Goal: Task Accomplishment & Management: Use online tool/utility

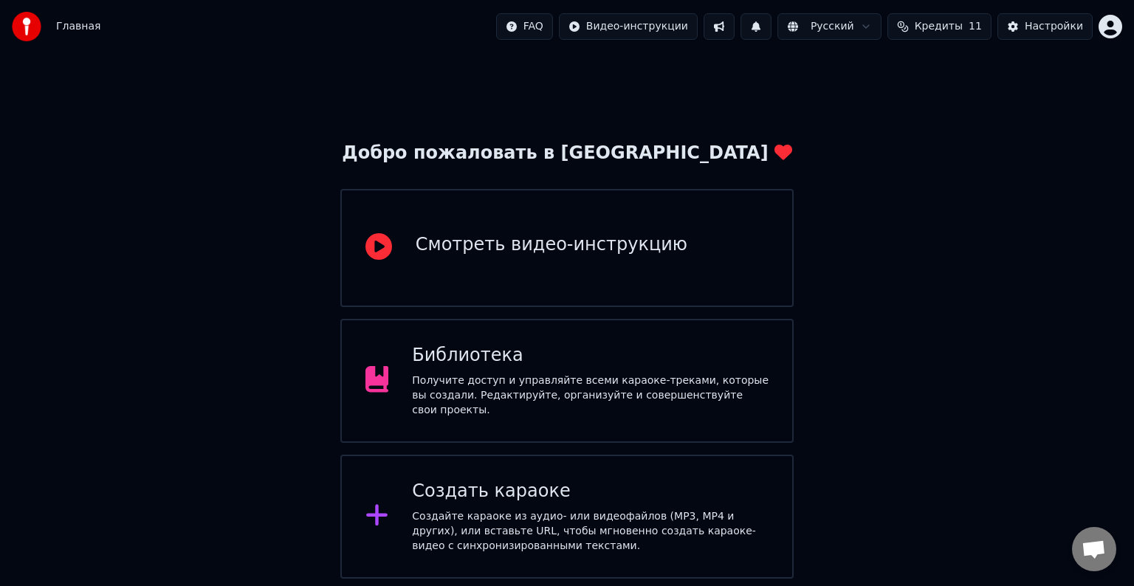
click at [671, 513] on div "Создайте караоке из аудио- или видеофайлов (MP3, MP4 и других), или вставьте UR…" at bounding box center [590, 532] width 357 height 44
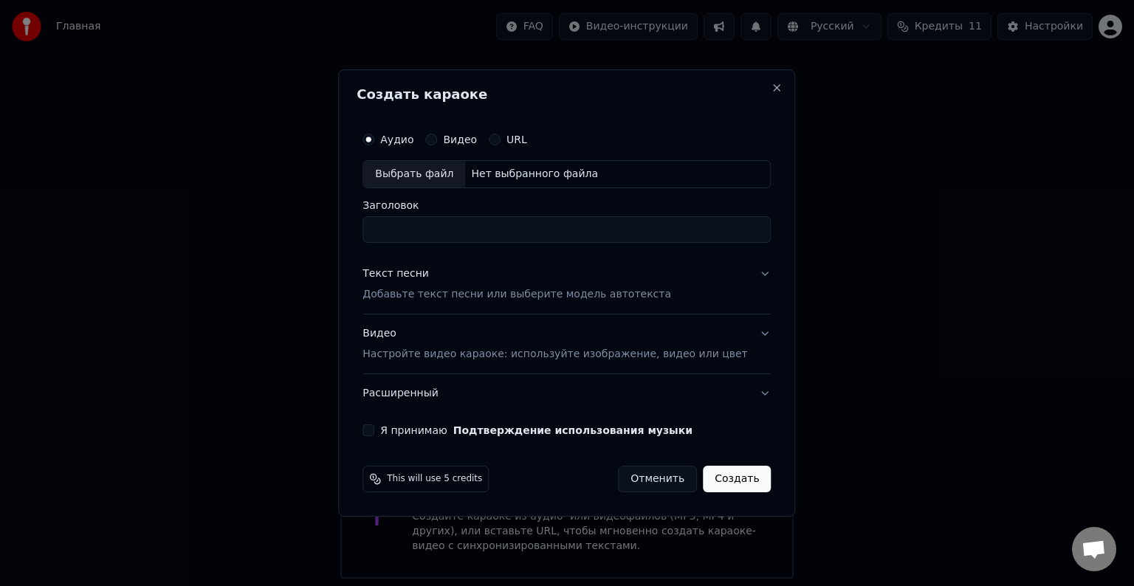
click at [439, 287] on p "Добавьте текст песни или выберите модель автотекста" at bounding box center [517, 294] width 309 height 15
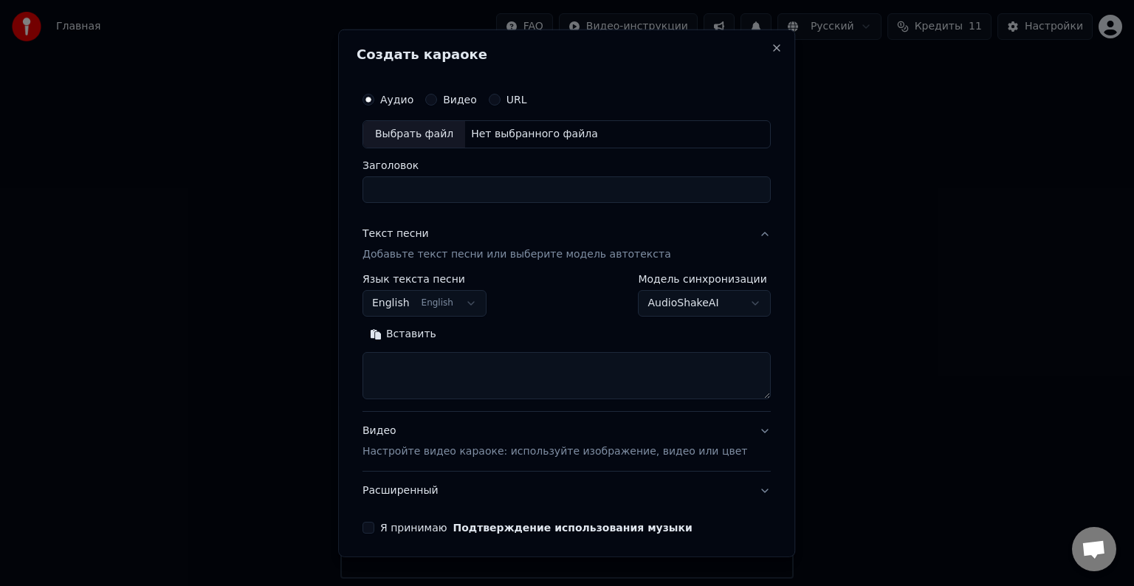
paste textarea "**********"
click at [425, 362] on textarea at bounding box center [567, 375] width 408 height 47
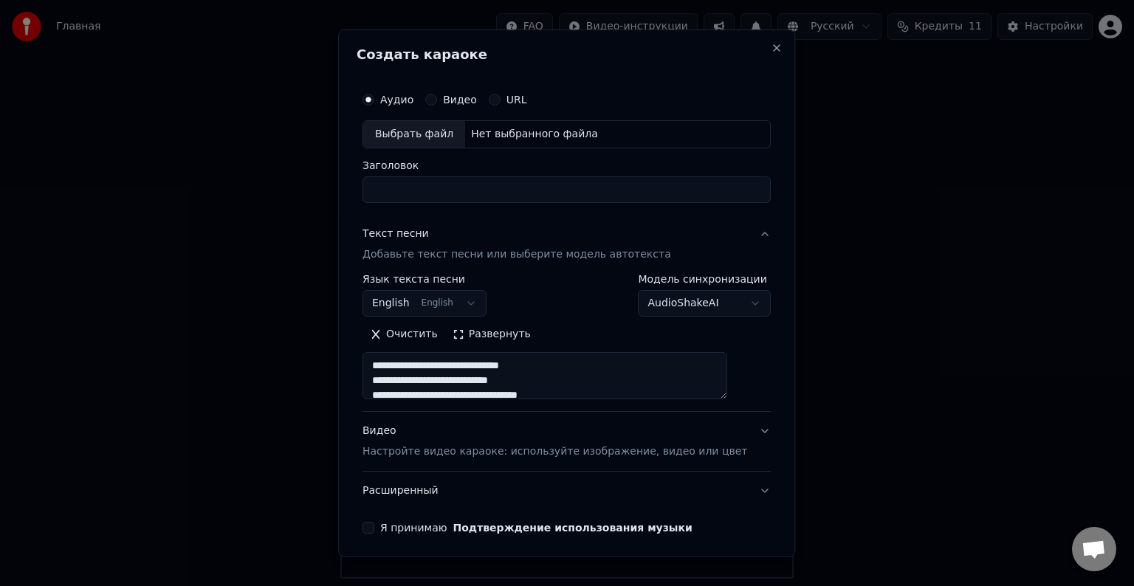
scroll to position [47, 0]
type textarea "**********"
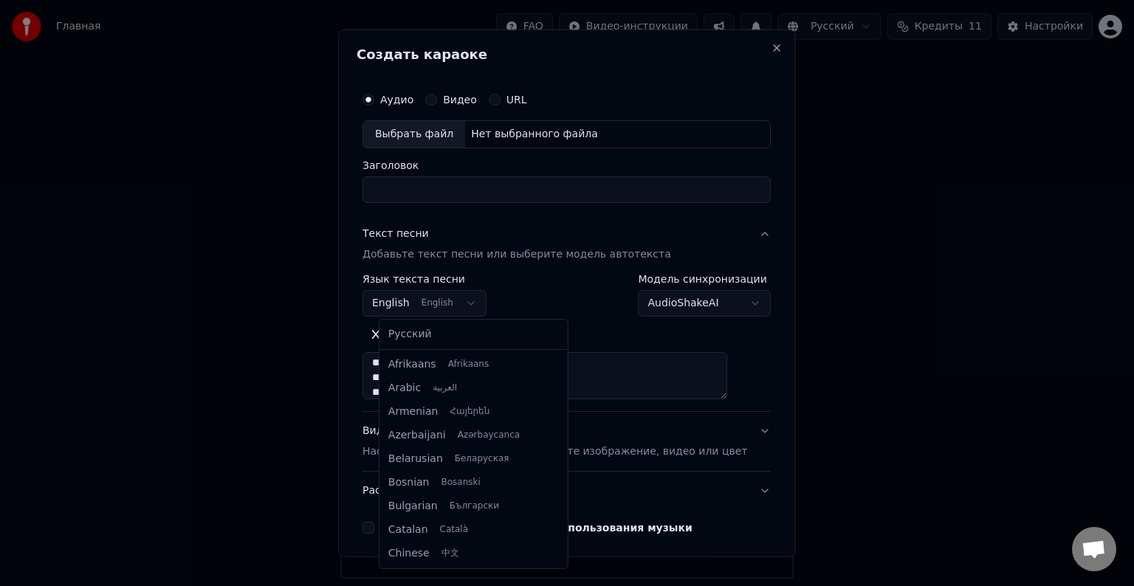
click at [420, 299] on body "Главная FAQ Видео-инструкции Русский Кредиты 11 Настройки Добро пожаловать в Yo…" at bounding box center [567, 289] width 1134 height 579
select select "**"
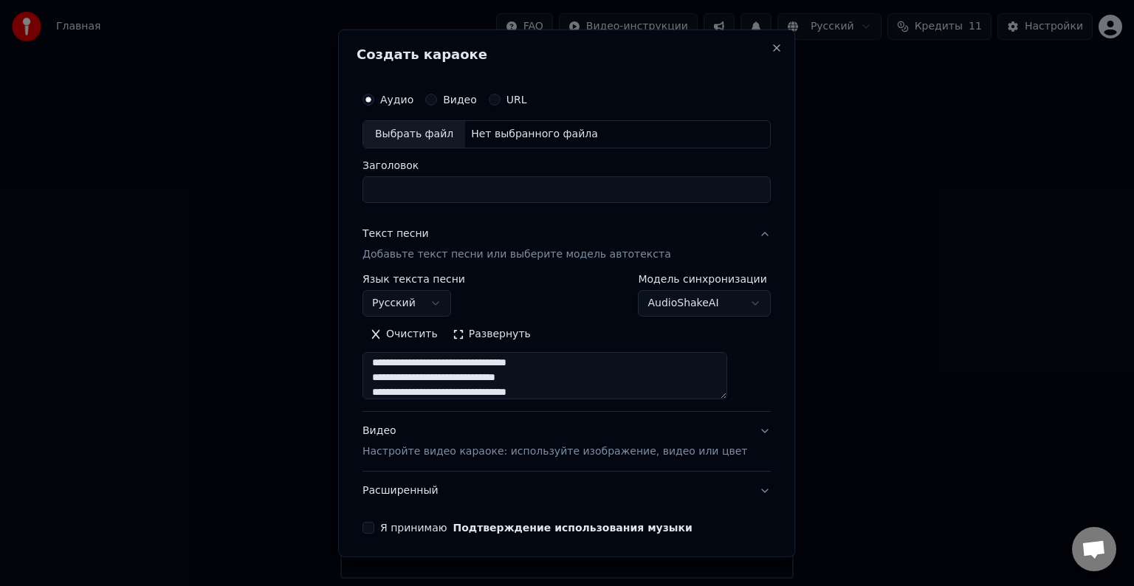
click at [428, 134] on div "Выбрать файл" at bounding box center [414, 134] width 102 height 27
click at [643, 183] on input "**********" at bounding box center [567, 190] width 408 height 27
drag, startPoint x: 677, startPoint y: 189, endPoint x: 337, endPoint y: 177, distance: 340.7
click at [337, 177] on body "**********" at bounding box center [567, 289] width 1134 height 579
type input "**********"
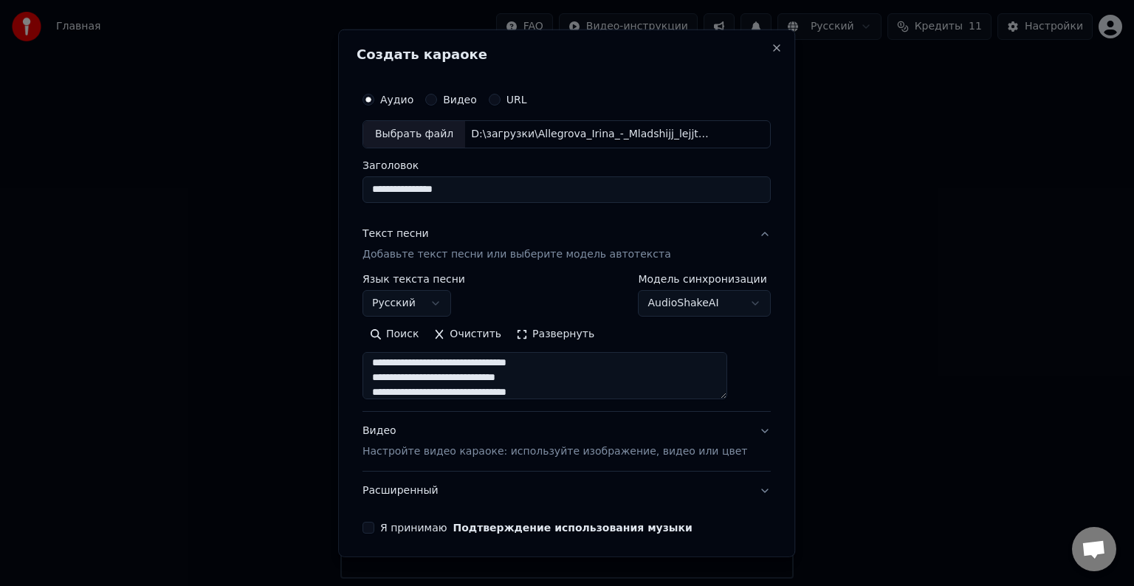
click at [374, 530] on button "Я принимаю Подтверждение использования музыки" at bounding box center [369, 528] width 12 height 12
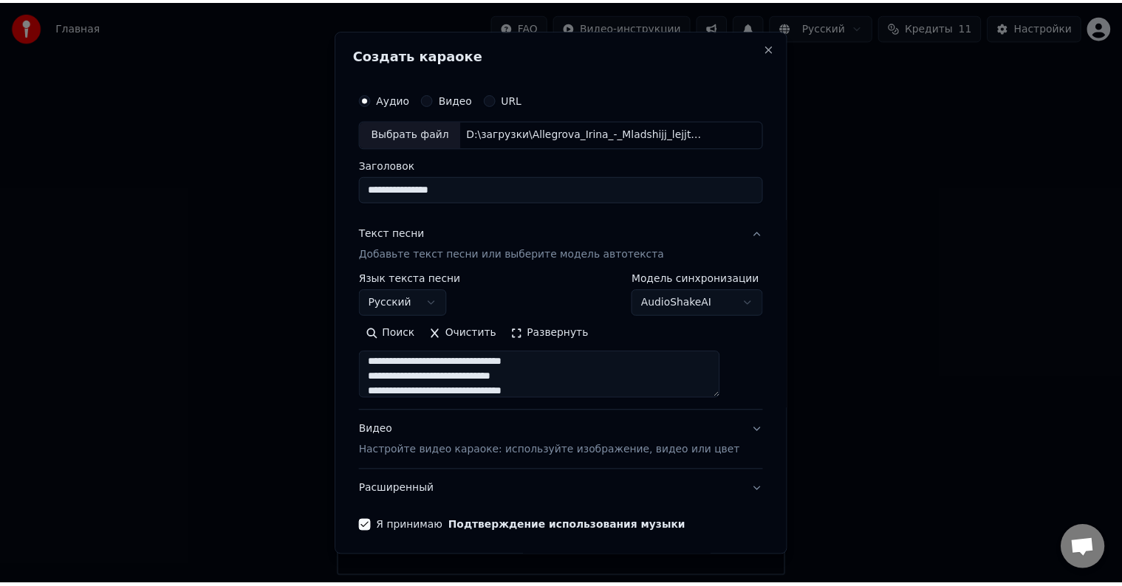
scroll to position [56, 0]
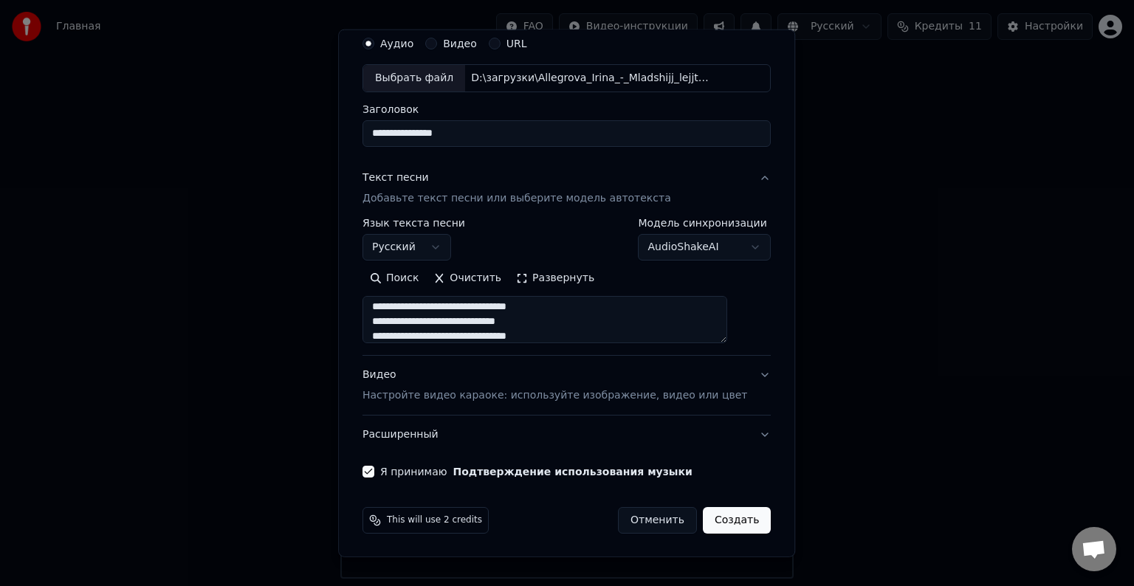
click at [721, 514] on button "Создать" at bounding box center [737, 520] width 68 height 27
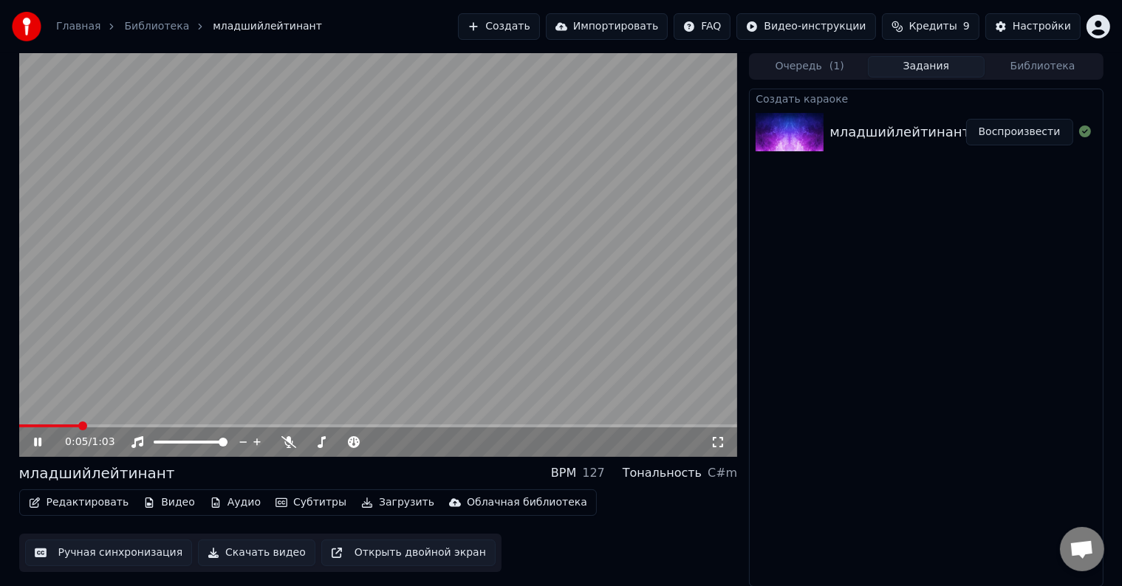
click at [232, 425] on span at bounding box center [378, 426] width 719 height 3
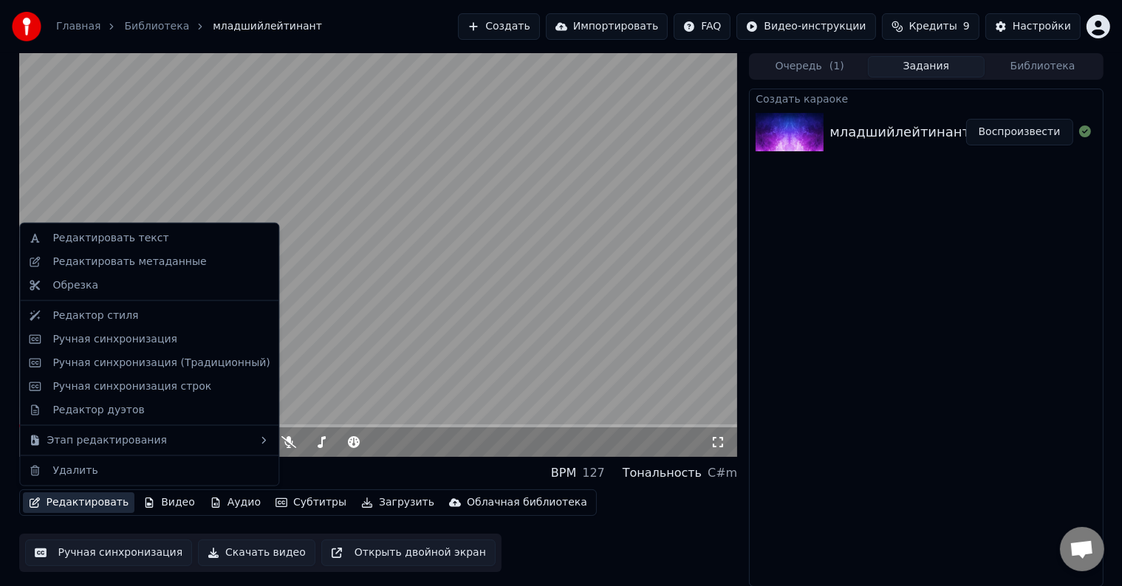
click at [96, 505] on button "Редактировать" at bounding box center [79, 503] width 112 height 21
click at [114, 246] on div "Редактировать текст" at bounding box center [149, 239] width 253 height 24
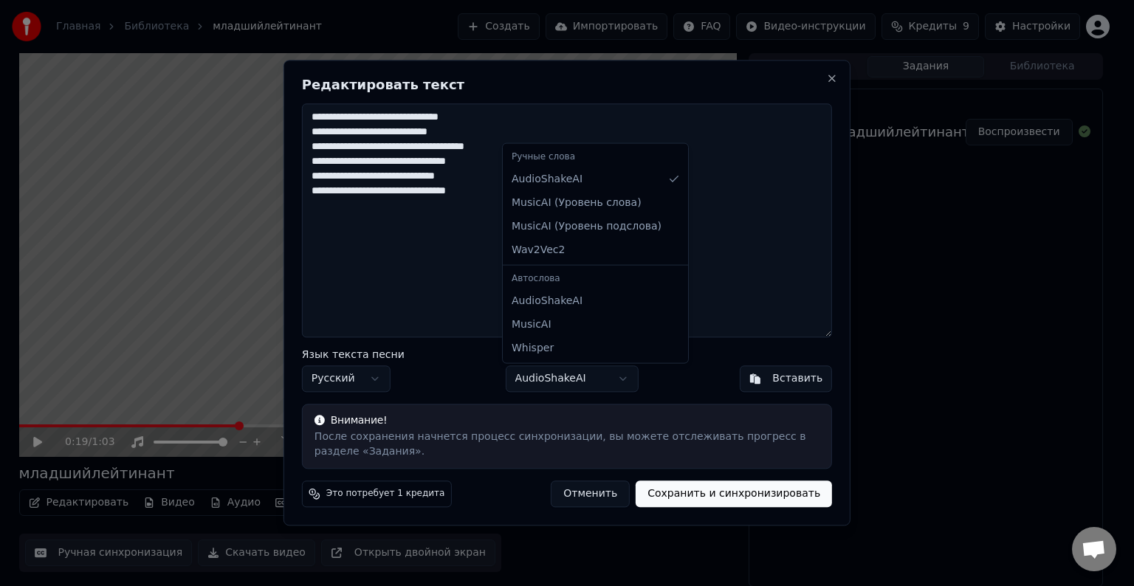
click at [580, 377] on body "**********" at bounding box center [561, 293] width 1122 height 586
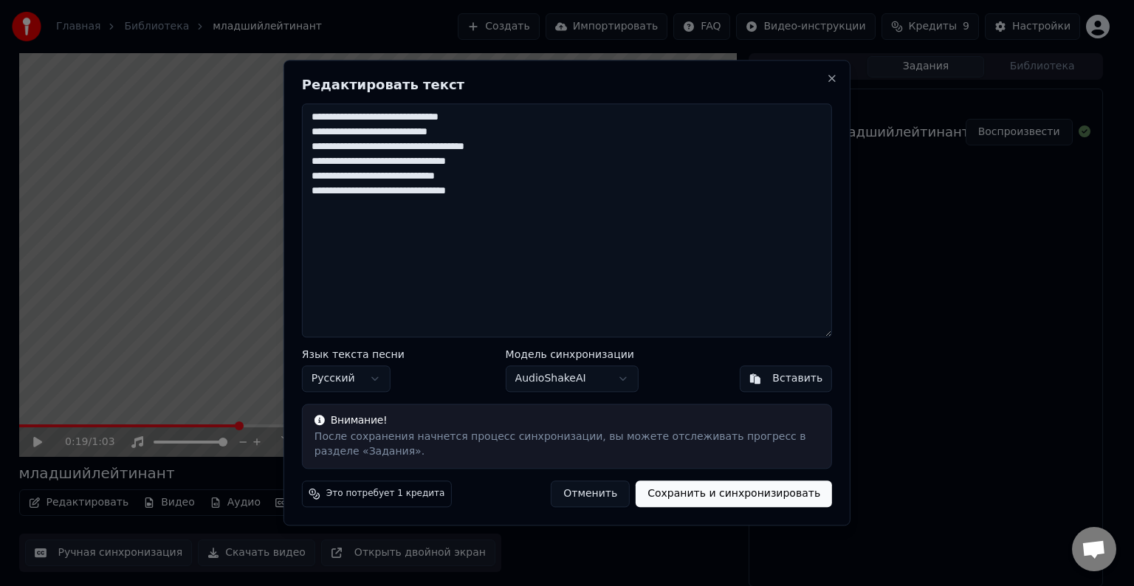
click at [558, 386] on body "**********" at bounding box center [561, 293] width 1122 height 586
click at [456, 115] on textarea "**********" at bounding box center [567, 220] width 530 height 234
drag, startPoint x: 514, startPoint y: 195, endPoint x: 304, endPoint y: 86, distance: 236.2
click at [304, 86] on div "**********" at bounding box center [567, 293] width 567 height 466
paste textarea "**********"
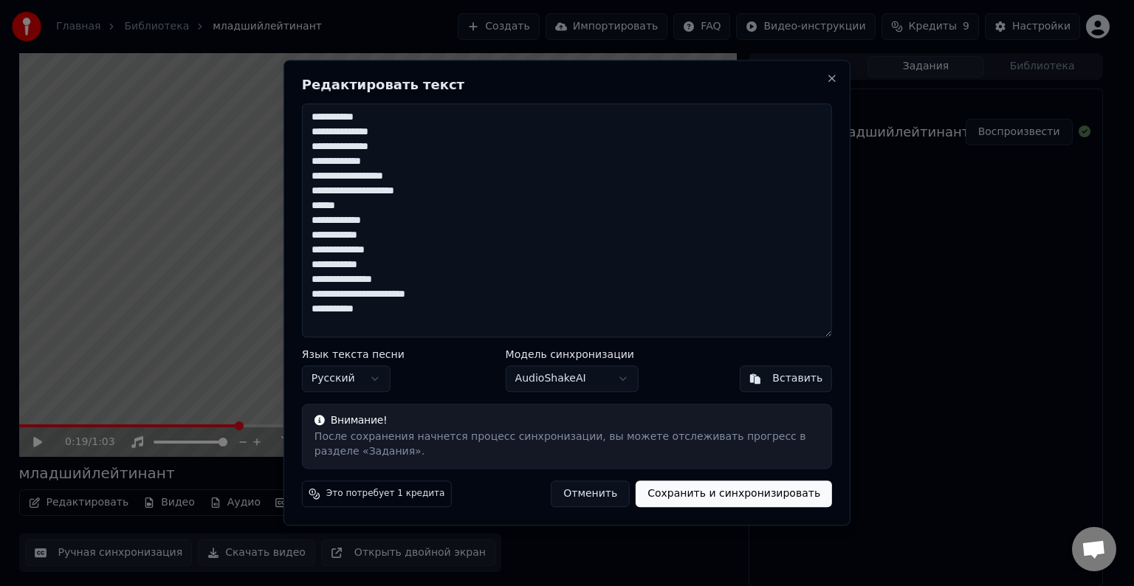
type textarea "**********"
click at [665, 490] on button "Сохранить и синхронизировать" at bounding box center [734, 495] width 196 height 27
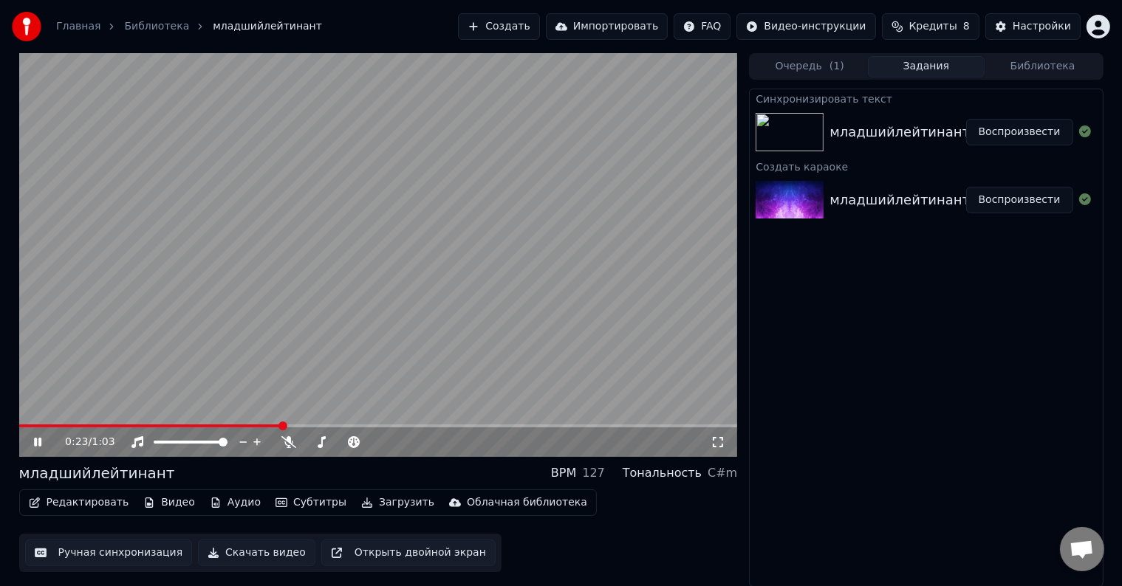
click at [1011, 137] on button "Воспроизвести" at bounding box center [1019, 132] width 107 height 27
click at [725, 447] on icon at bounding box center [718, 443] width 15 height 12
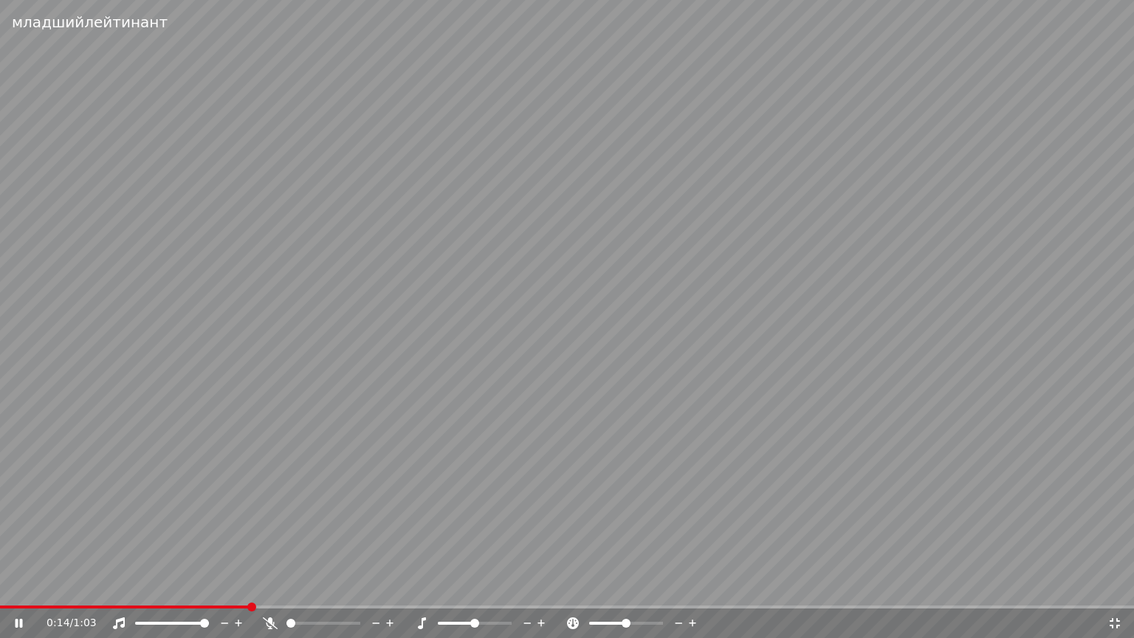
click at [257, 586] on span at bounding box center [567, 607] width 1134 height 3
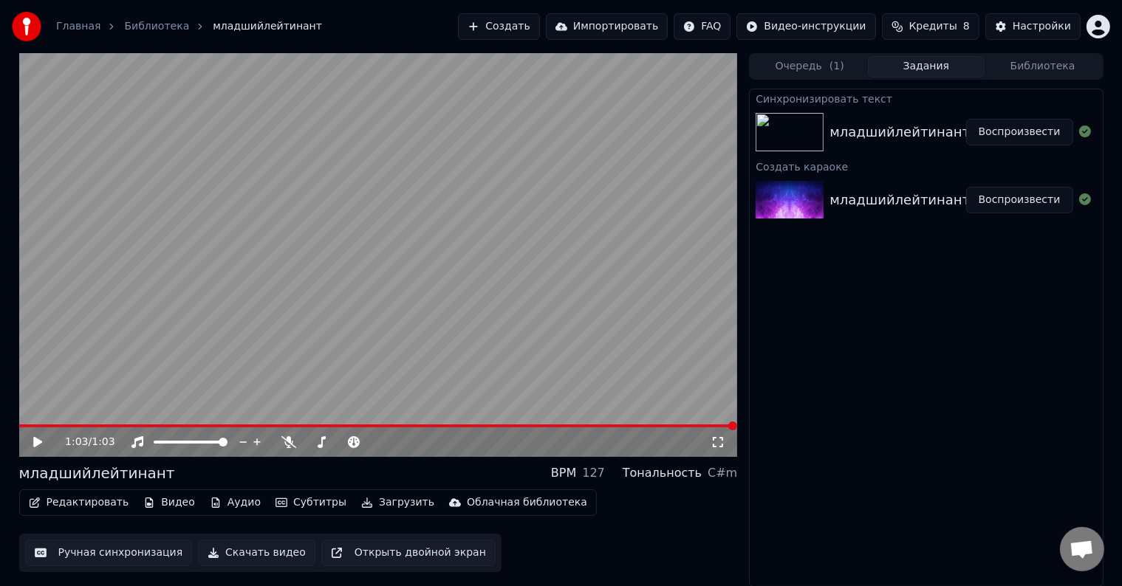
click at [913, 217] on div "младшийлейтинант Воспроизвести" at bounding box center [926, 200] width 352 height 50
click at [1008, 197] on button "Воспроизвести" at bounding box center [1019, 200] width 107 height 27
click at [334, 248] on video at bounding box center [378, 255] width 719 height 404
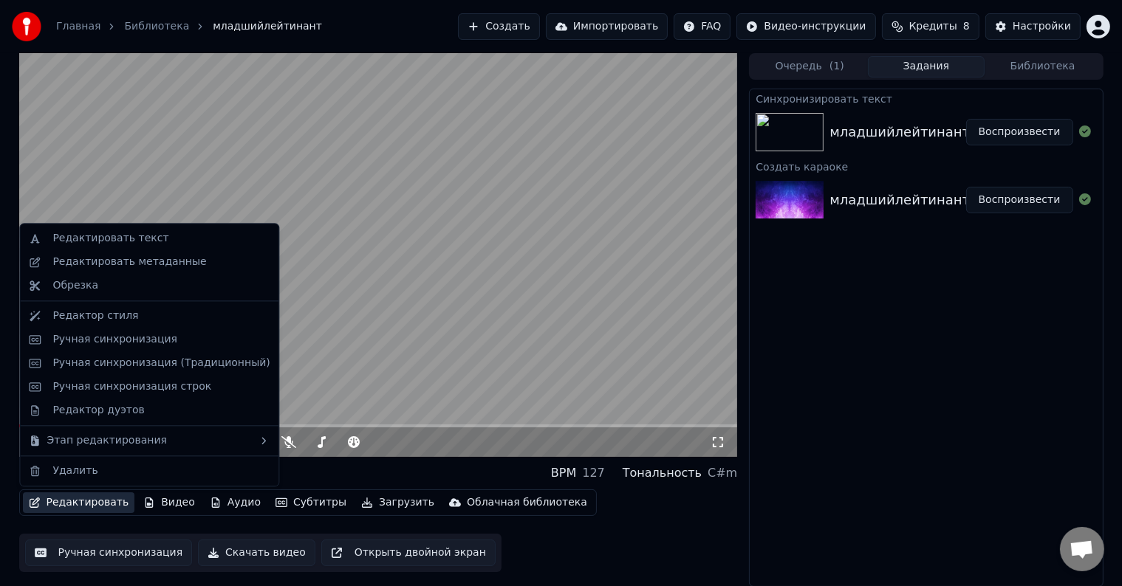
click at [57, 511] on button "Редактировать" at bounding box center [79, 503] width 112 height 21
click at [95, 324] on div "Редактор стиля" at bounding box center [149, 316] width 253 height 24
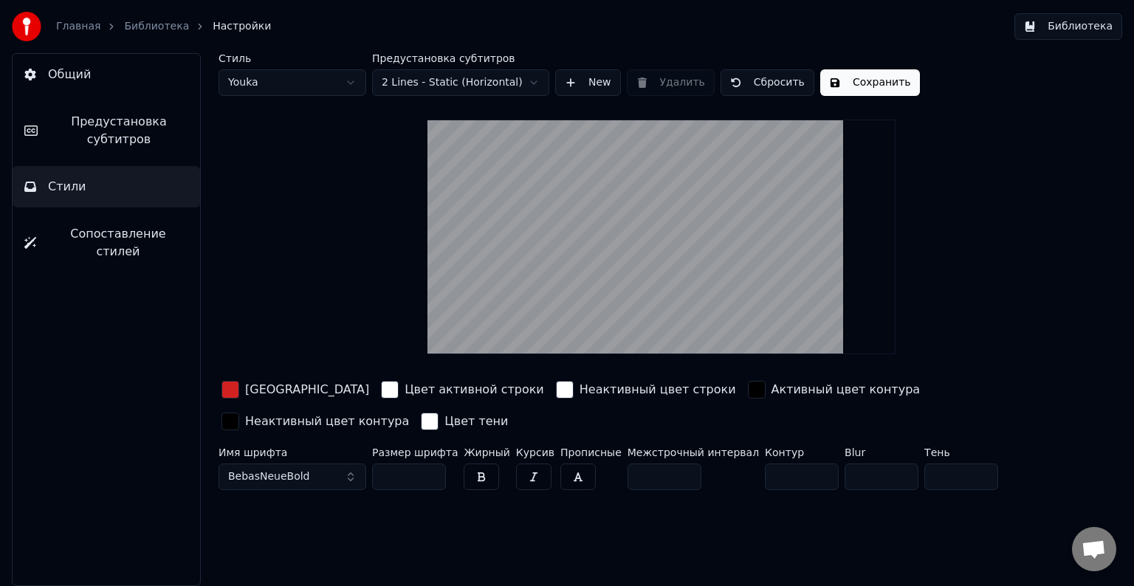
click at [92, 27] on div "Главная" at bounding box center [86, 26] width 61 height 15
click at [92, 27] on link "Главная" at bounding box center [78, 26] width 44 height 15
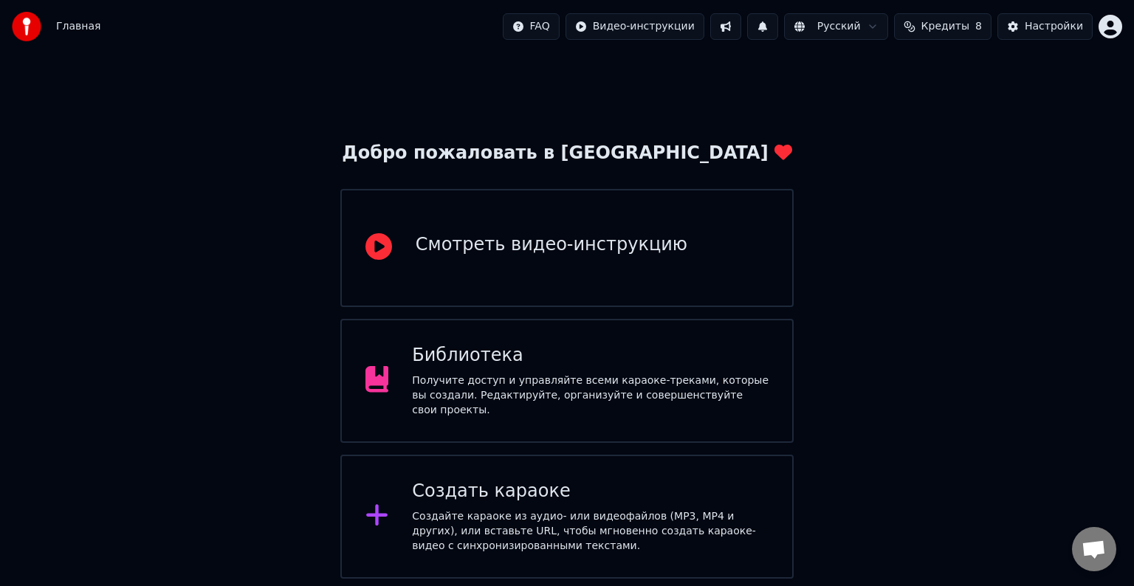
click at [579, 421] on div "Библиотека Получите доступ и управляйте всеми караоке-треками, которые вы созда…" at bounding box center [567, 381] width 454 height 124
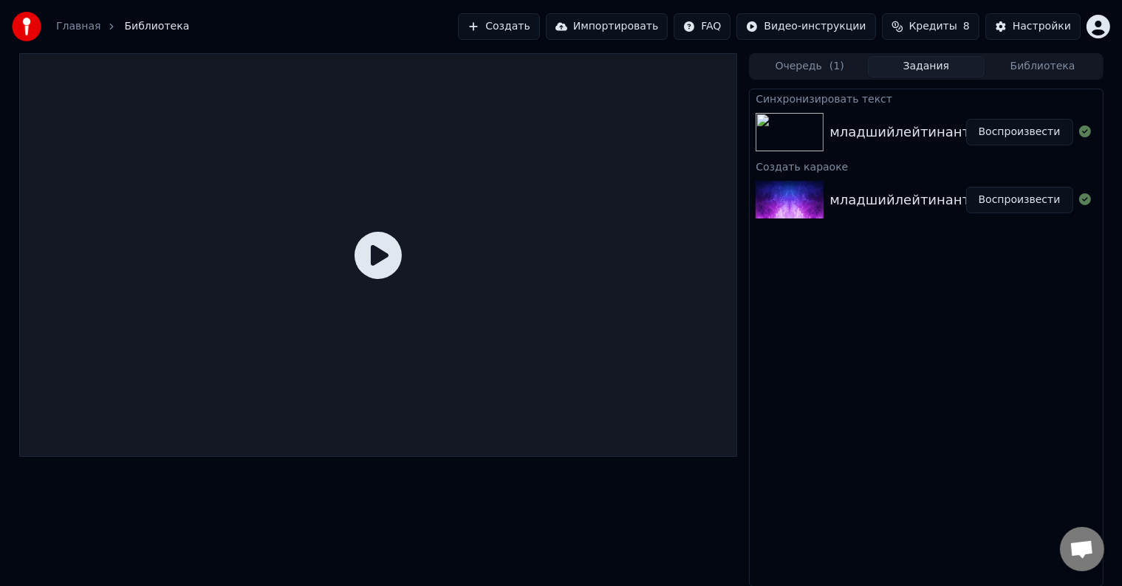
click at [1026, 204] on button "Воспроизвести" at bounding box center [1019, 200] width 107 height 27
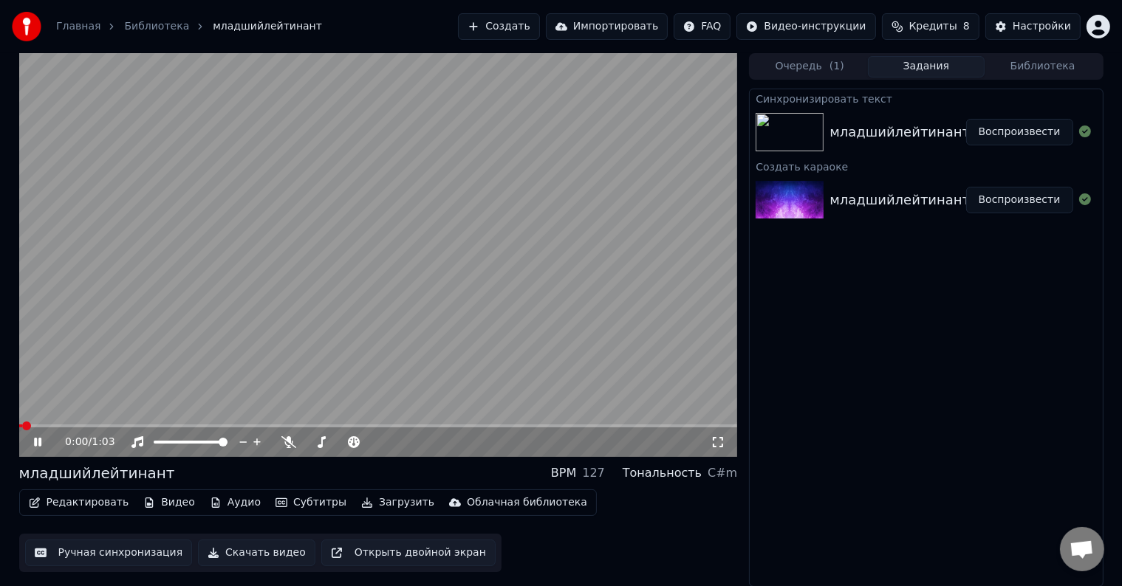
click at [507, 267] on video at bounding box center [378, 255] width 719 height 404
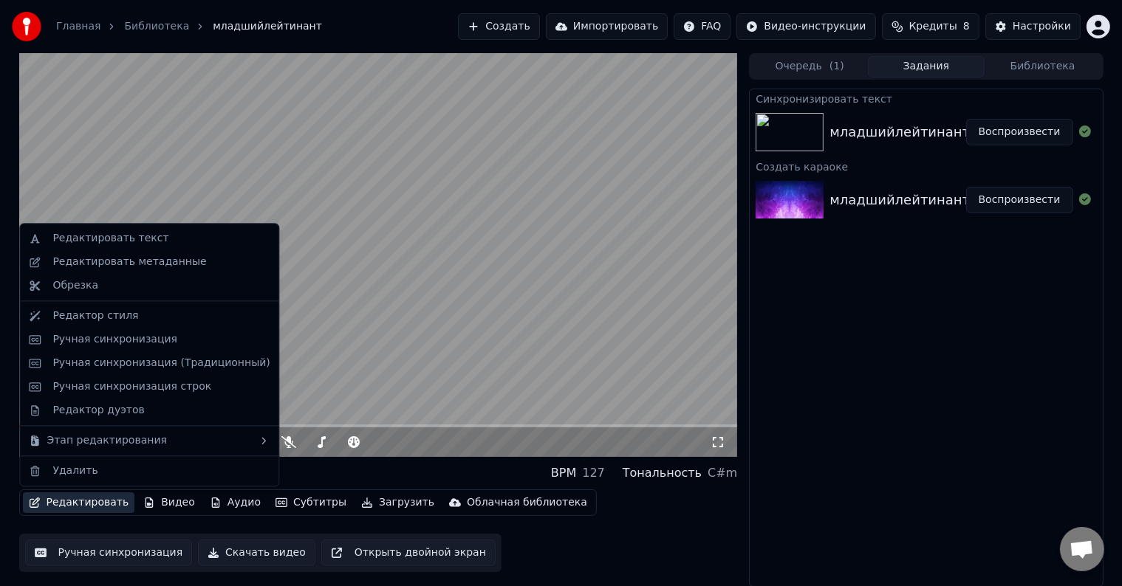
click at [97, 499] on button "Редактировать" at bounding box center [79, 503] width 112 height 21
click at [127, 354] on div "Ручная синхронизация (Традиционный)" at bounding box center [149, 364] width 253 height 24
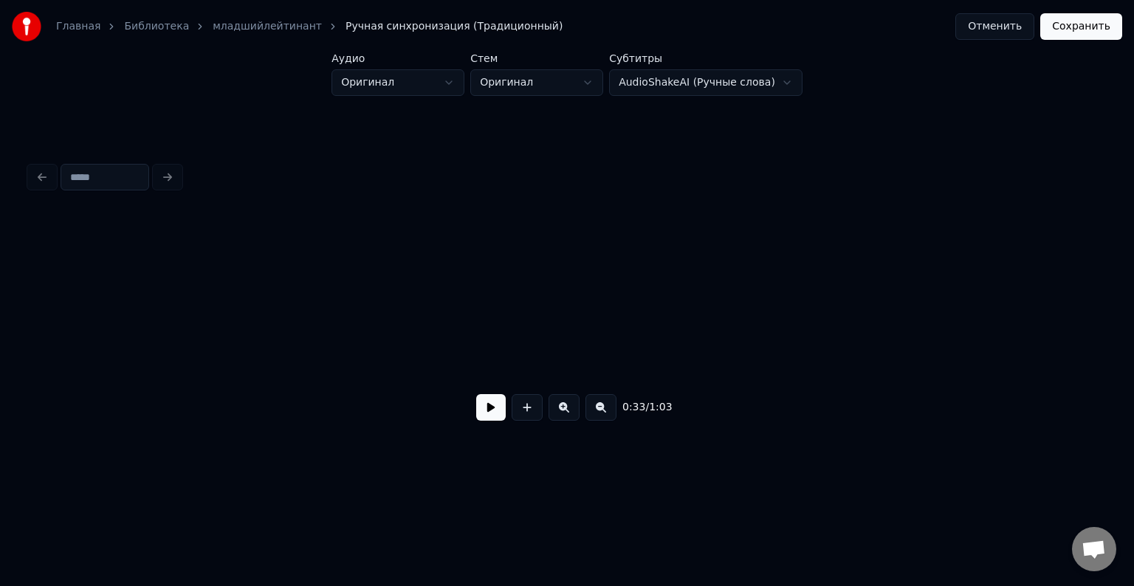
scroll to position [0, 4966]
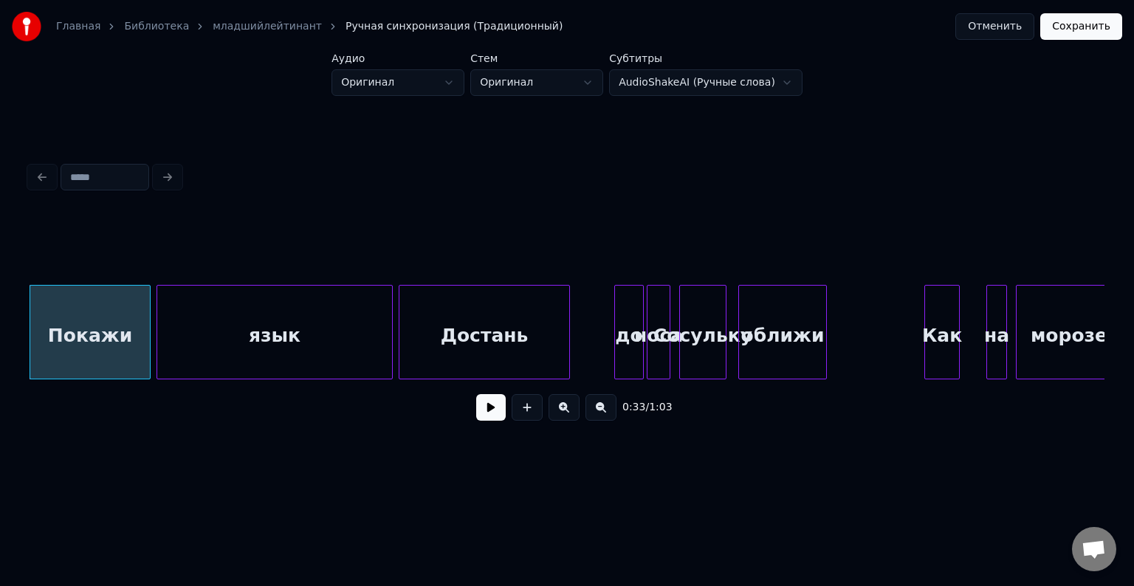
click at [111, 335] on div "Покажи" at bounding box center [90, 336] width 120 height 100
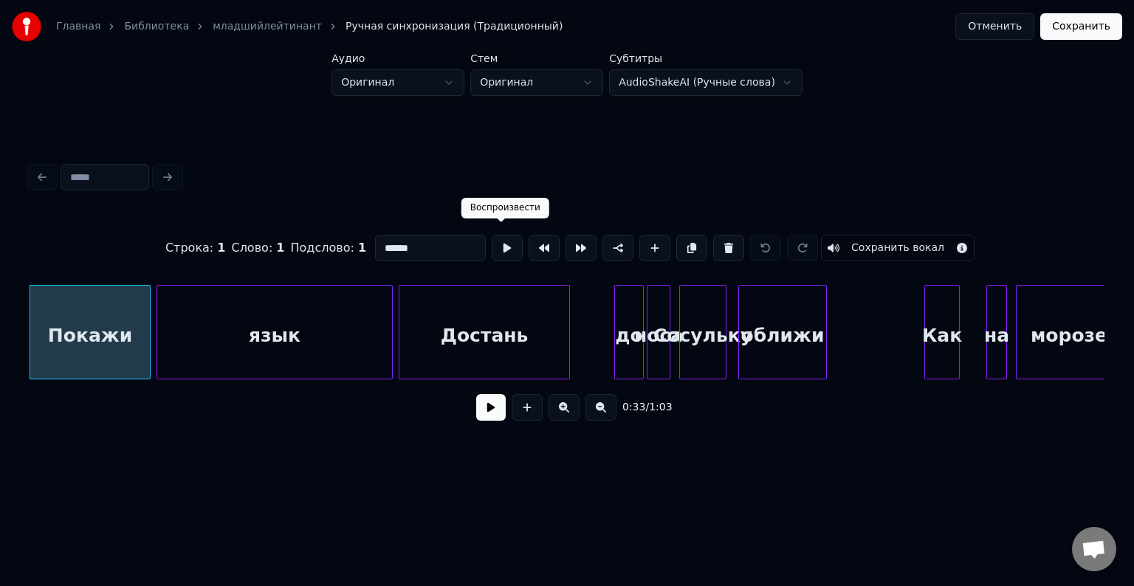
click at [513, 243] on button at bounding box center [507, 248] width 31 height 27
click at [505, 249] on button at bounding box center [507, 248] width 31 height 27
click at [195, 293] on div "язык" at bounding box center [274, 336] width 235 height 100
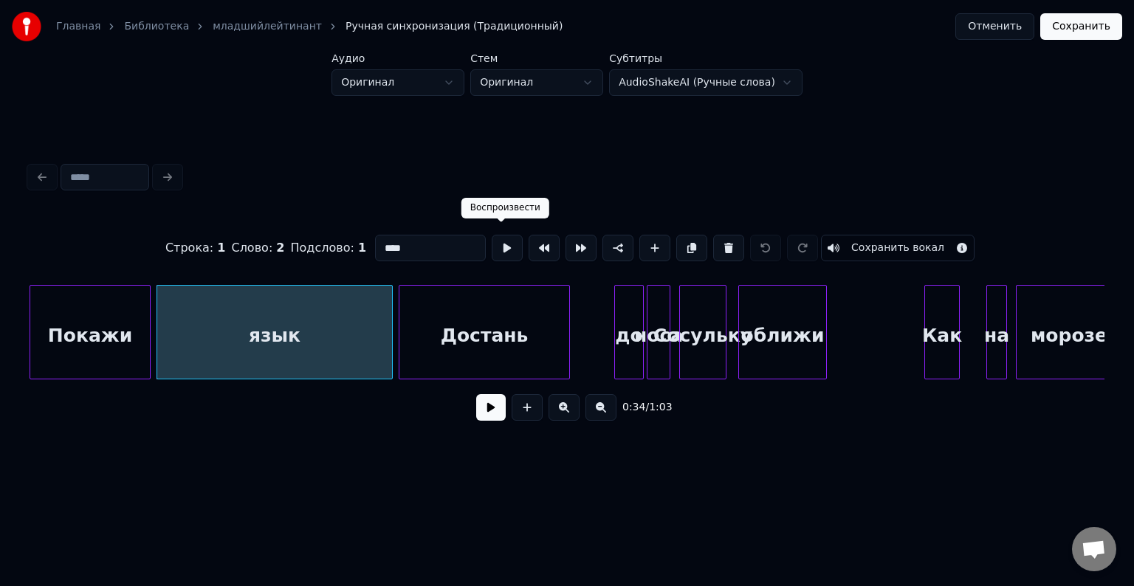
click at [497, 242] on button at bounding box center [507, 248] width 31 height 27
click at [91, 306] on div "Покажи" at bounding box center [90, 336] width 120 height 100
type input "******"
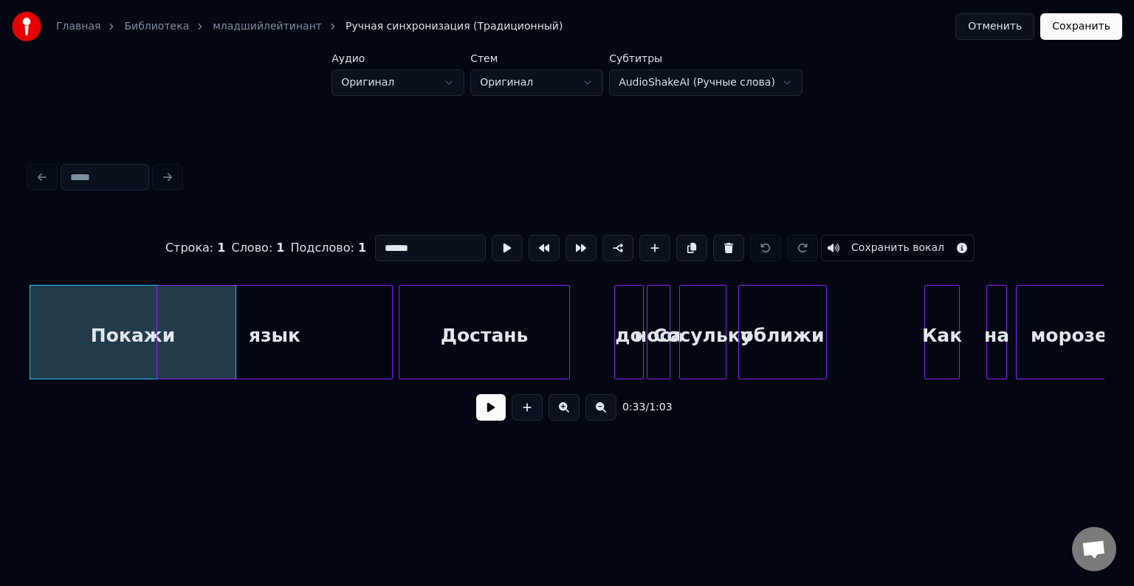
click at [235, 319] on div at bounding box center [233, 332] width 4 height 93
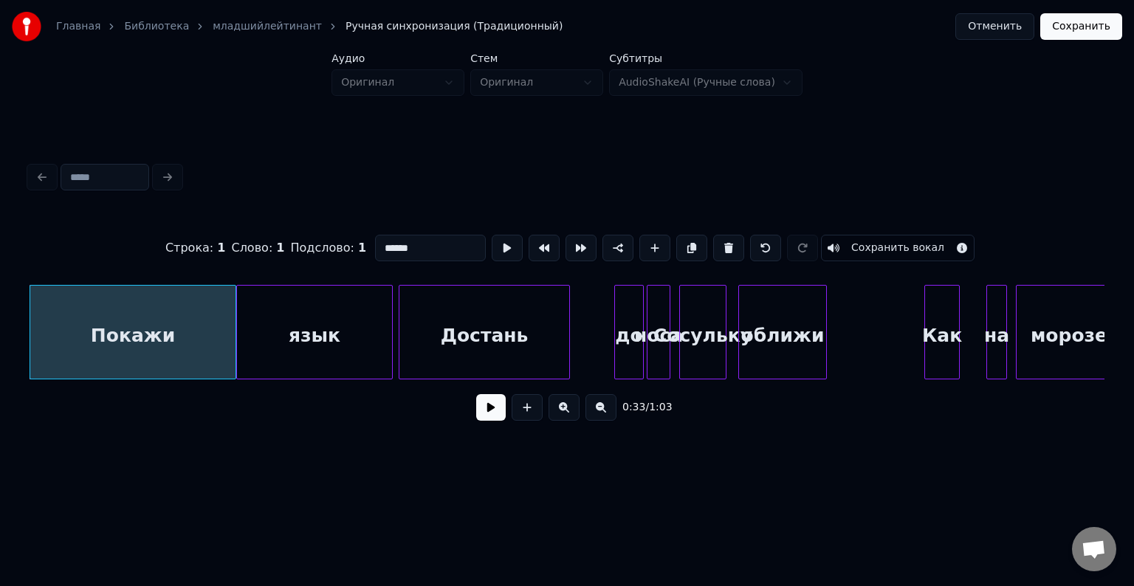
click at [238, 325] on div at bounding box center [239, 332] width 4 height 93
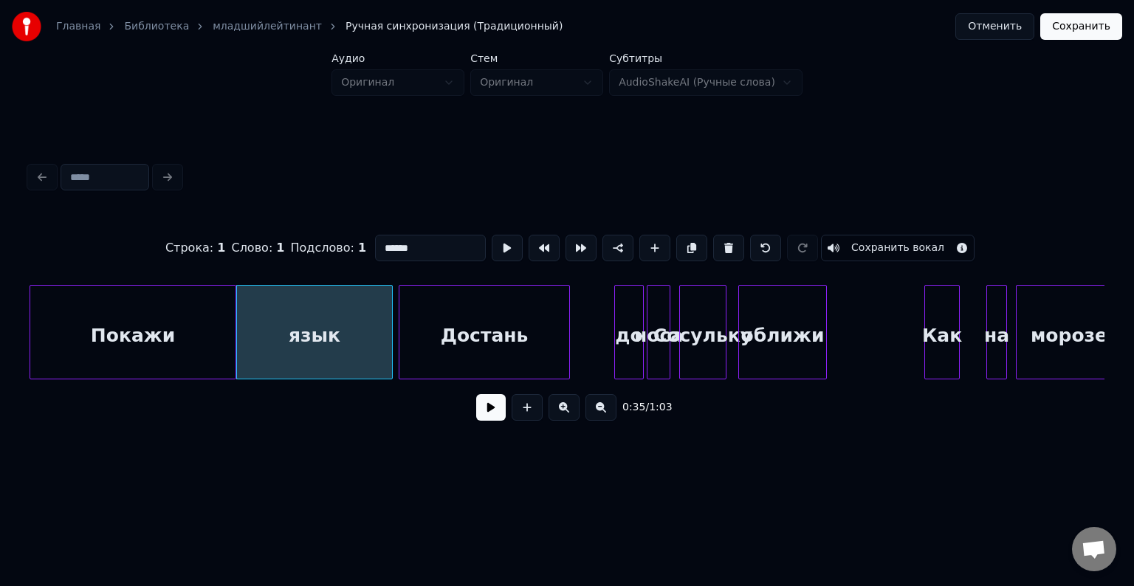
click at [41, 304] on div "Покажи" at bounding box center [132, 336] width 205 height 100
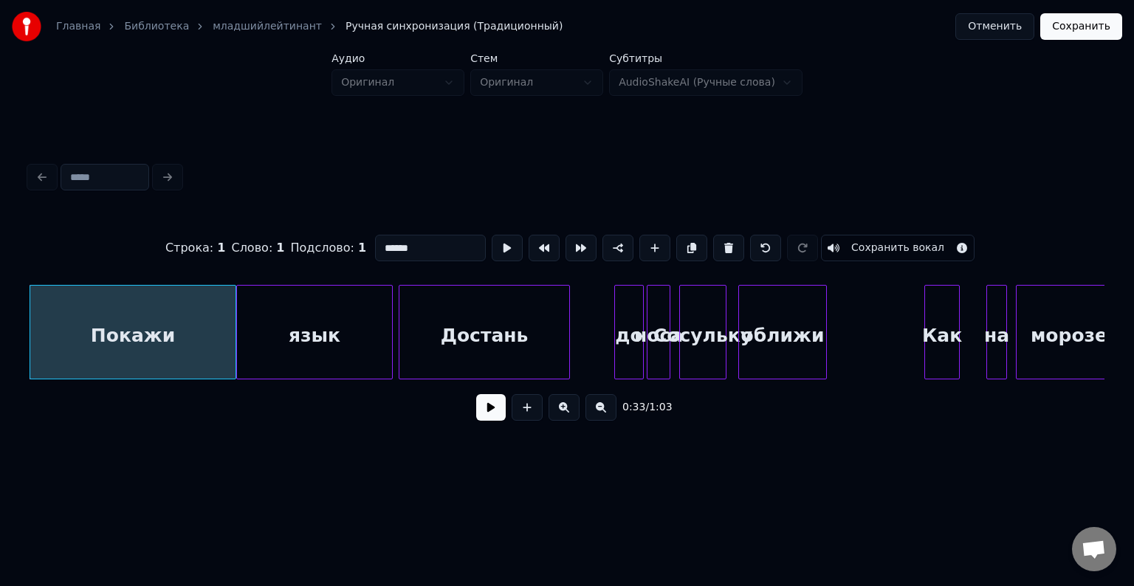
click at [508, 244] on button at bounding box center [507, 248] width 31 height 27
click at [261, 323] on div at bounding box center [261, 332] width 4 height 93
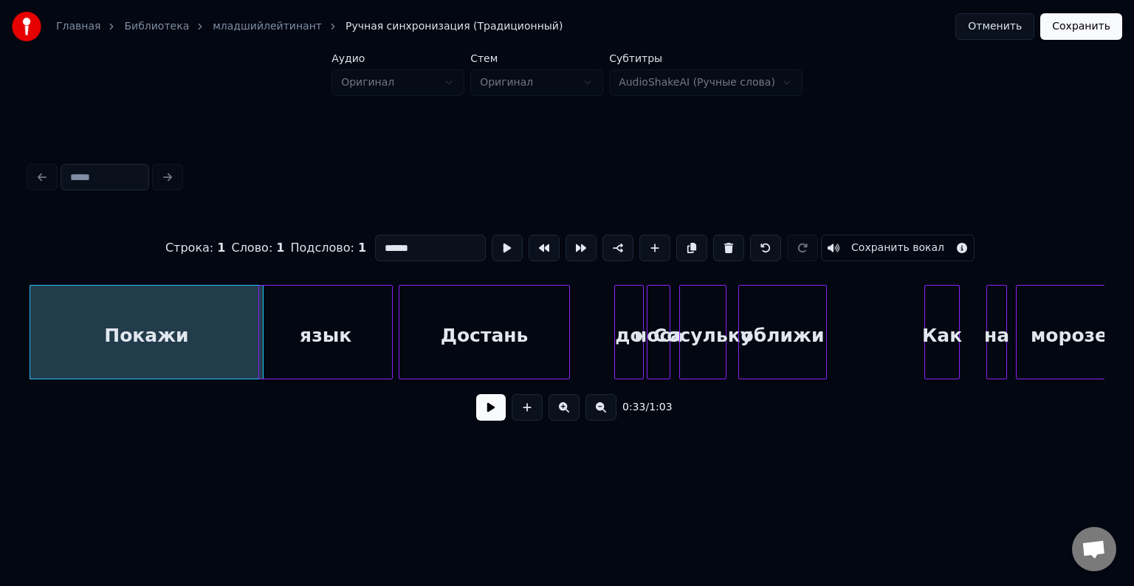
click at [44, 295] on div "Покажи" at bounding box center [146, 336] width 233 height 100
click at [508, 245] on button at bounding box center [507, 248] width 31 height 27
click at [985, 30] on button "Отменить" at bounding box center [995, 26] width 79 height 27
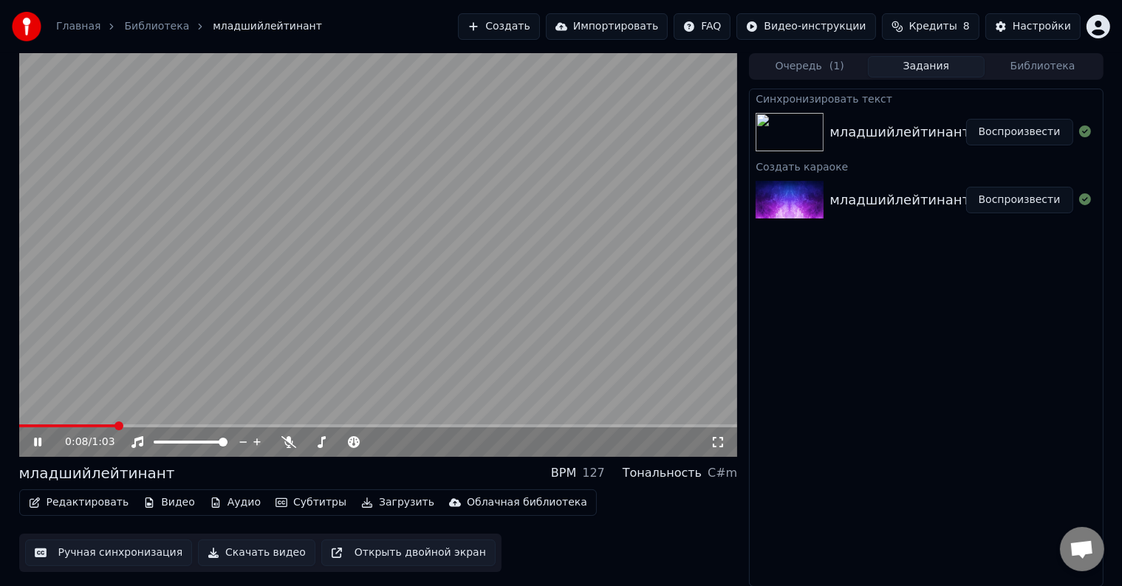
click at [445, 327] on video at bounding box center [378, 255] width 719 height 404
click at [526, 29] on button "Создать" at bounding box center [498, 26] width 81 height 27
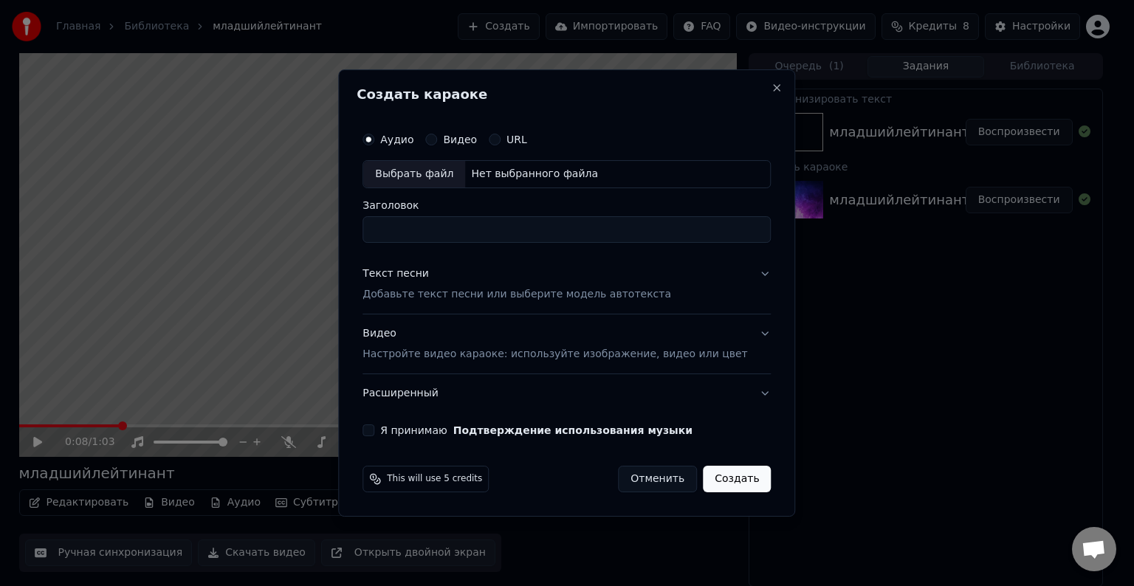
click at [479, 273] on div "Текст песни Добавьте текст песни или выберите модель автотекста" at bounding box center [517, 284] width 309 height 35
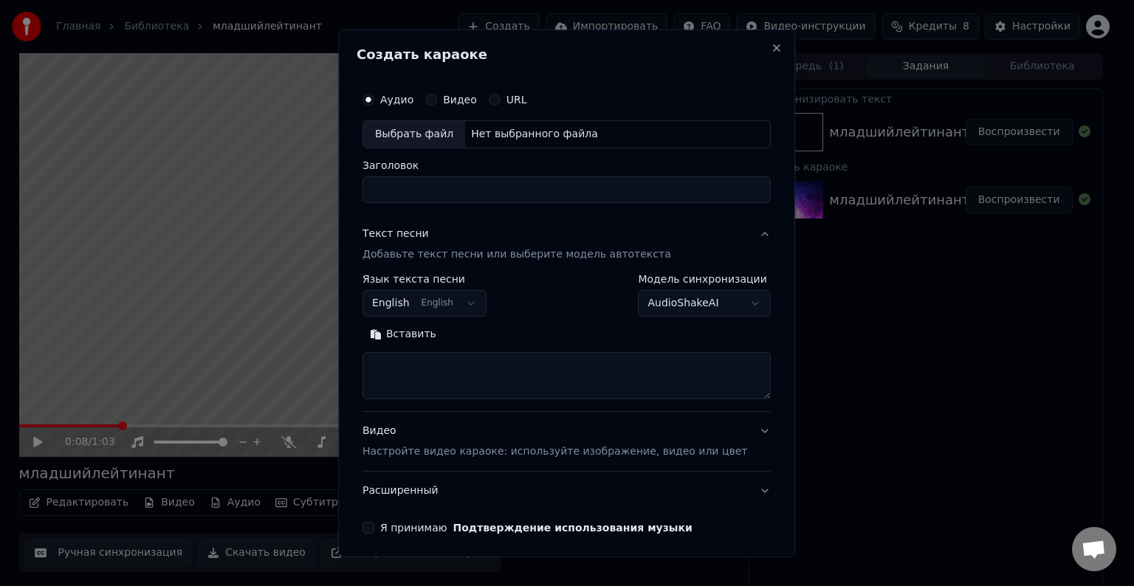
paste textarea "**********"
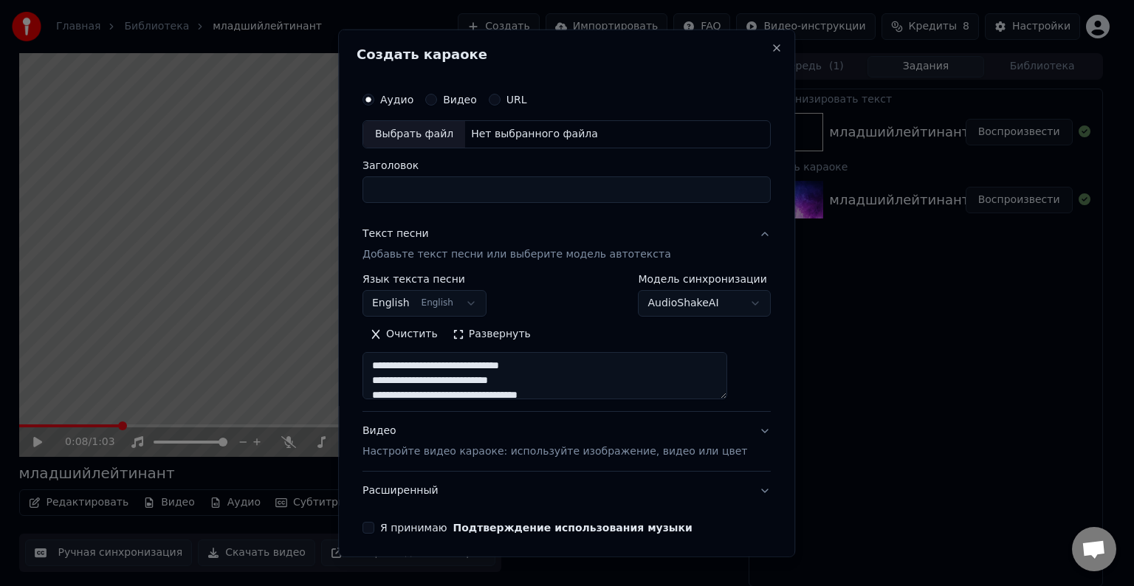
click at [466, 363] on textarea "**********" at bounding box center [545, 375] width 365 height 47
type textarea "**********"
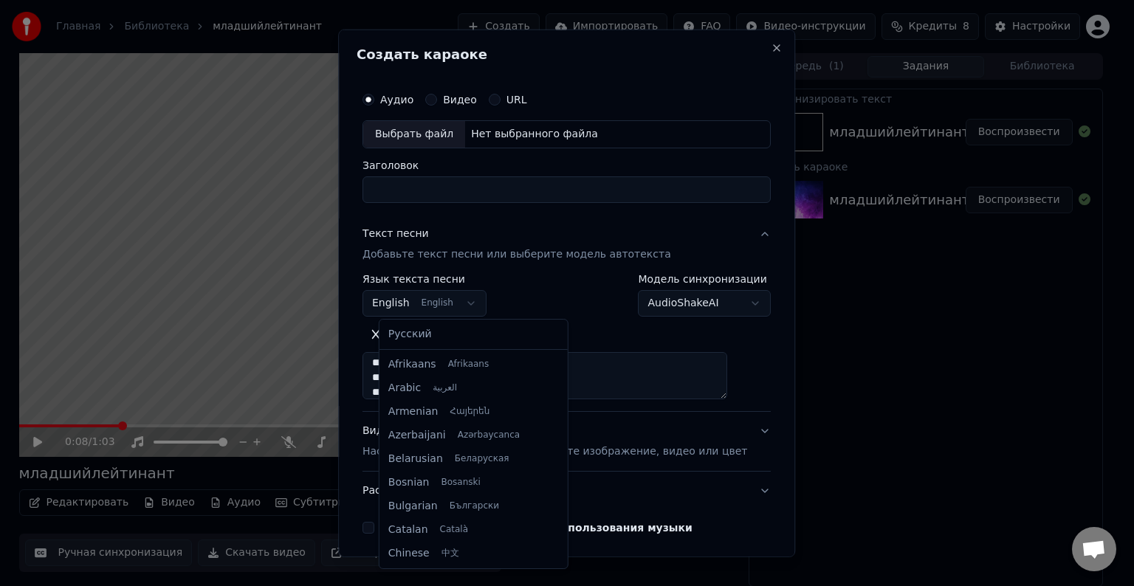
scroll to position [118, 0]
click at [429, 300] on body "Главная Библиотека младшийлейтинант Создать Импортировать FAQ Видео-инструкции …" at bounding box center [561, 293] width 1122 height 586
select select "**"
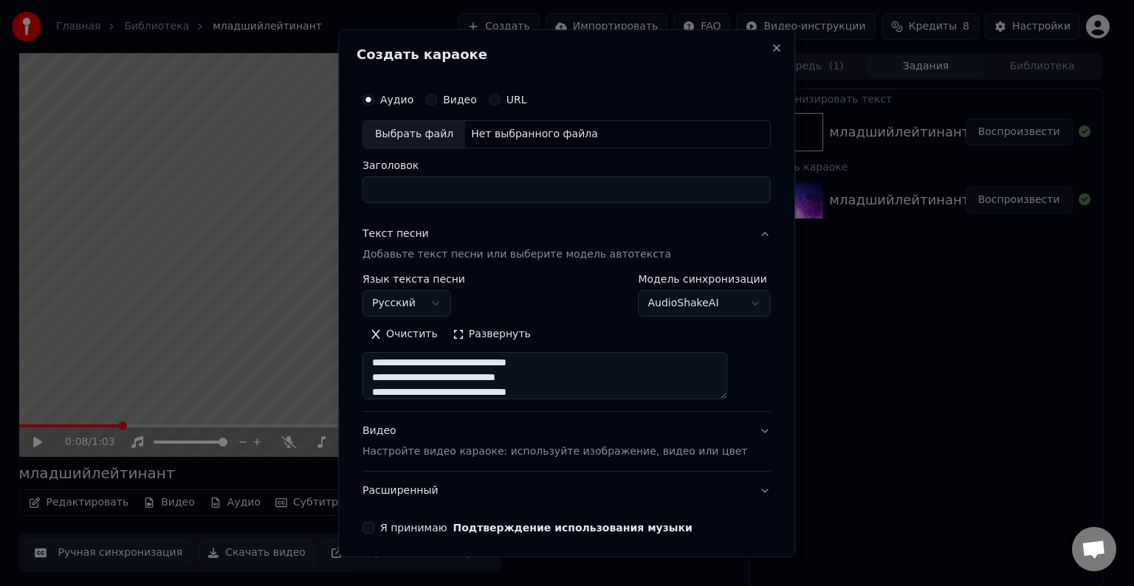
click at [584, 393] on textarea "**********" at bounding box center [545, 375] width 365 height 47
paste textarea "**********"
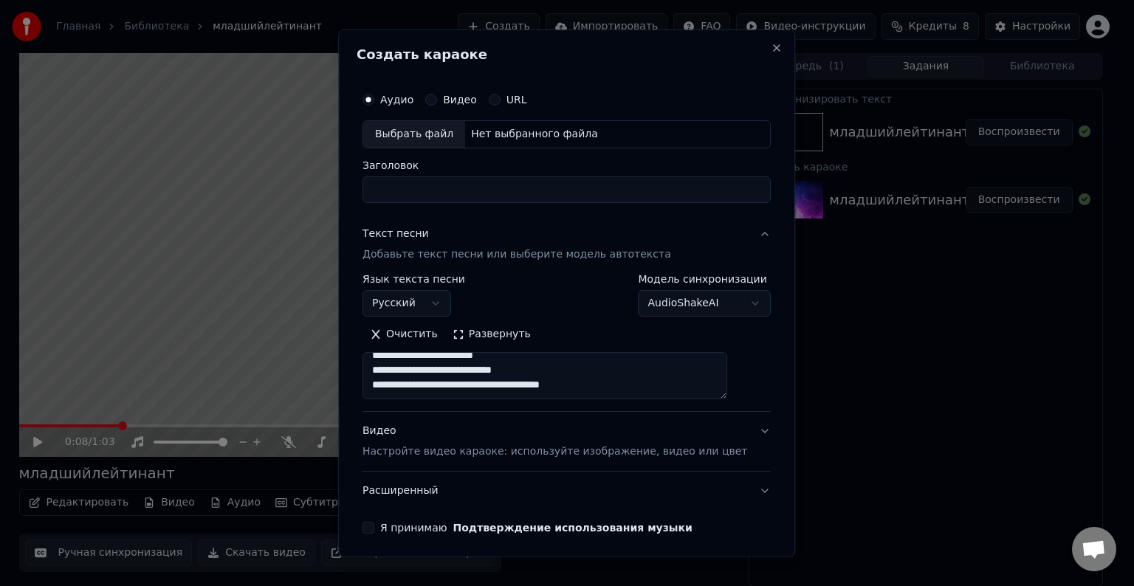
paste textarea "**********"
type textarea "**********"
click at [413, 121] on div "Выбрать файл" at bounding box center [414, 134] width 102 height 27
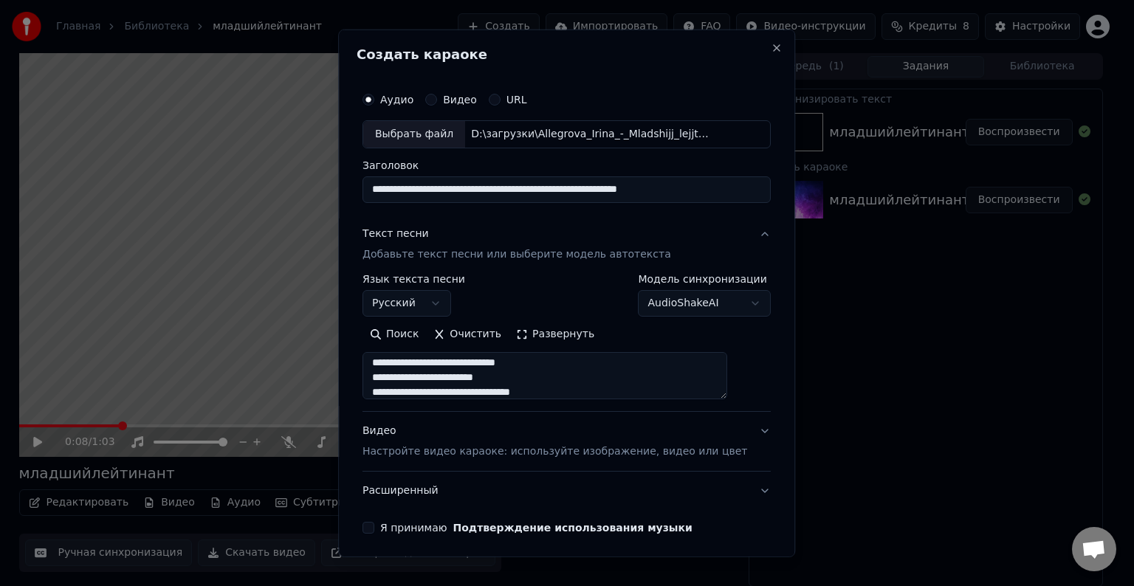
drag, startPoint x: 691, startPoint y: 179, endPoint x: 328, endPoint y: 151, distance: 363.8
click at [328, 151] on body "**********" at bounding box center [561, 293] width 1122 height 586
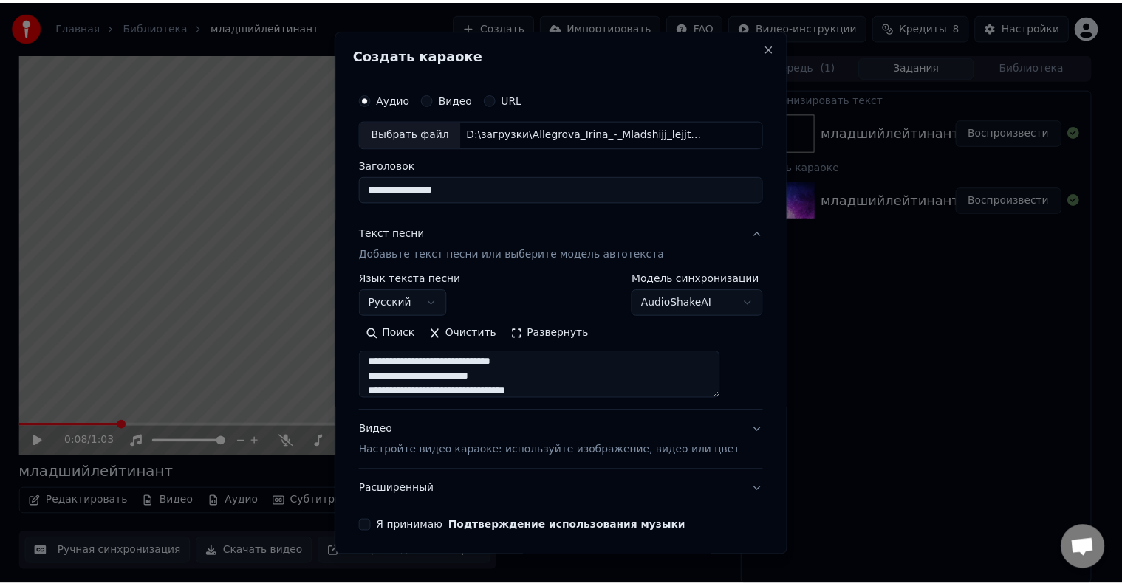
scroll to position [56, 0]
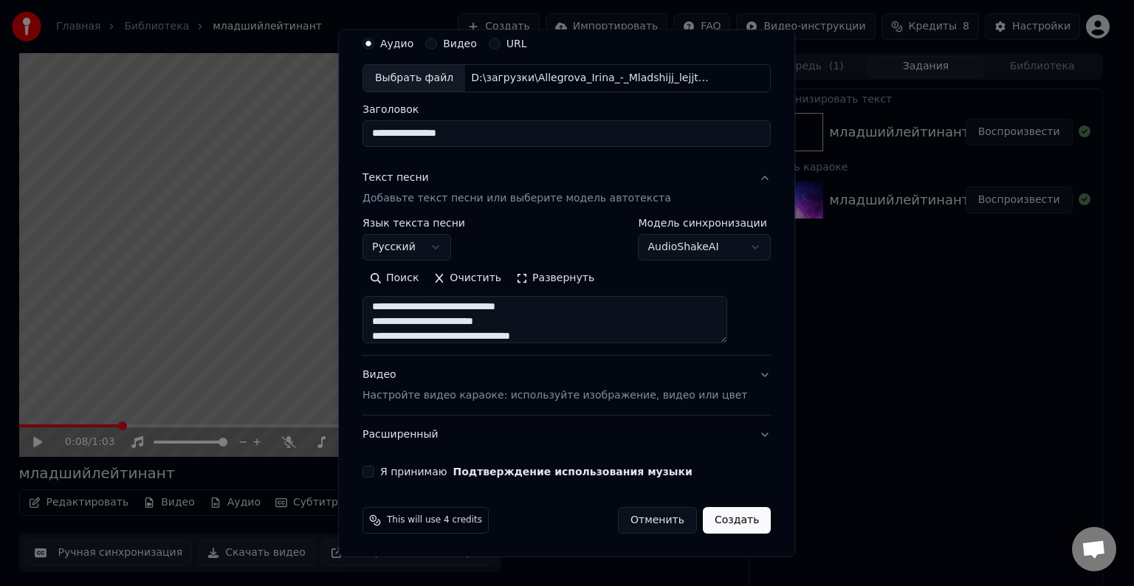
type input "**********"
click at [380, 479] on div "**********" at bounding box center [567, 253] width 420 height 461
click at [374, 472] on button "Я принимаю Подтверждение использования музыки" at bounding box center [369, 472] width 12 height 12
click at [716, 525] on button "Создать" at bounding box center [737, 520] width 68 height 27
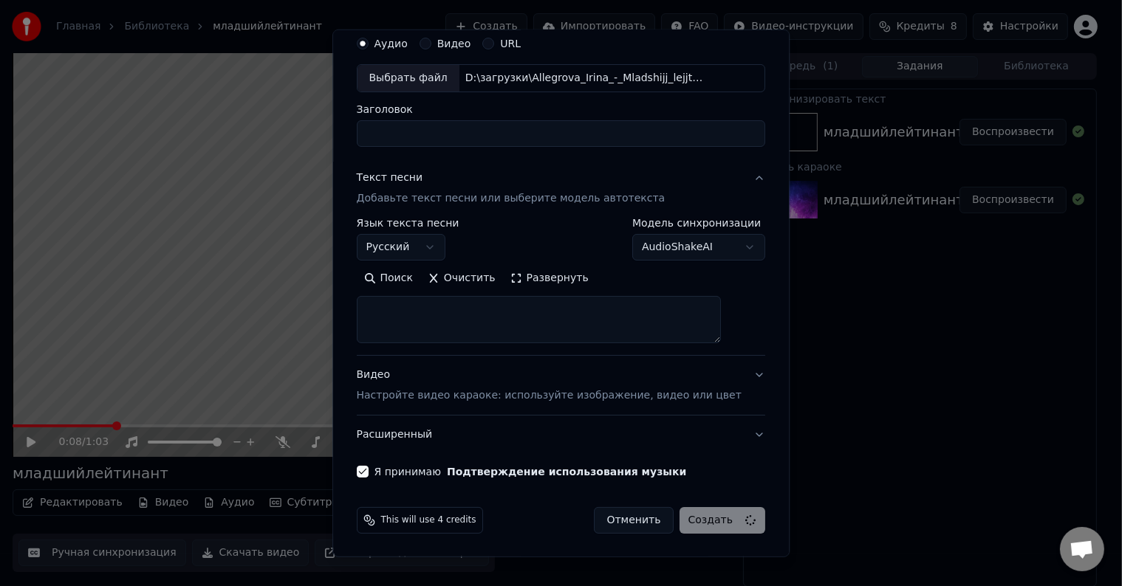
select select
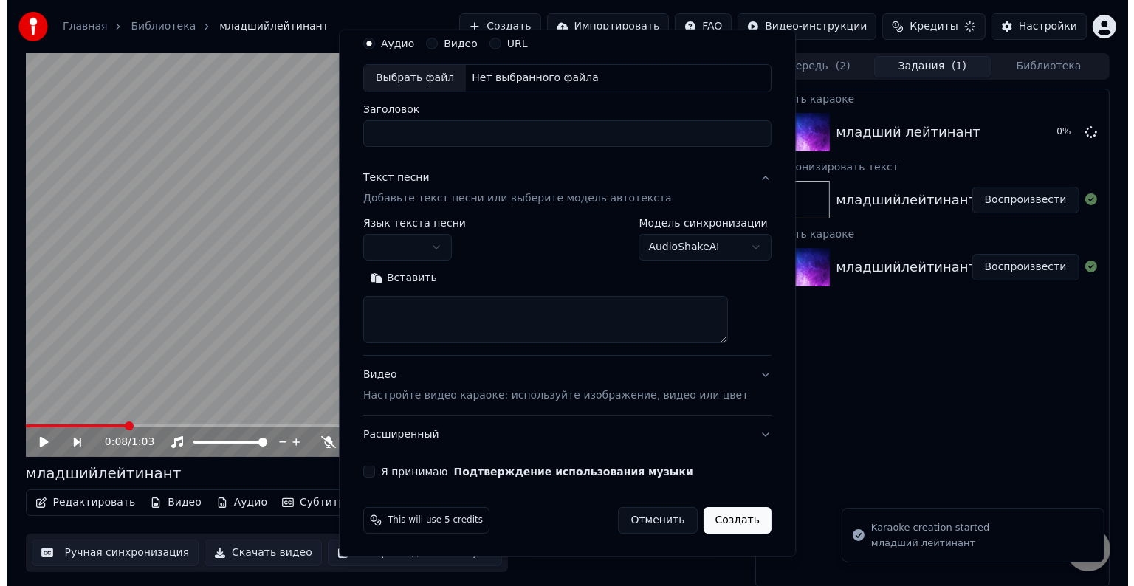
scroll to position [0, 0]
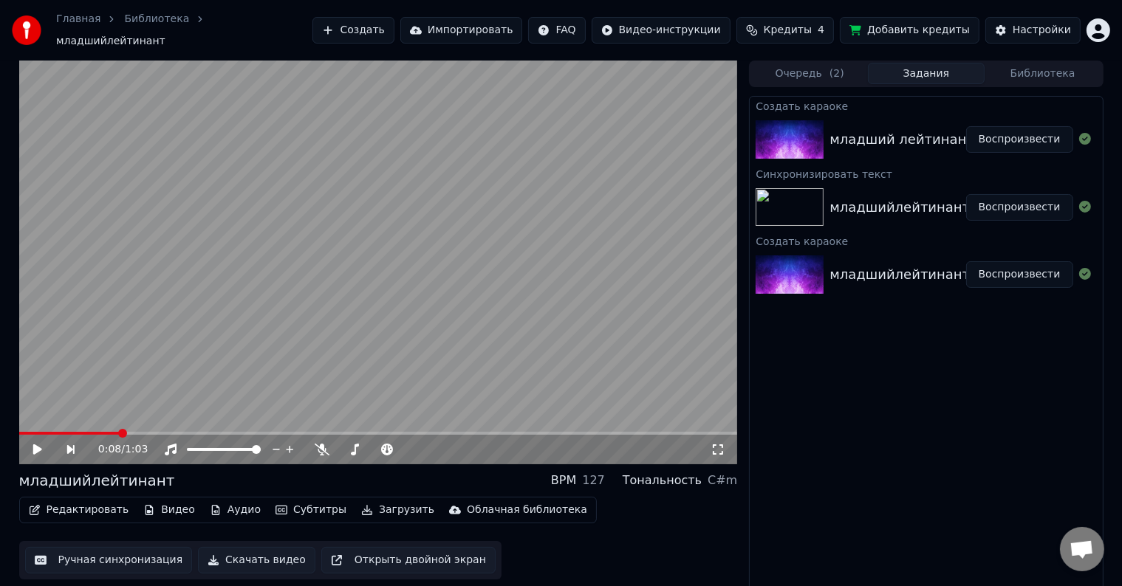
click at [993, 126] on button "Воспроизвести" at bounding box center [1019, 139] width 107 height 27
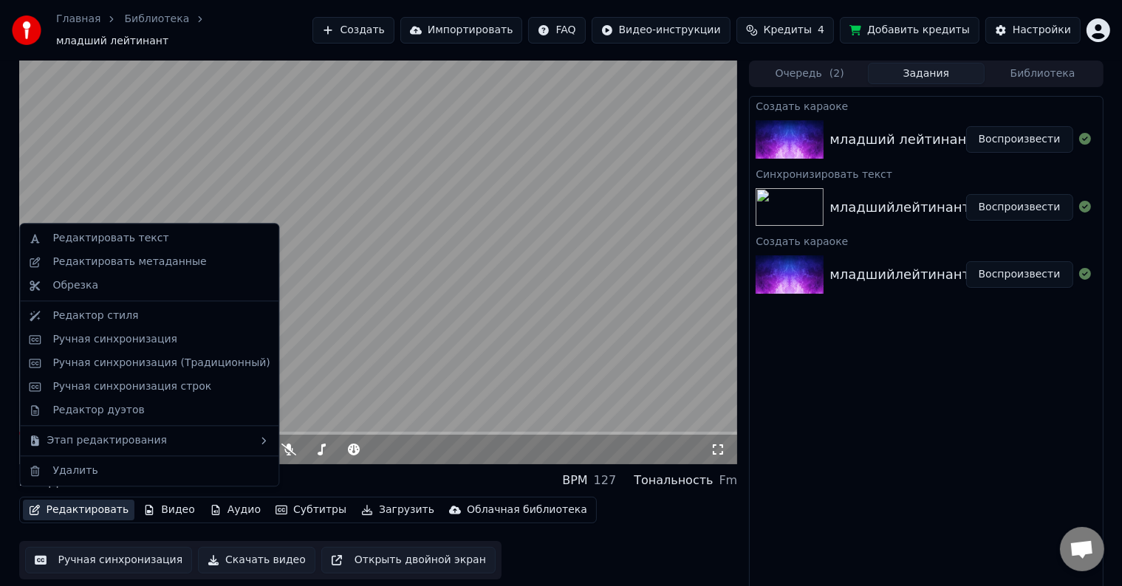
click at [91, 502] on button "Редактировать" at bounding box center [79, 510] width 112 height 21
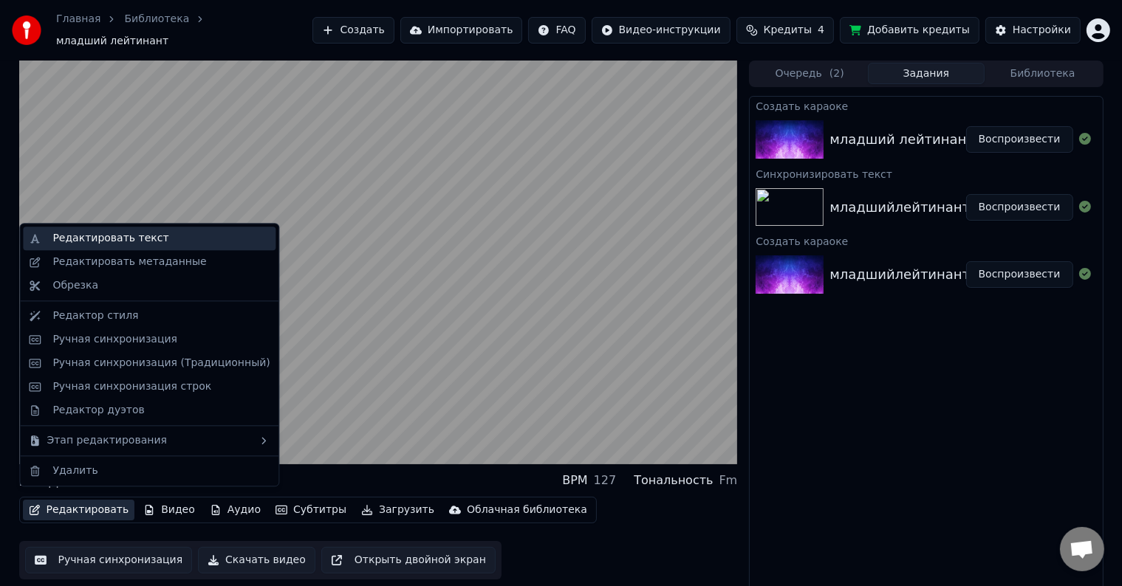
click at [115, 238] on div "Редактировать текст" at bounding box center [110, 238] width 116 height 15
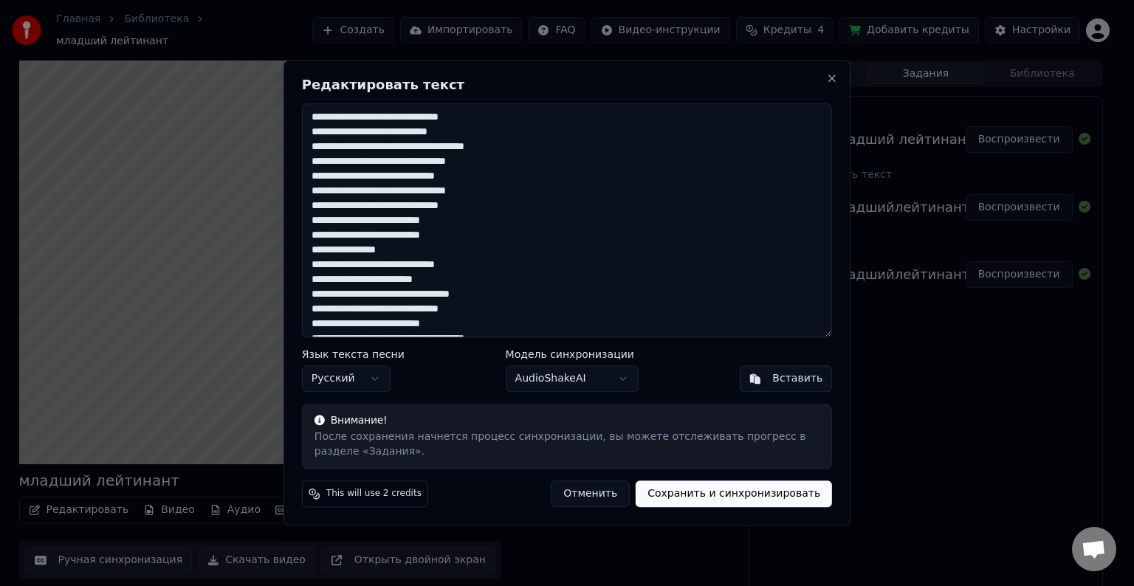
click at [394, 162] on textarea "**********" at bounding box center [567, 220] width 530 height 234
drag, startPoint x: 510, startPoint y: 328, endPoint x: 167, endPoint y: 4, distance: 471.8
click at [167, 4] on body "Главная Библиотека младший лейтинант Создать Импортировать FAQ Видео-инструкции…" at bounding box center [561, 293] width 1122 height 586
paste textarea "**********"
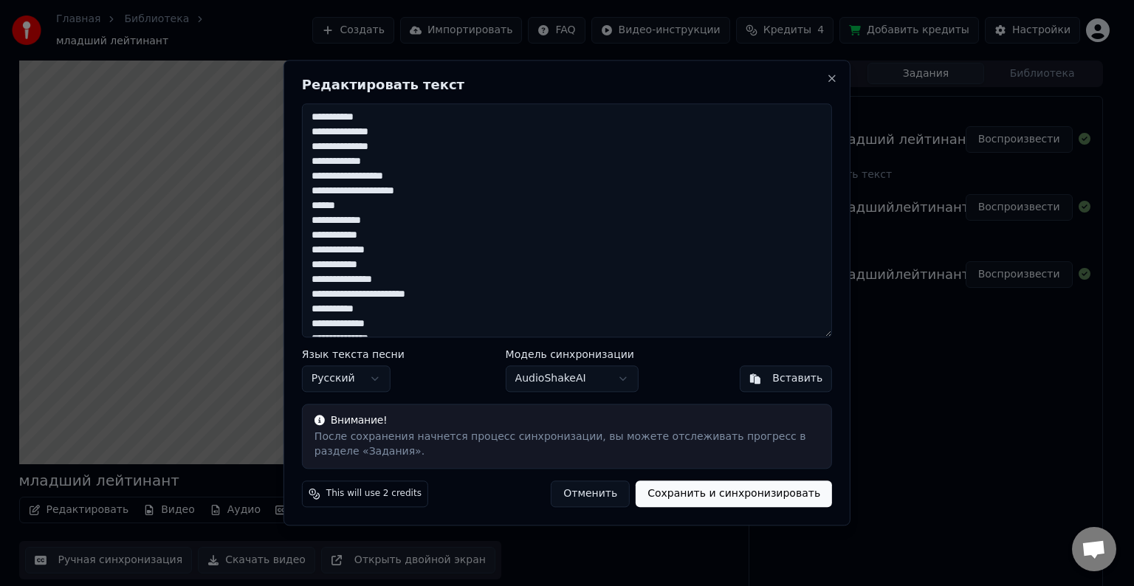
scroll to position [451, 0]
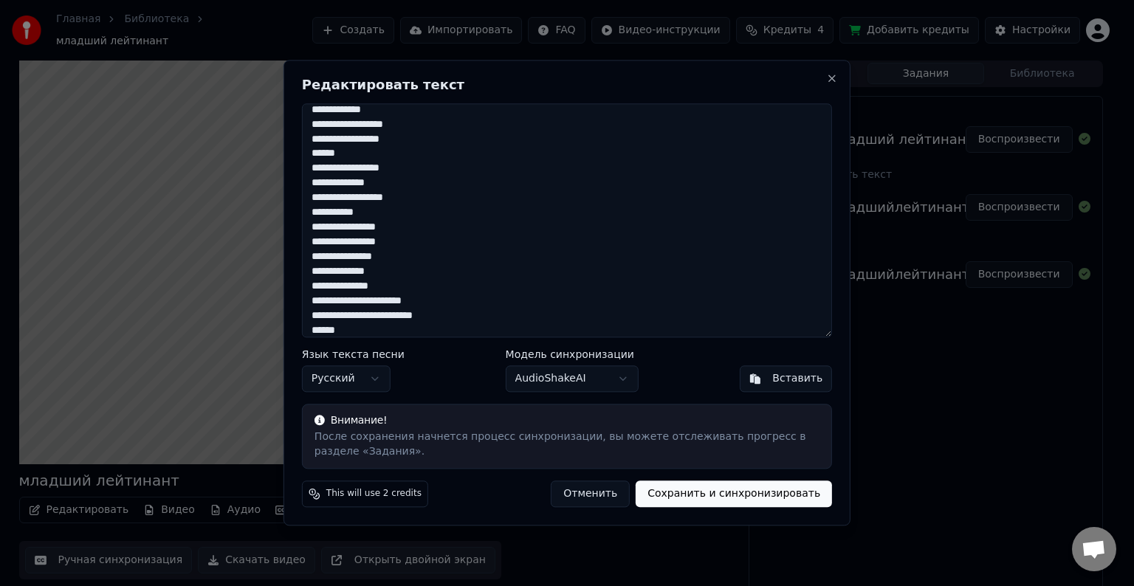
type textarea "**********"
click at [709, 493] on button "Сохранить и синхронизировать" at bounding box center [734, 495] width 196 height 27
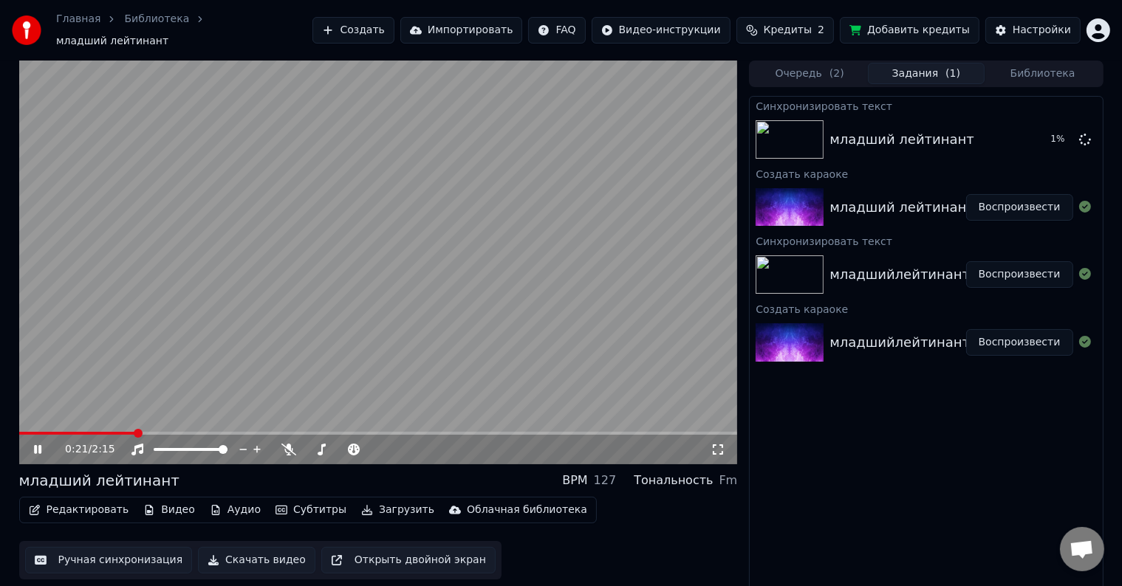
click at [594, 290] on video at bounding box center [378, 263] width 719 height 404
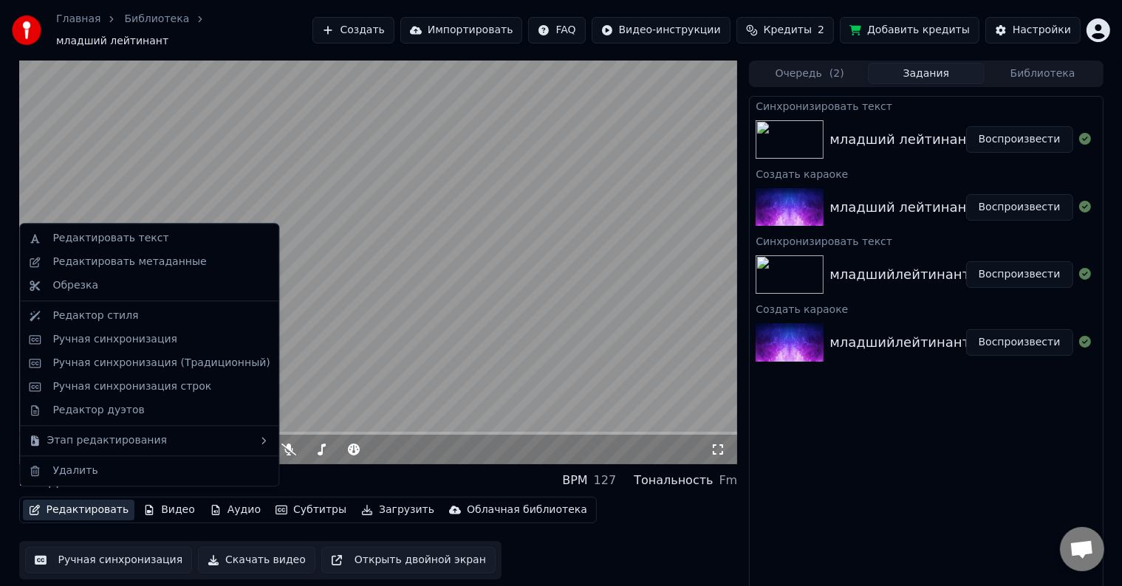
click at [78, 502] on button "Редактировать" at bounding box center [79, 510] width 112 height 21
click at [143, 358] on div "Ручная синхронизация (Традиционный)" at bounding box center [160, 363] width 217 height 15
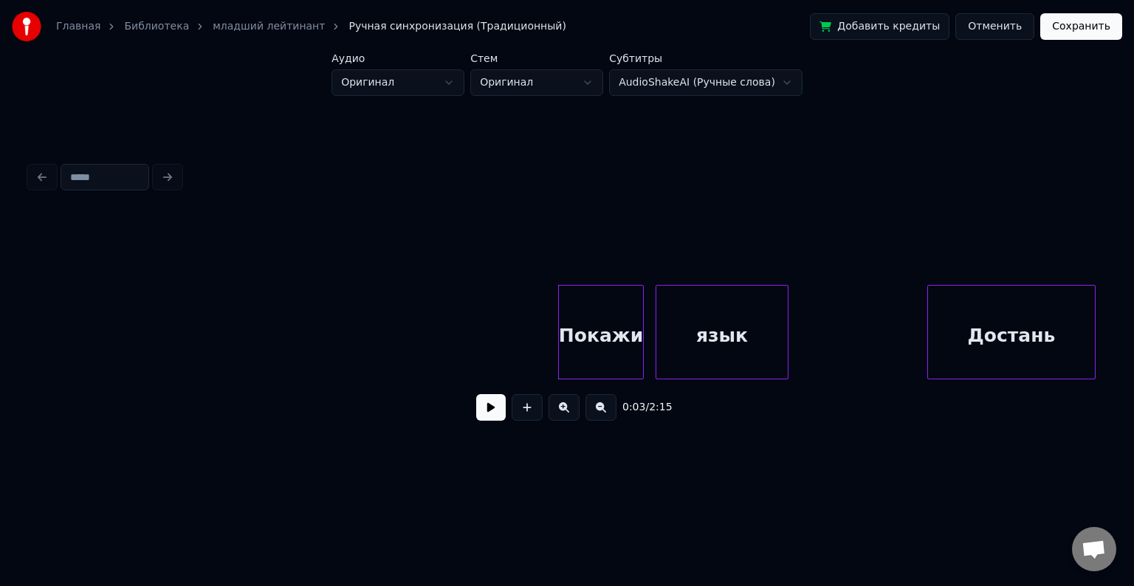
click at [479, 420] on button at bounding box center [491, 407] width 30 height 27
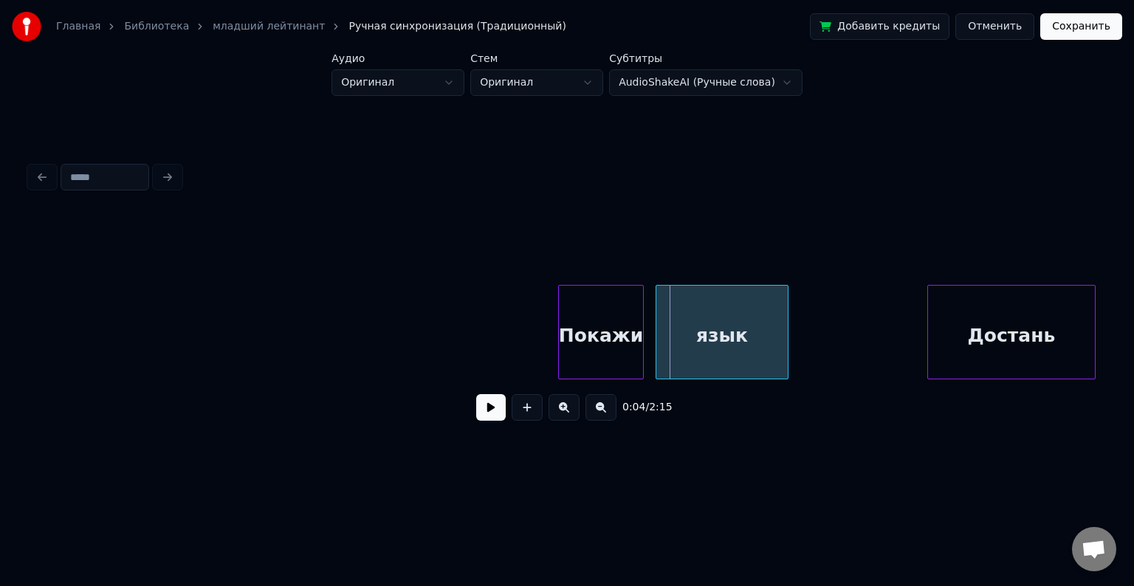
click at [585, 285] on div "Покажи" at bounding box center [601, 332] width 86 height 95
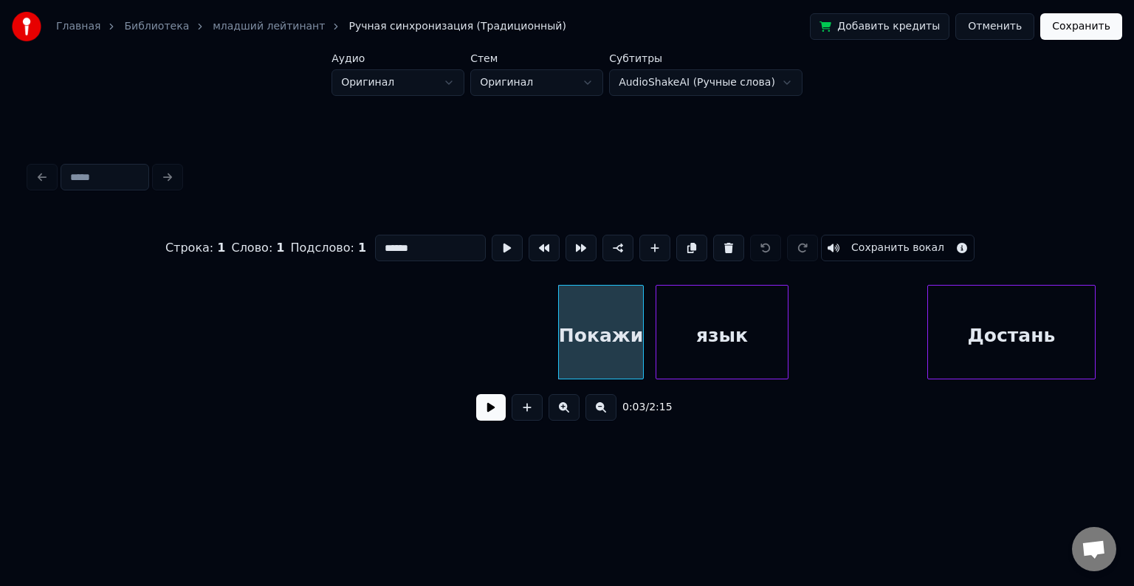
click at [506, 248] on button at bounding box center [507, 248] width 31 height 27
click at [691, 310] on div "язык" at bounding box center [722, 336] width 131 height 100
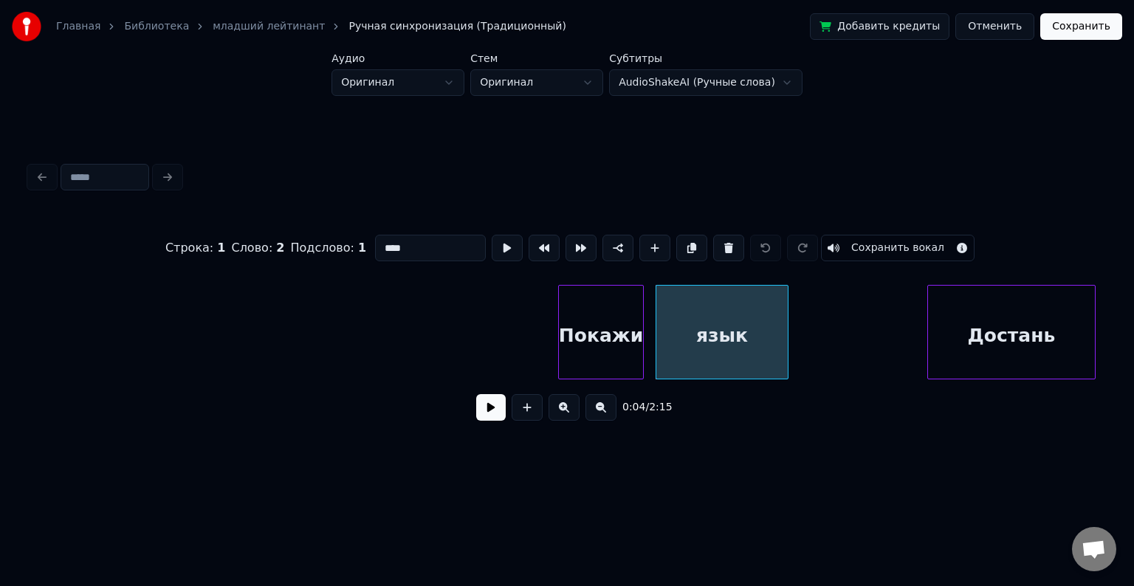
click at [497, 242] on button at bounding box center [507, 248] width 31 height 27
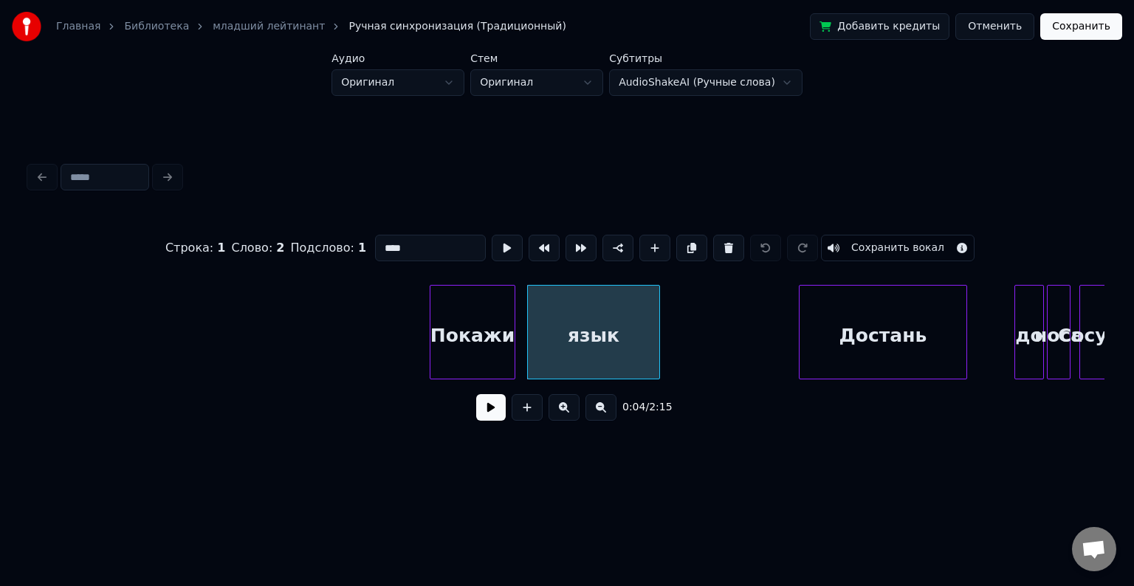
scroll to position [0, 142]
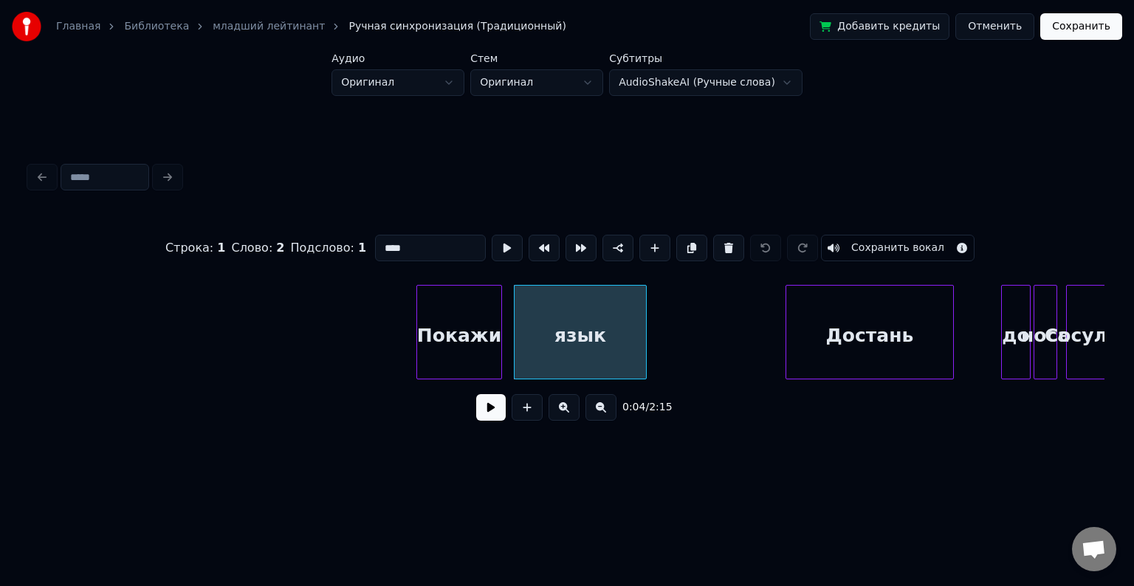
click at [834, 313] on div "Достань" at bounding box center [870, 336] width 167 height 100
type input "*******"
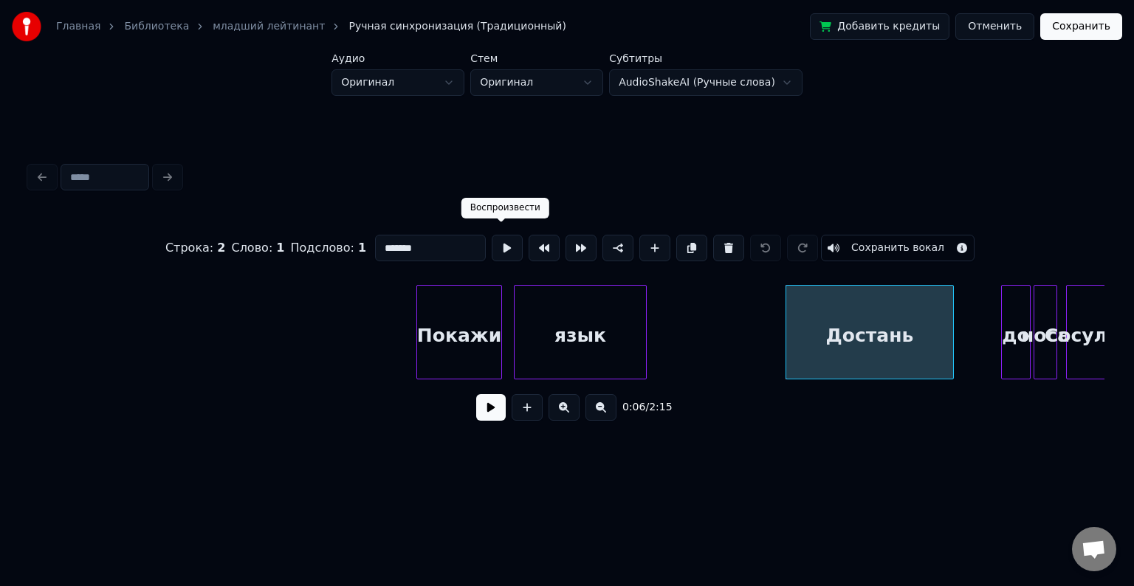
click at [513, 250] on button at bounding box center [507, 248] width 31 height 27
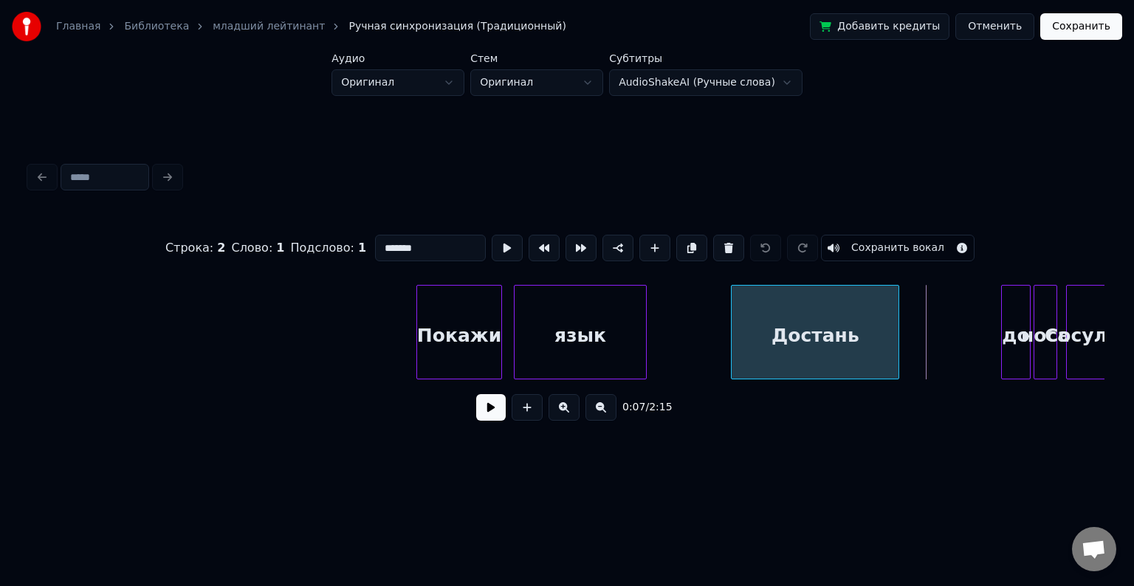
click at [831, 324] on div "Достань" at bounding box center [815, 336] width 167 height 100
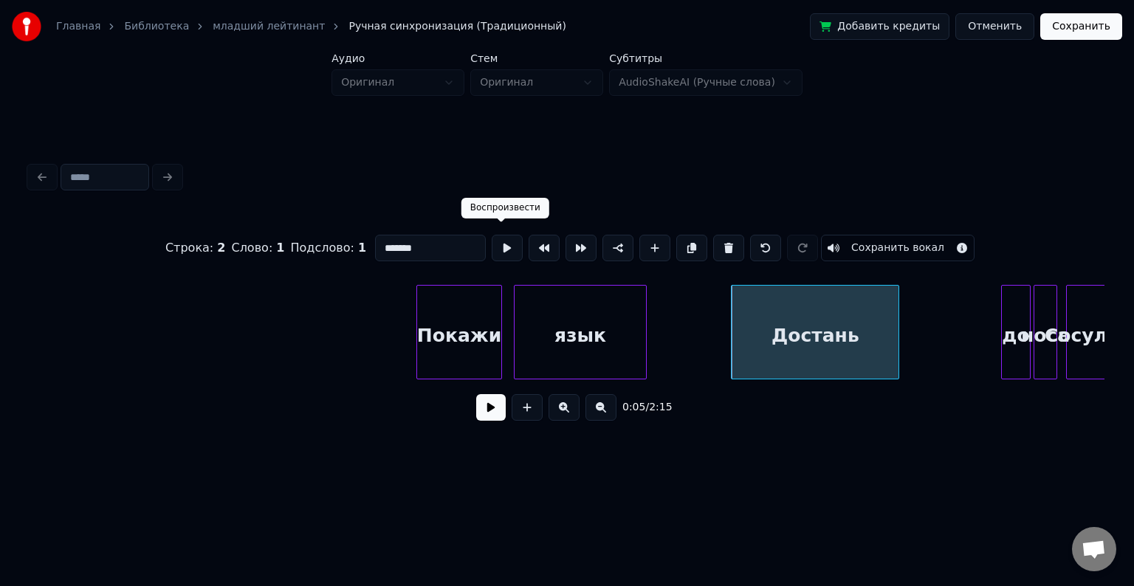
click at [501, 242] on button at bounding box center [507, 248] width 31 height 27
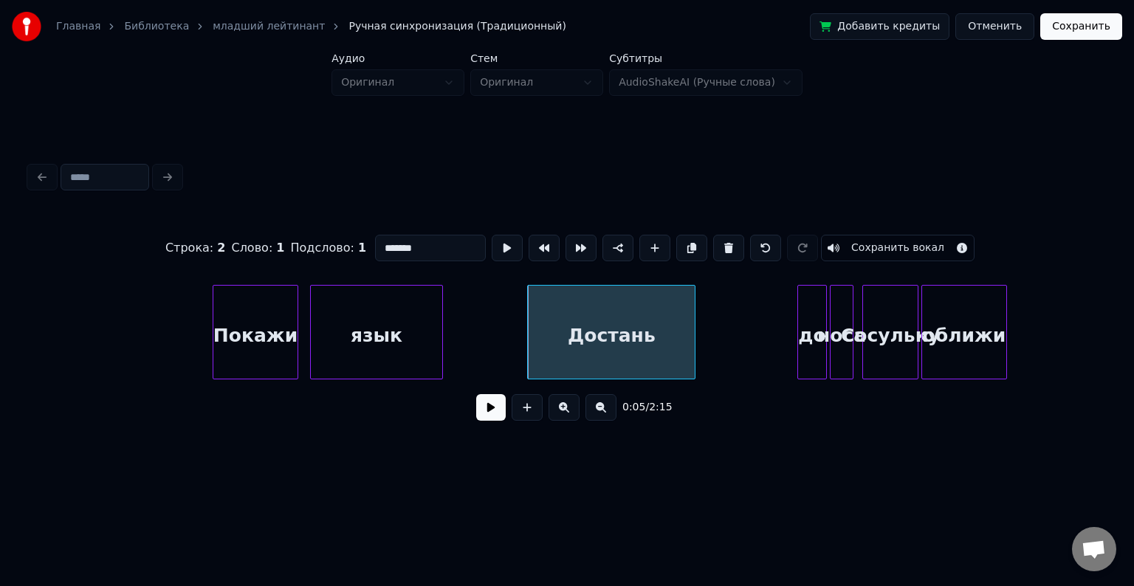
scroll to position [0, 378]
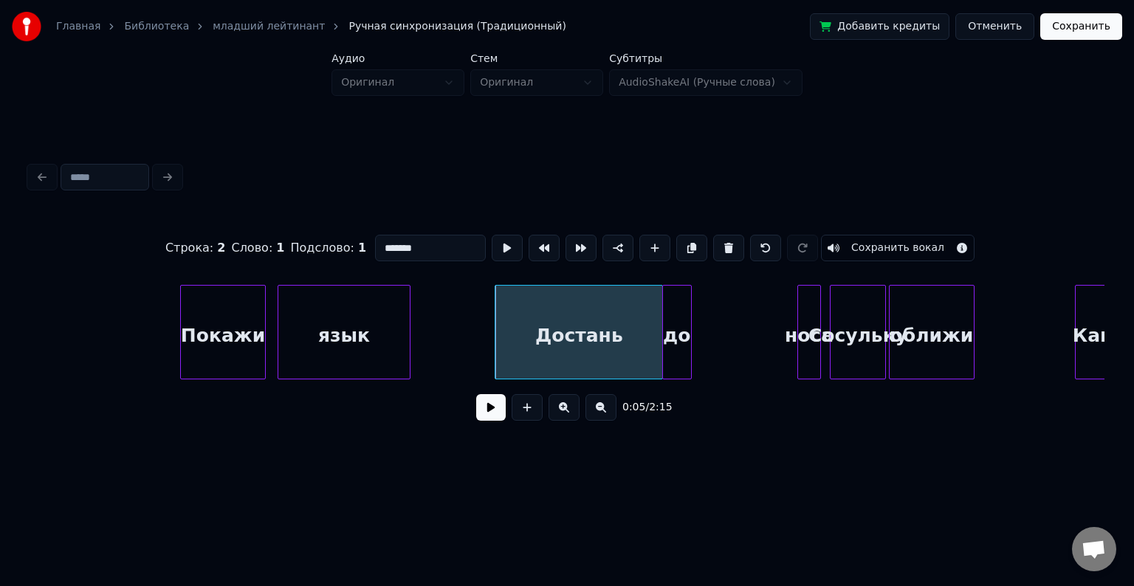
click at [682, 317] on div "до" at bounding box center [677, 336] width 28 height 100
click at [702, 306] on div "носа" at bounding box center [704, 336] width 22 height 100
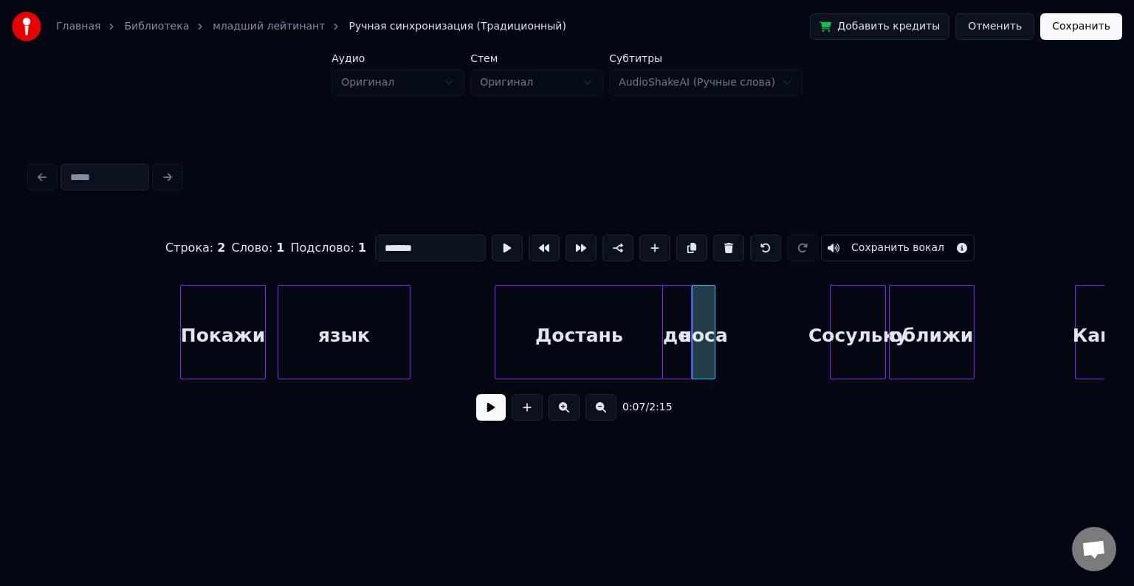
scroll to position [0, 437]
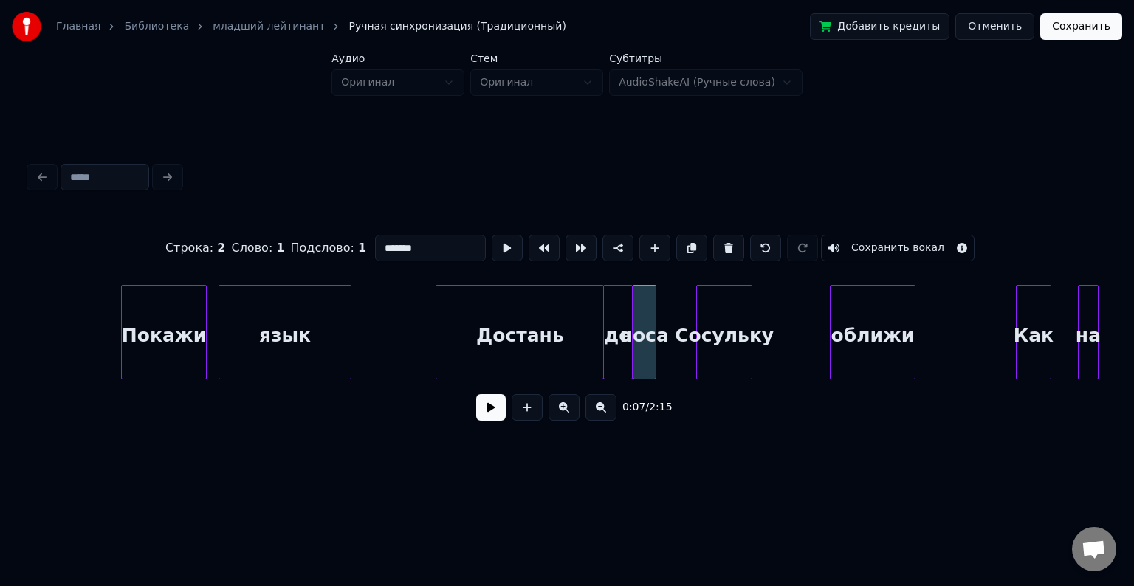
click at [710, 307] on div "Сосульку" at bounding box center [724, 336] width 55 height 100
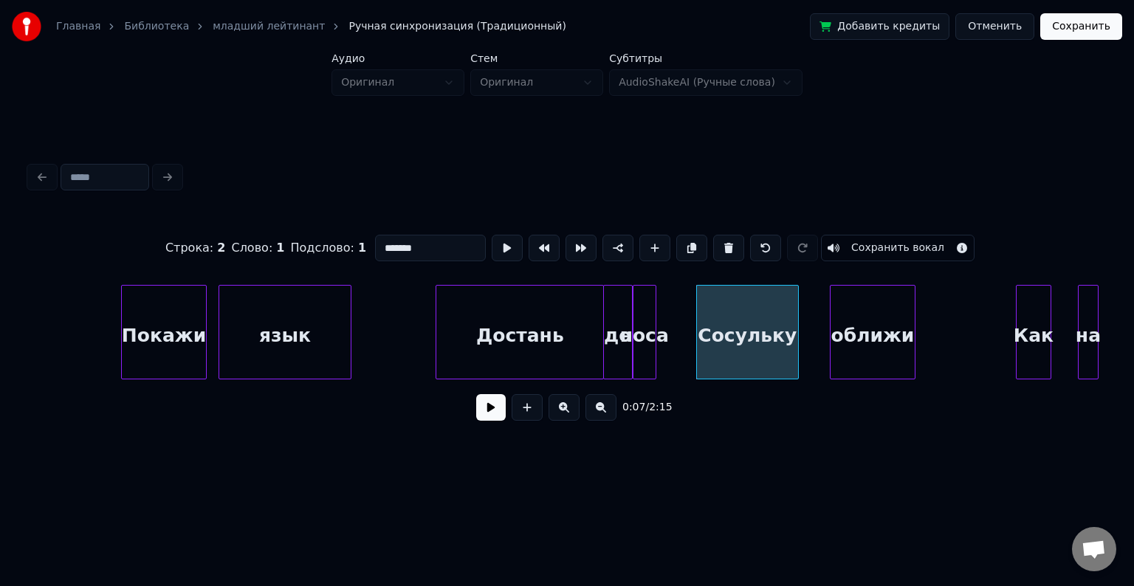
click at [797, 315] on div at bounding box center [796, 332] width 4 height 93
click at [812, 326] on div "оближи" at bounding box center [841, 336] width 84 height 100
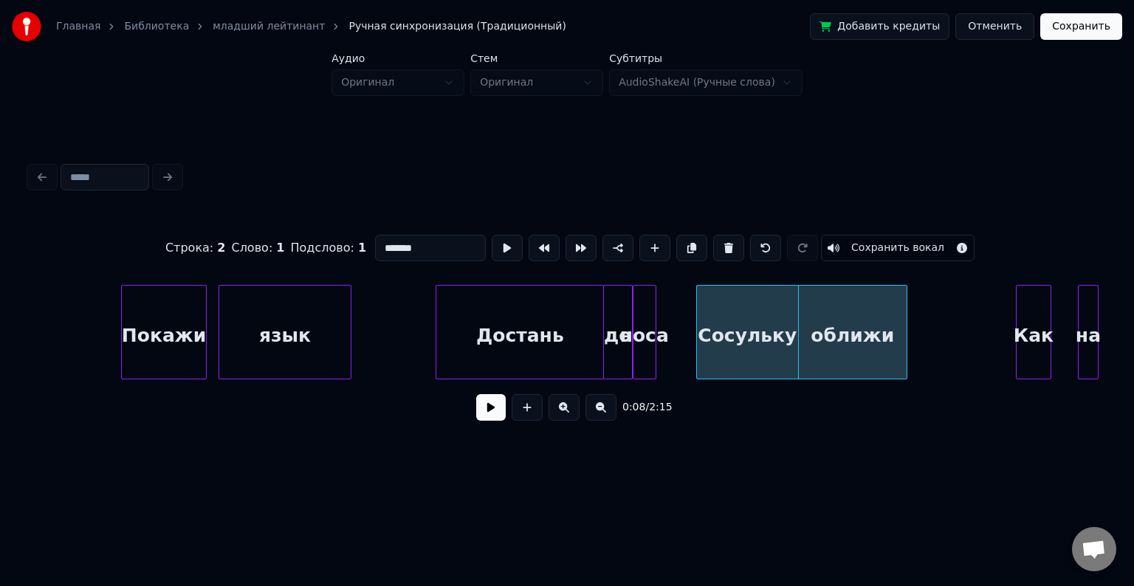
click at [907, 319] on div at bounding box center [905, 332] width 4 height 93
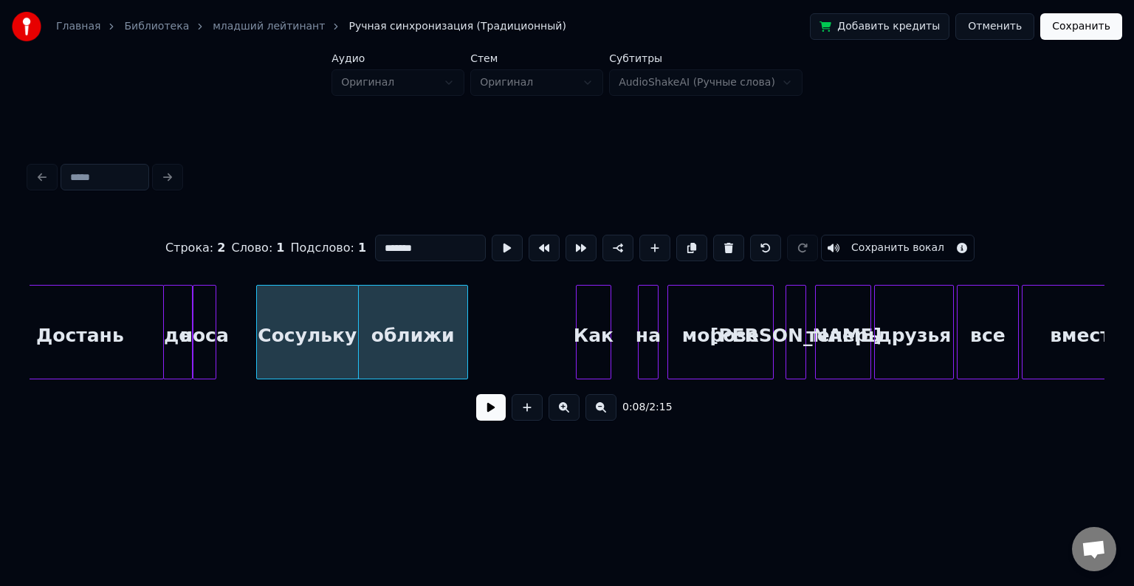
scroll to position [0, 877]
click at [615, 312] on div at bounding box center [616, 332] width 4 height 93
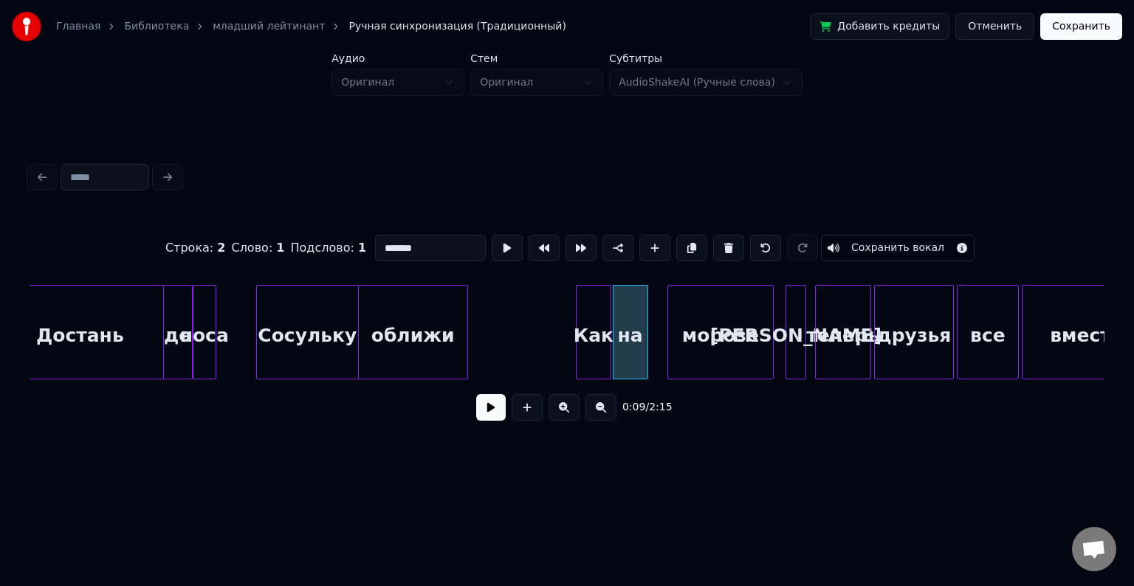
click at [646, 320] on div at bounding box center [645, 332] width 4 height 93
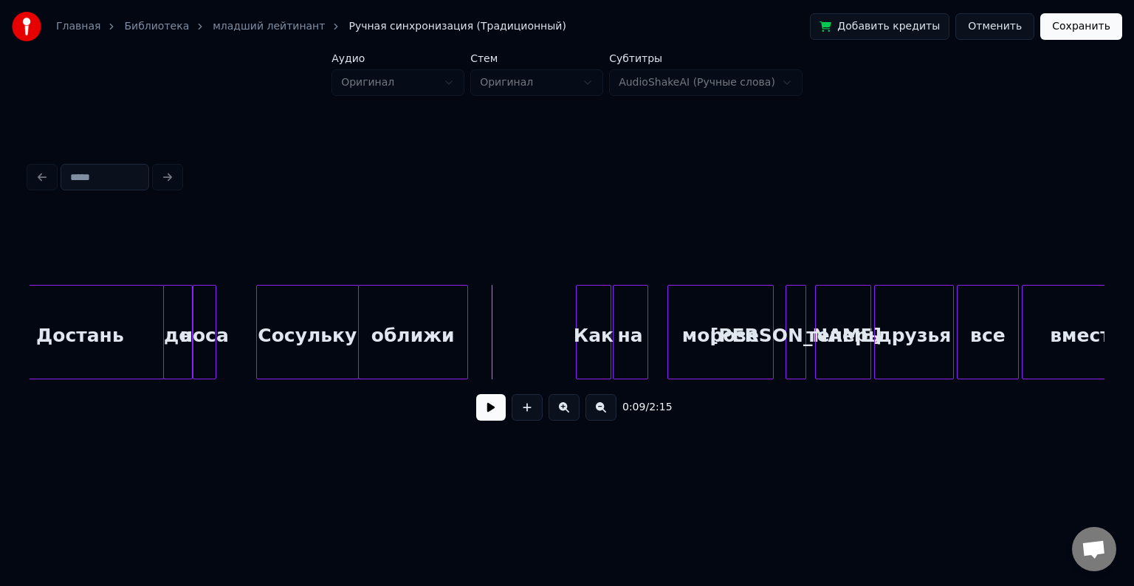
click at [486, 421] on button at bounding box center [491, 407] width 30 height 27
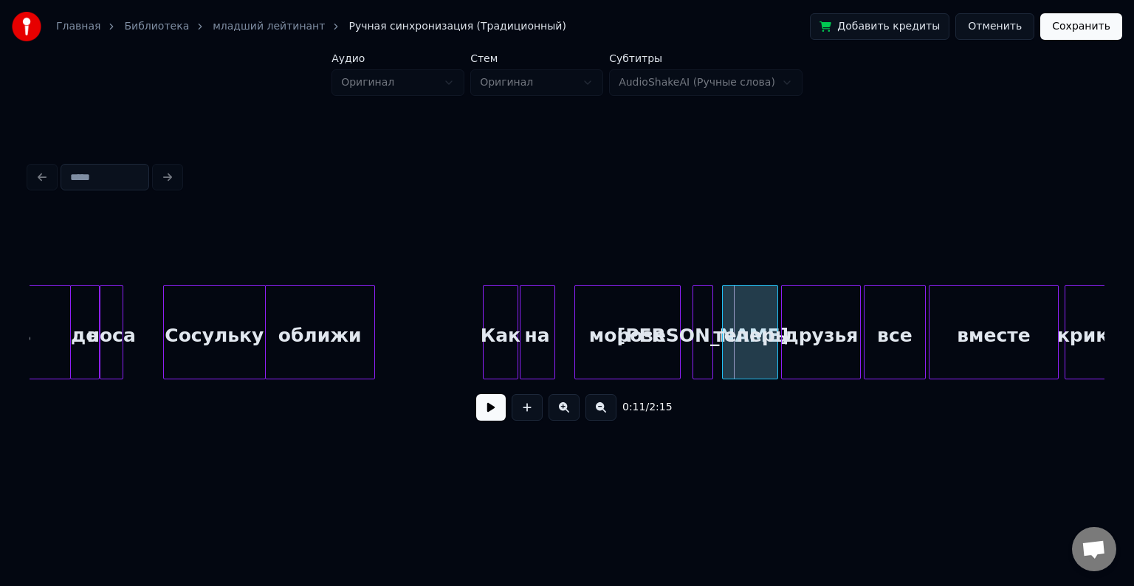
scroll to position [0, 974]
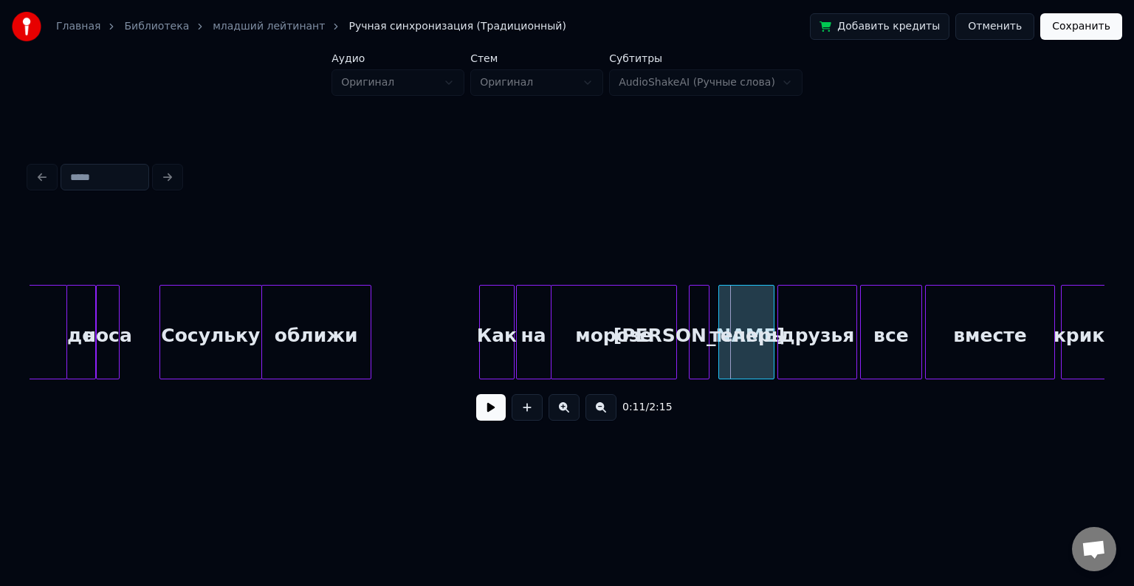
click at [552, 333] on div at bounding box center [554, 332] width 4 height 93
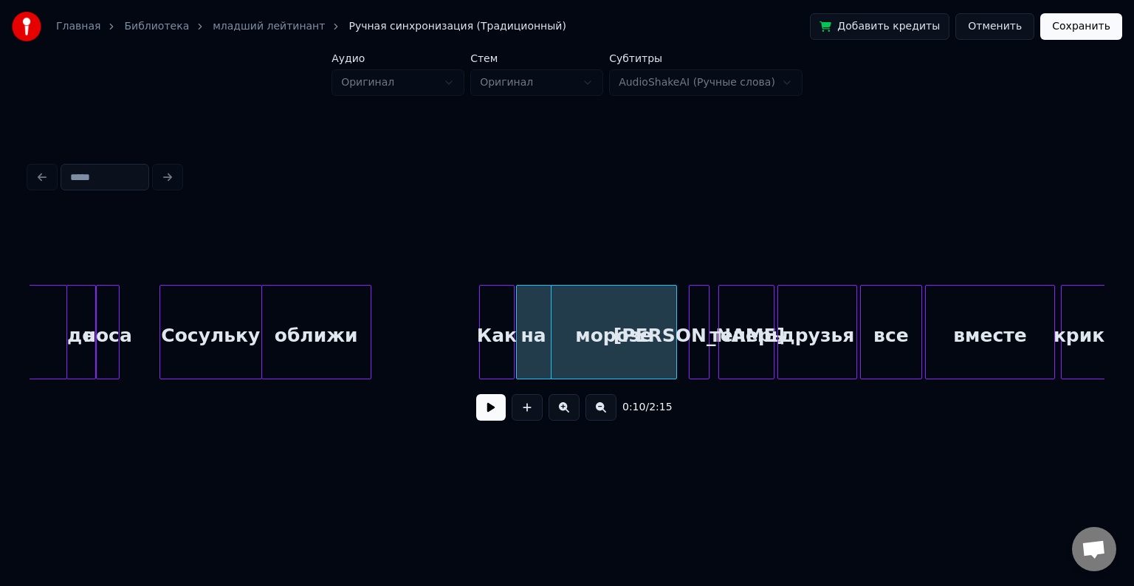
scroll to position [0, 1025]
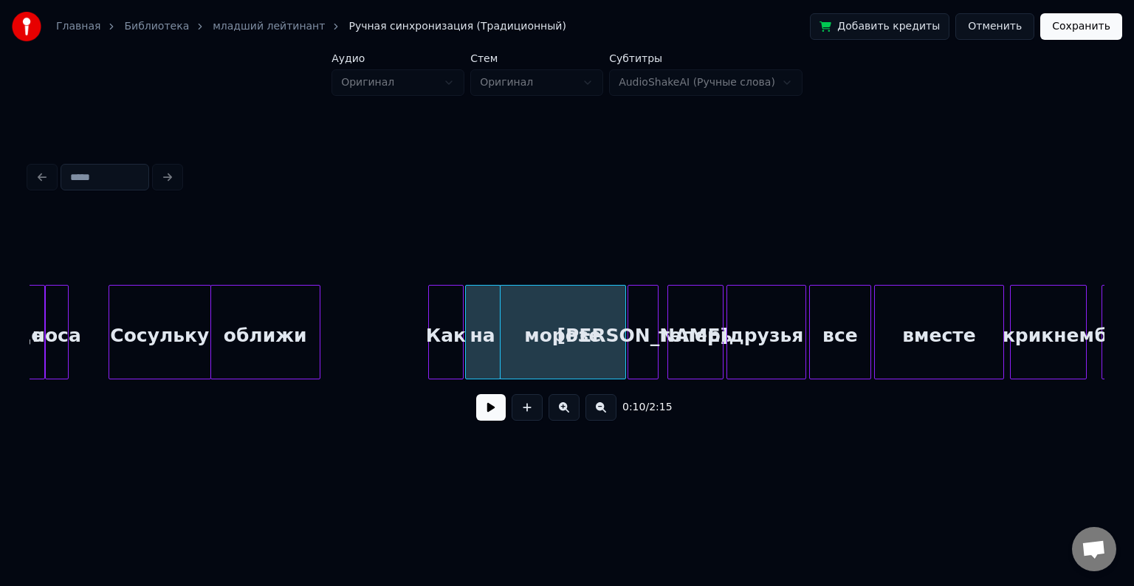
click at [629, 316] on div at bounding box center [631, 332] width 4 height 93
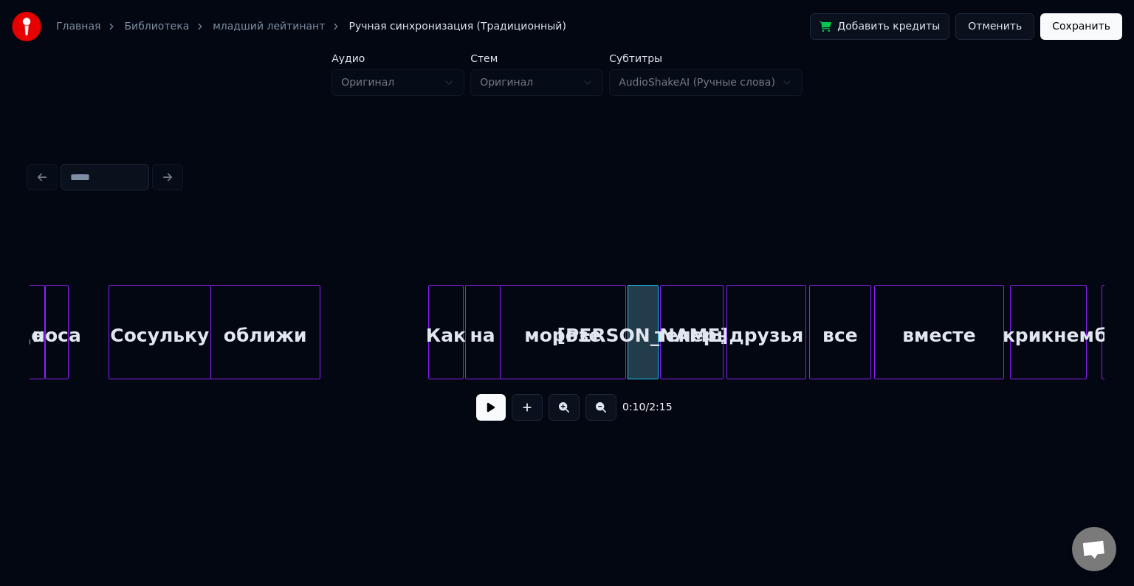
click at [661, 315] on div at bounding box center [663, 332] width 4 height 93
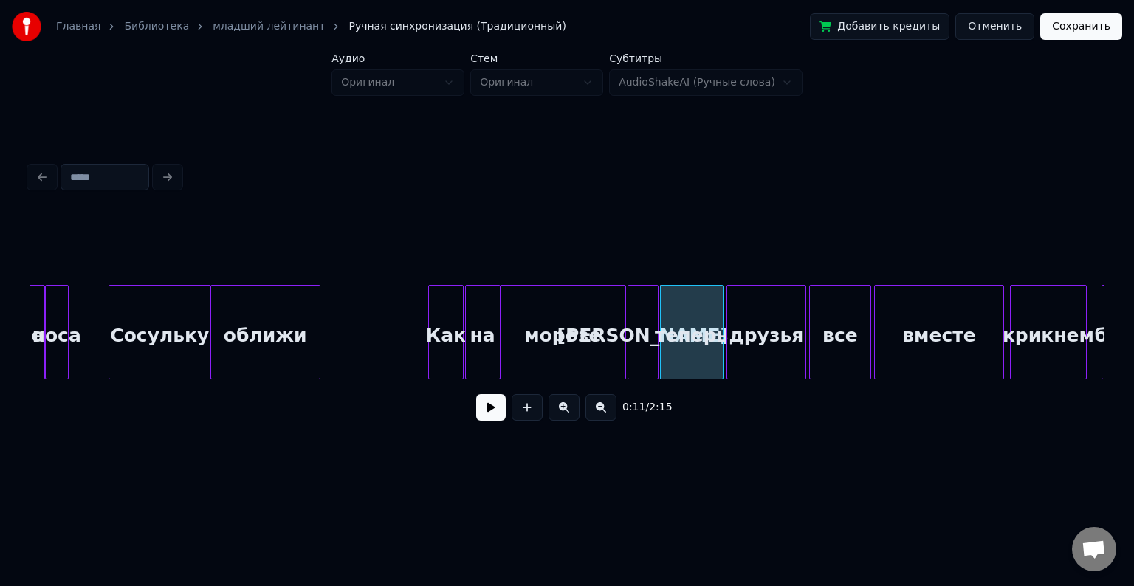
click at [502, 409] on button at bounding box center [491, 407] width 30 height 27
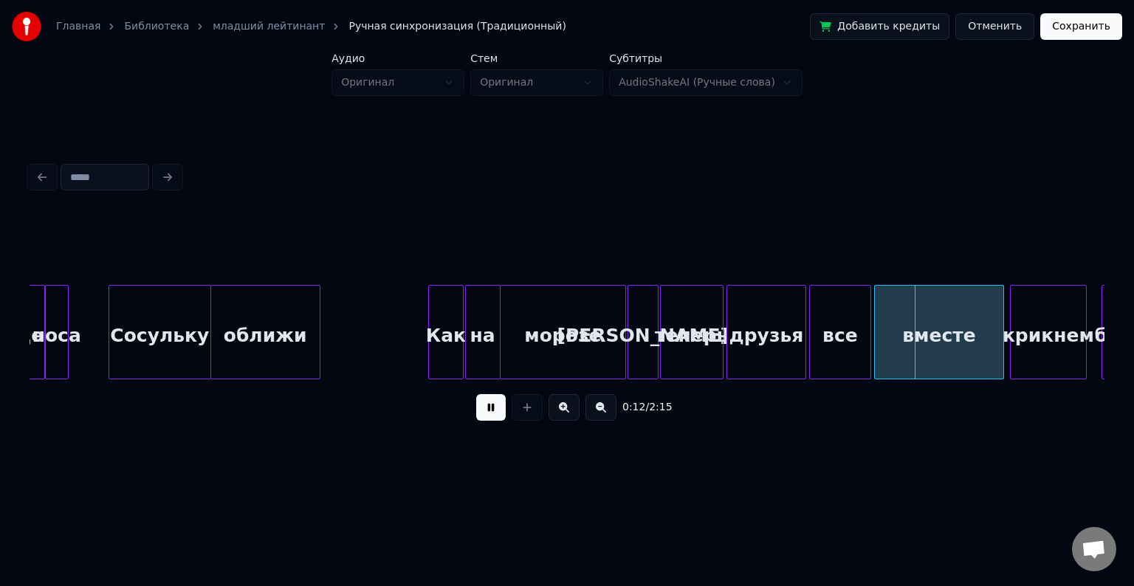
click at [502, 409] on button at bounding box center [491, 407] width 30 height 27
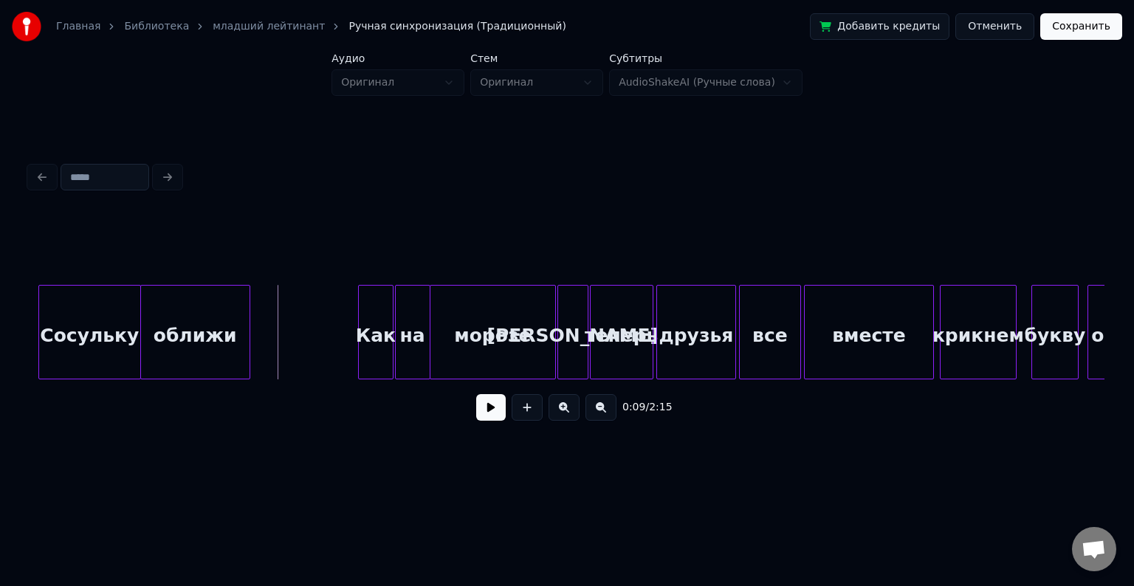
click at [483, 421] on button at bounding box center [491, 407] width 30 height 27
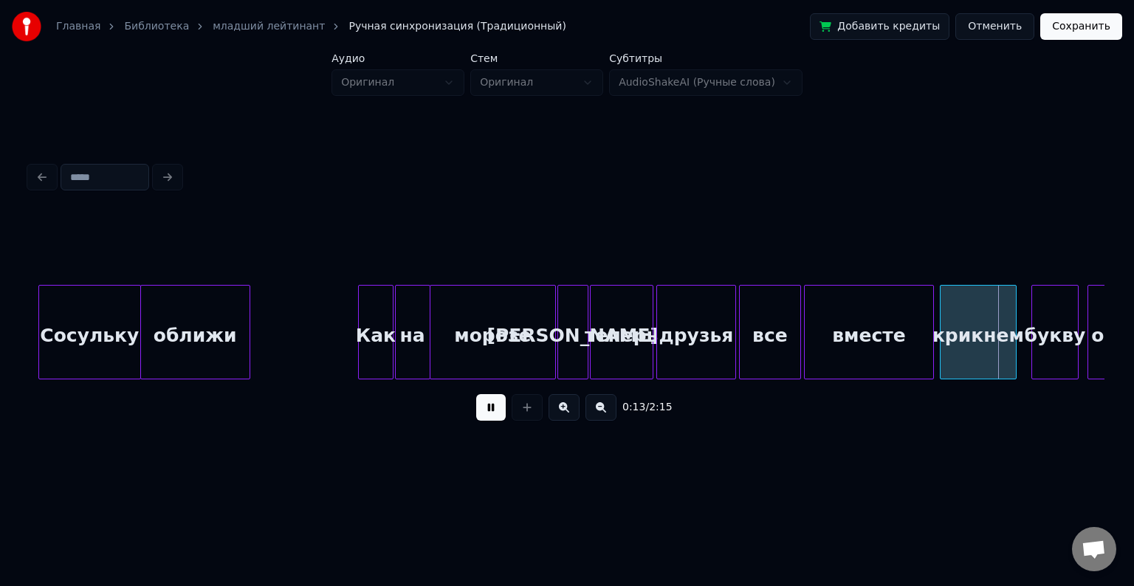
click at [483, 421] on button at bounding box center [491, 407] width 30 height 27
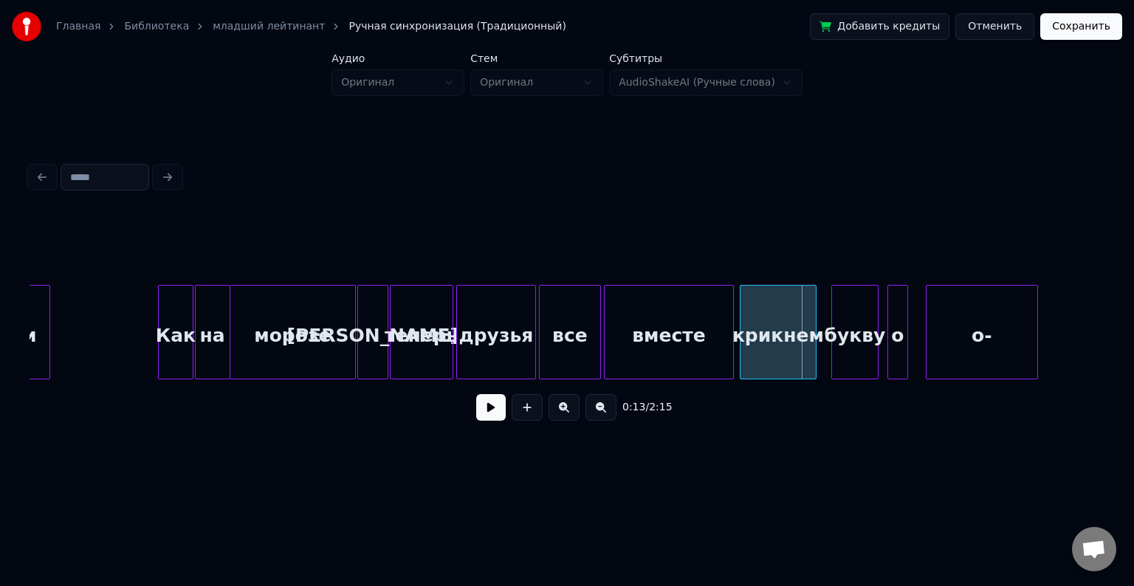
scroll to position [0, 1296]
click at [733, 325] on div at bounding box center [735, 332] width 4 height 93
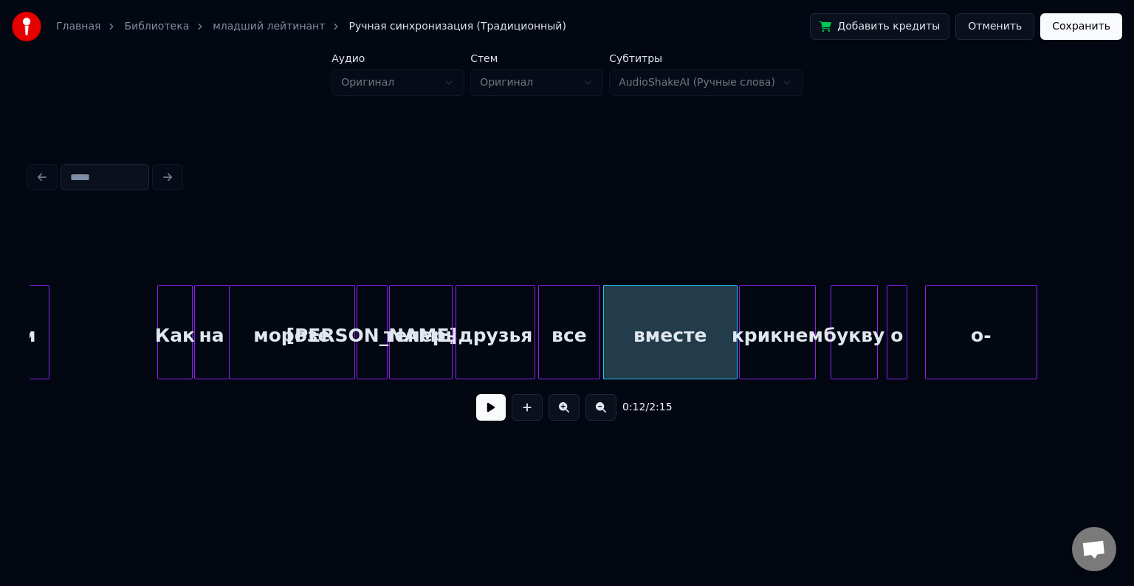
scroll to position [0, 1411]
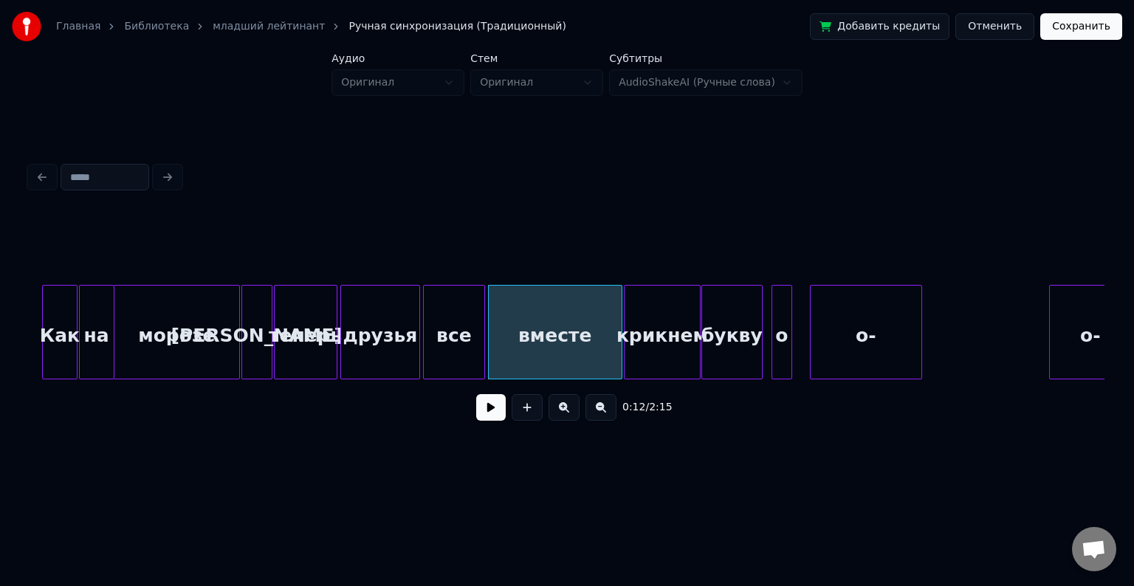
click at [704, 314] on div at bounding box center [704, 332] width 4 height 93
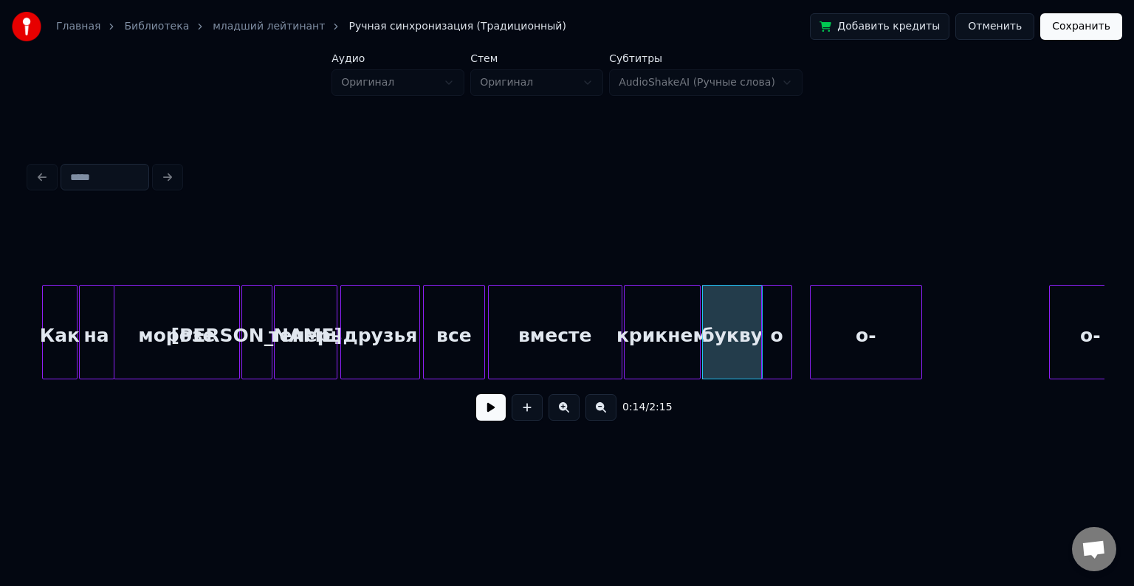
click at [762, 322] on div at bounding box center [764, 332] width 4 height 93
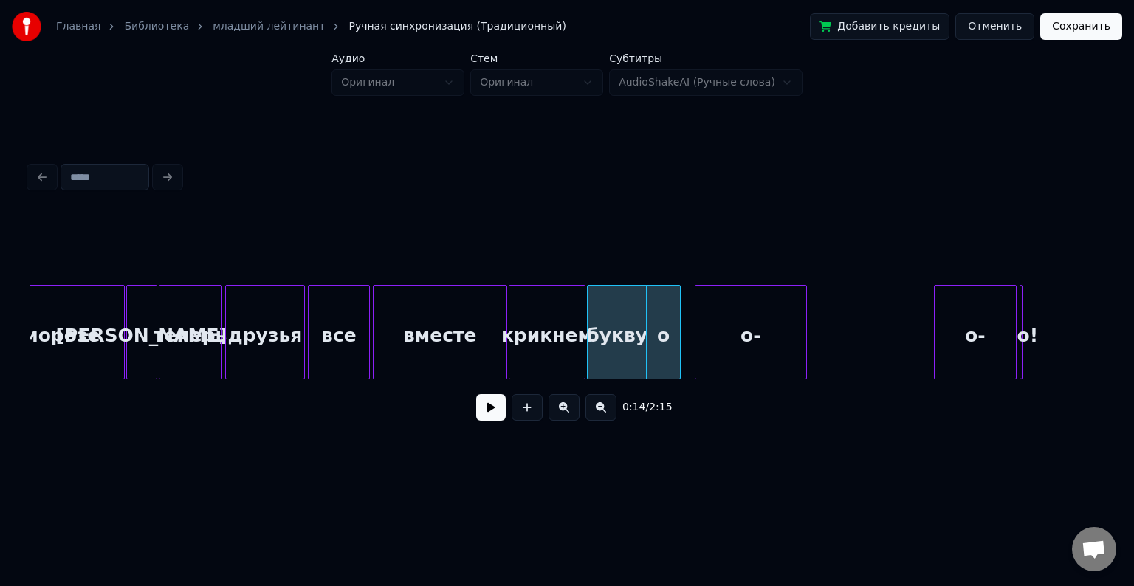
click at [680, 319] on div at bounding box center [678, 332] width 4 height 93
click at [688, 319] on div at bounding box center [690, 332] width 4 height 93
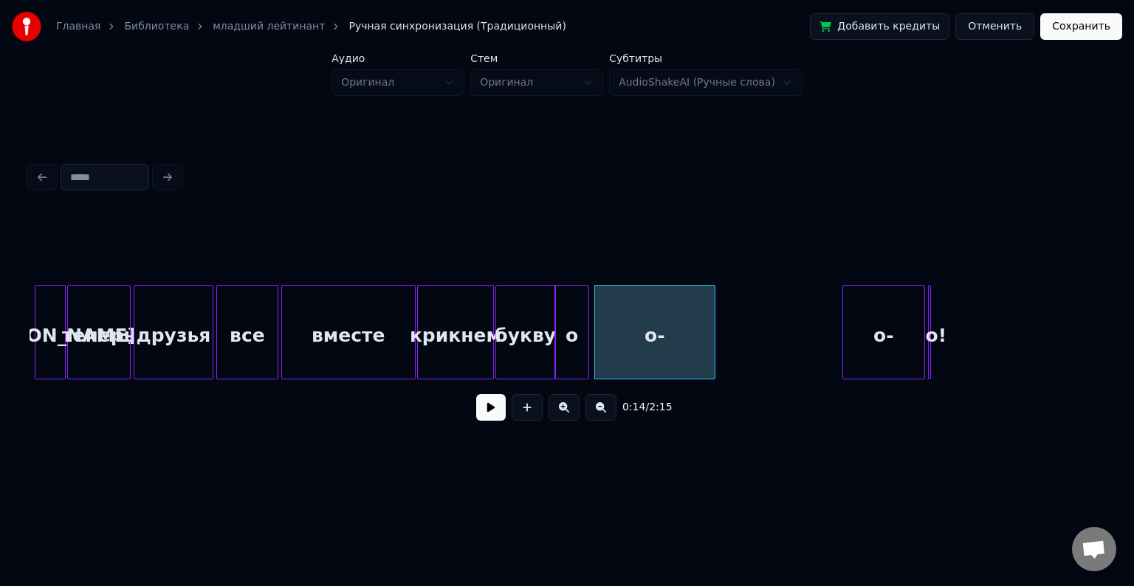
scroll to position [0, 1622]
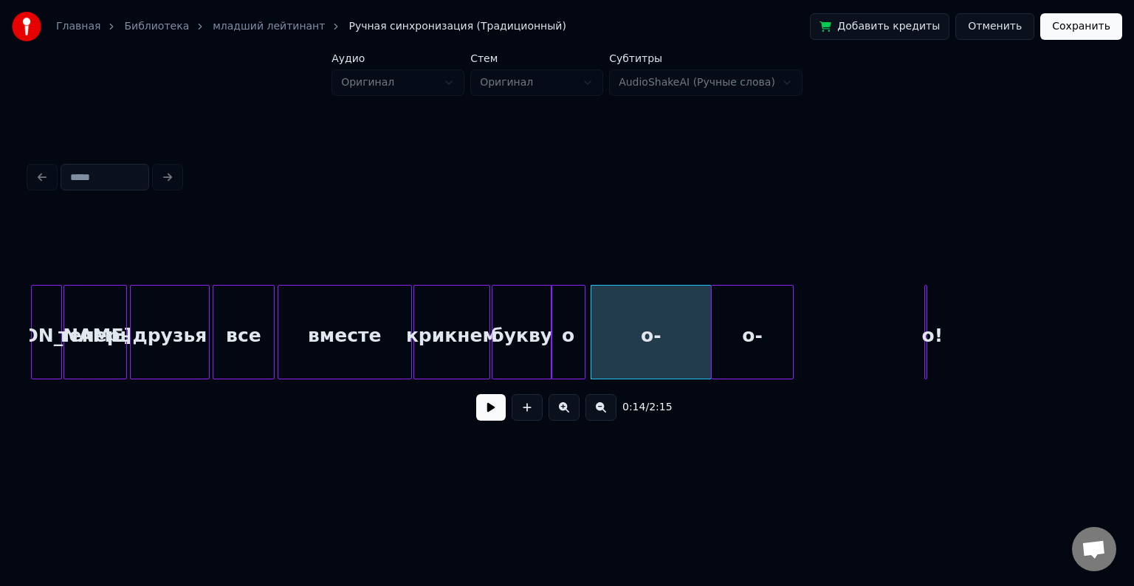
click at [733, 317] on div "о-" at bounding box center [752, 336] width 81 height 100
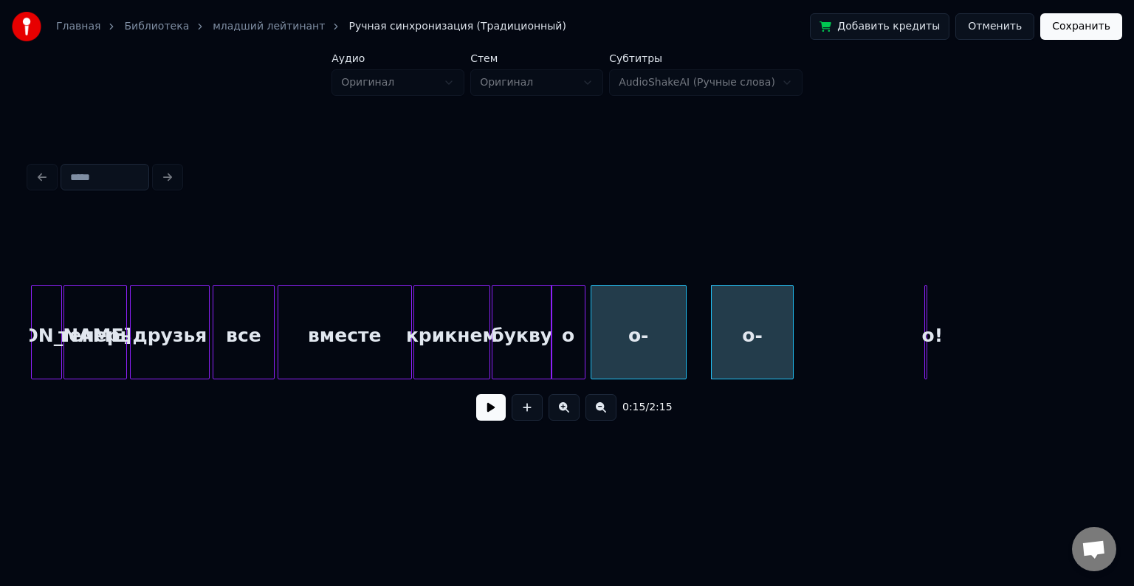
click at [684, 318] on div at bounding box center [684, 332] width 4 height 93
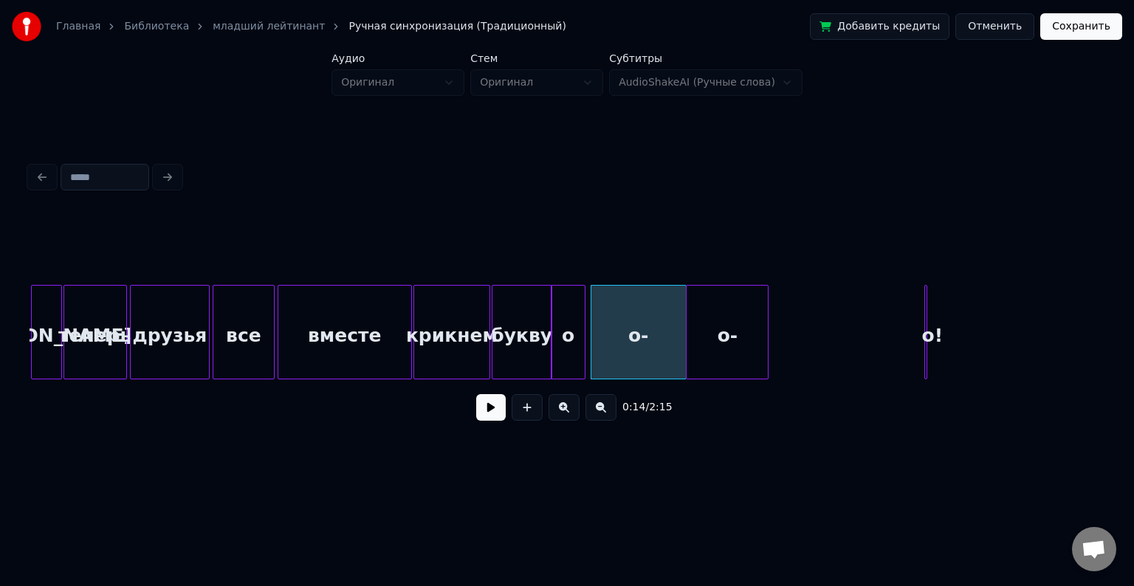
click at [730, 325] on div "о-" at bounding box center [727, 336] width 81 height 100
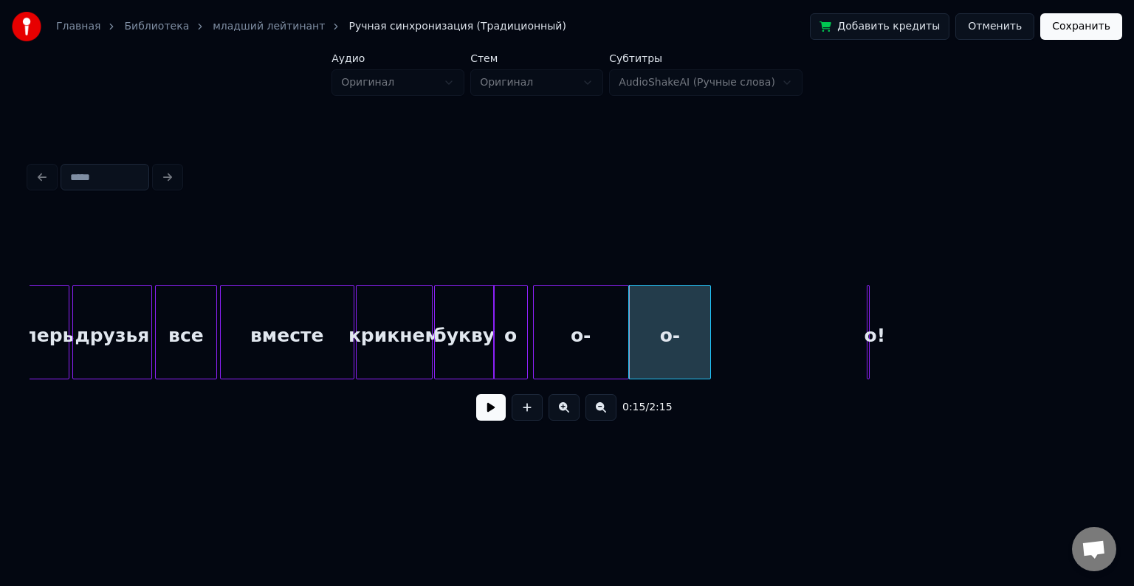
scroll to position [0, 1680]
click at [752, 317] on div at bounding box center [752, 332] width 4 height 93
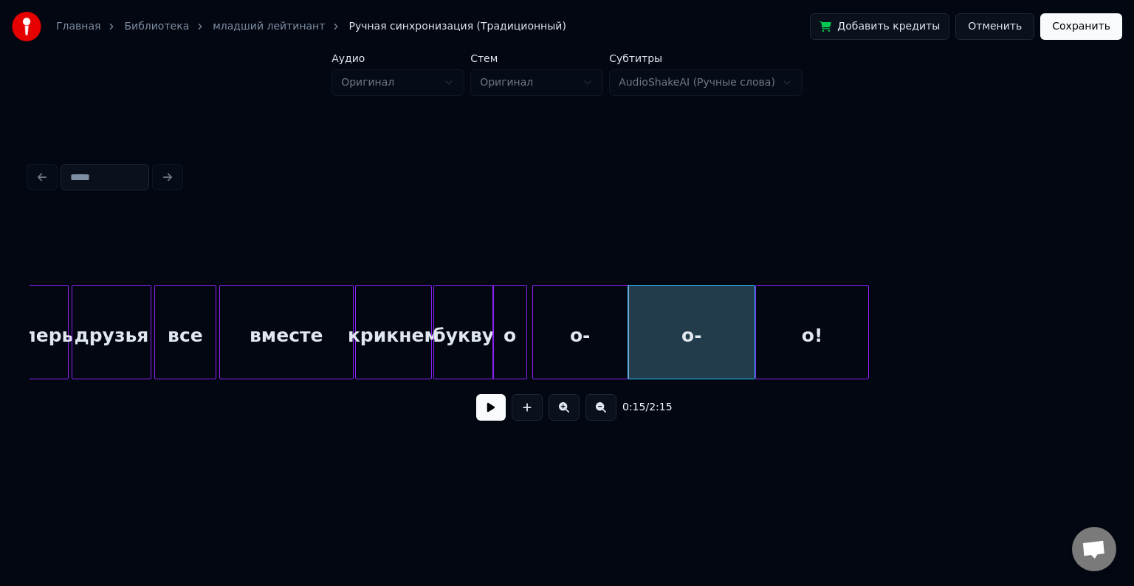
click at [758, 322] on div at bounding box center [758, 332] width 4 height 93
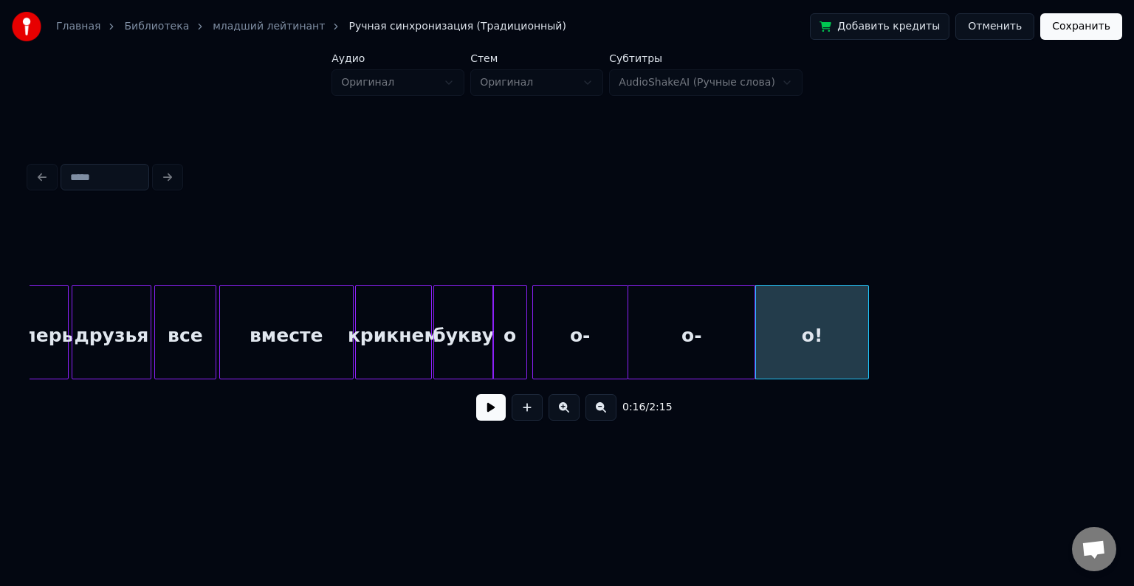
click at [494, 409] on button at bounding box center [491, 407] width 30 height 27
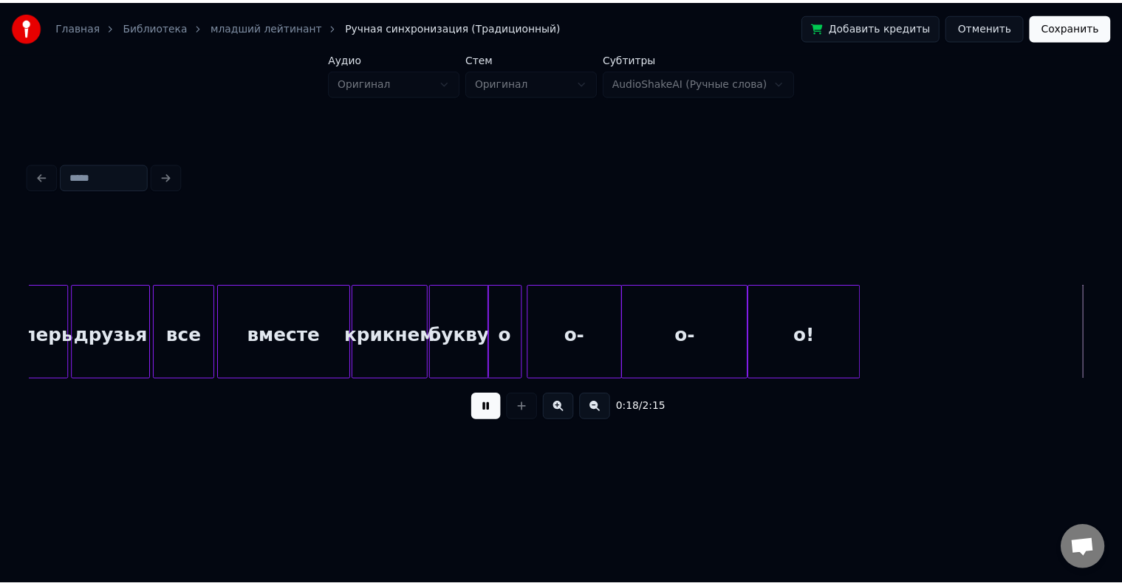
scroll to position [0, 2757]
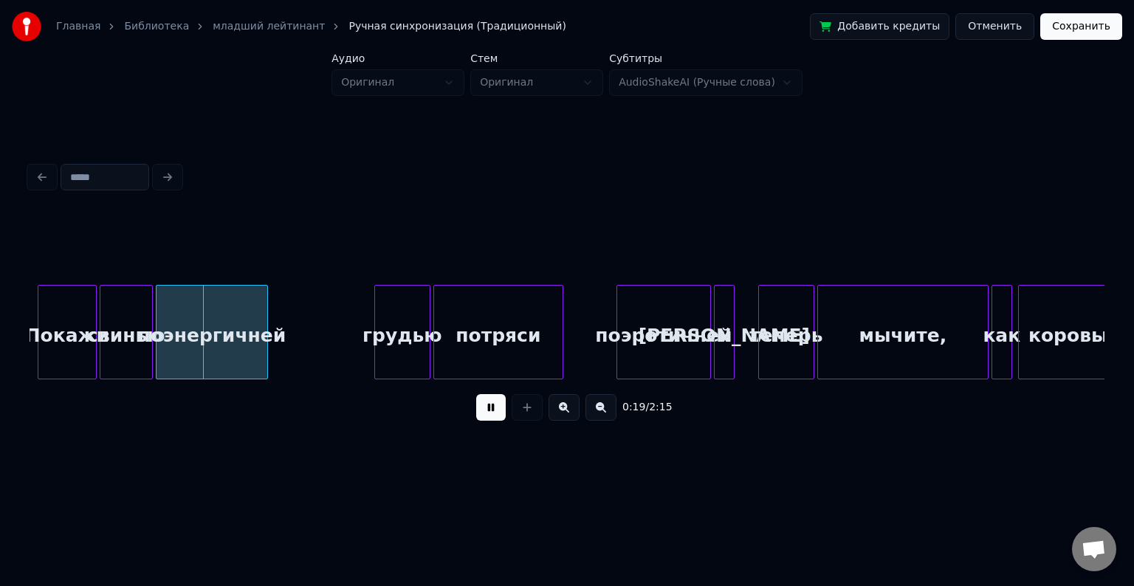
click at [490, 407] on button at bounding box center [491, 407] width 30 height 27
click at [1074, 12] on div "Главная Библиотека младший лейтинант Ручная синхронизация (Традиционный) Добави…" at bounding box center [567, 26] width 1134 height 53
click at [1069, 25] on button "Сохранить" at bounding box center [1082, 26] width 82 height 27
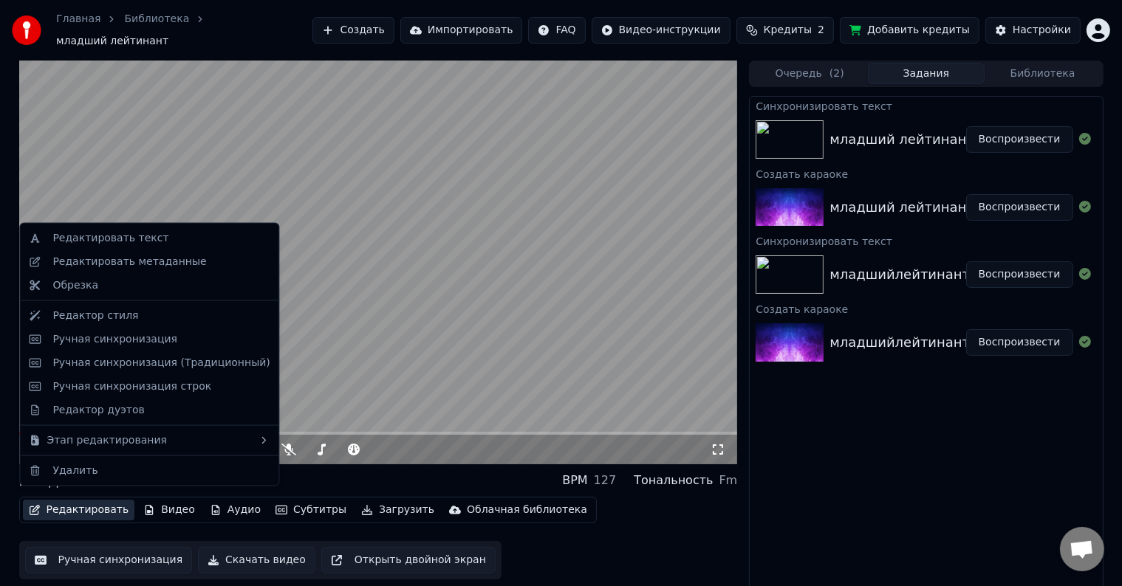
click at [85, 508] on button "Редактировать" at bounding box center [79, 510] width 112 height 21
click at [103, 357] on div "Ручная синхронизация (Традиционный)" at bounding box center [160, 363] width 217 height 15
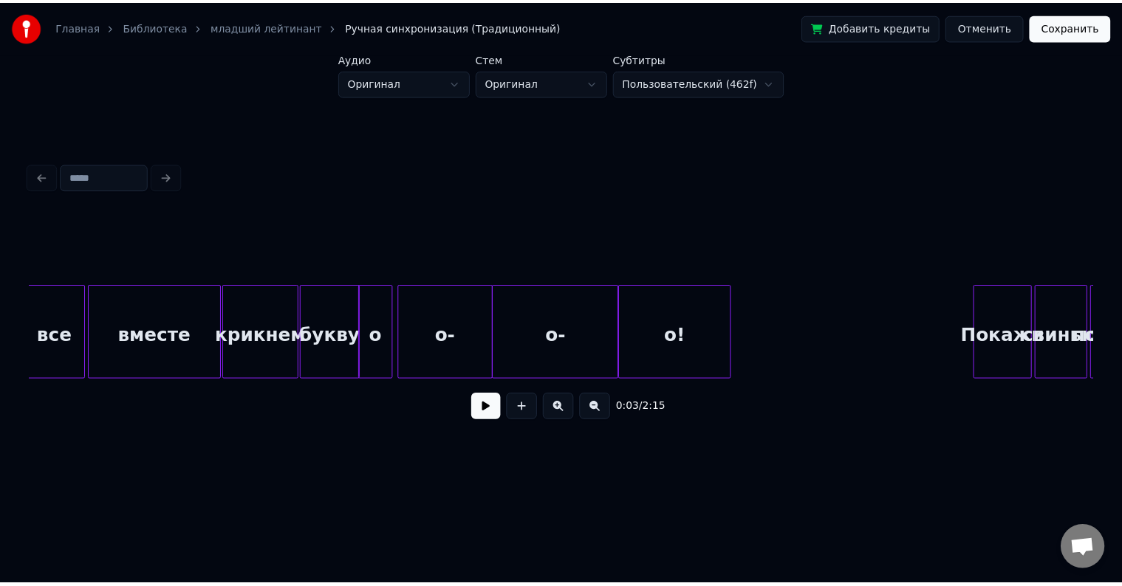
scroll to position [0, 1837]
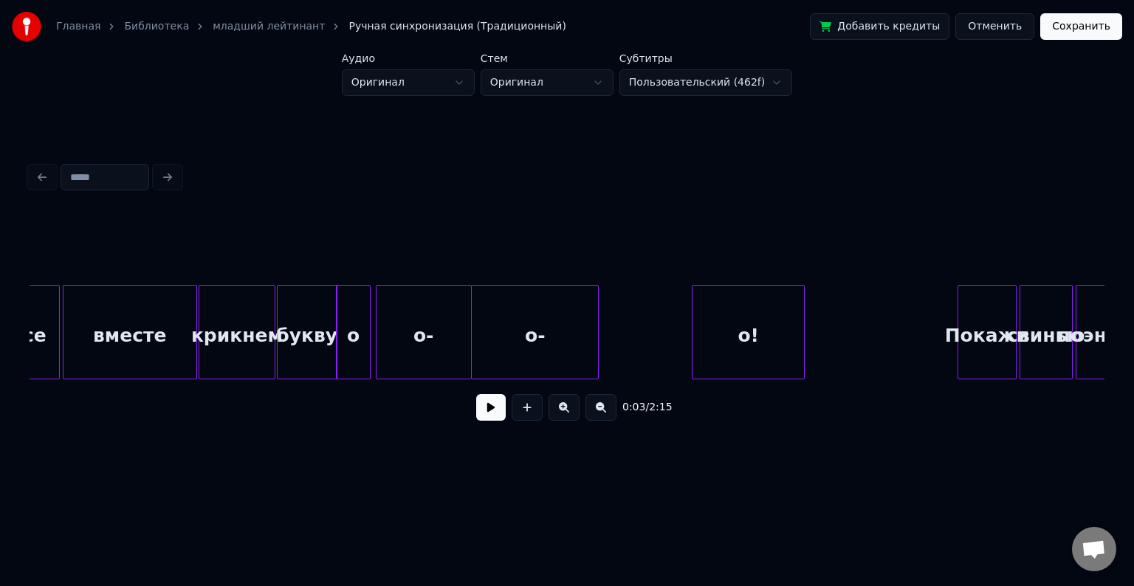
click at [741, 323] on div "о!" at bounding box center [749, 336] width 112 height 100
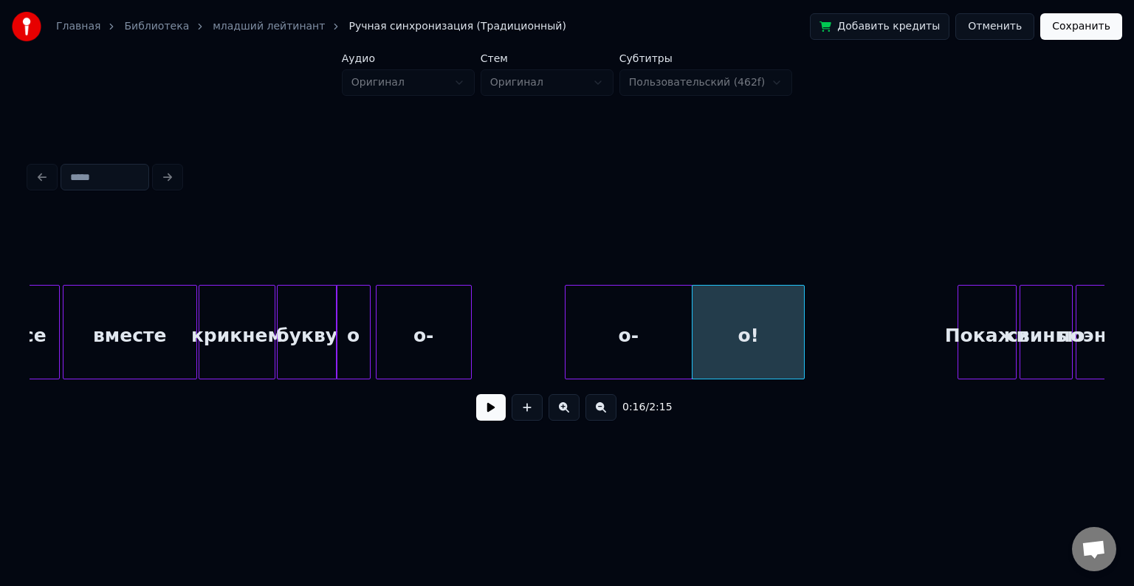
click at [642, 342] on div "о-" at bounding box center [629, 336] width 126 height 100
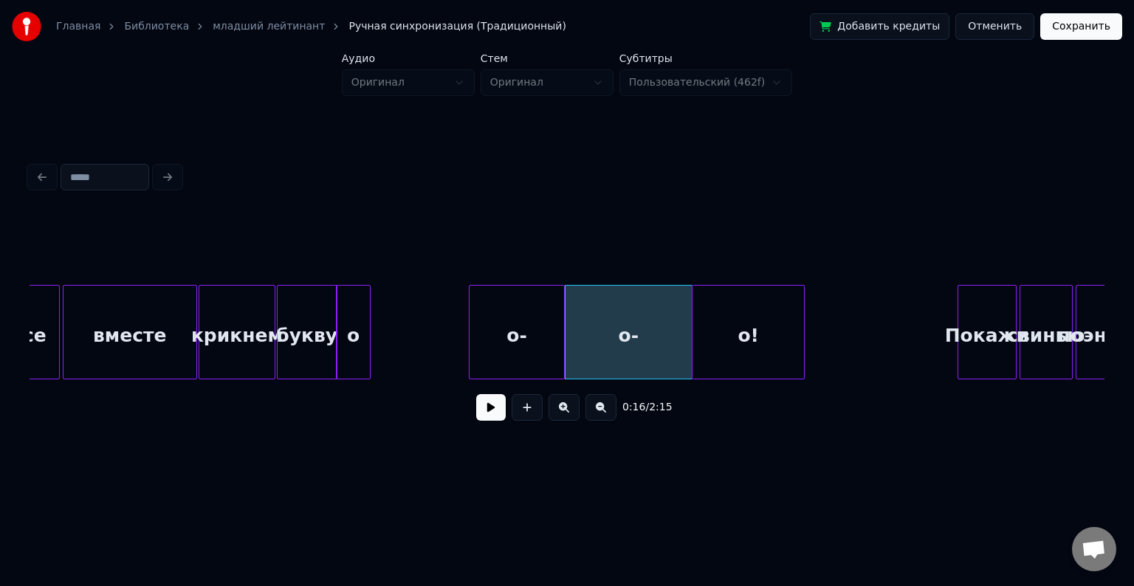
click at [533, 329] on div "о-" at bounding box center [517, 336] width 95 height 100
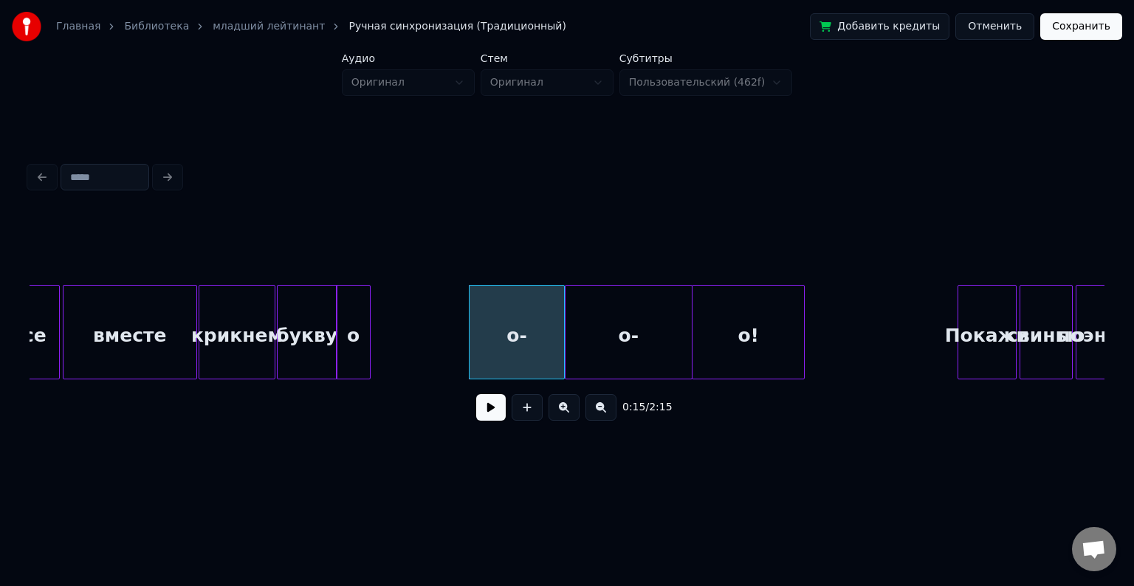
click at [1091, 28] on button "Сохранить" at bounding box center [1082, 26] width 82 height 27
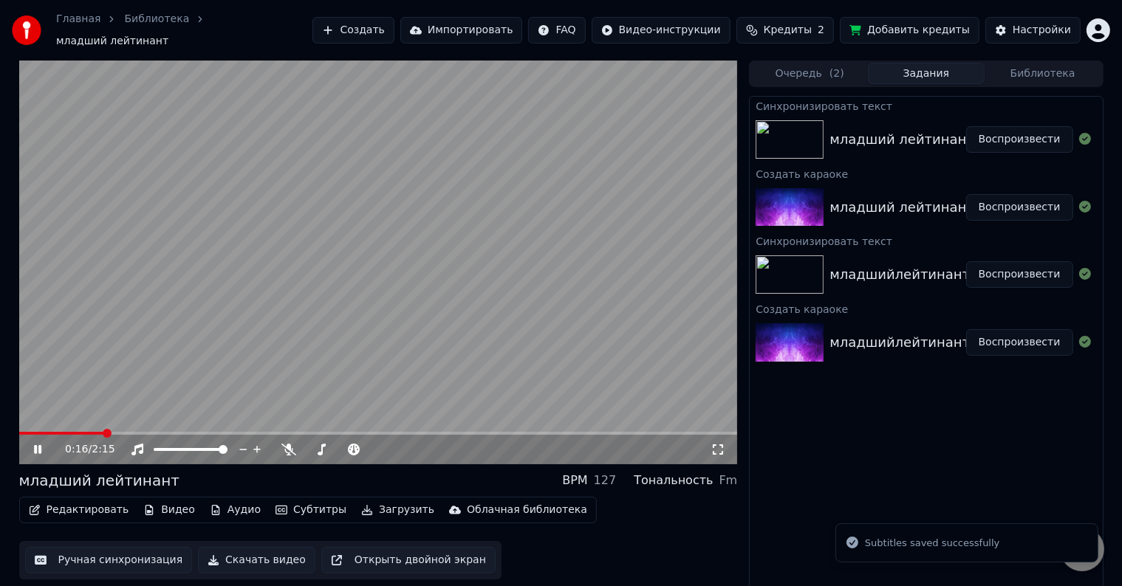
click at [103, 432] on span at bounding box center [378, 433] width 719 height 3
click at [55, 432] on span at bounding box center [37, 433] width 37 height 3
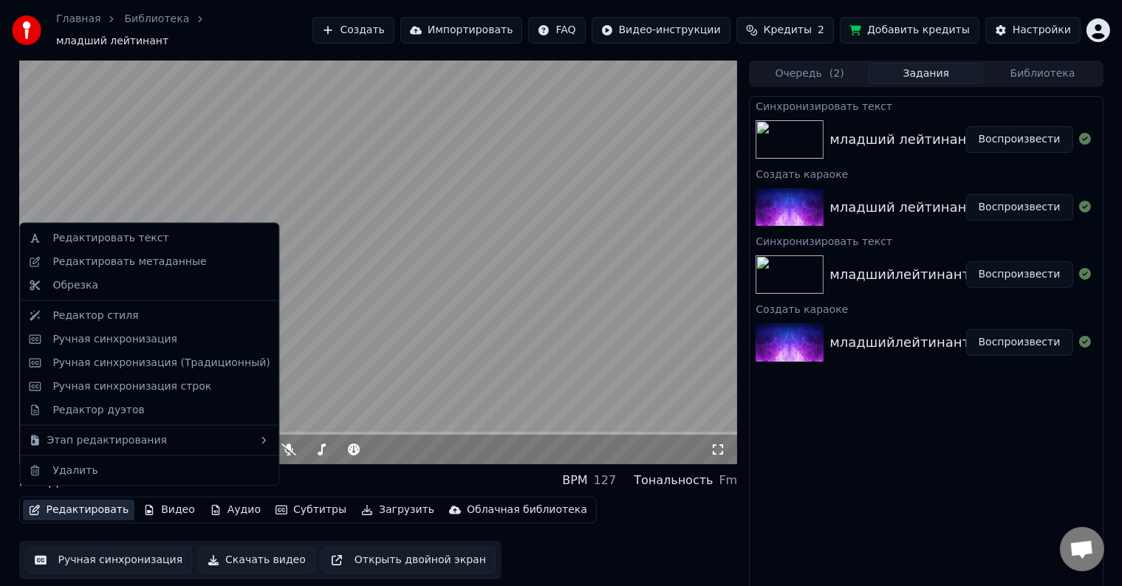
click at [59, 507] on button "Редактировать" at bounding box center [79, 510] width 112 height 21
click at [123, 370] on div "Ручная синхронизация (Традиционный)" at bounding box center [149, 364] width 253 height 24
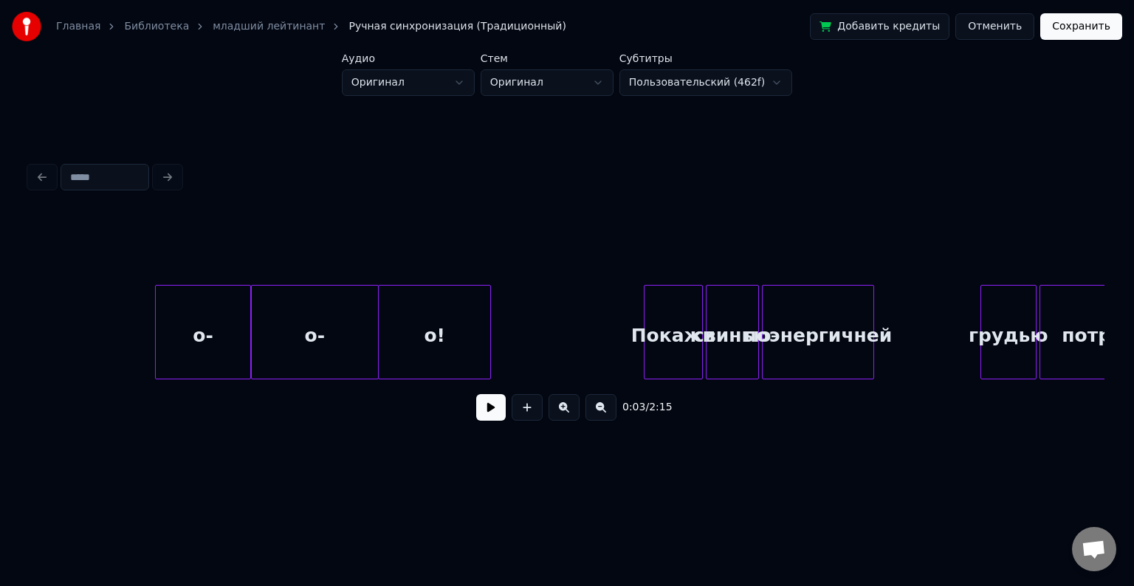
scroll to position [0, 2250]
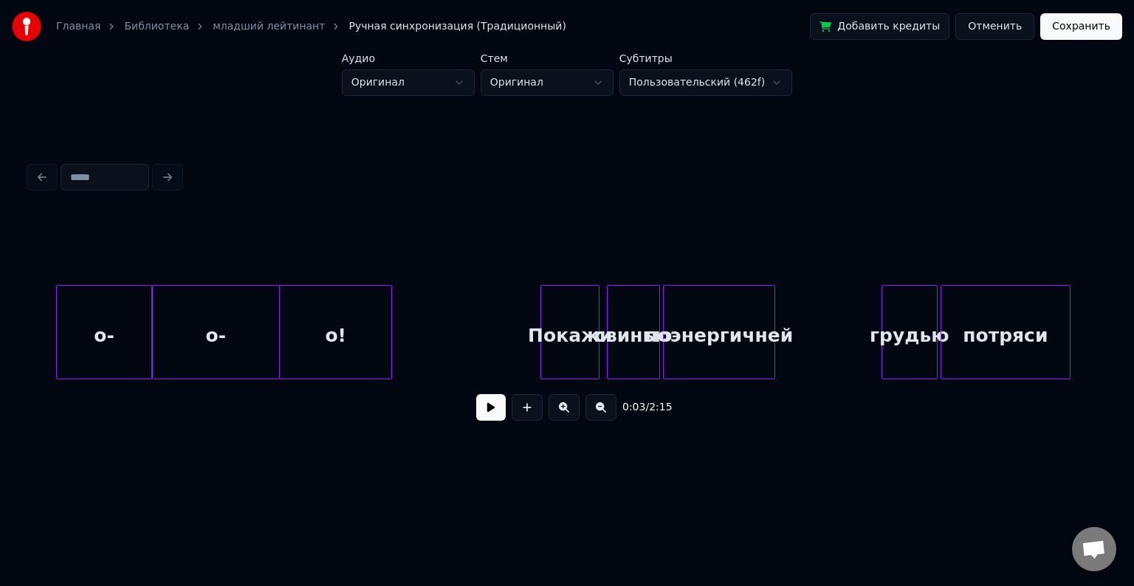
click at [577, 337] on div "Покажи" at bounding box center [570, 336] width 58 height 100
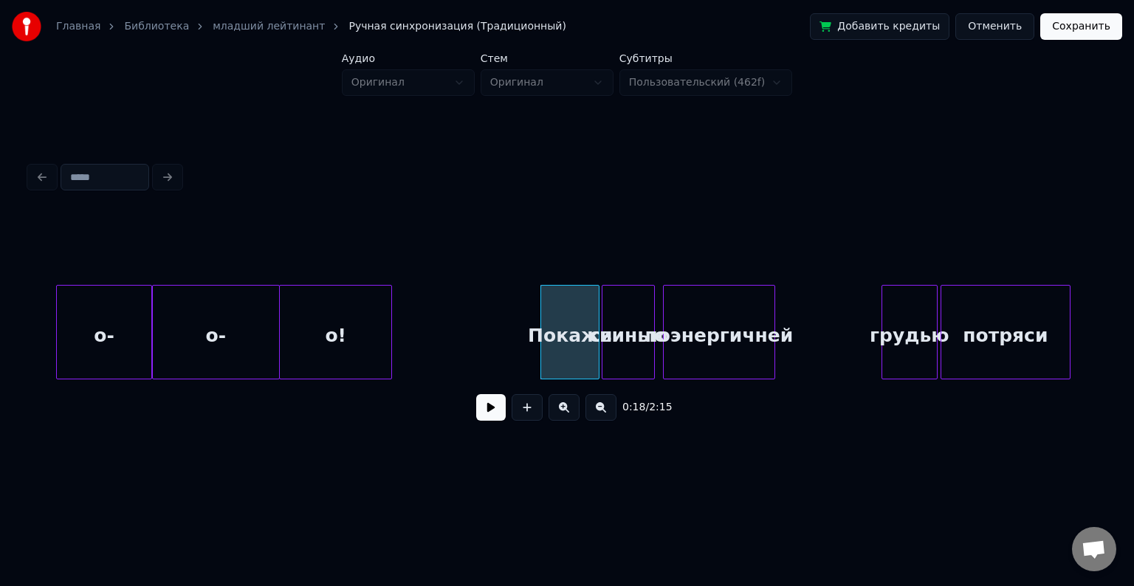
click at [639, 316] on div "свинью" at bounding box center [629, 336] width 52 height 100
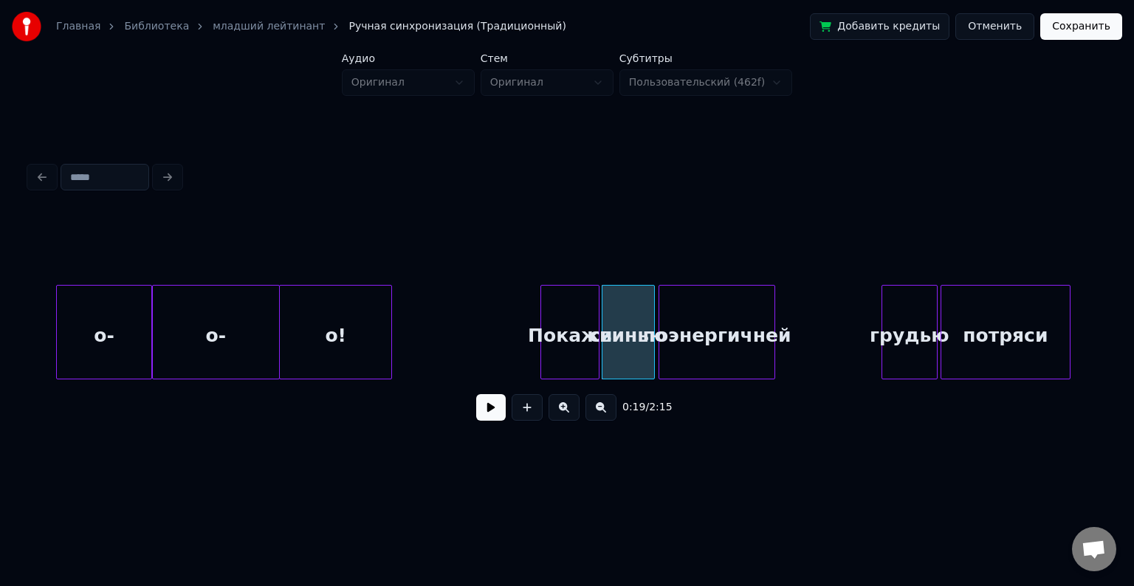
click at [660, 319] on div at bounding box center [662, 332] width 4 height 93
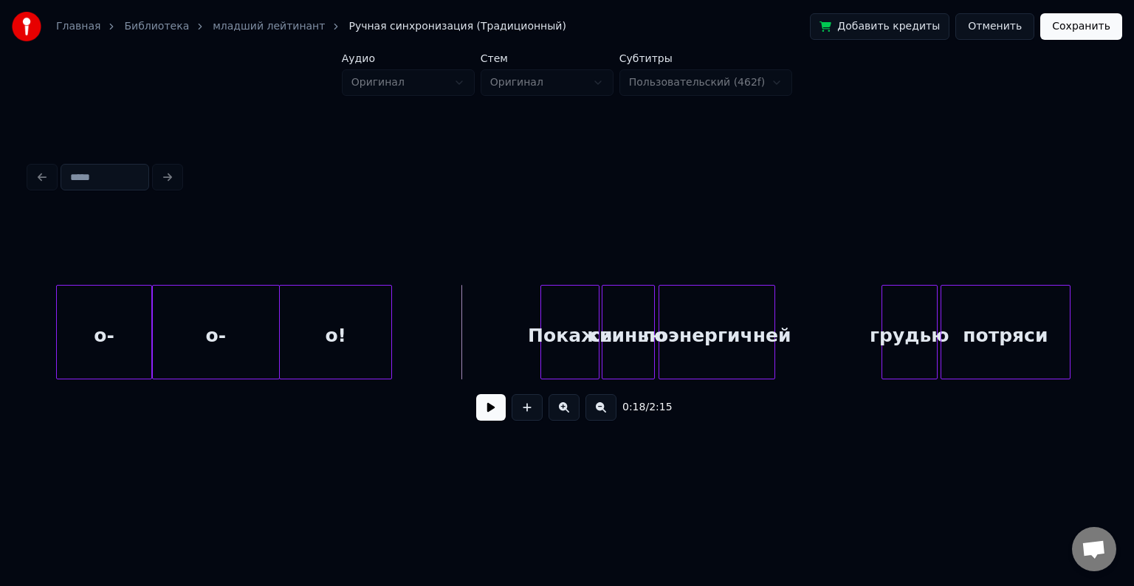
click at [487, 407] on button at bounding box center [491, 407] width 30 height 27
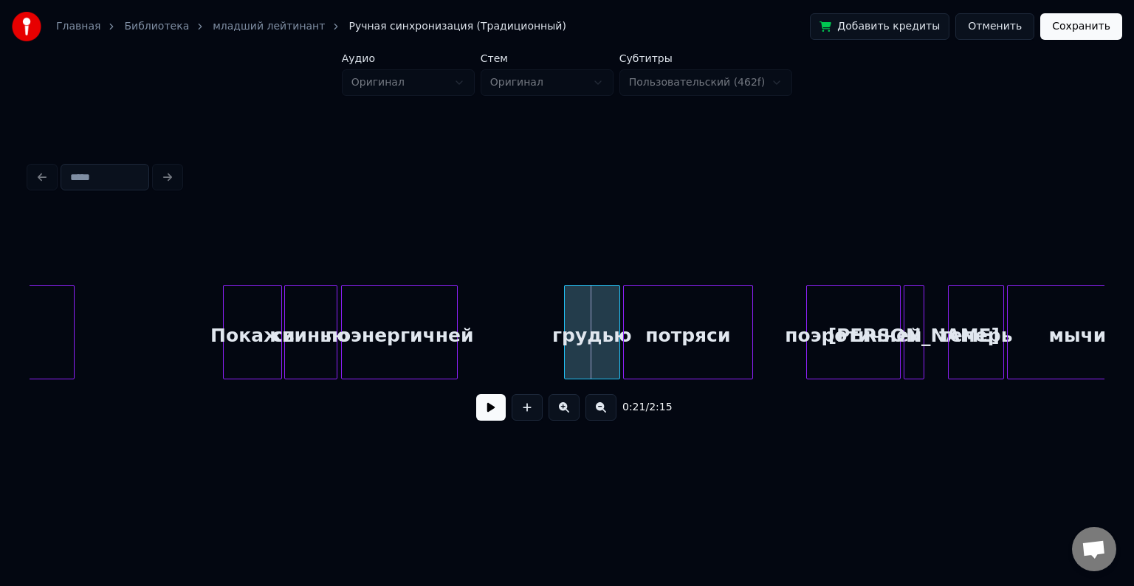
scroll to position [0, 2567]
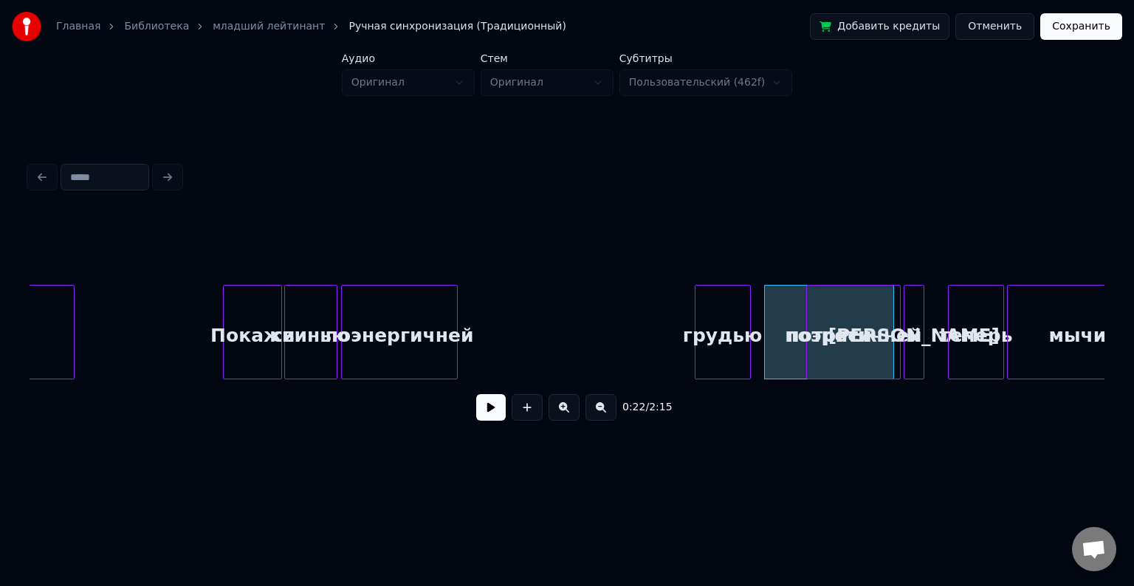
click at [742, 330] on div "грудью" at bounding box center [723, 336] width 55 height 100
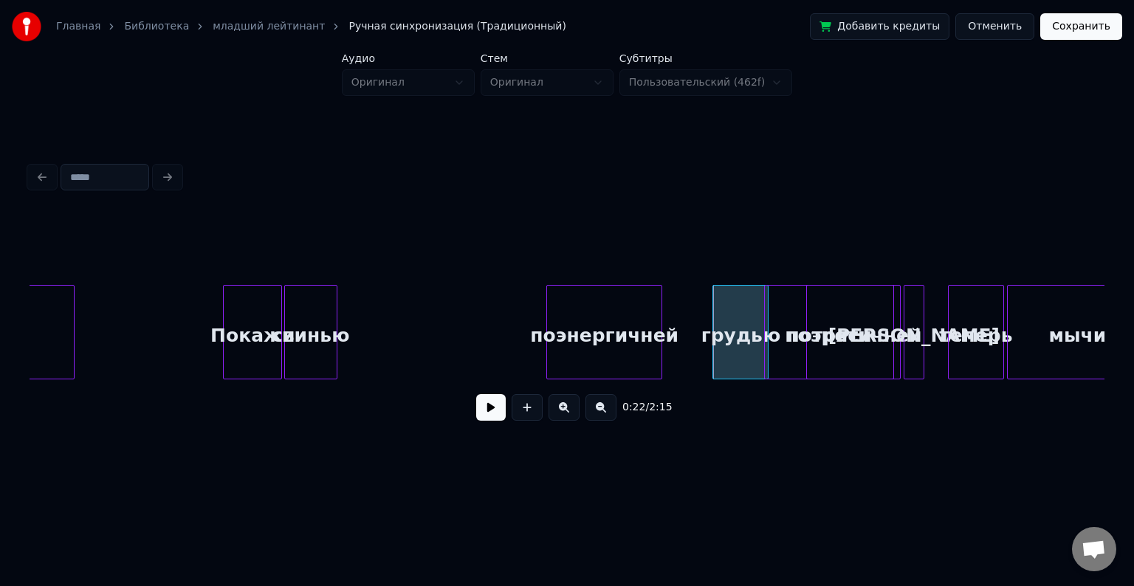
click at [612, 311] on div "поэнергичней" at bounding box center [604, 336] width 115 height 100
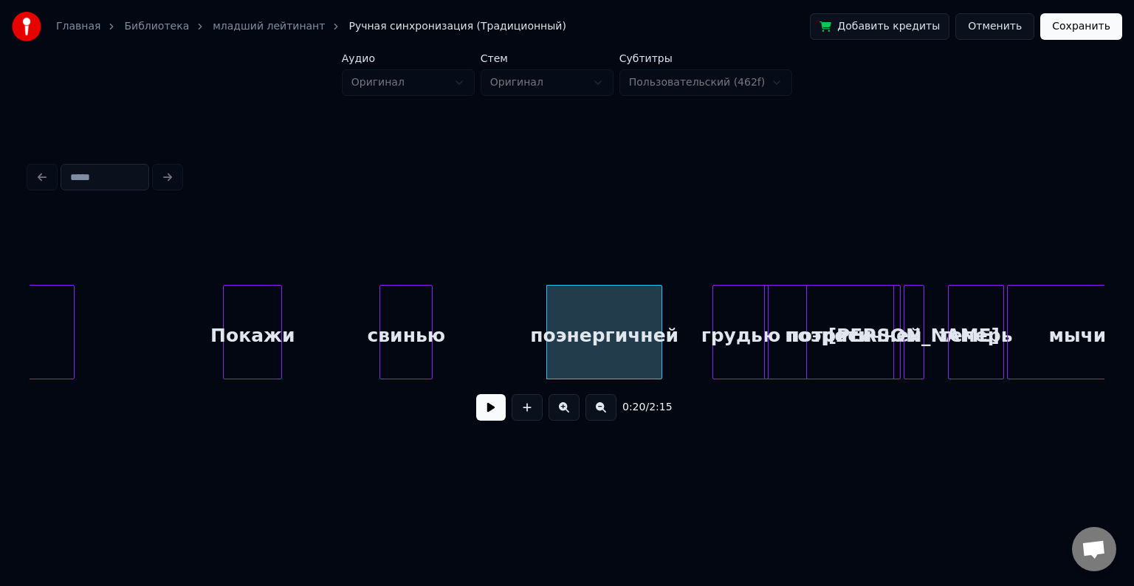
click at [398, 335] on div "свинью" at bounding box center [406, 336] width 52 height 100
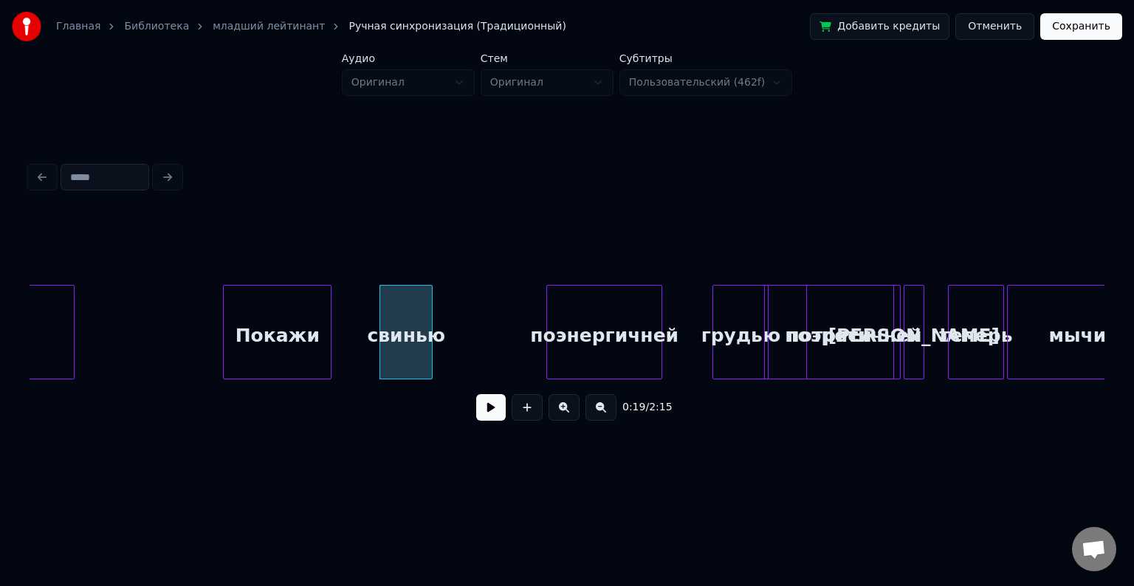
click at [326, 322] on div at bounding box center [328, 332] width 4 height 93
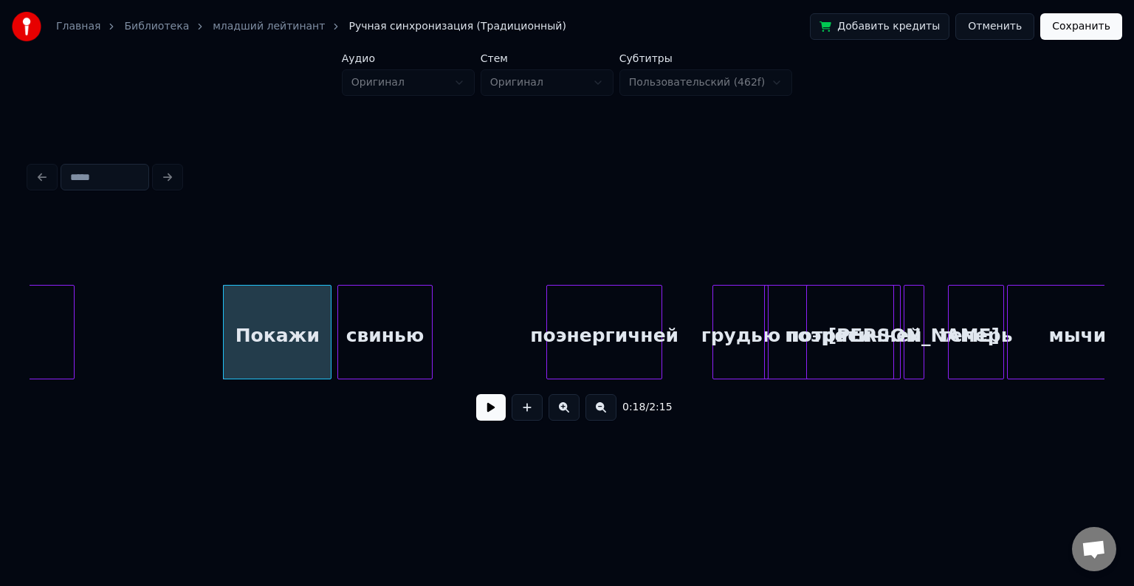
click at [338, 321] on div at bounding box center [340, 332] width 4 height 93
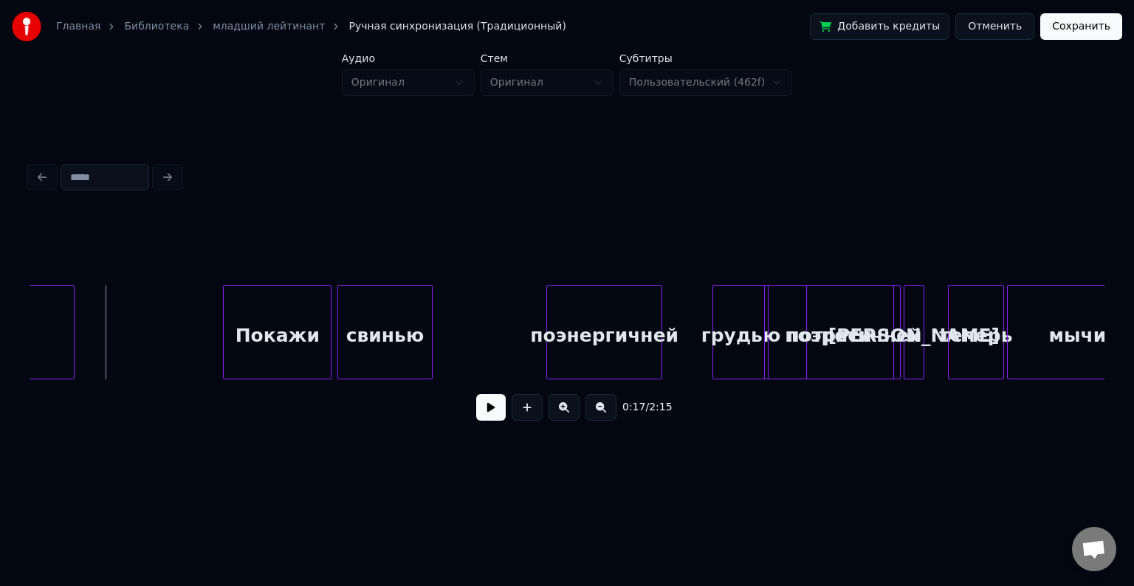
click at [486, 417] on button at bounding box center [491, 407] width 30 height 27
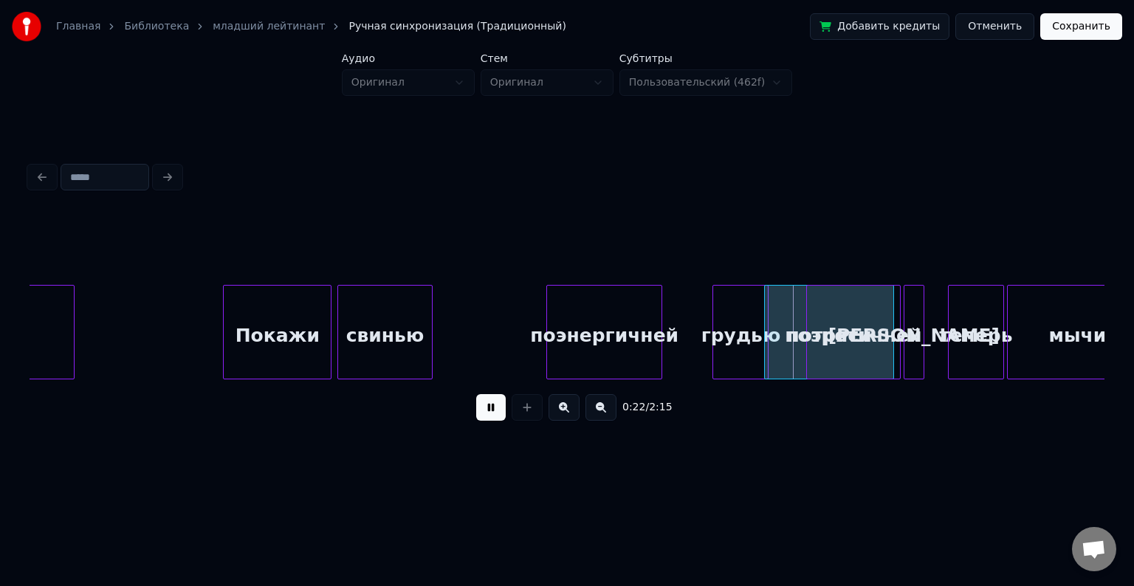
click at [486, 417] on button at bounding box center [491, 407] width 30 height 27
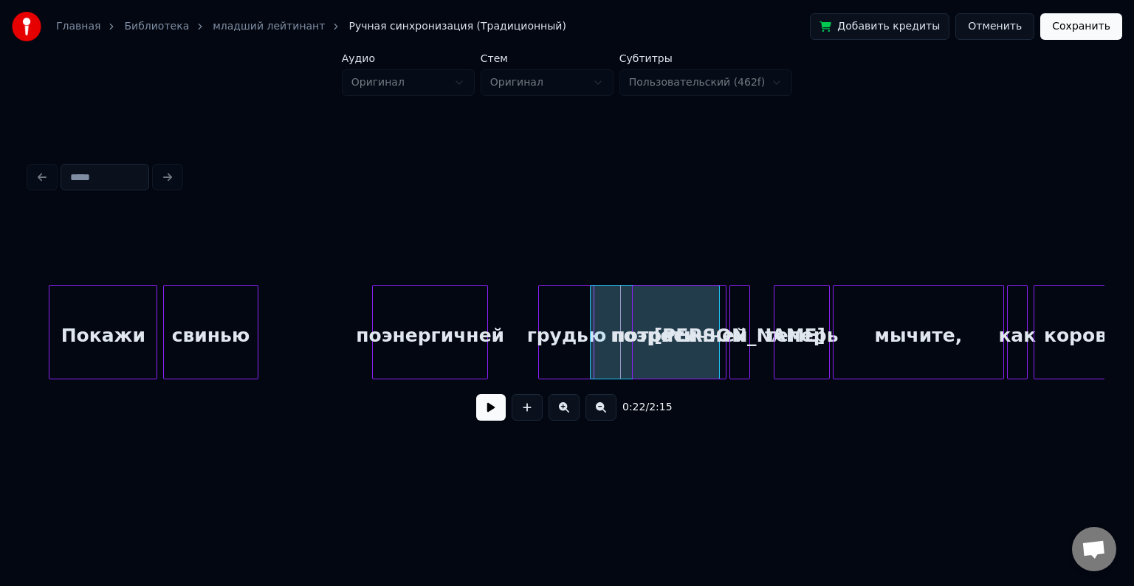
scroll to position [0, 2749]
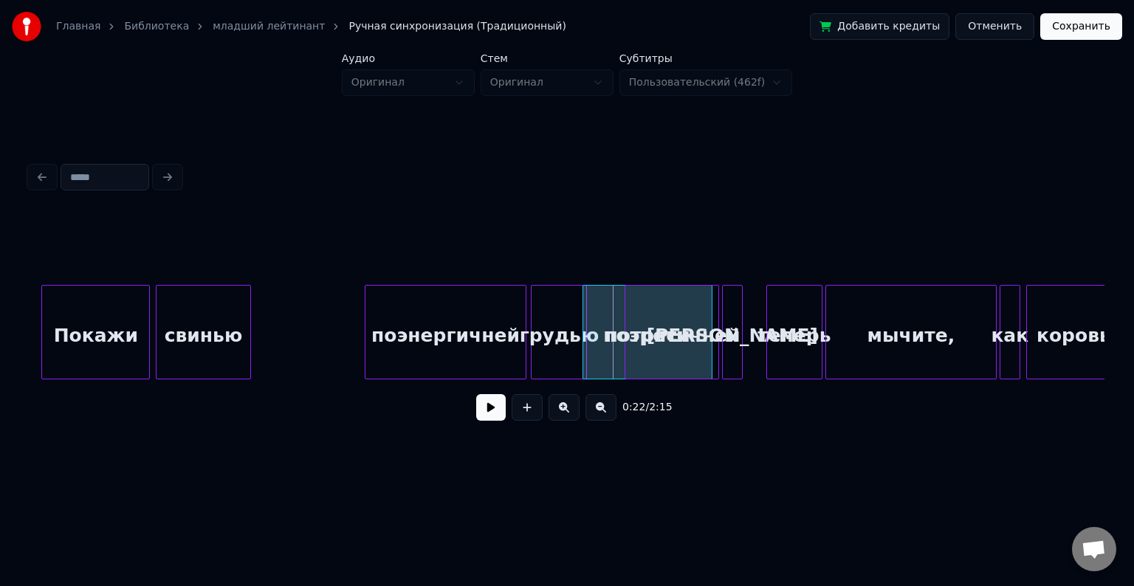
click at [522, 314] on div at bounding box center [523, 332] width 4 height 93
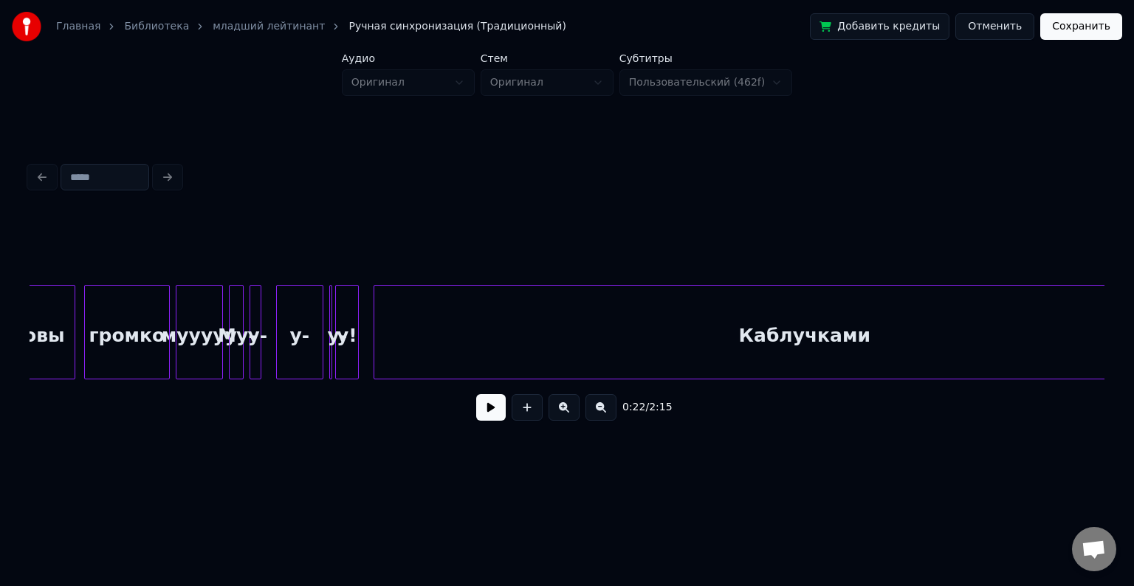
scroll to position [0, 3787]
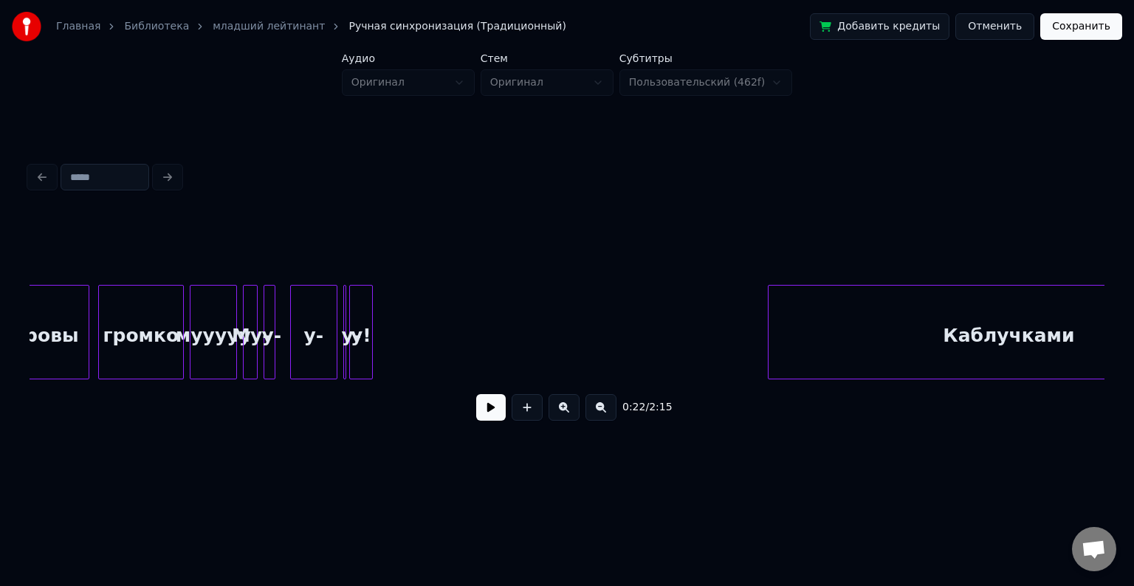
click at [773, 327] on div at bounding box center [771, 332] width 4 height 93
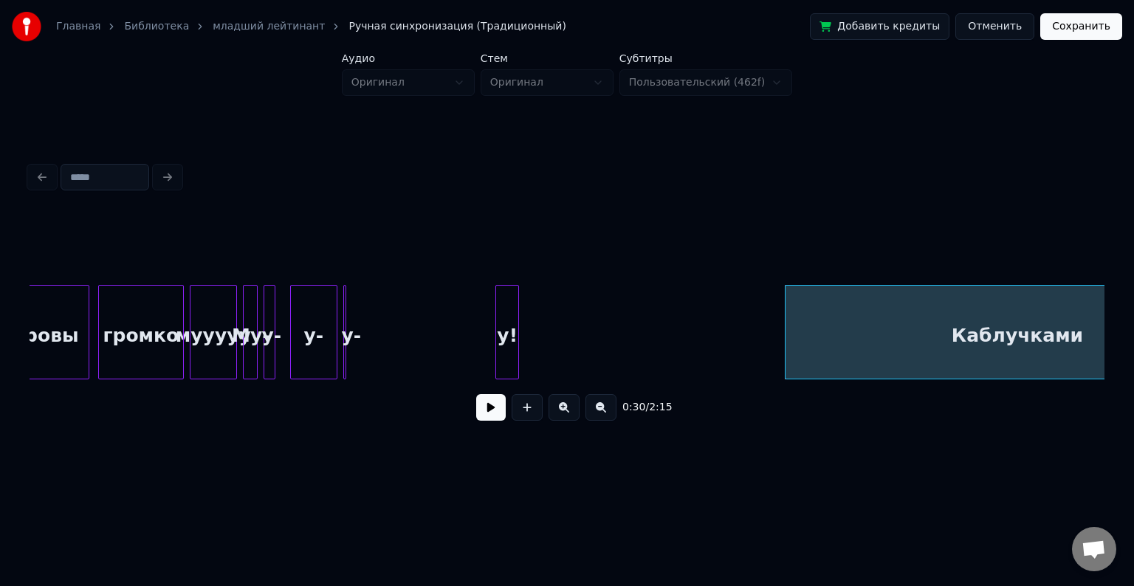
click at [508, 304] on div "у!" at bounding box center [507, 336] width 22 height 100
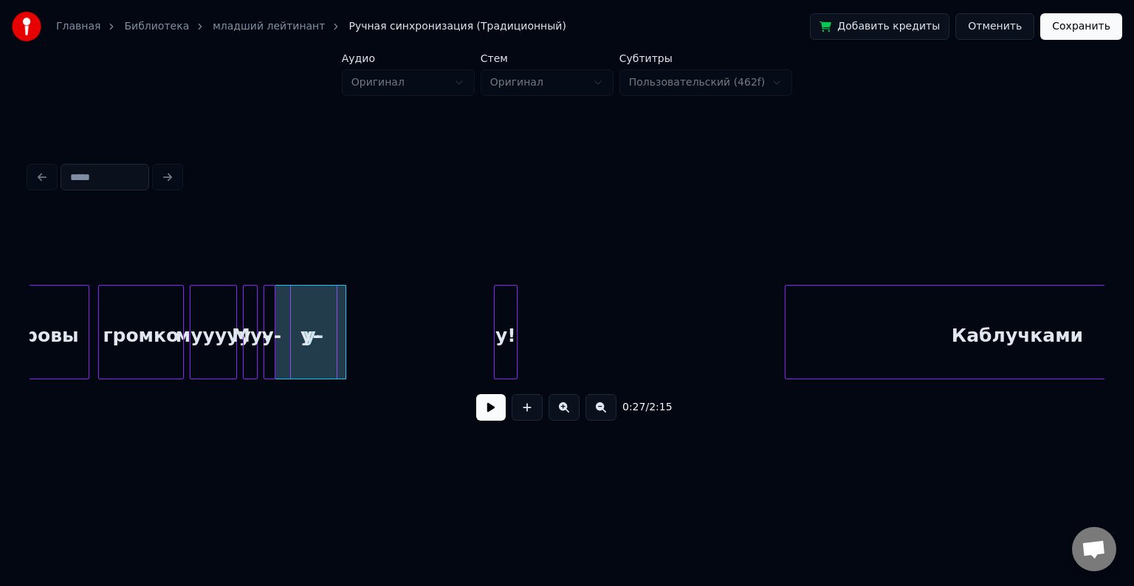
click at [277, 318] on div at bounding box center [277, 332] width 4 height 93
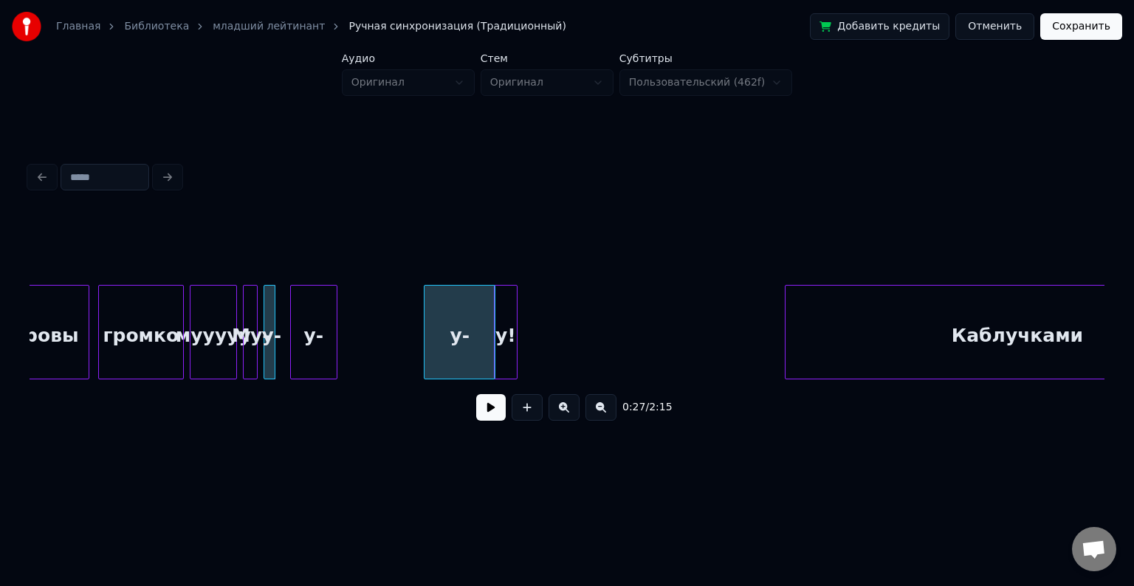
click at [468, 307] on div "у-" at bounding box center [460, 336] width 70 height 100
click at [686, 286] on div "у!" at bounding box center [675, 336] width 22 height 100
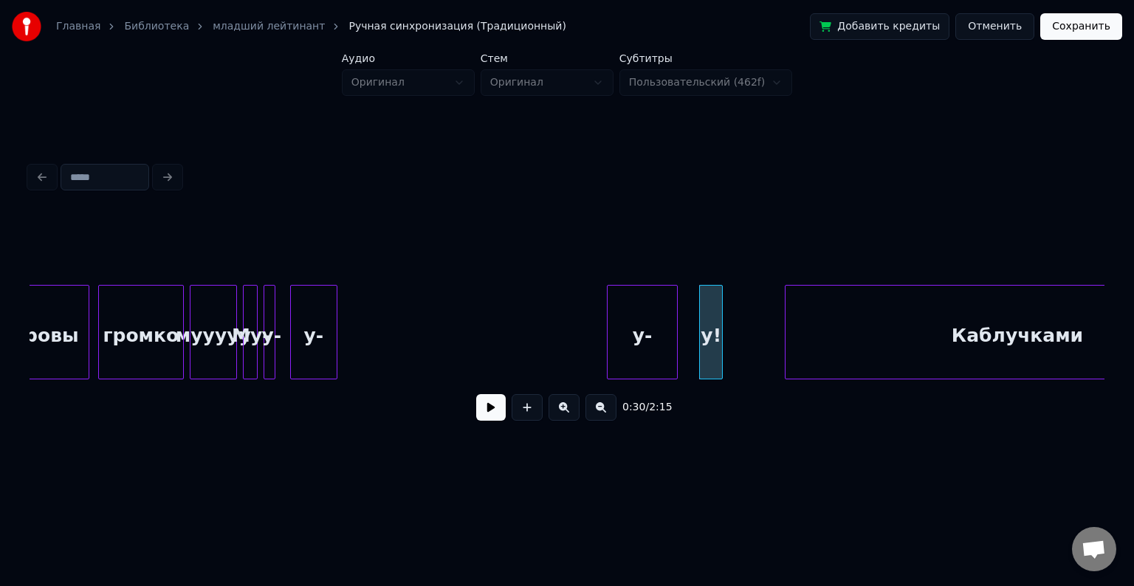
click at [665, 309] on div "у-" at bounding box center [643, 336] width 70 height 100
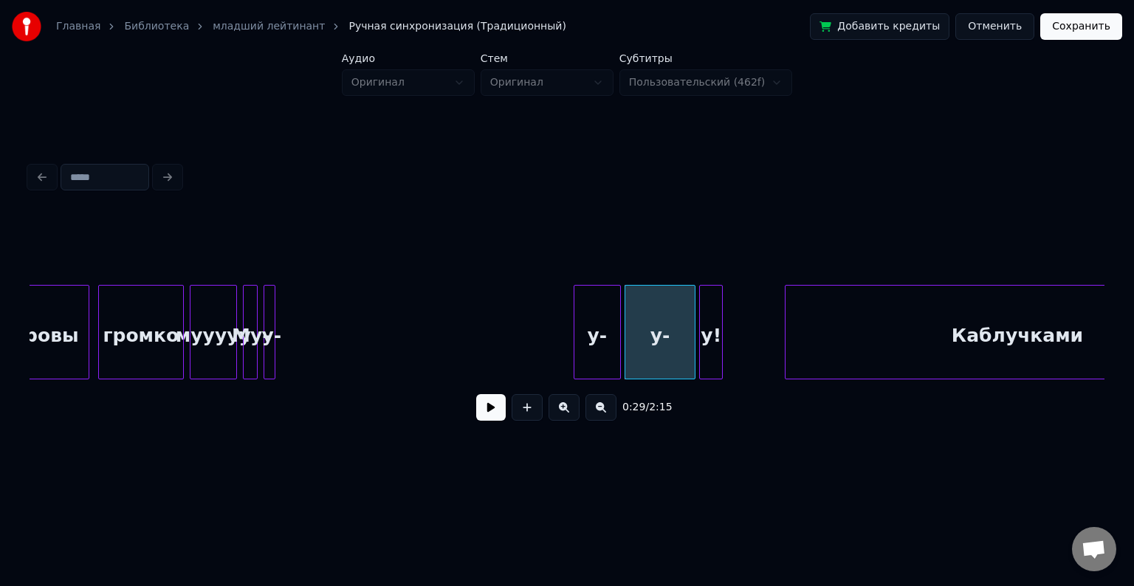
click at [597, 299] on div "у-" at bounding box center [598, 336] width 46 height 100
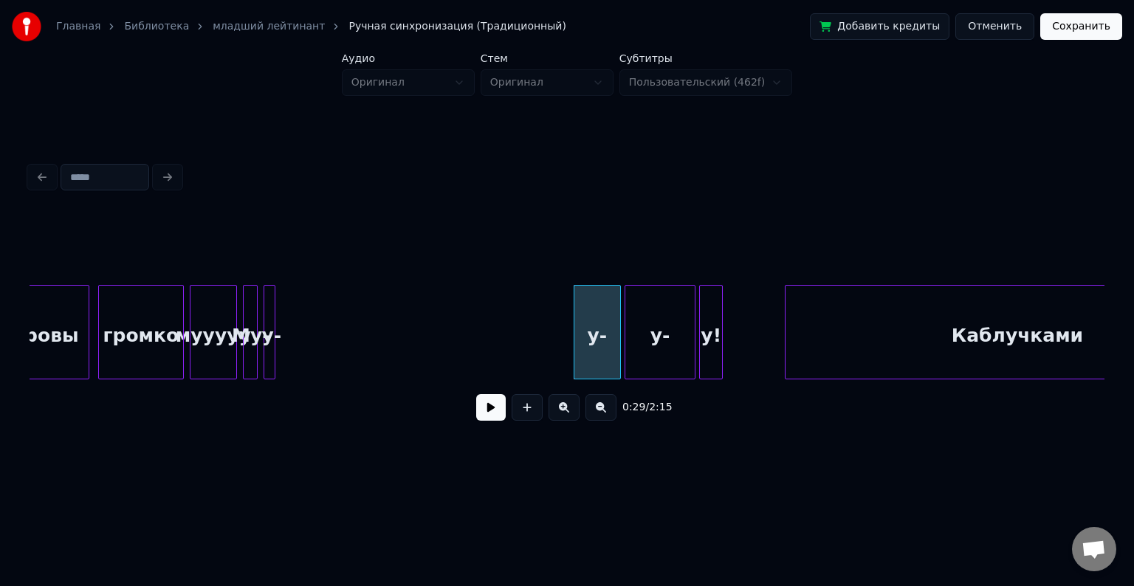
click at [270, 301] on div at bounding box center [272, 332] width 4 height 93
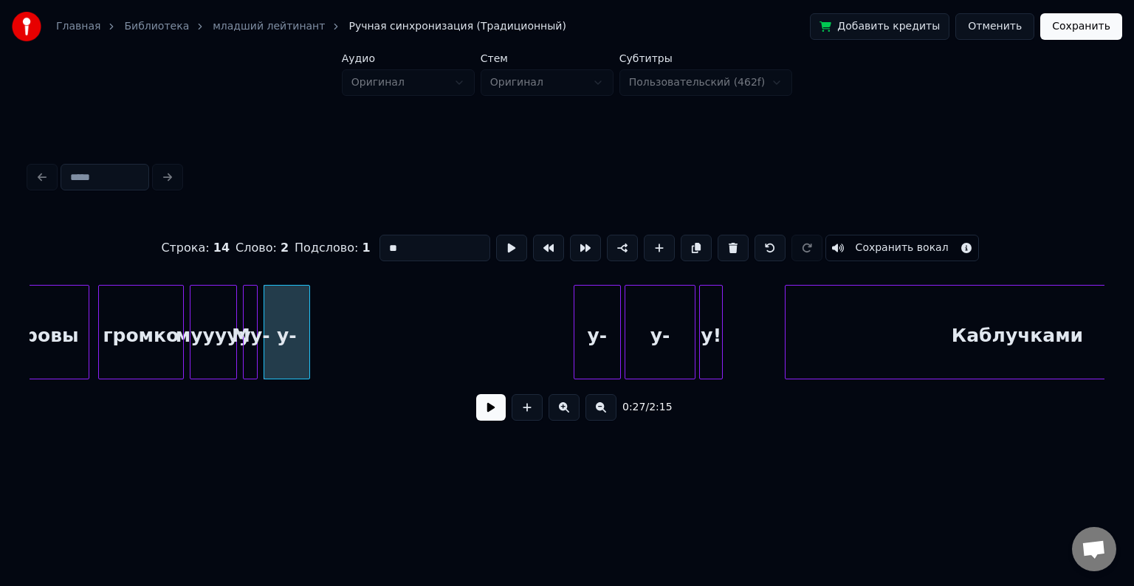
click at [307, 307] on div at bounding box center [307, 332] width 4 height 93
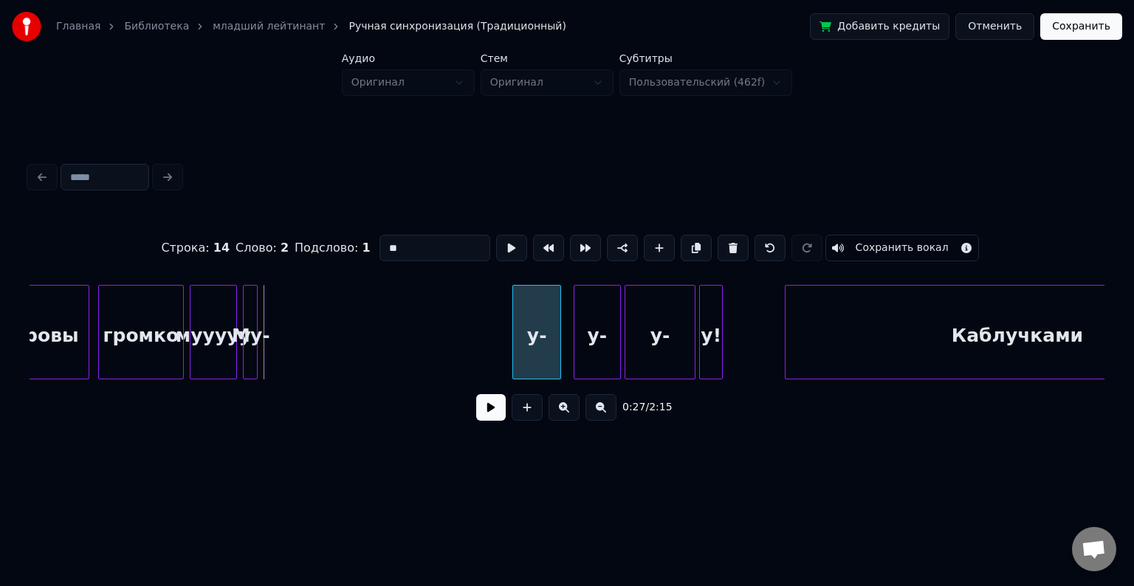
click at [544, 337] on div "у-" at bounding box center [536, 336] width 47 height 100
click at [504, 295] on div "Му-" at bounding box center [497, 336] width 15 height 100
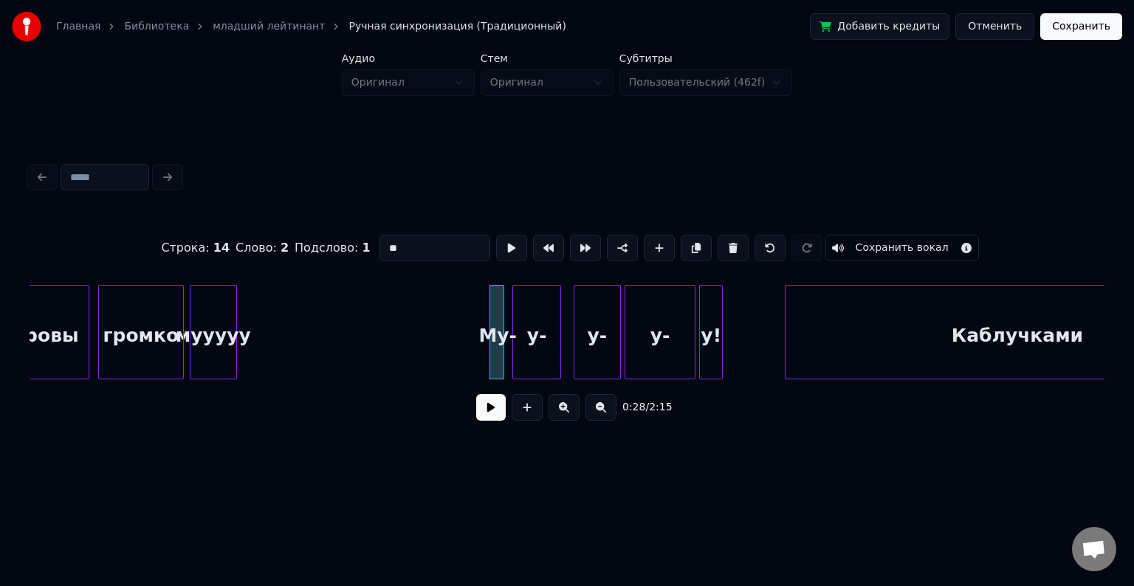
scroll to position [0, 3675]
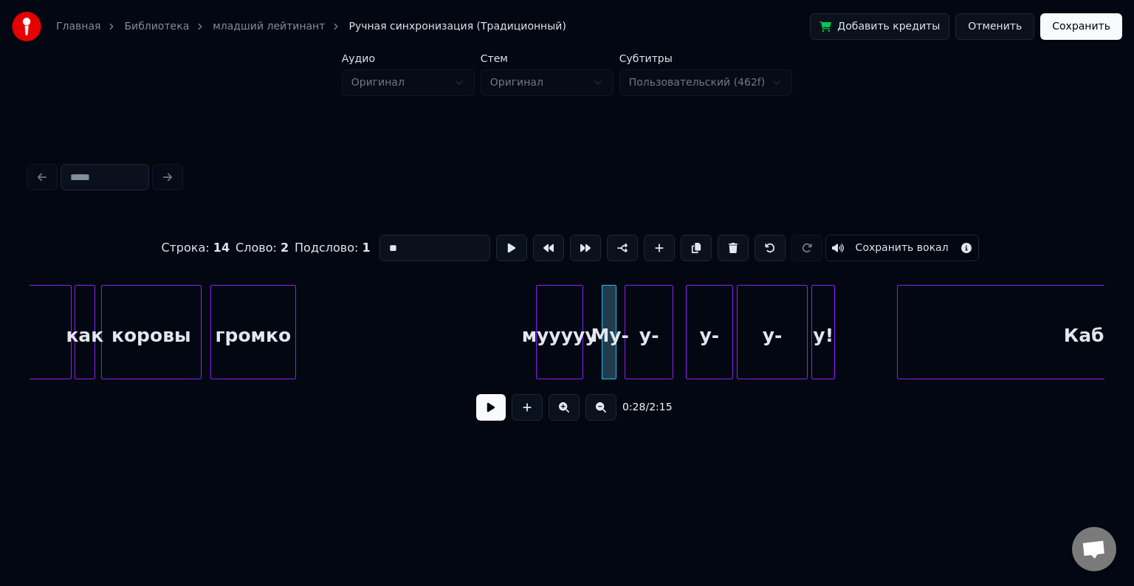
click at [550, 315] on div "мууууу" at bounding box center [560, 336] width 46 height 100
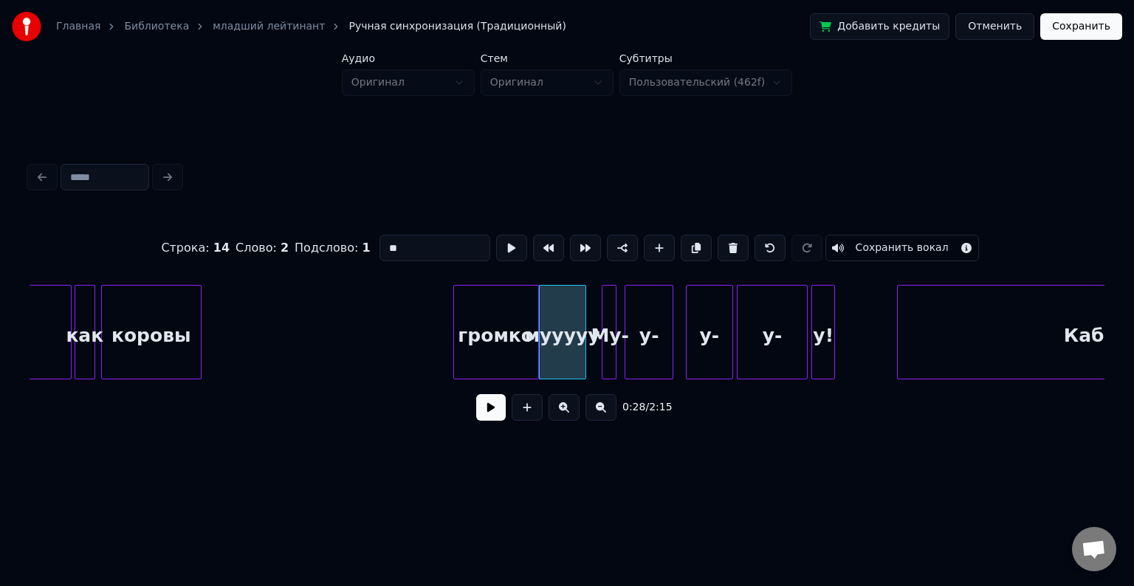
click at [499, 317] on div "громко" at bounding box center [496, 336] width 84 height 100
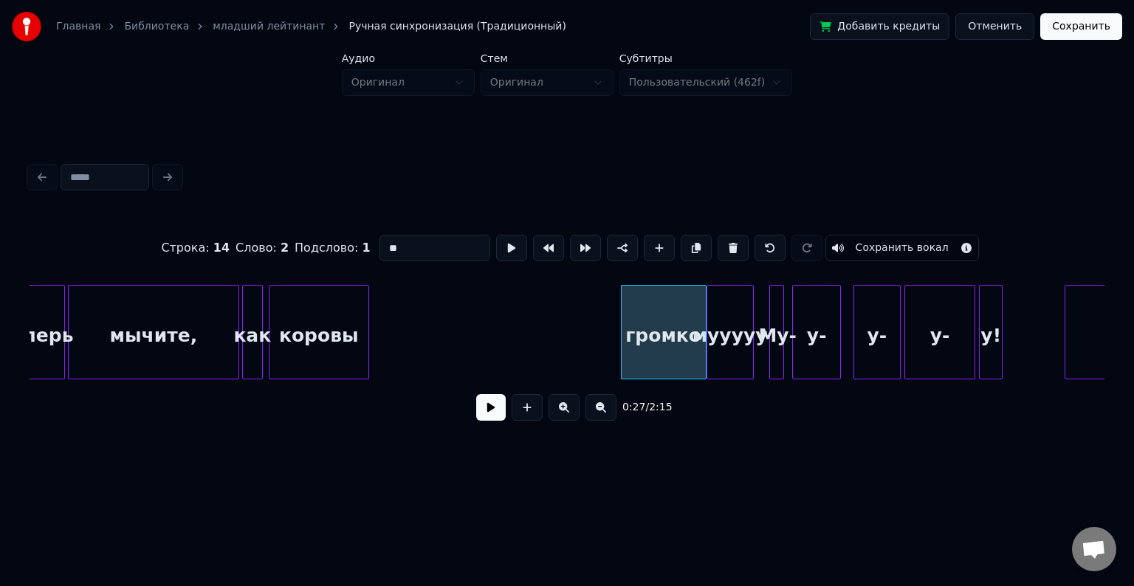
scroll to position [0, 3510]
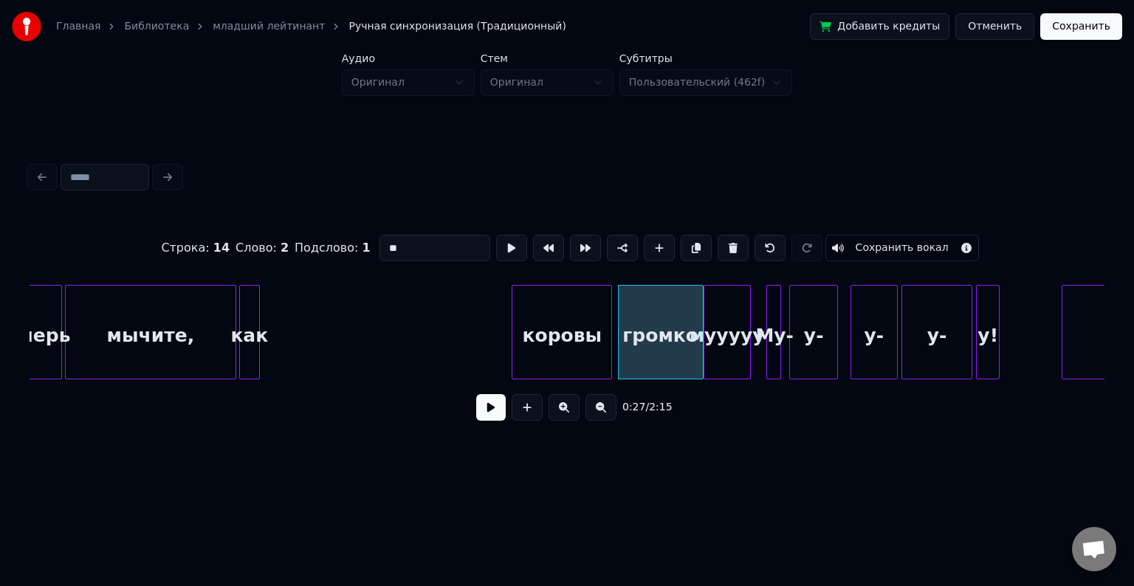
click at [535, 320] on div "коровы" at bounding box center [562, 336] width 99 height 100
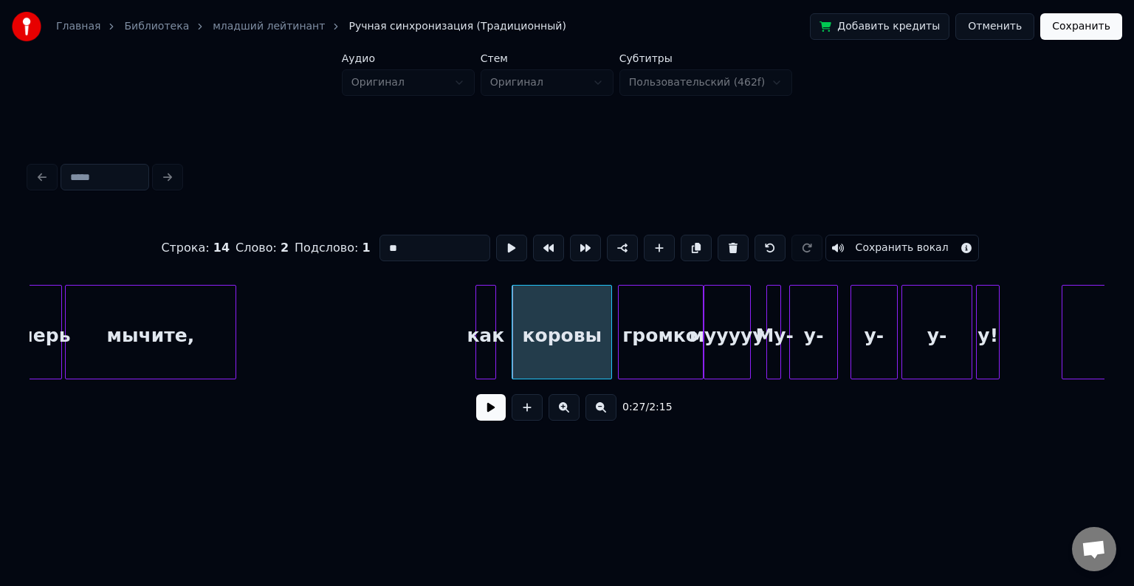
click at [482, 306] on div "как" at bounding box center [485, 336] width 19 height 100
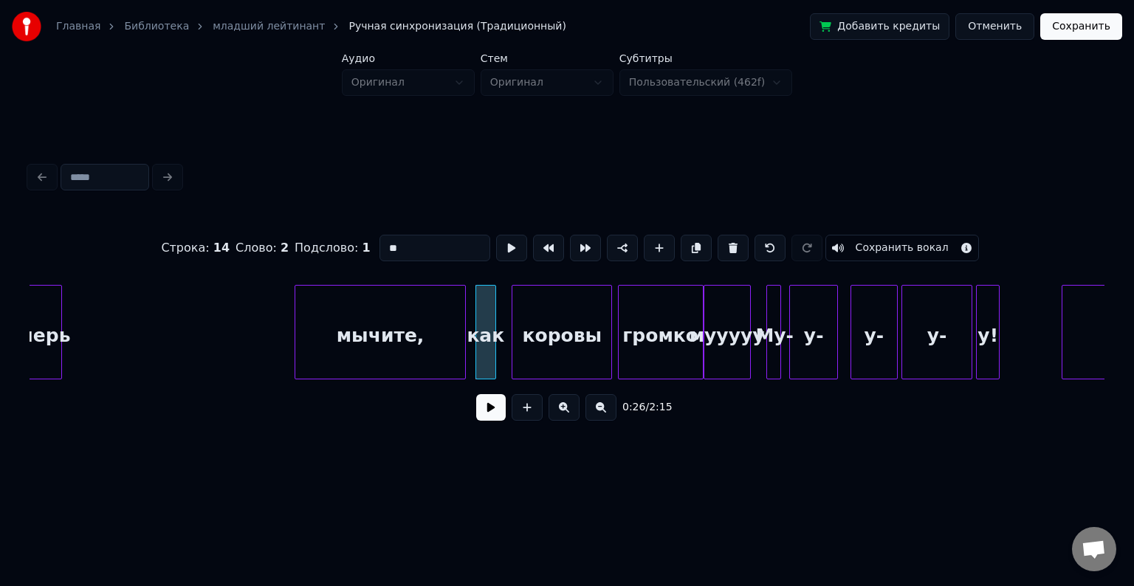
click at [380, 316] on div "мычите," at bounding box center [380, 336] width 170 height 100
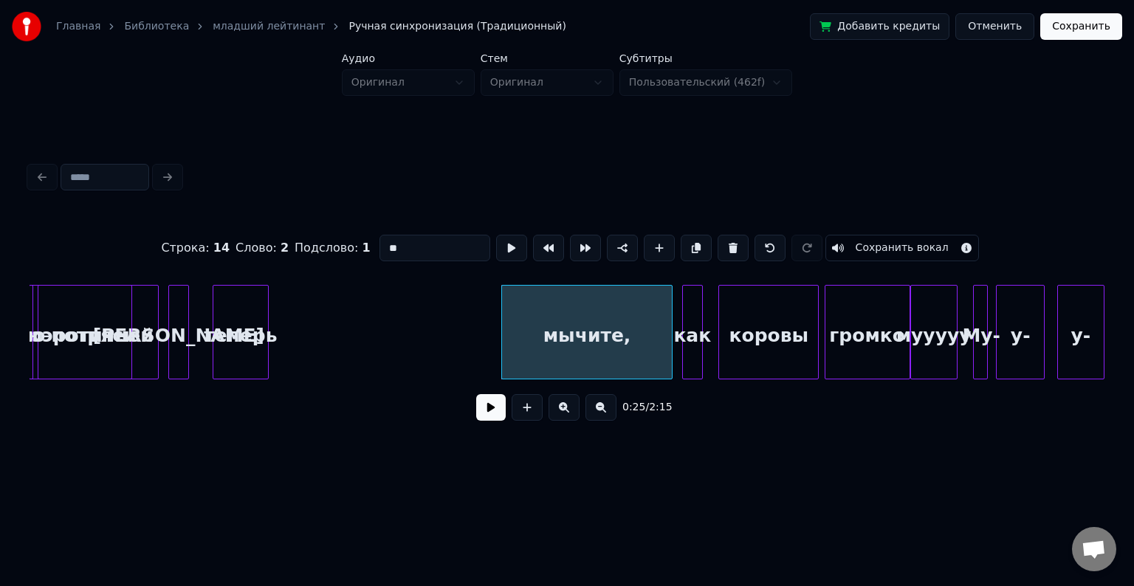
scroll to position [0, 3182]
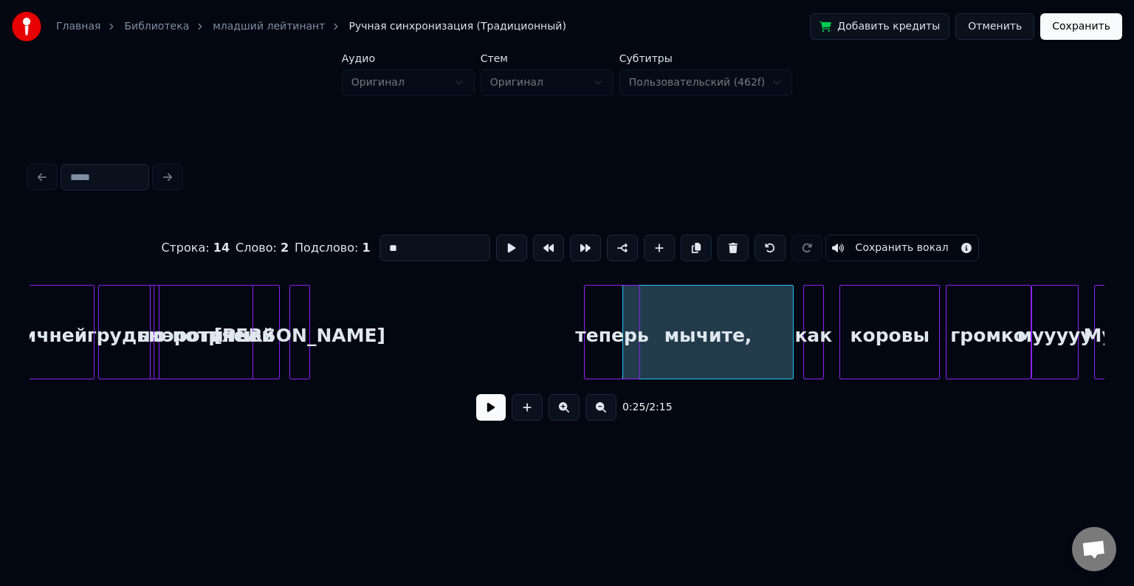
click at [609, 312] on div "теперь" at bounding box center [612, 336] width 55 height 100
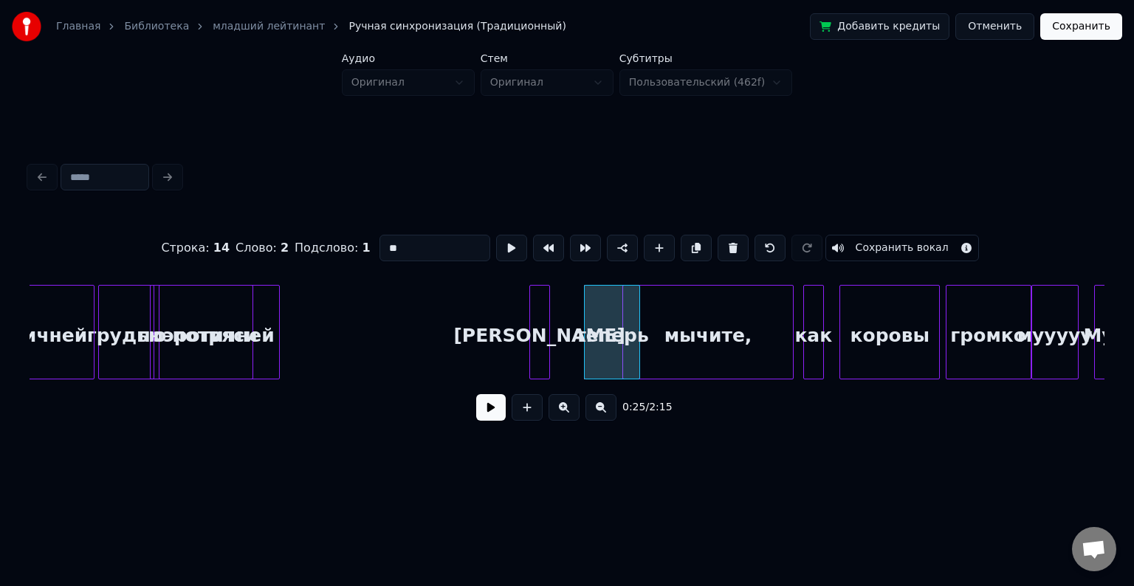
click at [550, 313] on div "[PERSON_NAME]" at bounding box center [539, 336] width 19 height 100
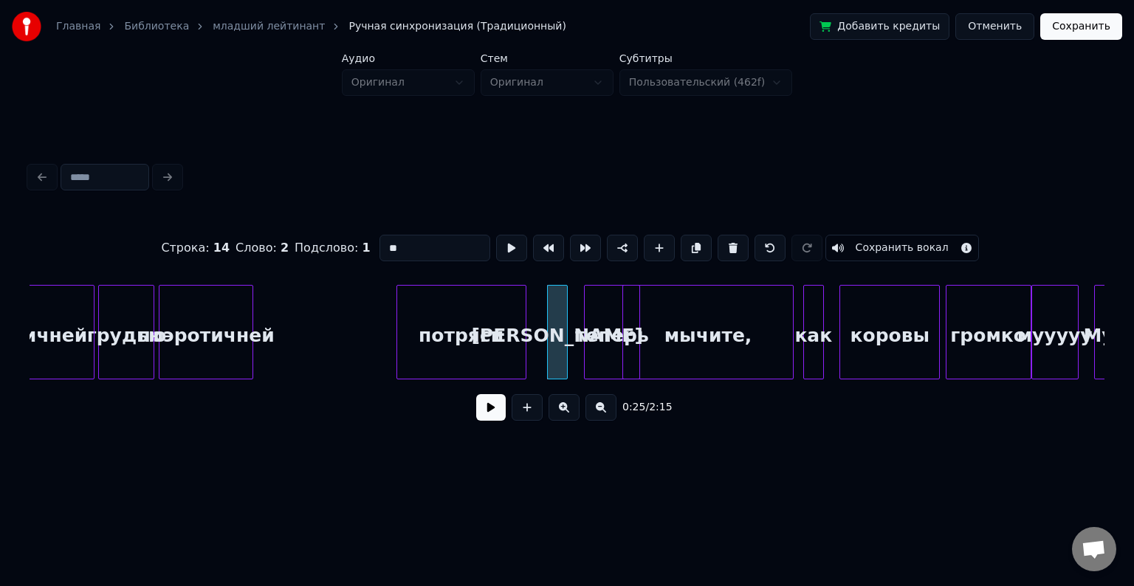
click at [524, 327] on div "потряси" at bounding box center [461, 336] width 129 height 100
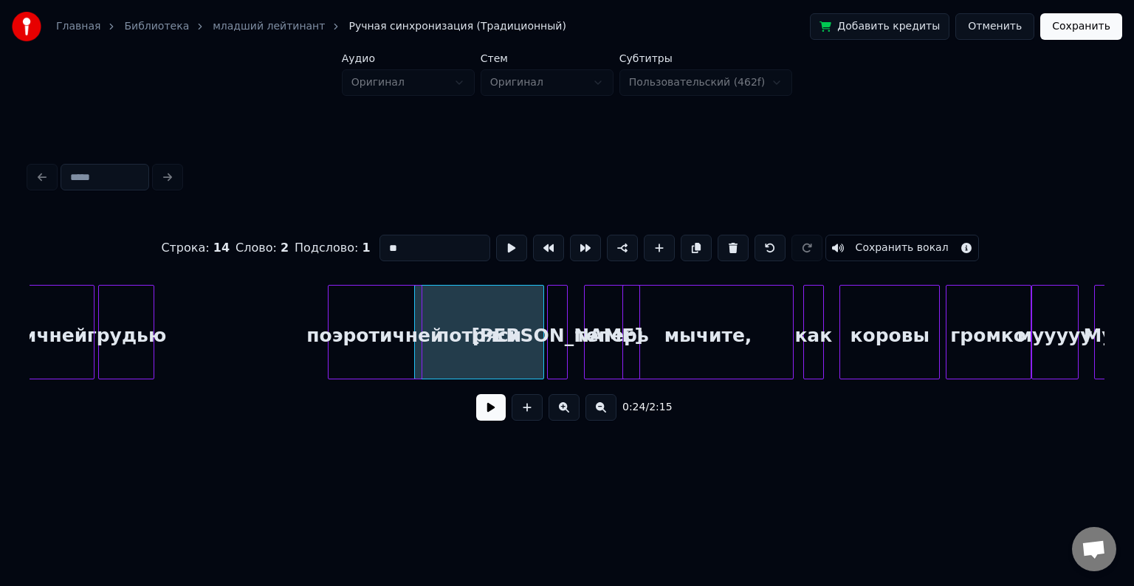
click at [403, 342] on div "поэротичней" at bounding box center [375, 336] width 93 height 100
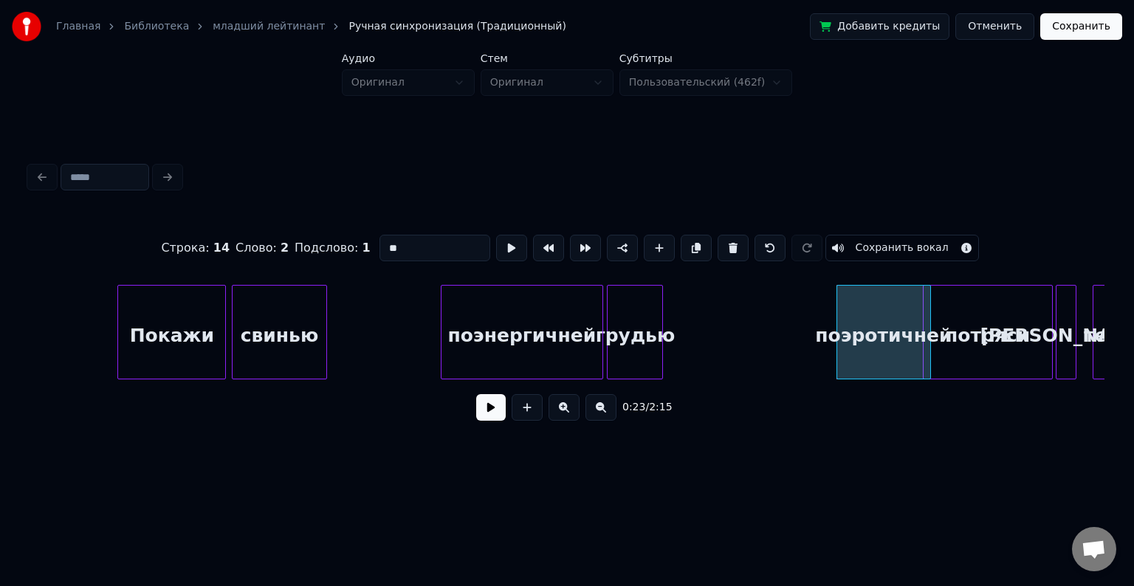
scroll to position [0, 2625]
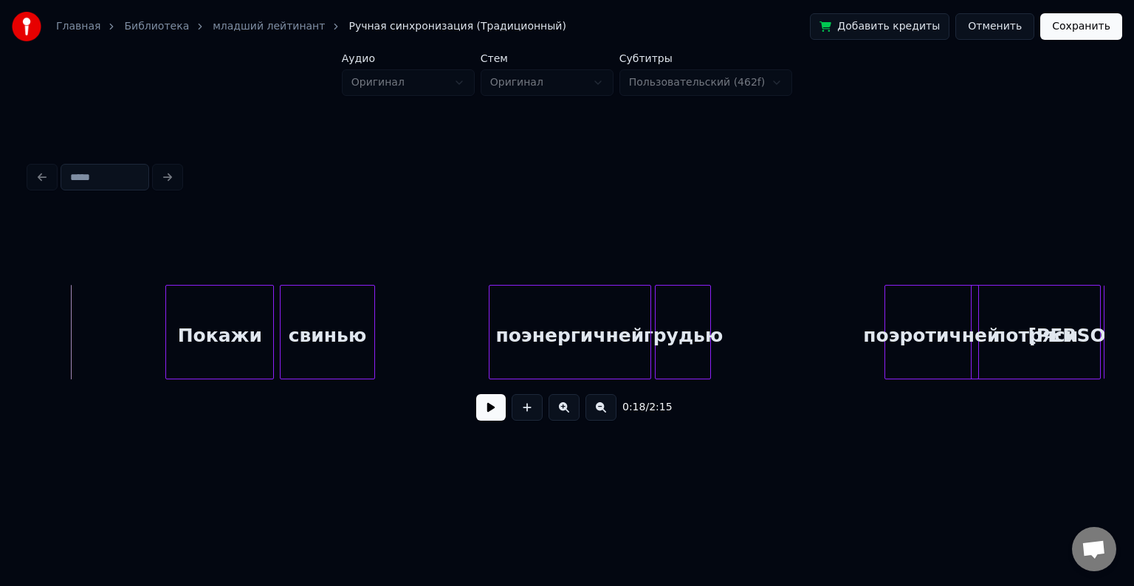
click at [487, 408] on button at bounding box center [491, 407] width 30 height 27
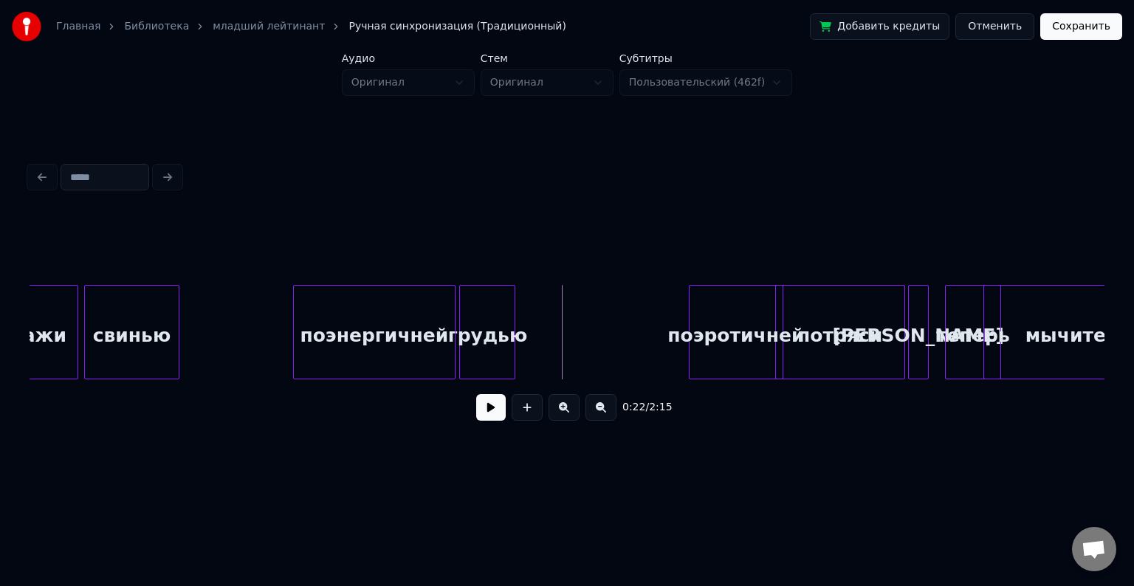
scroll to position [0, 2823]
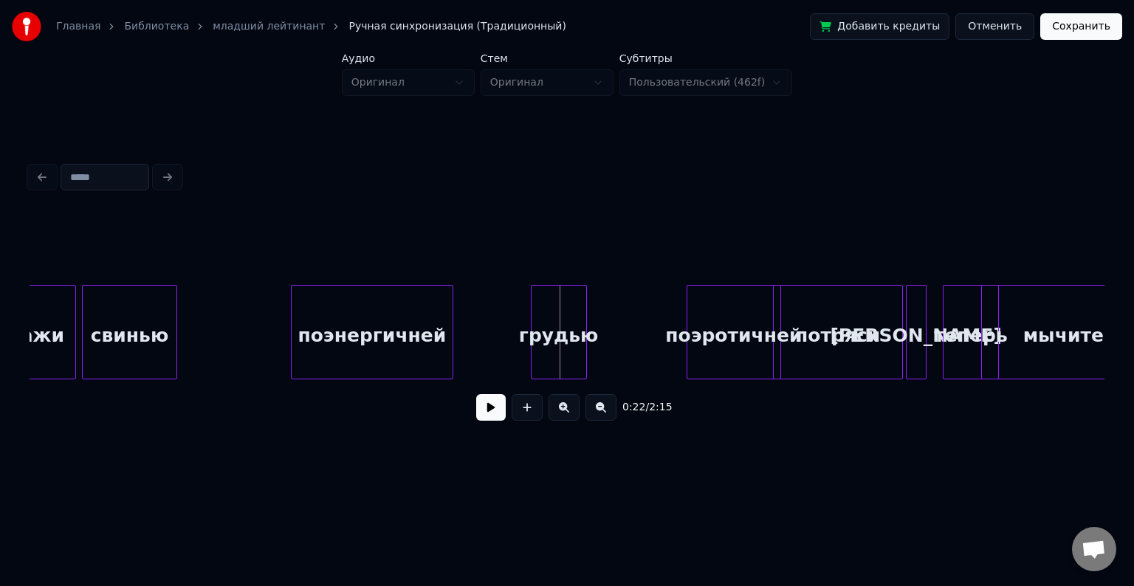
click at [565, 303] on div "грудью" at bounding box center [559, 336] width 55 height 100
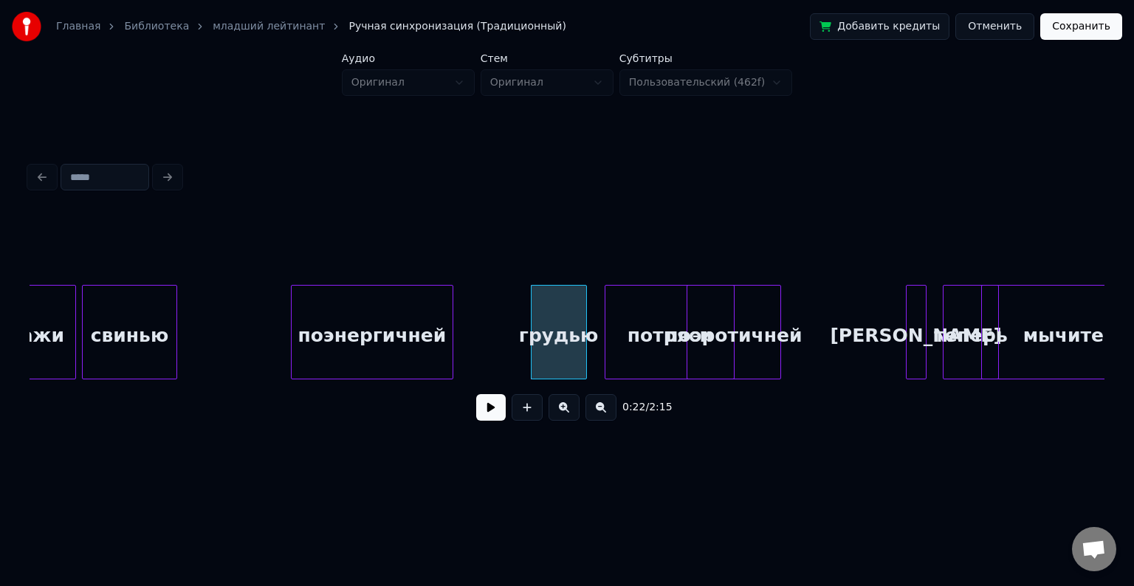
click at [647, 286] on div "потряси" at bounding box center [670, 336] width 129 height 100
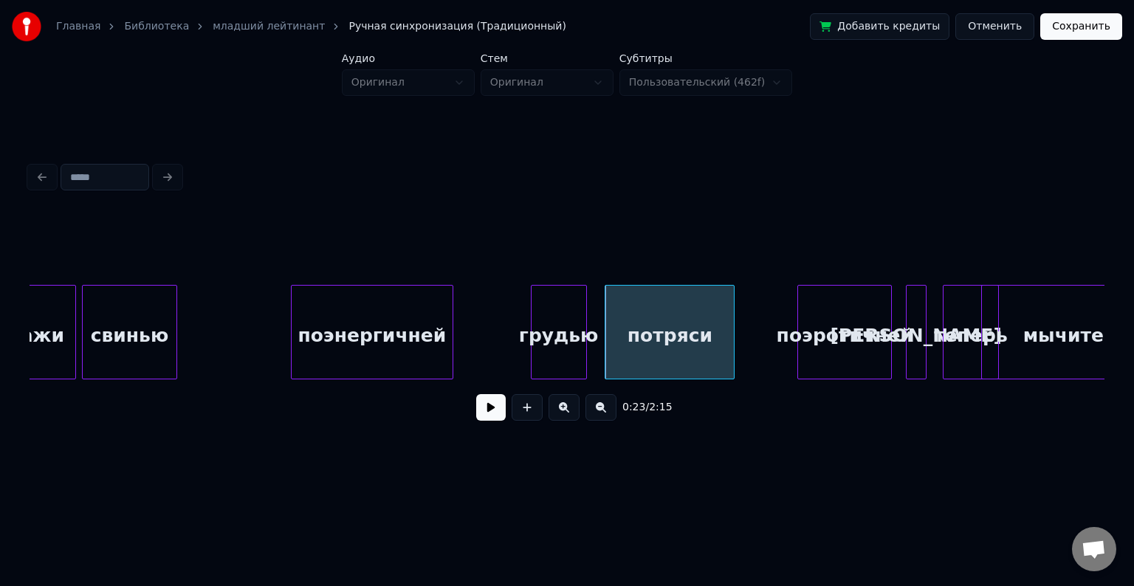
click at [883, 310] on div "поэротичней" at bounding box center [844, 336] width 93 height 100
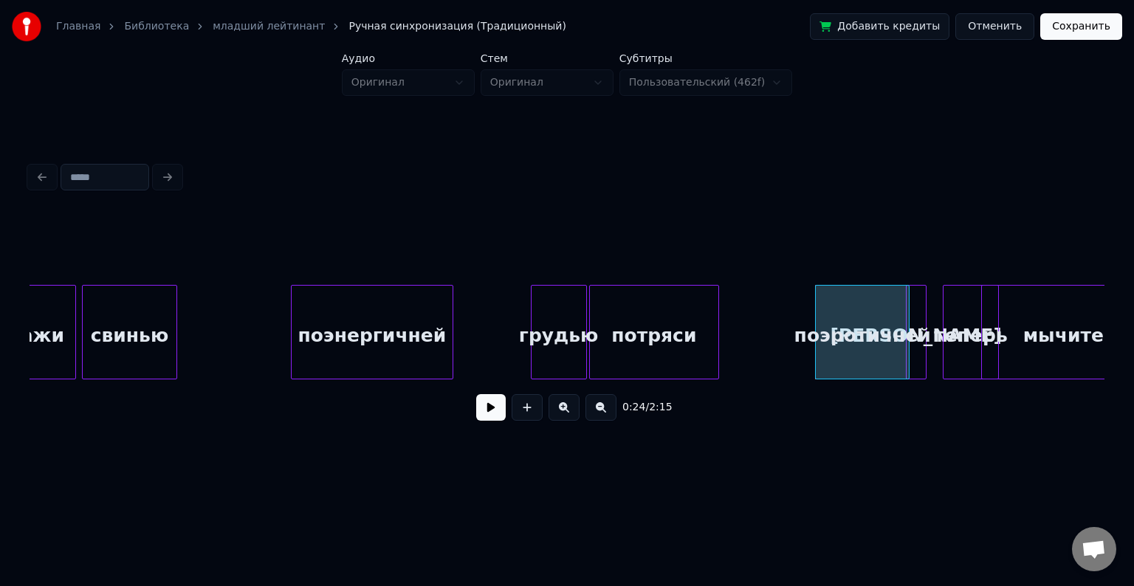
click at [664, 326] on div "потряси" at bounding box center [654, 336] width 129 height 100
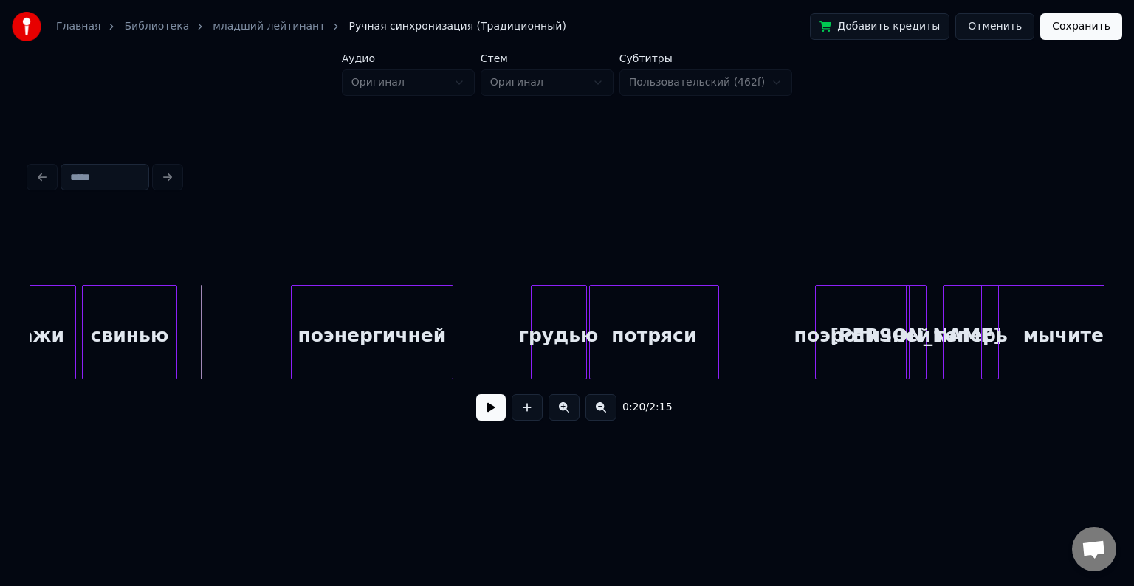
click at [486, 421] on button at bounding box center [491, 407] width 30 height 27
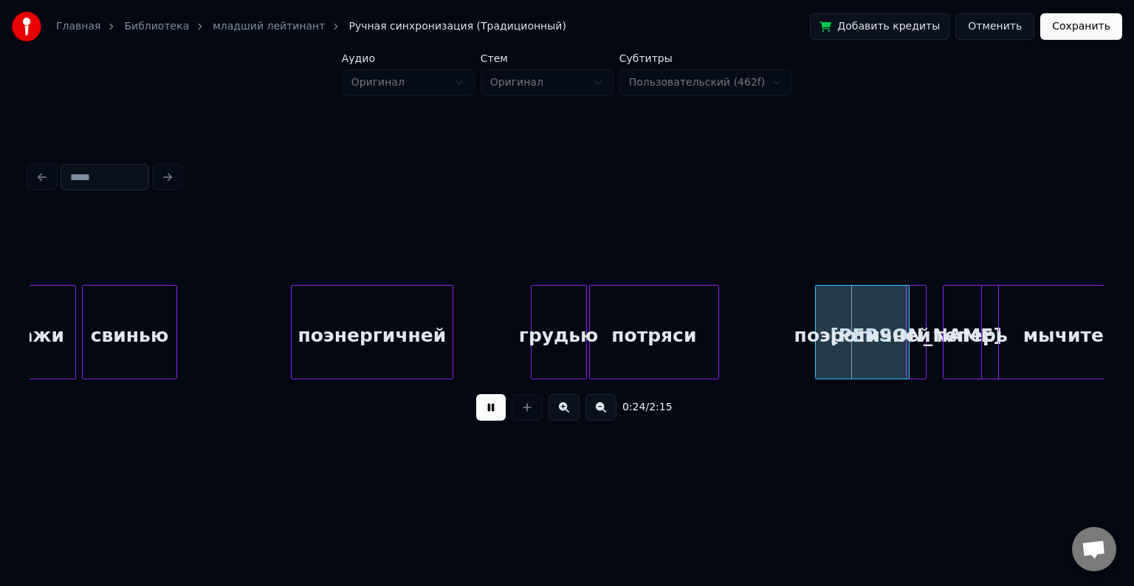
click at [486, 421] on button at bounding box center [491, 407] width 30 height 27
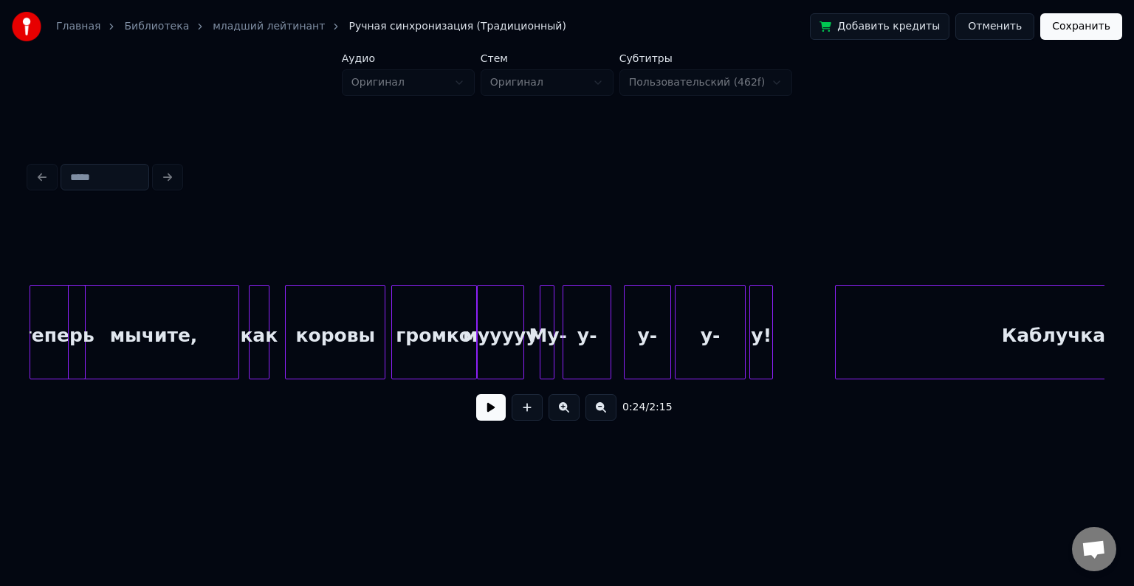
scroll to position [0, 3737]
click at [759, 323] on div "у!" at bounding box center [761, 336] width 22 height 100
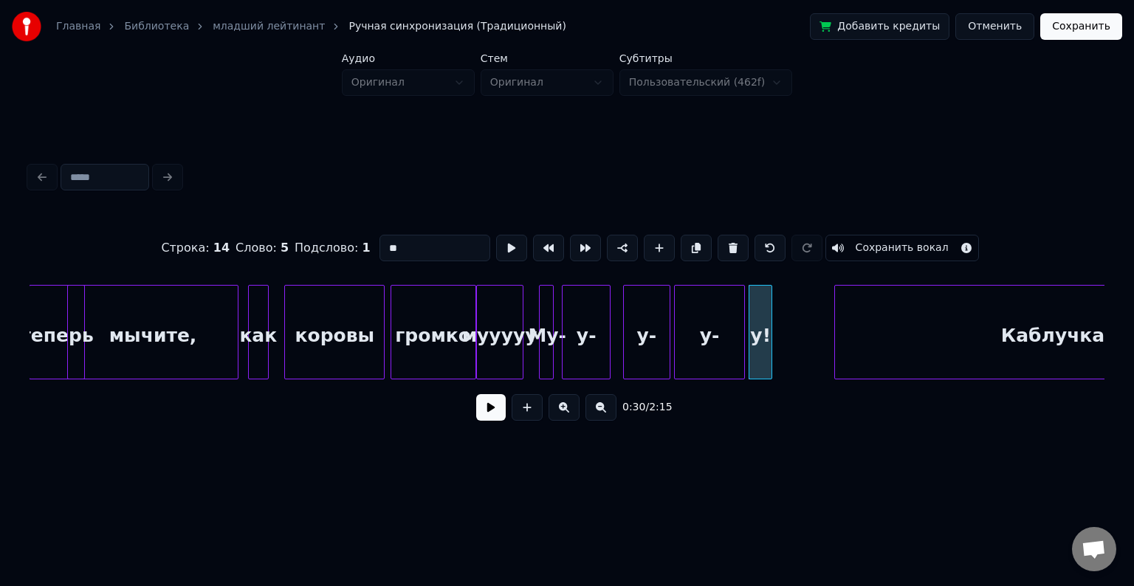
click at [710, 319] on div "у-" at bounding box center [710, 336] width 70 height 100
type input "**"
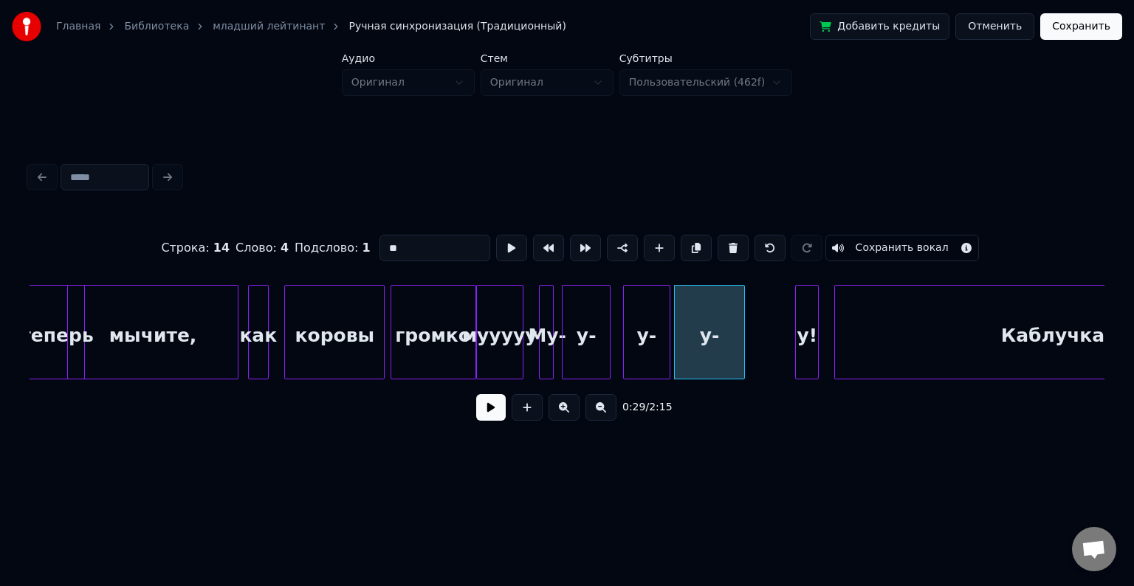
click at [802, 320] on div "у!" at bounding box center [807, 336] width 22 height 100
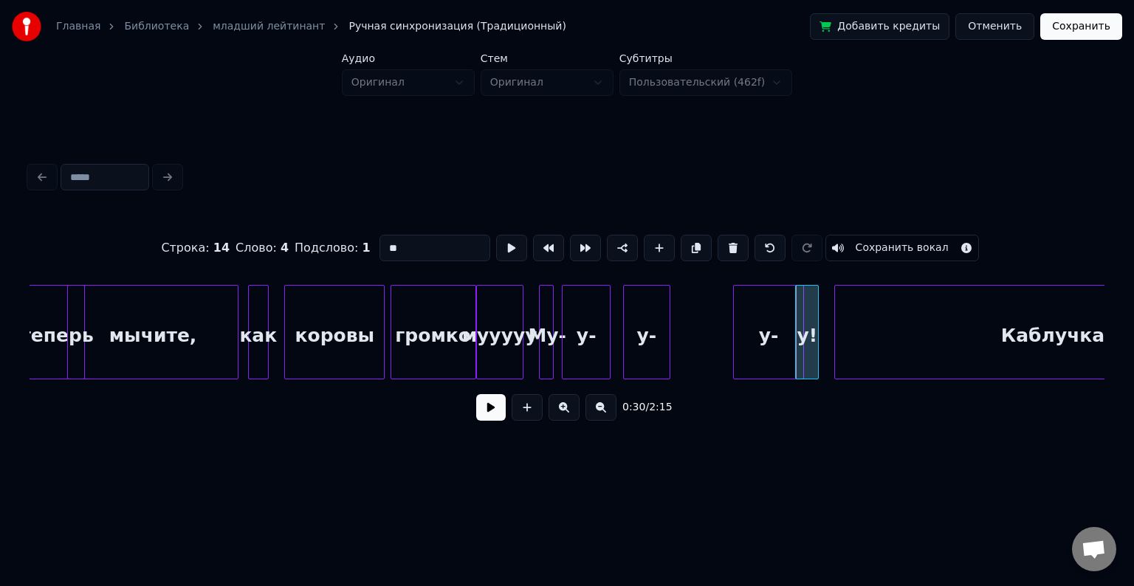
click at [764, 334] on div "у-" at bounding box center [769, 336] width 70 height 100
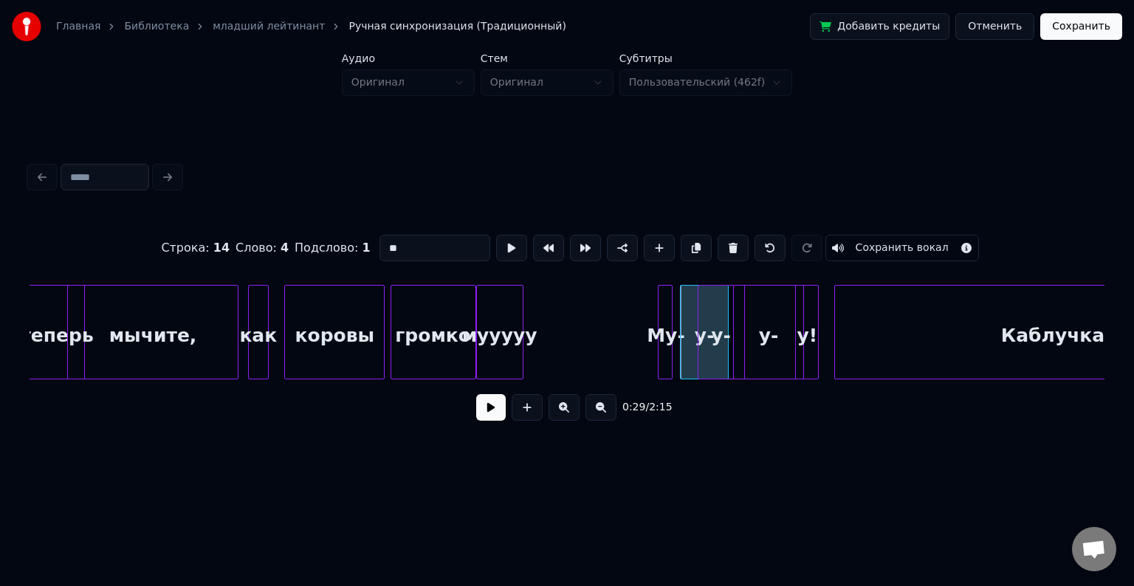
click at [668, 311] on div "Му-" at bounding box center [666, 336] width 15 height 100
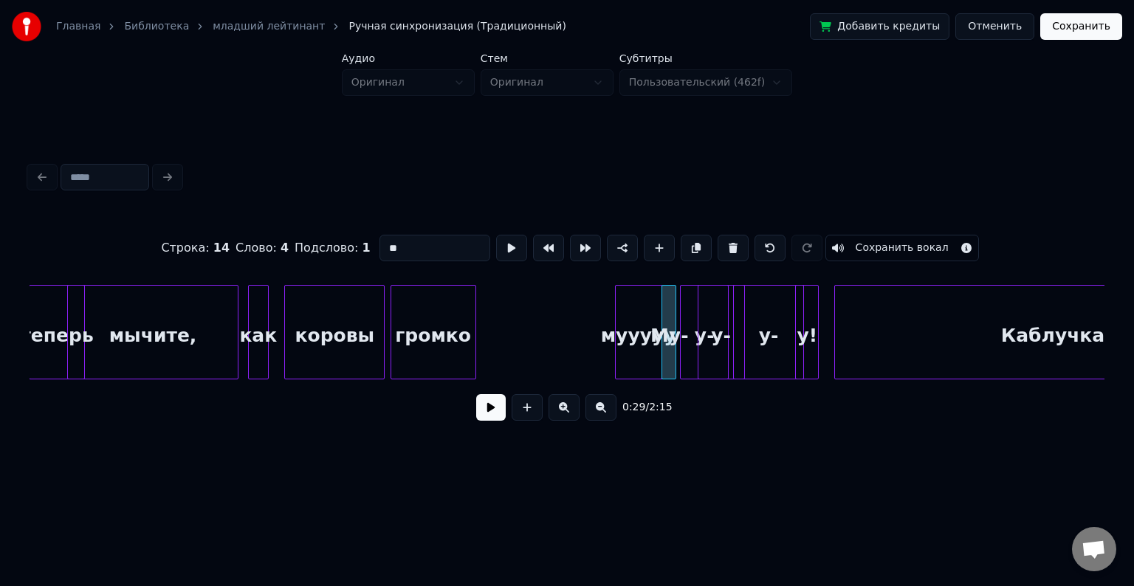
click at [648, 311] on div "мууууу" at bounding box center [639, 336] width 46 height 100
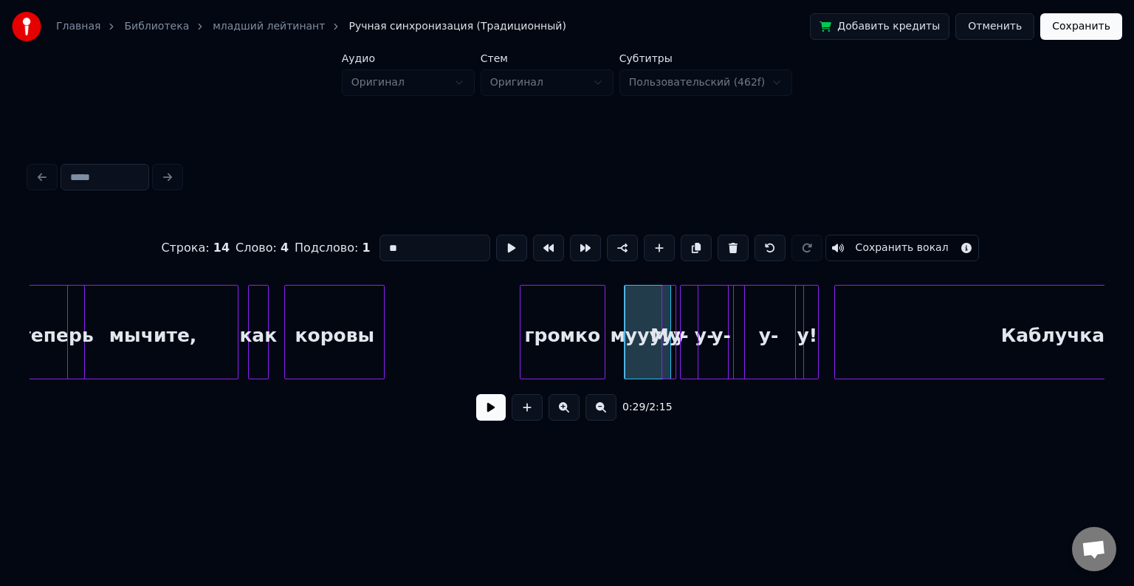
click at [591, 315] on div "громко" at bounding box center [563, 336] width 84 height 100
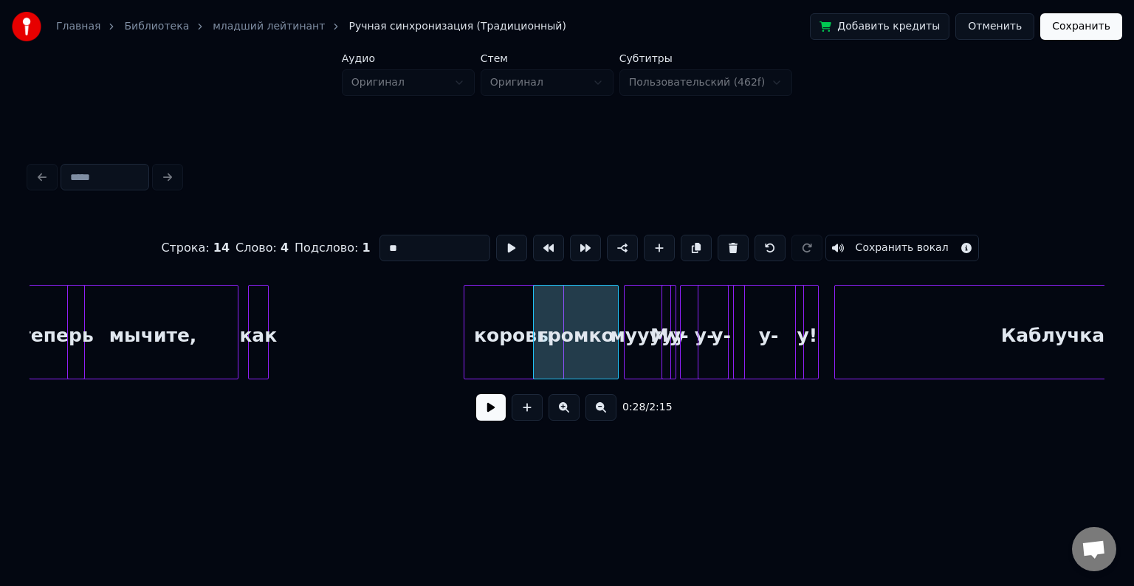
click at [520, 320] on div "коровы" at bounding box center [514, 336] width 99 height 100
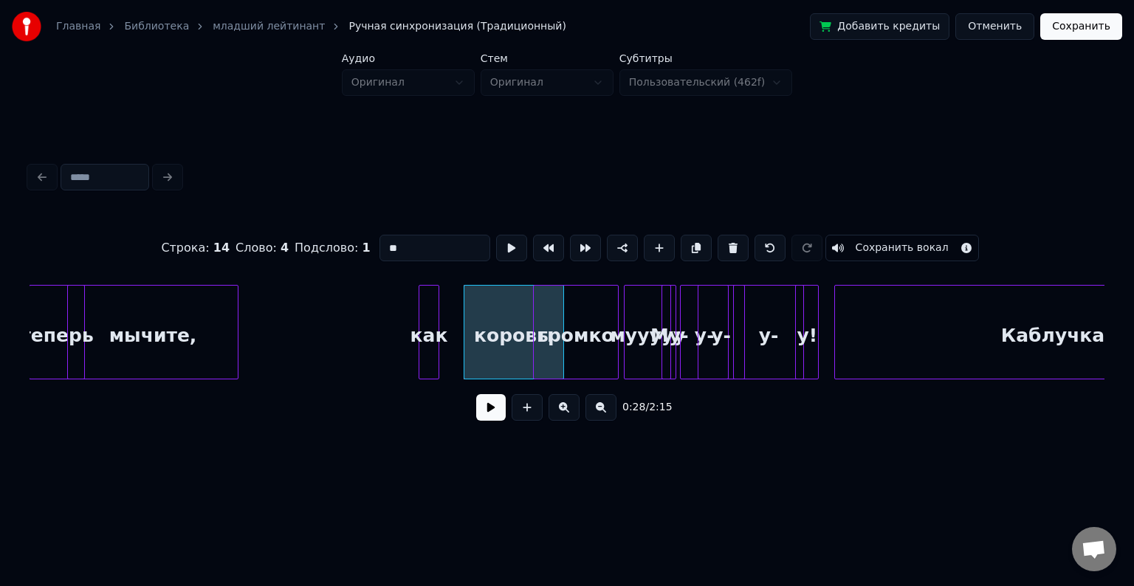
click at [439, 289] on div "как" at bounding box center [429, 336] width 19 height 100
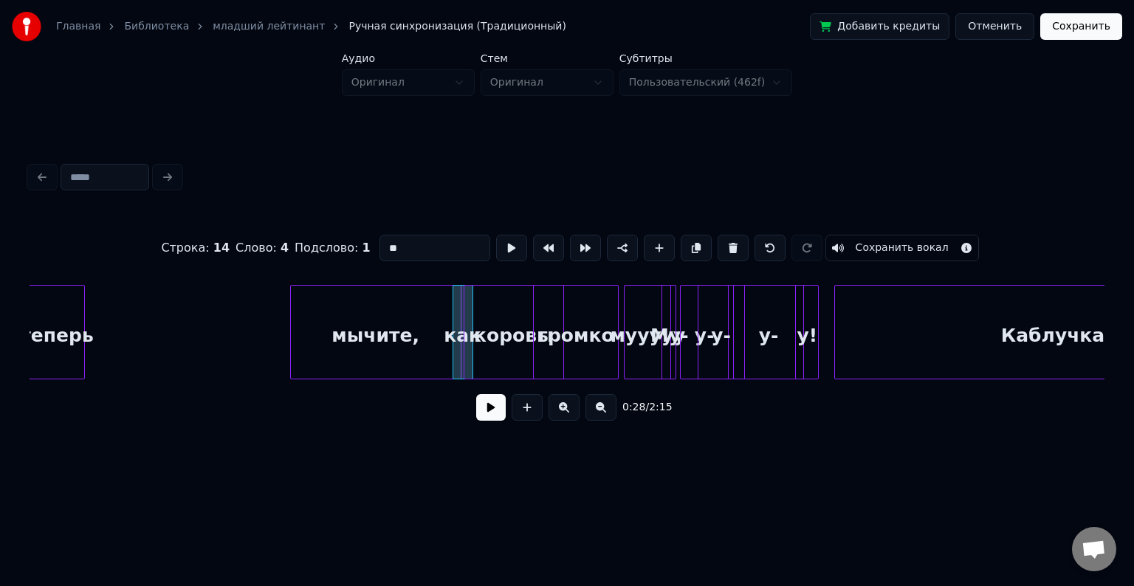
click at [385, 306] on div "мычите," at bounding box center [376, 336] width 170 height 100
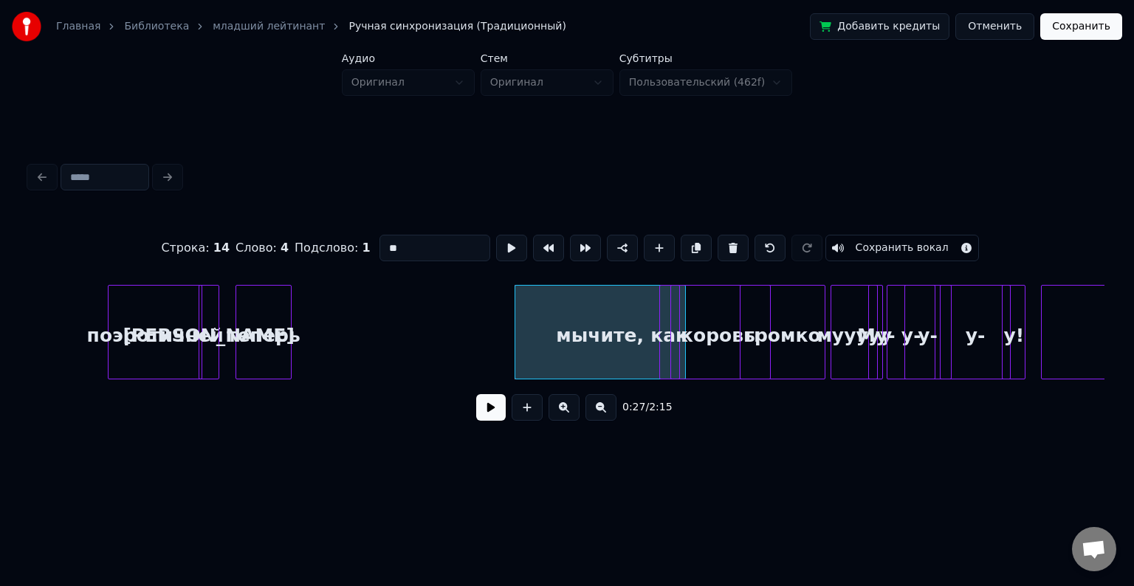
scroll to position [0, 3525]
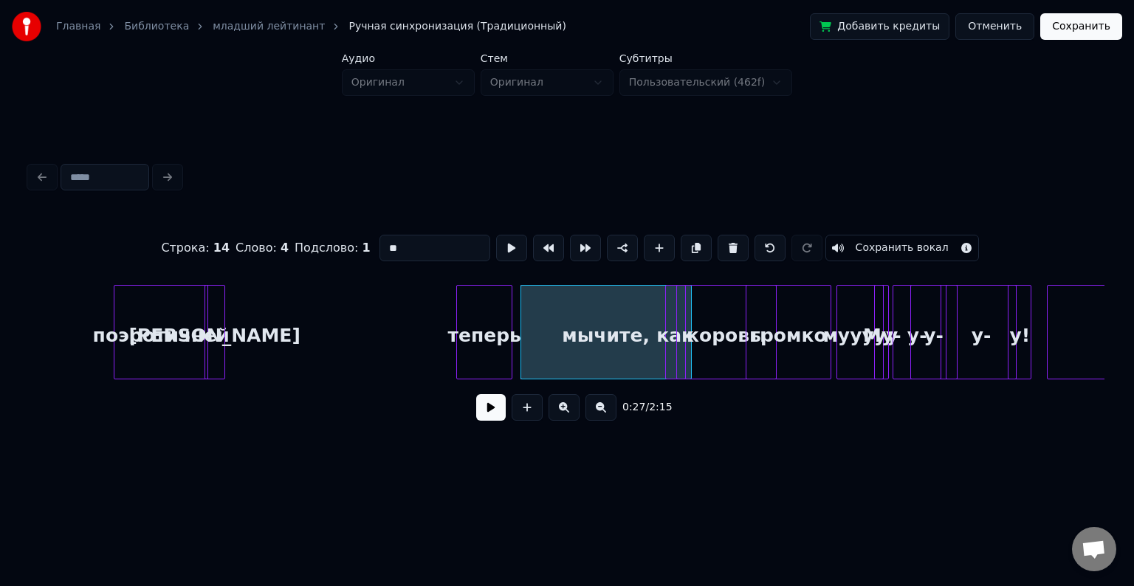
click at [478, 292] on div "теперь" at bounding box center [484, 336] width 55 height 100
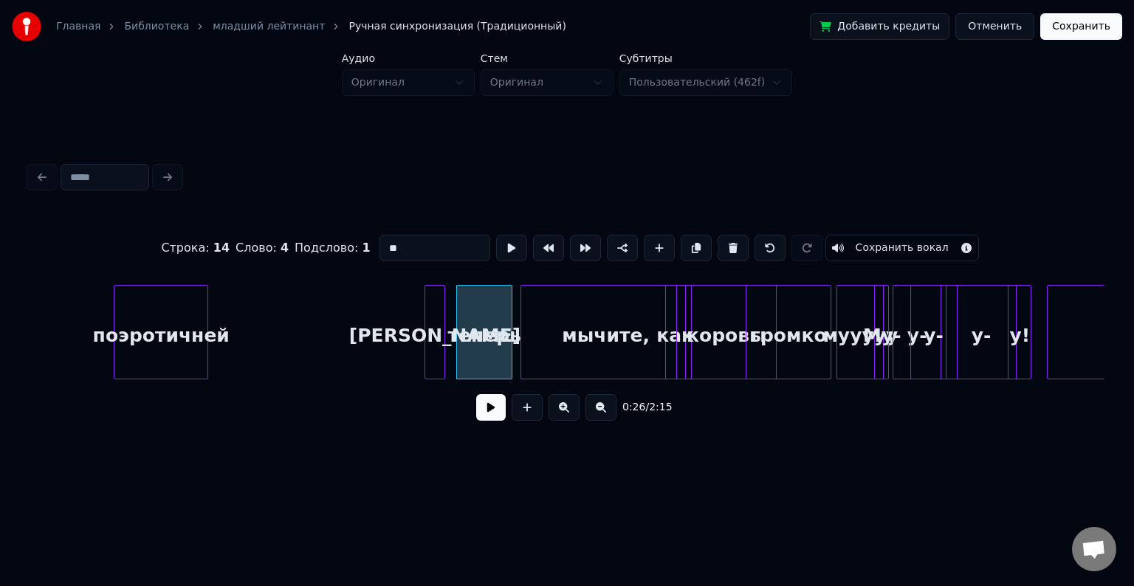
click at [437, 304] on div "[PERSON_NAME]" at bounding box center [434, 336] width 19 height 100
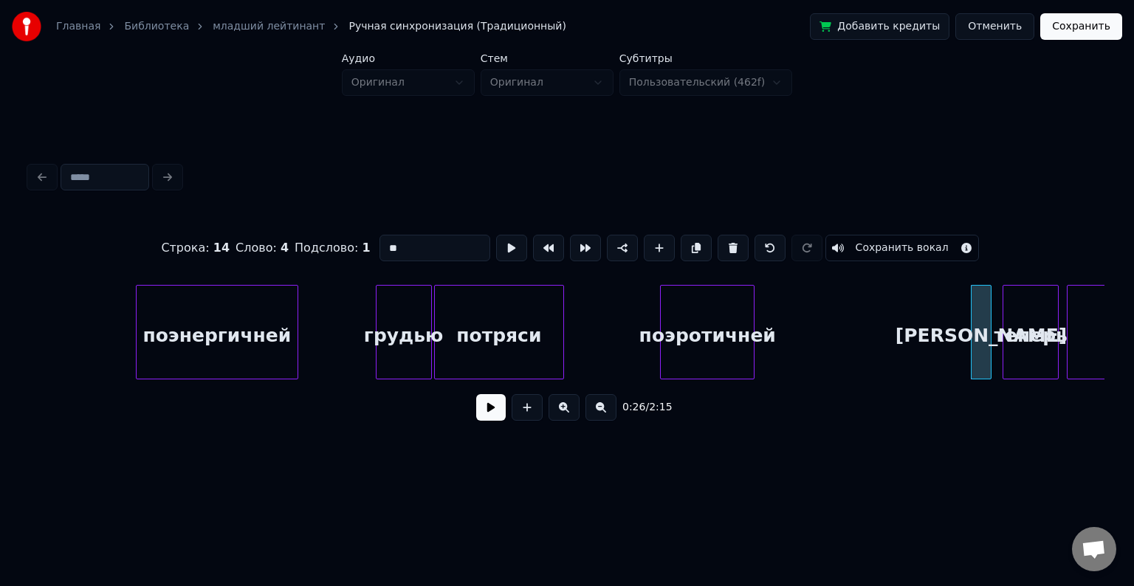
scroll to position [0, 2978]
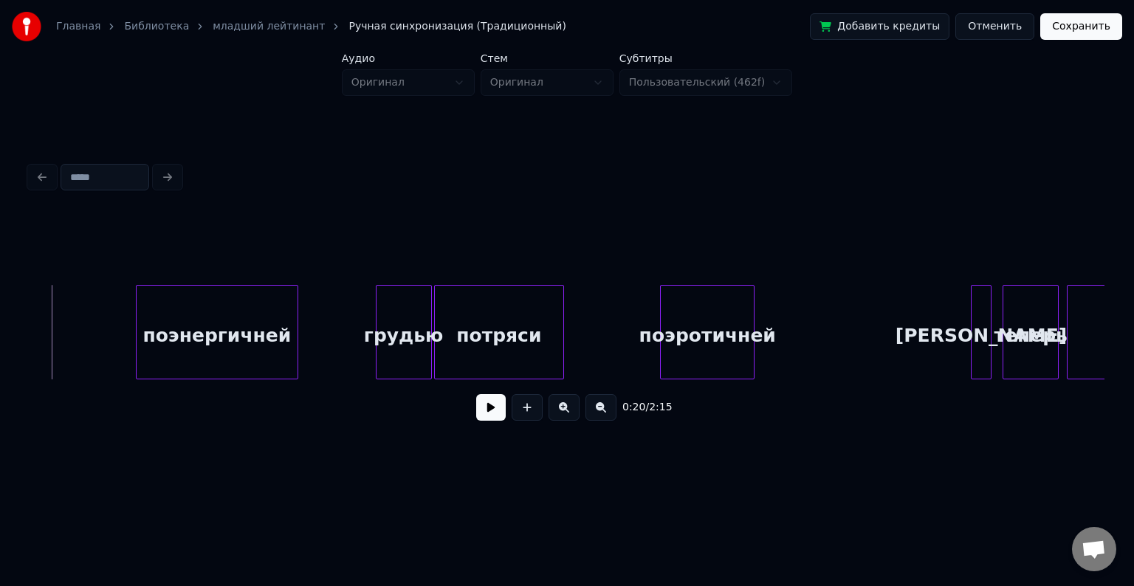
click at [500, 418] on button at bounding box center [491, 407] width 30 height 27
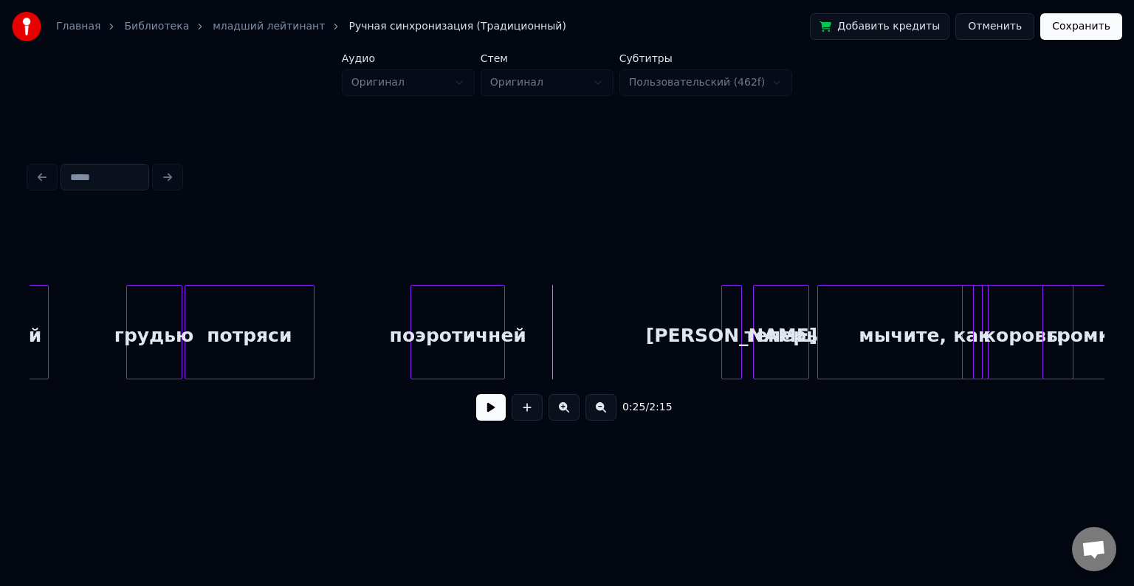
scroll to position [0, 3228]
click at [494, 413] on button at bounding box center [491, 407] width 30 height 27
click at [469, 326] on div "поэротичней" at bounding box center [481, 336] width 93 height 100
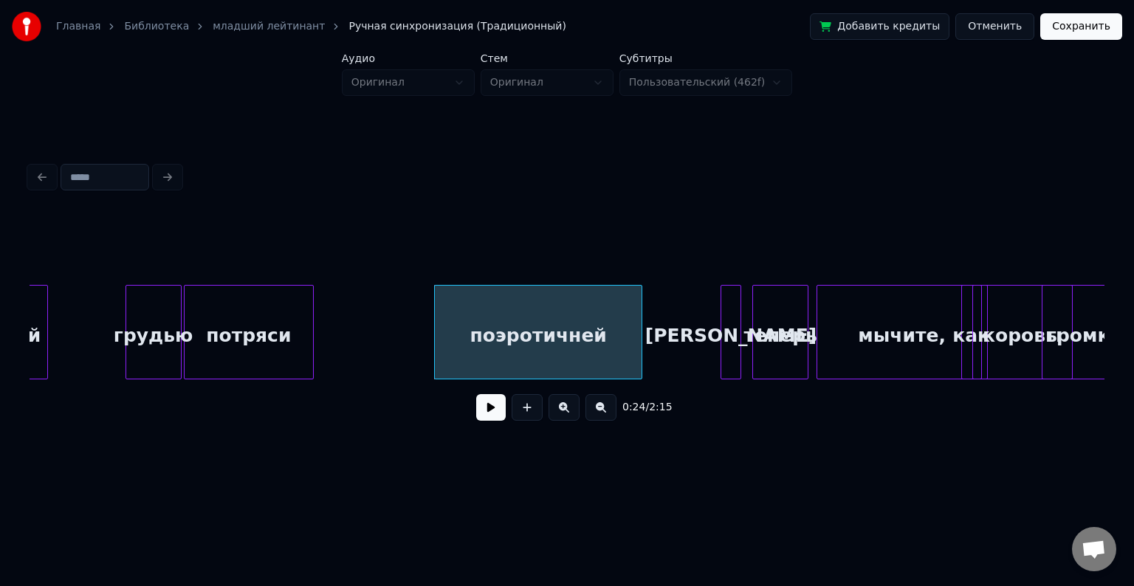
click at [641, 321] on div at bounding box center [639, 332] width 4 height 93
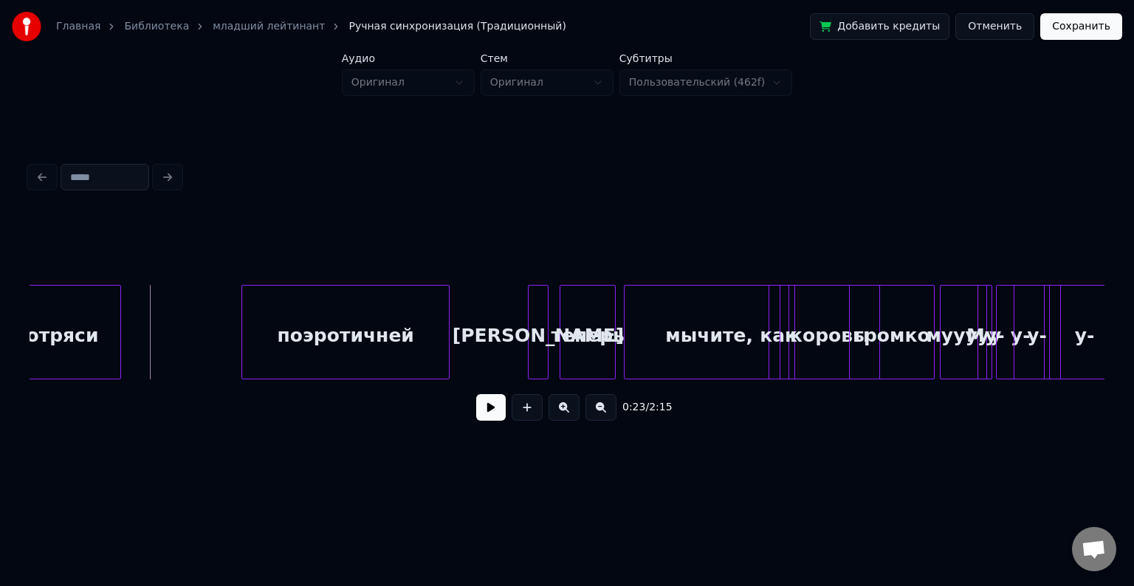
click at [490, 411] on button at bounding box center [491, 407] width 30 height 27
click at [475, 301] on div "[PERSON_NAME]" at bounding box center [471, 336] width 19 height 100
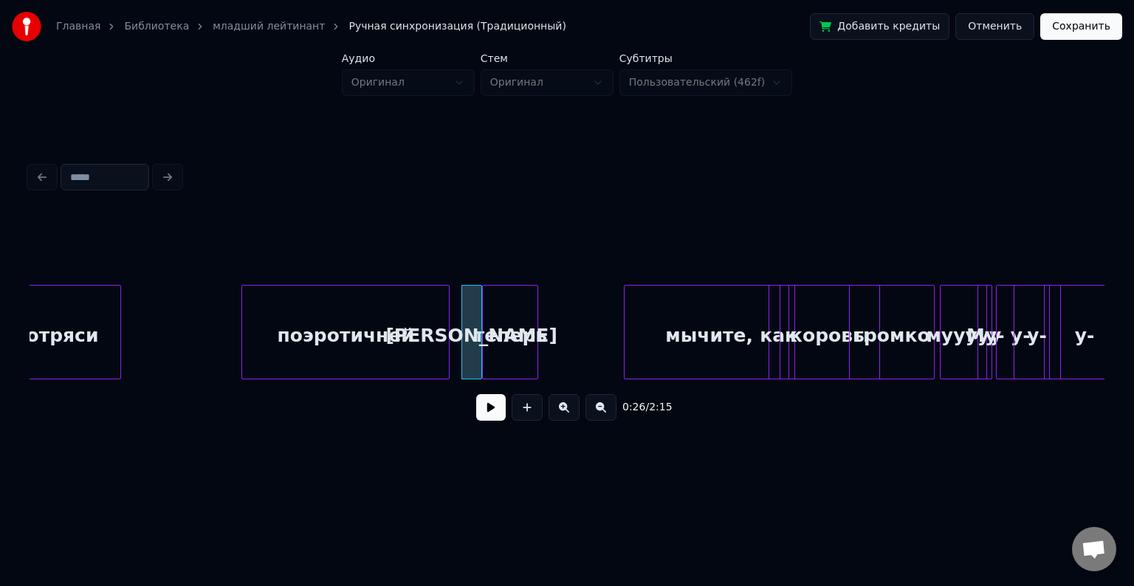
click at [499, 310] on div "теперь" at bounding box center [510, 336] width 55 height 100
click at [476, 402] on div "0:23 / 2:15" at bounding box center [567, 407] width 1052 height 32
click at [485, 409] on button at bounding box center [491, 407] width 30 height 27
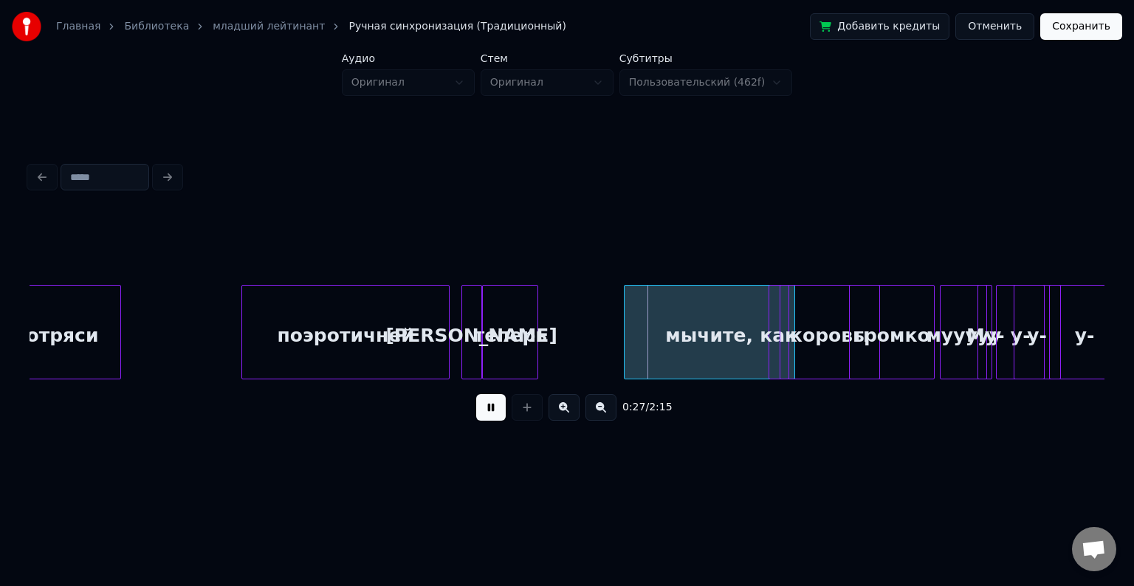
click at [485, 409] on button at bounding box center [491, 407] width 30 height 27
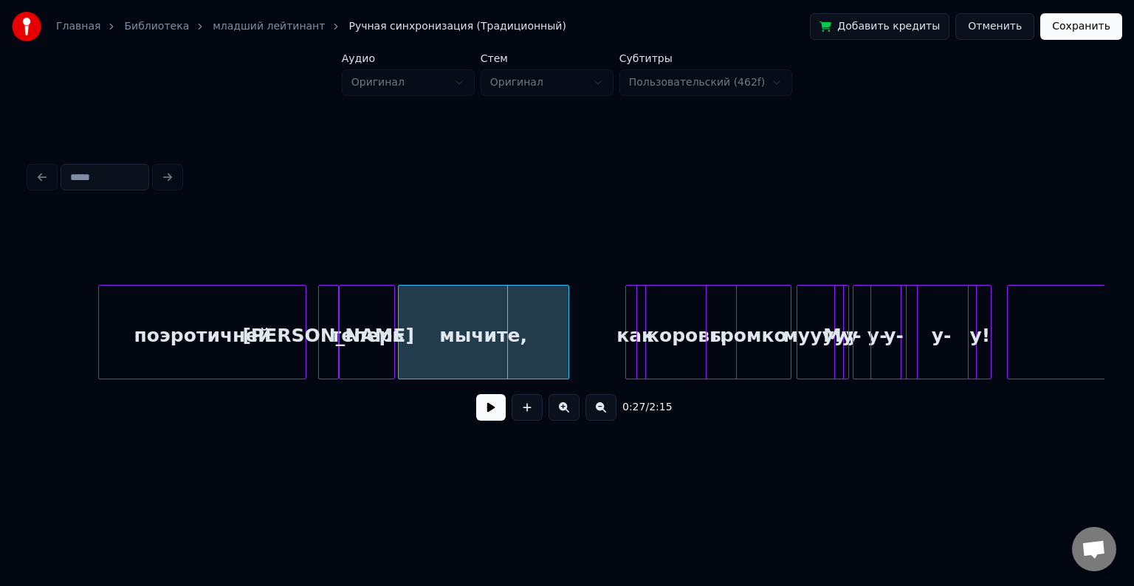
click at [472, 326] on div "мычите," at bounding box center [484, 336] width 170 height 100
click at [534, 321] on div at bounding box center [533, 332] width 4 height 93
click at [544, 317] on div "как" at bounding box center [548, 336] width 19 height 100
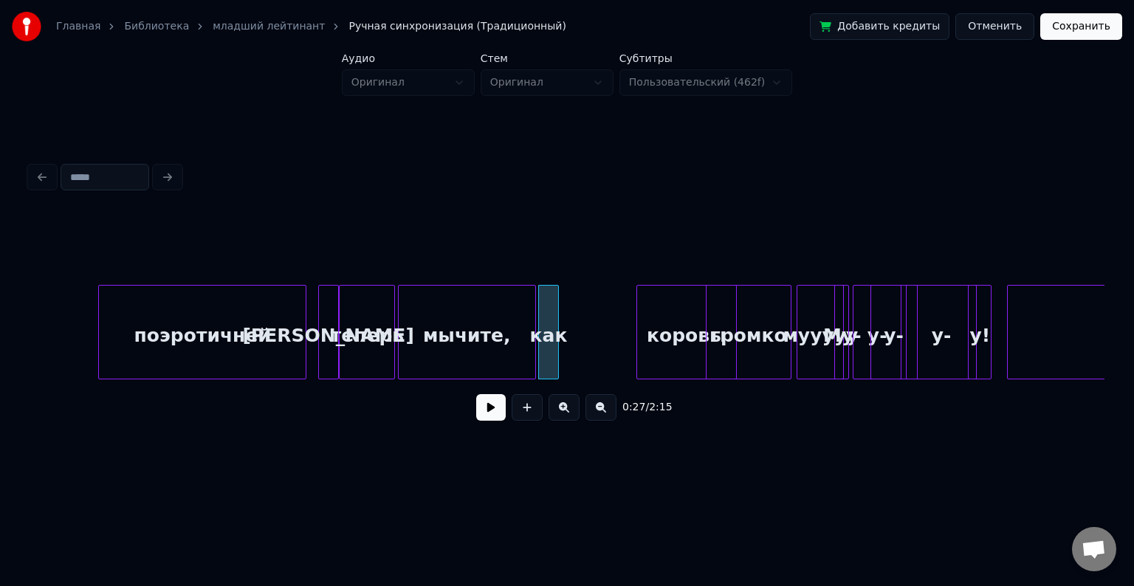
click at [494, 410] on button at bounding box center [491, 407] width 30 height 27
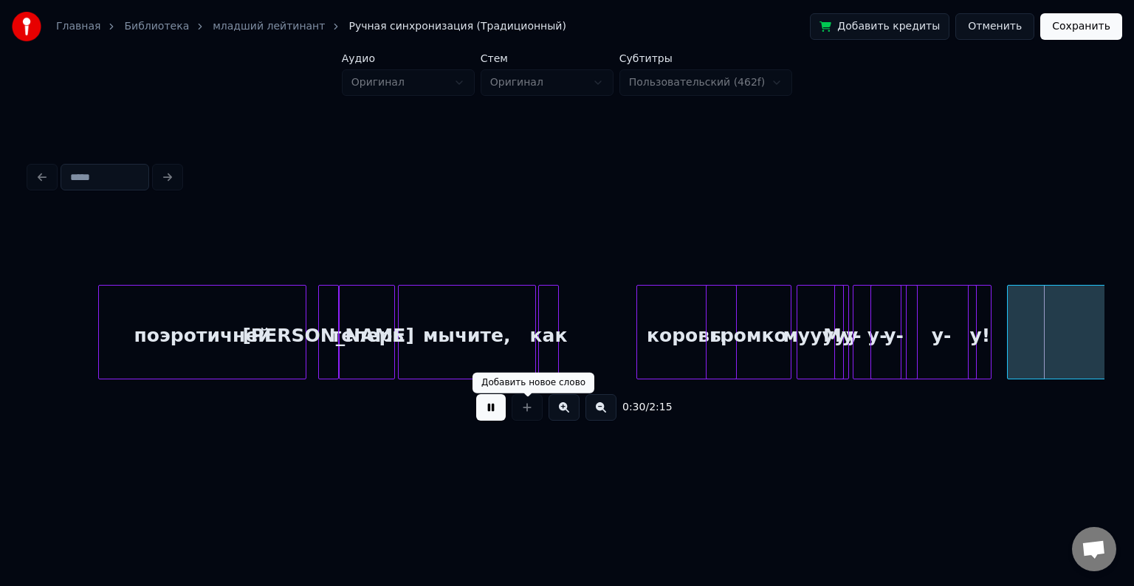
click at [490, 400] on button at bounding box center [491, 407] width 30 height 27
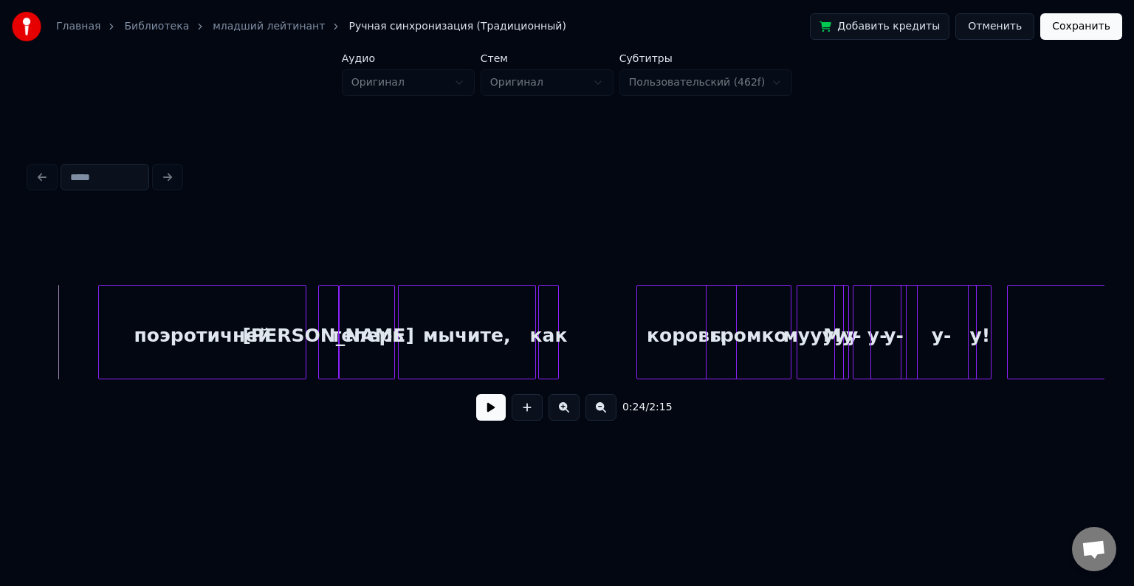
click at [494, 420] on button at bounding box center [491, 407] width 30 height 27
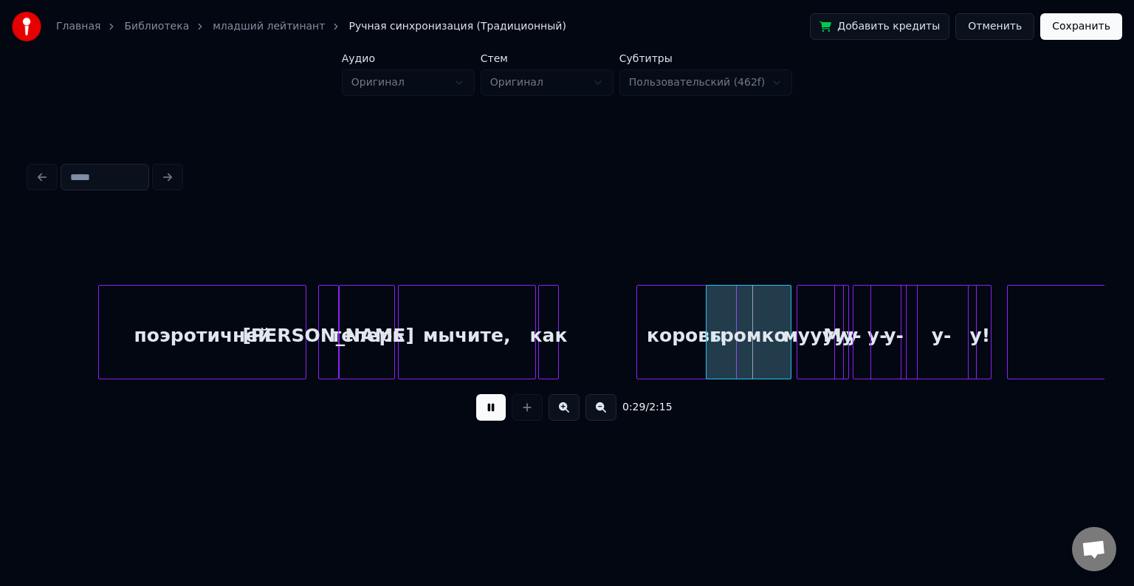
click at [497, 403] on button at bounding box center [491, 407] width 30 height 27
click at [572, 307] on div "как" at bounding box center [575, 336] width 19 height 100
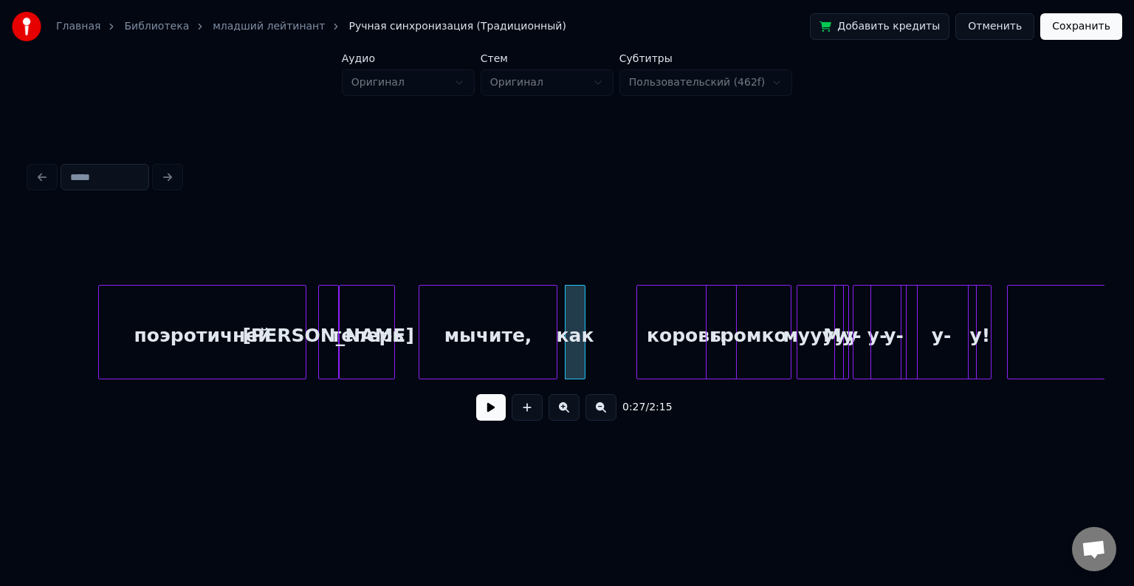
click at [514, 312] on div "мычите," at bounding box center [488, 336] width 137 height 100
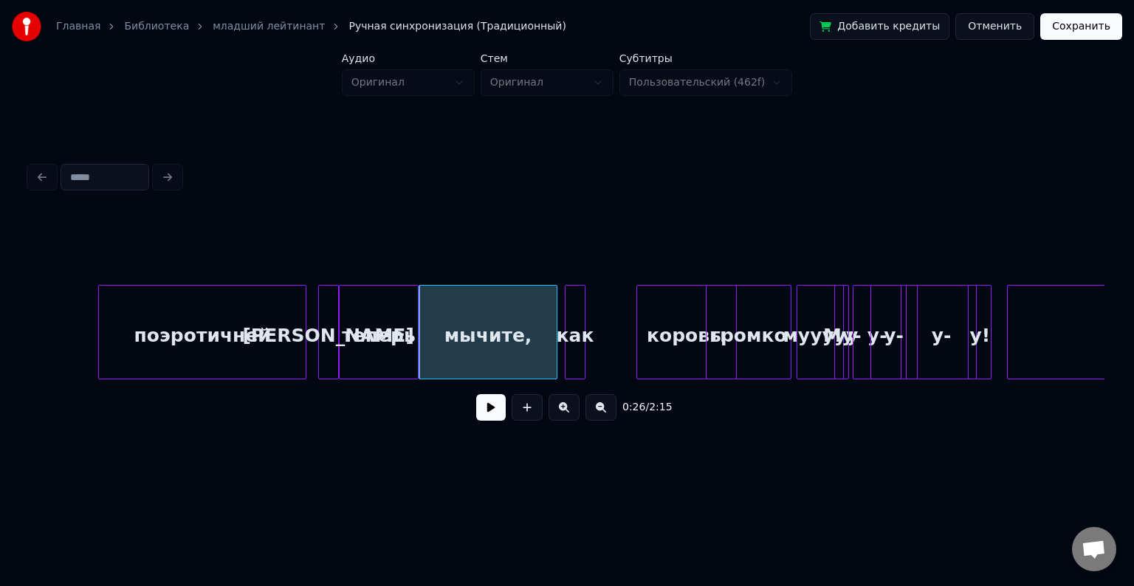
click at [417, 313] on div at bounding box center [416, 332] width 4 height 93
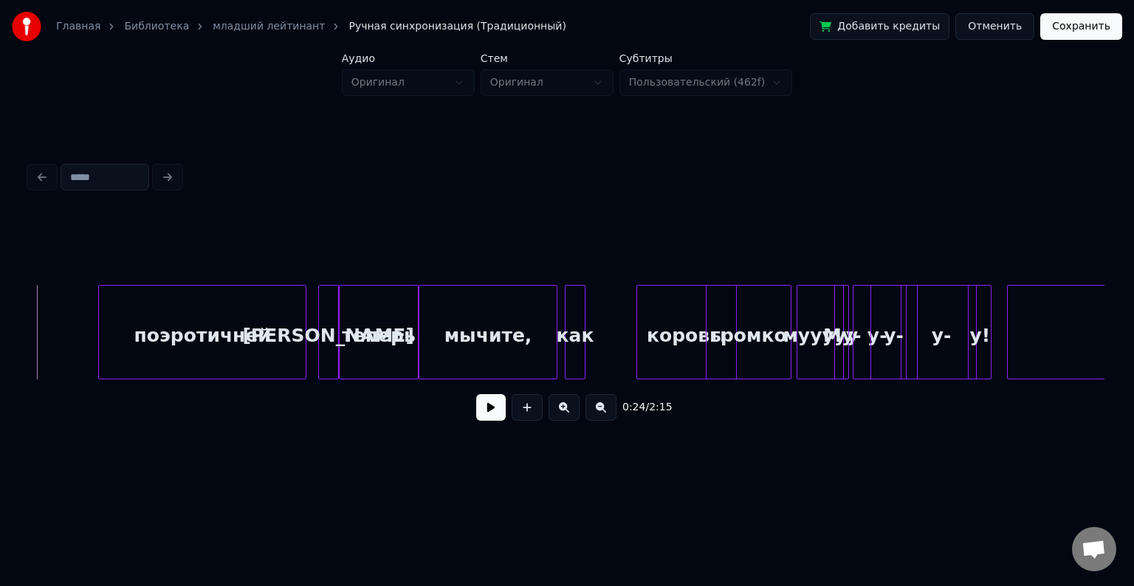
click at [497, 414] on button at bounding box center [491, 407] width 30 height 27
click at [492, 418] on button at bounding box center [491, 407] width 30 height 27
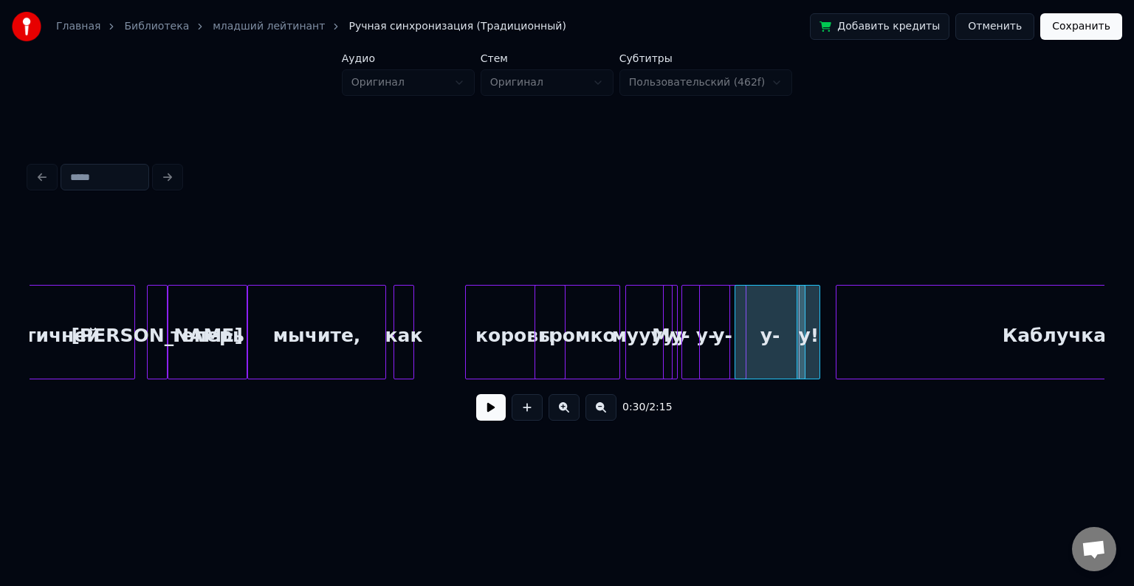
scroll to position [0, 3734]
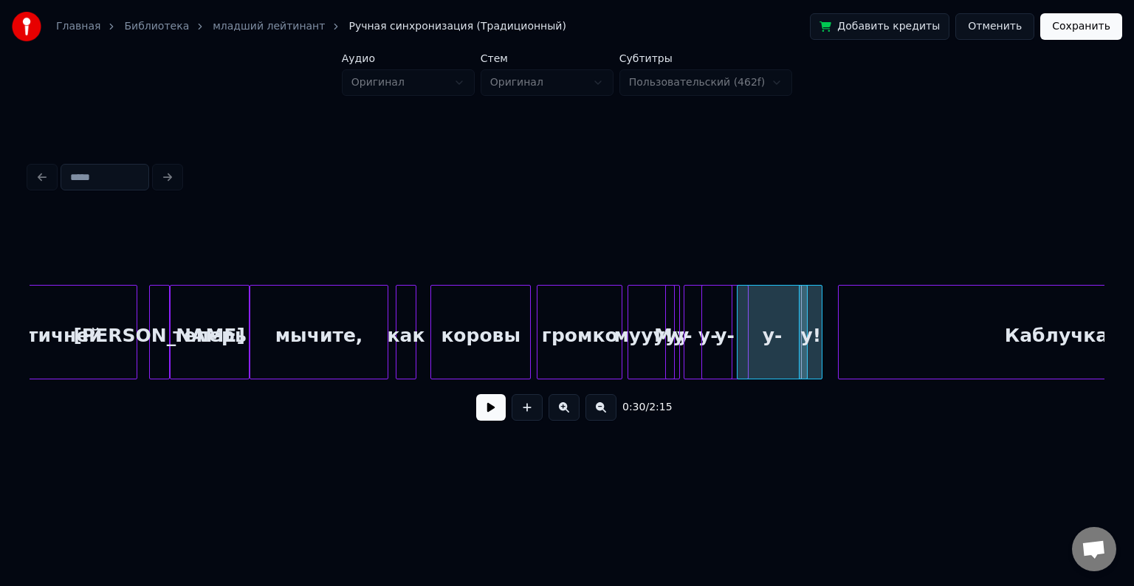
click at [468, 331] on div "коровы" at bounding box center [480, 336] width 99 height 100
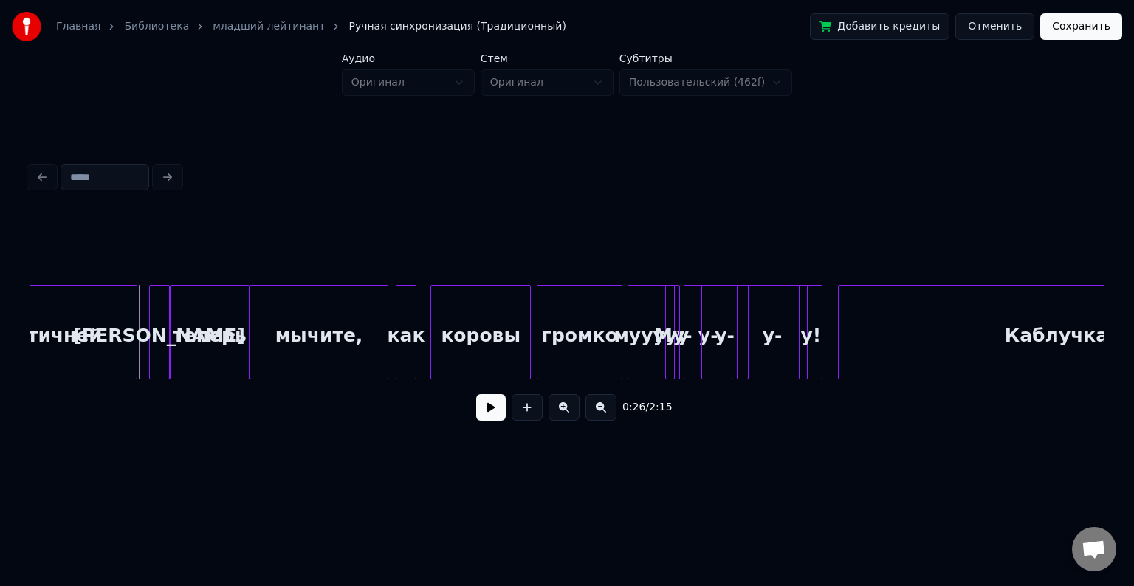
click at [487, 409] on button at bounding box center [491, 407] width 30 height 27
click at [491, 411] on button at bounding box center [491, 407] width 30 height 27
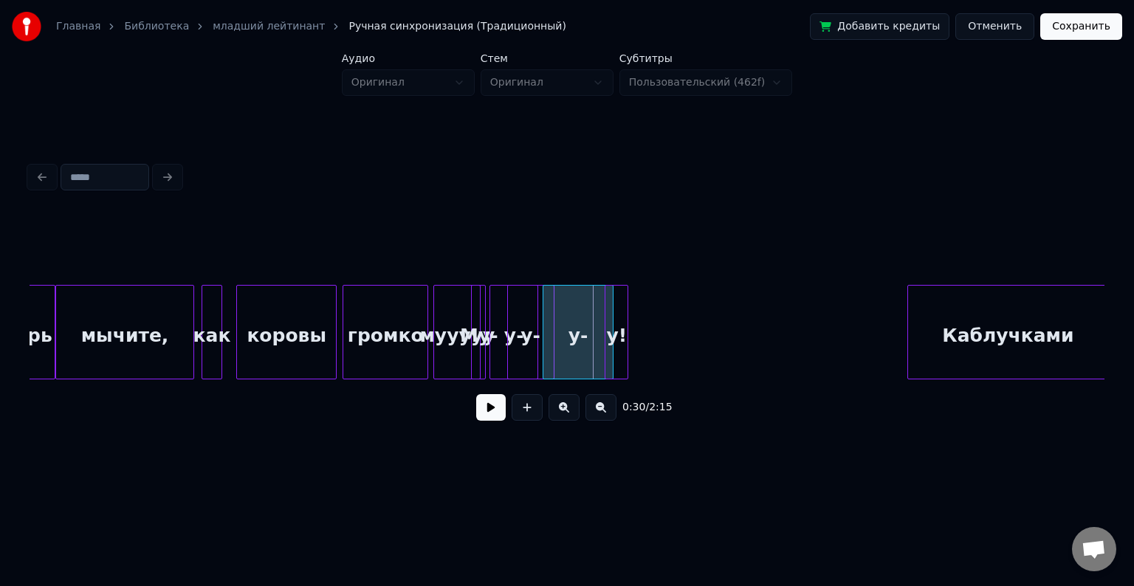
click at [913, 338] on div at bounding box center [910, 332] width 4 height 93
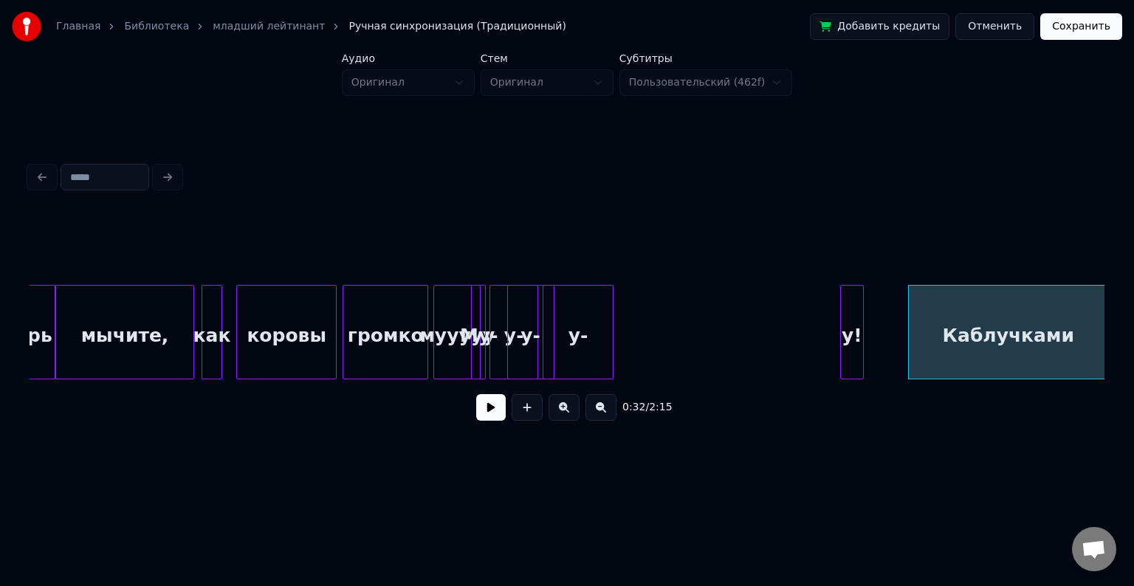
click at [860, 306] on div "у!" at bounding box center [852, 336] width 22 height 100
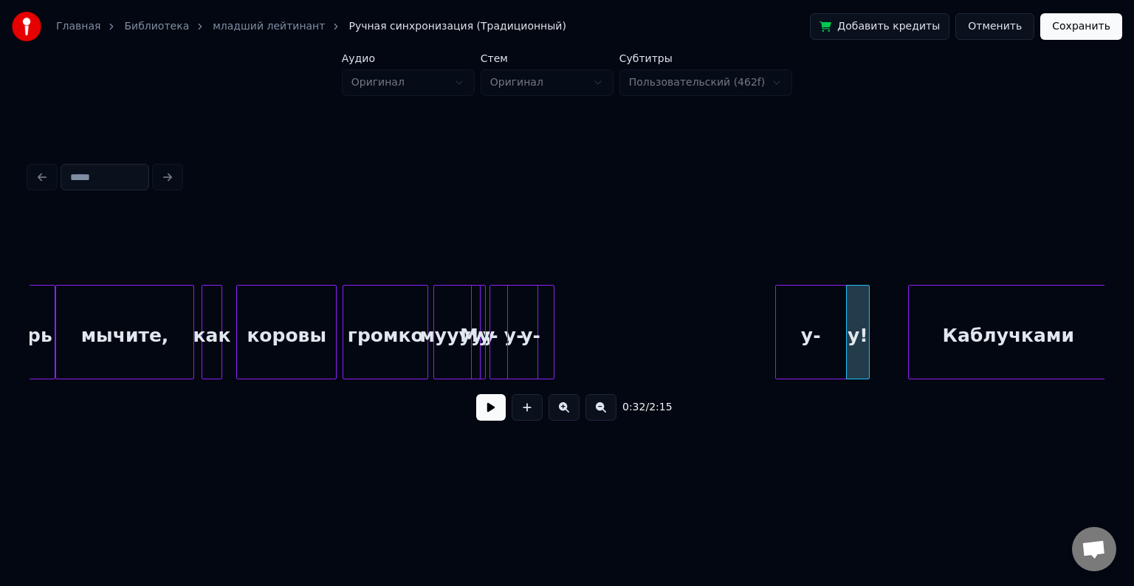
click at [823, 316] on div "у-" at bounding box center [811, 336] width 70 height 100
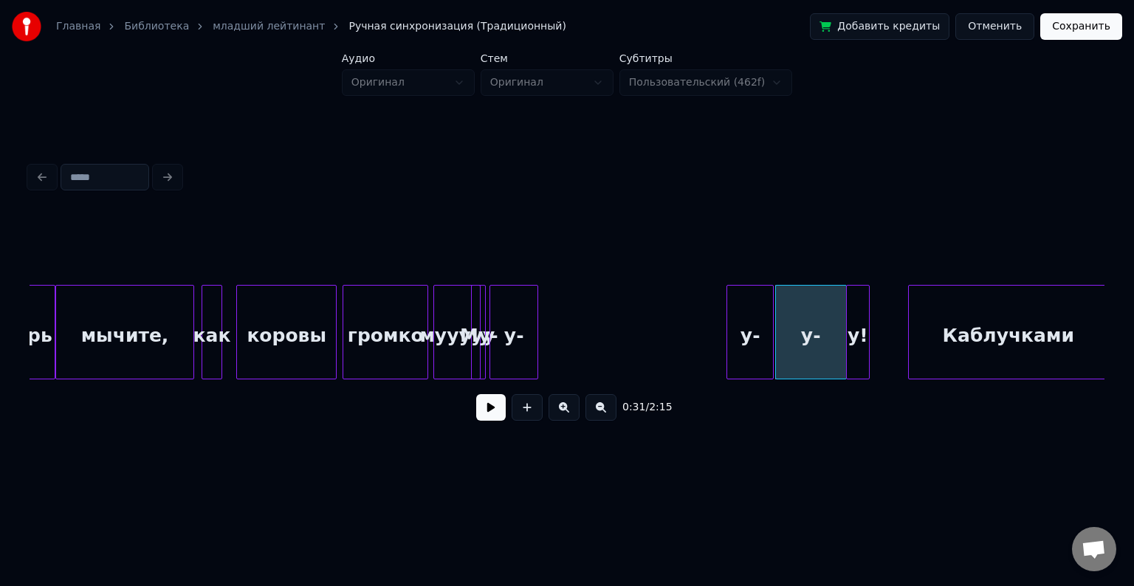
click at [759, 303] on div "у-" at bounding box center [751, 336] width 46 height 100
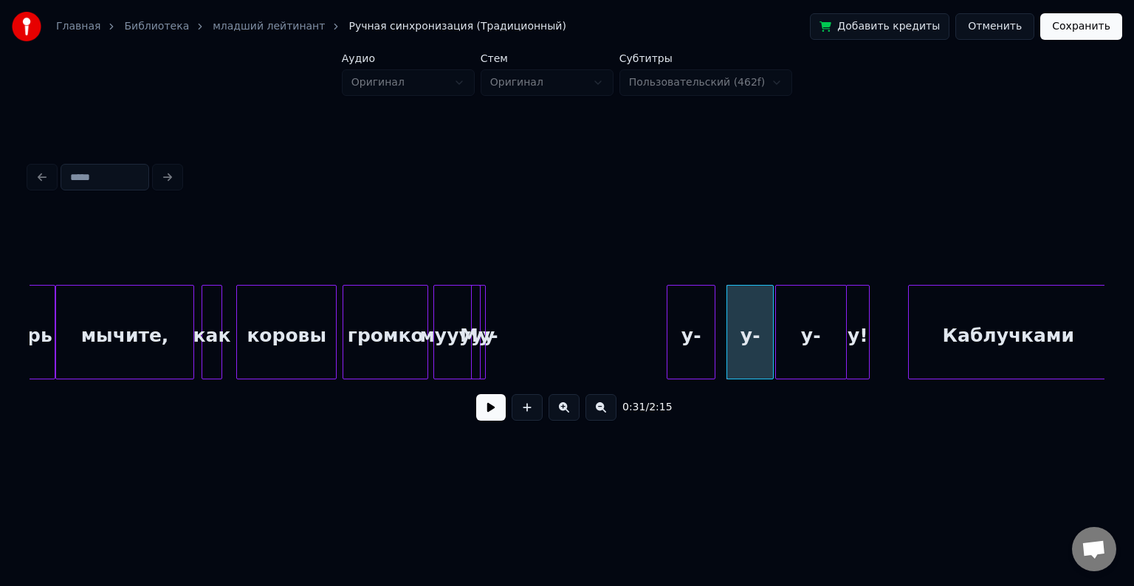
click at [711, 306] on div "у-" at bounding box center [691, 336] width 47 height 100
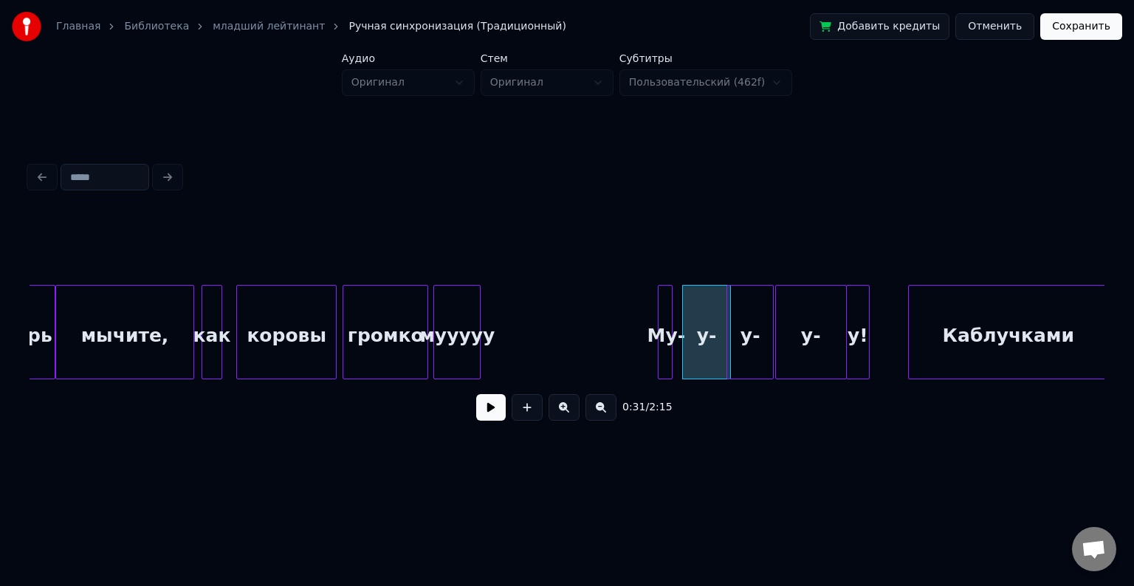
click at [672, 299] on div "Му-" at bounding box center [666, 336] width 15 height 100
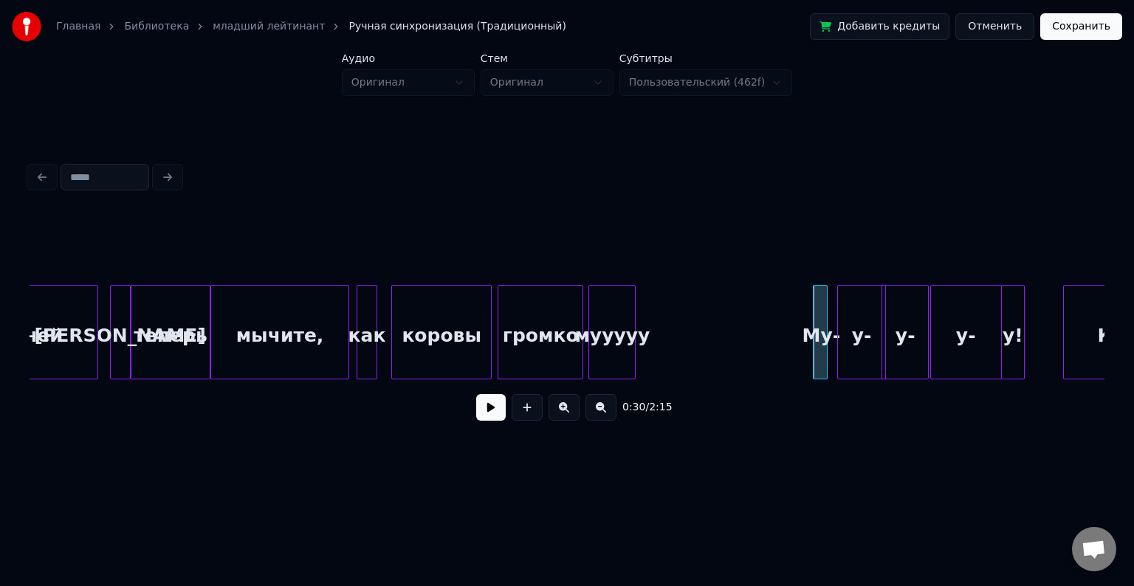
click at [486, 411] on button at bounding box center [491, 407] width 30 height 27
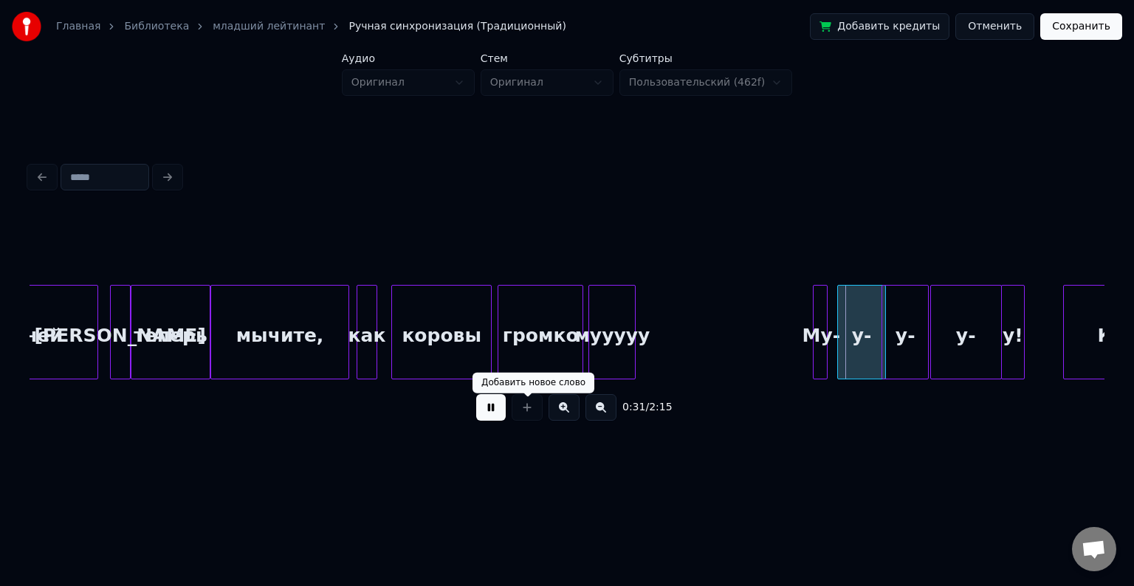
click at [487, 404] on button at bounding box center [491, 407] width 30 height 27
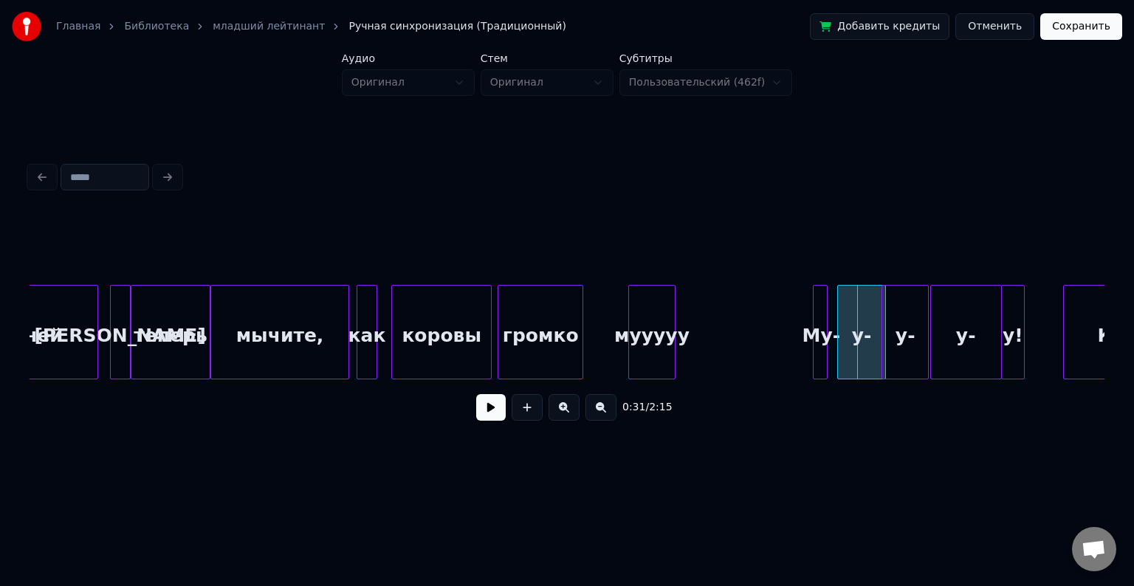
click at [659, 323] on div "мууууу" at bounding box center [652, 336] width 46 height 100
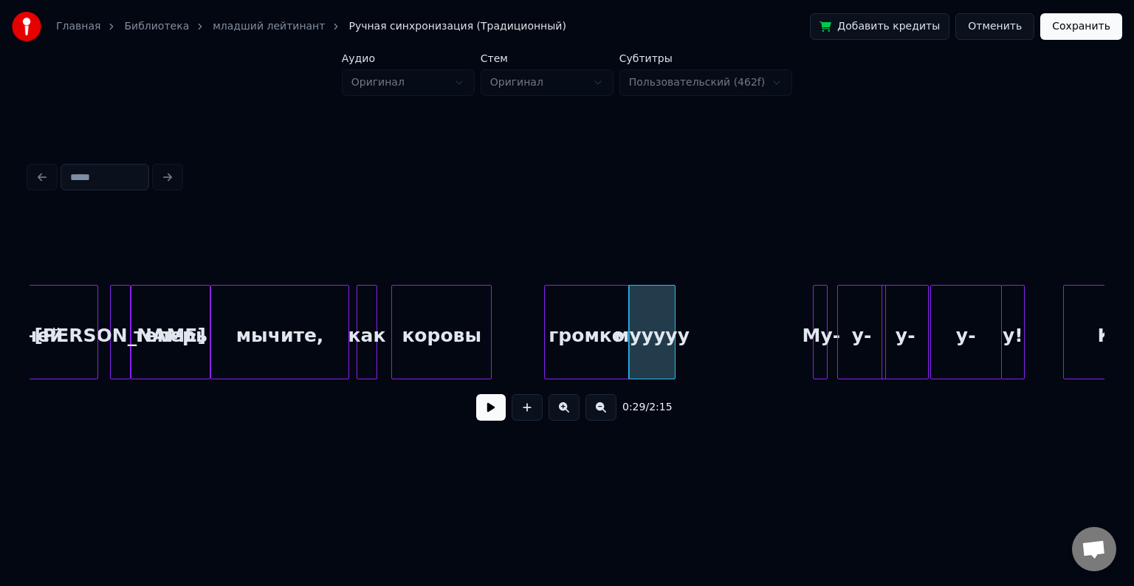
click at [606, 340] on div "громко" at bounding box center [587, 336] width 84 height 100
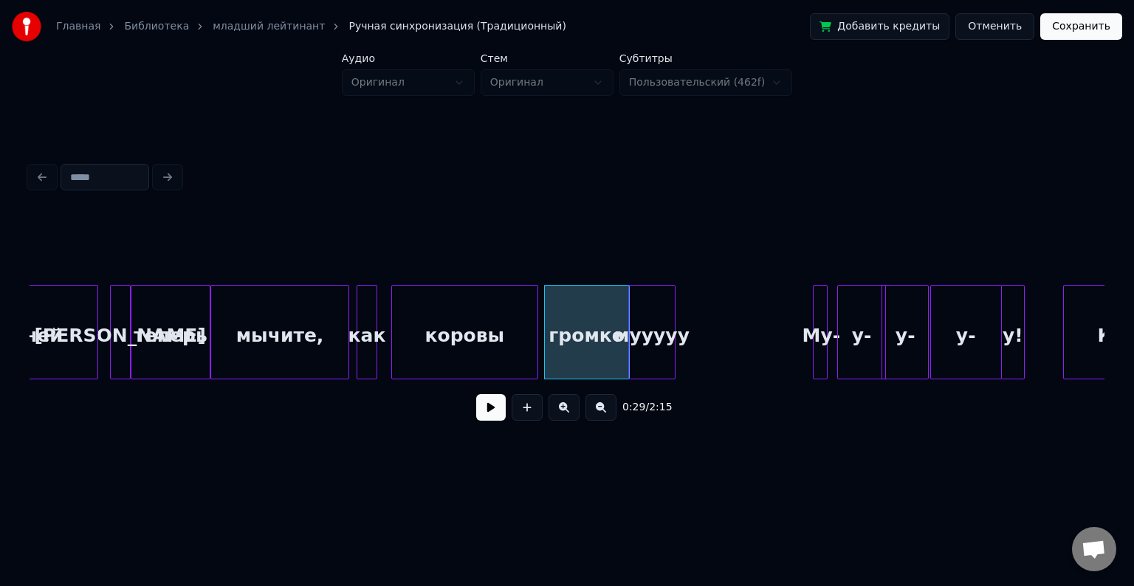
click at [536, 335] on div at bounding box center [535, 332] width 4 height 93
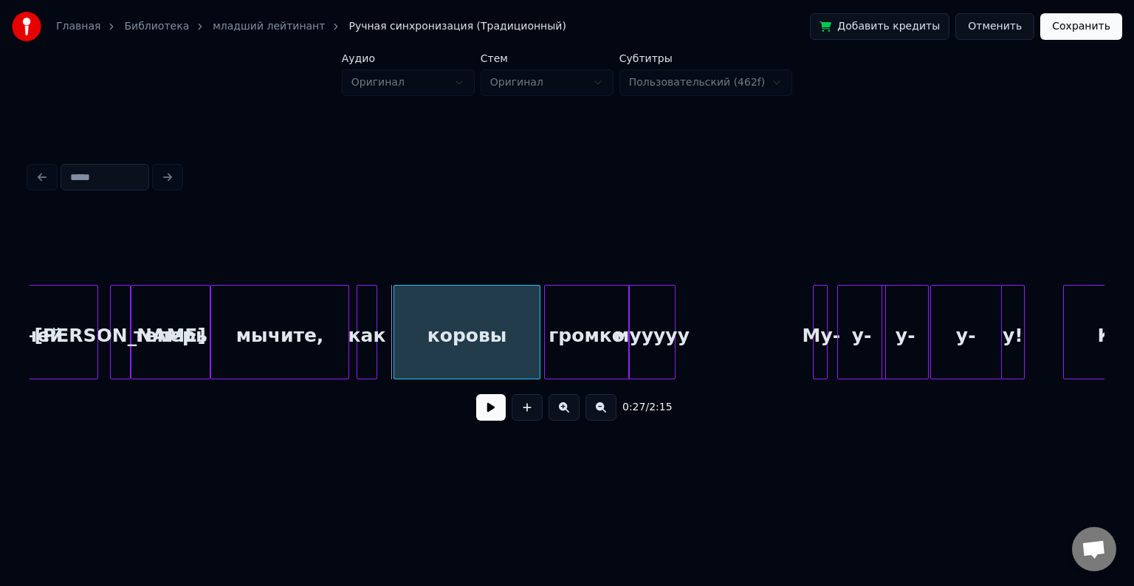
click at [454, 331] on div "коровы" at bounding box center [466, 336] width 145 height 100
click at [458, 332] on div "коровы" at bounding box center [472, 336] width 145 height 100
click at [384, 317] on div "как" at bounding box center [384, 336] width 19 height 100
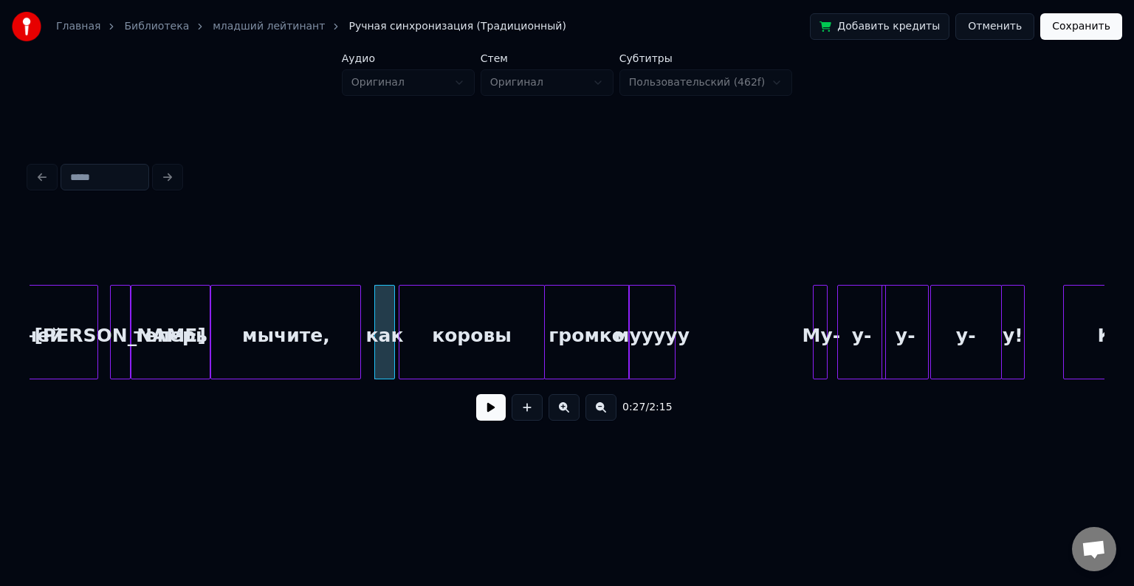
click at [357, 319] on div at bounding box center [358, 332] width 4 height 93
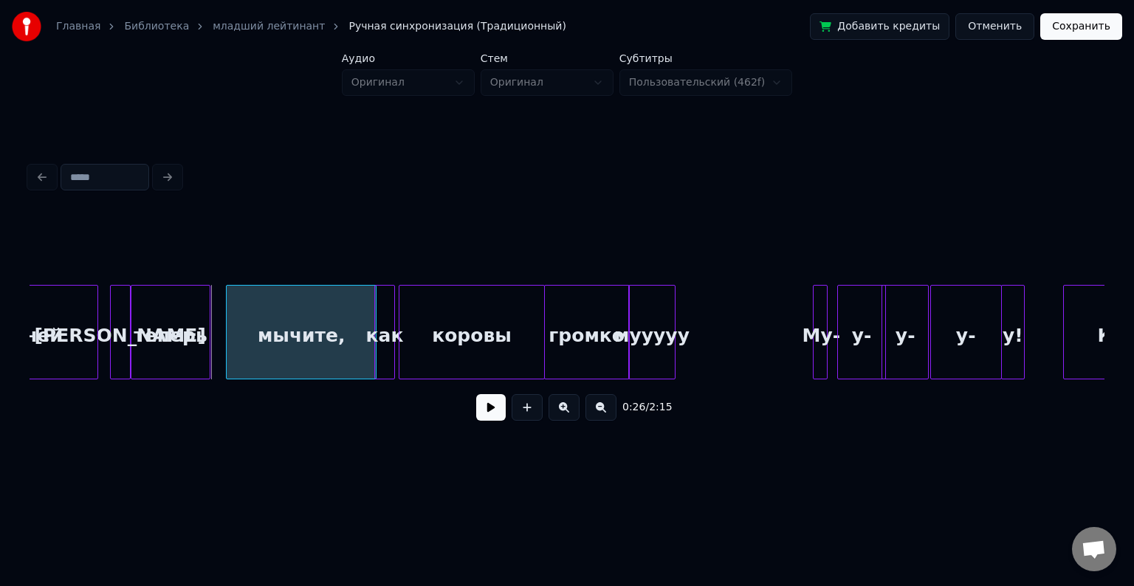
click at [292, 321] on div "мычите," at bounding box center [301, 336] width 149 height 100
click at [222, 318] on div at bounding box center [221, 332] width 4 height 93
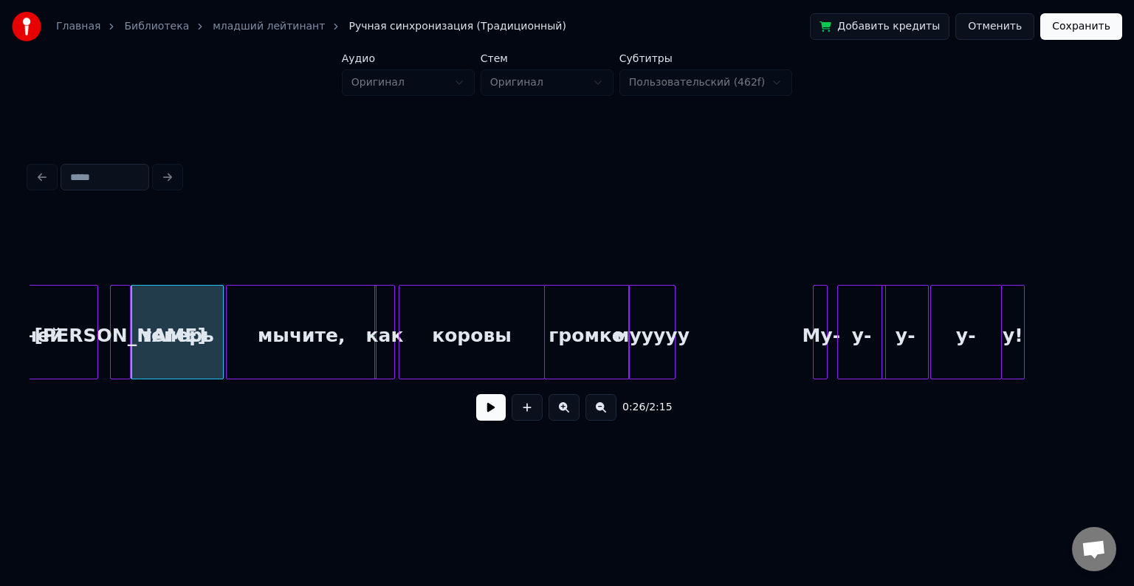
scroll to position [0, 3690]
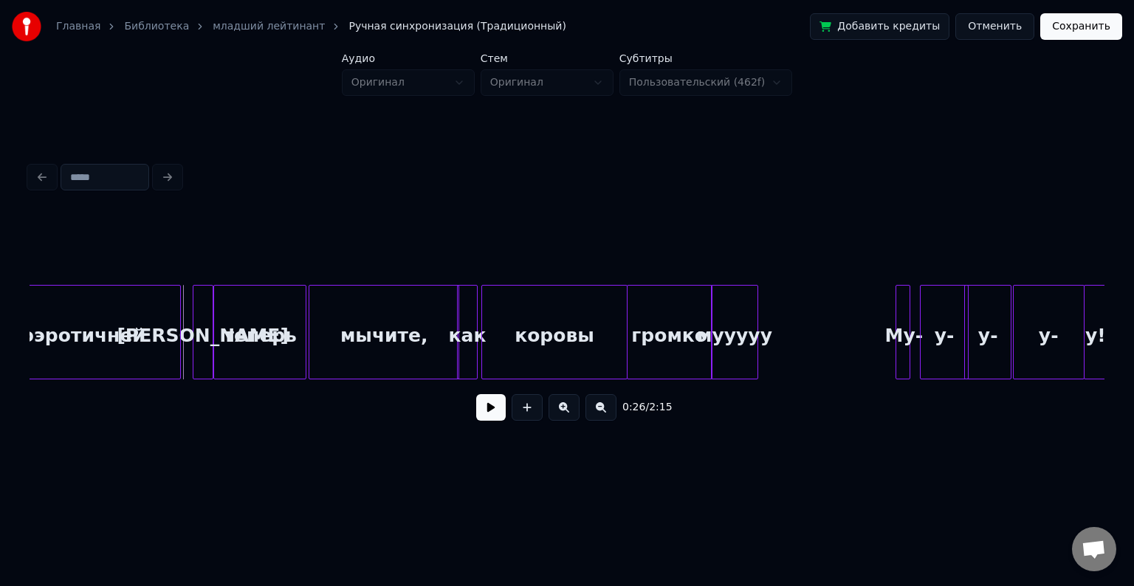
click at [482, 410] on button at bounding box center [491, 407] width 30 height 27
click at [484, 420] on button at bounding box center [491, 407] width 30 height 27
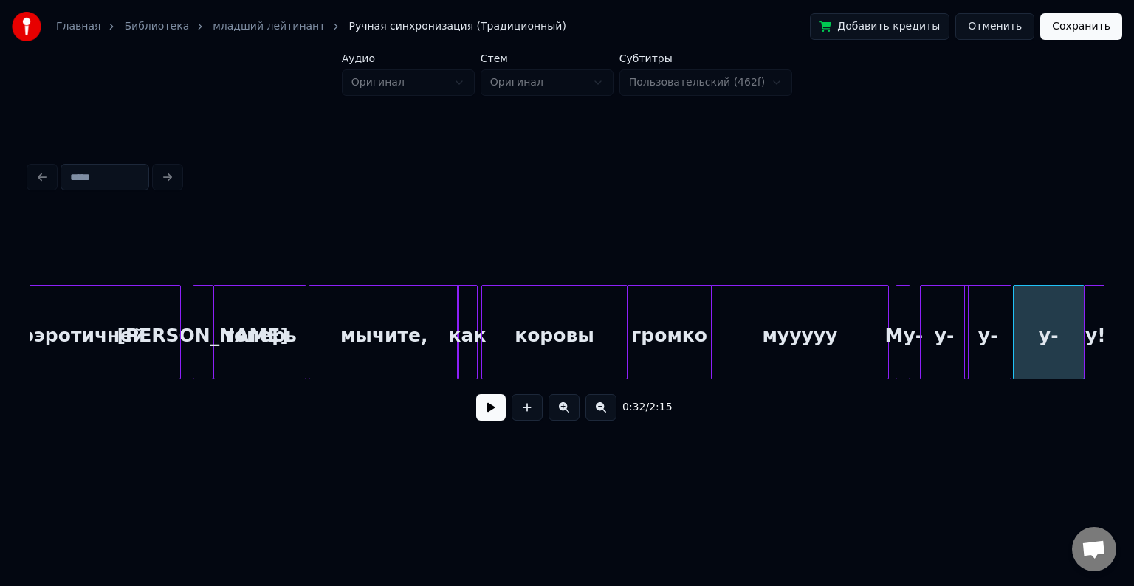
click at [887, 321] on div at bounding box center [886, 332] width 4 height 93
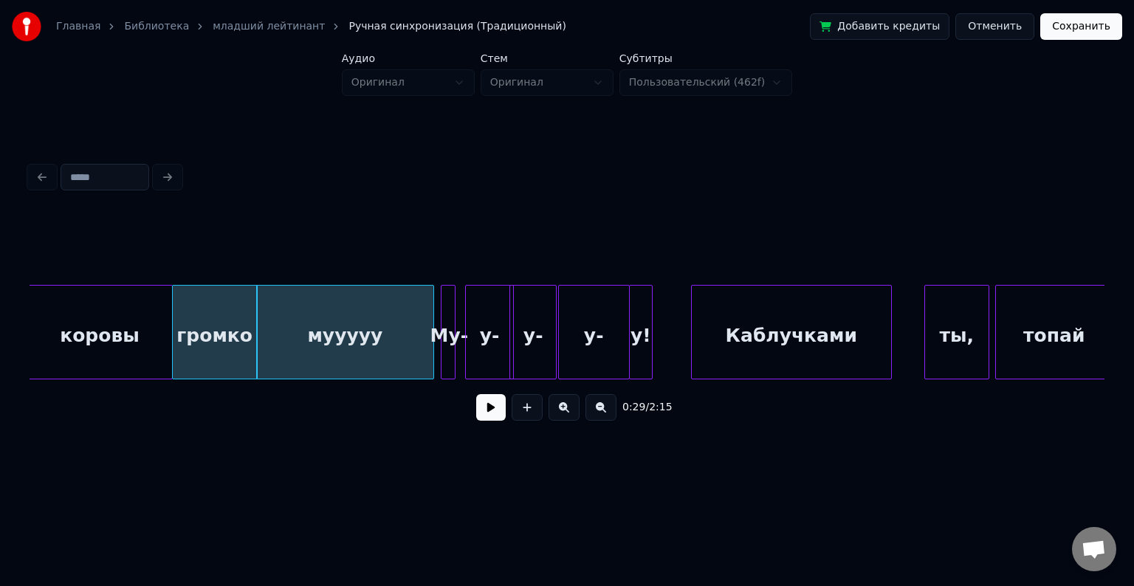
scroll to position [0, 4197]
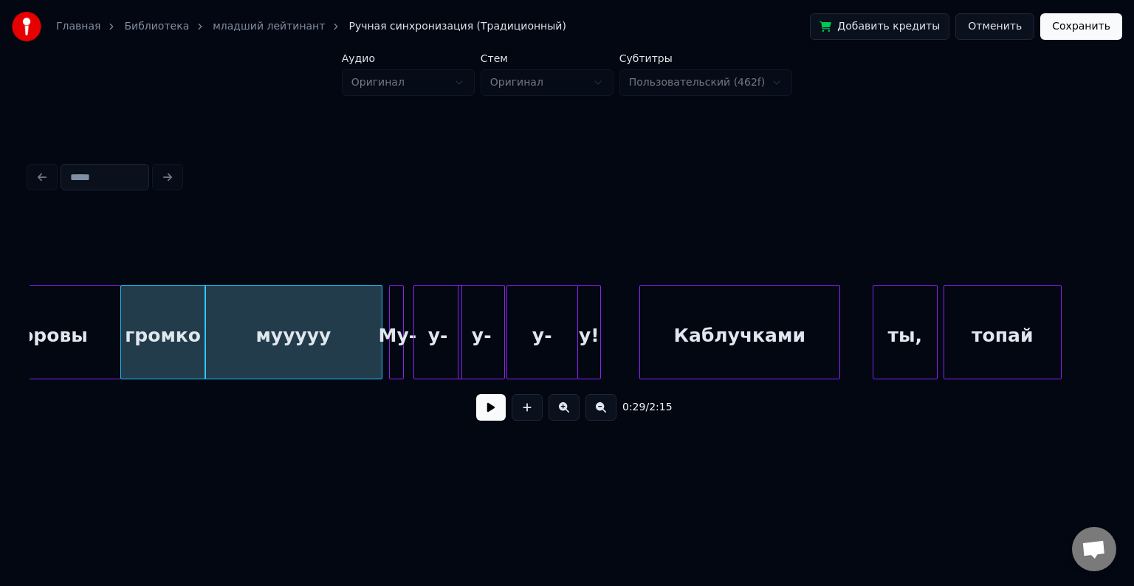
click at [110, 269] on div at bounding box center [567, 248] width 1075 height 74
click at [126, 307] on div "громко" at bounding box center [163, 336] width 84 height 100
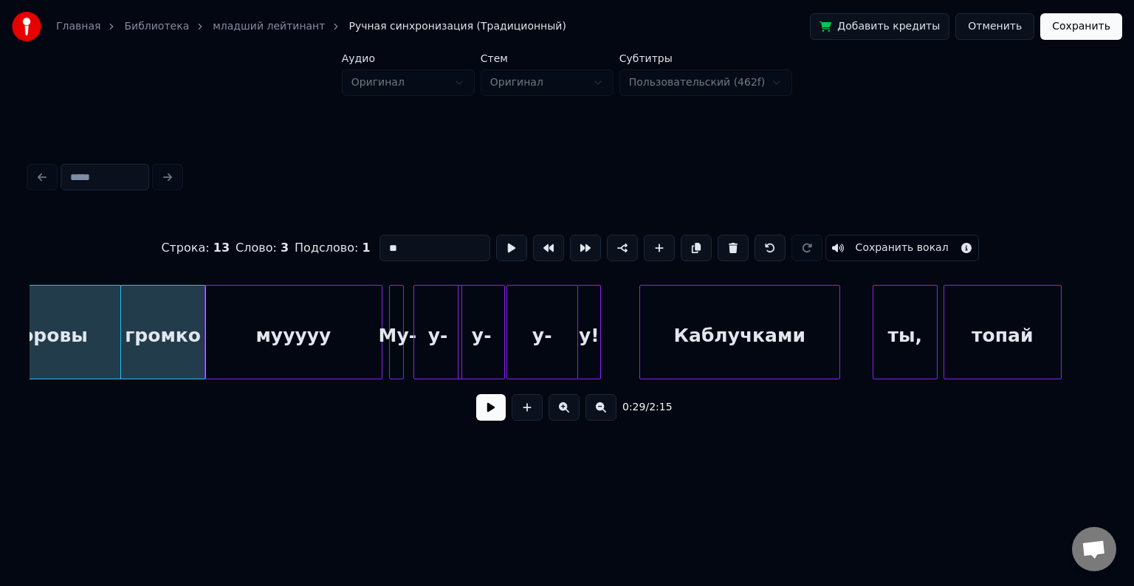
type input "******"
click at [488, 413] on button at bounding box center [491, 407] width 30 height 27
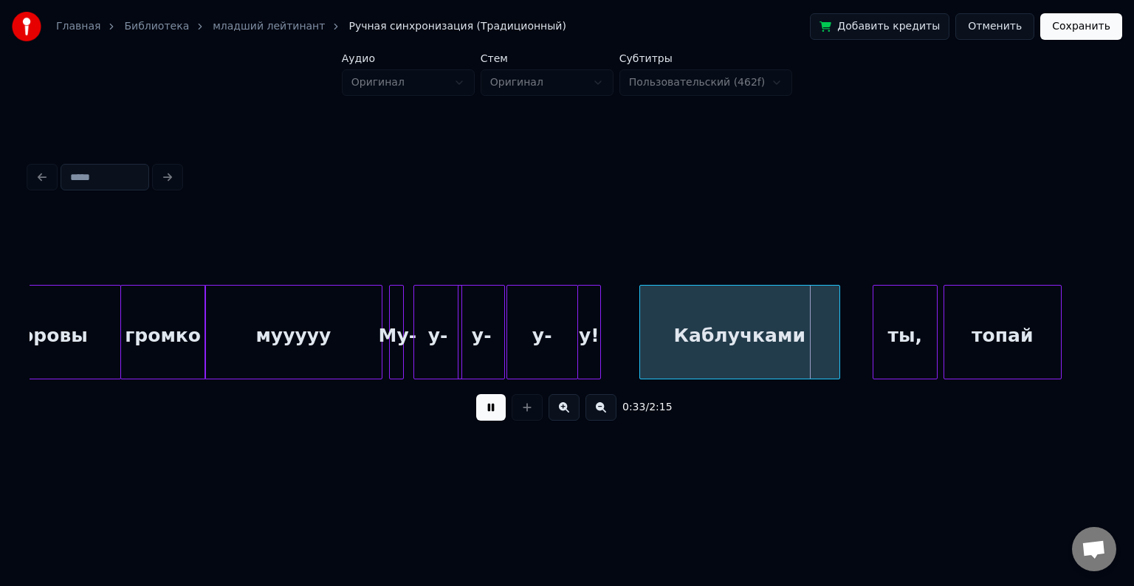
click at [495, 411] on button at bounding box center [491, 407] width 30 height 27
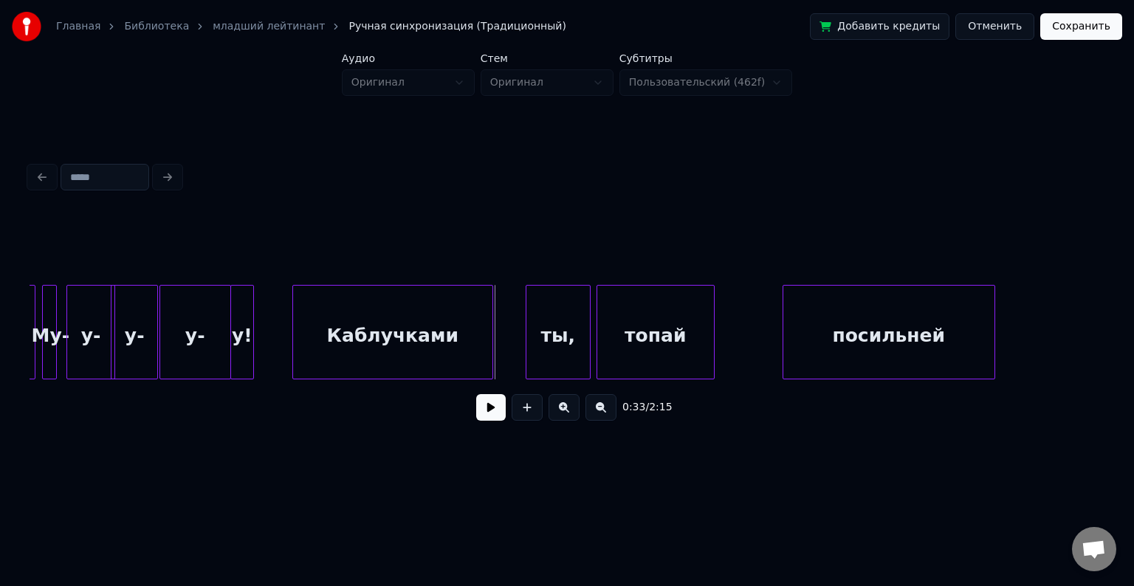
scroll to position [0, 4547]
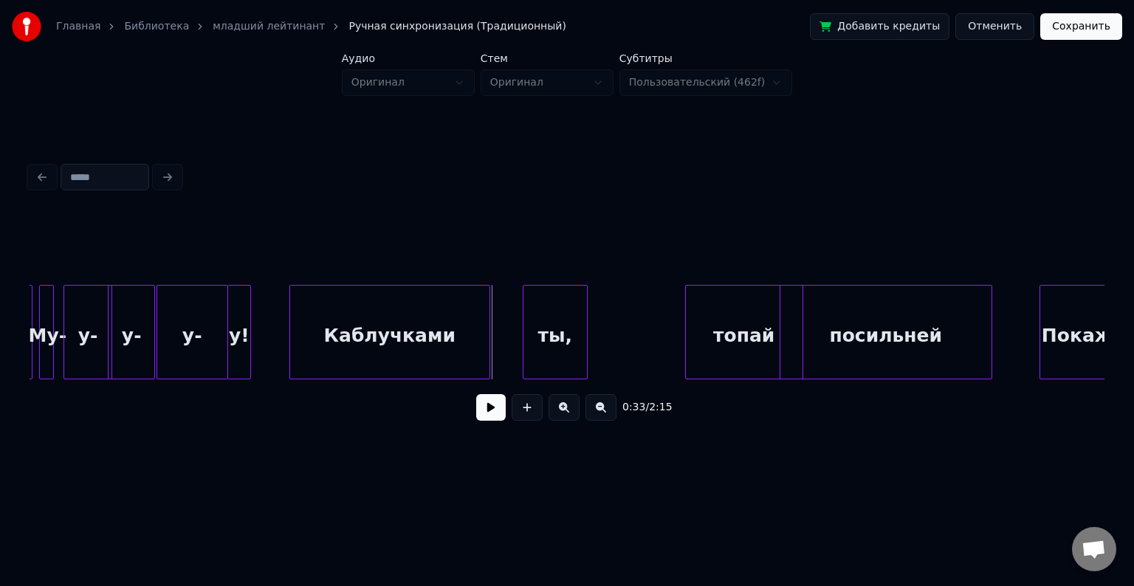
click at [733, 330] on div "топай" at bounding box center [744, 336] width 117 height 100
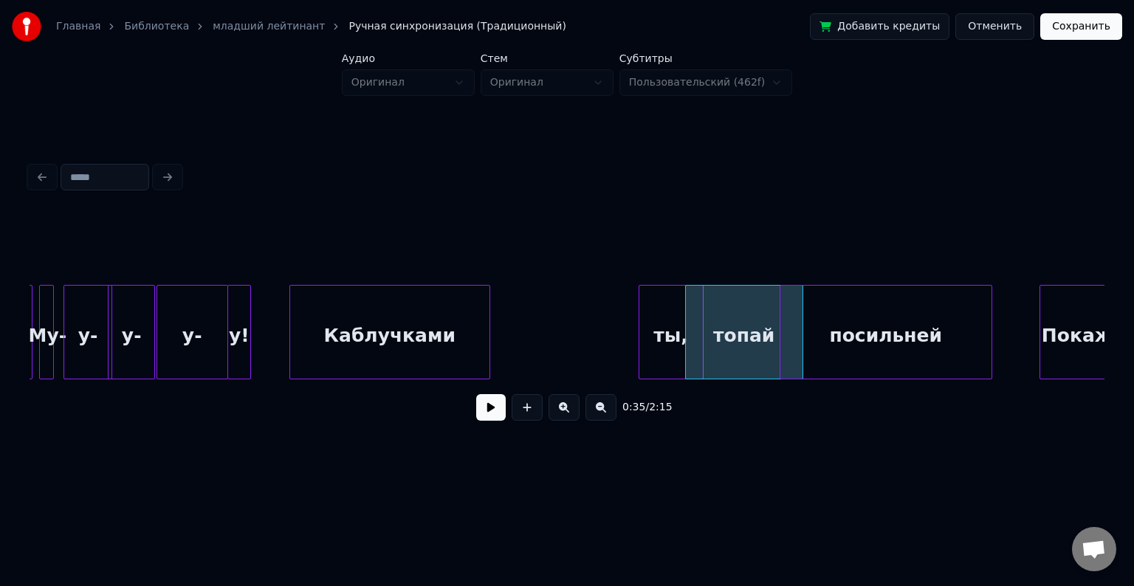
click at [680, 331] on div "ты," at bounding box center [672, 336] width 64 height 100
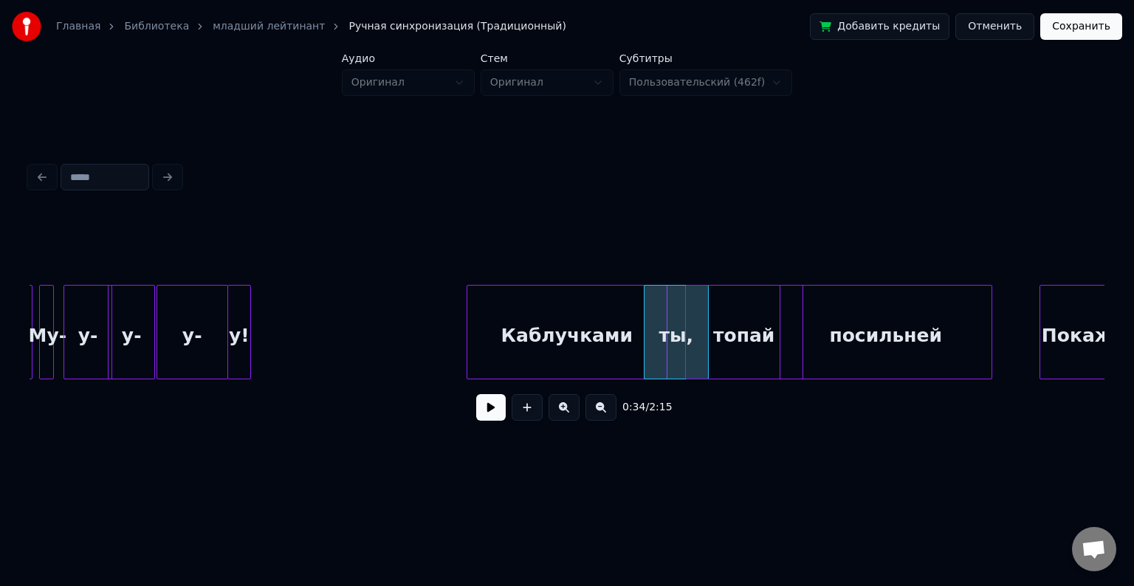
click at [606, 335] on div "Каблучками" at bounding box center [567, 336] width 199 height 100
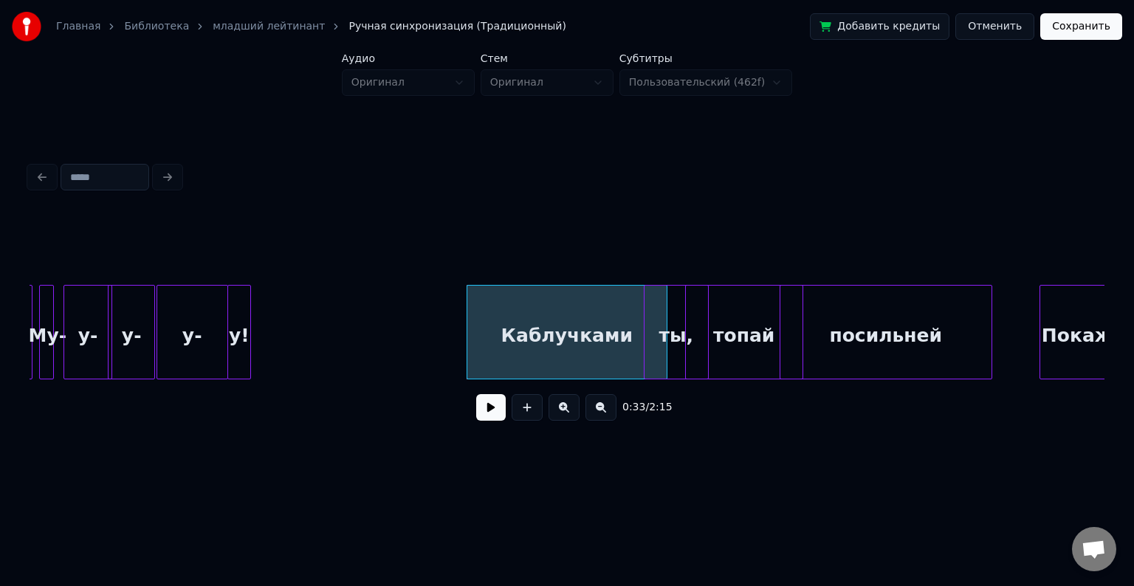
scroll to position [0, 4419]
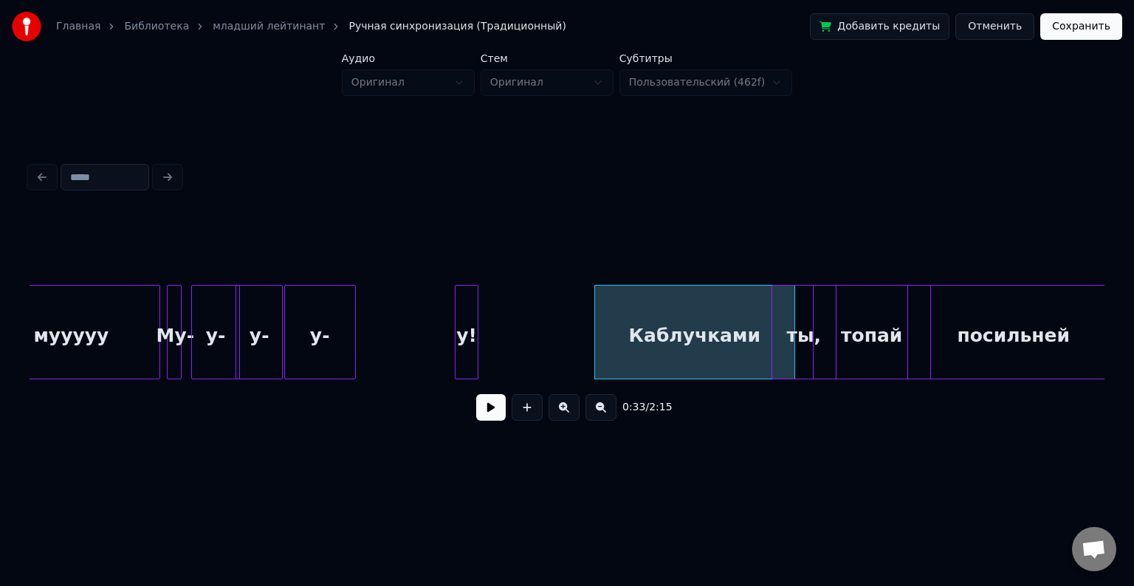
click at [464, 307] on div "у!" at bounding box center [467, 336] width 22 height 100
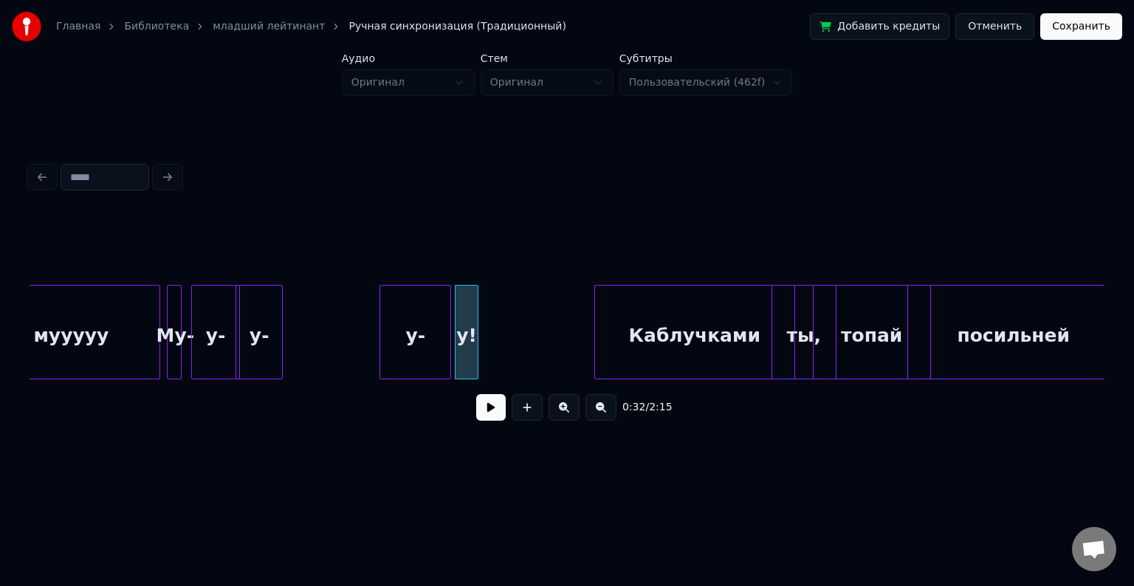
click at [411, 319] on div "у-" at bounding box center [415, 336] width 70 height 100
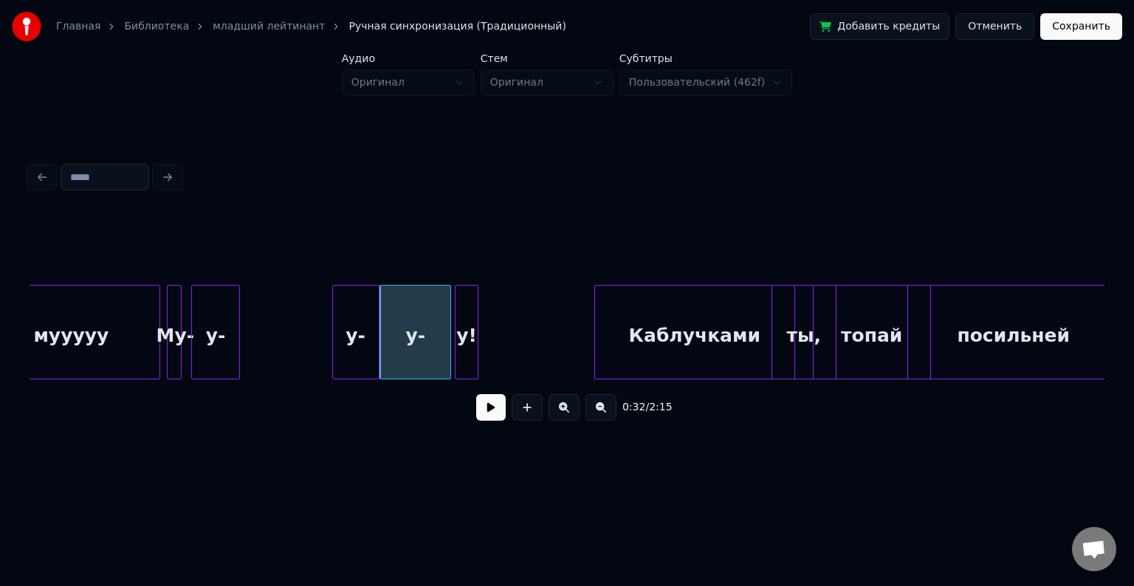
click at [349, 321] on div "у-" at bounding box center [356, 336] width 46 height 100
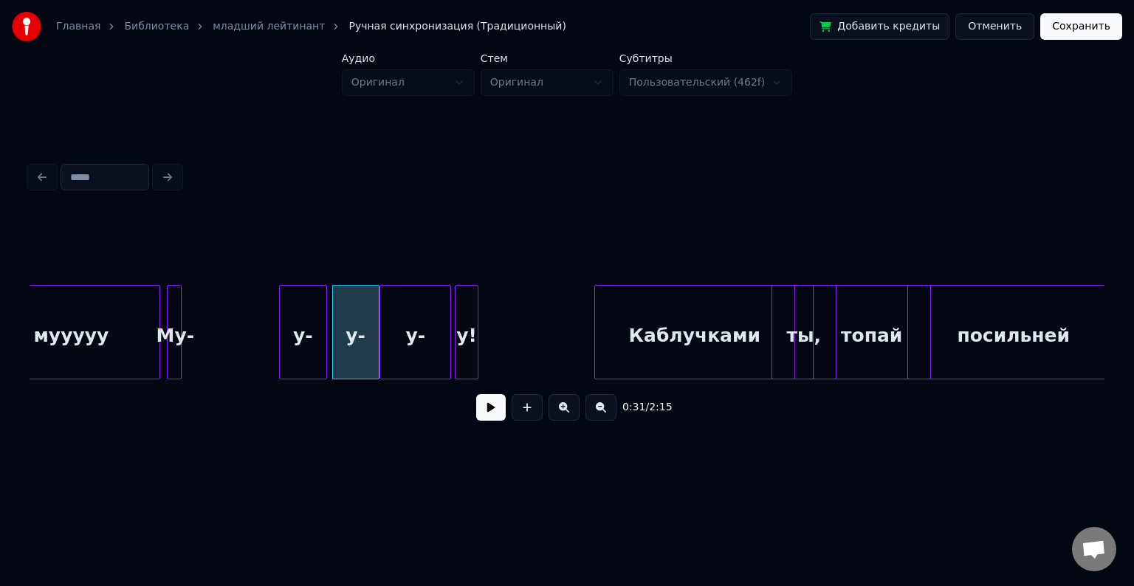
click at [303, 325] on div "у-" at bounding box center [303, 336] width 47 height 100
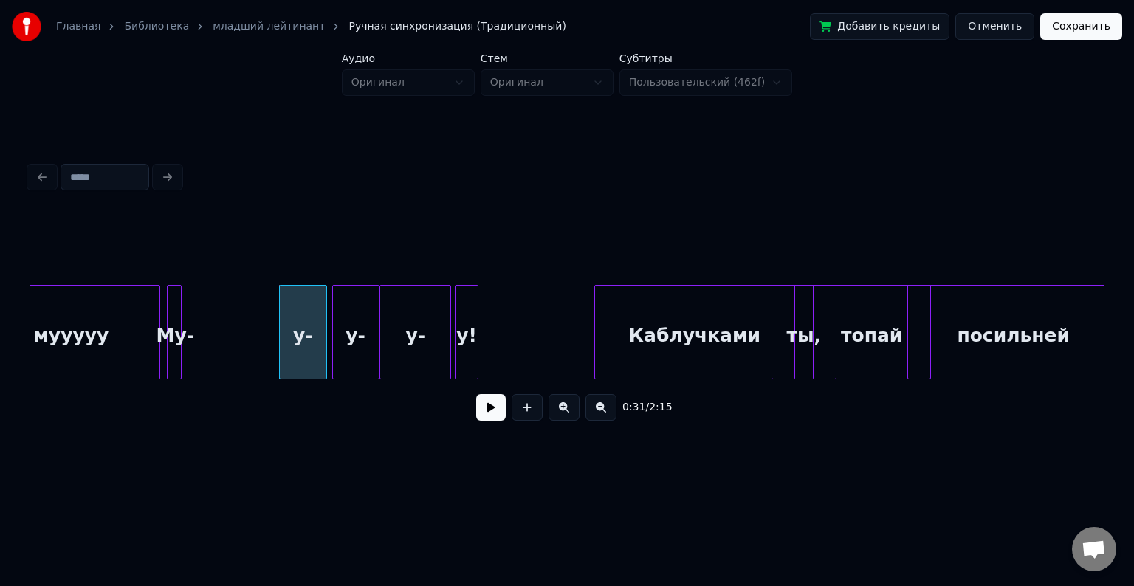
click at [177, 301] on div at bounding box center [179, 332] width 4 height 93
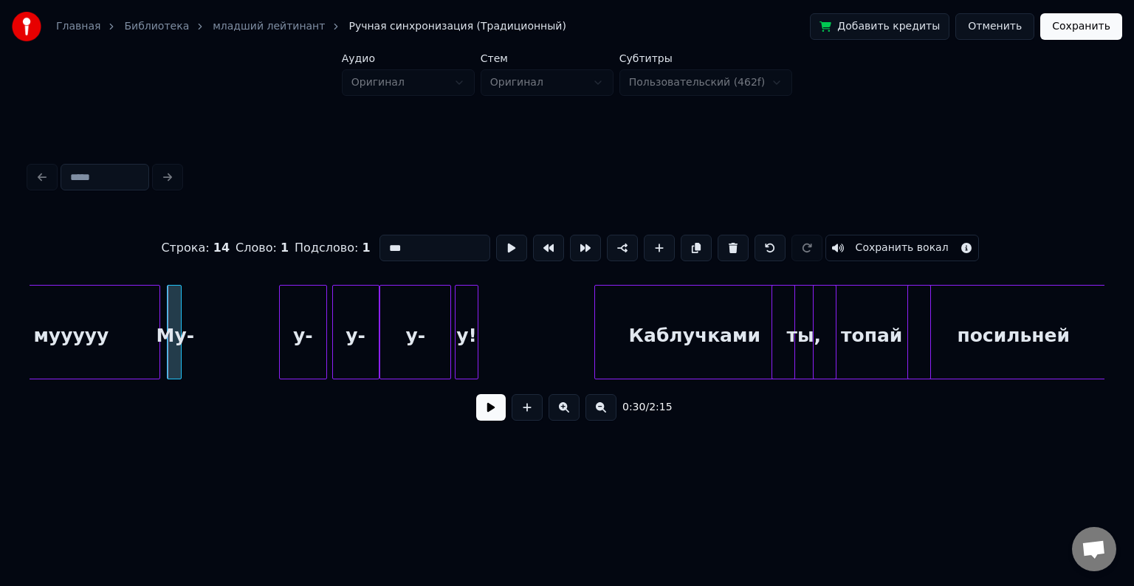
click at [171, 305] on div at bounding box center [170, 332] width 4 height 93
click at [177, 307] on div at bounding box center [179, 332] width 4 height 93
click at [242, 304] on div "Му-" at bounding box center [245, 336] width 15 height 100
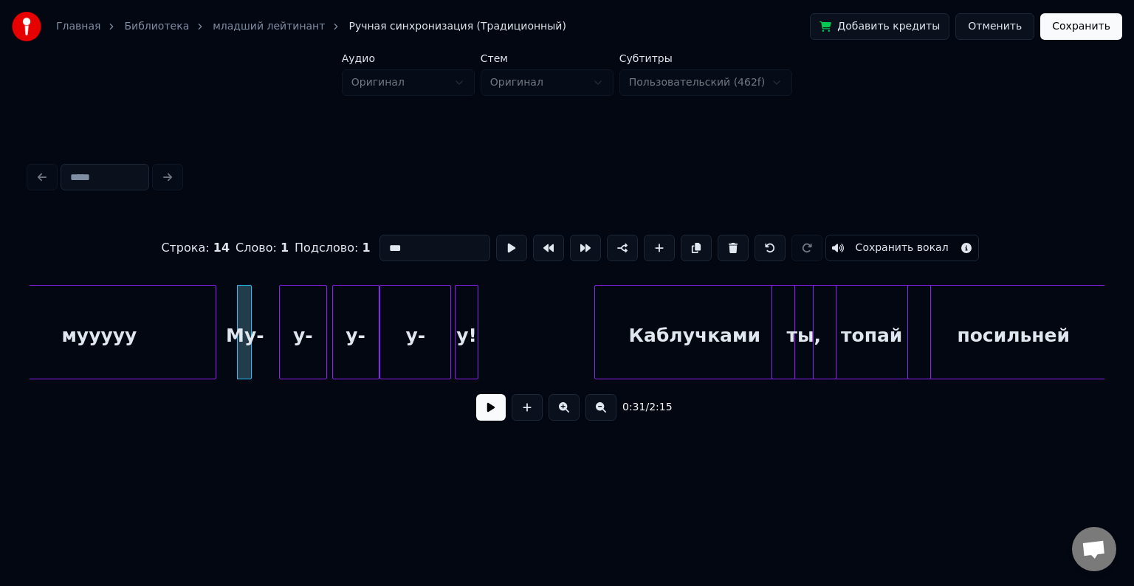
click at [215, 308] on div at bounding box center [213, 332] width 4 height 93
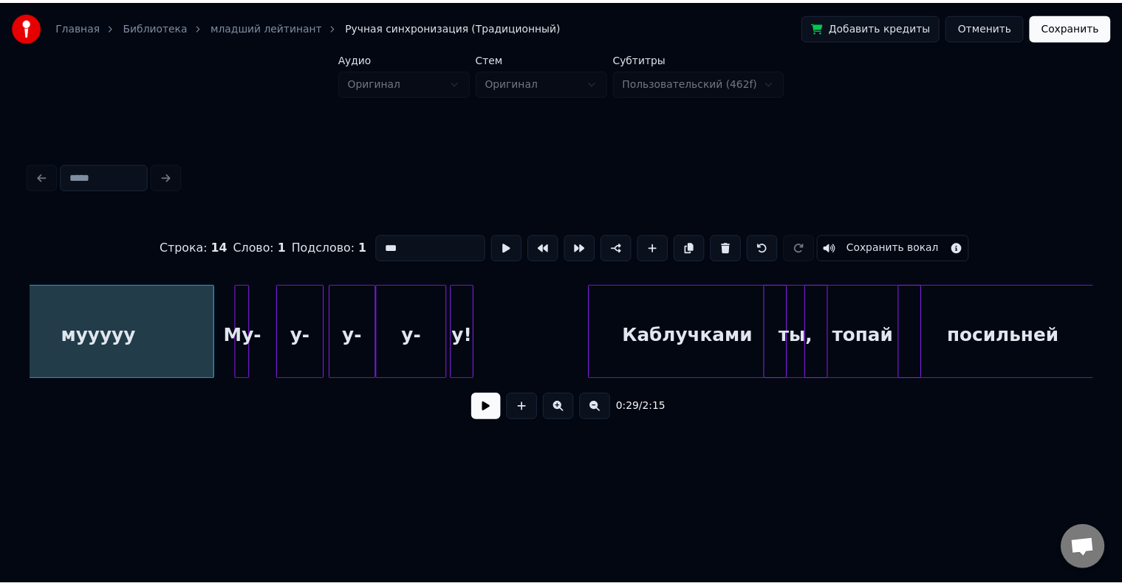
scroll to position [0, 4372]
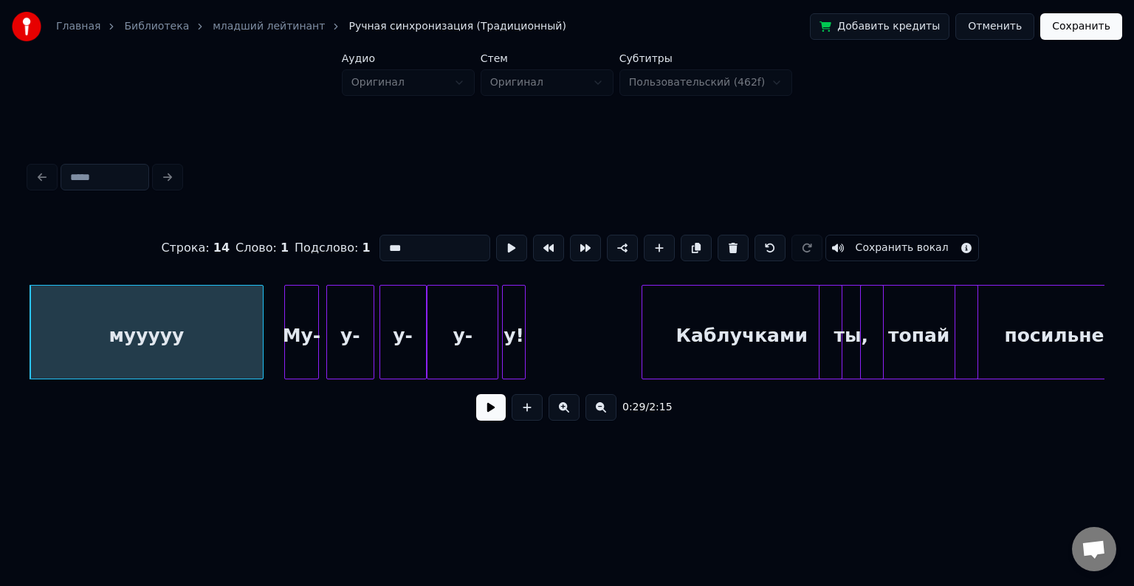
click at [318, 317] on div at bounding box center [316, 332] width 4 height 93
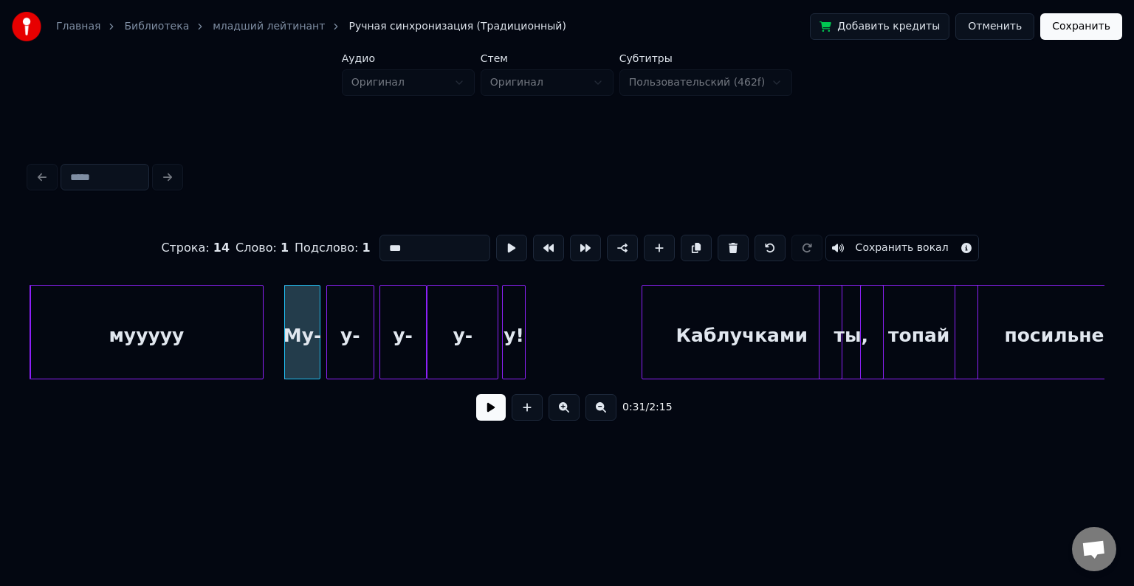
click at [1067, 32] on button "Сохранить" at bounding box center [1082, 26] width 82 height 27
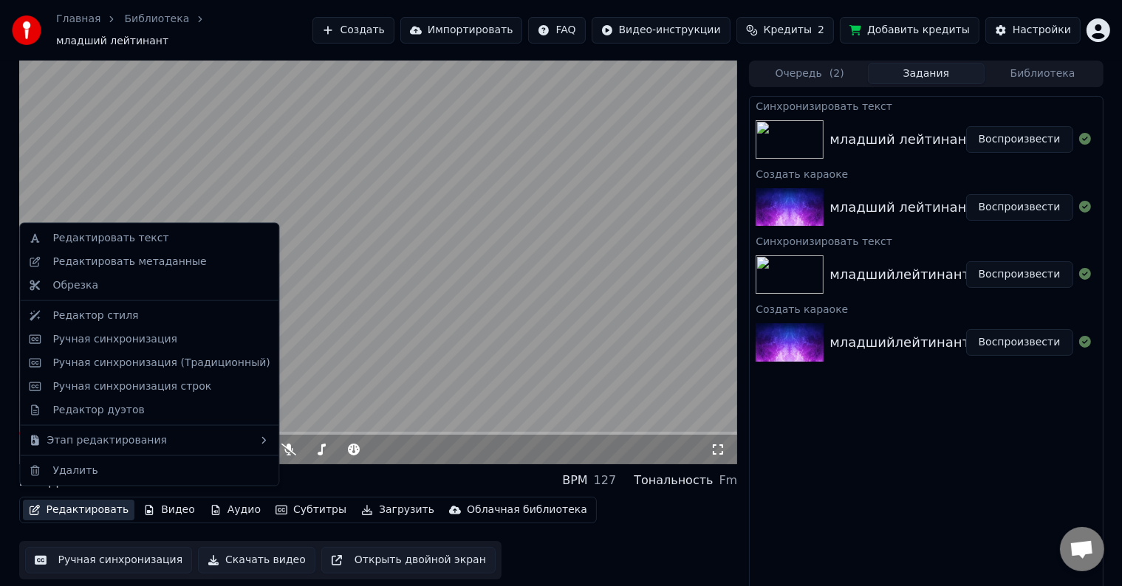
click at [68, 500] on button "Редактировать" at bounding box center [79, 510] width 112 height 21
click at [103, 356] on div "Ручная синхронизация (Традиционный)" at bounding box center [160, 363] width 217 height 15
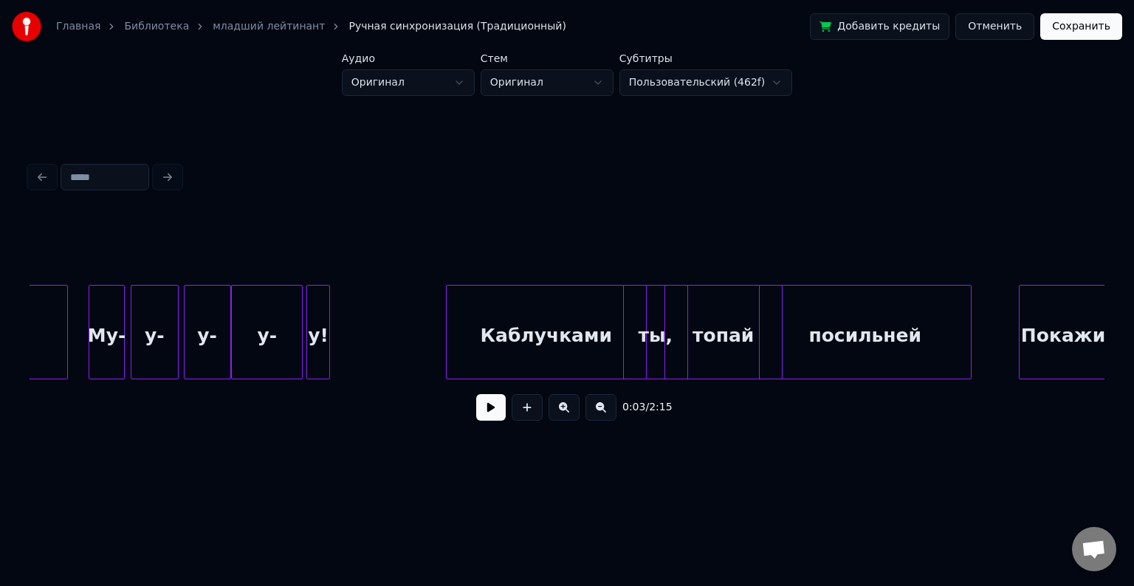
scroll to position [0, 4576]
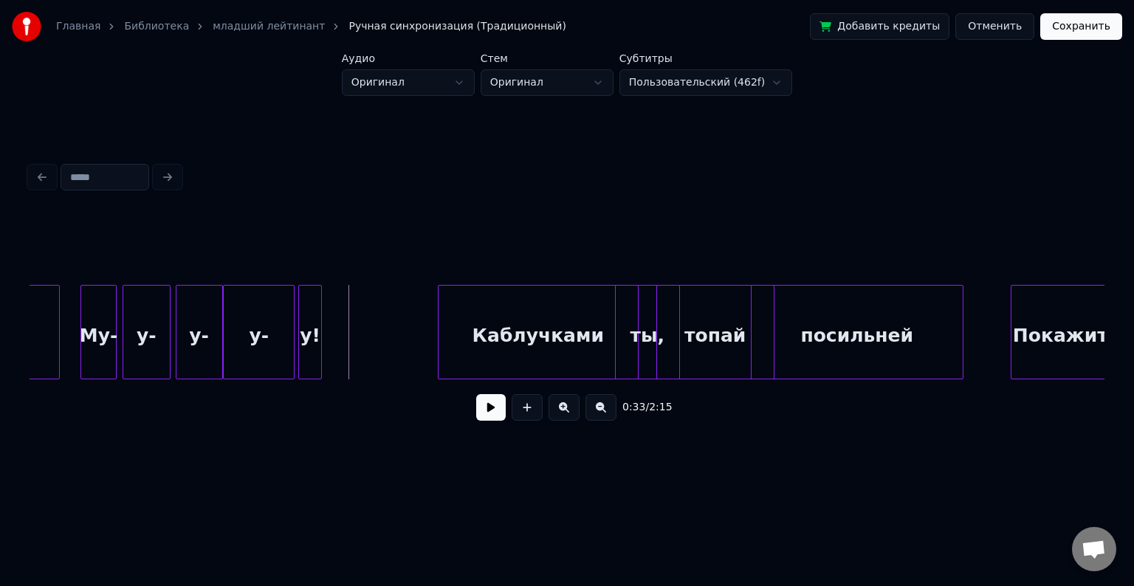
click at [497, 418] on button at bounding box center [491, 407] width 30 height 27
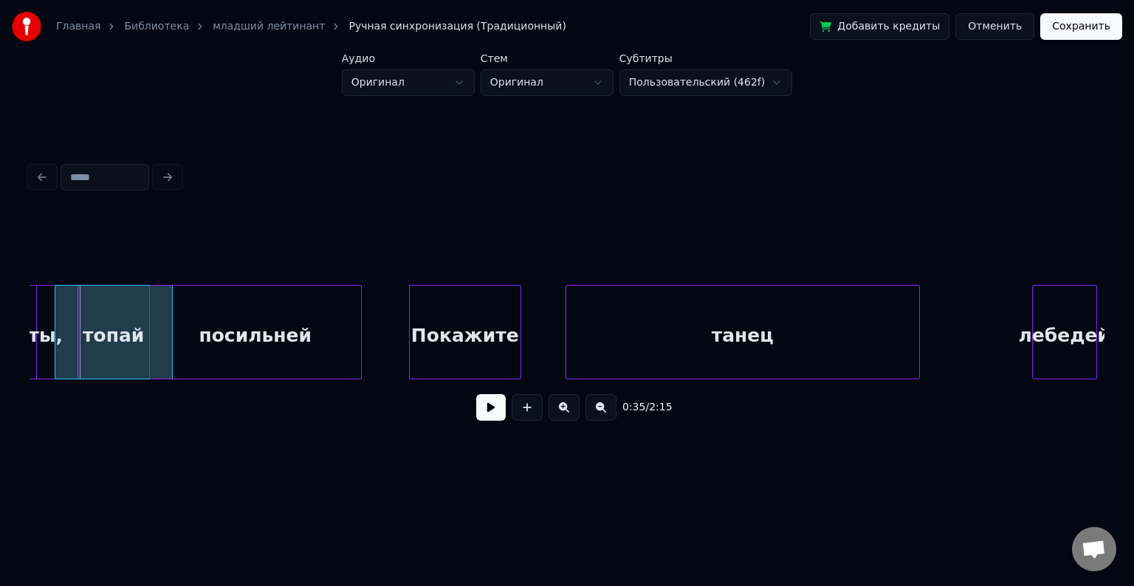
scroll to position [0, 5179]
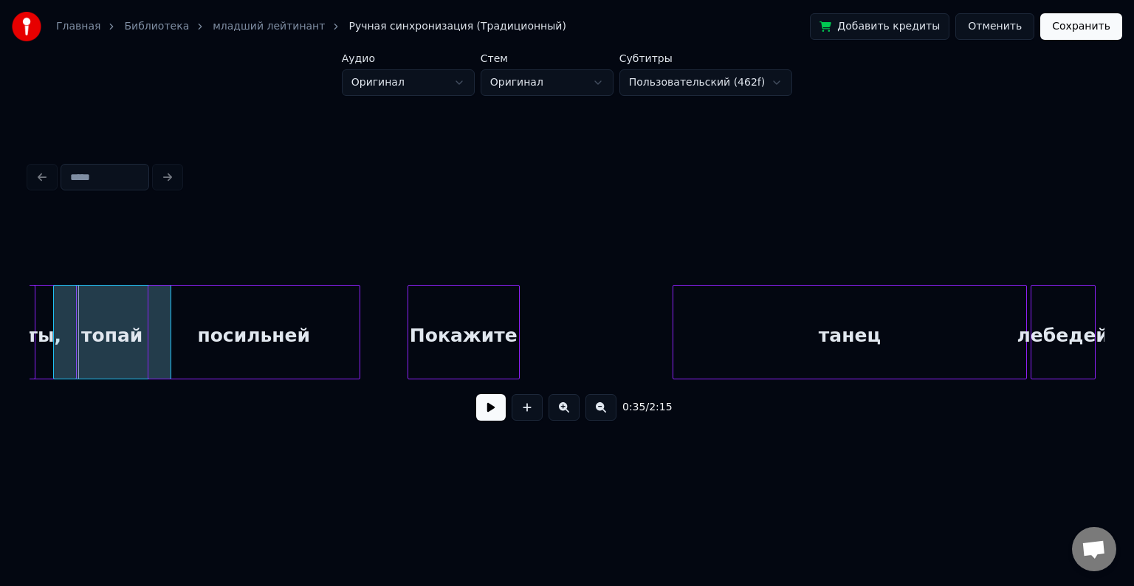
click at [754, 328] on div "танец" at bounding box center [850, 336] width 353 height 100
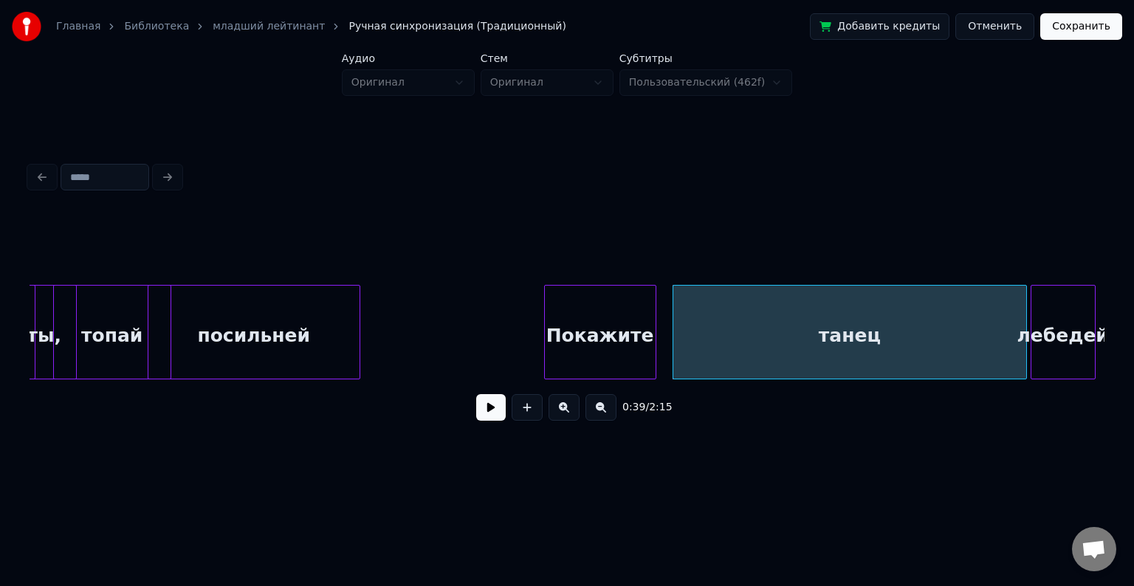
click at [620, 333] on div "Покажите" at bounding box center [600, 336] width 111 height 100
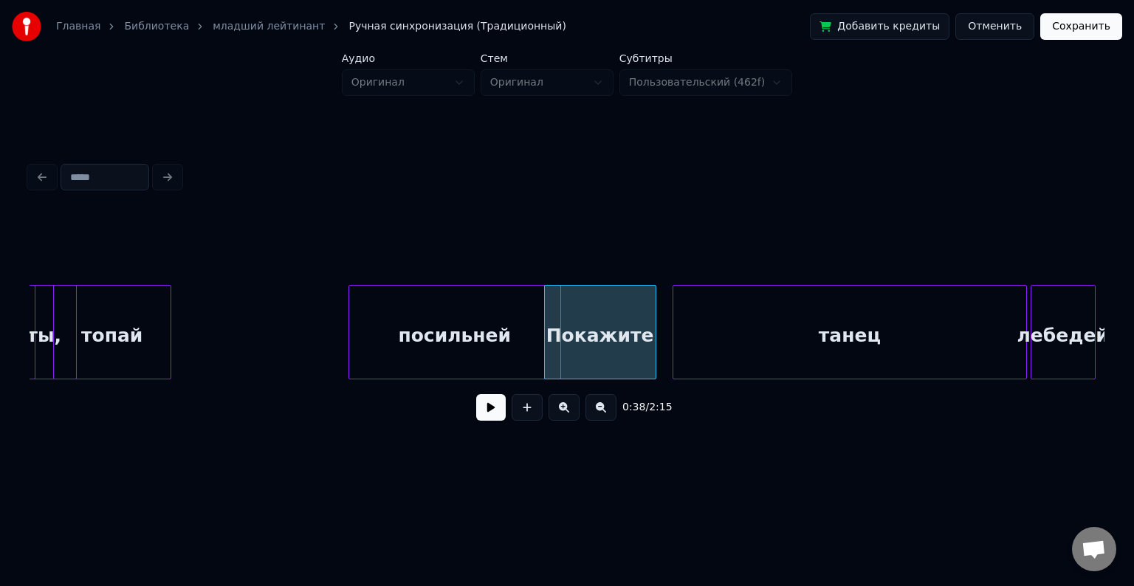
click at [484, 359] on div "посильней" at bounding box center [454, 336] width 211 height 100
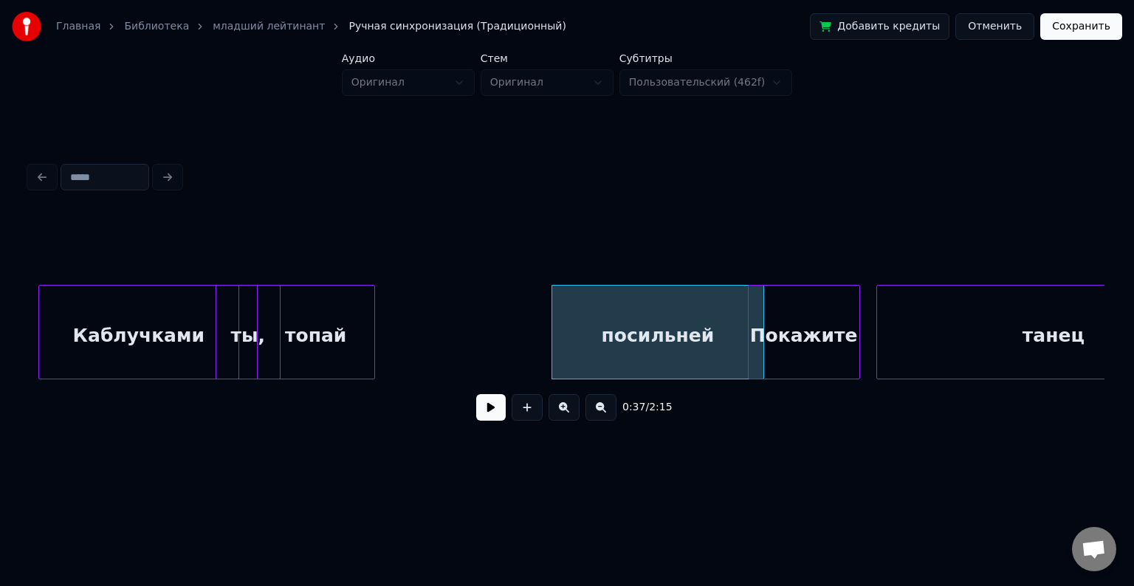
scroll to position [0, 4974]
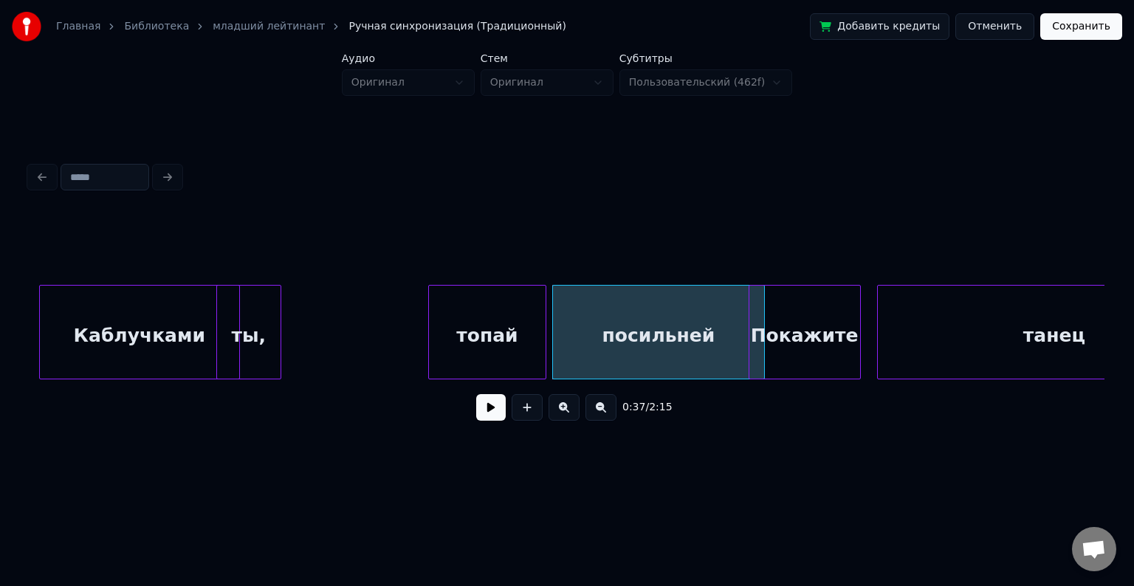
click at [510, 320] on div "топай" at bounding box center [487, 336] width 117 height 100
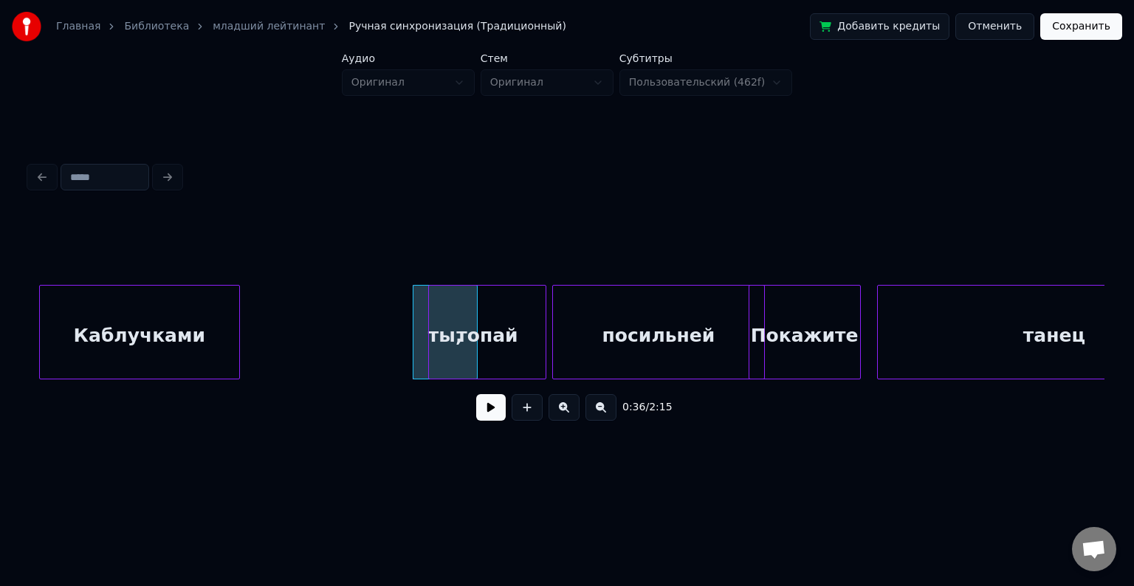
scroll to position [0, 4684]
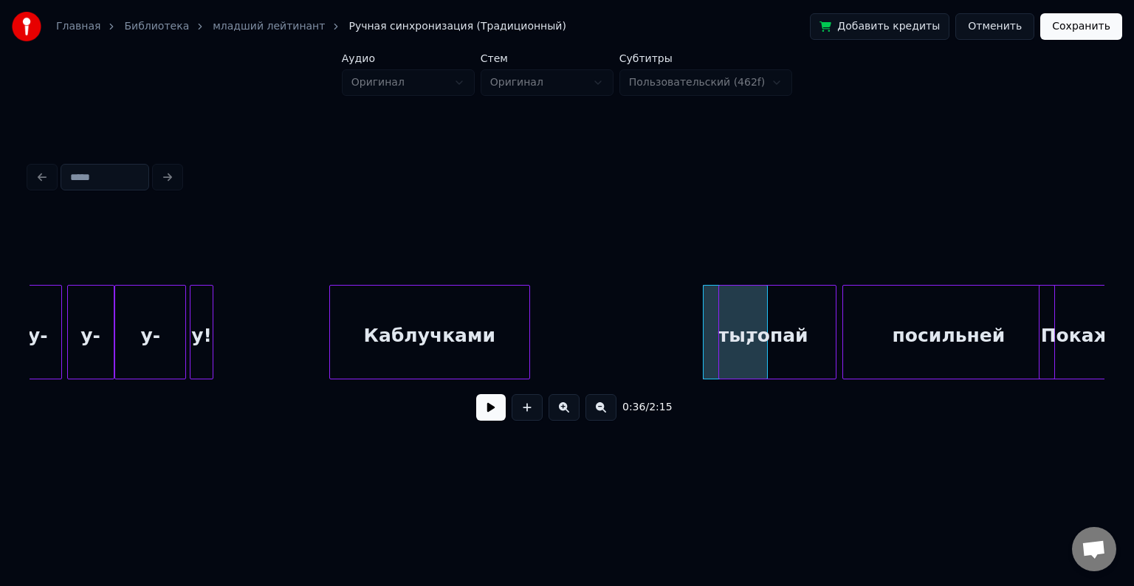
click at [490, 421] on button at bounding box center [491, 407] width 30 height 27
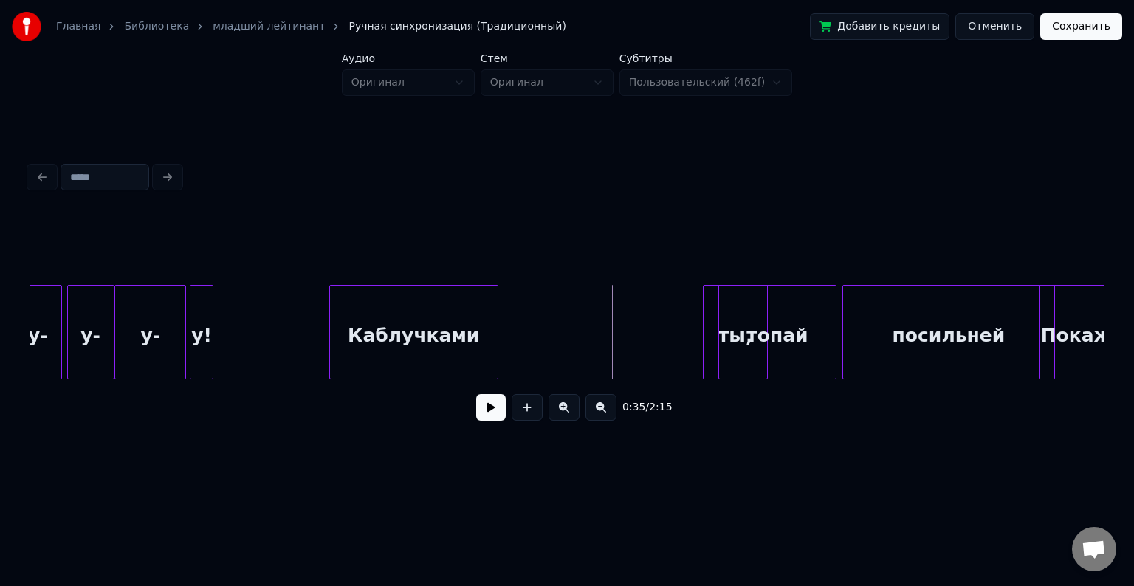
click at [495, 318] on div at bounding box center [495, 332] width 4 height 93
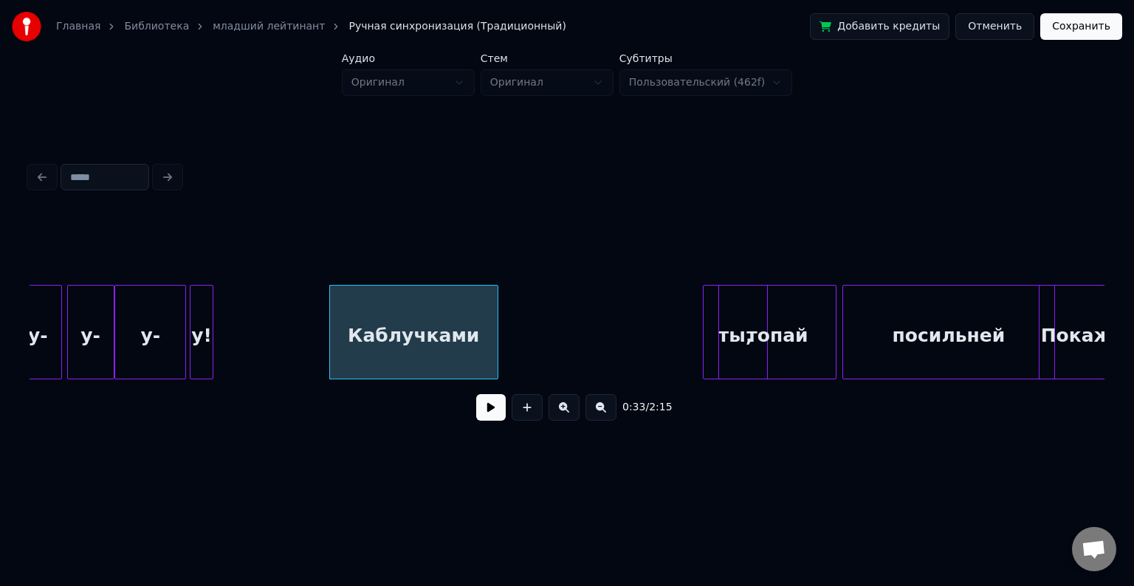
click at [706, 315] on div at bounding box center [706, 332] width 4 height 93
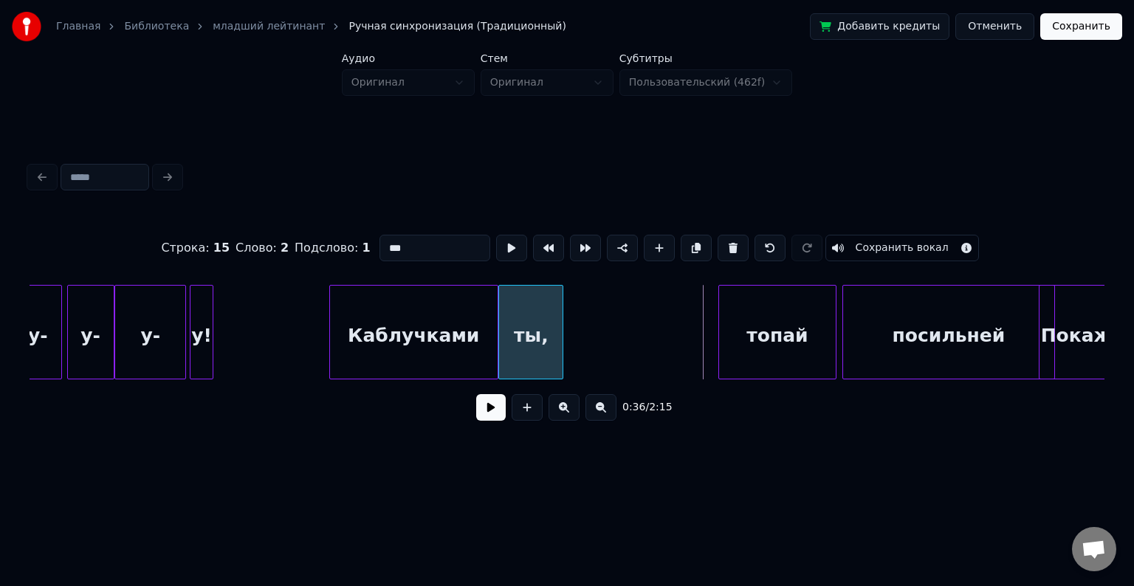
click at [507, 329] on div "ты," at bounding box center [531, 336] width 64 height 100
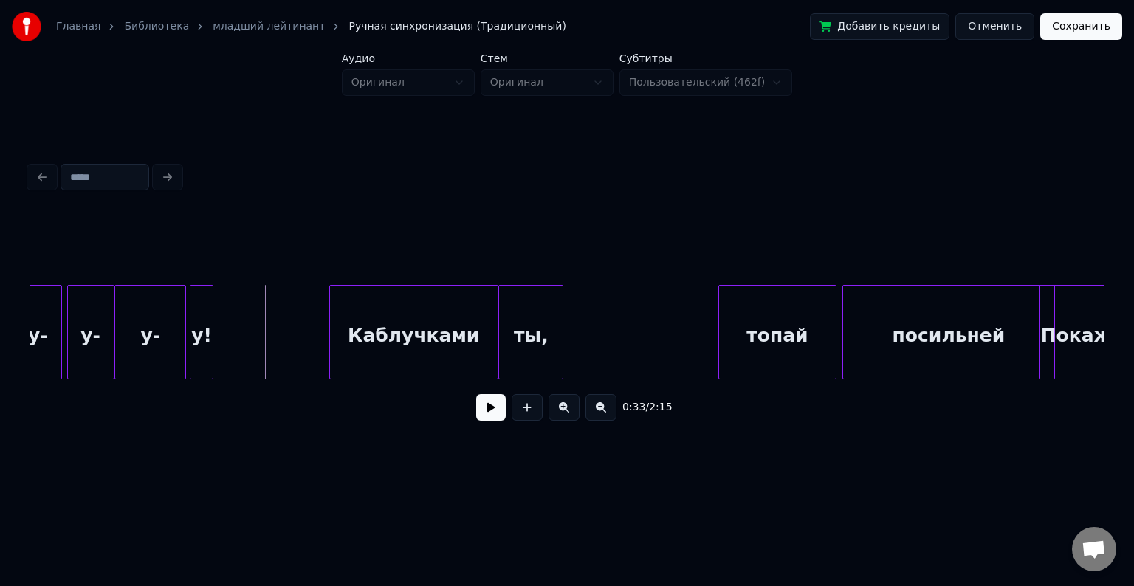
click at [504, 411] on button at bounding box center [491, 407] width 30 height 27
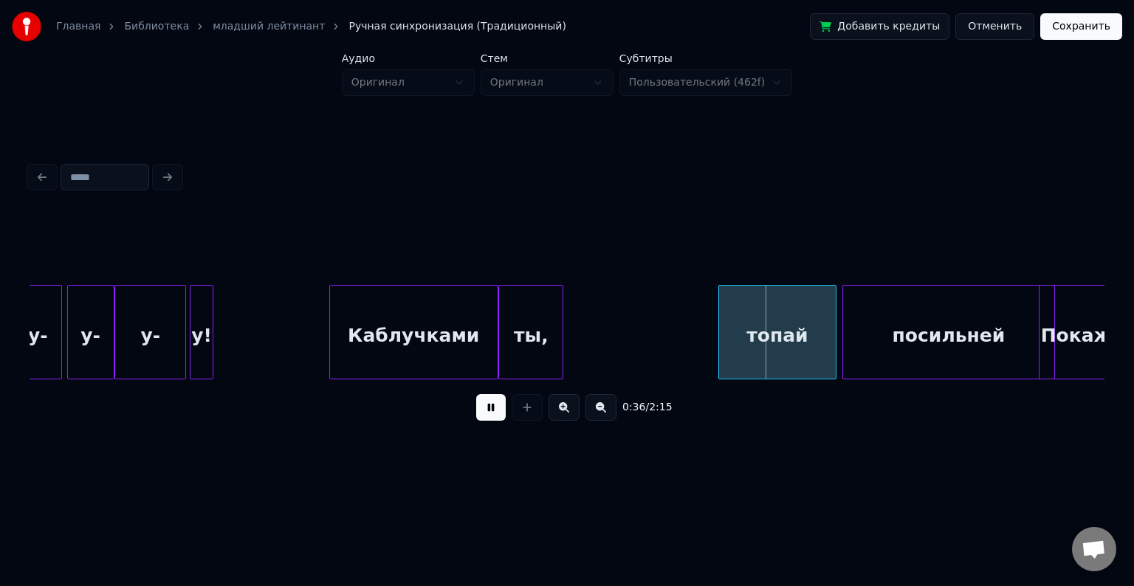
click at [487, 421] on button at bounding box center [491, 407] width 30 height 27
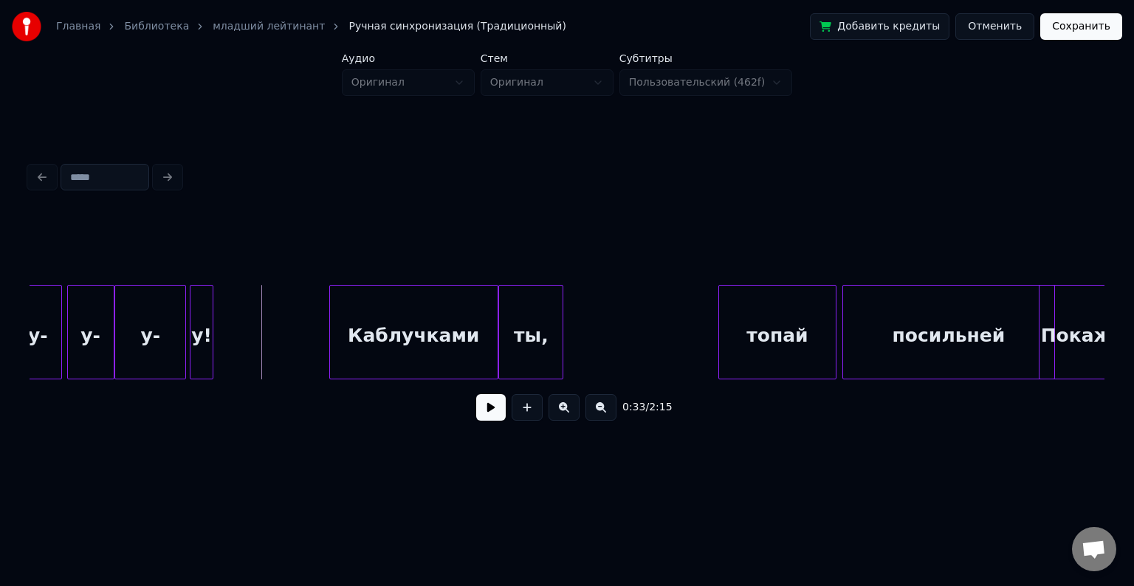
click at [493, 417] on button at bounding box center [491, 407] width 30 height 27
click at [496, 414] on button at bounding box center [491, 407] width 30 height 27
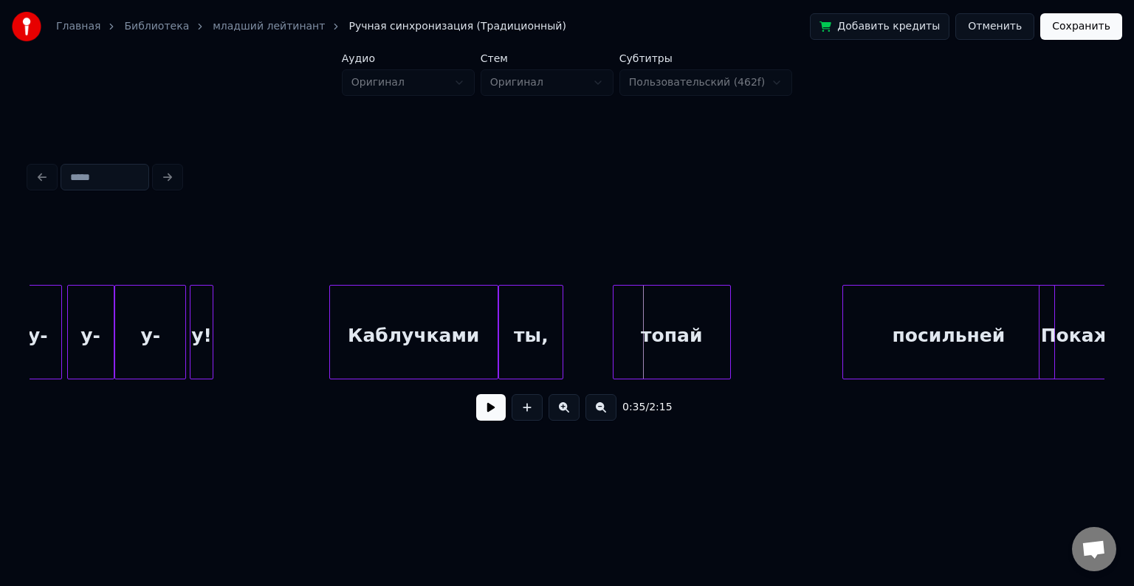
click at [673, 315] on div "топай" at bounding box center [672, 336] width 117 height 100
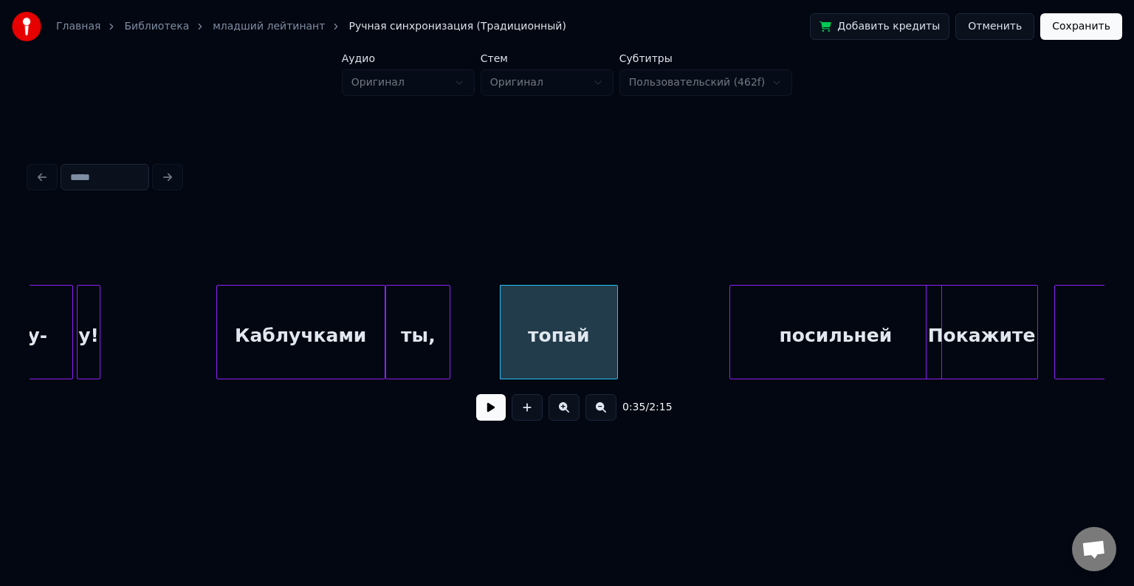
scroll to position [0, 4807]
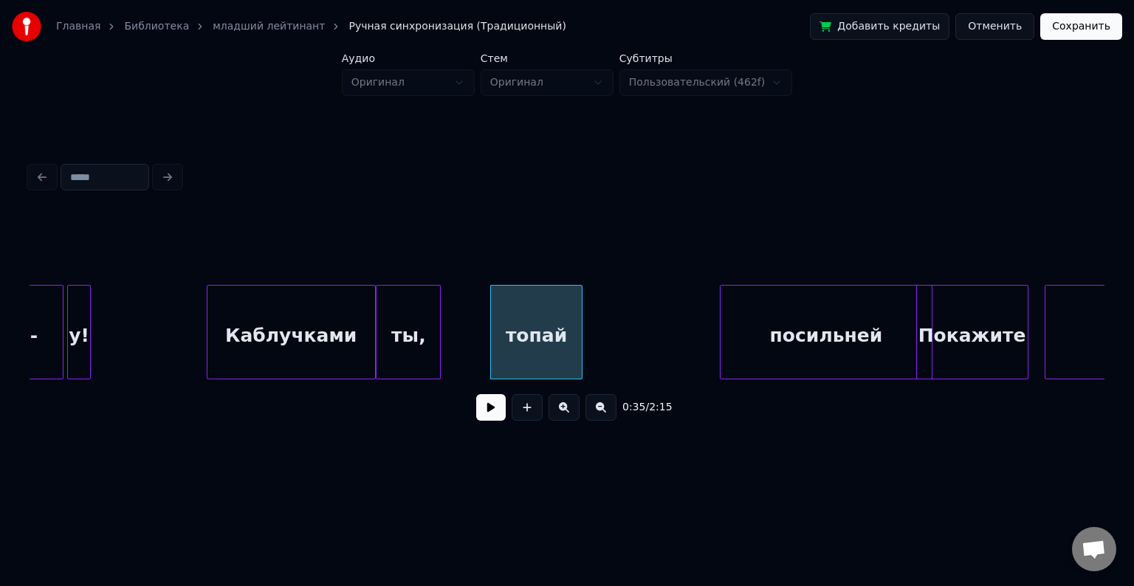
click at [581, 315] on div at bounding box center [580, 332] width 4 height 93
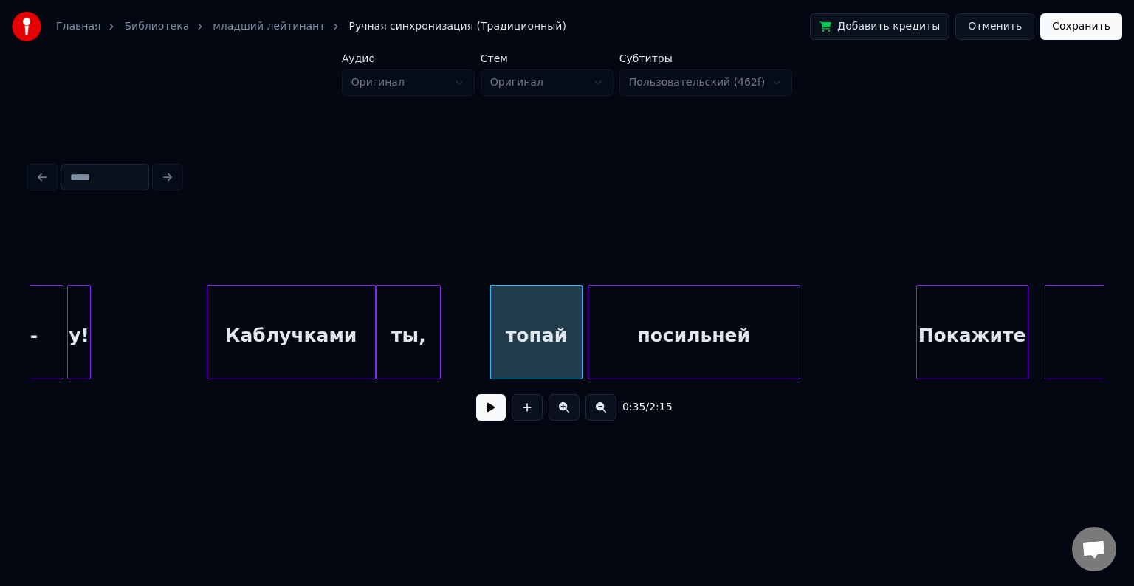
click at [651, 309] on div "посильней" at bounding box center [694, 336] width 211 height 100
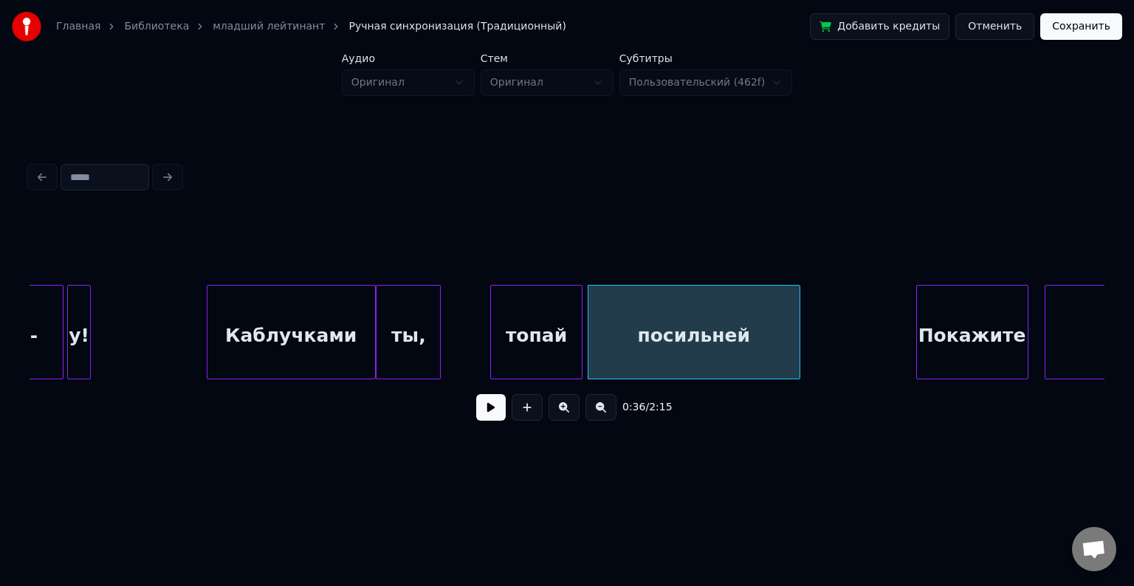
click at [798, 326] on div at bounding box center [797, 332] width 4 height 93
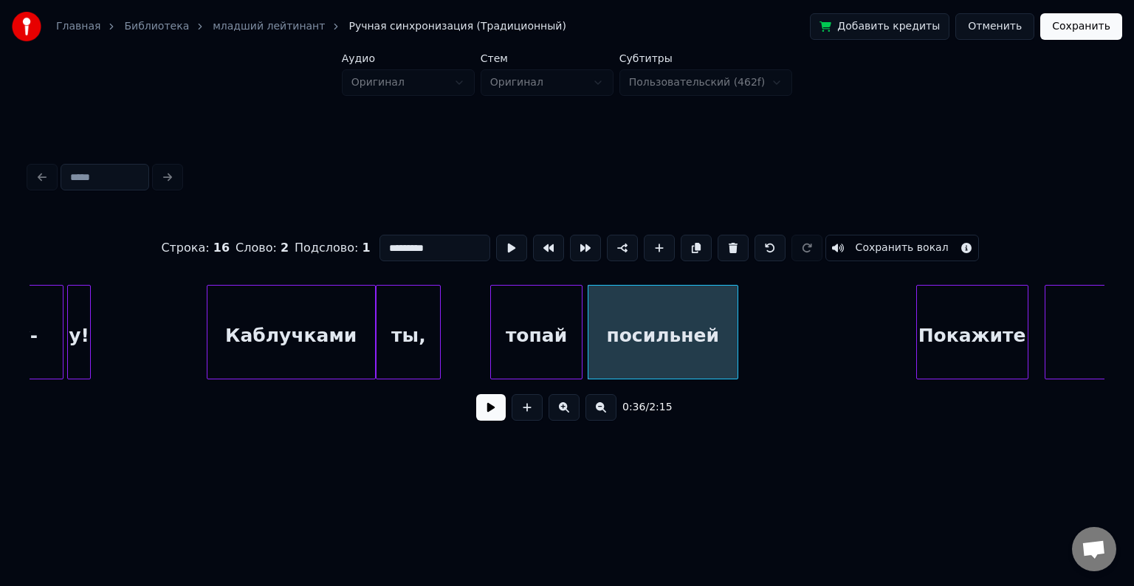
click at [737, 326] on div at bounding box center [735, 332] width 4 height 93
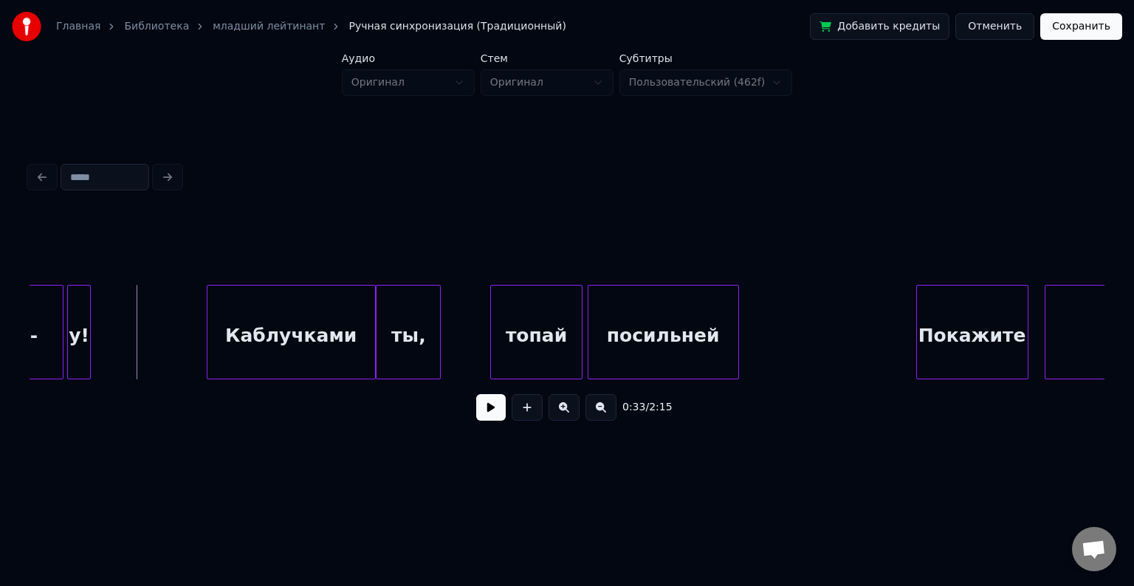
click at [487, 417] on button at bounding box center [491, 407] width 30 height 27
click at [495, 420] on button at bounding box center [491, 407] width 30 height 27
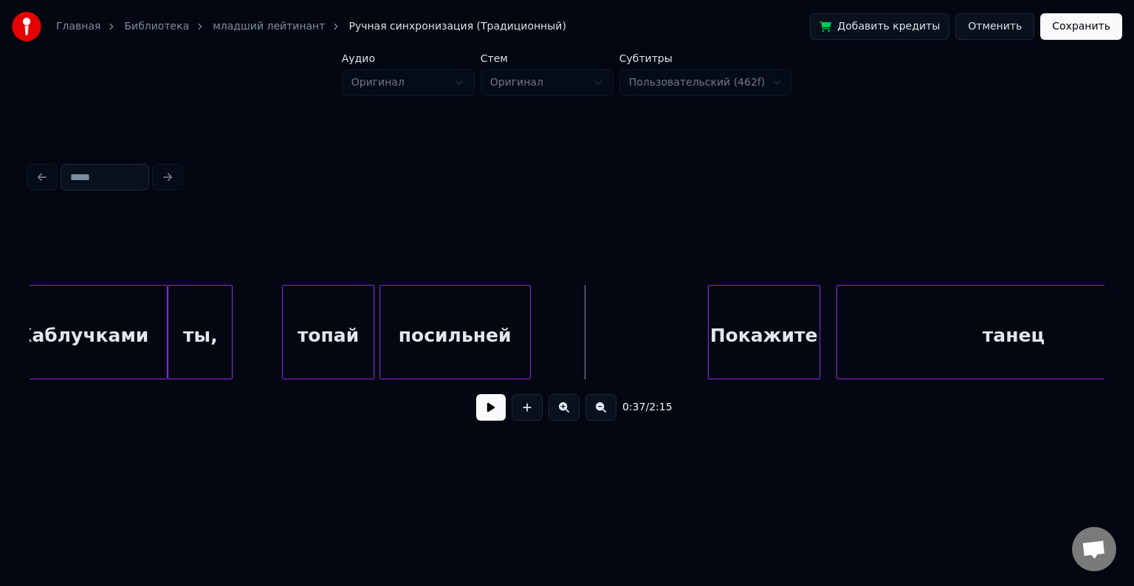
scroll to position [0, 5022]
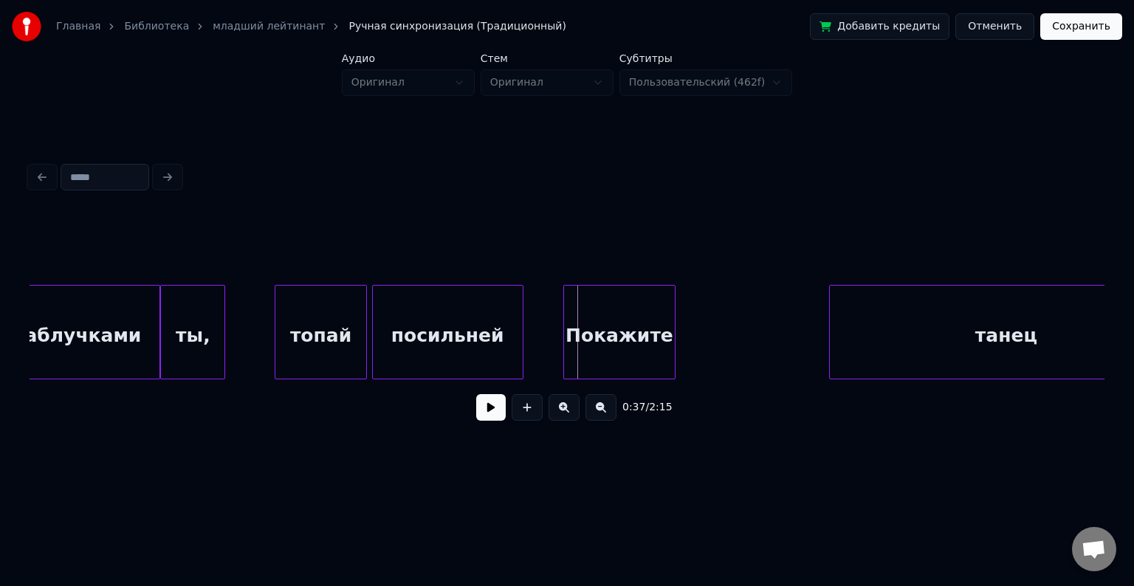
click at [612, 319] on div "Покажите" at bounding box center [619, 336] width 111 height 100
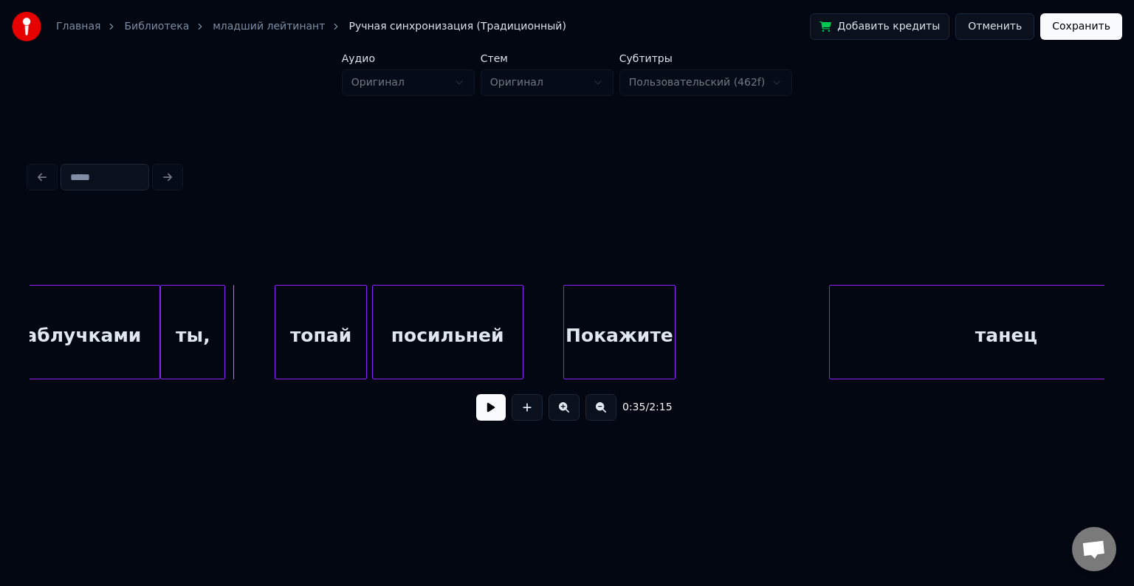
click at [487, 417] on button at bounding box center [491, 407] width 30 height 27
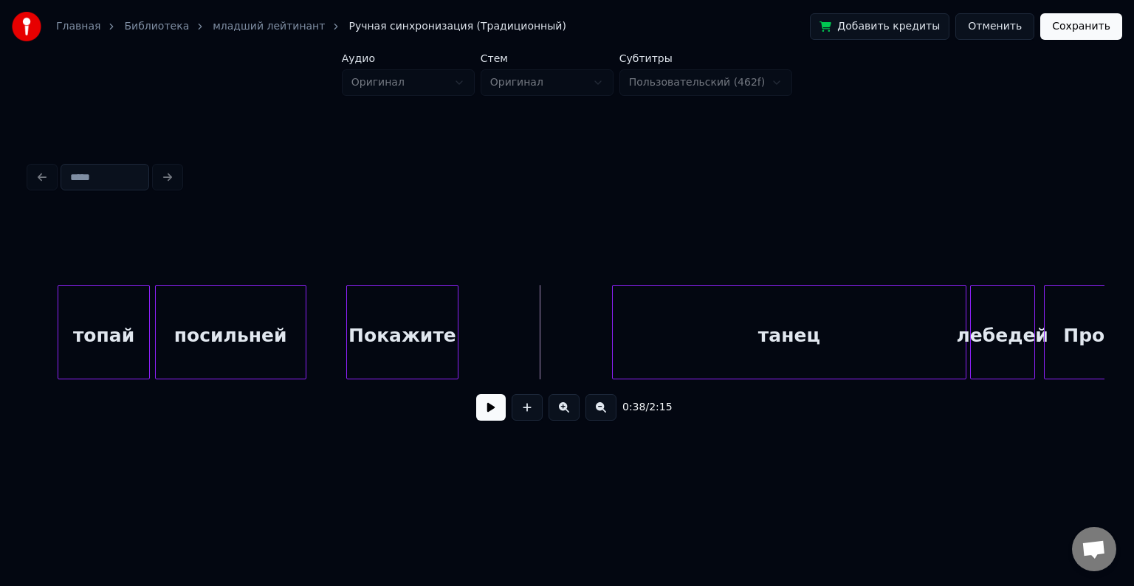
scroll to position [0, 5241]
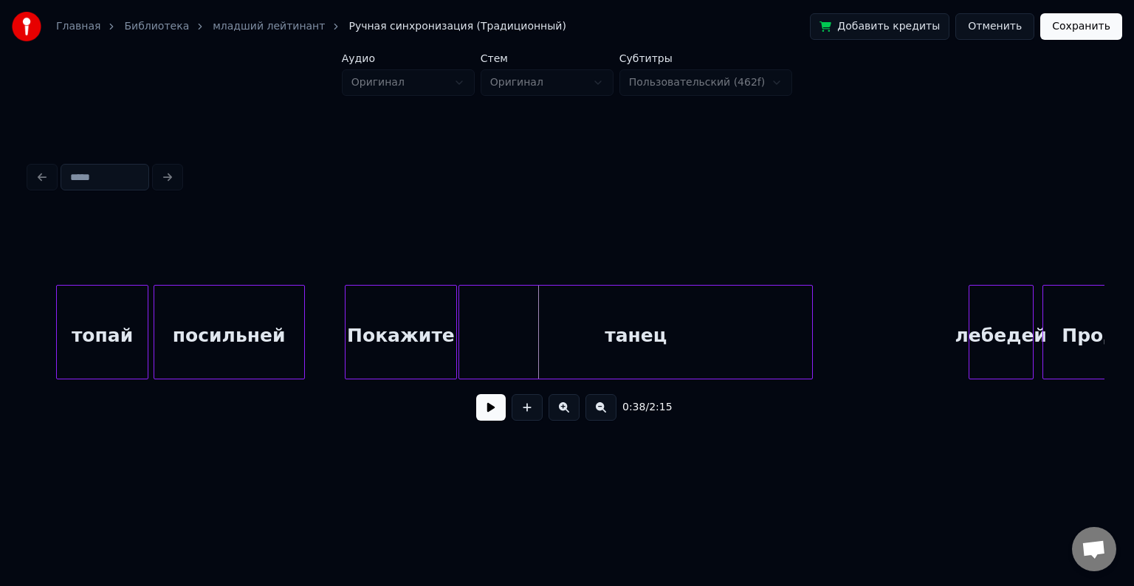
click at [610, 329] on div "танец" at bounding box center [635, 336] width 353 height 100
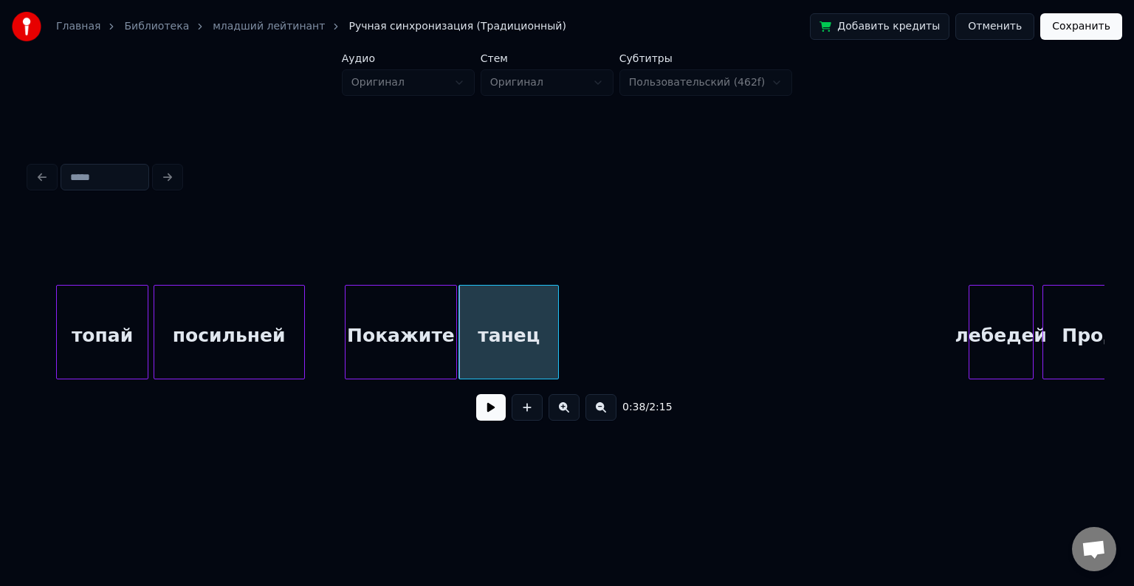
click at [558, 309] on div at bounding box center [556, 332] width 4 height 93
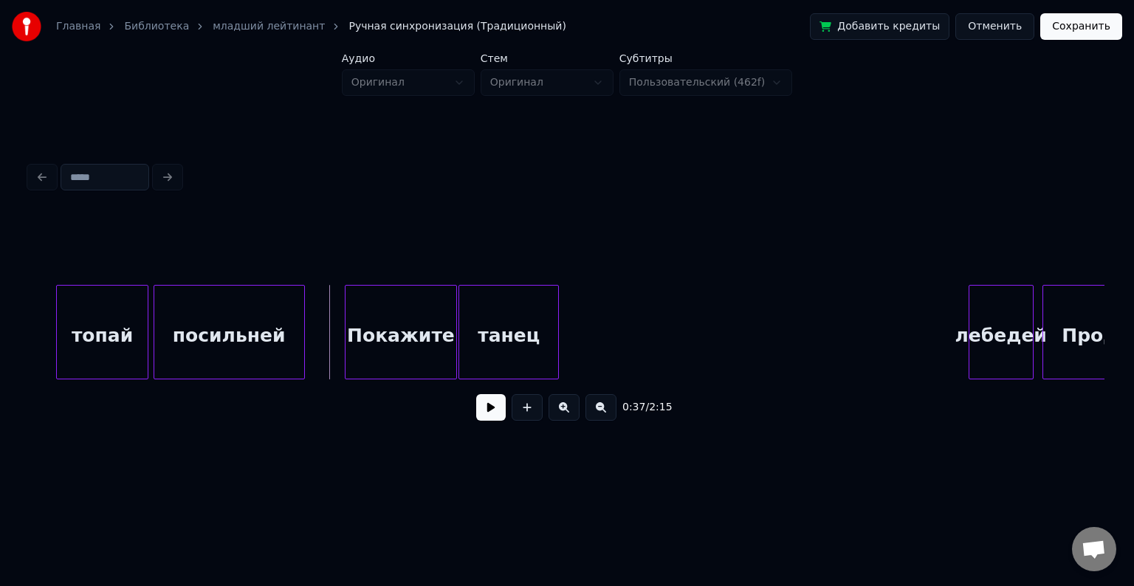
click at [487, 411] on button at bounding box center [491, 407] width 30 height 27
click at [485, 418] on button at bounding box center [491, 407] width 30 height 27
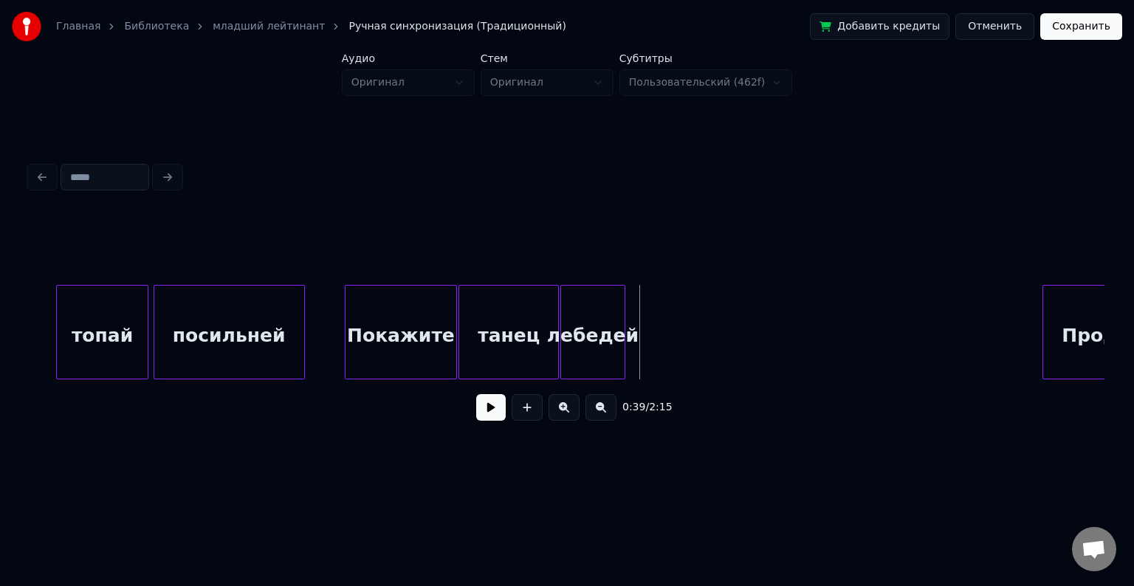
click at [576, 324] on div "лебедей" at bounding box center [593, 336] width 64 height 100
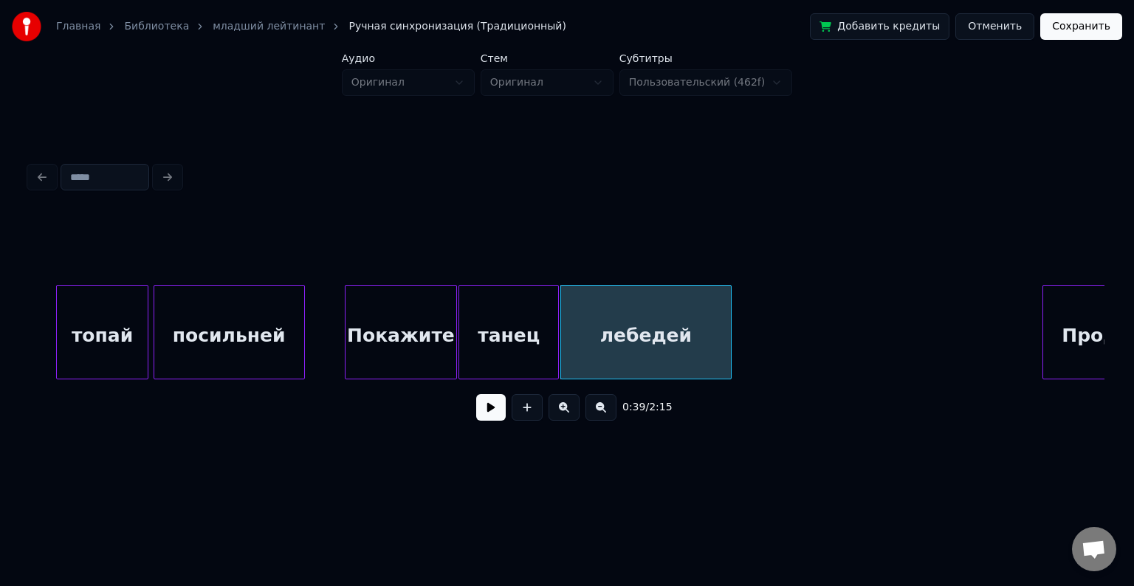
click at [730, 349] on div at bounding box center [729, 332] width 4 height 93
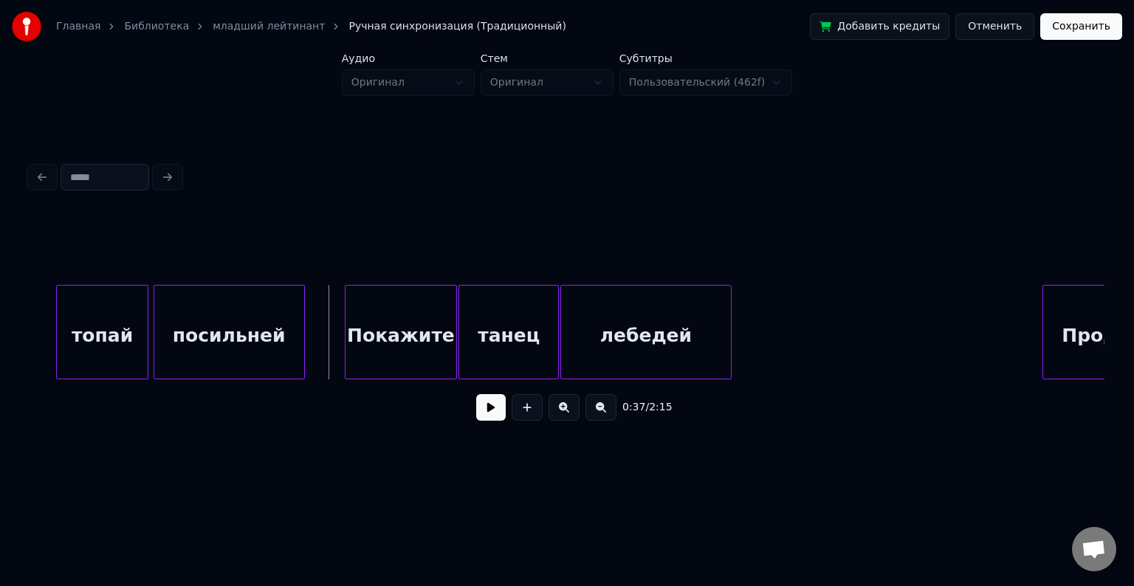
click at [487, 415] on button at bounding box center [491, 407] width 30 height 27
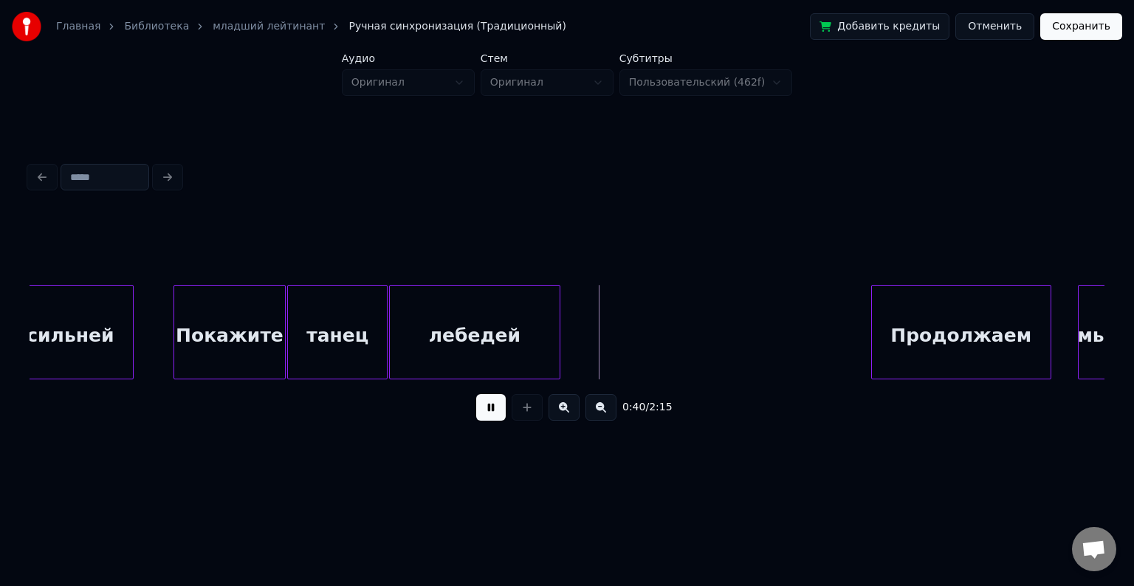
scroll to position [0, 5519]
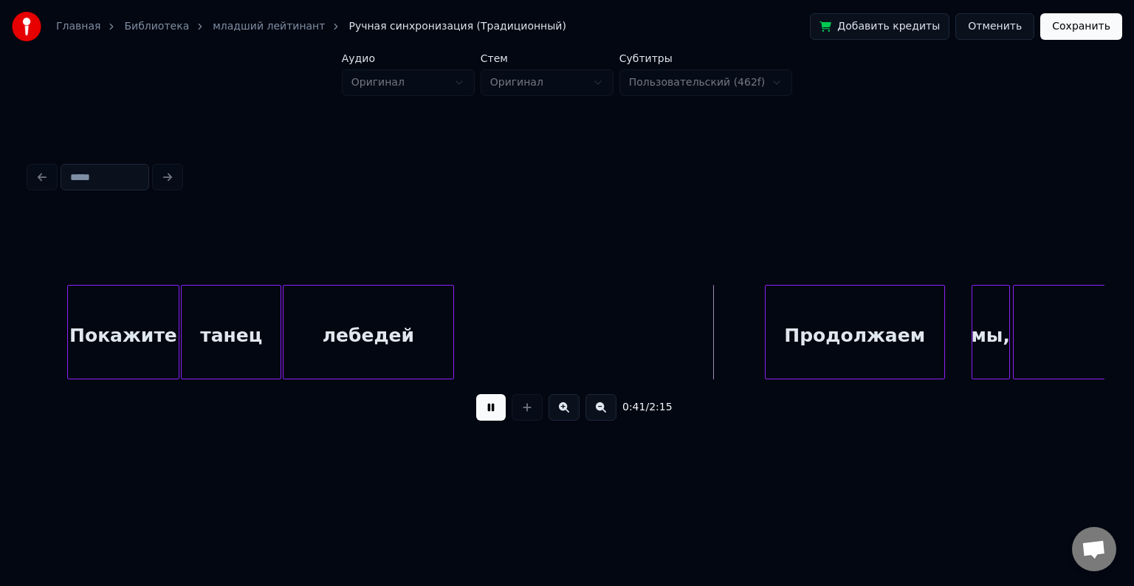
click at [487, 421] on button at bounding box center [491, 407] width 30 height 27
click at [573, 346] on div at bounding box center [574, 332] width 4 height 93
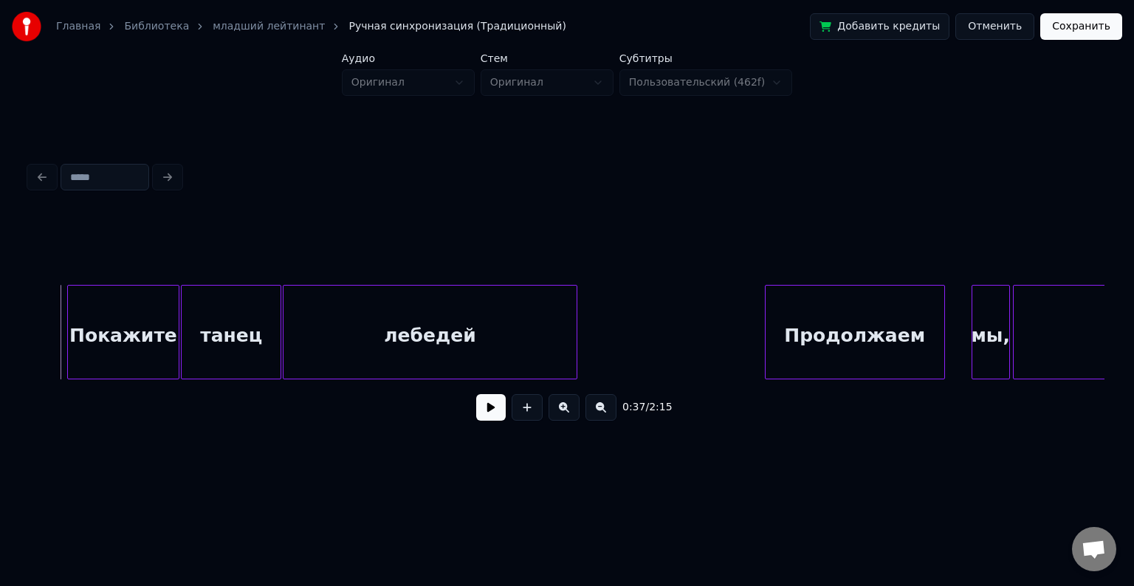
click at [485, 416] on button at bounding box center [491, 407] width 30 height 27
click at [502, 421] on button at bounding box center [491, 407] width 30 height 27
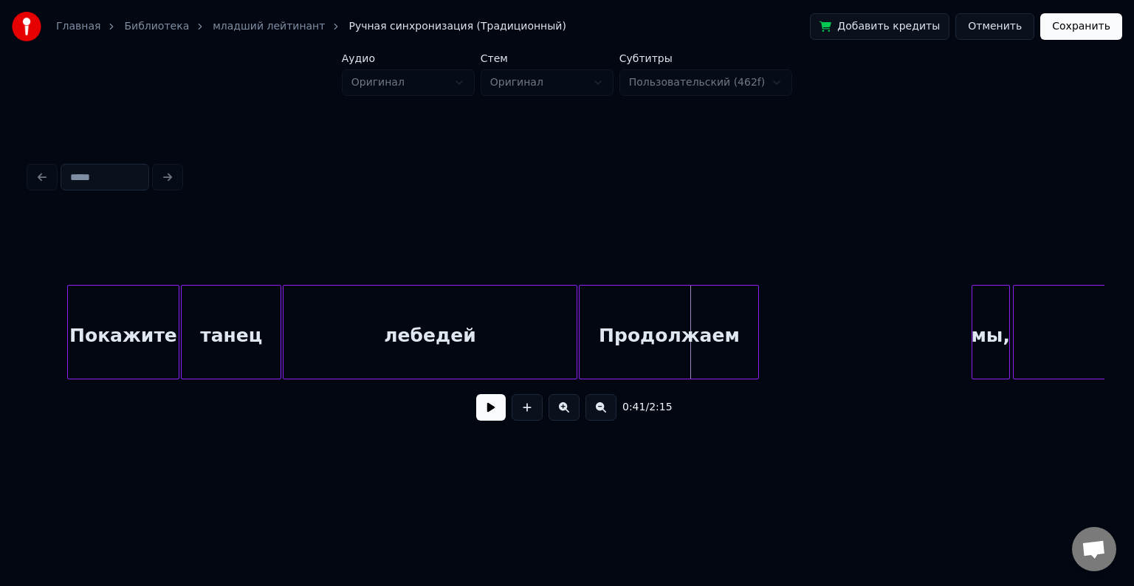
click at [725, 310] on div "Продолжаем" at bounding box center [669, 336] width 179 height 100
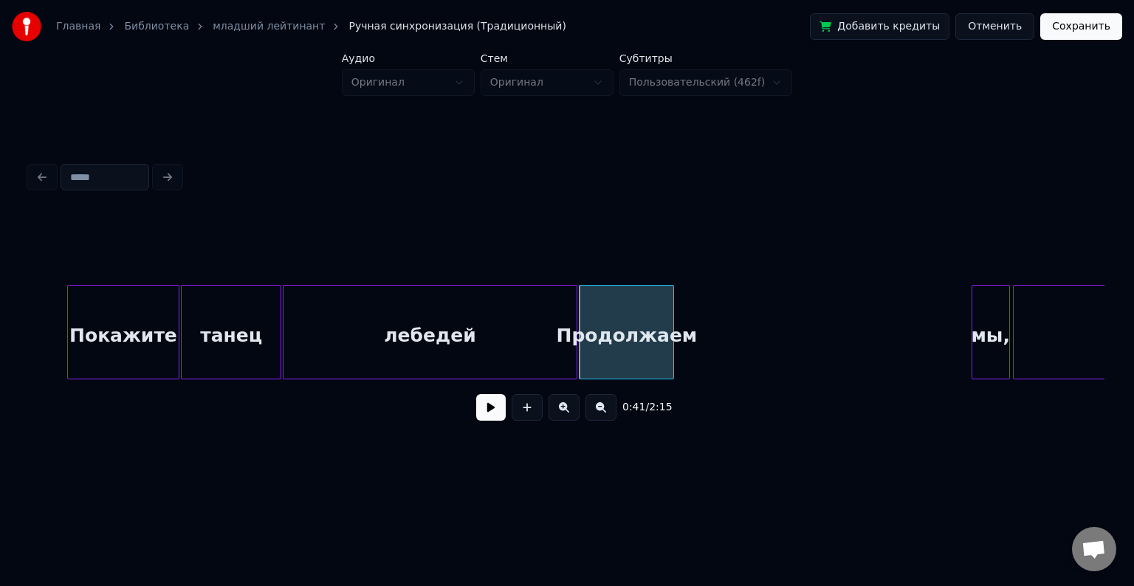
click at [671, 322] on div at bounding box center [671, 332] width 4 height 93
click at [695, 312] on div "мы," at bounding box center [692, 336] width 37 height 100
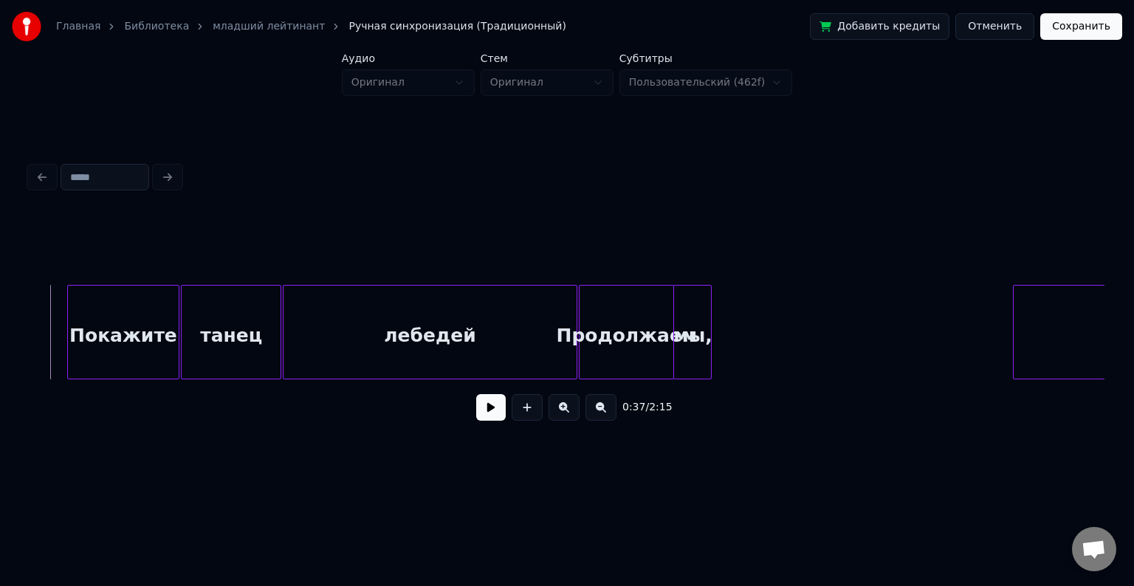
click at [490, 408] on button at bounding box center [491, 407] width 30 height 27
click at [493, 419] on button at bounding box center [491, 407] width 30 height 27
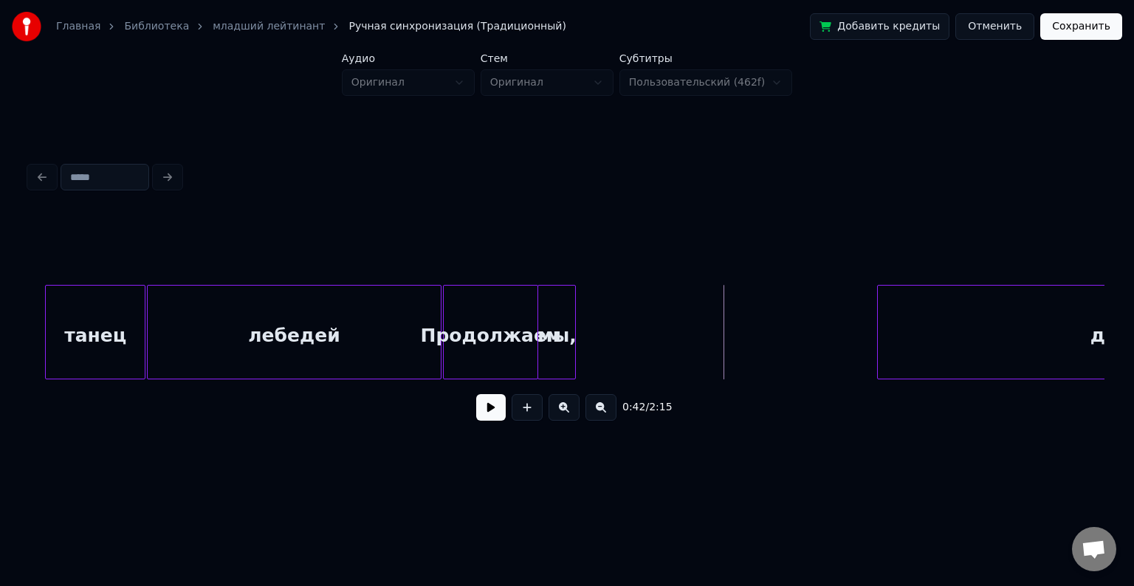
scroll to position [0, 5727]
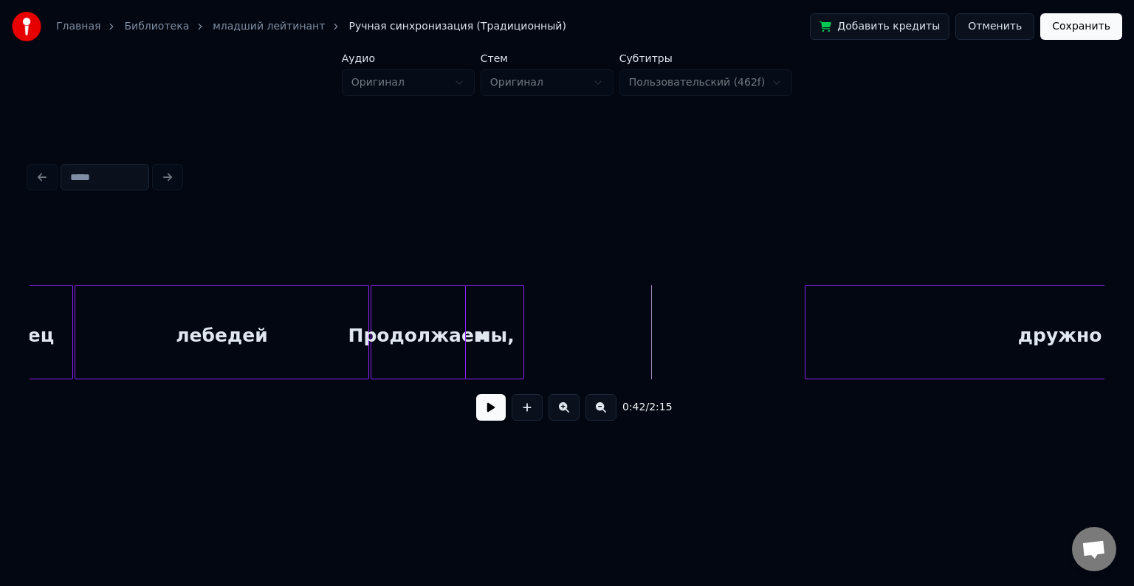
click at [523, 322] on div at bounding box center [521, 332] width 4 height 93
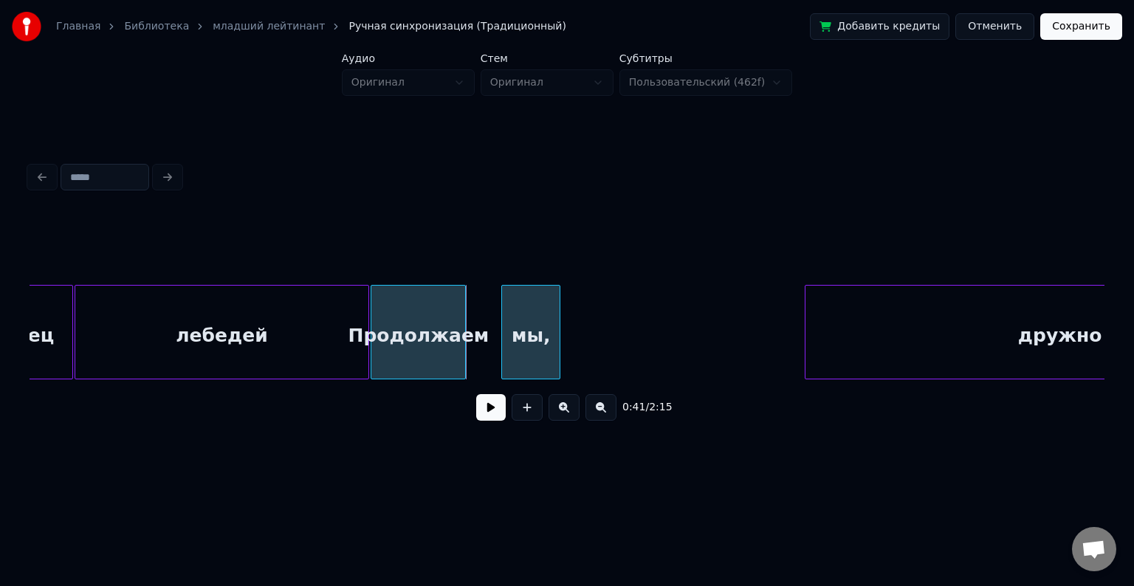
click at [535, 315] on div "мы," at bounding box center [531, 336] width 58 height 100
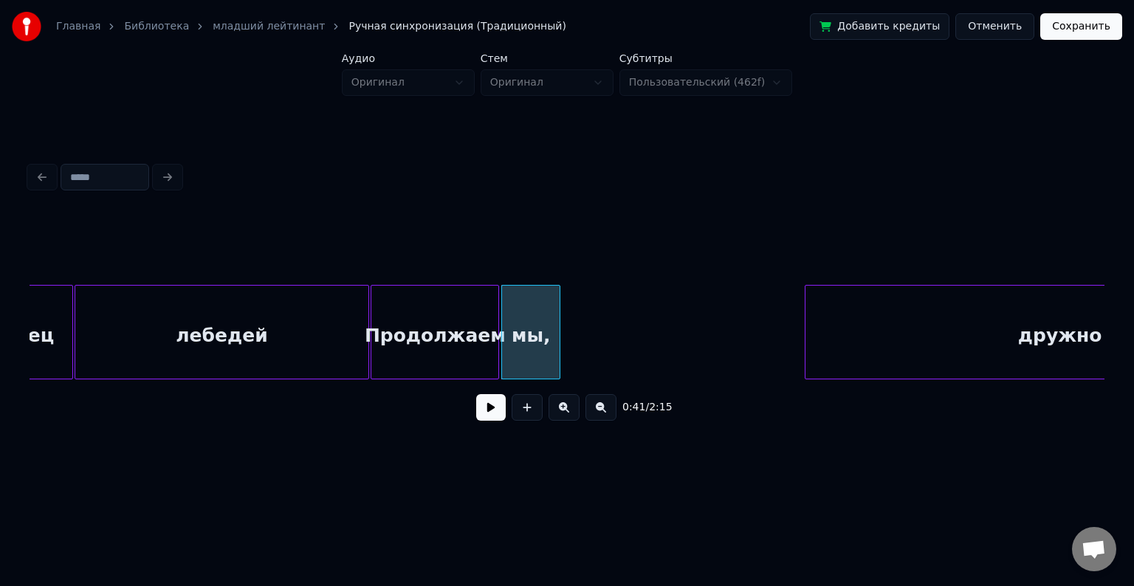
click at [496, 318] on div at bounding box center [496, 332] width 4 height 93
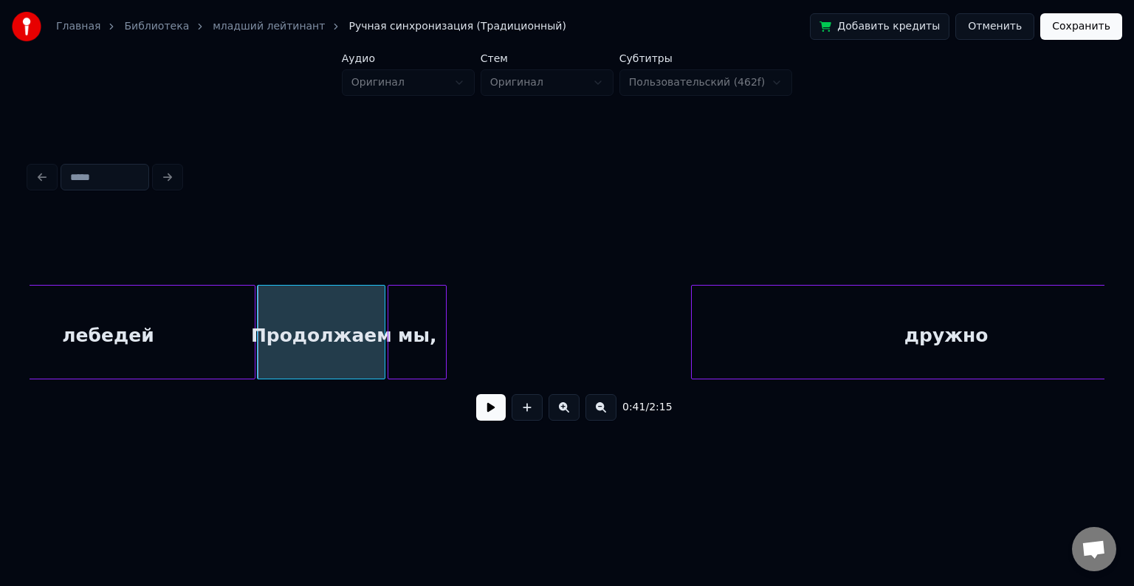
scroll to position [0, 5933]
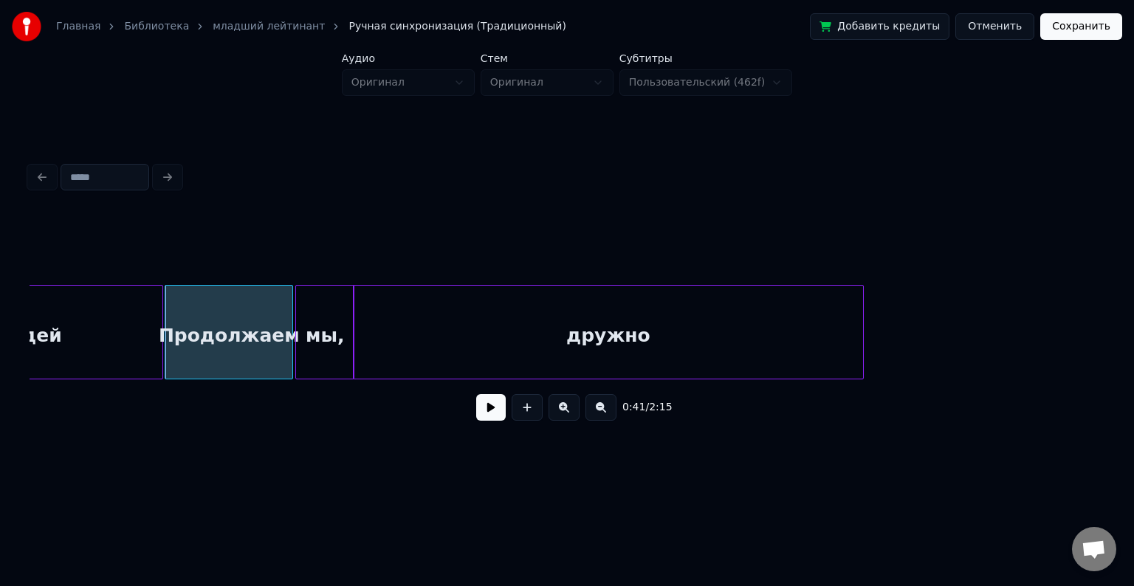
click at [581, 309] on div "дружно" at bounding box center [609, 336] width 510 height 100
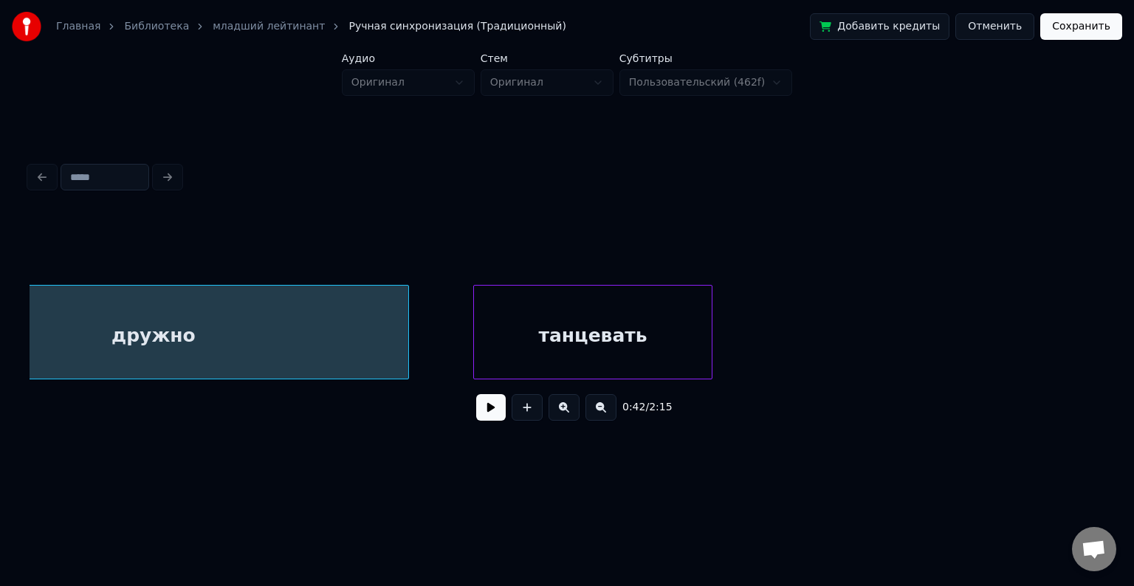
click at [520, 323] on div "танцевать" at bounding box center [593, 336] width 238 height 100
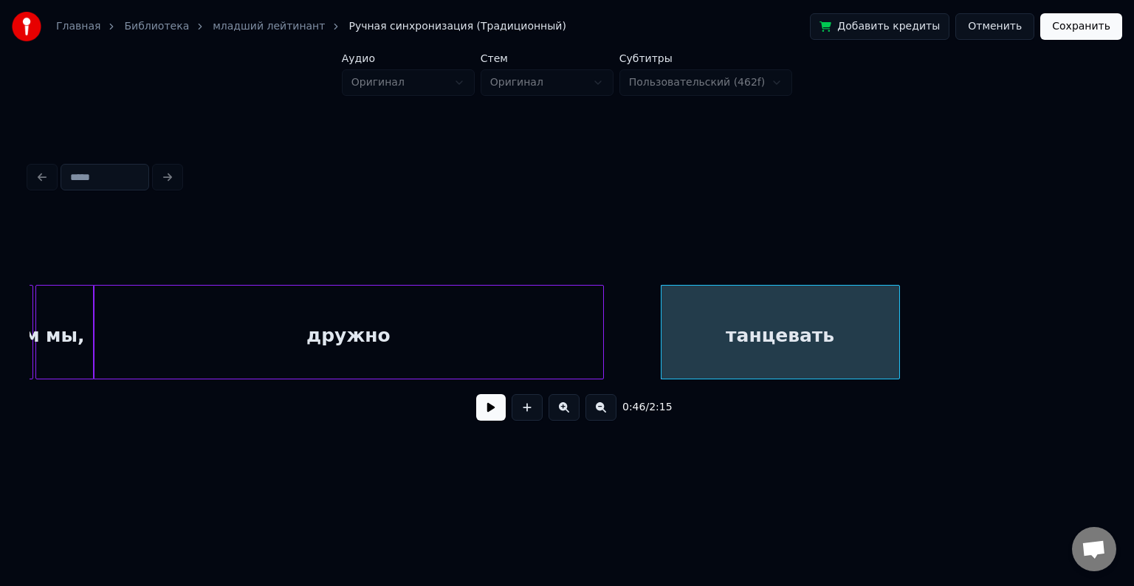
scroll to position [0, 6176]
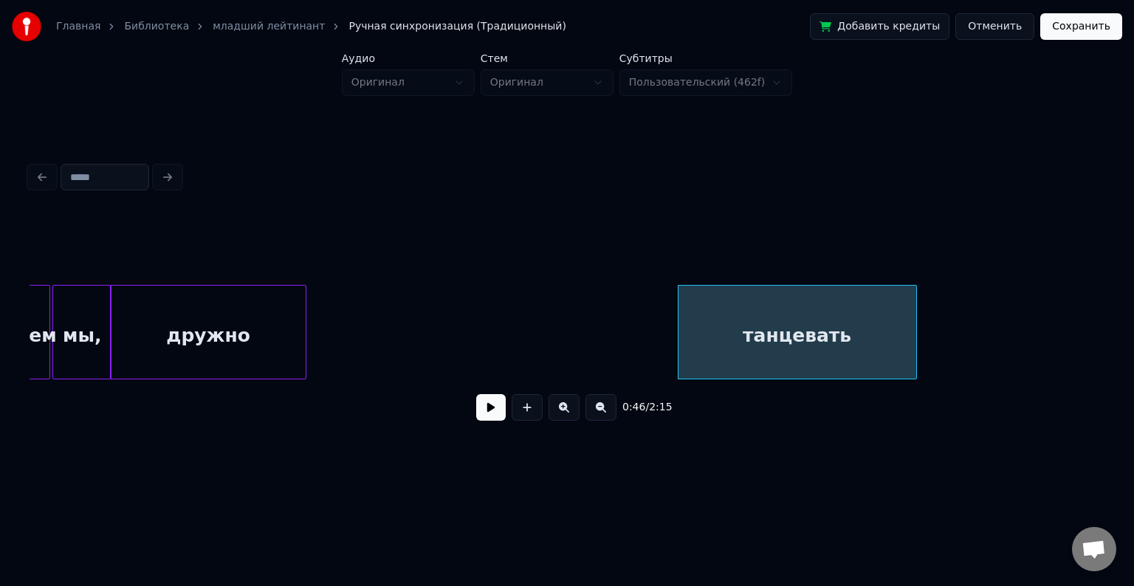
click at [304, 333] on div at bounding box center [303, 332] width 4 height 93
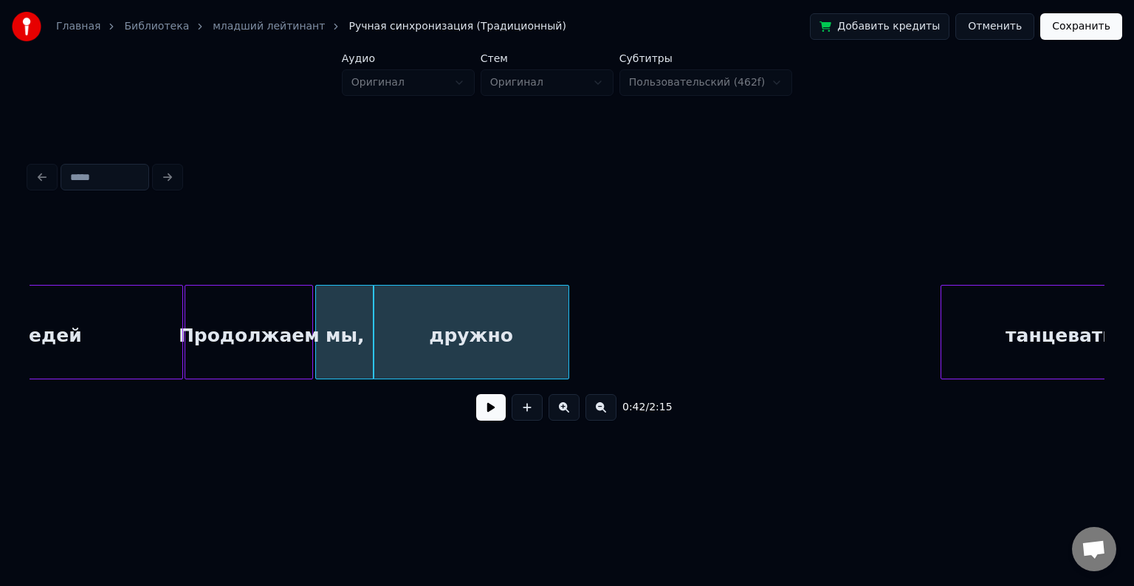
scroll to position [0, 5914]
click at [486, 420] on button at bounding box center [491, 407] width 30 height 27
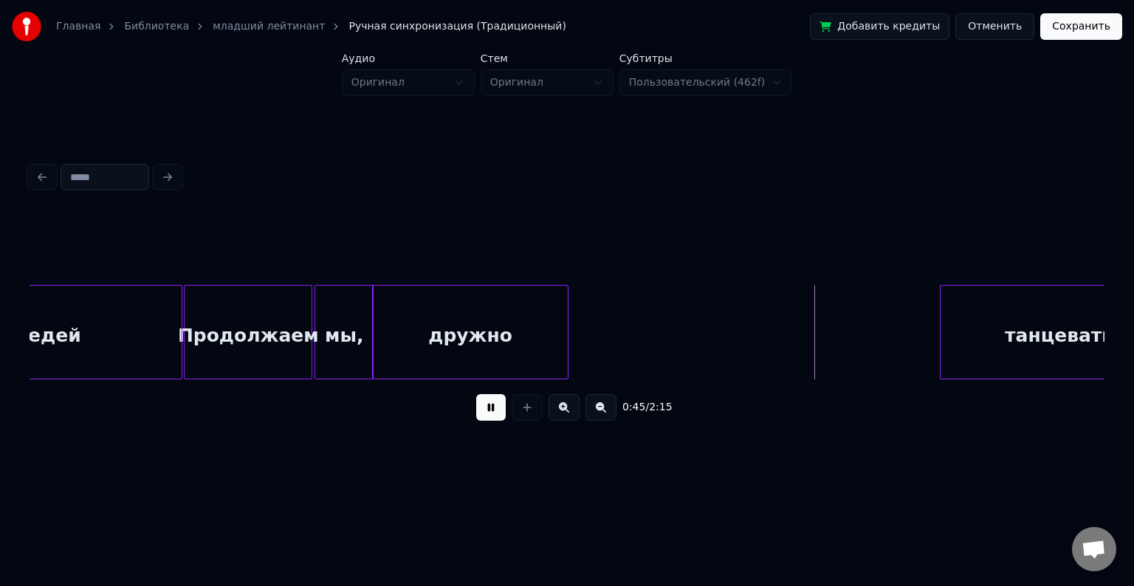
click at [498, 420] on button at bounding box center [491, 407] width 30 height 27
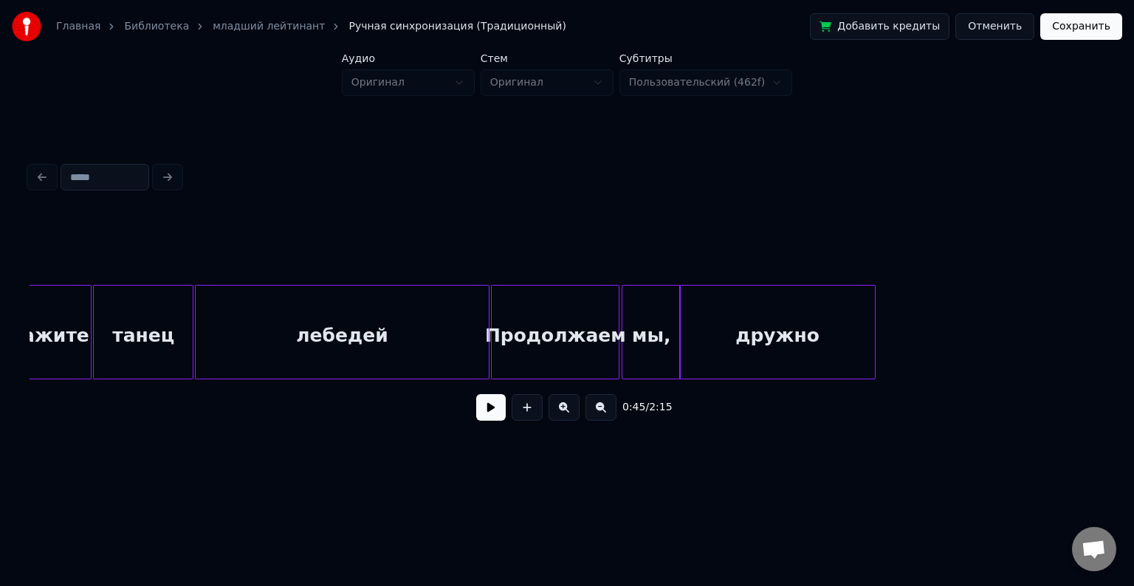
scroll to position [0, 5407]
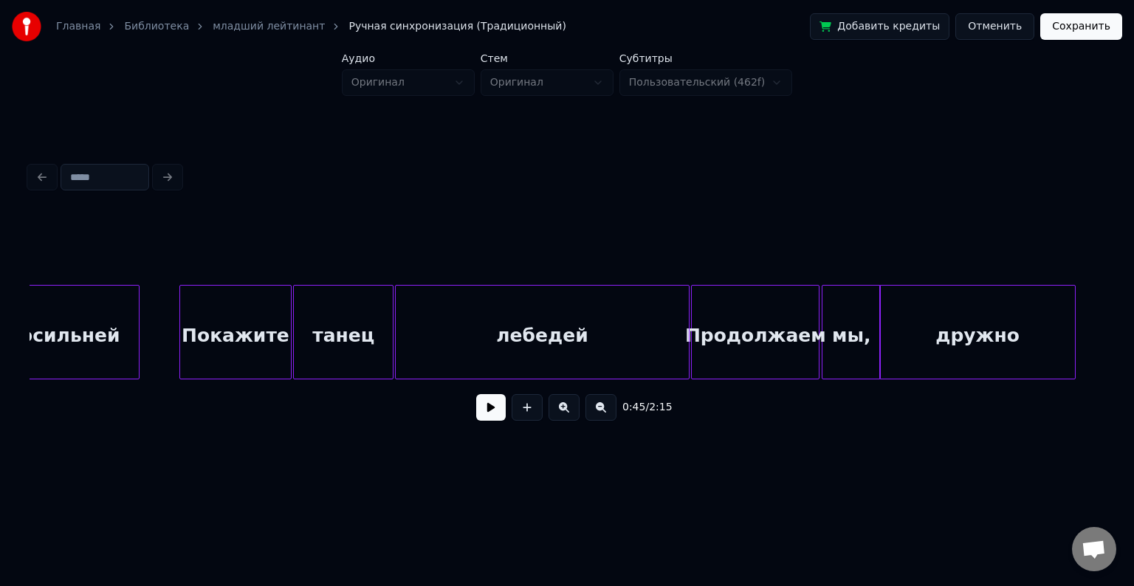
click at [492, 421] on button at bounding box center [491, 407] width 30 height 27
click at [497, 412] on button at bounding box center [491, 407] width 30 height 27
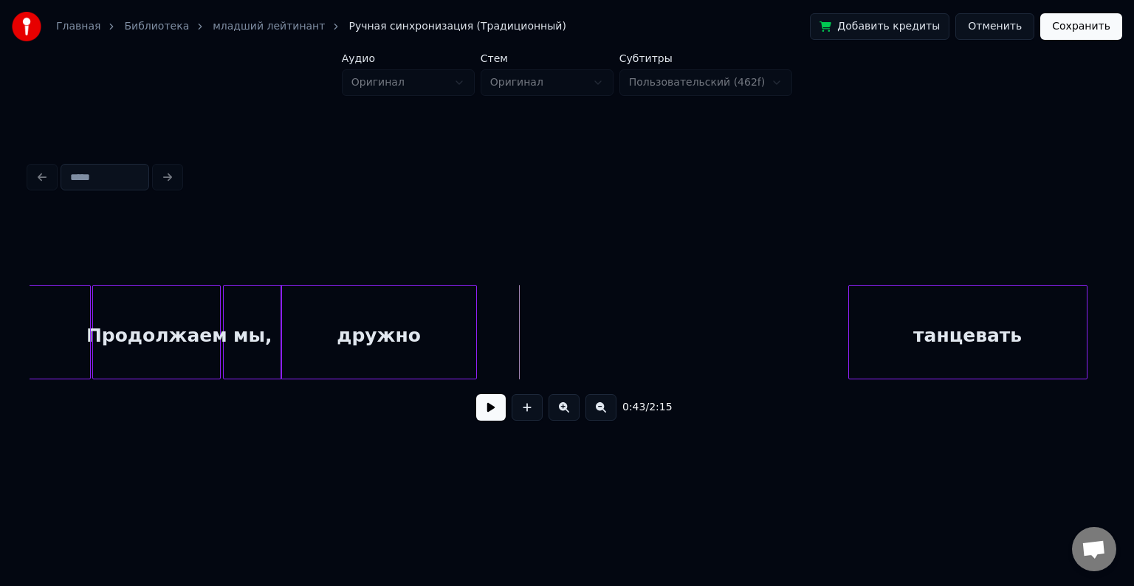
scroll to position [0, 6004]
click at [428, 334] on div "дружно" at bounding box center [418, 336] width 195 height 100
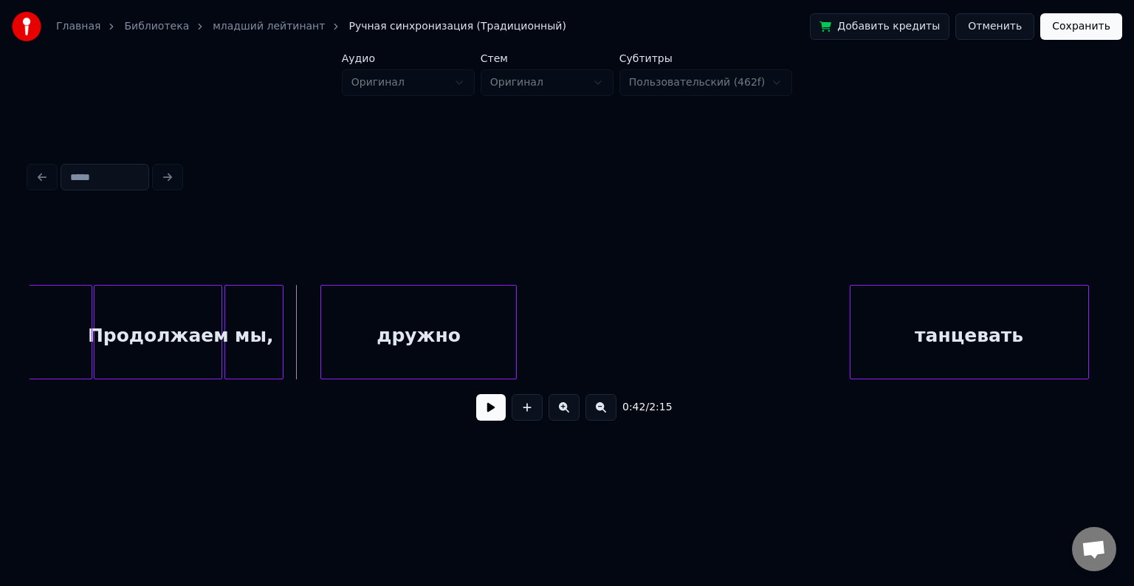
click at [485, 417] on button at bounding box center [491, 407] width 30 height 27
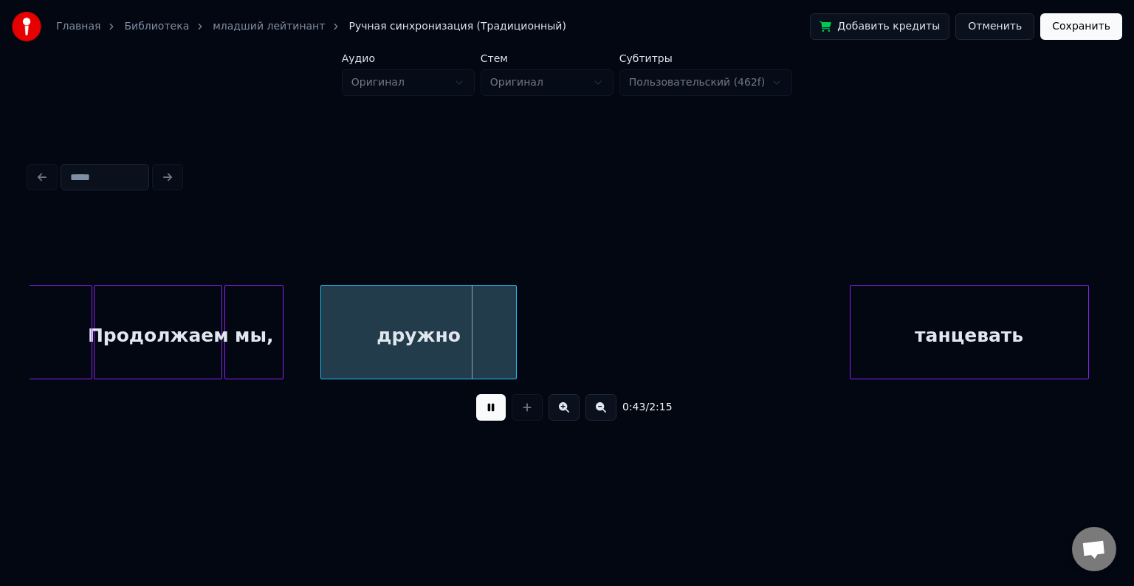
click at [485, 417] on button at bounding box center [491, 407] width 30 height 27
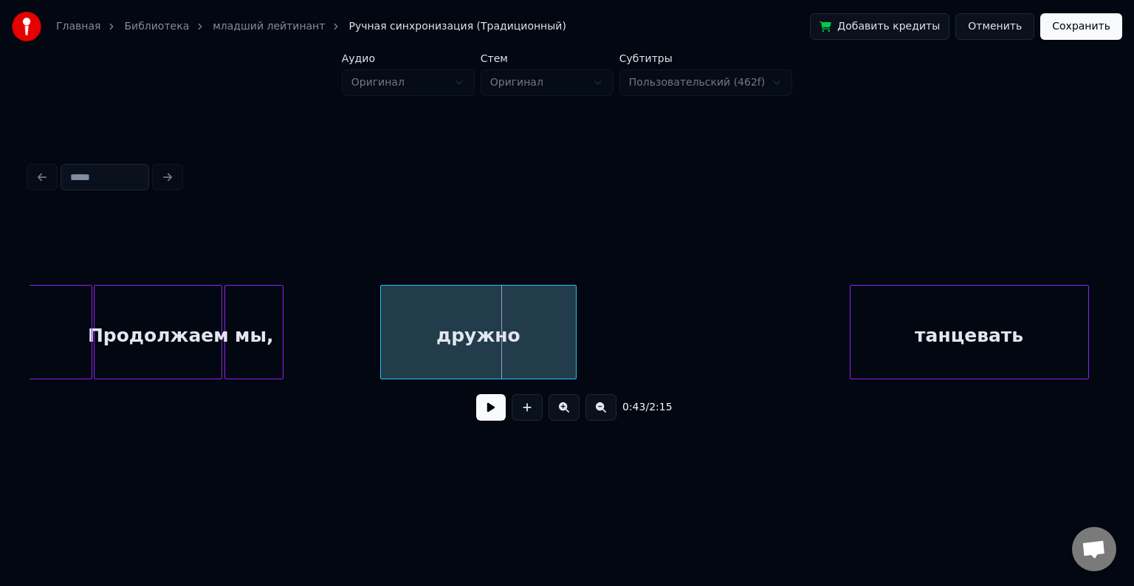
click at [422, 333] on div "дружно" at bounding box center [478, 336] width 195 height 100
click at [360, 334] on div at bounding box center [359, 332] width 4 height 93
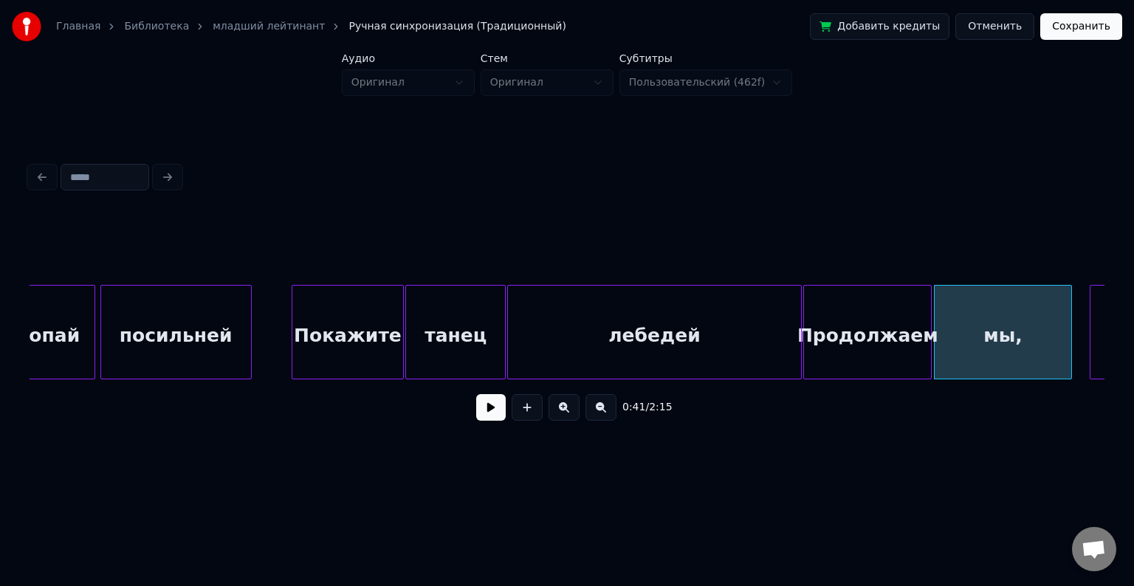
scroll to position [0, 5291]
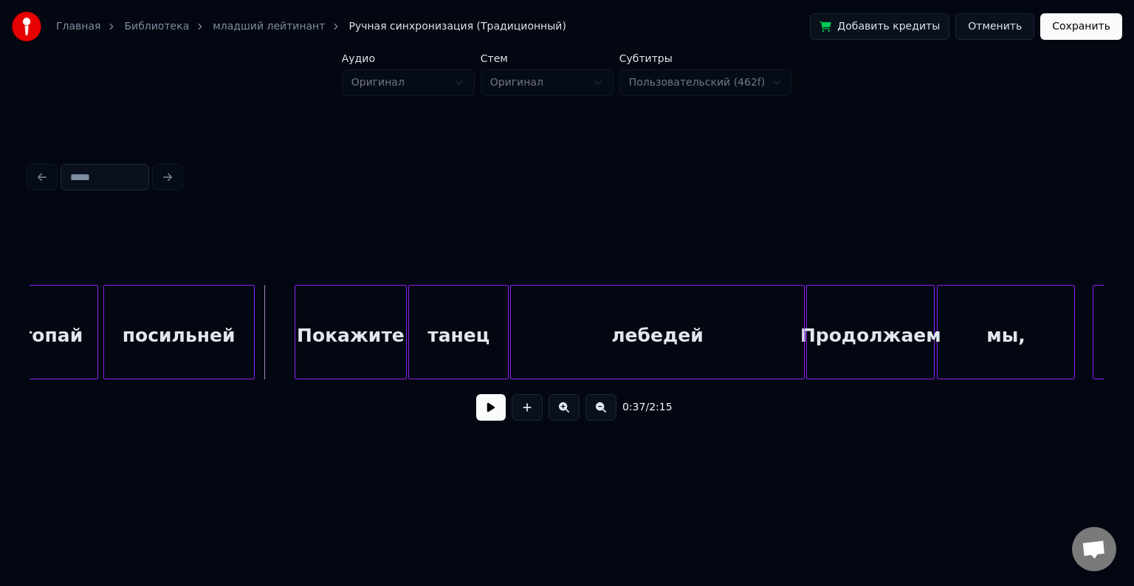
click at [476, 417] on div "0:37 / 2:15" at bounding box center [567, 407] width 1052 height 32
click at [494, 419] on button at bounding box center [491, 407] width 30 height 27
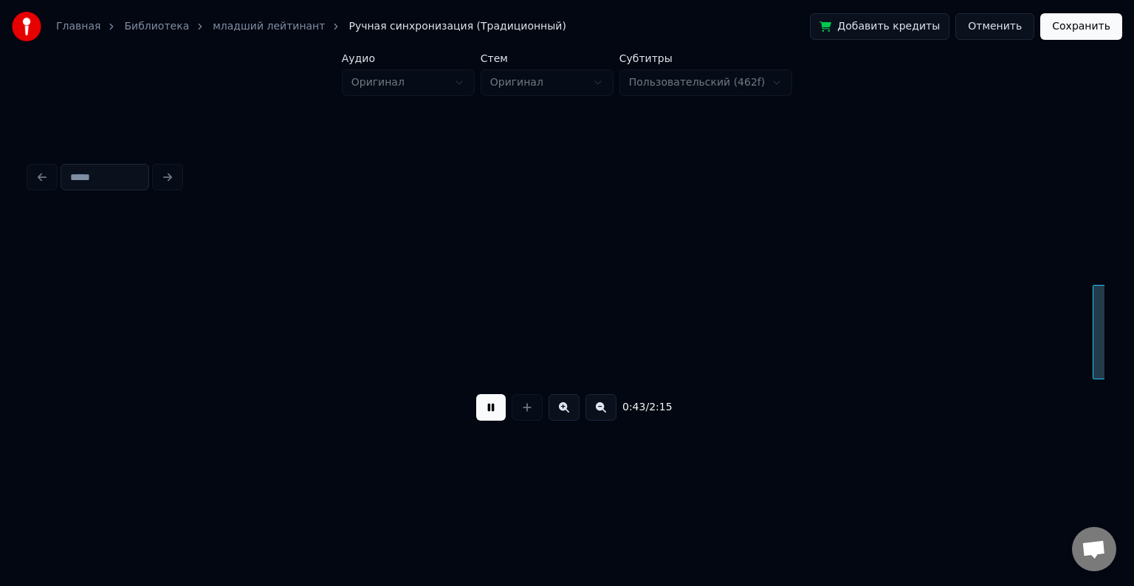
scroll to position [0, 6367]
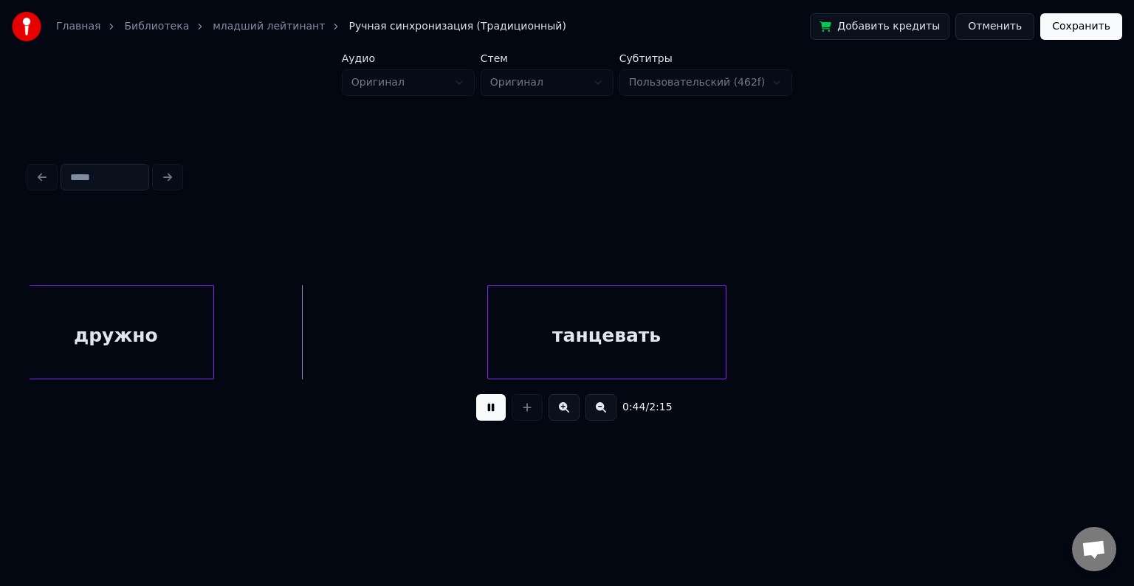
click at [482, 420] on button at bounding box center [491, 407] width 30 height 27
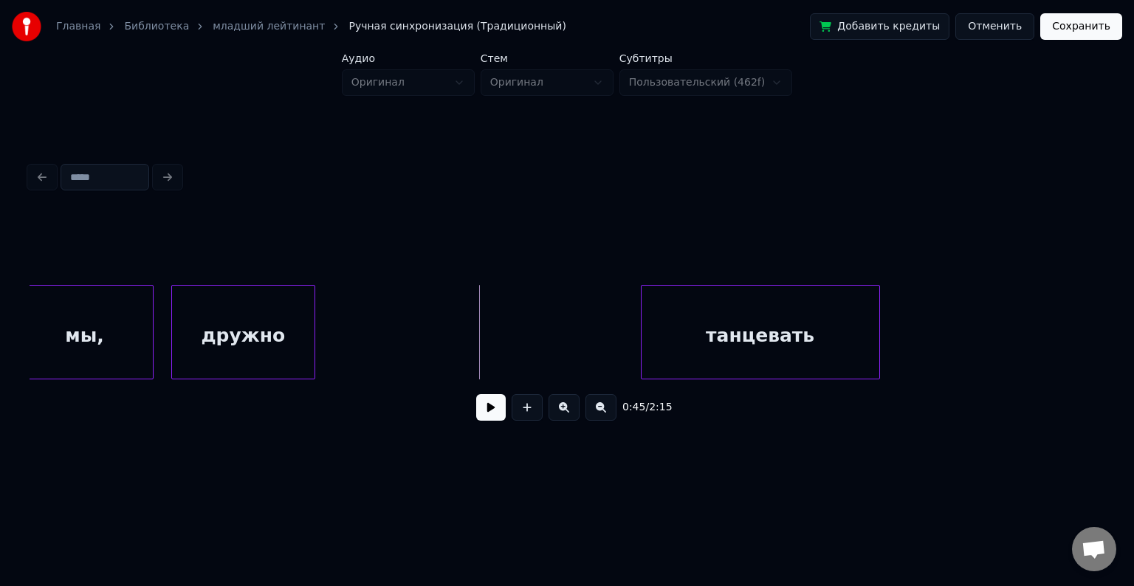
click at [313, 315] on div at bounding box center [312, 332] width 4 height 93
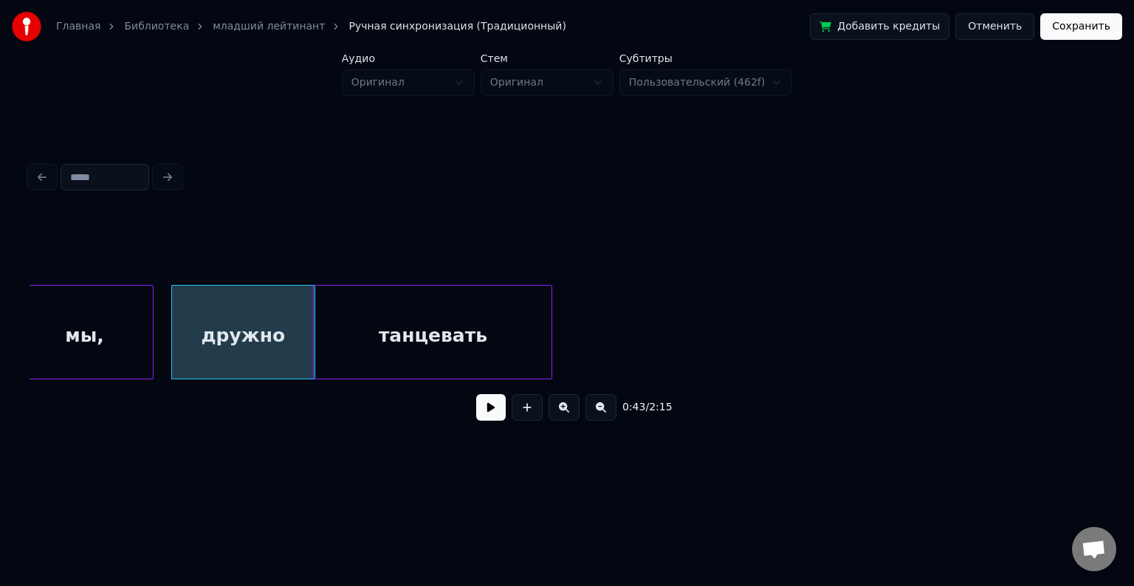
click at [386, 303] on div "танцевать" at bounding box center [433, 336] width 238 height 100
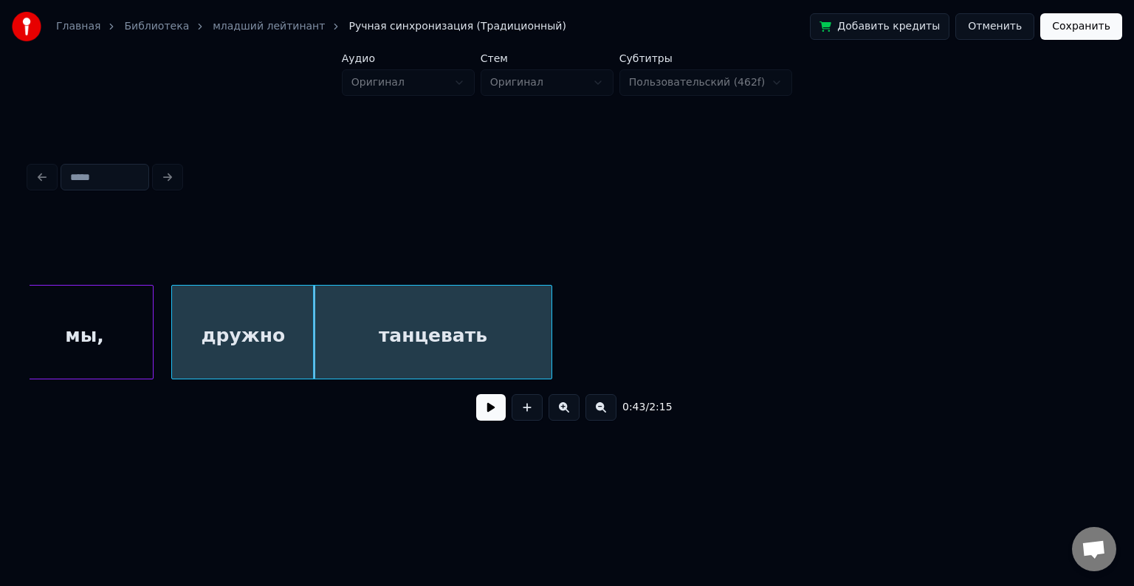
scroll to position [0, 6105]
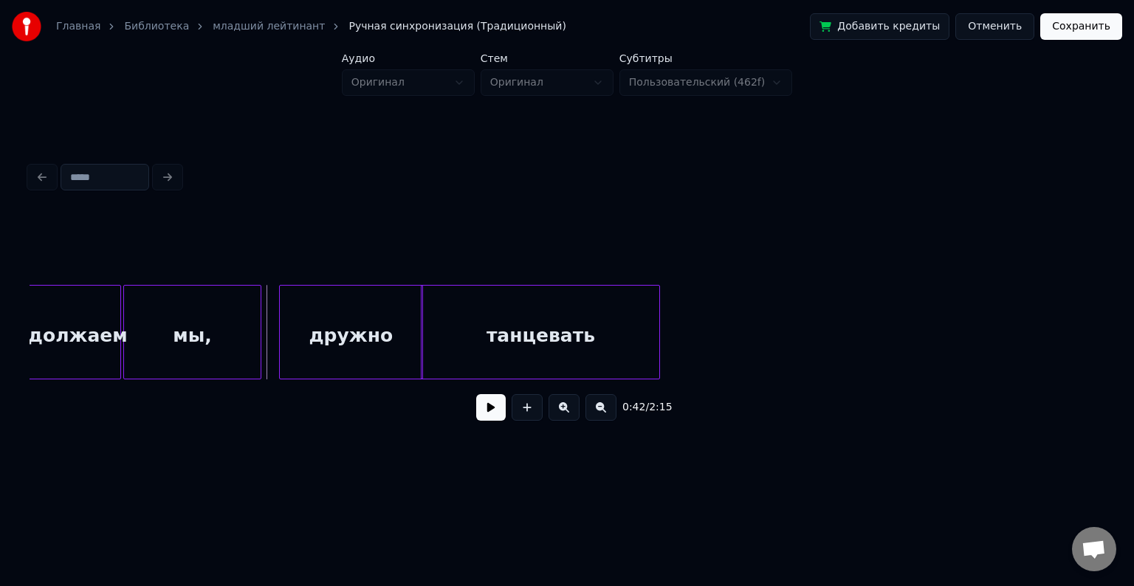
click at [495, 417] on button at bounding box center [491, 407] width 30 height 27
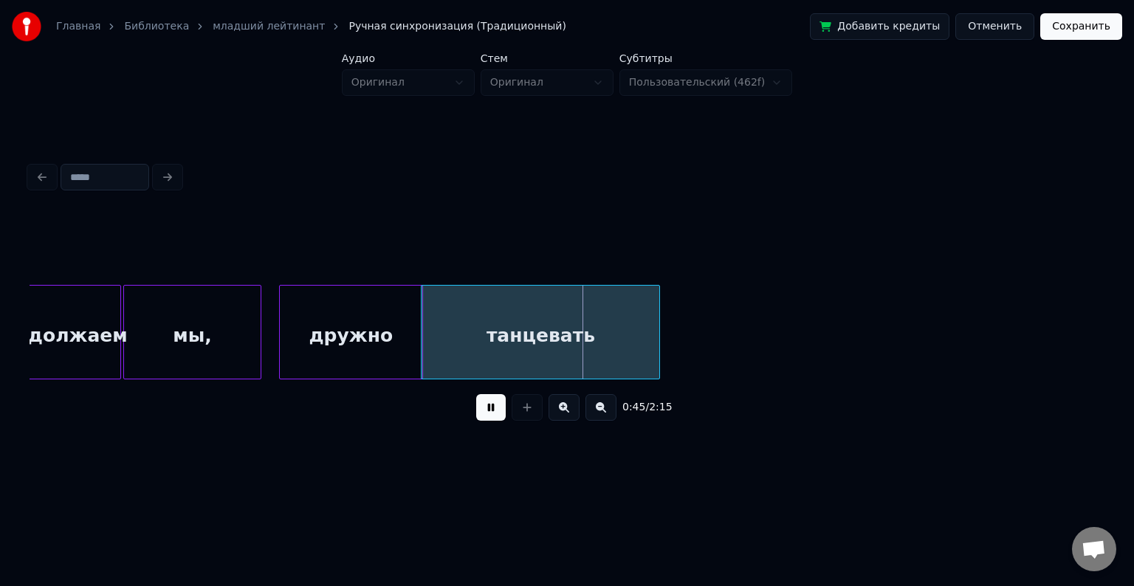
click at [491, 412] on button at bounding box center [491, 407] width 30 height 27
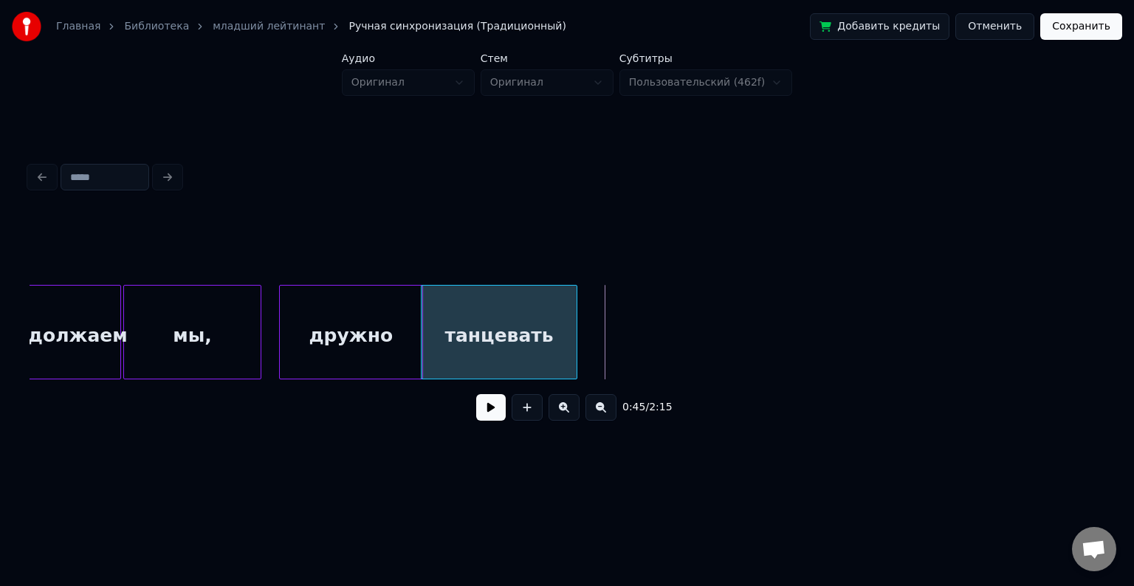
click at [575, 324] on div at bounding box center [574, 332] width 4 height 93
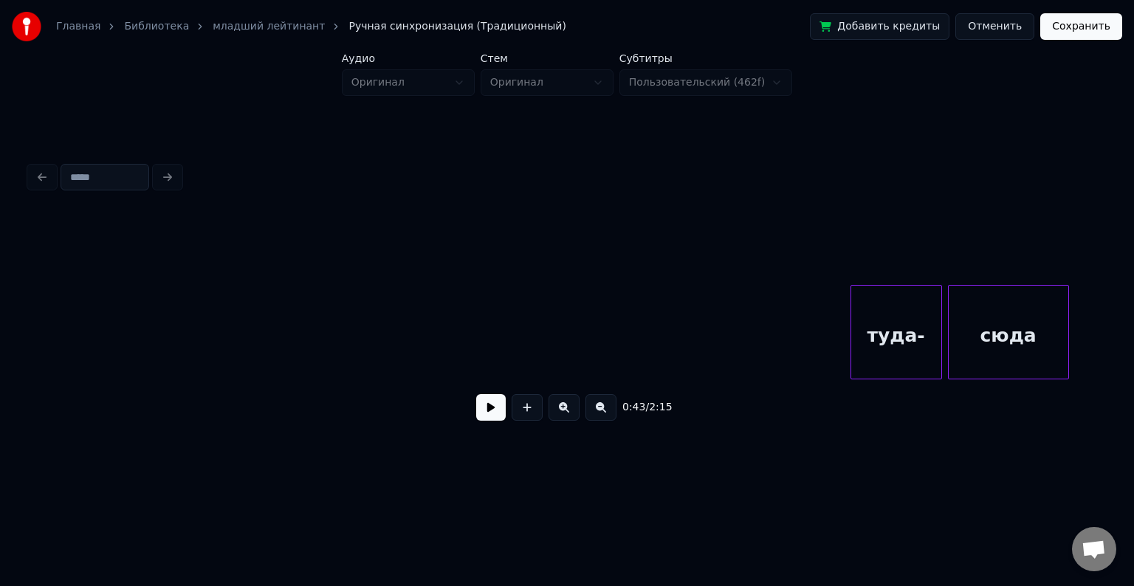
scroll to position [0, 6739]
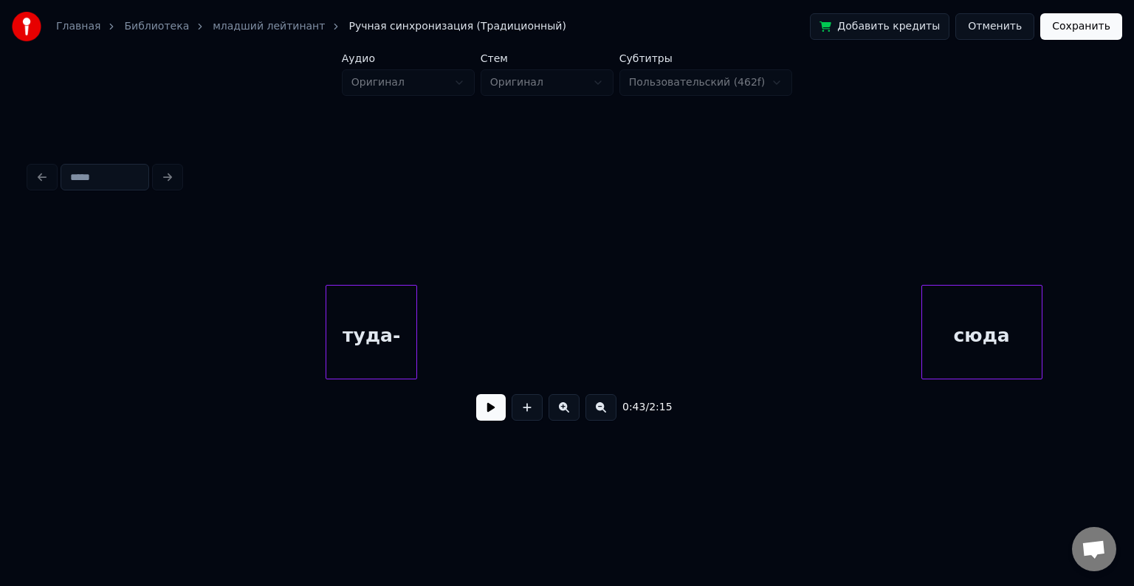
click at [326, 290] on div "туда-" at bounding box center [371, 336] width 90 height 100
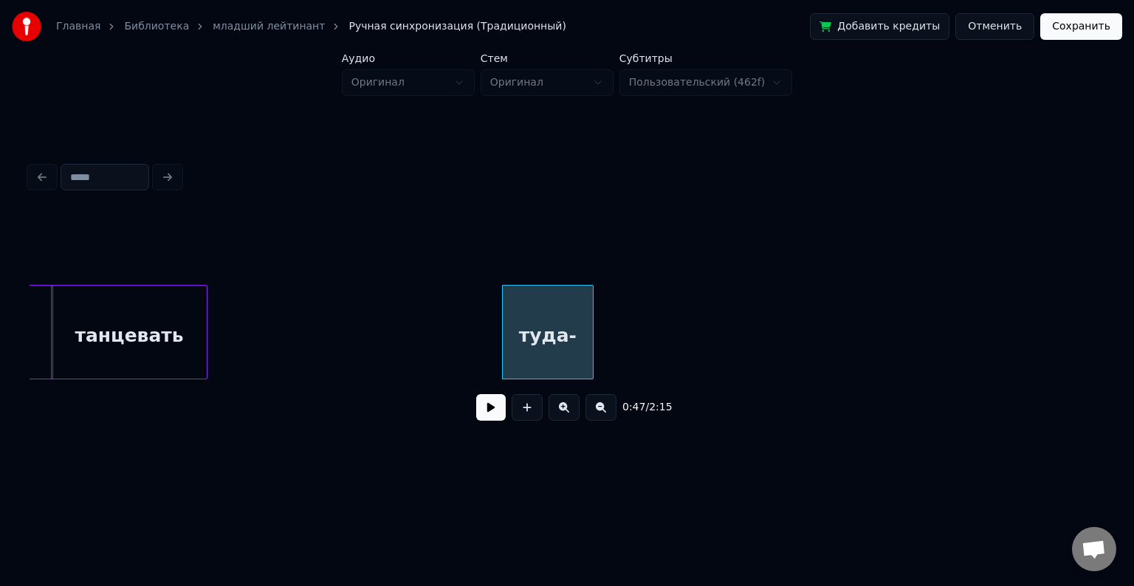
scroll to position [0, 6476]
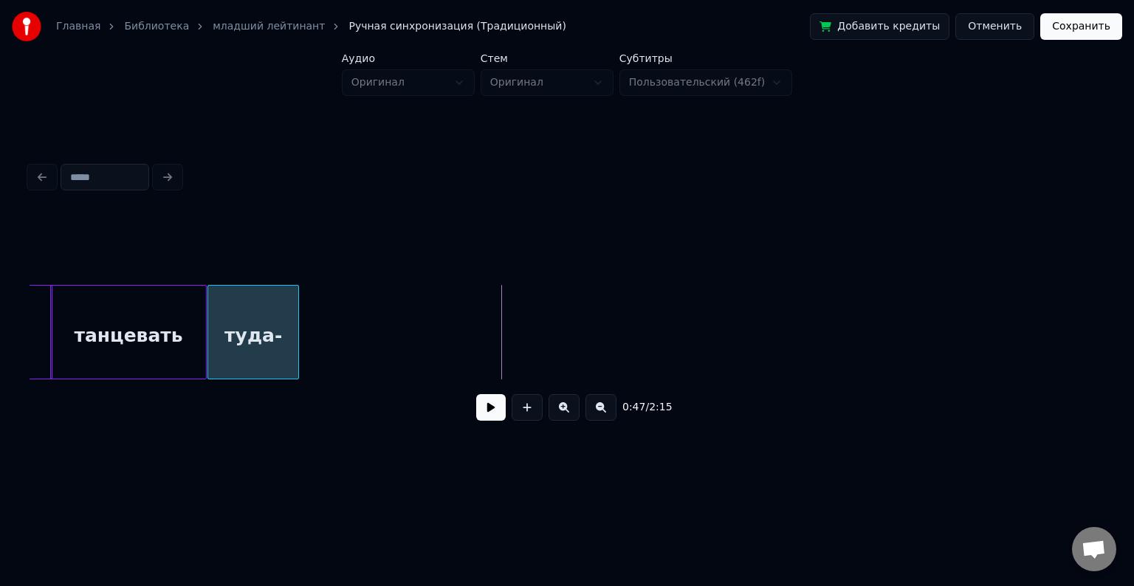
click at [245, 321] on div "туда-" at bounding box center [253, 336] width 90 height 100
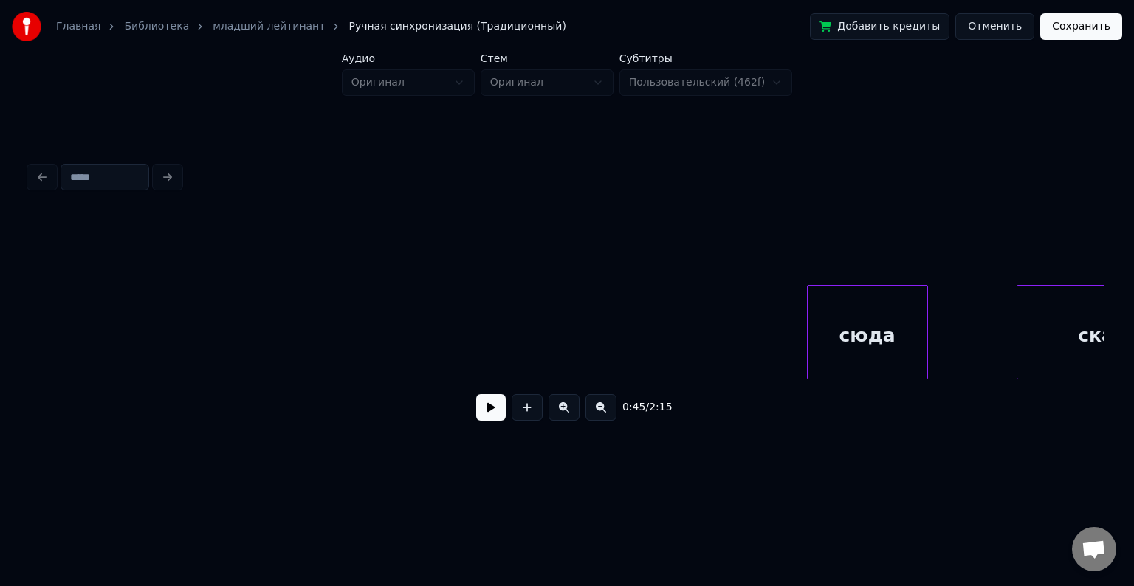
scroll to position [0, 6910]
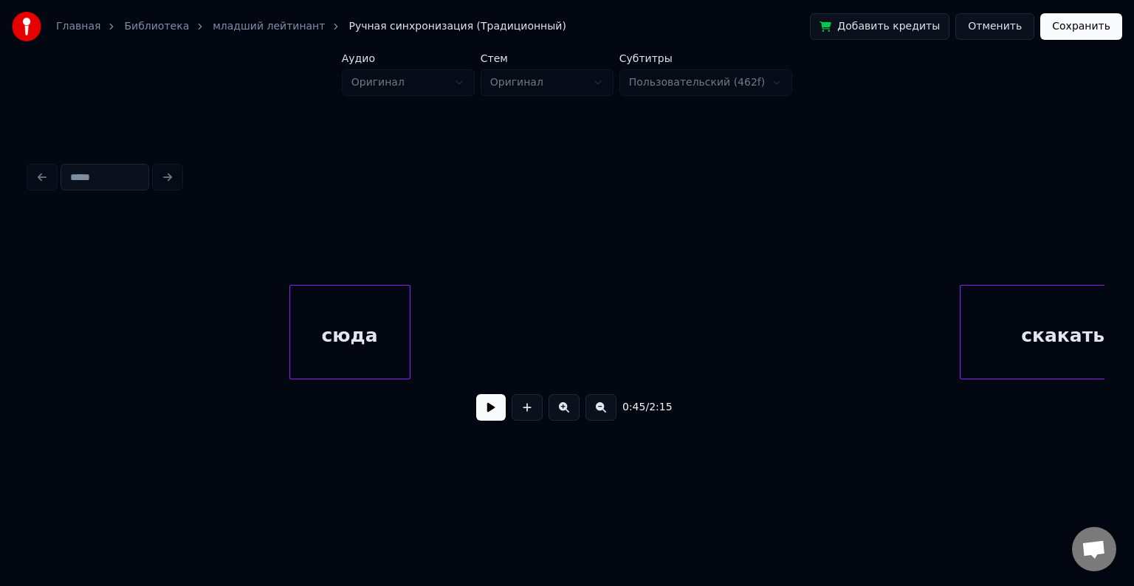
click at [295, 371] on div "сюда" at bounding box center [350, 336] width 120 height 100
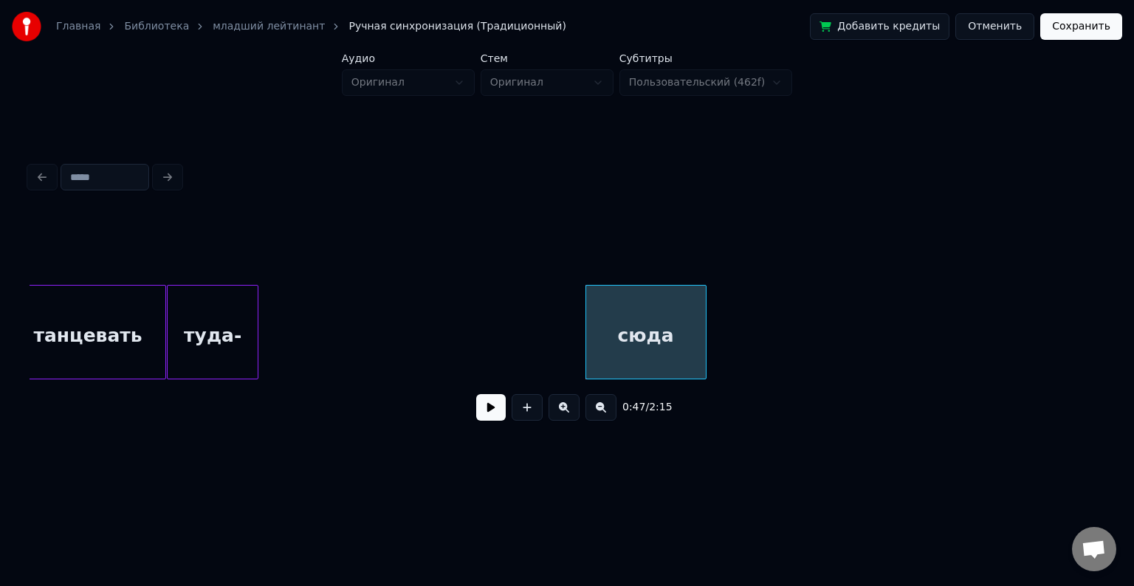
scroll to position [0, 6516]
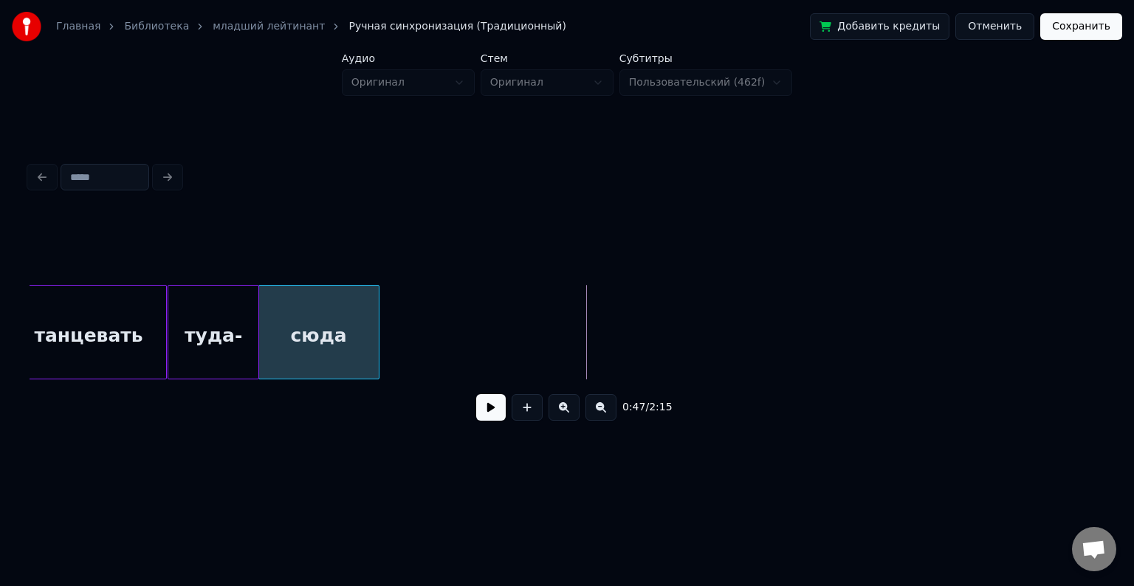
click at [313, 308] on div "сюда" at bounding box center [319, 336] width 120 height 100
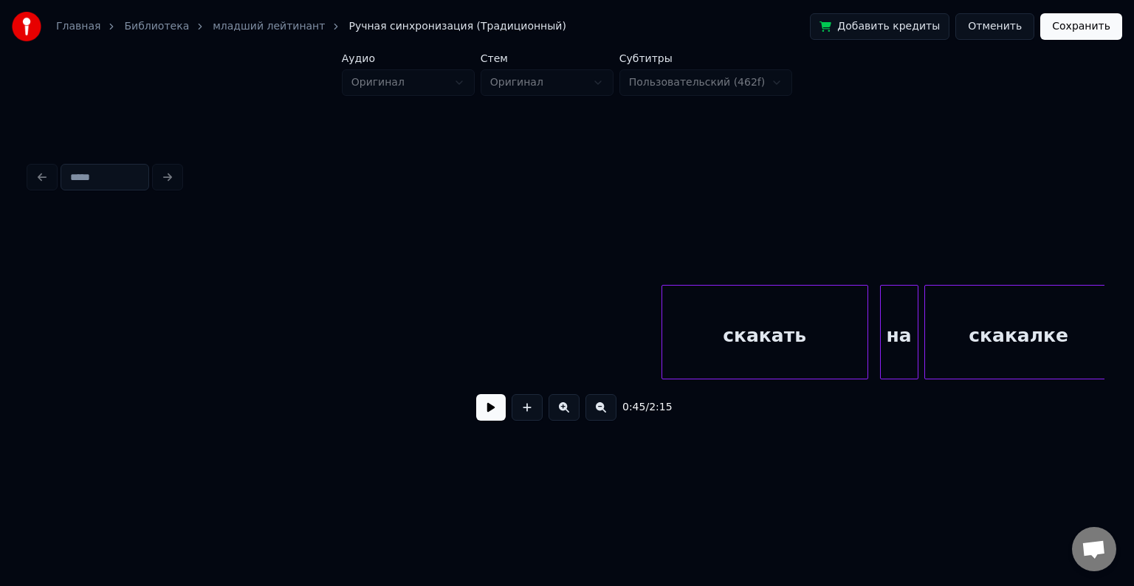
scroll to position [0, 7209]
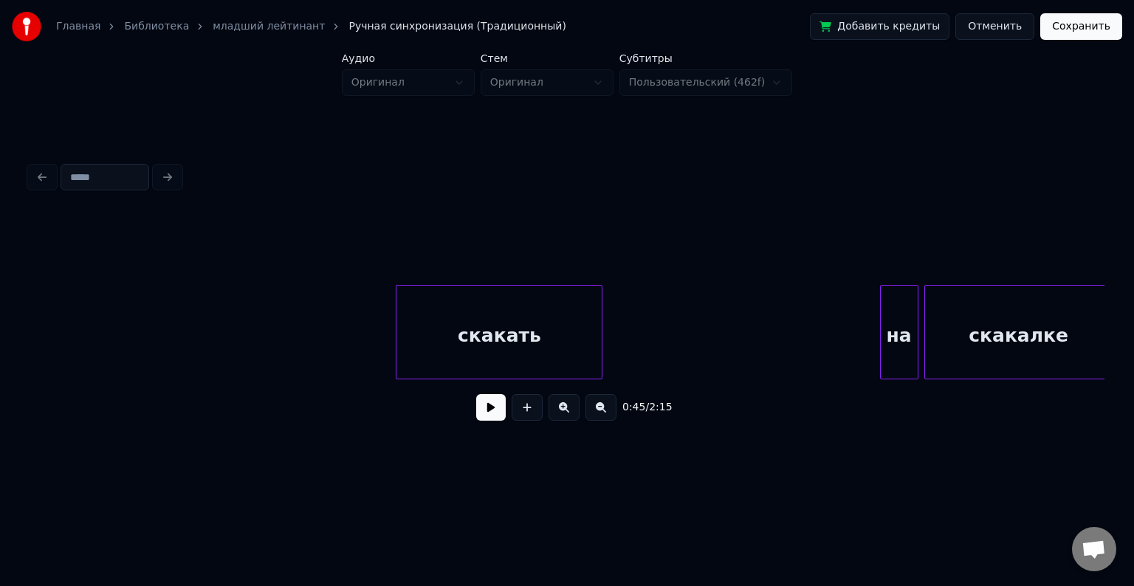
click at [397, 308] on div "скакать" at bounding box center [499, 336] width 205 height 100
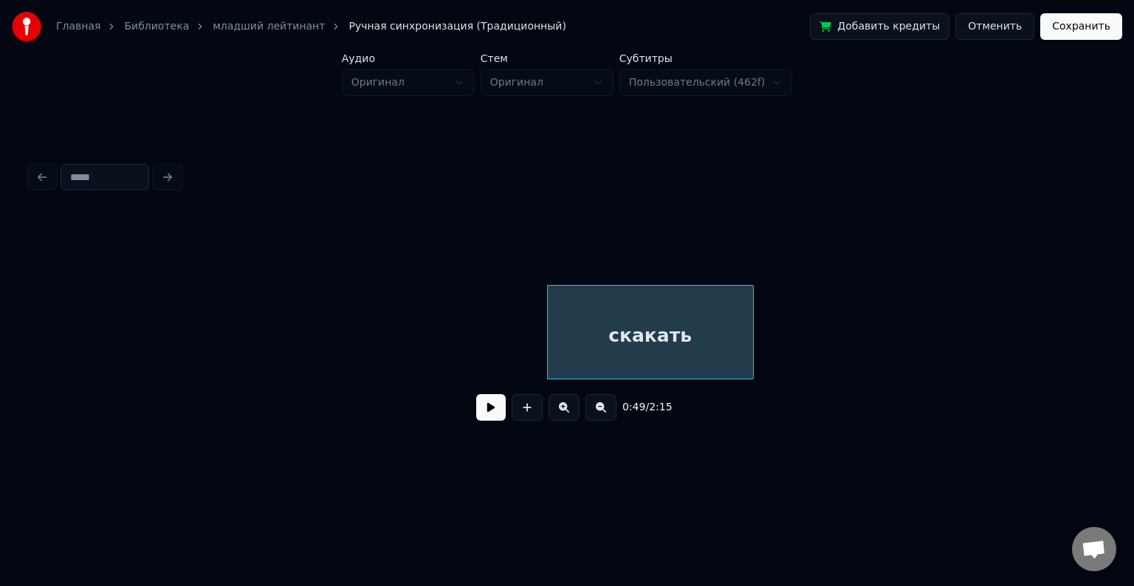
scroll to position [0, 6851]
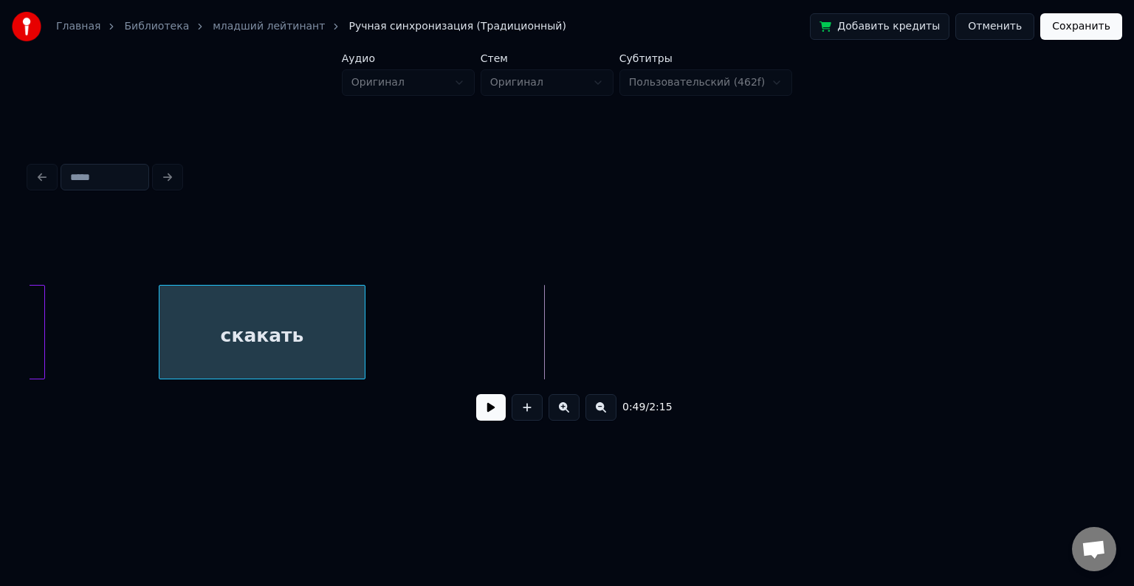
click at [236, 333] on div "скакать" at bounding box center [262, 336] width 205 height 100
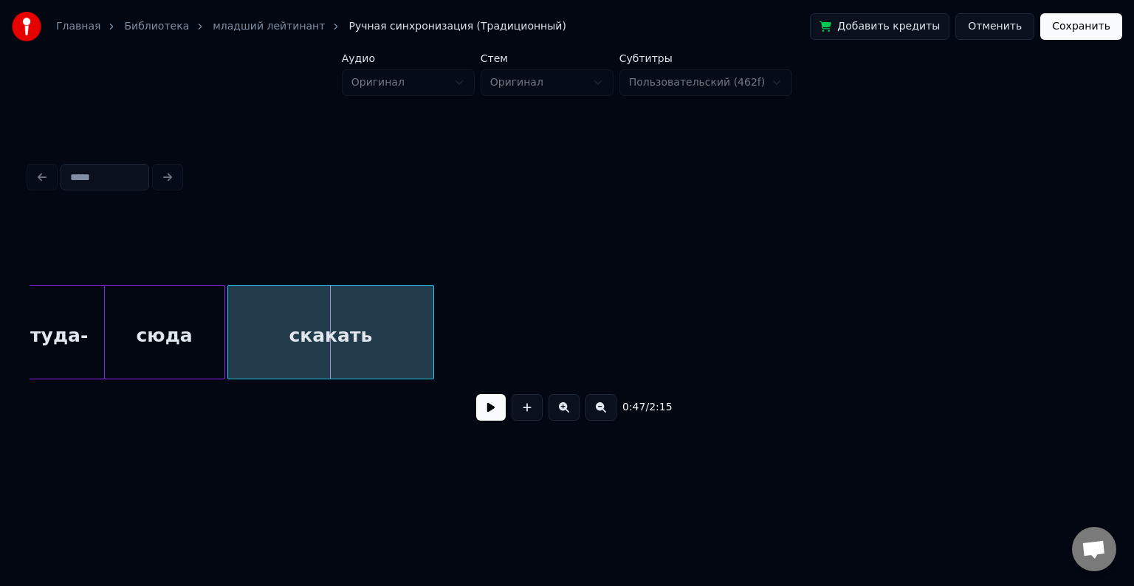
click at [295, 329] on div "скакать" at bounding box center [330, 336] width 205 height 100
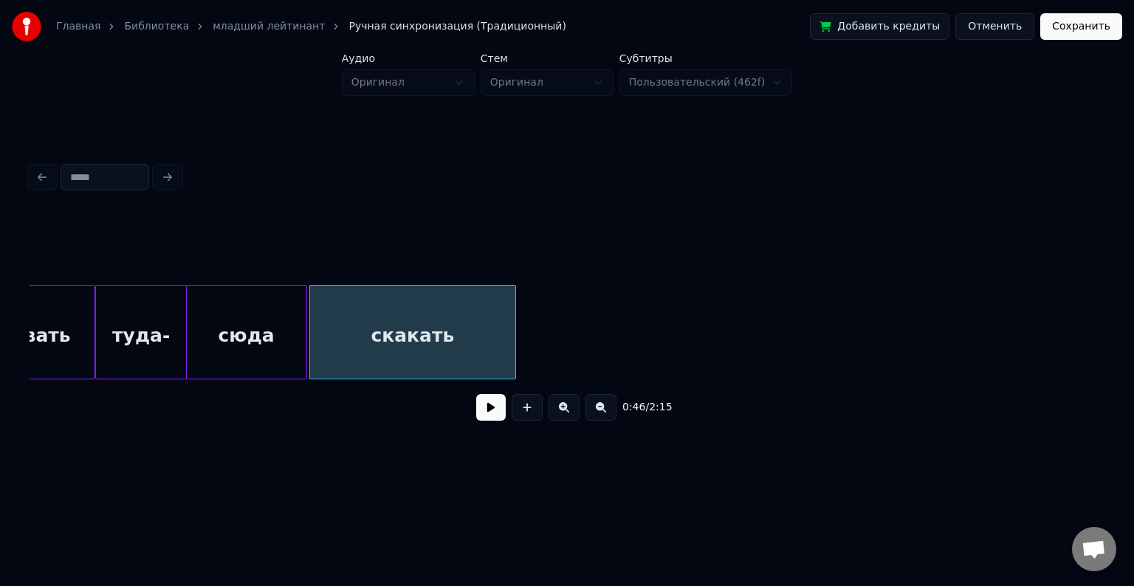
scroll to position [0, 6571]
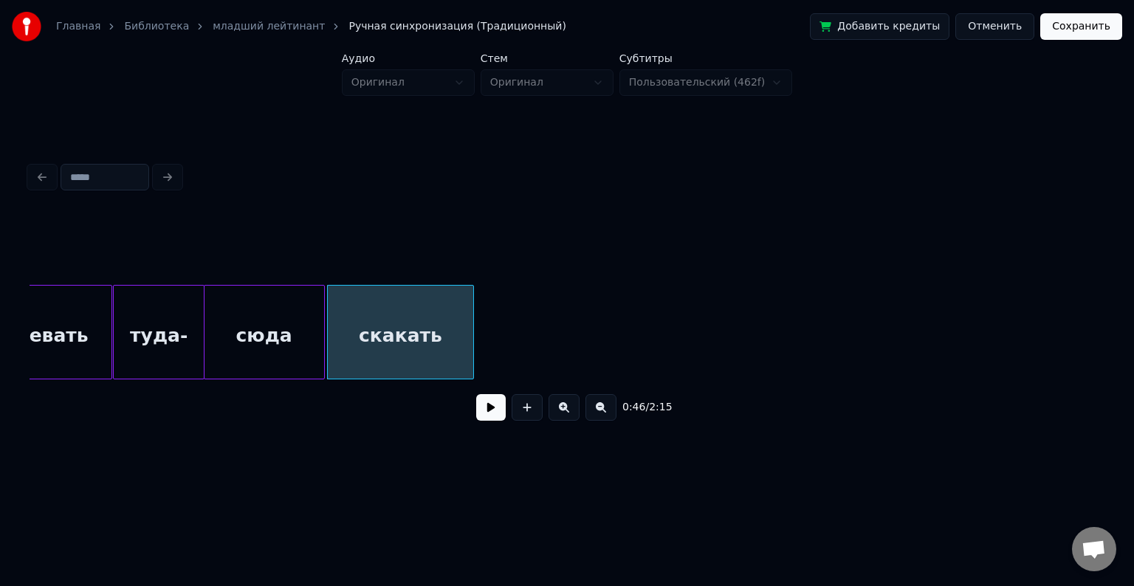
click at [471, 319] on div at bounding box center [471, 332] width 4 height 93
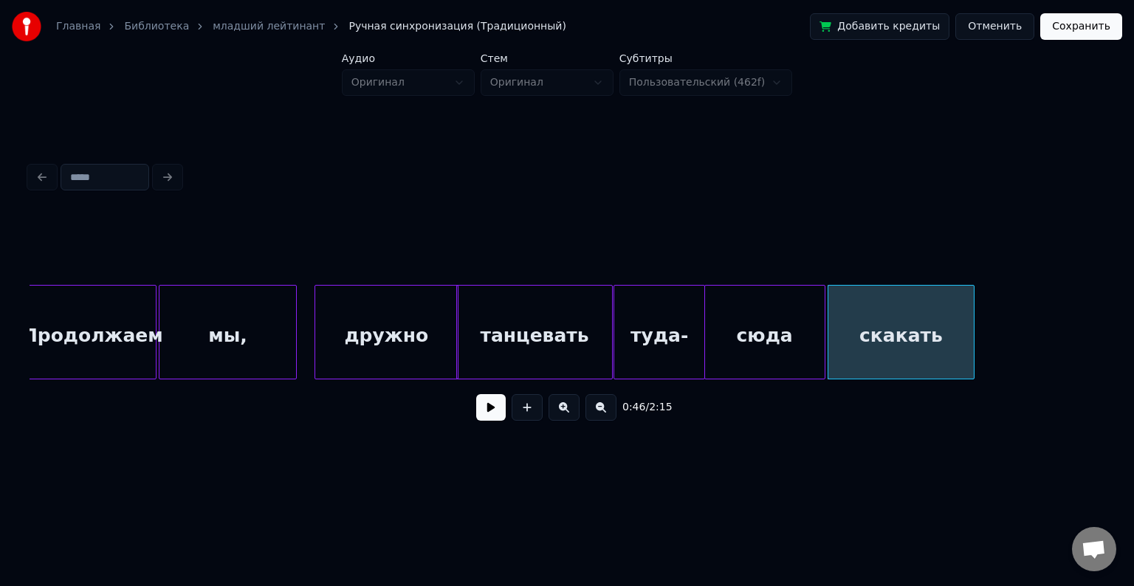
scroll to position [0, 5963]
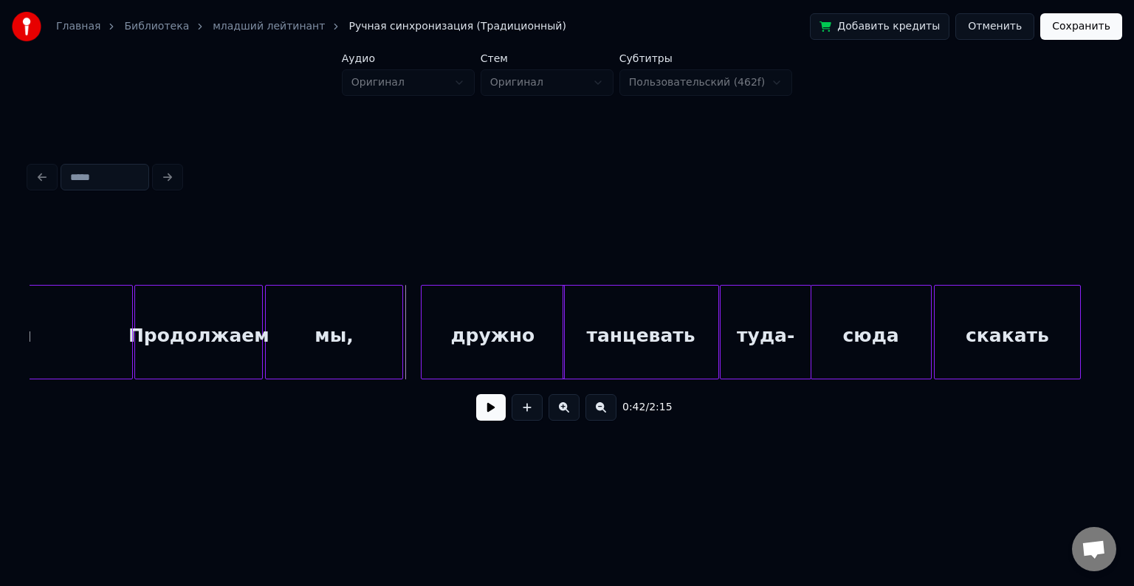
click at [488, 416] on button at bounding box center [491, 407] width 30 height 27
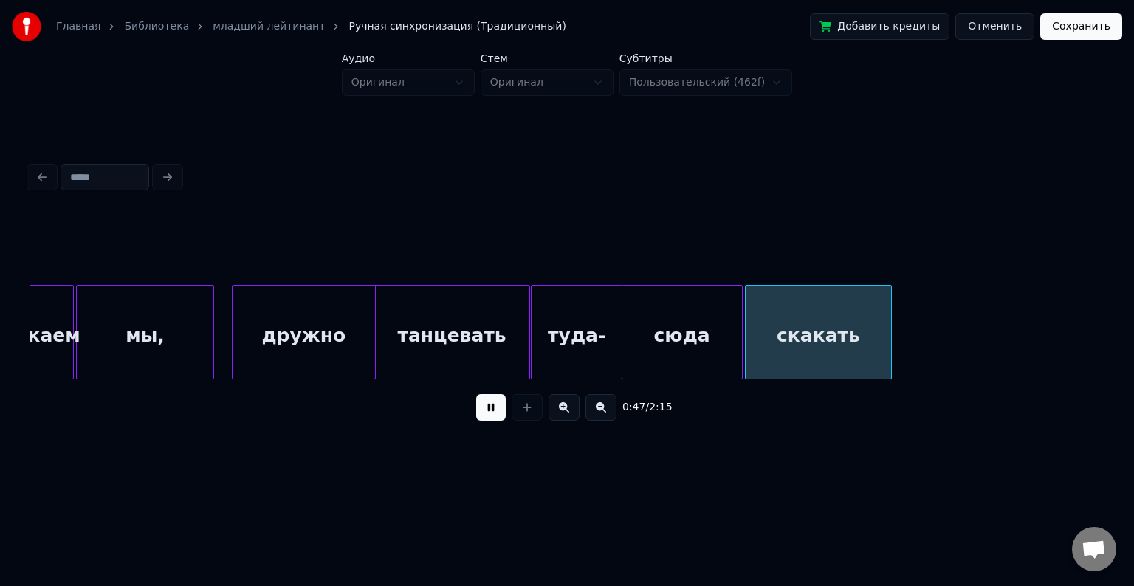
scroll to position [0, 6154]
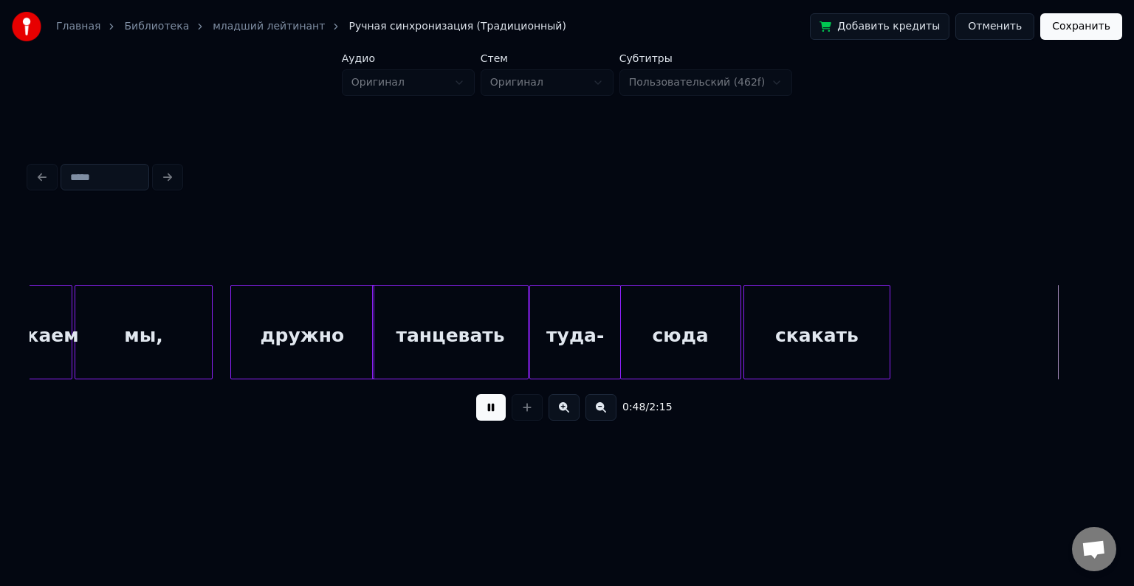
click at [487, 418] on button at bounding box center [491, 407] width 30 height 27
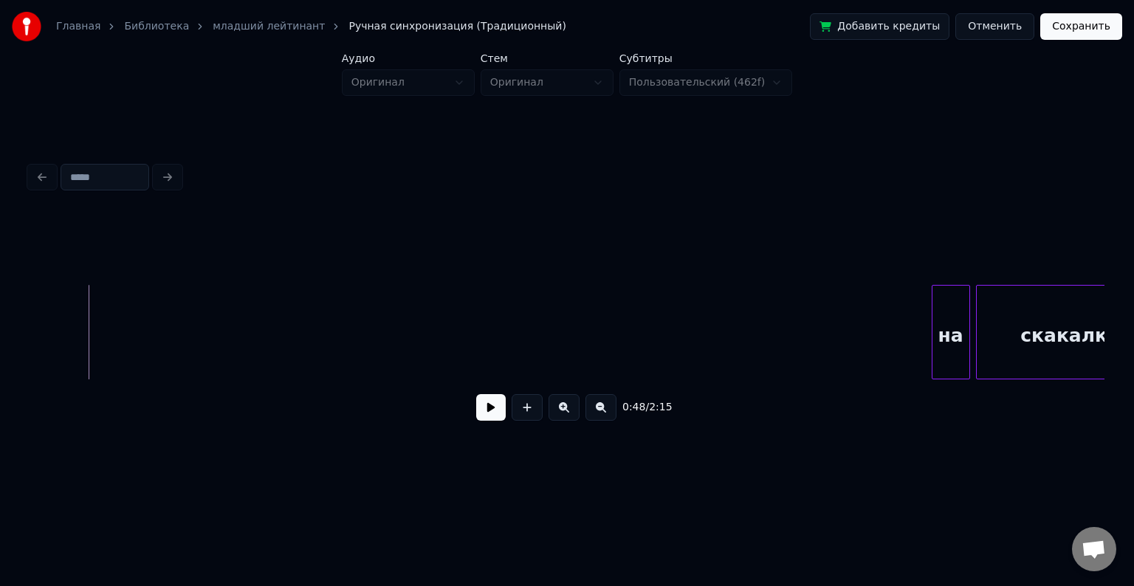
scroll to position [0, 7166]
click at [100, 354] on div "на" at bounding box center [103, 336] width 37 height 100
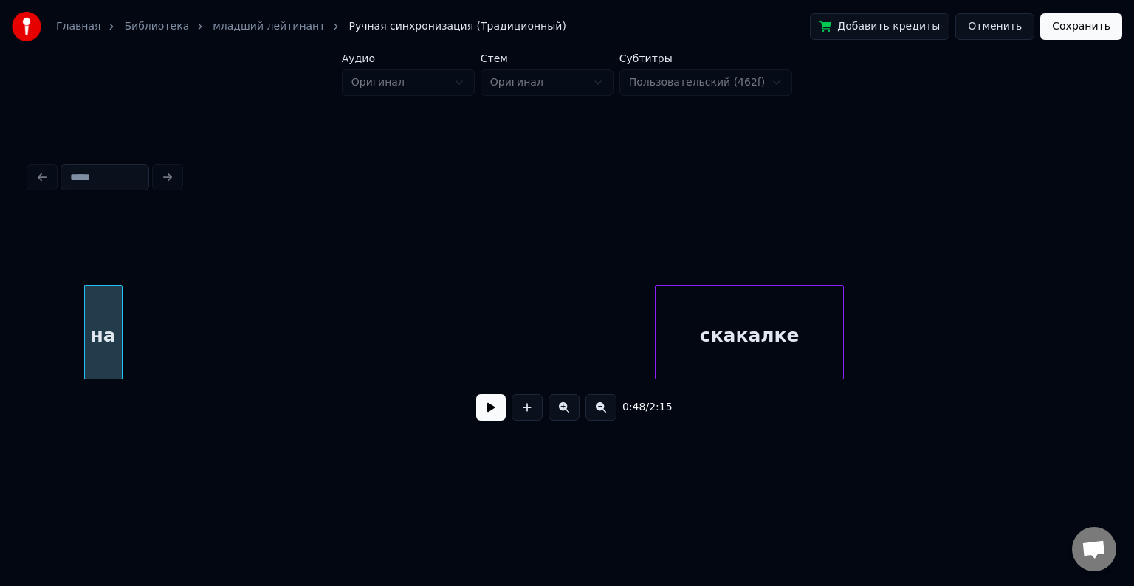
scroll to position [0, 7210]
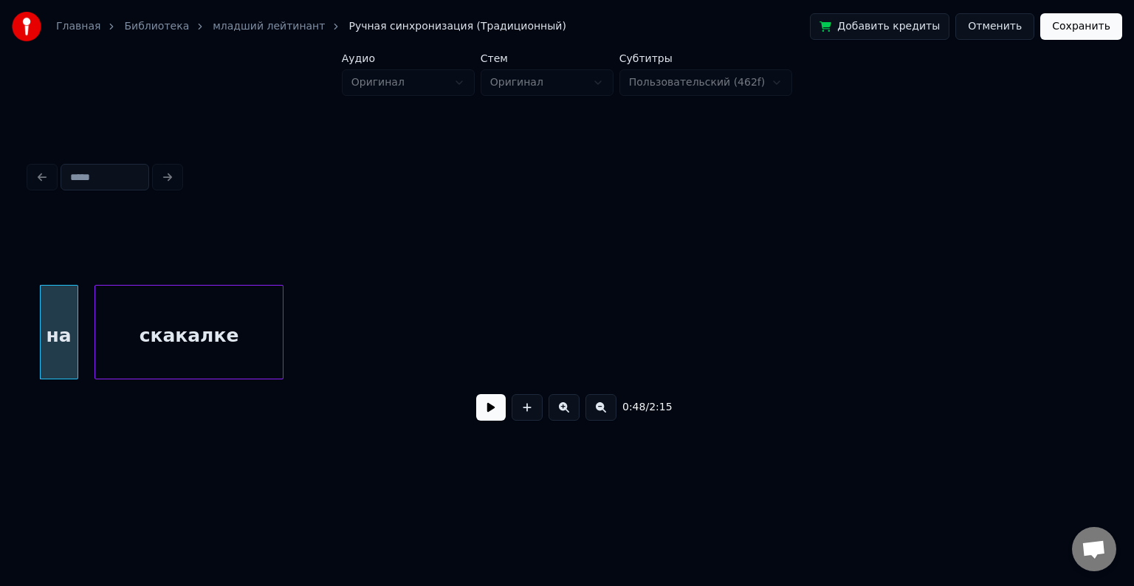
click at [207, 355] on div "скакалке" at bounding box center [189, 336] width 188 height 100
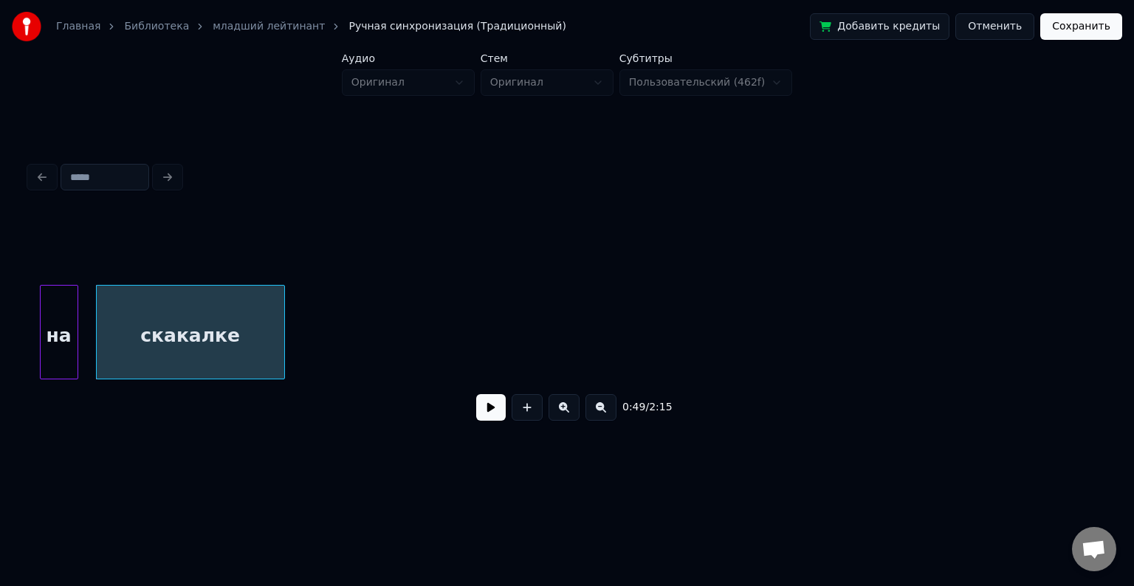
click at [77, 327] on div at bounding box center [75, 332] width 4 height 93
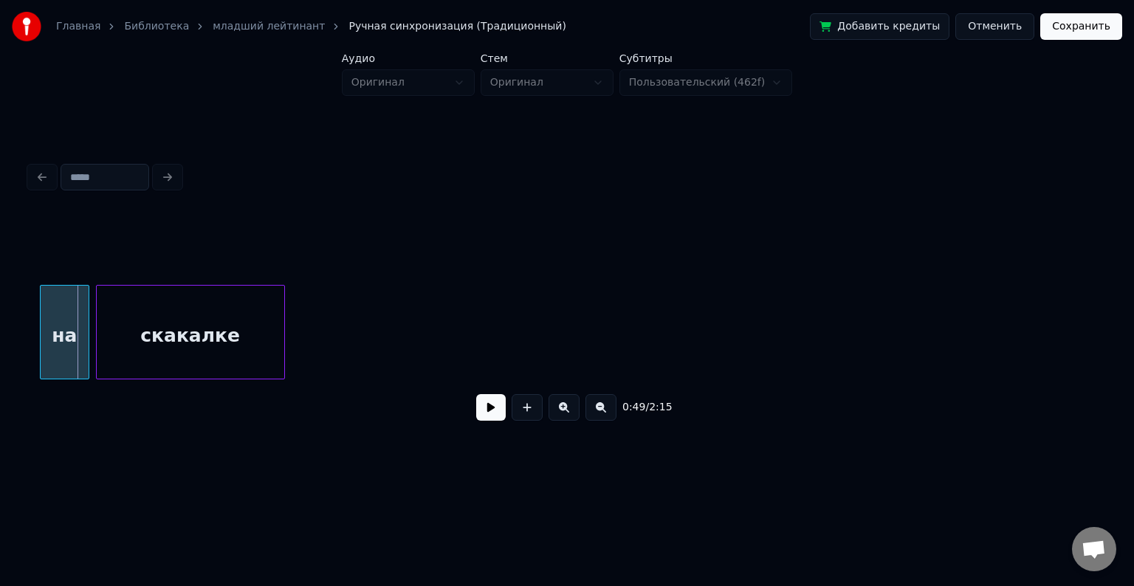
click at [86, 326] on div at bounding box center [86, 332] width 4 height 93
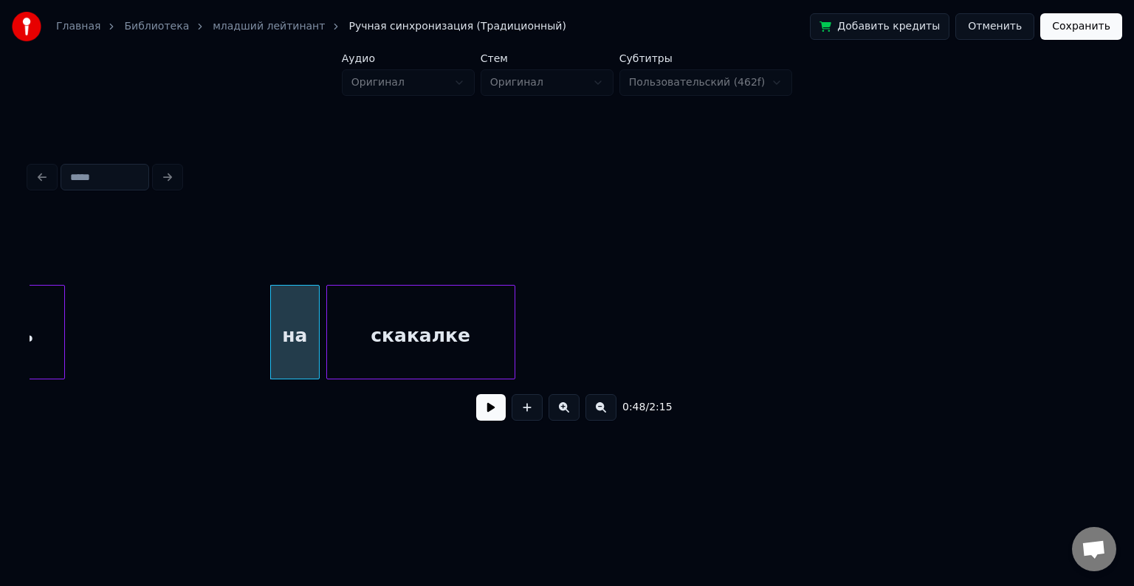
click at [489, 421] on button at bounding box center [491, 407] width 30 height 27
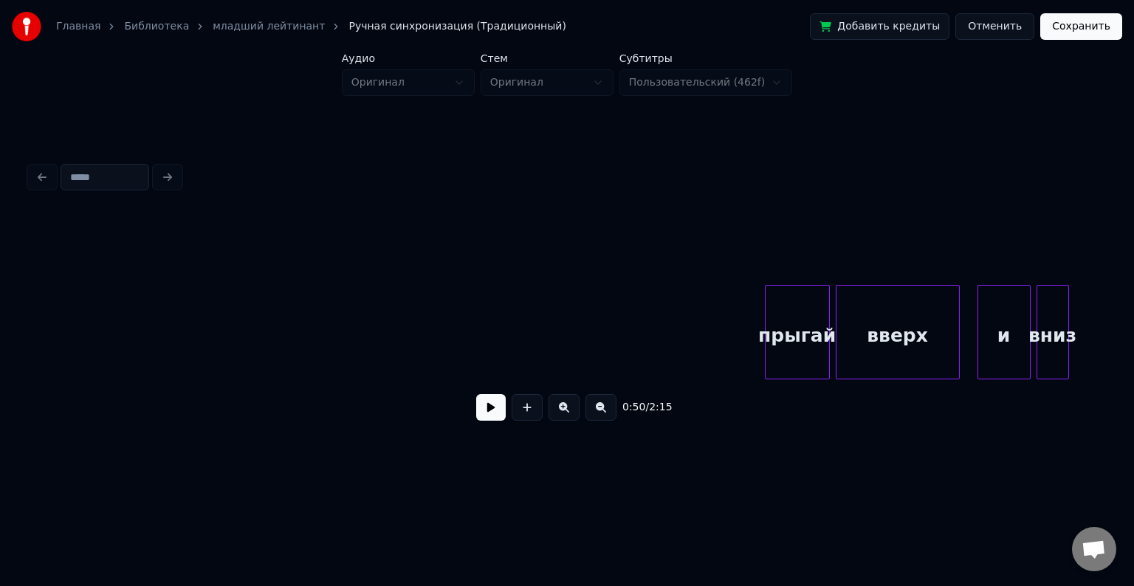
scroll to position [0, 7622]
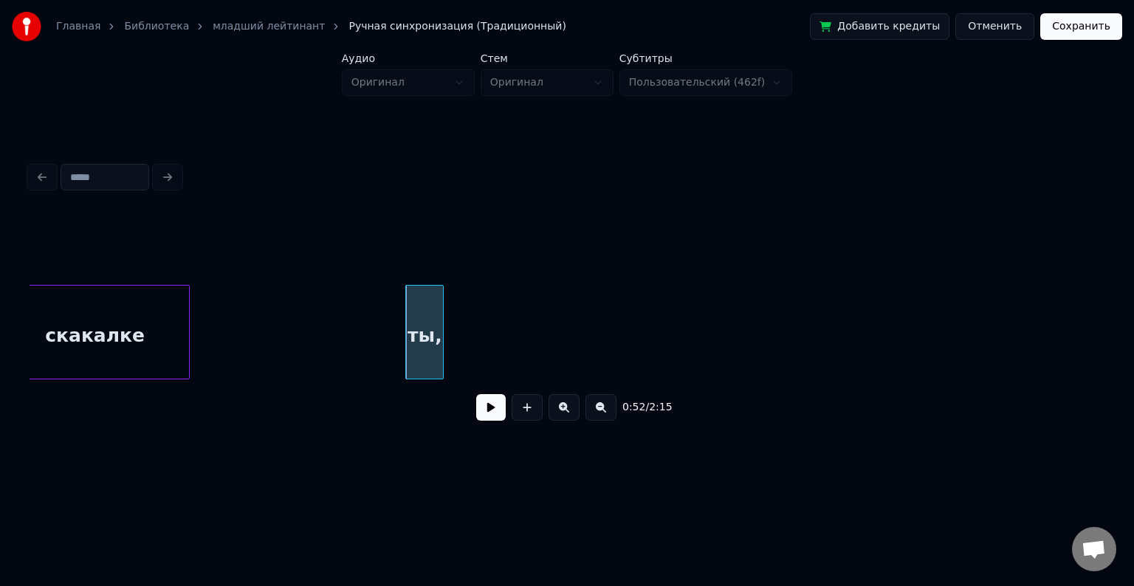
scroll to position [0, 7303]
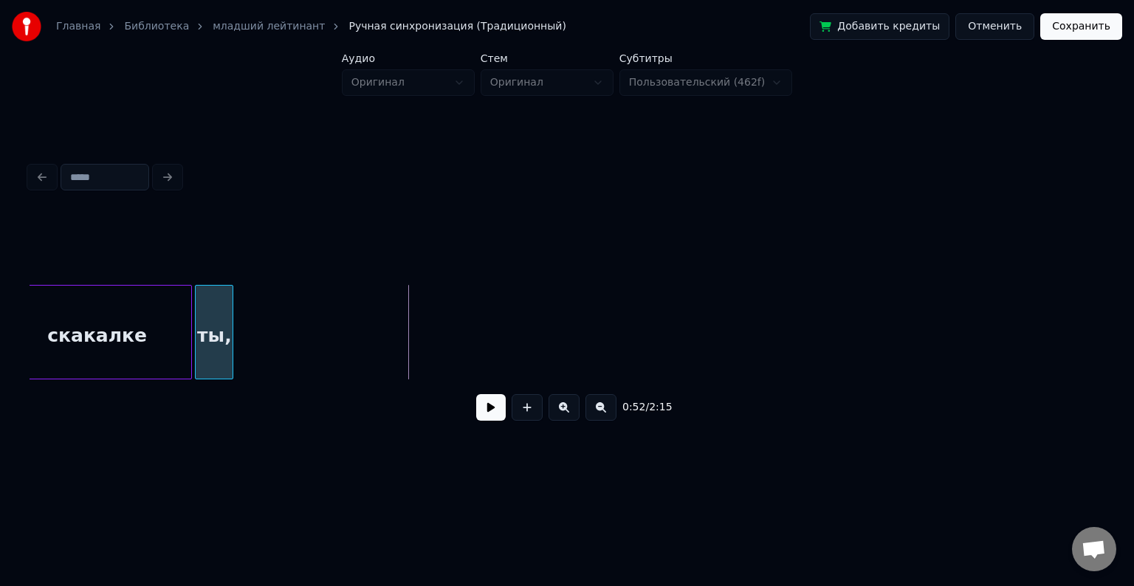
click at [206, 312] on div "ты," at bounding box center [214, 336] width 37 height 100
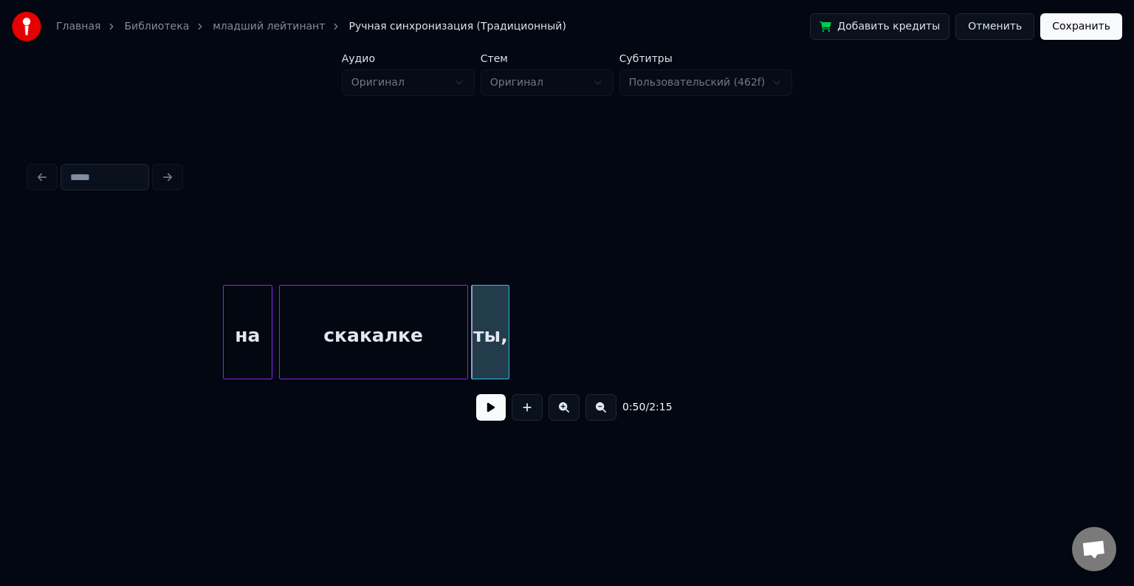
scroll to position [0, 7009]
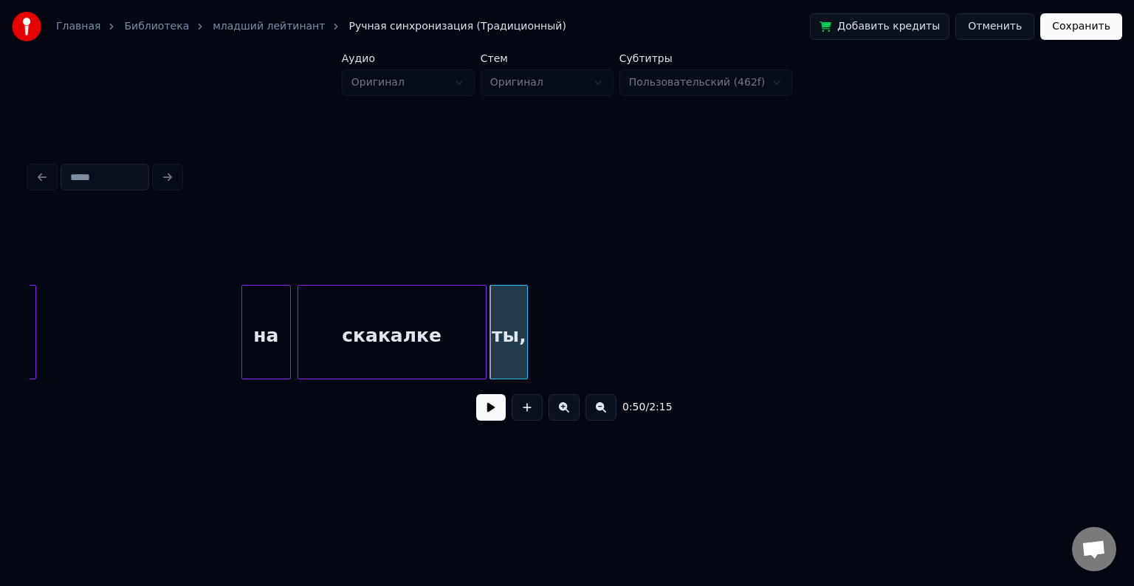
click at [482, 408] on button at bounding box center [491, 407] width 30 height 27
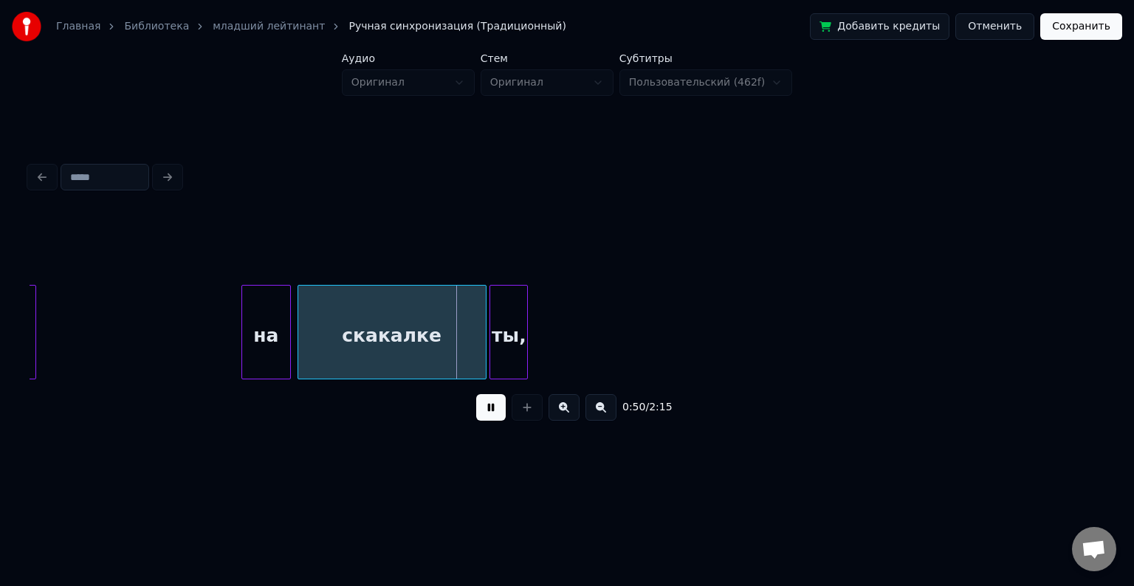
click at [482, 408] on button at bounding box center [491, 407] width 30 height 27
click at [448, 311] on div at bounding box center [448, 332] width 4 height 93
click at [479, 316] on div "ты," at bounding box center [471, 336] width 37 height 100
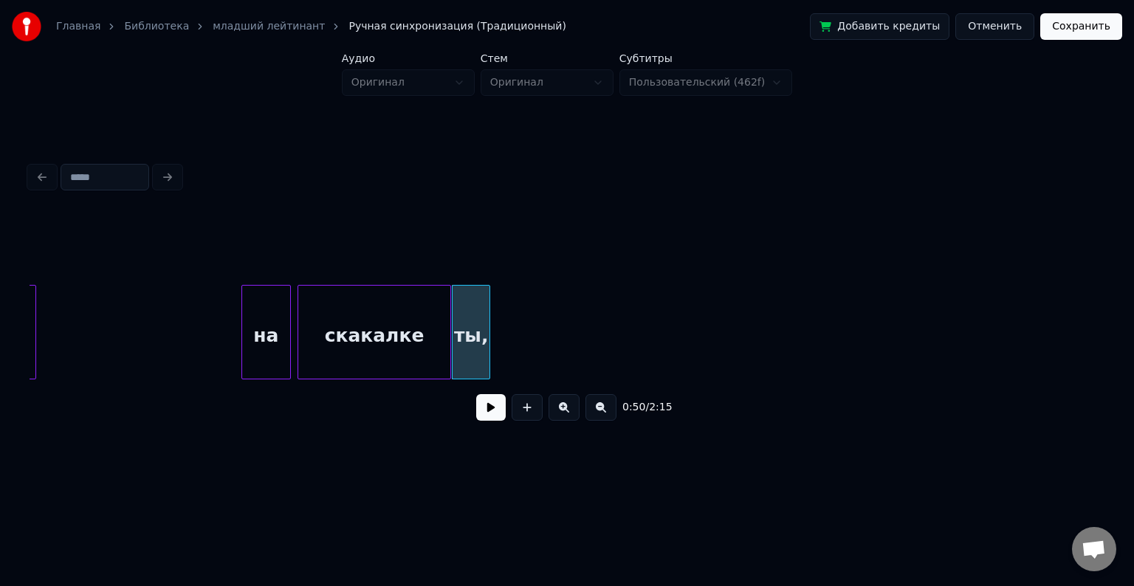
click at [501, 411] on button at bounding box center [491, 407] width 30 height 27
click at [400, 329] on div at bounding box center [402, 332] width 4 height 93
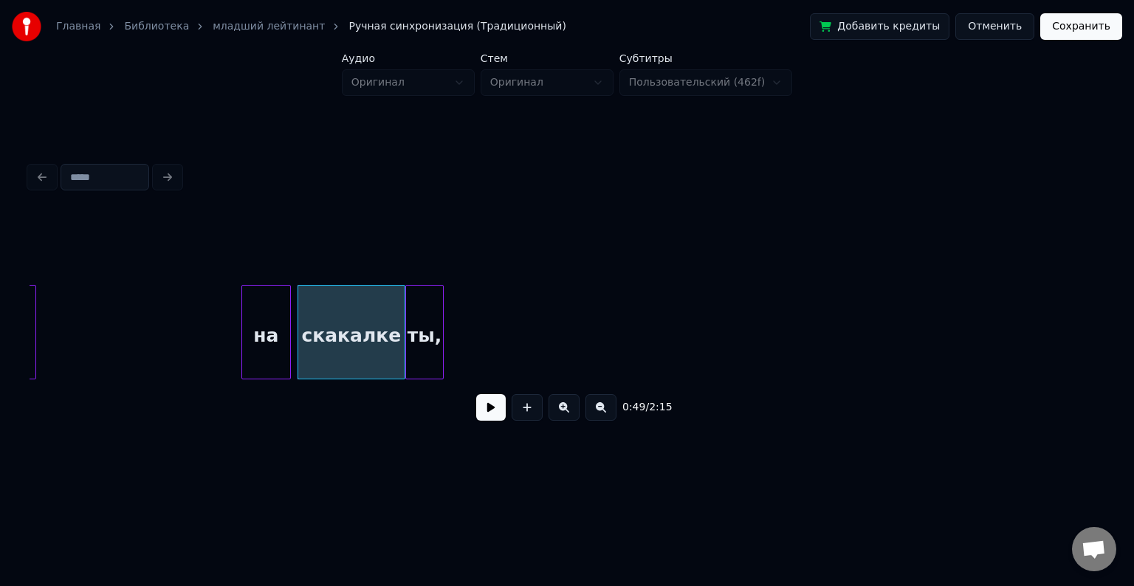
click at [429, 329] on div "ты," at bounding box center [424, 336] width 37 height 100
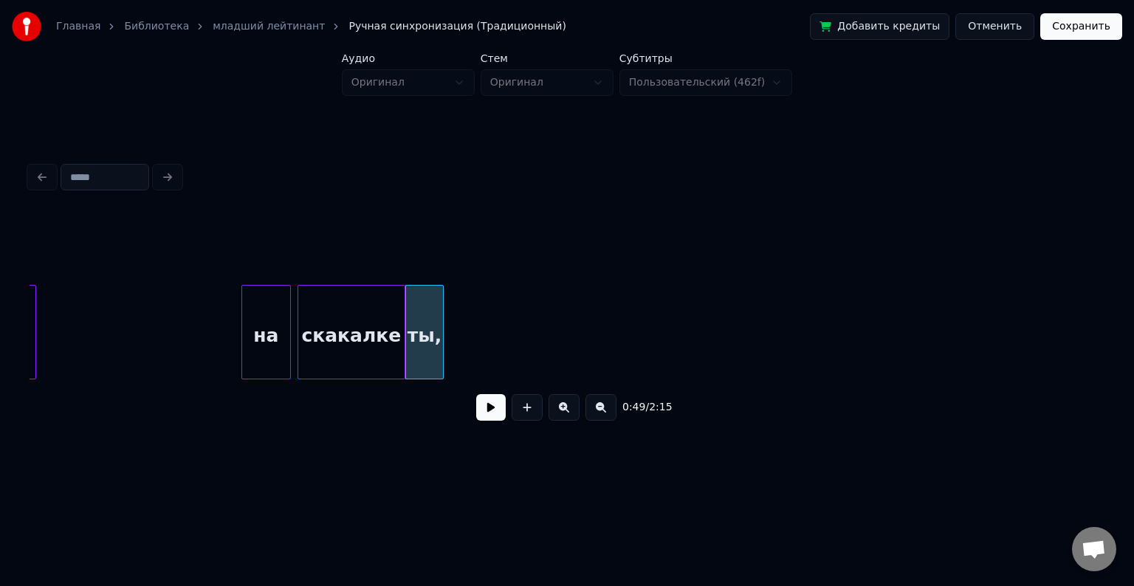
click at [485, 419] on button at bounding box center [491, 407] width 30 height 27
click at [489, 415] on button at bounding box center [491, 407] width 30 height 27
click at [454, 319] on div at bounding box center [453, 332] width 4 height 93
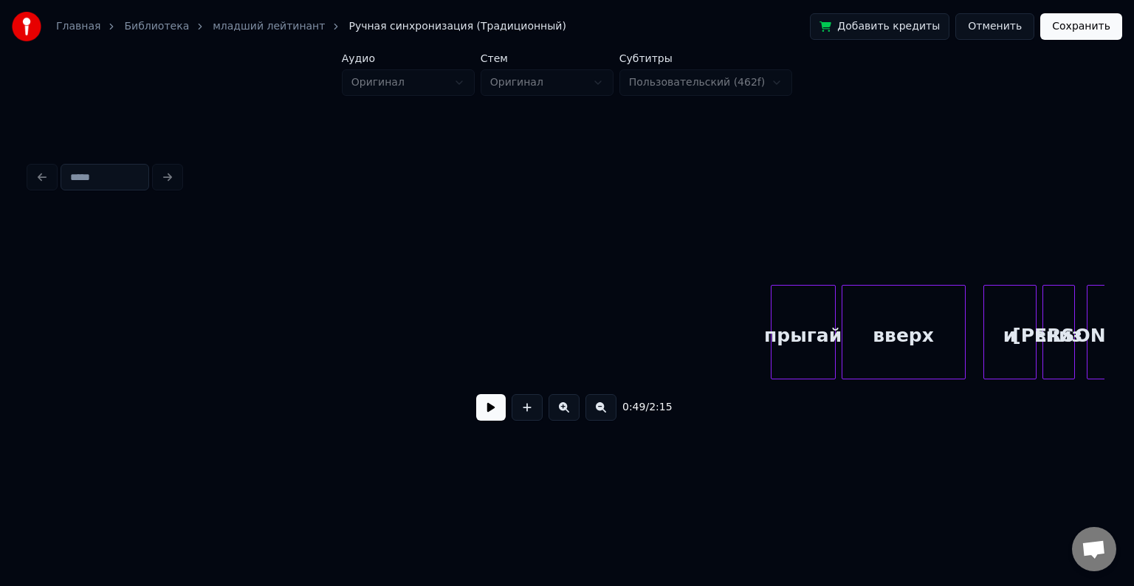
scroll to position [0, 7664]
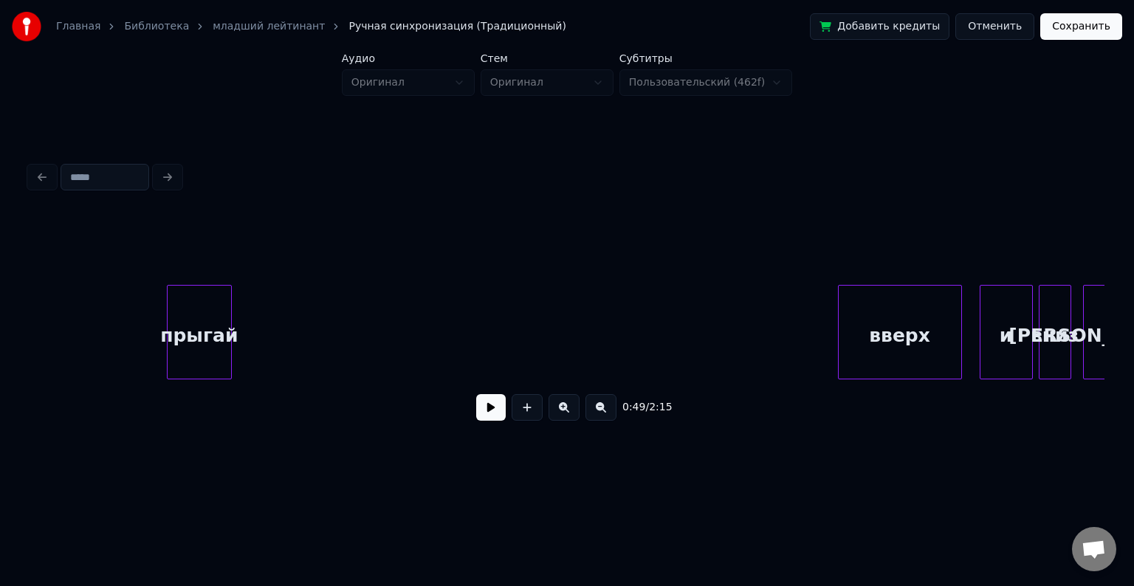
click at [196, 366] on div "прыгай" at bounding box center [200, 336] width 64 height 100
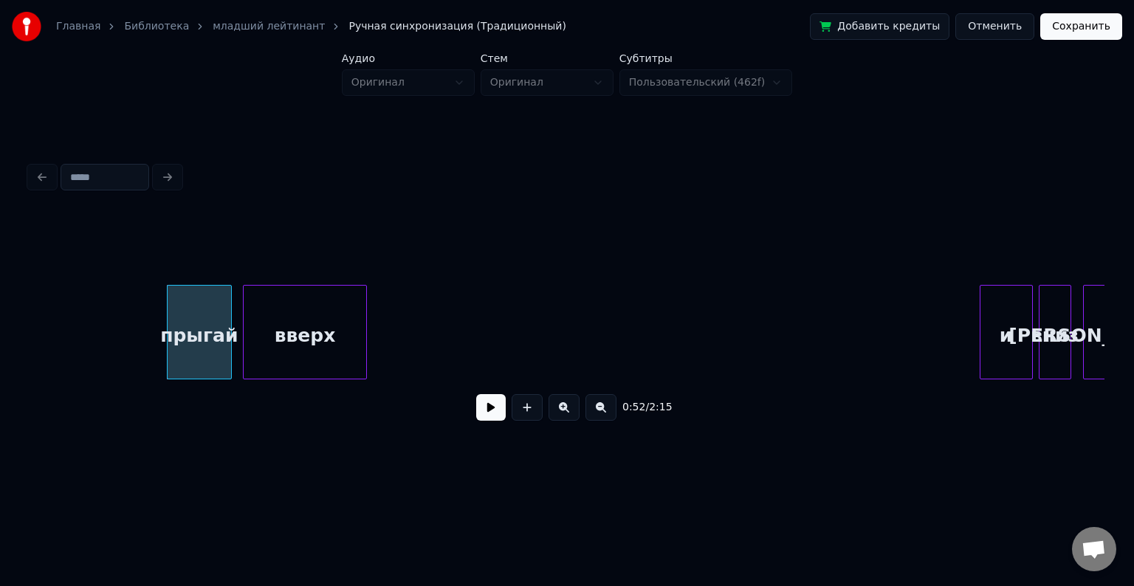
click at [286, 233] on div "0:52 / 2:15" at bounding box center [567, 323] width 1075 height 225
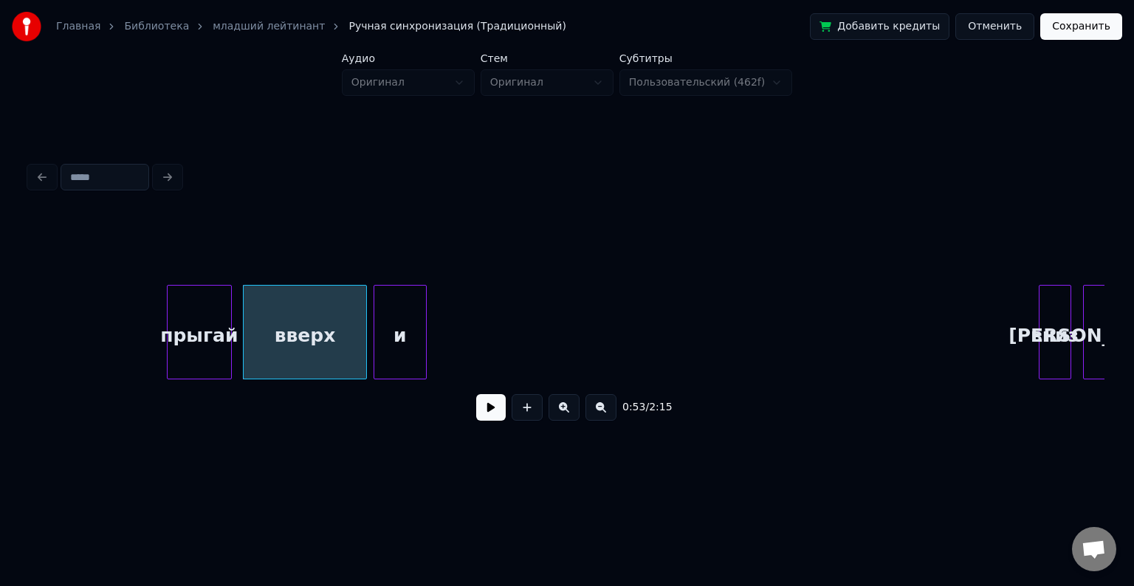
click at [417, 290] on div "и" at bounding box center [400, 336] width 52 height 100
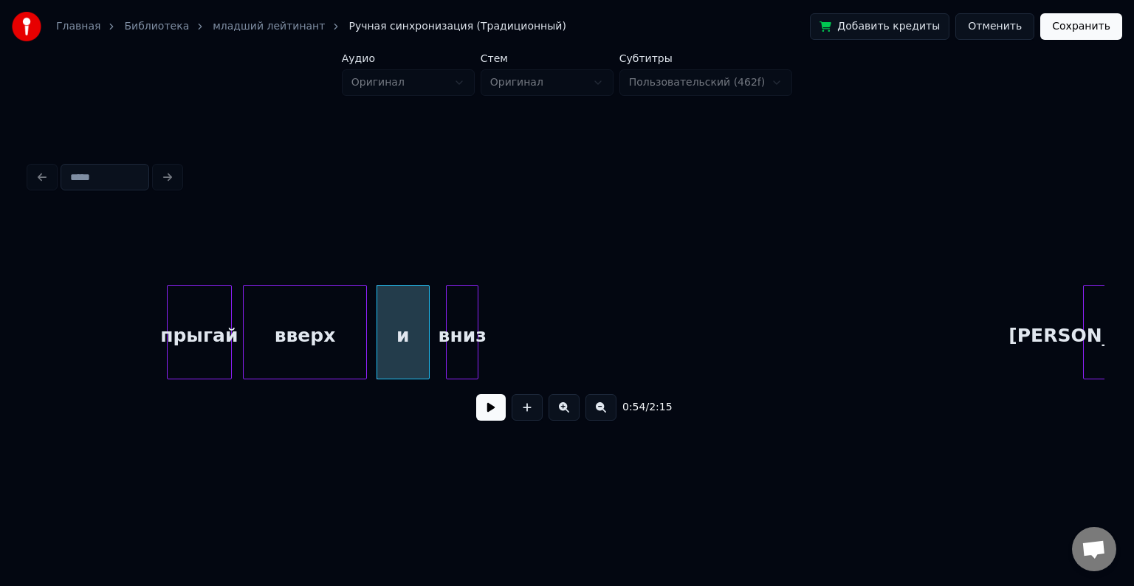
click at [463, 297] on div "вниз" at bounding box center [462, 336] width 31 height 100
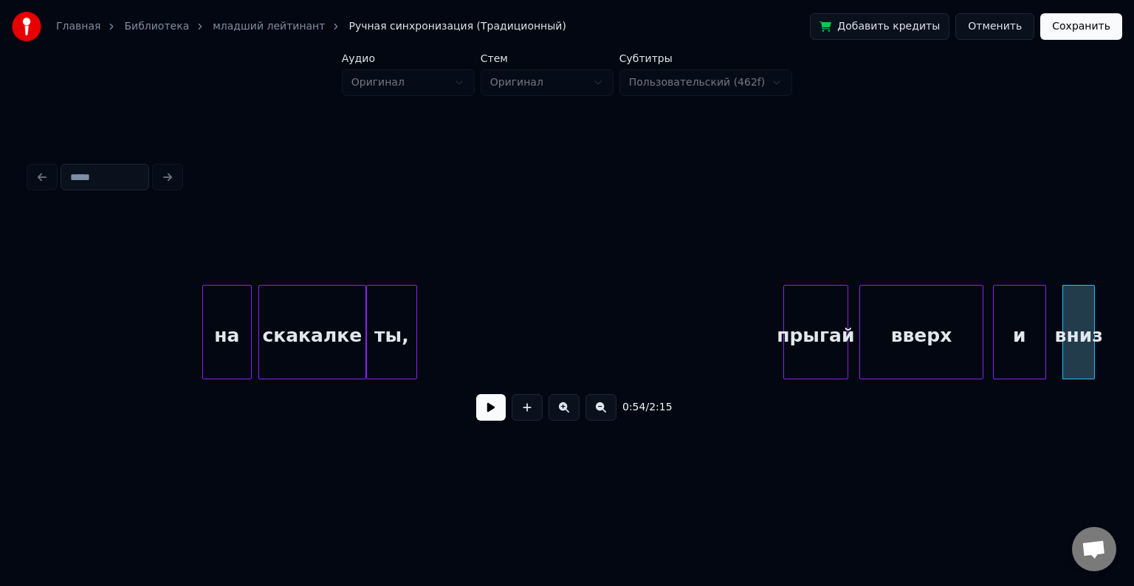
scroll to position [0, 7041]
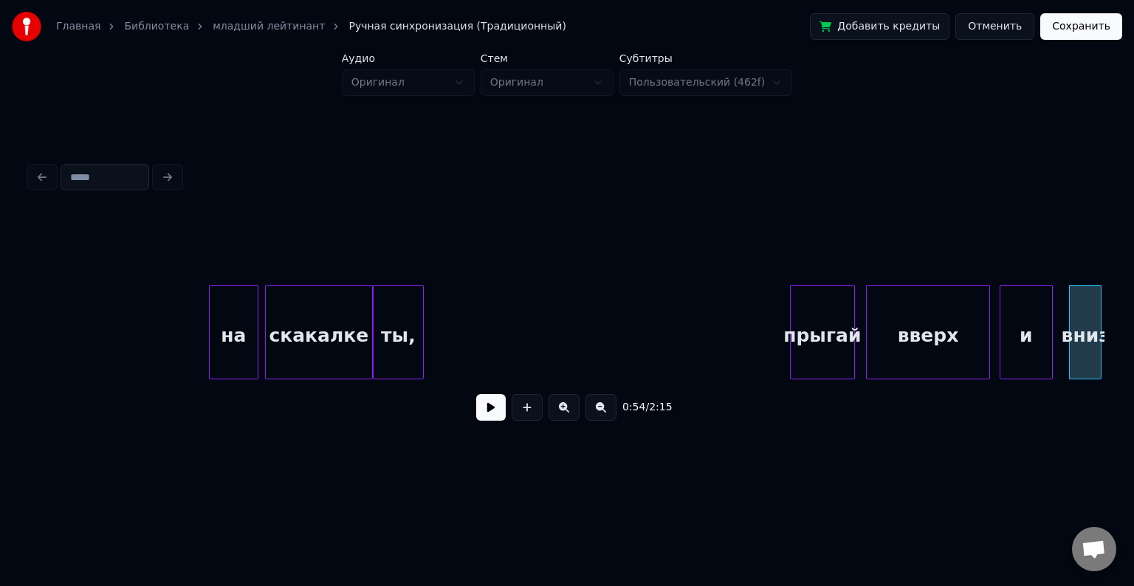
click at [490, 414] on button at bounding box center [491, 407] width 30 height 27
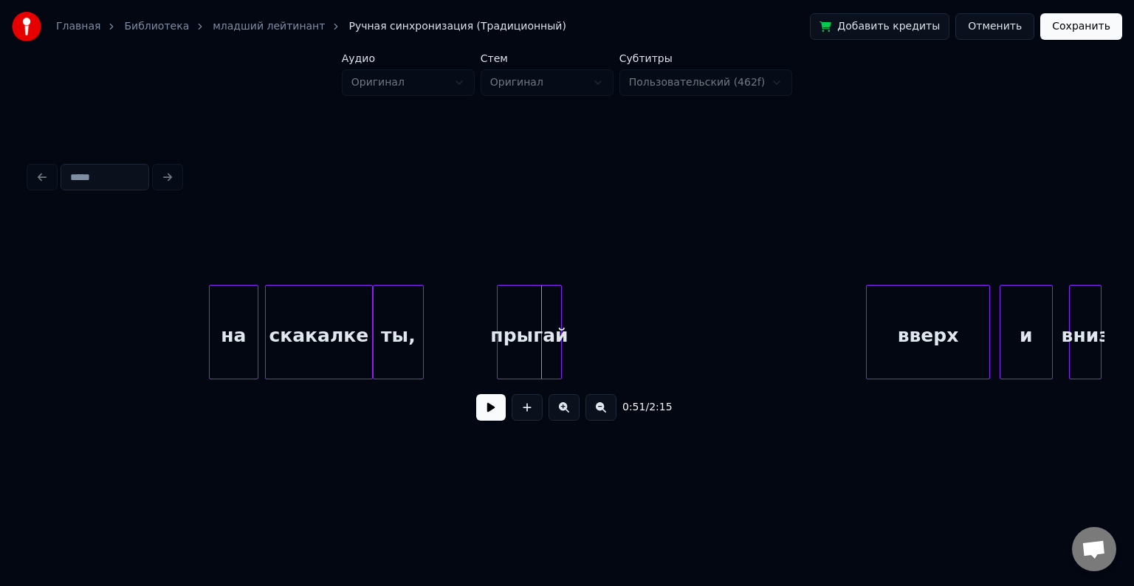
click at [519, 337] on div "прыгай" at bounding box center [530, 336] width 64 height 100
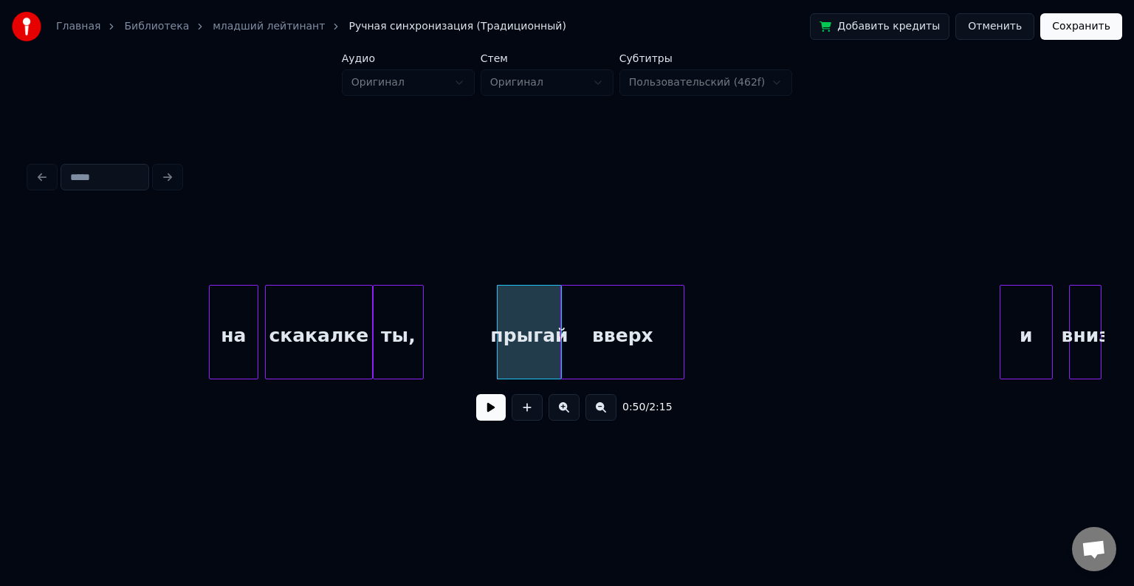
click at [607, 328] on div "вверх" at bounding box center [622, 336] width 123 height 100
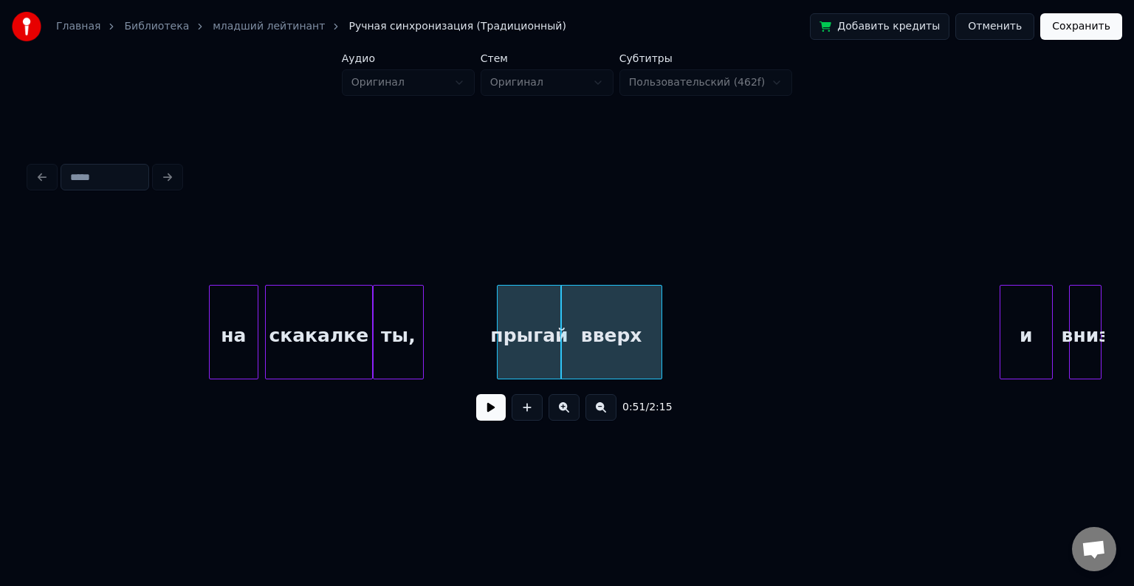
click at [657, 324] on div at bounding box center [659, 332] width 4 height 93
click at [420, 306] on div at bounding box center [421, 332] width 4 height 93
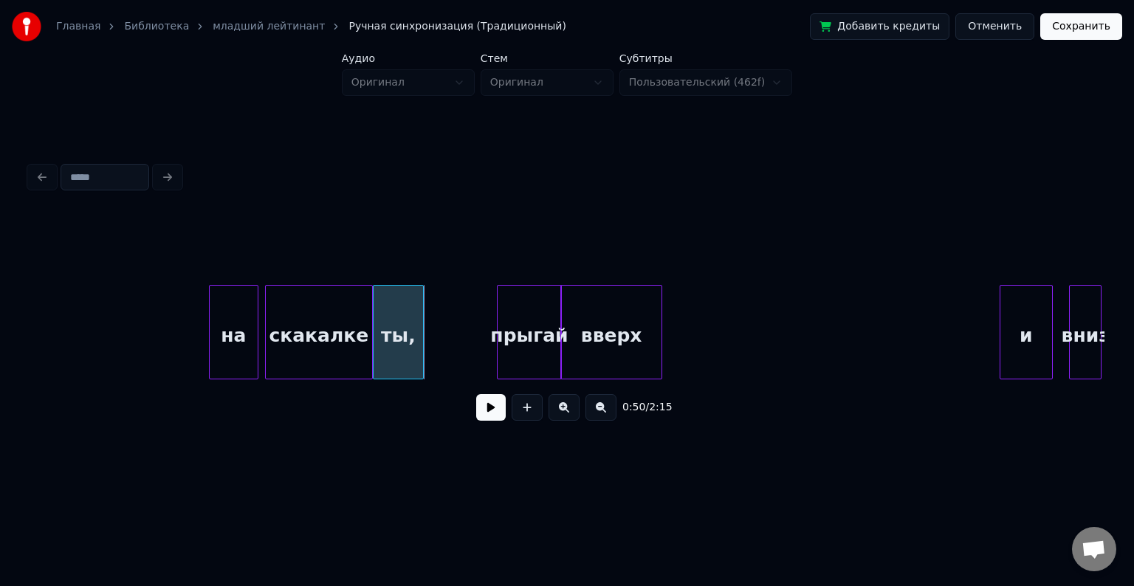
click at [487, 411] on button at bounding box center [491, 407] width 30 height 27
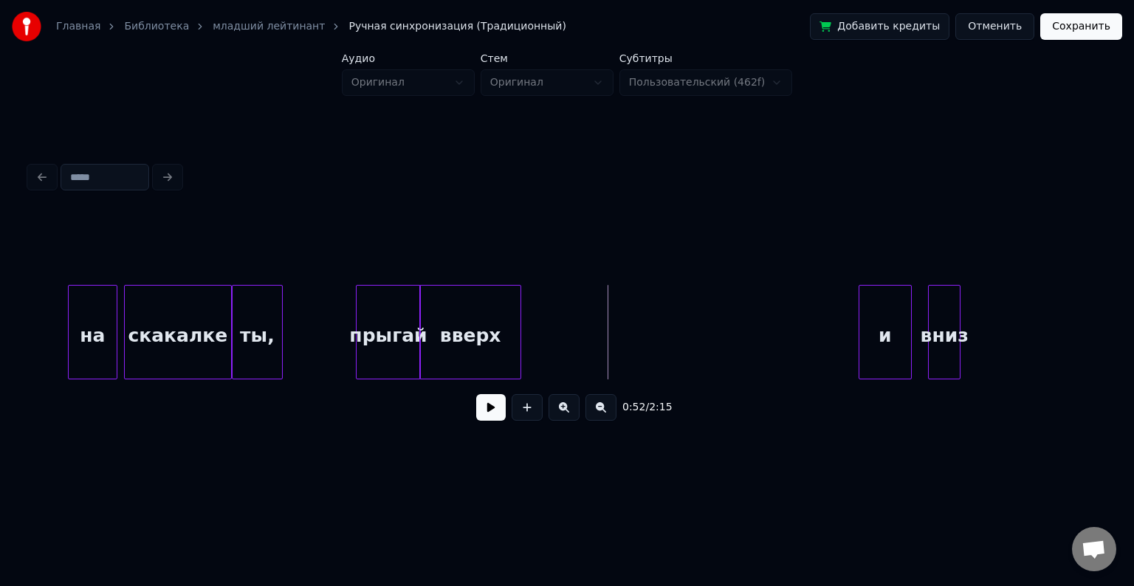
scroll to position [0, 7184]
click at [550, 298] on div "и" at bounding box center [546, 336] width 52 height 100
click at [544, 317] on div at bounding box center [541, 332] width 4 height 93
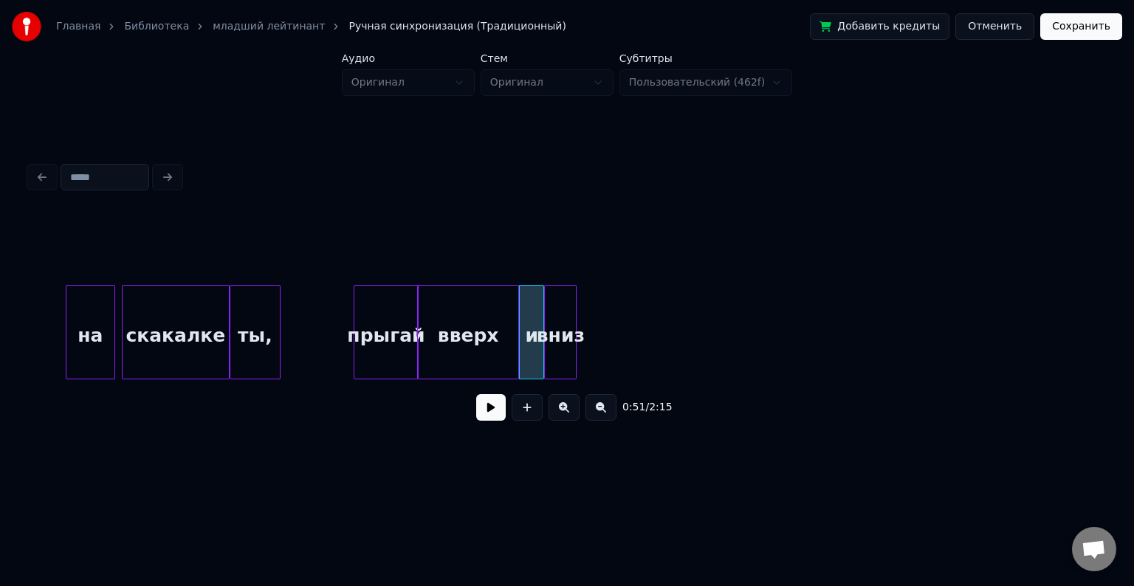
click at [553, 326] on div "вниз" at bounding box center [560, 336] width 31 height 100
click at [594, 320] on div at bounding box center [591, 332] width 4 height 93
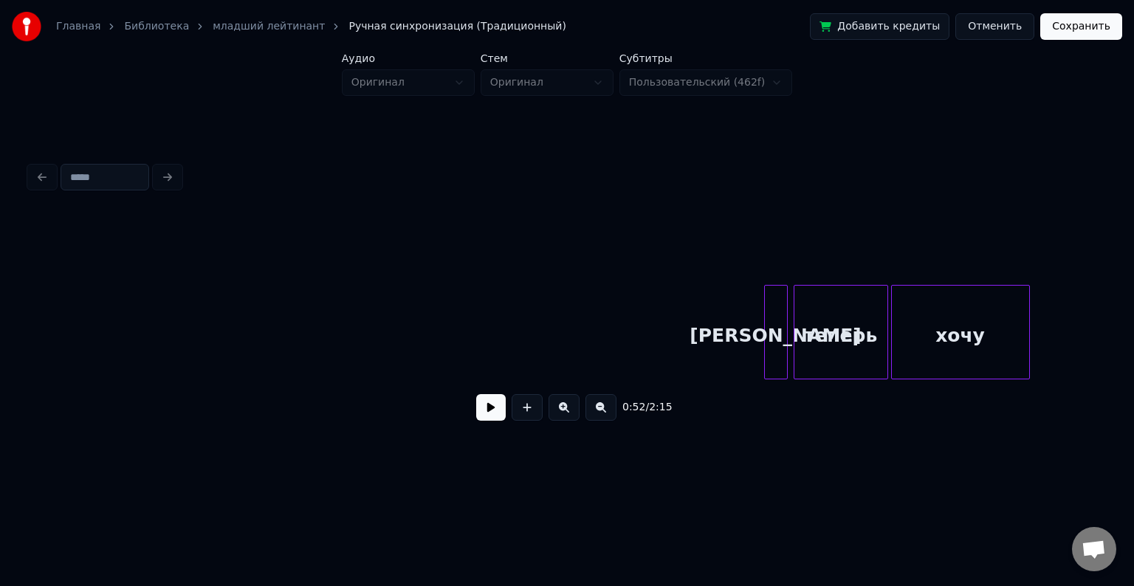
scroll to position [0, 8054]
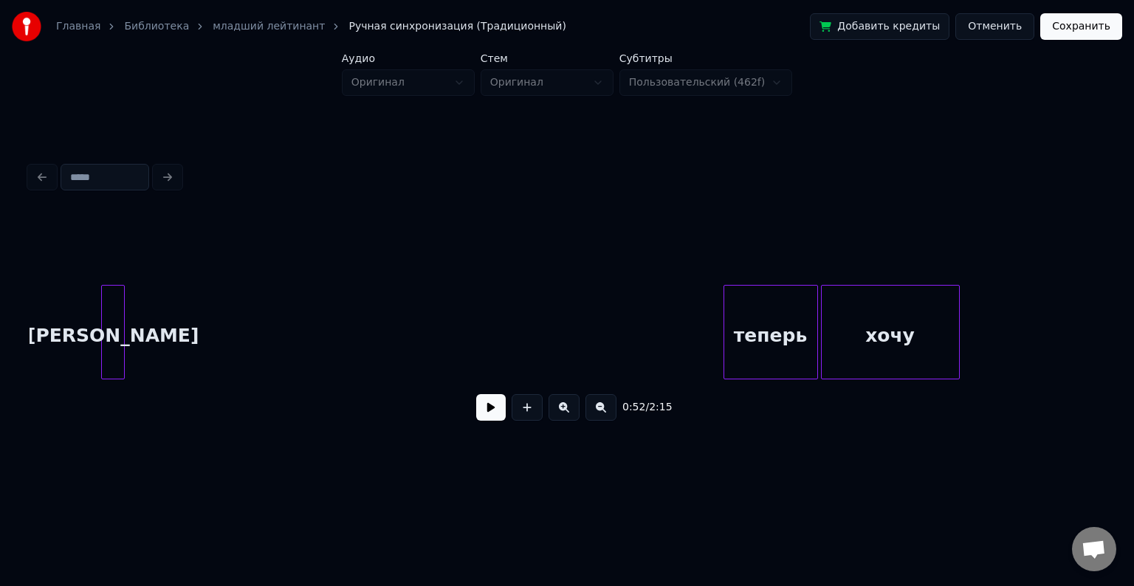
click at [115, 340] on div "[PERSON_NAME]" at bounding box center [113, 336] width 22 height 100
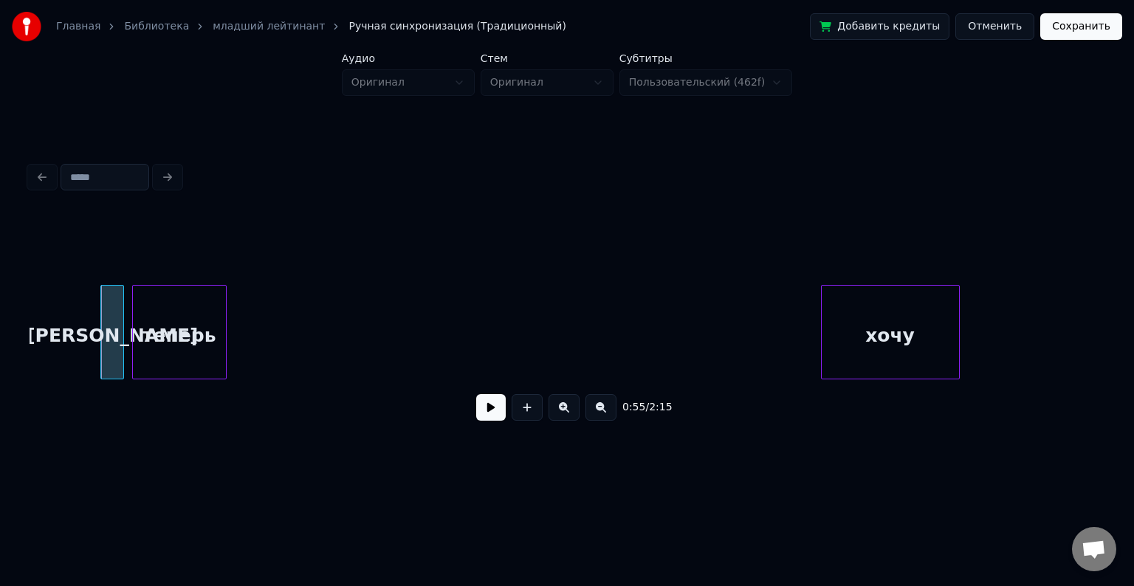
click at [181, 298] on div "теперь" at bounding box center [179, 336] width 93 height 100
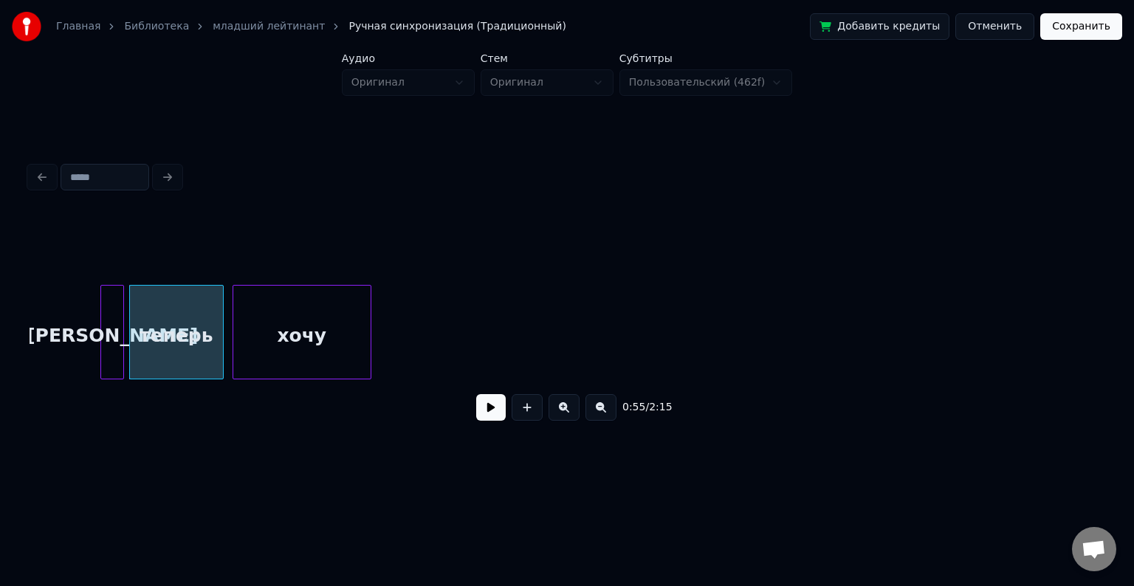
click at [284, 286] on div "хочу" at bounding box center [301, 336] width 137 height 100
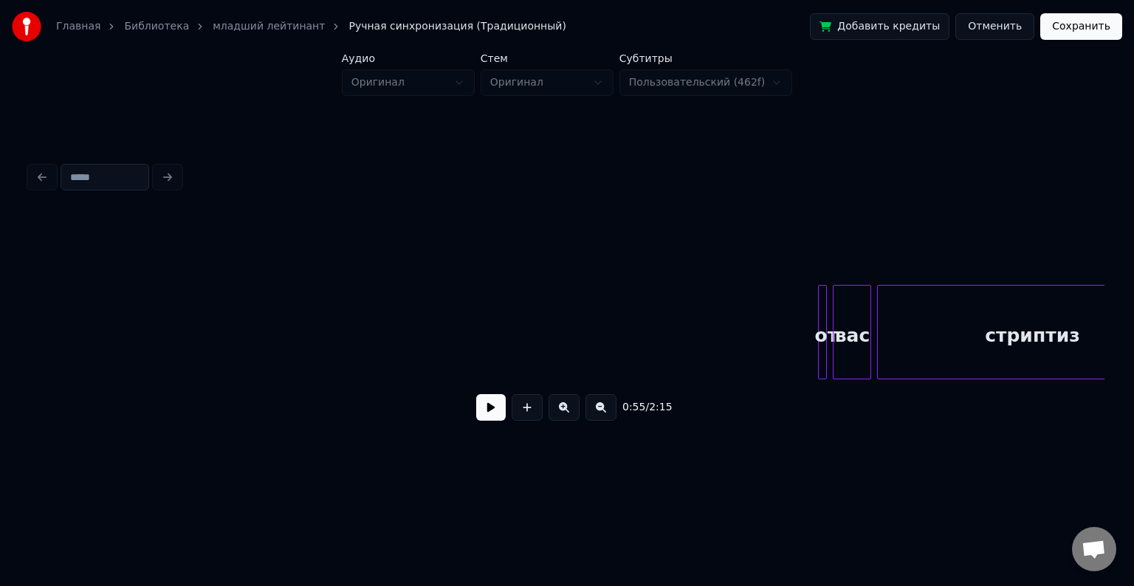
scroll to position [0, 10511]
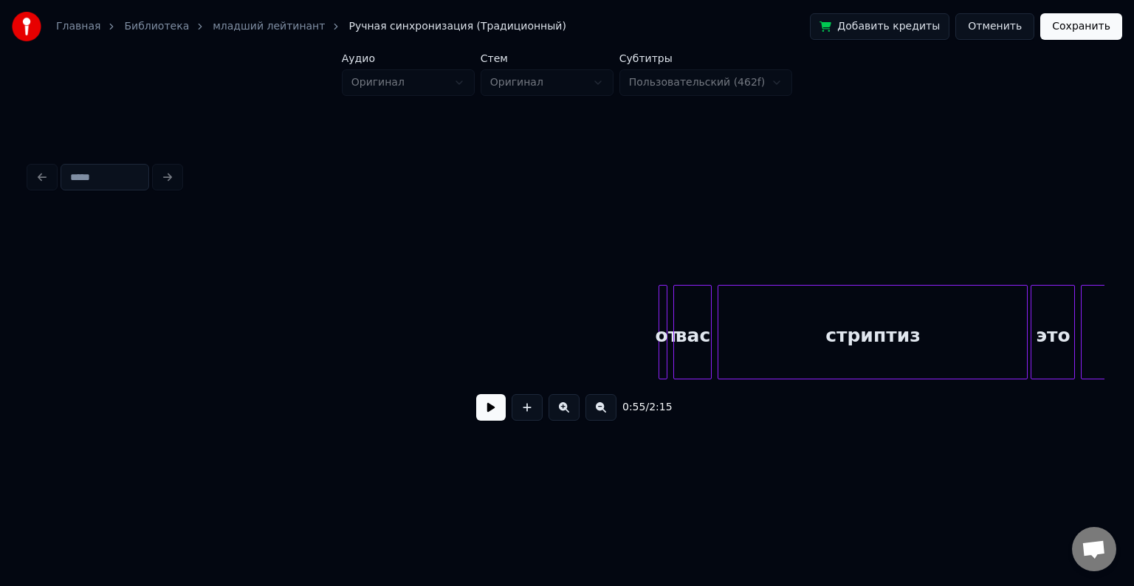
click at [663, 321] on div at bounding box center [665, 332] width 4 height 93
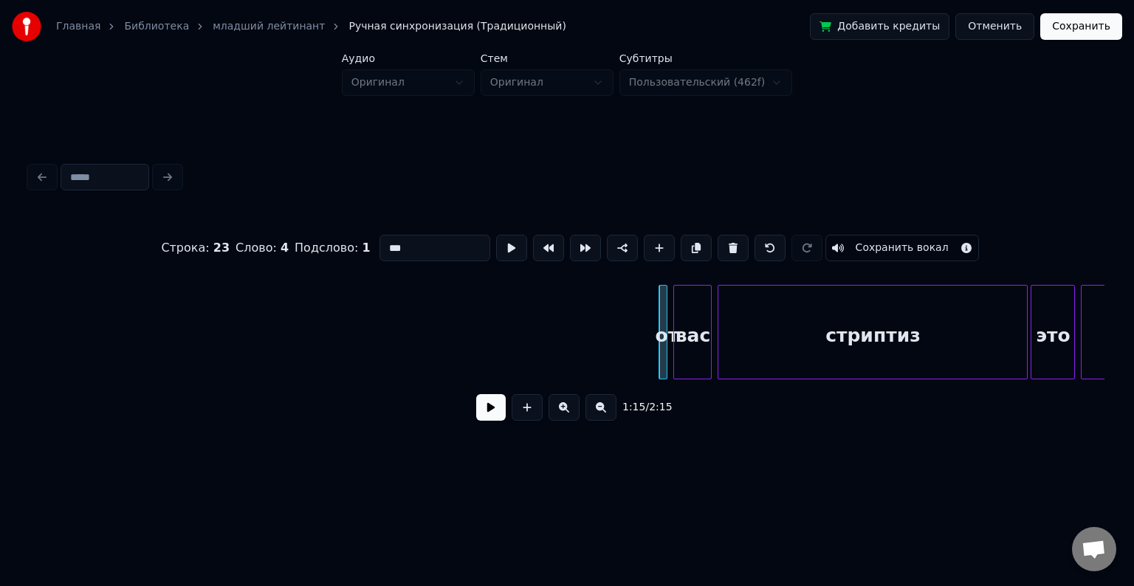
type input "**"
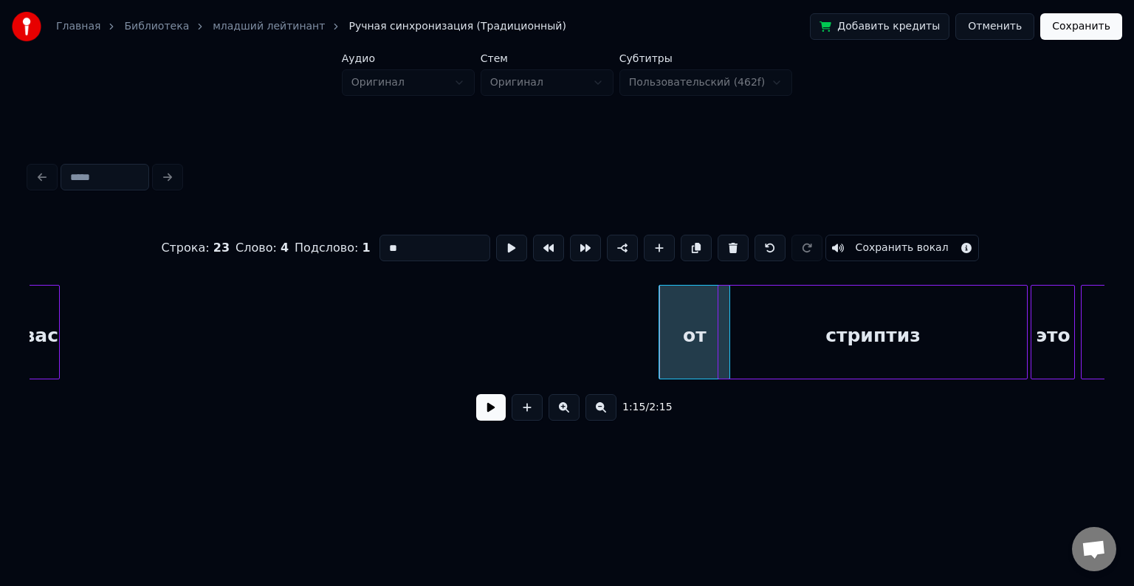
scroll to position [0, 10503]
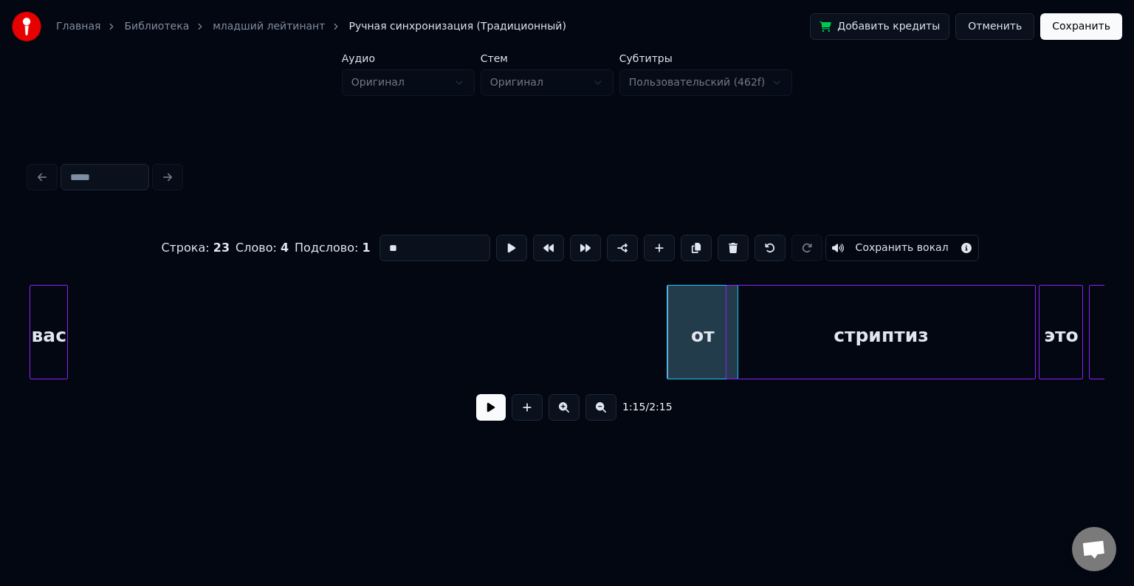
click at [40, 306] on div "вас" at bounding box center [48, 336] width 37 height 100
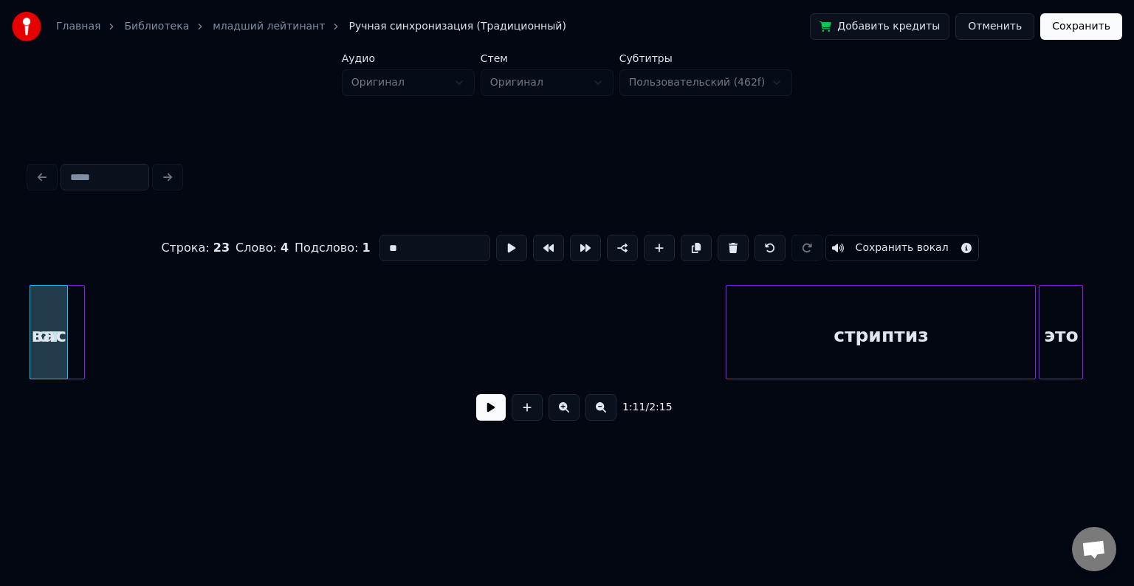
scroll to position [0, 10445]
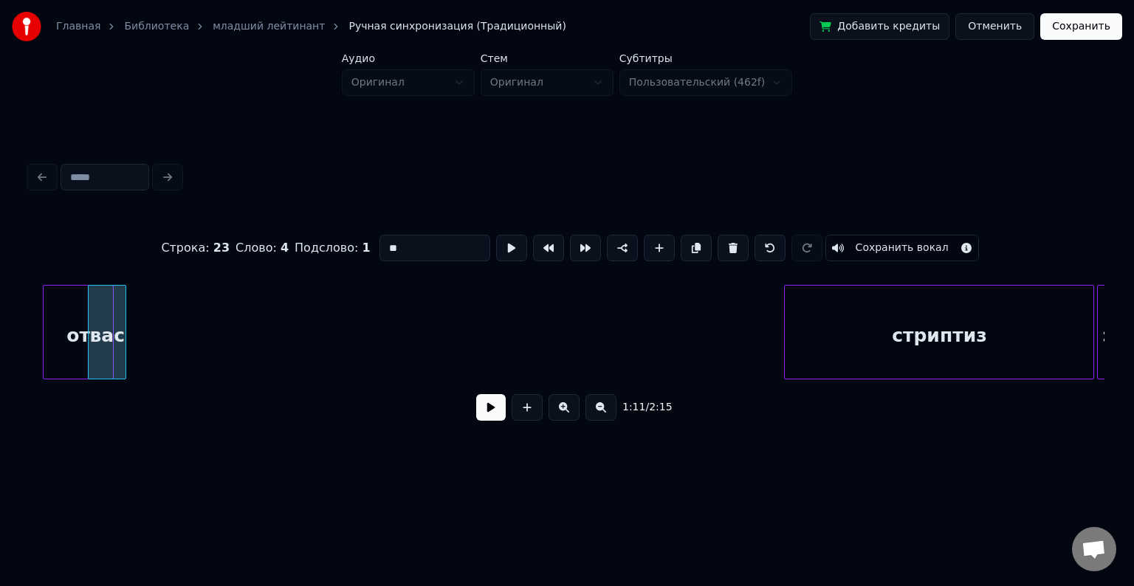
click at [12, 298] on div "Главная Библиотека младший лейтинант Ручная синхронизация (Традиционный) Добави…" at bounding box center [567, 235] width 1134 height 471
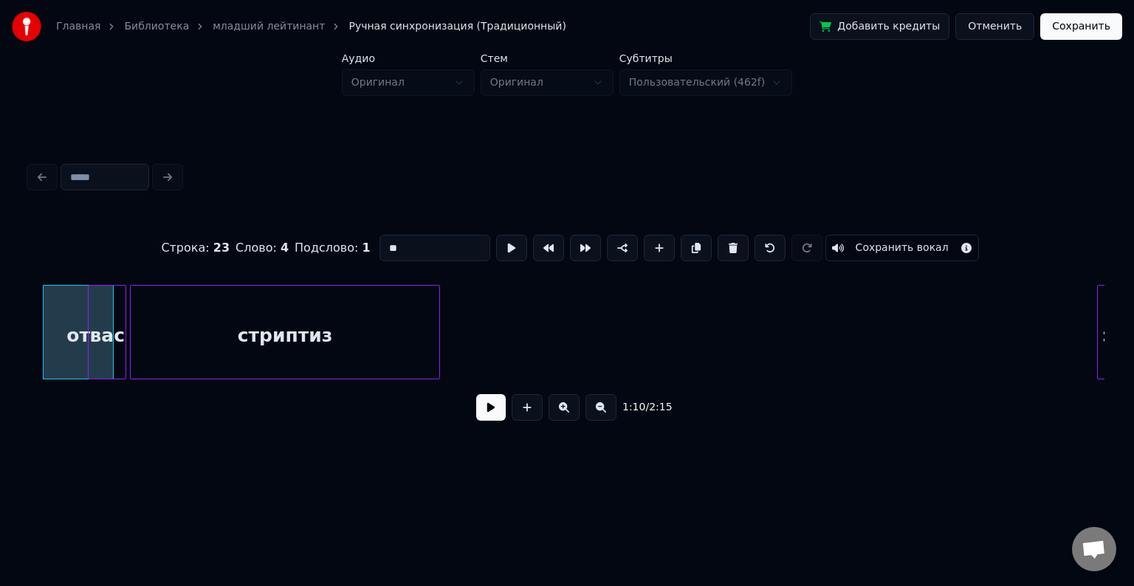
click at [248, 354] on div "стриптиз" at bounding box center [285, 336] width 309 height 100
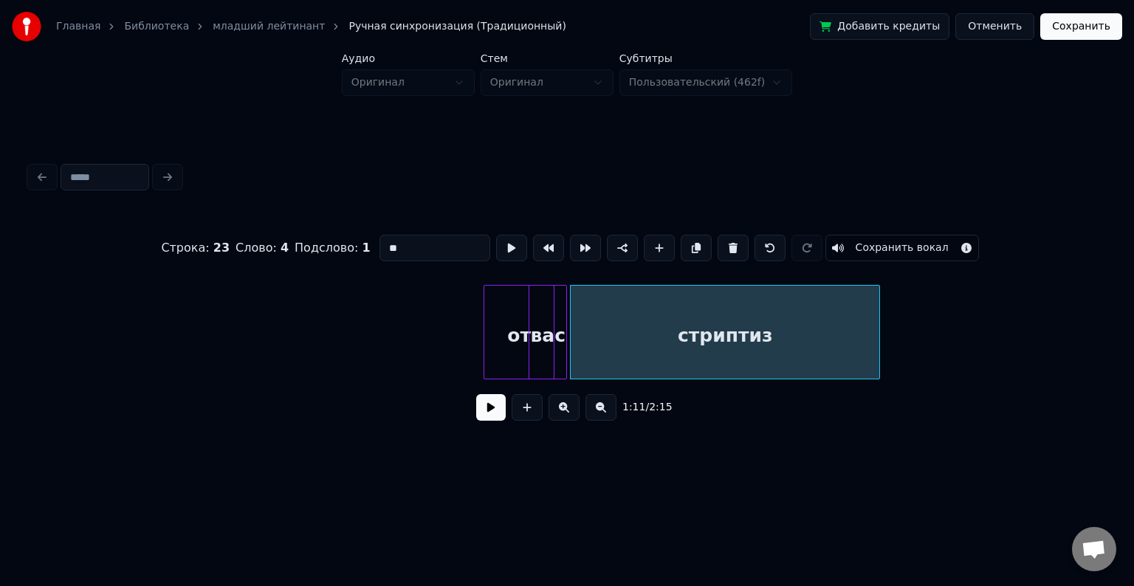
scroll to position [0, 9840]
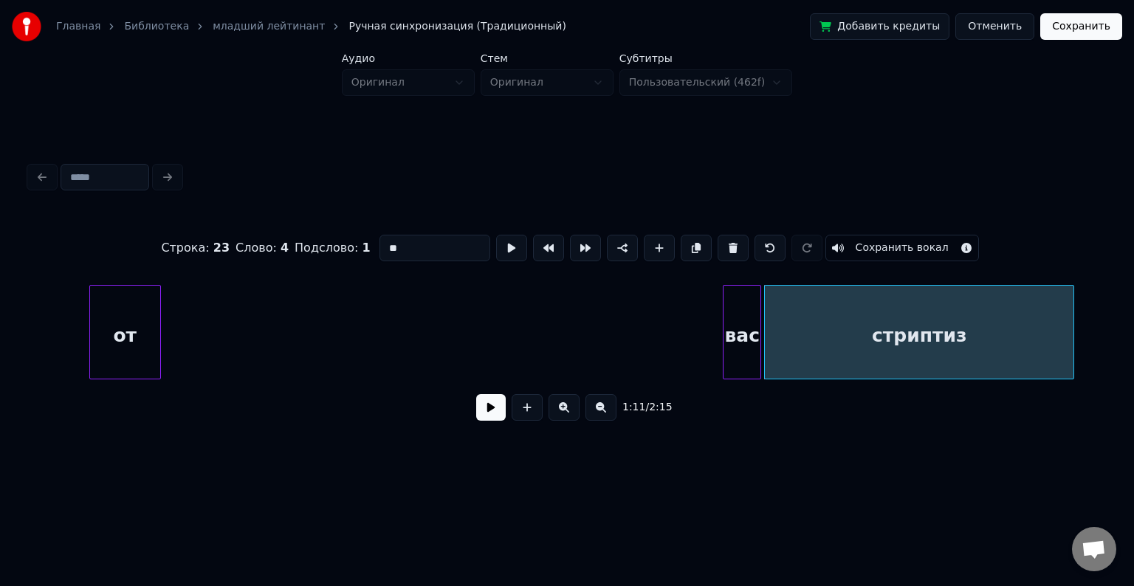
click at [20, 324] on div "Главная Библиотека младший лейтинант Ручная синхронизация (Традиционный) Добави…" at bounding box center [567, 235] width 1134 height 471
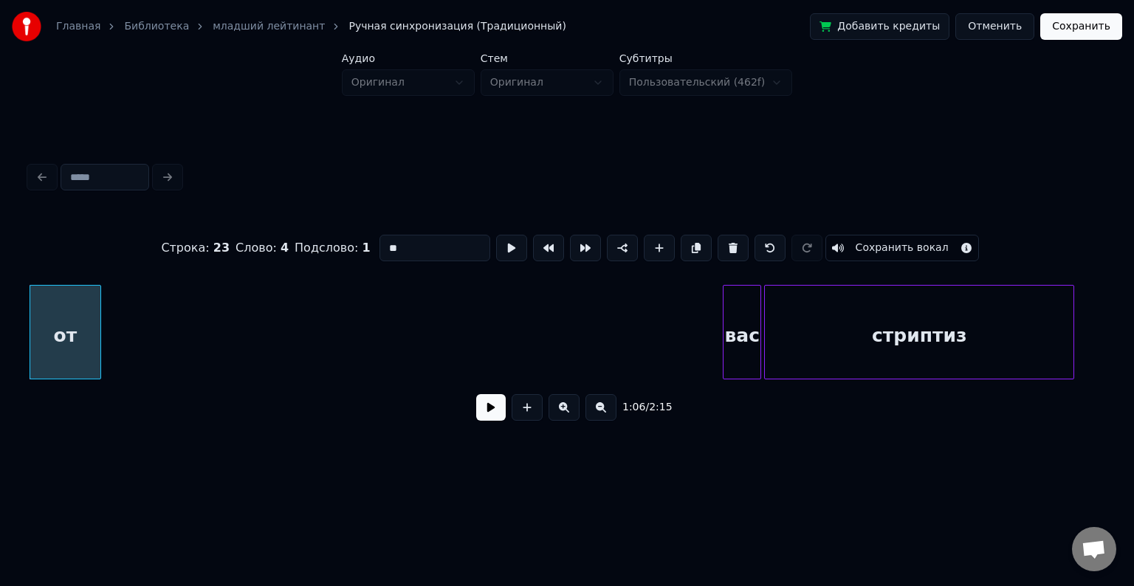
scroll to position [0, 9809]
click at [170, 313] on div "вас" at bounding box center [188, 336] width 37 height 100
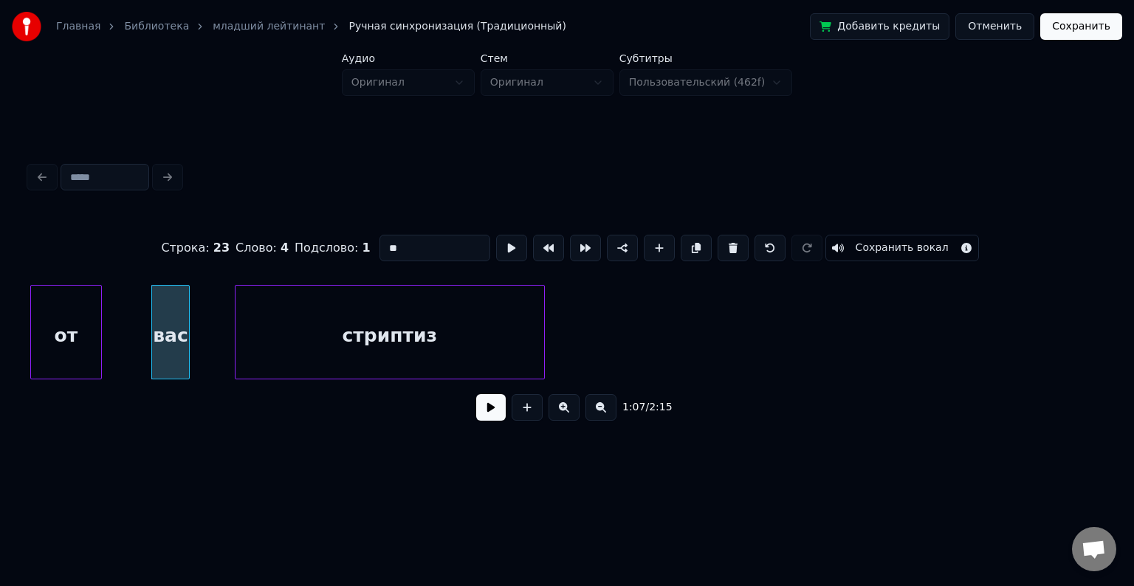
click at [383, 323] on div "стриптиз" at bounding box center [390, 336] width 309 height 100
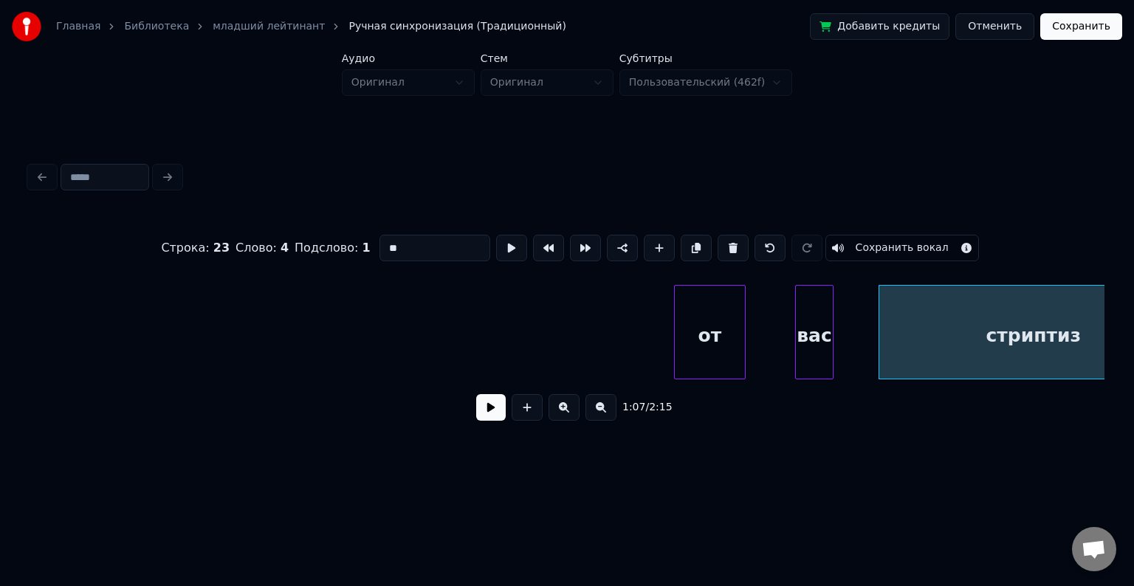
scroll to position [0, 9164]
click at [77, 244] on div "Строка : 23 Слово : 4 Подслово : 1 ** Сохранить вокал 1:07 / 2:15" at bounding box center [567, 323] width 1075 height 225
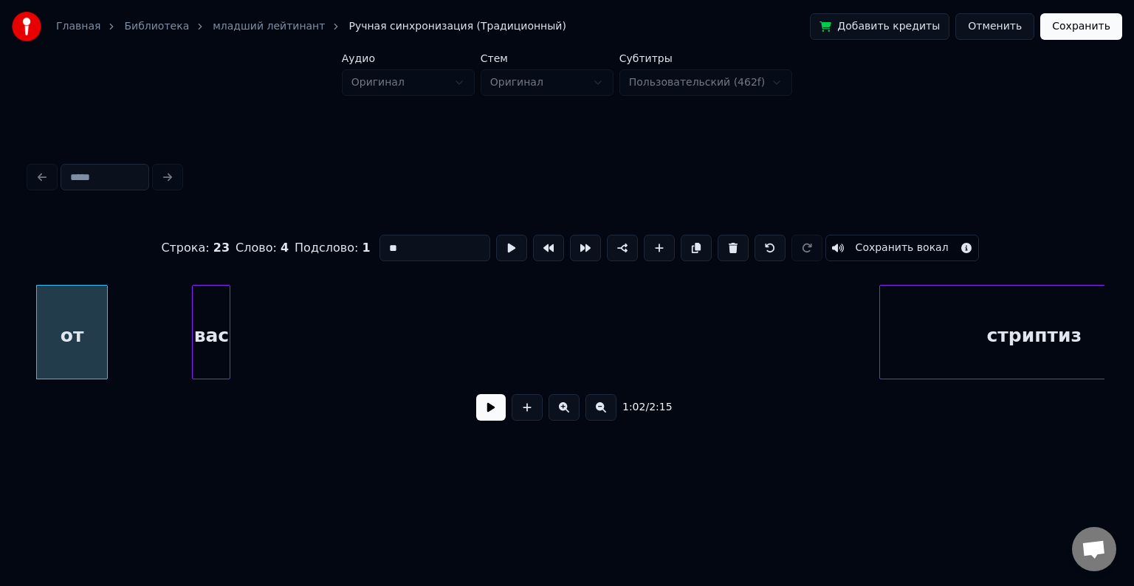
click at [203, 248] on div "Строка : 23 Слово : 4 Подслово : 1 ** Сохранить вокал 1:02 / 2:15" at bounding box center [567, 323] width 1075 height 225
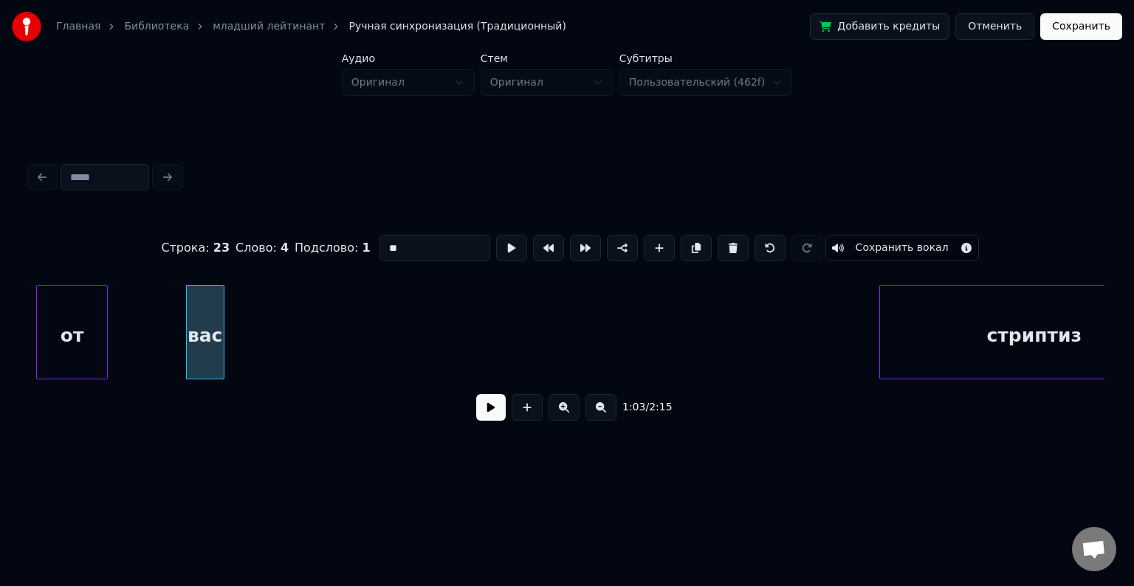
scroll to position [0, 9244]
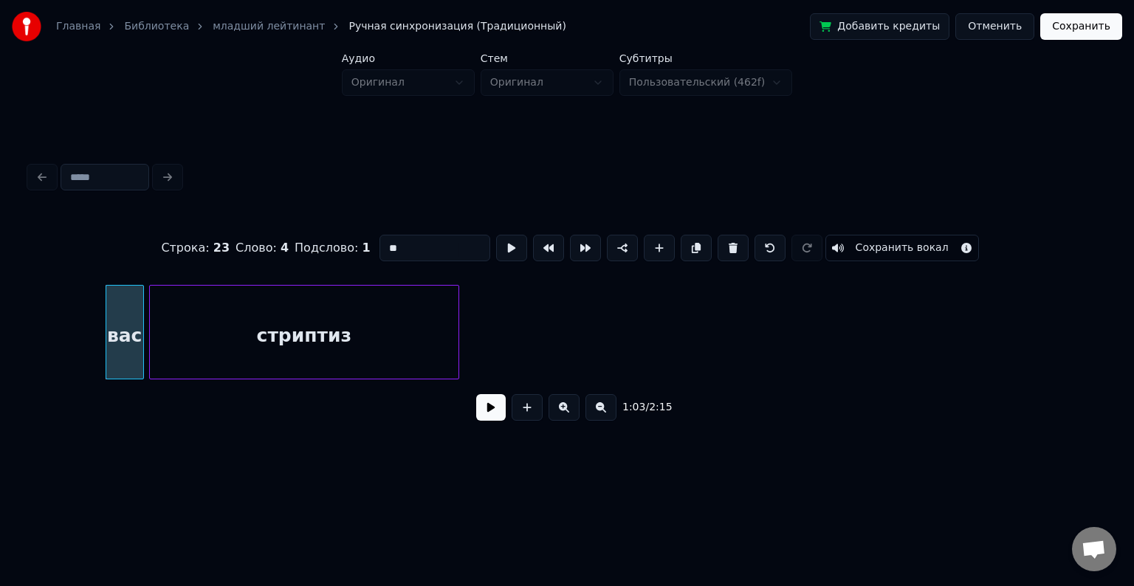
click at [340, 181] on div "Строка : 23 Слово : 4 Подслово : 1 ** Сохранить вокал 1:03 / 2:15" at bounding box center [567, 295] width 1087 height 292
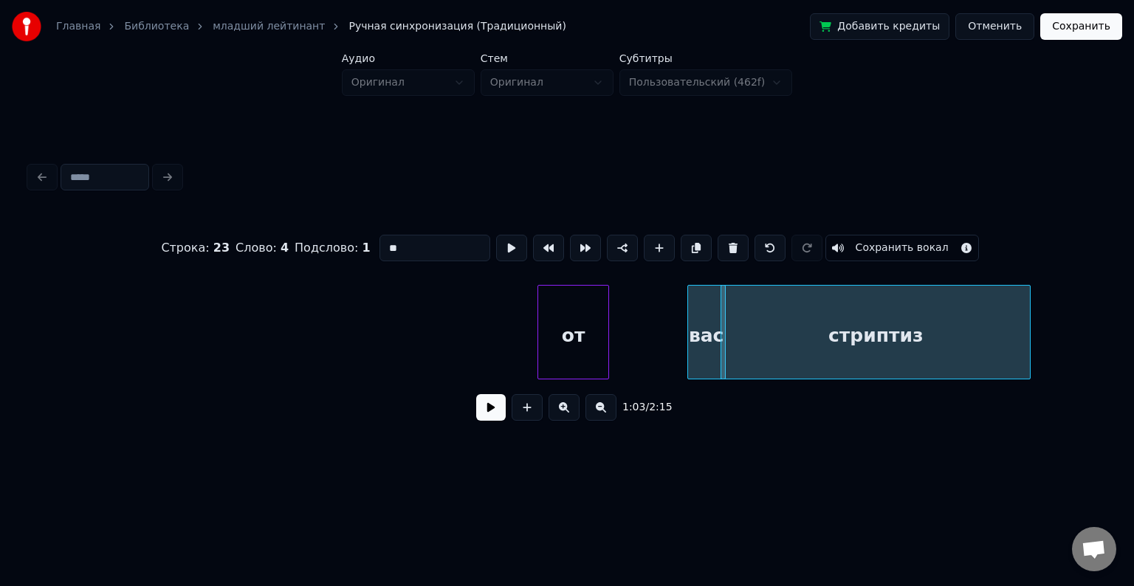
scroll to position [0, 8660]
click at [109, 356] on div "от" at bounding box center [109, 336] width 70 height 100
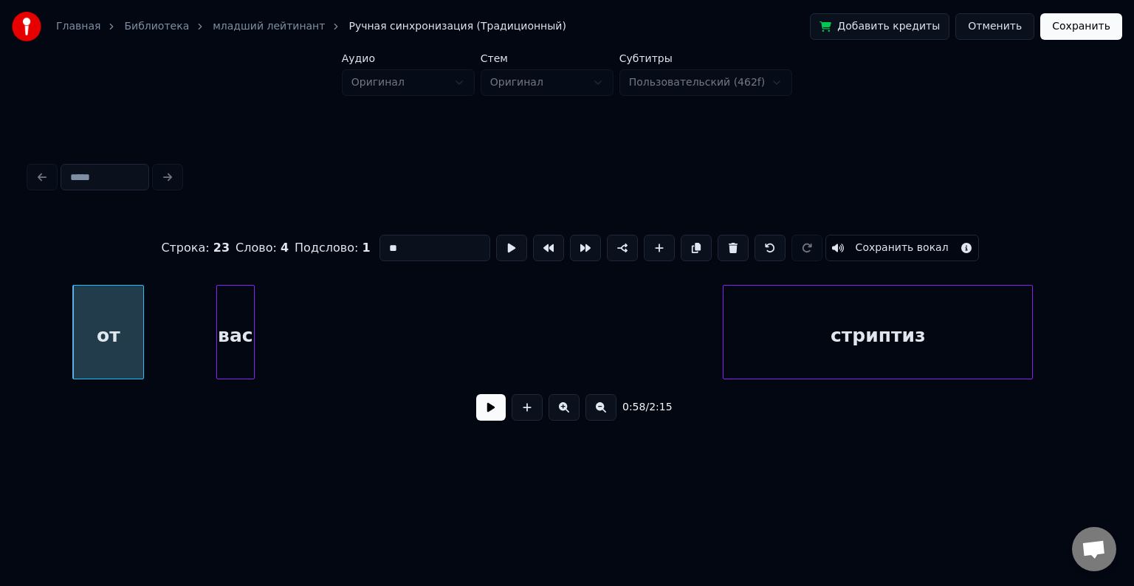
click at [229, 380] on div "вас стриптиз от" at bounding box center [567, 332] width 1075 height 95
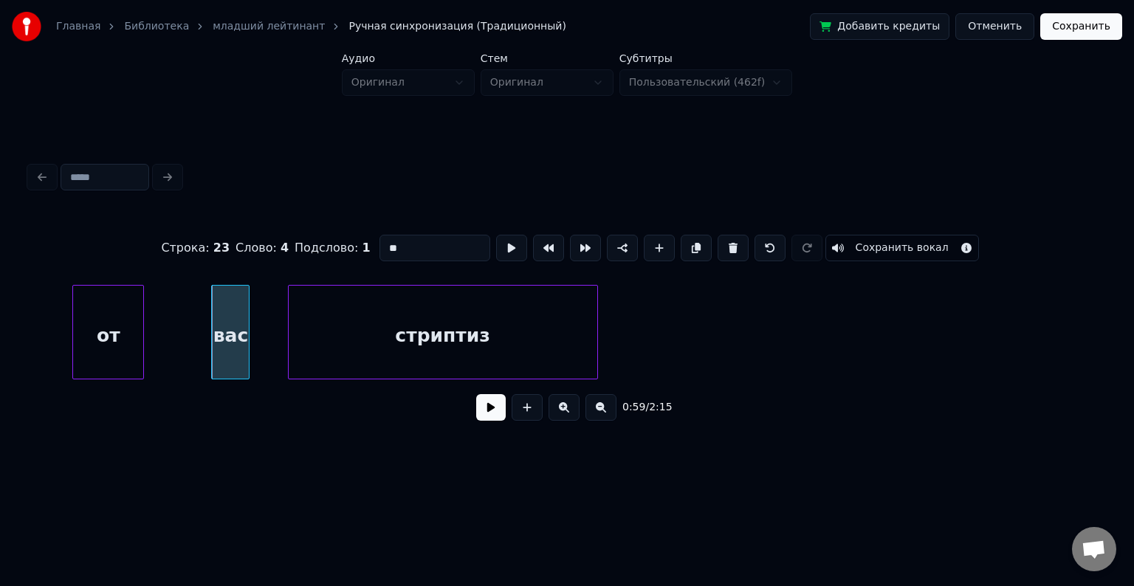
click at [351, 387] on div "Строка : 23 Слово : 4 Подслово : 1 ** Сохранить вокал 0:59 / 2:15" at bounding box center [567, 323] width 1075 height 225
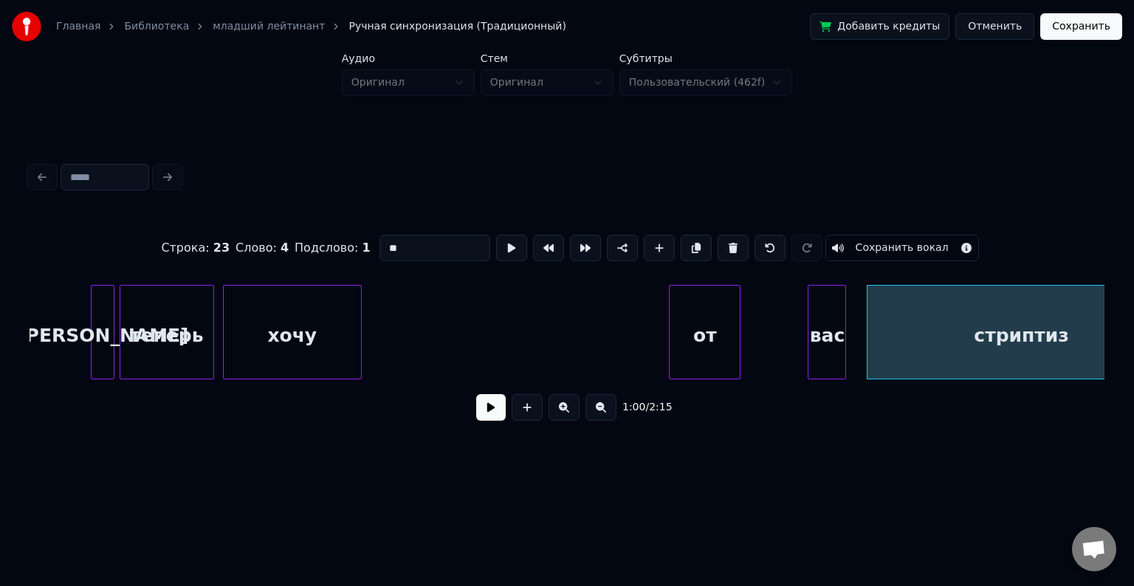
scroll to position [0, 8064]
click at [384, 301] on div "от" at bounding box center [397, 336] width 70 height 100
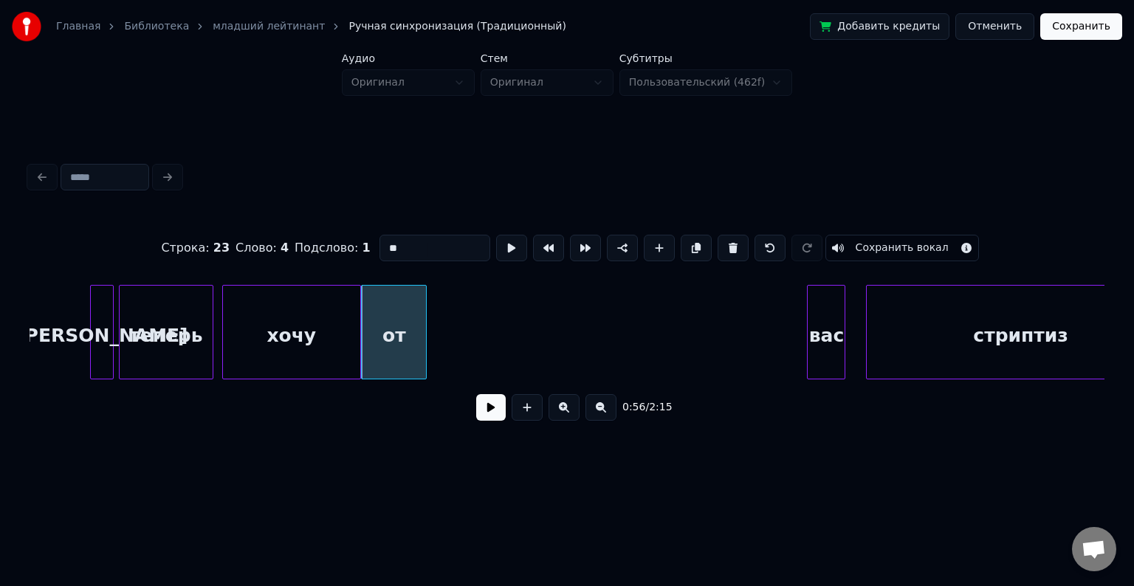
click at [422, 309] on div at bounding box center [424, 332] width 4 height 93
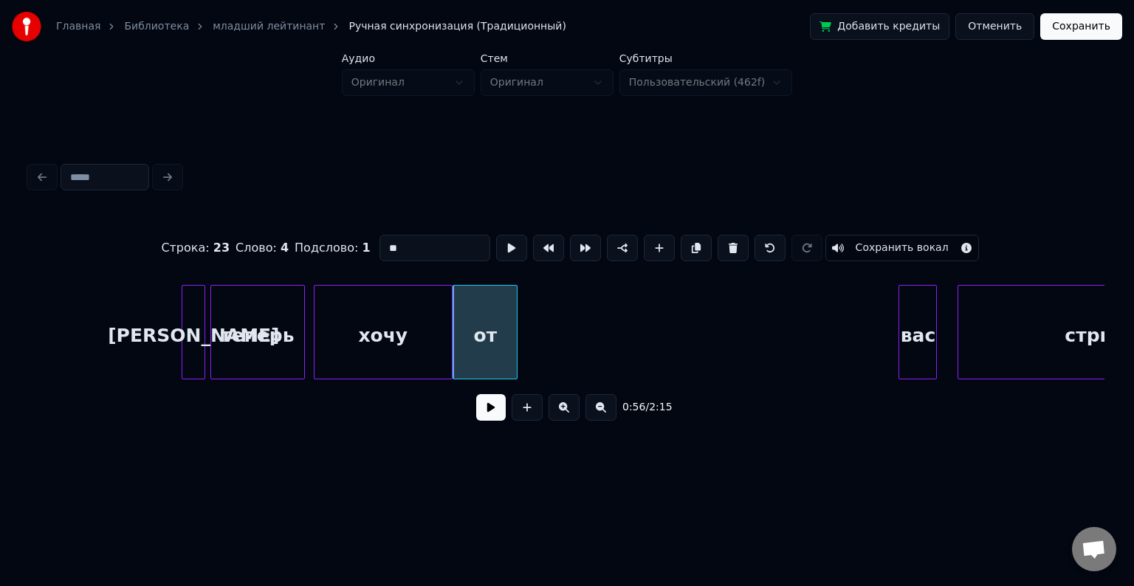
scroll to position [0, 8009]
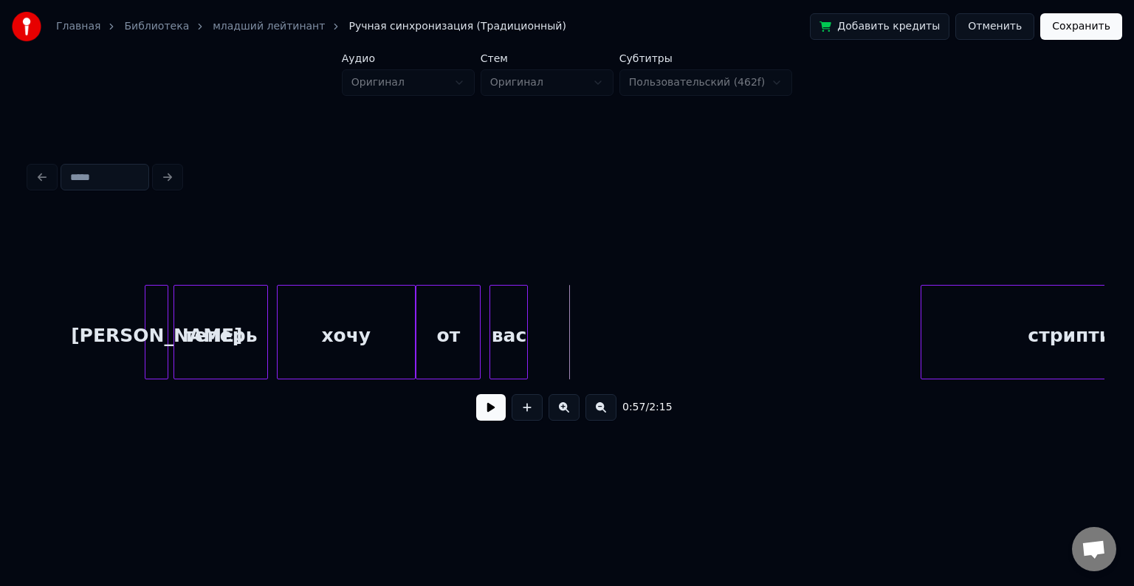
click at [517, 368] on div "вас" at bounding box center [508, 336] width 37 height 100
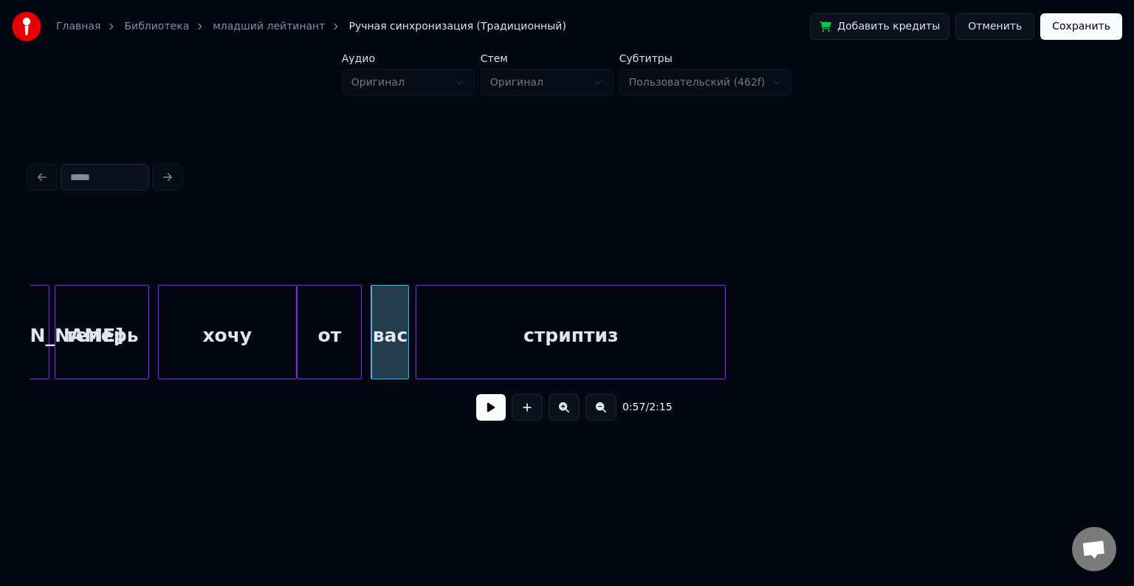
click at [609, 315] on div "стриптиз" at bounding box center [571, 336] width 309 height 100
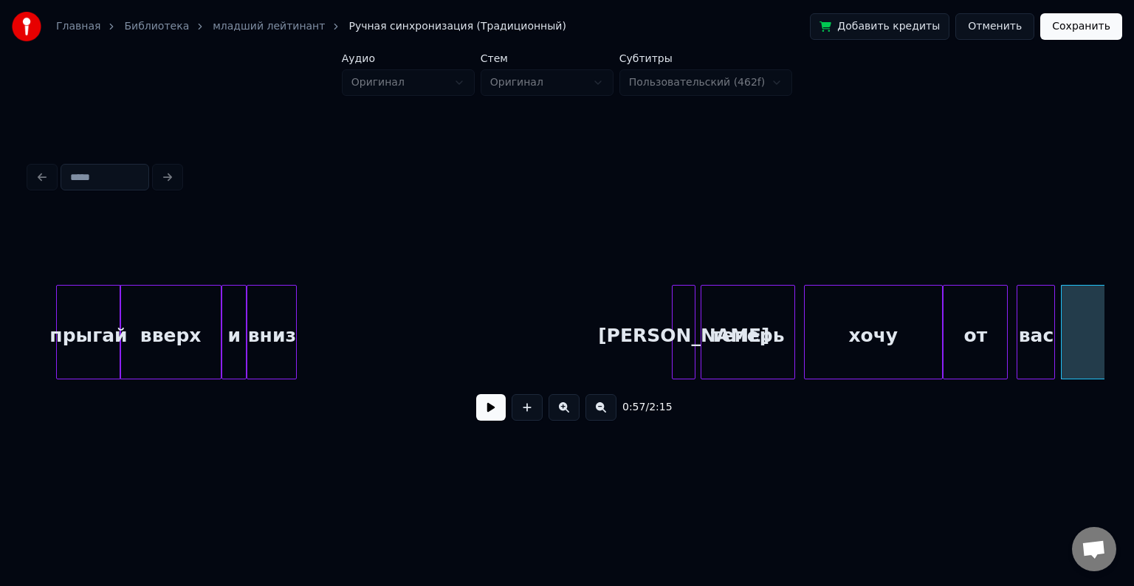
scroll to position [0, 7450]
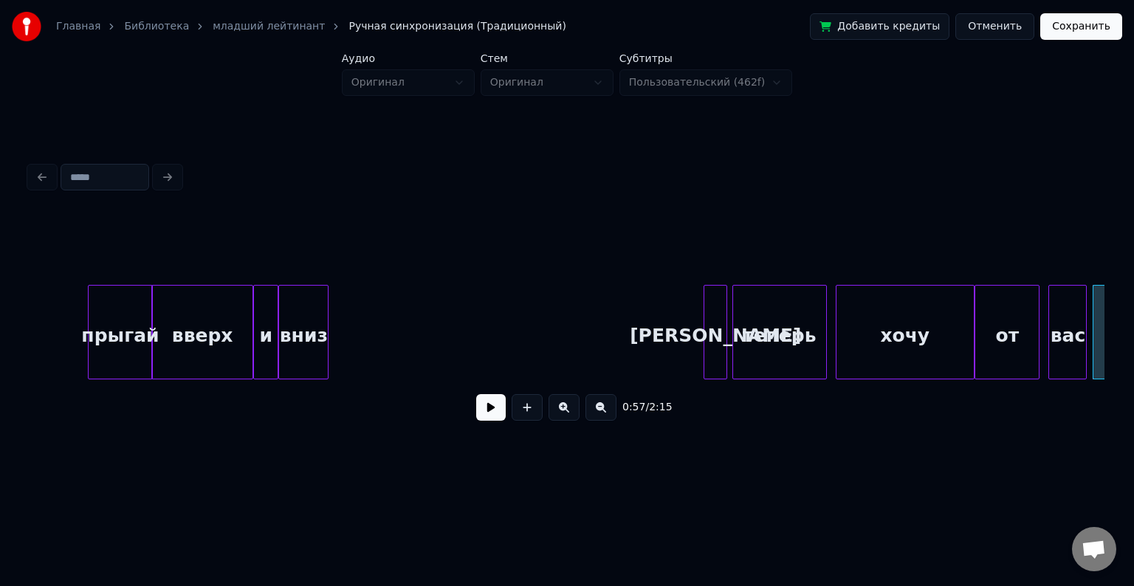
click at [482, 411] on button at bounding box center [491, 407] width 30 height 27
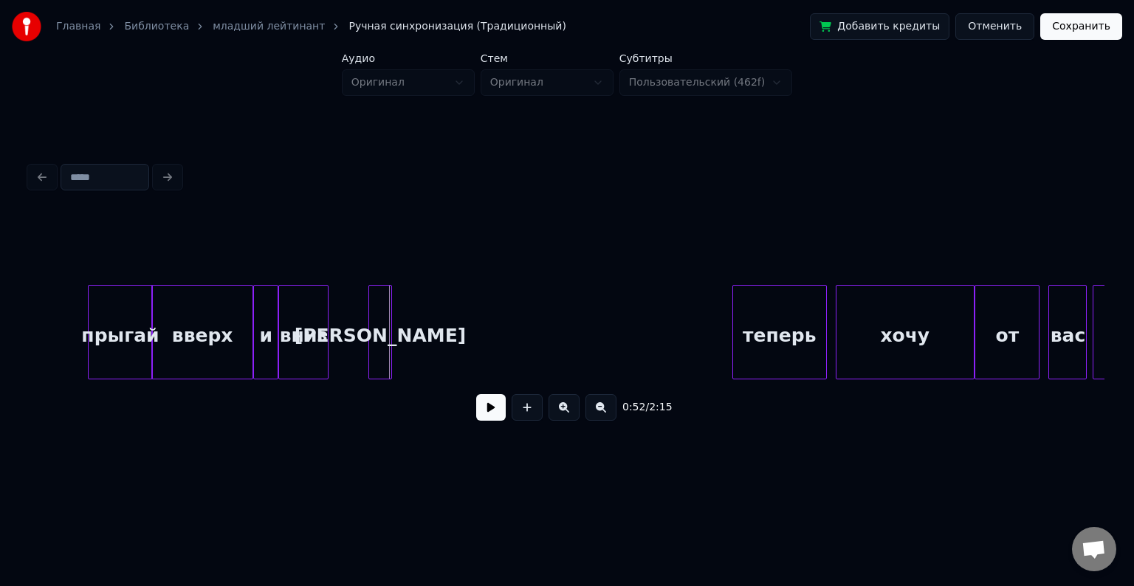
click at [378, 310] on div "[PERSON_NAME]" at bounding box center [380, 336] width 22 height 100
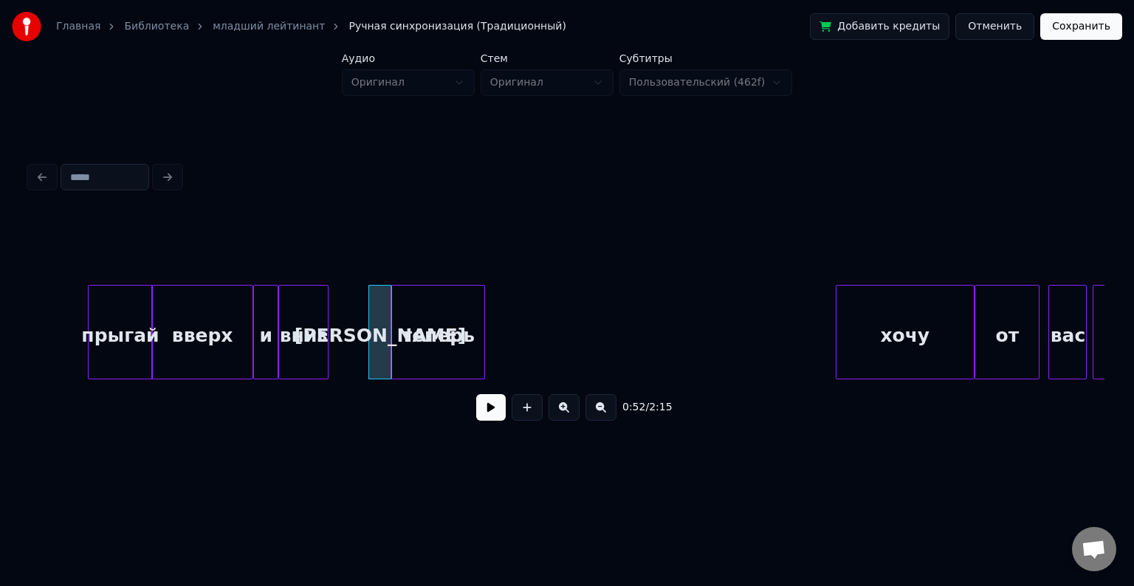
click at [445, 294] on div "теперь" at bounding box center [437, 336] width 93 height 100
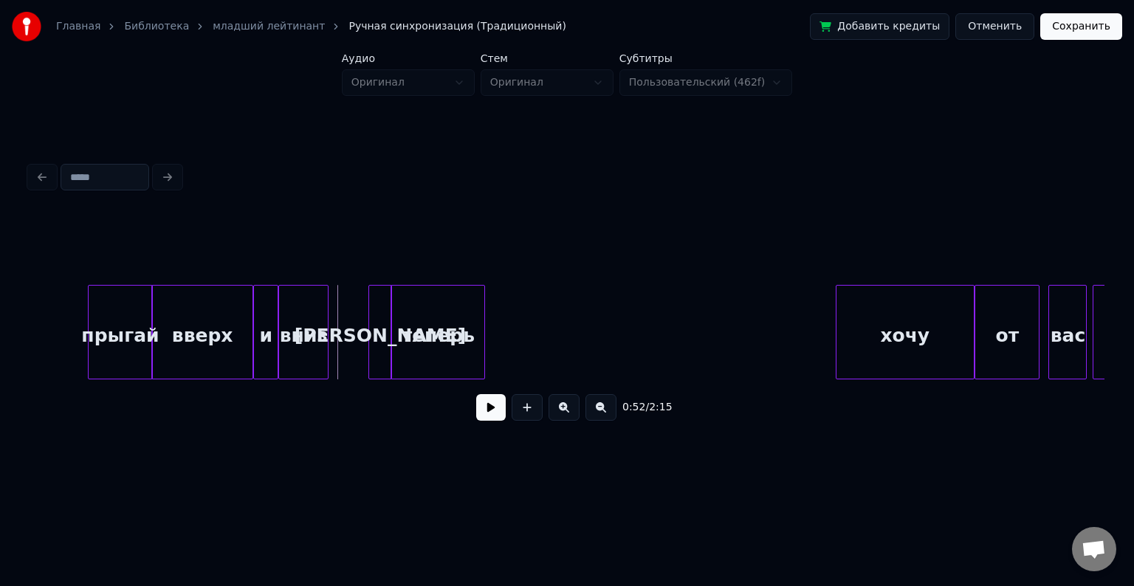
click at [487, 408] on button at bounding box center [491, 407] width 30 height 27
click at [504, 327] on div at bounding box center [504, 332] width 4 height 93
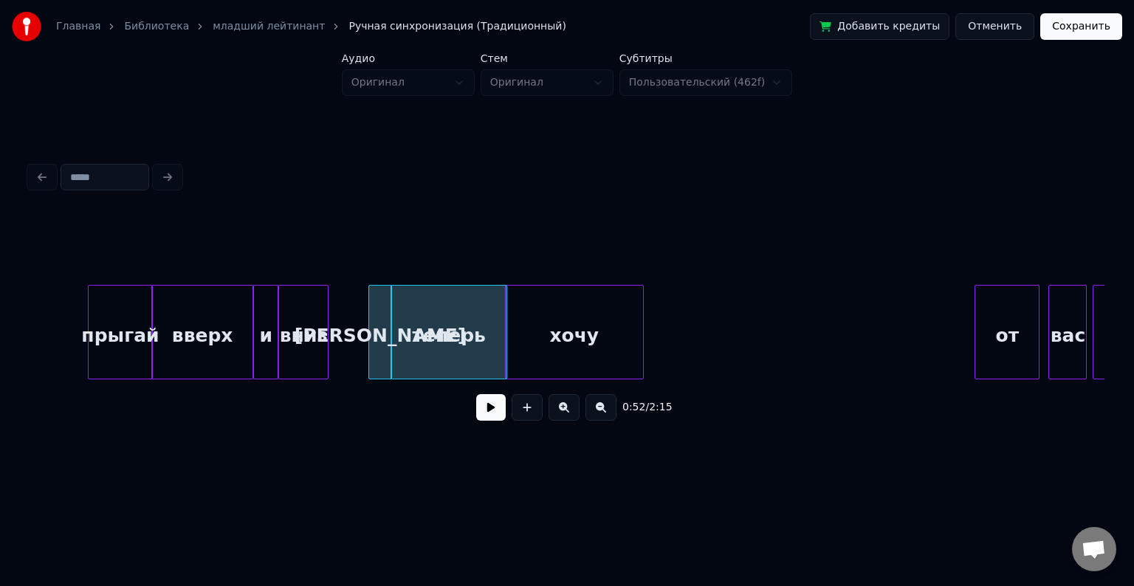
click at [550, 312] on div "хочу" at bounding box center [574, 336] width 137 height 100
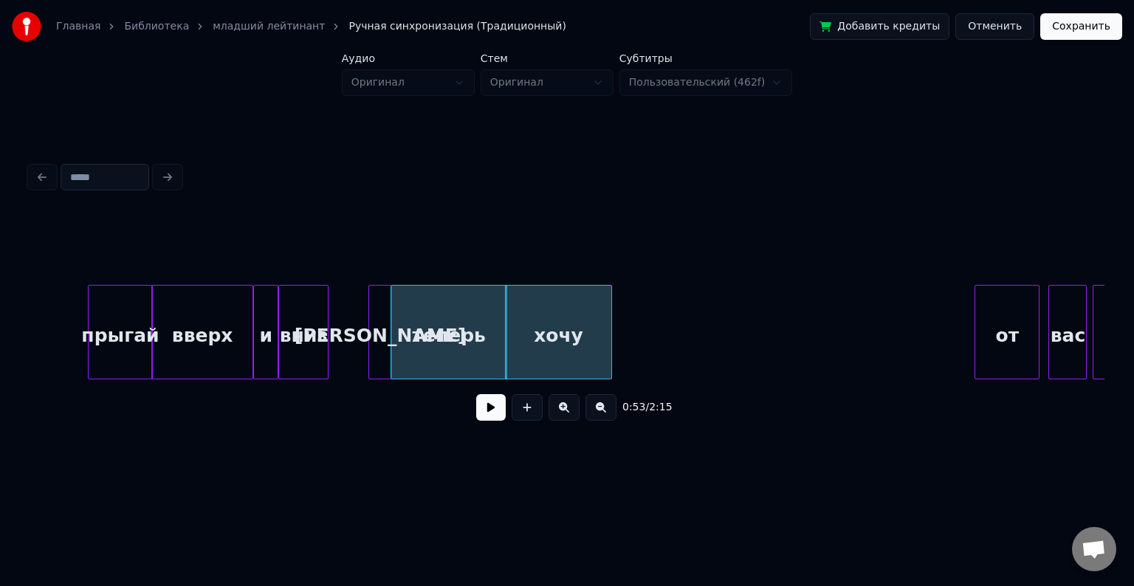
click at [610, 313] on div at bounding box center [609, 332] width 4 height 93
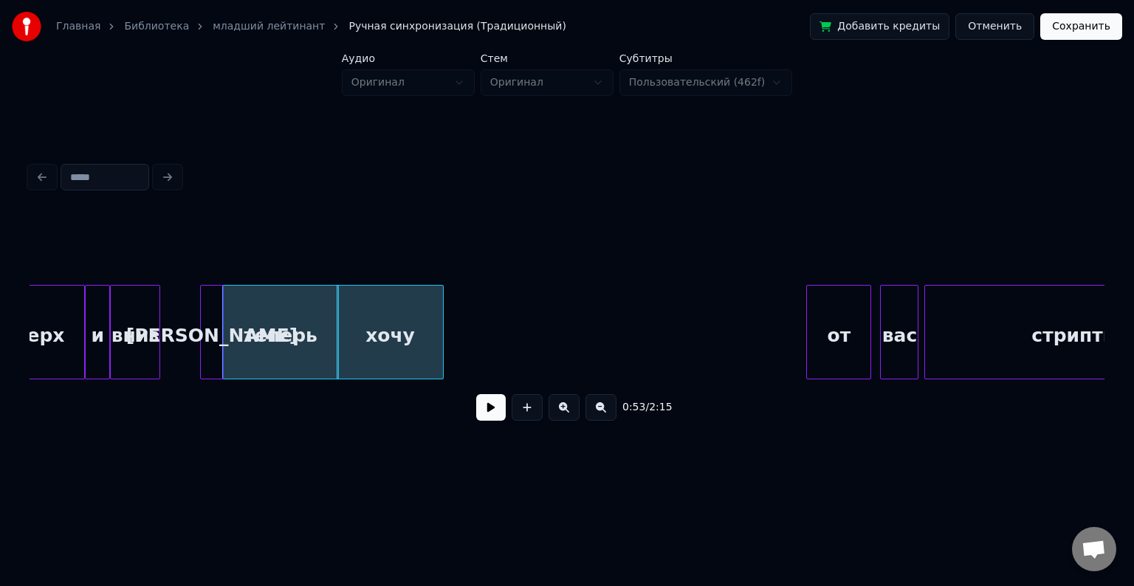
scroll to position [0, 7621]
click at [469, 316] on div "от" at bounding box center [476, 336] width 64 height 100
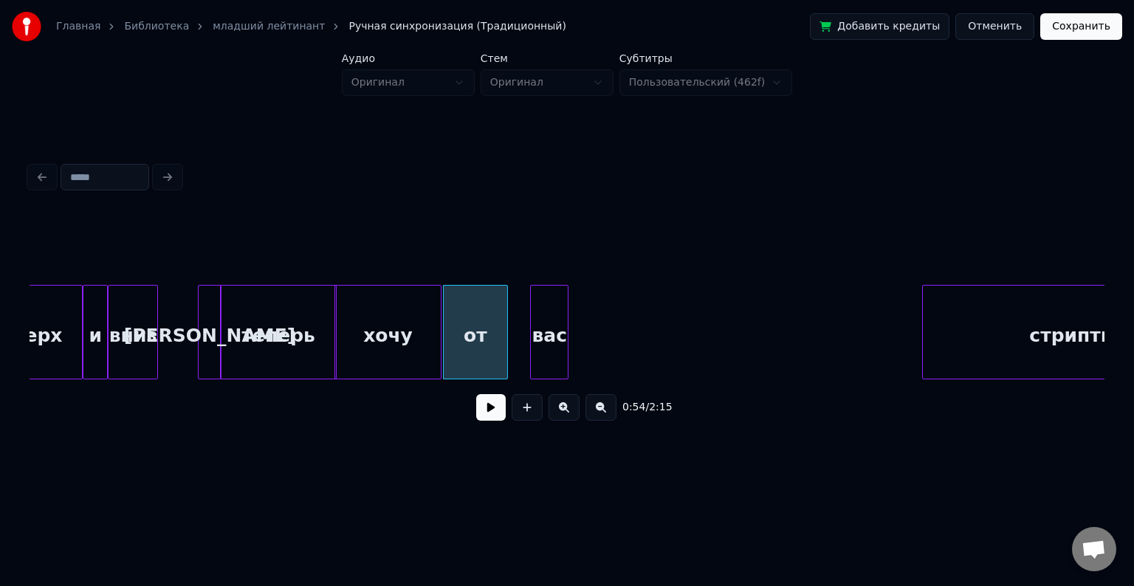
click at [547, 308] on div "вас" at bounding box center [549, 336] width 37 height 100
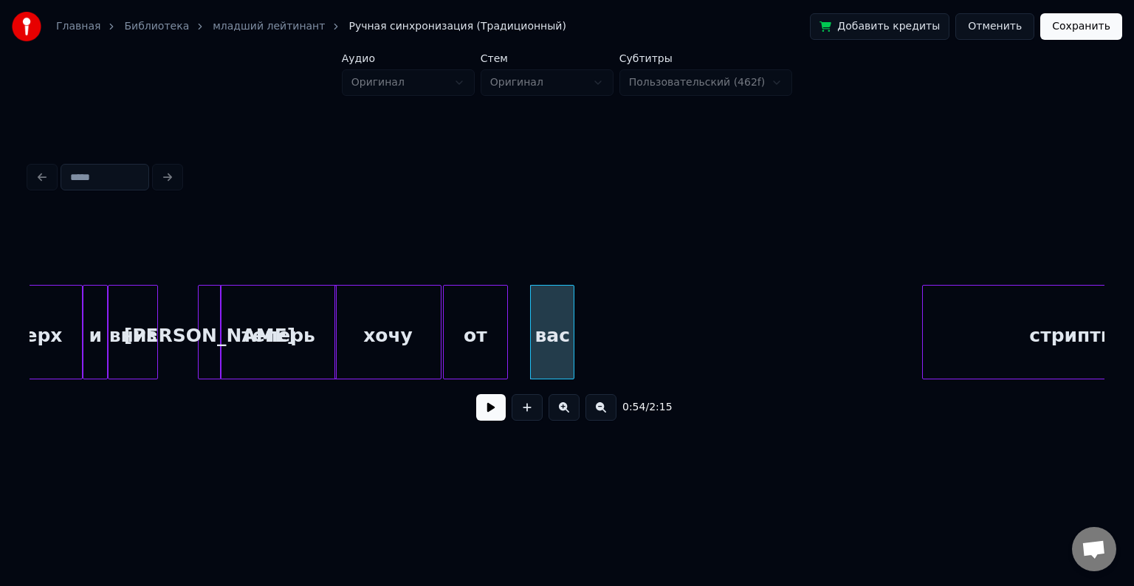
click at [572, 315] on div at bounding box center [571, 332] width 4 height 93
click at [521, 320] on div at bounding box center [522, 332] width 4 height 93
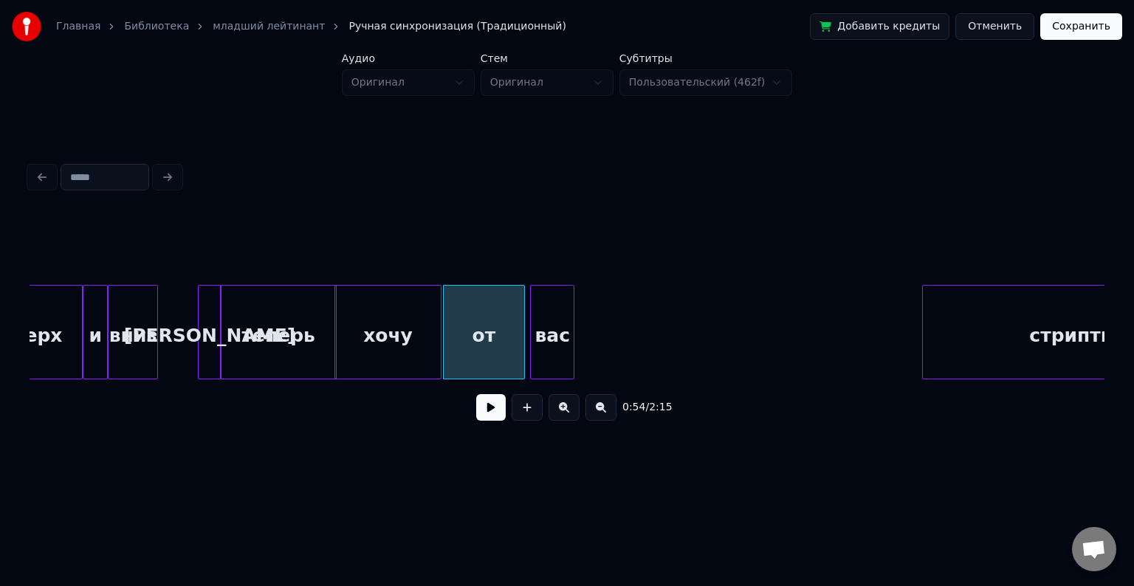
scroll to position [0, 7743]
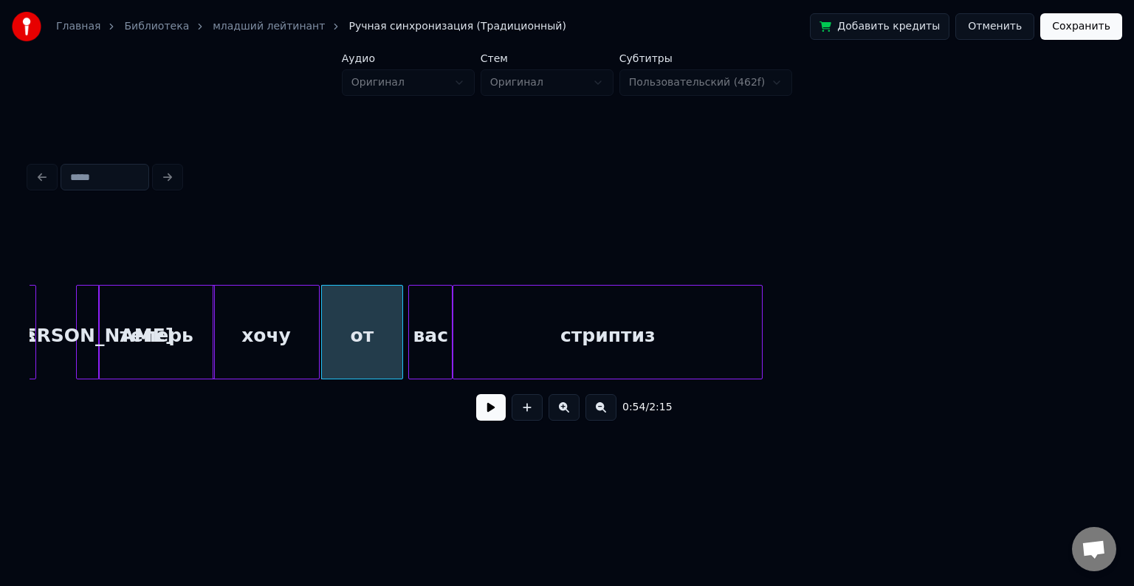
click at [660, 343] on div "стриптиз" at bounding box center [608, 336] width 309 height 100
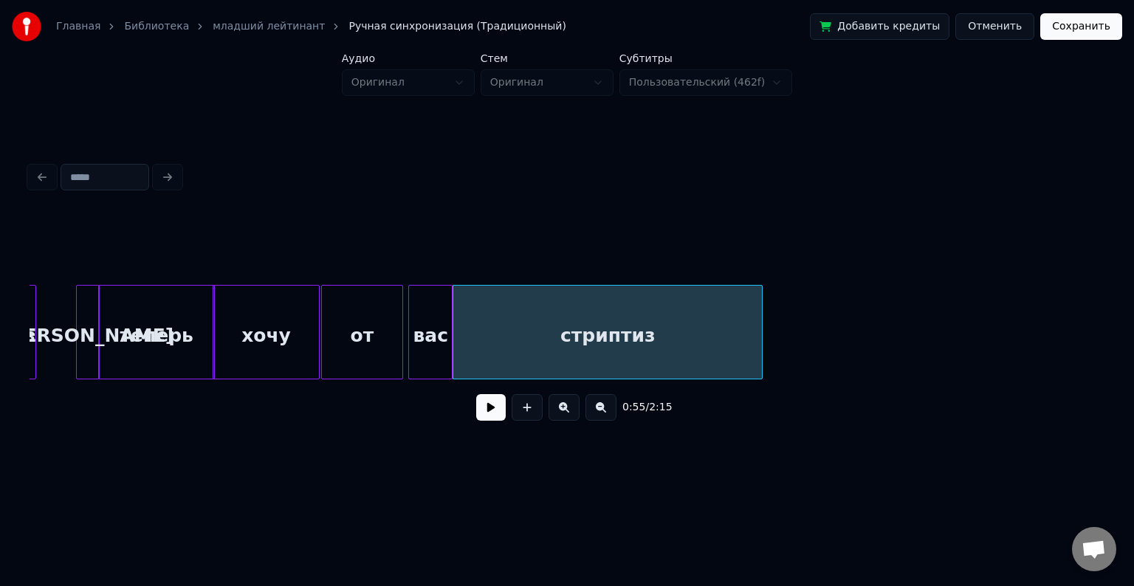
click at [762, 324] on div "стриптиз" at bounding box center [608, 332] width 310 height 95
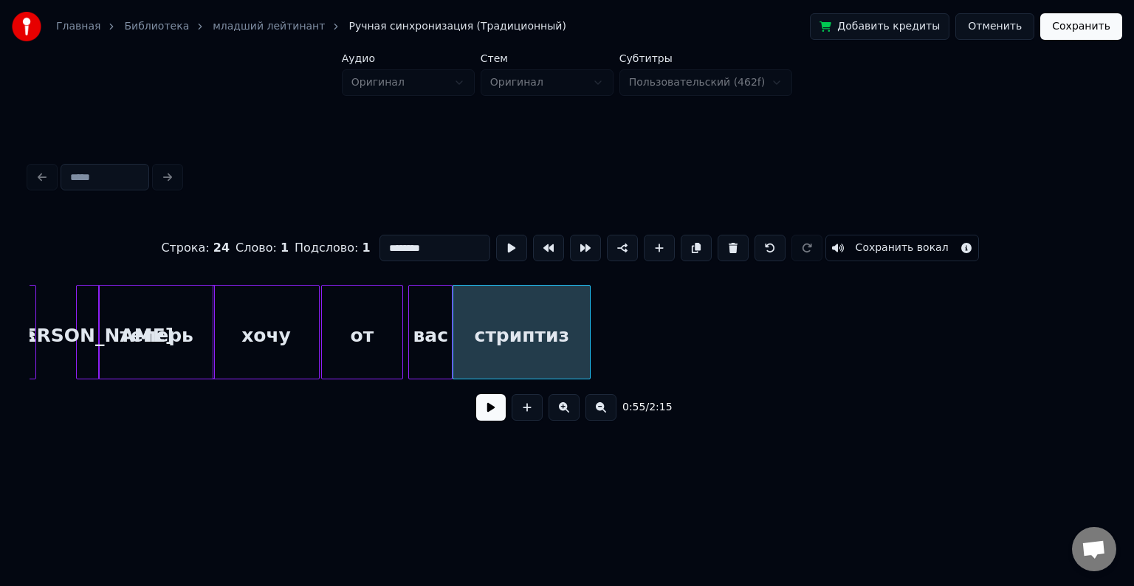
click at [587, 332] on div at bounding box center [588, 332] width 4 height 93
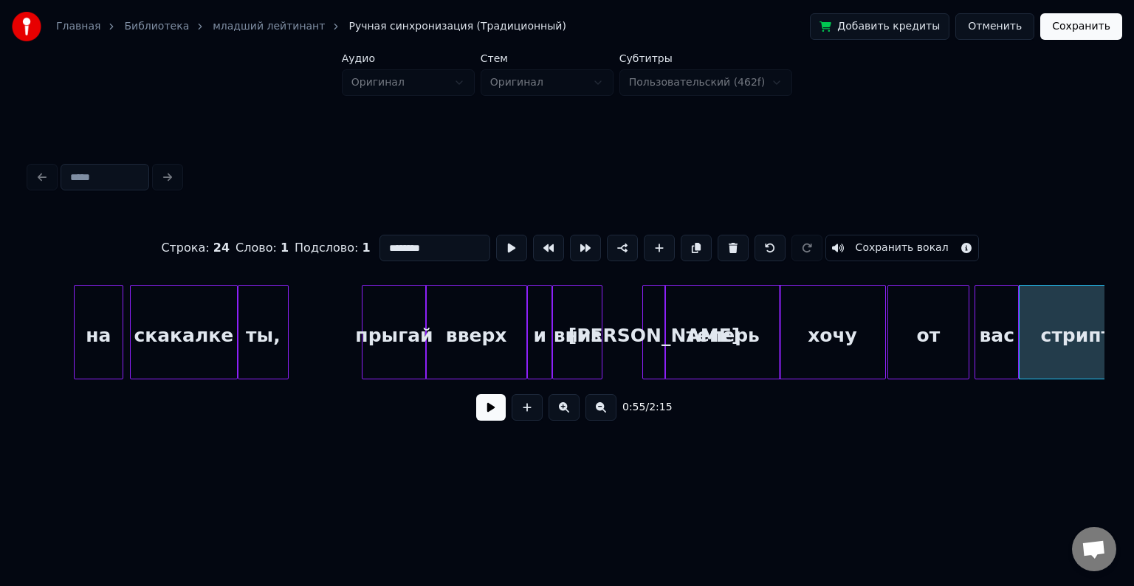
scroll to position [0, 7159]
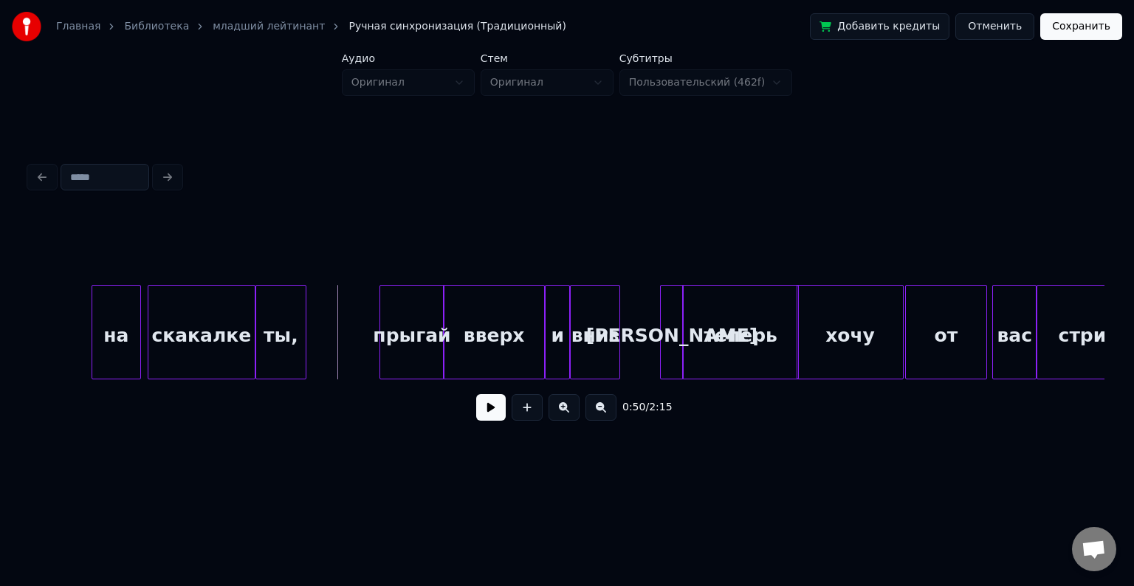
click at [489, 408] on button at bounding box center [491, 407] width 30 height 27
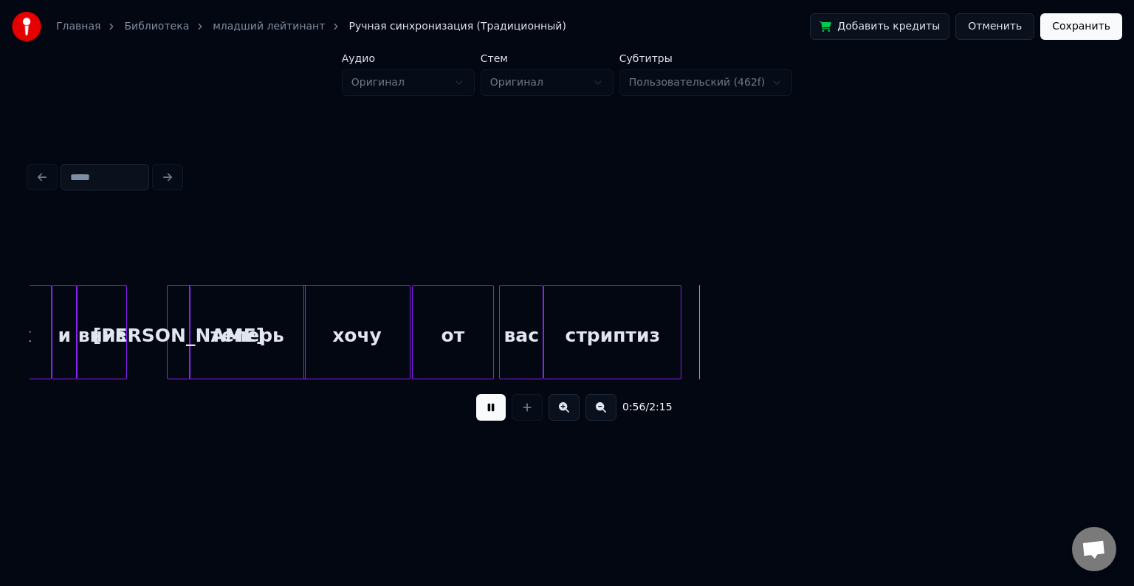
scroll to position [0, 7655]
click at [498, 408] on button at bounding box center [491, 407] width 30 height 27
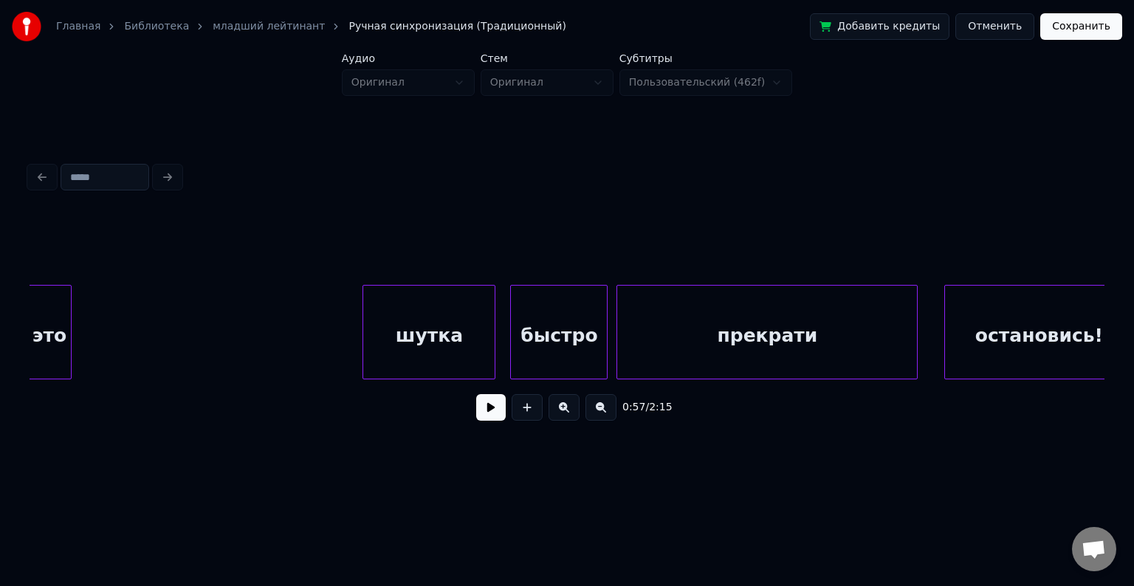
scroll to position [0, 11208]
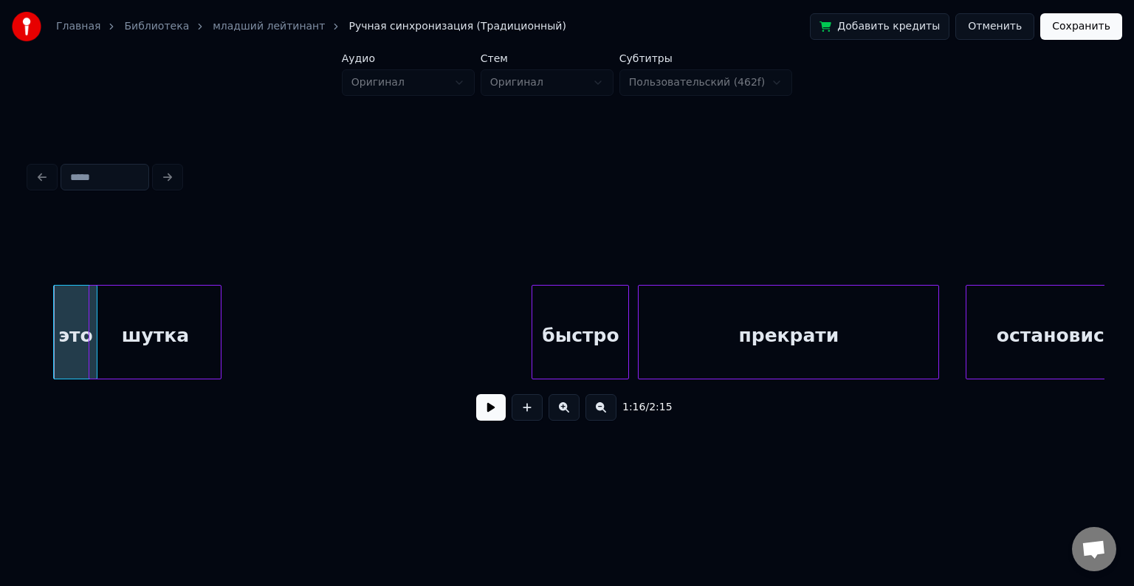
click at [115, 309] on div "шутка" at bounding box center [154, 336] width 131 height 100
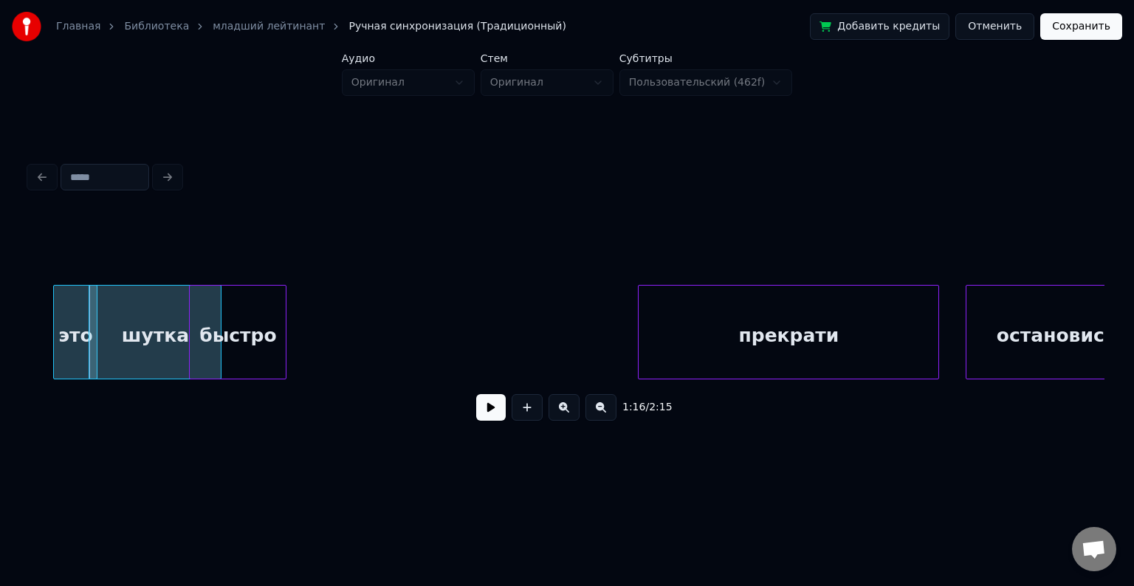
click at [239, 327] on div "быстро" at bounding box center [238, 336] width 96 height 100
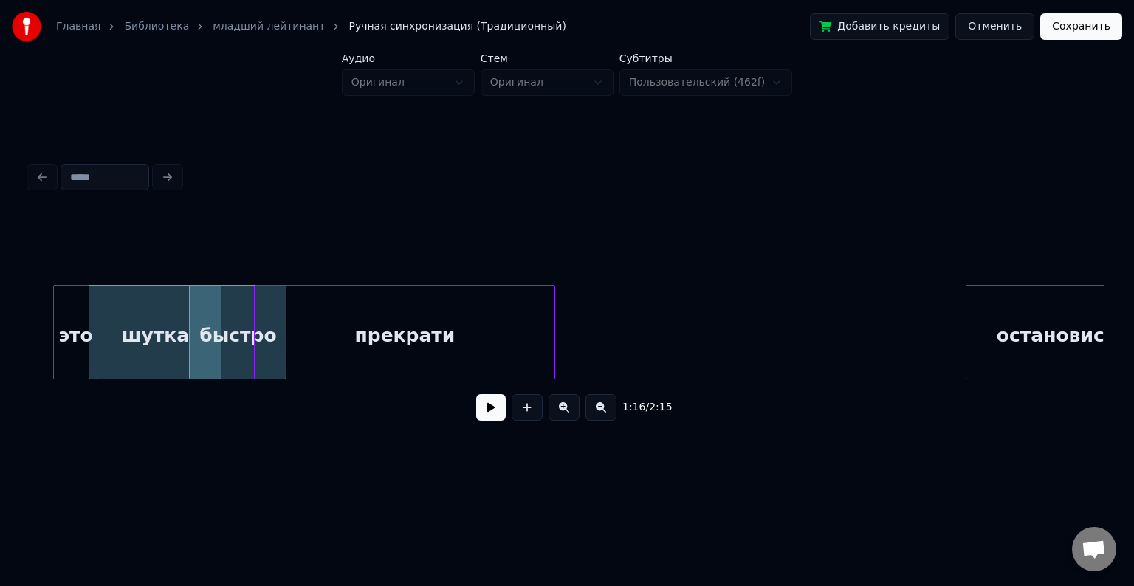
click at [414, 316] on div "прекрати" at bounding box center [405, 336] width 300 height 100
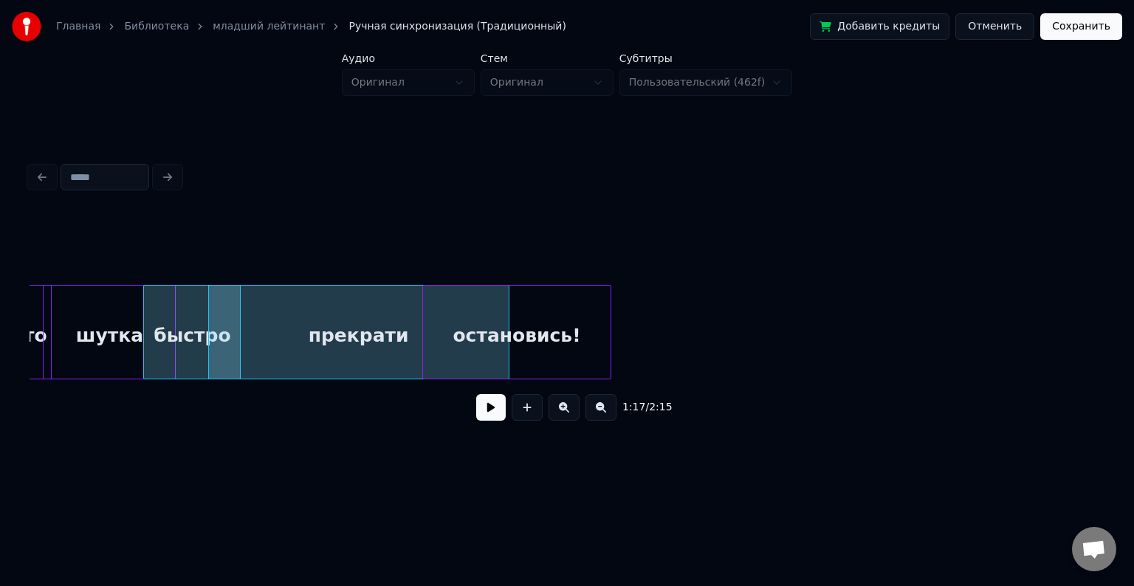
click at [544, 314] on div "остановись!" at bounding box center [517, 336] width 188 height 100
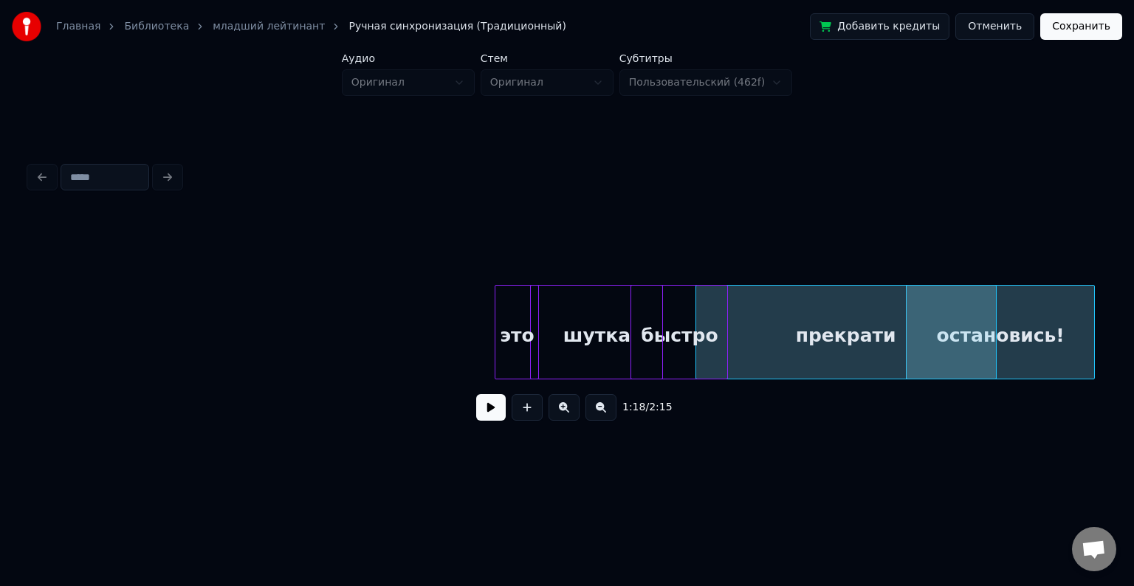
click at [544, 314] on div "шутка" at bounding box center [596, 336] width 131 height 100
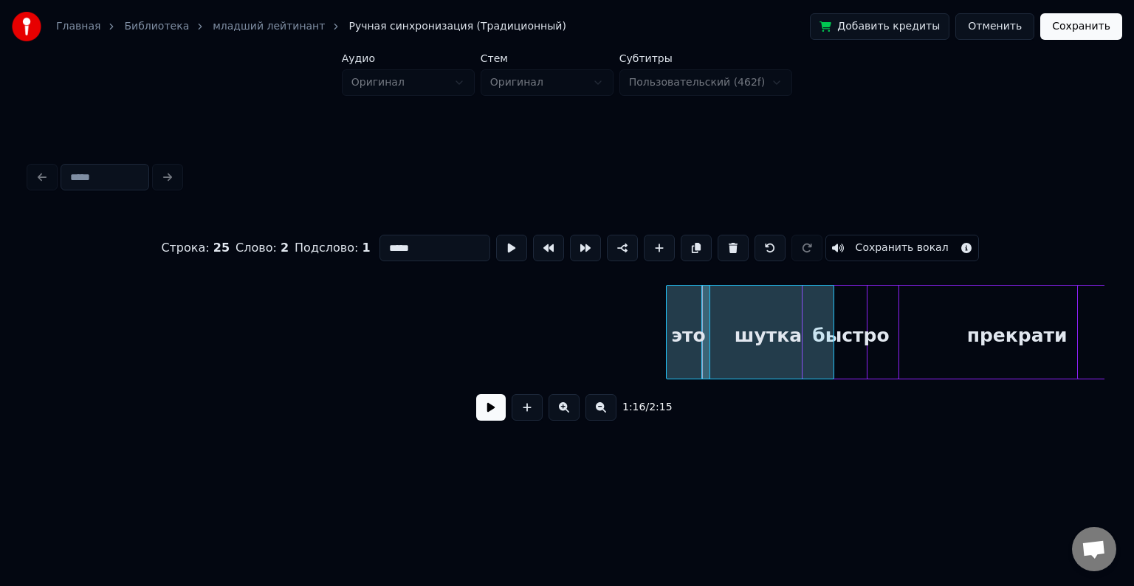
scroll to position [0, 10566]
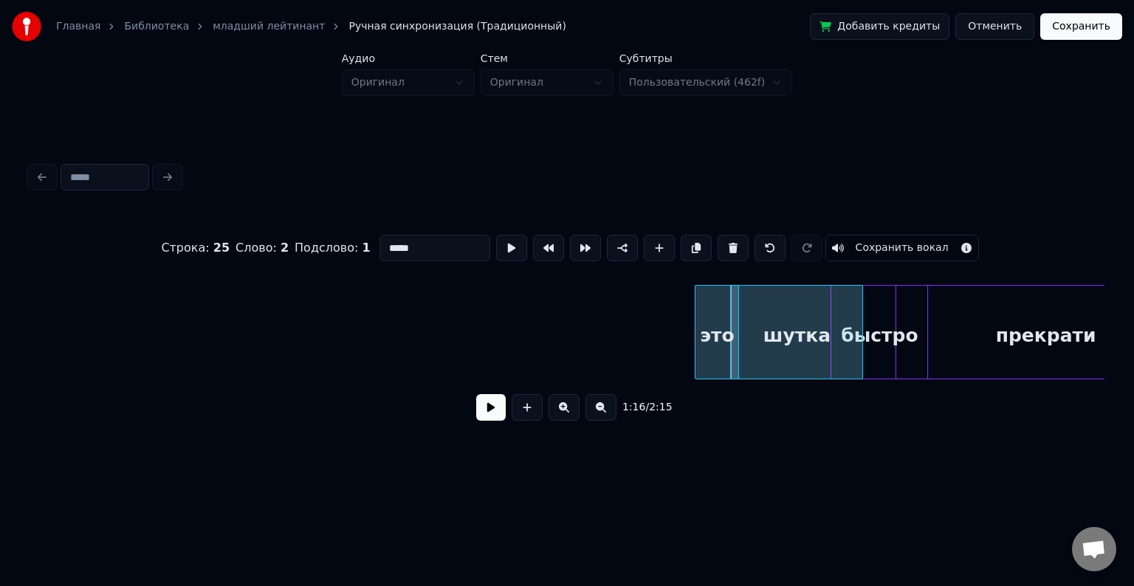
drag, startPoint x: 656, startPoint y: 281, endPoint x: 1007, endPoint y: 304, distance: 352.3
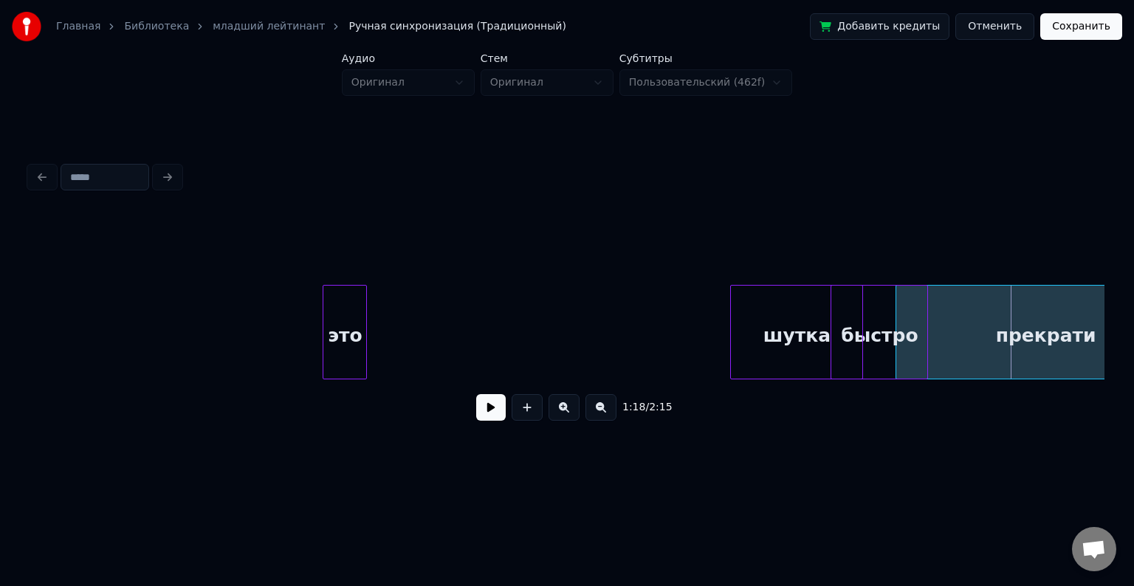
click at [324, 316] on div "это" at bounding box center [345, 336] width 43 height 100
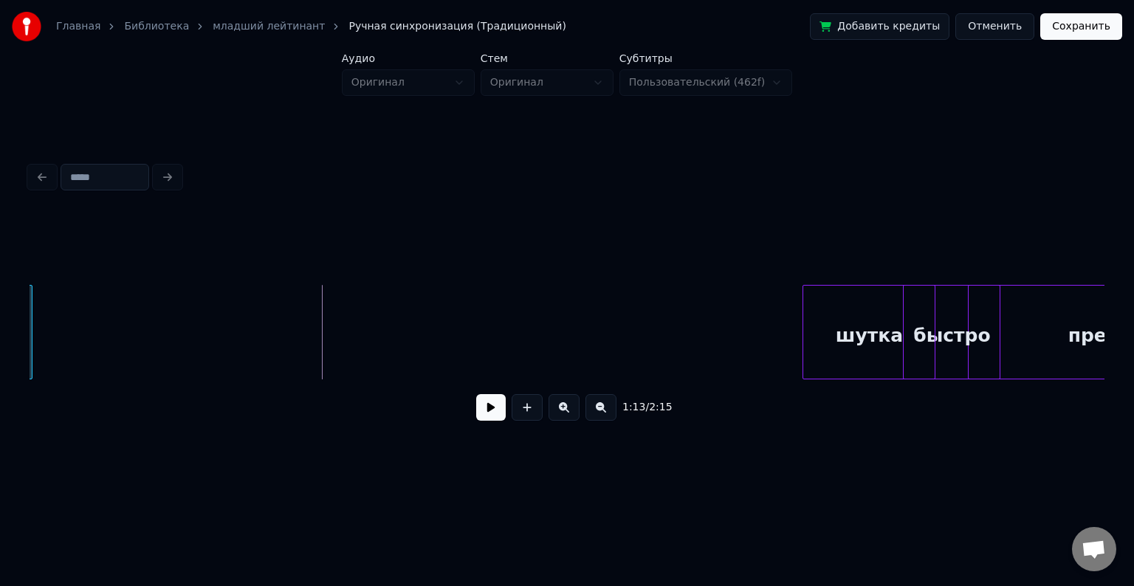
scroll to position [0, 10450]
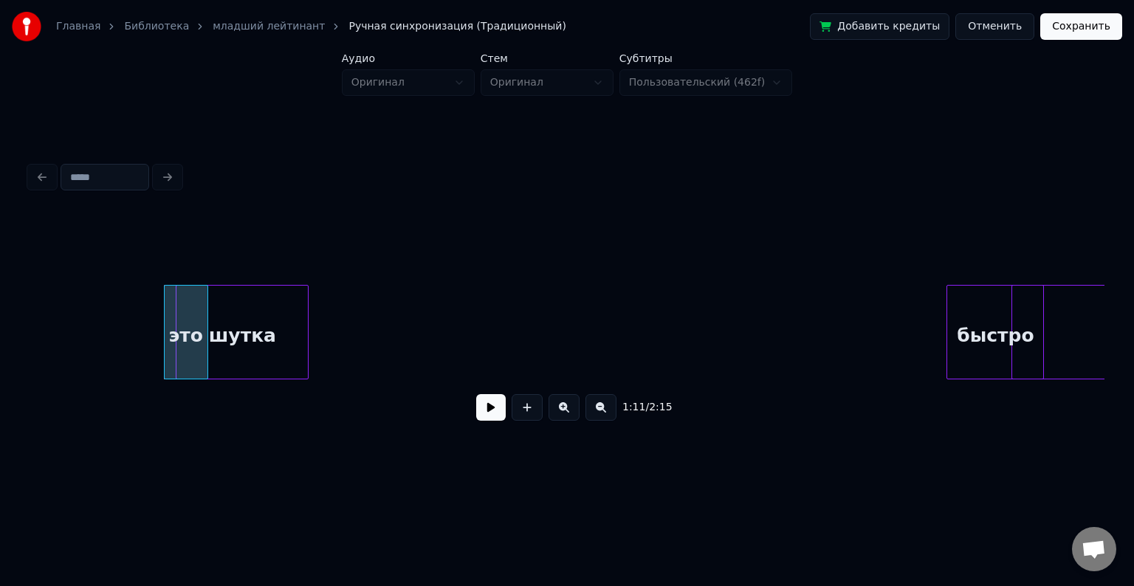
click at [214, 369] on div "шутка" at bounding box center [242, 336] width 131 height 100
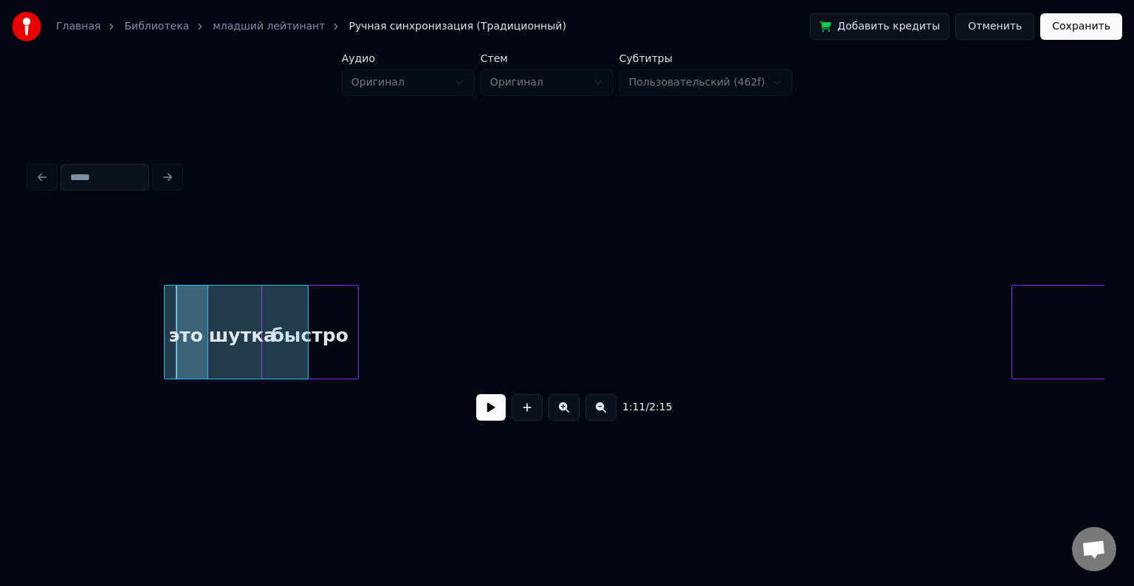
click at [275, 278] on div "1:11 / 2:15" at bounding box center [567, 323] width 1075 height 225
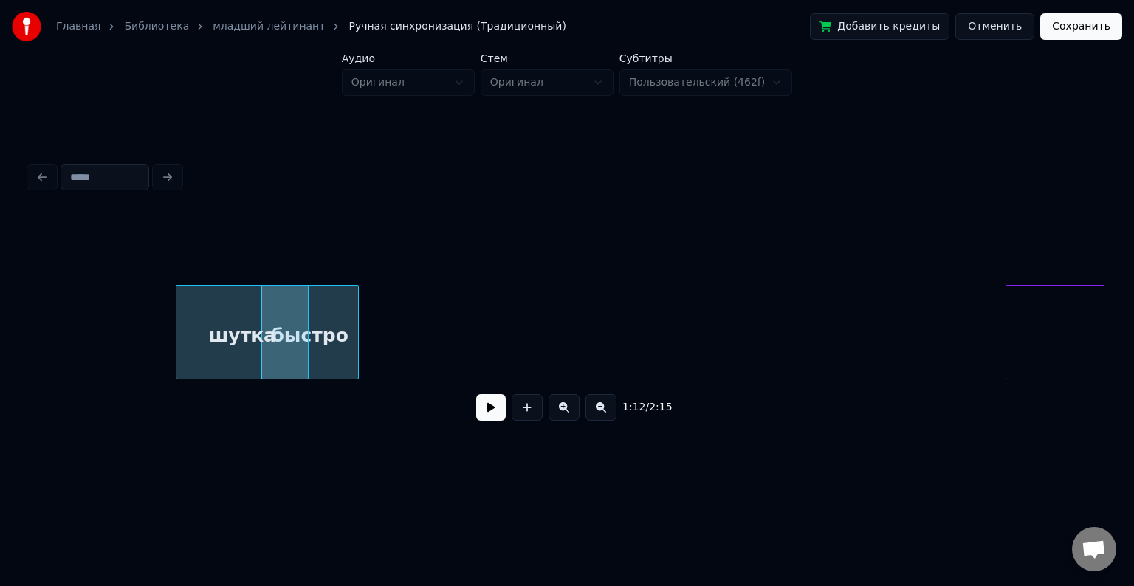
scroll to position [0, 10652]
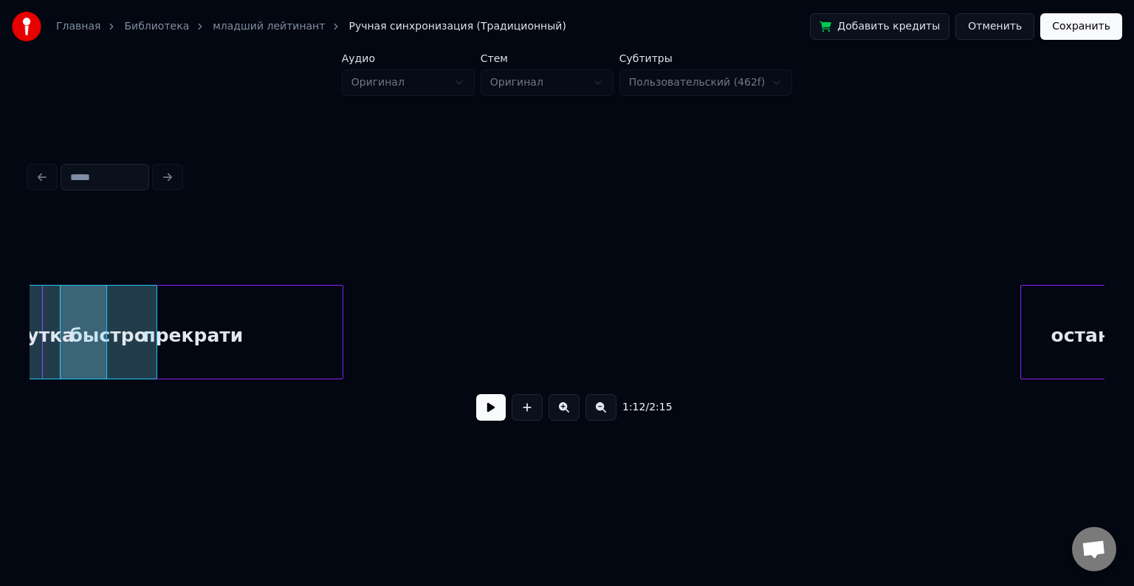
click at [269, 287] on div "прекрати" at bounding box center [193, 336] width 300 height 100
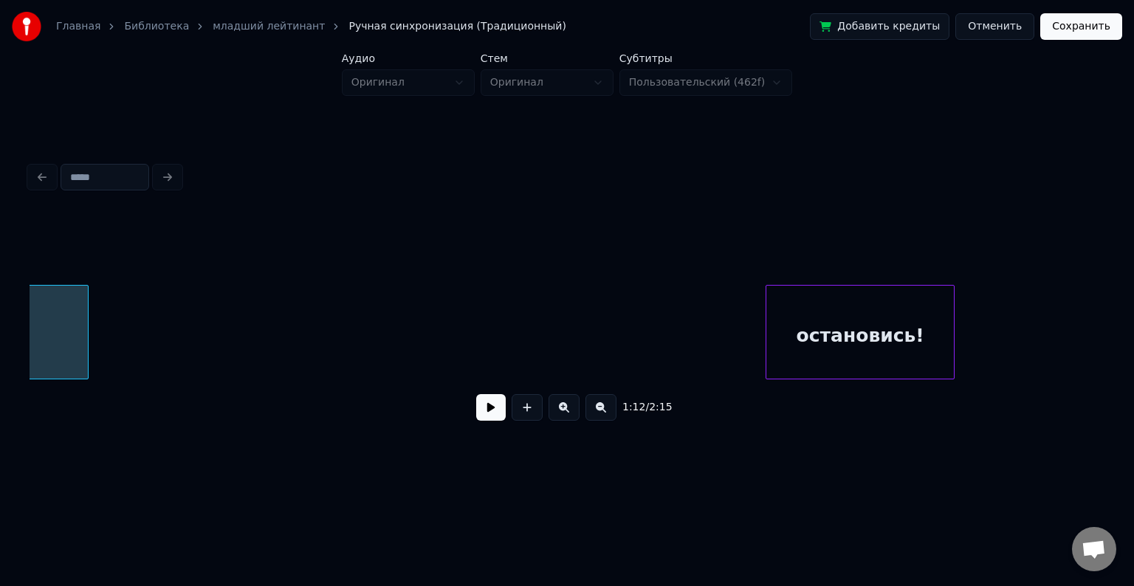
scroll to position [0, 10909]
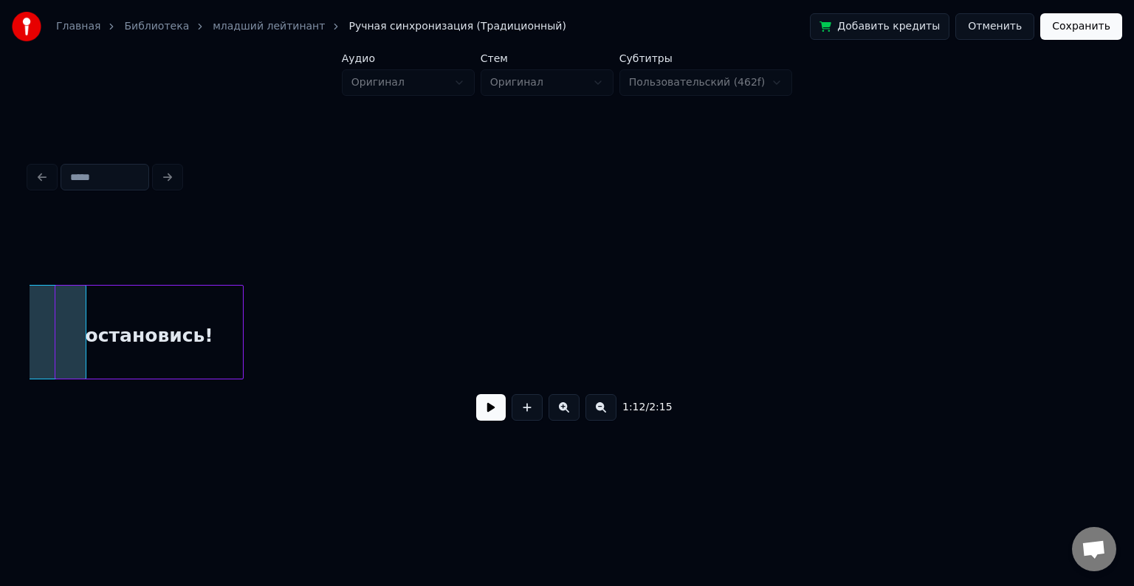
click at [128, 341] on div "остановись!" at bounding box center [149, 336] width 188 height 100
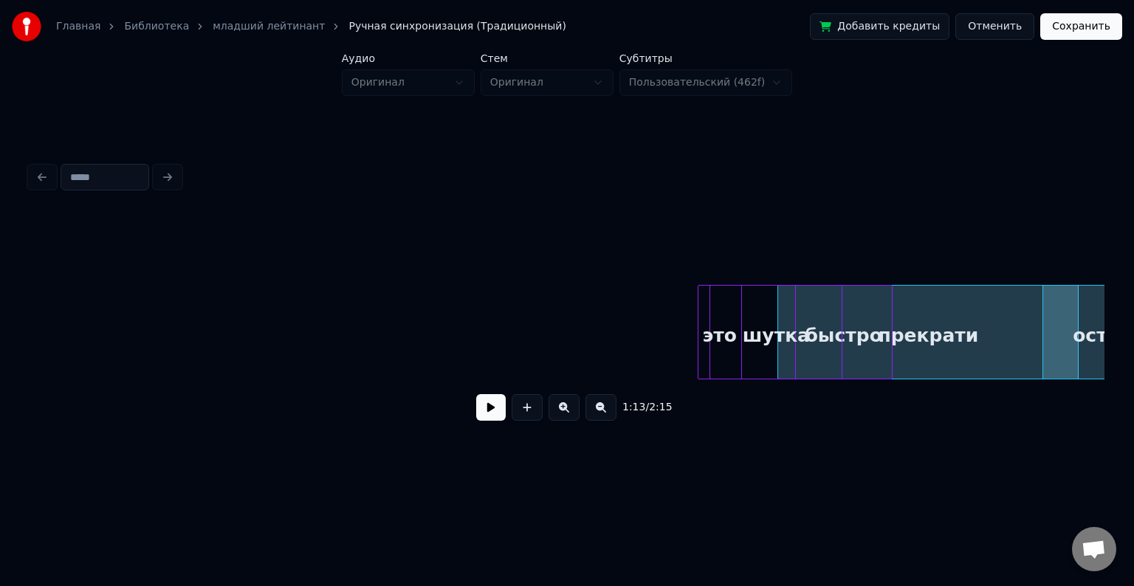
scroll to position [0, 9916]
click at [50, 324] on div "это" at bounding box center [64, 336] width 43 height 100
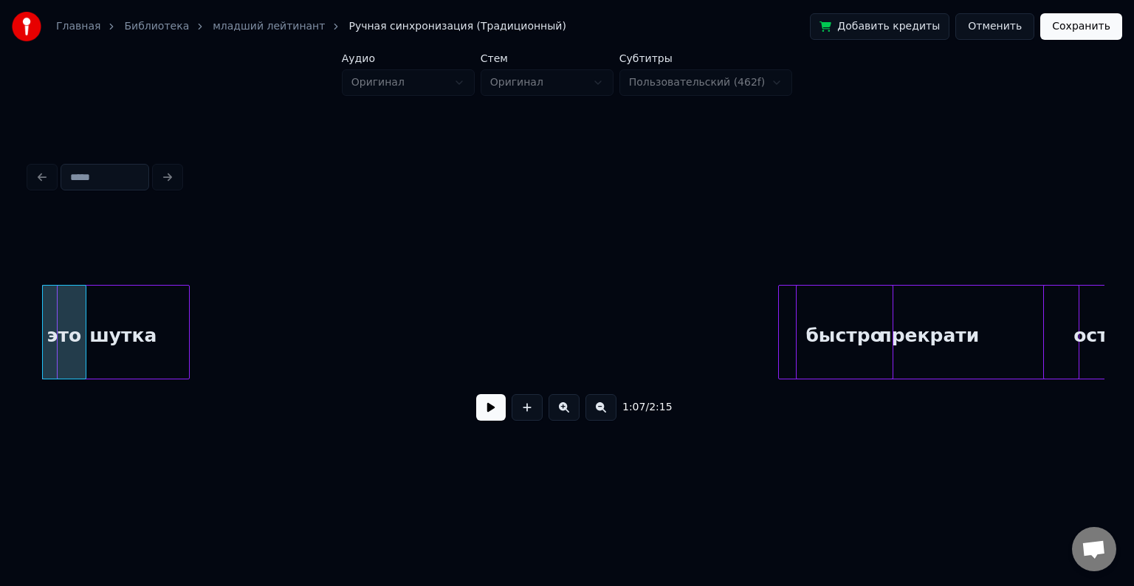
click at [68, 267] on div "1:07 / 2:15" at bounding box center [567, 323] width 1075 height 225
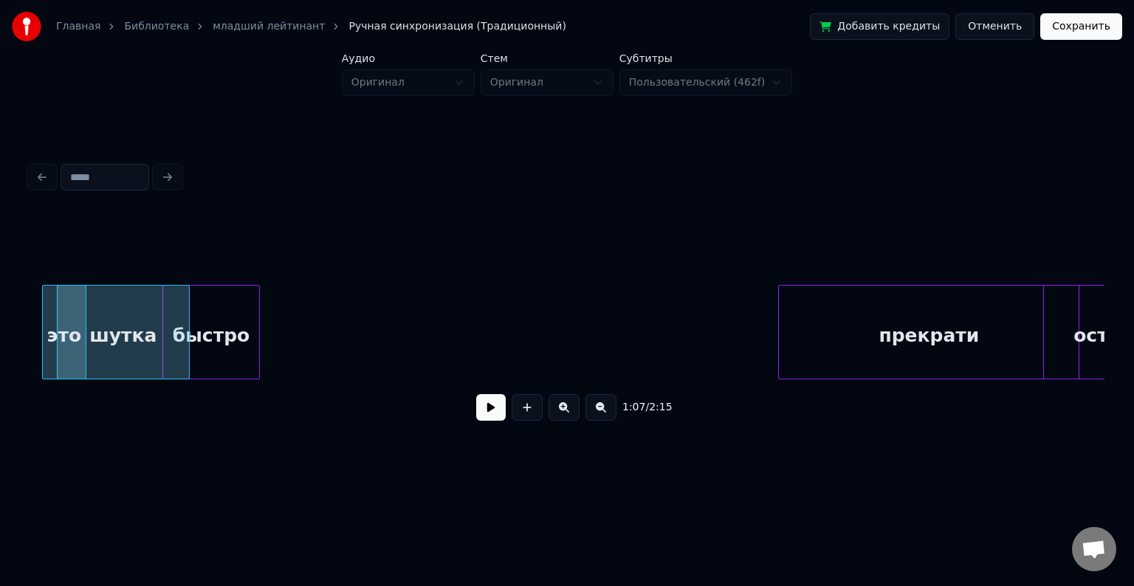
click at [177, 293] on div "прекрати остановись! быстро шутка это" at bounding box center [111, 332] width 19995 height 95
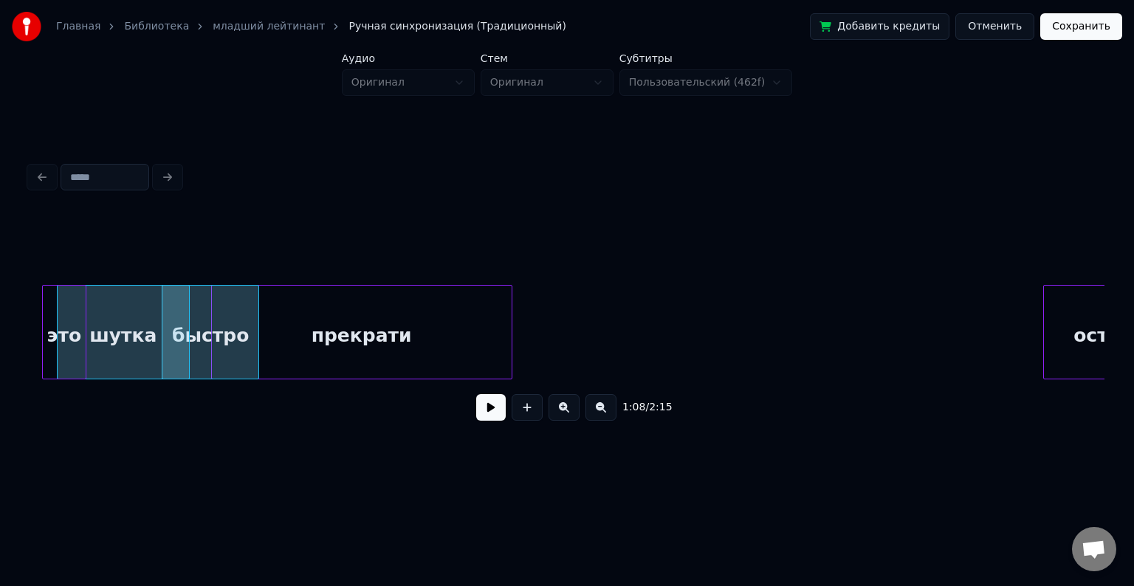
click at [303, 294] on div "прекрати" at bounding box center [362, 336] width 300 height 100
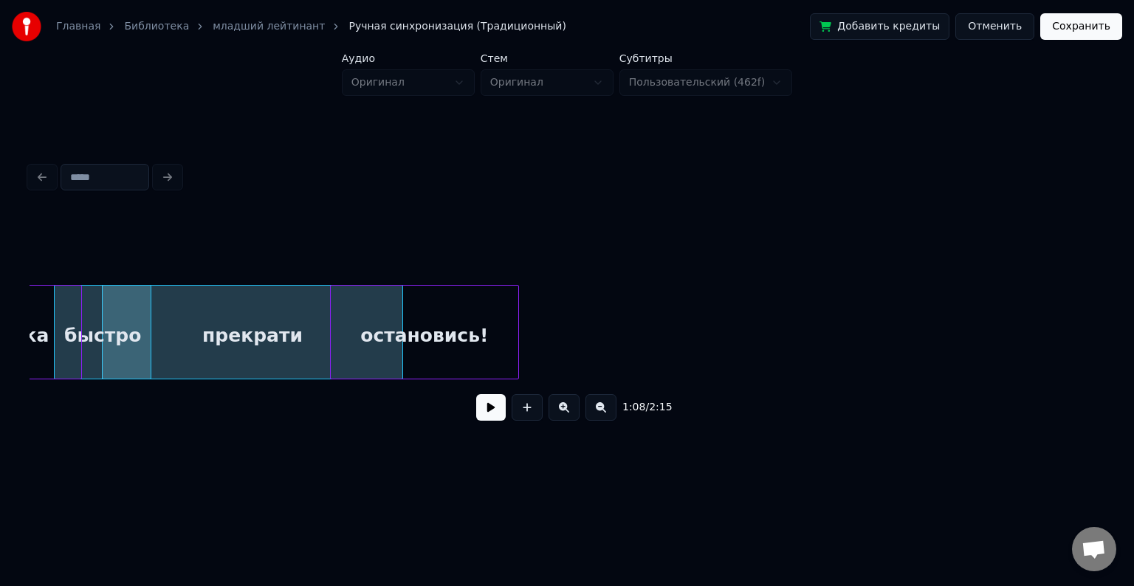
click at [482, 303] on div "остановись!" at bounding box center [425, 336] width 188 height 100
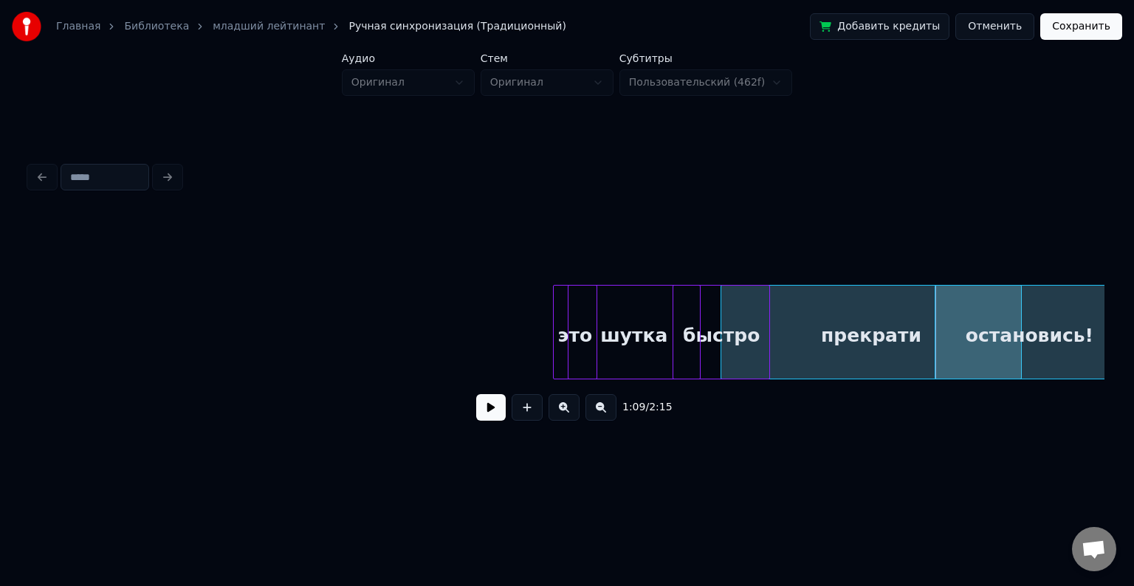
scroll to position [0, 9337]
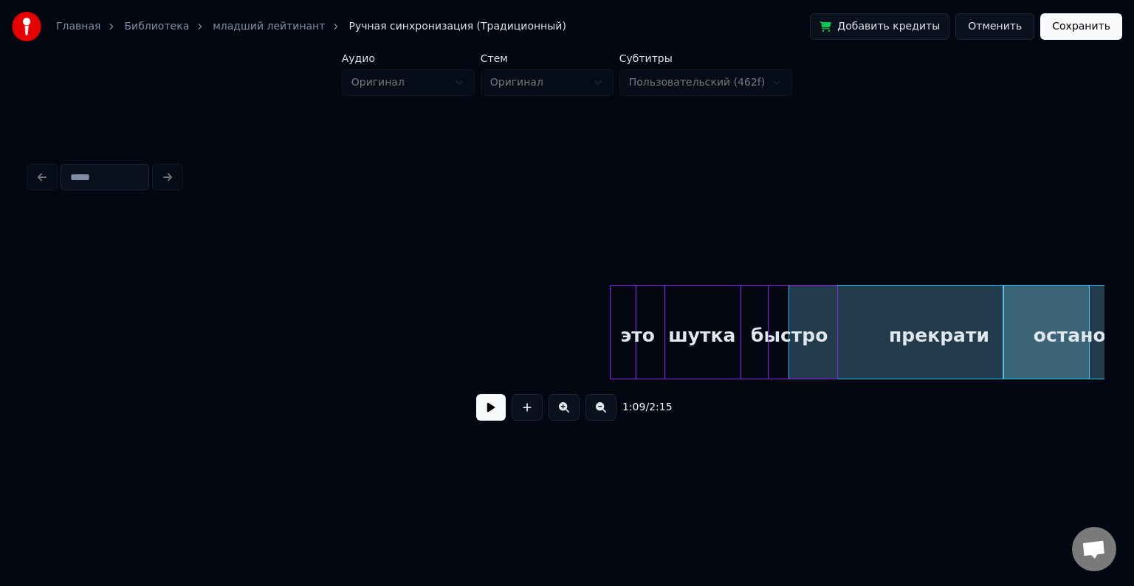
click at [615, 315] on div at bounding box center [613, 332] width 4 height 93
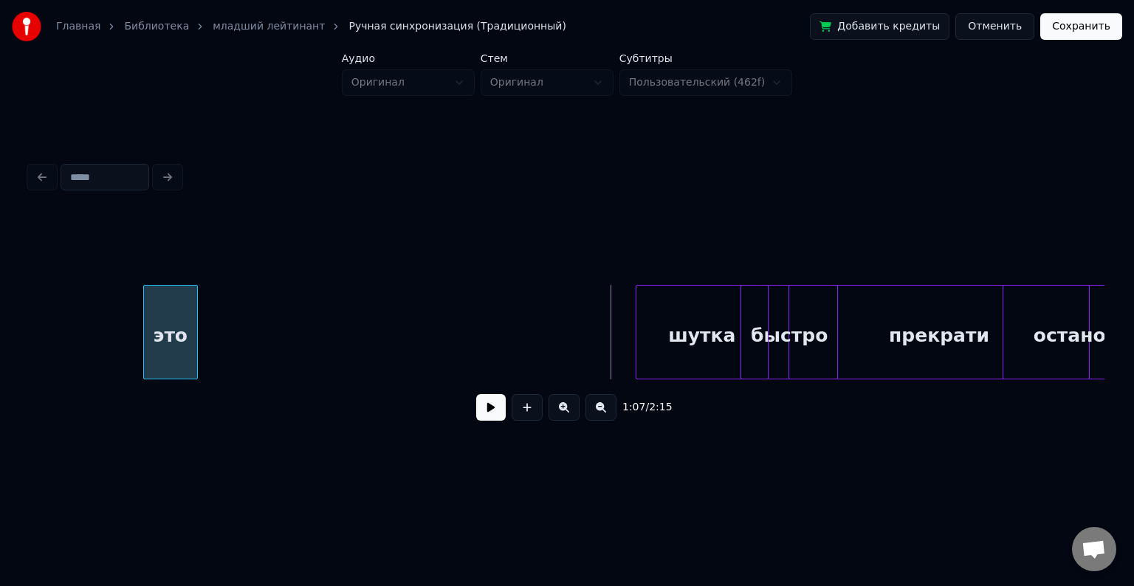
click at [144, 363] on div "это" at bounding box center [170, 336] width 53 height 100
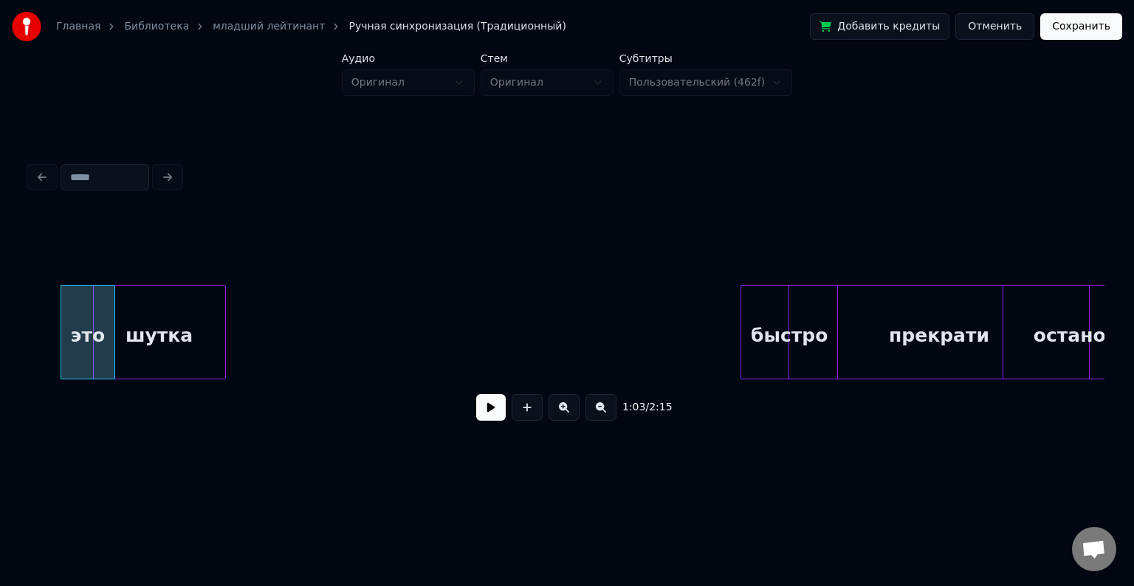
click at [151, 294] on div "шутка" at bounding box center [159, 336] width 131 height 100
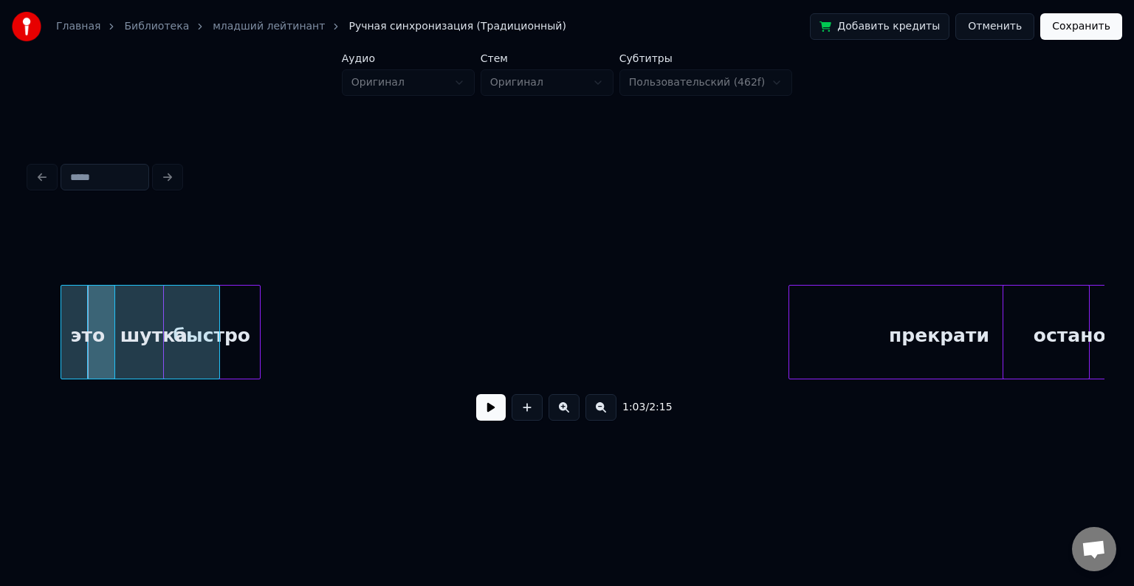
click at [210, 335] on div "прекрати остановись! быстро шутка это" at bounding box center [690, 332] width 19995 height 95
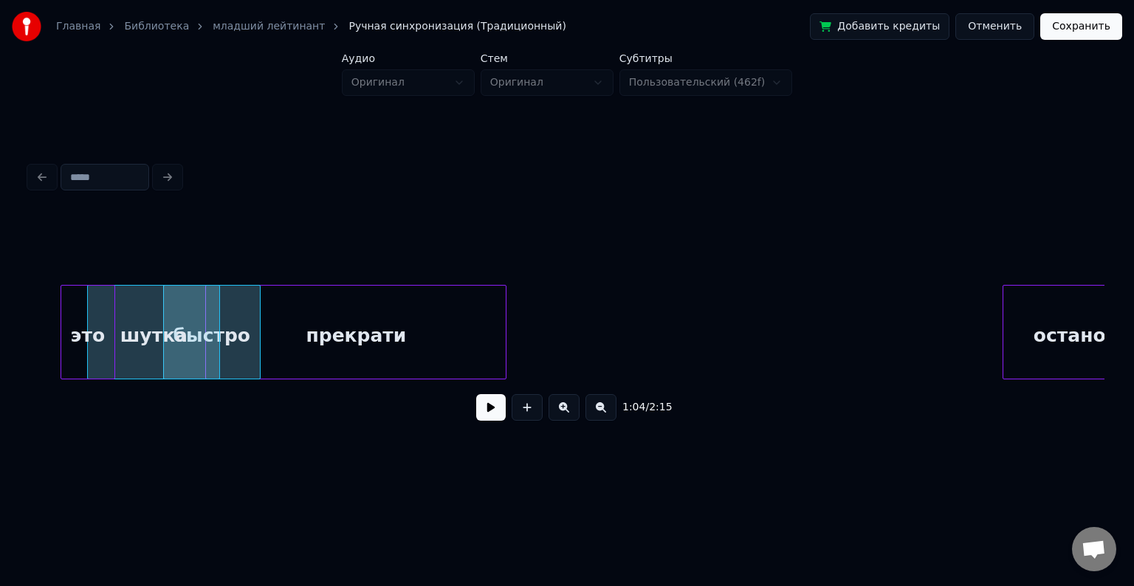
click at [301, 329] on div "прекрати" at bounding box center [356, 336] width 300 height 100
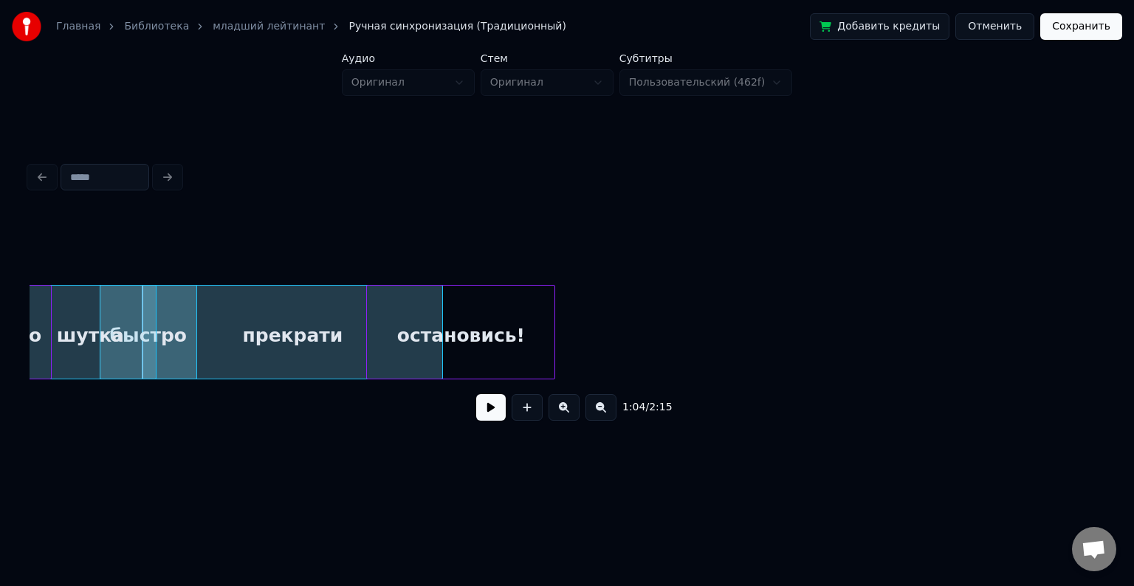
click at [446, 334] on div "остановись!" at bounding box center [461, 336] width 188 height 100
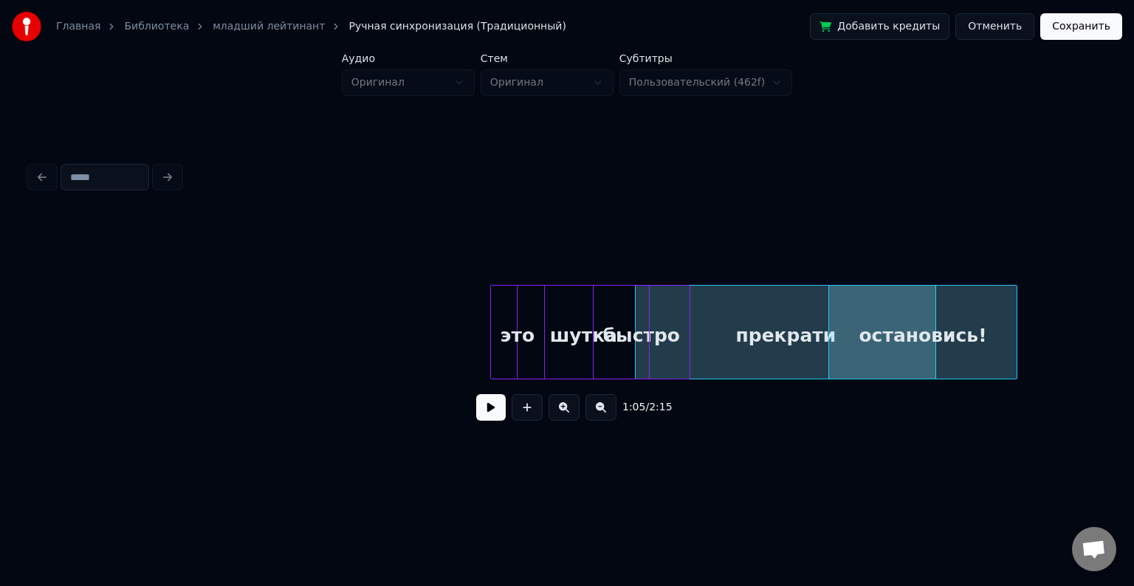
scroll to position [0, 8792]
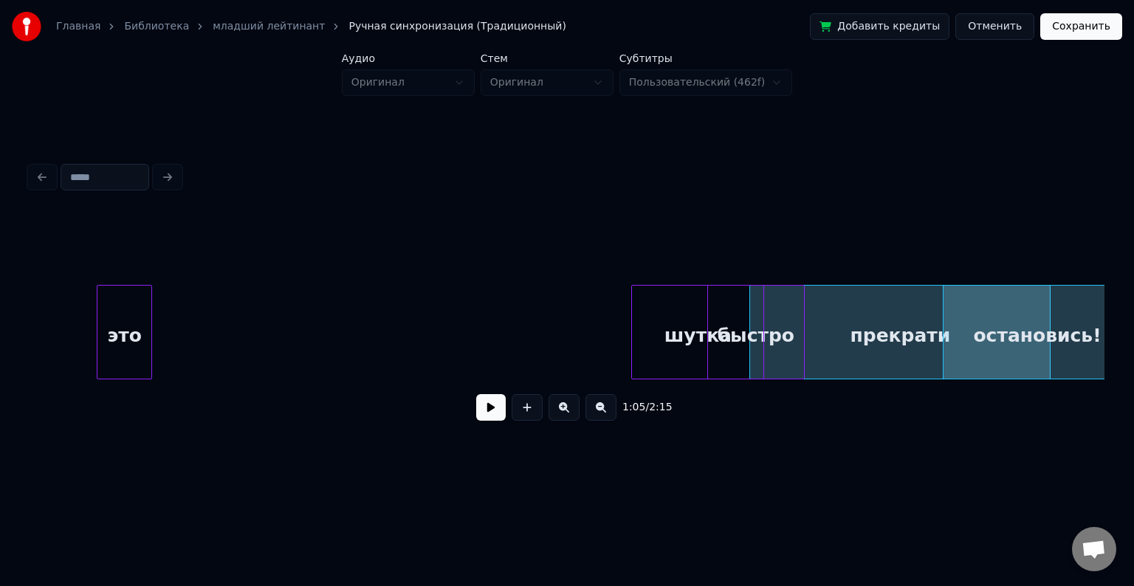
click at [118, 380] on div "прекрати остановись! быстро шутка это" at bounding box center [567, 332] width 1075 height 95
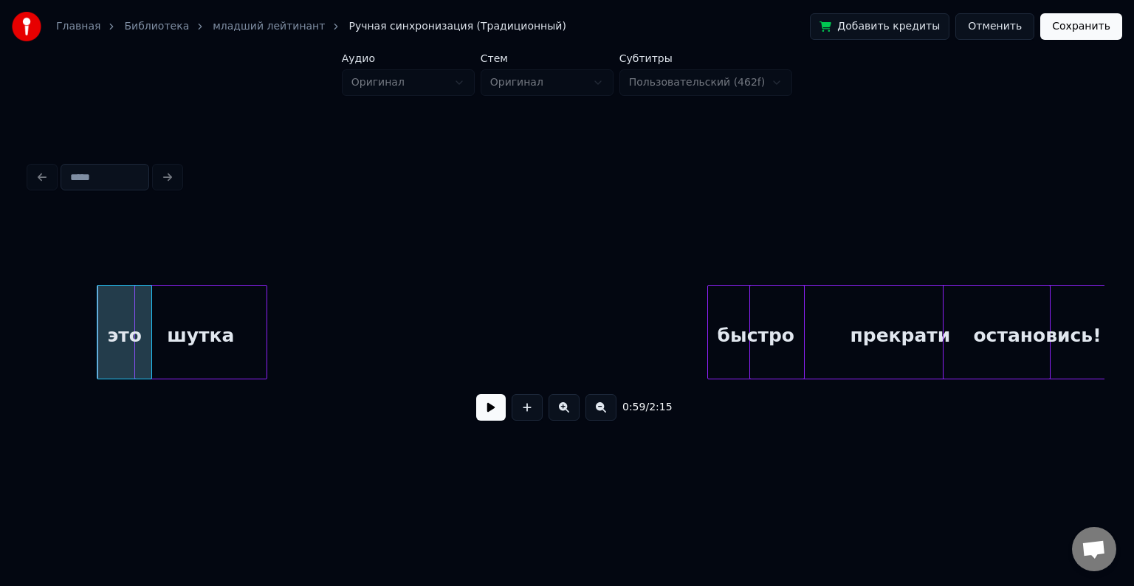
click at [165, 313] on div "шутка" at bounding box center [200, 336] width 131 height 100
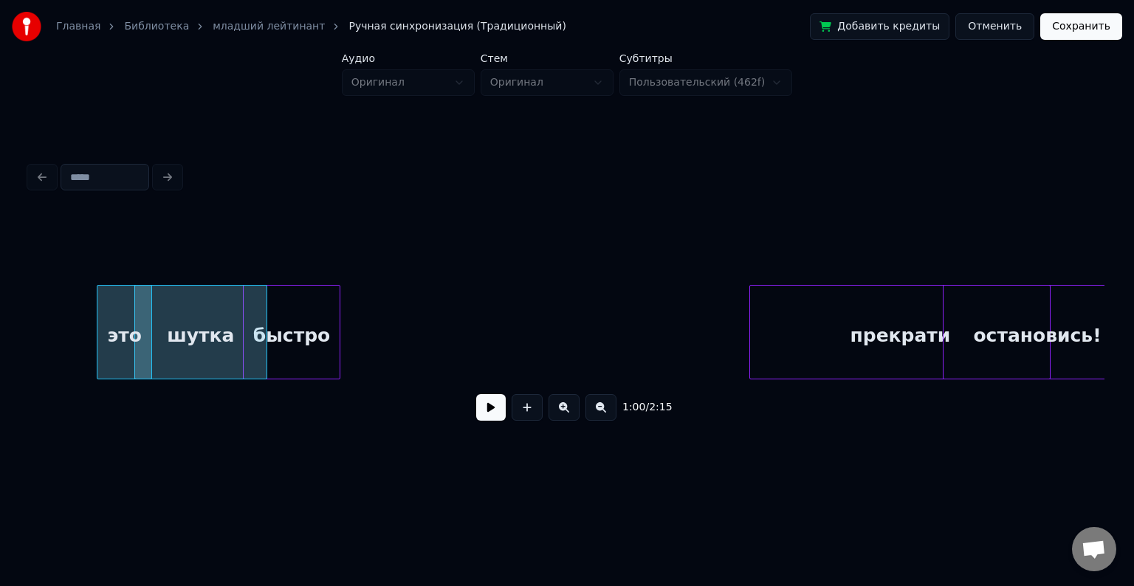
click at [267, 327] on div "быстро" at bounding box center [292, 336] width 96 height 100
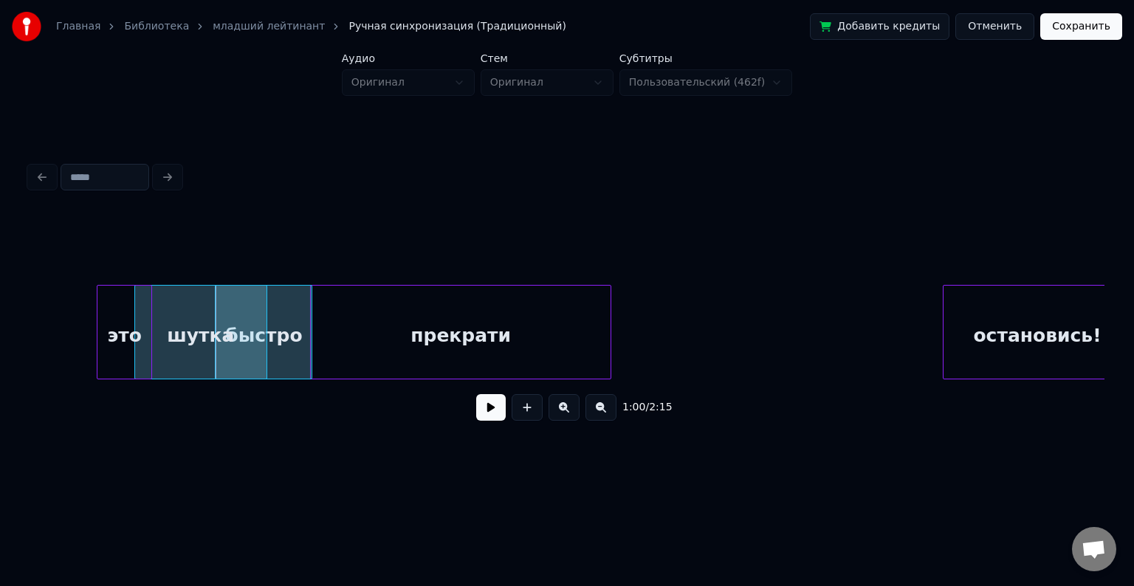
click at [355, 337] on div "прекрати" at bounding box center [461, 336] width 300 height 100
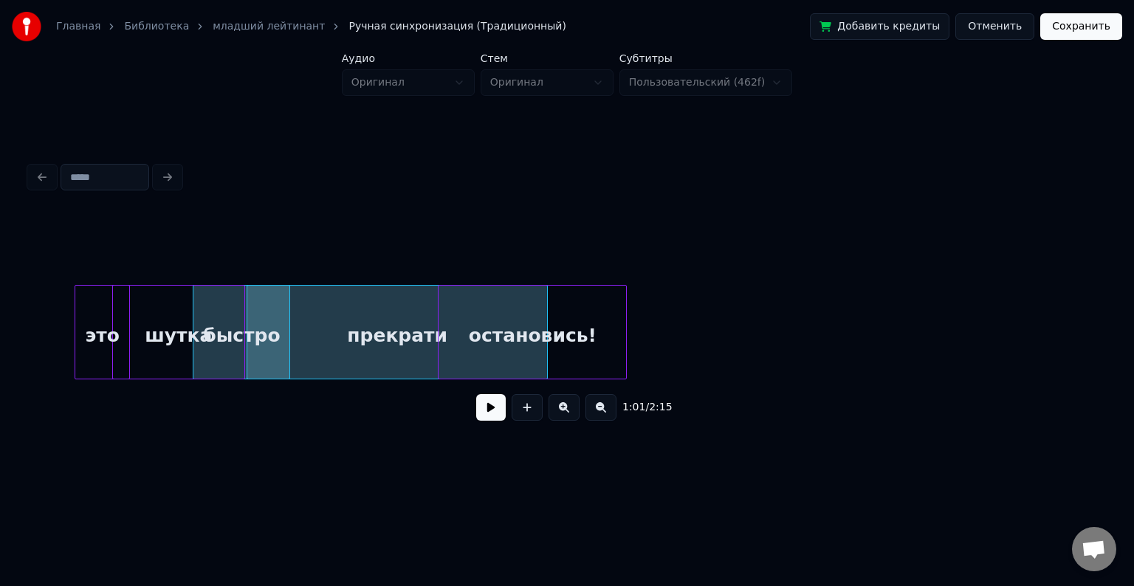
click at [514, 327] on div "остановись!" at bounding box center [533, 336] width 188 height 100
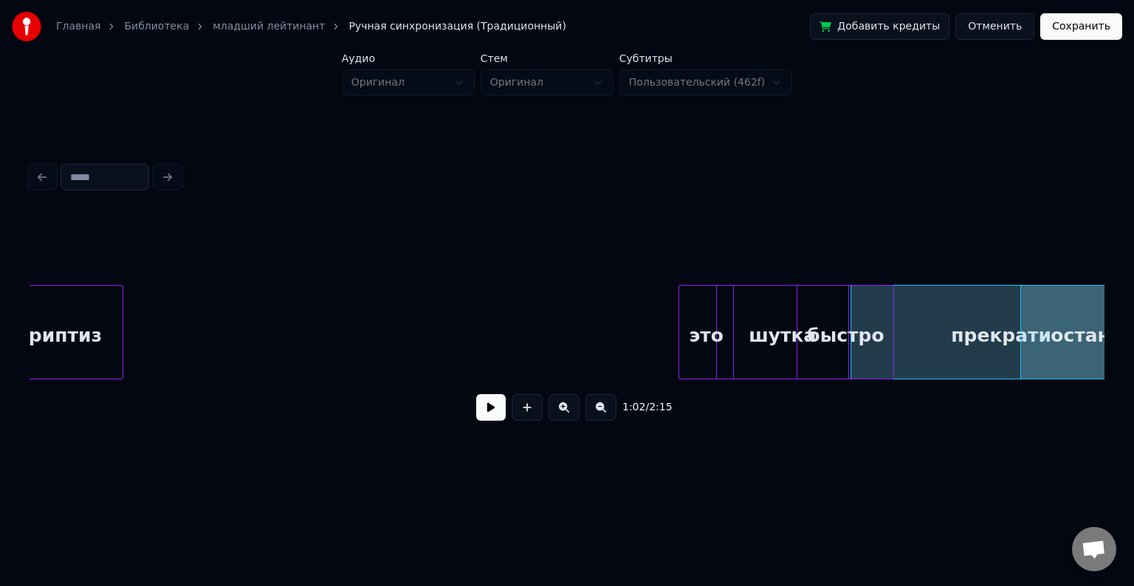
scroll to position [0, 8206]
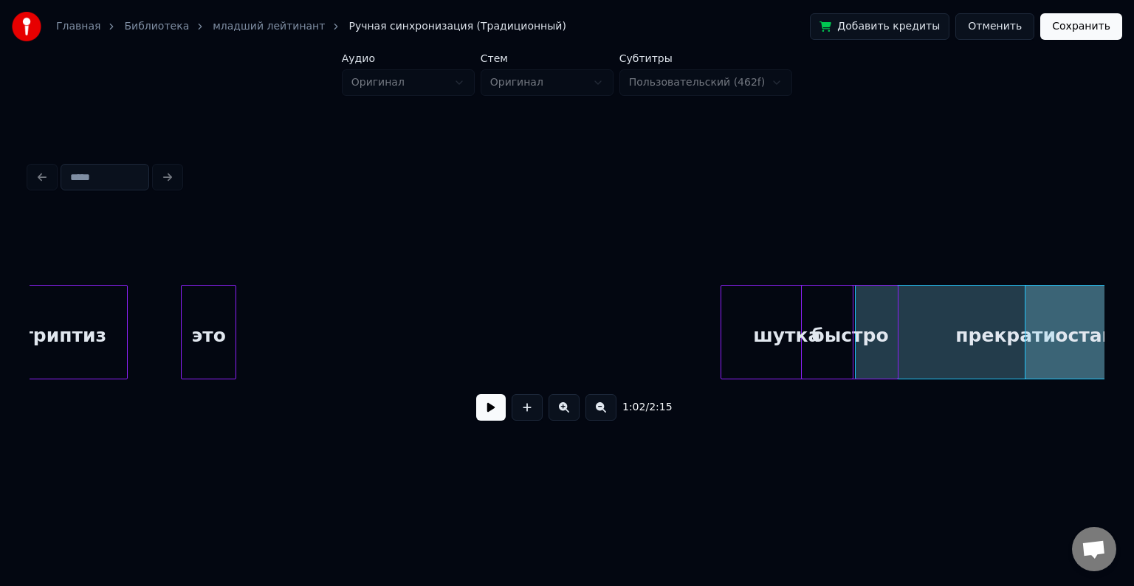
click at [204, 326] on div "это" at bounding box center [208, 336] width 53 height 100
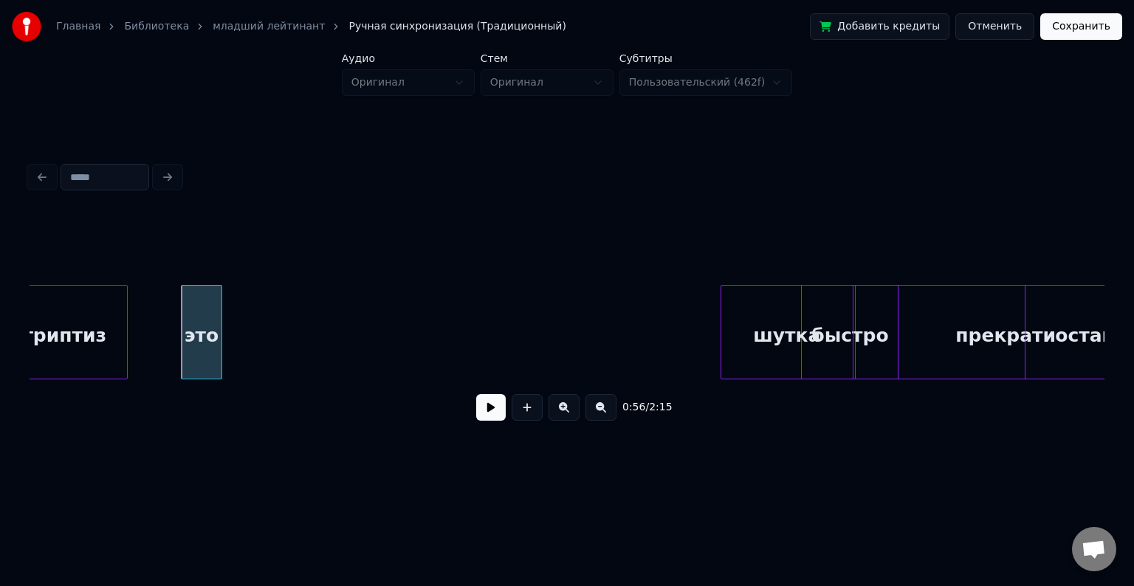
click at [220, 324] on div at bounding box center [219, 332] width 4 height 93
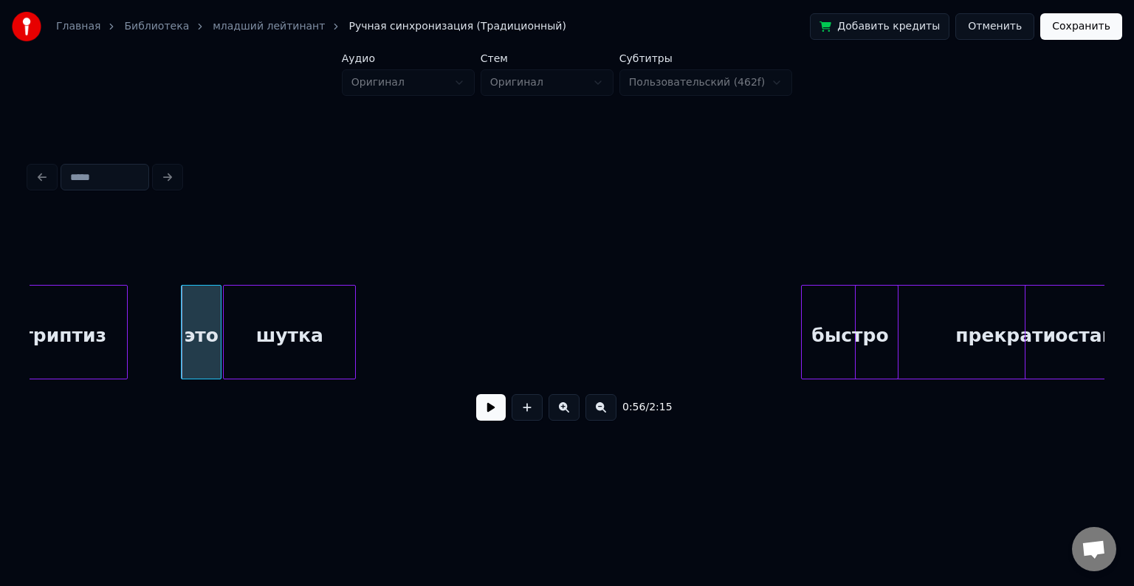
click at [239, 312] on div "шутка" at bounding box center [289, 336] width 131 height 100
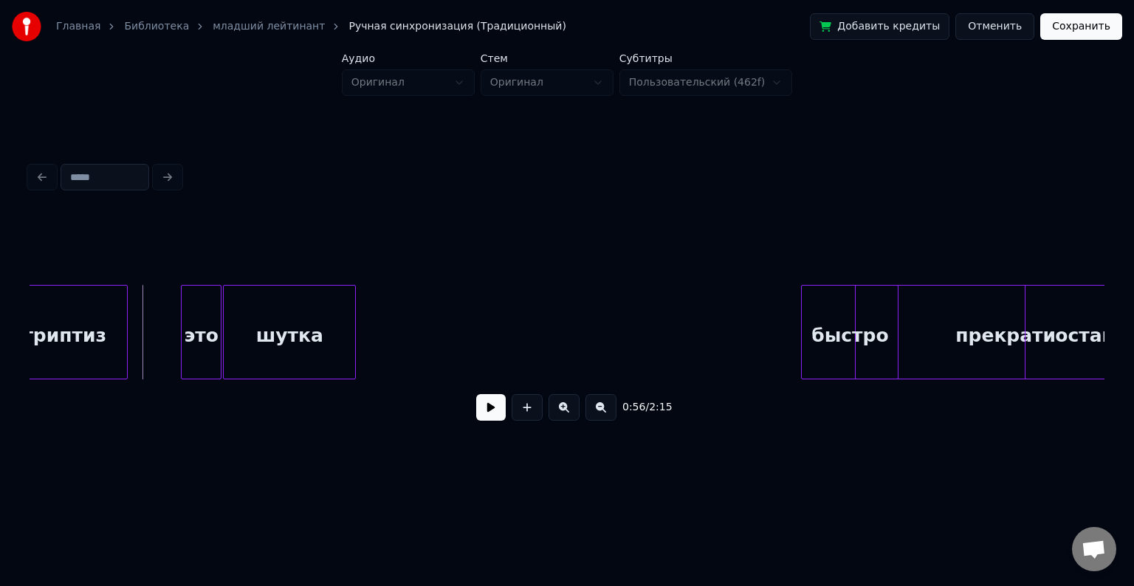
click at [486, 406] on button at bounding box center [491, 407] width 30 height 27
click at [342, 322] on div at bounding box center [342, 332] width 4 height 93
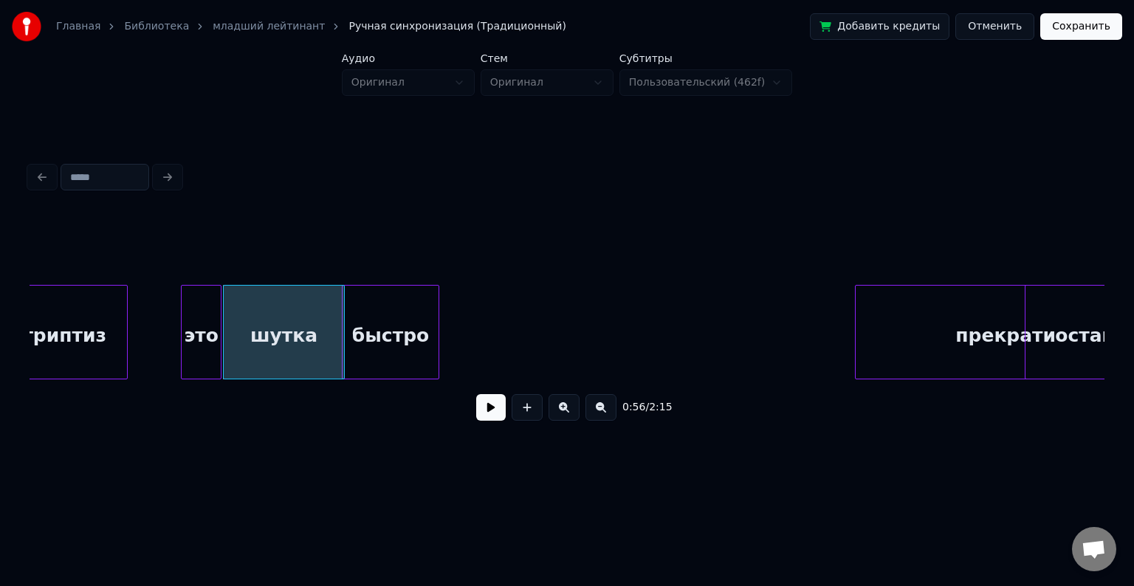
click at [357, 335] on div "быстро" at bounding box center [391, 336] width 96 height 100
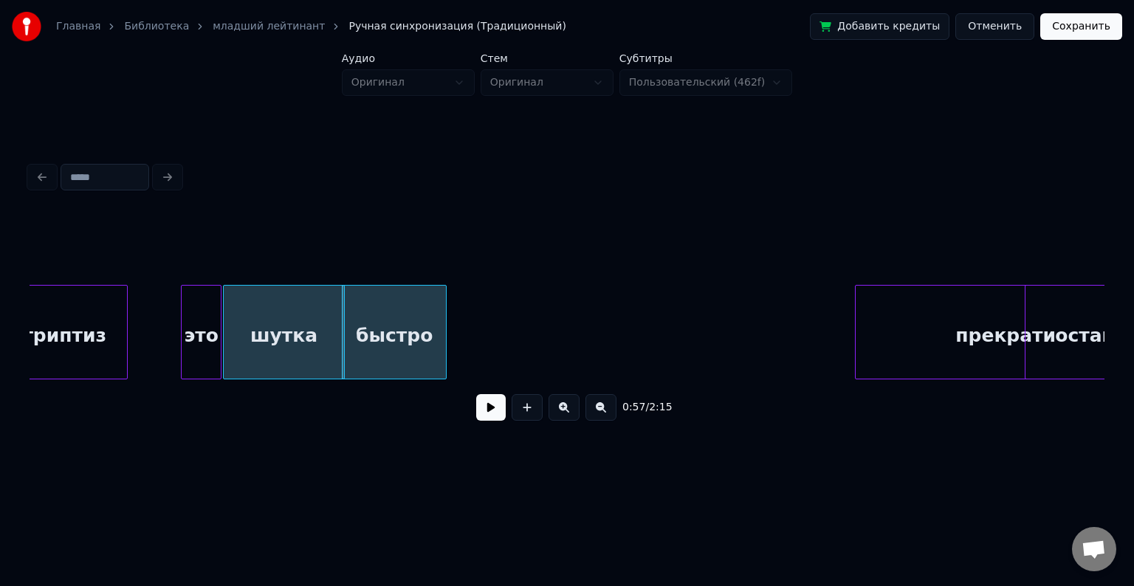
click at [446, 328] on div at bounding box center [444, 332] width 4 height 93
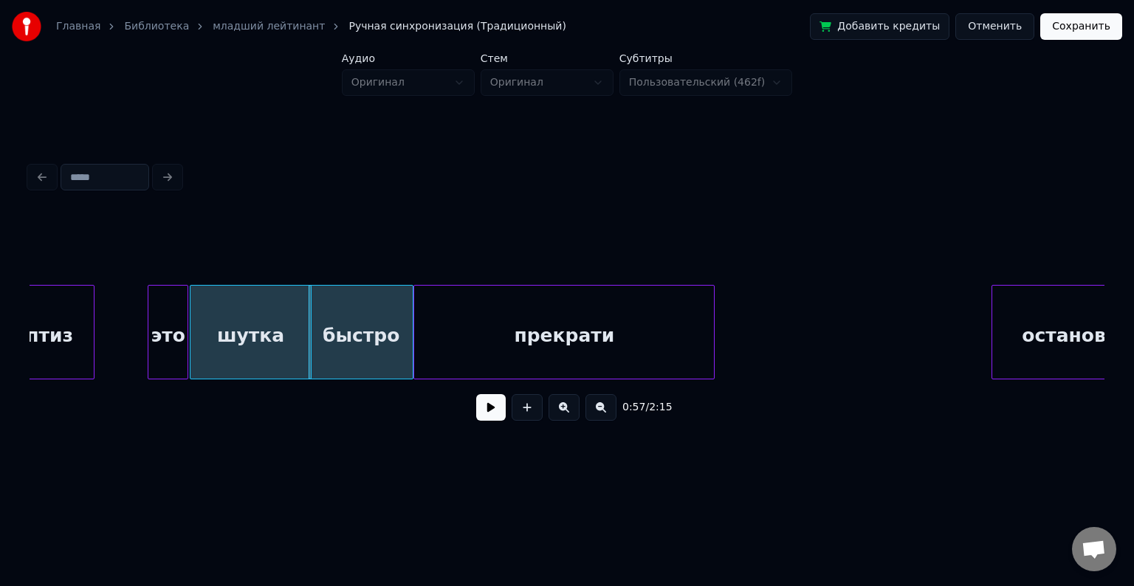
click at [482, 301] on div "прекрати" at bounding box center [564, 336] width 300 height 100
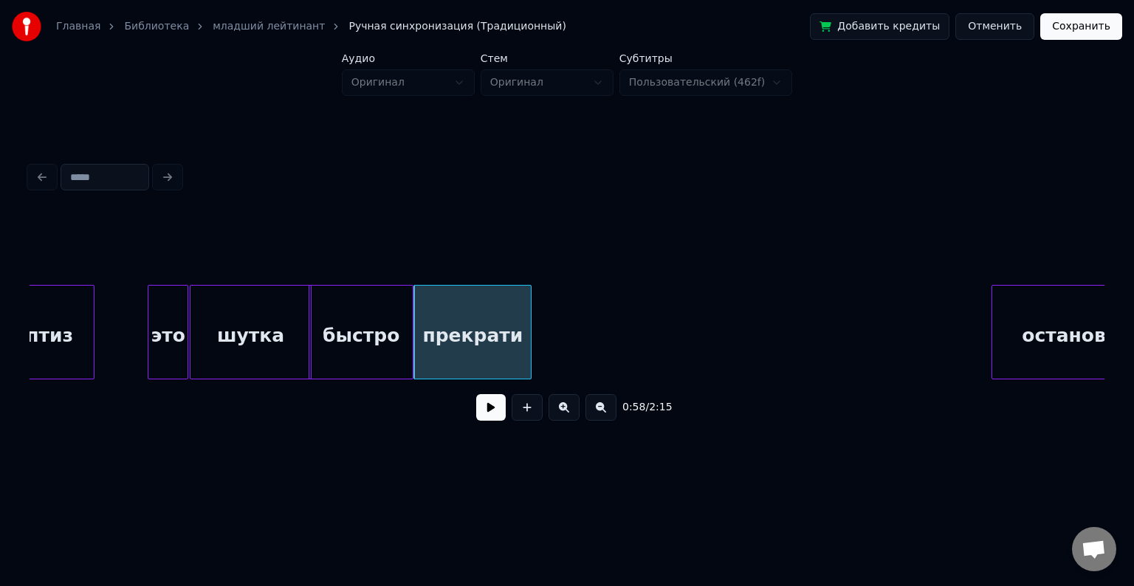
click at [530, 328] on div at bounding box center [529, 332] width 4 height 93
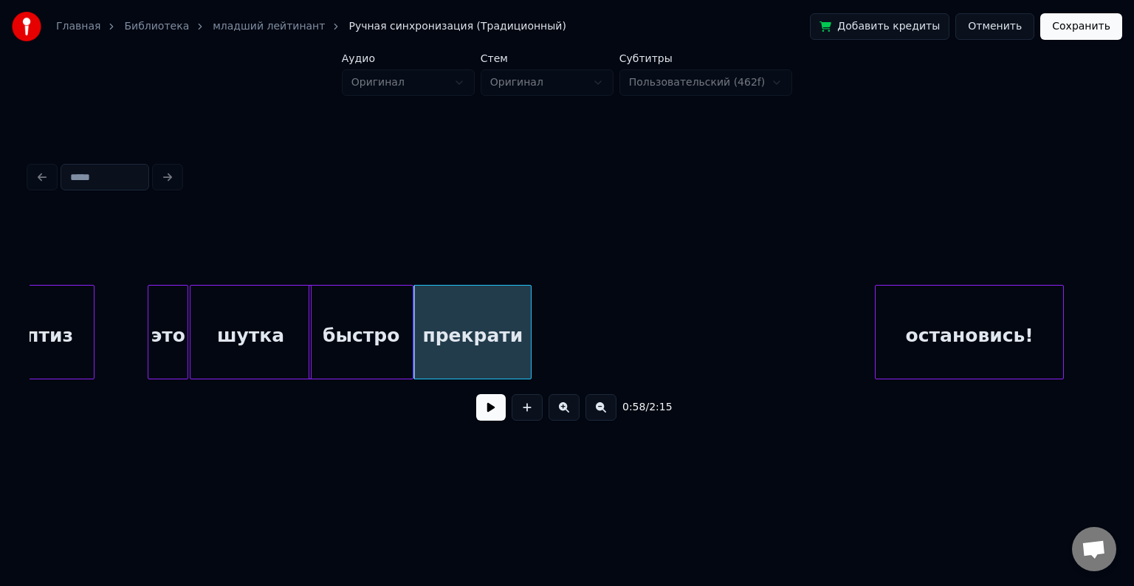
scroll to position [0, 8302]
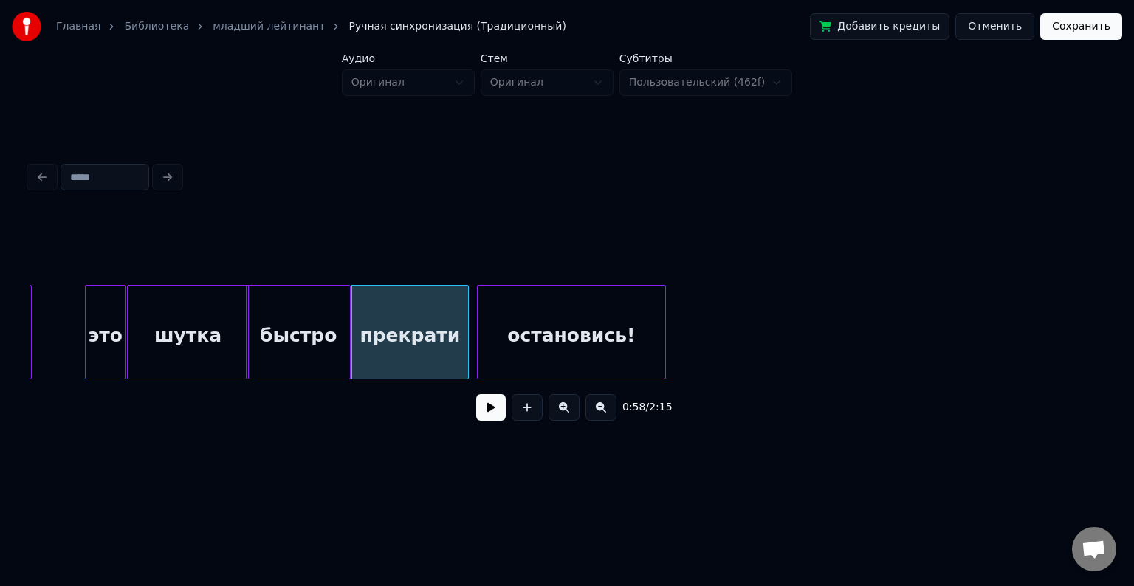
click at [615, 305] on div "остановись!" at bounding box center [572, 336] width 188 height 100
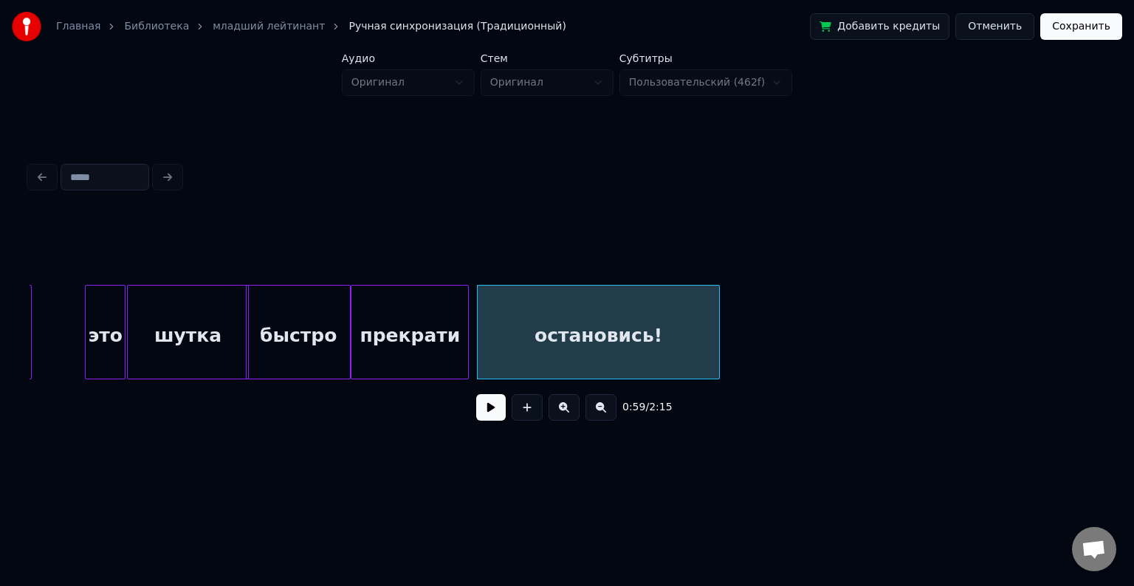
click at [719, 319] on div at bounding box center [717, 332] width 4 height 93
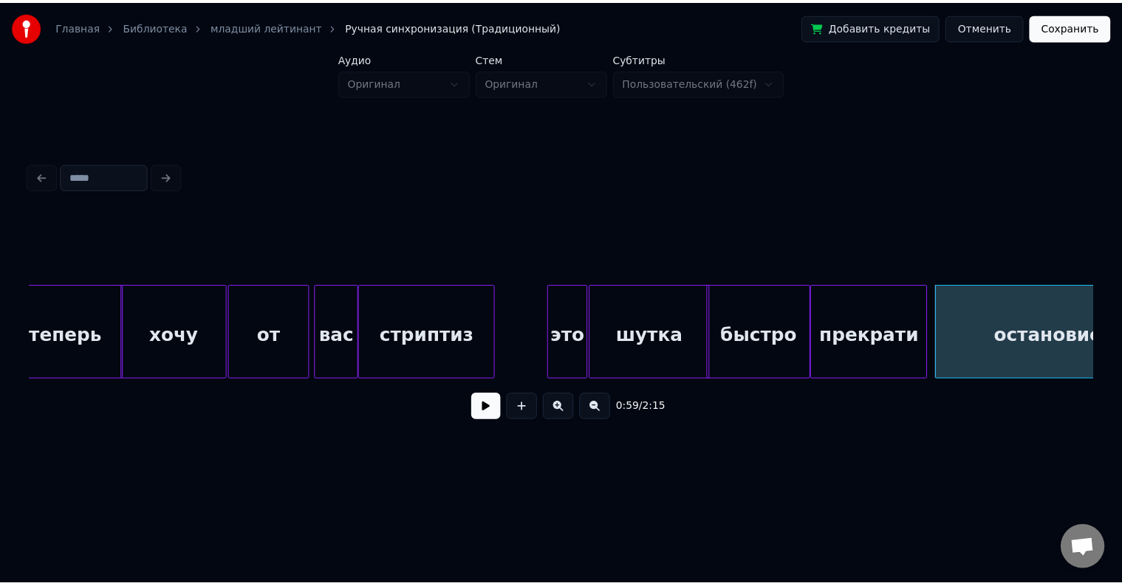
scroll to position [0, 7830]
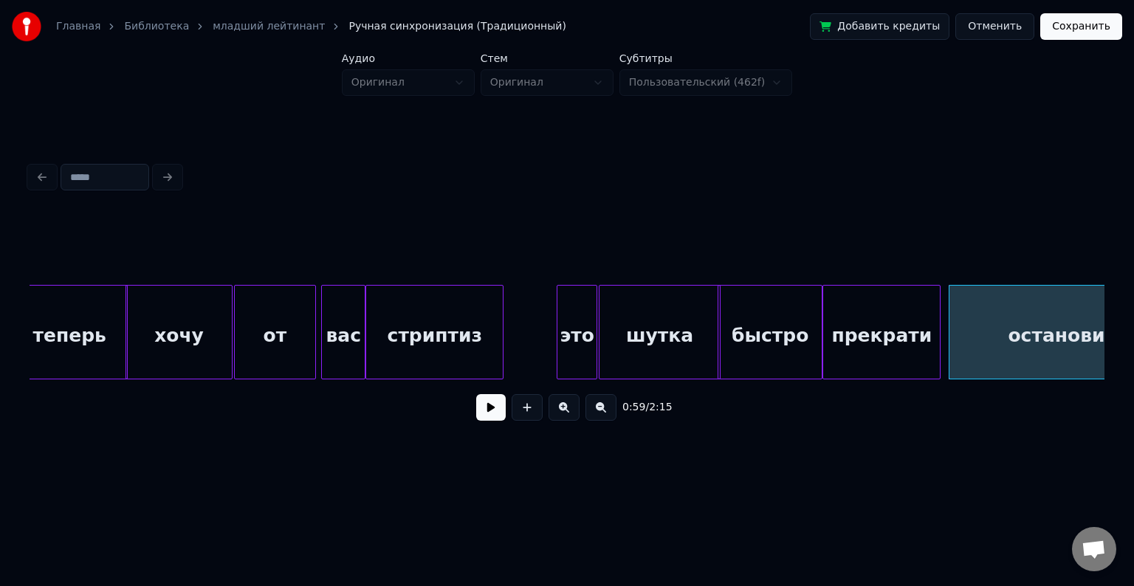
click at [1087, 32] on button "Сохранить" at bounding box center [1082, 26] width 82 height 27
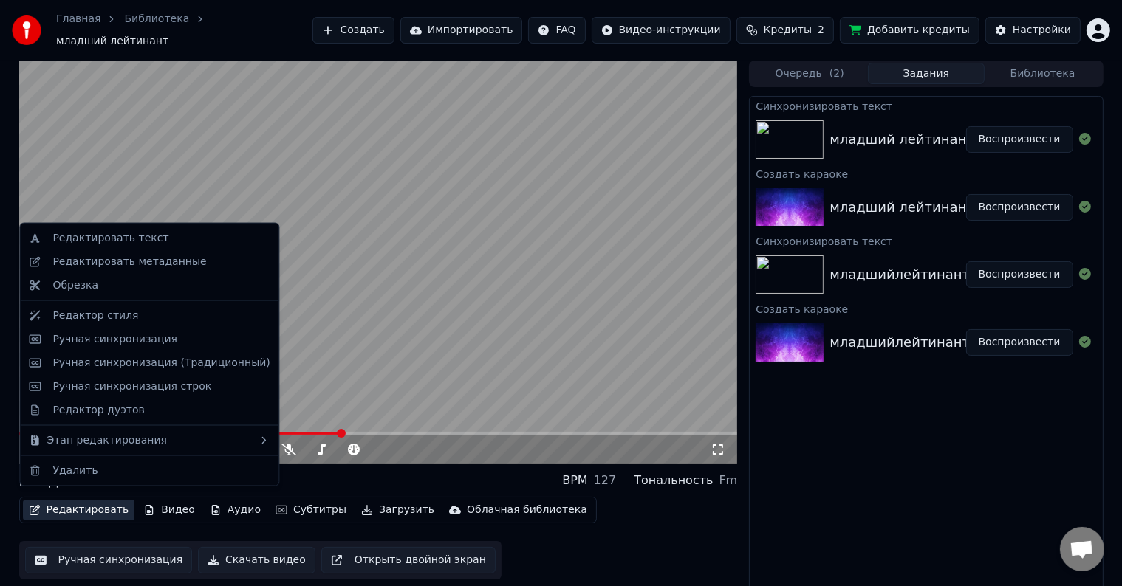
click at [92, 506] on button "Редактировать" at bounding box center [79, 510] width 112 height 21
click at [139, 359] on div "Ручная синхронизация (Традиционный)" at bounding box center [160, 363] width 217 height 15
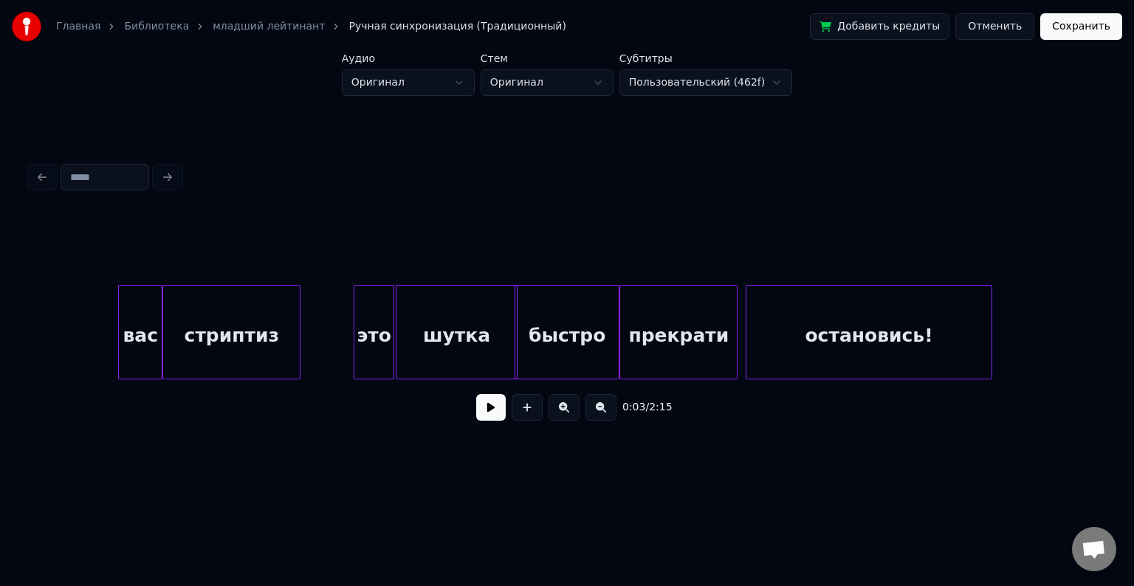
scroll to position [0, 8306]
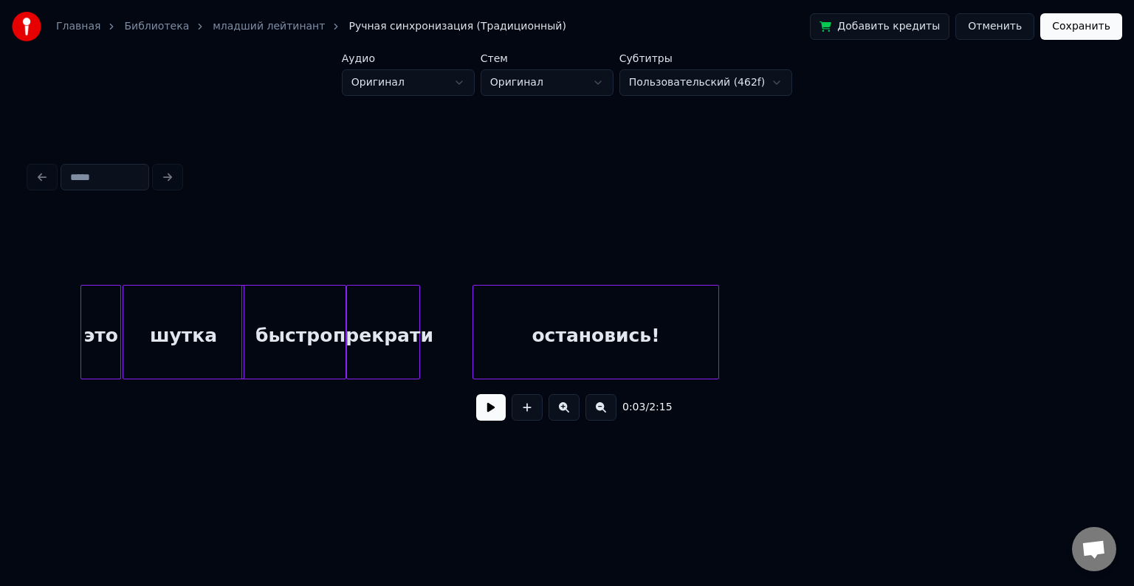
click at [417, 325] on div at bounding box center [417, 332] width 4 height 93
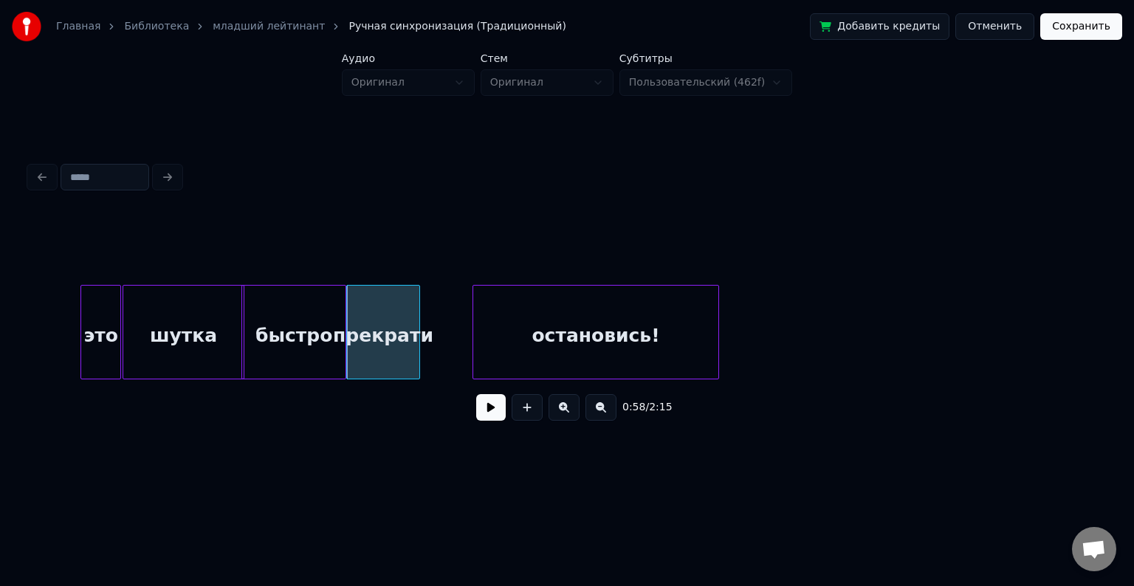
click at [1075, 29] on button "Сохранить" at bounding box center [1082, 26] width 82 height 27
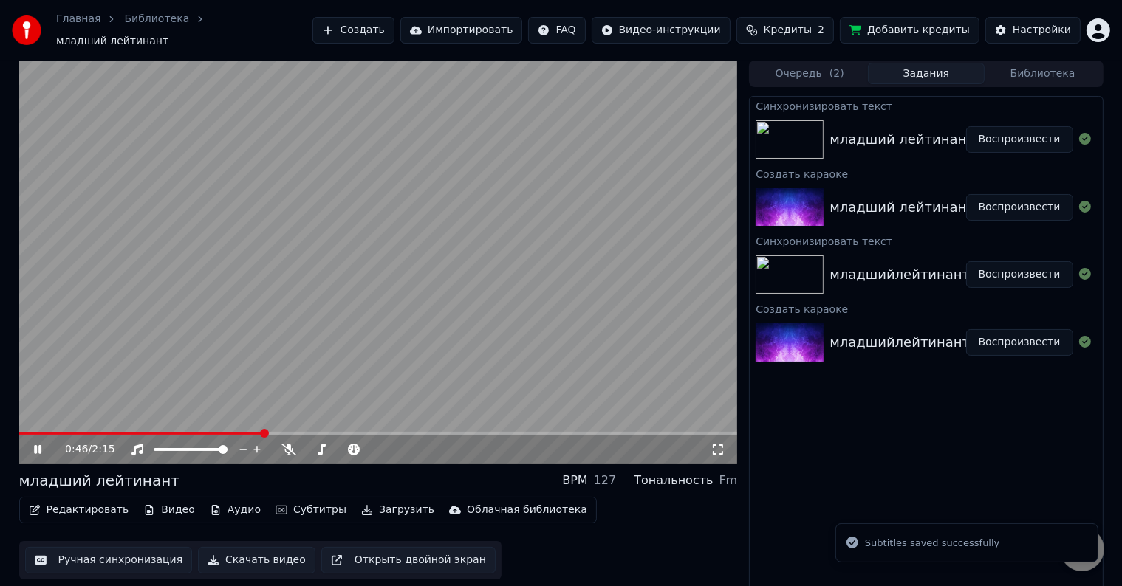
click at [263, 432] on span at bounding box center [378, 433] width 719 height 3
click at [458, 398] on video at bounding box center [378, 263] width 719 height 404
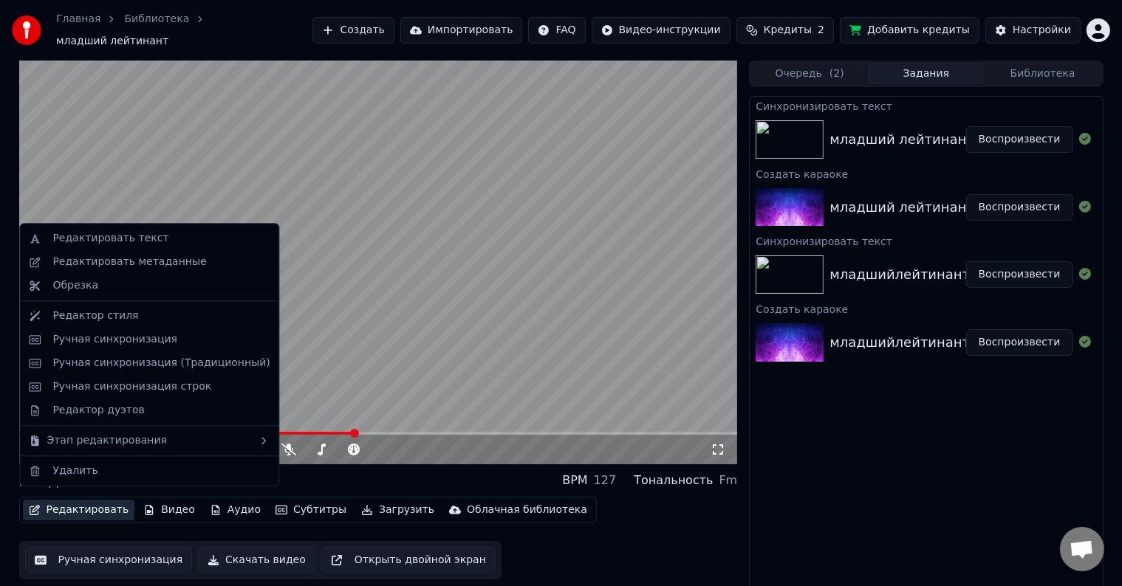
click at [92, 505] on button "Редактировать" at bounding box center [79, 510] width 112 height 21
click at [168, 374] on div "Ручная синхронизация (Традиционный)" at bounding box center [149, 364] width 253 height 24
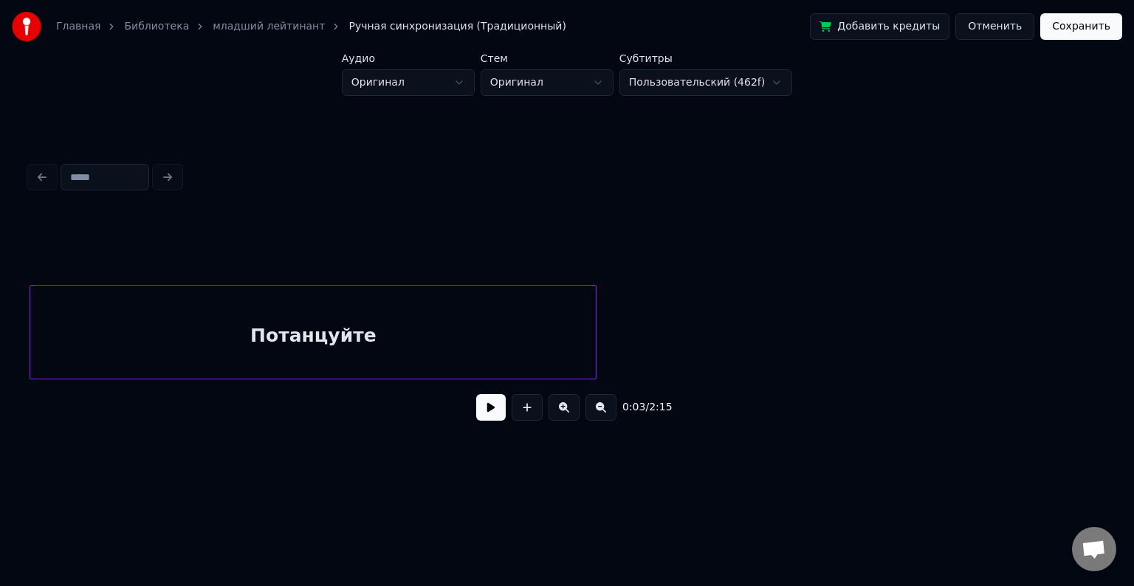
scroll to position [0, 11530]
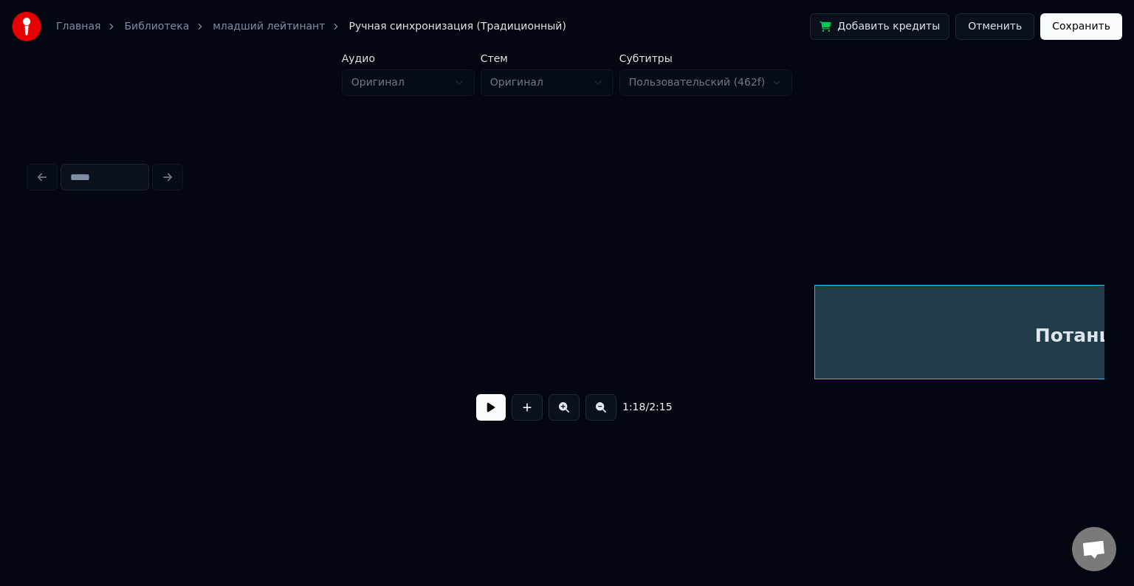
scroll to position [0, 11066]
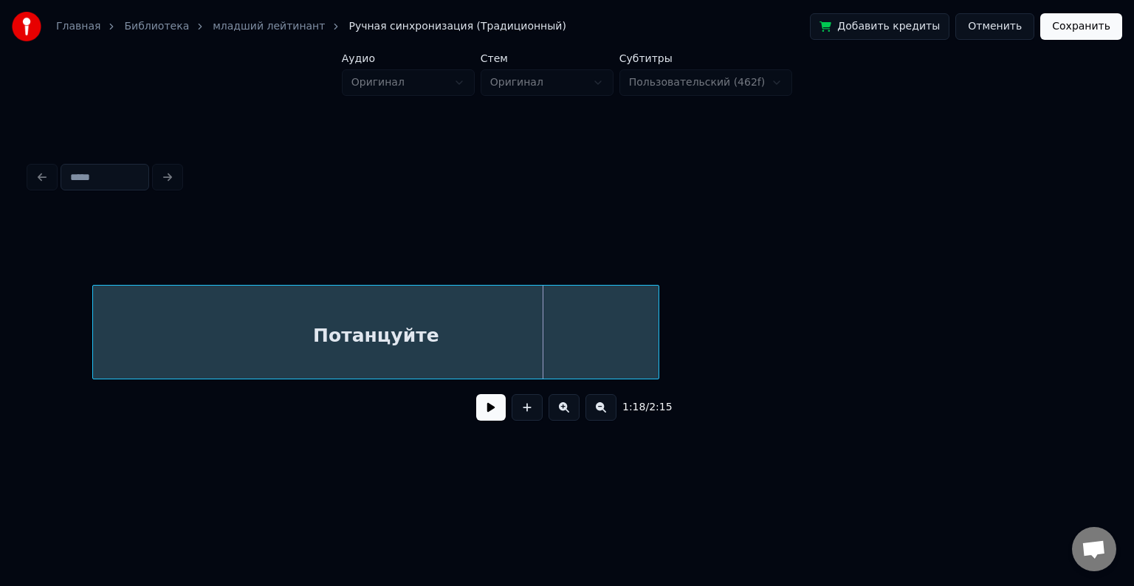
click at [441, 294] on div "Потанцуйте" at bounding box center [376, 336] width 566 height 100
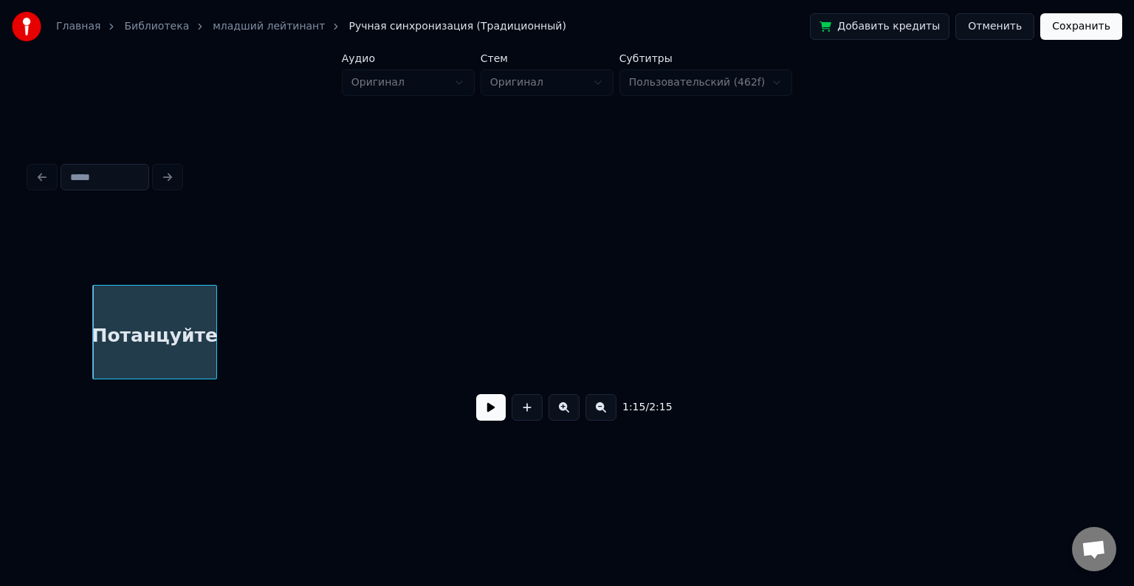
click at [212, 343] on div at bounding box center [214, 332] width 4 height 93
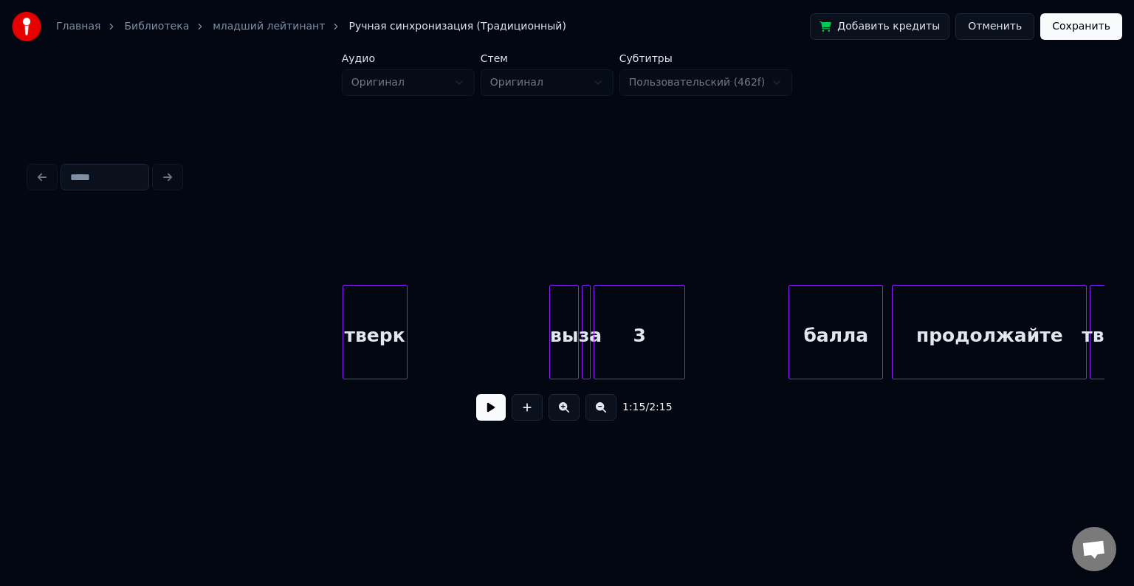
scroll to position [0, 12892]
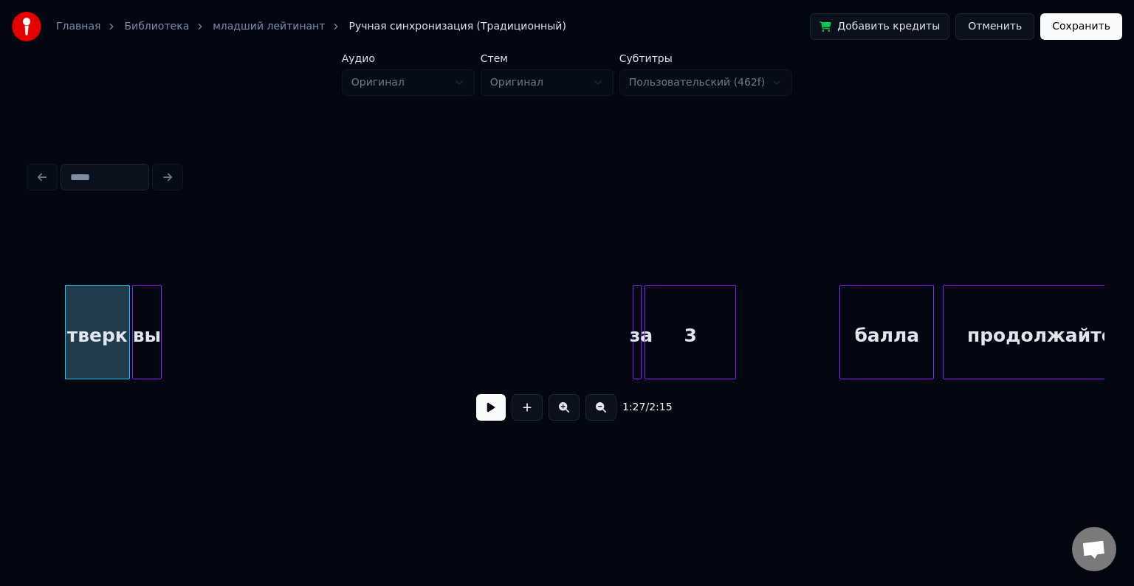
click at [147, 295] on div "вы" at bounding box center [147, 336] width 28 height 100
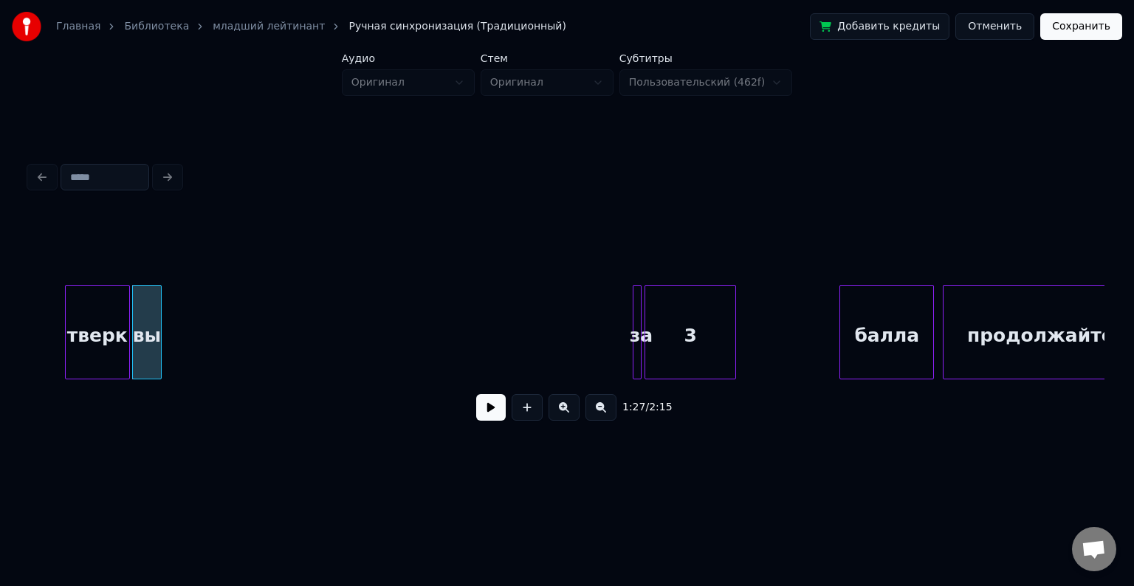
click at [639, 318] on div at bounding box center [639, 332] width 4 height 93
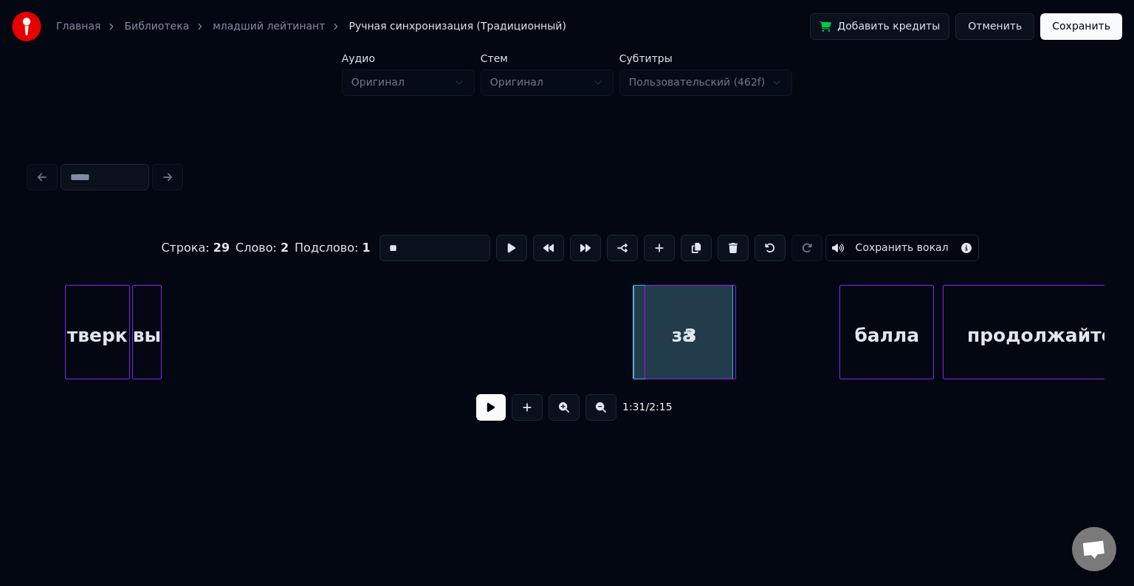
click at [269, 288] on div "3" at bounding box center [224, 336] width 90 height 100
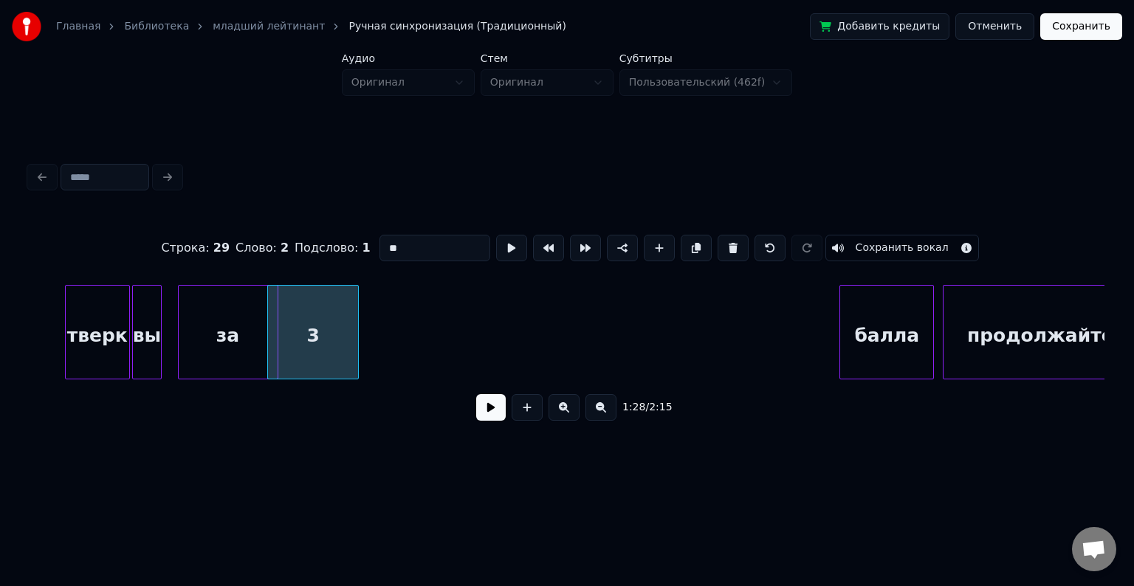
click at [187, 265] on div "Строка : 29 Слово : 2 Подслово : 1 ** Сохранить вокал 1:28 / 2:15" at bounding box center [567, 323] width 1075 height 225
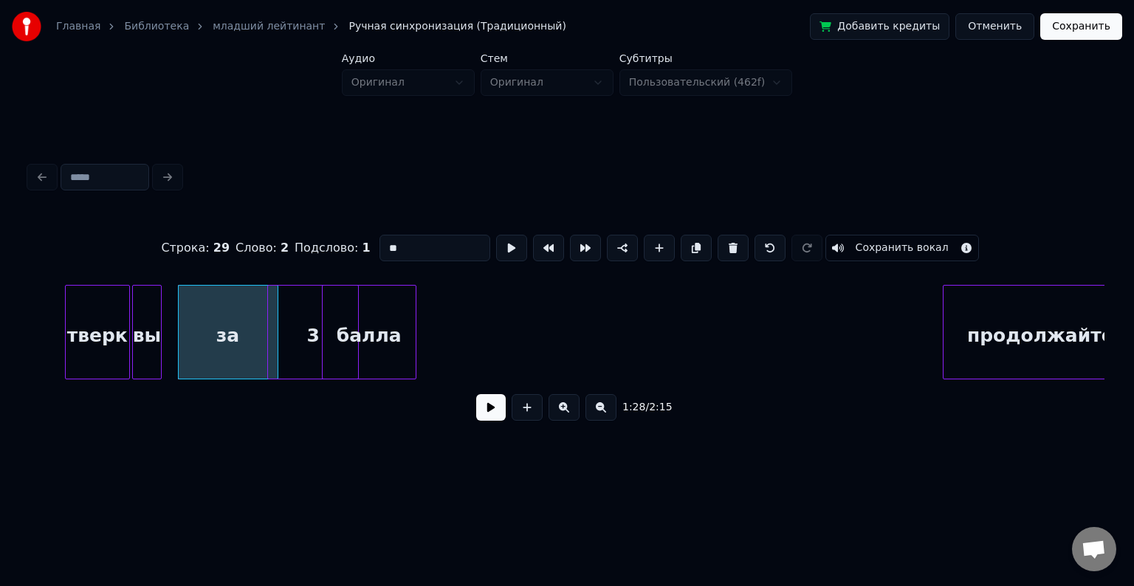
click at [346, 268] on div "Строка : 29 Слово : 2 Подслово : 1 ** Сохранить вокал 1:28 / 2:15" at bounding box center [567, 323] width 1075 height 225
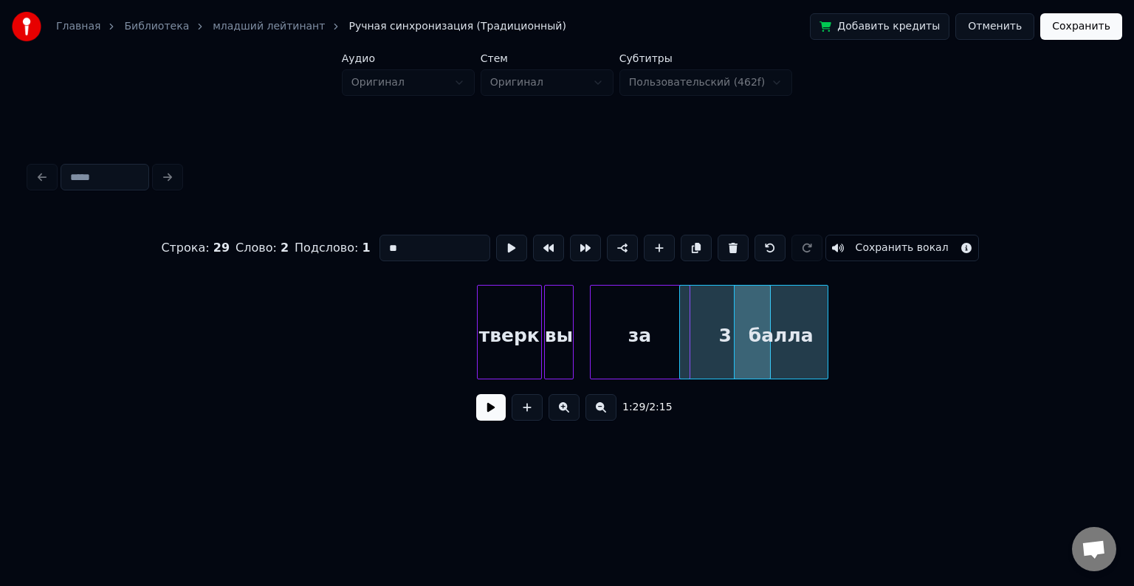
scroll to position [0, 12480]
click at [47, 337] on div "тверк" at bounding box center [67, 336] width 64 height 100
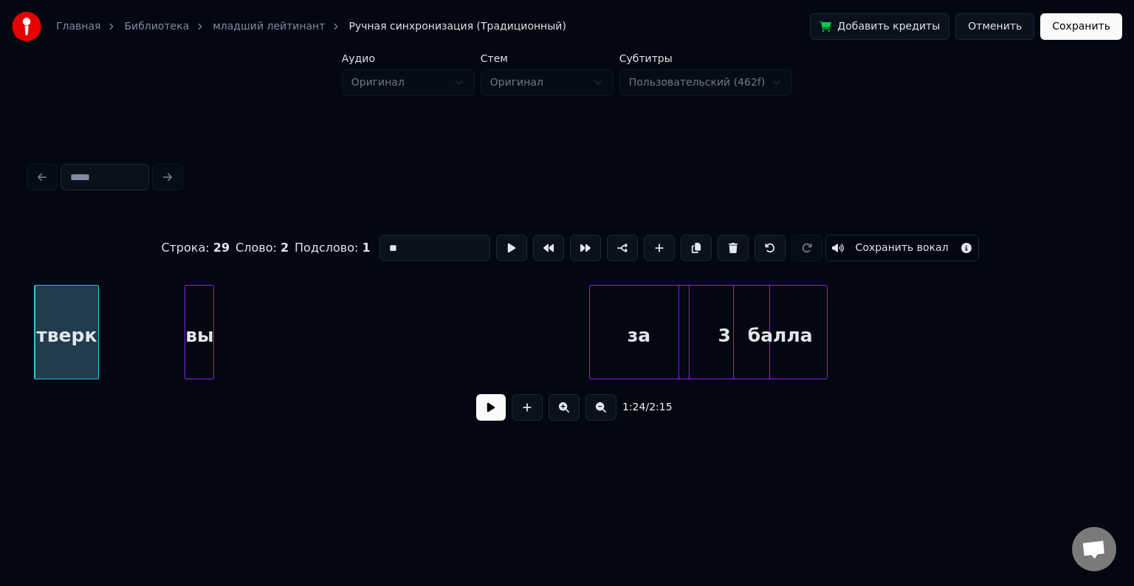
click at [185, 335] on div "вы" at bounding box center [199, 336] width 28 height 100
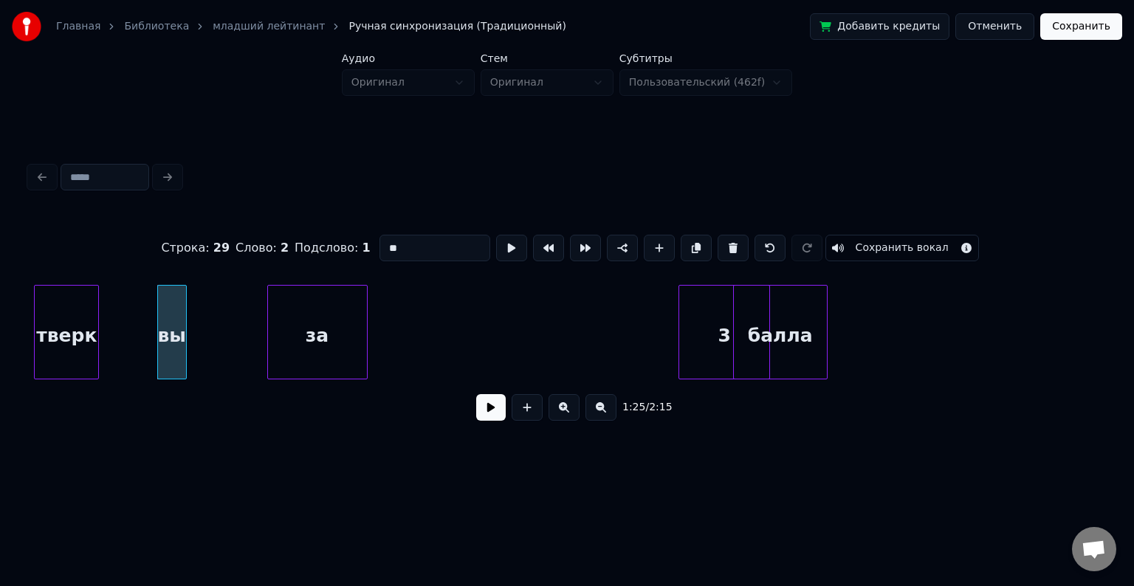
click at [318, 295] on div "за" at bounding box center [317, 336] width 99 height 100
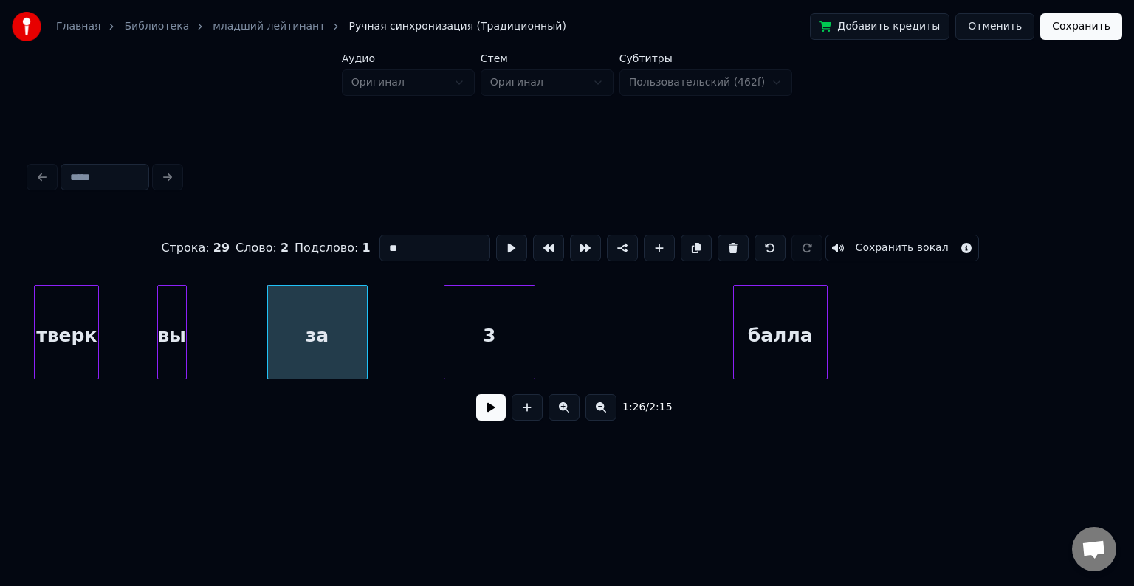
click at [462, 313] on div "3" at bounding box center [490, 336] width 90 height 100
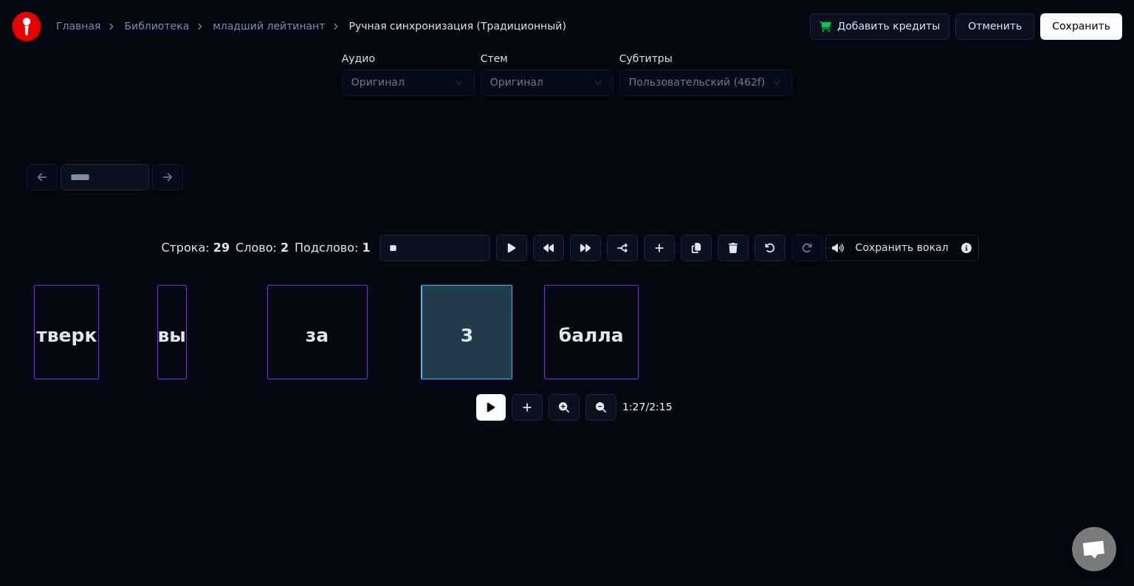
click at [601, 329] on div "балла" at bounding box center [591, 336] width 93 height 100
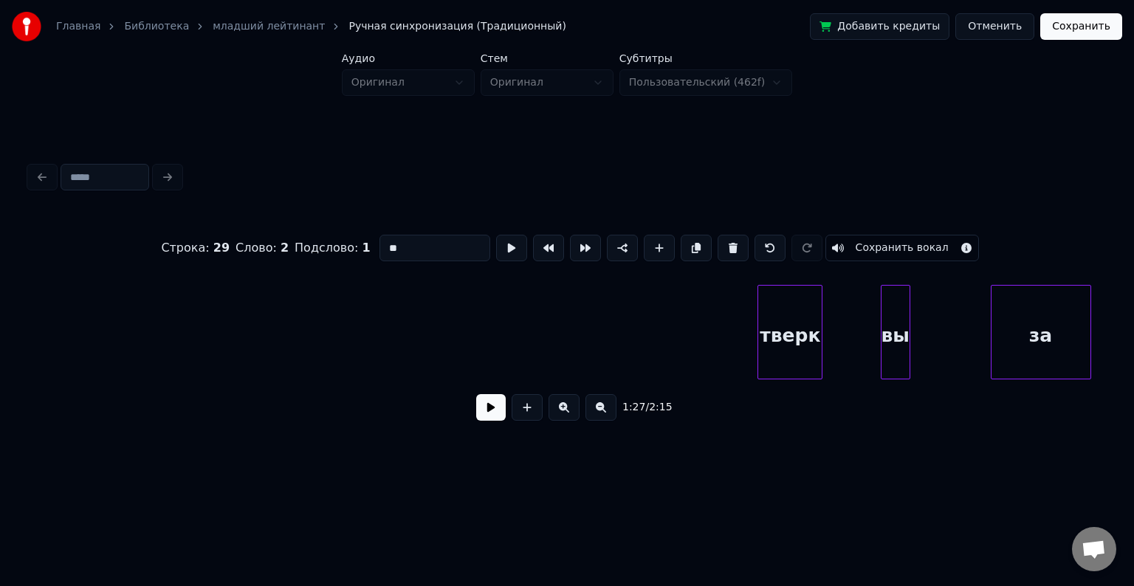
scroll to position [0, 11760]
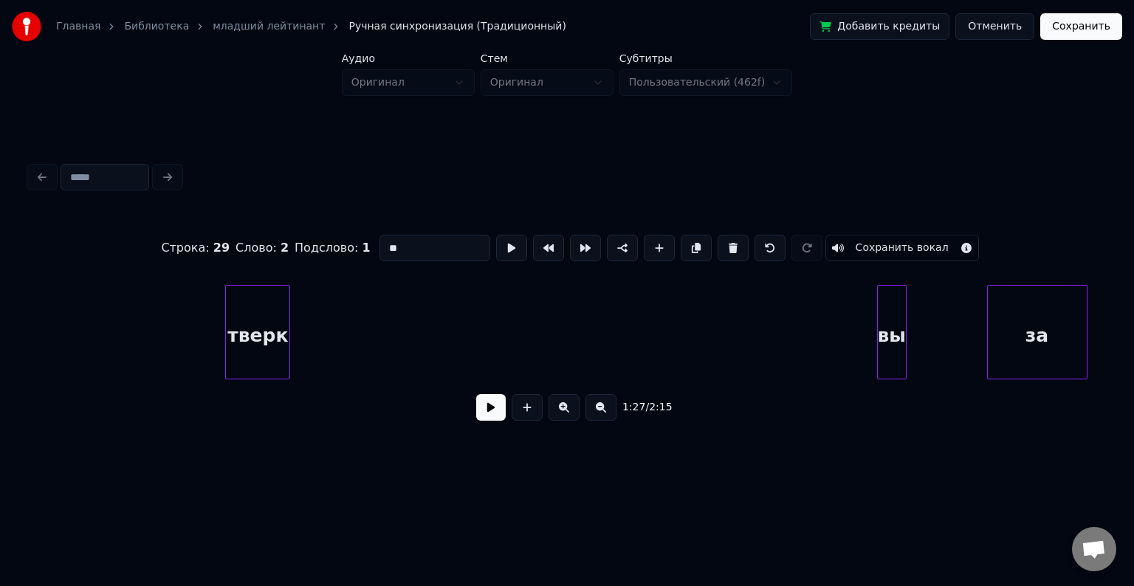
click at [226, 312] on div "тверк" at bounding box center [258, 336] width 64 height 100
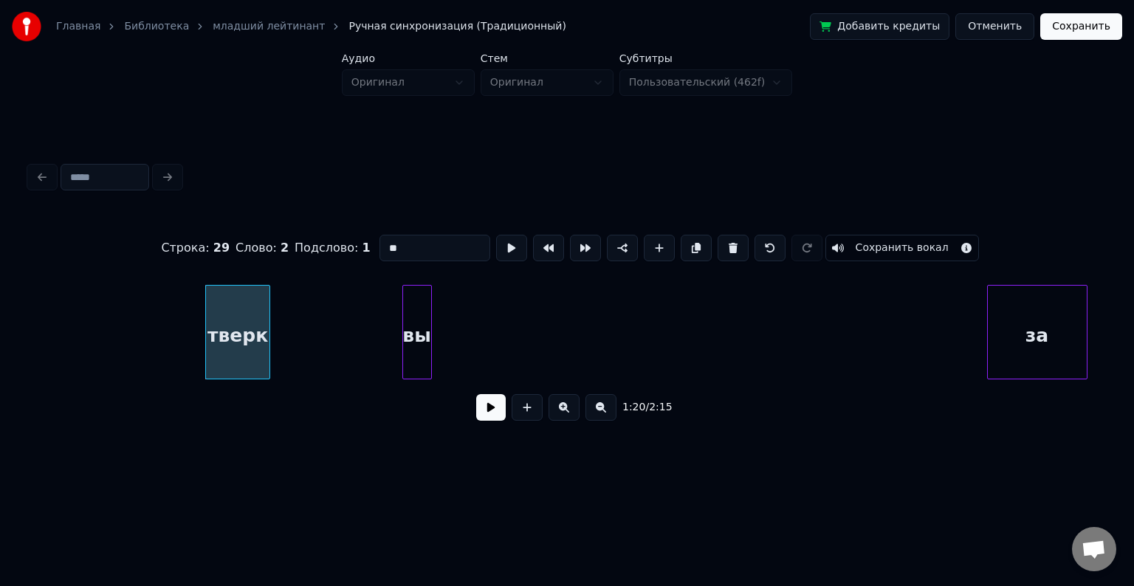
click at [403, 317] on div "вы" at bounding box center [417, 336] width 28 height 100
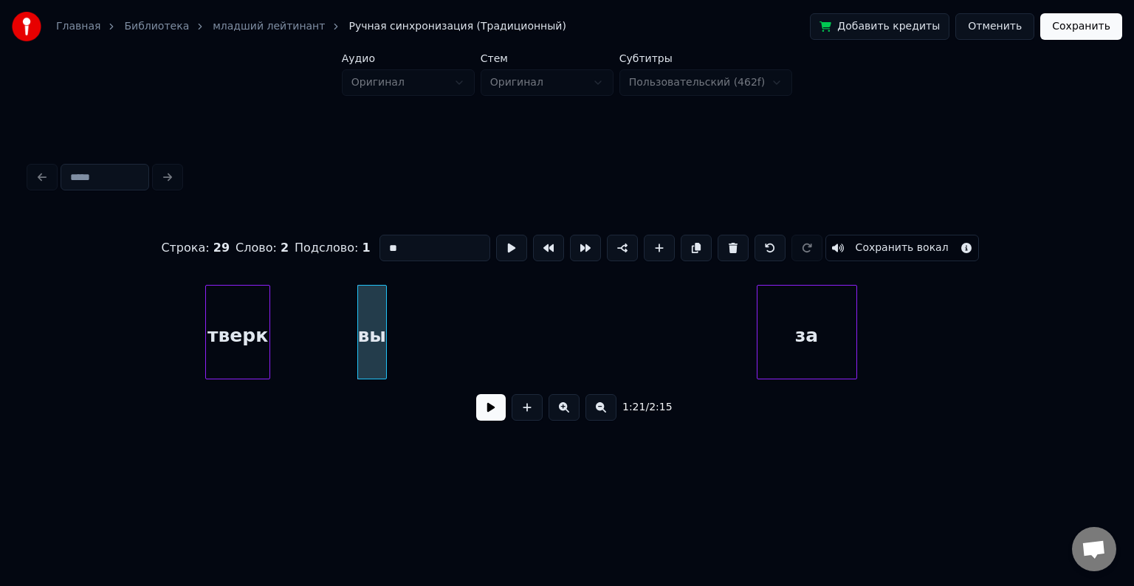
click at [758, 308] on div "за" at bounding box center [807, 336] width 99 height 100
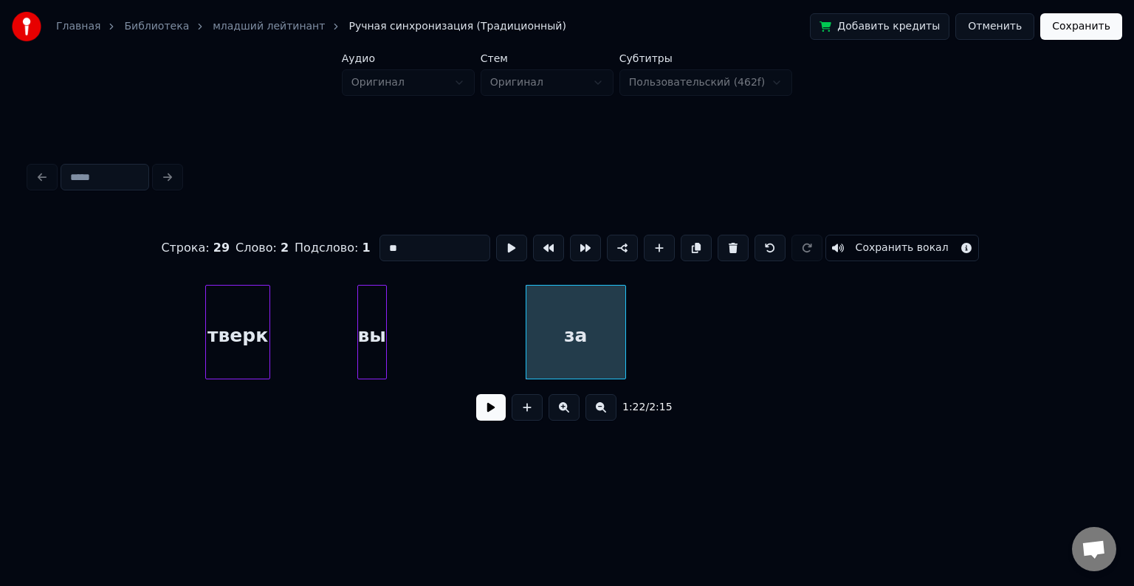
click at [594, 418] on button at bounding box center [601, 407] width 31 height 27
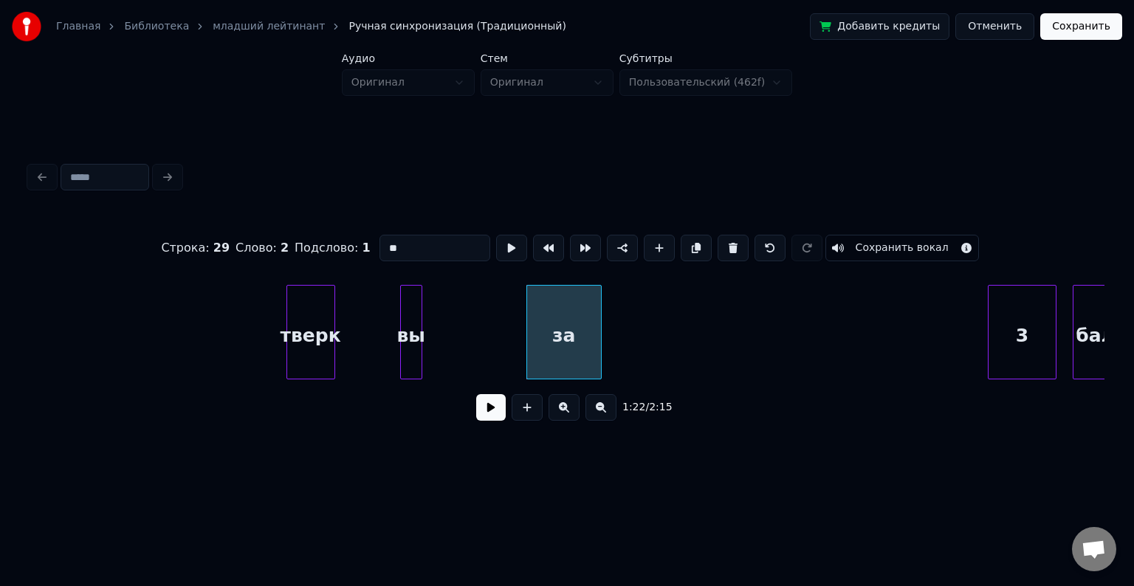
click at [594, 418] on button at bounding box center [601, 407] width 31 height 27
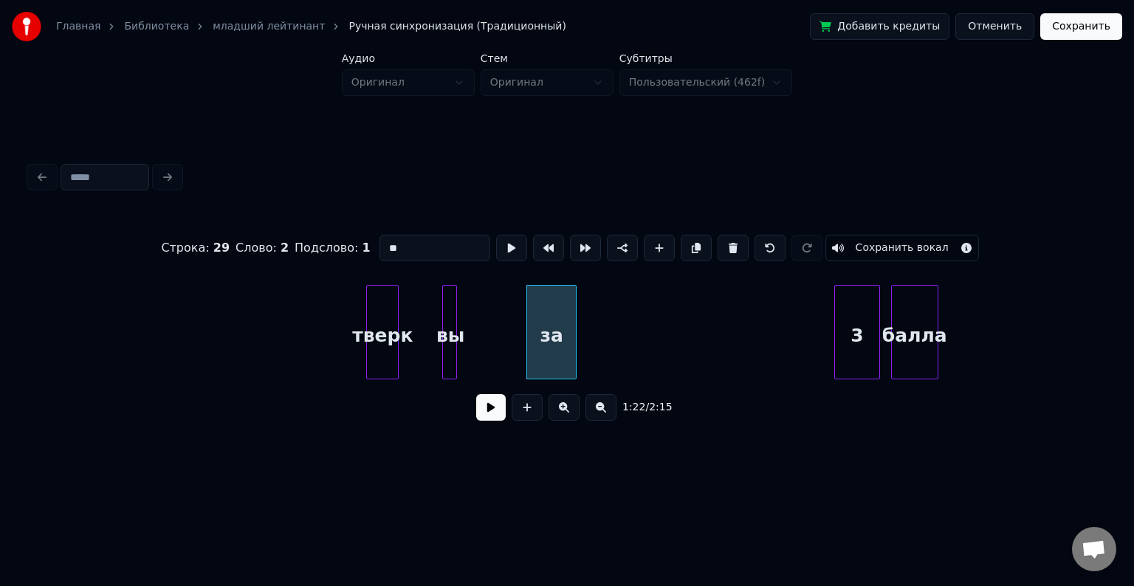
click at [594, 418] on button at bounding box center [601, 407] width 31 height 27
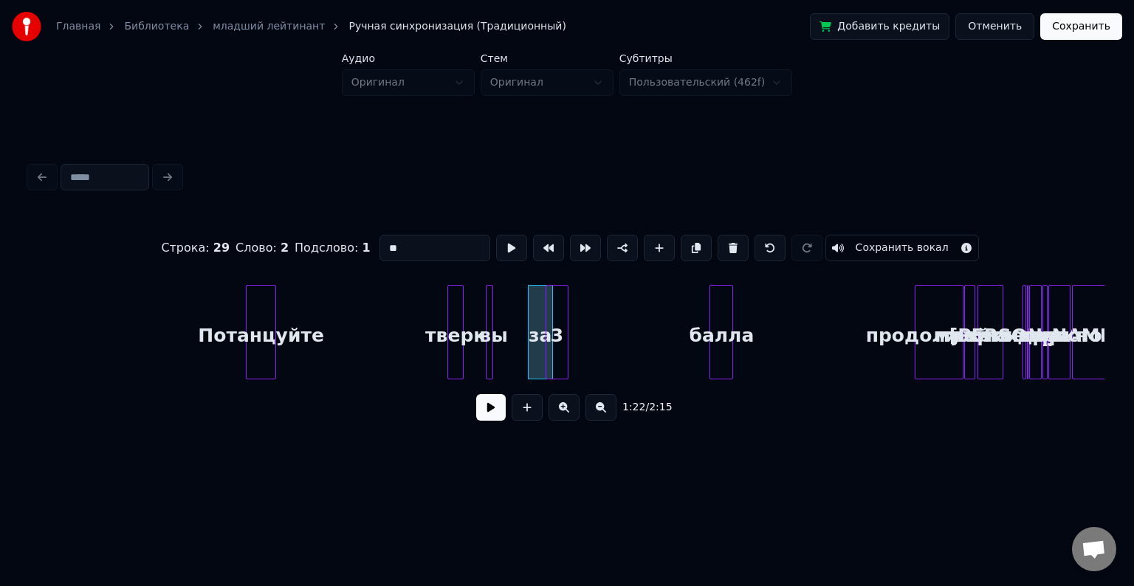
click at [552, 321] on div "3" at bounding box center [557, 336] width 21 height 100
click at [569, 331] on div "балла" at bounding box center [568, 336] width 22 height 100
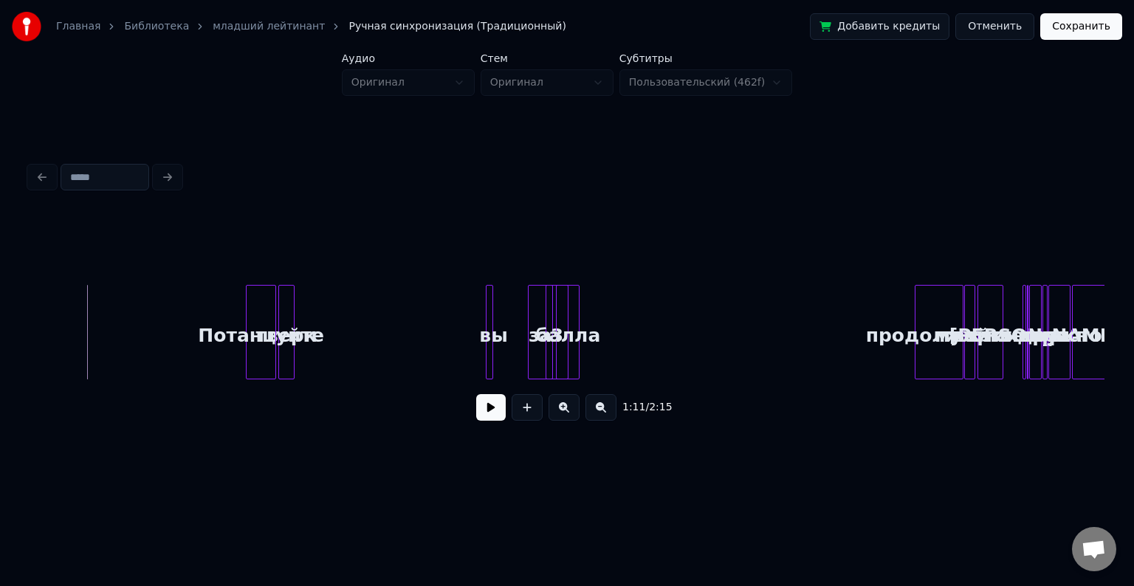
click at [486, 415] on button at bounding box center [491, 407] width 30 height 27
click at [307, 322] on div at bounding box center [306, 332] width 4 height 93
click at [564, 408] on button at bounding box center [564, 407] width 31 height 27
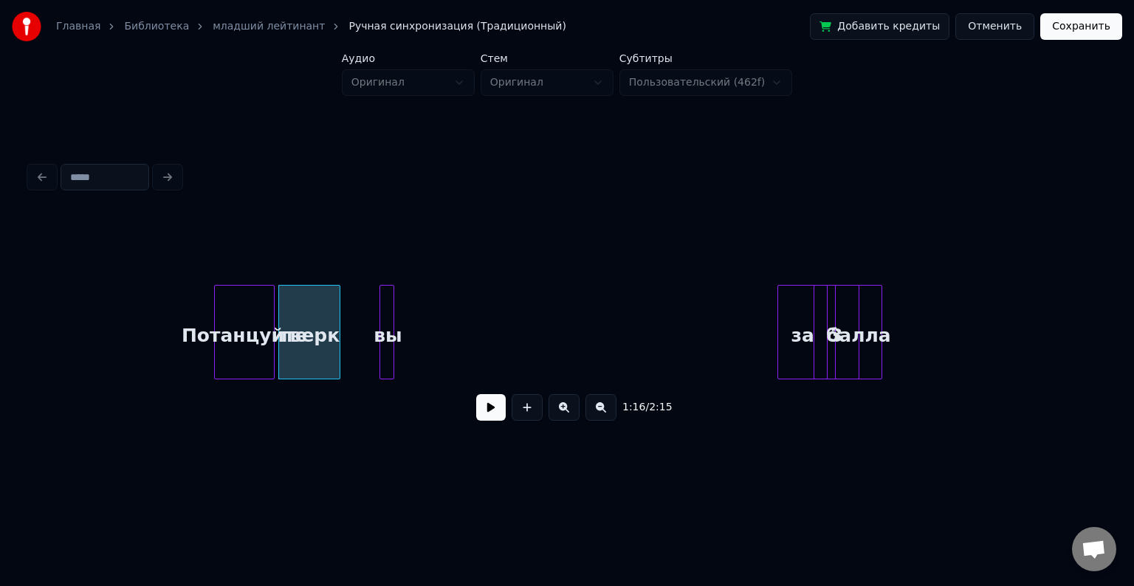
click at [385, 306] on div "вы" at bounding box center [387, 336] width 15 height 100
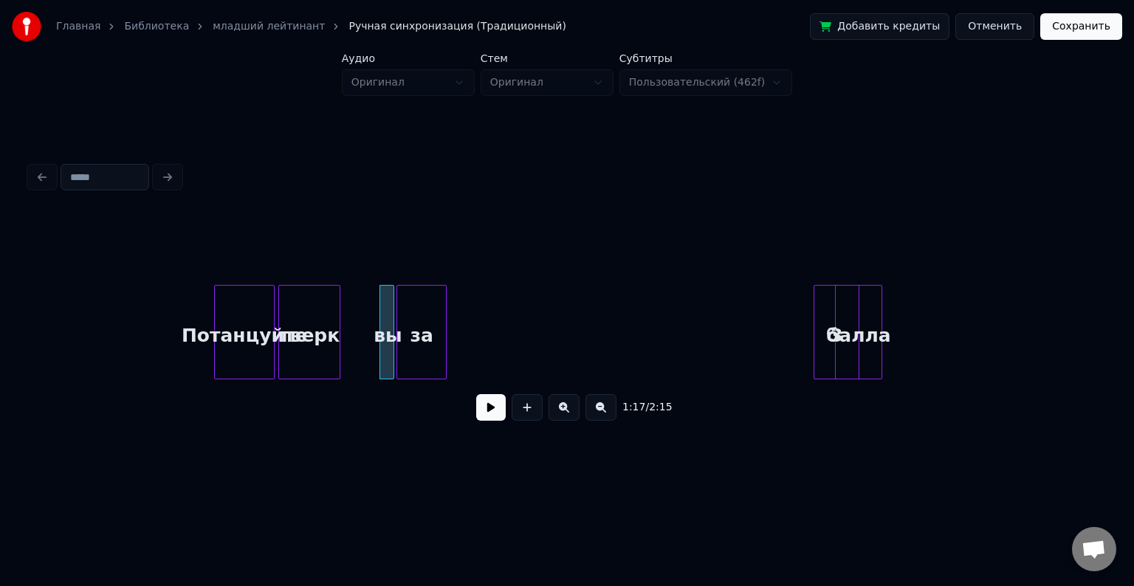
click at [408, 324] on div "за" at bounding box center [421, 336] width 49 height 100
click at [429, 325] on div at bounding box center [429, 332] width 4 height 93
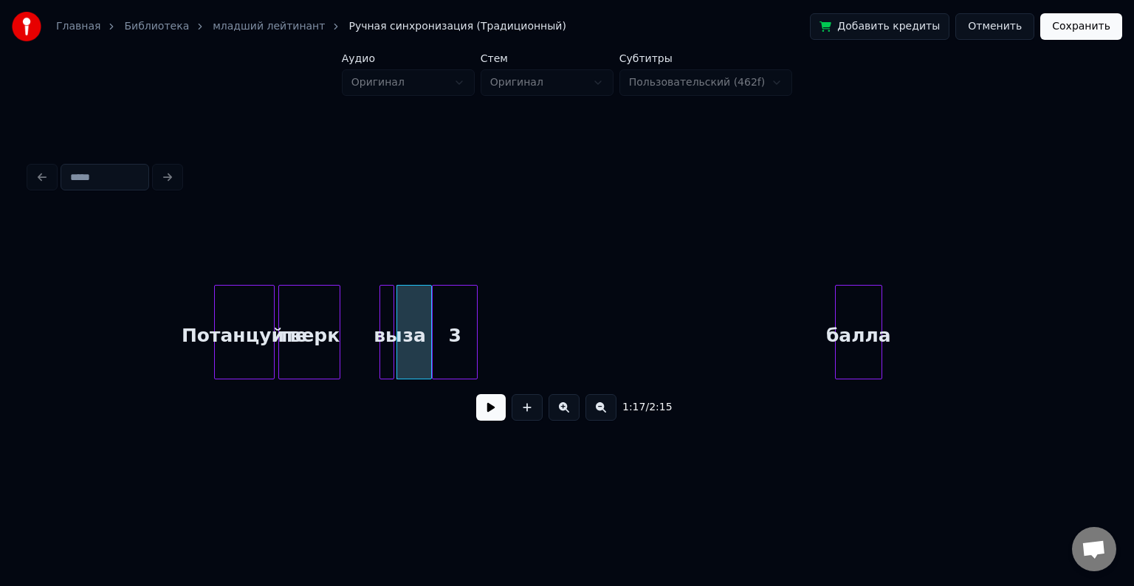
click at [445, 316] on div "3" at bounding box center [455, 336] width 44 height 100
click at [476, 321] on div "3" at bounding box center [455, 332] width 46 height 95
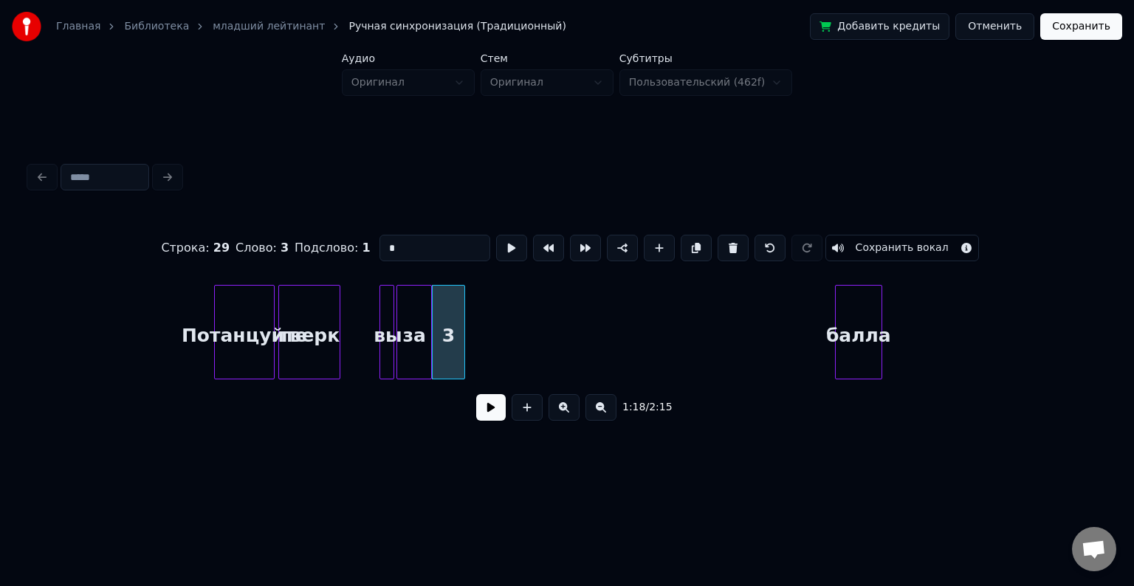
click at [462, 327] on div at bounding box center [462, 332] width 4 height 93
click at [493, 309] on div "балла" at bounding box center [488, 336] width 46 height 100
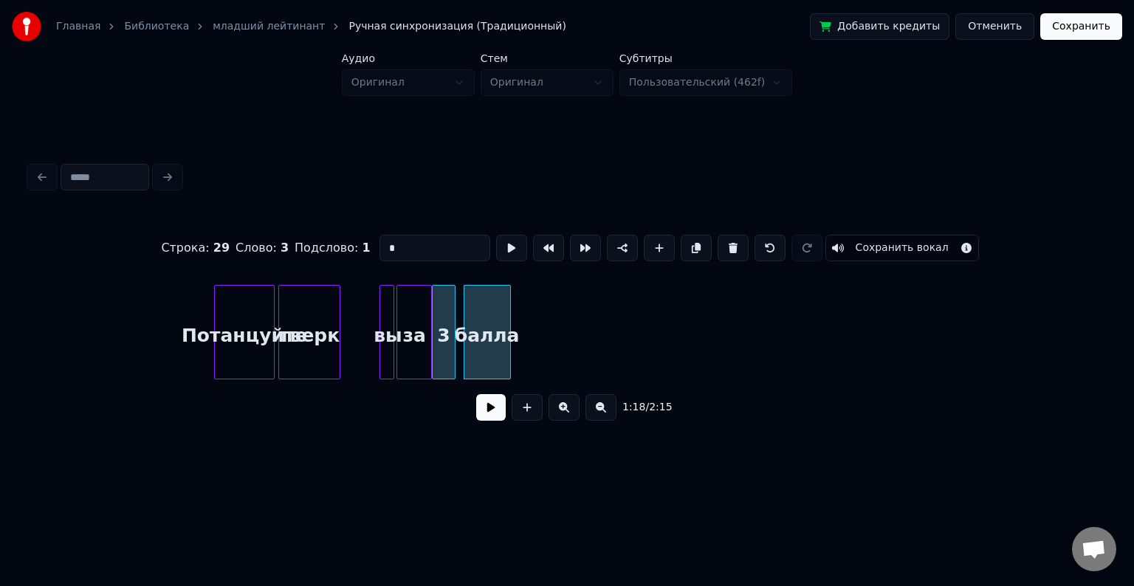
click at [452, 316] on div at bounding box center [453, 332] width 4 height 93
click at [464, 318] on div "балла" at bounding box center [480, 336] width 46 height 100
click at [499, 316] on div at bounding box center [498, 332] width 4 height 93
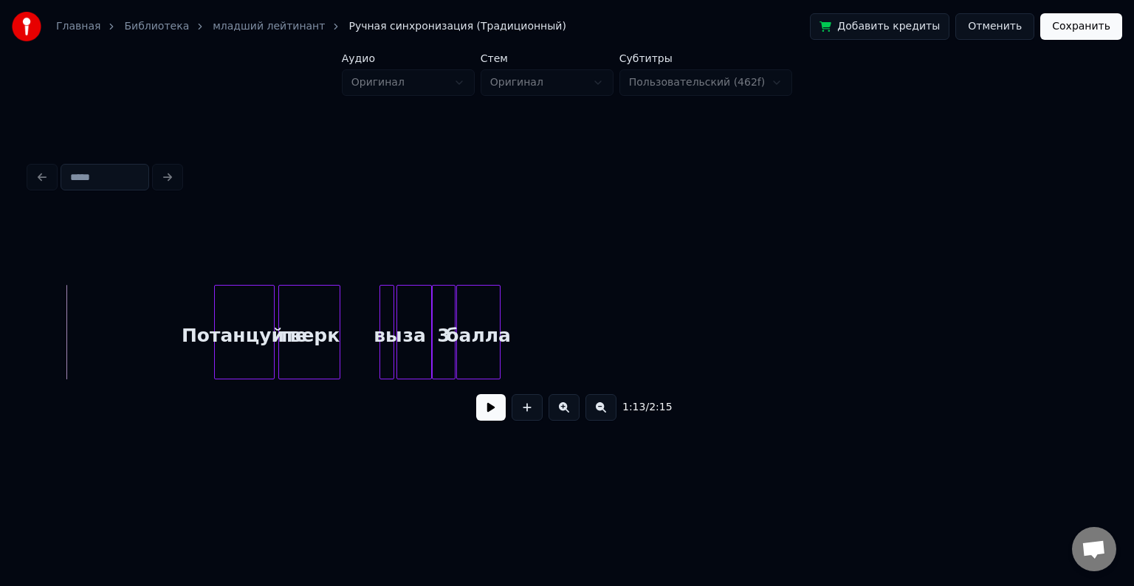
click at [497, 411] on button at bounding box center [491, 407] width 30 height 27
click at [598, 414] on button at bounding box center [601, 407] width 31 height 27
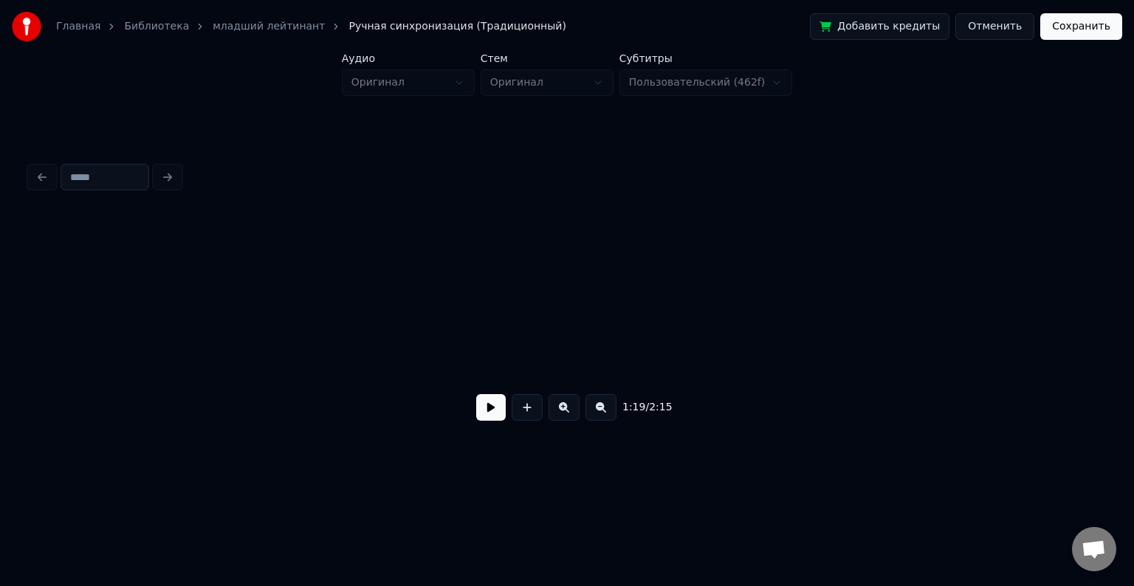
scroll to position [0, 2452]
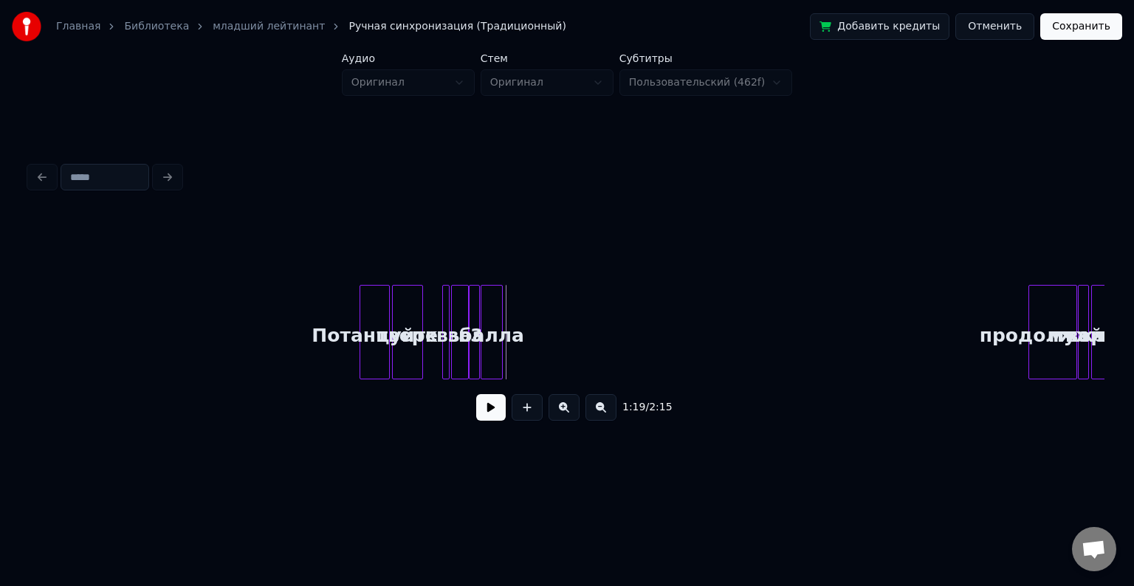
click at [598, 414] on button at bounding box center [601, 407] width 31 height 27
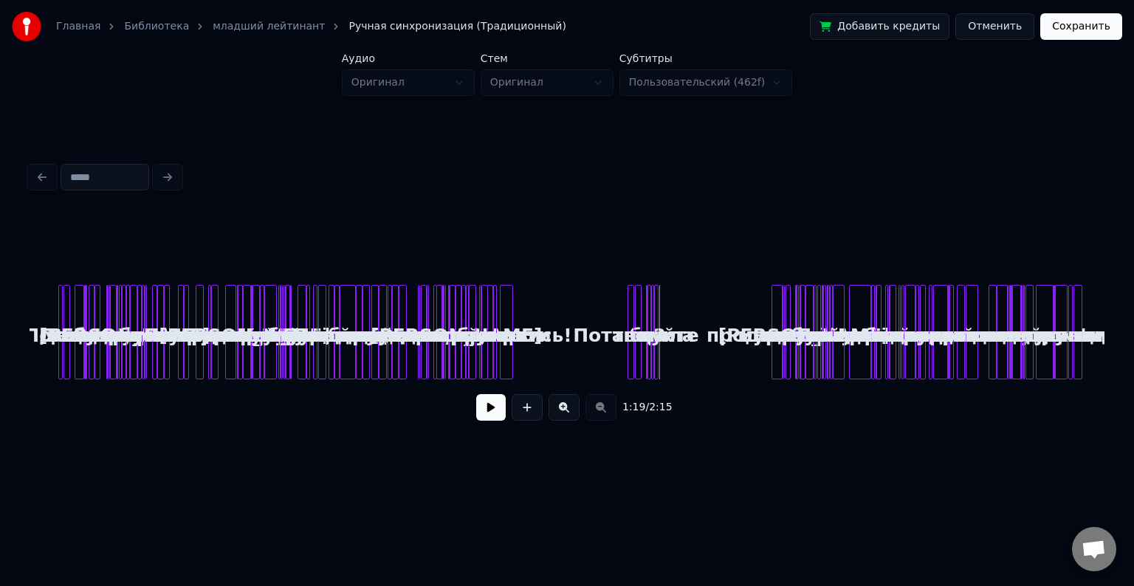
click at [598, 414] on div "1:19 / 2:15" at bounding box center [567, 407] width 1052 height 32
click at [558, 411] on button at bounding box center [564, 407] width 31 height 27
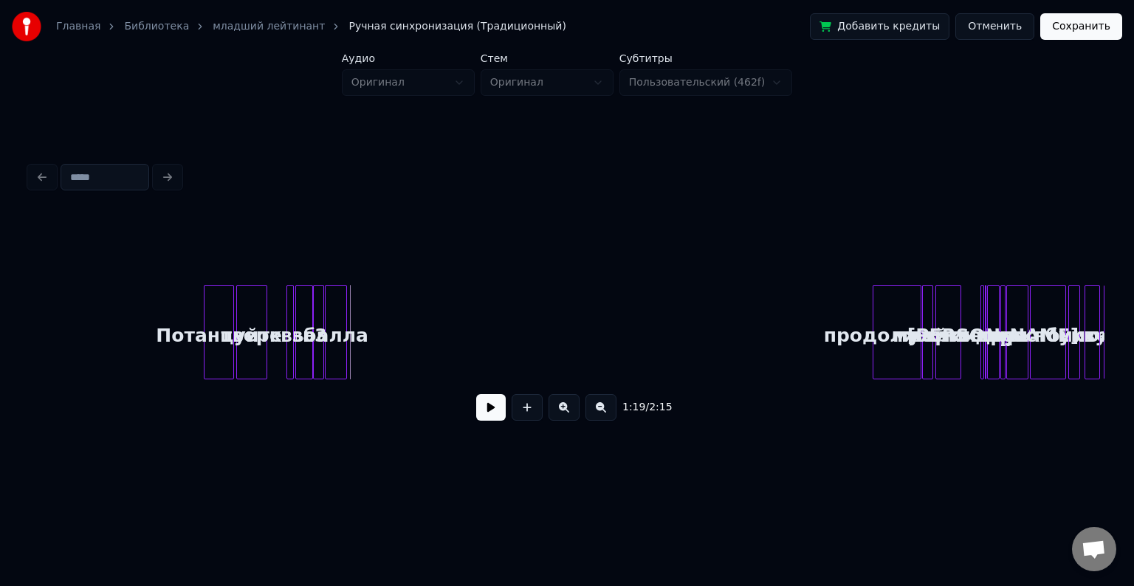
scroll to position [0, 2680]
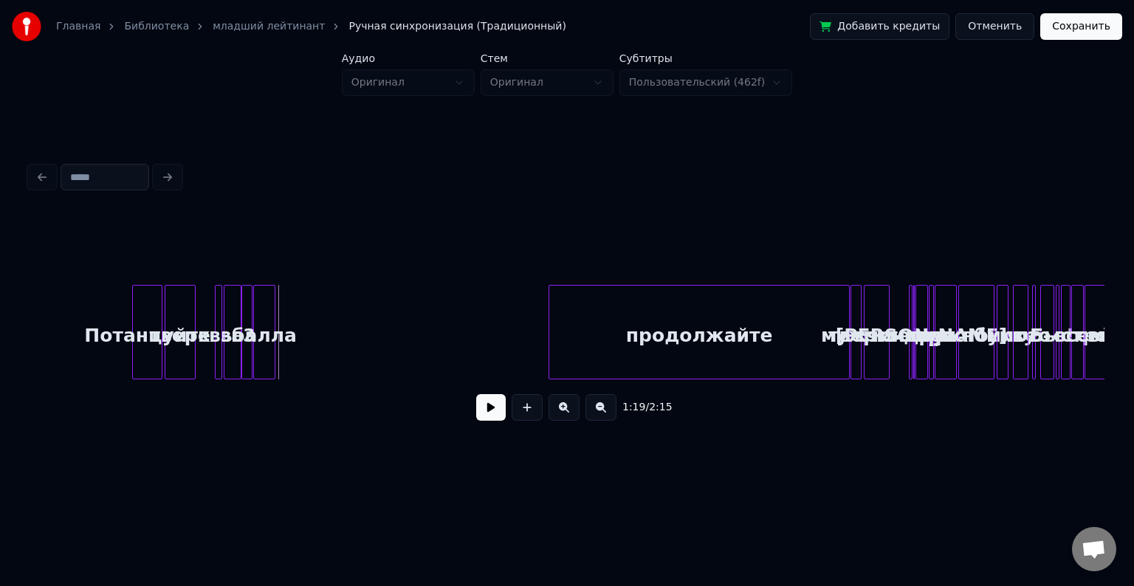
click at [554, 319] on div at bounding box center [552, 332] width 4 height 93
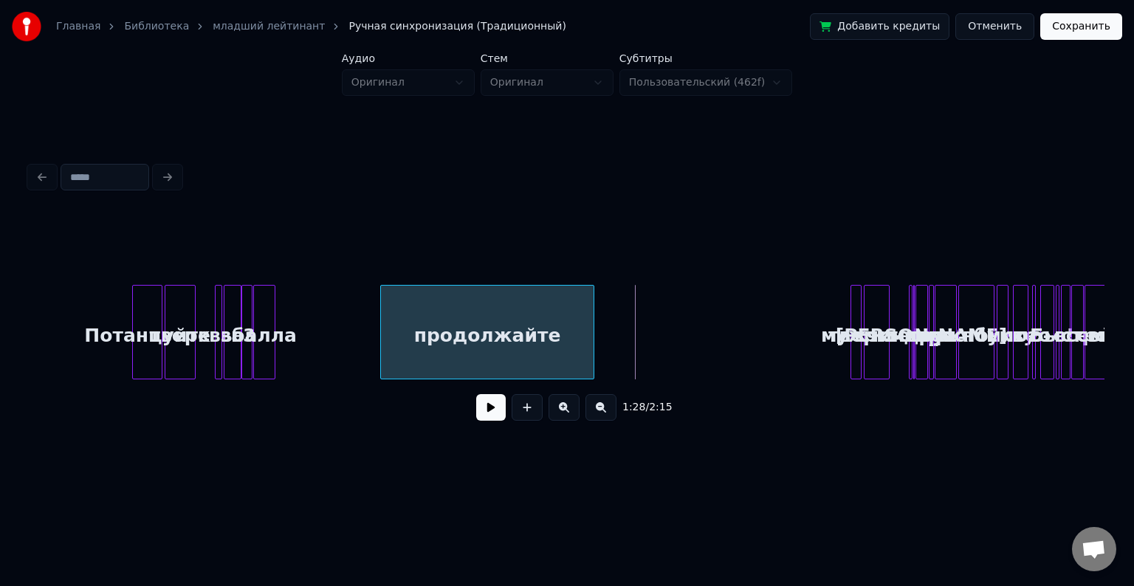
click at [495, 335] on div "продолжайте" at bounding box center [487, 336] width 213 height 100
click at [787, 310] on div at bounding box center [789, 332] width 4 height 93
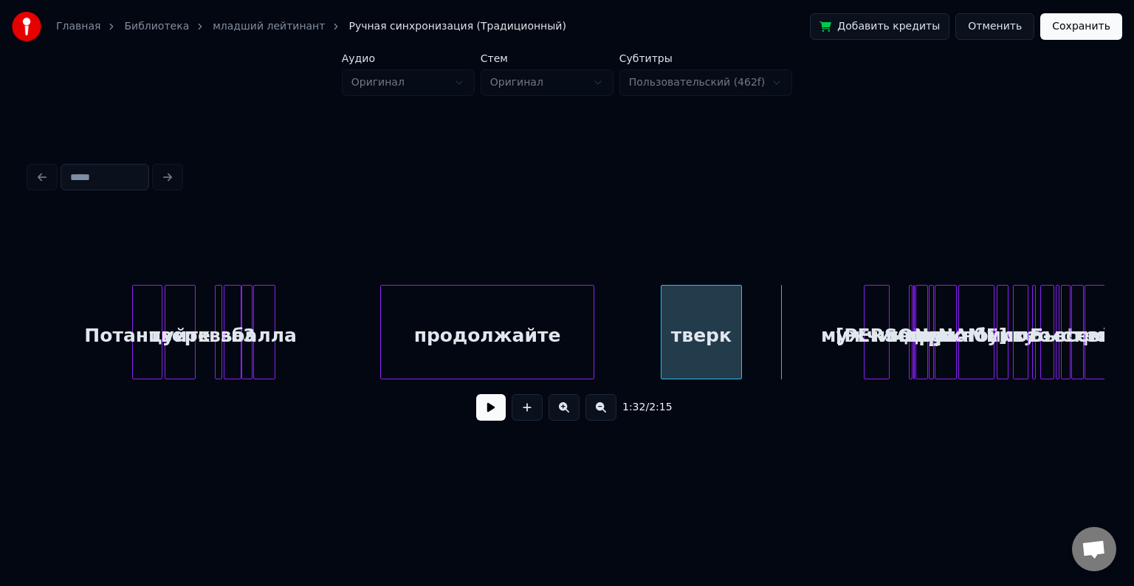
click at [662, 327] on div "тверк" at bounding box center [701, 336] width 79 height 100
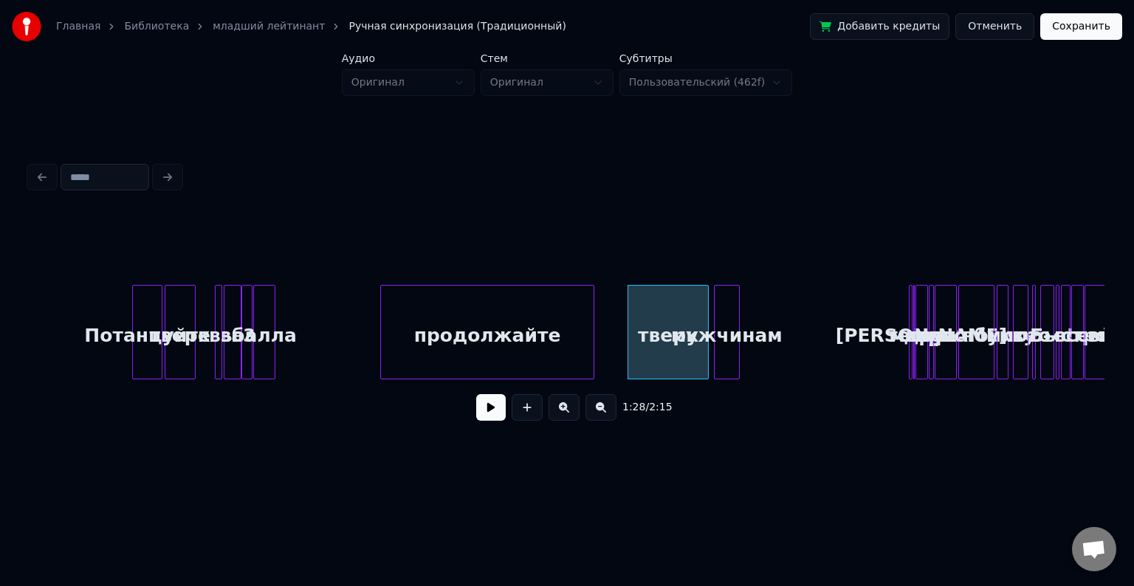
click at [720, 304] on div "мужчинам" at bounding box center [727, 336] width 24 height 100
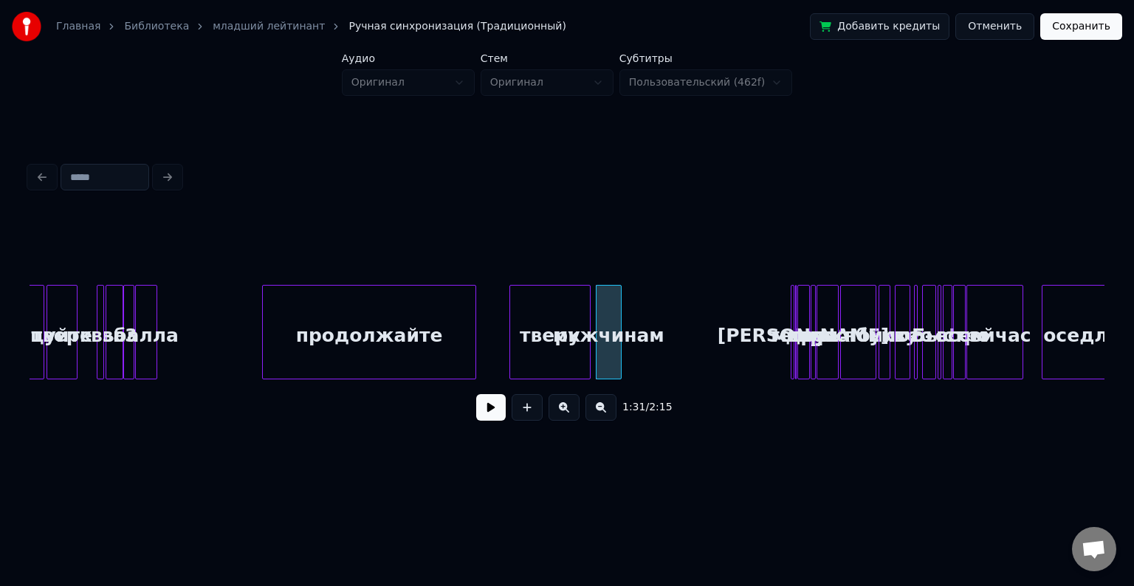
scroll to position [0, 2810]
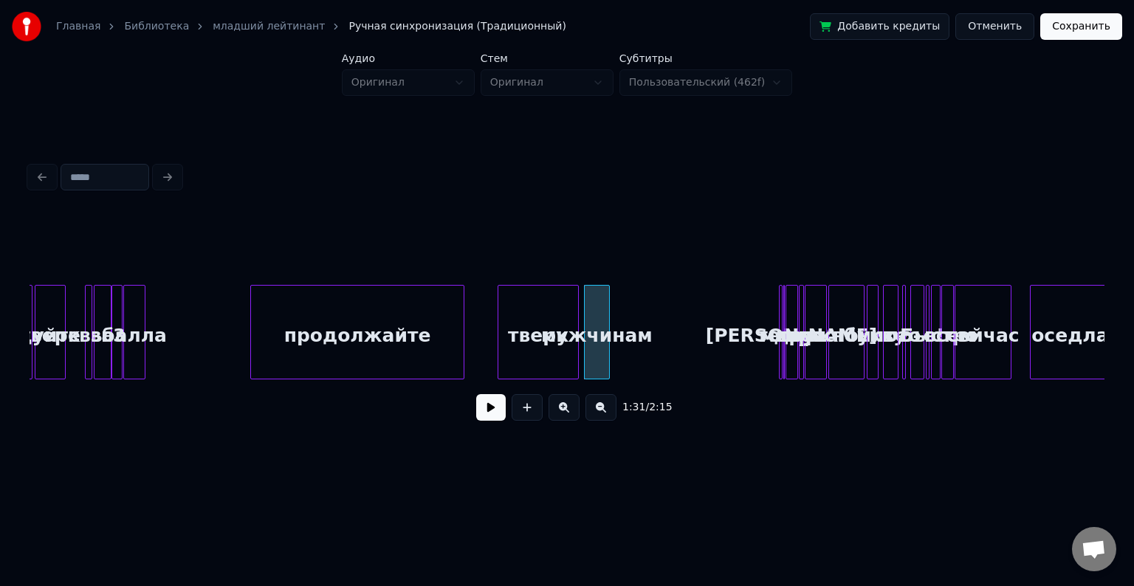
click at [559, 421] on button at bounding box center [564, 407] width 31 height 27
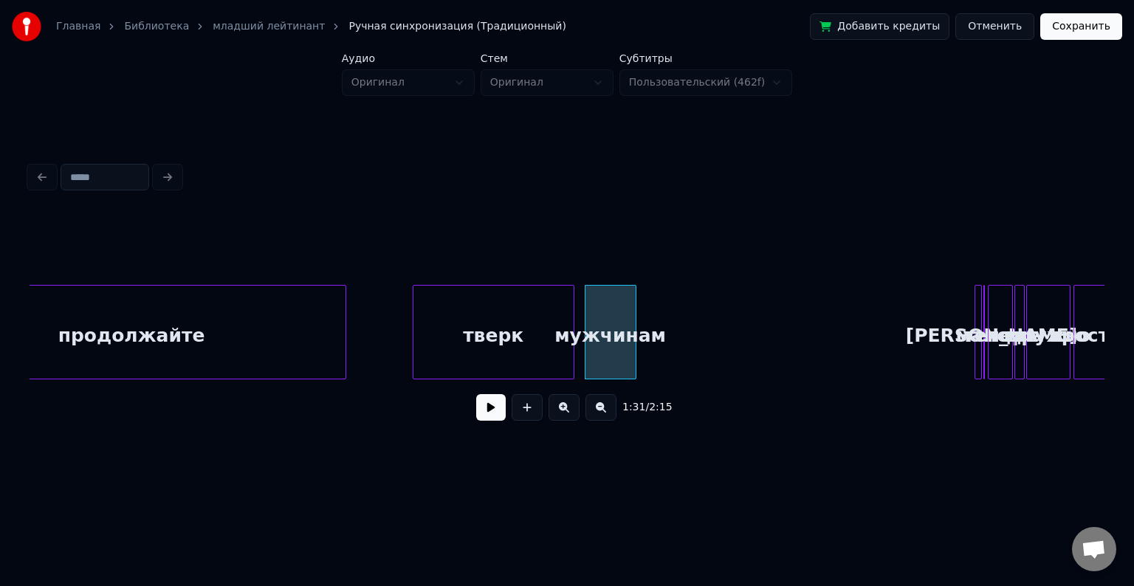
click at [559, 421] on button at bounding box center [564, 407] width 31 height 27
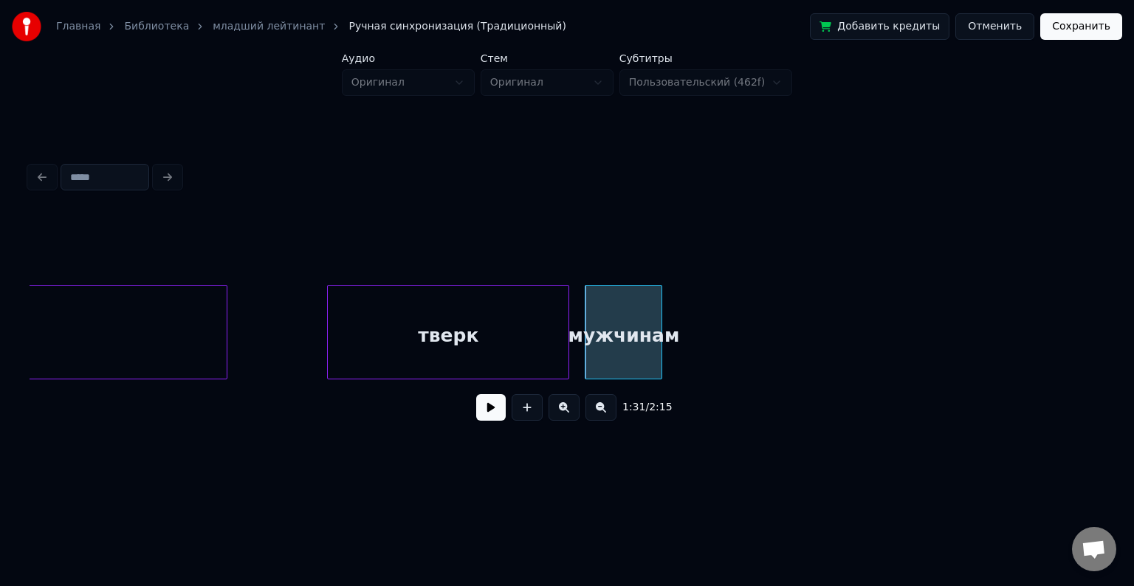
click at [559, 421] on button at bounding box center [564, 407] width 31 height 27
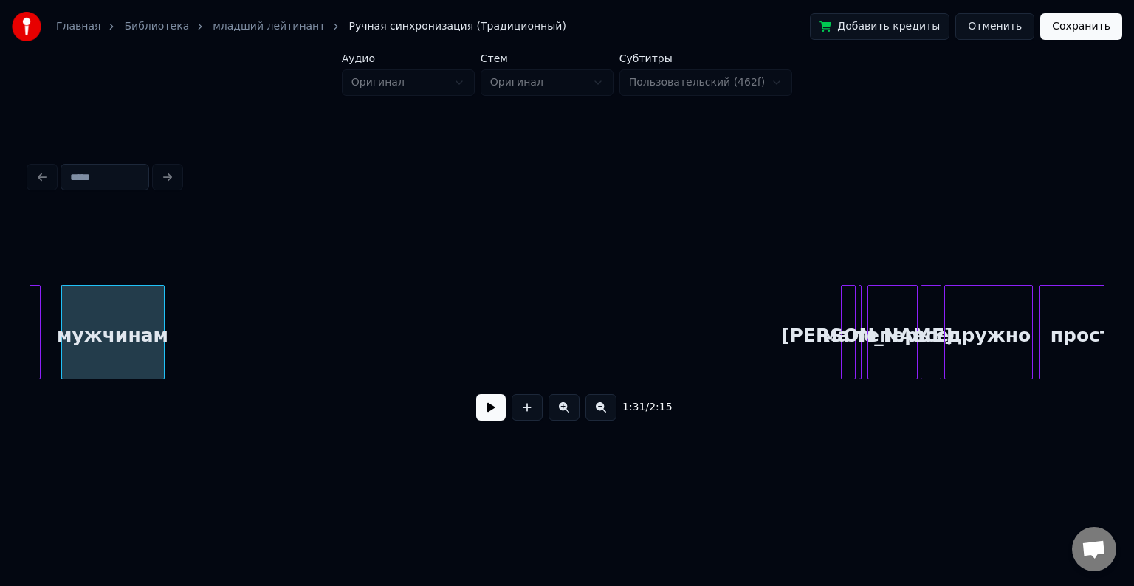
scroll to position [0, 13451]
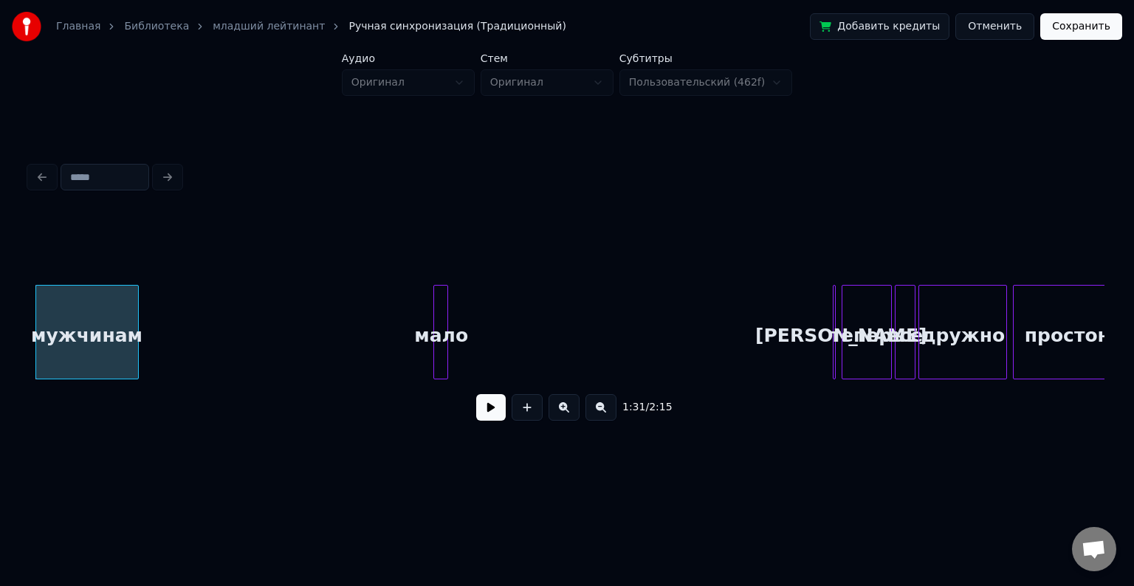
click at [440, 286] on div "мало" at bounding box center [441, 336] width 15 height 100
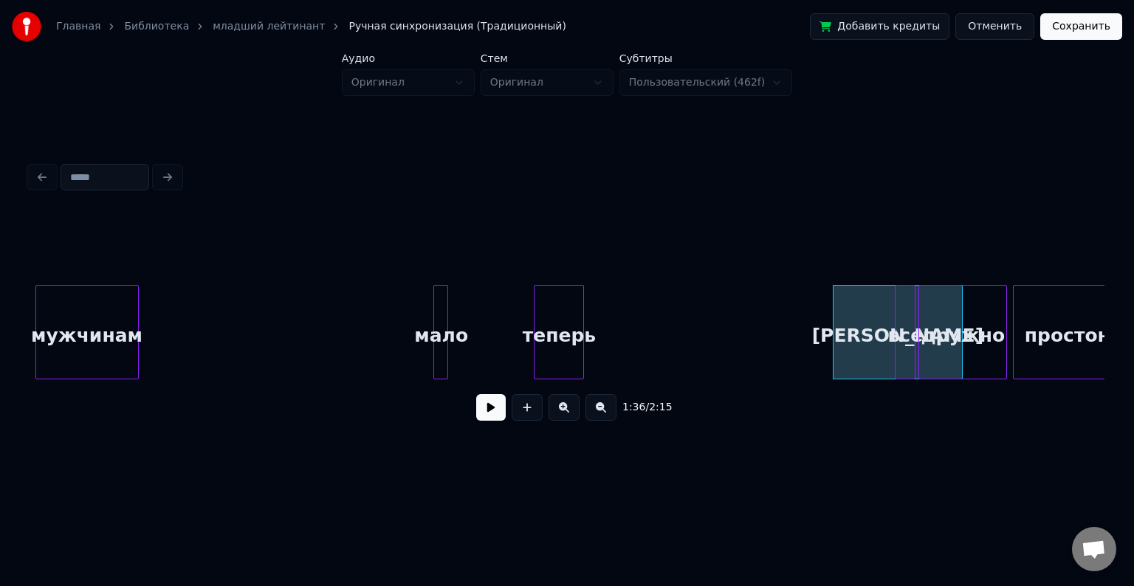
click at [548, 286] on div "теперь" at bounding box center [559, 336] width 49 height 100
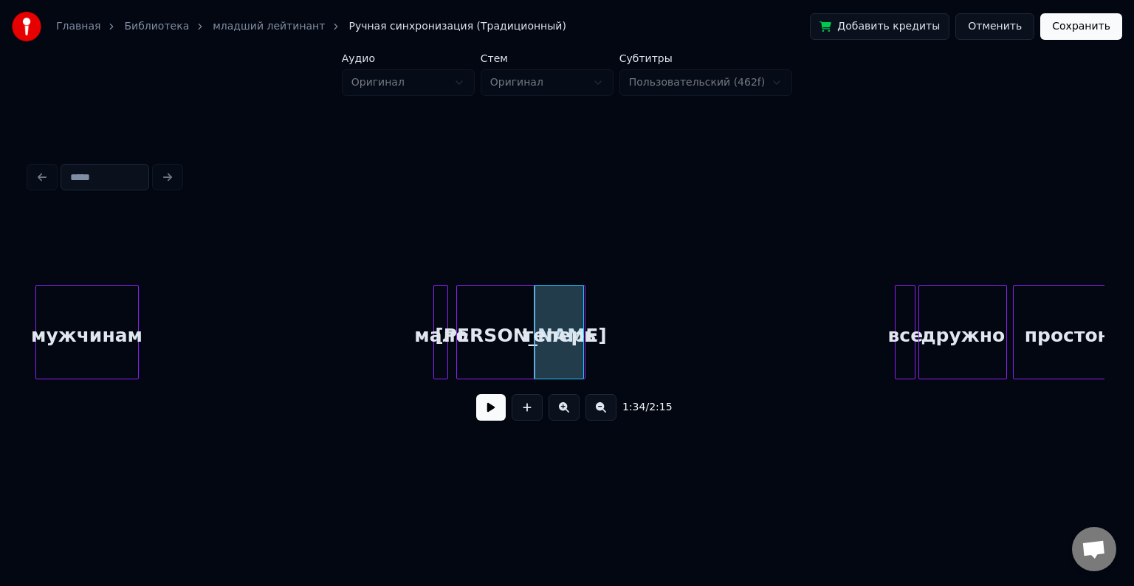
click at [493, 263] on div "1:34 / 2:15" at bounding box center [567, 323] width 1075 height 225
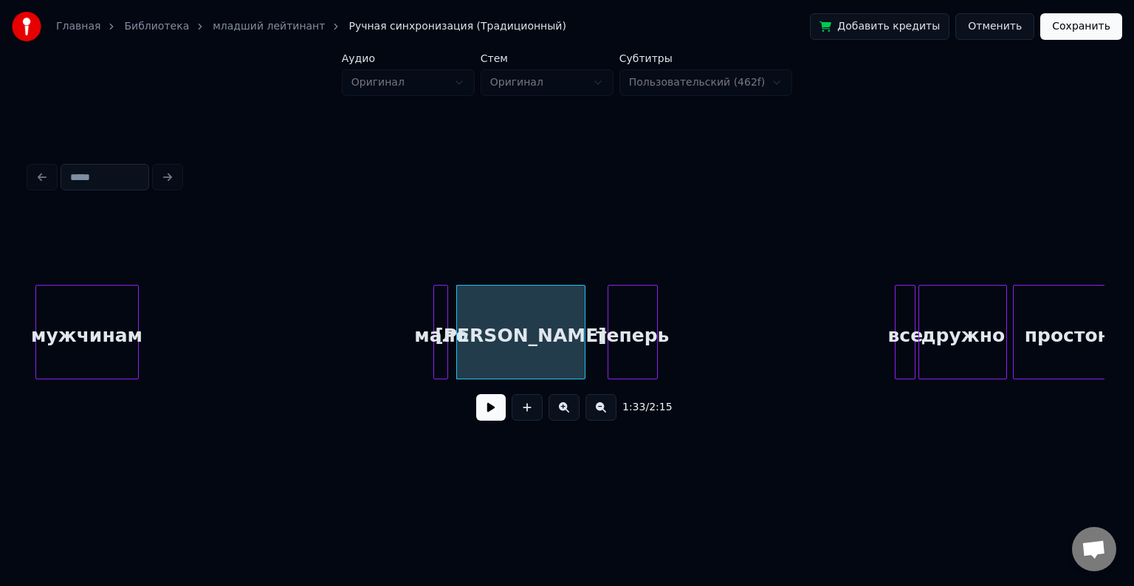
click at [636, 298] on div "теперь" at bounding box center [633, 336] width 49 height 100
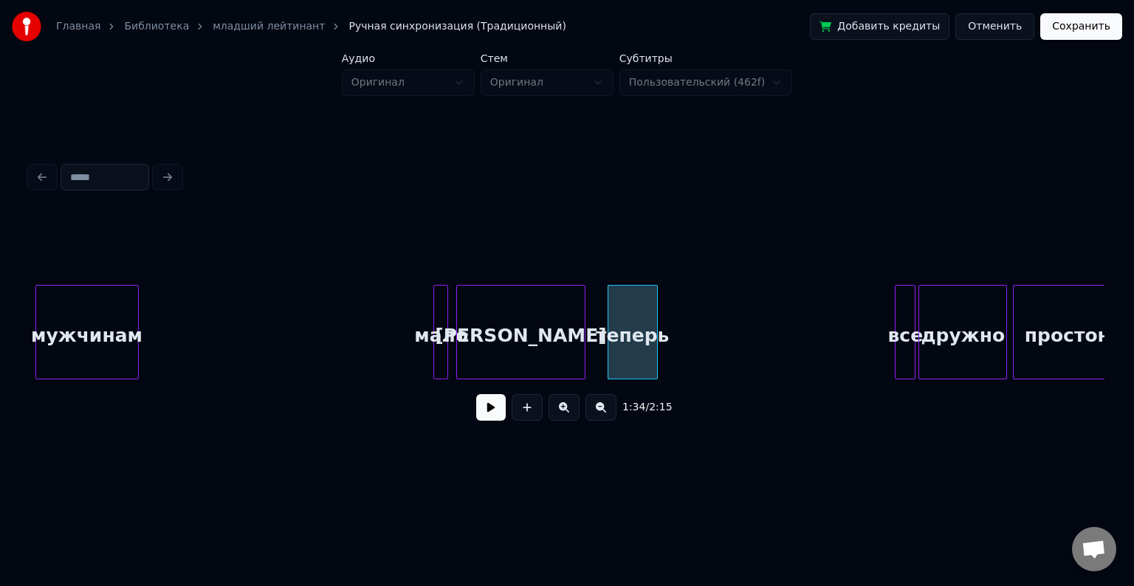
click at [913, 325] on div at bounding box center [913, 332] width 4 height 93
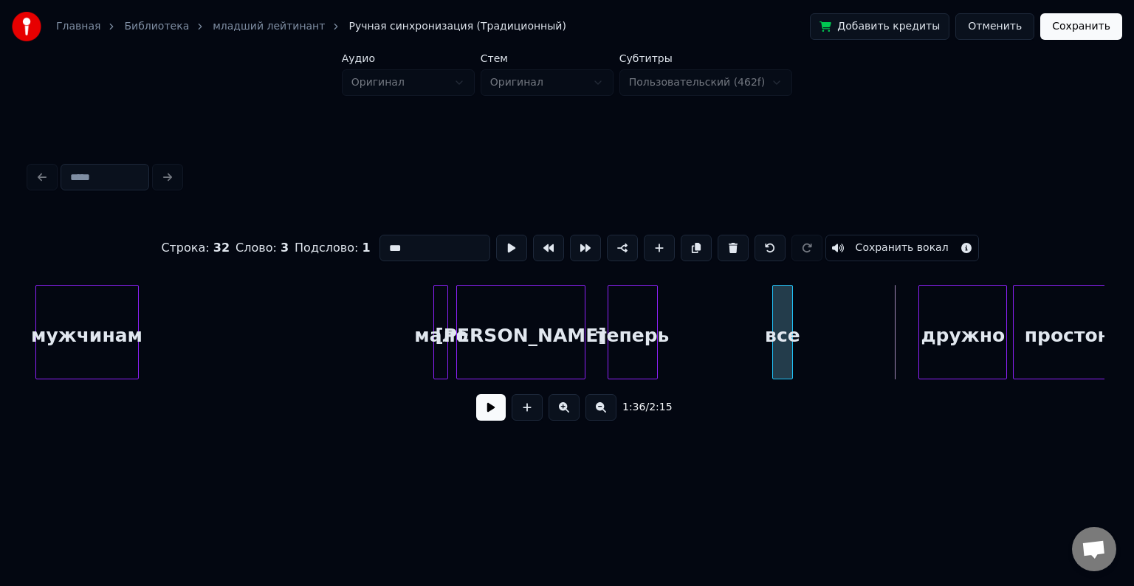
click at [773, 318] on div "все" at bounding box center [782, 336] width 19 height 100
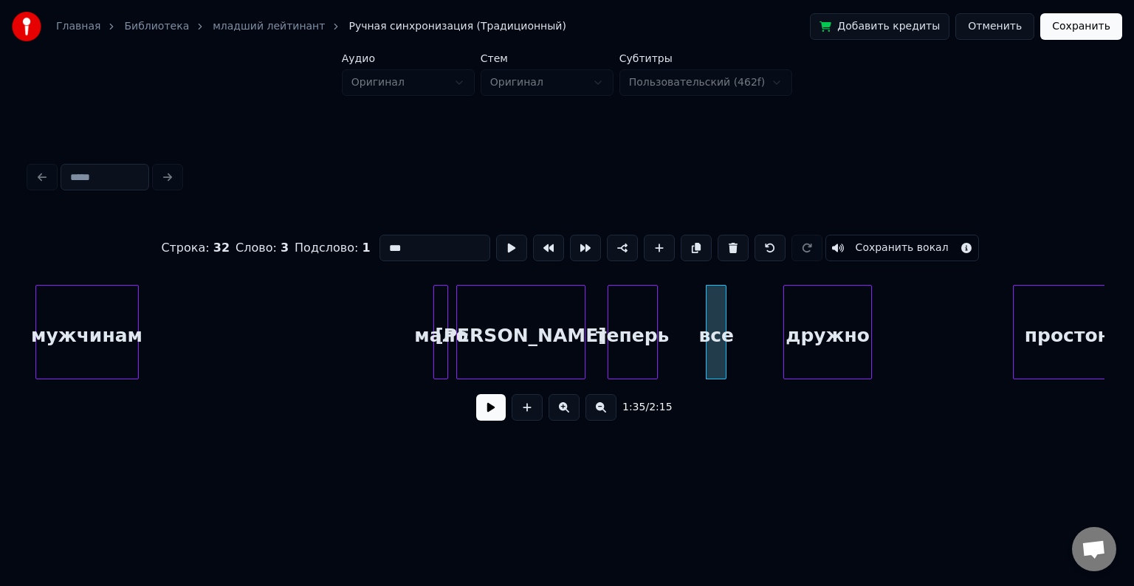
click at [811, 311] on div "дружно" at bounding box center [827, 336] width 87 height 100
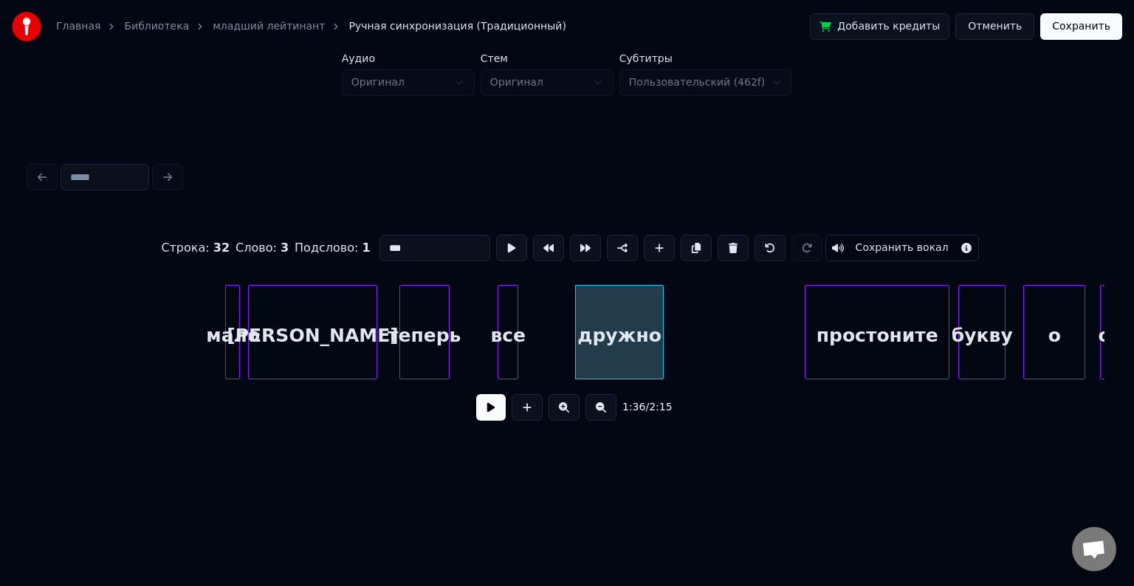
scroll to position [0, 13660]
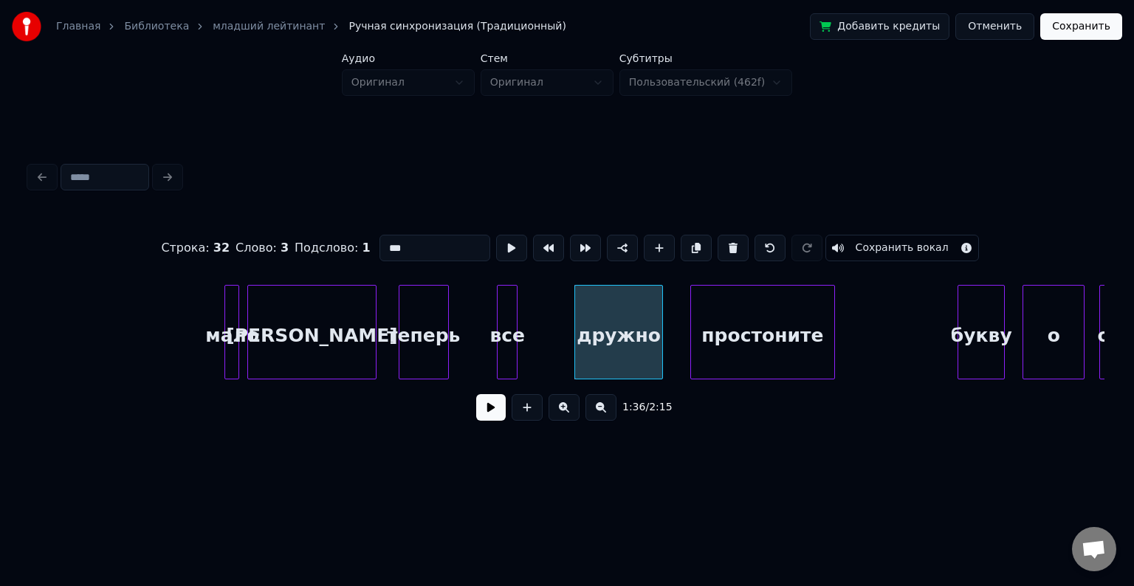
click at [722, 310] on div "простоните" at bounding box center [762, 336] width 143 height 100
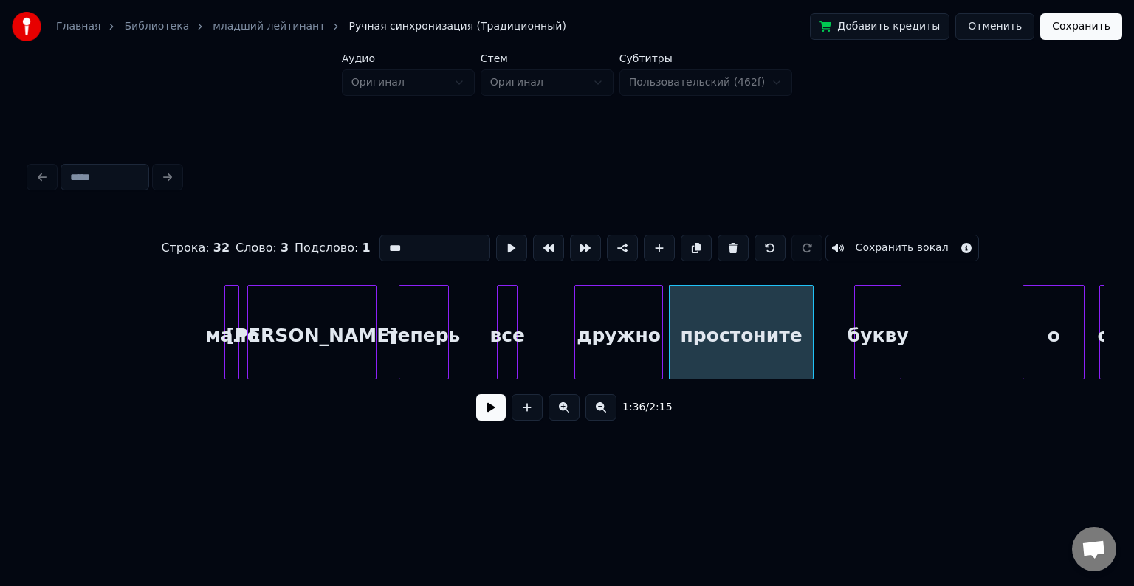
click at [865, 309] on div "букву" at bounding box center [878, 336] width 46 height 100
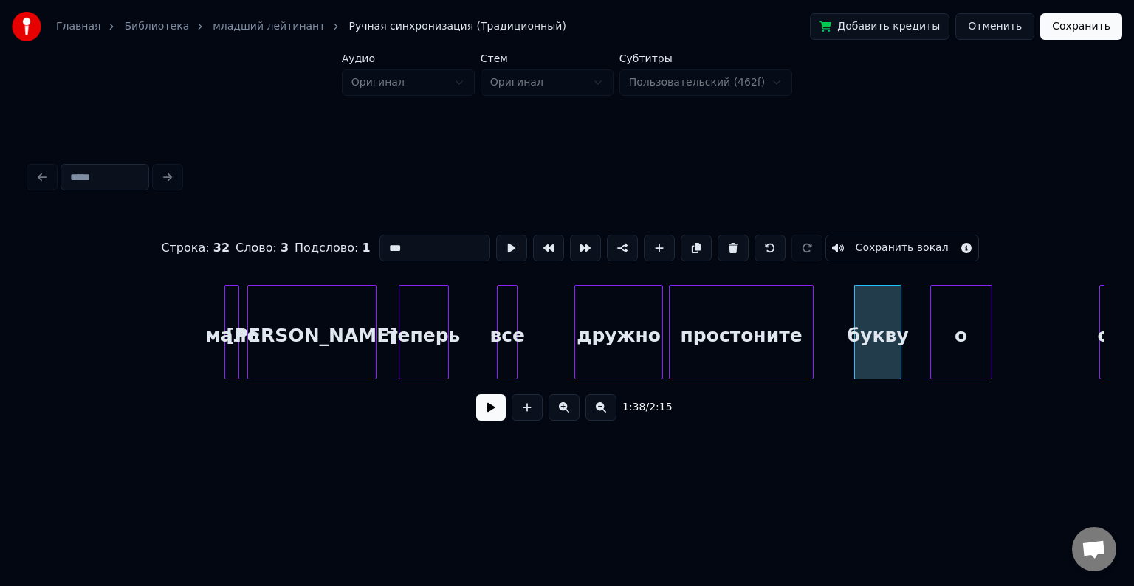
click at [956, 310] on div "о" at bounding box center [961, 336] width 61 height 100
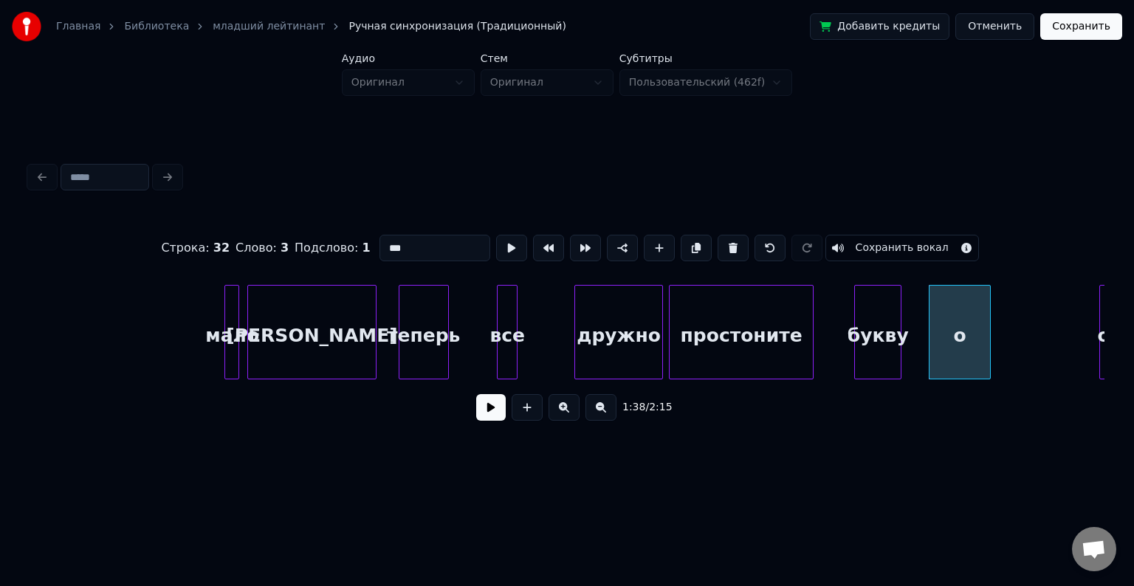
scroll to position [0, 13950]
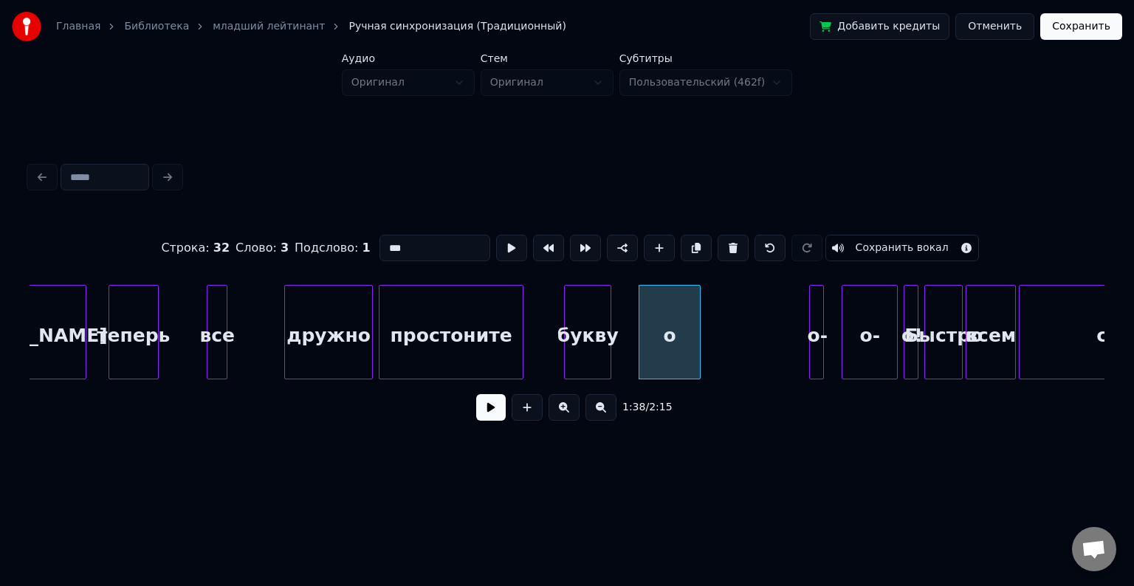
click at [597, 412] on button at bounding box center [601, 407] width 31 height 27
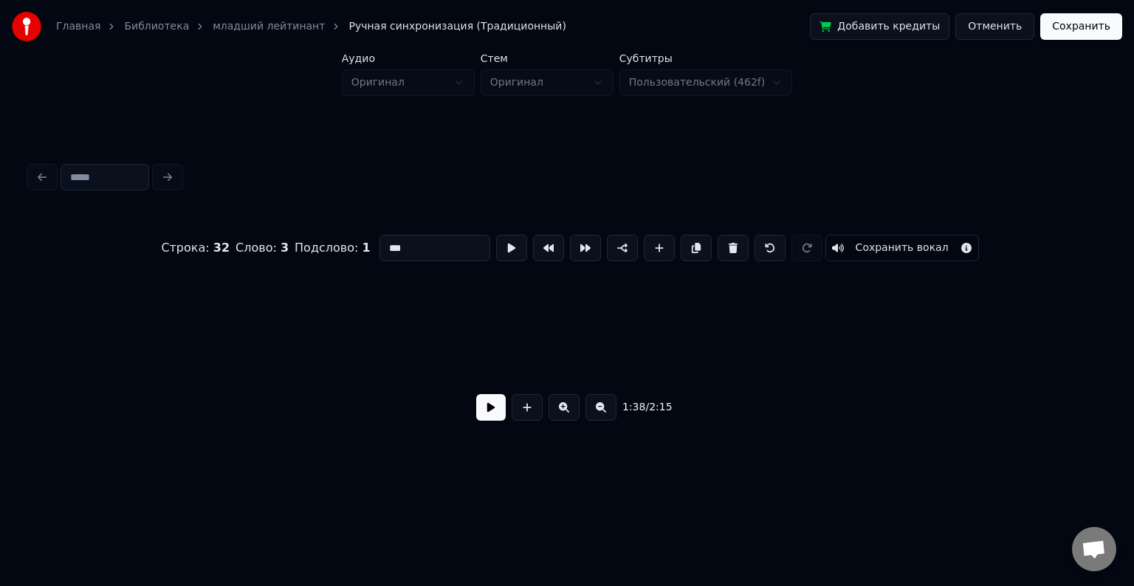
click at [597, 412] on button at bounding box center [601, 407] width 31 height 27
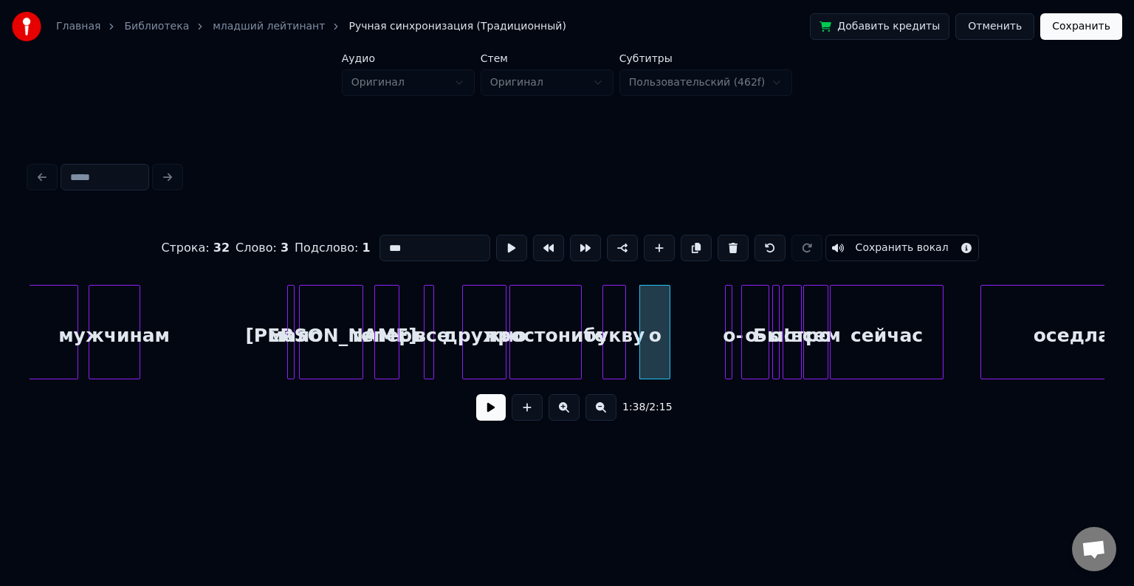
click at [597, 412] on button at bounding box center [601, 407] width 31 height 27
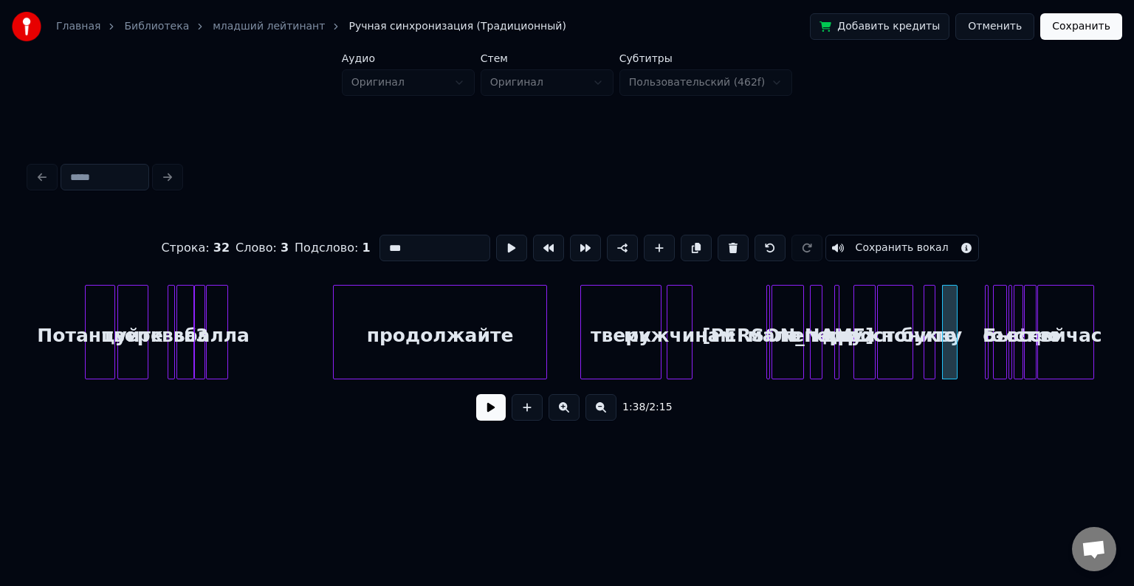
scroll to position [0, 2725]
click at [87, 326] on div "Потанцуйте" at bounding box center [101, 336] width 29 height 100
type input "**********"
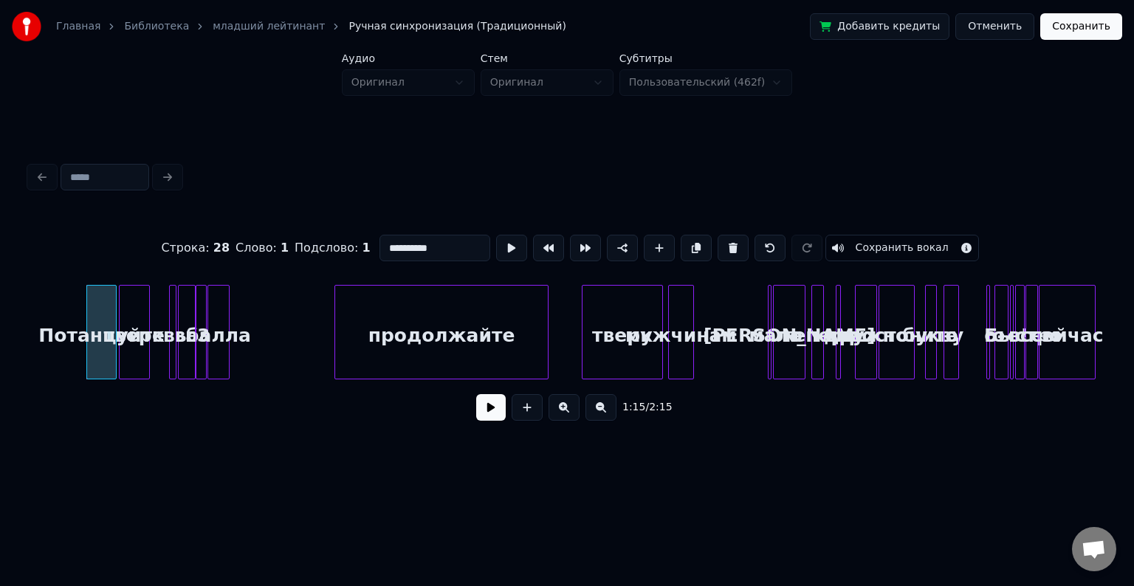
click at [483, 417] on button at bounding box center [491, 407] width 30 height 27
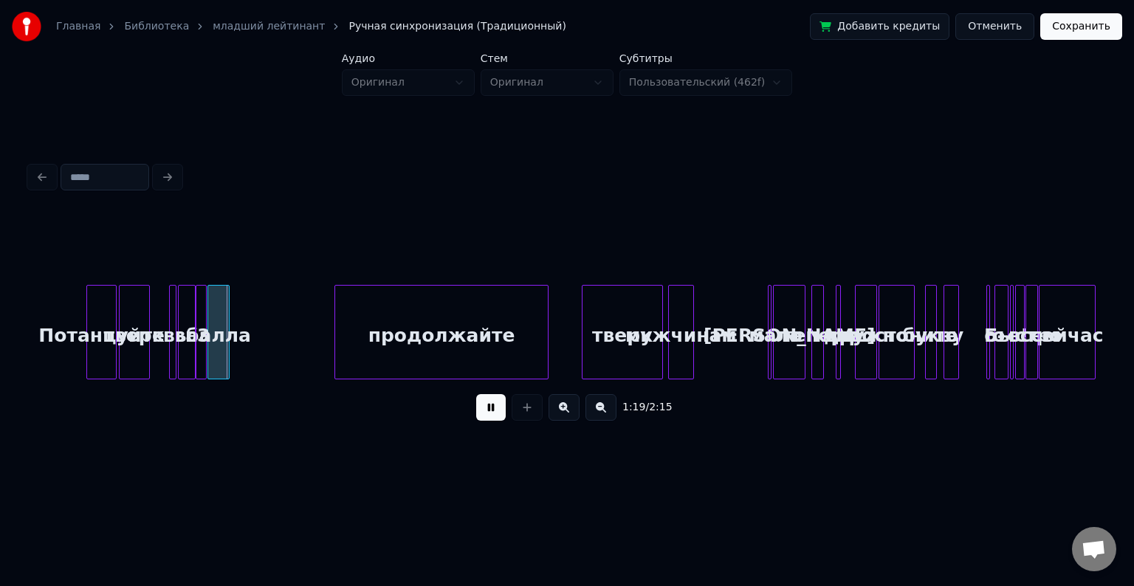
click at [483, 417] on button at bounding box center [491, 407] width 30 height 27
click at [564, 416] on button at bounding box center [564, 407] width 31 height 27
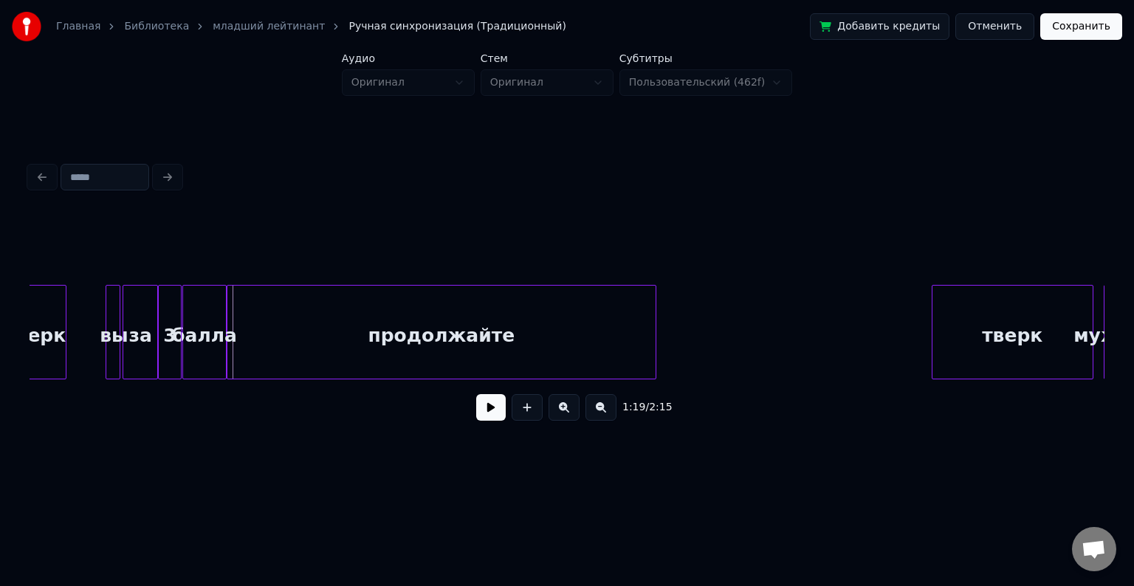
click at [325, 312] on div "продолжайте" at bounding box center [441, 336] width 428 height 100
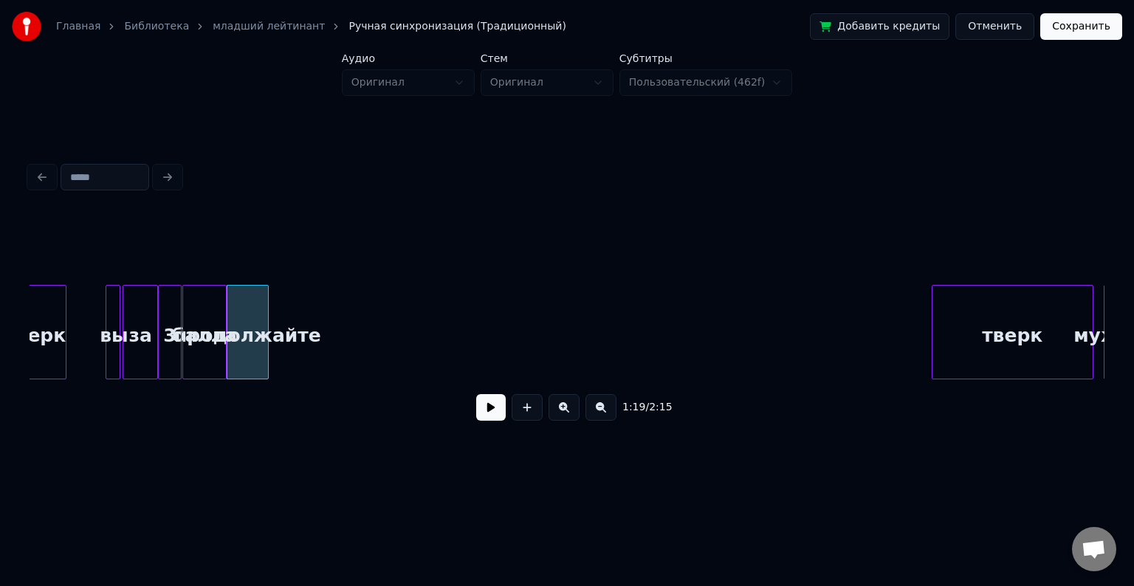
click at [266, 310] on div at bounding box center [266, 332] width 4 height 93
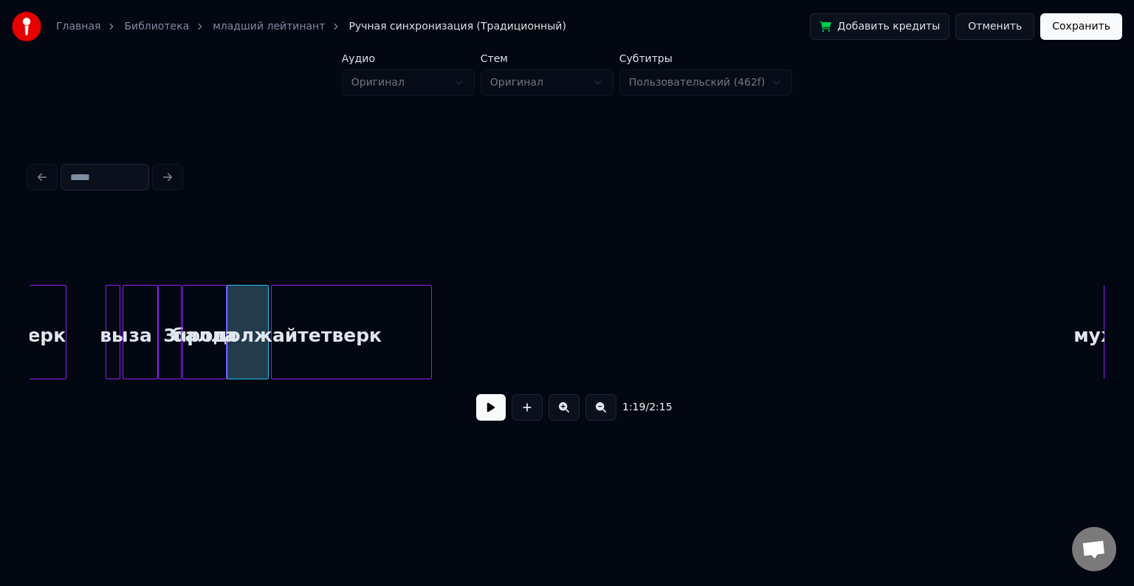
click at [325, 329] on div "тверк" at bounding box center [352, 336] width 160 height 100
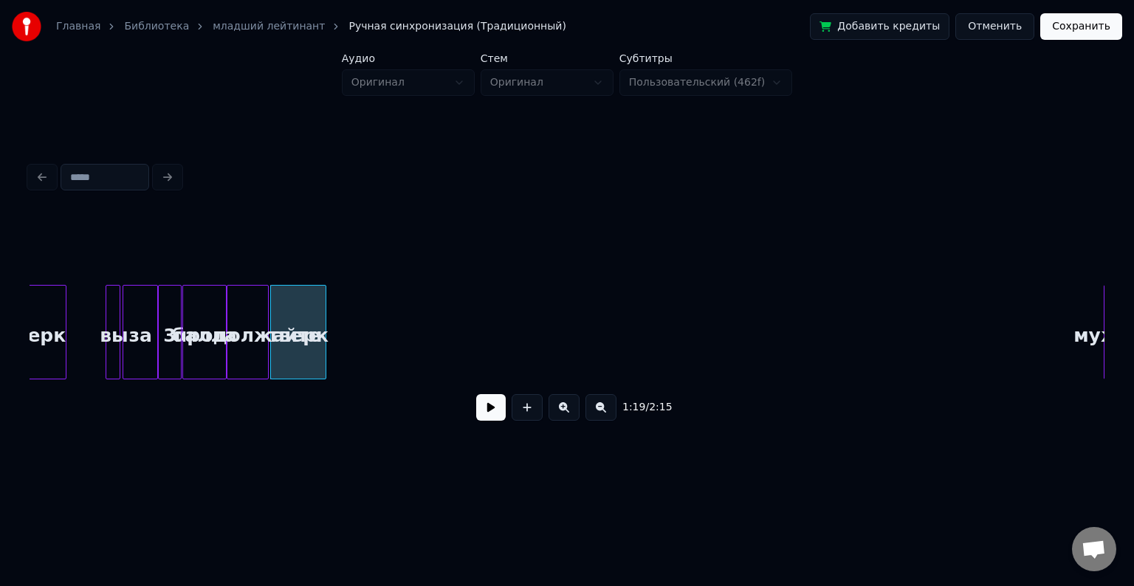
click at [325, 312] on div at bounding box center [323, 332] width 4 height 93
click at [493, 410] on button at bounding box center [491, 407] width 30 height 27
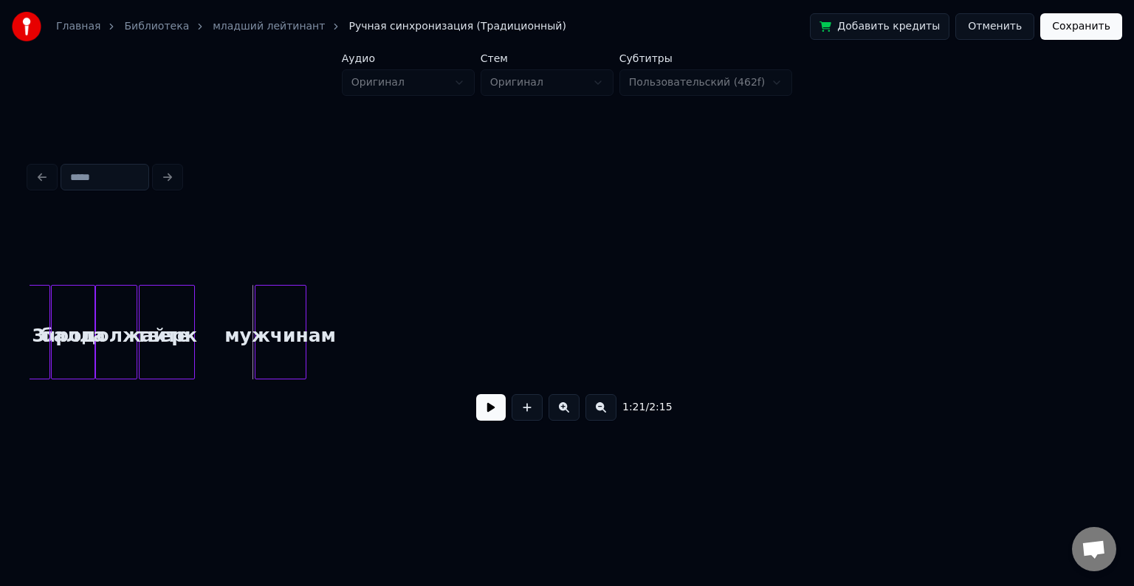
click at [284, 275] on div "1:21 / 2:15" at bounding box center [567, 323] width 1075 height 225
click at [292, 298] on div at bounding box center [292, 332] width 4 height 93
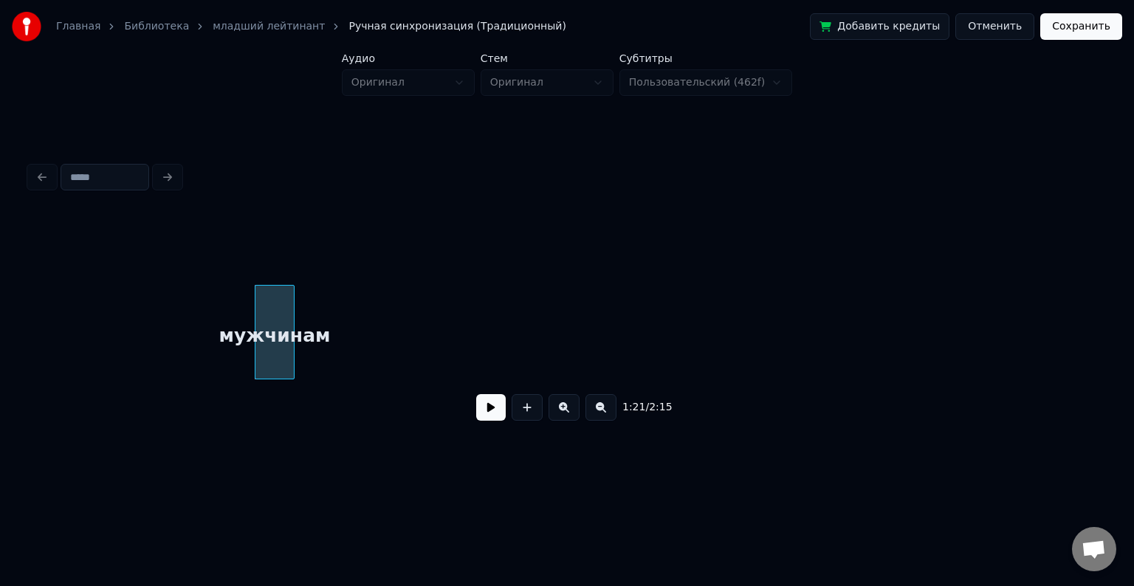
scroll to position [0, 6003]
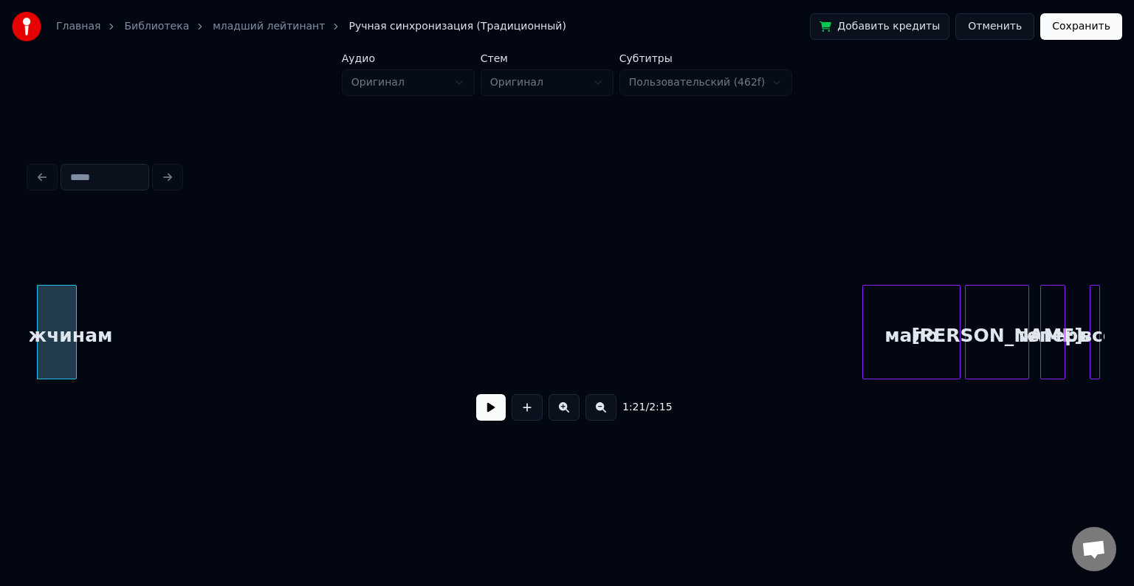
click at [863, 304] on div at bounding box center [865, 332] width 4 height 93
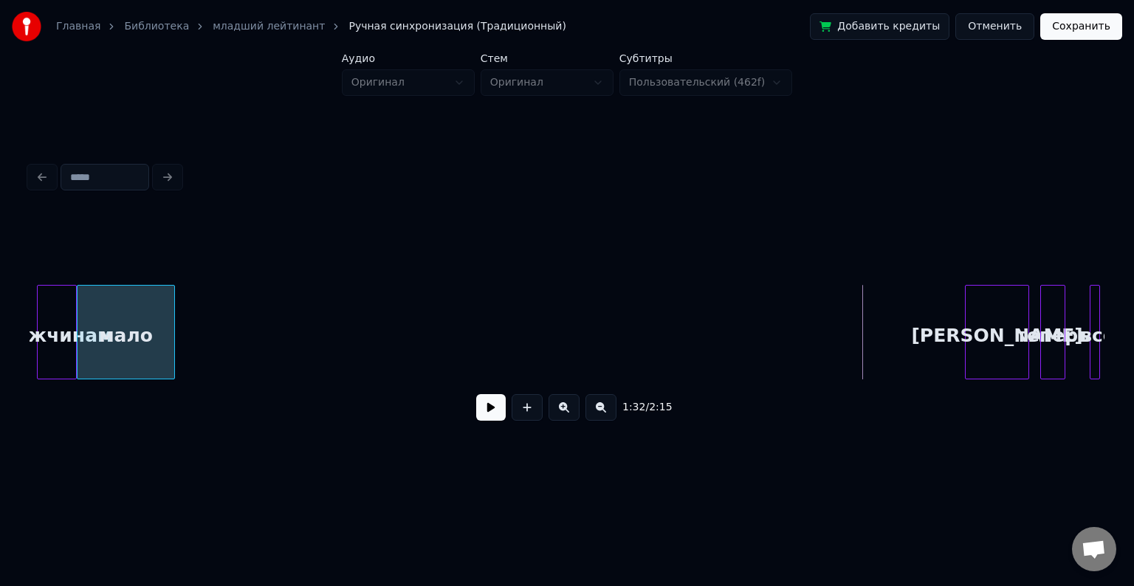
click at [125, 312] on div "мало" at bounding box center [126, 336] width 97 height 100
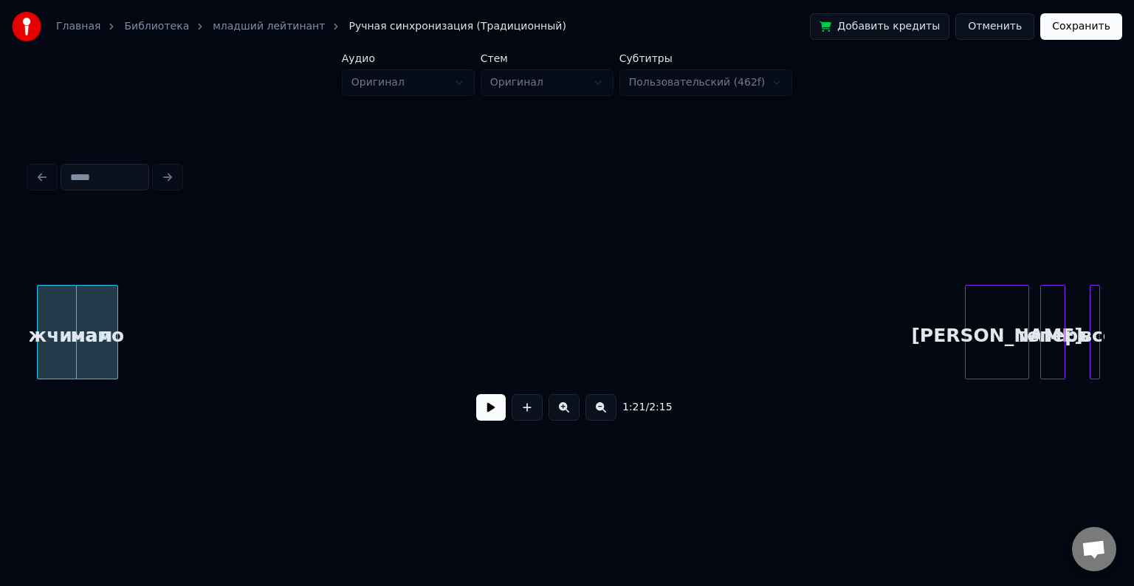
click at [117, 319] on div at bounding box center [115, 332] width 4 height 93
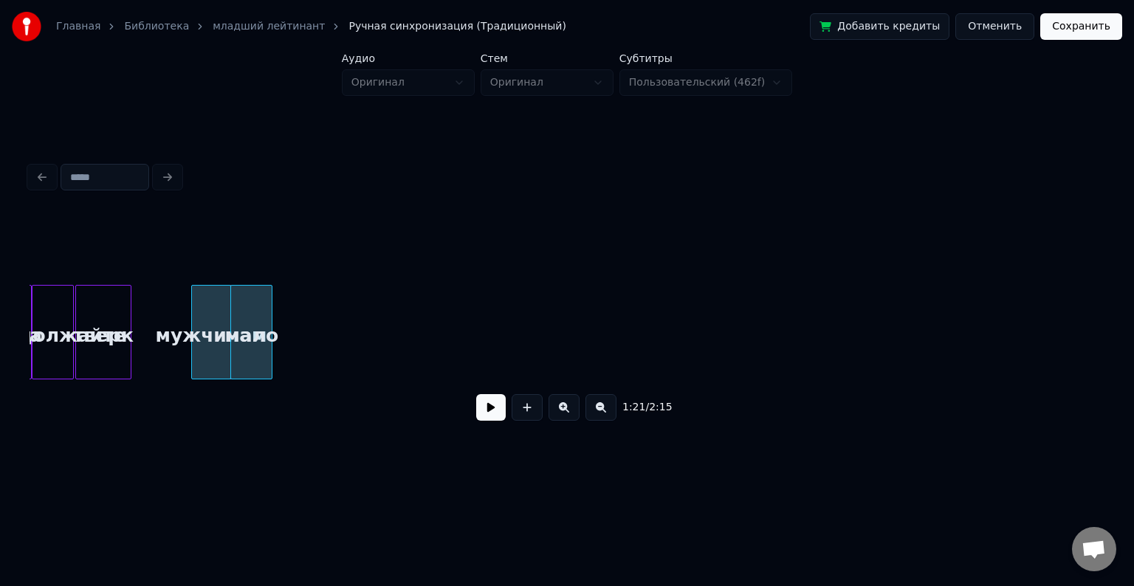
click at [490, 411] on button at bounding box center [491, 407] width 30 height 27
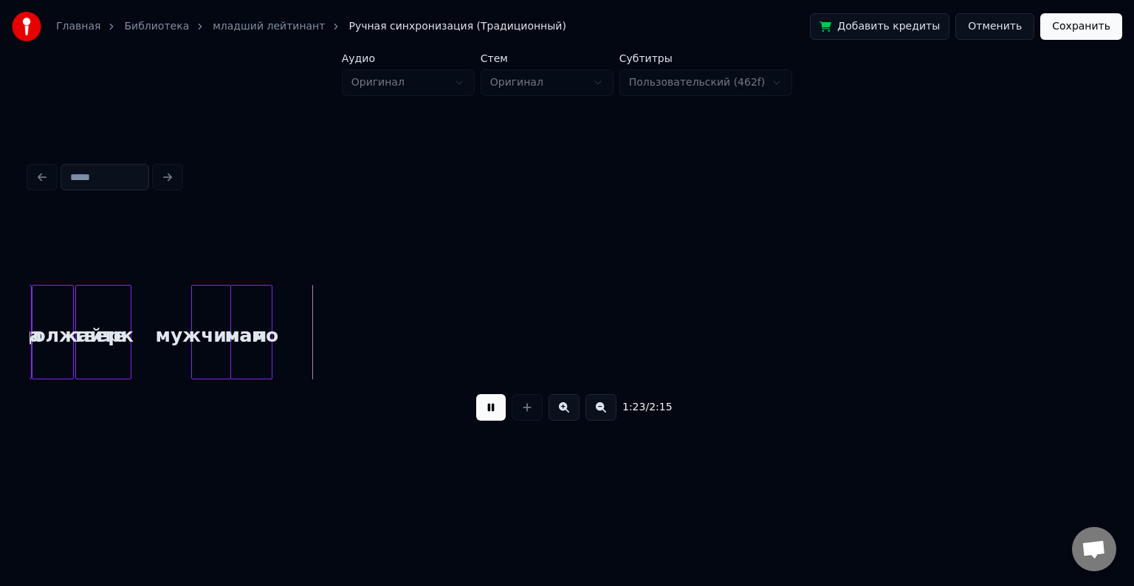
click at [490, 411] on button at bounding box center [491, 407] width 30 height 27
click at [272, 301] on div "мало" at bounding box center [251, 332] width 42 height 95
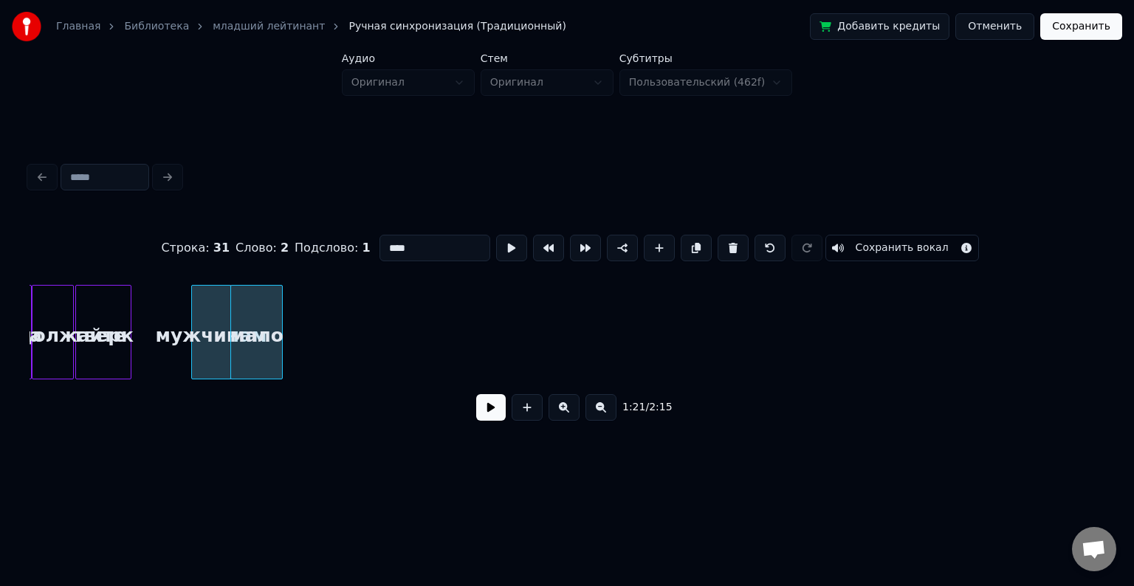
click at [281, 304] on div at bounding box center [280, 332] width 4 height 93
click at [264, 302] on div "мало" at bounding box center [259, 336] width 51 height 100
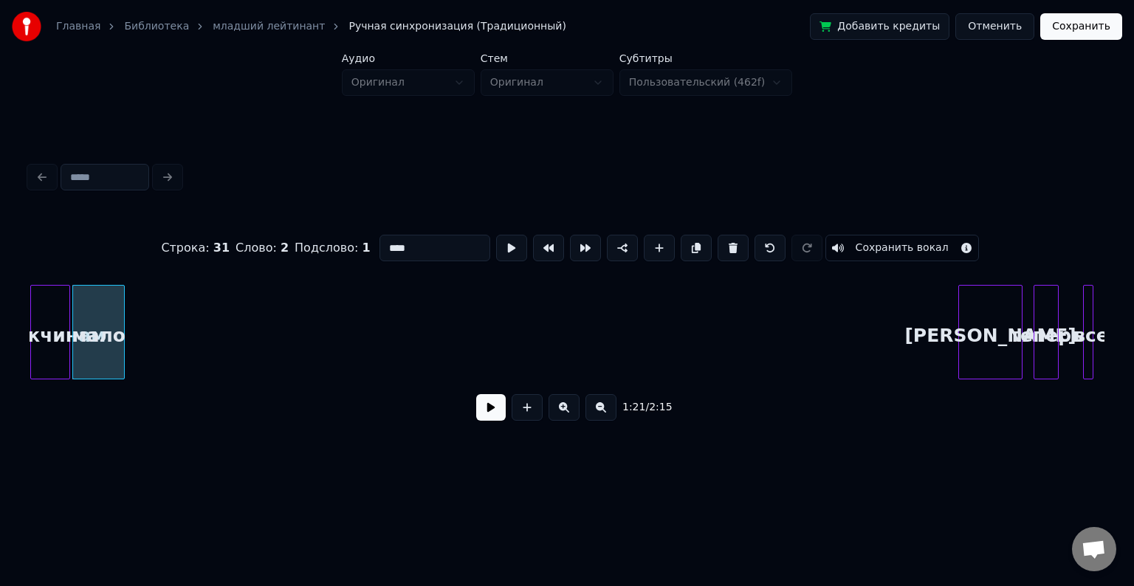
scroll to position [0, 6011]
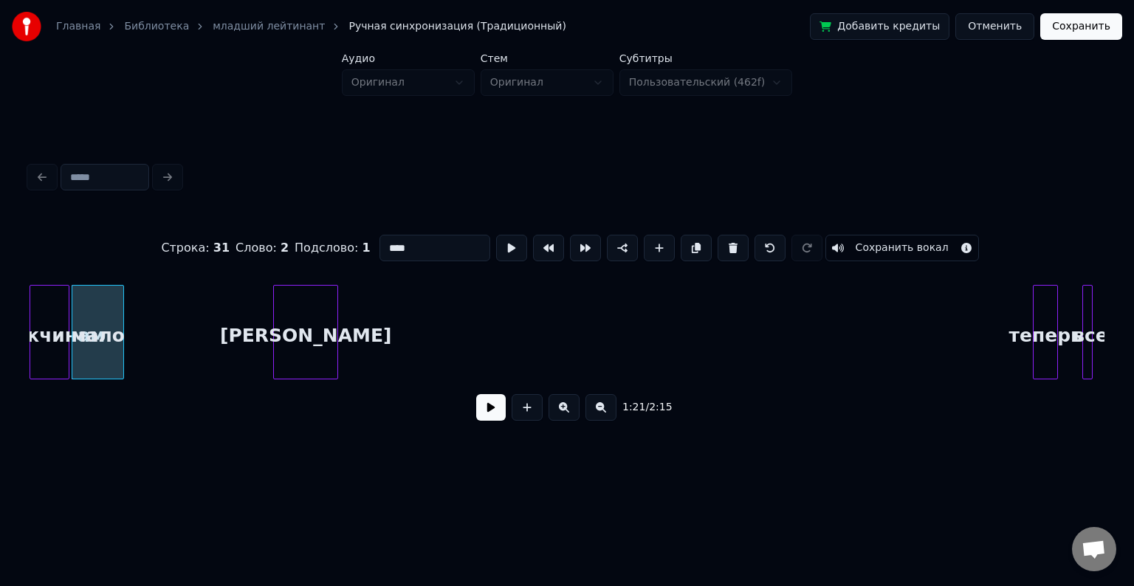
click at [301, 307] on div "[PERSON_NAME]" at bounding box center [306, 336] width 64 height 100
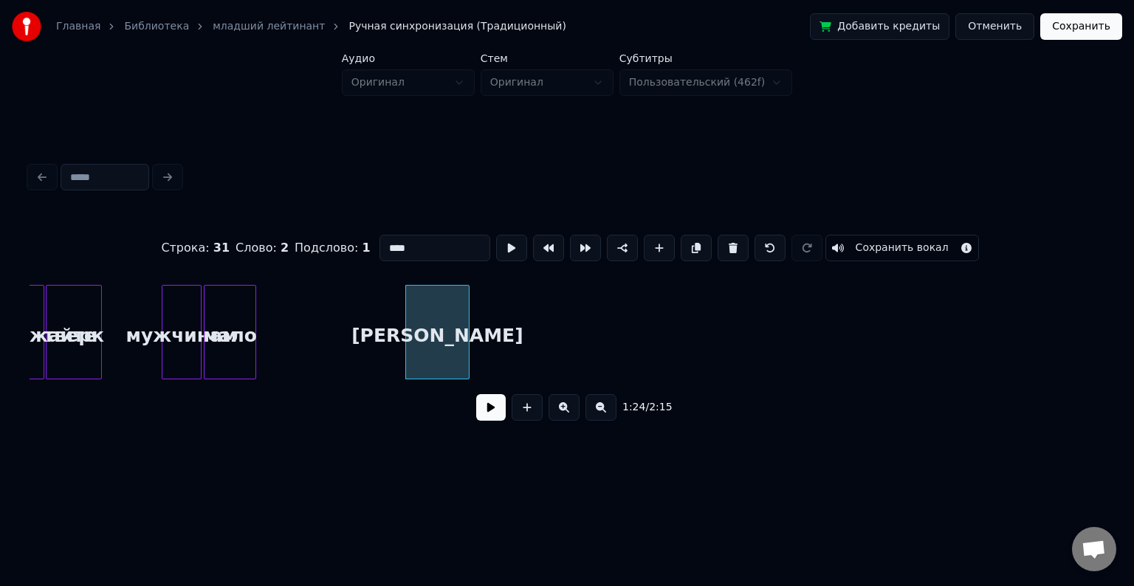
scroll to position [0, 5878]
click at [163, 334] on div "мужчинам" at bounding box center [182, 336] width 39 height 100
type input "********"
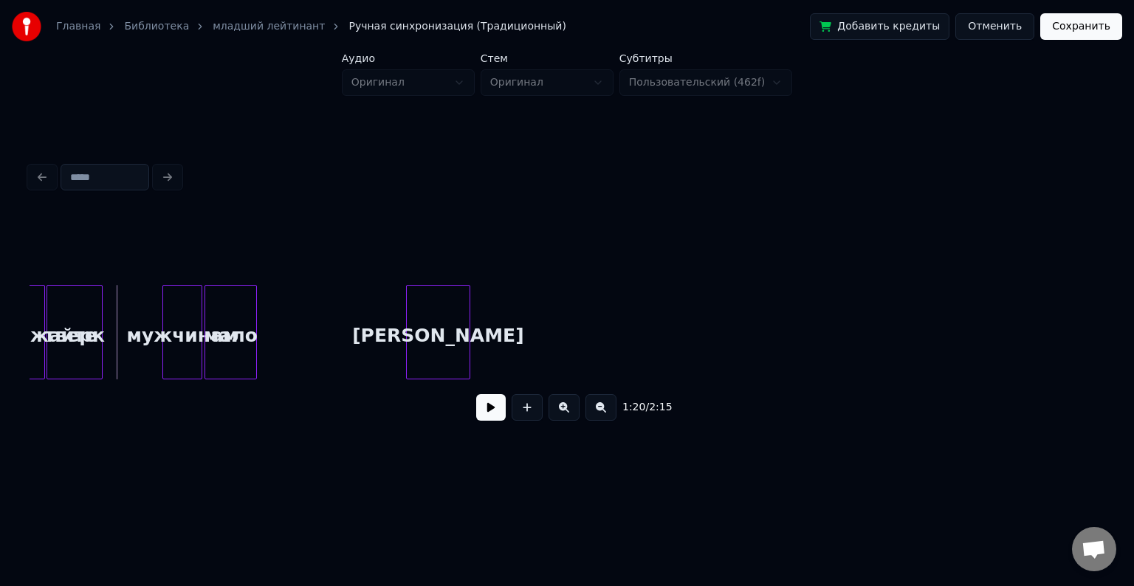
click at [491, 411] on button at bounding box center [491, 407] width 30 height 27
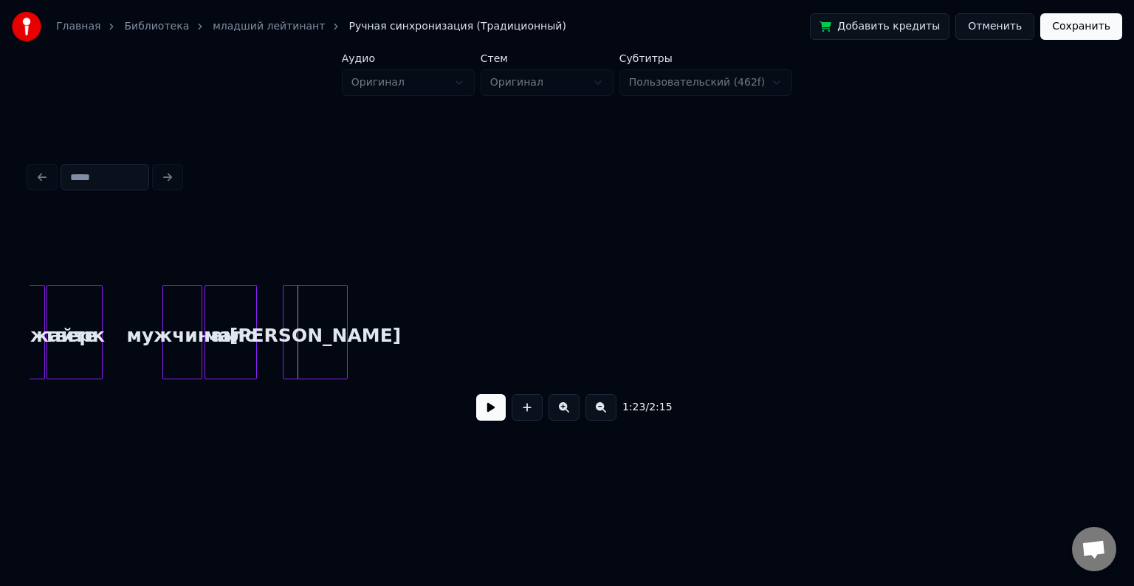
click at [327, 325] on div "[PERSON_NAME]" at bounding box center [316, 336] width 64 height 100
click at [298, 331] on div at bounding box center [299, 332] width 4 height 93
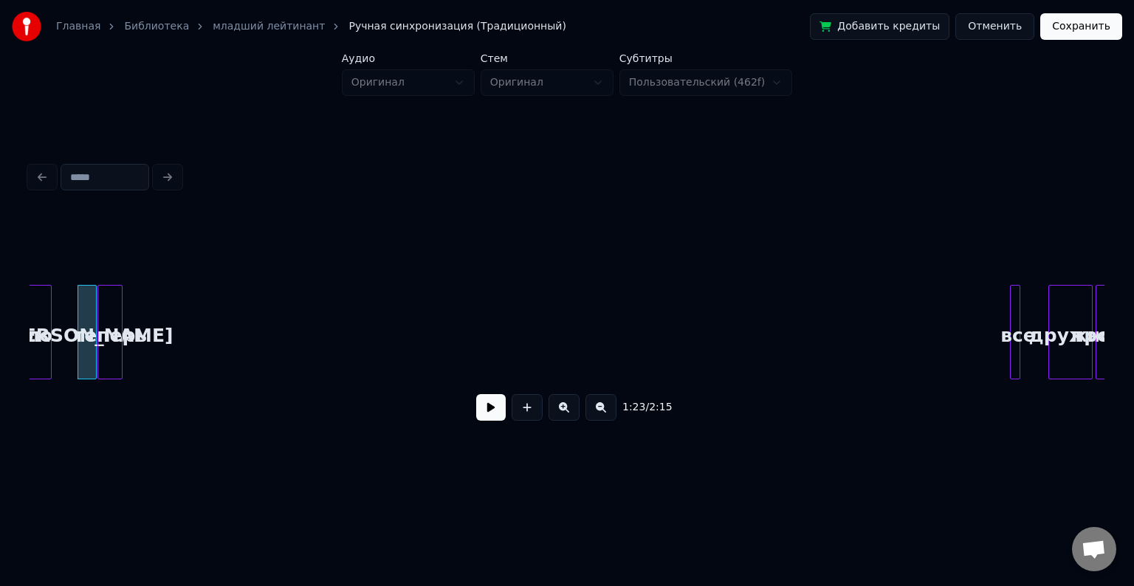
click at [112, 293] on div "теперь" at bounding box center [110, 336] width 24 height 100
click at [1021, 301] on div "все" at bounding box center [1018, 336] width 15 height 100
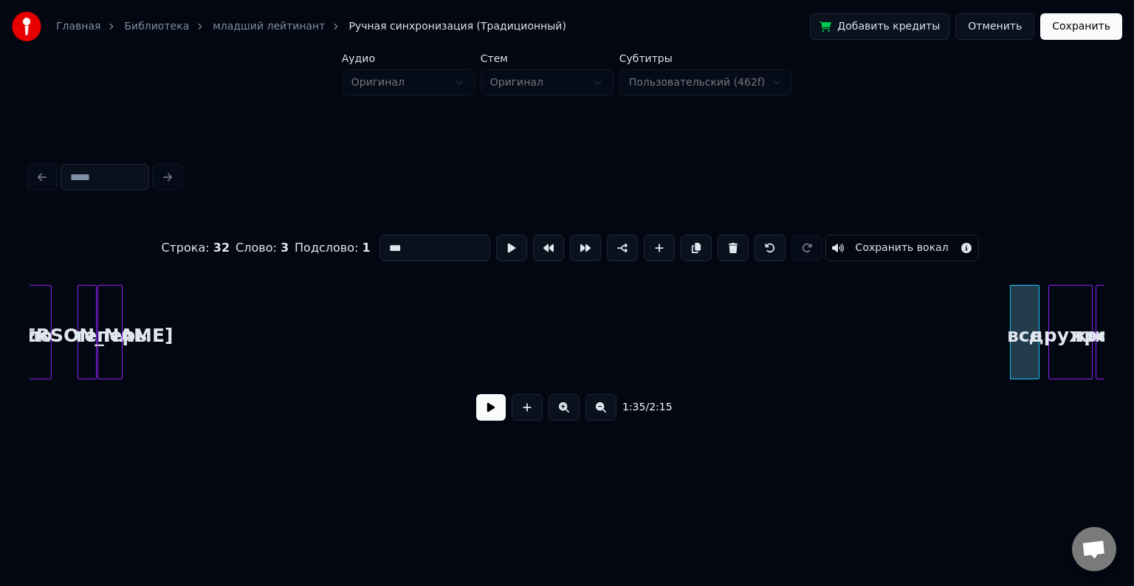
click at [1037, 309] on div at bounding box center [1037, 332] width 4 height 93
click at [140, 352] on div "все" at bounding box center [139, 336] width 28 height 100
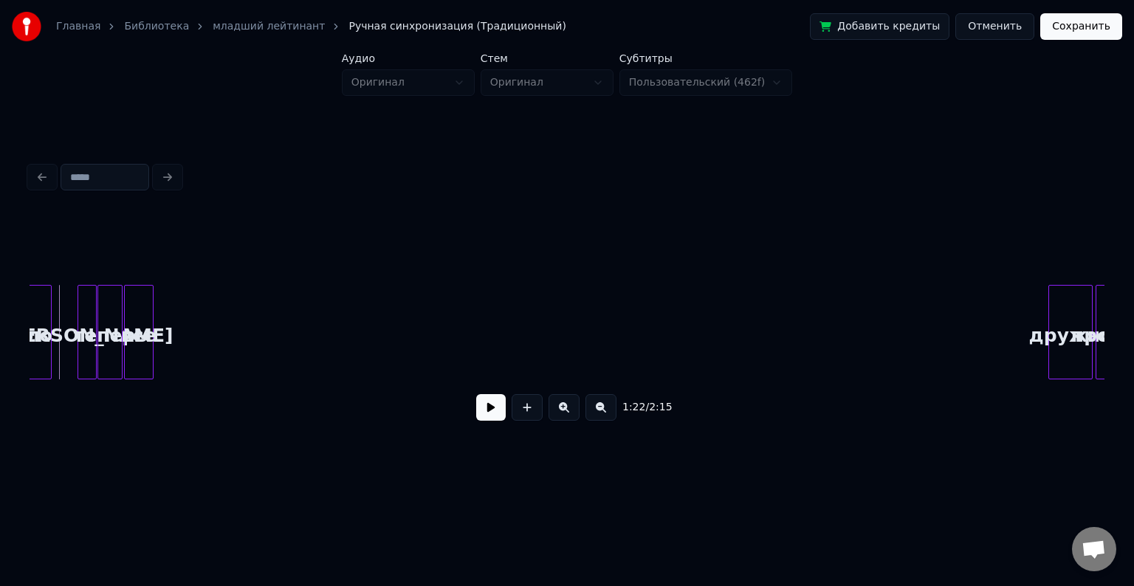
click at [493, 414] on button at bounding box center [491, 407] width 30 height 27
click at [175, 338] on div "дружно" at bounding box center [178, 336] width 43 height 100
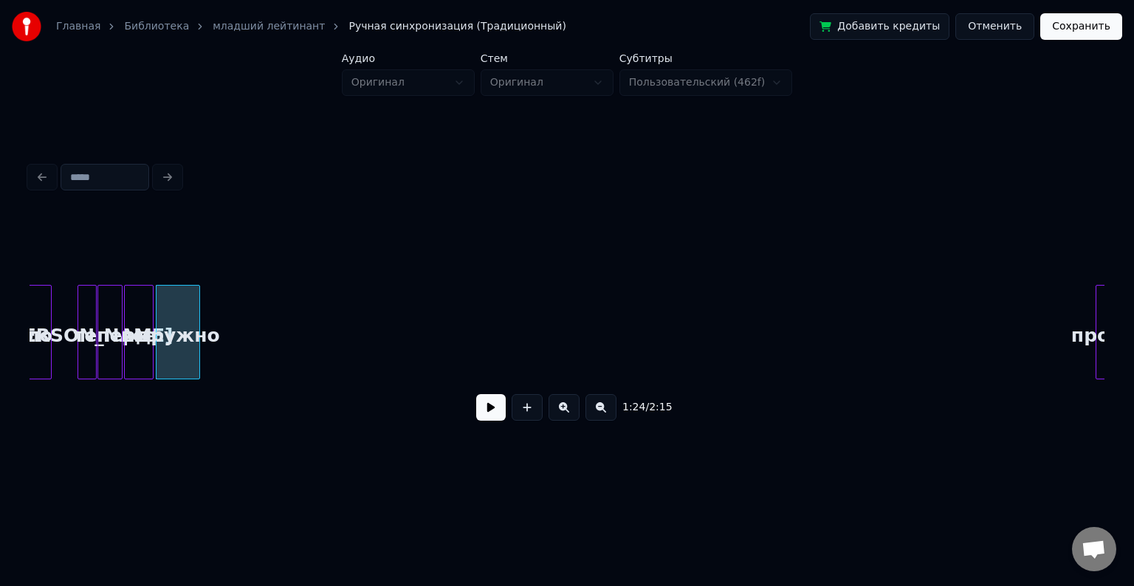
click at [480, 403] on button at bounding box center [491, 407] width 30 height 27
click at [1083, 310] on div at bounding box center [1085, 332] width 4 height 93
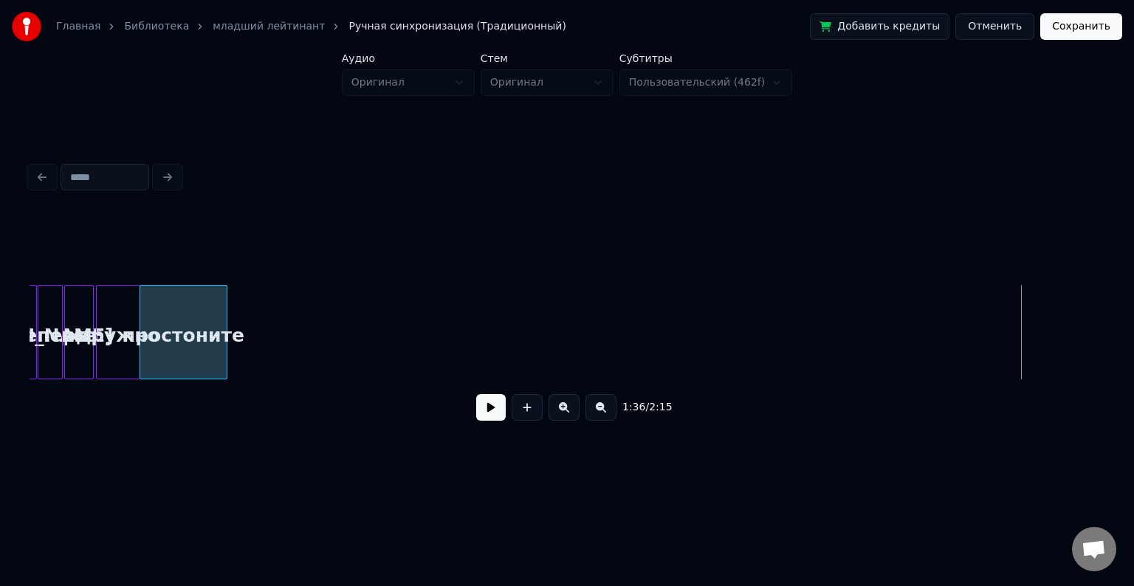
click at [208, 312] on div "простоните" at bounding box center [183, 336] width 86 height 100
click at [227, 318] on div "простоните" at bounding box center [183, 336] width 86 height 100
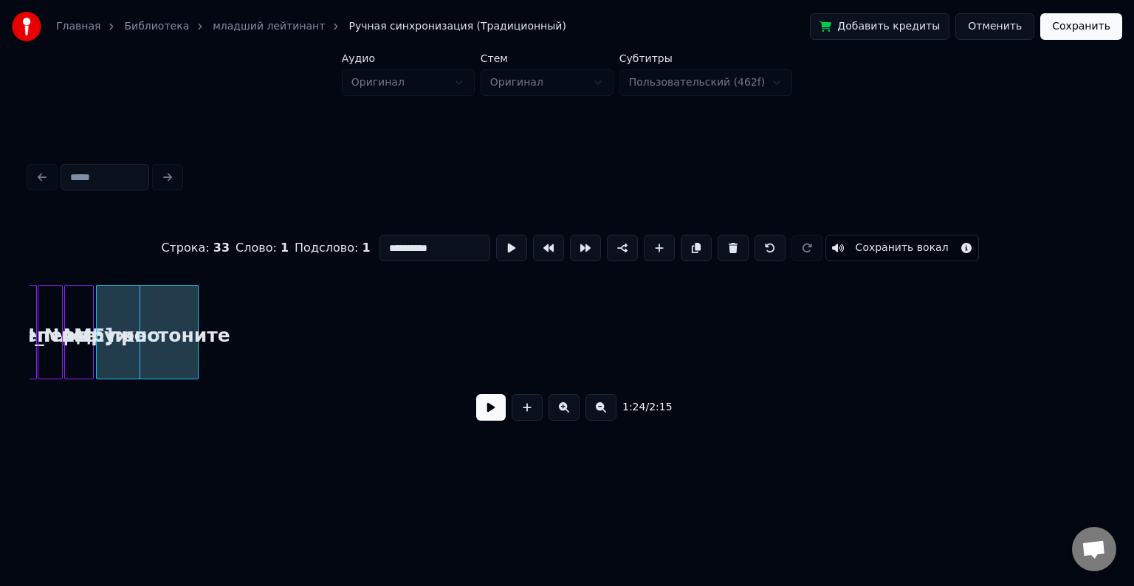
click at [197, 322] on div at bounding box center [196, 332] width 4 height 93
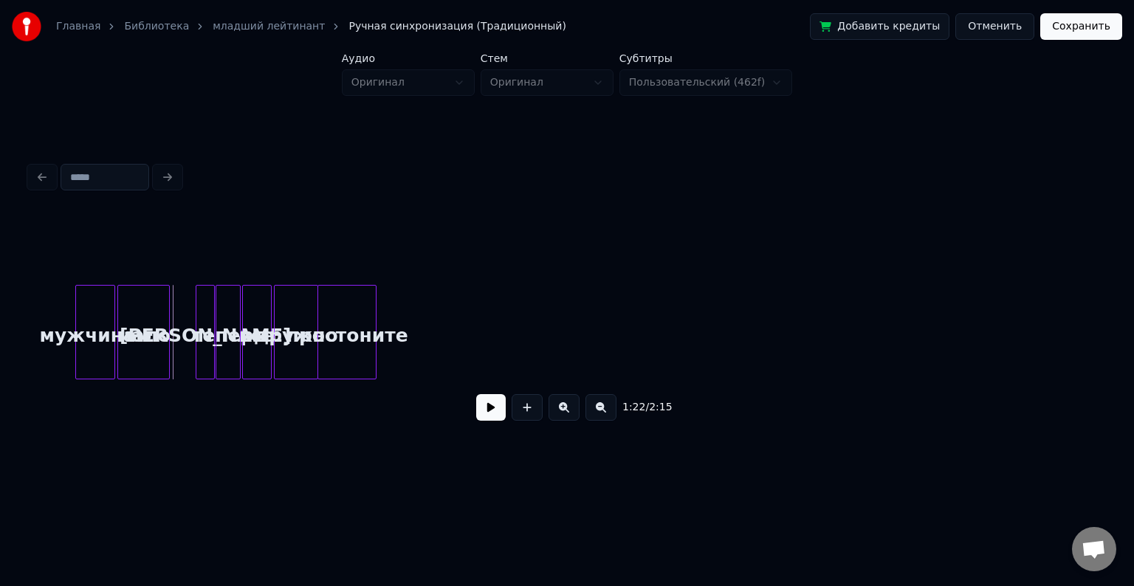
click at [490, 414] on button at bounding box center [491, 407] width 30 height 27
click at [387, 313] on div at bounding box center [389, 332] width 4 height 93
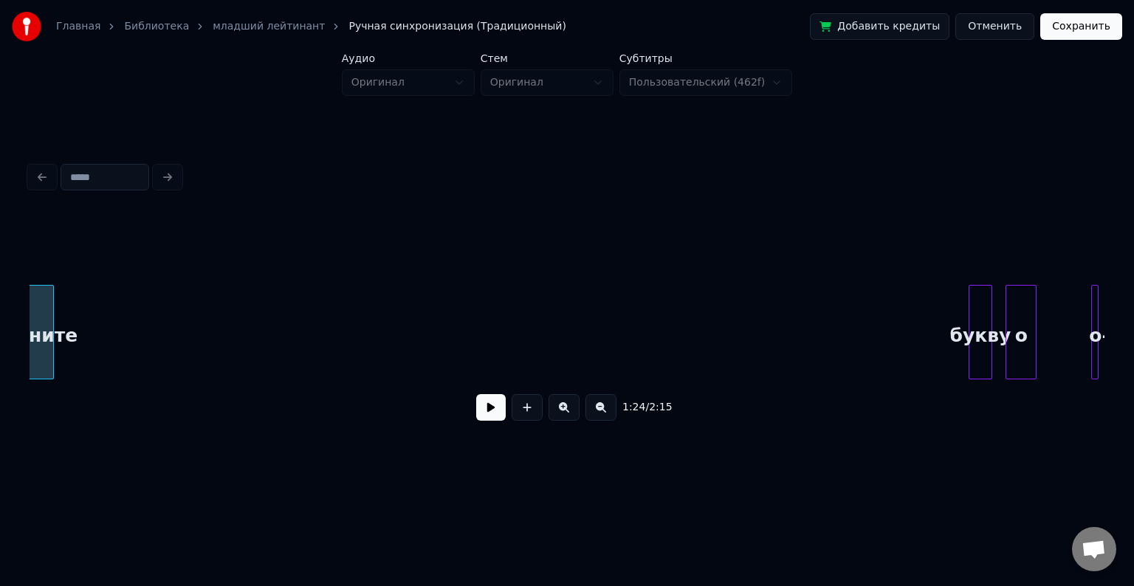
scroll to position [0, 6305]
click at [64, 321] on div "букву" at bounding box center [66, 336] width 22 height 100
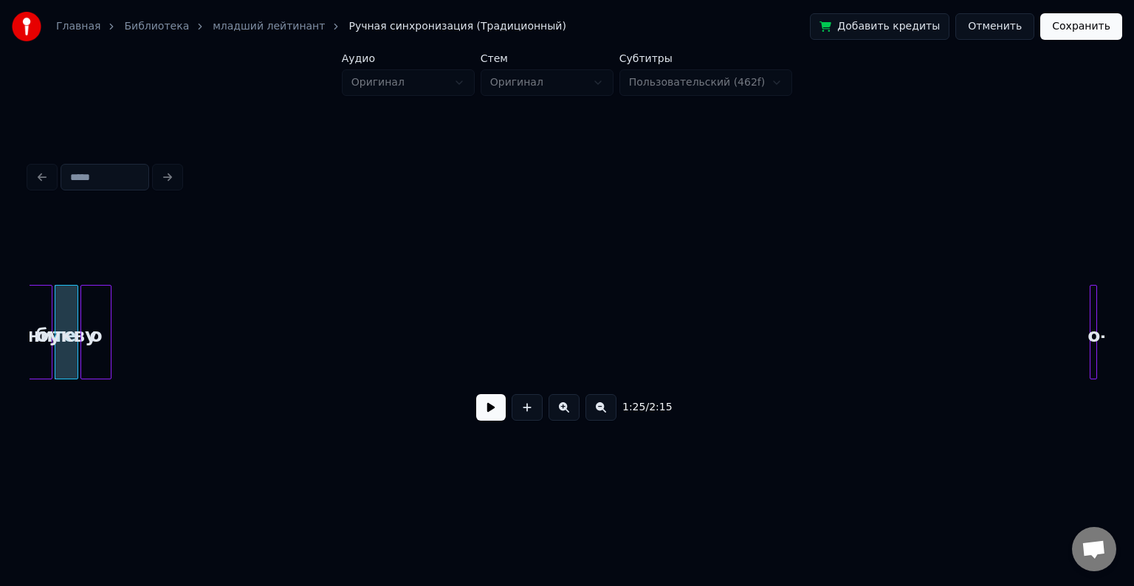
click at [100, 359] on div "о" at bounding box center [96, 336] width 30 height 100
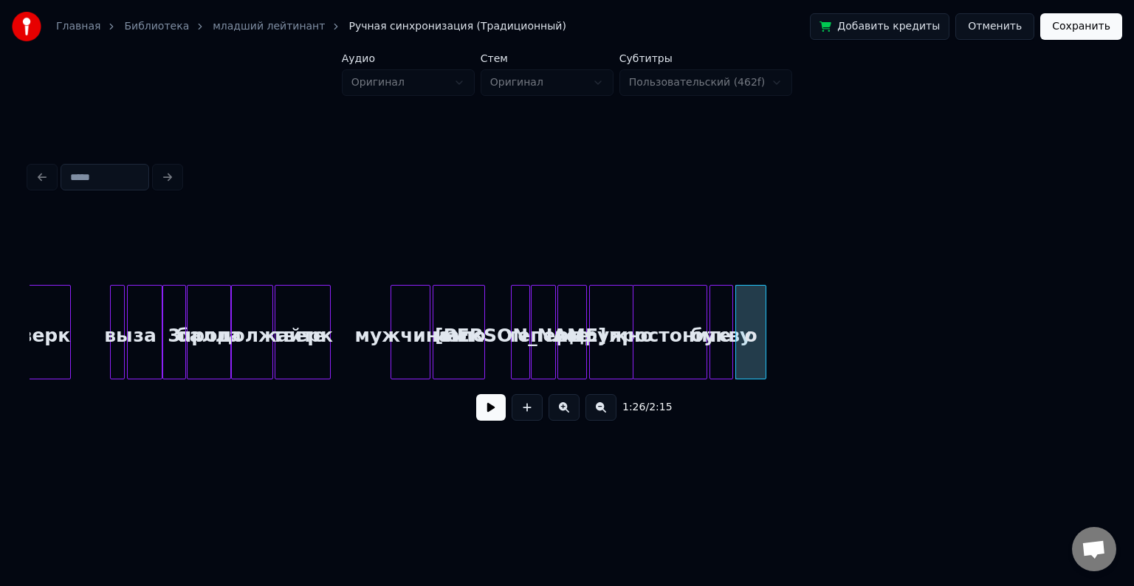
scroll to position [0, 5649]
click at [392, 332] on div "мужчинам" at bounding box center [411, 336] width 39 height 100
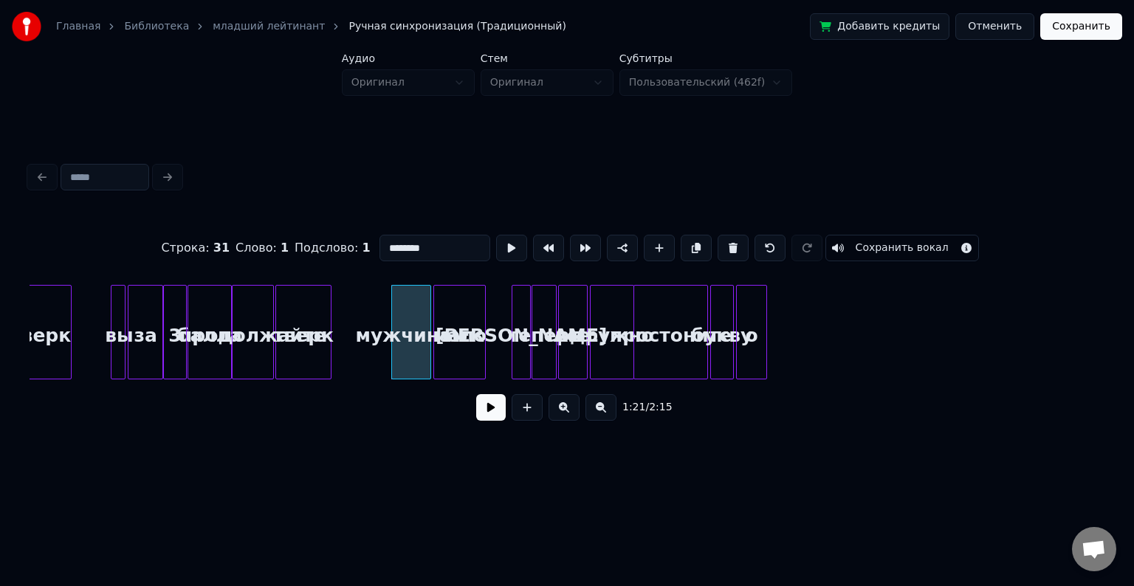
click at [496, 416] on button at bounding box center [491, 407] width 30 height 27
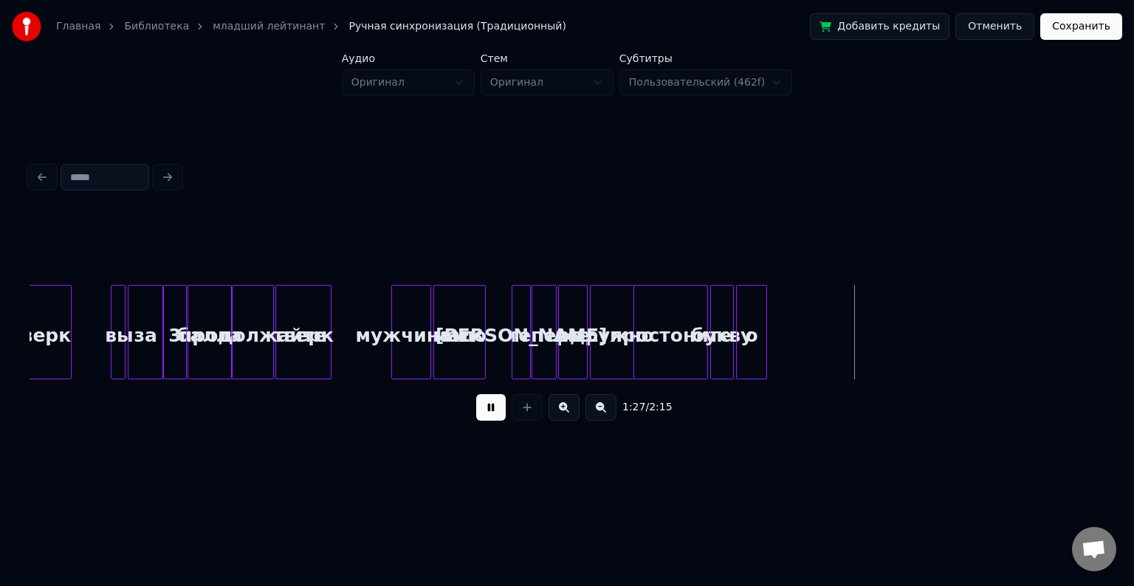
click at [476, 421] on button at bounding box center [491, 407] width 30 height 27
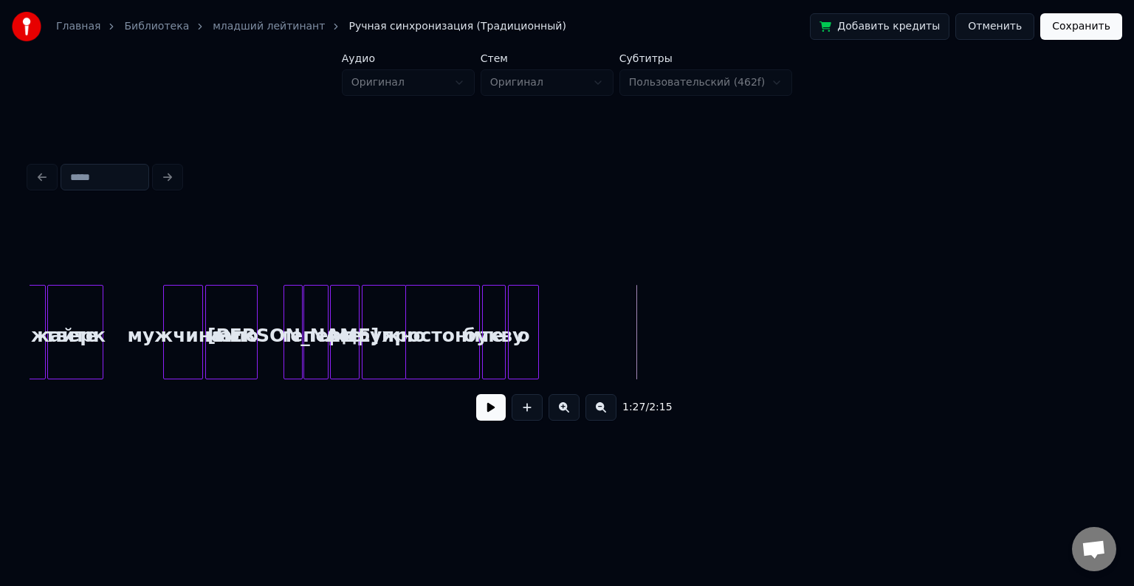
scroll to position [0, 5879]
click at [557, 310] on div "о" at bounding box center [556, 336] width 30 height 100
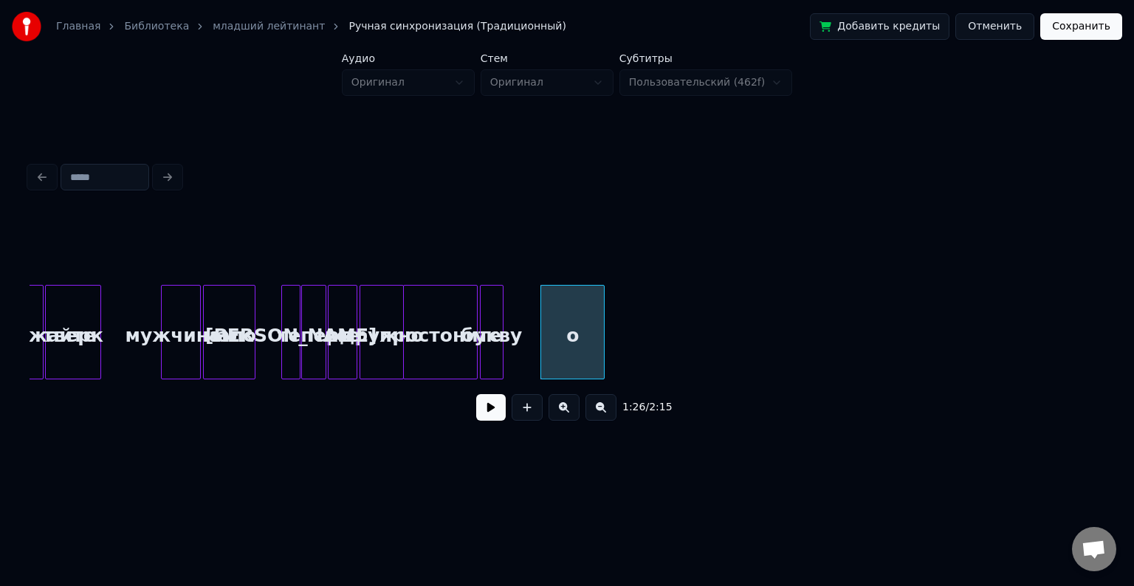
click at [603, 320] on div at bounding box center [602, 332] width 4 height 93
click at [534, 321] on div at bounding box center [536, 332] width 4 height 93
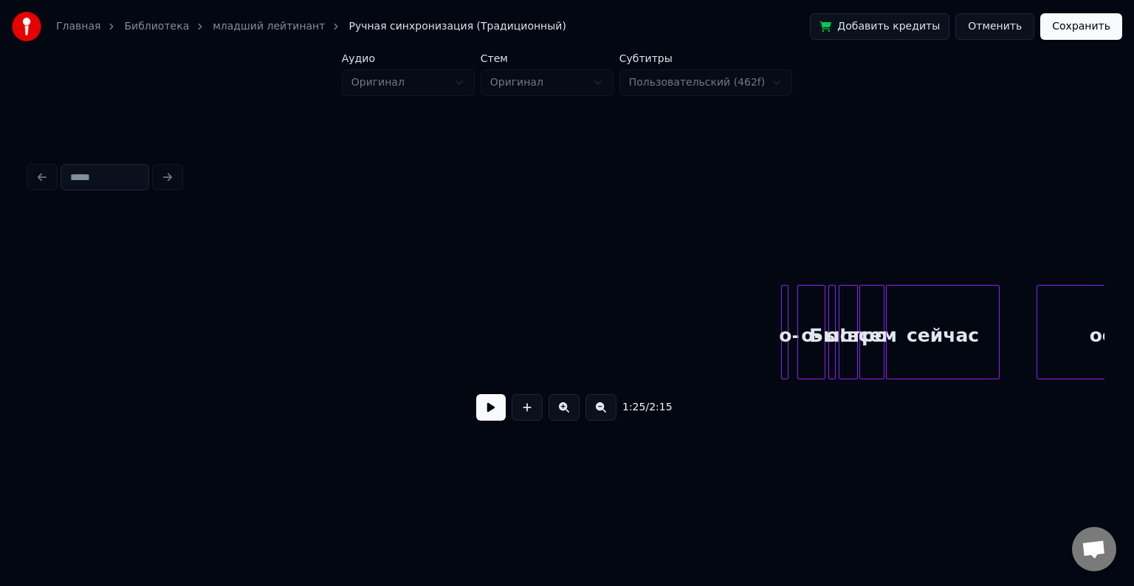
scroll to position [0, 6717]
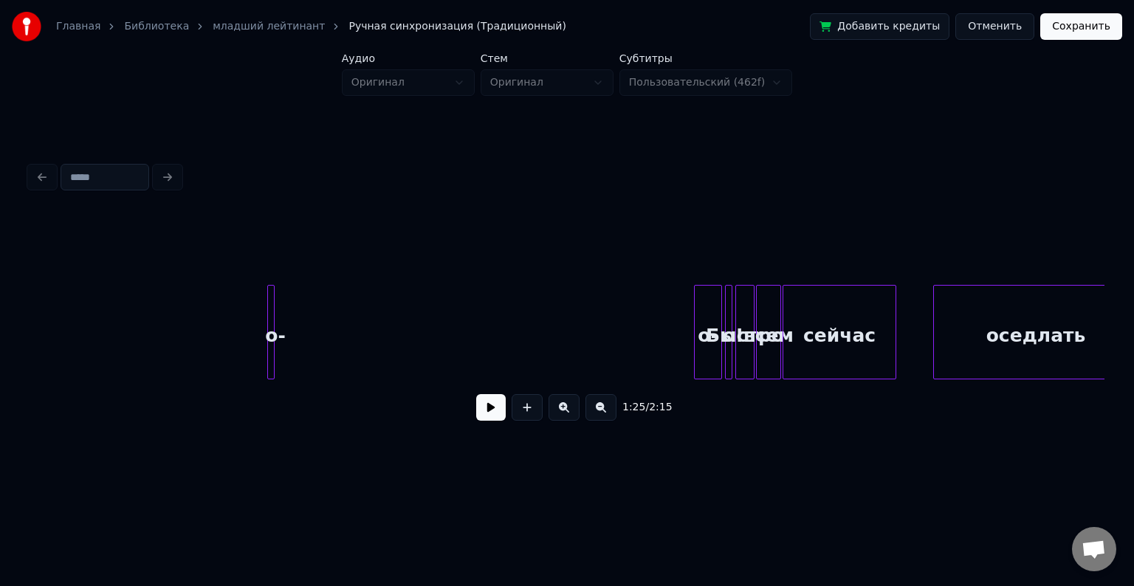
click at [275, 301] on div "о-" at bounding box center [275, 336] width 15 height 100
click at [320, 307] on div "о-" at bounding box center [318, 336] width 27 height 100
click at [342, 306] on div "о!" at bounding box center [342, 336] width 15 height 100
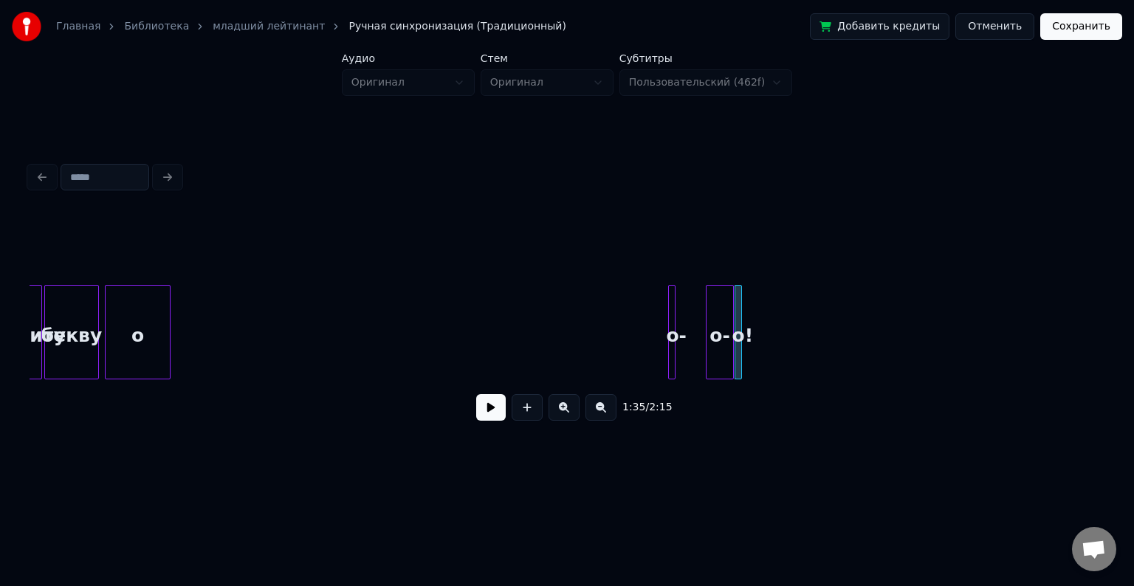
scroll to position [0, 6204]
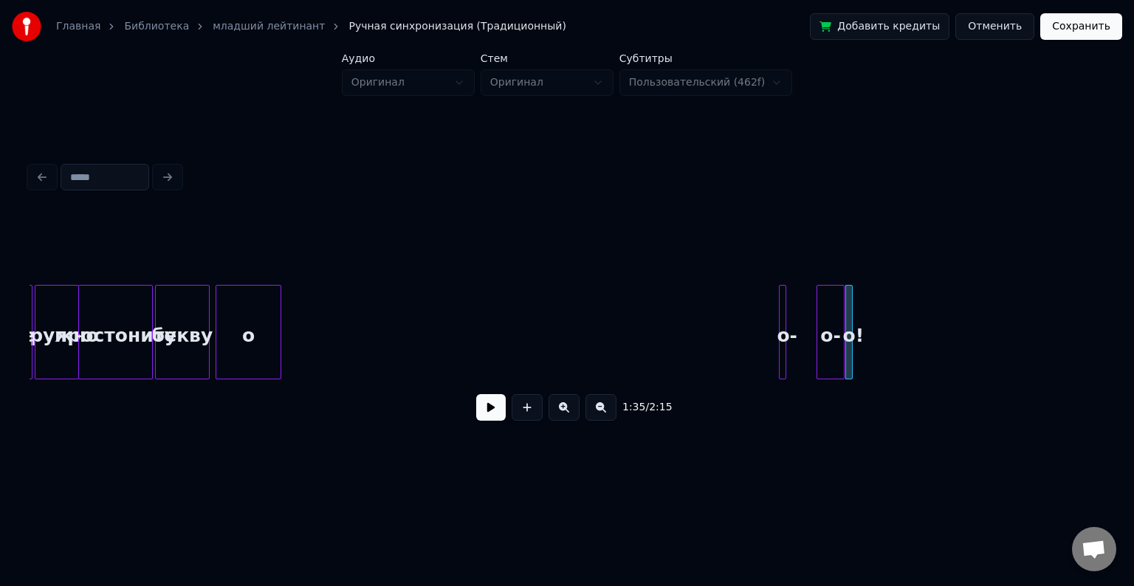
click at [158, 290] on div at bounding box center [158, 332] width 4 height 93
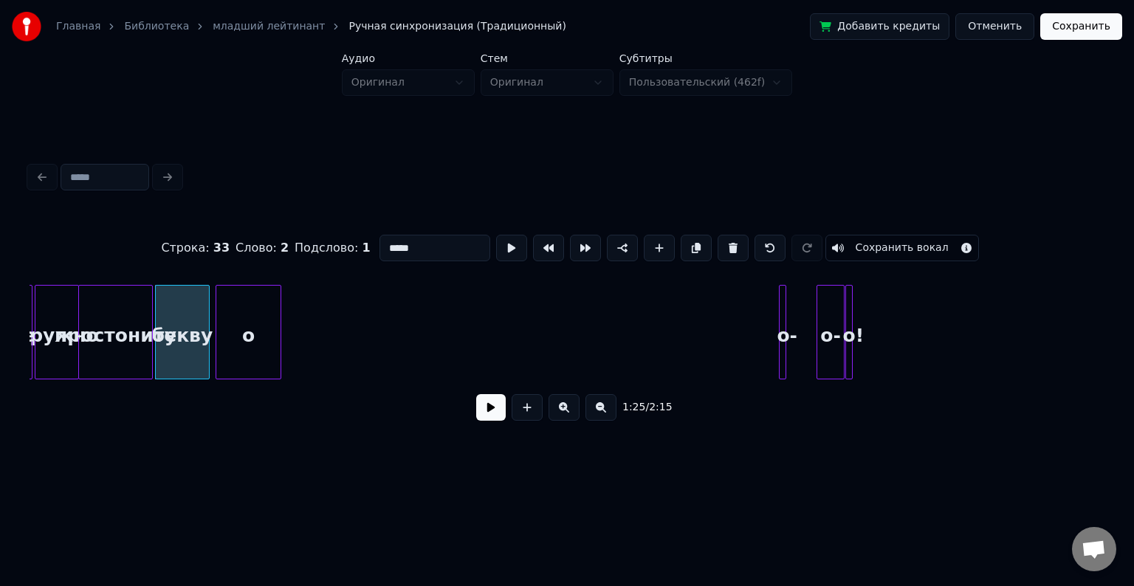
click at [488, 412] on button at bounding box center [491, 407] width 30 height 27
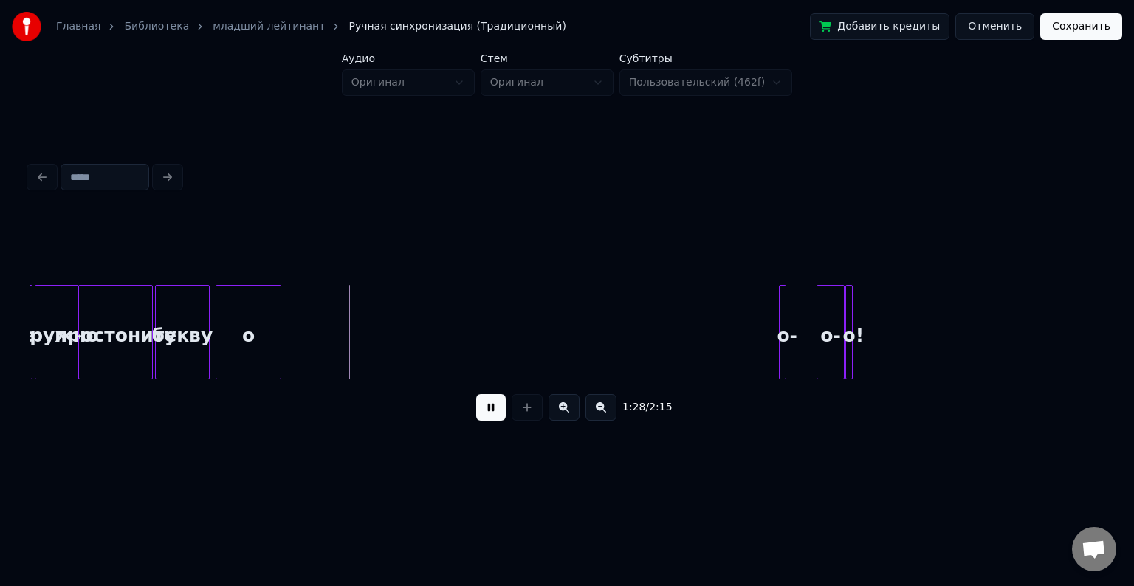
click at [488, 412] on button at bounding box center [491, 407] width 30 height 27
click at [756, 321] on div at bounding box center [758, 332] width 4 height 93
click at [335, 302] on div "о-" at bounding box center [338, 336] width 31 height 100
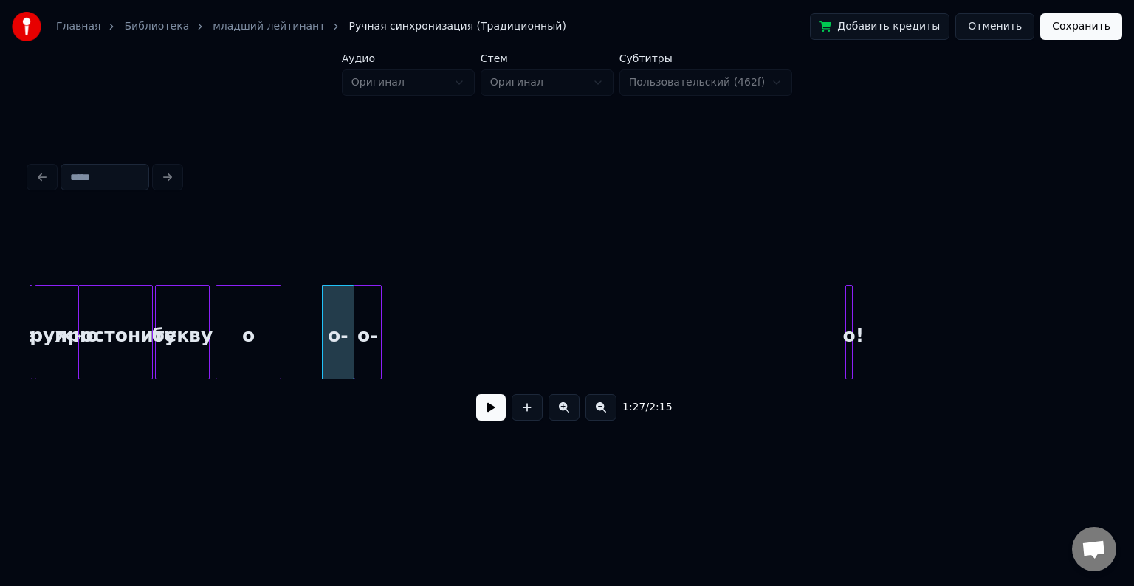
click at [372, 313] on div "о-" at bounding box center [368, 336] width 27 height 100
click at [860, 308] on div "о!" at bounding box center [862, 332] width 32 height 95
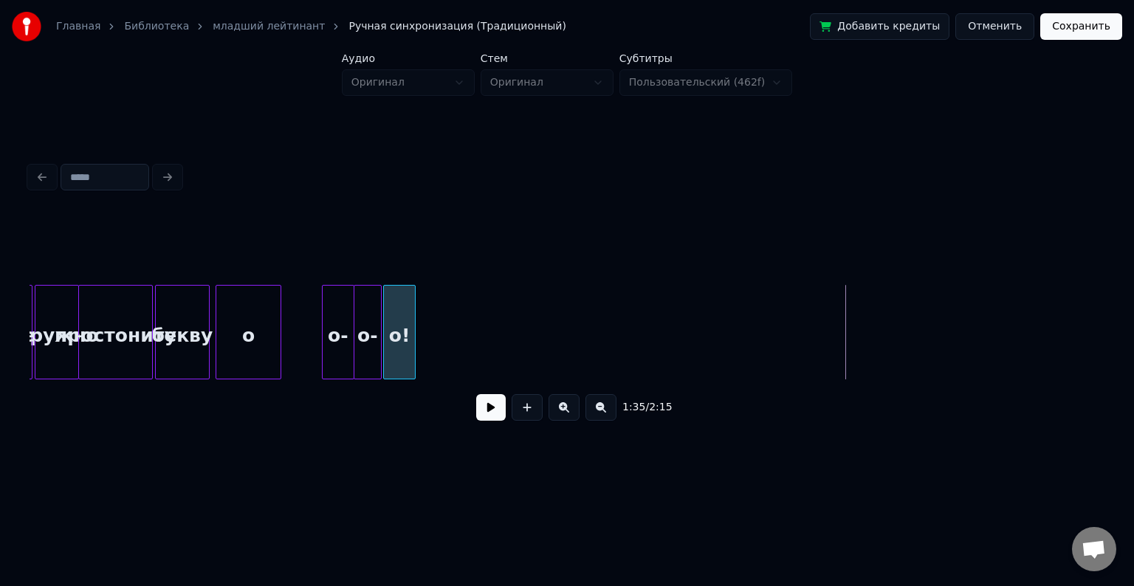
click at [398, 295] on div "о!" at bounding box center [399, 336] width 31 height 100
click at [276, 325] on div at bounding box center [278, 332] width 4 height 93
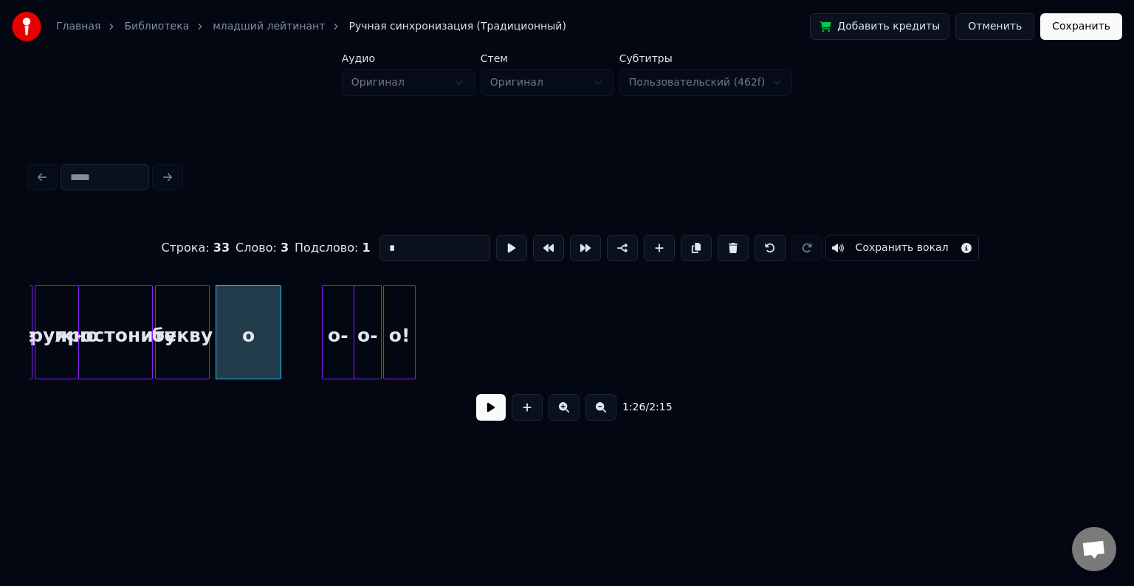
click at [485, 408] on button at bounding box center [491, 407] width 30 height 27
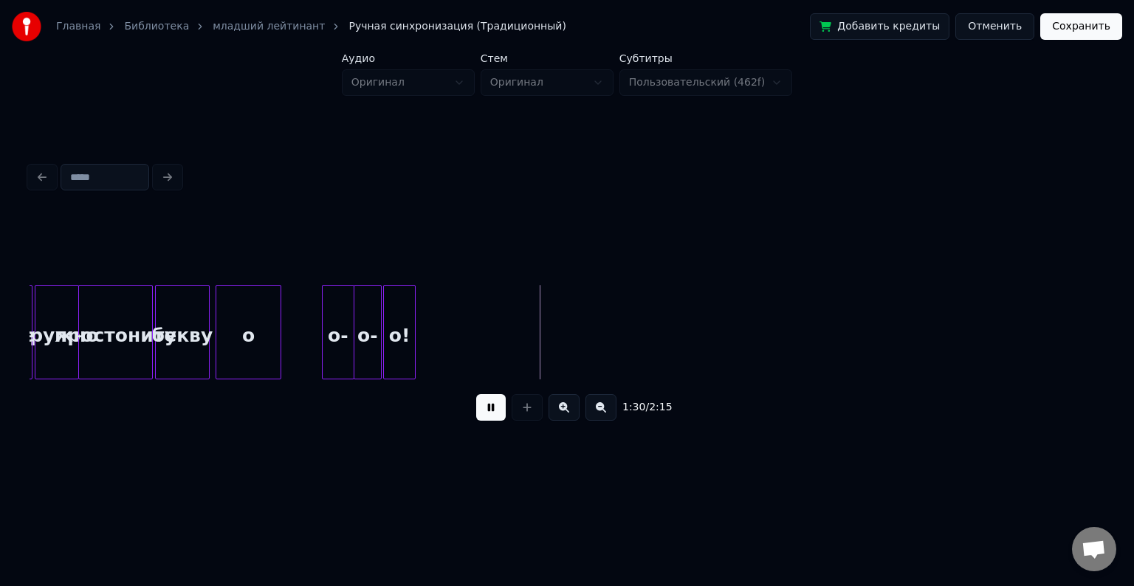
click at [485, 408] on button at bounding box center [491, 407] width 30 height 27
click at [496, 411] on button at bounding box center [491, 407] width 30 height 27
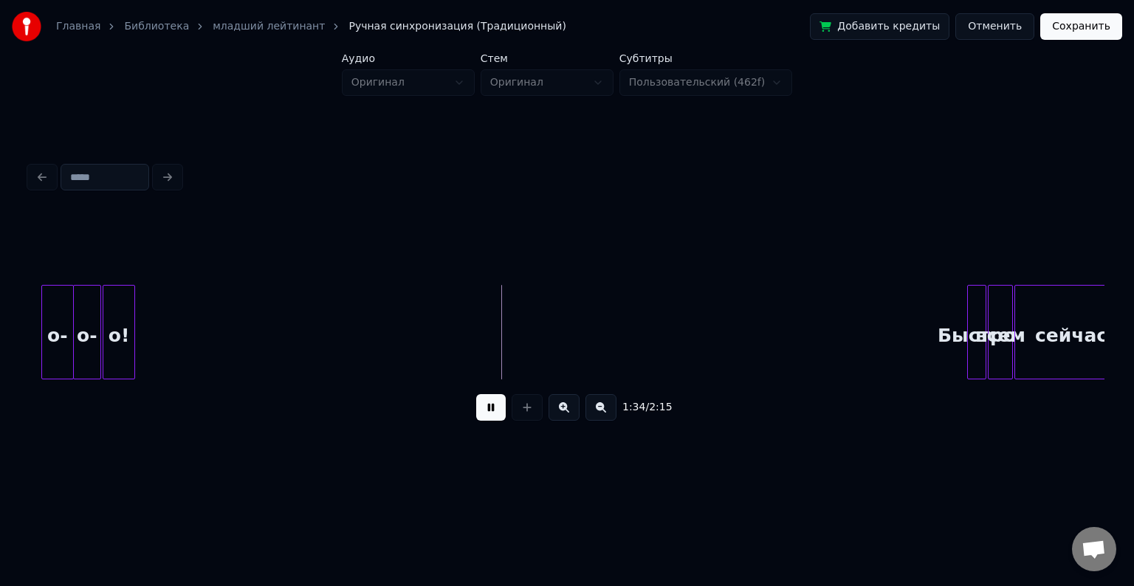
scroll to position [0, 6486]
click at [476, 394] on button at bounding box center [491, 407] width 30 height 27
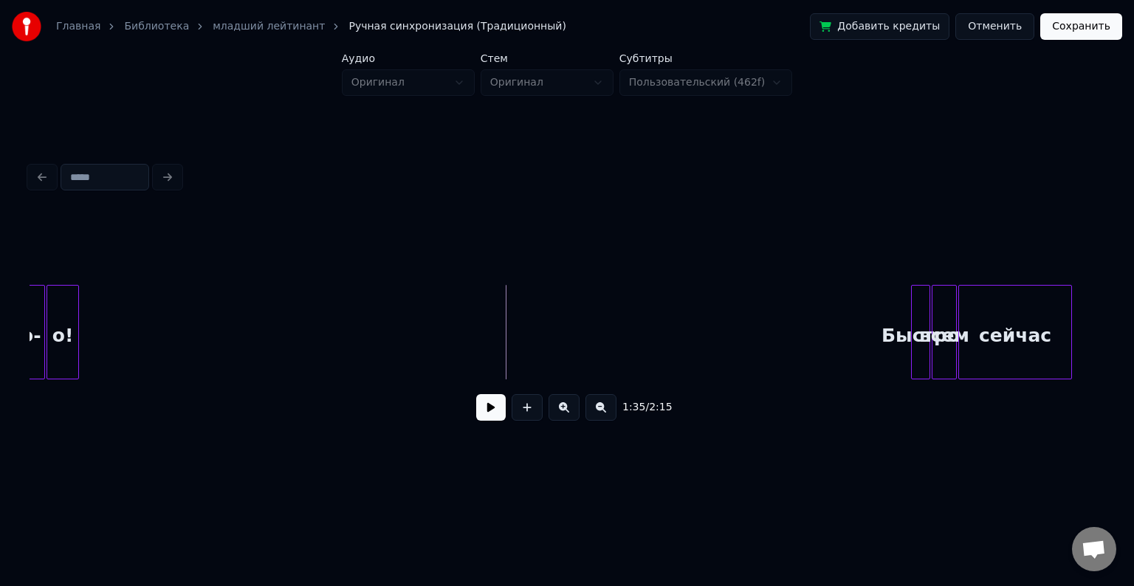
scroll to position [0, 6537]
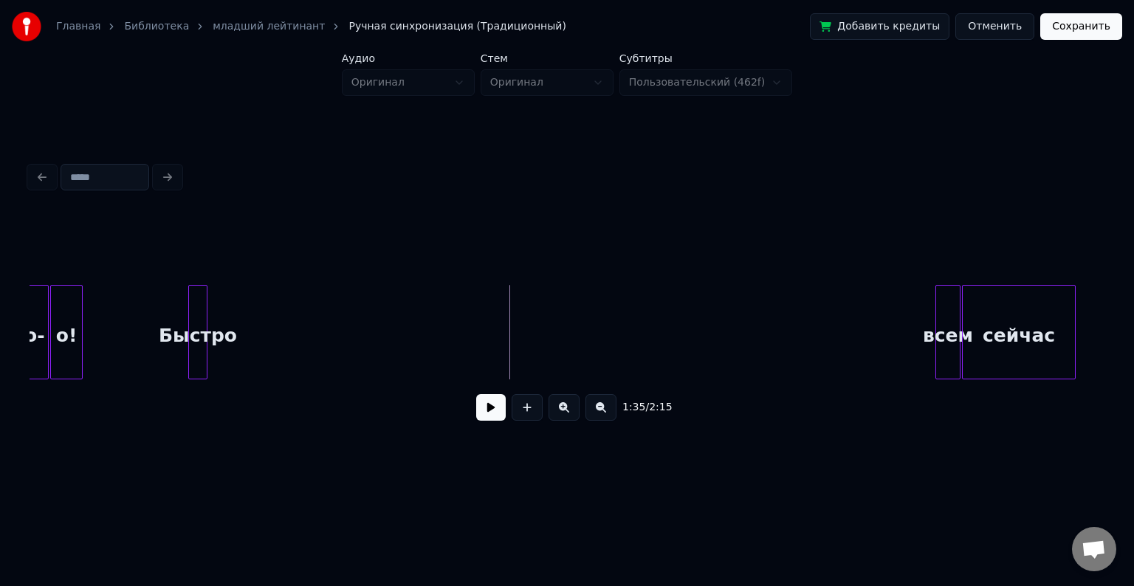
click at [198, 286] on div "Быстро" at bounding box center [198, 336] width 18 height 100
click at [233, 305] on div at bounding box center [232, 332] width 4 height 93
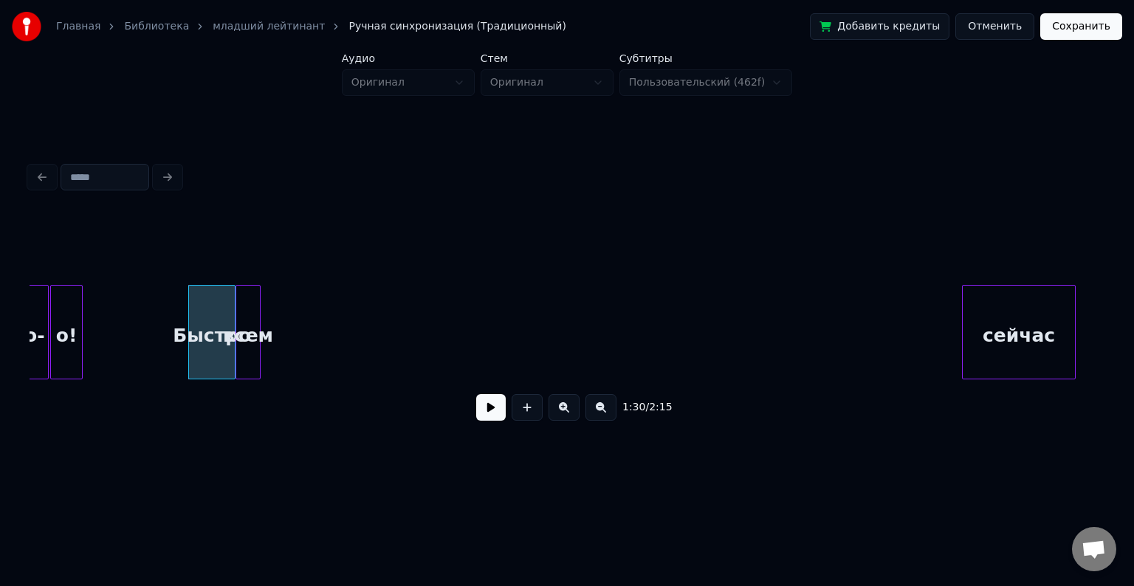
click at [254, 315] on div "всем" at bounding box center [248, 336] width 24 height 100
click at [493, 411] on button at bounding box center [491, 407] width 30 height 27
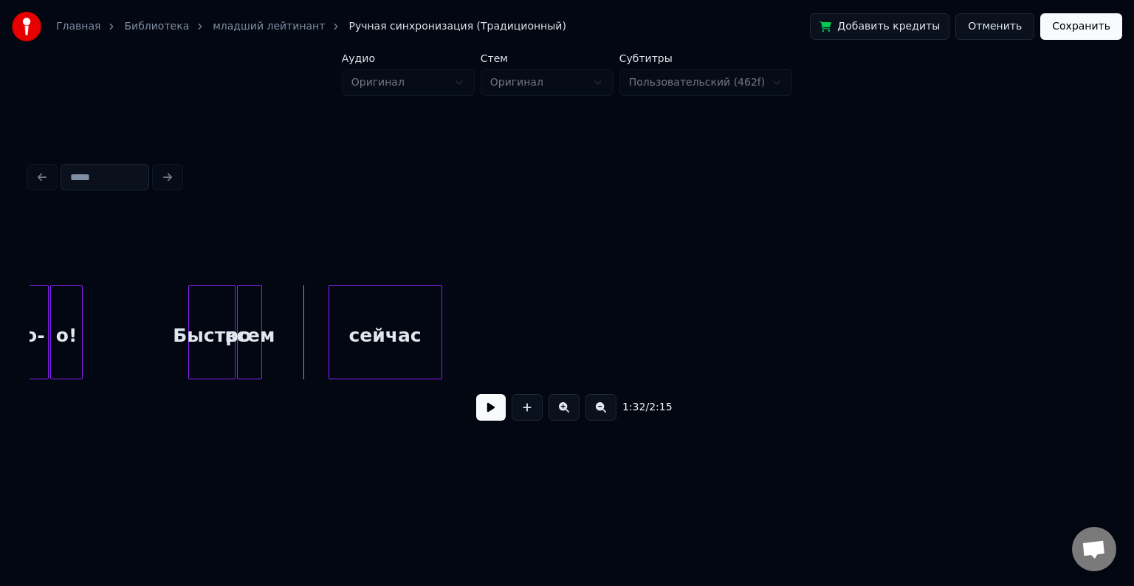
click at [399, 329] on div "сейчас" at bounding box center [385, 336] width 112 height 100
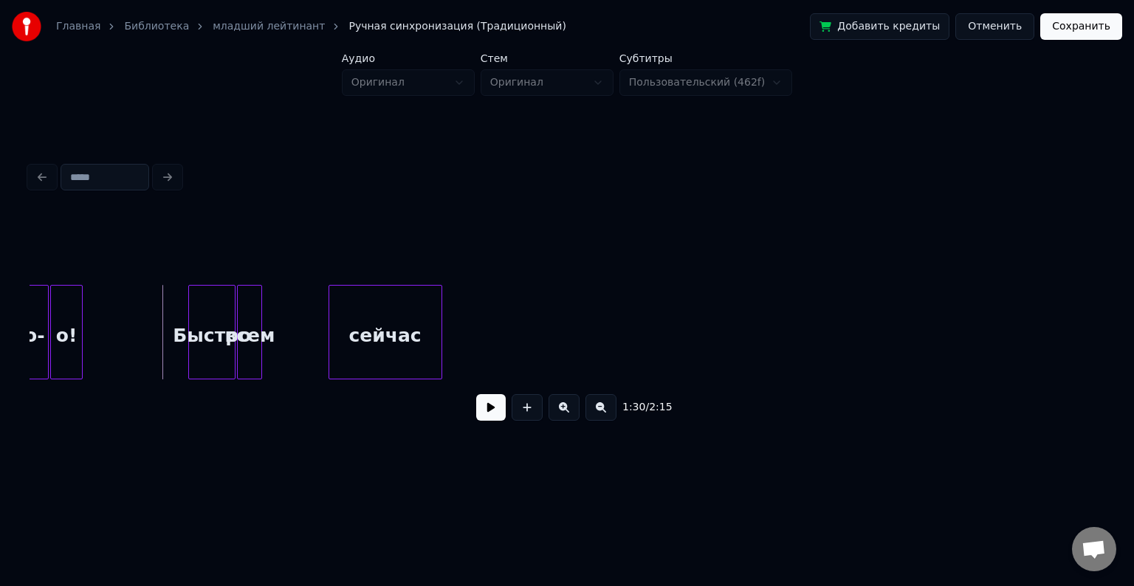
click at [493, 410] on button at bounding box center [491, 407] width 30 height 27
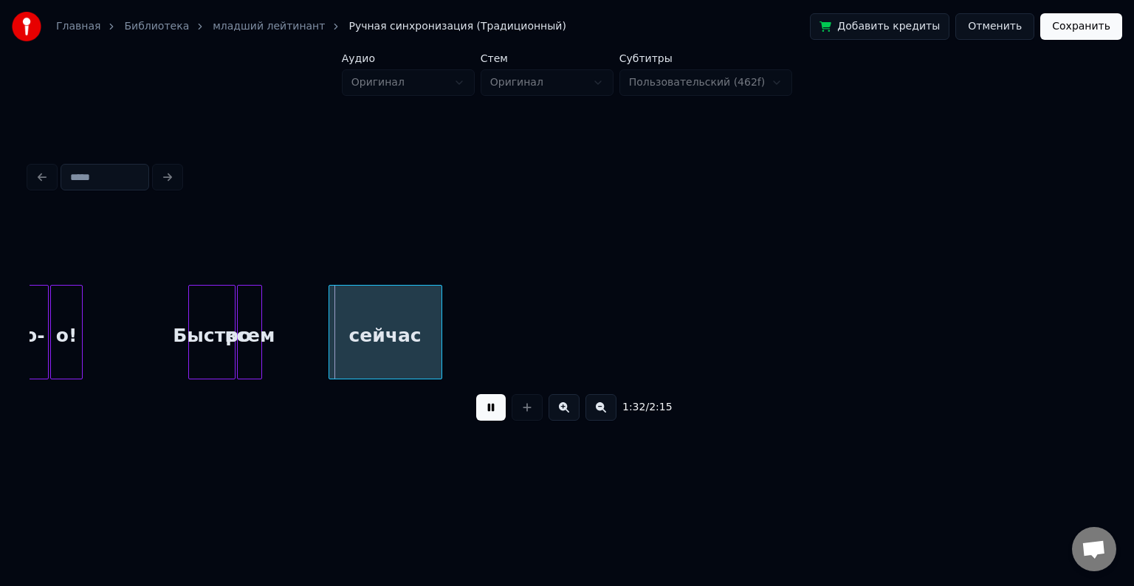
click at [493, 410] on button at bounding box center [491, 407] width 30 height 27
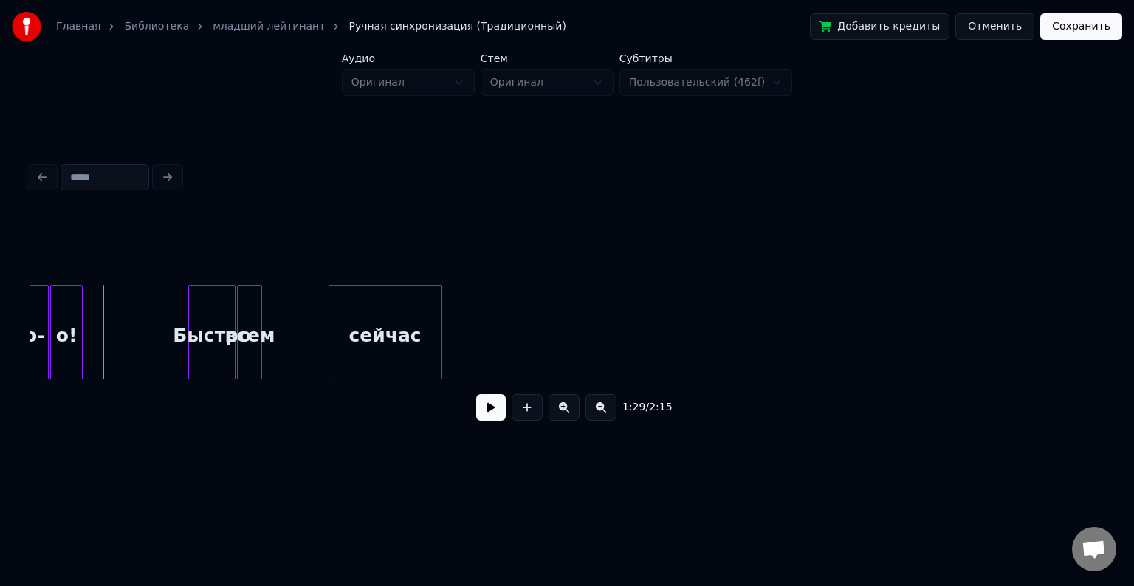
click at [483, 419] on button at bounding box center [491, 407] width 30 height 27
click at [218, 314] on div at bounding box center [216, 332] width 4 height 93
click at [227, 319] on div "всем" at bounding box center [233, 336] width 24 height 100
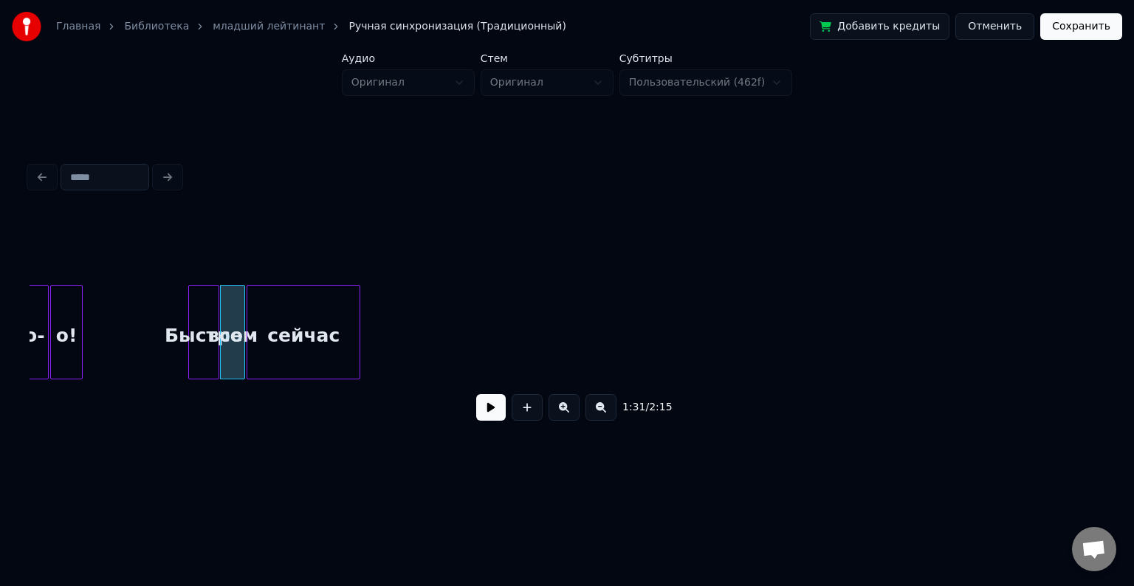
click at [294, 319] on div "сейчас" at bounding box center [303, 336] width 112 height 100
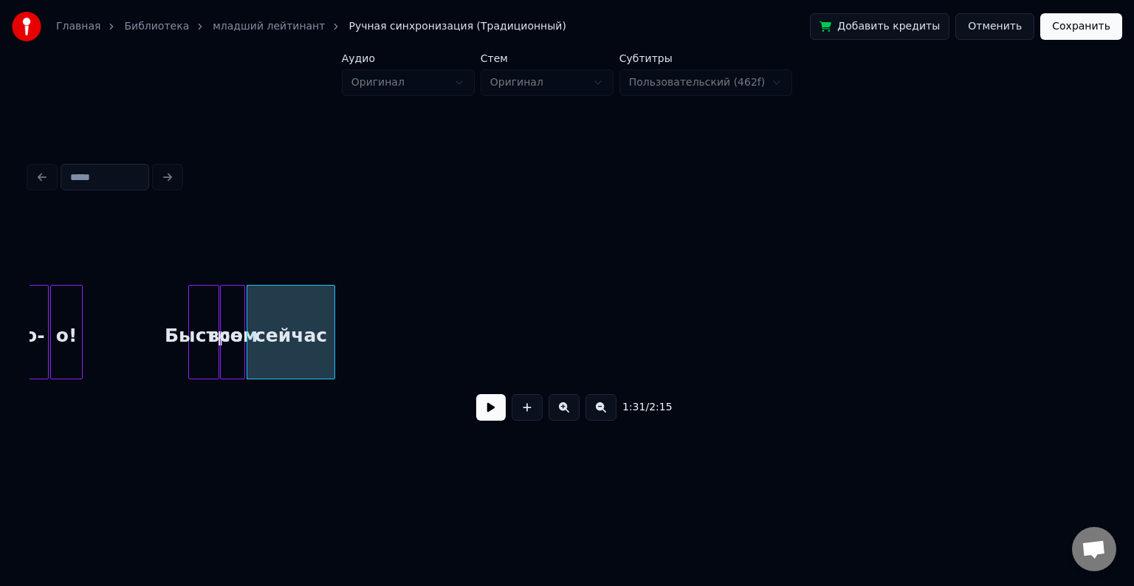
click at [334, 322] on div at bounding box center [332, 332] width 4 height 93
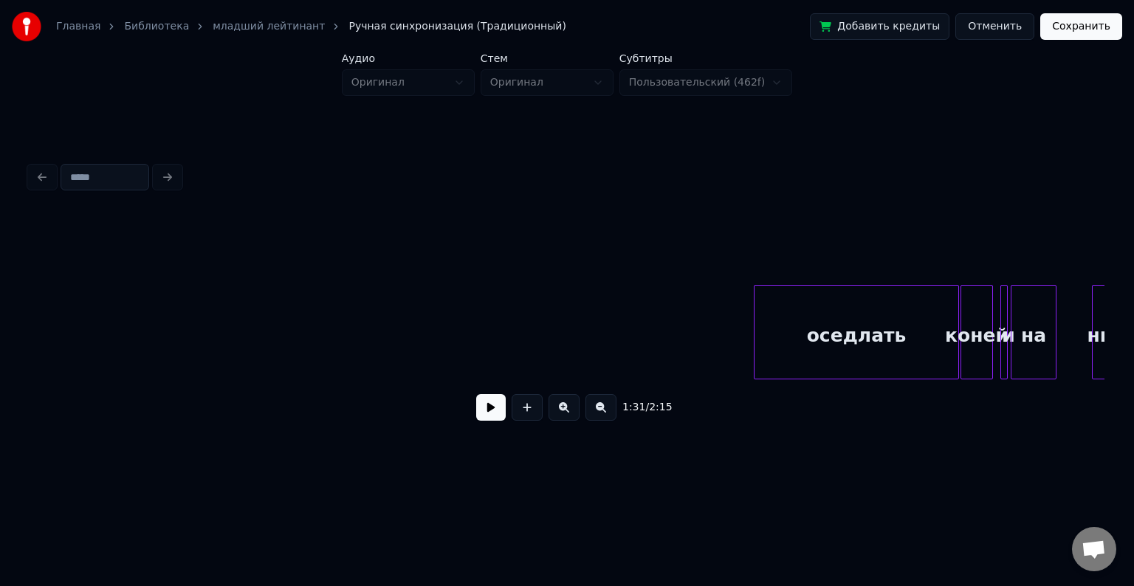
scroll to position [0, 6897]
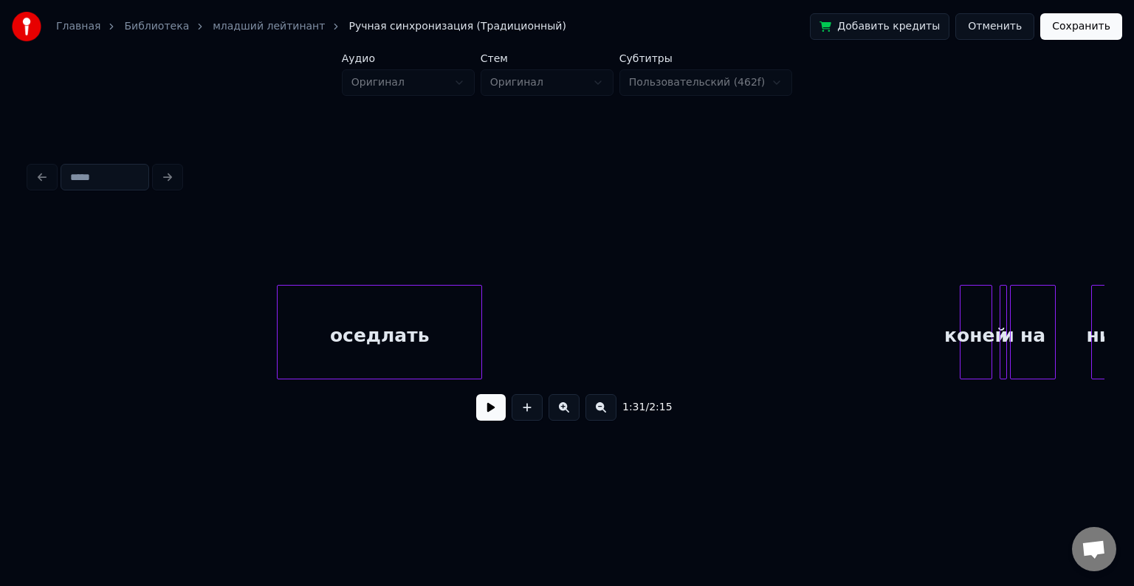
click at [343, 332] on div "оседлать" at bounding box center [380, 336] width 204 height 100
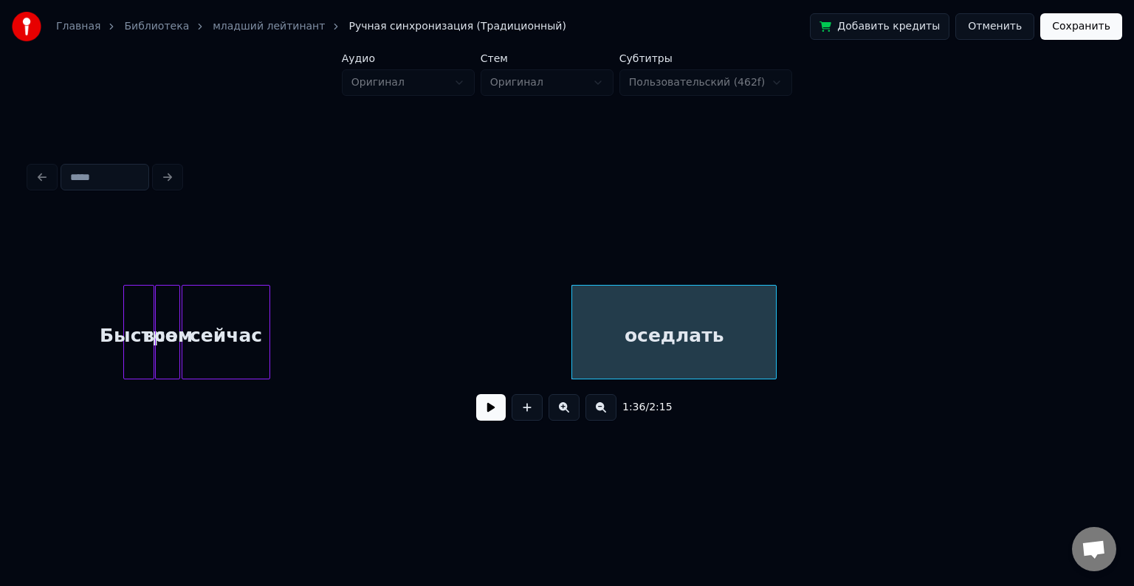
scroll to position [0, 6592]
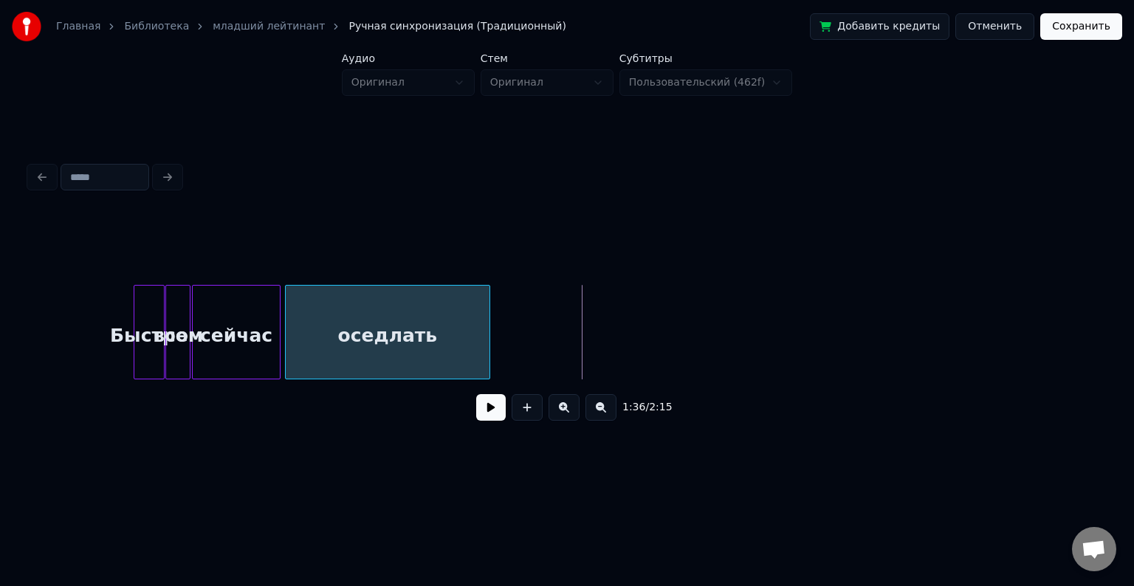
click at [329, 332] on div "оседлать" at bounding box center [388, 336] width 204 height 100
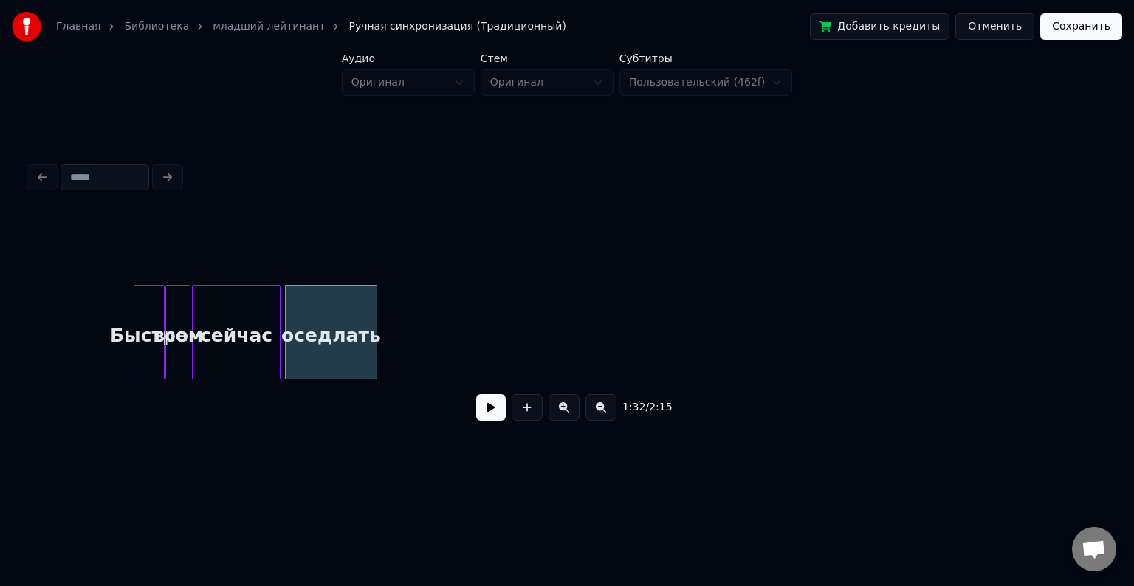
click at [375, 331] on div at bounding box center [374, 332] width 4 height 93
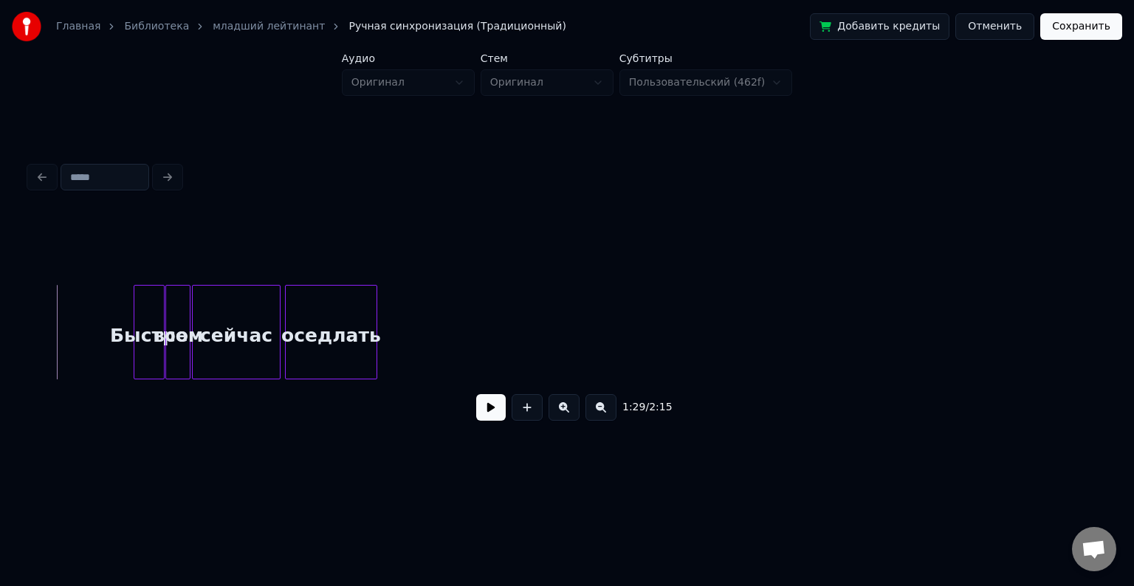
click at [484, 417] on button at bounding box center [491, 407] width 30 height 27
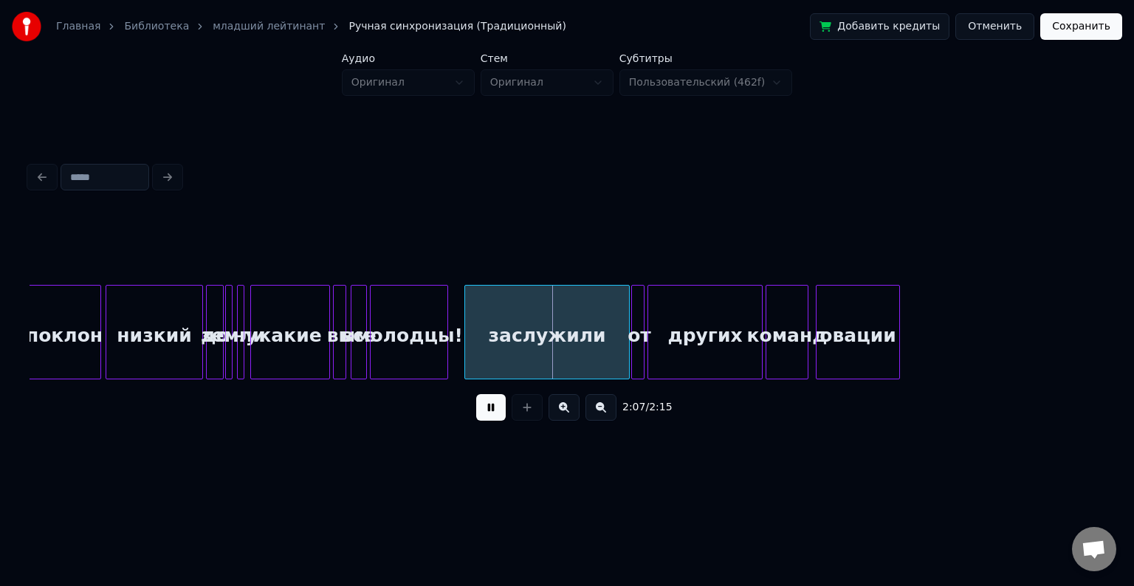
scroll to position [0, 8922]
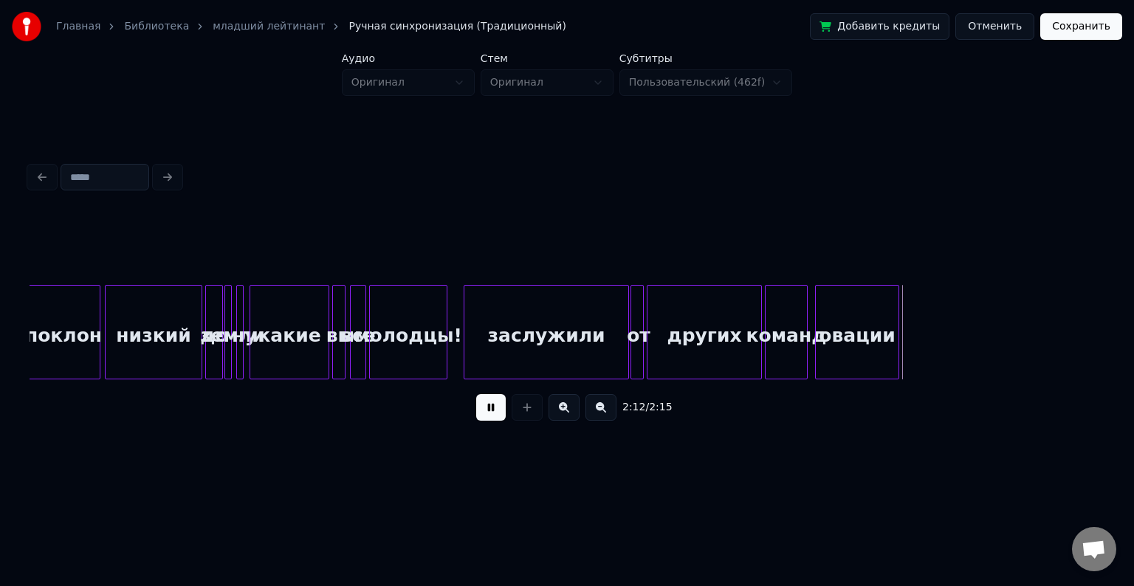
click at [476, 394] on button at bounding box center [491, 407] width 30 height 27
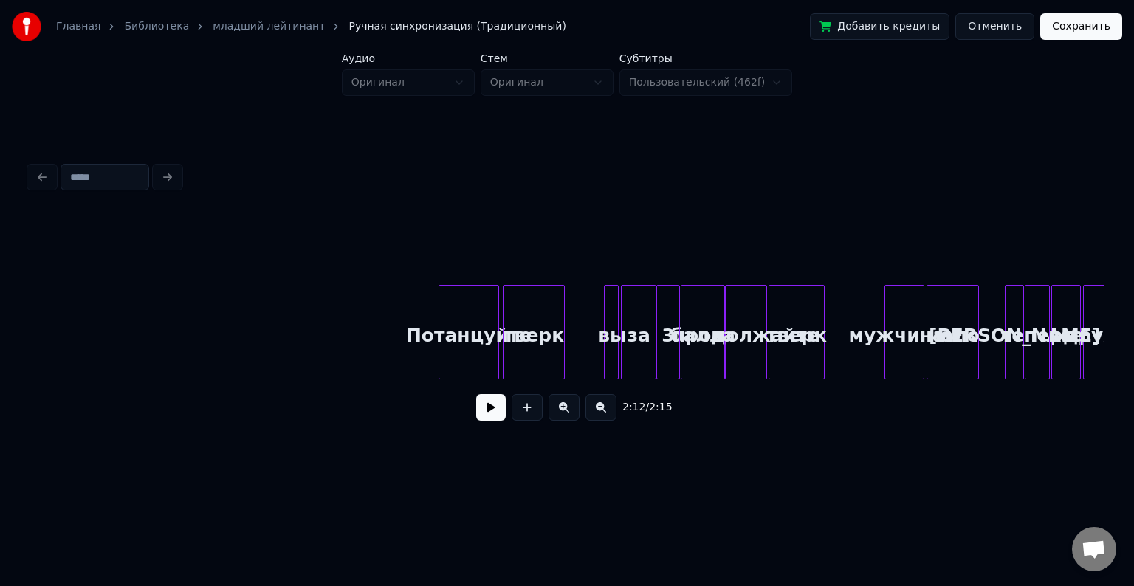
scroll to position [0, 5155]
click at [487, 421] on button at bounding box center [491, 407] width 30 height 27
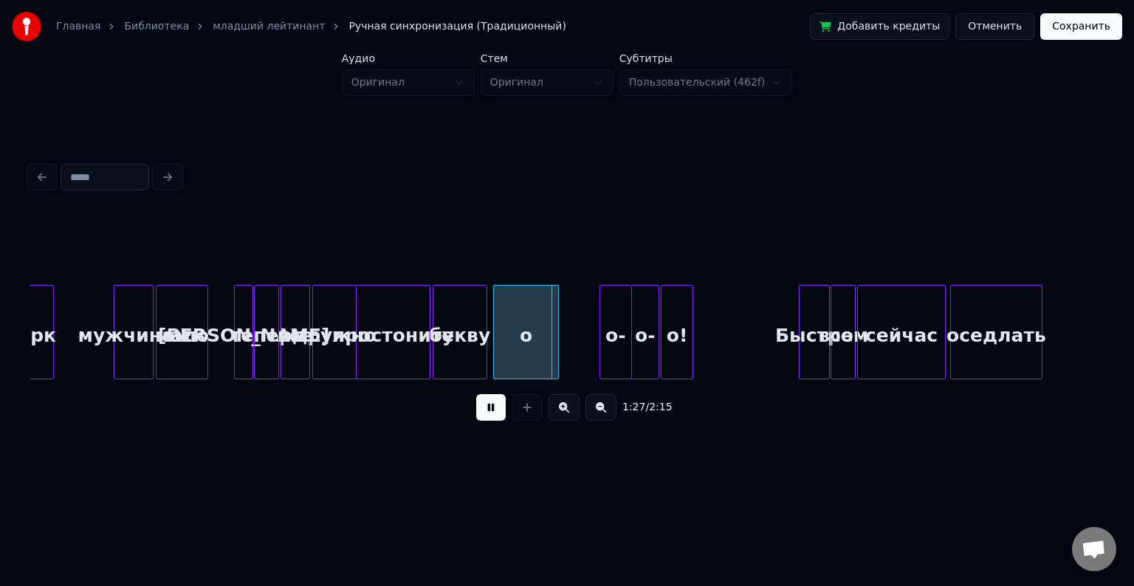
scroll to position [0, 5927]
click at [491, 421] on button at bounding box center [491, 407] width 30 height 27
click at [682, 323] on div "о!" at bounding box center [677, 336] width 31 height 100
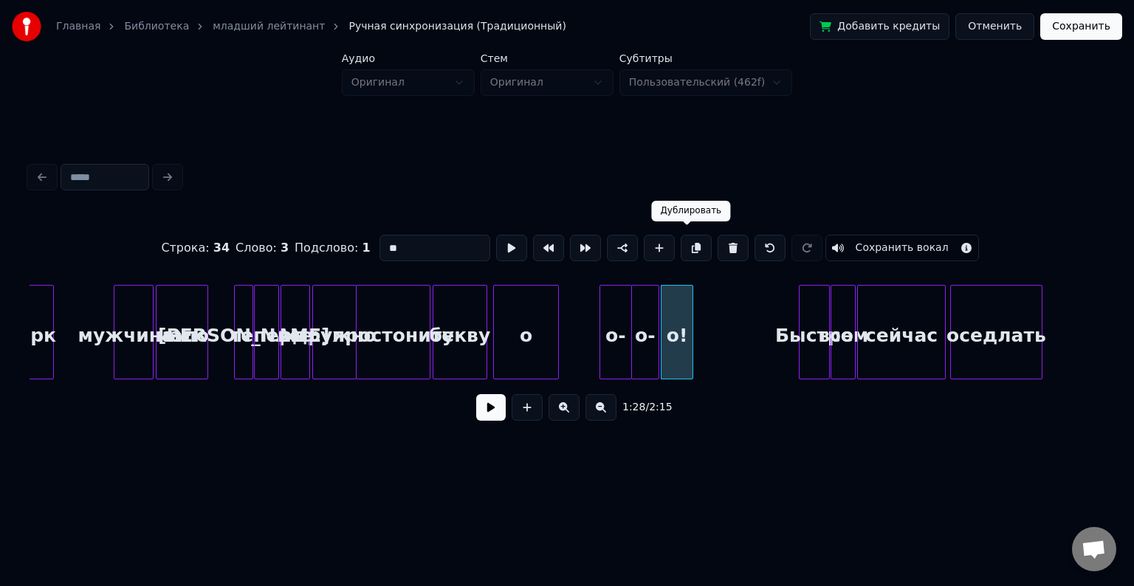
click at [686, 235] on button at bounding box center [696, 248] width 31 height 27
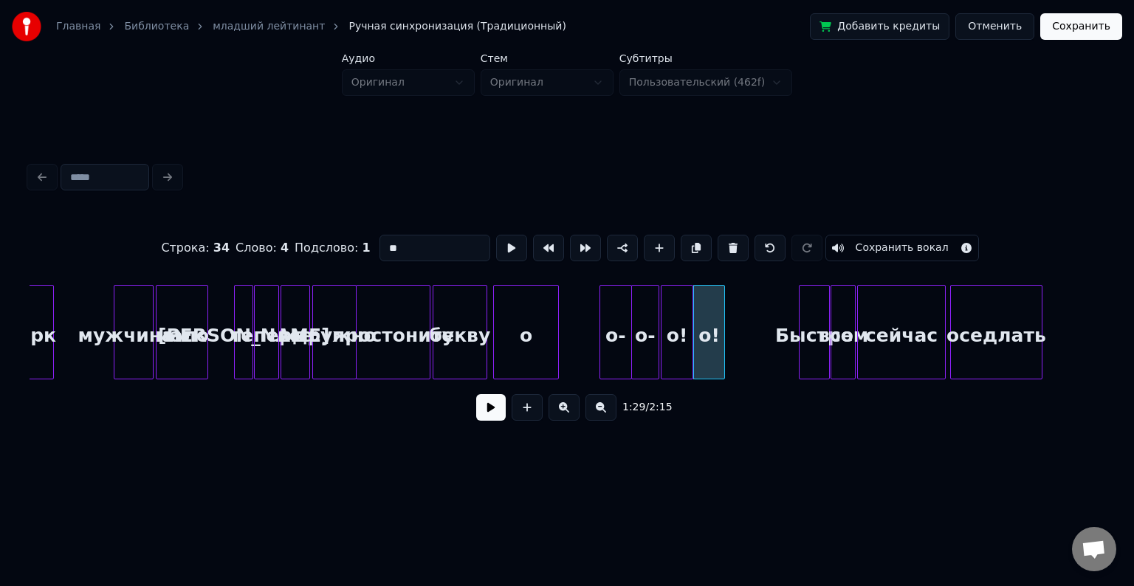
click at [708, 316] on div "о!" at bounding box center [709, 336] width 31 height 100
click at [733, 244] on button at bounding box center [733, 248] width 31 height 27
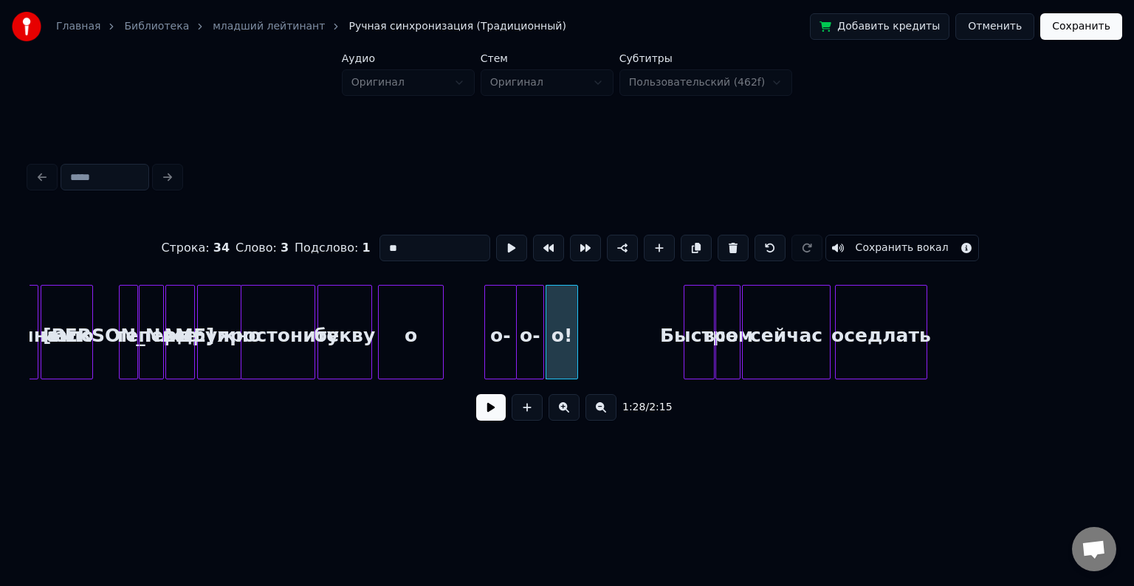
scroll to position [0, 6042]
click at [697, 322] on div "Быстро" at bounding box center [700, 336] width 30 height 100
type input "******"
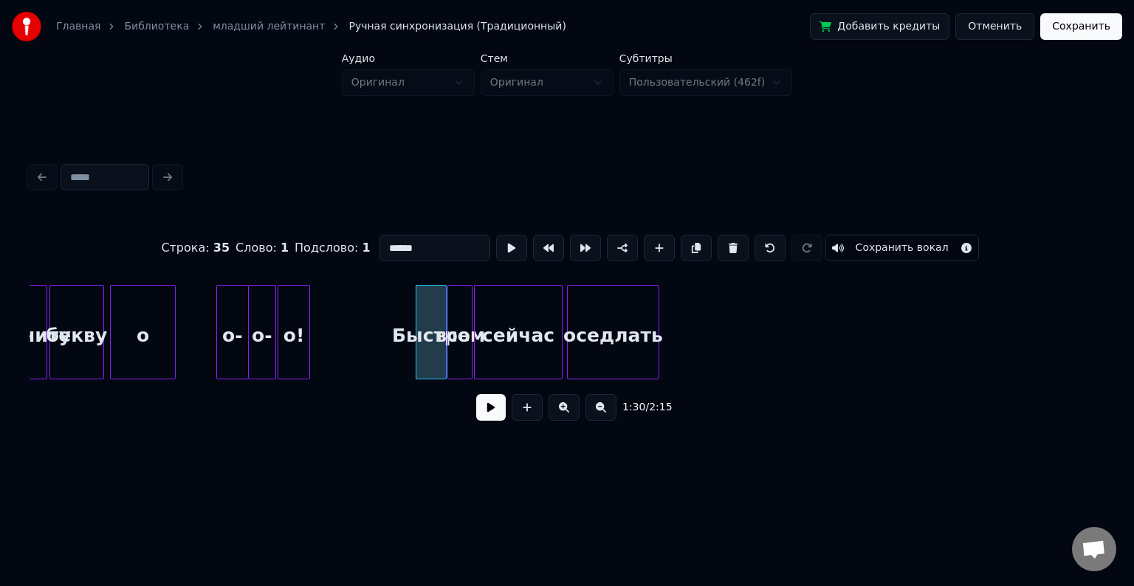
scroll to position [0, 6311]
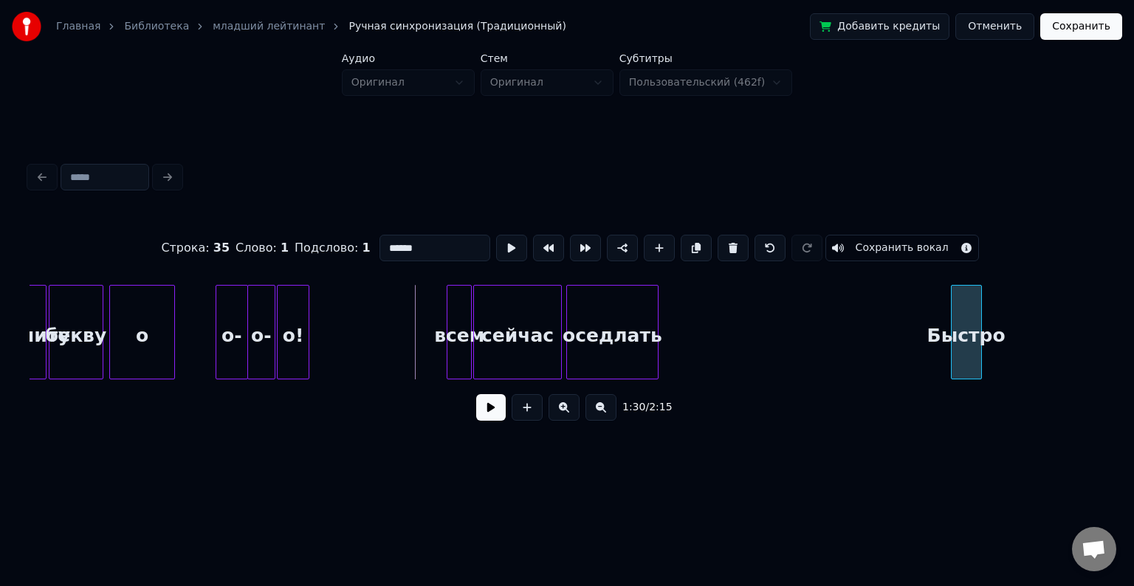
click at [982, 334] on div "Быстро" at bounding box center [967, 336] width 30 height 100
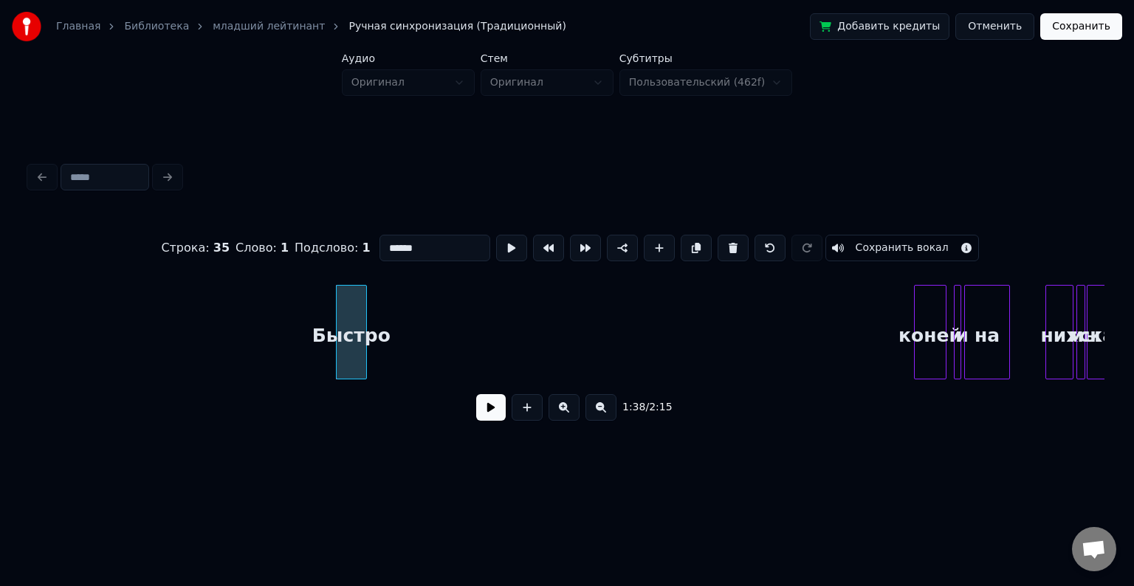
scroll to position [0, 6945]
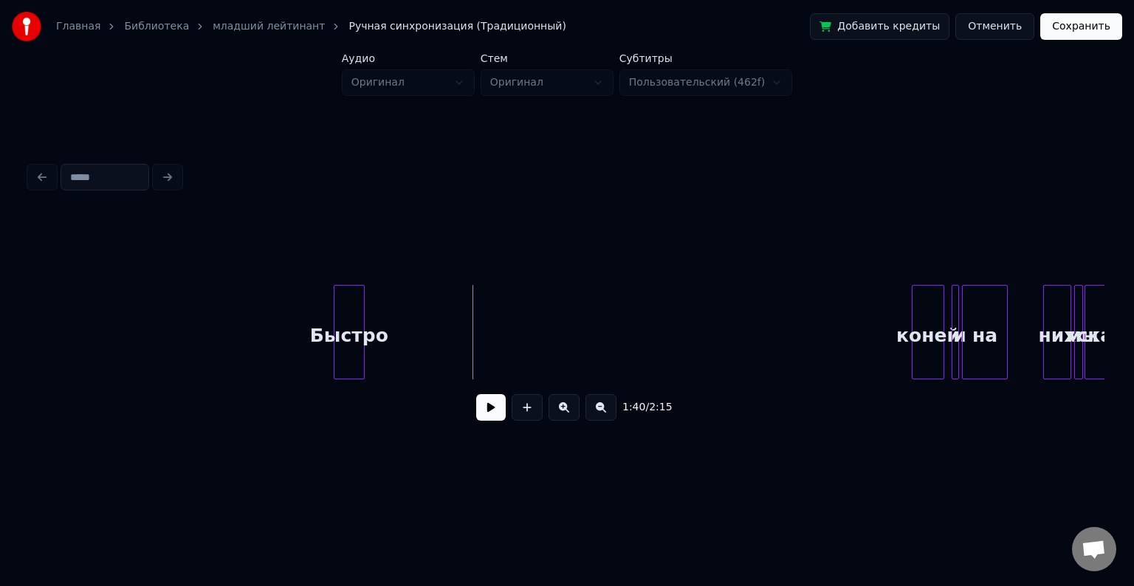
click at [493, 419] on button at bounding box center [491, 407] width 30 height 27
click at [866, 316] on div "Быстро" at bounding box center [867, 336] width 30 height 100
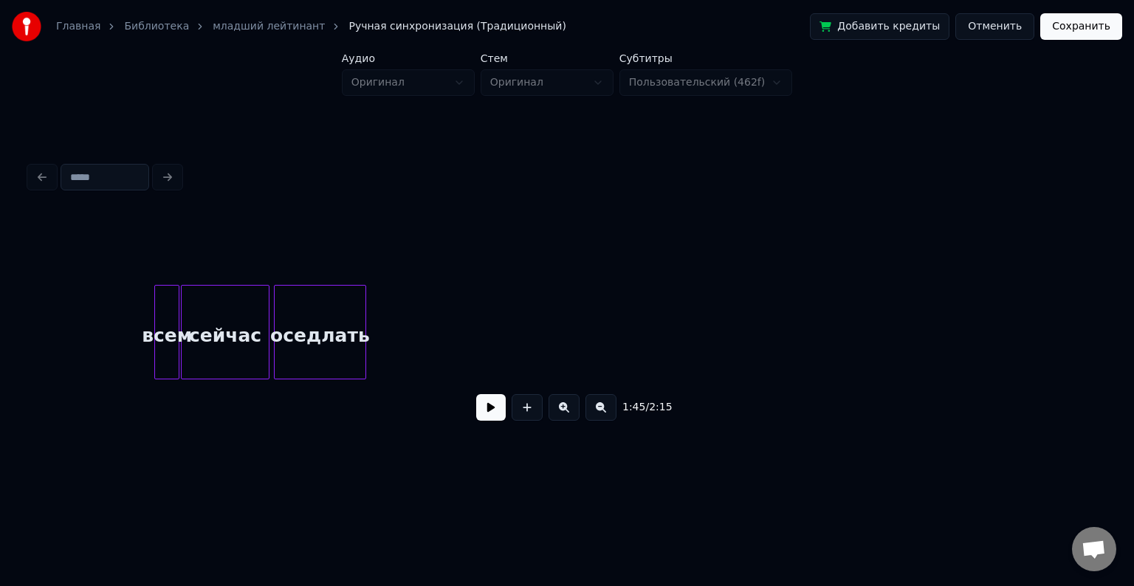
scroll to position [0, 6603]
click at [806, 294] on div "всем" at bounding box center [801, 336] width 24 height 100
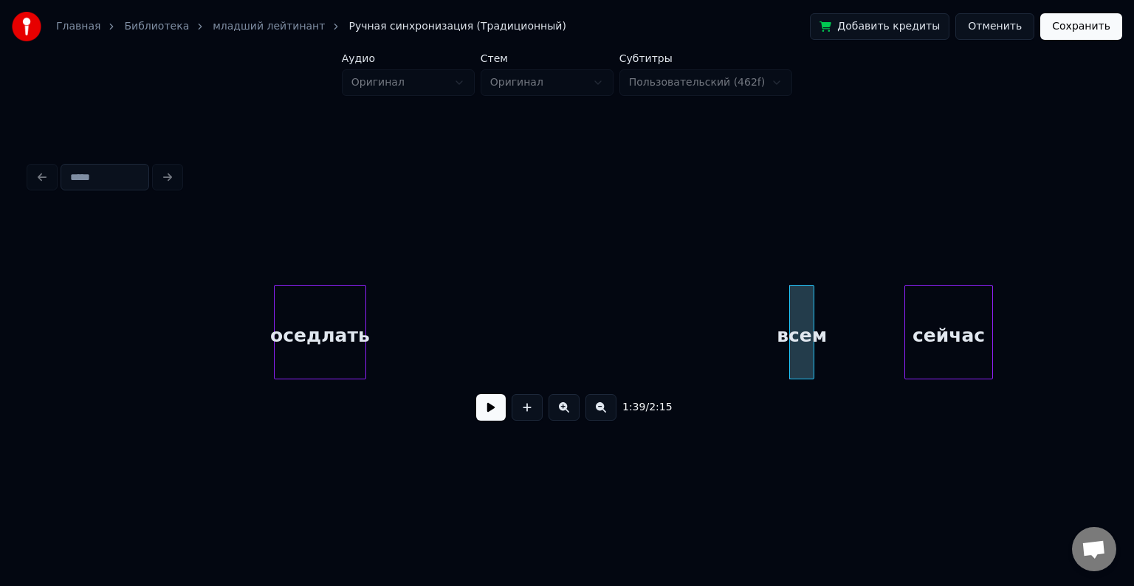
click at [958, 325] on div "сейчас" at bounding box center [949, 336] width 87 height 100
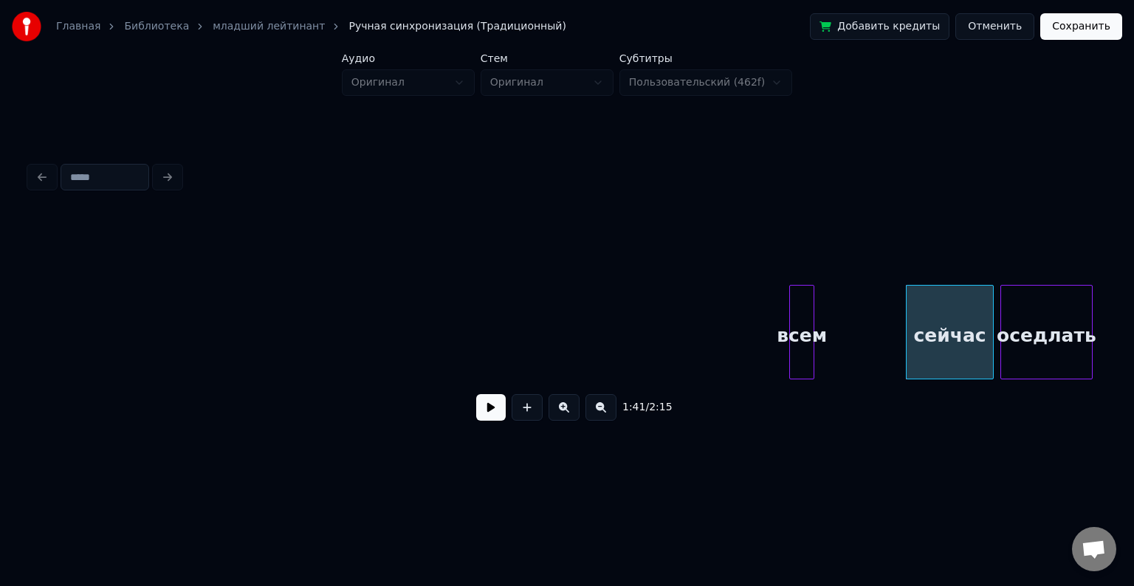
click at [1032, 353] on div "оседлать" at bounding box center [1047, 336] width 91 height 100
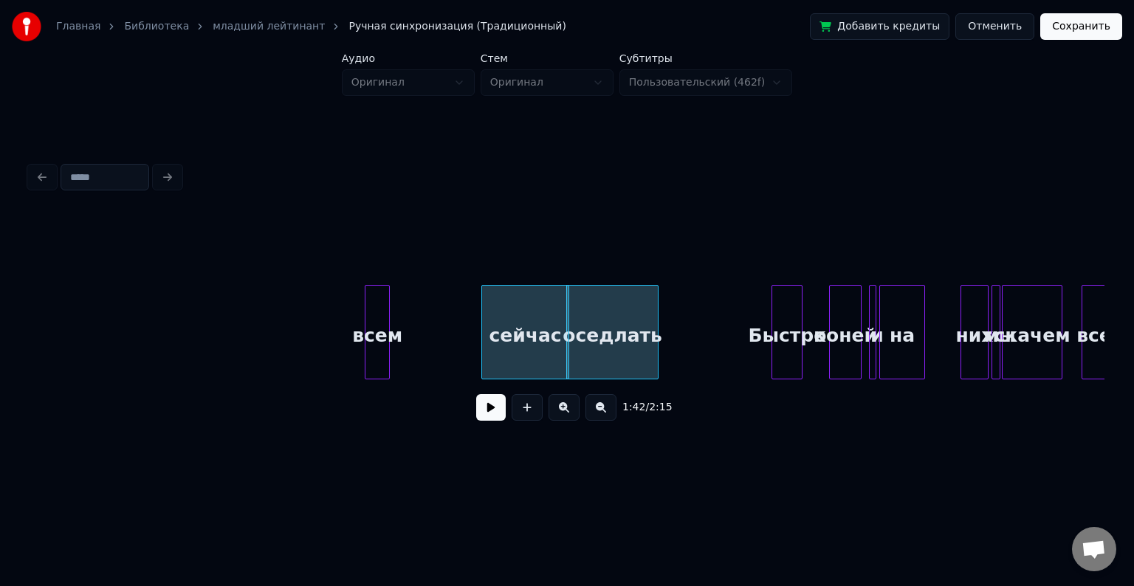
scroll to position [0, 7031]
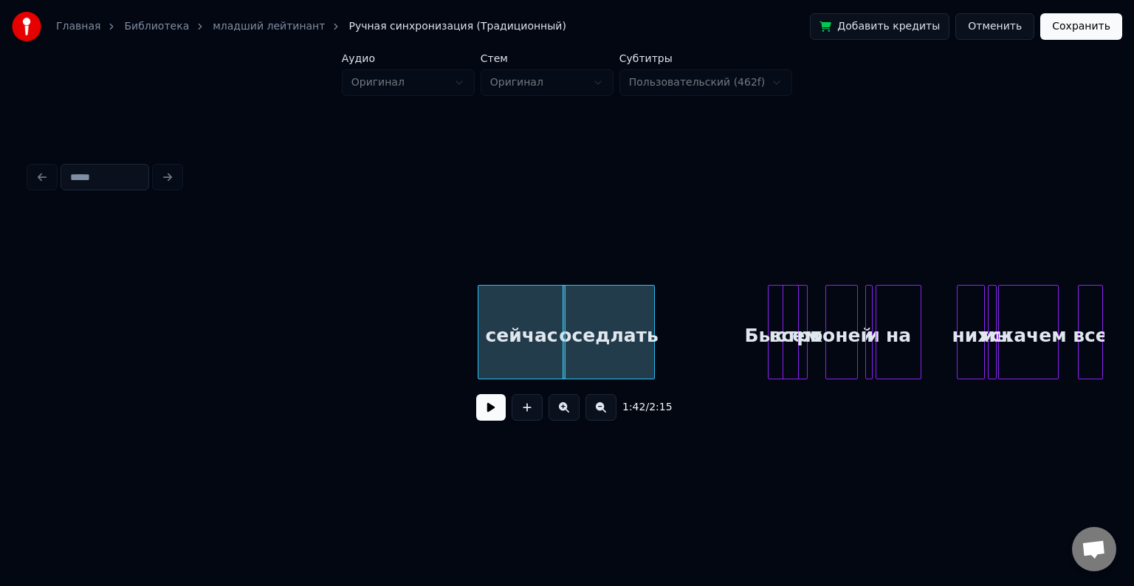
click at [801, 306] on div "всем" at bounding box center [796, 336] width 24 height 100
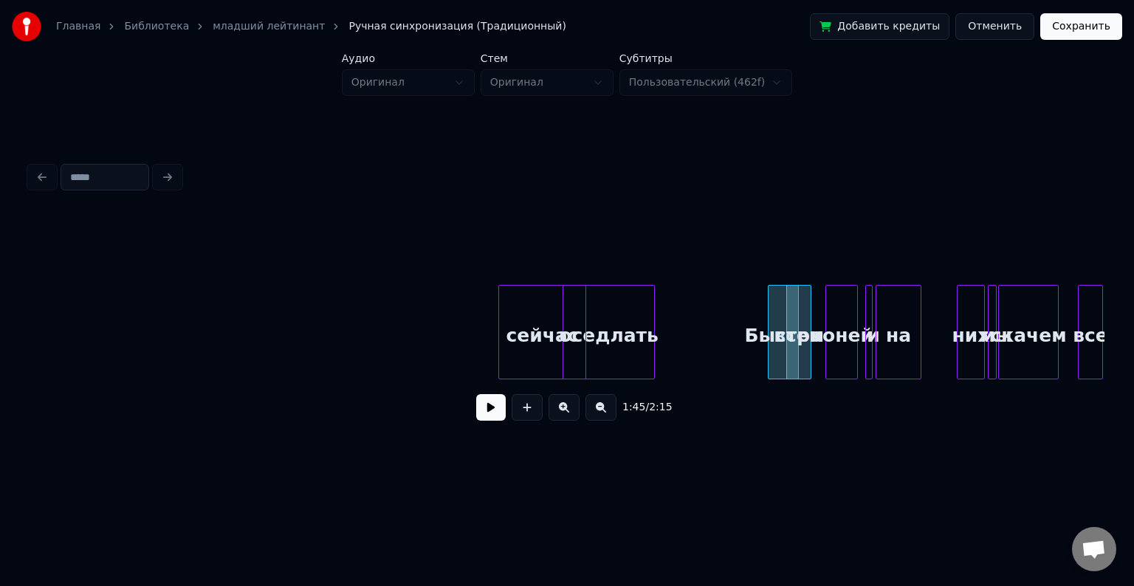
click at [547, 315] on div "сейчас" at bounding box center [542, 336] width 87 height 100
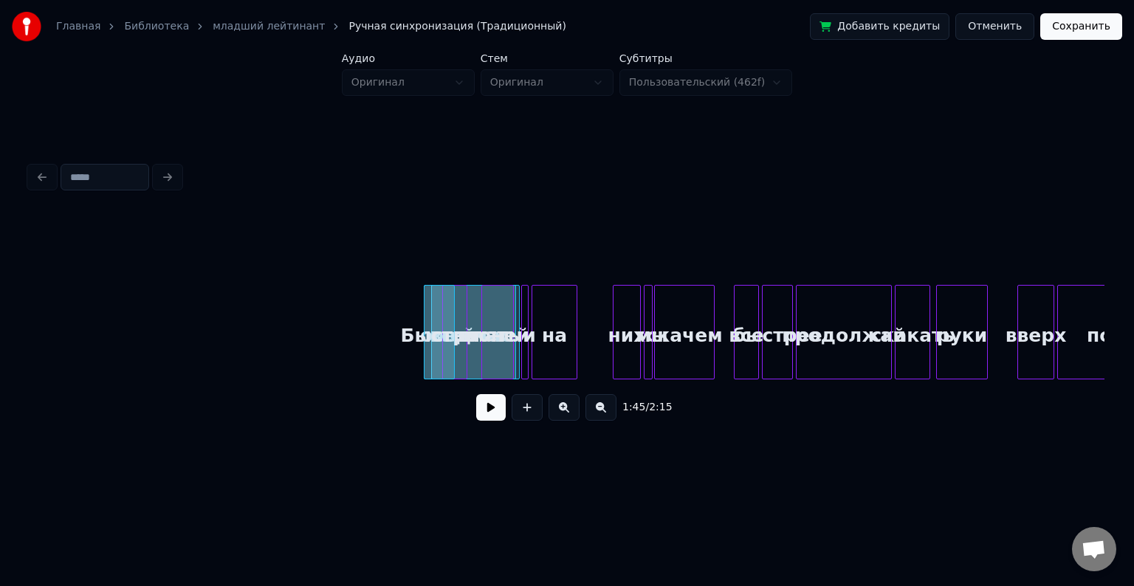
scroll to position [0, 7373]
click at [561, 420] on button at bounding box center [564, 407] width 31 height 27
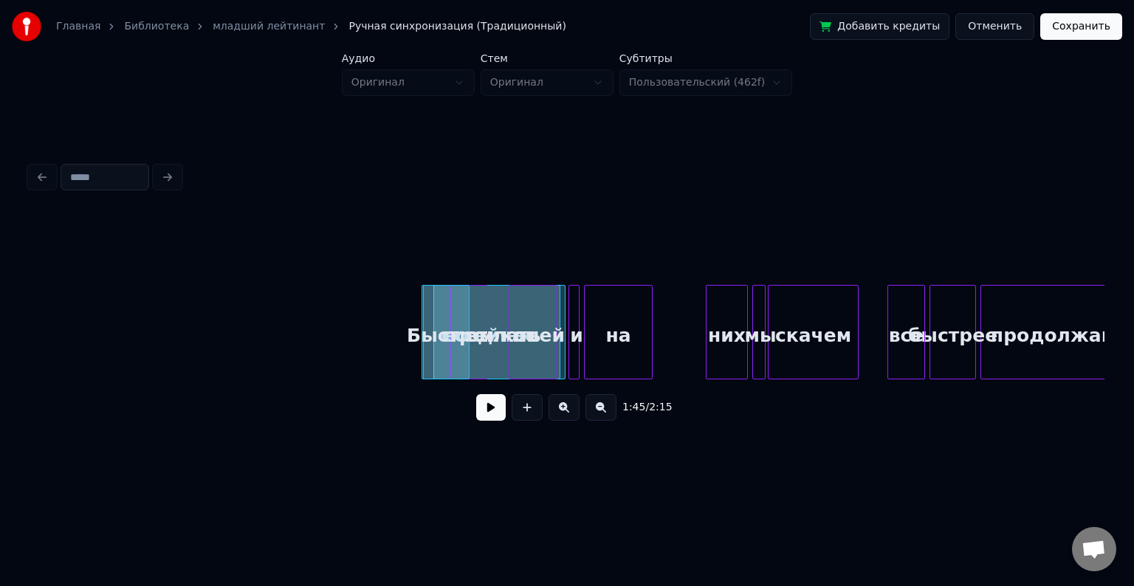
click at [561, 420] on button at bounding box center [564, 407] width 31 height 27
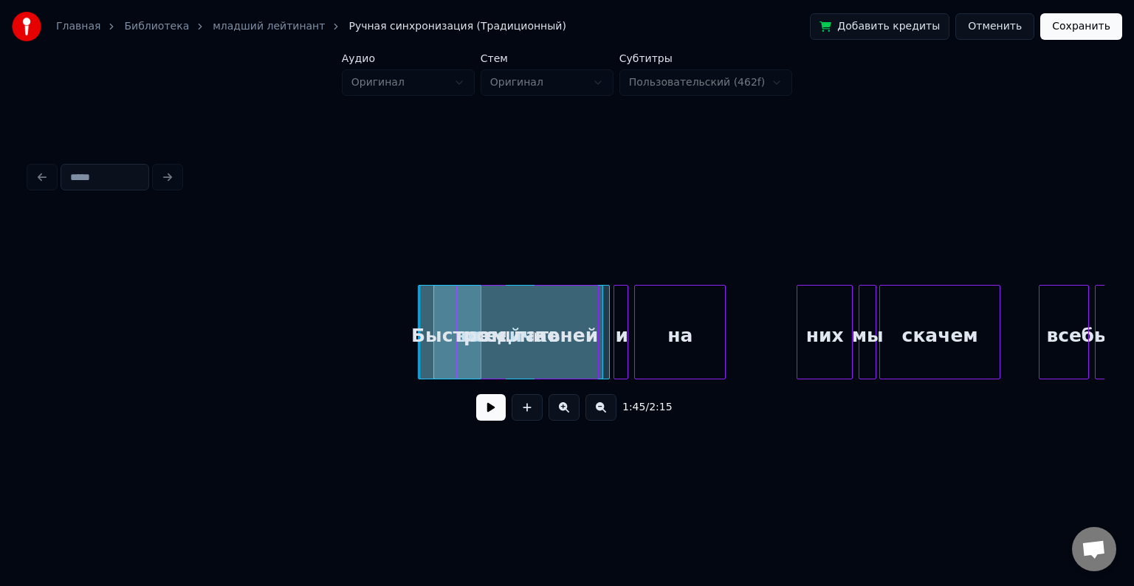
click at [292, 274] on div at bounding box center [567, 248] width 1075 height 74
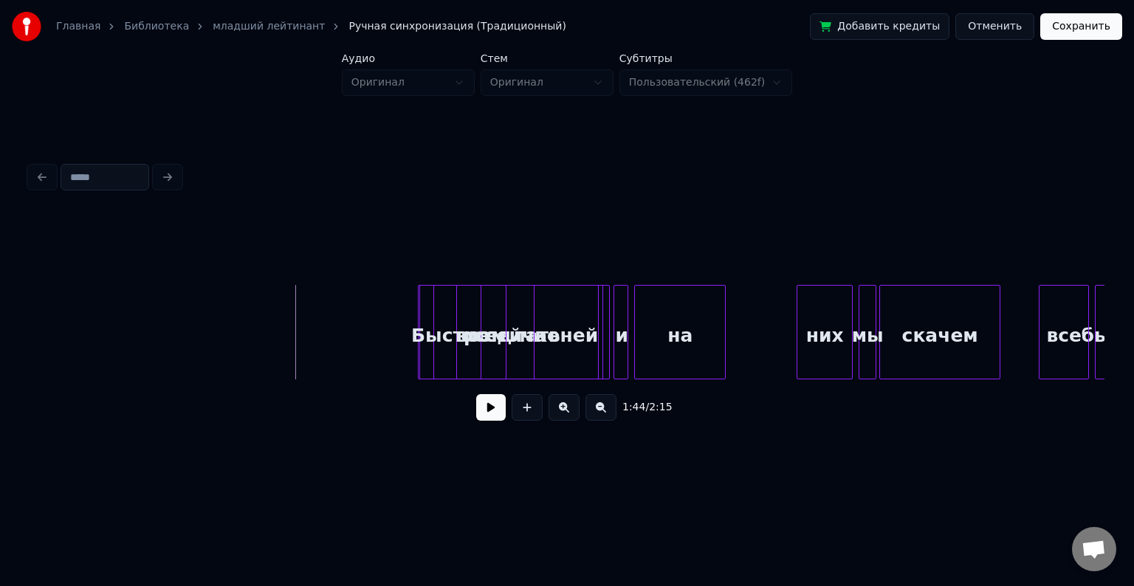
click at [499, 417] on button at bounding box center [491, 407] width 30 height 27
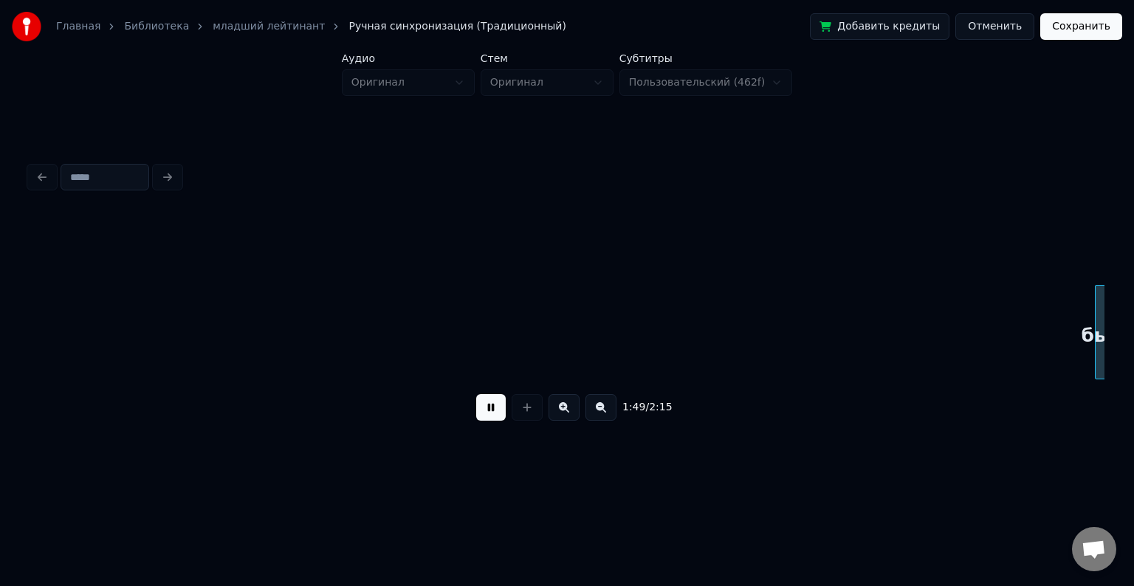
scroll to position [0, 16226]
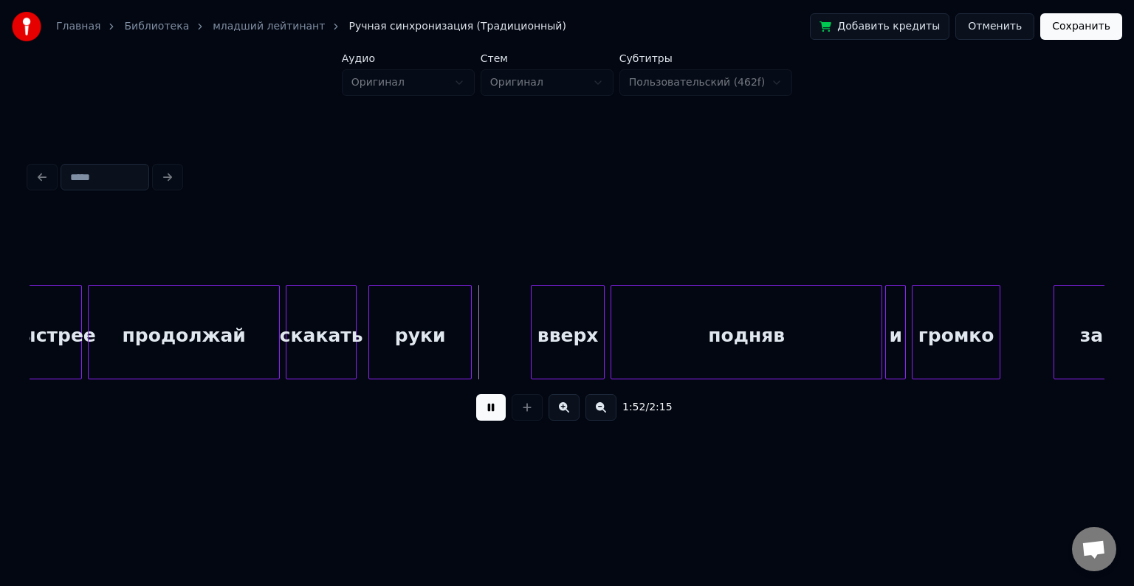
click at [490, 417] on button at bounding box center [491, 407] width 30 height 27
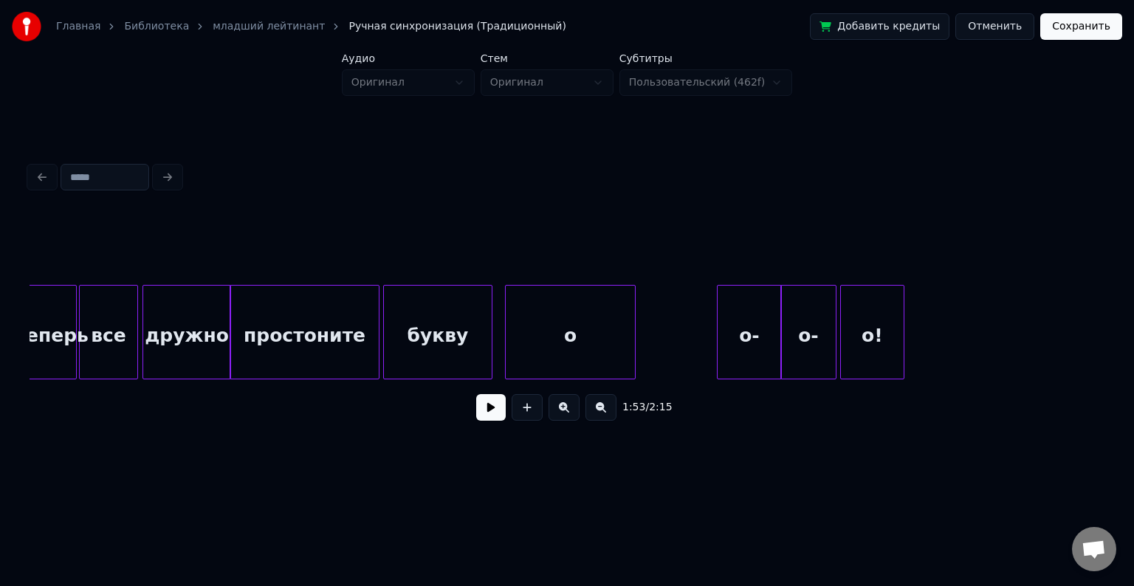
scroll to position [0, 12291]
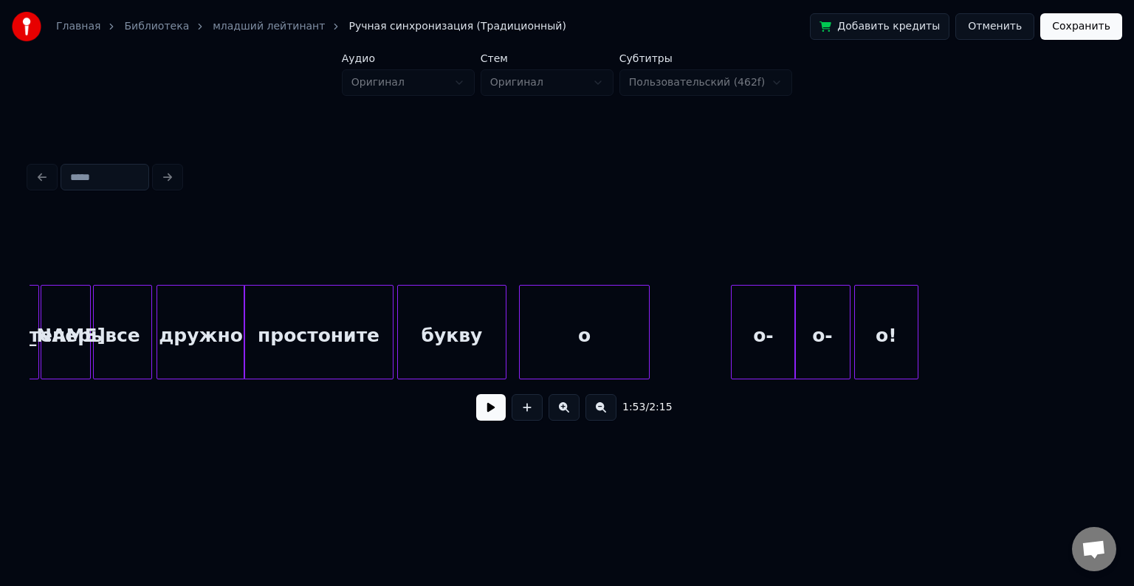
click at [174, 304] on div "дружно" at bounding box center [200, 336] width 87 height 100
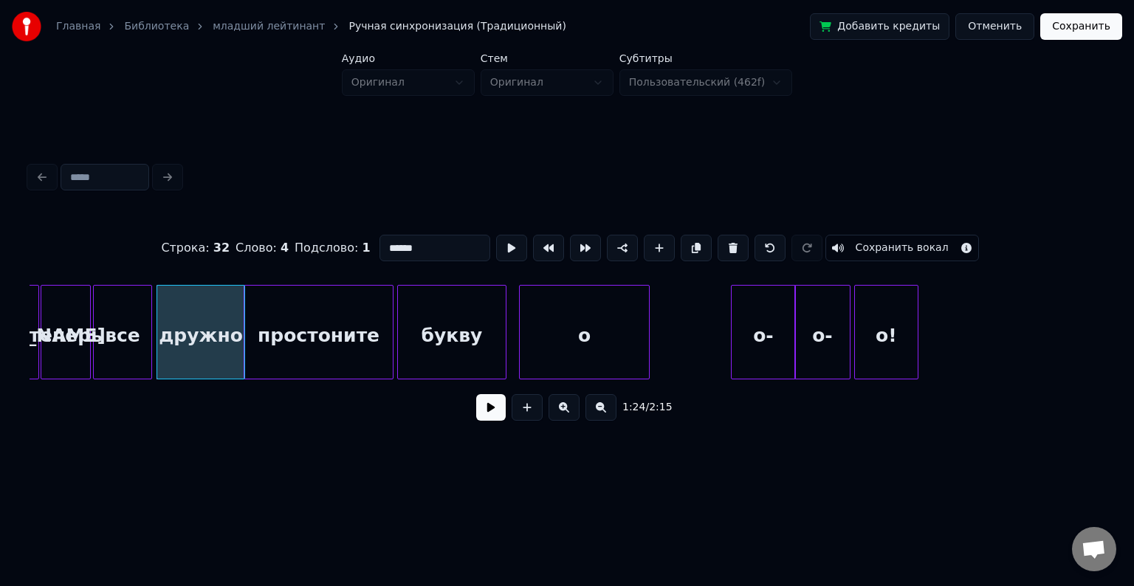
click at [491, 420] on button at bounding box center [491, 407] width 30 height 27
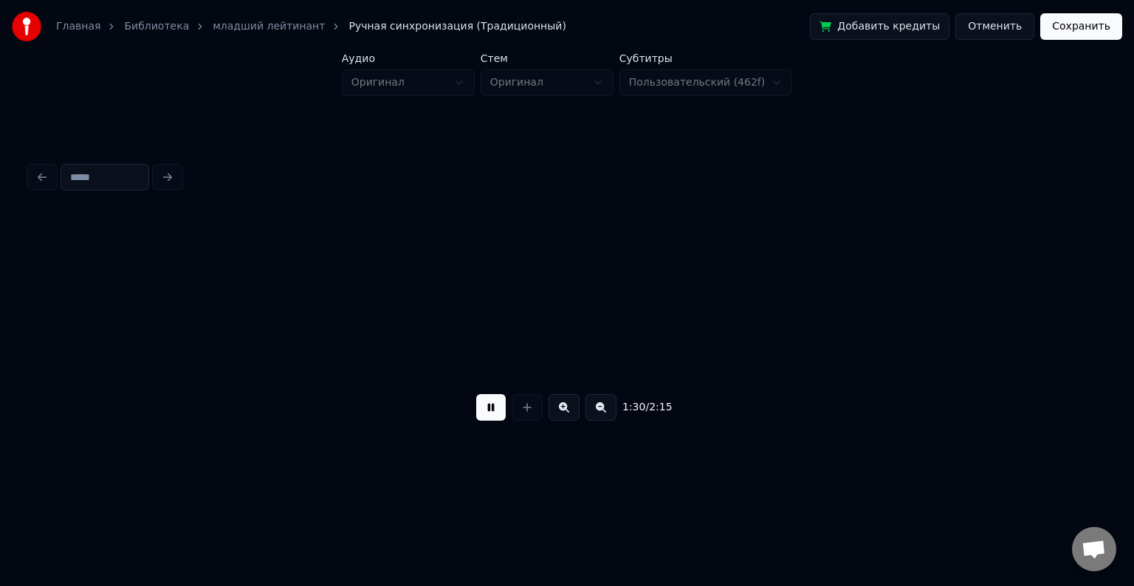
scroll to position [0, 13369]
click at [491, 420] on button at bounding box center [491, 407] width 30 height 27
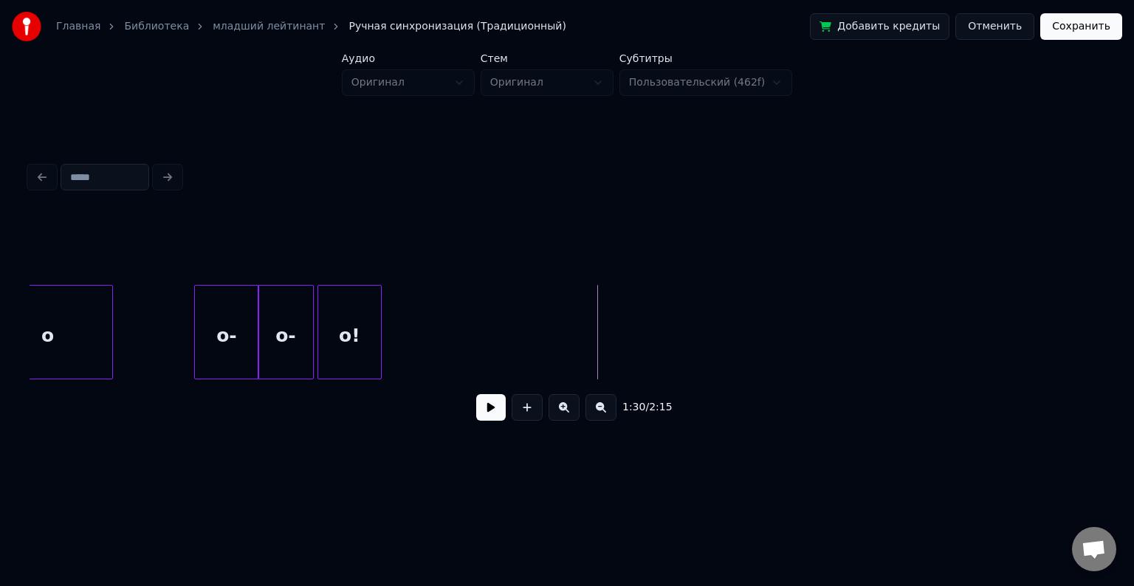
scroll to position [0, 12813]
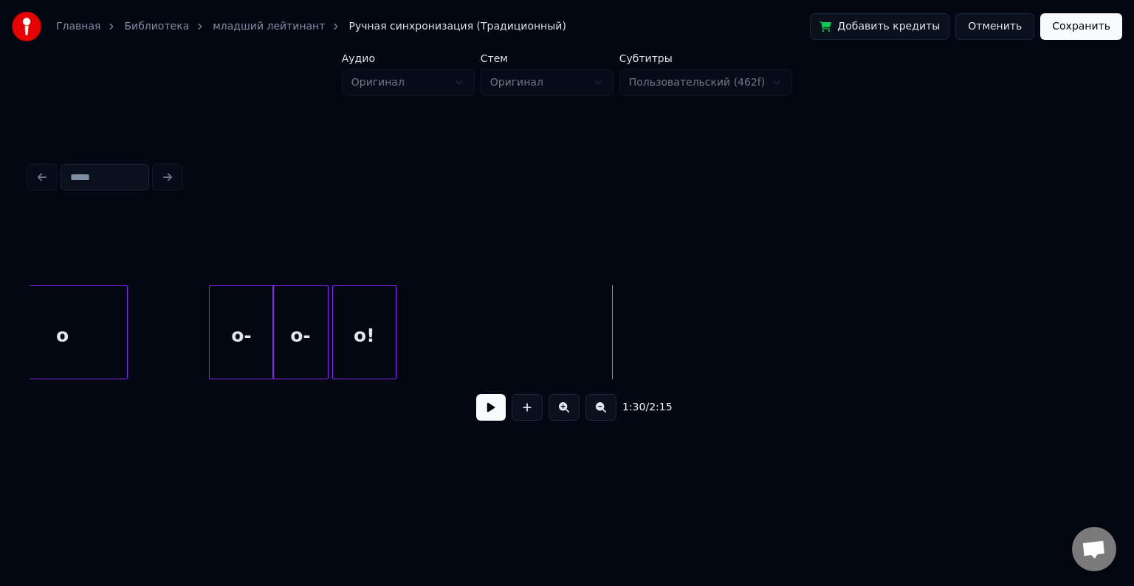
click at [355, 317] on div "о!" at bounding box center [364, 336] width 63 height 100
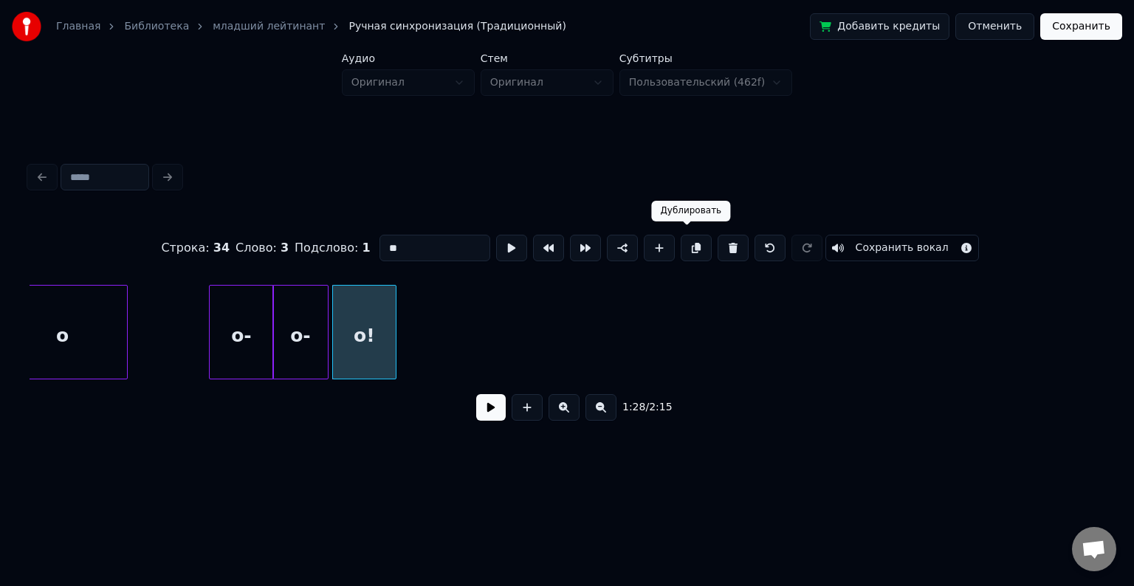
click at [694, 245] on button at bounding box center [696, 248] width 31 height 27
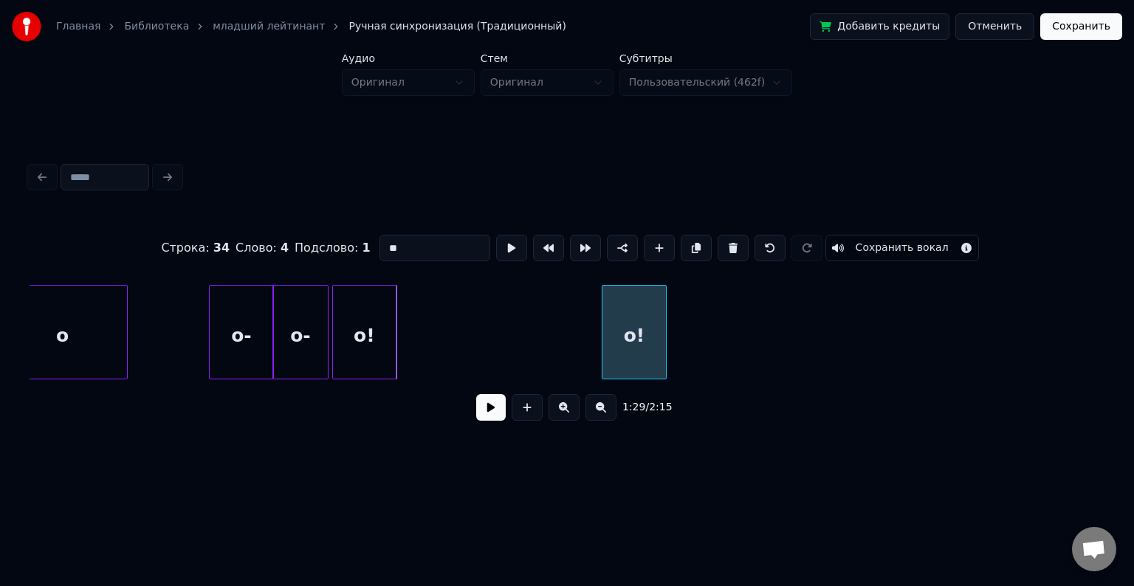
click at [646, 292] on div "о!" at bounding box center [634, 336] width 63 height 100
drag, startPoint x: 432, startPoint y: 242, endPoint x: 370, endPoint y: 243, distance: 62.0
click at [370, 243] on div "Строка : 34 Слово : 4 Подслово : 1 ** Сохранить вокал" at bounding box center [567, 248] width 1075 height 74
click at [681, 236] on button at bounding box center [696, 248] width 31 height 27
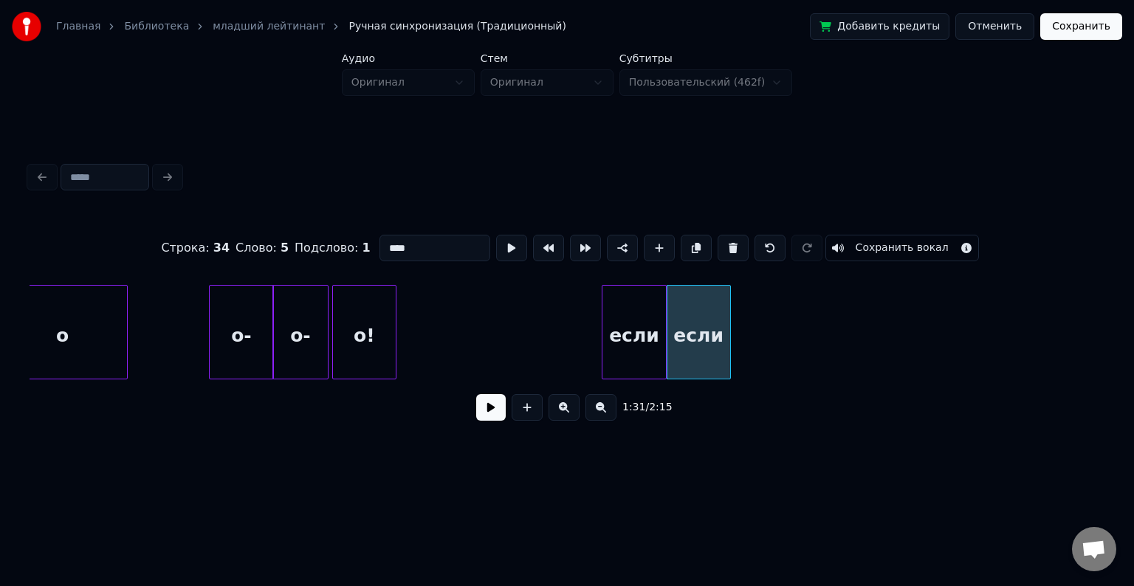
drag, startPoint x: 414, startPoint y: 239, endPoint x: 337, endPoint y: 244, distance: 77.7
click at [337, 244] on div "Строка : 34 Слово : 5 Подслово : 1 **** Сохранить вокал" at bounding box center [567, 248] width 1075 height 74
click at [685, 235] on button at bounding box center [696, 248] width 31 height 27
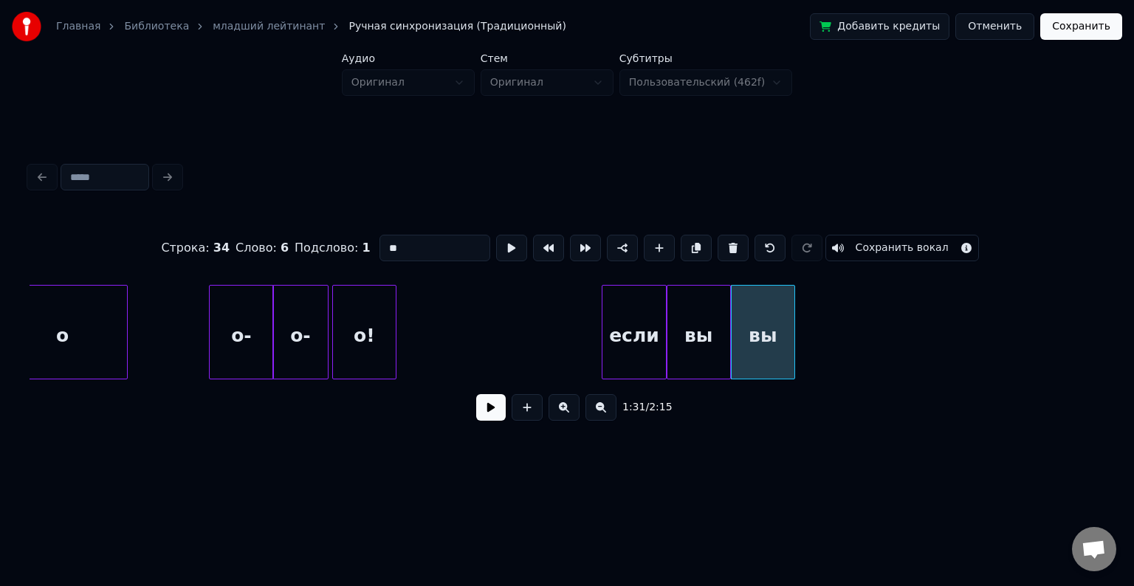
drag, startPoint x: 443, startPoint y: 246, endPoint x: 331, endPoint y: 230, distance: 113.3
click at [331, 230] on div "Строка : 34 Слово : 6 Подслово : 1 ** Сохранить вокал" at bounding box center [567, 248] width 1075 height 74
type input "******"
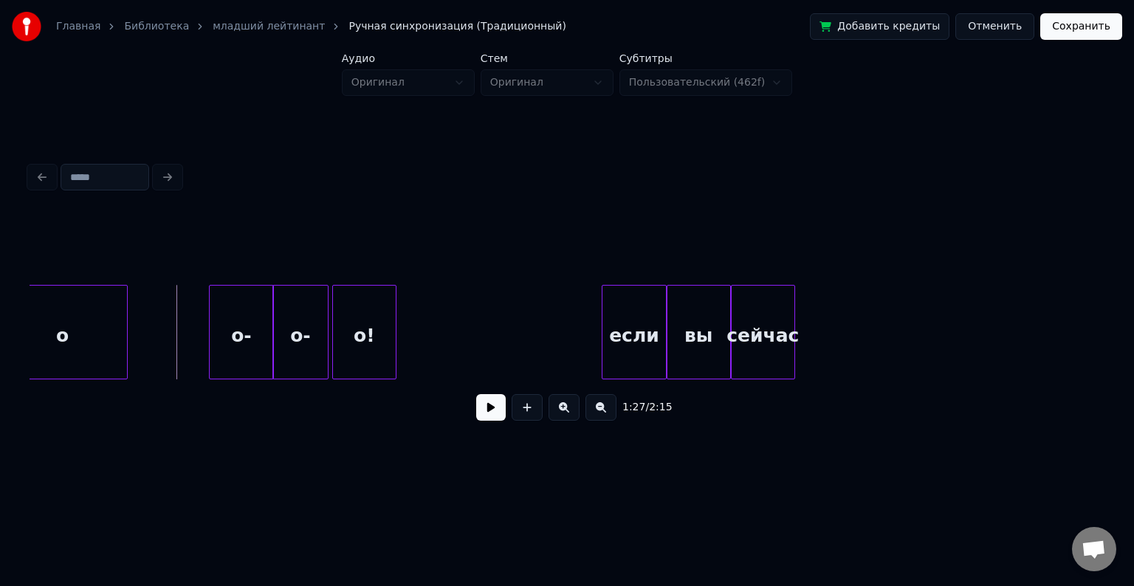
click at [498, 409] on button at bounding box center [491, 407] width 30 height 27
click at [493, 411] on button at bounding box center [491, 407] width 30 height 27
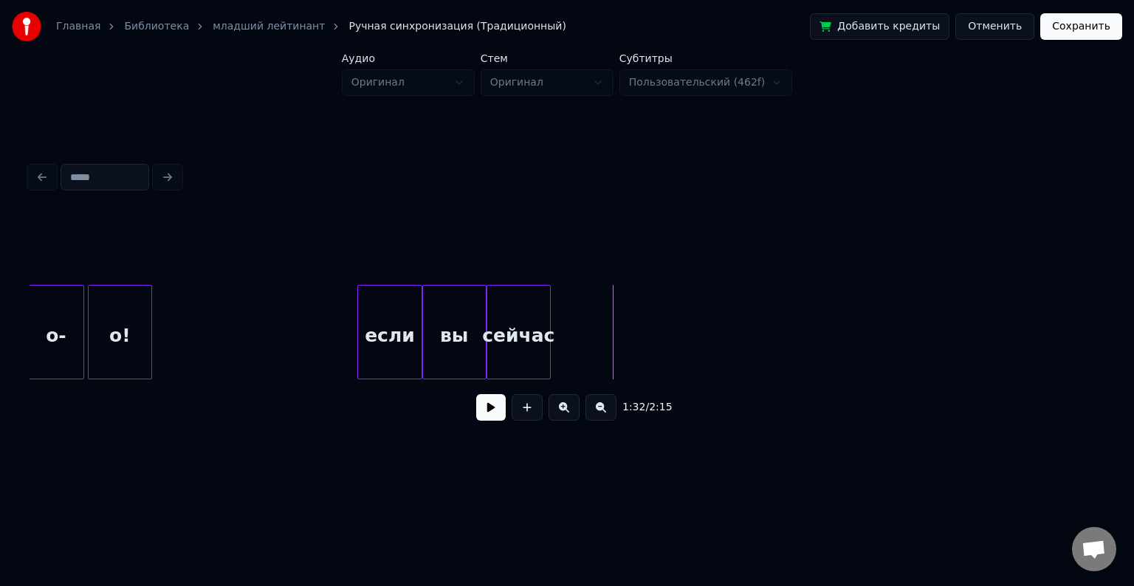
scroll to position [0, 13061]
click at [538, 307] on div "сейчас" at bounding box center [530, 336] width 63 height 100
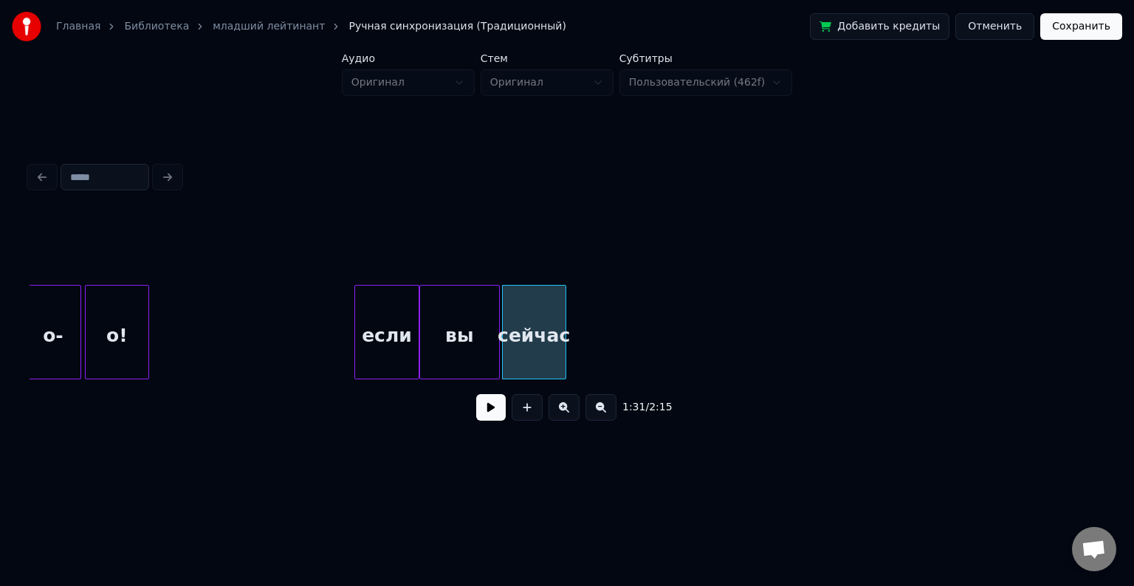
click at [499, 321] on div at bounding box center [497, 332] width 4 height 93
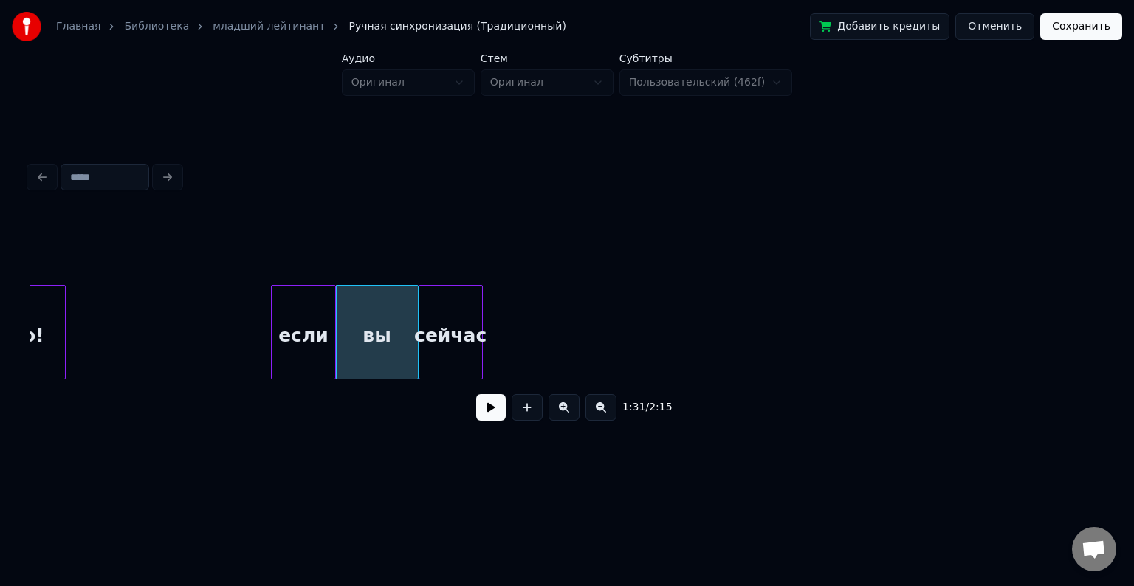
scroll to position [0, 13145]
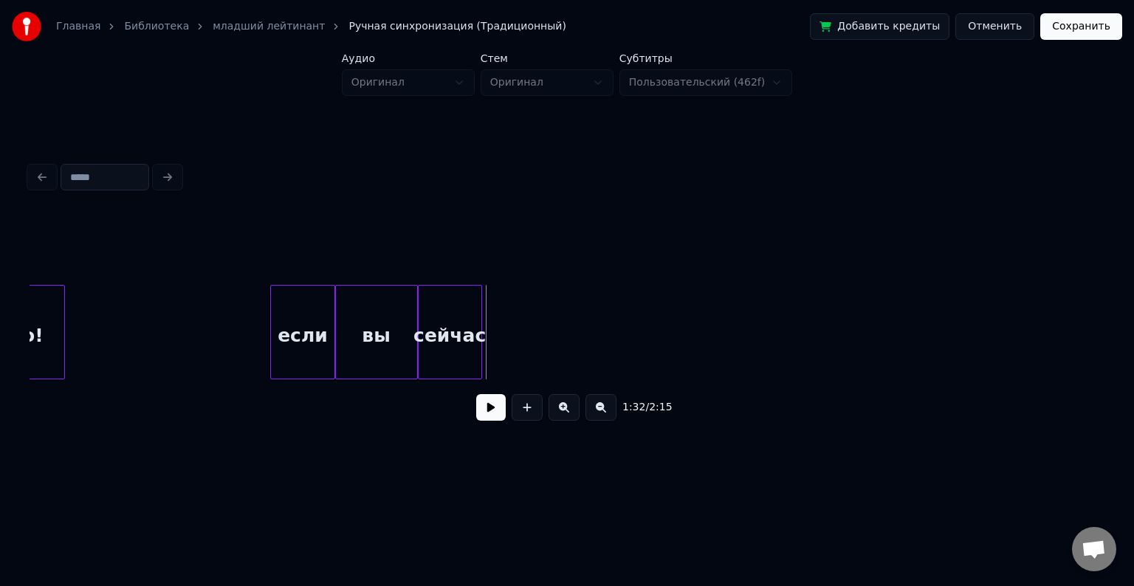
click at [482, 405] on button at bounding box center [491, 407] width 30 height 27
click at [436, 298] on div "сейчас" at bounding box center [450, 336] width 63 height 100
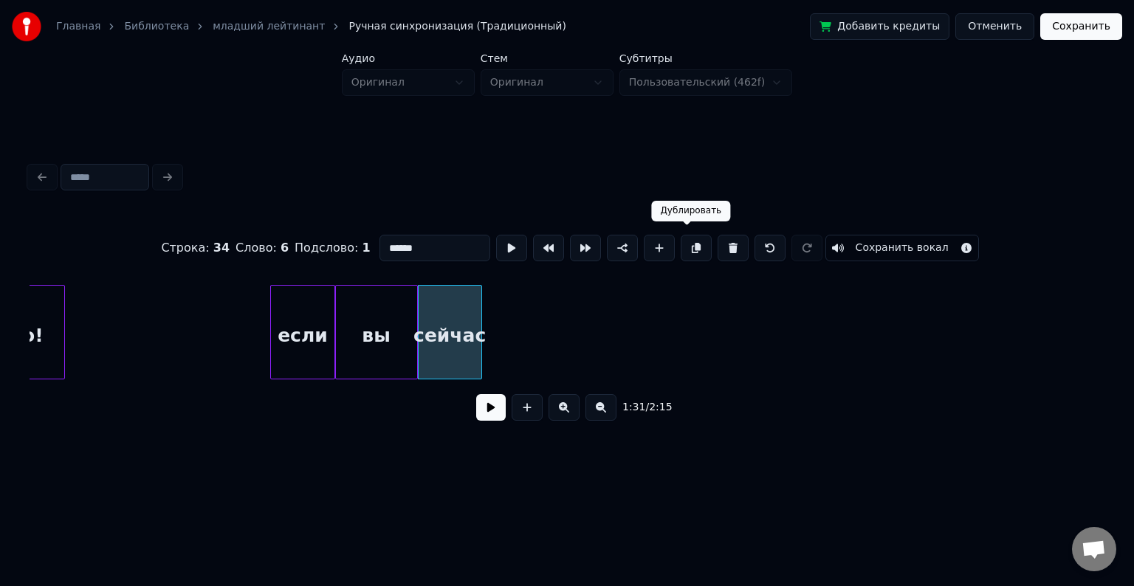
click at [681, 249] on button at bounding box center [696, 248] width 31 height 27
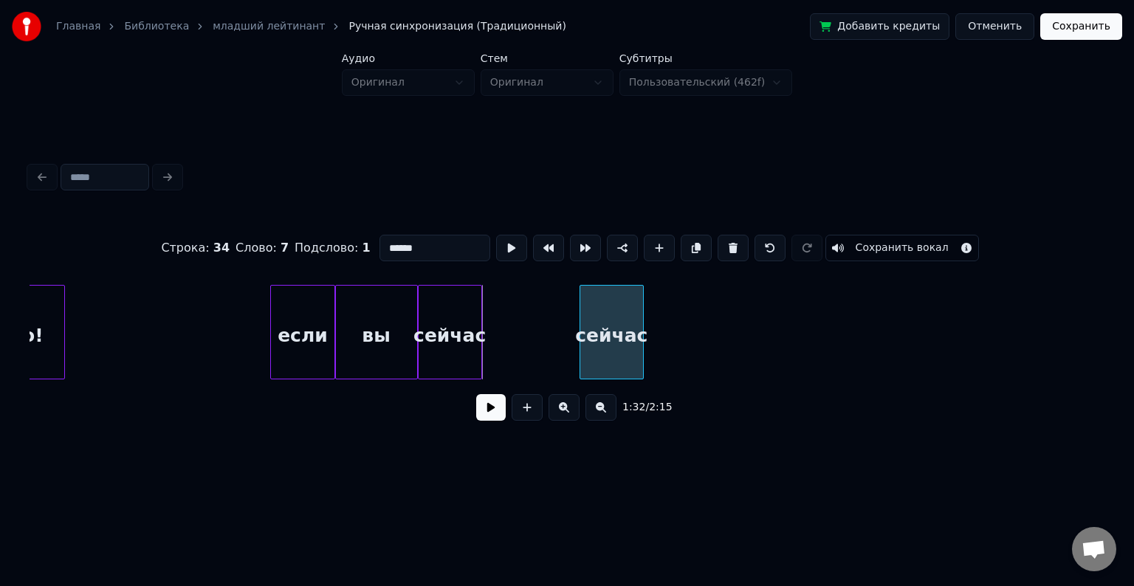
click at [609, 328] on div "сейчас" at bounding box center [612, 336] width 63 height 100
drag, startPoint x: 429, startPoint y: 245, endPoint x: 314, endPoint y: 222, distance: 117.6
click at [314, 222] on div "Строка : 34 Слово : 7 Подслово : 1 ****** Сохранить вокал" at bounding box center [567, 248] width 1075 height 74
click at [683, 243] on button at bounding box center [696, 248] width 31 height 27
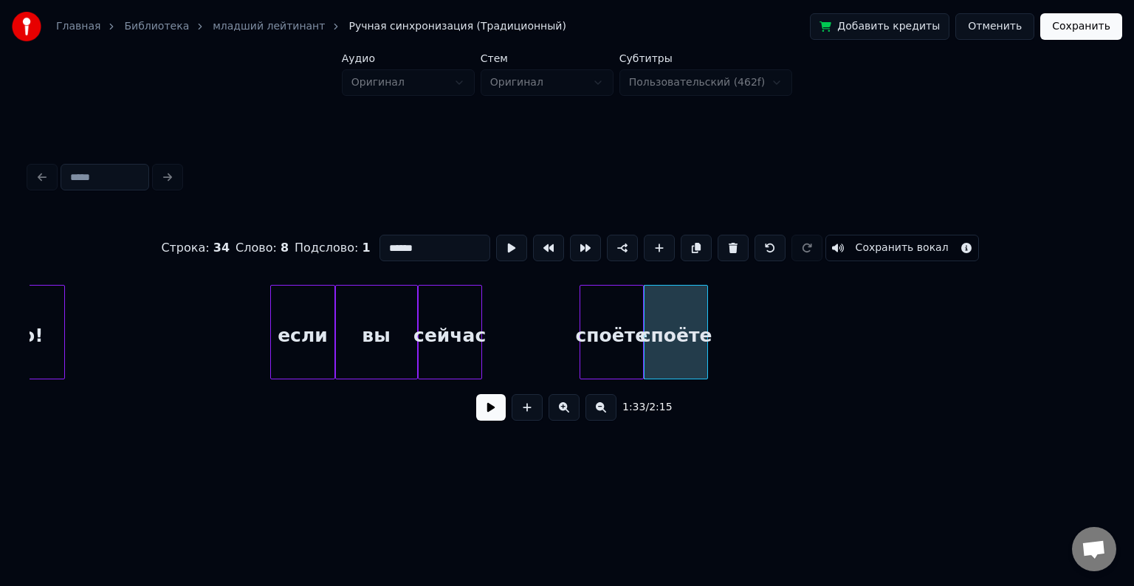
drag, startPoint x: 443, startPoint y: 242, endPoint x: 333, endPoint y: 247, distance: 110.2
click at [333, 247] on div "Строка : 34 Слово : 8 Подслово : 1 ****** Сохранить вокал" at bounding box center [567, 248] width 1075 height 74
type input "******"
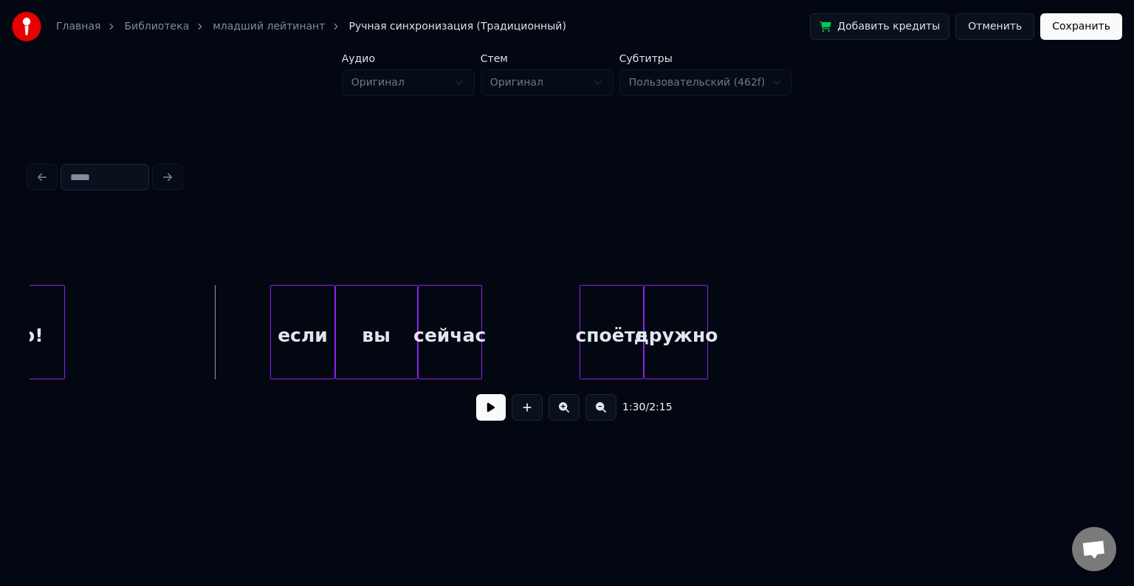
click at [496, 417] on button at bounding box center [491, 407] width 30 height 27
click at [740, 324] on div "дружно" at bounding box center [734, 336] width 63 height 100
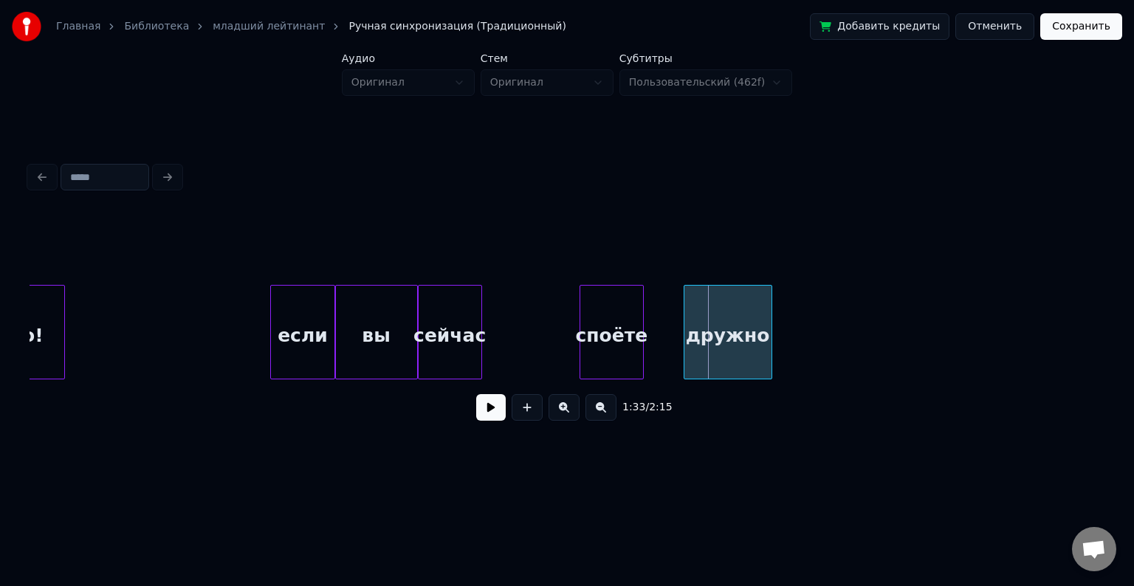
click at [685, 328] on div at bounding box center [687, 332] width 4 height 93
click at [675, 331] on div at bounding box center [676, 332] width 4 height 93
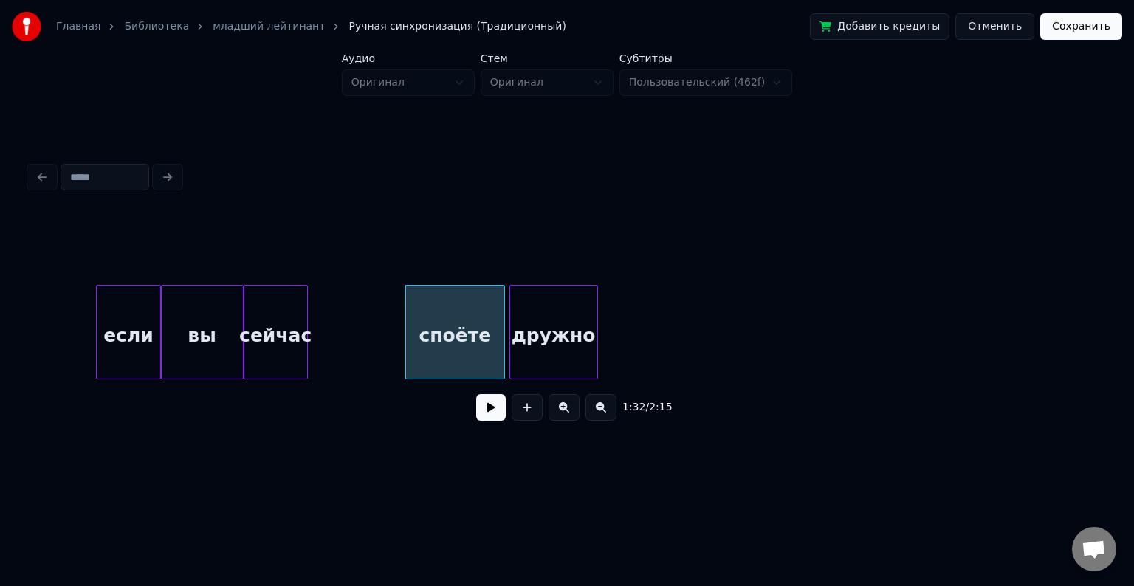
scroll to position [0, 13321]
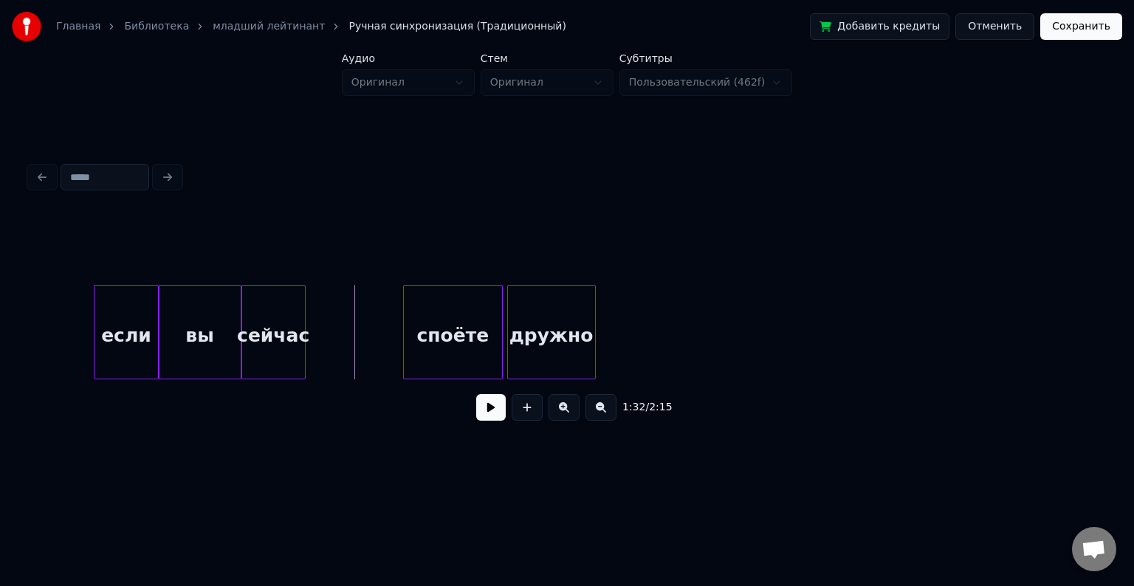
click at [487, 412] on button at bounding box center [491, 407] width 30 height 27
click at [480, 417] on button at bounding box center [491, 407] width 30 height 27
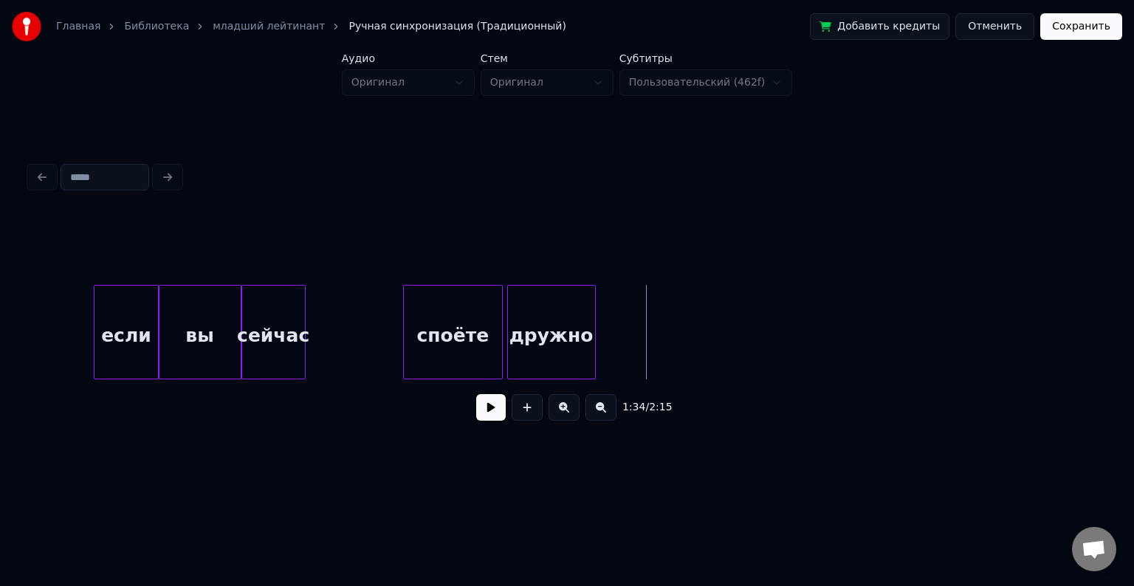
click at [492, 417] on button at bounding box center [491, 407] width 30 height 27
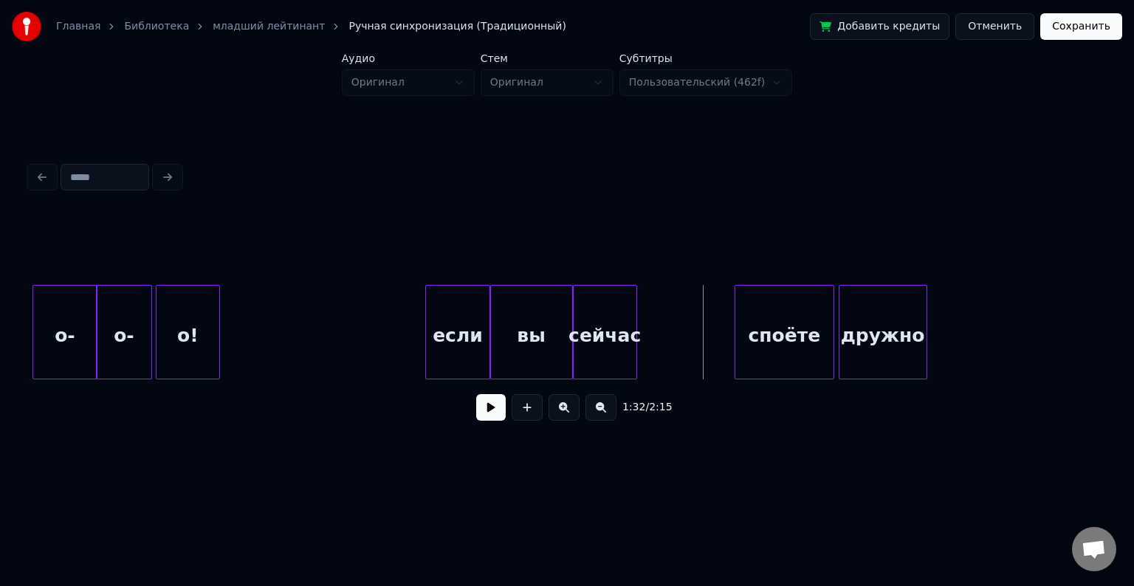
scroll to position [0, 13002]
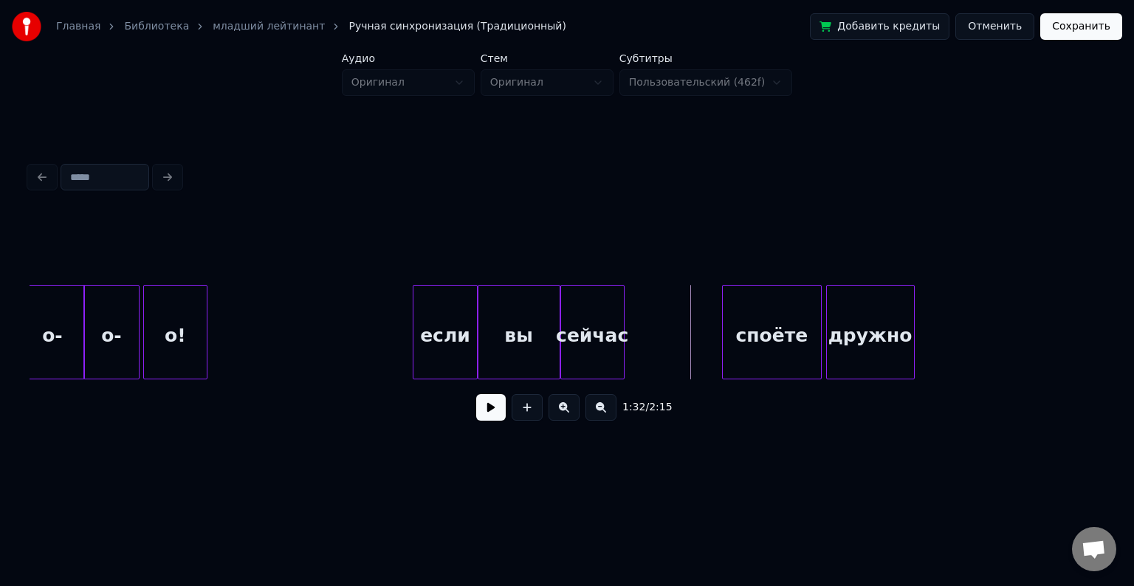
click at [490, 411] on button at bounding box center [491, 407] width 30 height 27
click at [485, 421] on button at bounding box center [491, 407] width 30 height 27
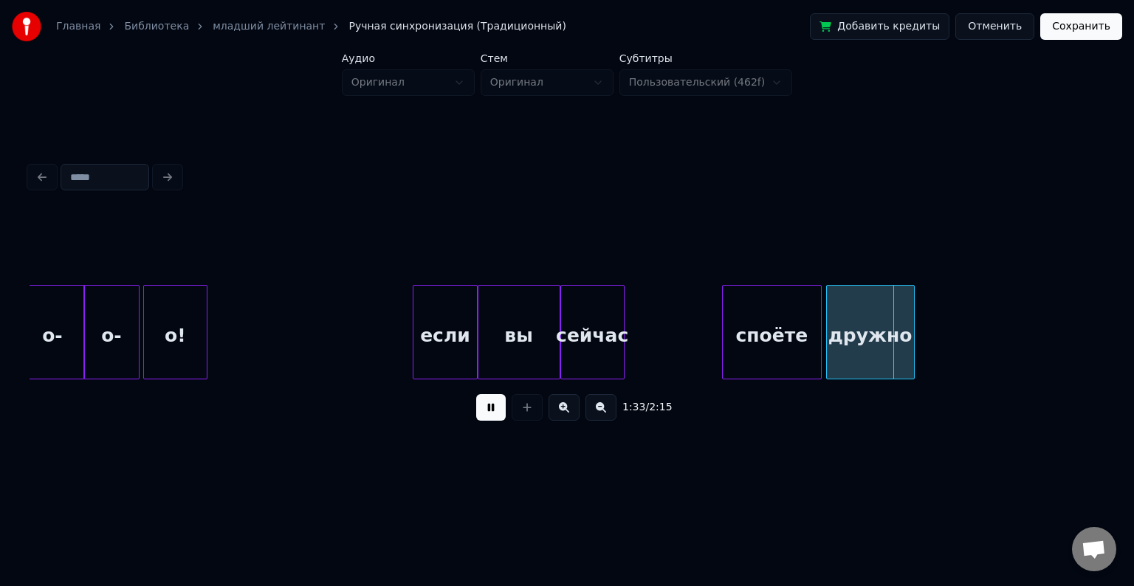
click at [485, 421] on button at bounding box center [491, 407] width 30 height 27
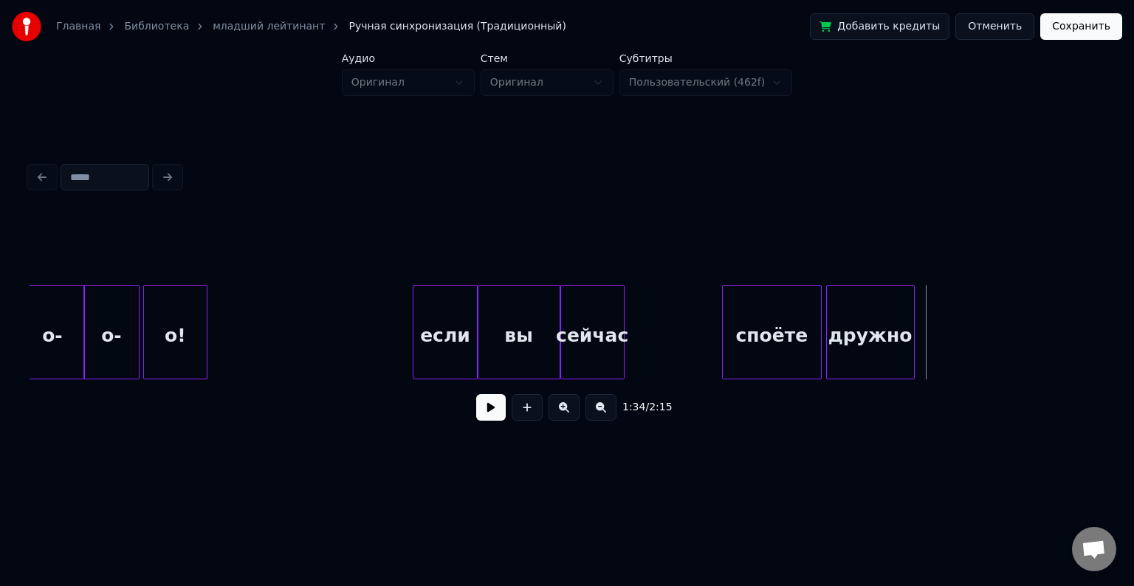
click at [493, 410] on button at bounding box center [491, 407] width 30 height 27
click at [761, 310] on div "споёте" at bounding box center [772, 336] width 98 height 100
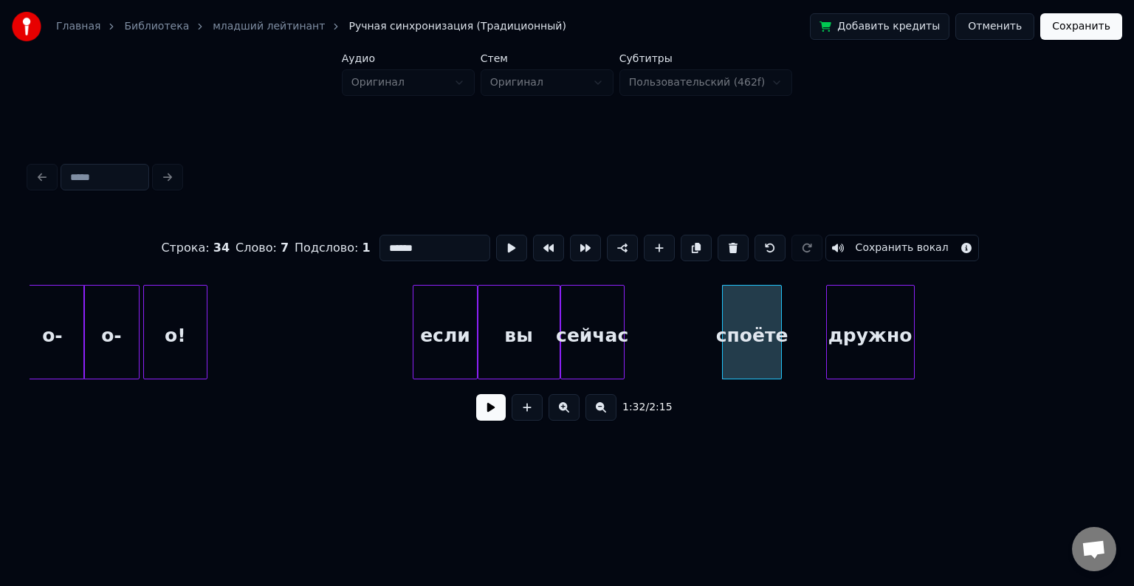
click at [779, 322] on div at bounding box center [779, 332] width 4 height 93
drag, startPoint x: 428, startPoint y: 245, endPoint x: 301, endPoint y: 236, distance: 127.4
click at [301, 236] on div "Строка : 34 Слово : 7 Подслово : 1 ****** Сохранить вокал" at bounding box center [567, 248] width 1075 height 74
click at [685, 242] on button at bounding box center [696, 248] width 31 height 27
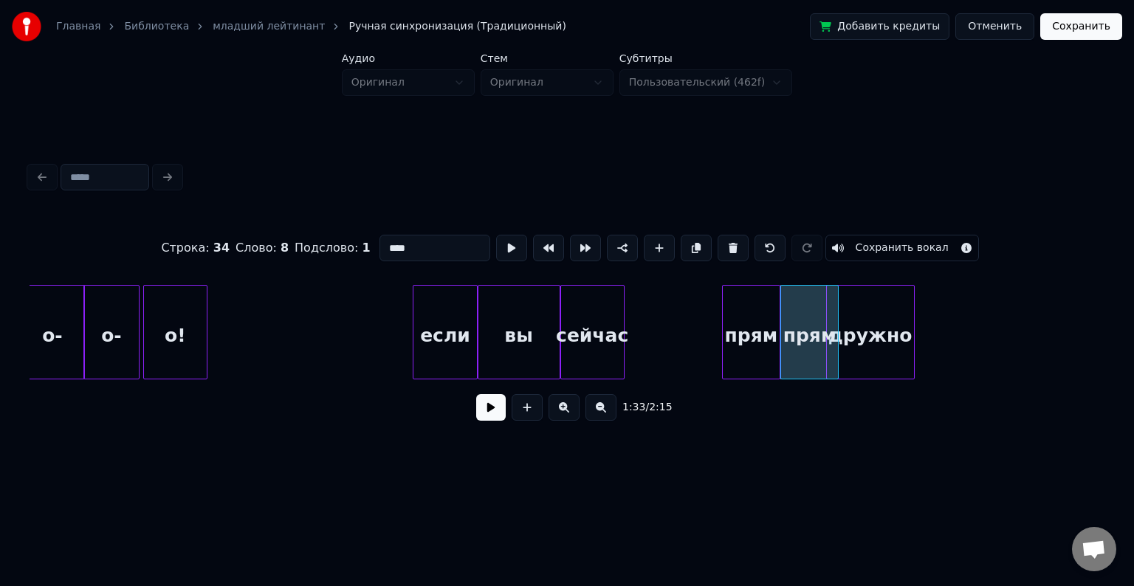
drag, startPoint x: 428, startPoint y: 245, endPoint x: 348, endPoint y: 250, distance: 80.7
click at [348, 250] on div "Строка : 34 Слово : 8 Подслово : 1 **** Сохранить вокал" at bounding box center [567, 248] width 1075 height 74
click at [869, 322] on div "дружно" at bounding box center [870, 336] width 87 height 100
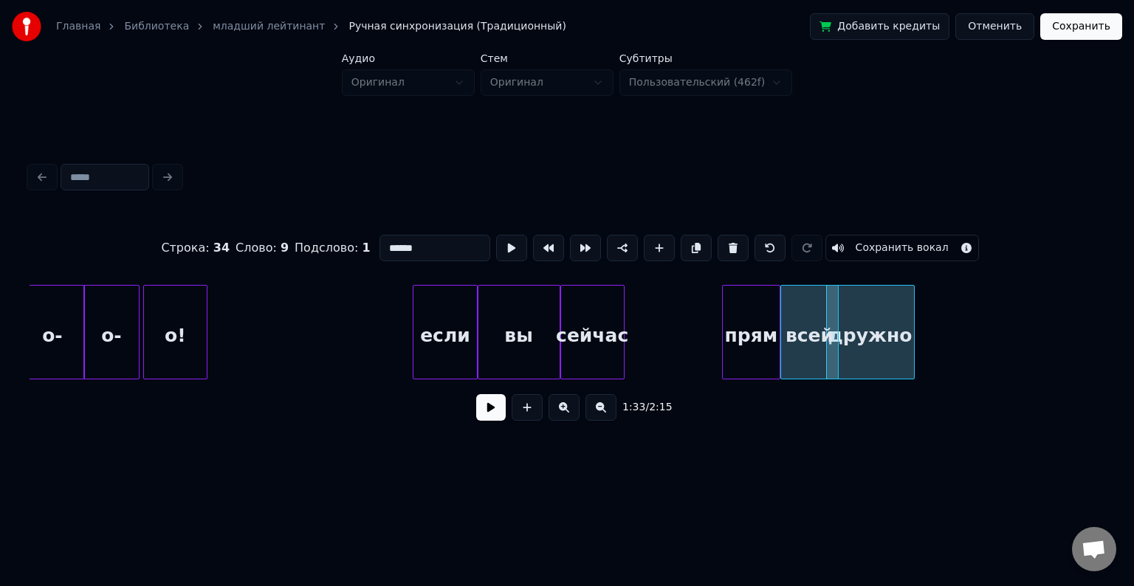
drag, startPoint x: 420, startPoint y: 239, endPoint x: 327, endPoint y: 244, distance: 92.5
click at [327, 244] on div "Строка : 34 Слово : 9 Подслово : 1 ****** Сохранить вокал" at bounding box center [567, 248] width 1075 height 74
click at [881, 325] on div "командой" at bounding box center [889, 336] width 87 height 100
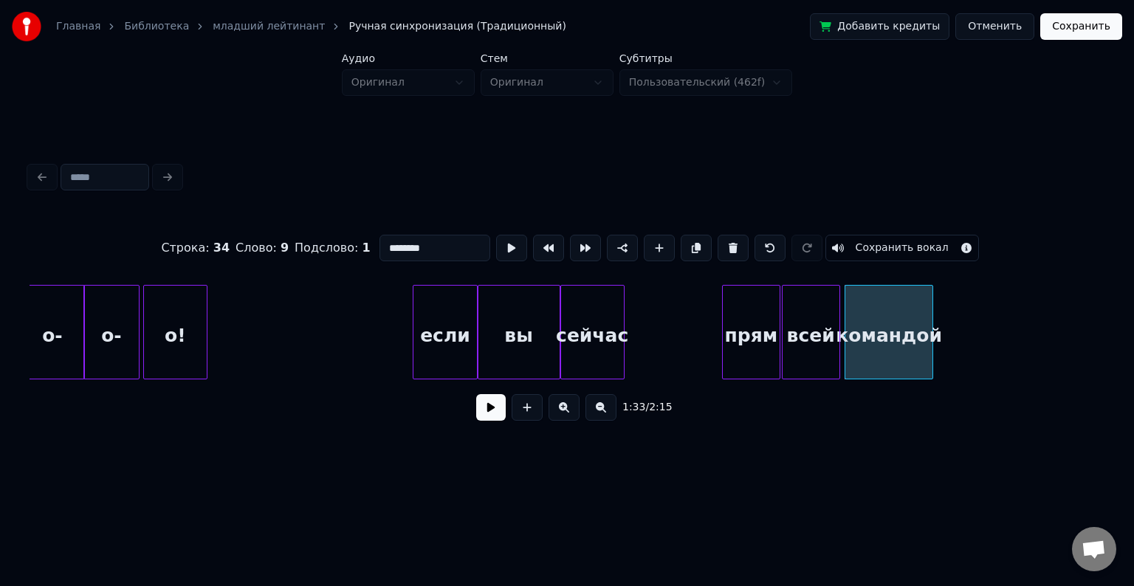
click at [807, 324] on div "всей" at bounding box center [811, 336] width 57 height 100
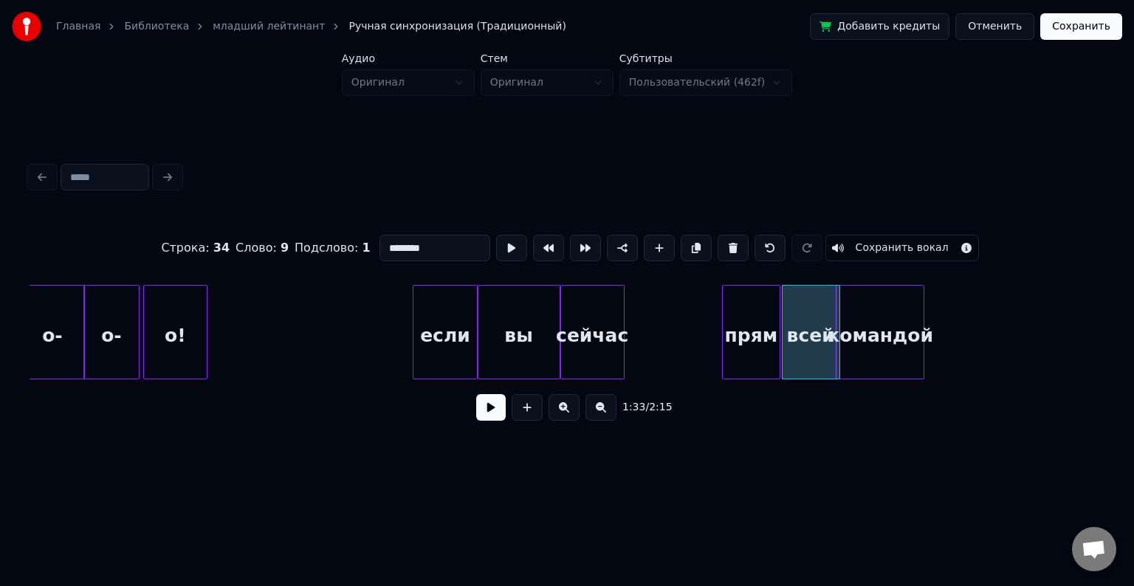
click at [857, 324] on div "командой" at bounding box center [880, 336] width 87 height 100
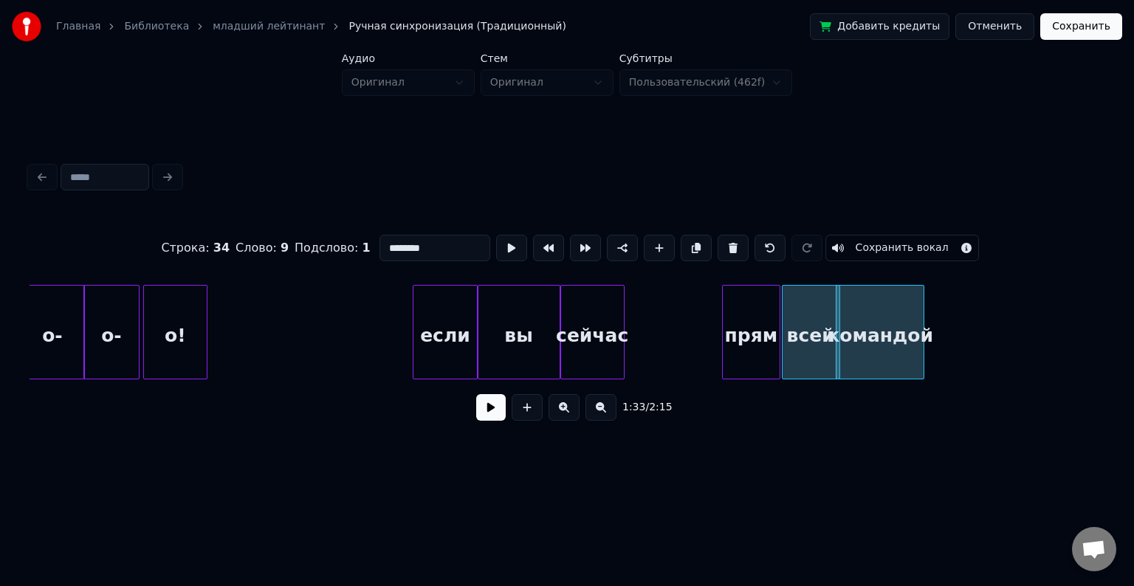
type input "********"
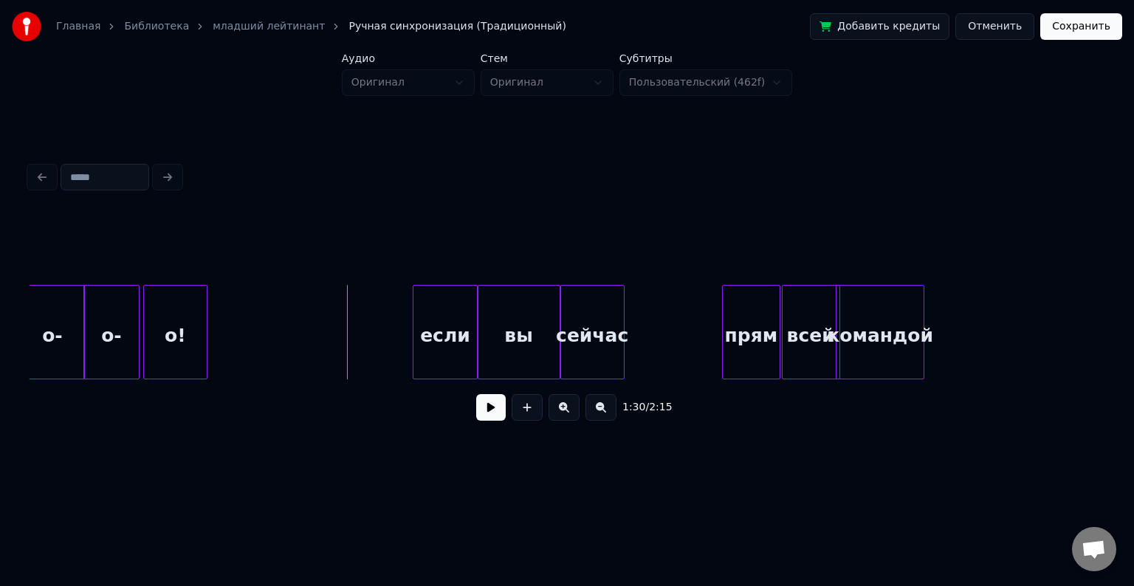
click at [499, 417] on button at bounding box center [491, 407] width 30 height 27
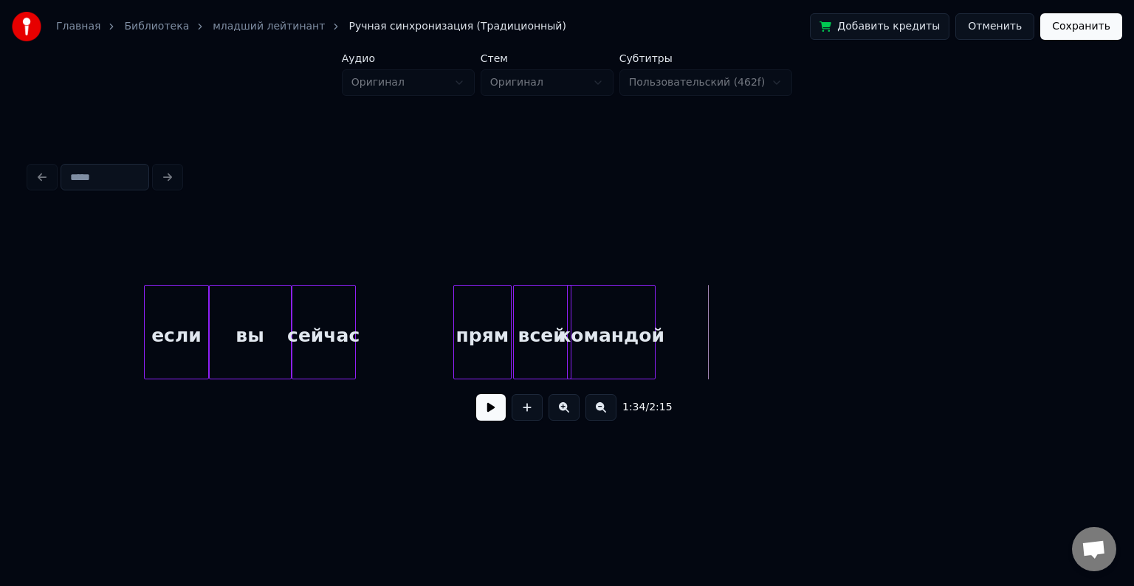
scroll to position [0, 13276]
click at [487, 411] on button at bounding box center [491, 407] width 30 height 27
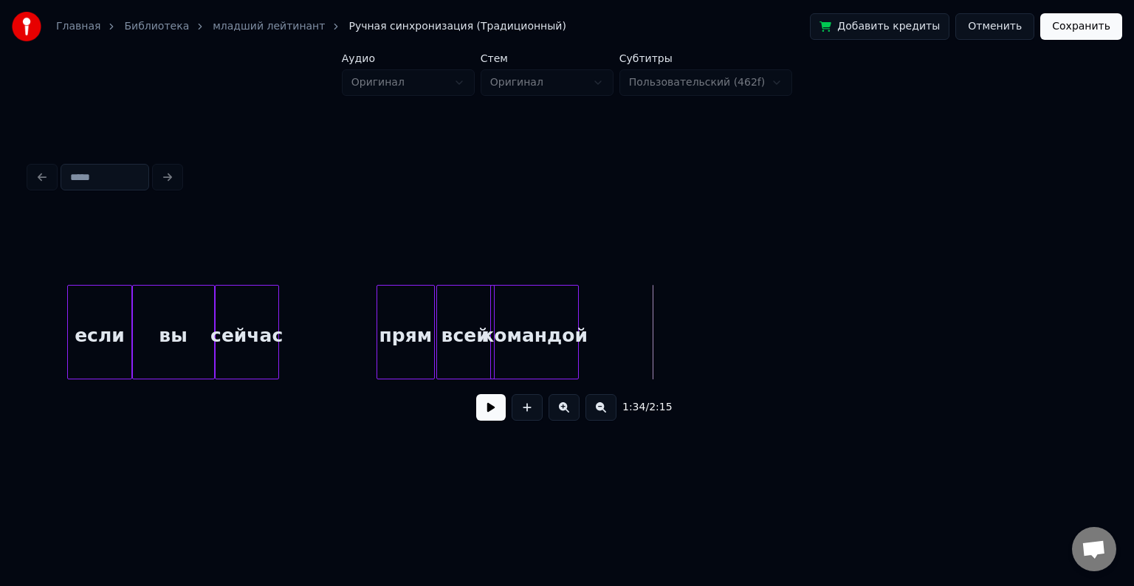
scroll to position [0, 13358]
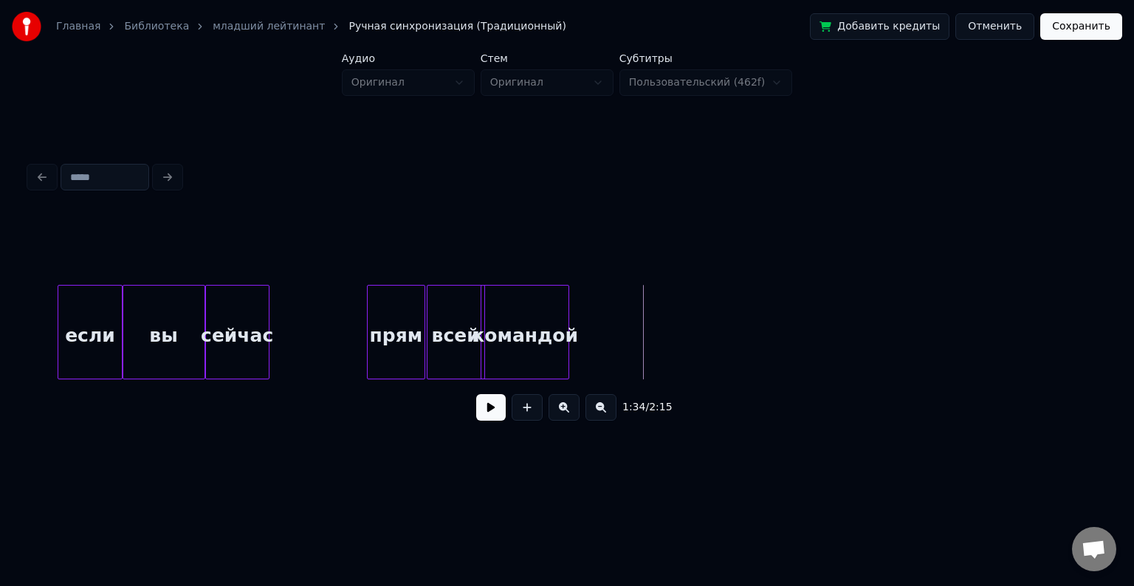
click at [530, 295] on div "командой" at bounding box center [525, 336] width 87 height 100
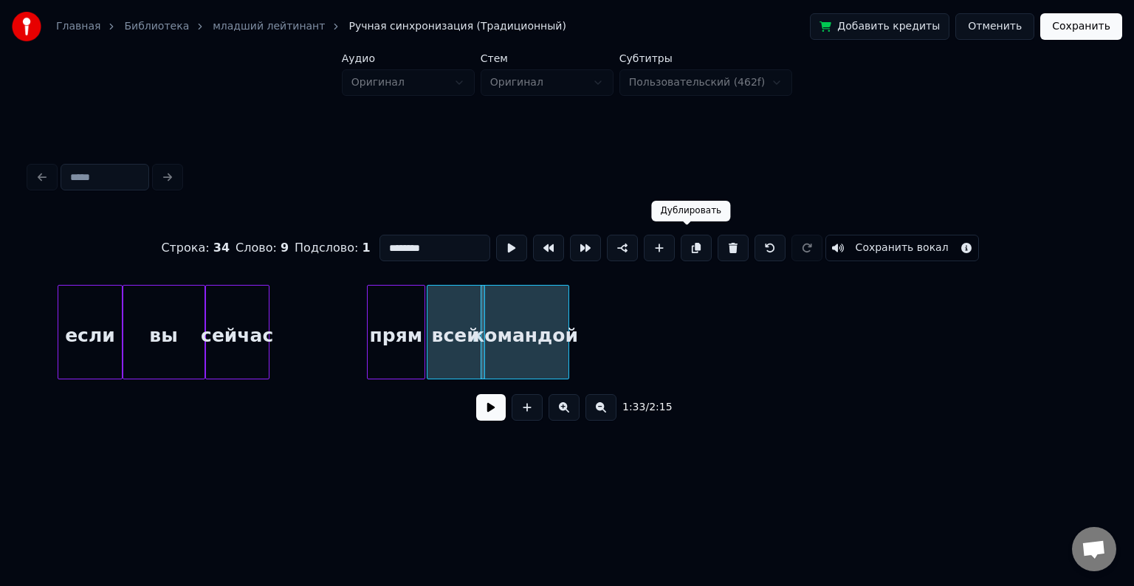
click at [681, 242] on button at bounding box center [696, 248] width 31 height 27
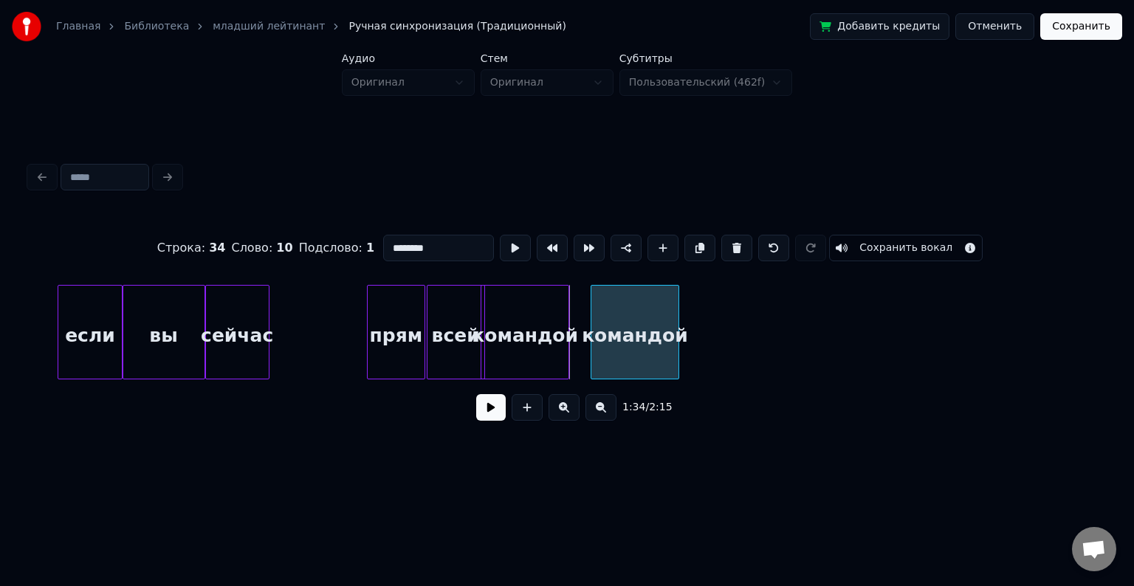
click at [633, 325] on div "командой" at bounding box center [635, 336] width 87 height 100
drag, startPoint x: 450, startPoint y: 248, endPoint x: 331, endPoint y: 239, distance: 119.3
click at [331, 239] on div "Строка : 34 Слово : 10 Подслово : 1 ******** Сохранить вокал" at bounding box center [567, 248] width 1075 height 74
click at [640, 313] on div at bounding box center [639, 332] width 4 height 93
type input "********"
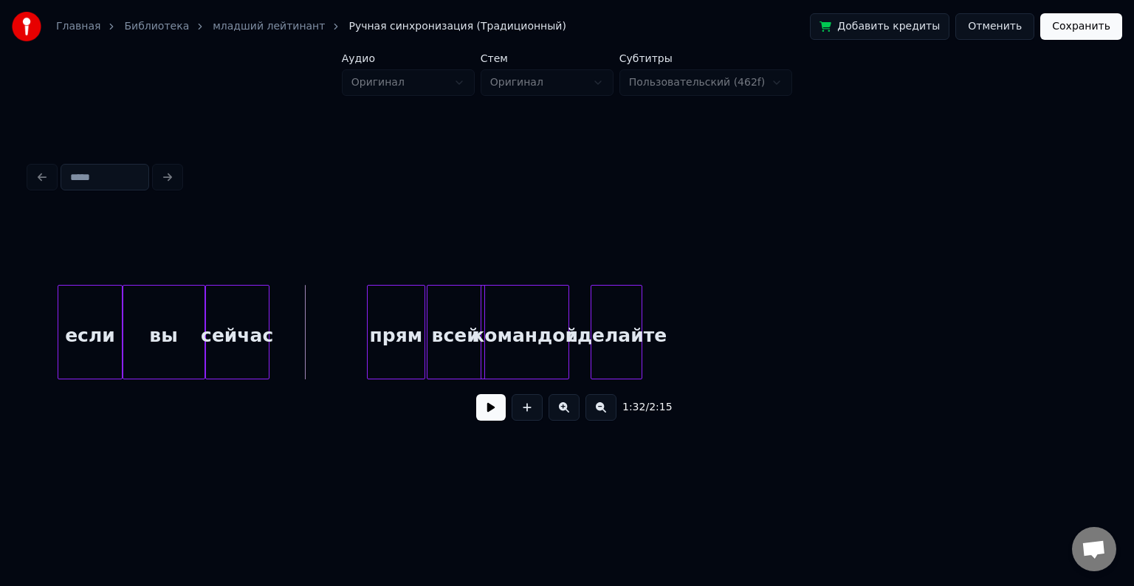
click at [495, 417] on button at bounding box center [491, 407] width 30 height 27
click at [674, 327] on div at bounding box center [672, 332] width 4 height 93
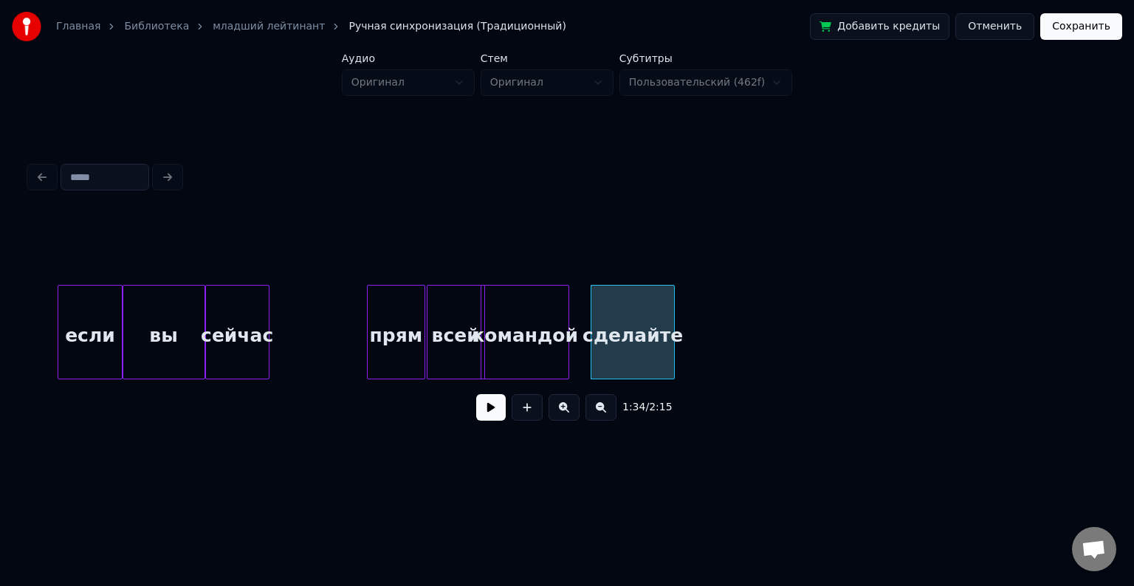
click at [659, 318] on div "сделайте" at bounding box center [633, 336] width 83 height 100
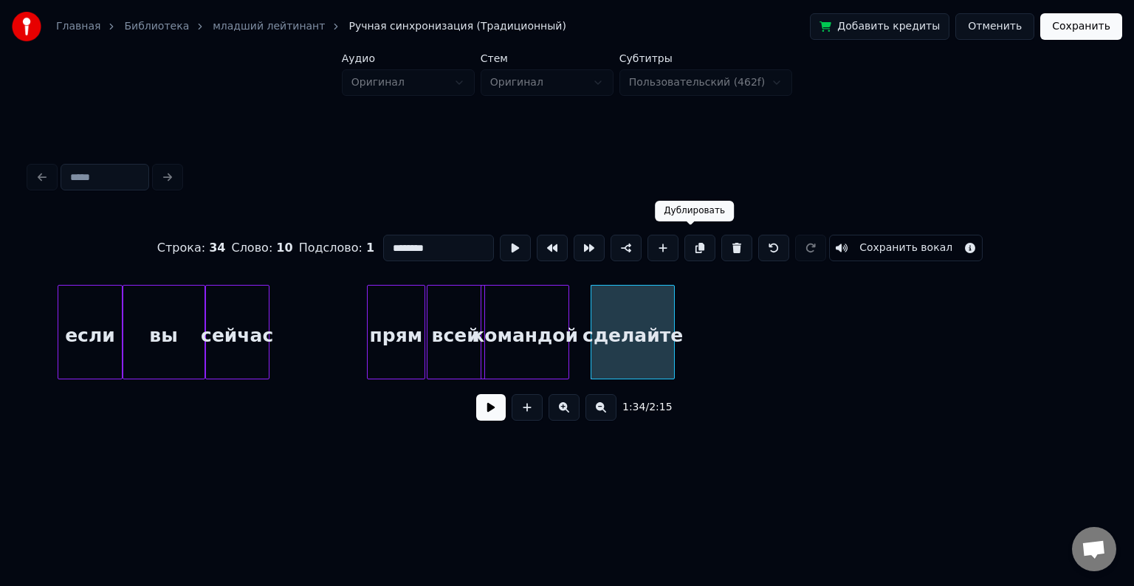
click at [694, 244] on button at bounding box center [700, 248] width 31 height 27
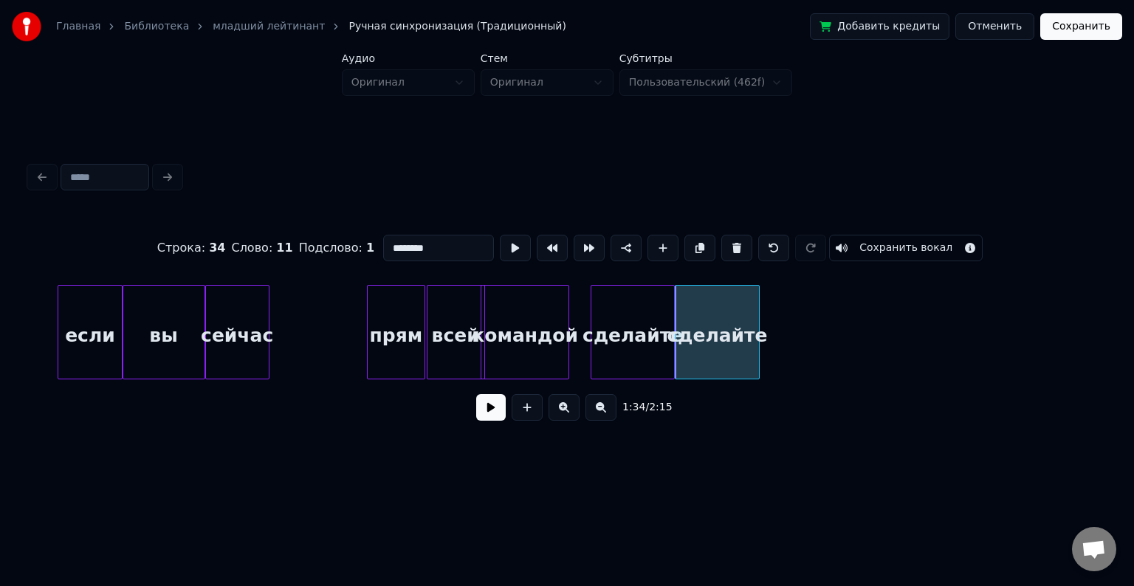
drag, startPoint x: 437, startPoint y: 242, endPoint x: 340, endPoint y: 245, distance: 97.5
click at [340, 245] on div "Строка : 34 Слово : 11 Подслово : 1 ******** Сохранить вокал" at bounding box center [567, 248] width 1075 height 74
type input "*****"
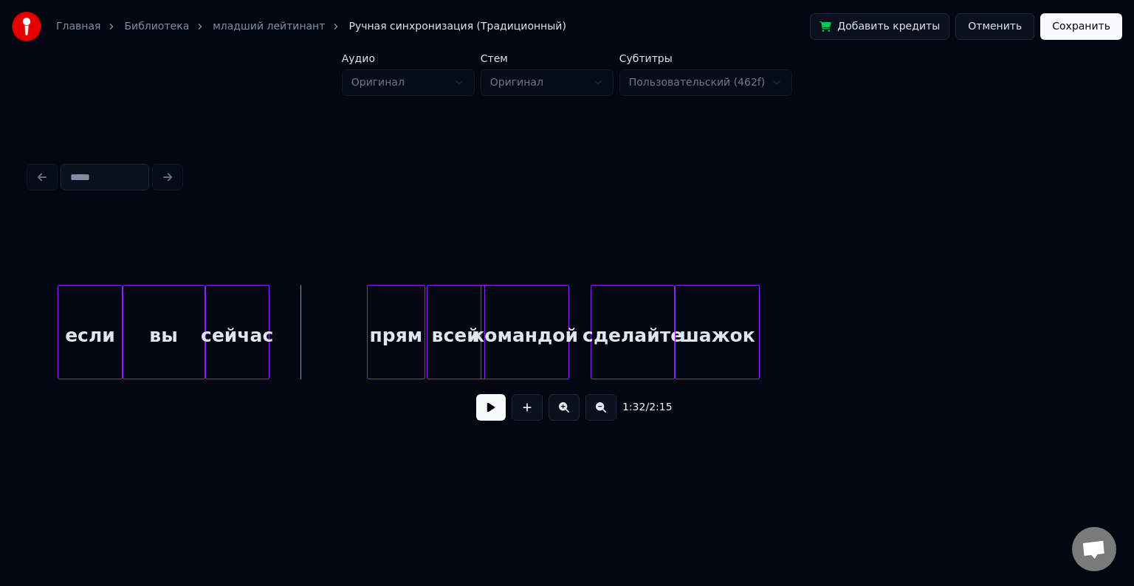
click at [482, 414] on button at bounding box center [491, 407] width 30 height 27
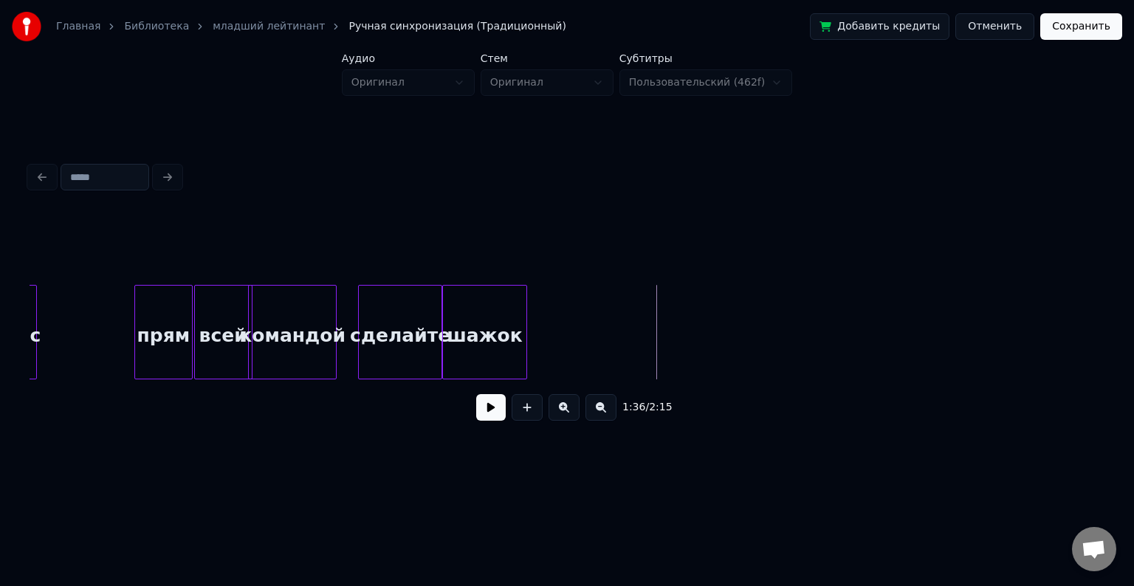
scroll to position [0, 13597]
click at [489, 414] on button at bounding box center [491, 407] width 30 height 27
click at [482, 417] on button at bounding box center [491, 407] width 30 height 27
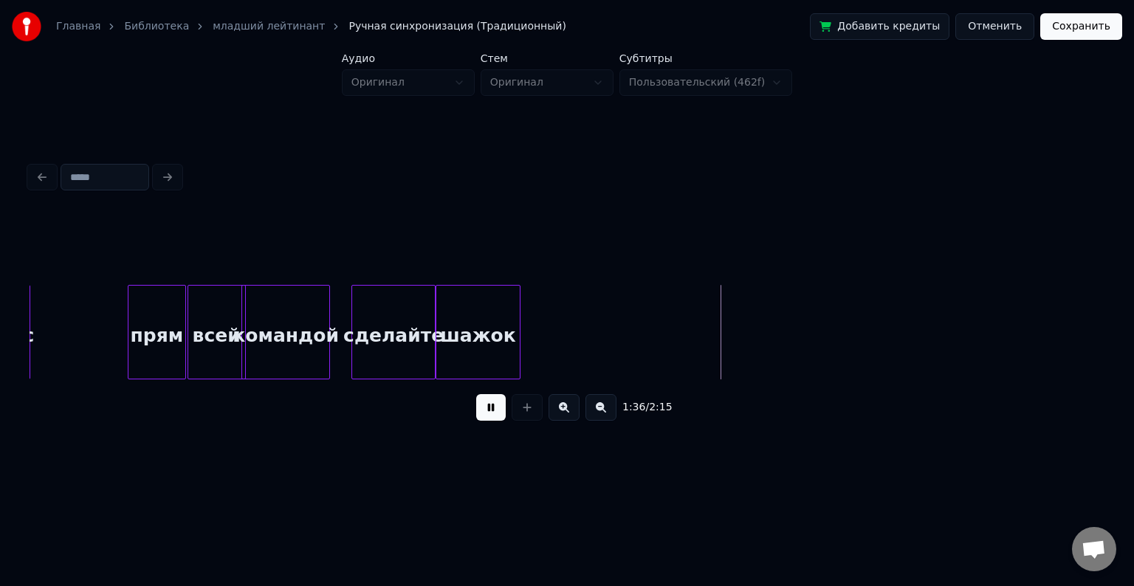
click at [482, 417] on button at bounding box center [491, 407] width 30 height 27
click at [561, 314] on div "шажок" at bounding box center [547, 336] width 83 height 100
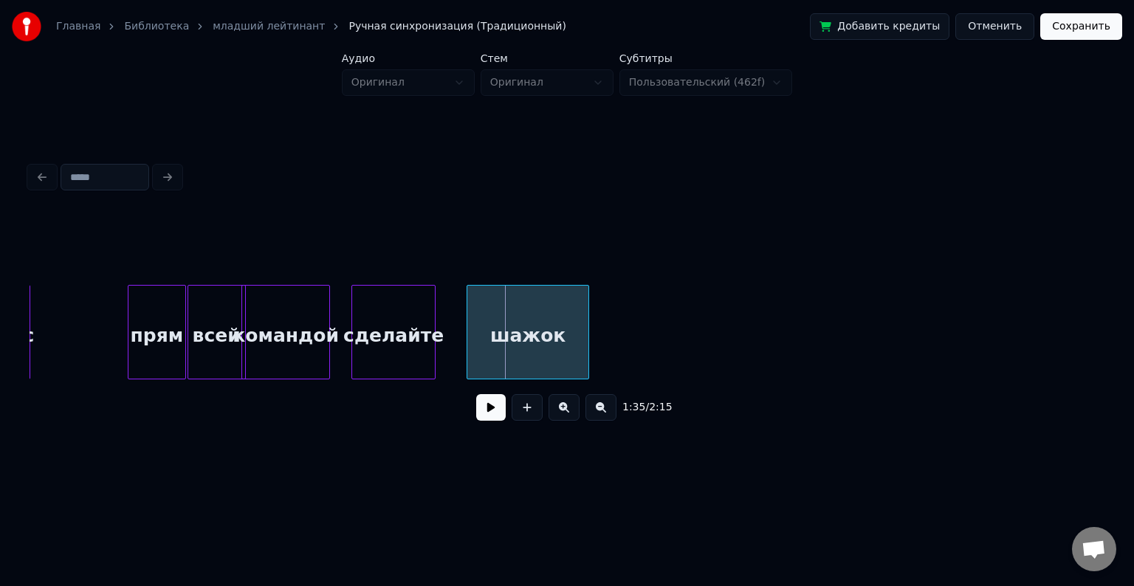
click at [468, 328] on div at bounding box center [470, 332] width 4 height 93
click at [460, 339] on div at bounding box center [459, 332] width 4 height 93
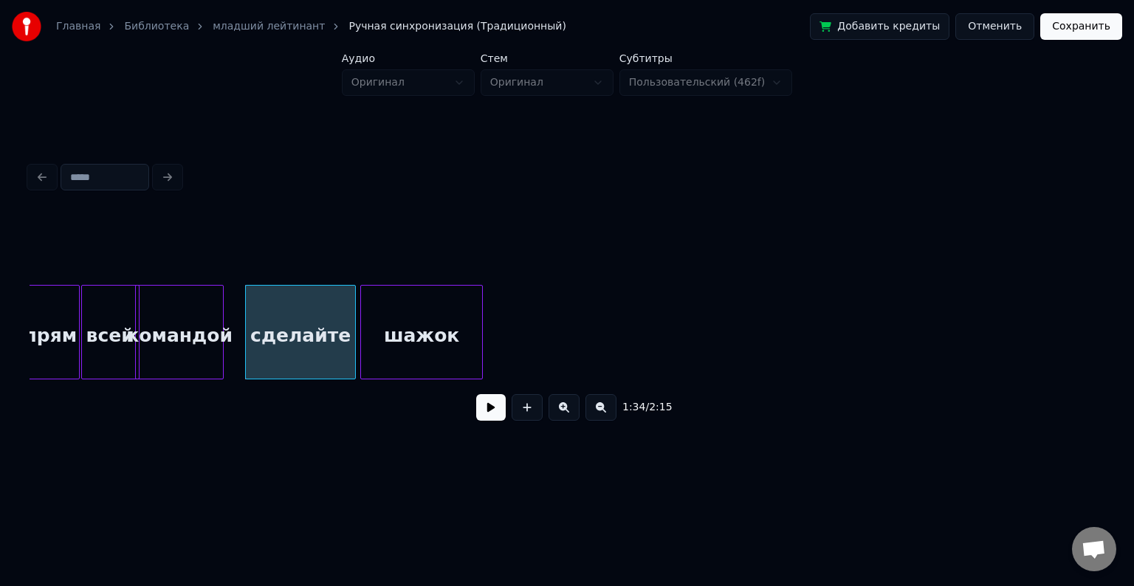
scroll to position [0, 13705]
click at [425, 336] on div "шажок" at bounding box center [420, 336] width 121 height 100
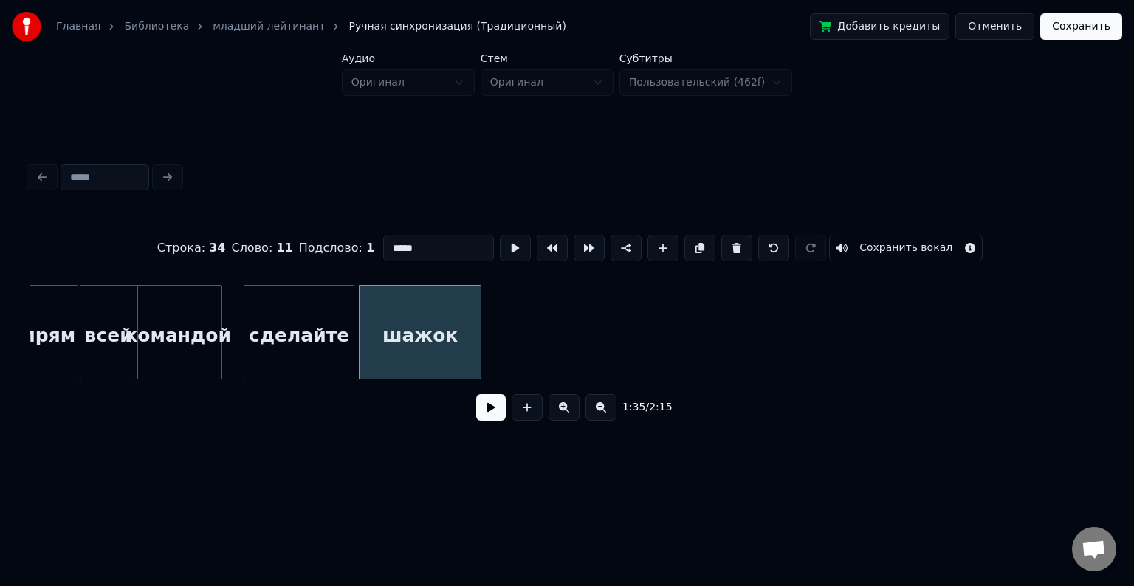
click at [687, 239] on button at bounding box center [700, 248] width 31 height 27
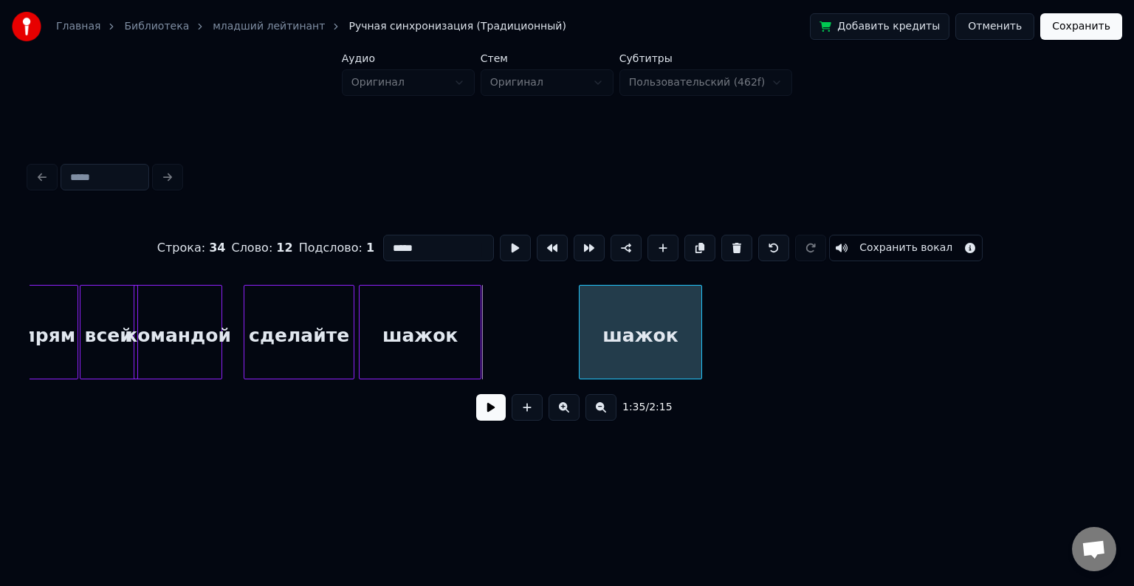
click at [643, 349] on div "шажок" at bounding box center [640, 336] width 121 height 100
drag, startPoint x: 420, startPoint y: 248, endPoint x: 318, endPoint y: 237, distance: 101.8
click at [318, 237] on div "Строка : 34 Слово : 12 Подслово : 1 ***** Сохранить вокал" at bounding box center [567, 248] width 1075 height 74
type input "*****"
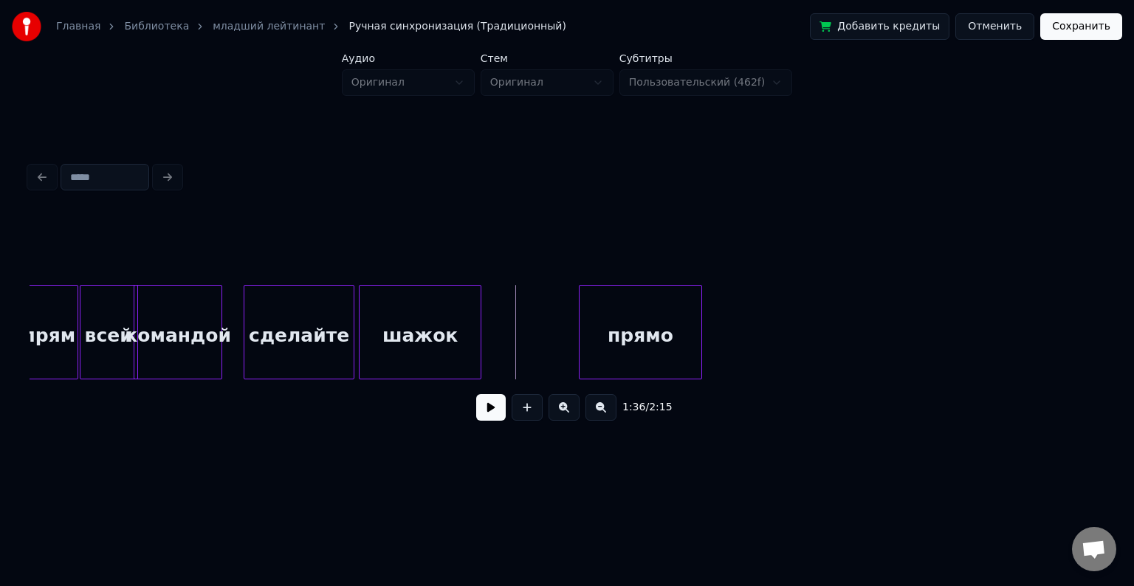
click at [497, 417] on button at bounding box center [491, 407] width 30 height 27
click at [653, 331] on div at bounding box center [653, 332] width 4 height 93
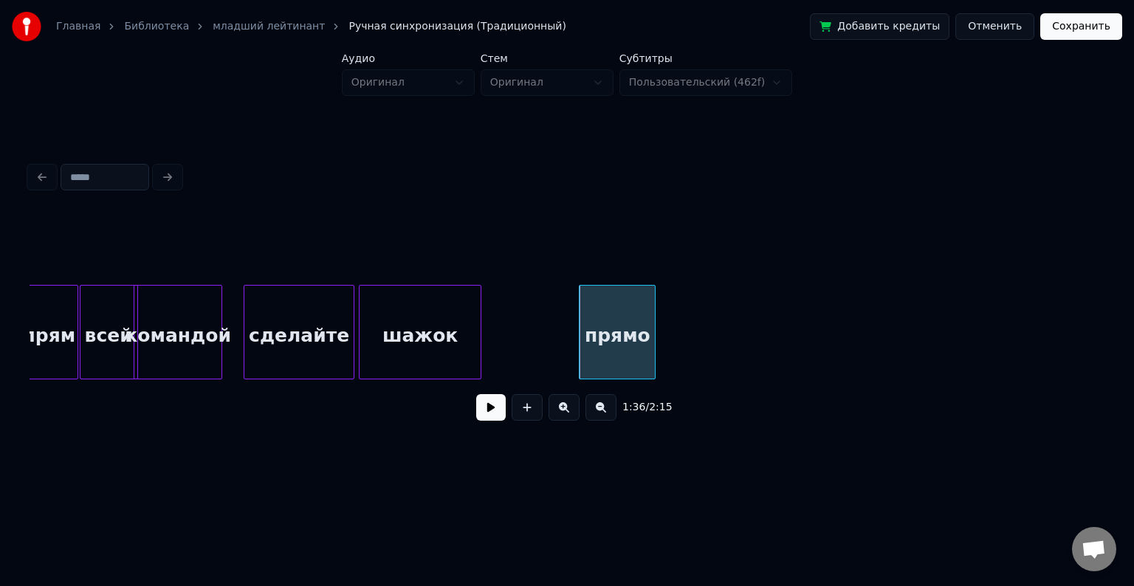
click at [632, 325] on div "прямо" at bounding box center [617, 336] width 75 height 100
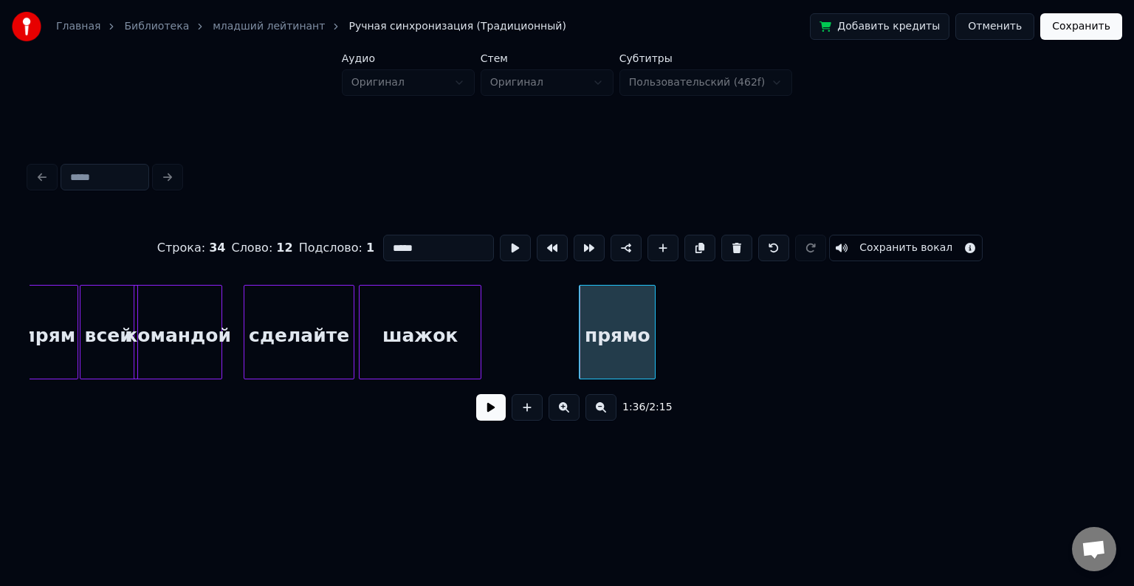
click at [688, 242] on button at bounding box center [700, 248] width 31 height 27
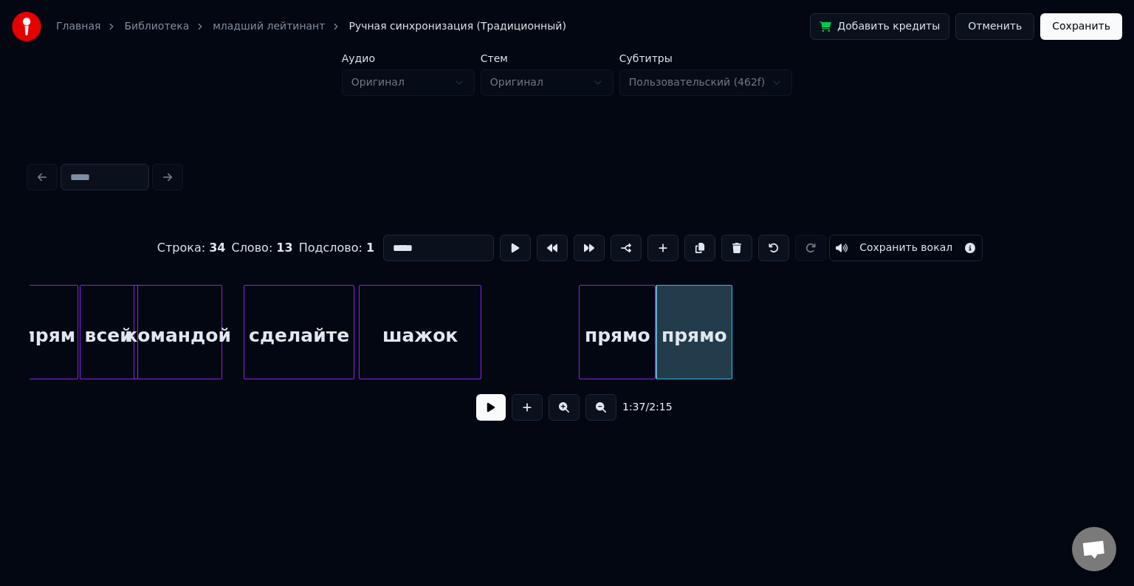
drag, startPoint x: 446, startPoint y: 245, endPoint x: 346, endPoint y: 251, distance: 100.6
click at [346, 251] on div "Строка : 34 Слово : 13 Подслово : 1 ***** Сохранить вокал" at bounding box center [567, 248] width 1075 height 74
click at [675, 324] on div at bounding box center [676, 332] width 4 height 93
click at [692, 324] on div at bounding box center [693, 332] width 4 height 93
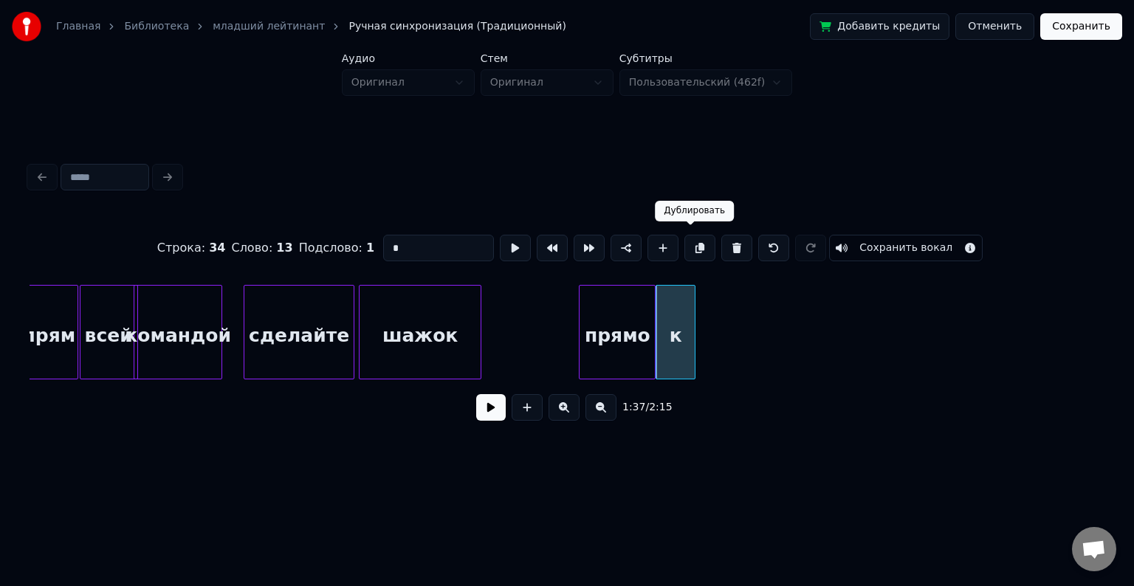
click at [694, 243] on button at bounding box center [700, 248] width 31 height 27
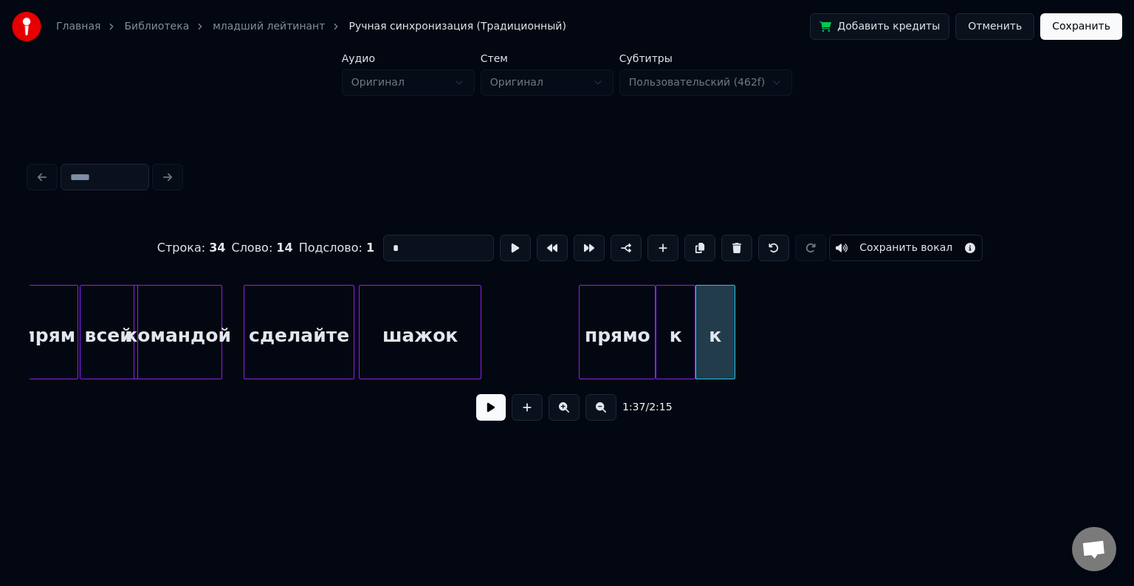
drag, startPoint x: 427, startPoint y: 239, endPoint x: 319, endPoint y: 251, distance: 108.5
click at [319, 251] on div "Строка : 34 Слово : 14 Подслово : 1 * Сохранить вокал" at bounding box center [567, 248] width 1075 height 74
click at [775, 315] on div at bounding box center [777, 332] width 4 height 93
type input "******"
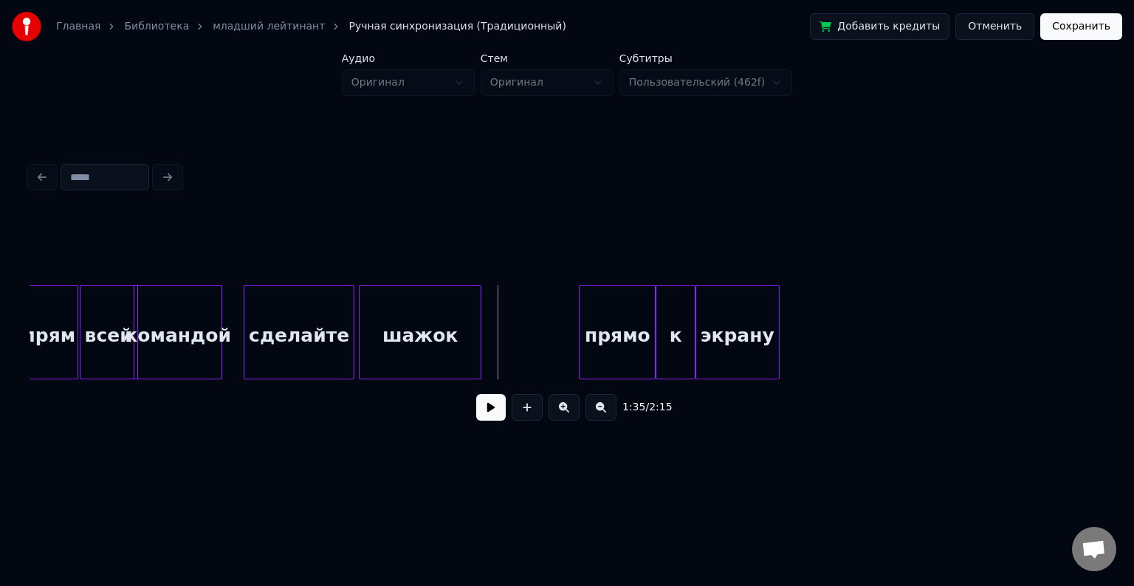
click at [487, 405] on button at bounding box center [491, 407] width 30 height 27
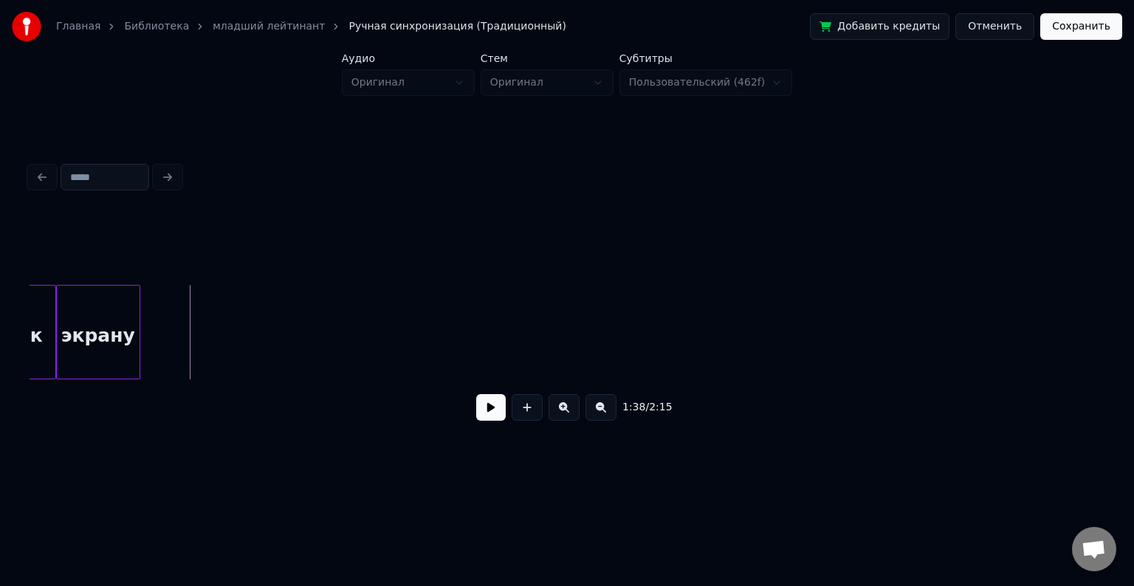
scroll to position [0, 14143]
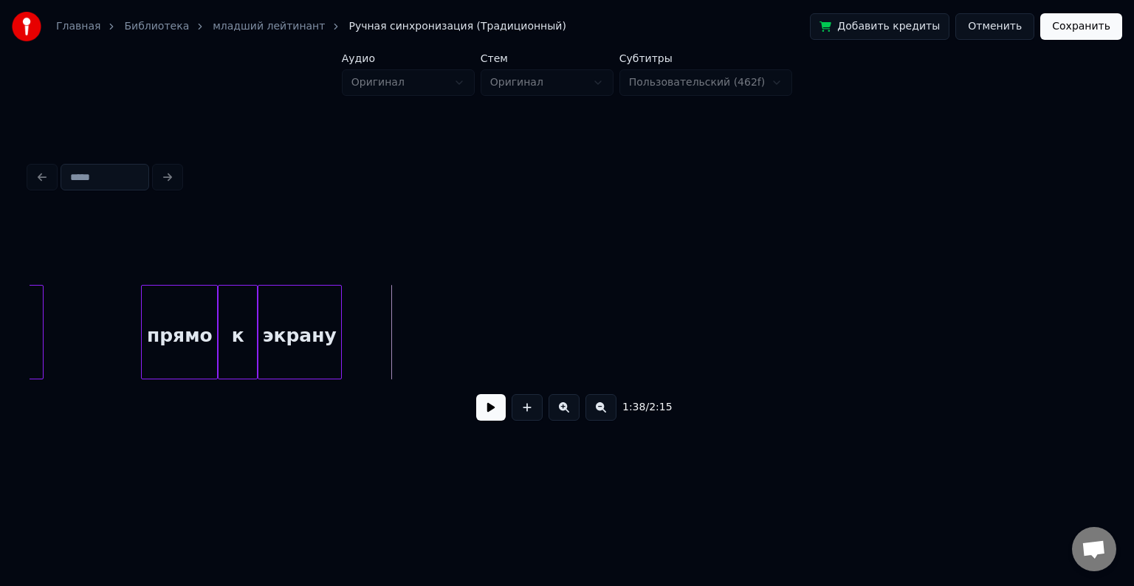
click at [483, 418] on button at bounding box center [491, 407] width 30 height 27
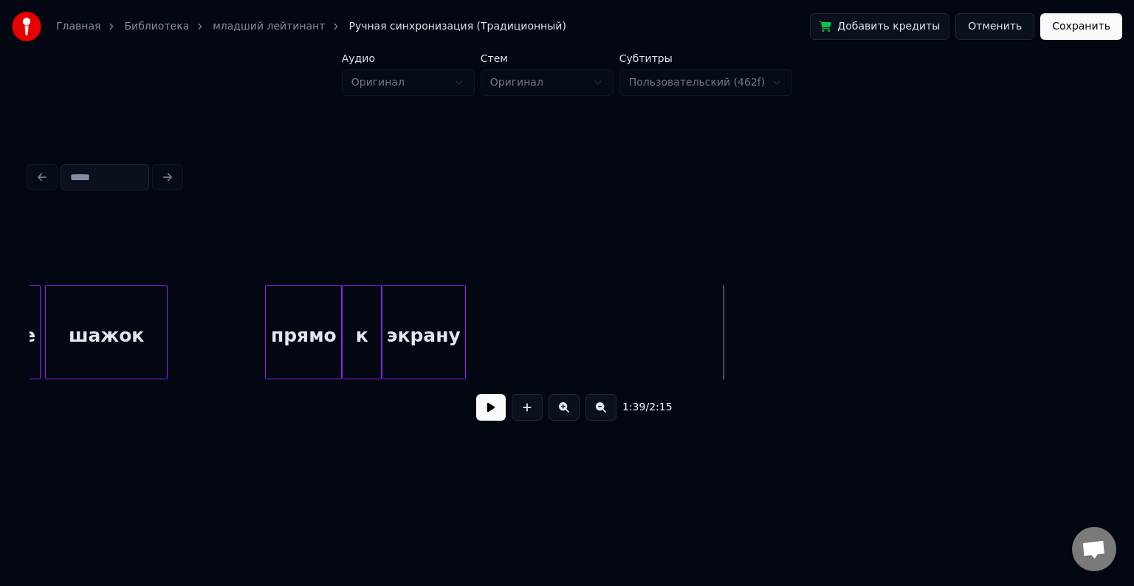
scroll to position [0, 14019]
click at [427, 313] on div "экрану" at bounding box center [424, 336] width 83 height 100
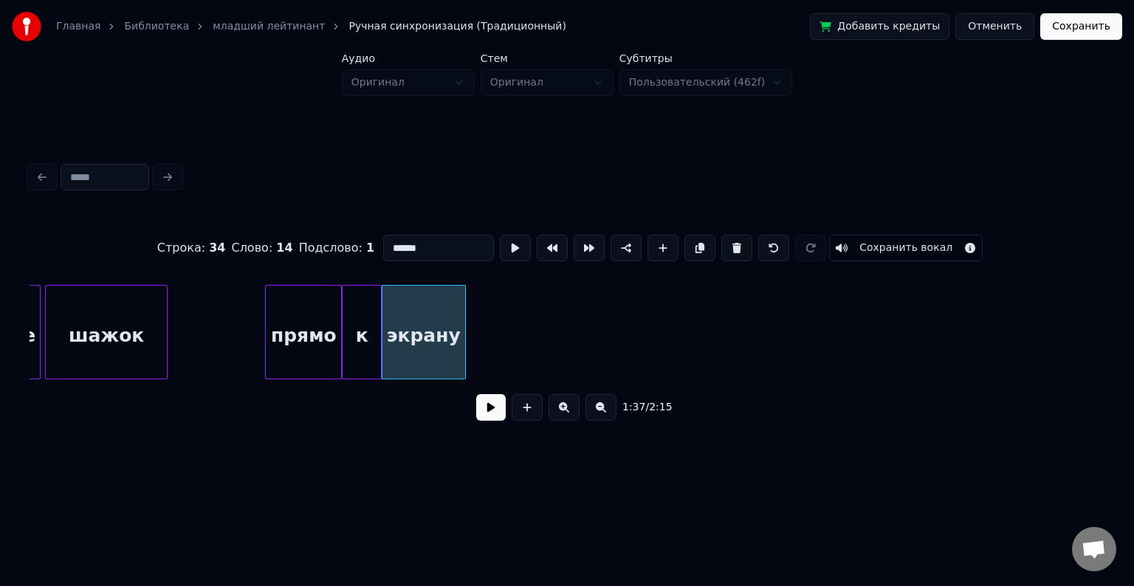
click at [697, 248] on button at bounding box center [700, 248] width 31 height 27
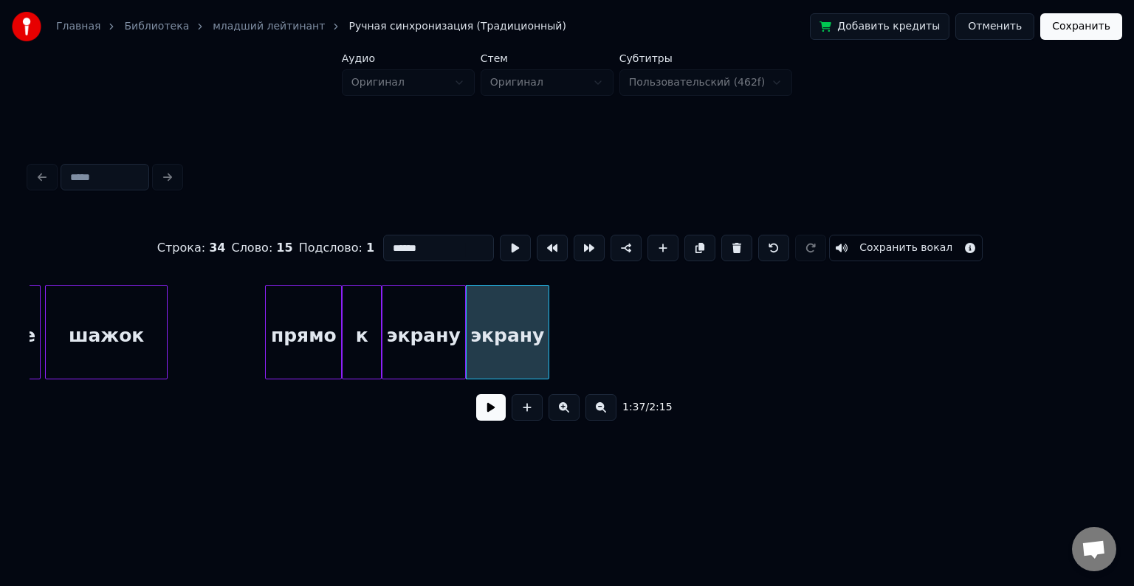
drag, startPoint x: 440, startPoint y: 239, endPoint x: 366, endPoint y: 233, distance: 74.1
click at [366, 233] on div "Строка : 34 Слово : 15 Подслово : 1 ****** Сохранить вокал" at bounding box center [567, 248] width 1075 height 74
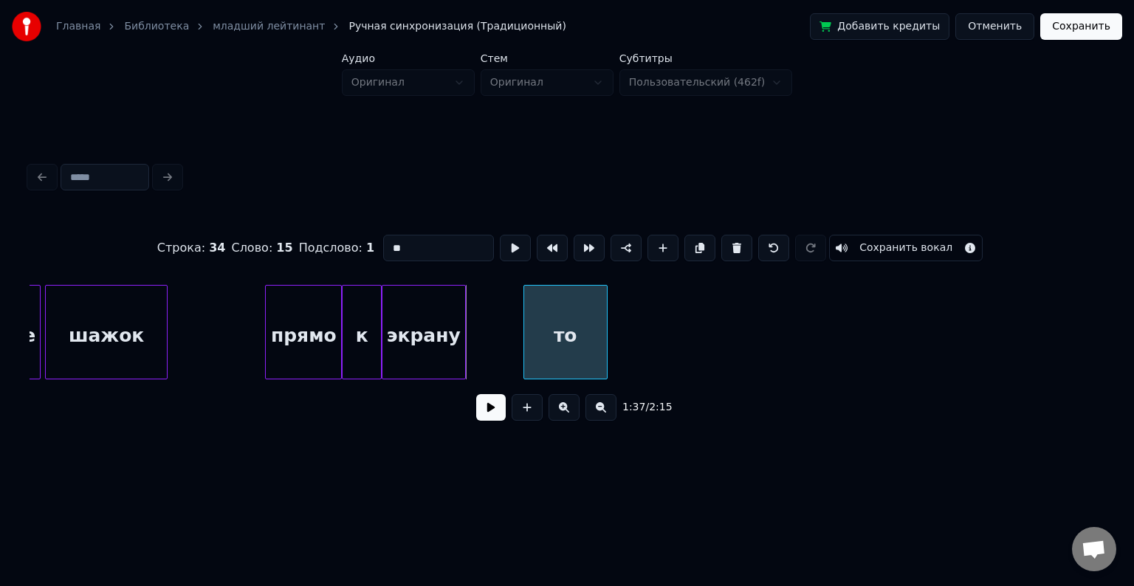
click at [581, 324] on div "то" at bounding box center [565, 336] width 83 height 100
type input "**"
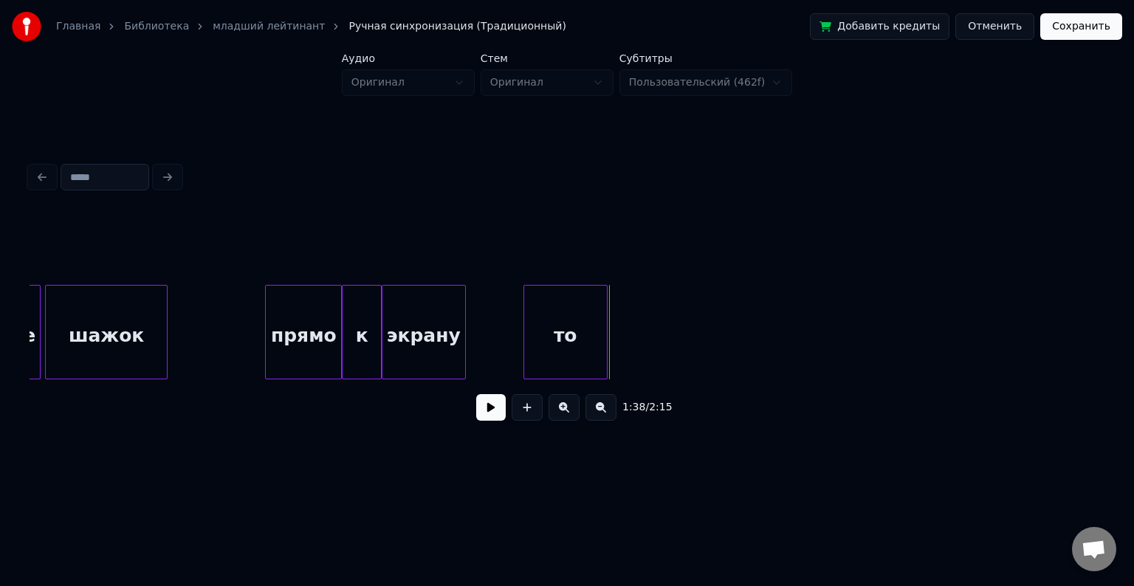
click at [547, 317] on div "то" at bounding box center [565, 336] width 83 height 100
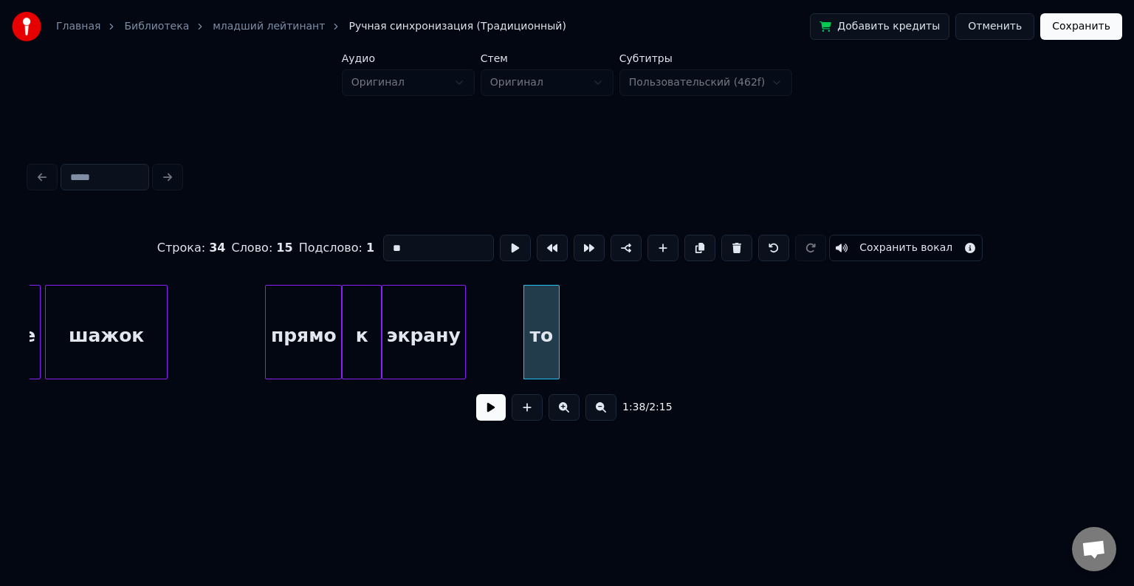
click at [556, 316] on div at bounding box center [557, 332] width 4 height 93
click at [685, 243] on button at bounding box center [700, 248] width 31 height 27
drag, startPoint x: 417, startPoint y: 246, endPoint x: 346, endPoint y: 239, distance: 71.3
click at [346, 239] on div "Строка : 34 Слово : 16 Подслово : 1 ** Сохранить вокал" at bounding box center [567, 248] width 1075 height 74
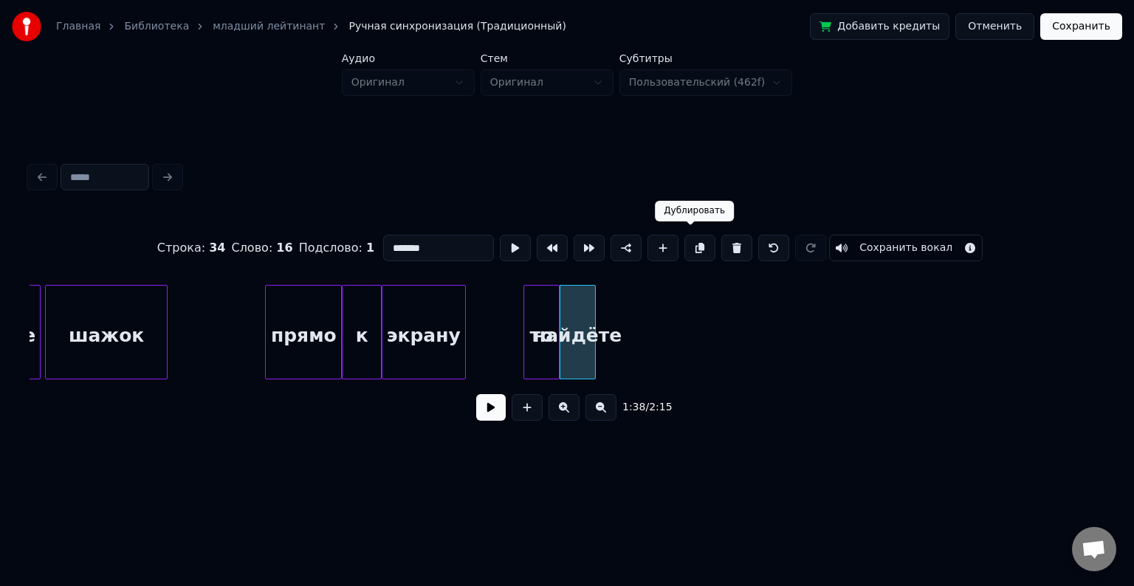
click at [685, 245] on button at bounding box center [700, 248] width 31 height 27
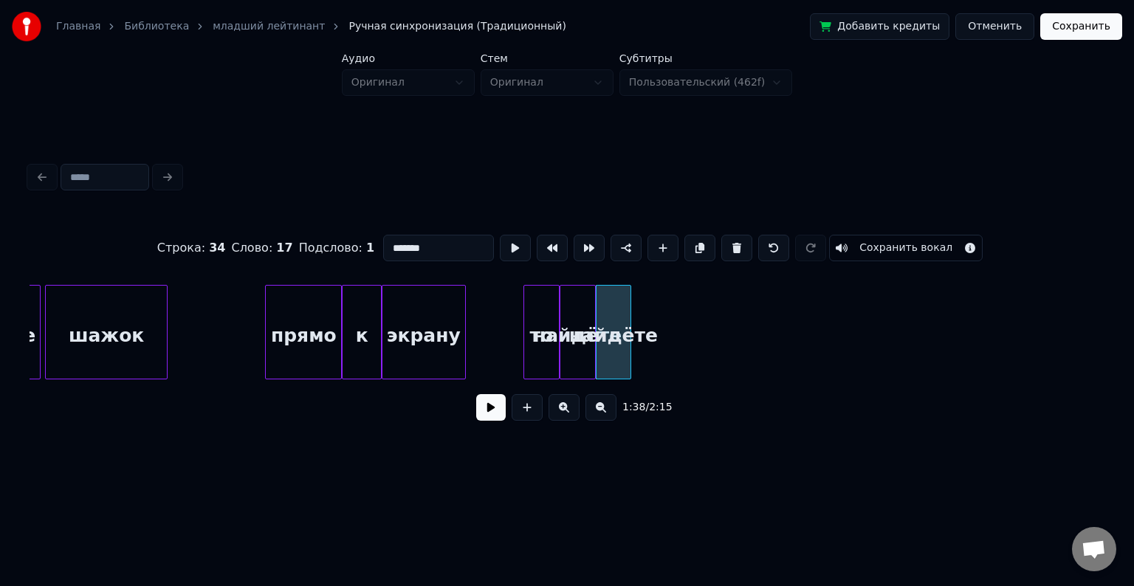
drag, startPoint x: 424, startPoint y: 241, endPoint x: 334, endPoint y: 247, distance: 90.3
click at [334, 247] on div "Строка : 34 Слово : 17 Подслово : 1 ******* Сохранить вокал" at bounding box center [567, 248] width 1075 height 74
click at [693, 239] on button at bounding box center [700, 248] width 31 height 27
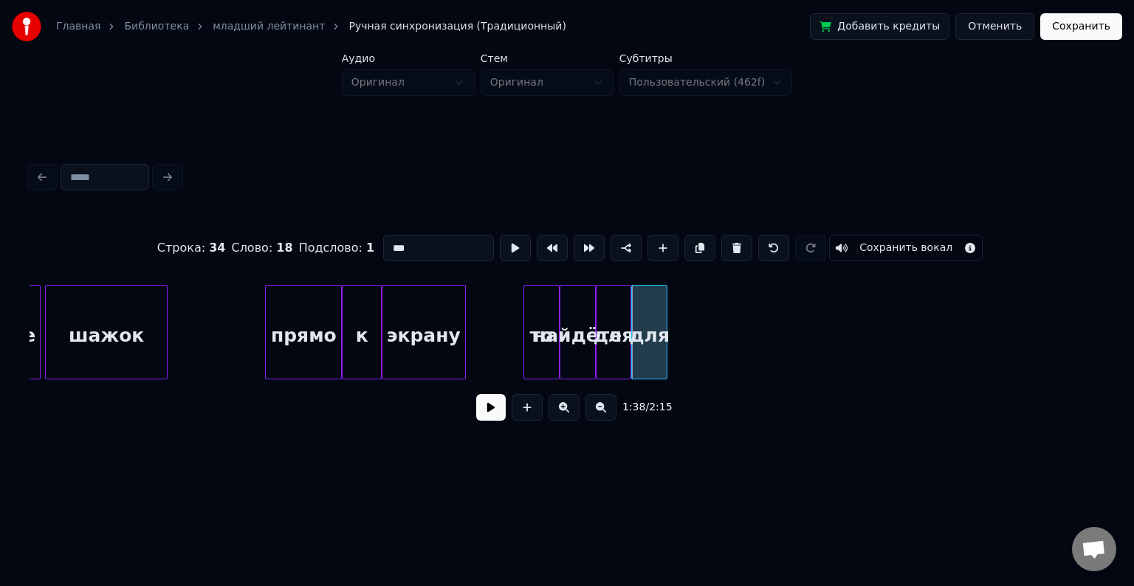
drag, startPoint x: 442, startPoint y: 254, endPoint x: 341, endPoint y: 233, distance: 103.3
click at [341, 233] on div "Строка : 34 Слово : 18 Подслово : 1 *** Сохранить вокал" at bounding box center [567, 248] width 1075 height 74
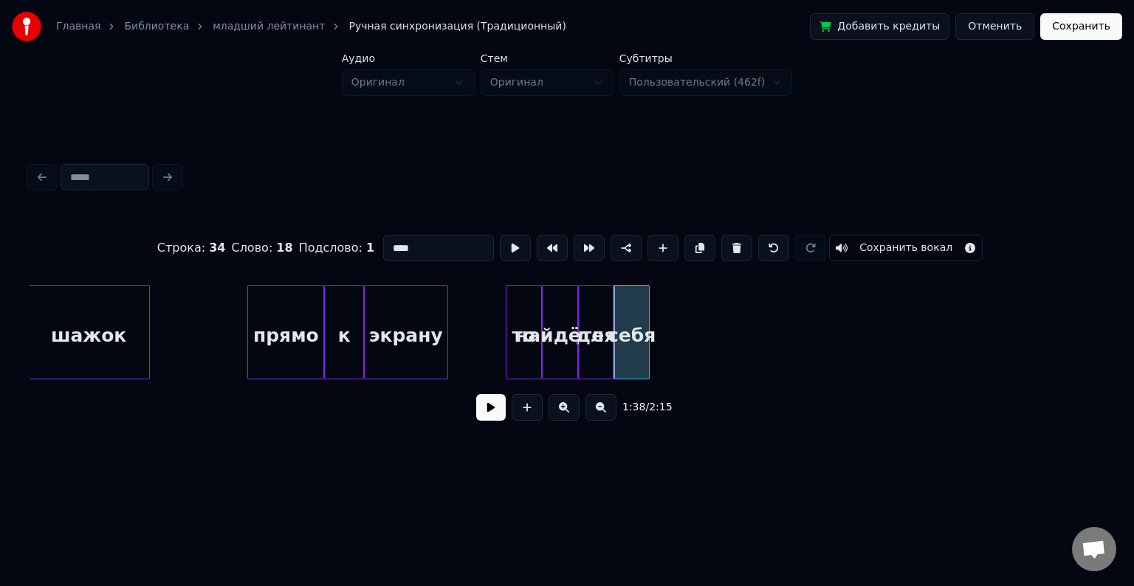
scroll to position [0, 13889]
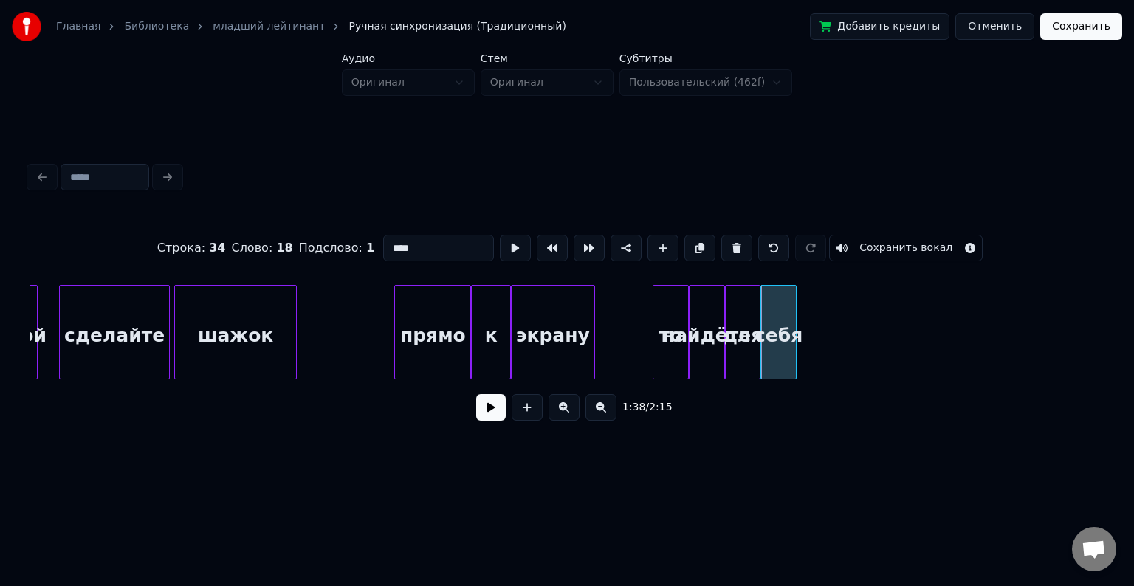
type input "****"
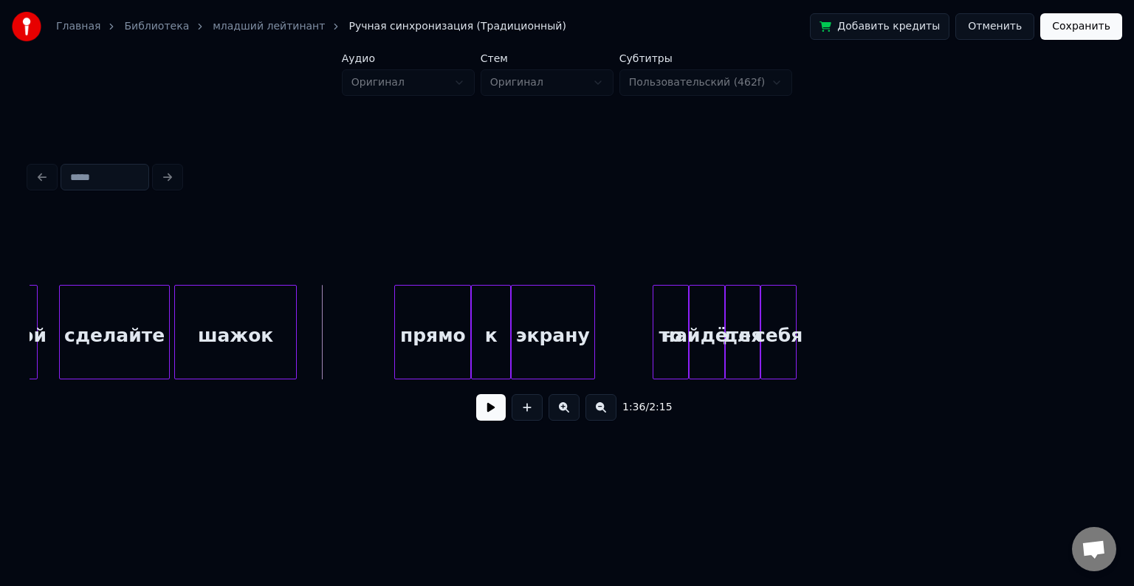
click at [485, 405] on button at bounding box center [491, 407] width 30 height 27
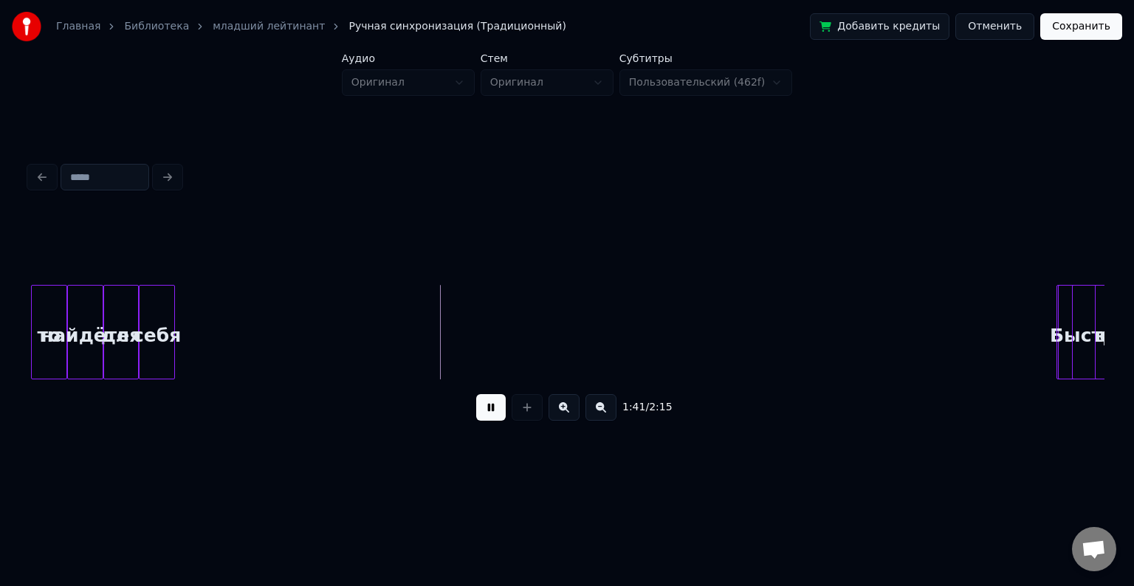
scroll to position [0, 14518]
click at [483, 417] on button at bounding box center [491, 407] width 30 height 27
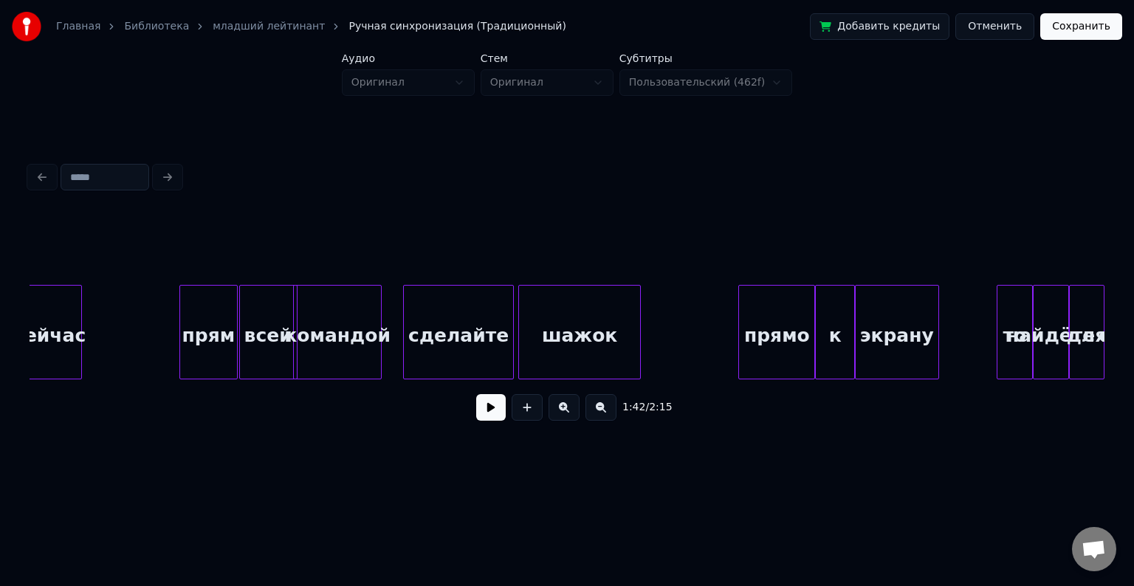
scroll to position [0, 13546]
click at [750, 307] on div "прямо" at bounding box center [776, 336] width 75 height 100
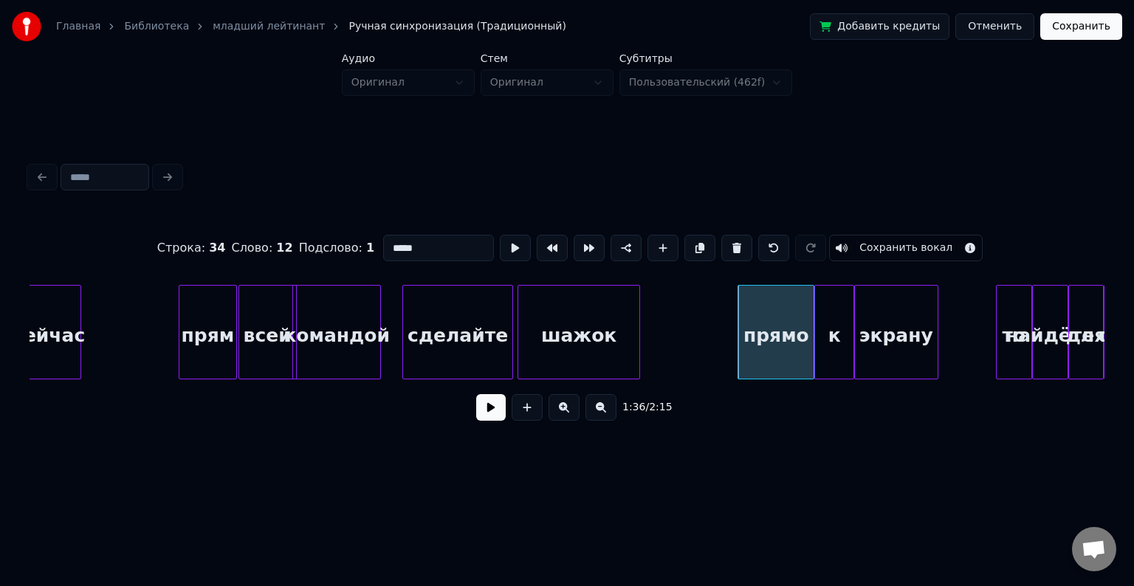
drag, startPoint x: 425, startPoint y: 236, endPoint x: 370, endPoint y: 230, distance: 55.8
click at [370, 230] on div "Строка : 34 Слово : 12 Подслово : 1 ***** Сохранить вокал" at bounding box center [567, 248] width 1075 height 74
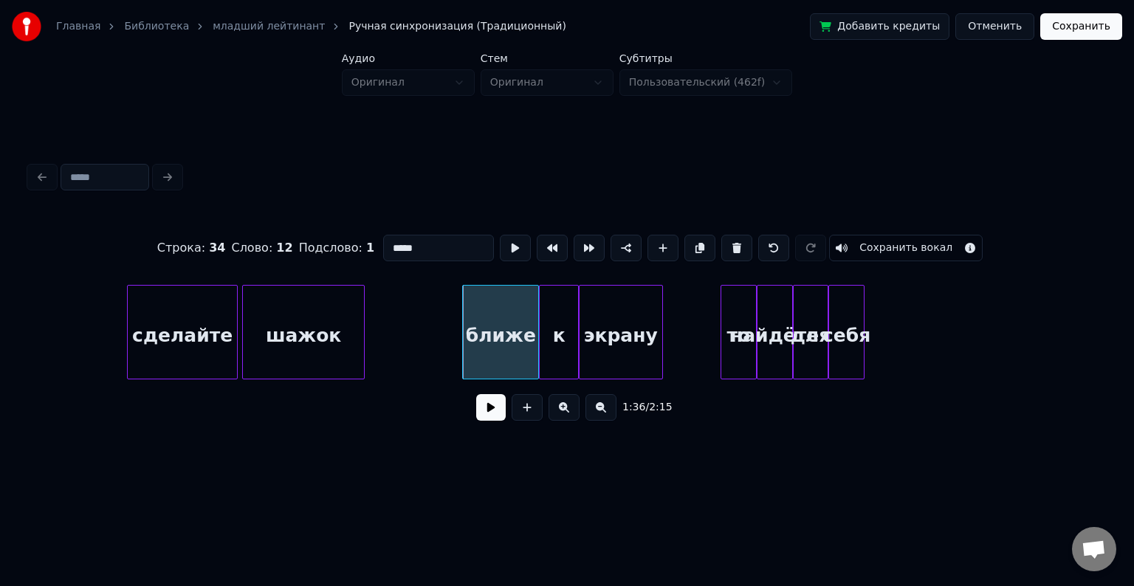
scroll to position [0, 13912]
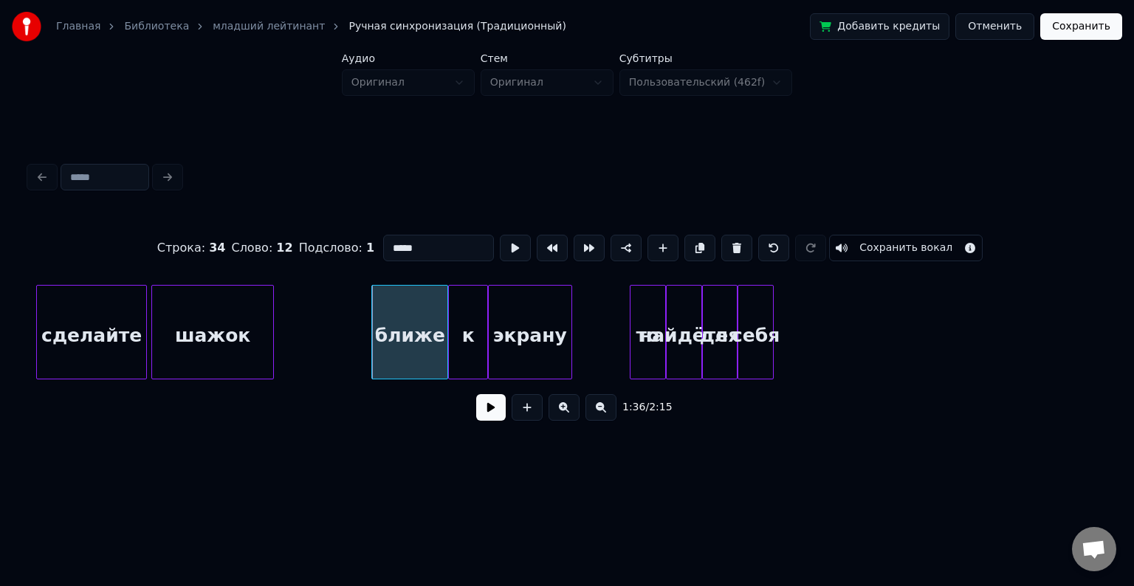
click at [645, 317] on div "то" at bounding box center [648, 336] width 35 height 100
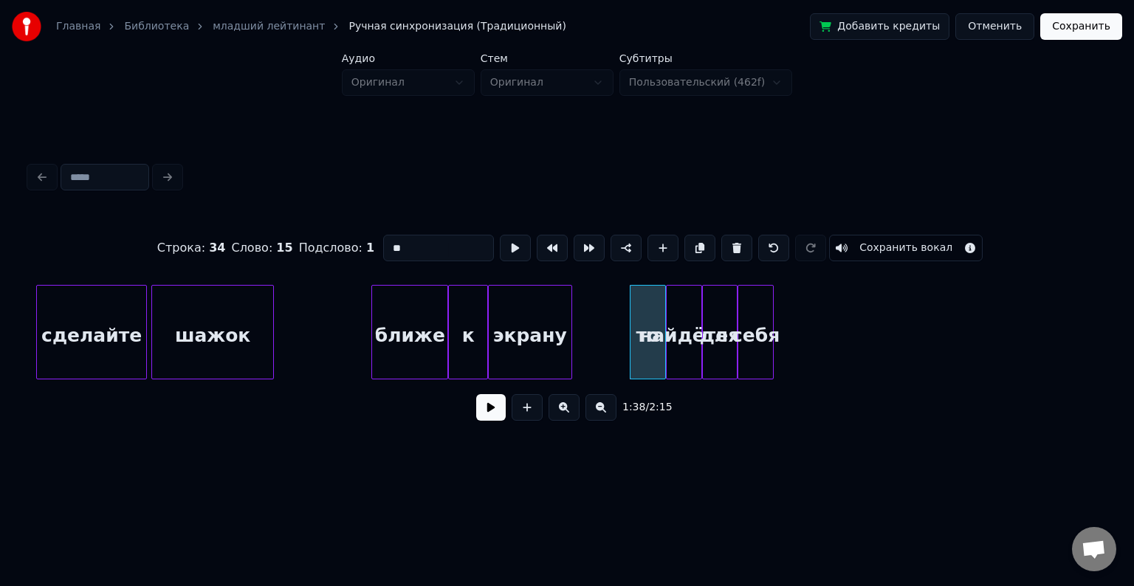
drag, startPoint x: 404, startPoint y: 236, endPoint x: 325, endPoint y: 234, distance: 79.1
click at [325, 234] on div "Строка : 34 Слово : 15 Подслово : 1 ** Сохранить вокал" at bounding box center [567, 248] width 1075 height 74
click at [863, 342] on div "себя" at bounding box center [846, 336] width 35 height 100
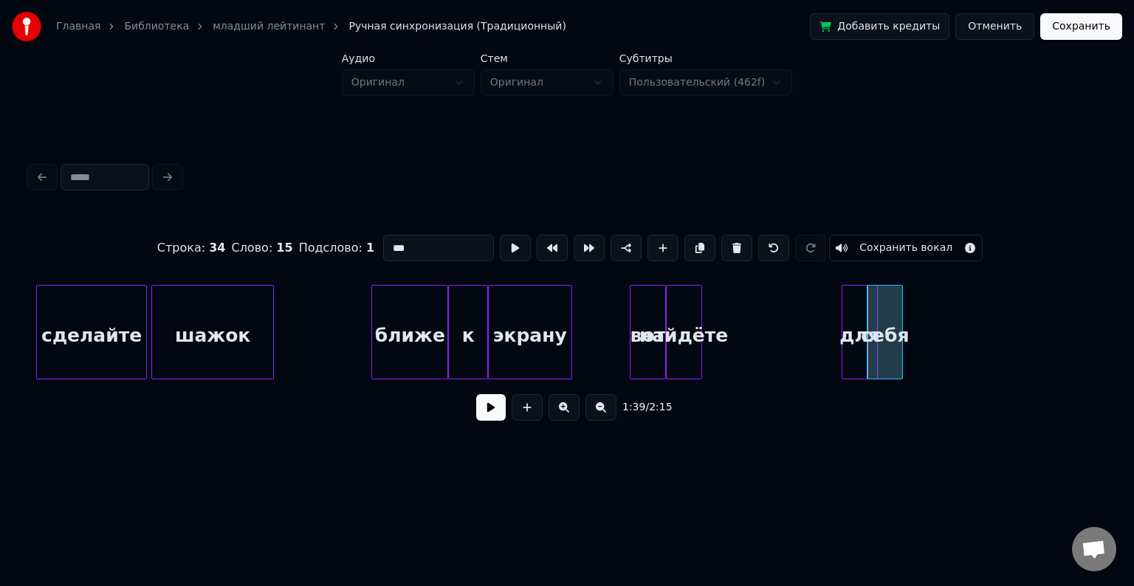
click at [857, 326] on div "для" at bounding box center [860, 336] width 35 height 100
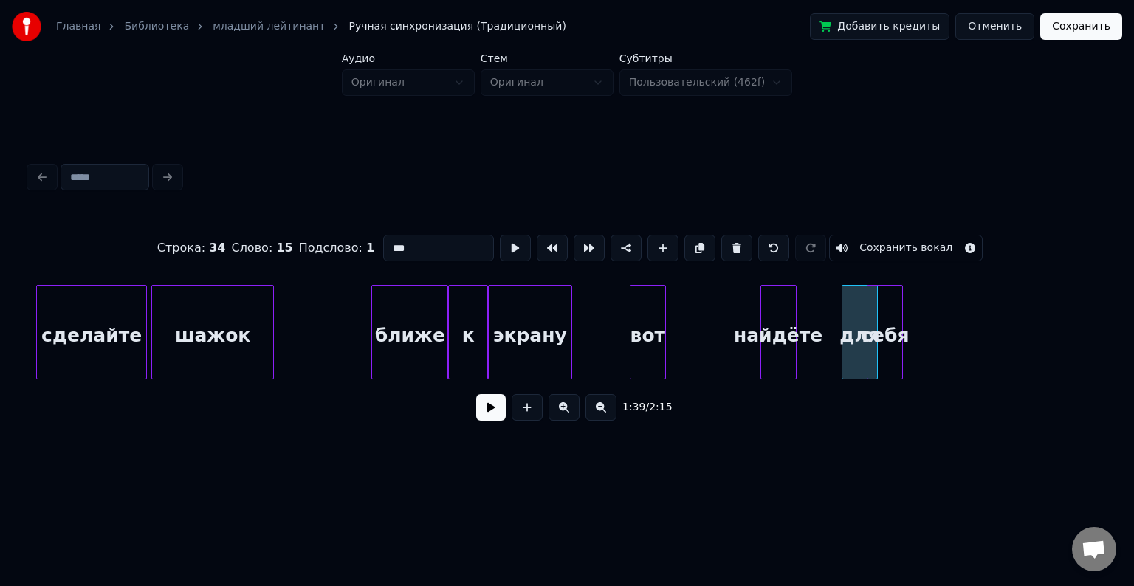
click at [789, 310] on div "найдёте" at bounding box center [778, 336] width 35 height 100
drag, startPoint x: 453, startPoint y: 247, endPoint x: 321, endPoint y: 252, distance: 131.5
click at [321, 252] on div "Строка : 34 Слово : 15 Подслово : 1 *** Сохранить вокал" at bounding box center [567, 248] width 1075 height 74
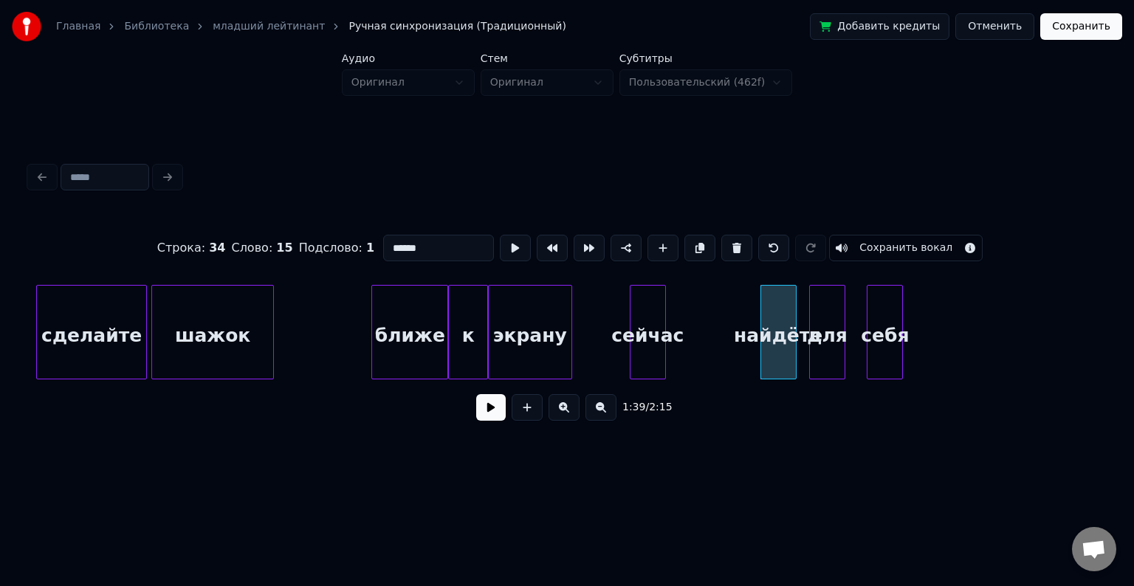
click at [819, 322] on div "для" at bounding box center [827, 336] width 35 height 100
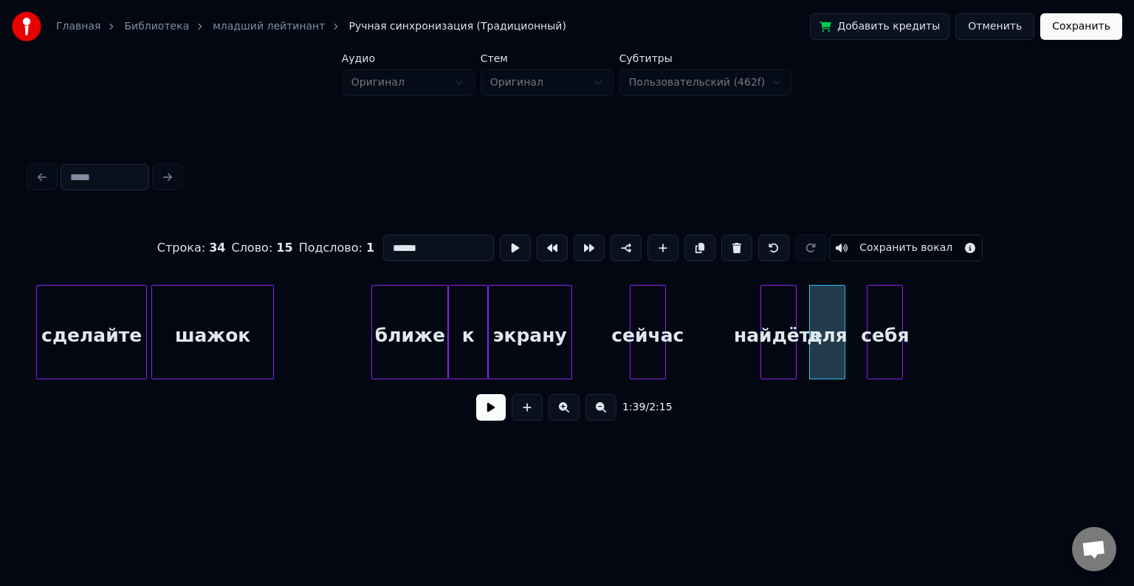
drag, startPoint x: 431, startPoint y: 235, endPoint x: 340, endPoint y: 236, distance: 90.1
click at [340, 236] on div "Строка : 34 Слово : 15 Подслово : 1 ****** Сохранить вокал" at bounding box center [567, 248] width 1075 height 74
click at [896, 329] on div "себя" at bounding box center [885, 336] width 35 height 100
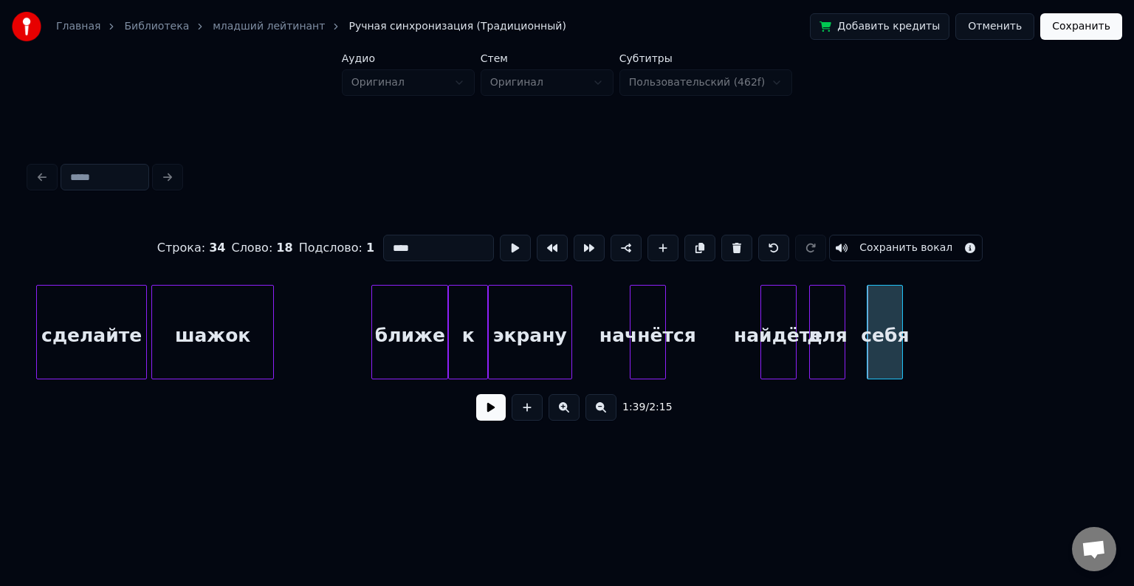
click at [654, 316] on div "начнётся" at bounding box center [648, 336] width 35 height 100
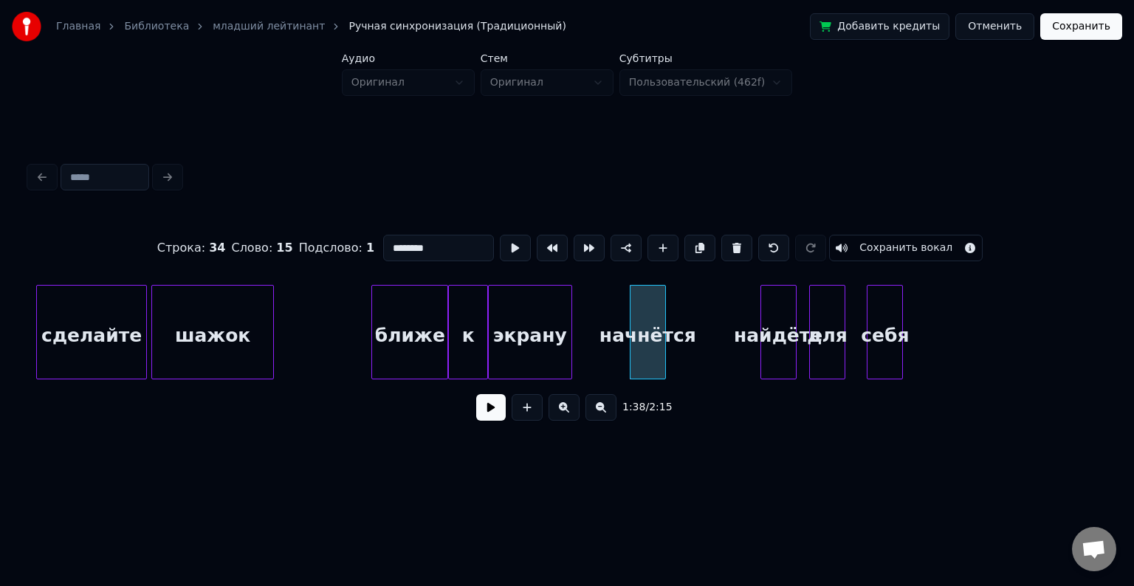
drag, startPoint x: 452, startPoint y: 248, endPoint x: 319, endPoint y: 260, distance: 133.5
click at [319, 260] on div "Строка : 34 Слово : 15 Подслово : 1 ******** Сохранить вокал" at bounding box center [567, 248] width 1075 height 74
click at [792, 298] on div at bounding box center [794, 332] width 4 height 93
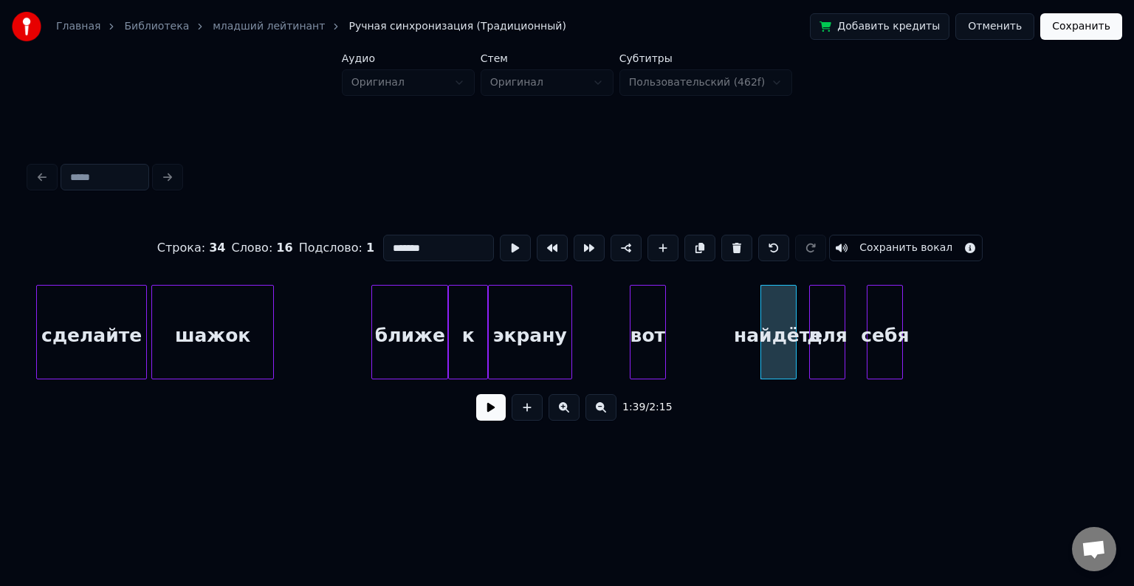
drag, startPoint x: 440, startPoint y: 236, endPoint x: 310, endPoint y: 249, distance: 130.6
click at [310, 249] on div "Строка : 34 Слово : 16 Подслово : 1 ******* Сохранить вокал" at bounding box center [567, 248] width 1075 height 74
click at [830, 304] on div "для" at bounding box center [827, 336] width 35 height 100
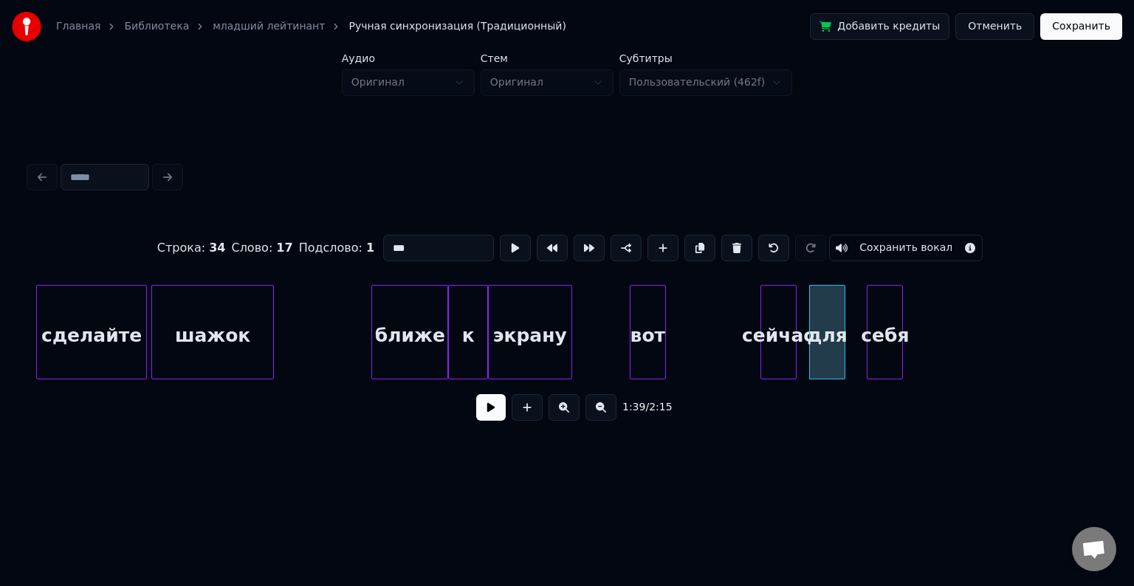
drag, startPoint x: 430, startPoint y: 241, endPoint x: 310, endPoint y: 244, distance: 119.7
click at [310, 244] on div "Строка : 34 Слово : 17 Подслово : 1 *** Сохранить вокал" at bounding box center [567, 248] width 1075 height 74
click at [891, 346] on div "себя" at bounding box center [885, 336] width 35 height 100
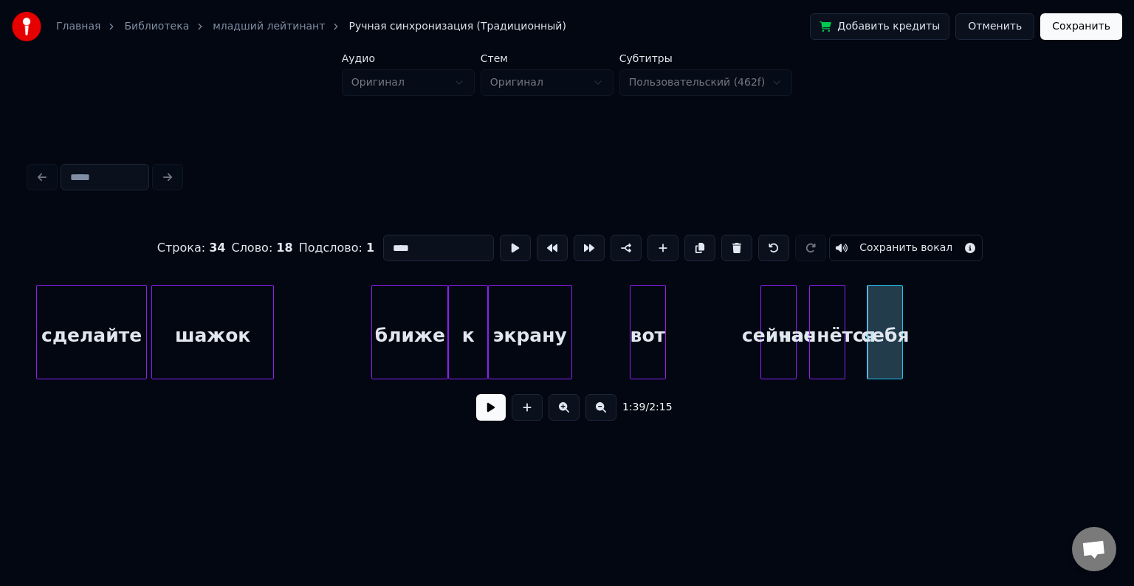
drag, startPoint x: 421, startPoint y: 240, endPoint x: 321, endPoint y: 233, distance: 100.7
click at [321, 233] on div "Строка : 34 Слово : 18 Подслово : 1 **** Сохранить вокал" at bounding box center [567, 248] width 1075 height 74
type input "*****"
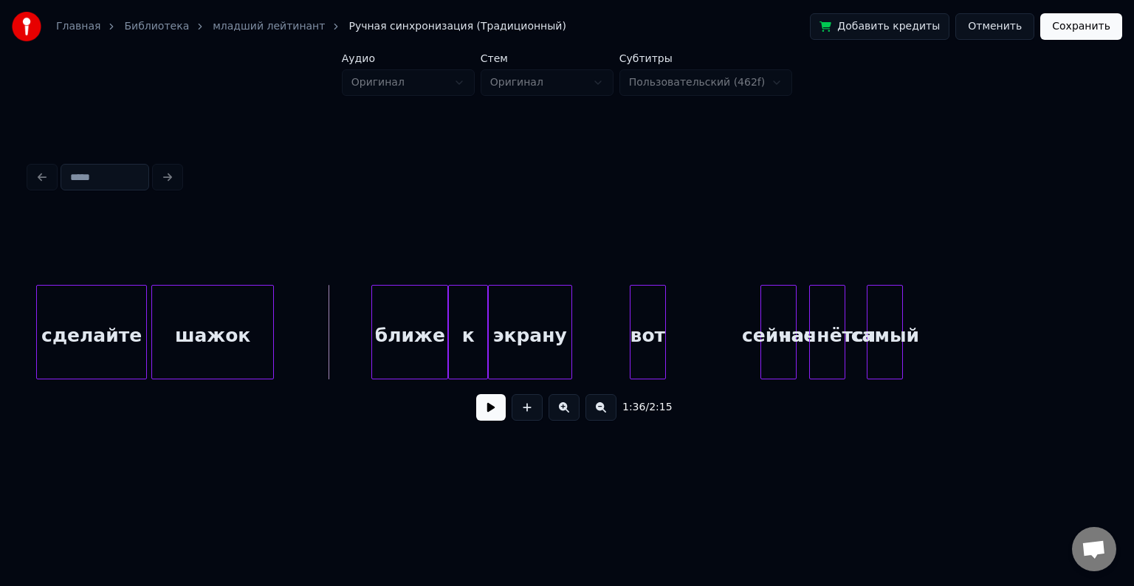
click at [487, 417] on button at bounding box center [491, 407] width 30 height 27
click at [691, 309] on div "сейчас" at bounding box center [688, 336] width 35 height 100
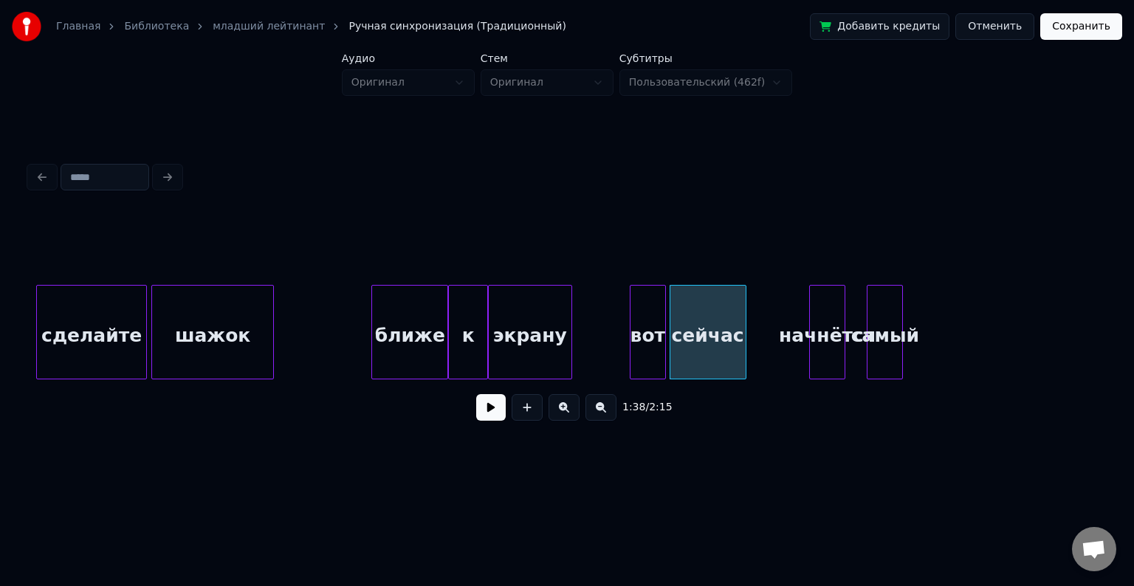
click at [746, 322] on div at bounding box center [744, 332] width 4 height 93
click at [476, 409] on div "1:37 / 2:15" at bounding box center [567, 407] width 1052 height 32
click at [484, 413] on button at bounding box center [491, 407] width 30 height 27
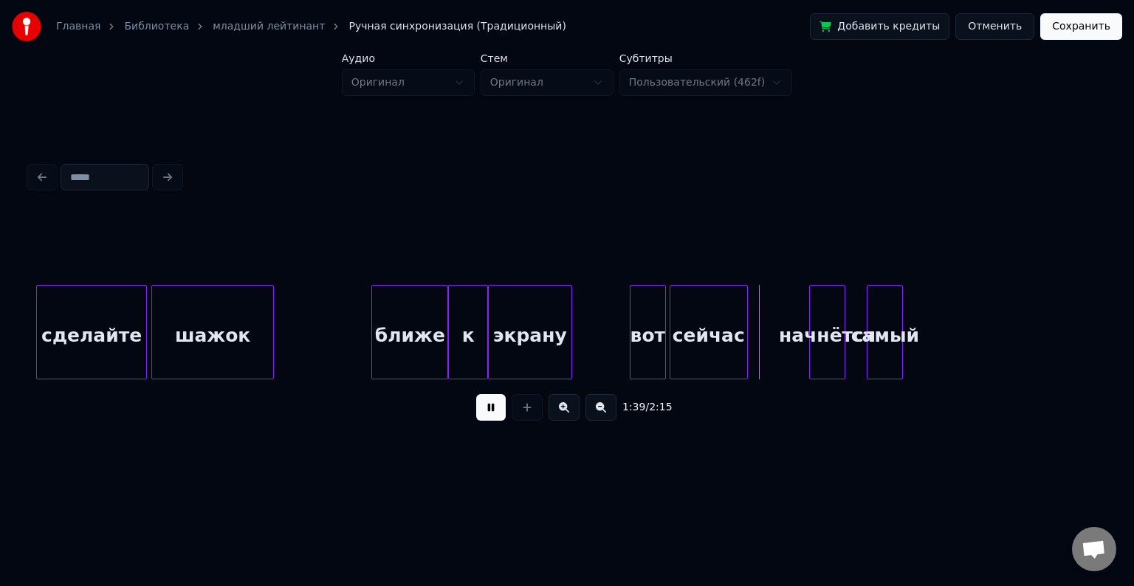
click at [484, 413] on button at bounding box center [491, 407] width 30 height 27
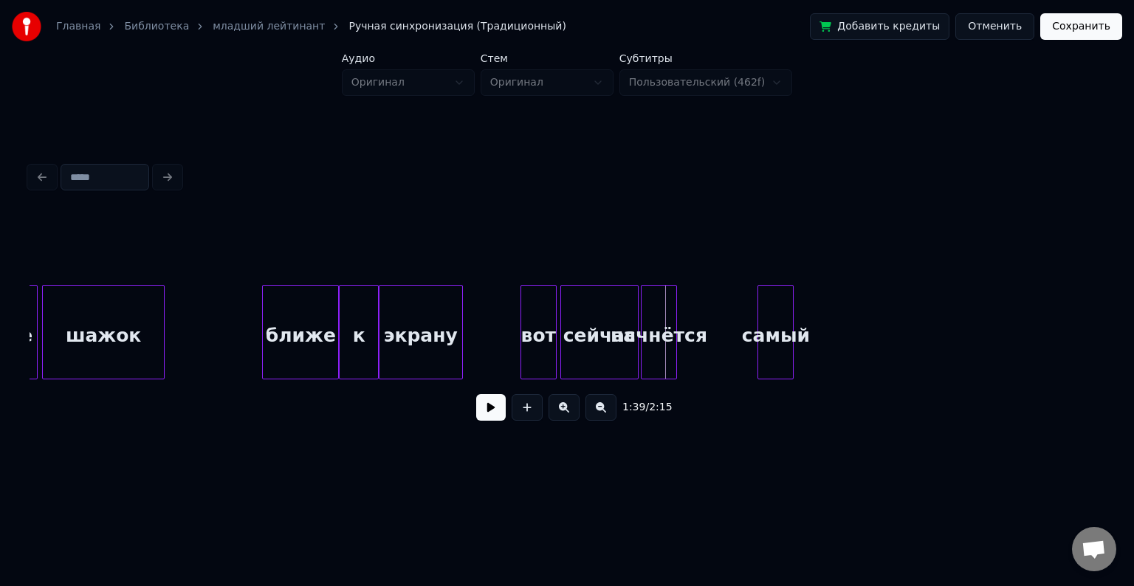
click at [659, 322] on div "начнётся" at bounding box center [659, 336] width 35 height 100
click at [674, 324] on div "начнётся" at bounding box center [657, 336] width 35 height 100
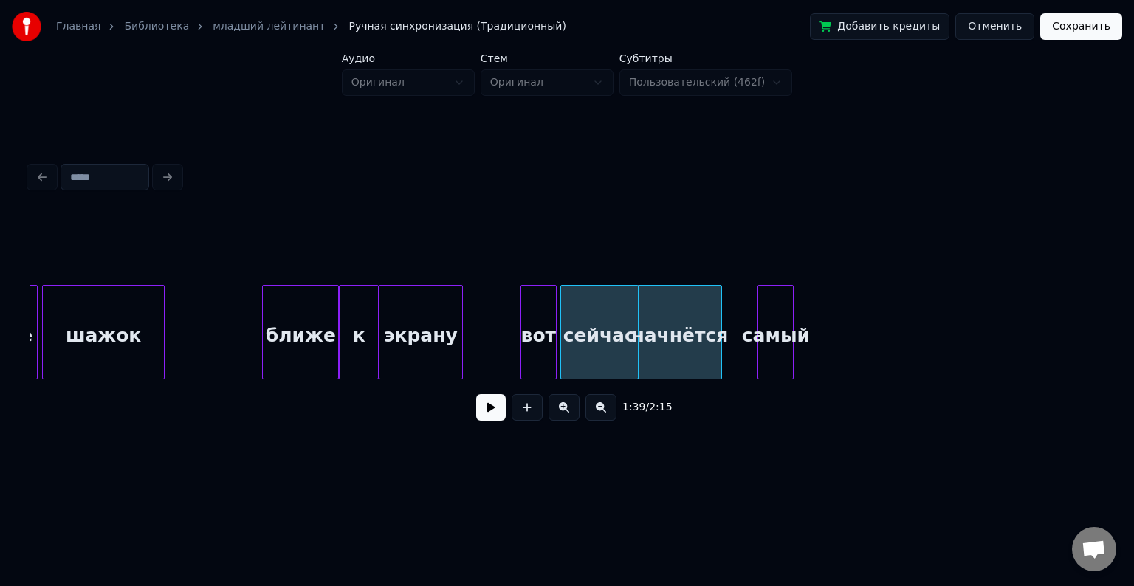
click at [721, 318] on div at bounding box center [719, 332] width 4 height 93
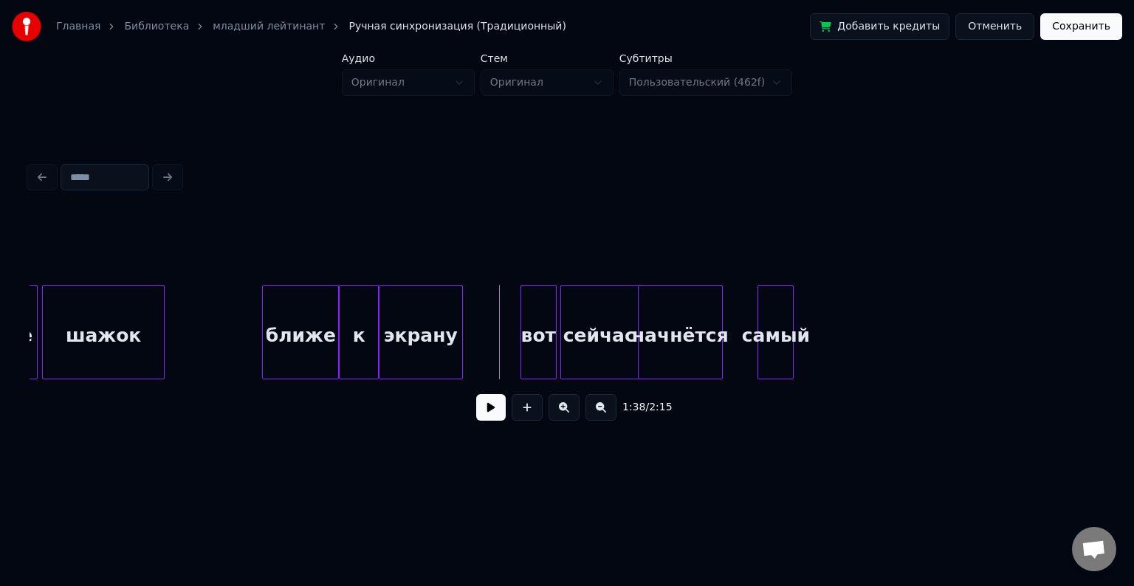
click at [493, 403] on button at bounding box center [491, 407] width 30 height 27
click at [745, 313] on div "самый" at bounding box center [749, 336] width 35 height 100
click at [788, 318] on div at bounding box center [788, 332] width 4 height 93
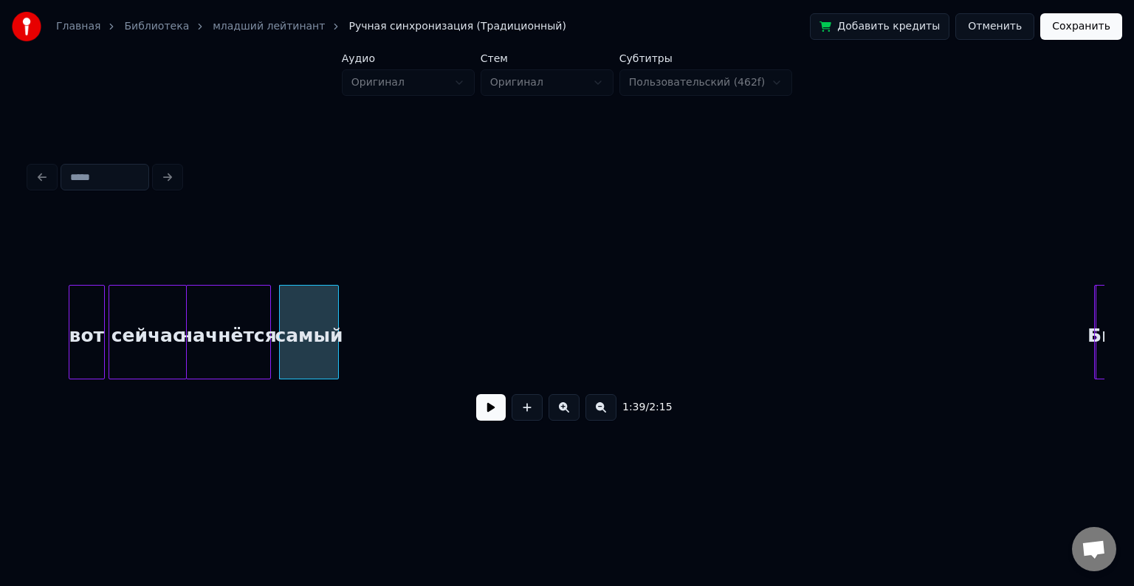
scroll to position [0, 14464]
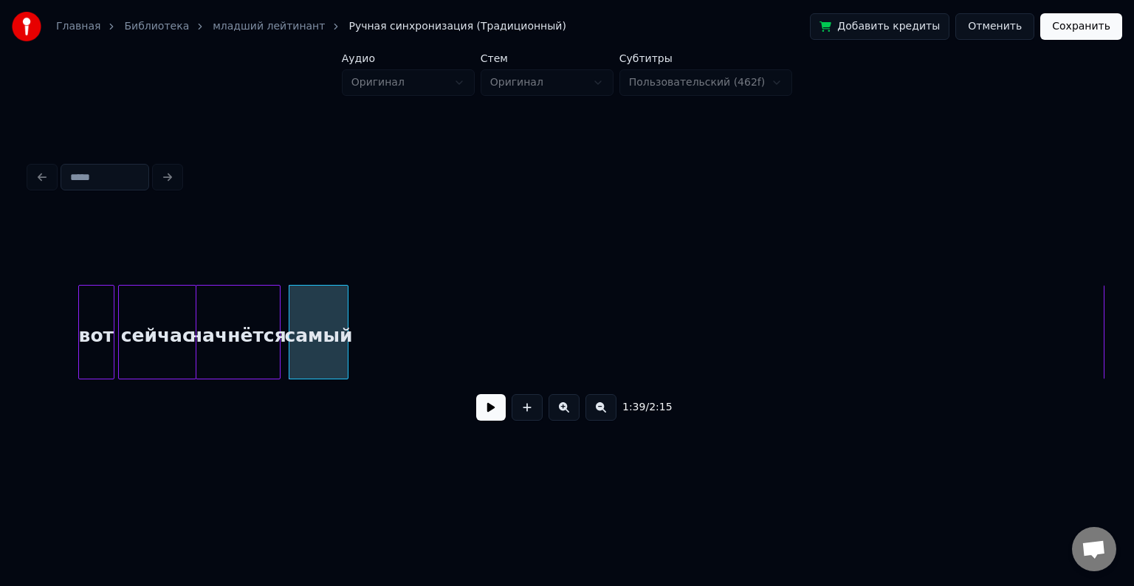
click at [312, 324] on div "самый" at bounding box center [319, 336] width 59 height 100
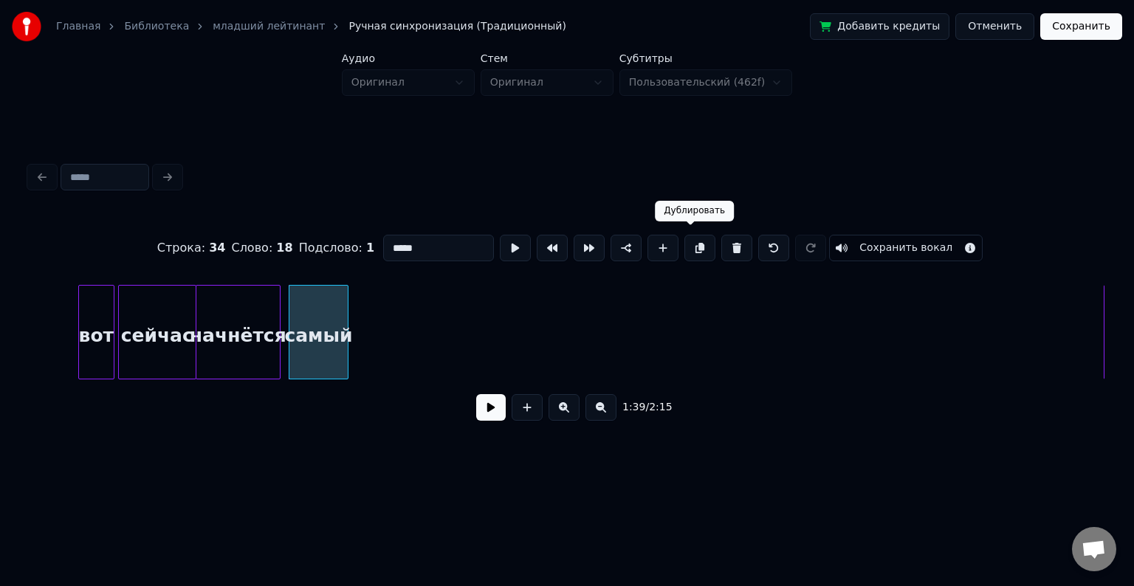
click at [702, 243] on button at bounding box center [700, 248] width 31 height 27
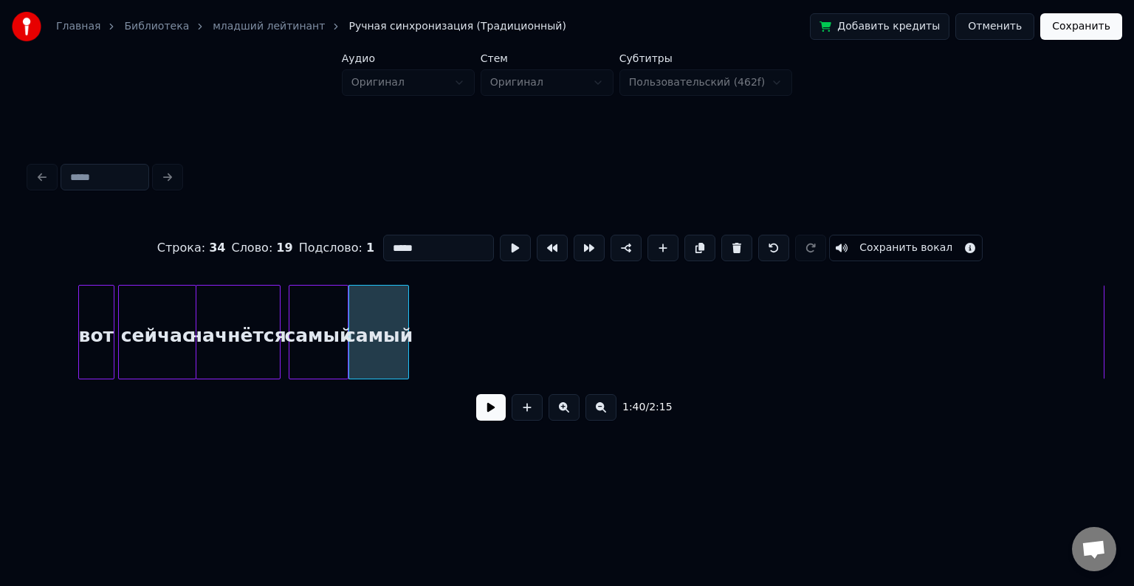
drag, startPoint x: 439, startPoint y: 248, endPoint x: 350, endPoint y: 242, distance: 89.6
click at [350, 242] on div "Строка : 34 Слово : 19 Подслово : 1 ***** Сохранить вокал" at bounding box center [567, 248] width 1075 height 74
click at [691, 239] on button at bounding box center [700, 248] width 31 height 27
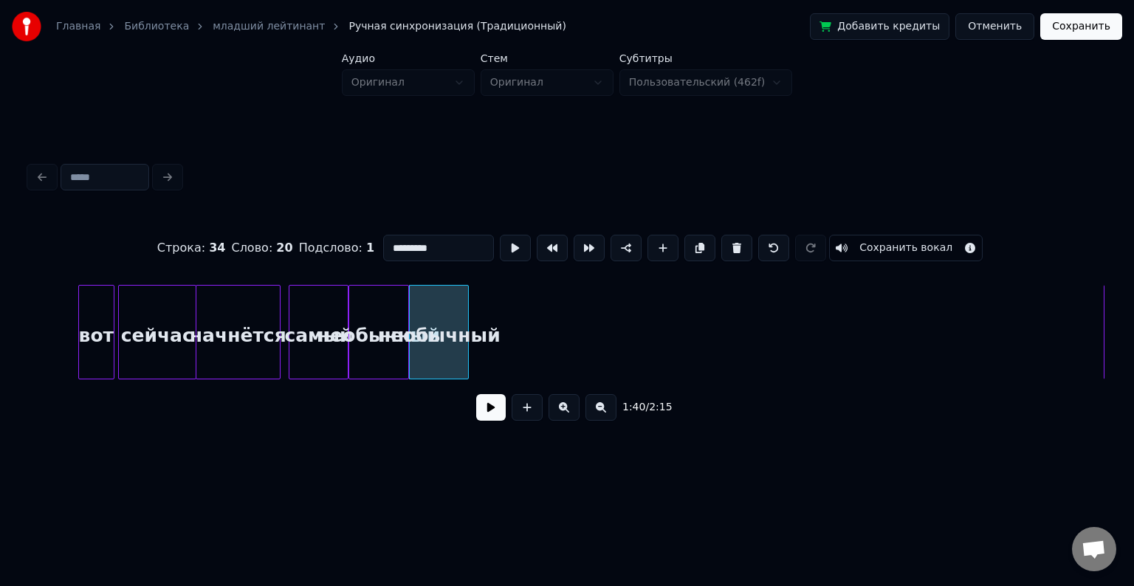
drag, startPoint x: 449, startPoint y: 246, endPoint x: 325, endPoint y: 219, distance: 127.1
click at [325, 219] on div "Строка : 34 Слово : 20 Подслово : 1 ********* Сохранить вокал" at bounding box center [567, 248] width 1075 height 74
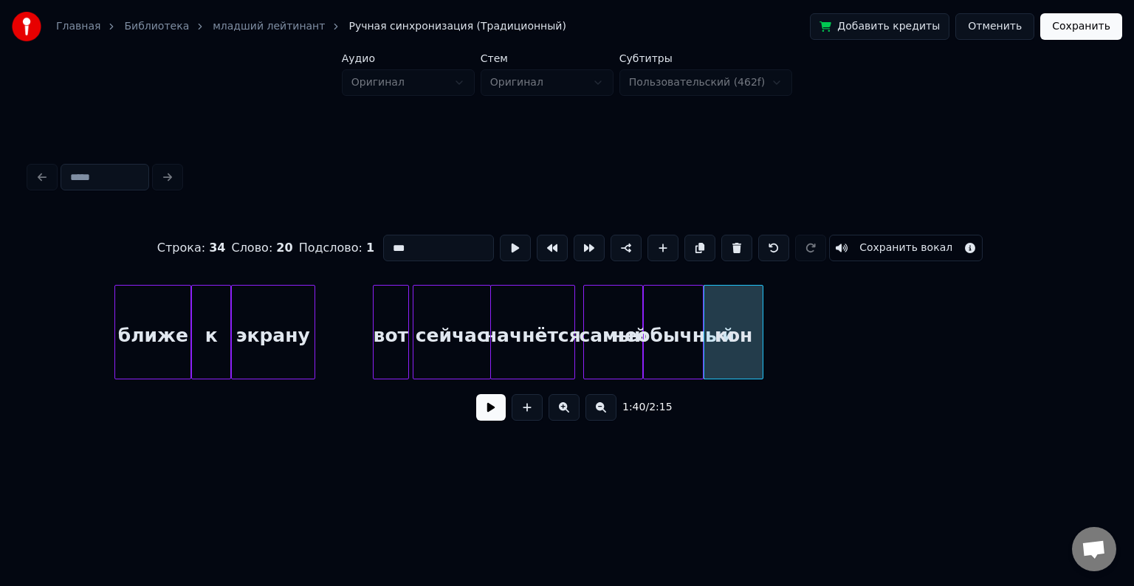
scroll to position [0, 14166]
type input "***"
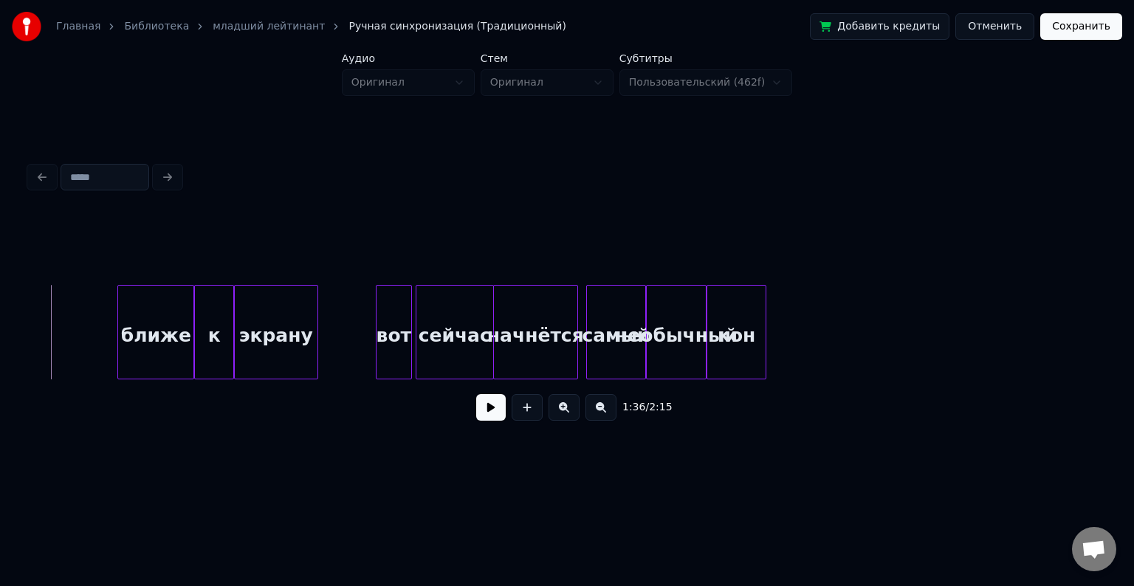
click at [490, 408] on button at bounding box center [491, 407] width 30 height 27
click at [911, 316] on div "кон" at bounding box center [912, 336] width 59 height 100
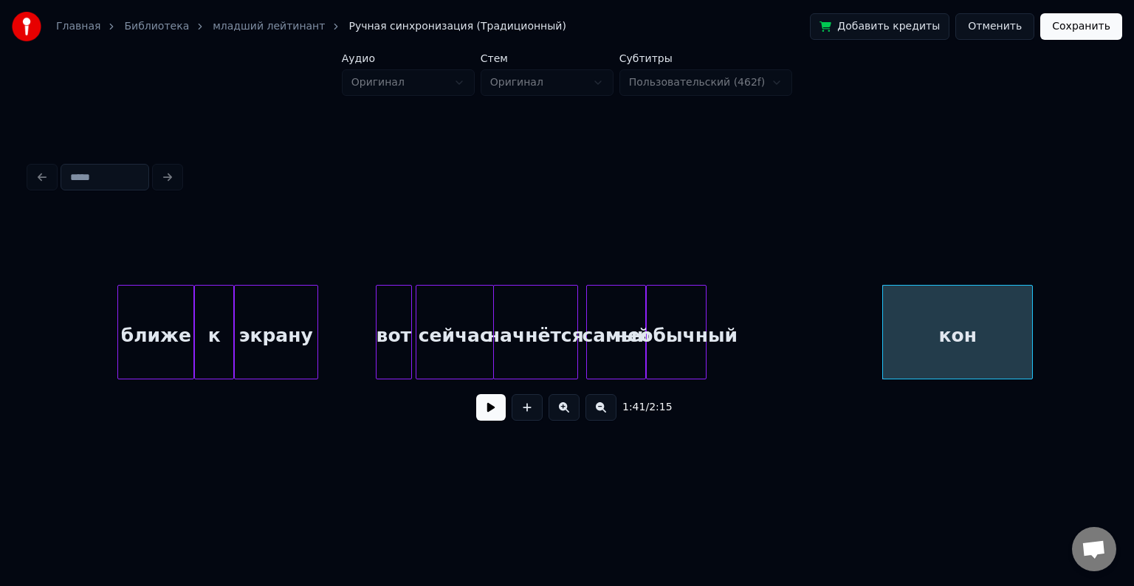
click at [1030, 323] on div at bounding box center [1030, 332] width 4 height 93
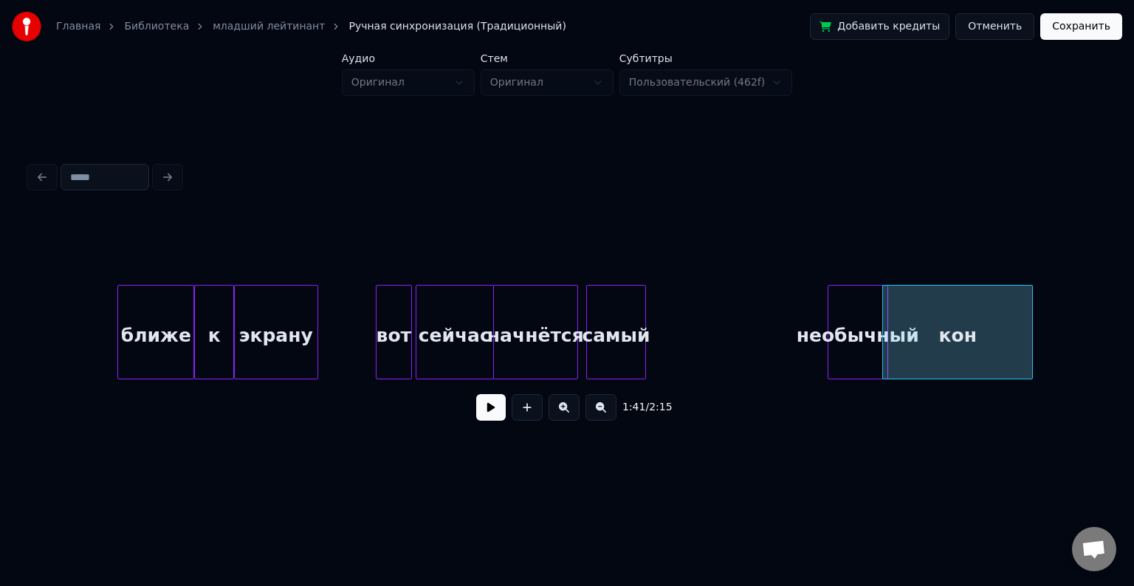
click at [847, 325] on div "необычный" at bounding box center [858, 336] width 59 height 100
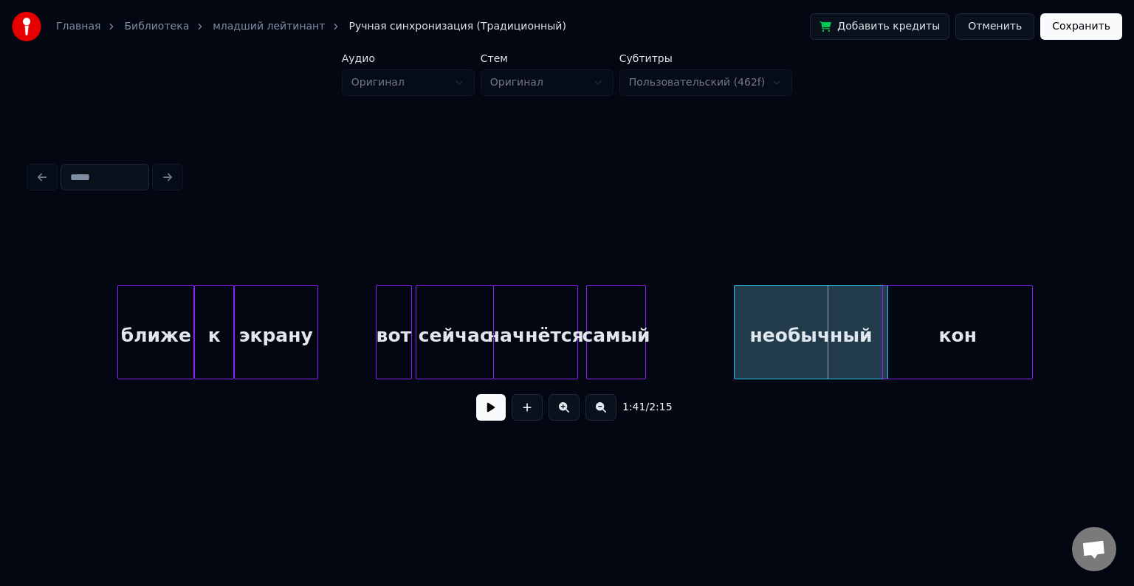
click at [739, 316] on div at bounding box center [737, 332] width 4 height 93
click at [711, 308] on div at bounding box center [711, 332] width 4 height 93
click at [700, 315] on div at bounding box center [699, 332] width 4 height 93
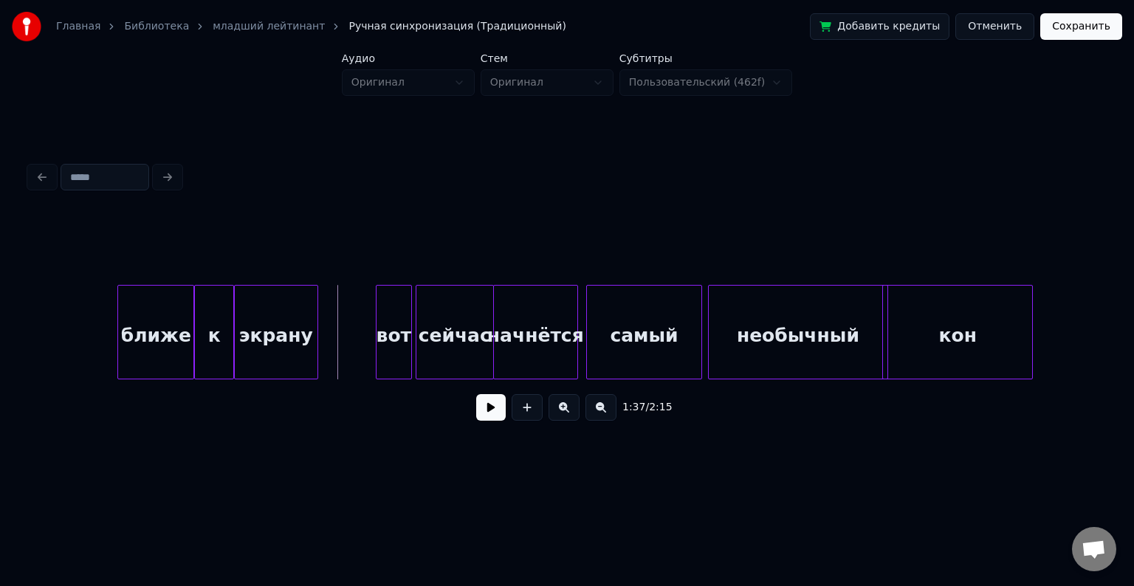
click at [485, 417] on button at bounding box center [491, 407] width 30 height 27
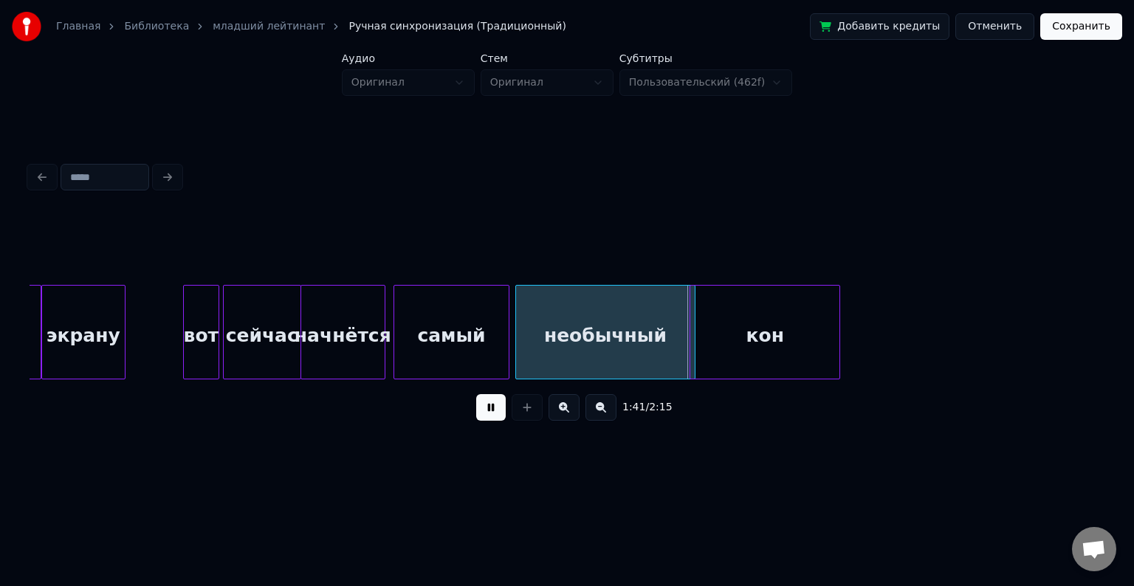
scroll to position [0, 14361]
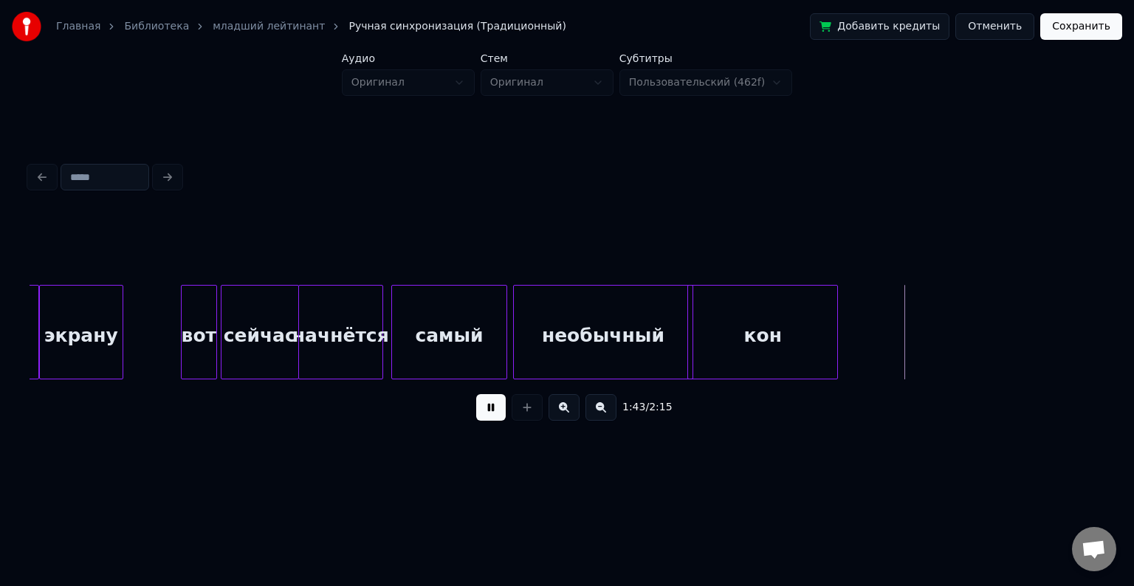
click at [489, 417] on button at bounding box center [491, 407] width 30 height 27
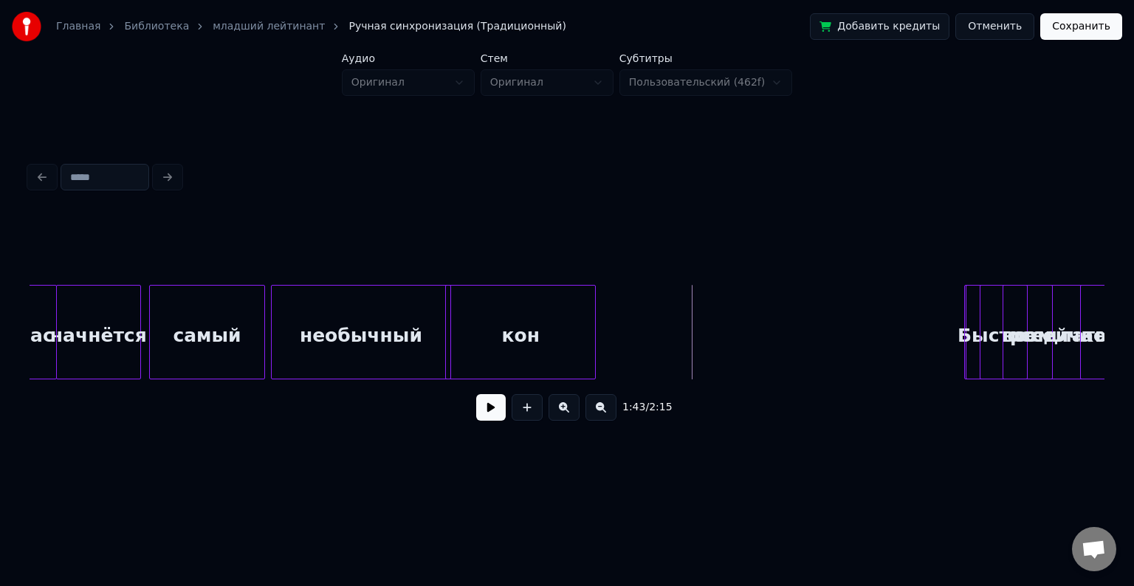
scroll to position [0, 14606]
click at [525, 319] on div "кон" at bounding box center [518, 336] width 149 height 100
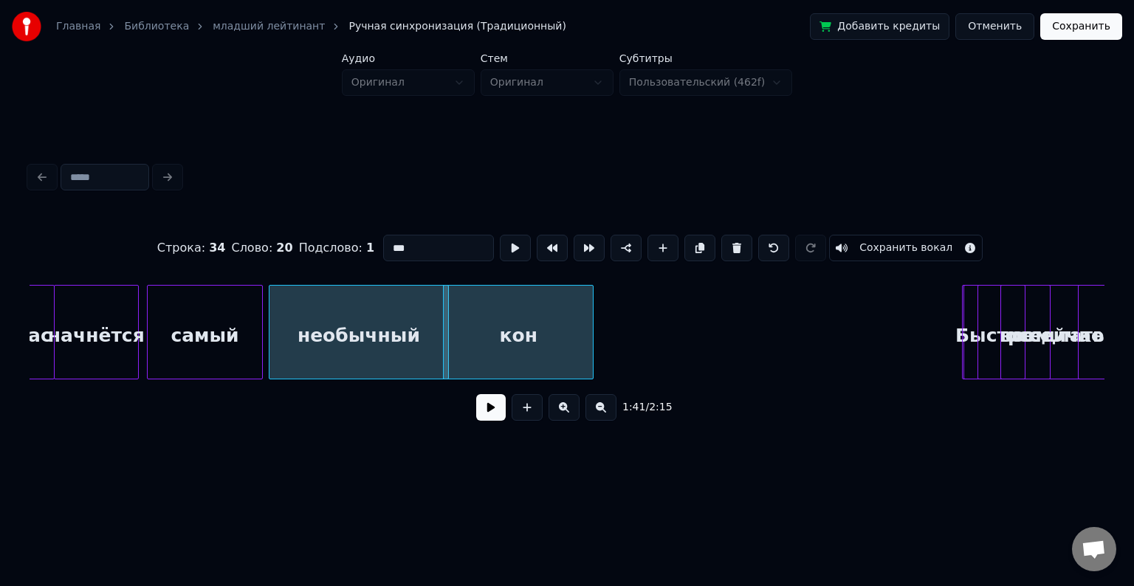
click at [539, 321] on div "кон" at bounding box center [518, 336] width 149 height 100
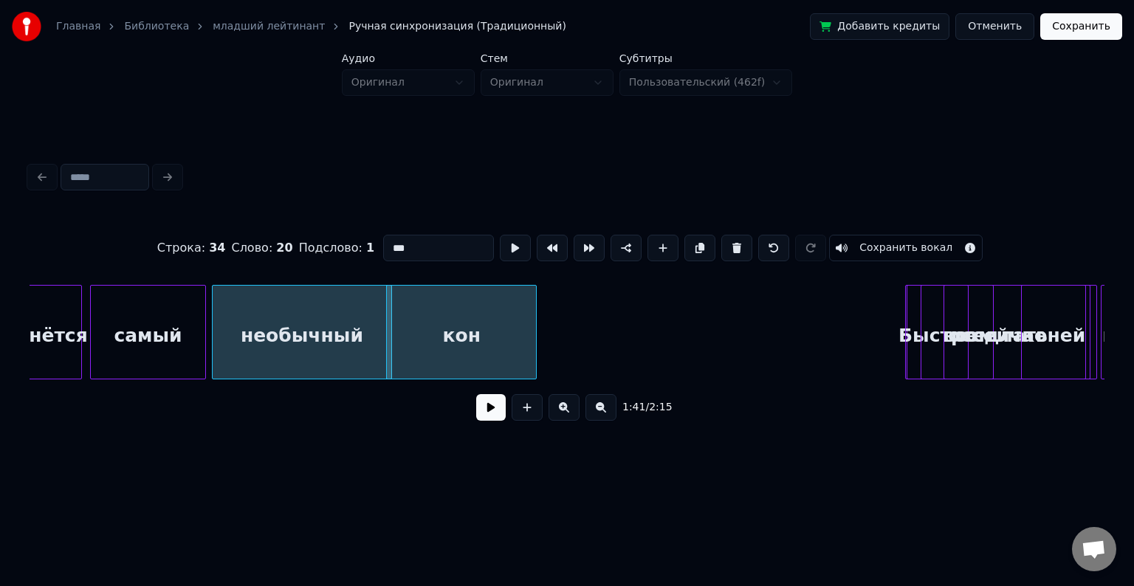
scroll to position [0, 14672]
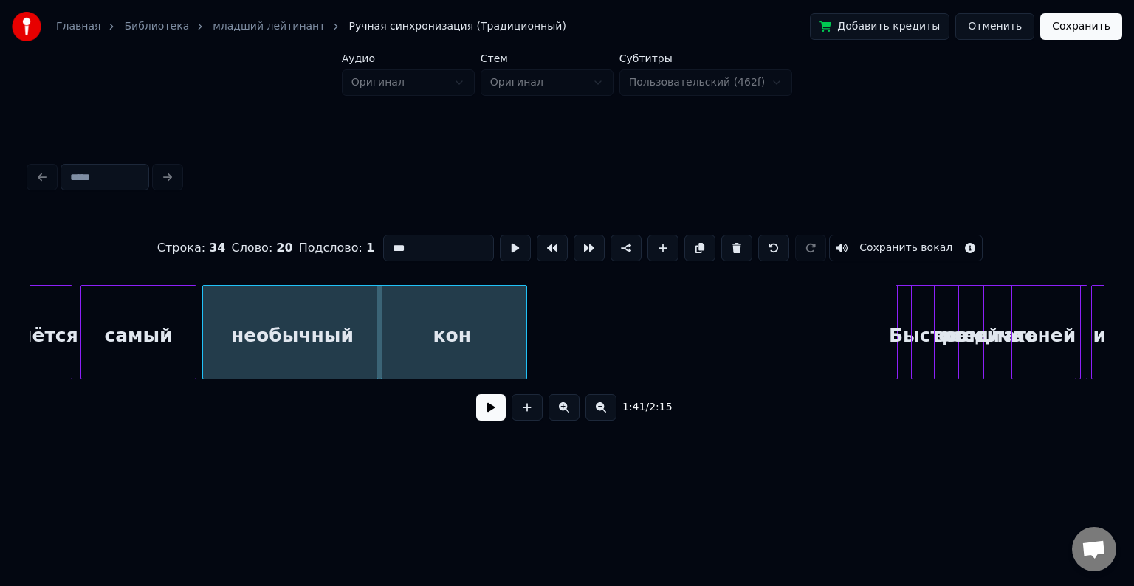
click at [452, 318] on div "кон" at bounding box center [451, 336] width 149 height 100
click at [458, 317] on div "кон" at bounding box center [451, 336] width 149 height 100
click at [702, 247] on button at bounding box center [700, 248] width 31 height 27
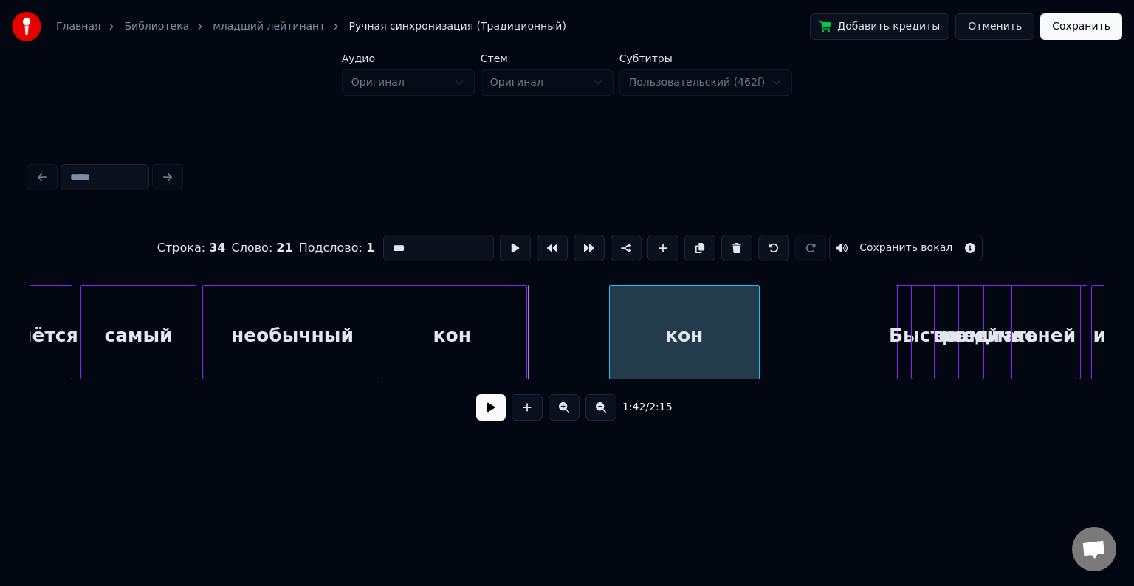
click at [631, 333] on div "кон" at bounding box center [684, 336] width 149 height 100
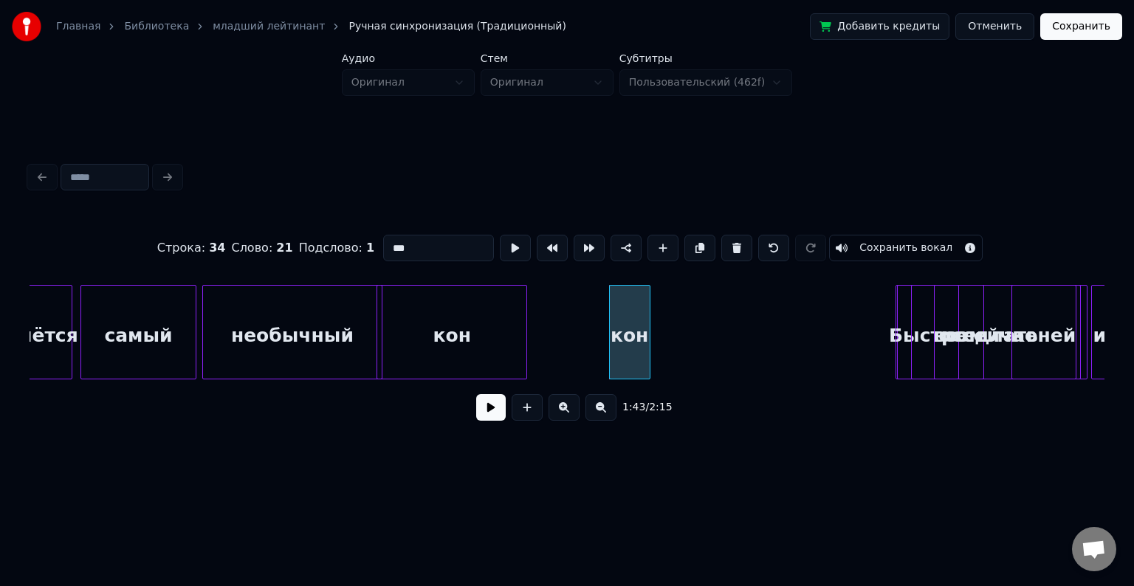
click at [646, 326] on div at bounding box center [648, 332] width 4 height 93
drag, startPoint x: 421, startPoint y: 247, endPoint x: 326, endPoint y: 266, distance: 97.1
click at [326, 266] on div "Строка : 34 Слово : 21 Подслово : 1 *** Сохранить вокал" at bounding box center [567, 248] width 1075 height 74
click at [698, 242] on button at bounding box center [700, 248] width 31 height 27
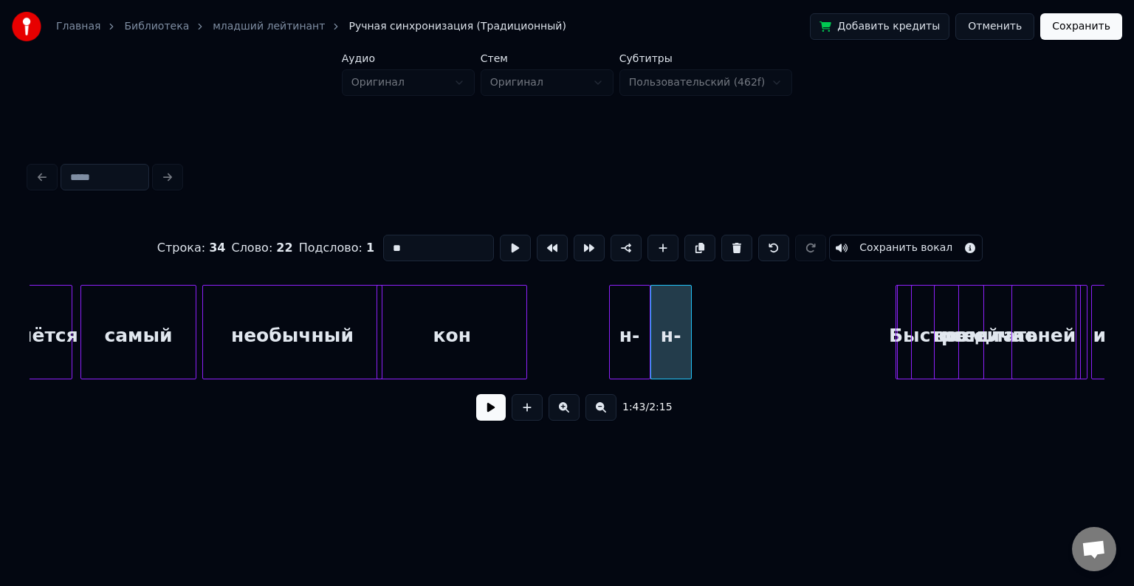
click at [698, 242] on button at bounding box center [700, 248] width 31 height 27
click at [417, 246] on input "**" at bounding box center [438, 248] width 111 height 27
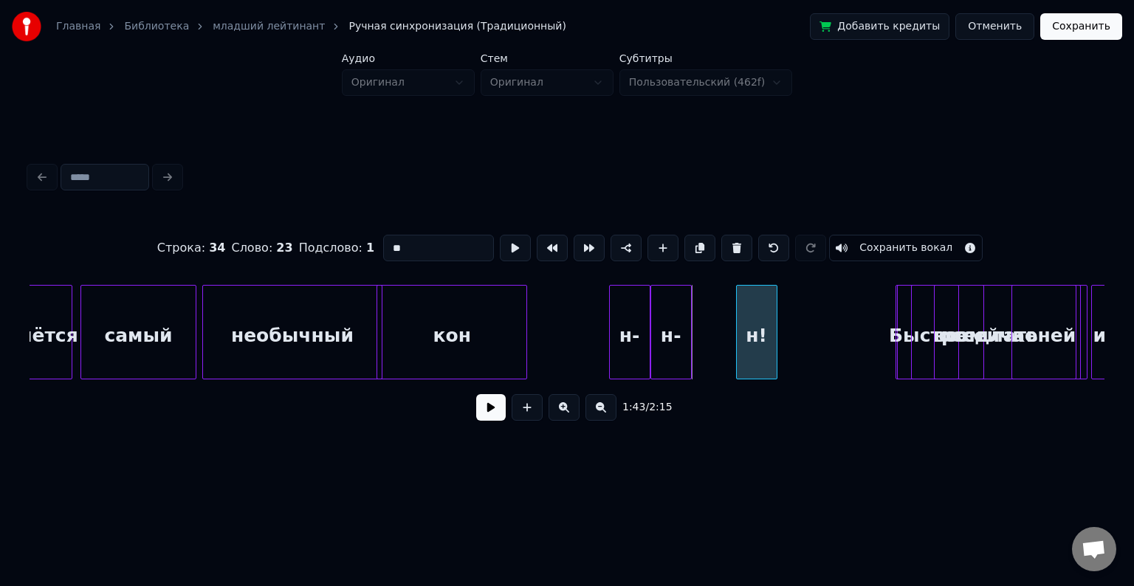
click at [756, 314] on div "н!" at bounding box center [757, 336] width 40 height 100
click at [719, 317] on div "н-" at bounding box center [717, 336] width 40 height 100
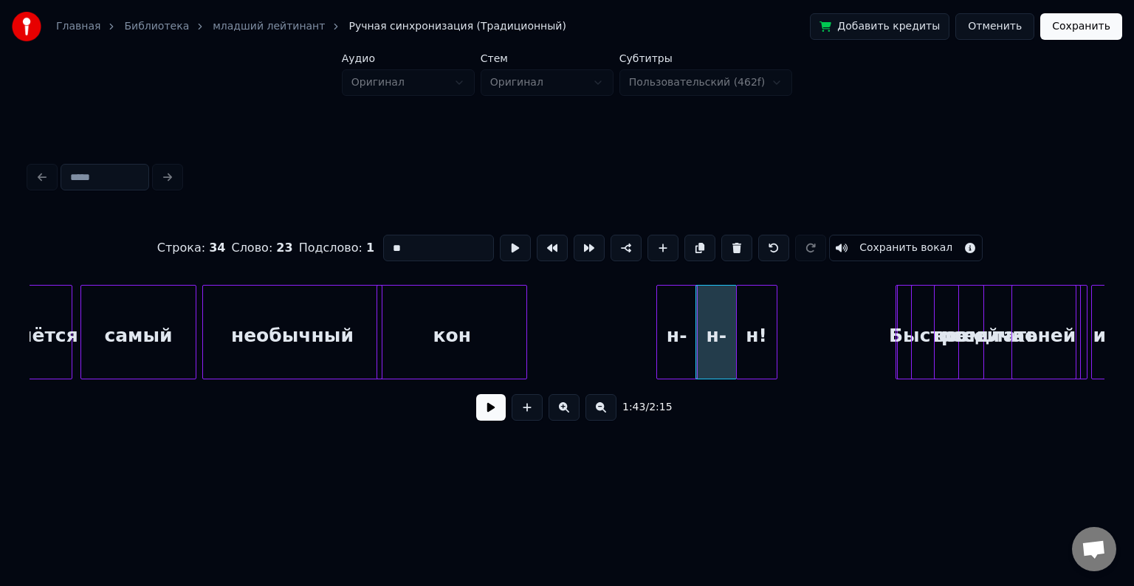
click at [663, 324] on div "н-" at bounding box center [677, 336] width 40 height 100
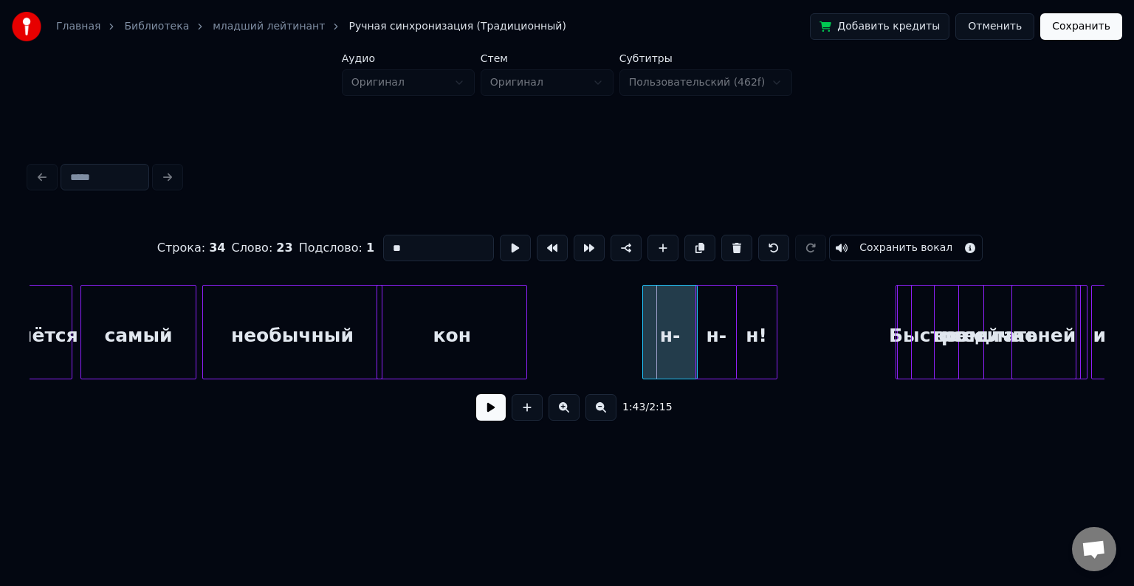
click at [644, 322] on div at bounding box center [645, 332] width 4 height 93
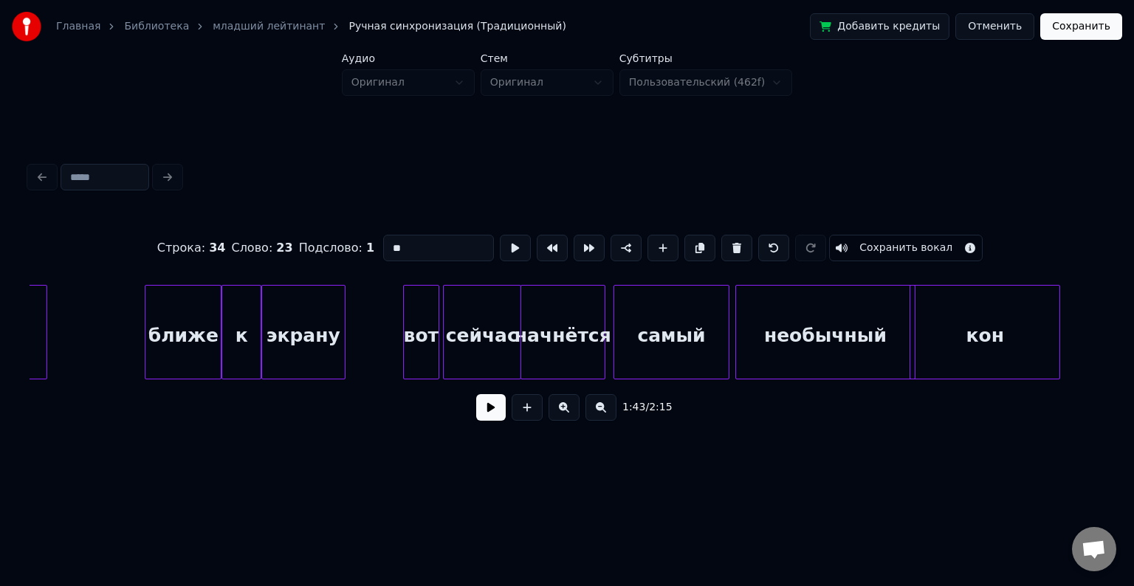
scroll to position [0, 14134]
type input "**"
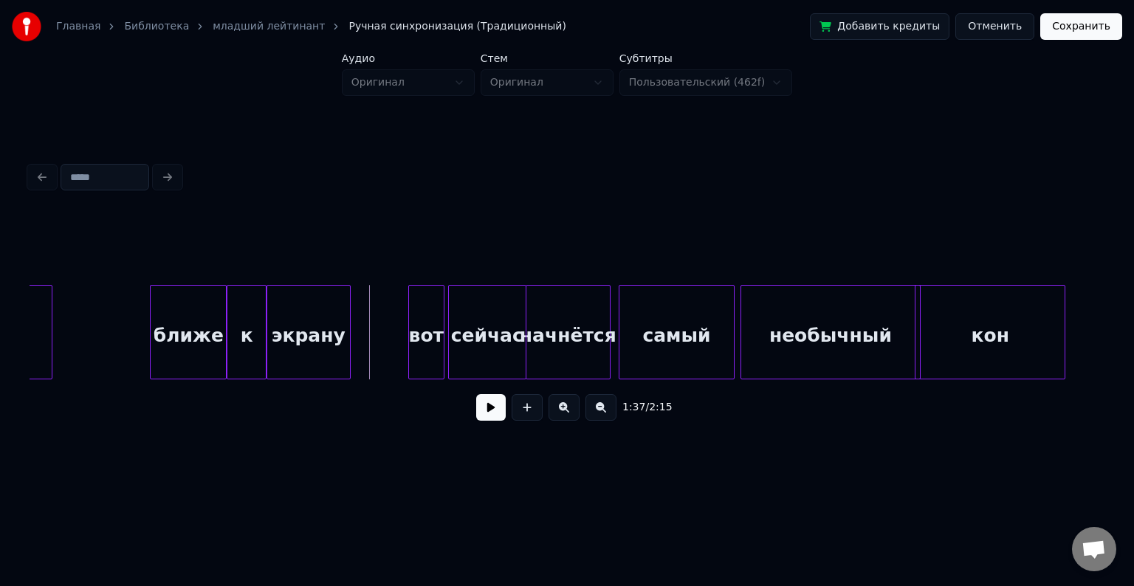
click at [487, 414] on button at bounding box center [491, 407] width 30 height 27
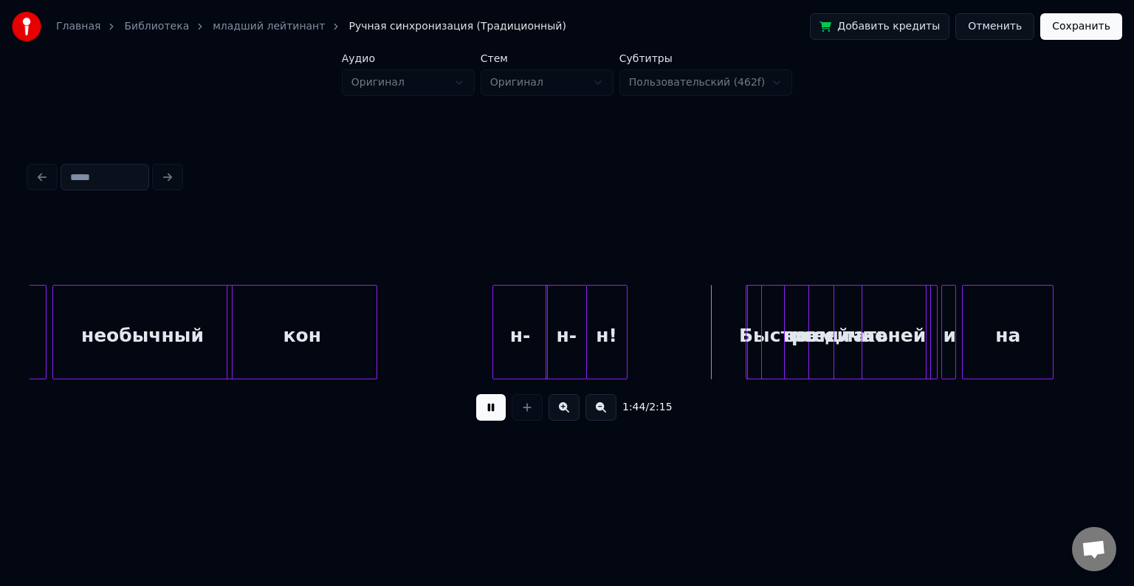
scroll to position [0, 14825]
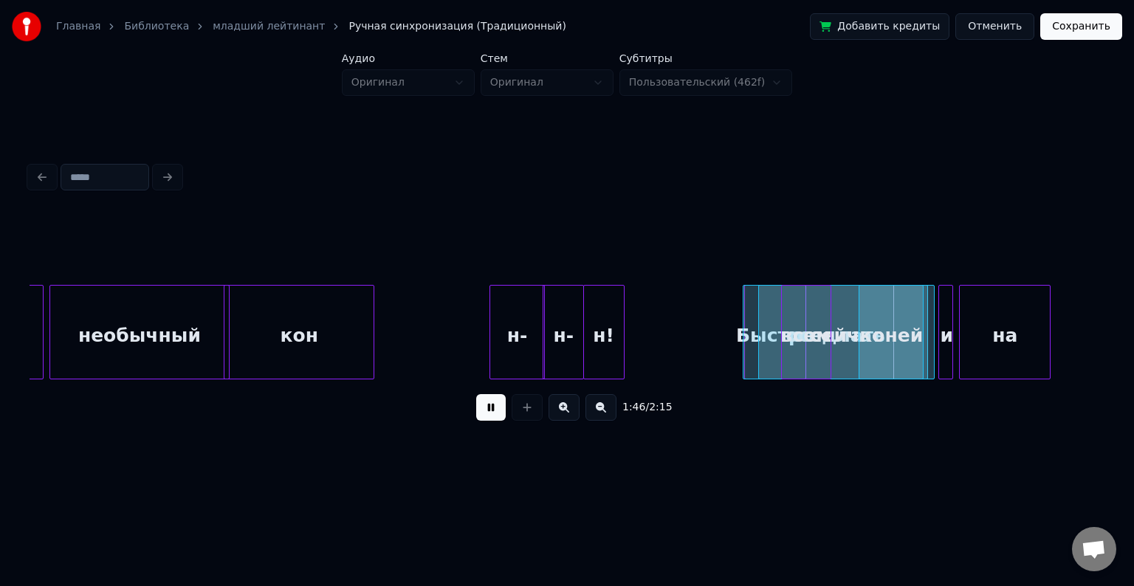
click at [487, 406] on button at bounding box center [491, 407] width 30 height 27
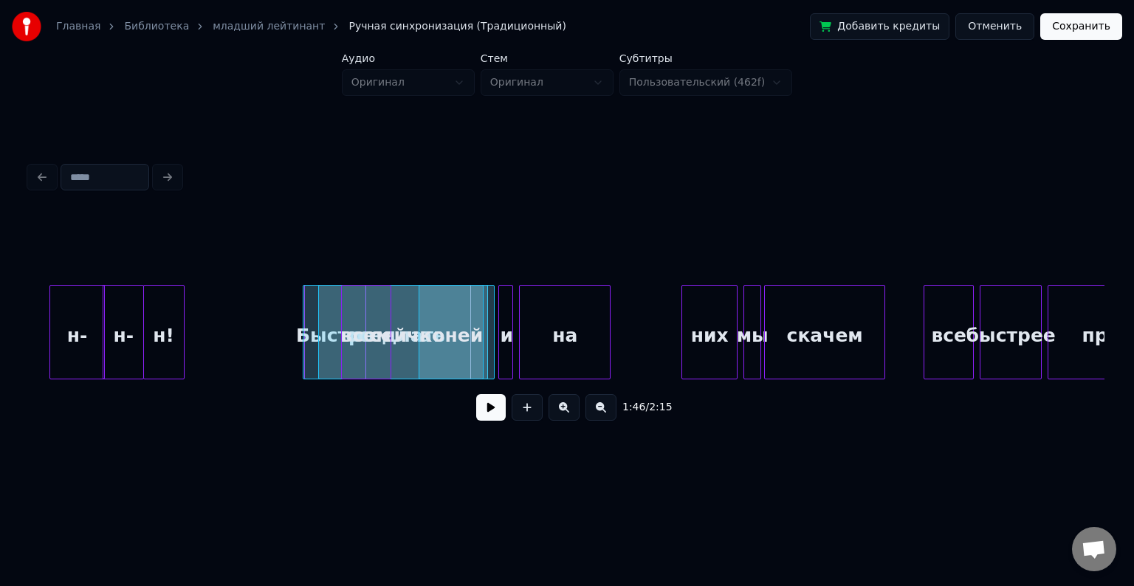
scroll to position [0, 15268]
click at [564, 414] on button at bounding box center [564, 407] width 31 height 27
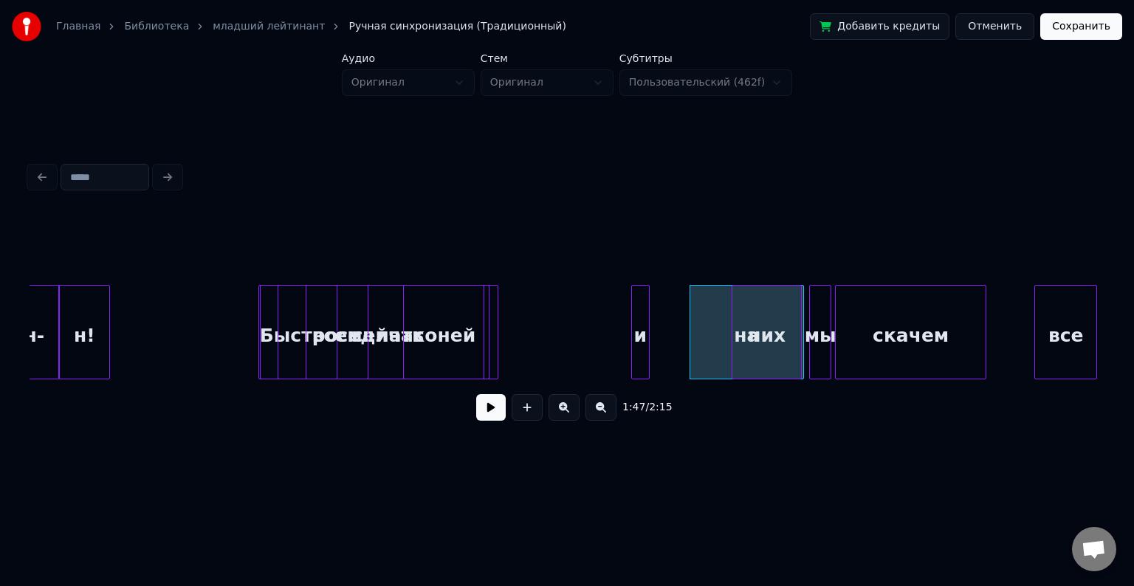
click at [528, 315] on div at bounding box center [530, 332] width 4 height 93
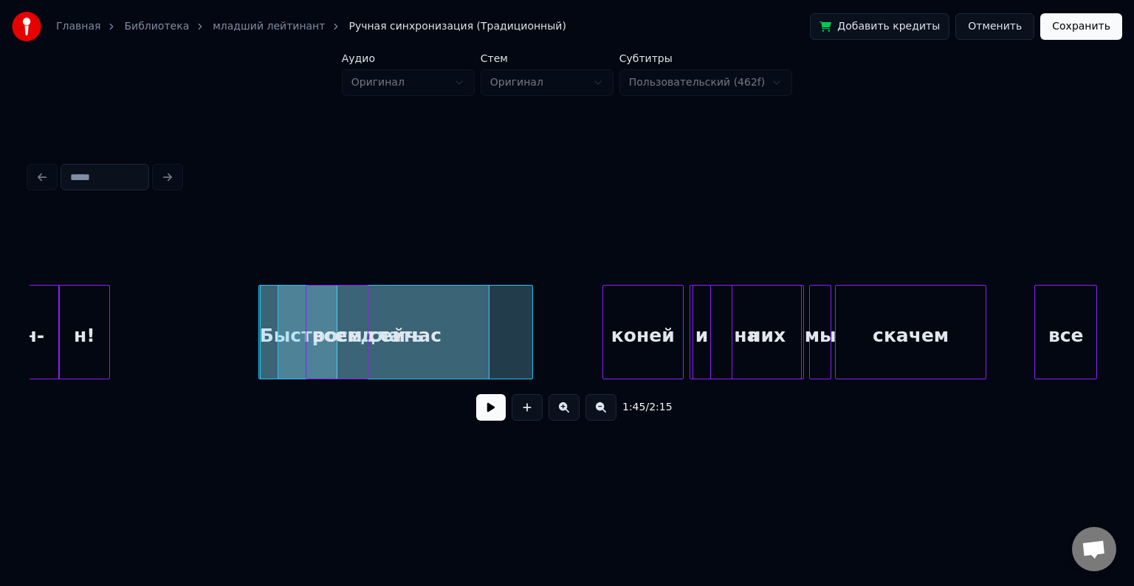
click at [655, 310] on div "коней" at bounding box center [643, 336] width 80 height 100
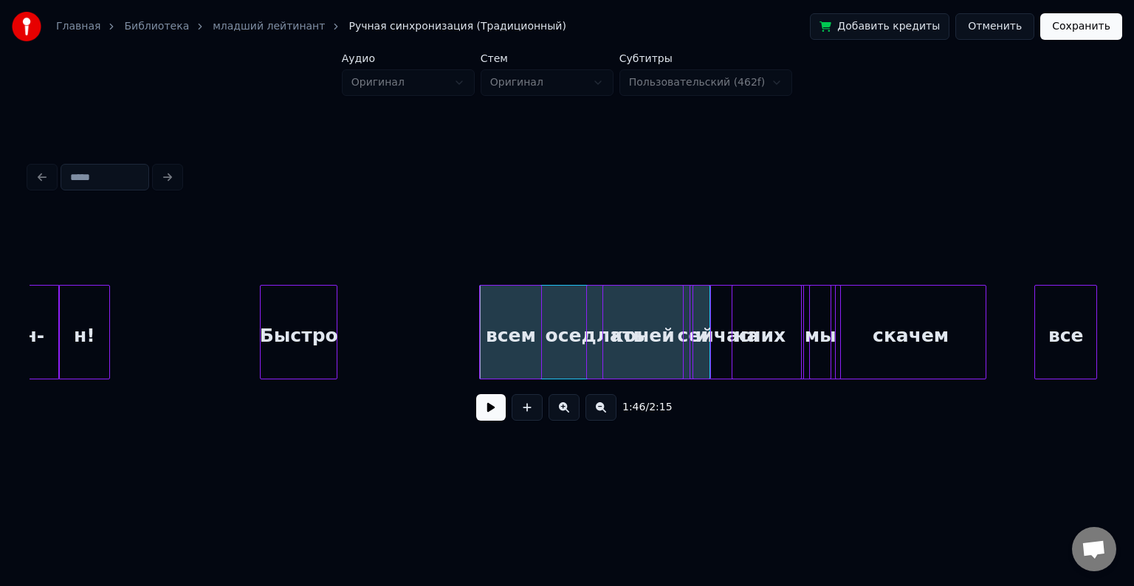
click at [521, 329] on div "всем" at bounding box center [510, 336] width 61 height 100
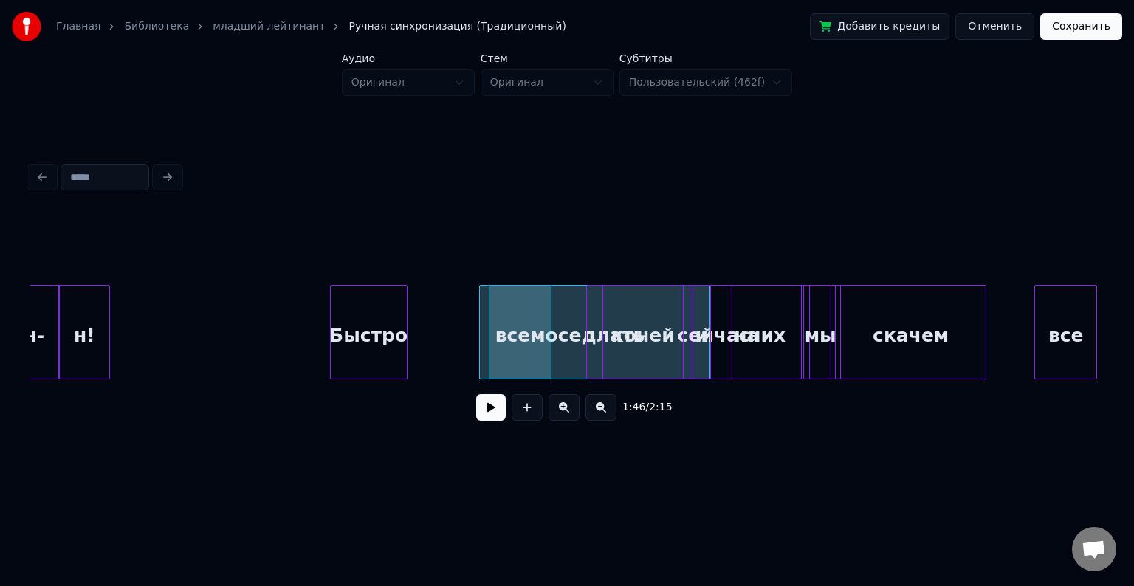
click at [391, 324] on div "Быстро" at bounding box center [369, 336] width 76 height 100
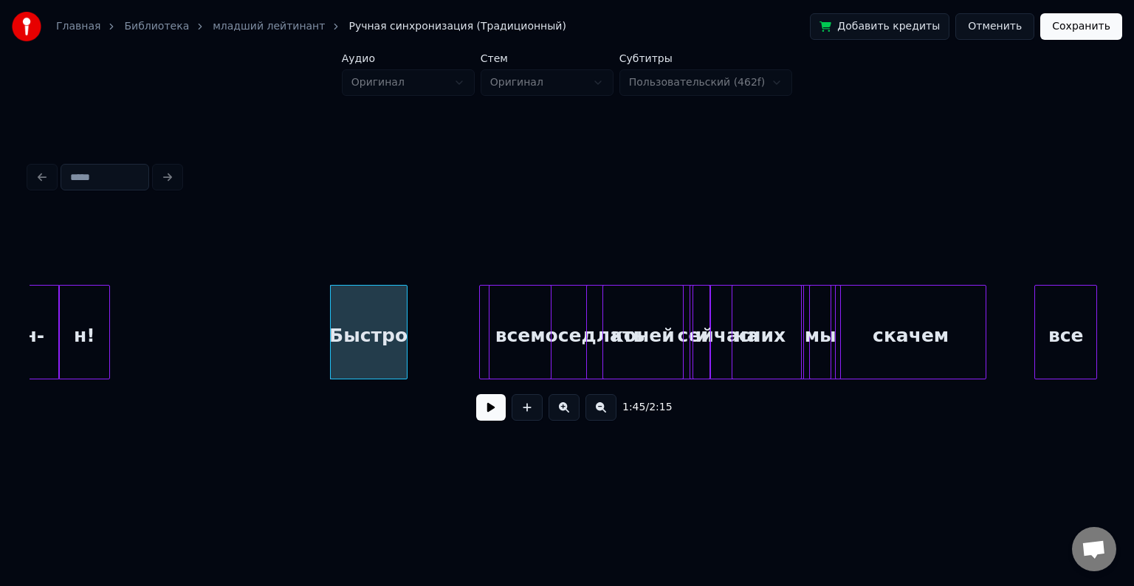
click at [384, 316] on div at bounding box center [386, 332] width 4 height 93
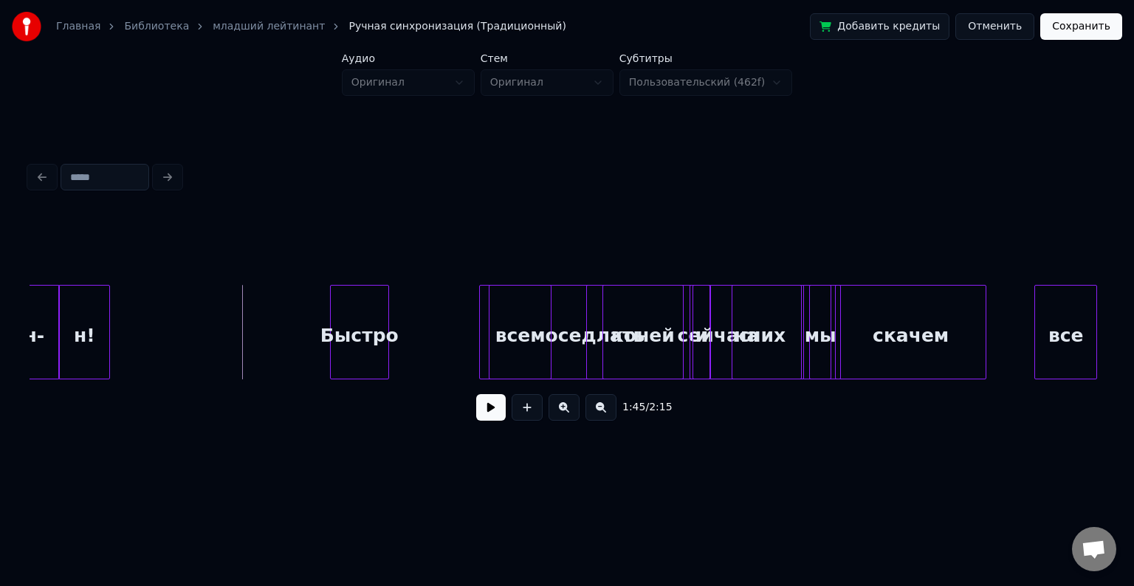
click at [491, 419] on button at bounding box center [491, 407] width 30 height 27
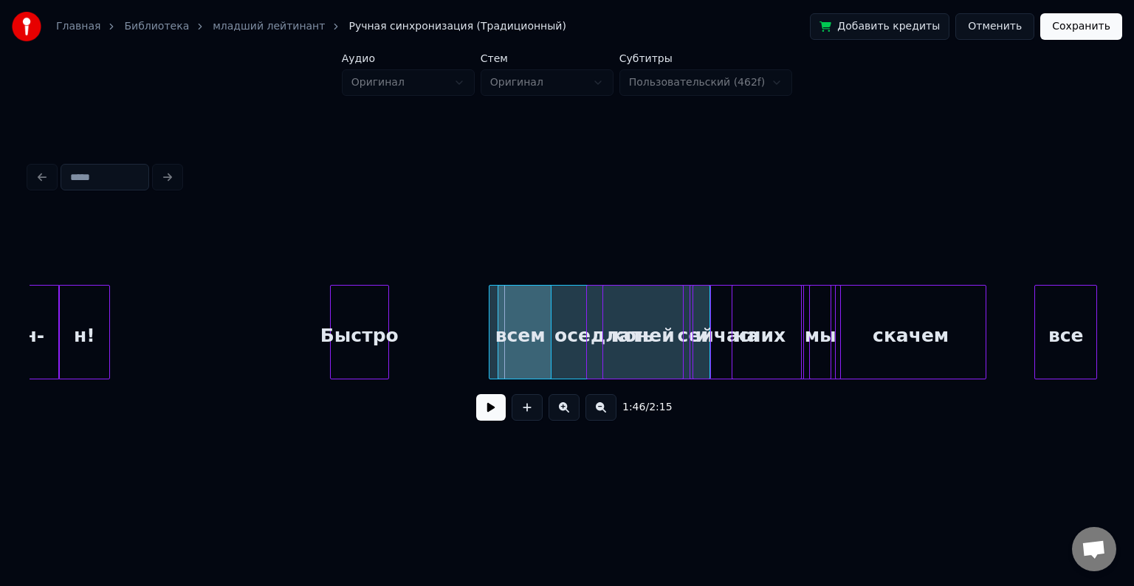
click at [503, 338] on div at bounding box center [501, 332] width 4 height 93
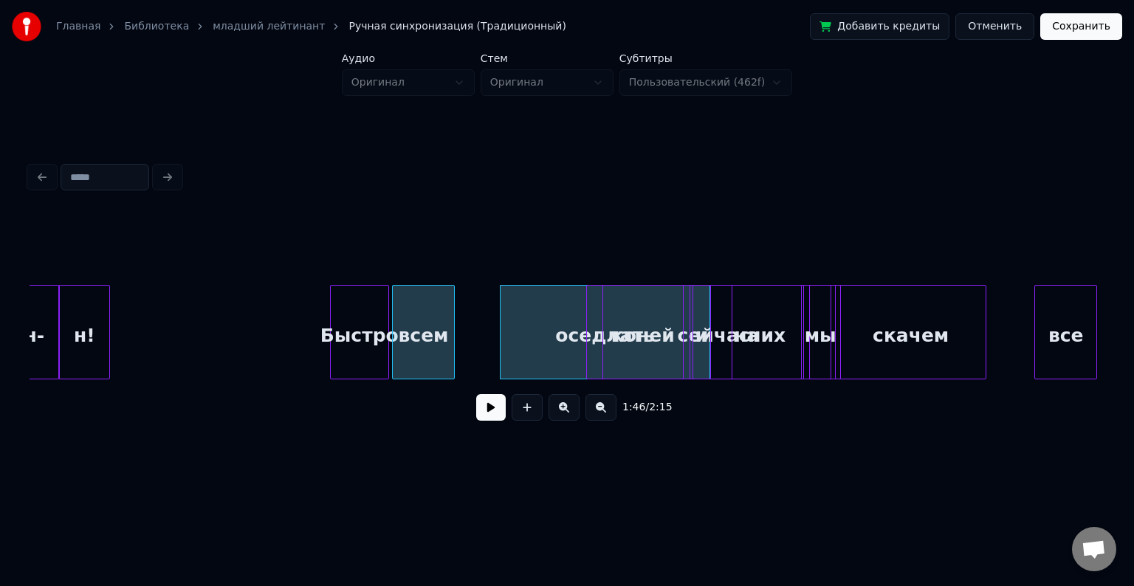
click at [419, 320] on div "всем" at bounding box center [423, 336] width 61 height 100
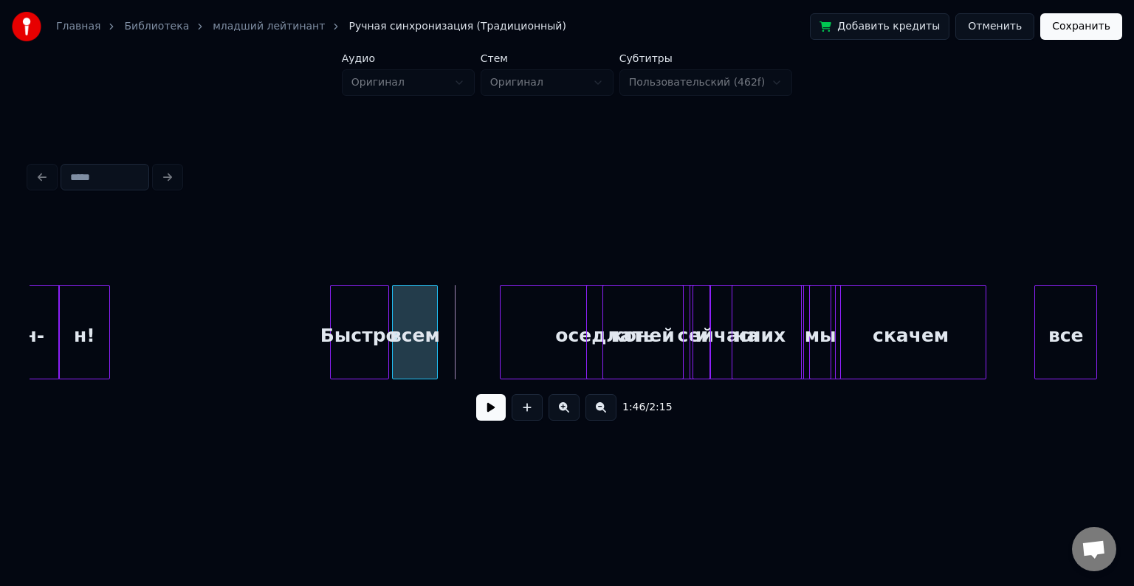
click at [434, 322] on div at bounding box center [435, 332] width 4 height 93
click at [452, 320] on div "сейчас" at bounding box center [564, 336] width 253 height 100
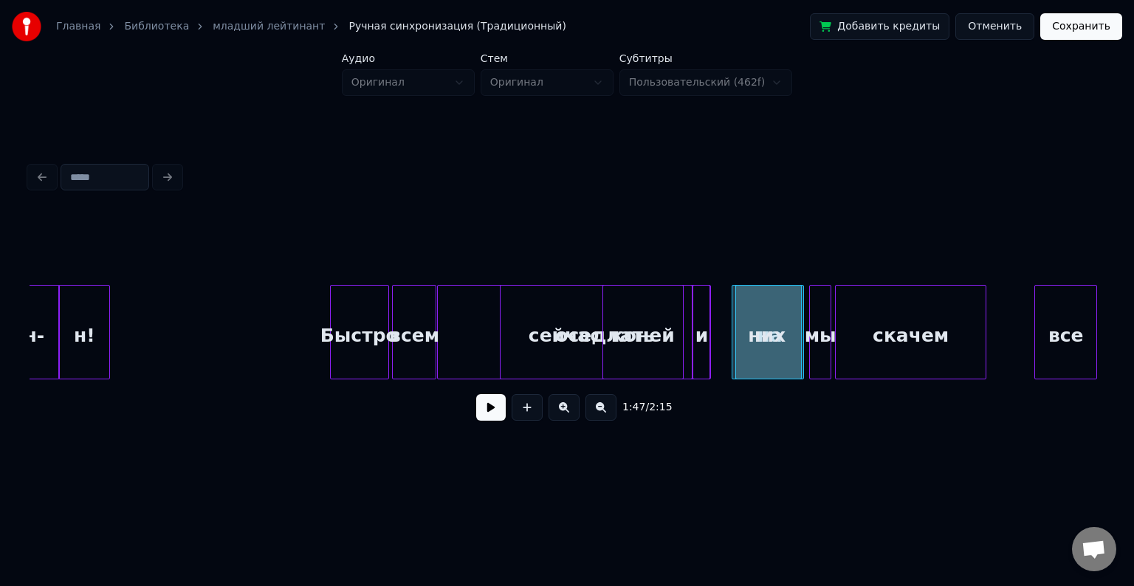
click at [555, 307] on div "сейчас" at bounding box center [564, 336] width 253 height 100
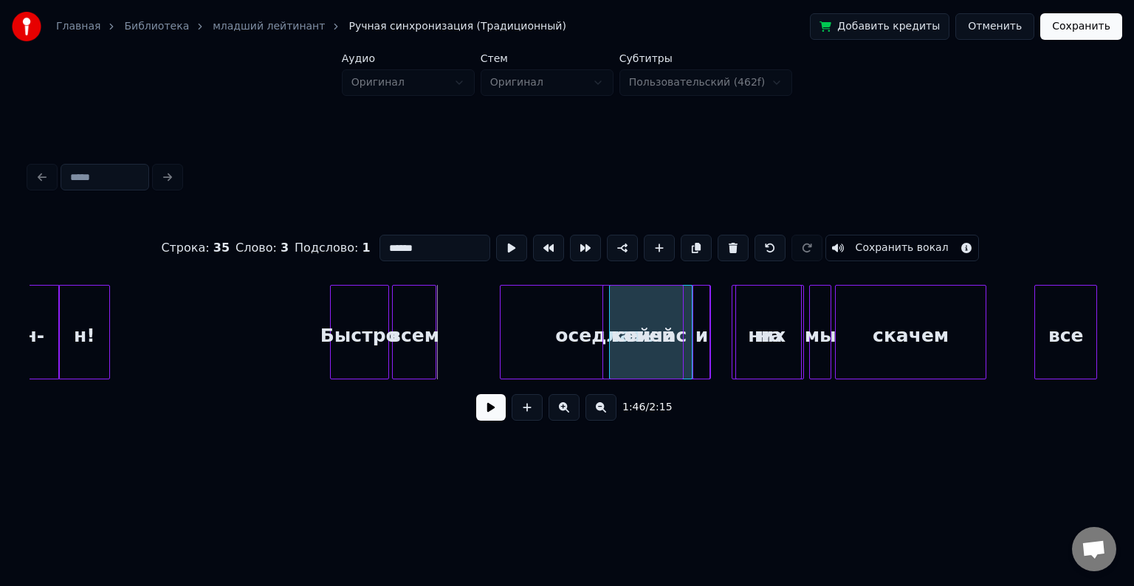
click at [612, 334] on div at bounding box center [612, 332] width 4 height 93
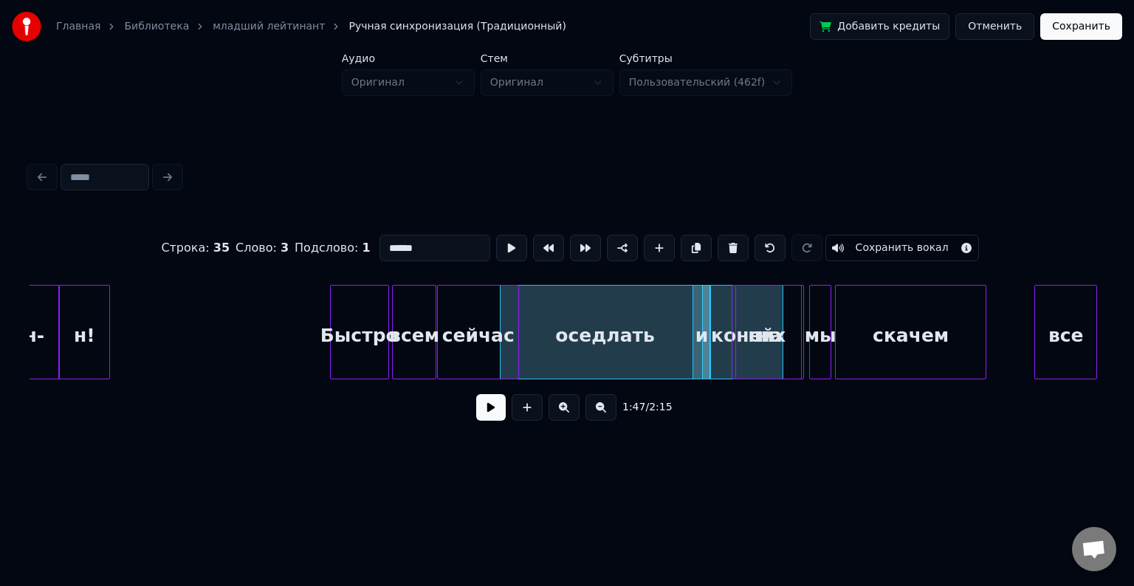
click at [476, 308] on div "сейчас" at bounding box center [478, 336] width 81 height 100
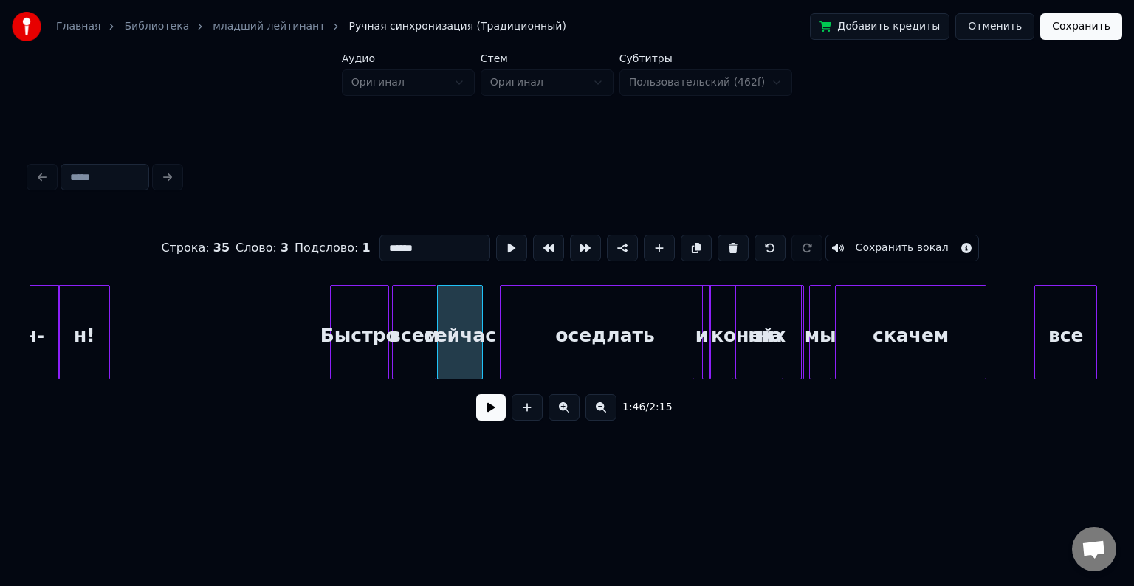
click at [479, 325] on div at bounding box center [480, 332] width 4 height 93
click at [548, 314] on div "оседлать" at bounding box center [592, 336] width 210 height 100
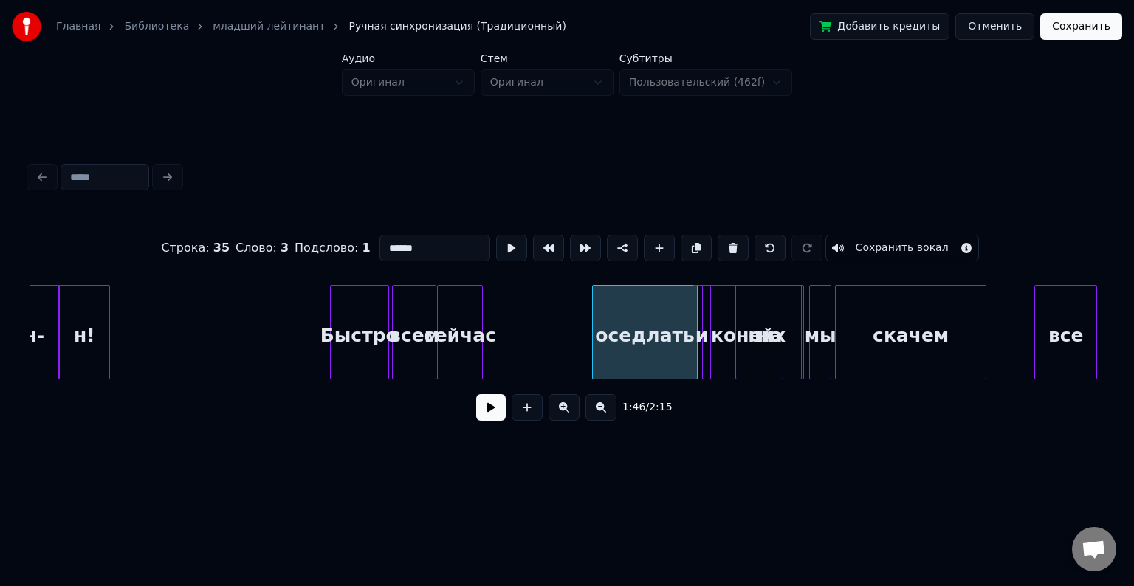
click at [598, 318] on div at bounding box center [595, 332] width 4 height 93
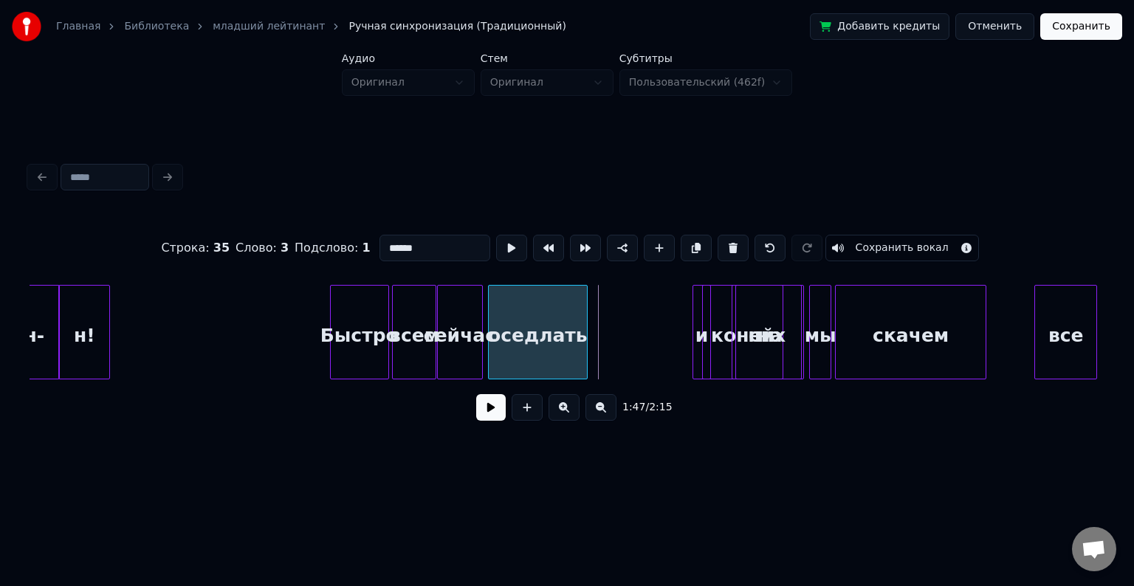
click at [509, 307] on div "оседлать" at bounding box center [538, 336] width 98 height 100
click at [547, 316] on div at bounding box center [547, 332] width 4 height 93
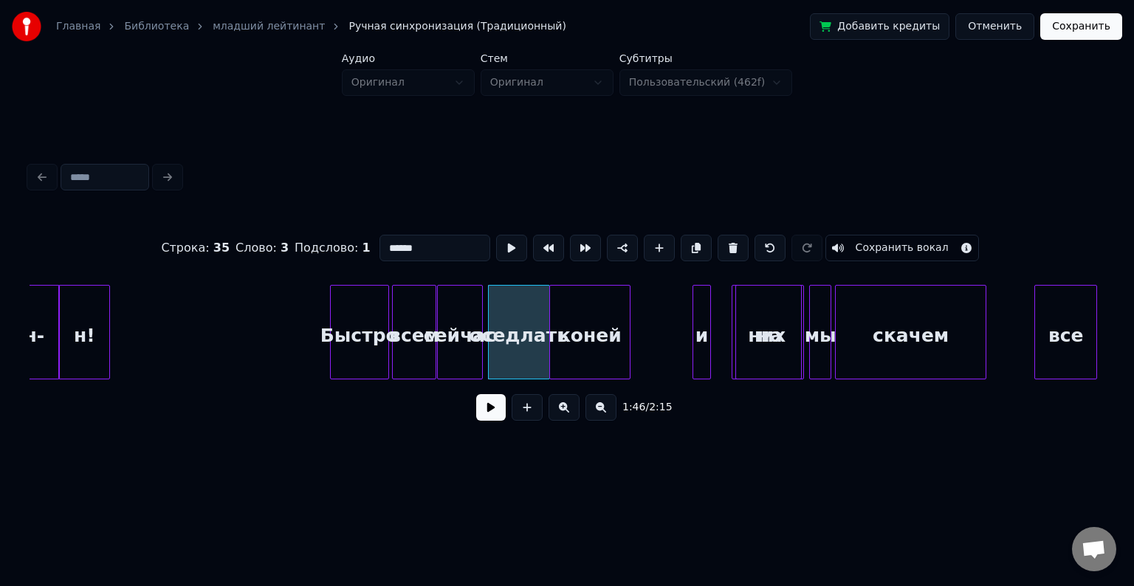
click at [578, 312] on div "коней" at bounding box center [590, 336] width 80 height 100
click at [625, 322] on div at bounding box center [624, 332] width 4 height 93
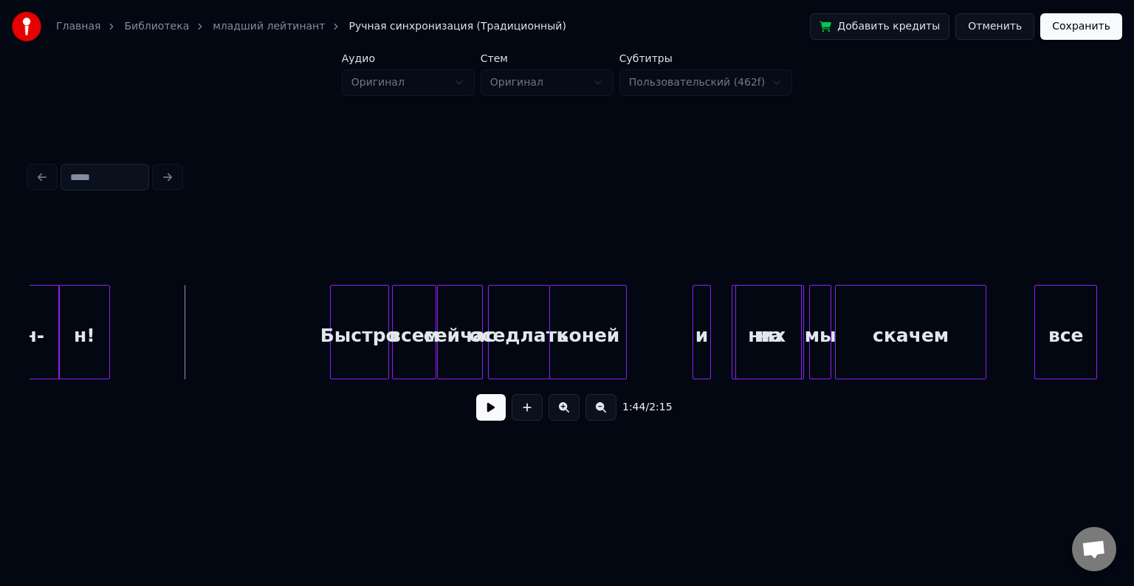
click at [487, 411] on button at bounding box center [491, 407] width 30 height 27
click at [496, 421] on button at bounding box center [491, 407] width 30 height 27
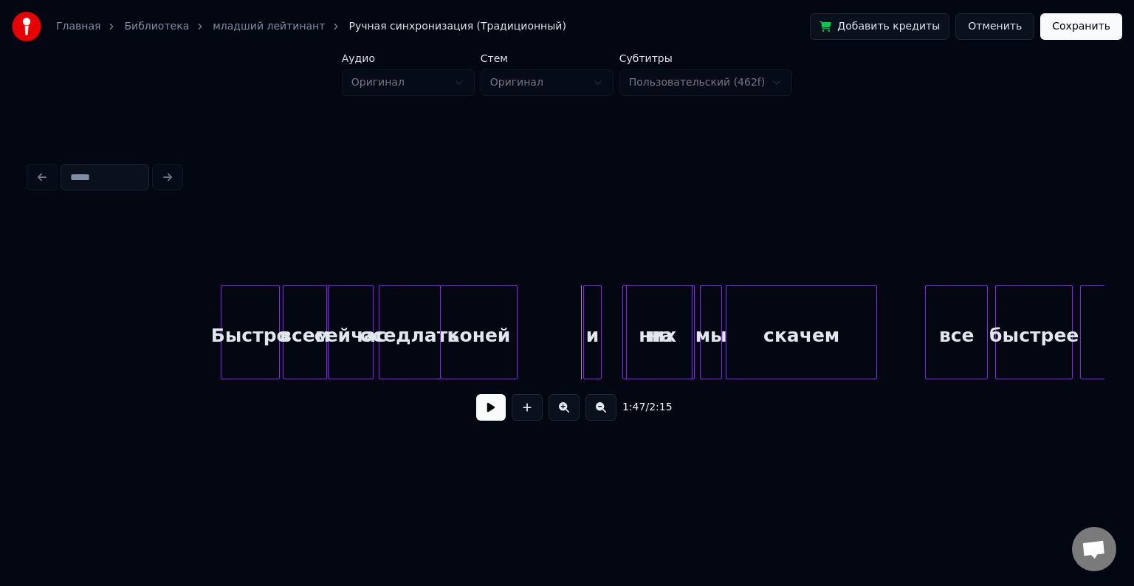
scroll to position [0, 19312]
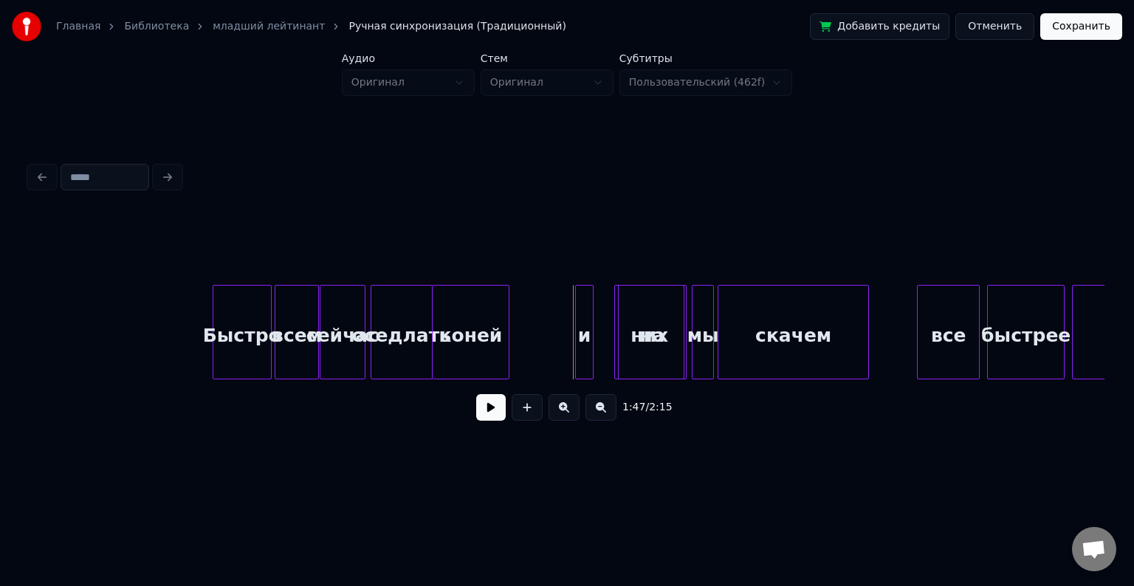
click at [490, 317] on div "коней" at bounding box center [471, 336] width 76 height 100
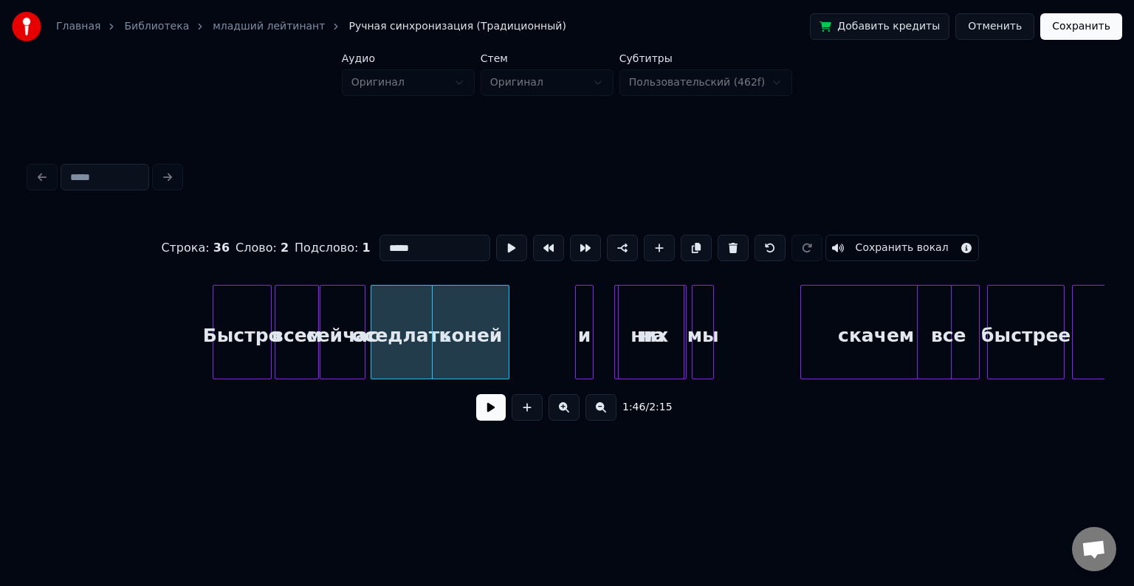
click at [868, 343] on div "скачем" at bounding box center [876, 336] width 150 height 100
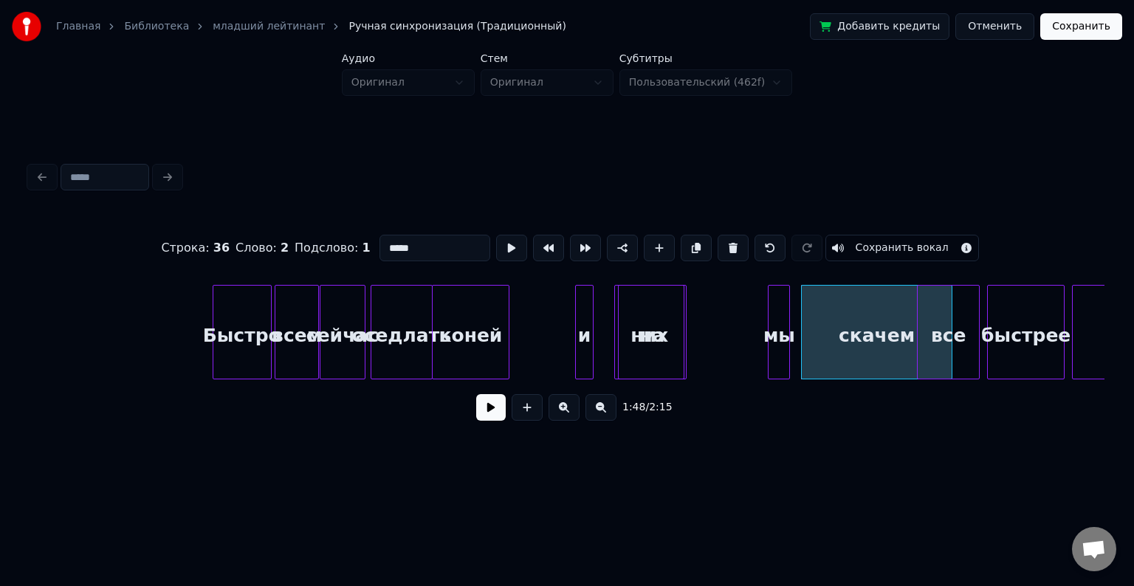
click at [781, 329] on div "мы" at bounding box center [779, 336] width 21 height 100
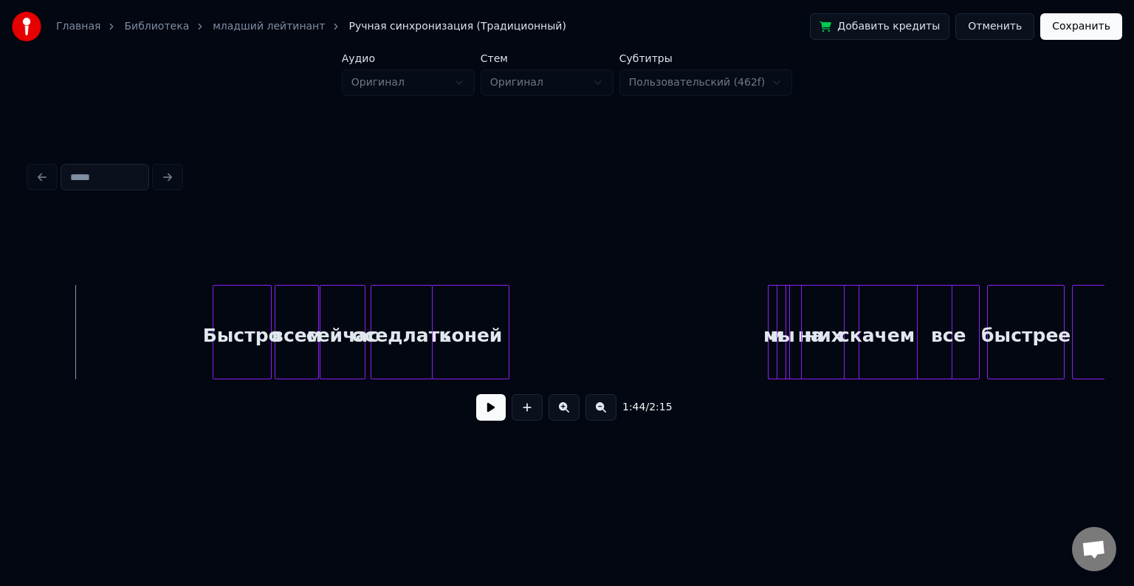
click at [481, 408] on button at bounding box center [491, 407] width 30 height 27
click at [495, 411] on button at bounding box center [491, 407] width 30 height 27
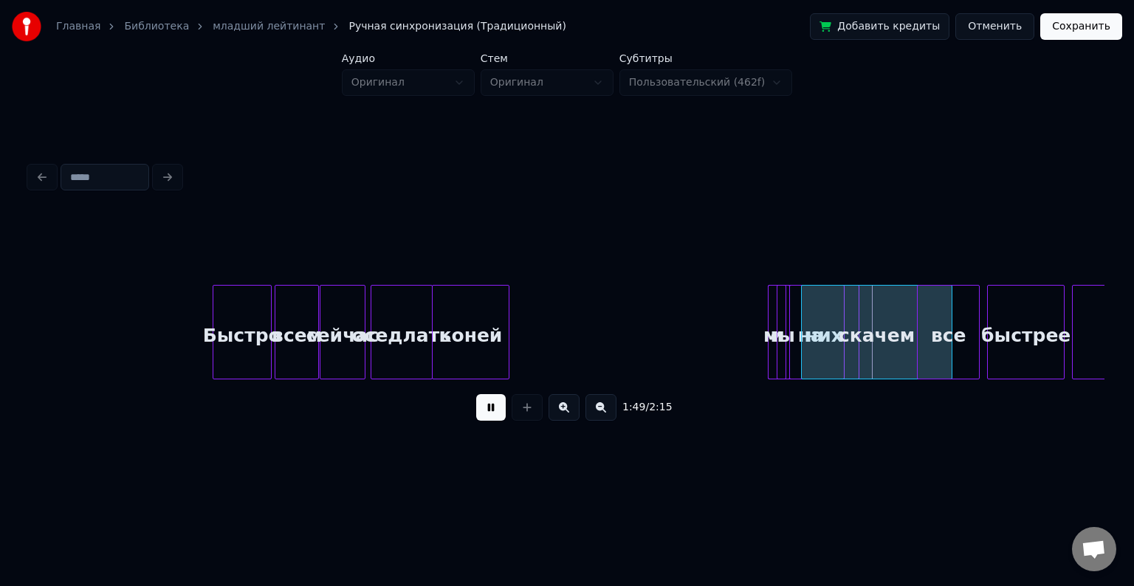
click at [495, 411] on button at bounding box center [491, 407] width 30 height 27
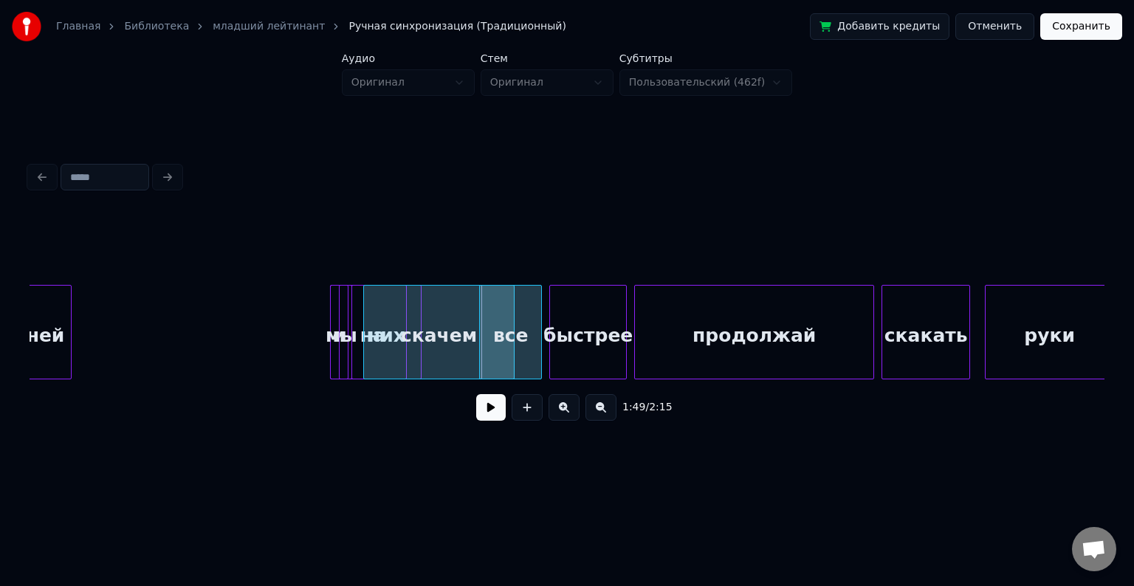
scroll to position [0, 19750]
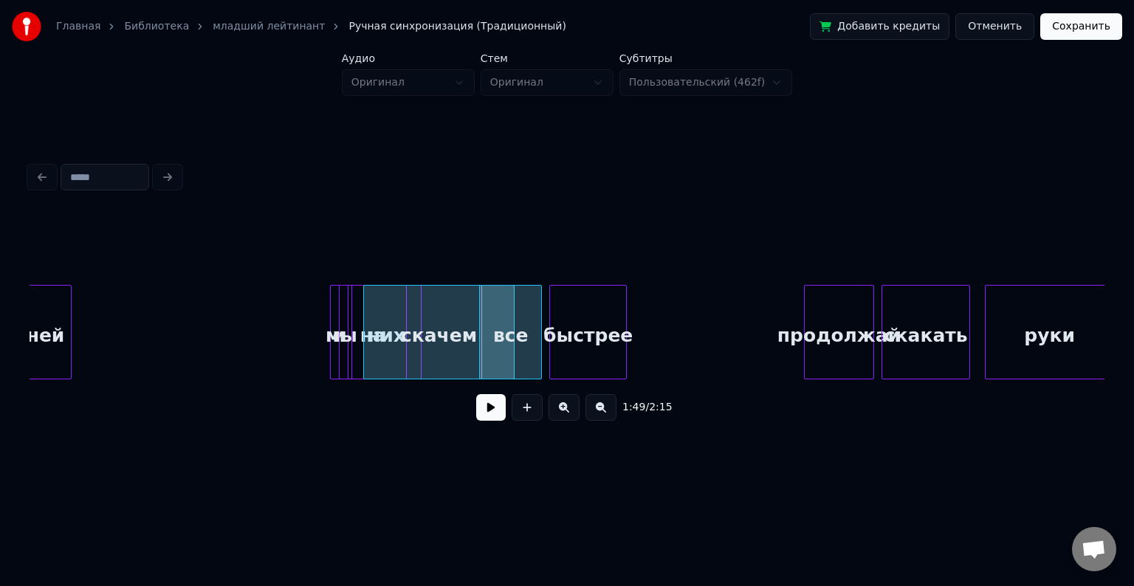
click at [807, 325] on div at bounding box center [807, 332] width 4 height 93
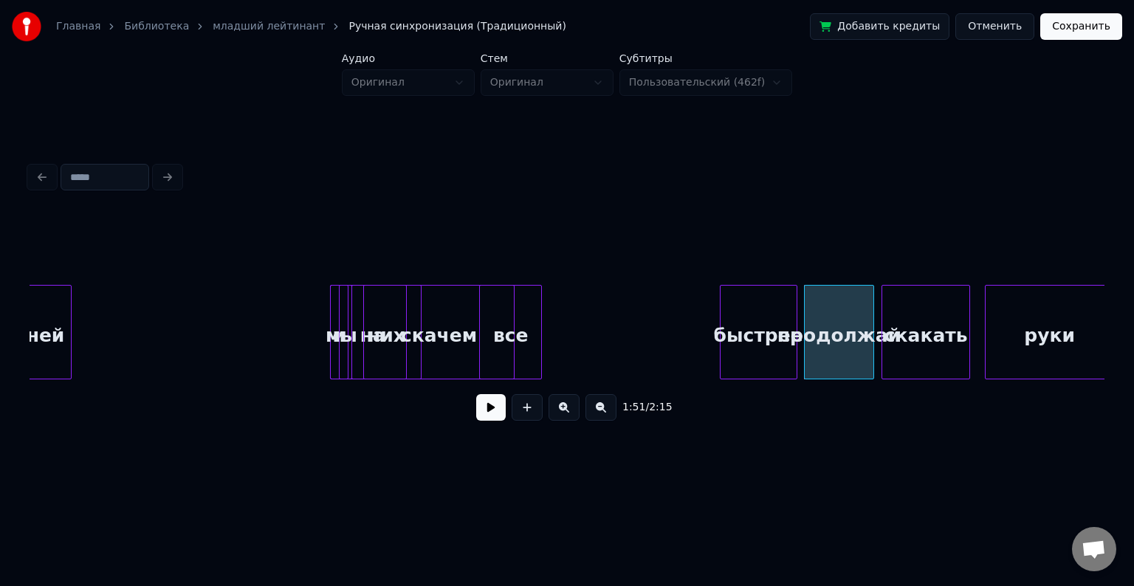
click at [779, 316] on div "быстрее" at bounding box center [759, 336] width 76 height 100
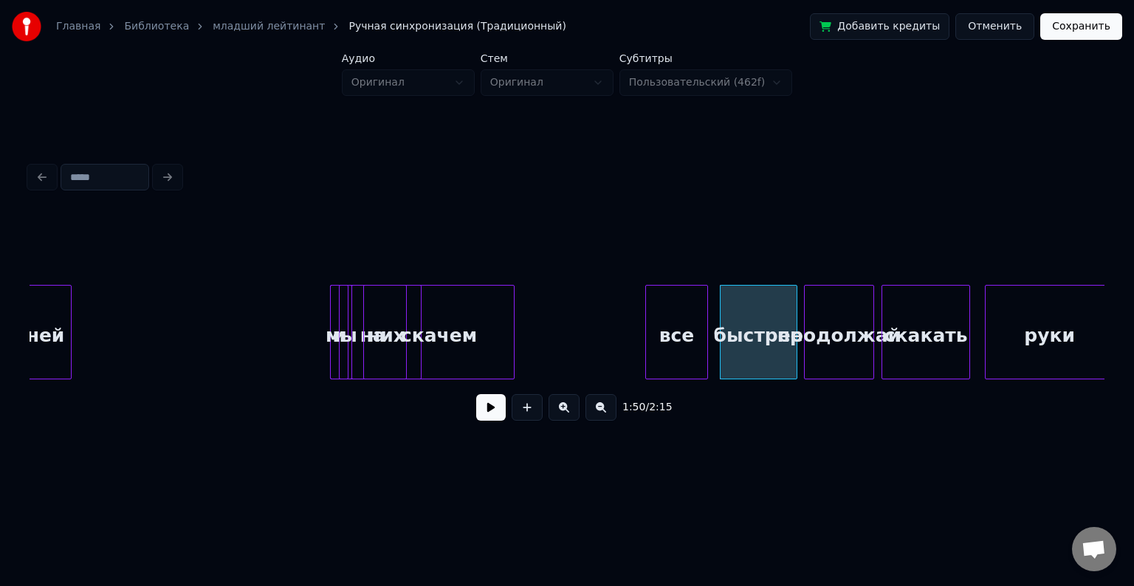
click at [704, 314] on div "все" at bounding box center [676, 336] width 61 height 100
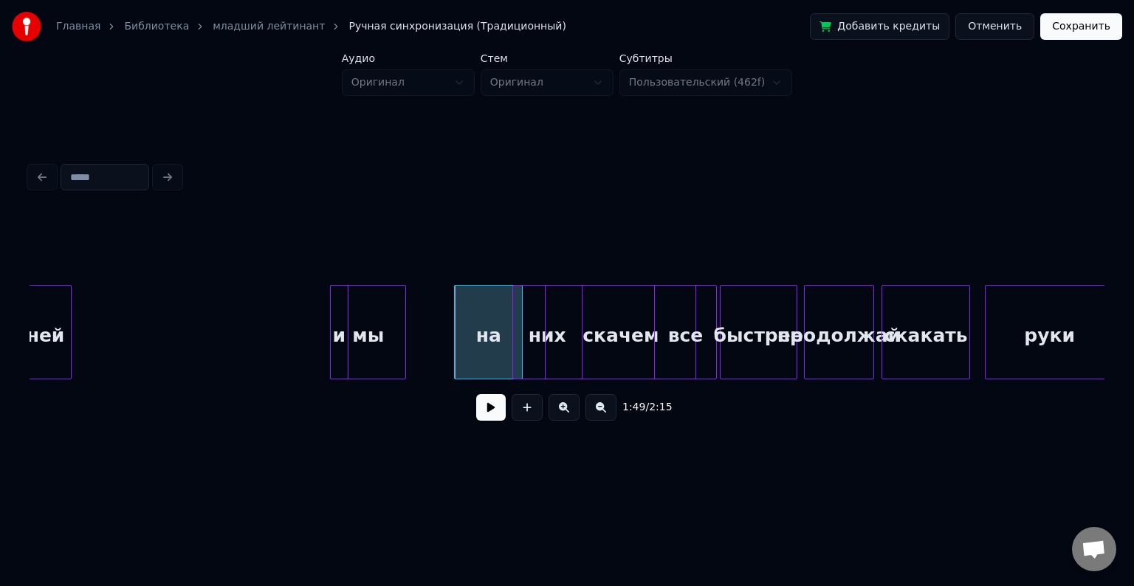
click at [404, 328] on div at bounding box center [403, 332] width 4 height 93
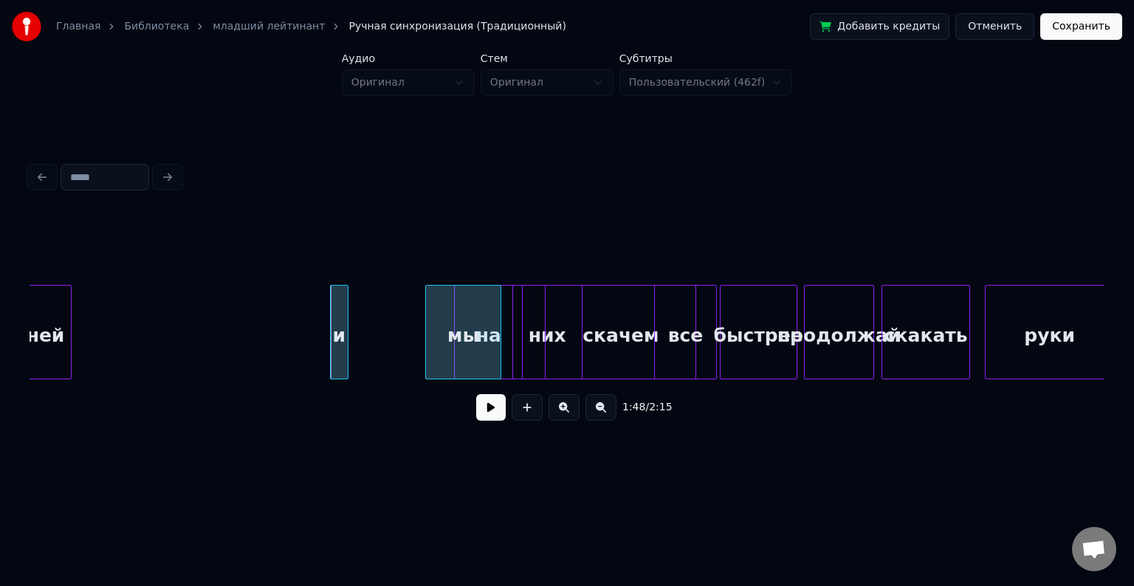
click at [481, 321] on div "мы" at bounding box center [463, 336] width 75 height 100
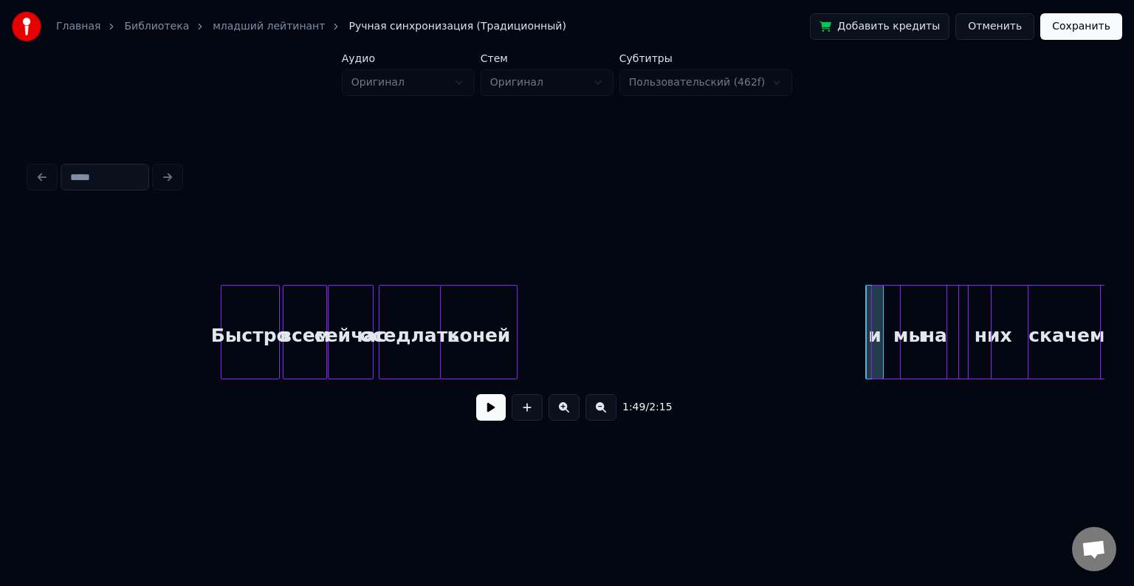
scroll to position [0, 19301]
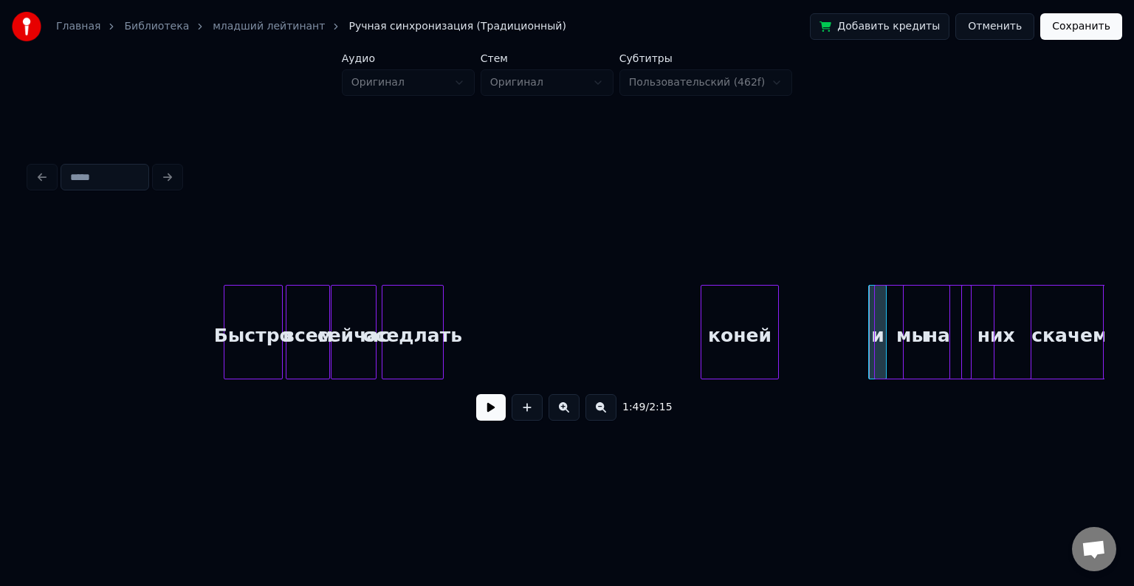
click at [725, 334] on div "коней" at bounding box center [740, 336] width 76 height 100
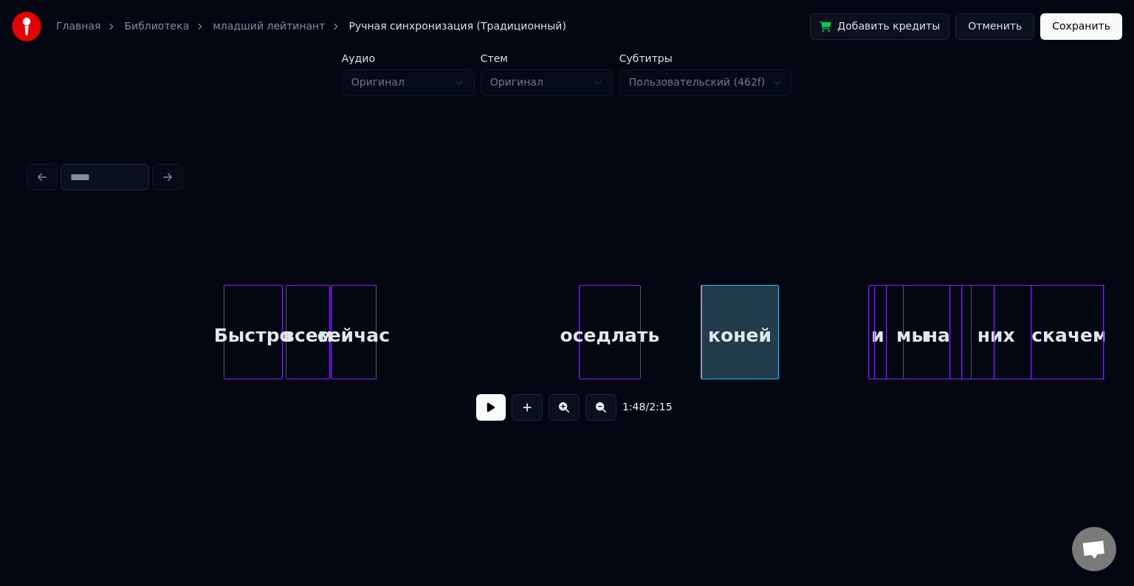
click at [608, 324] on div "оседлать" at bounding box center [610, 336] width 61 height 100
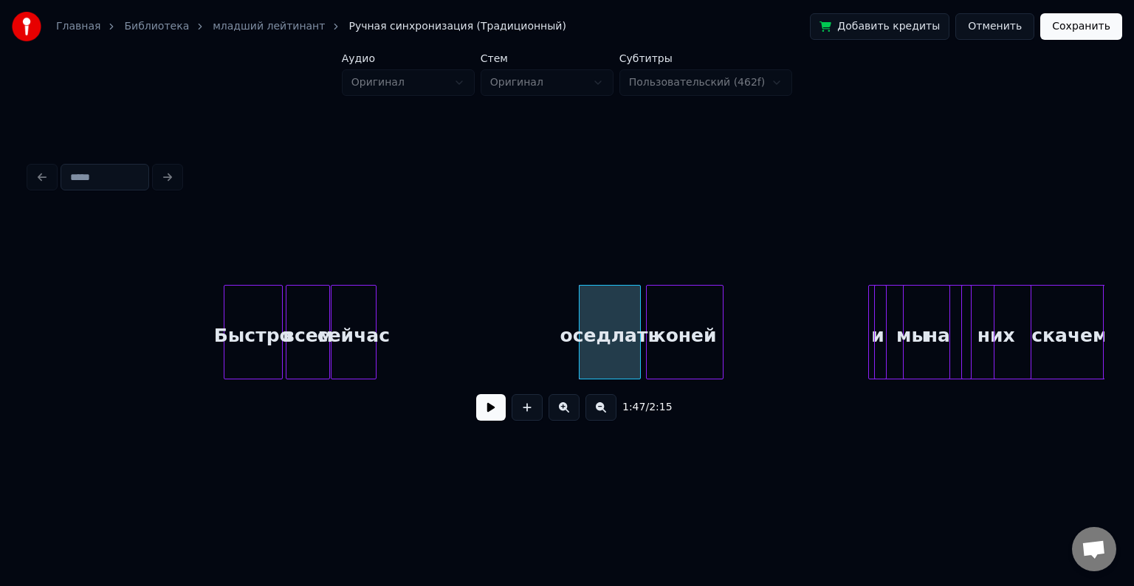
click at [676, 320] on div "коней" at bounding box center [685, 336] width 76 height 100
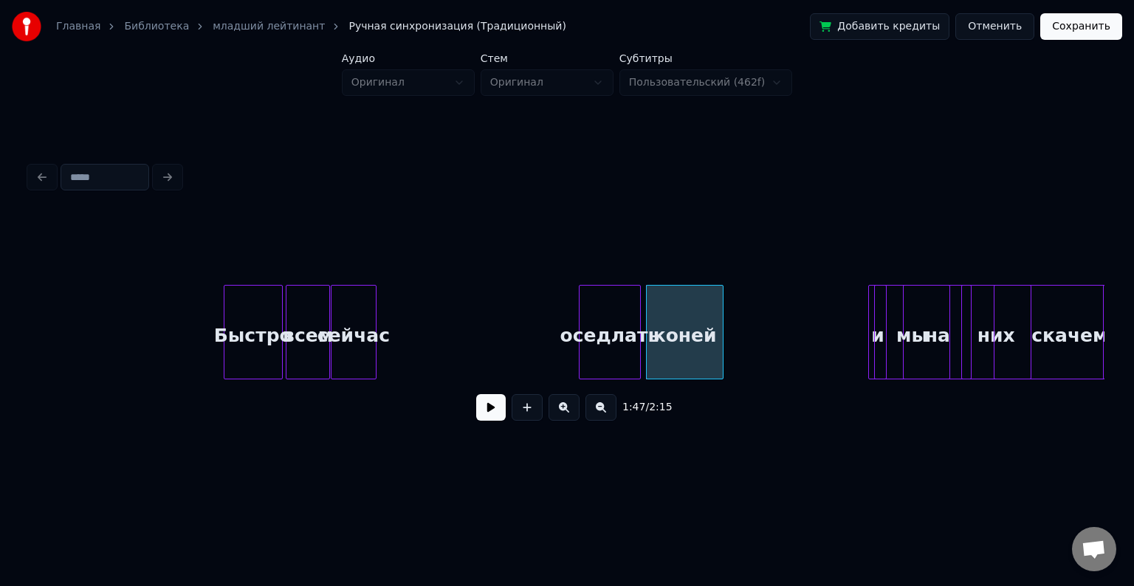
click at [724, 328] on div "коней" at bounding box center [685, 332] width 78 height 95
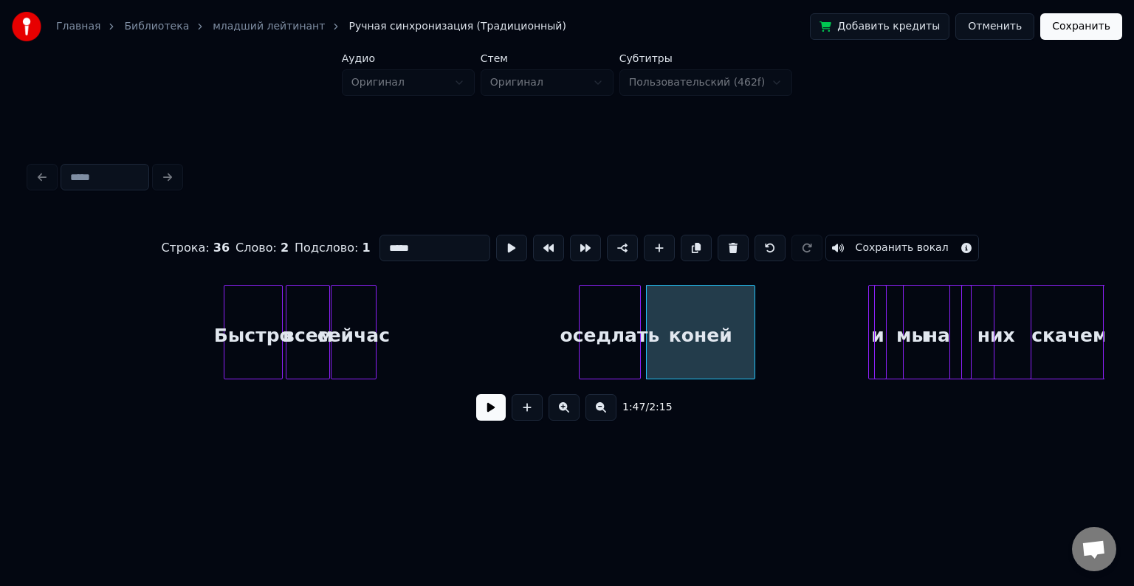
click at [753, 334] on div at bounding box center [752, 332] width 4 height 93
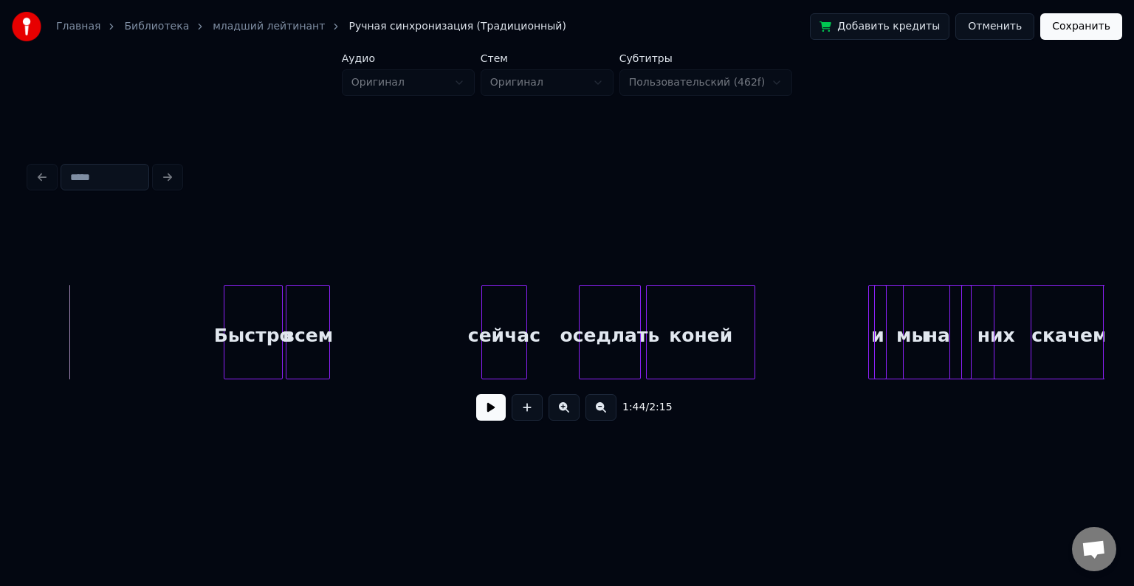
click at [509, 338] on div "сейчас" at bounding box center [504, 336] width 44 height 100
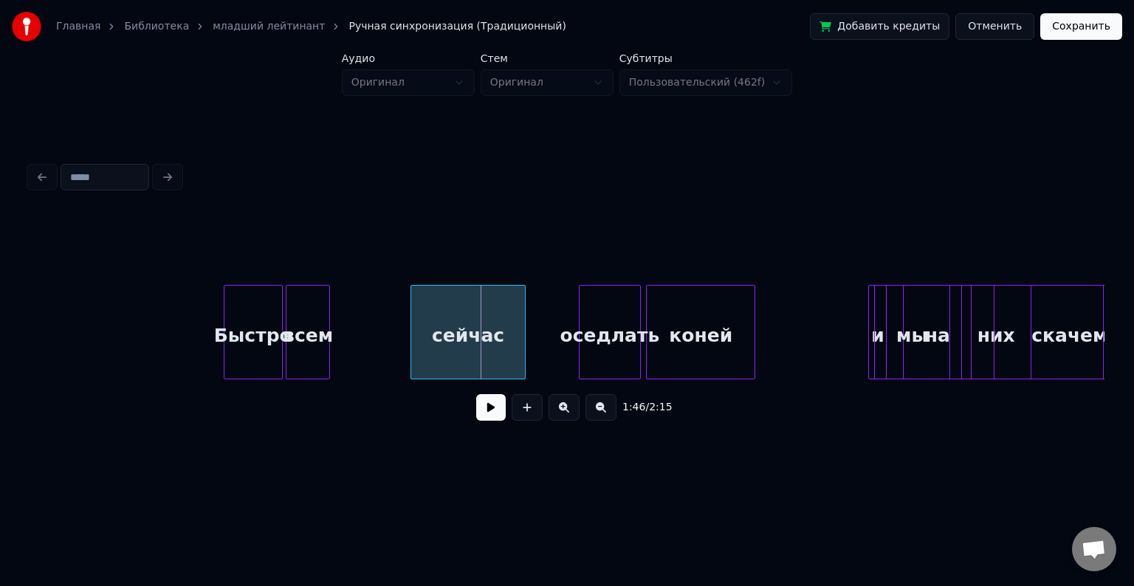
click at [411, 326] on div at bounding box center [413, 332] width 4 height 93
click at [403, 314] on div at bounding box center [403, 332] width 4 height 93
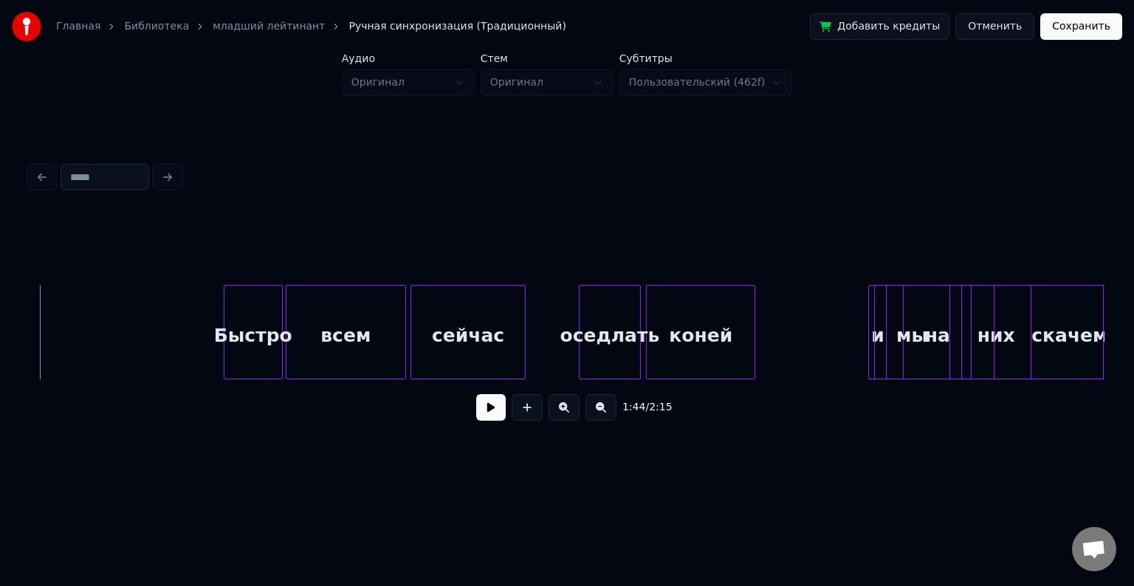
click at [487, 420] on button at bounding box center [491, 407] width 30 height 27
click at [496, 407] on button at bounding box center [491, 407] width 30 height 27
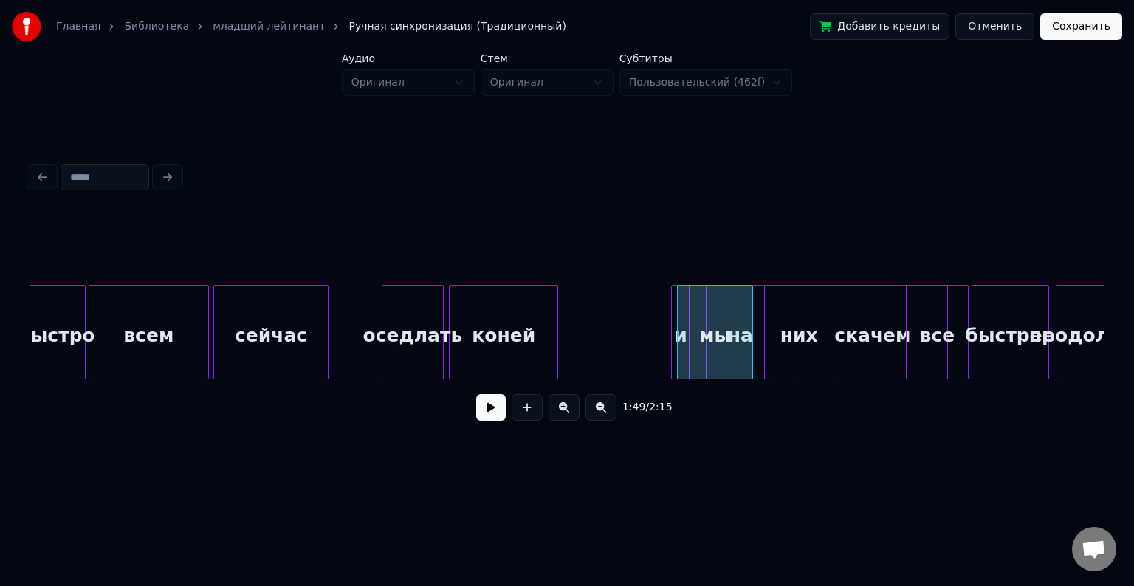
scroll to position [0, 19500]
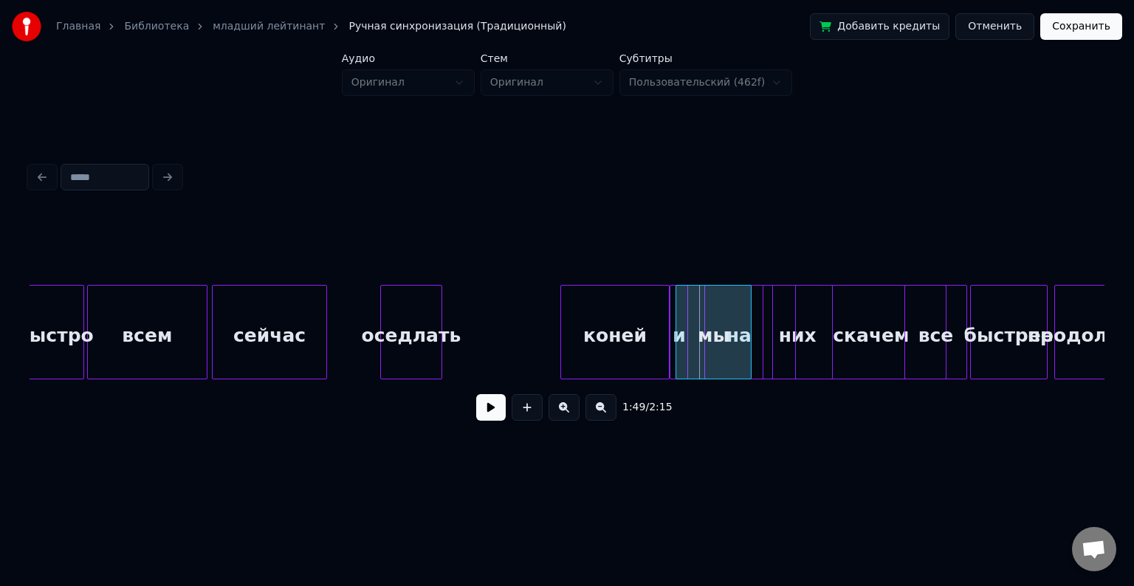
click at [604, 324] on div "коней" at bounding box center [615, 336] width 108 height 100
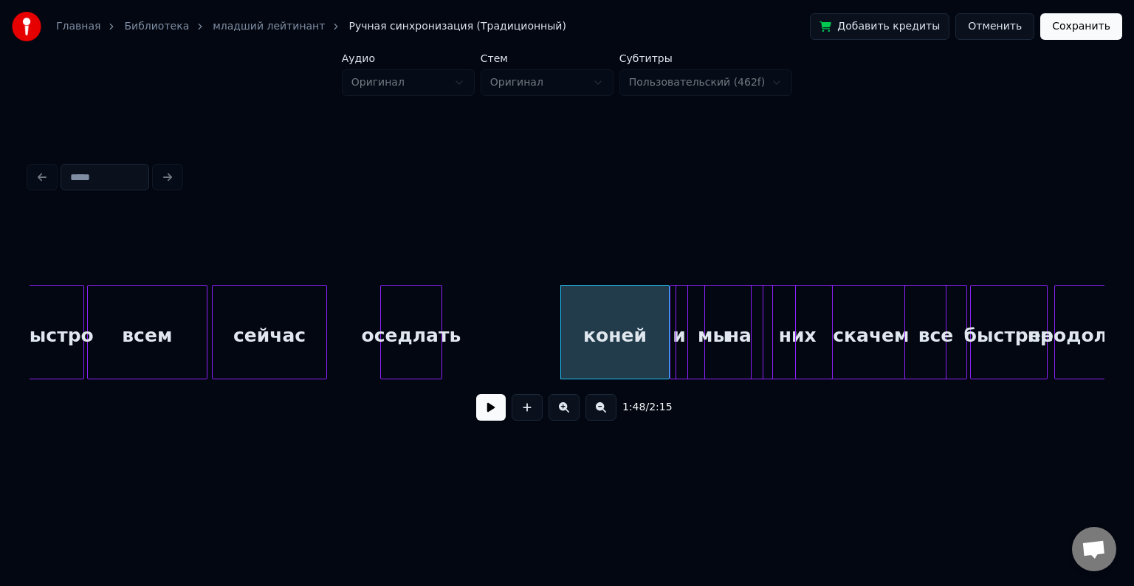
click at [561, 328] on div at bounding box center [563, 332] width 4 height 93
click at [550, 323] on div at bounding box center [549, 332] width 4 height 93
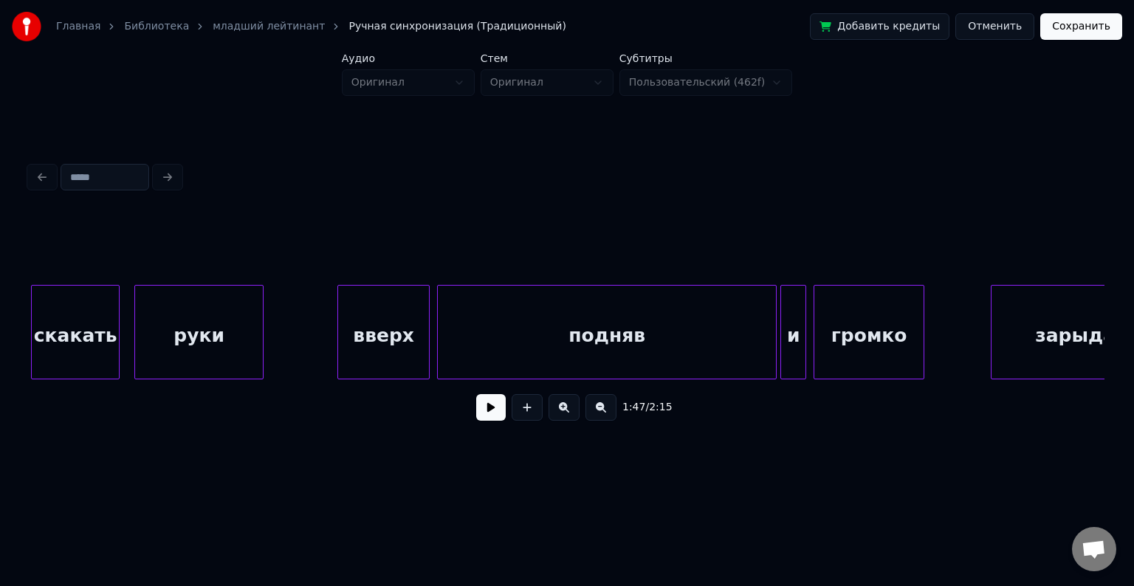
scroll to position [0, 20601]
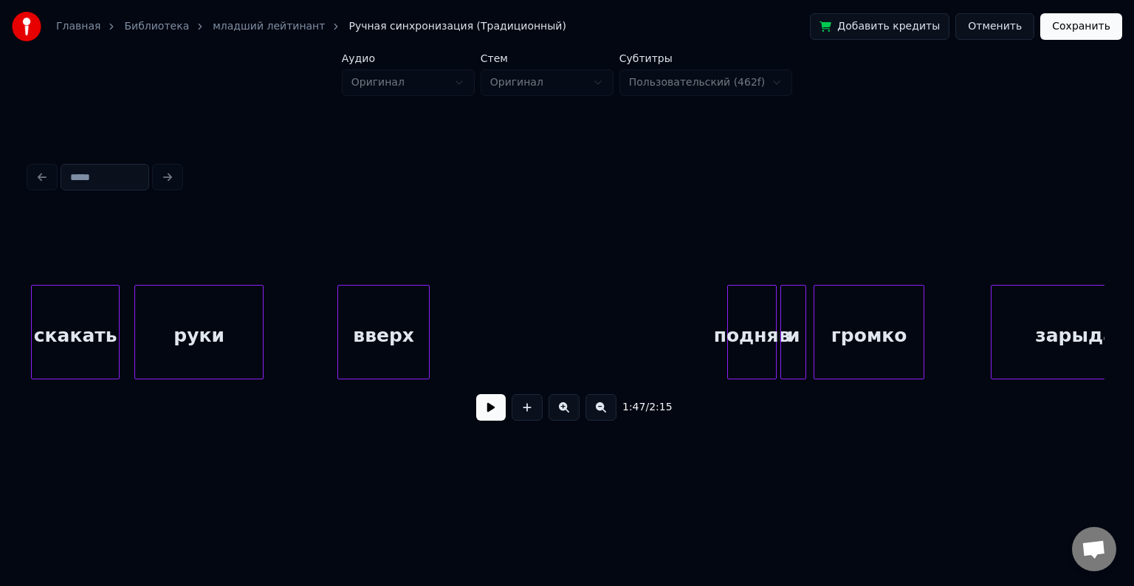
click at [733, 326] on div at bounding box center [730, 332] width 4 height 93
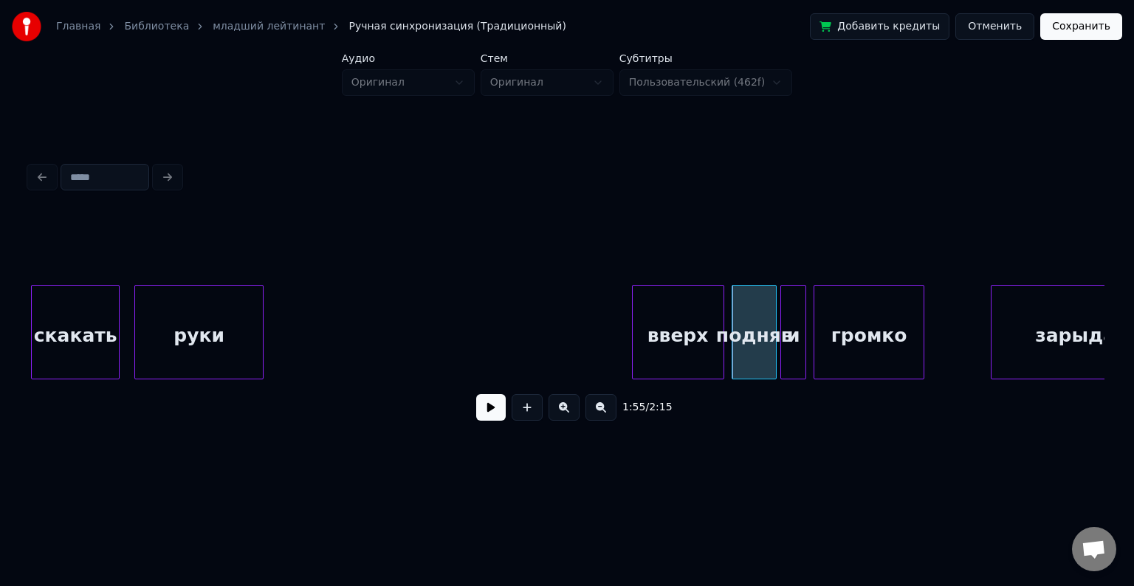
click at [697, 309] on div "вверх" at bounding box center [678, 336] width 91 height 100
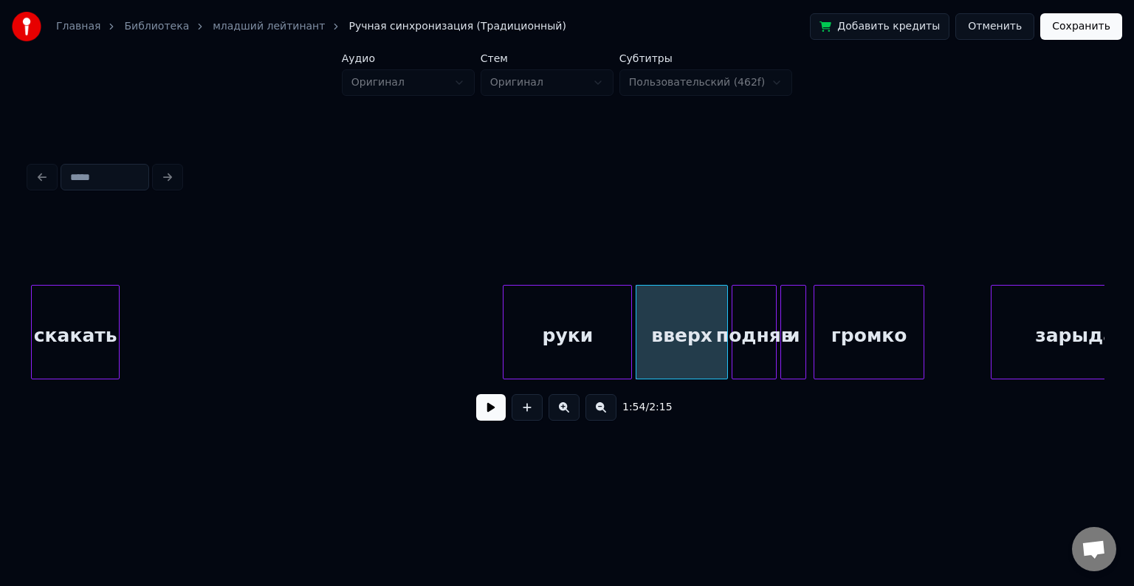
click at [558, 312] on div "руки" at bounding box center [568, 336] width 128 height 100
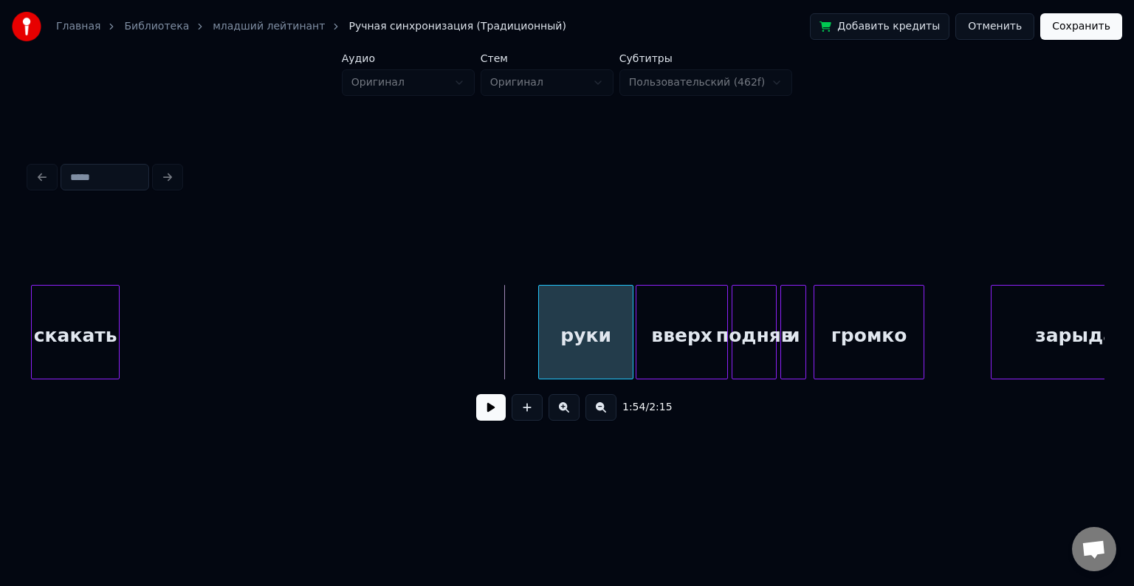
click at [544, 327] on div at bounding box center [541, 332] width 4 height 93
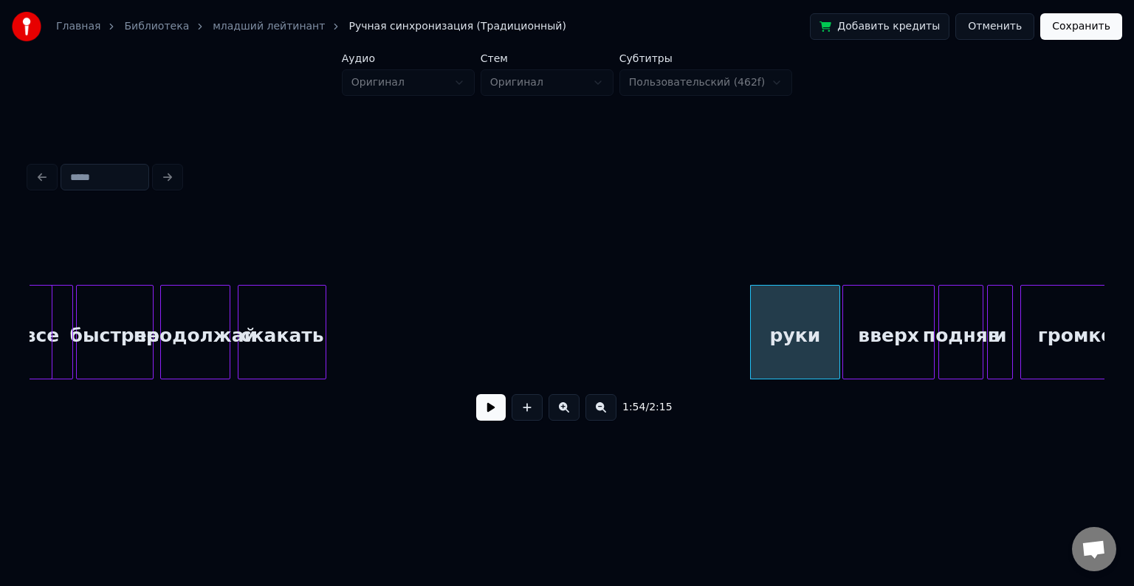
scroll to position [0, 20391]
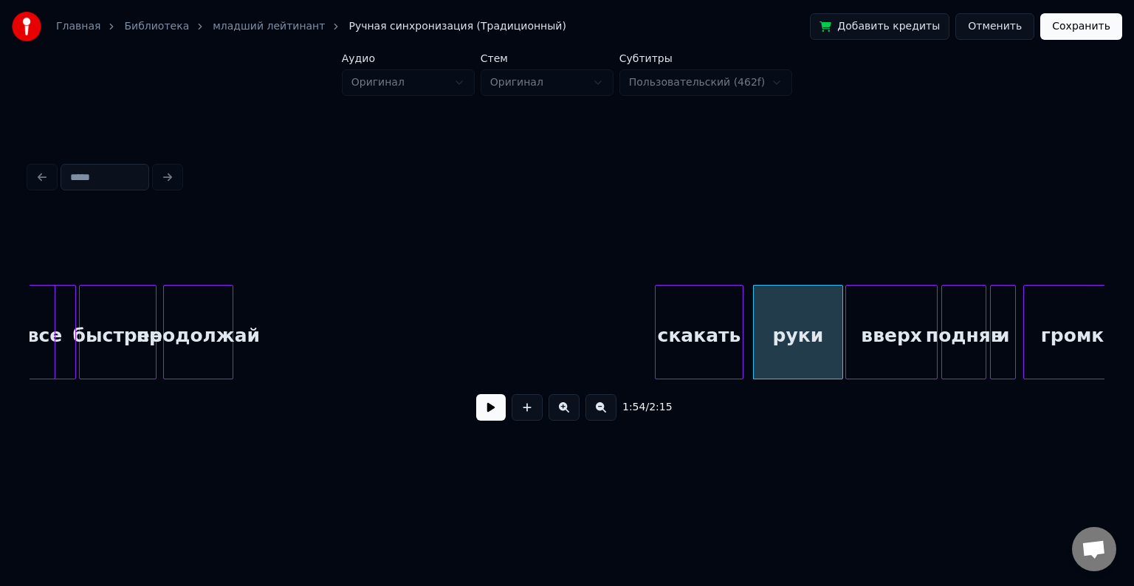
click at [717, 345] on div "скакать" at bounding box center [699, 336] width 87 height 100
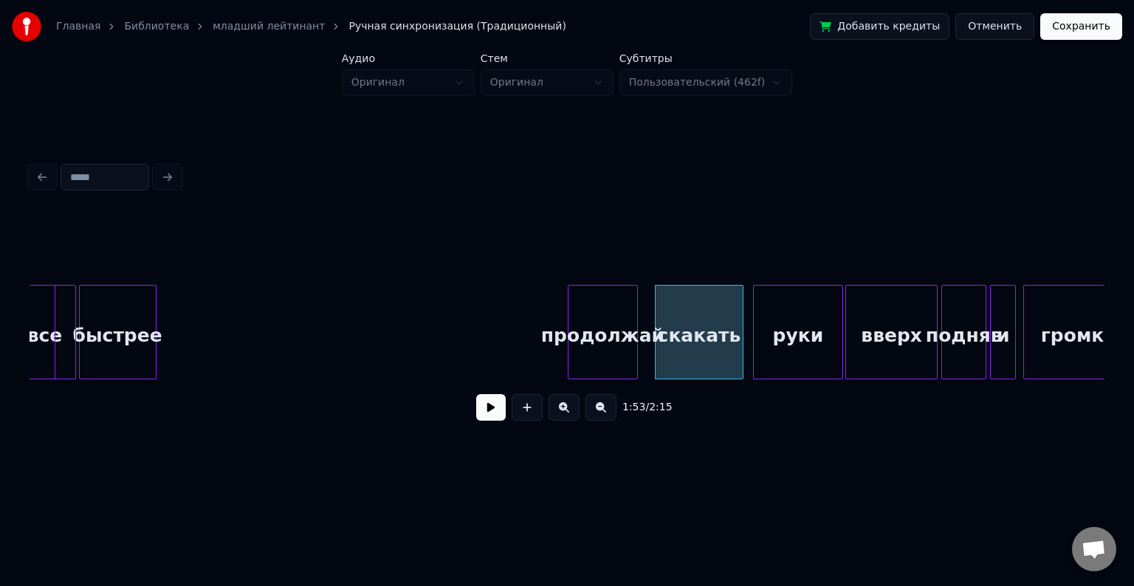
click at [617, 297] on div "продолжай" at bounding box center [603, 336] width 69 height 100
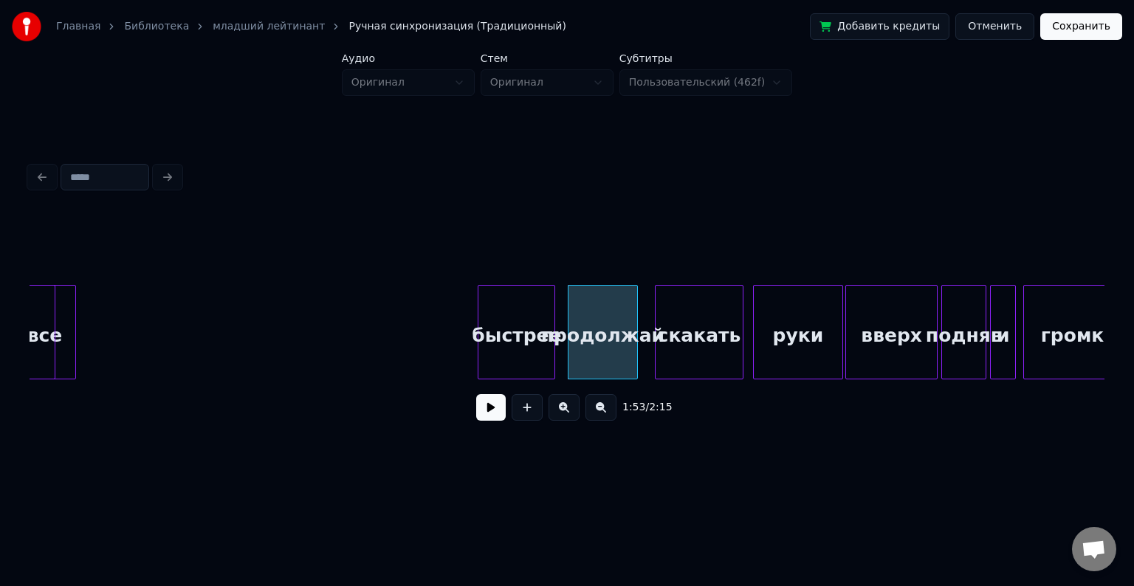
click at [510, 321] on div "быстрее" at bounding box center [517, 336] width 76 height 100
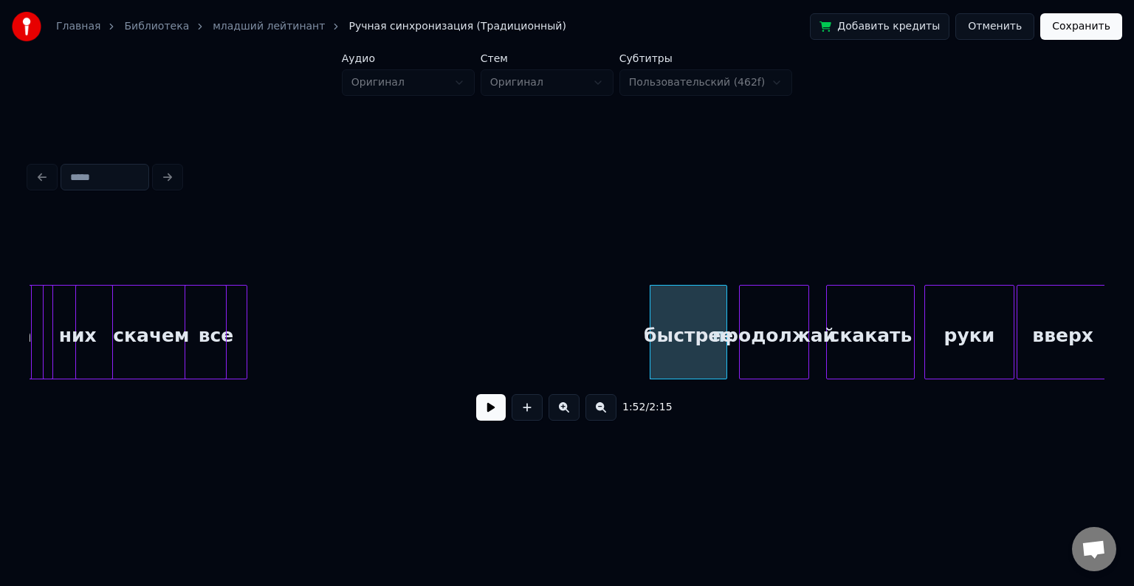
scroll to position [0, 20149]
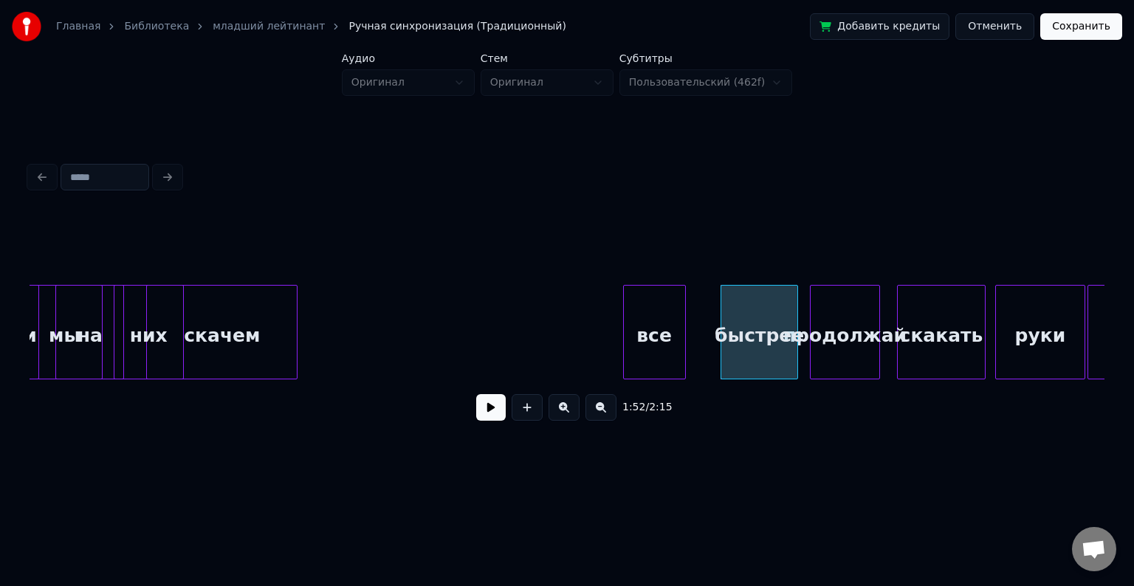
click at [685, 286] on div "все" at bounding box center [654, 336] width 61 height 100
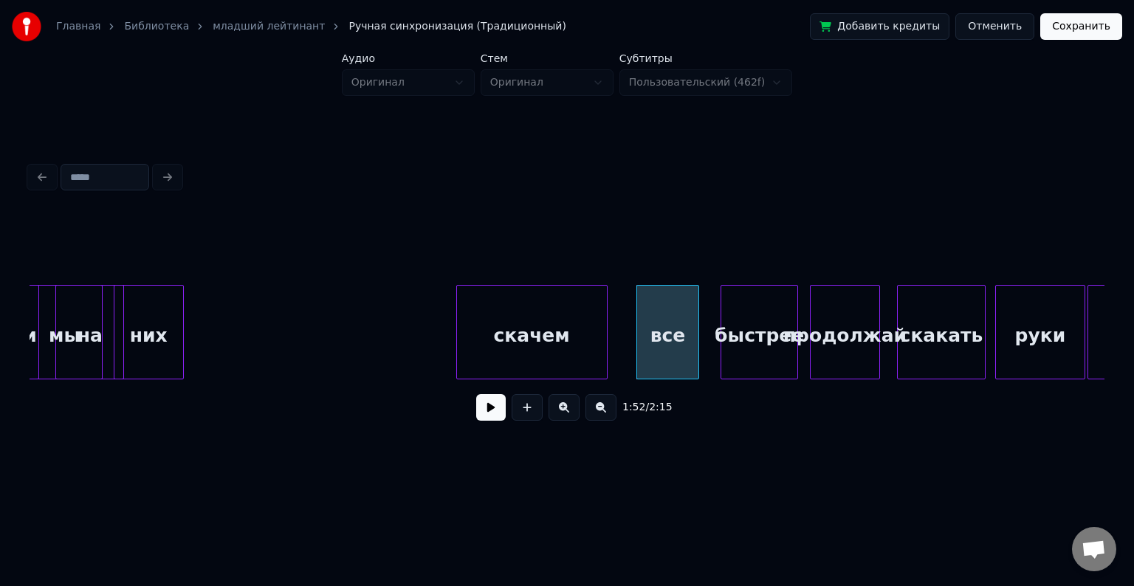
click at [550, 295] on div "скачем" at bounding box center [532, 336] width 150 height 100
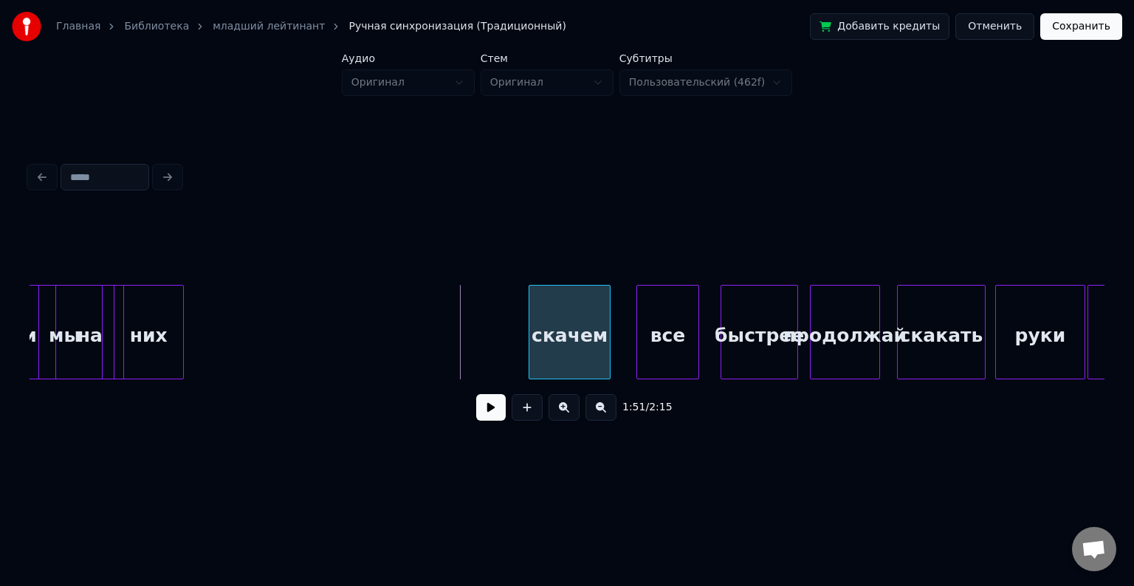
click at [530, 312] on div at bounding box center [532, 332] width 4 height 93
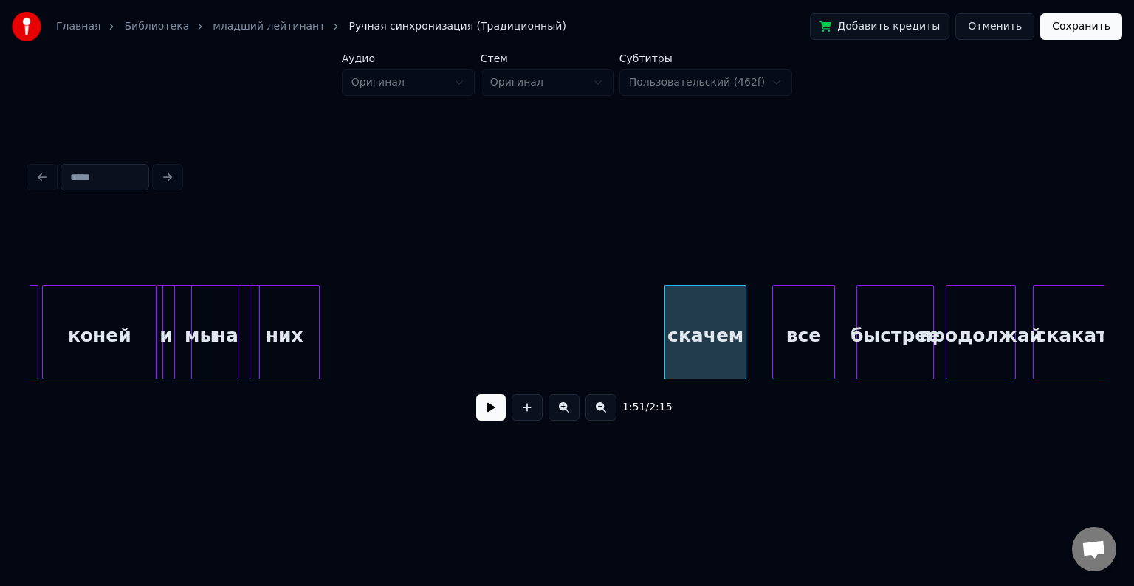
scroll to position [0, 20010]
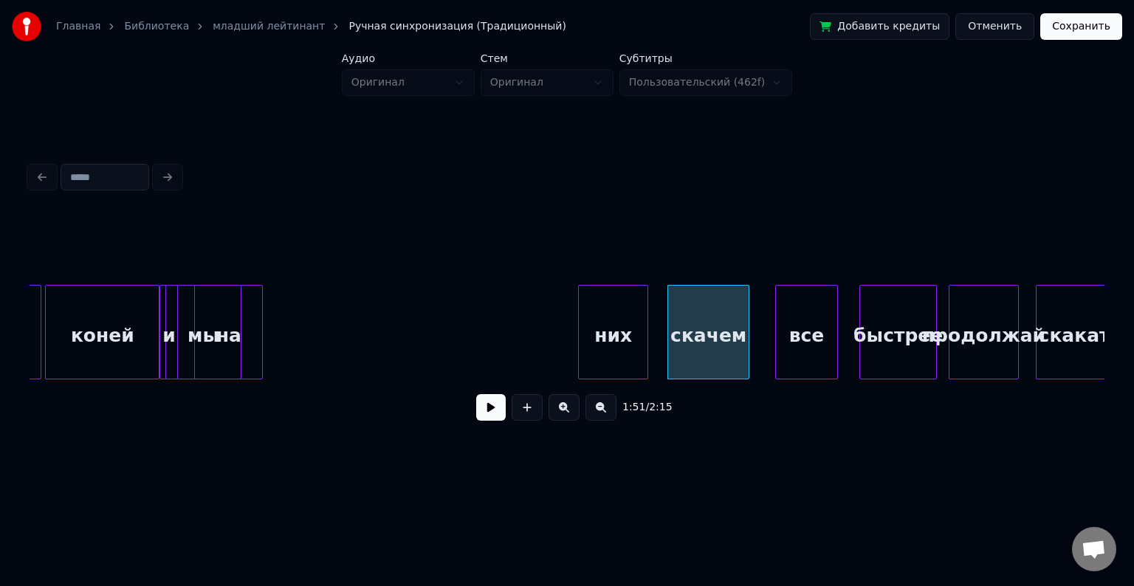
click at [623, 295] on div "них" at bounding box center [613, 336] width 69 height 100
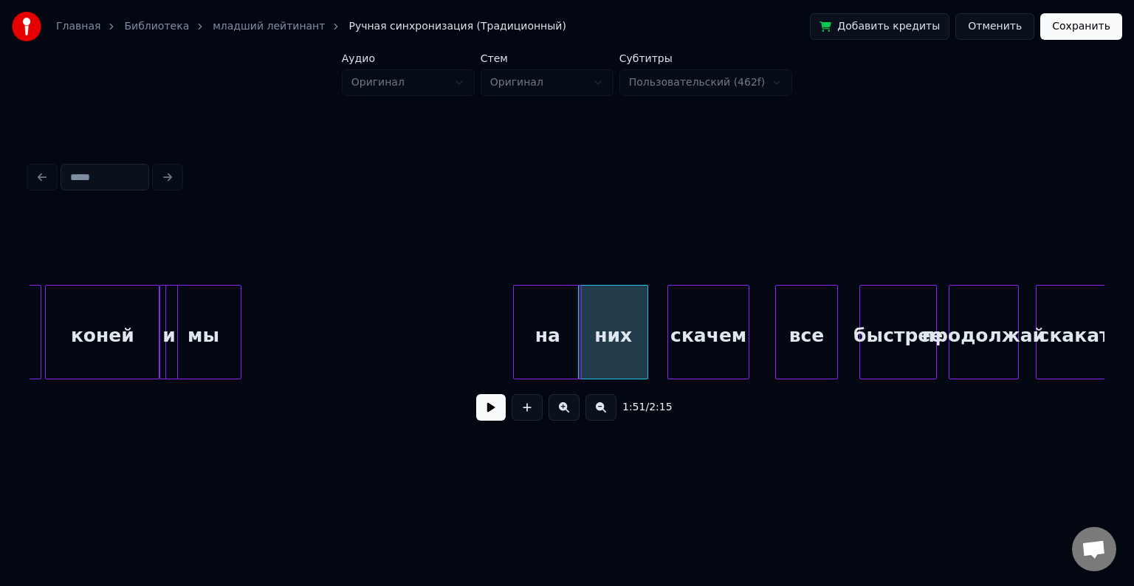
click at [564, 304] on div "на" at bounding box center [547, 336] width 67 height 100
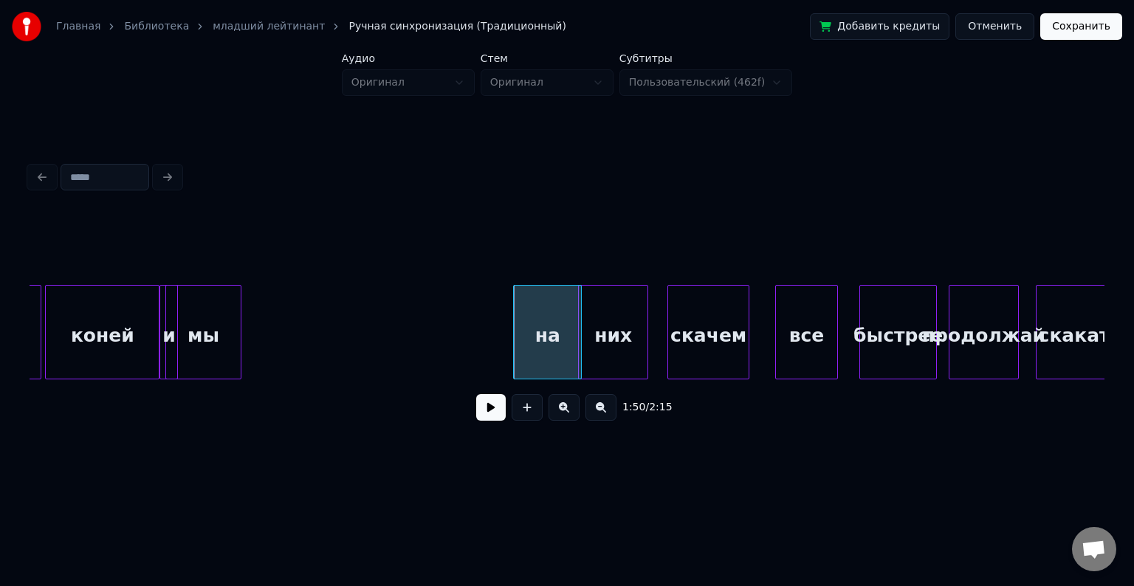
click at [555, 304] on div "на" at bounding box center [547, 336] width 67 height 100
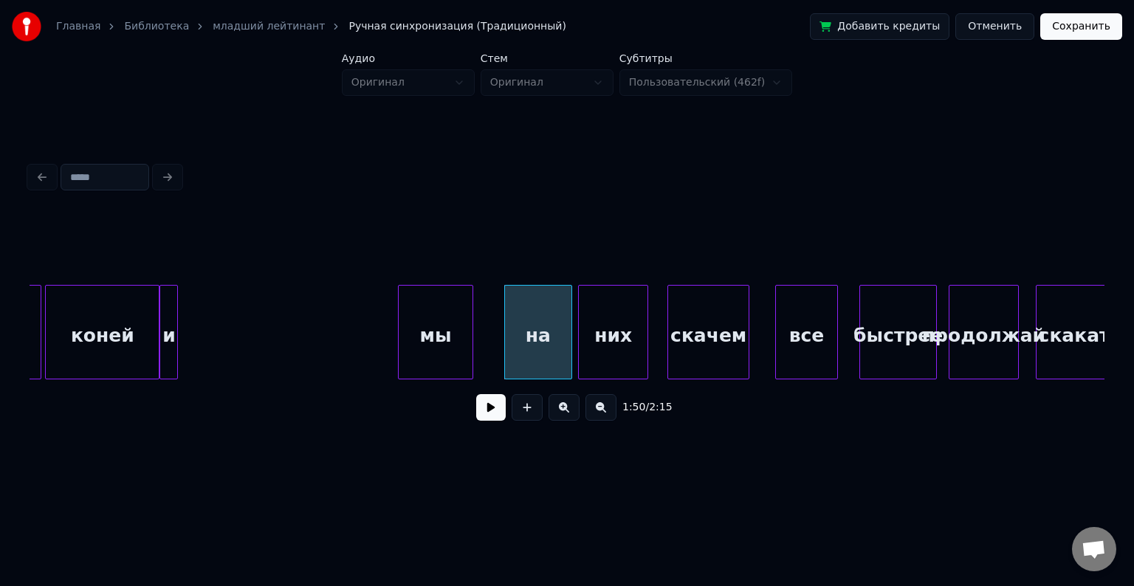
click at [448, 340] on div "мы" at bounding box center [436, 336] width 75 height 100
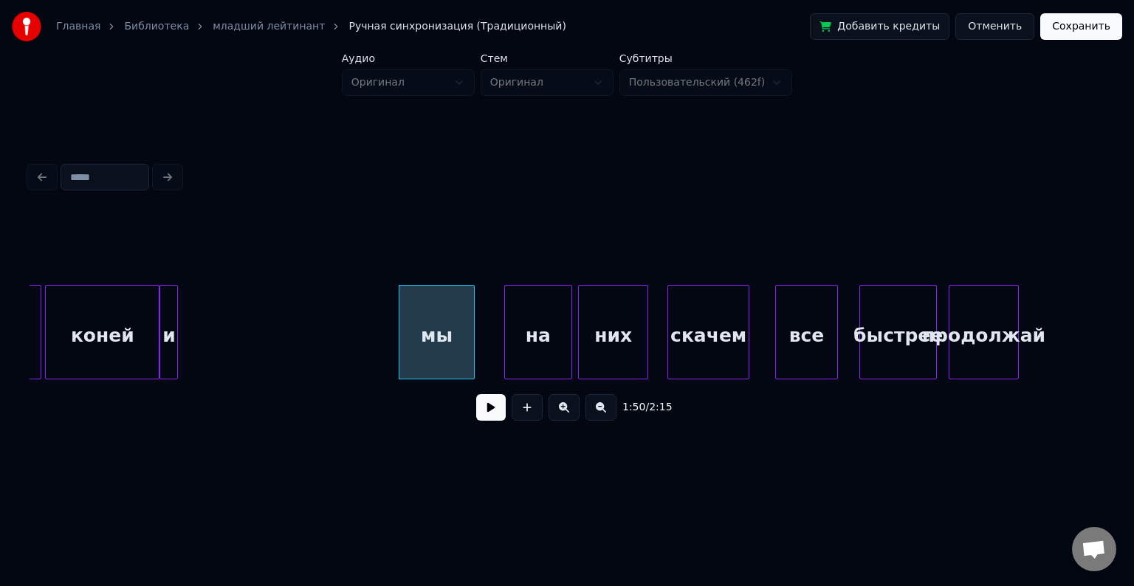
scroll to position [0, 19865]
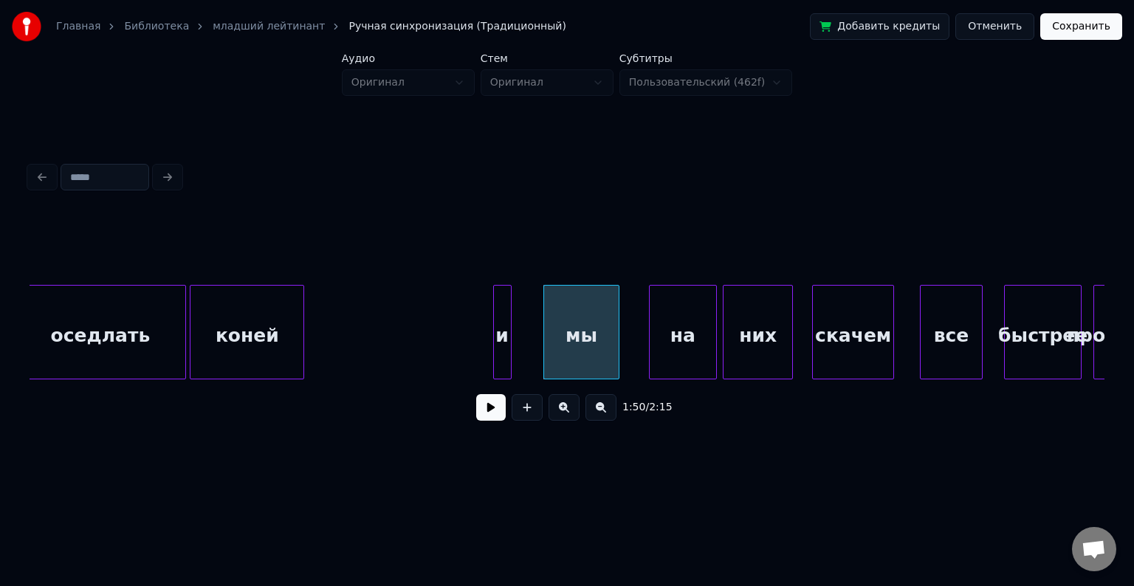
click at [508, 307] on div "и" at bounding box center [502, 336] width 17 height 100
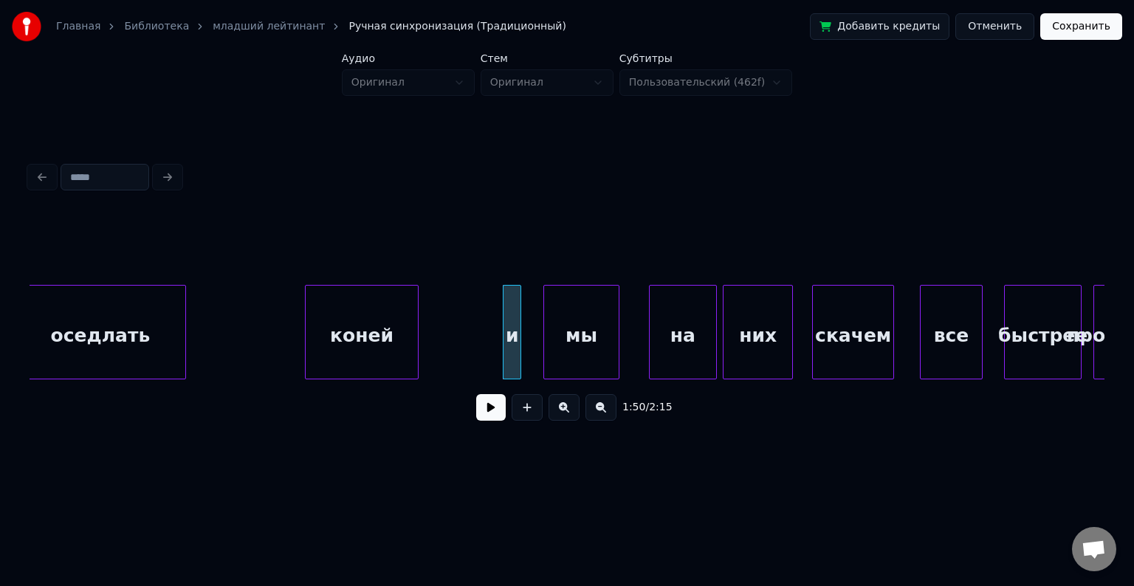
click at [344, 319] on div "коней" at bounding box center [362, 336] width 113 height 100
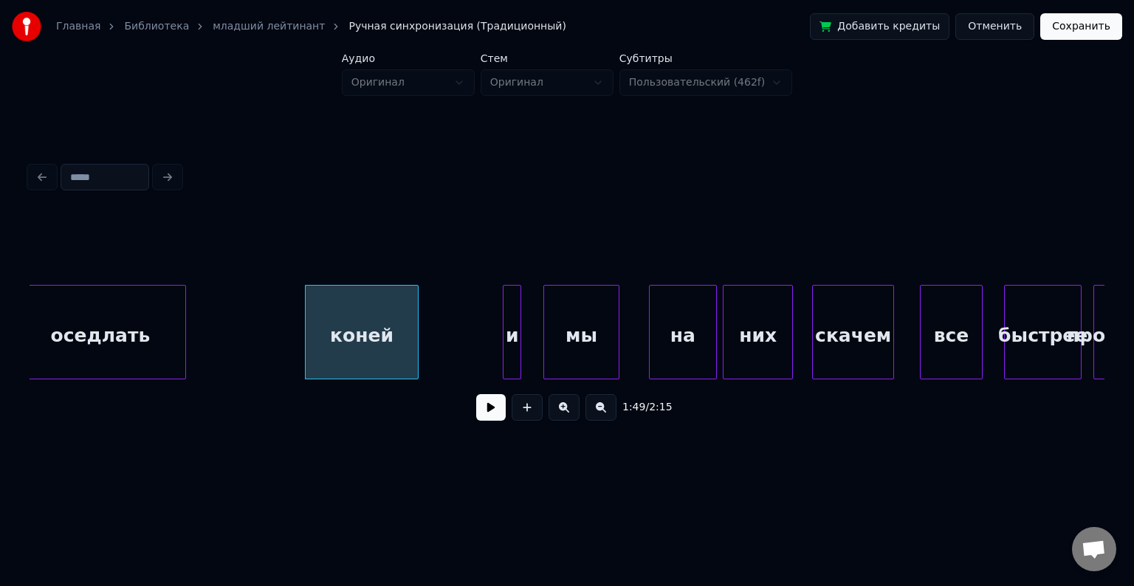
scroll to position [0, 19659]
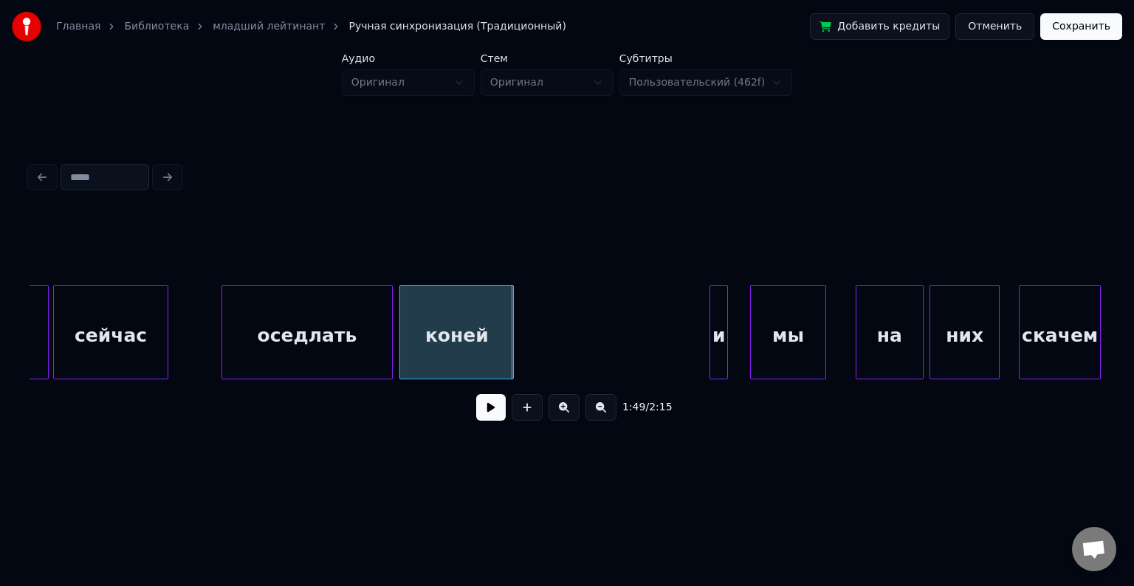
click at [455, 286] on div "коней" at bounding box center [456, 336] width 113 height 100
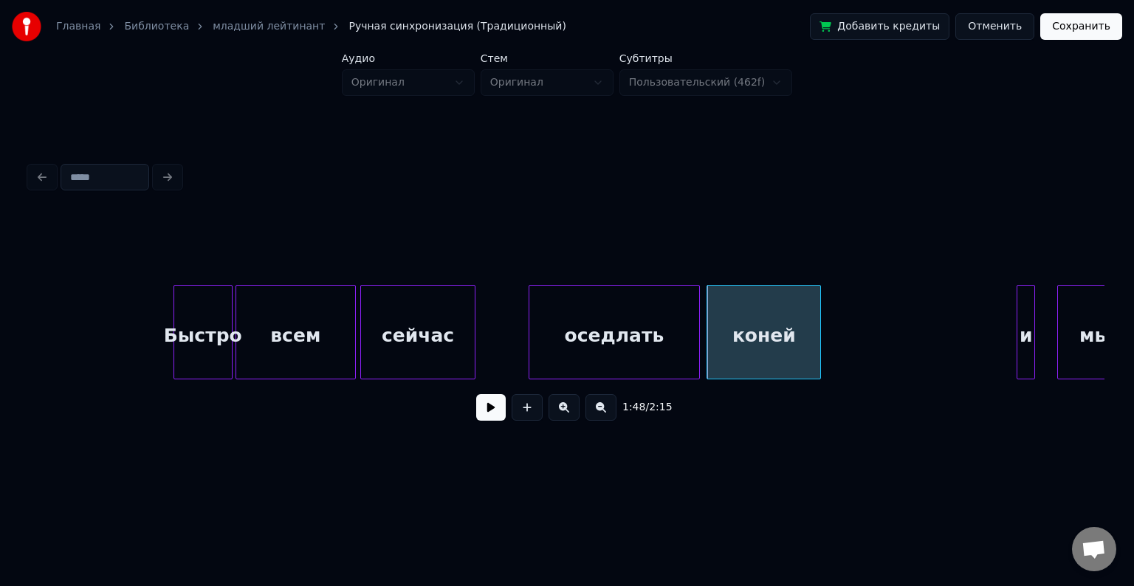
scroll to position [0, 19349]
click at [24, 316] on div "1:48 / 2:15" at bounding box center [567, 295] width 1087 height 292
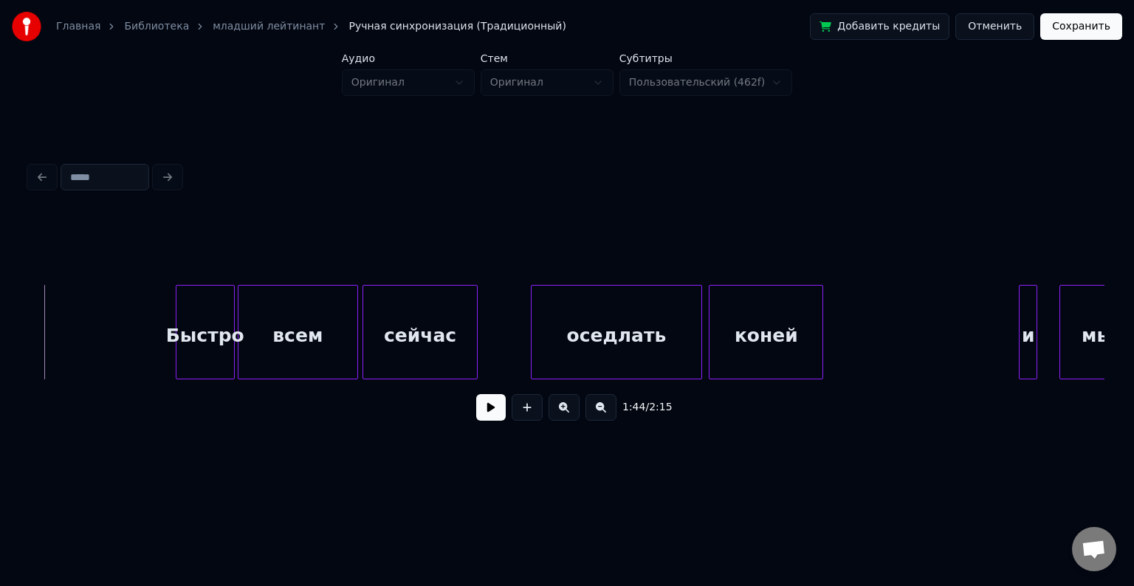
click at [485, 413] on button at bounding box center [491, 407] width 30 height 27
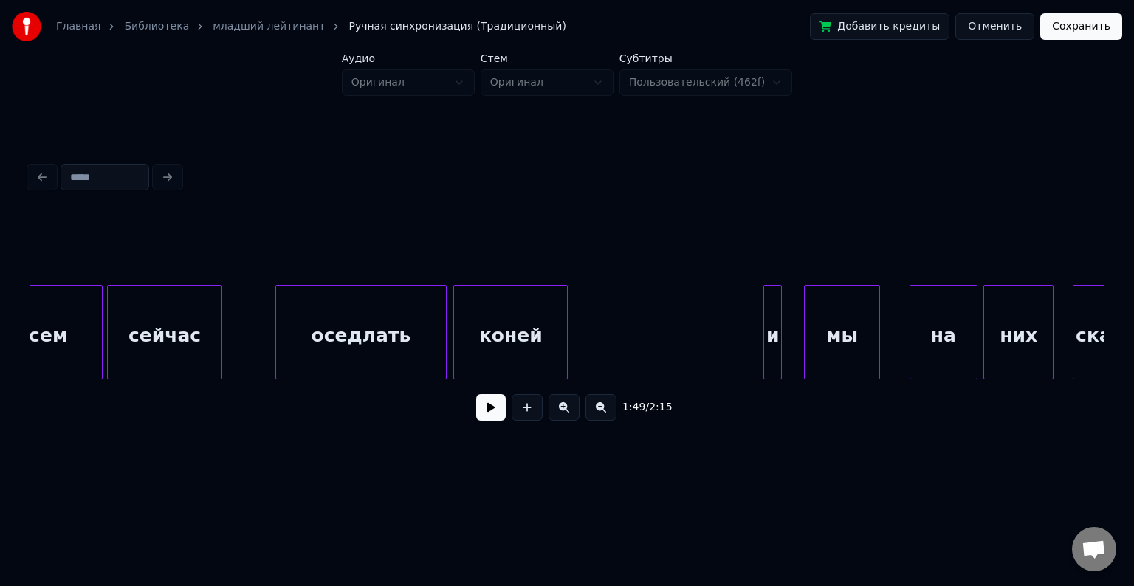
scroll to position [0, 19608]
click at [491, 416] on button at bounding box center [491, 407] width 30 height 27
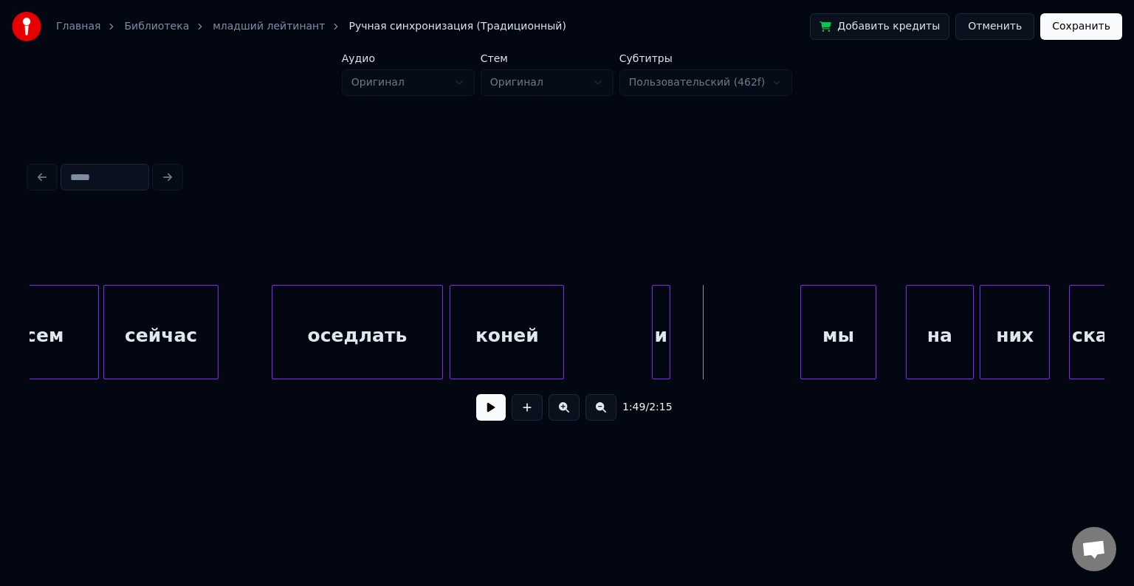
click at [662, 312] on div "и" at bounding box center [661, 336] width 17 height 100
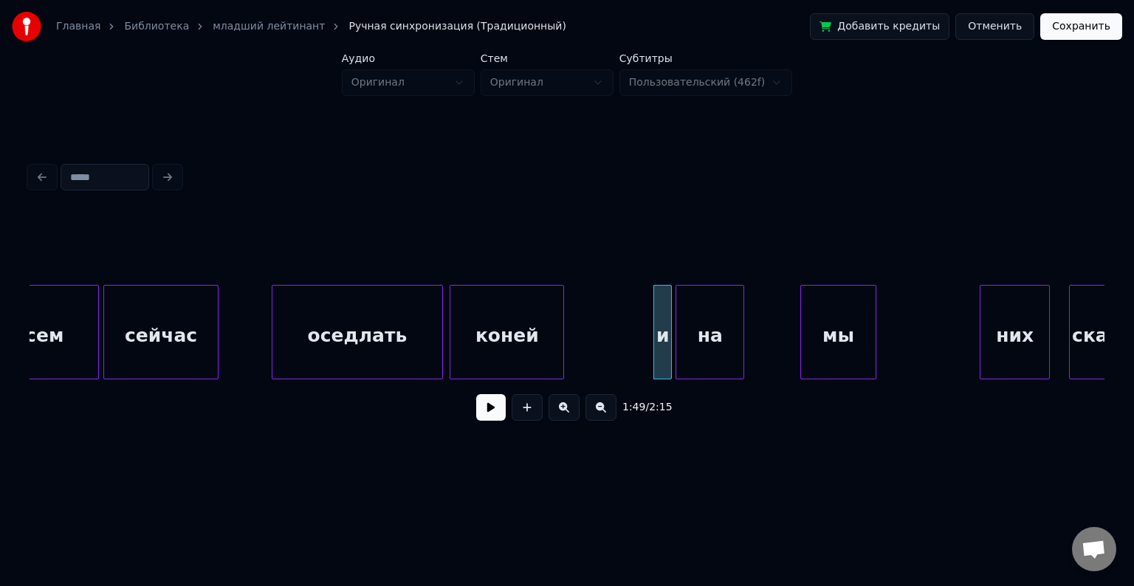
click at [708, 333] on div "на" at bounding box center [710, 336] width 67 height 100
click at [725, 332] on div at bounding box center [724, 332] width 4 height 93
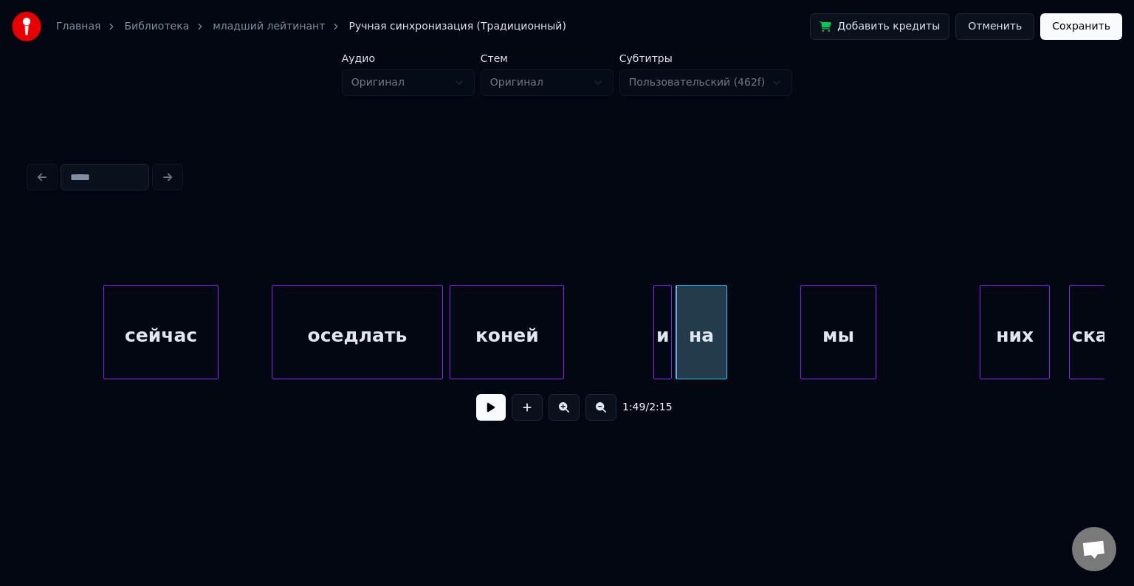
scroll to position [0, 19715]
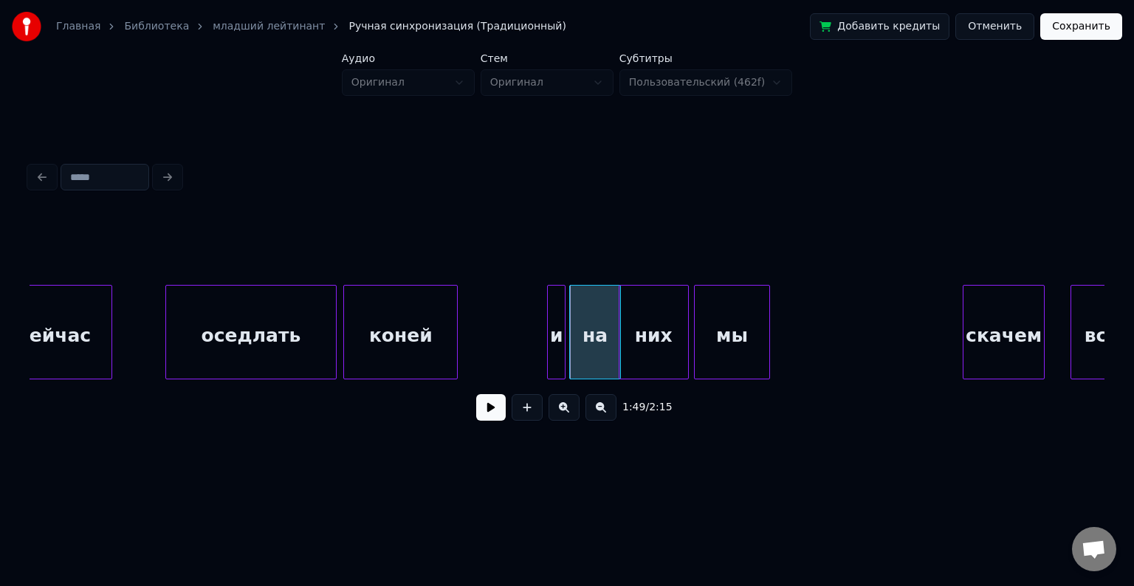
click at [638, 320] on div "них" at bounding box center [654, 336] width 69 height 100
click at [488, 404] on button at bounding box center [491, 407] width 30 height 27
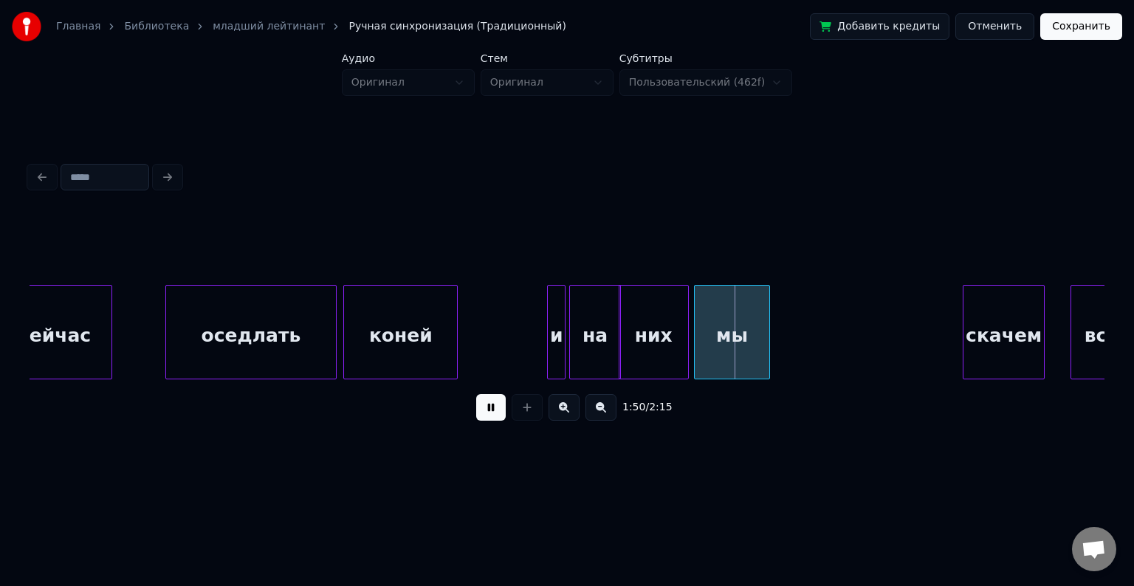
click at [488, 404] on button at bounding box center [491, 407] width 30 height 27
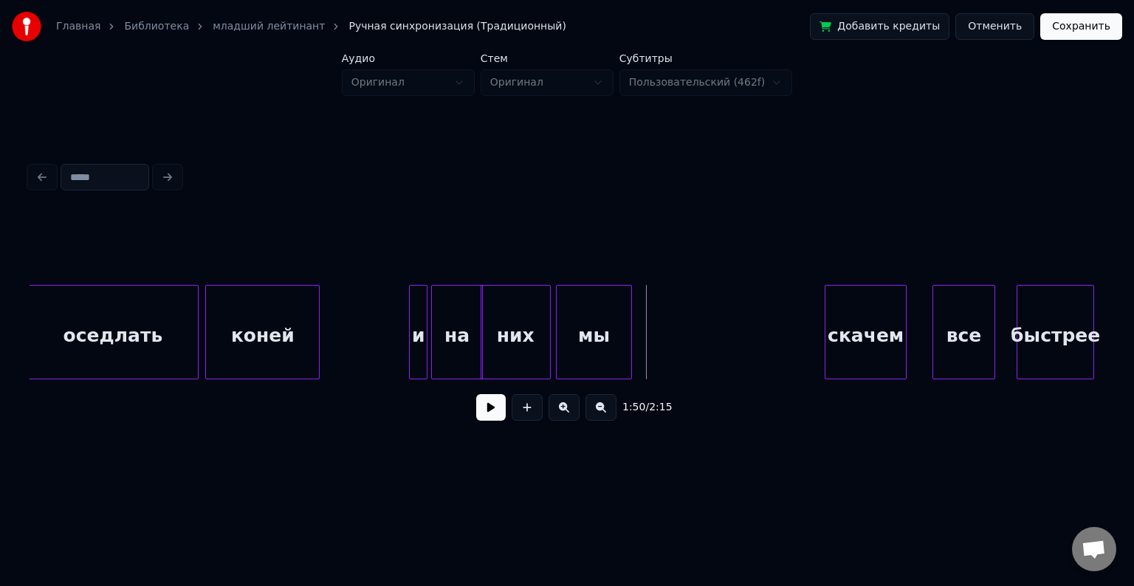
scroll to position [0, 19854]
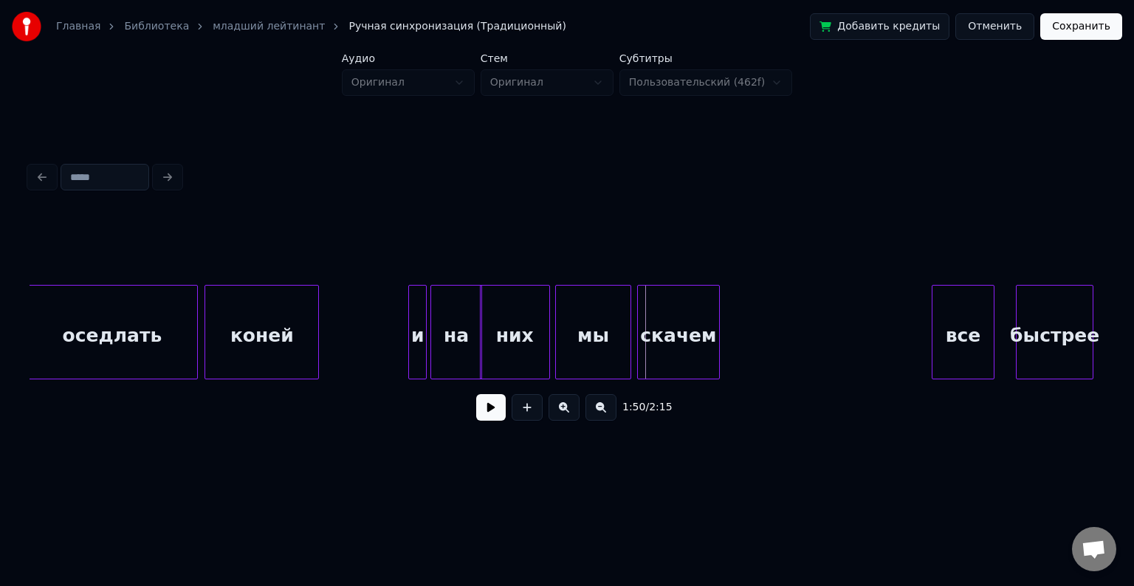
click at [658, 343] on div "скачем" at bounding box center [678, 336] width 81 height 100
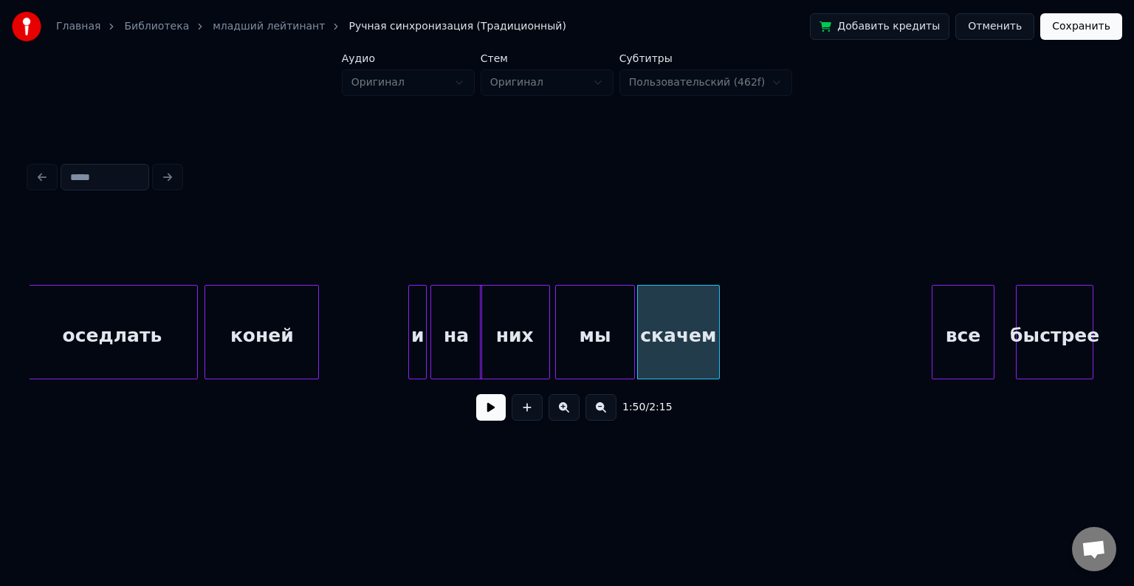
click at [634, 333] on div at bounding box center [632, 332] width 4 height 93
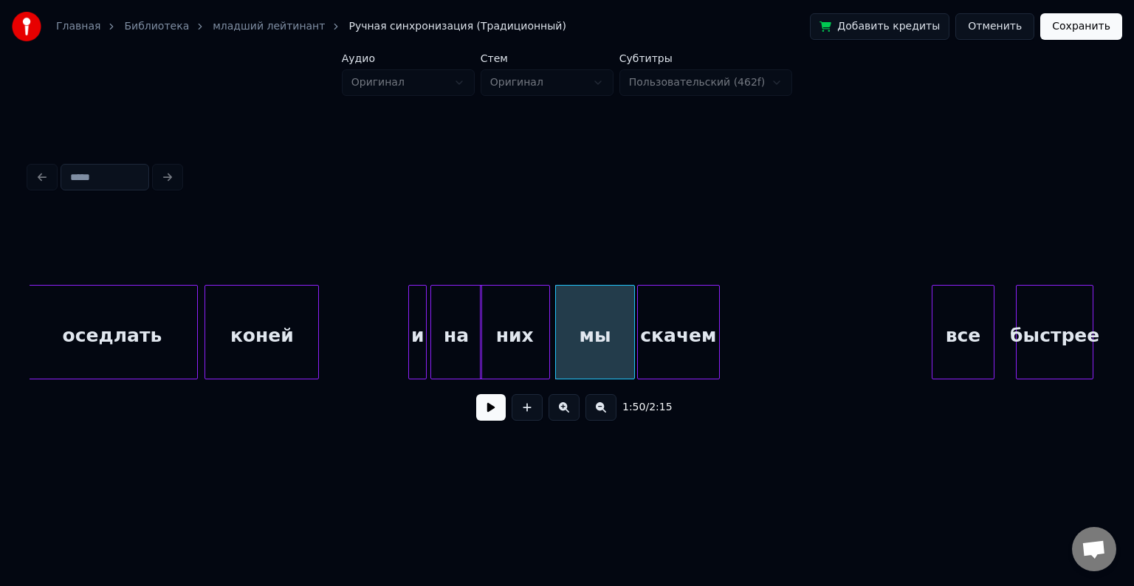
click at [314, 321] on div at bounding box center [316, 332] width 4 height 93
click at [490, 417] on button at bounding box center [491, 407] width 30 height 27
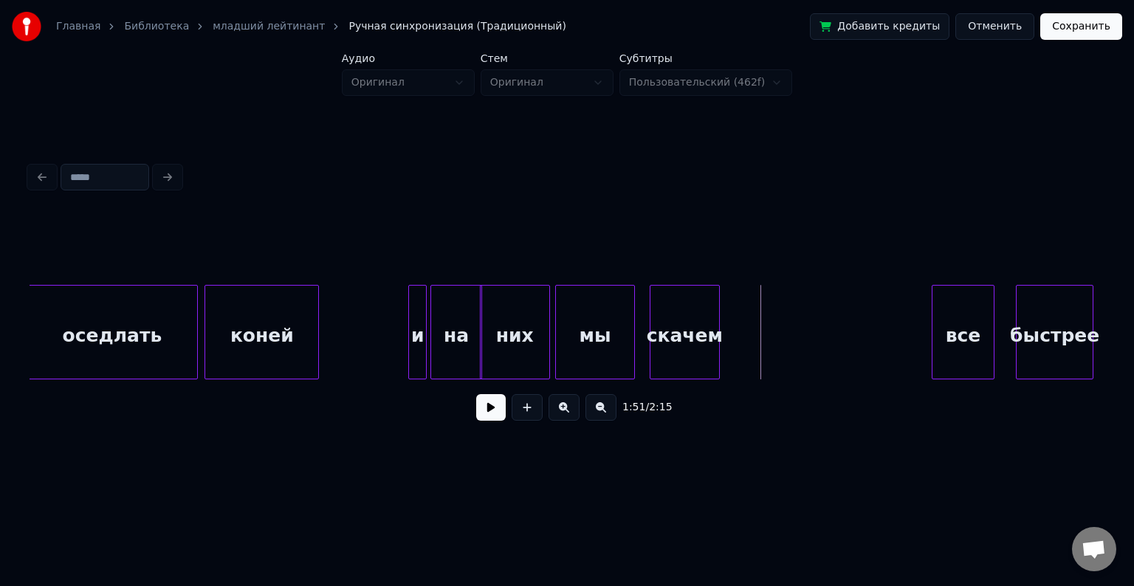
click at [652, 327] on div at bounding box center [653, 332] width 4 height 93
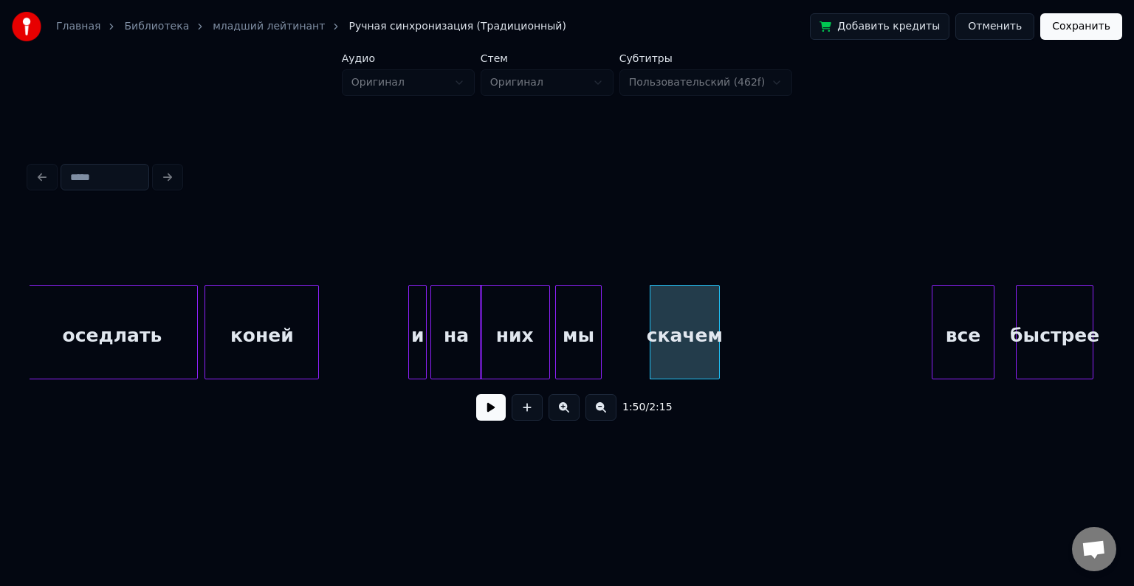
click at [600, 331] on div at bounding box center [599, 332] width 4 height 93
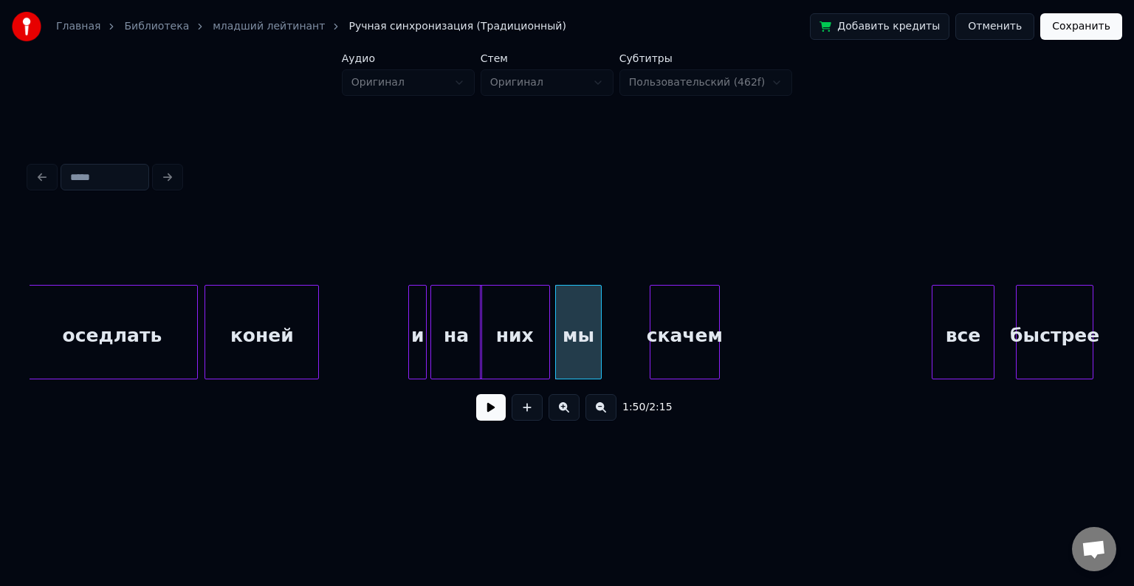
click at [650, 332] on div "скачем" at bounding box center [685, 332] width 70 height 95
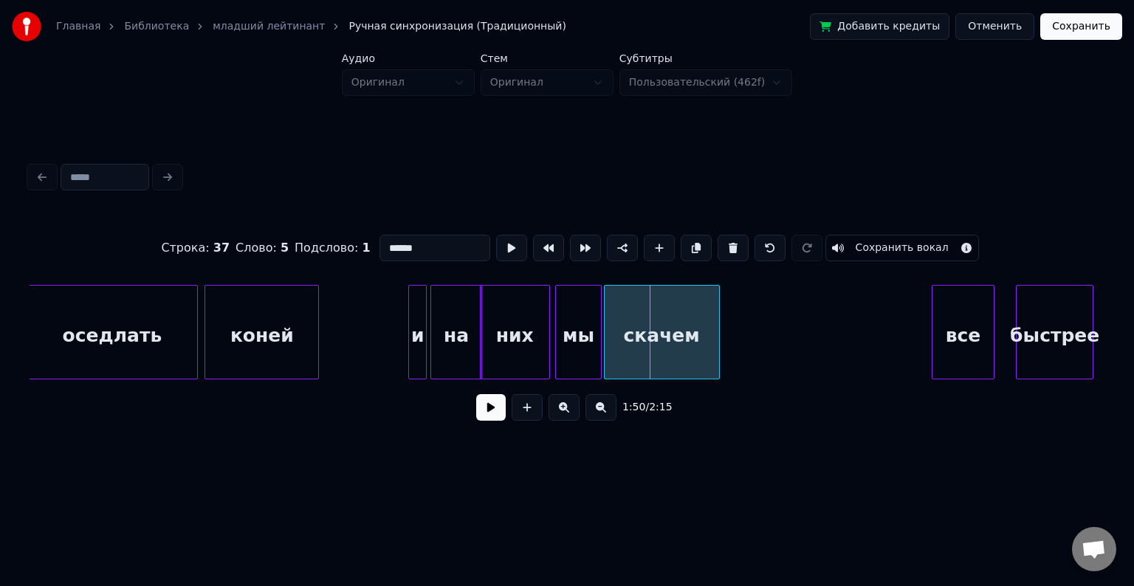
click at [606, 335] on div at bounding box center [607, 332] width 4 height 93
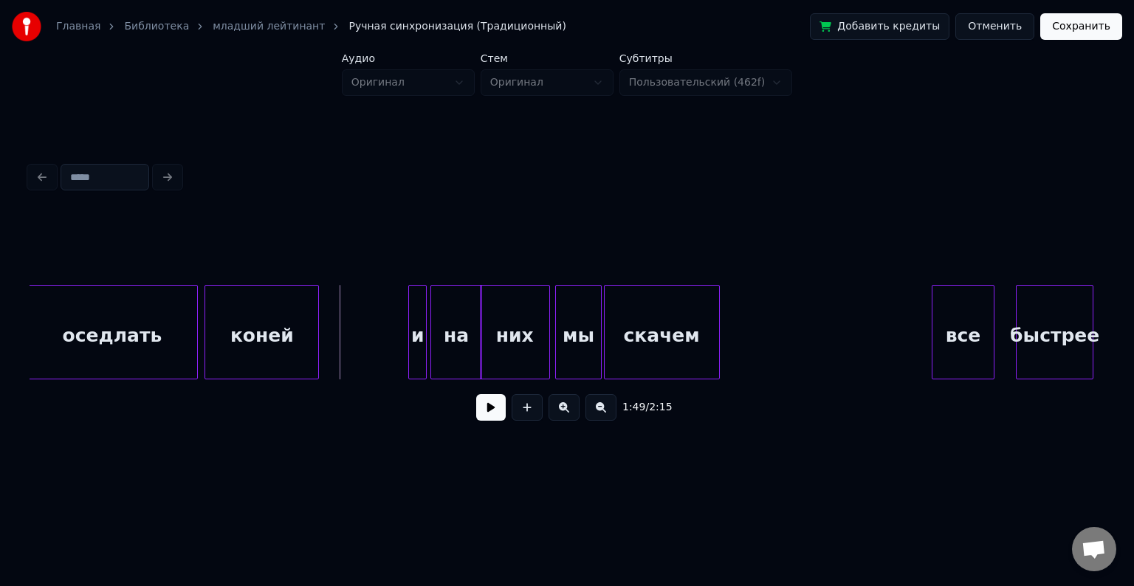
click at [494, 416] on button at bounding box center [491, 407] width 30 height 27
click at [694, 329] on div at bounding box center [693, 332] width 4 height 93
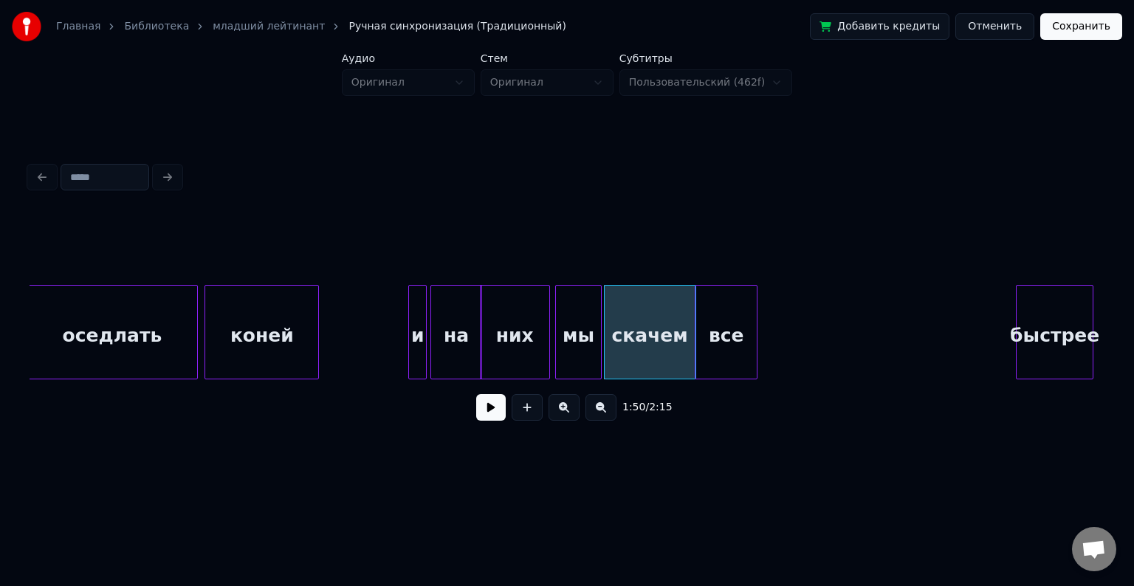
click at [730, 344] on div "все" at bounding box center [726, 336] width 61 height 100
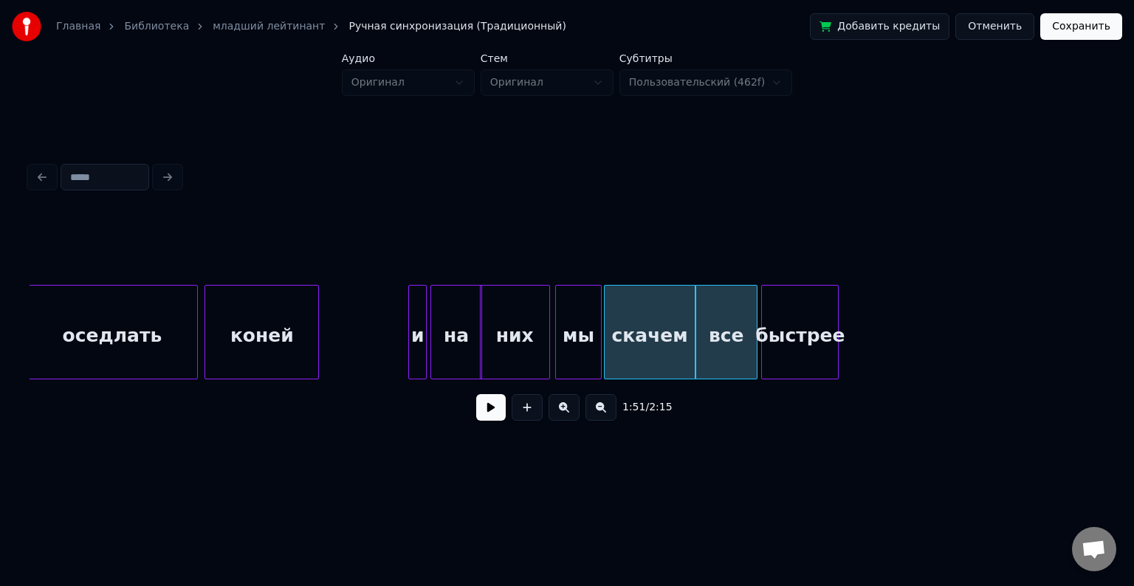
click at [783, 324] on div "быстрее" at bounding box center [800, 336] width 76 height 100
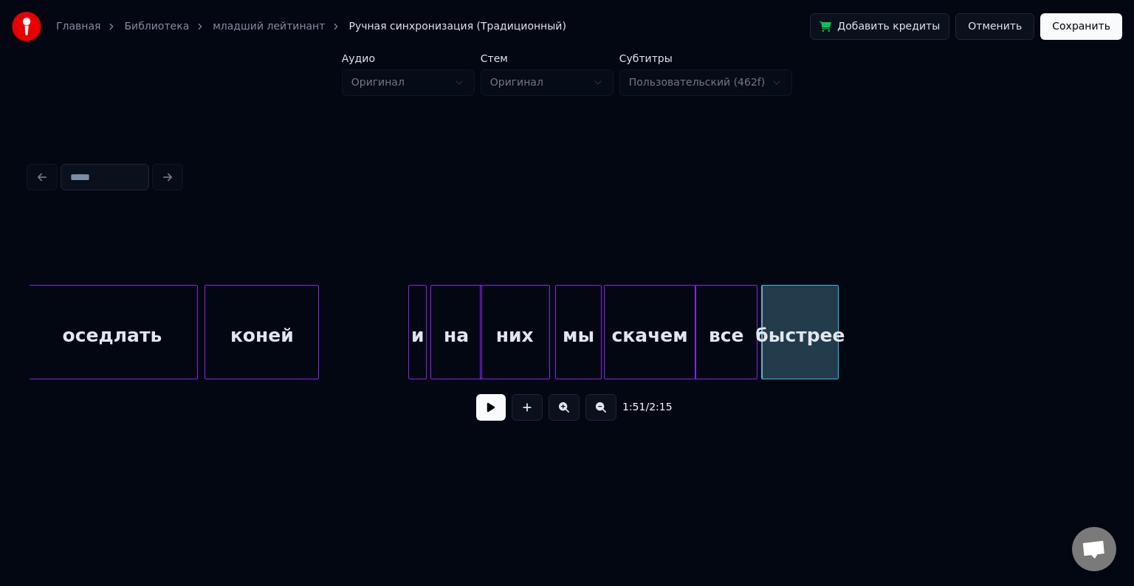
click at [485, 410] on button at bounding box center [491, 407] width 30 height 27
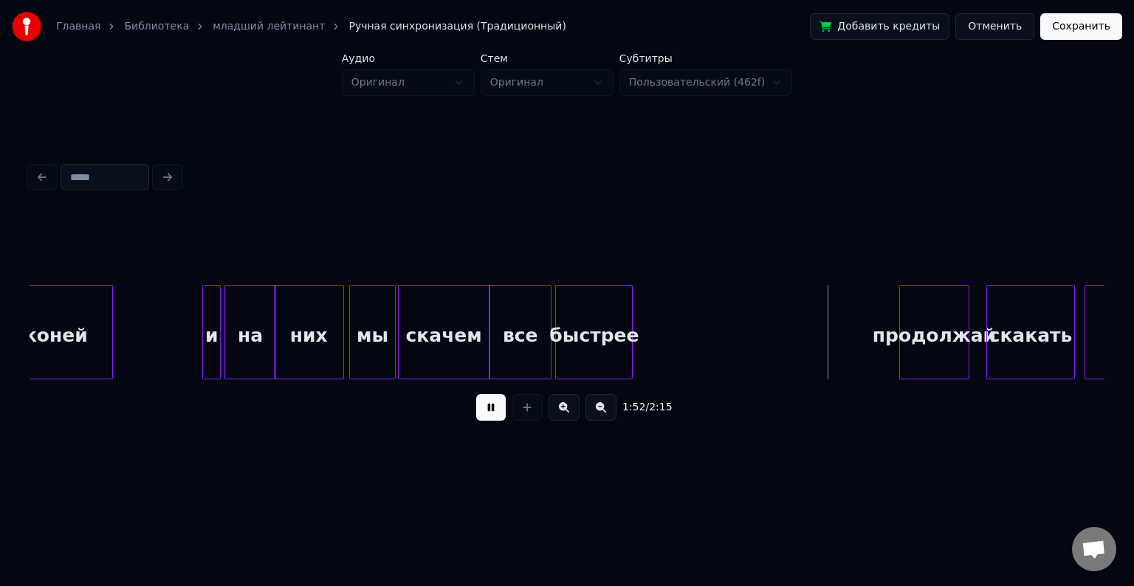
scroll to position [0, 20123]
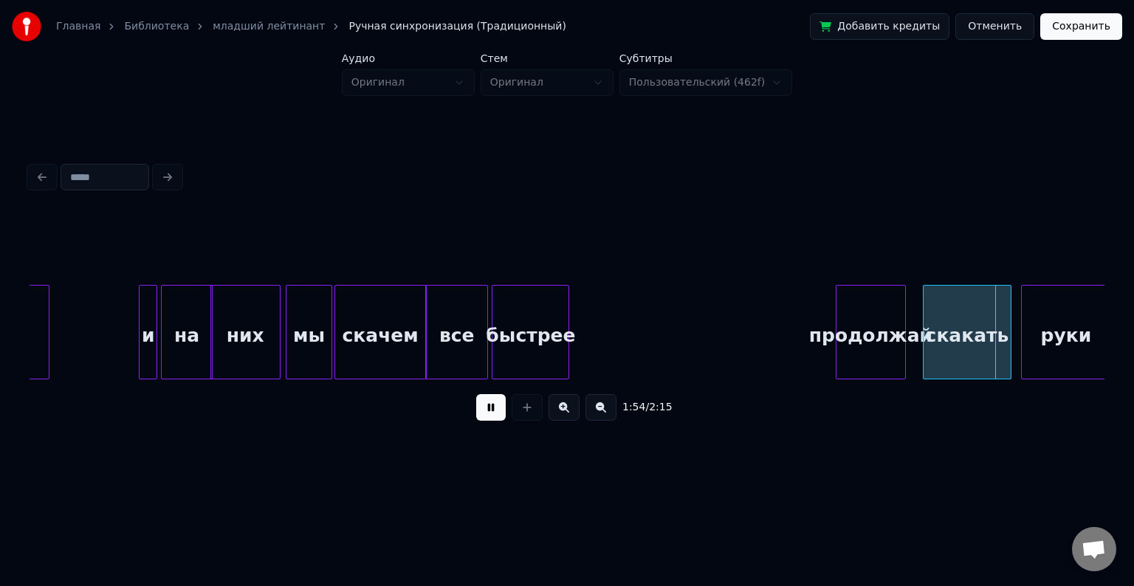
click at [490, 414] on button at bounding box center [491, 407] width 30 height 27
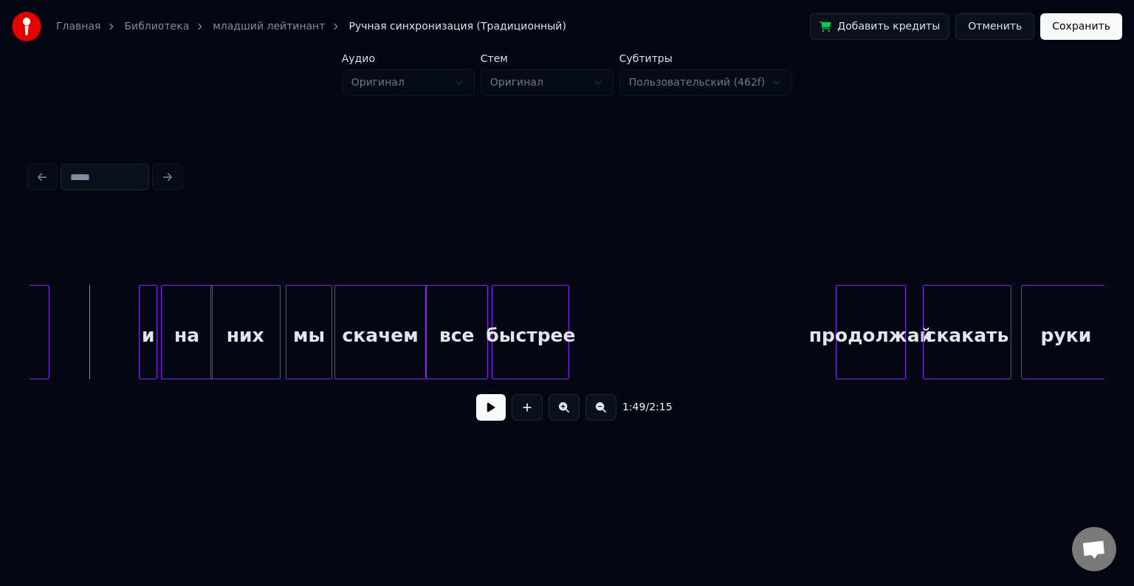
click at [491, 417] on button at bounding box center [491, 407] width 30 height 27
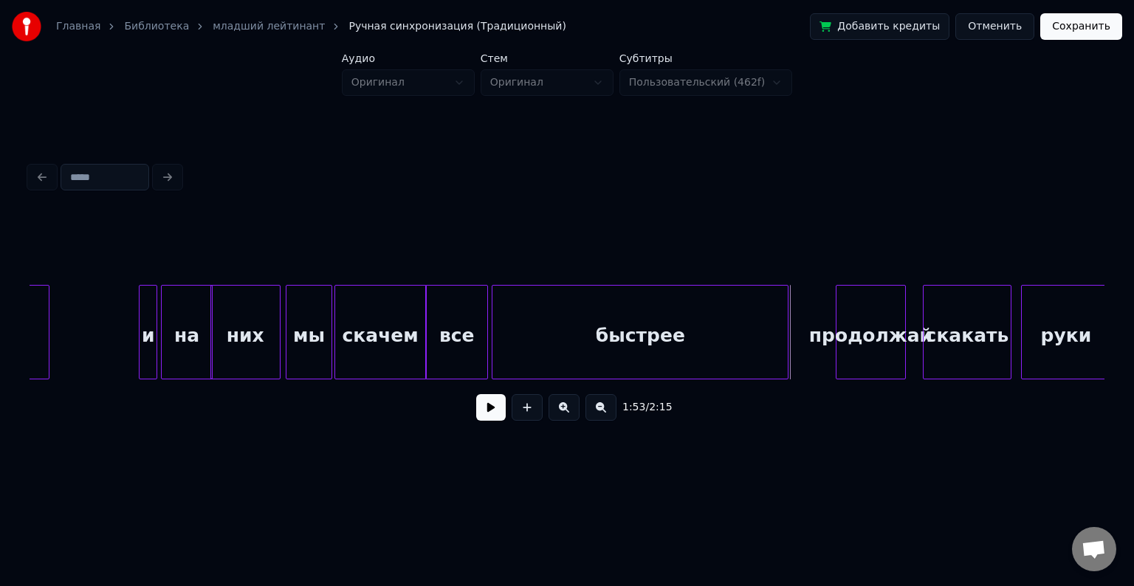
click at [787, 364] on div at bounding box center [786, 332] width 4 height 93
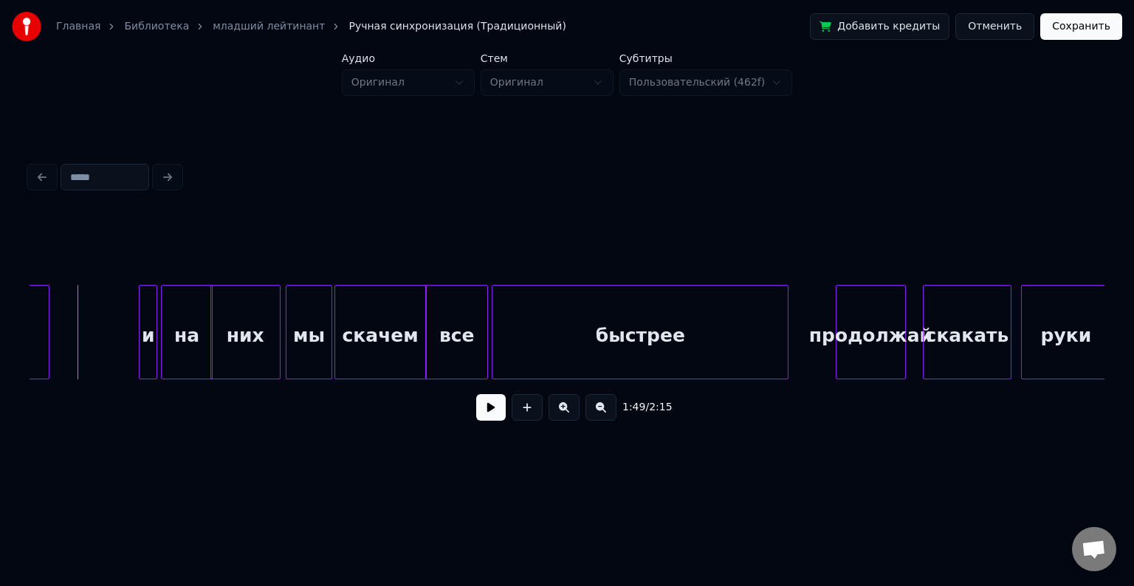
click at [487, 403] on button at bounding box center [491, 407] width 30 height 27
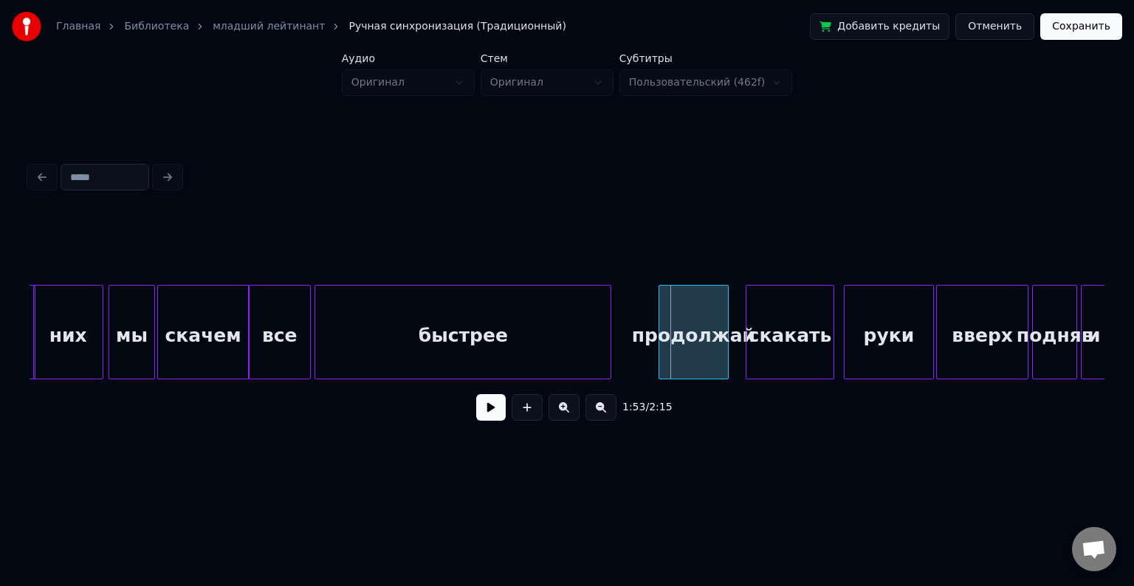
scroll to position [0, 20303]
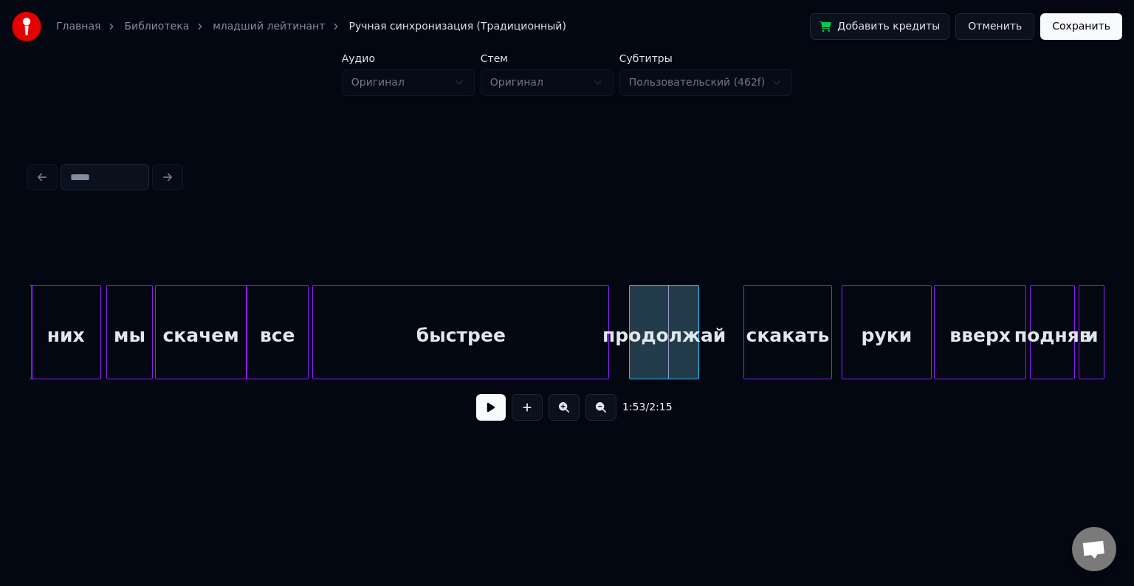
click at [674, 320] on div "продолжай" at bounding box center [664, 336] width 69 height 100
click at [747, 319] on div "скакать" at bounding box center [745, 336] width 87 height 100
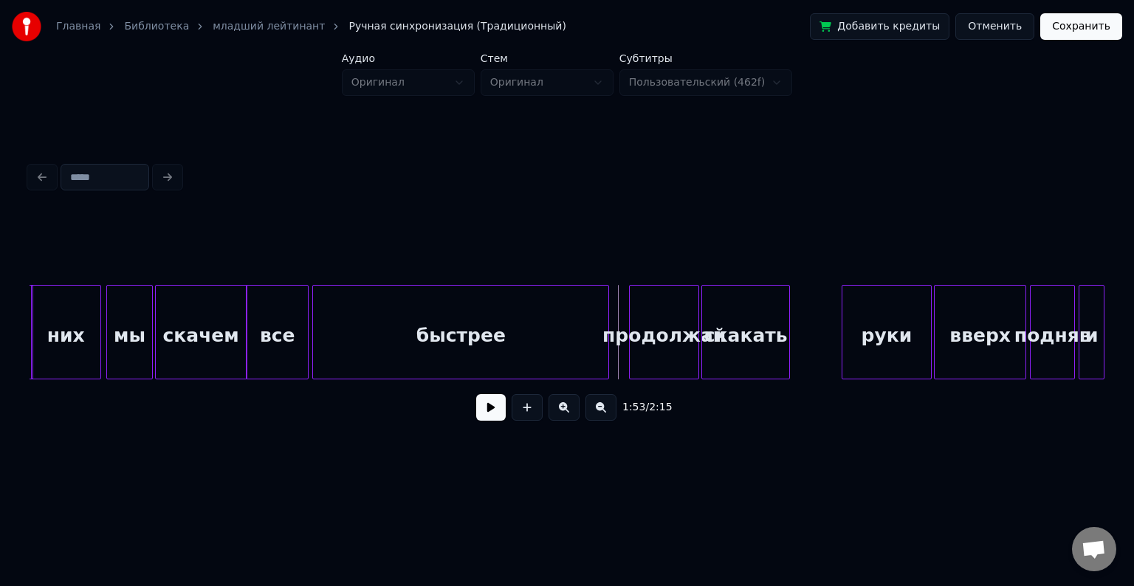
click at [485, 419] on button at bounding box center [491, 407] width 30 height 27
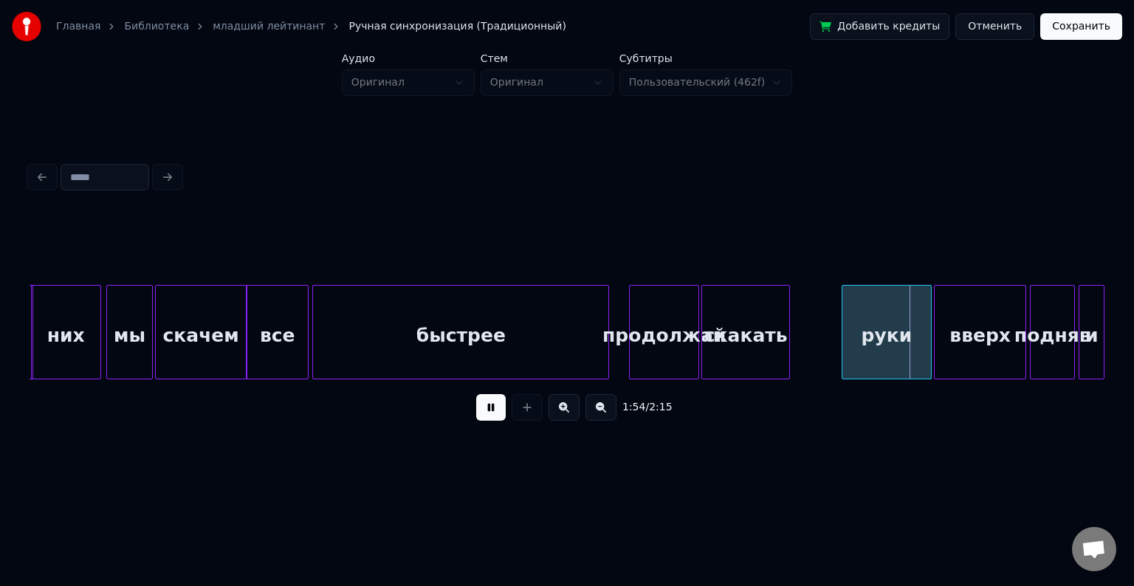
click at [485, 419] on button at bounding box center [491, 407] width 30 height 27
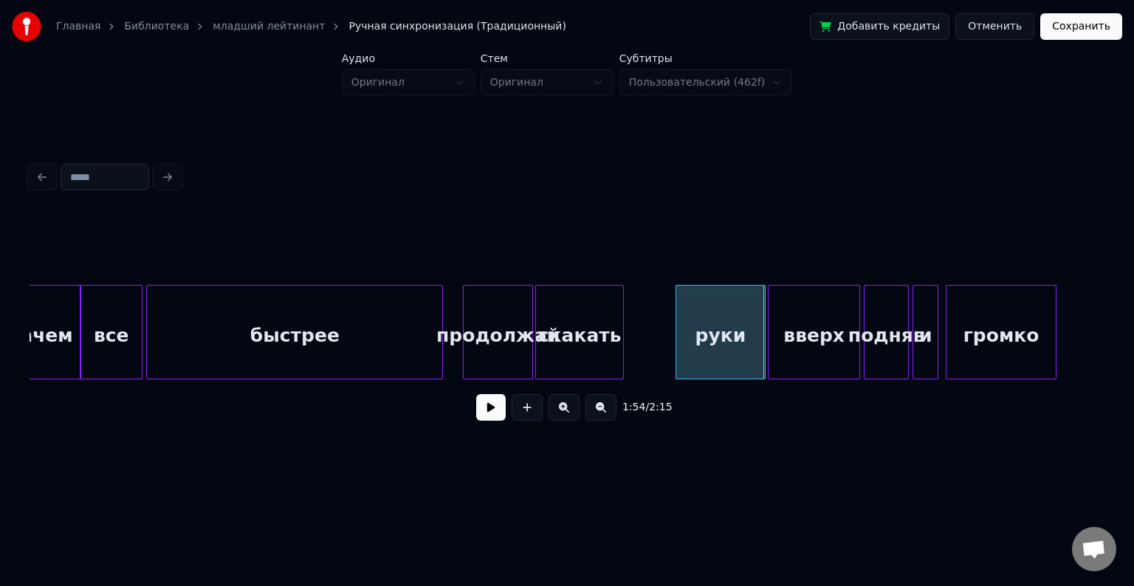
scroll to position [0, 20491]
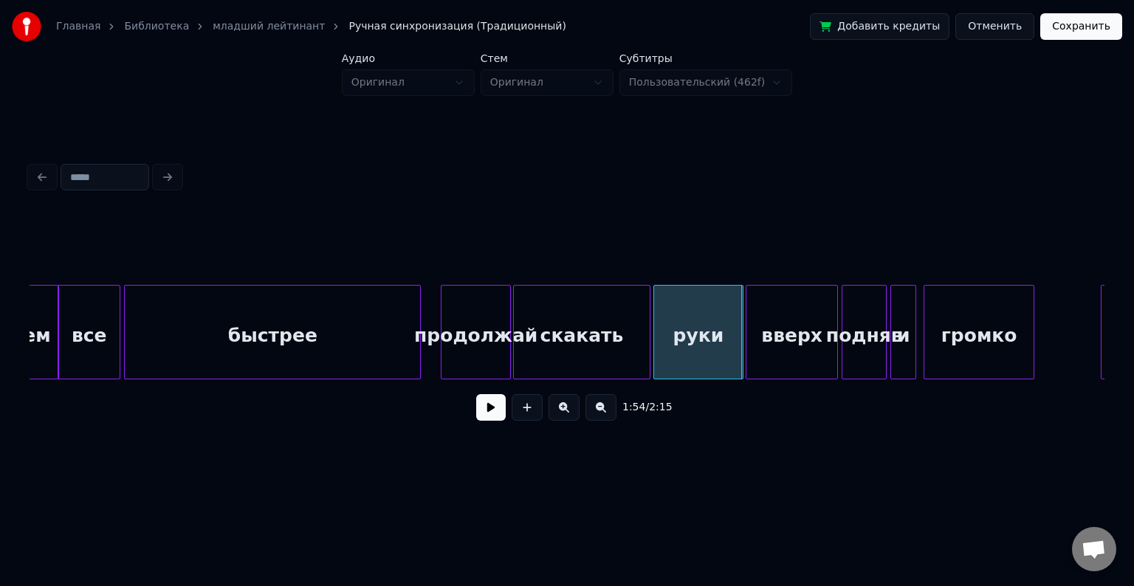
click at [647, 338] on div at bounding box center [648, 332] width 4 height 93
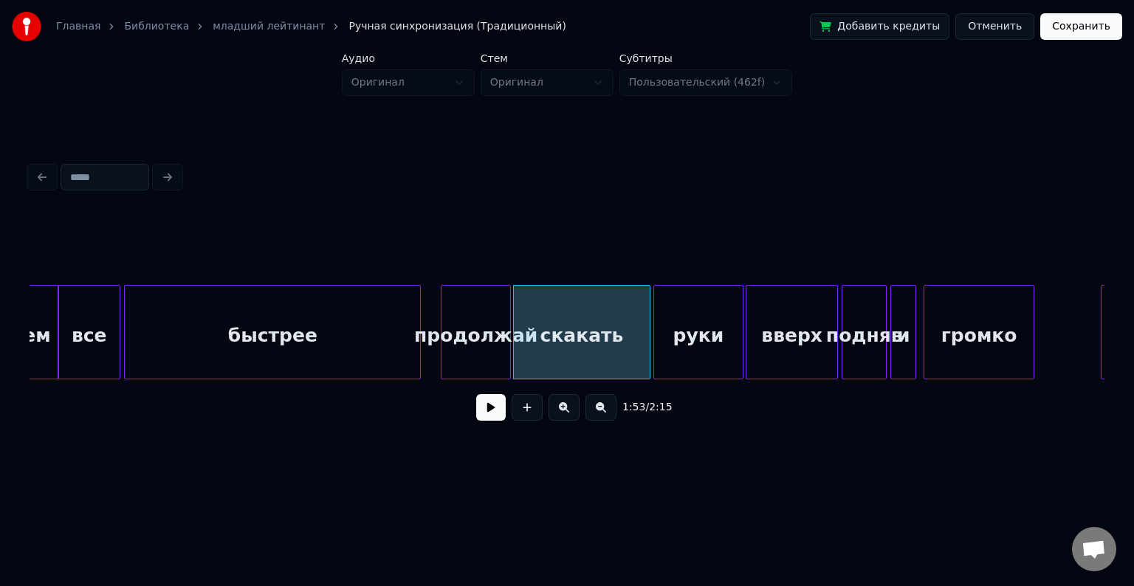
click at [442, 334] on div "продолжай" at bounding box center [476, 336] width 69 height 100
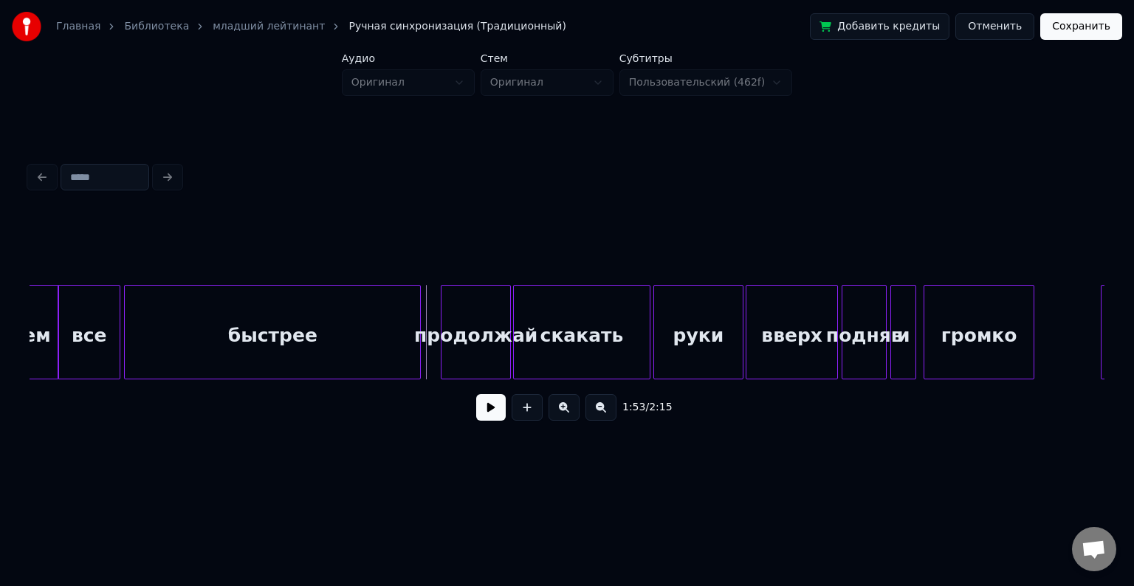
click at [493, 418] on button at bounding box center [491, 407] width 30 height 27
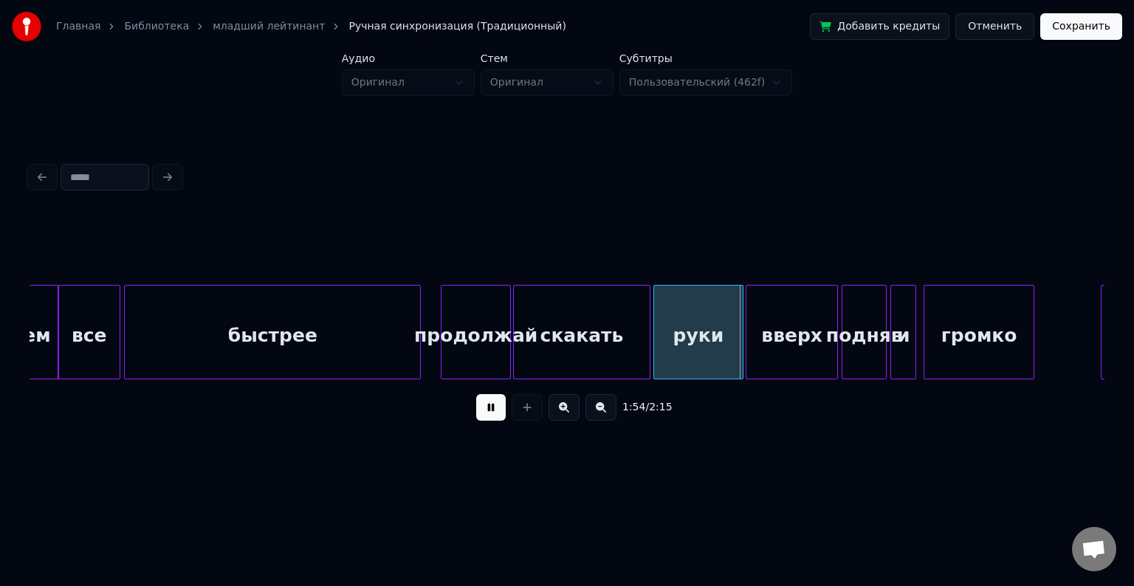
click at [493, 418] on button at bounding box center [491, 407] width 30 height 27
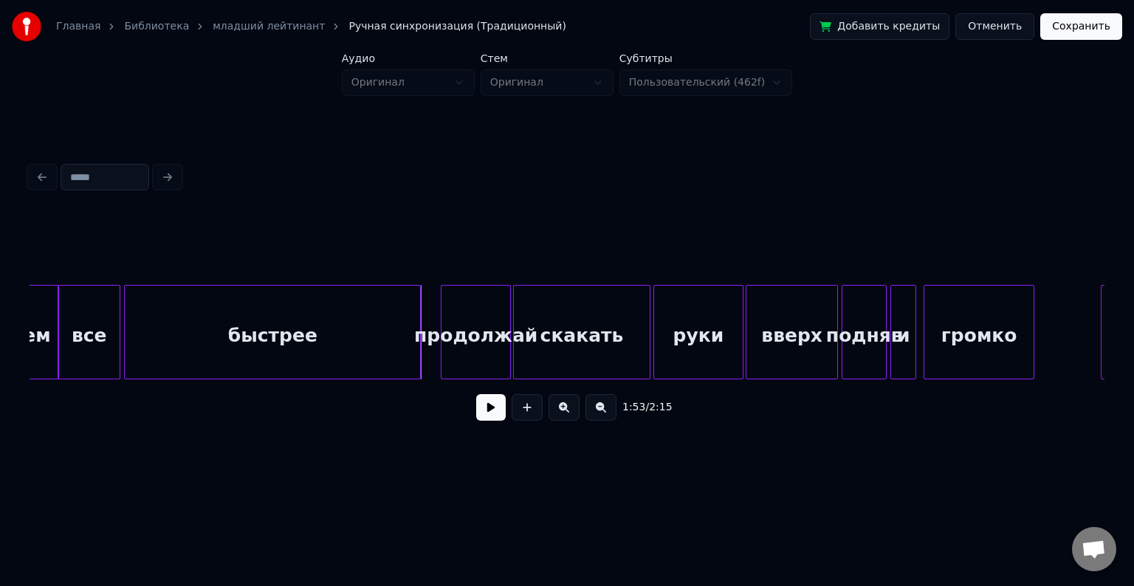
click at [490, 414] on button at bounding box center [491, 407] width 30 height 27
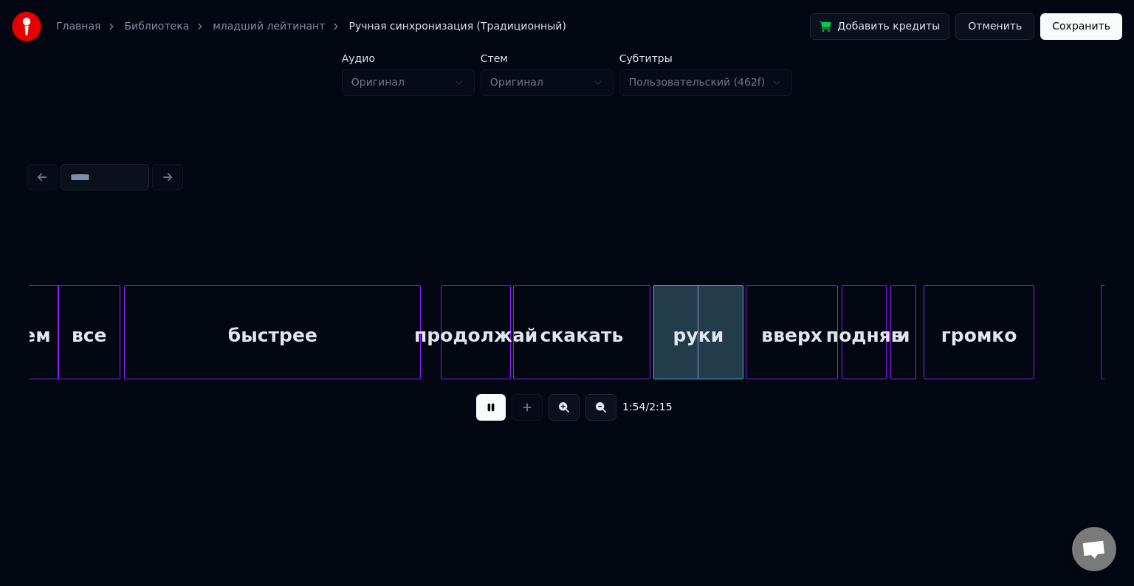
click at [490, 414] on button at bounding box center [491, 407] width 30 height 27
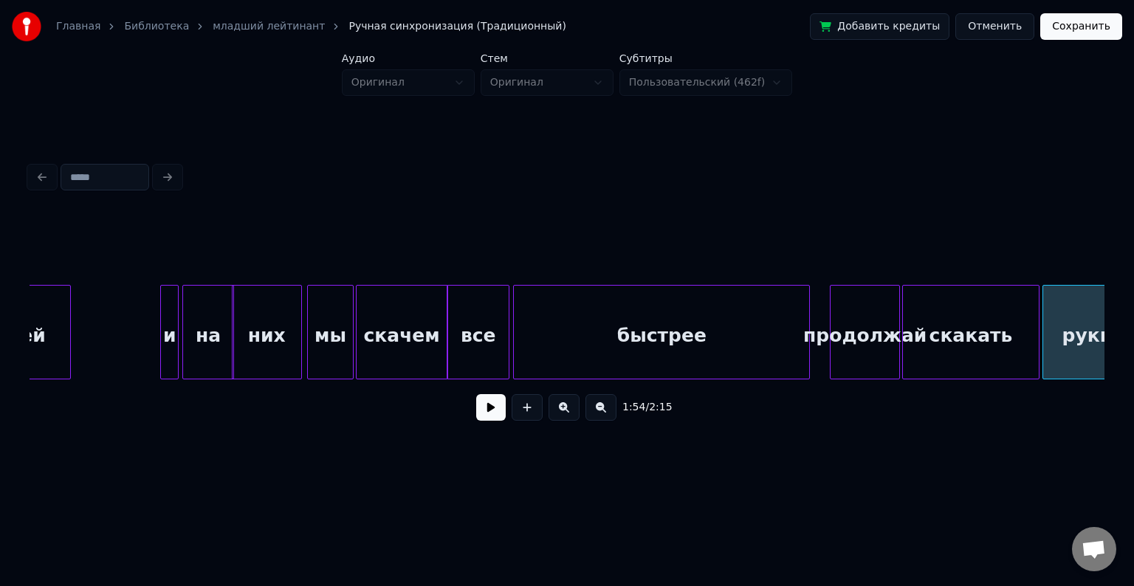
scroll to position [0, 20099]
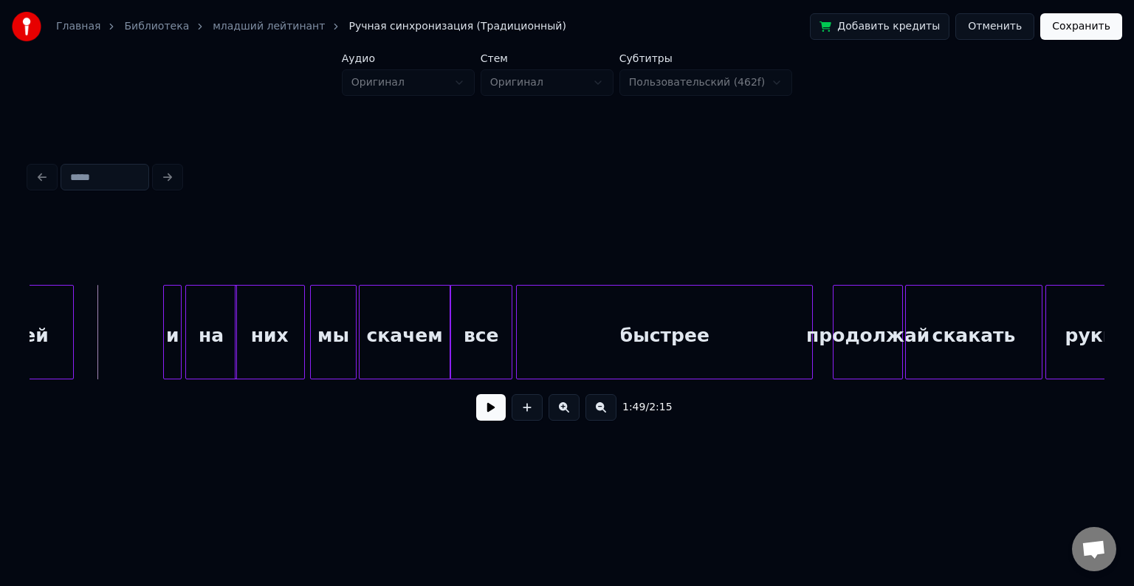
click at [482, 404] on button at bounding box center [491, 407] width 30 height 27
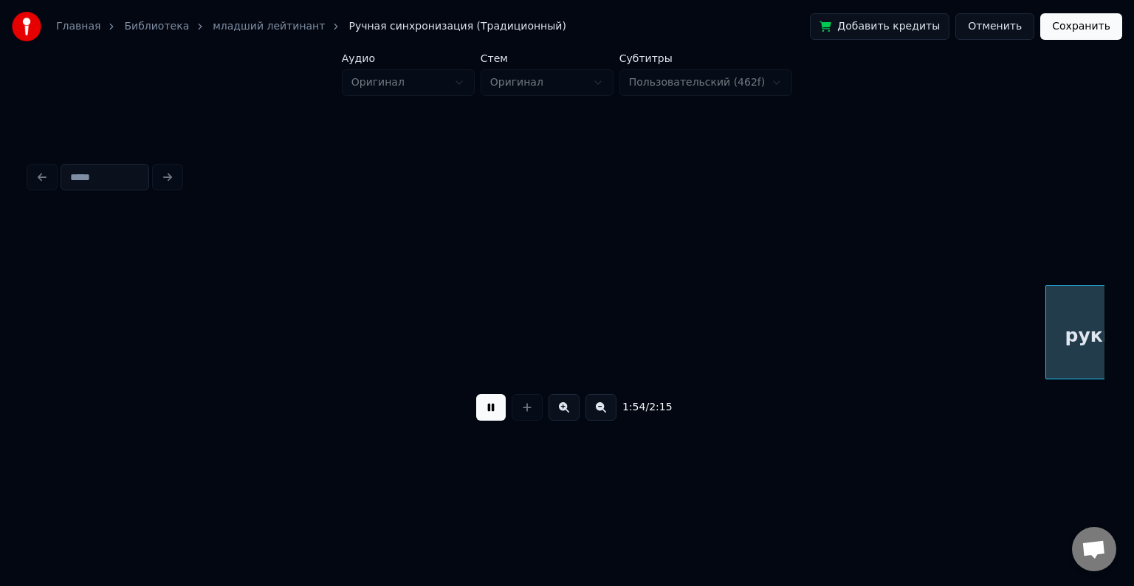
scroll to position [0, 21175]
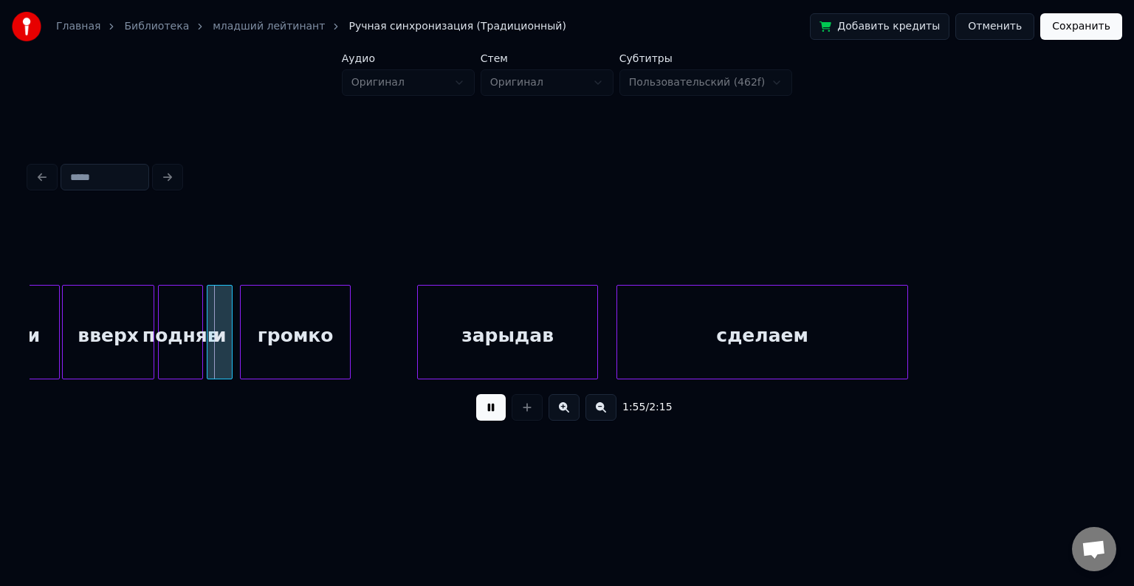
click at [486, 417] on button at bounding box center [491, 407] width 30 height 27
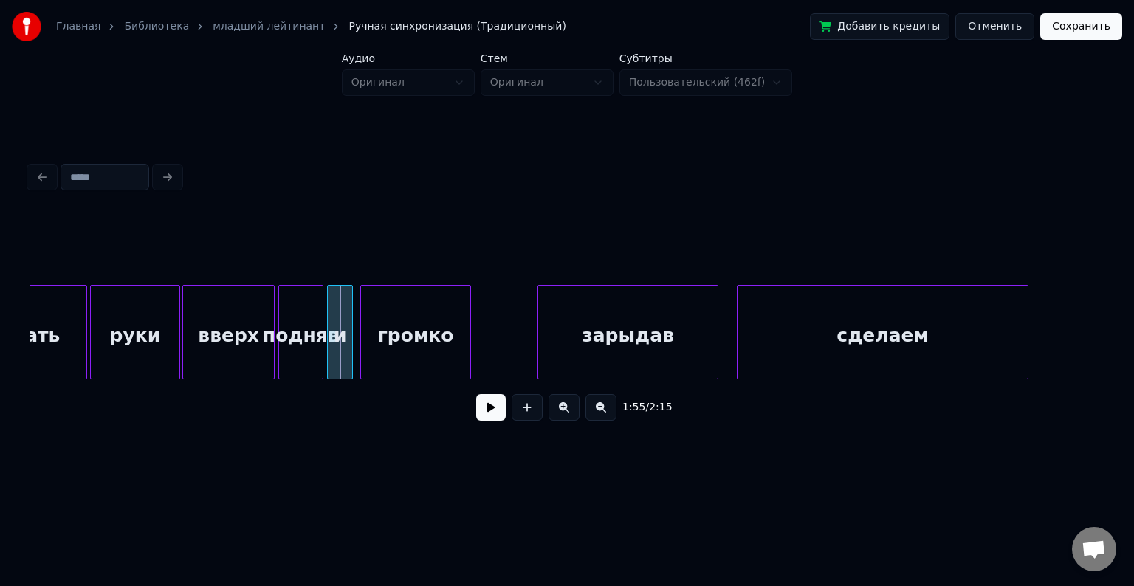
scroll to position [0, 20912]
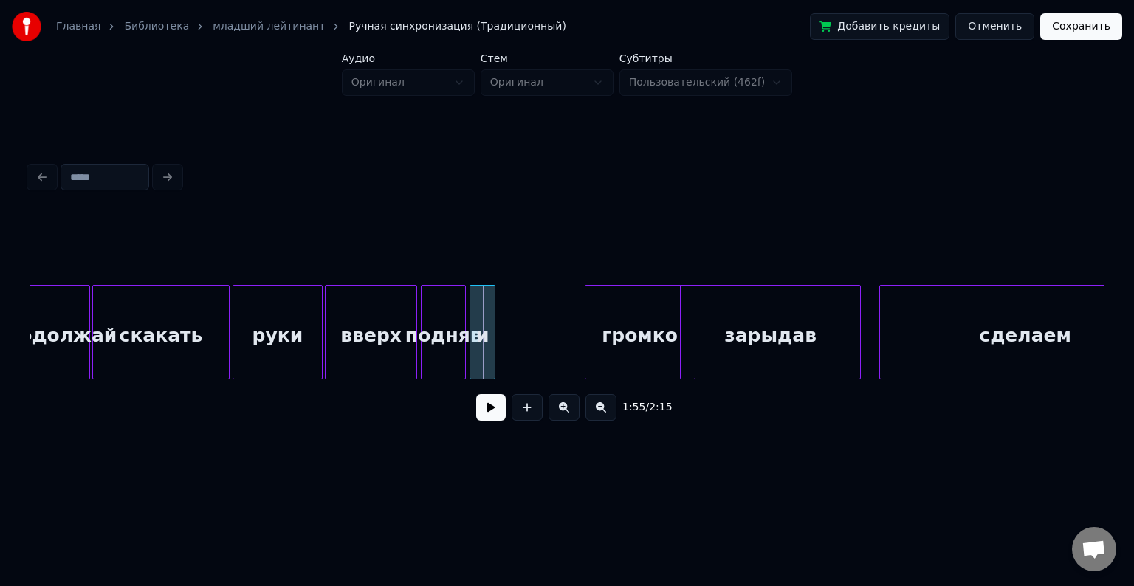
click at [612, 356] on div "громко" at bounding box center [640, 336] width 109 height 100
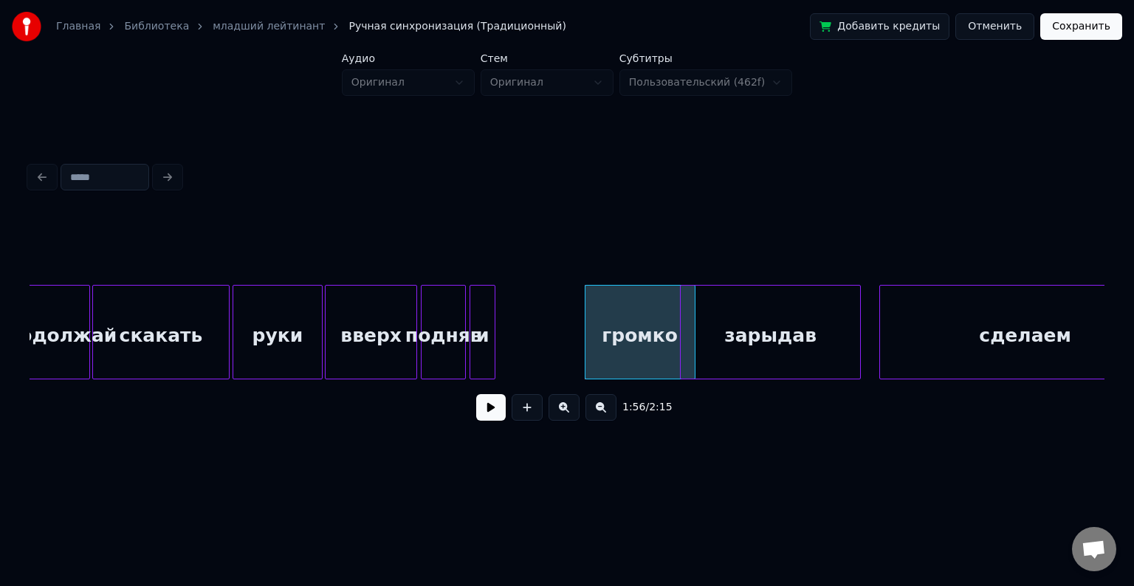
click at [488, 412] on button at bounding box center [491, 407] width 30 height 27
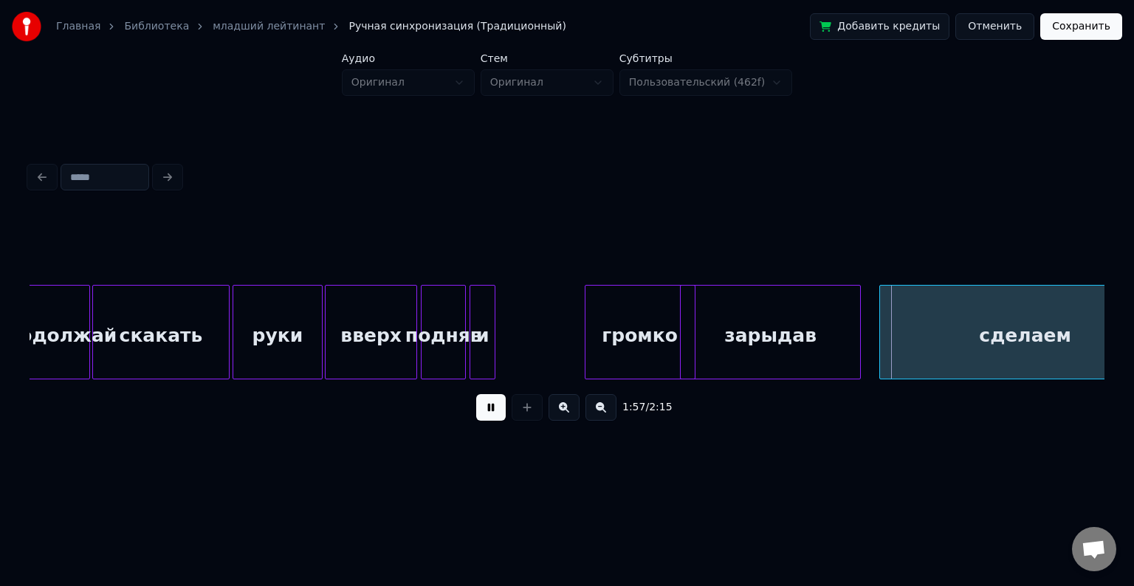
click at [488, 412] on button at bounding box center [491, 407] width 30 height 27
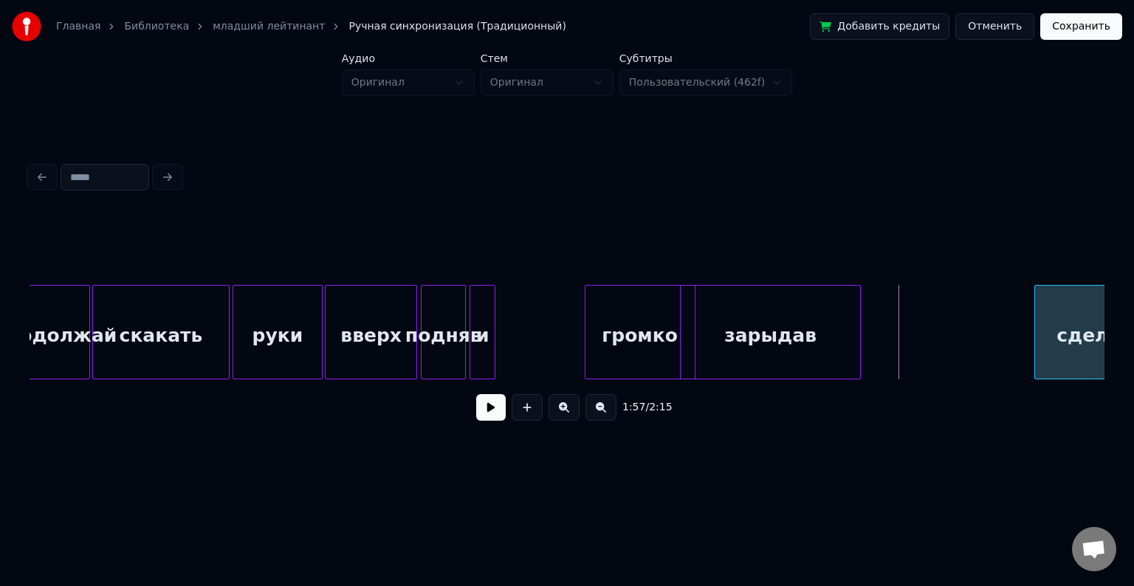
click at [1036, 328] on div at bounding box center [1038, 332] width 4 height 93
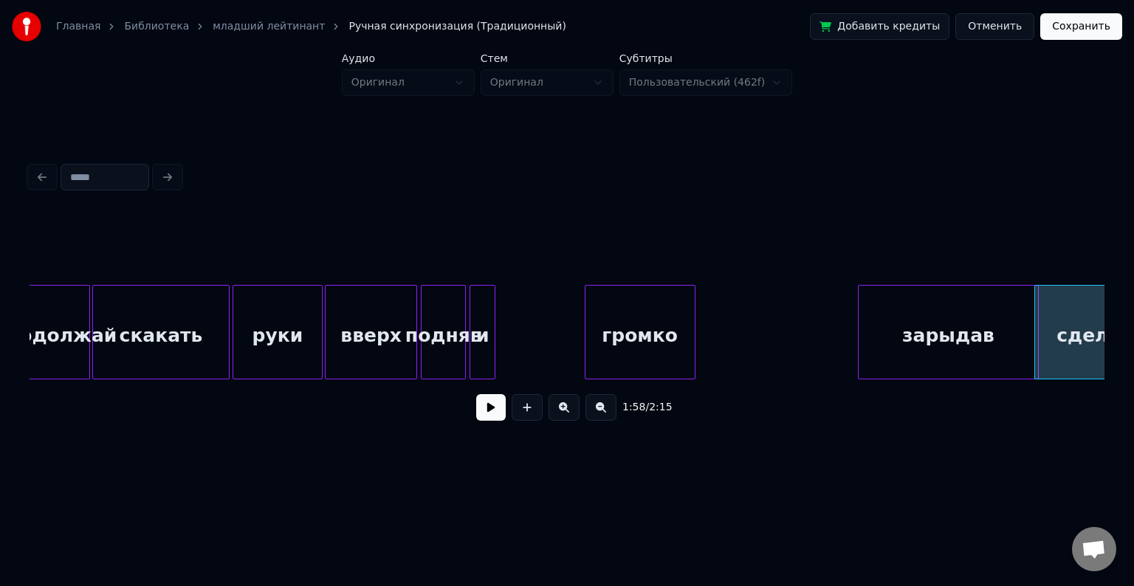
click at [922, 321] on div "зарыдав" at bounding box center [948, 336] width 179 height 100
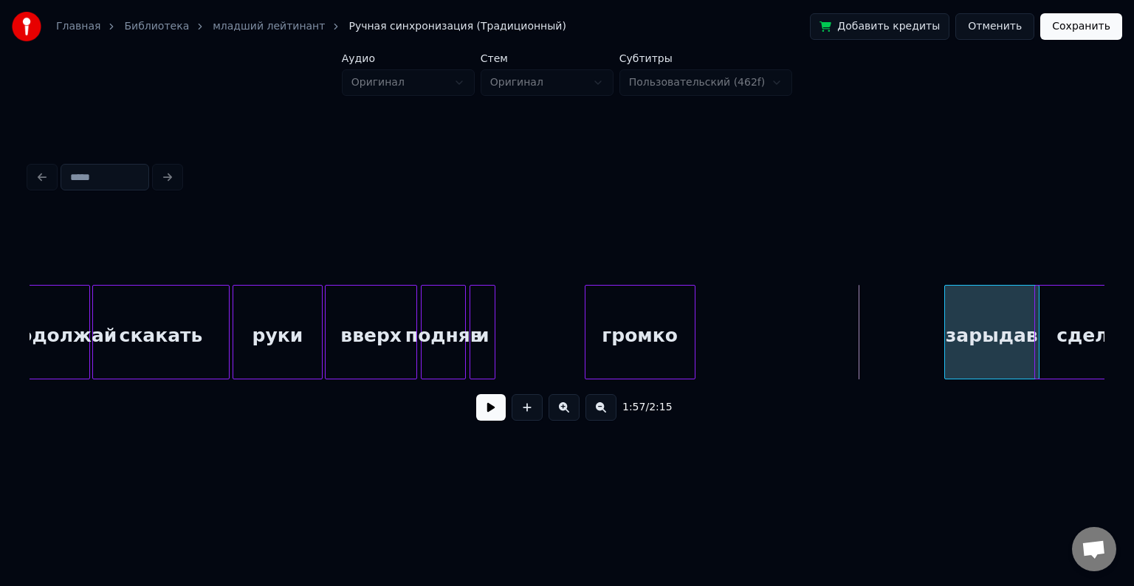
click at [947, 323] on div at bounding box center [947, 332] width 4 height 93
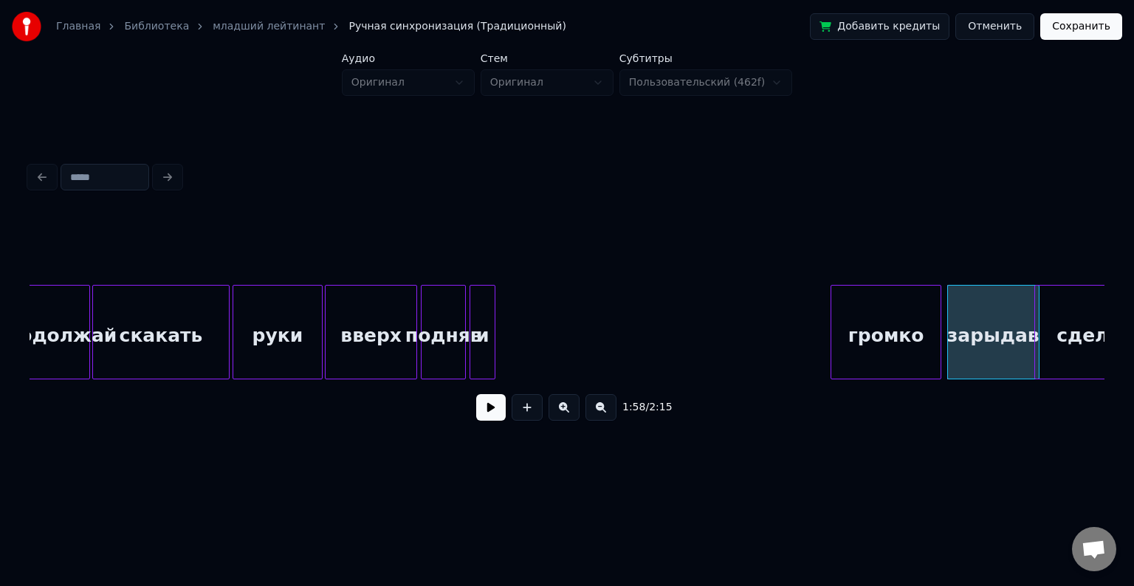
click at [907, 326] on div "громко" at bounding box center [886, 336] width 109 height 100
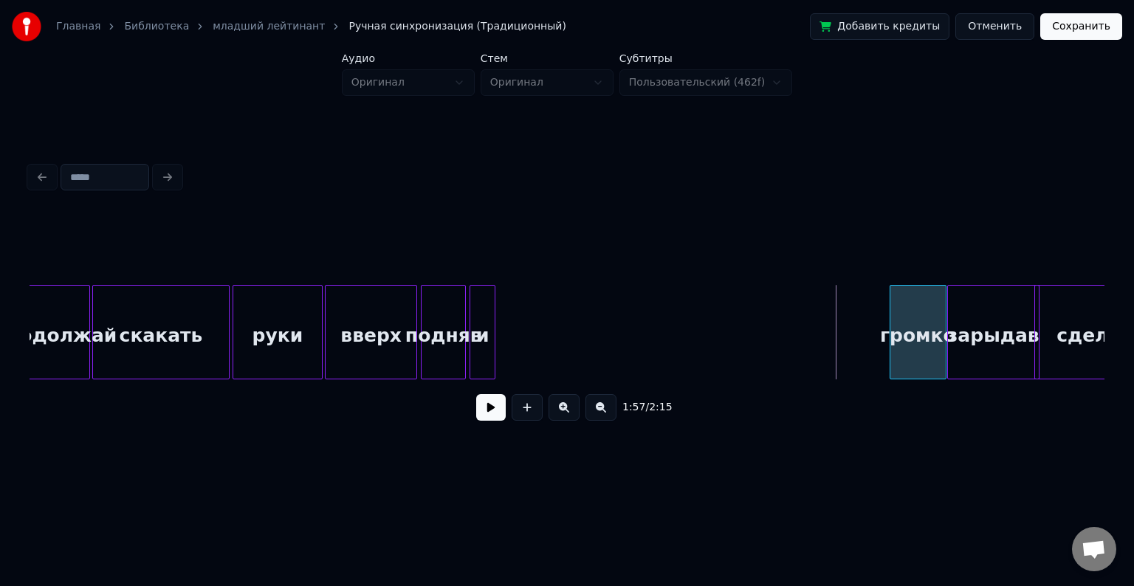
click at [892, 338] on div at bounding box center [893, 332] width 4 height 93
click at [863, 298] on div "и" at bounding box center [869, 336] width 24 height 100
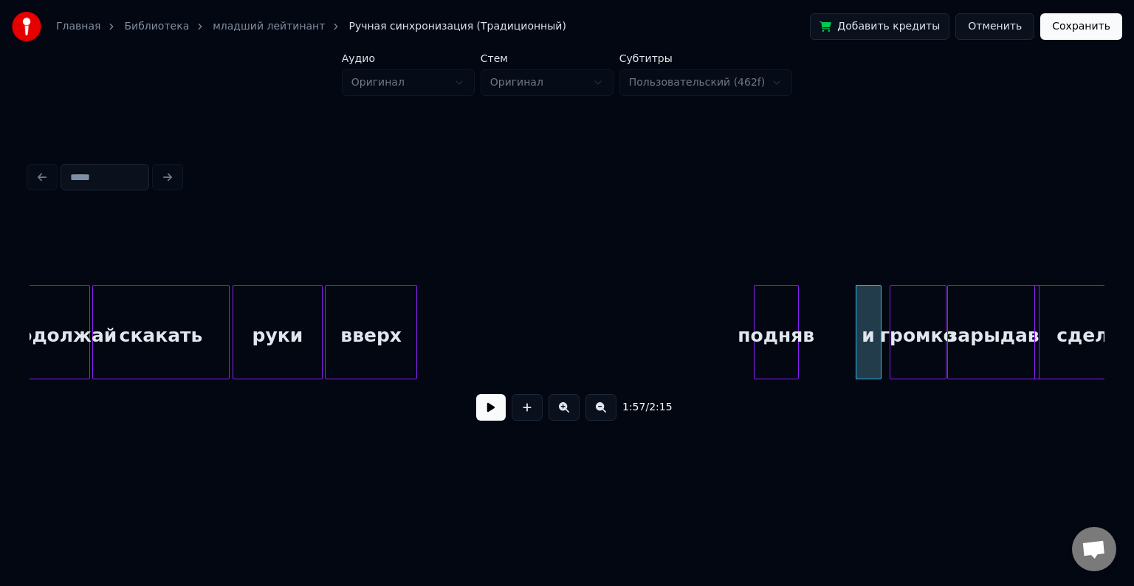
click at [789, 305] on div "подняв" at bounding box center [777, 336] width 44 height 100
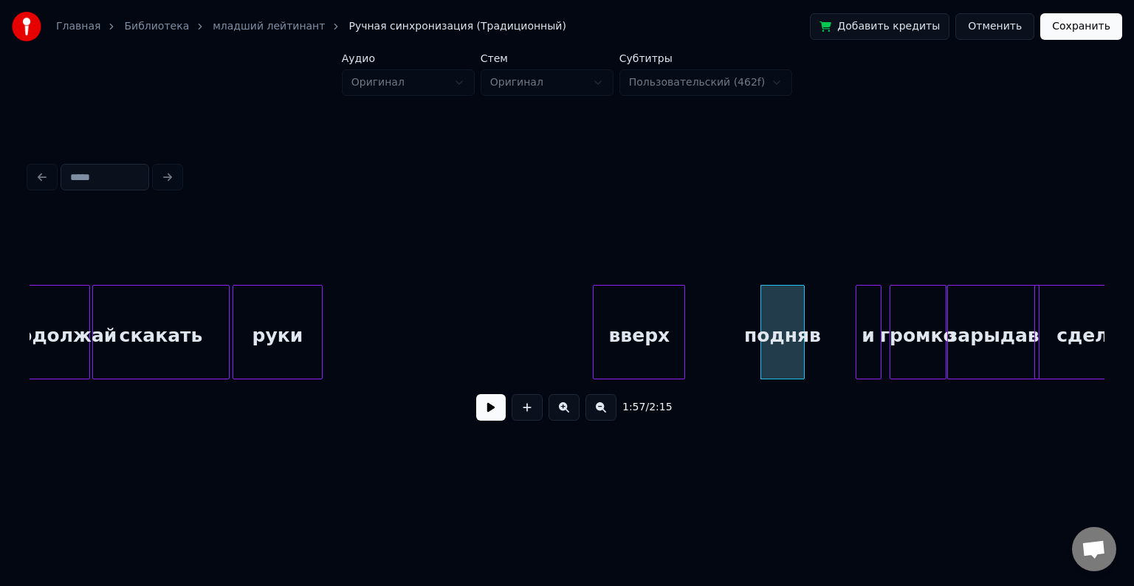
click at [644, 307] on div "вверх" at bounding box center [639, 336] width 91 height 100
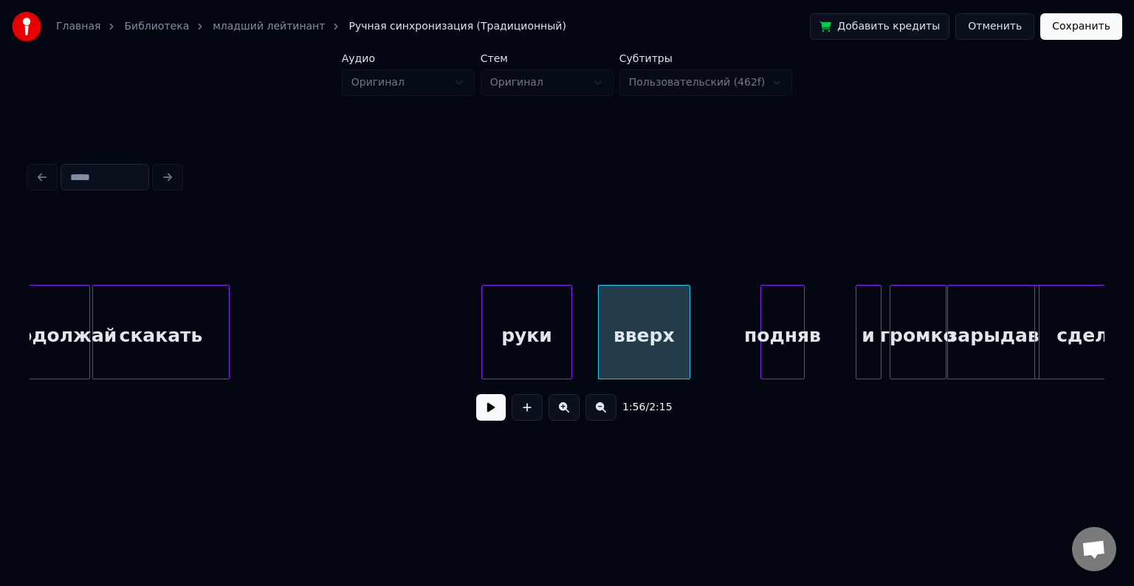
click at [508, 323] on div "руки" at bounding box center [526, 336] width 89 height 100
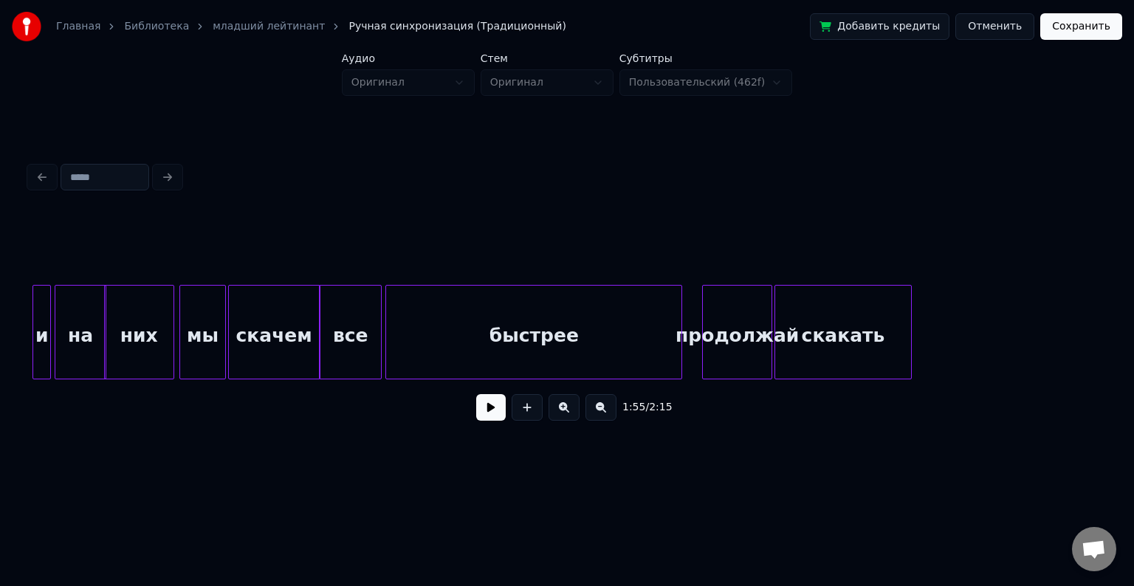
scroll to position [0, 20230]
click at [498, 414] on button at bounding box center [491, 407] width 30 height 27
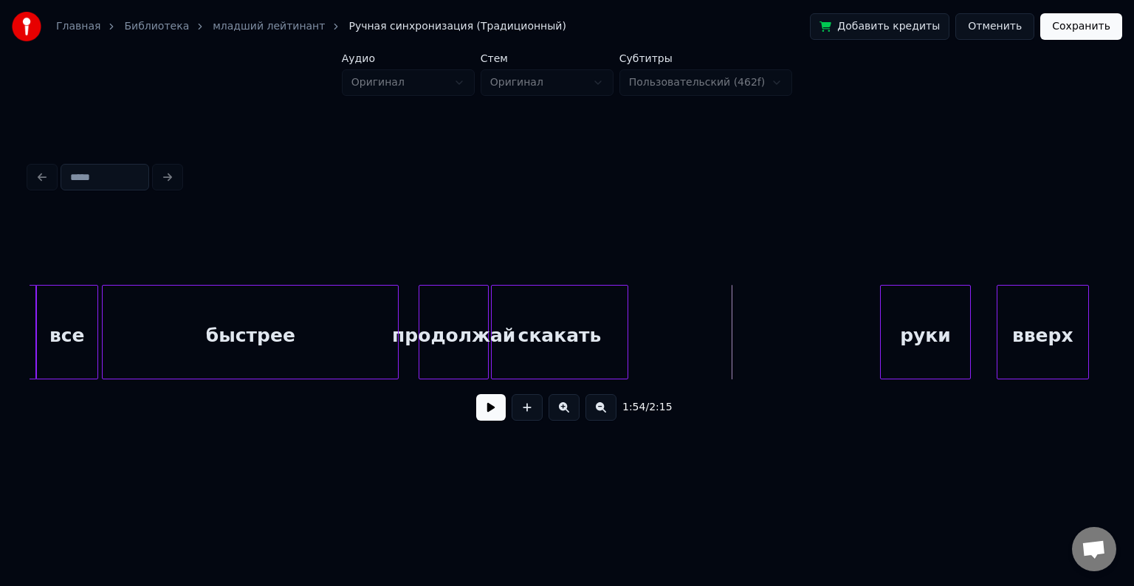
scroll to position [0, 20514]
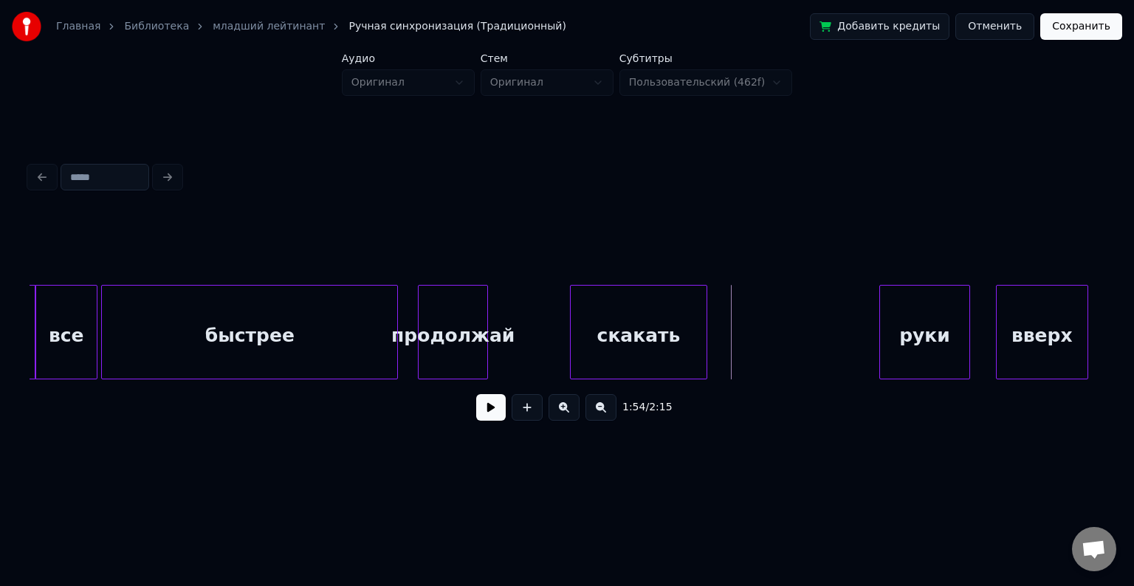
click at [636, 335] on div "скакать" at bounding box center [639, 336] width 136 height 100
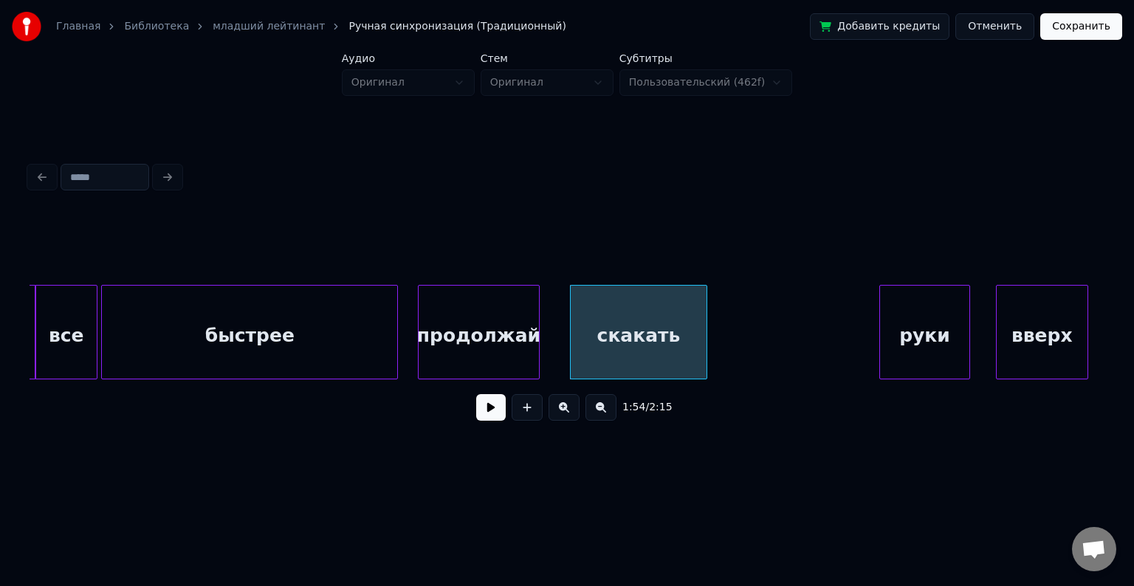
click at [537, 325] on div at bounding box center [537, 332] width 4 height 93
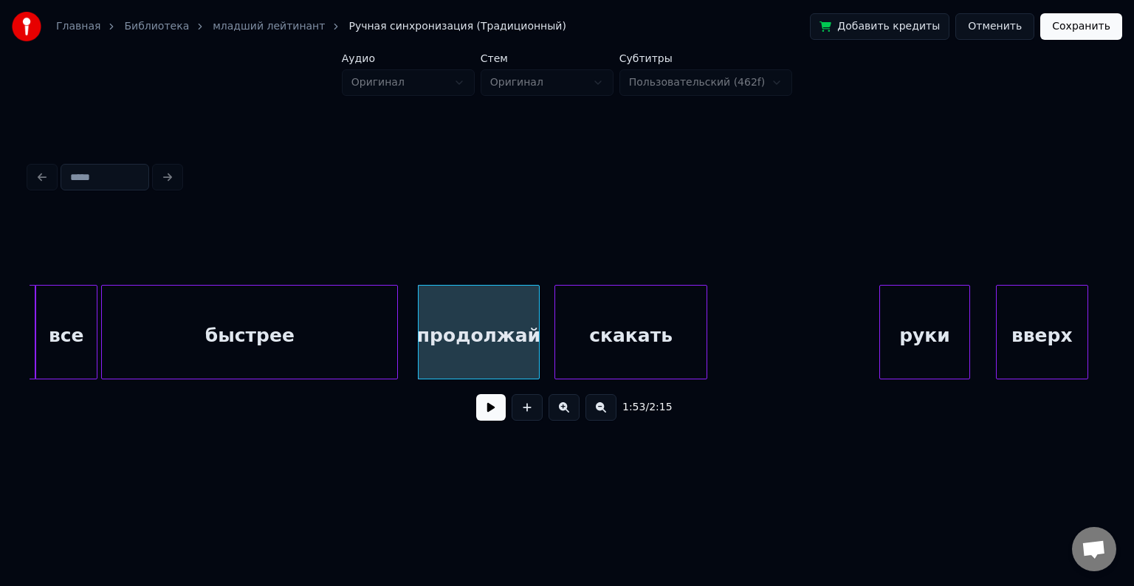
click at [556, 328] on div at bounding box center [557, 332] width 4 height 93
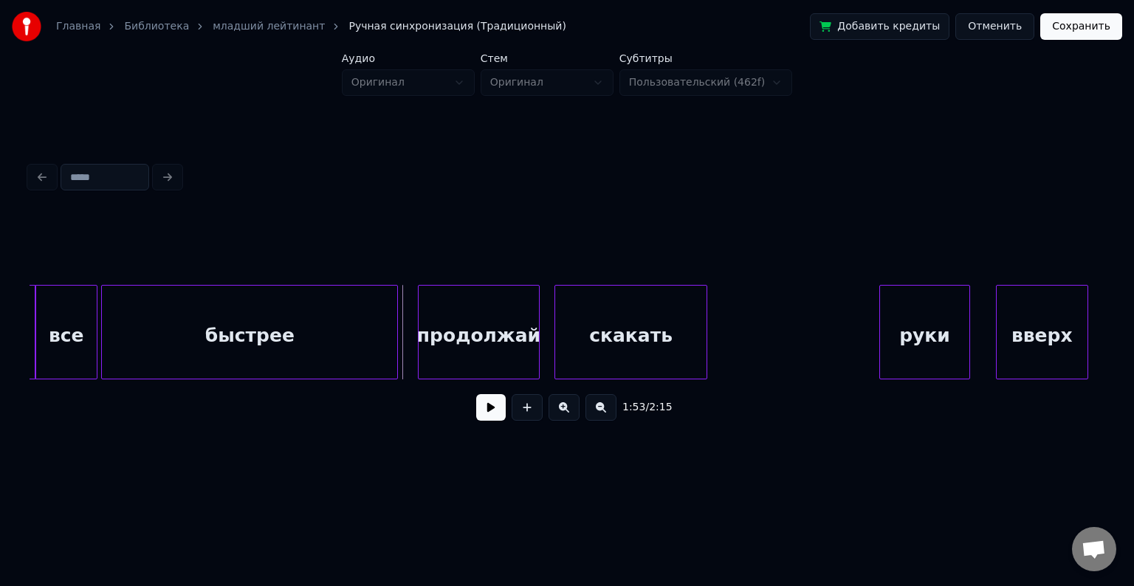
click at [499, 421] on button at bounding box center [491, 407] width 30 height 27
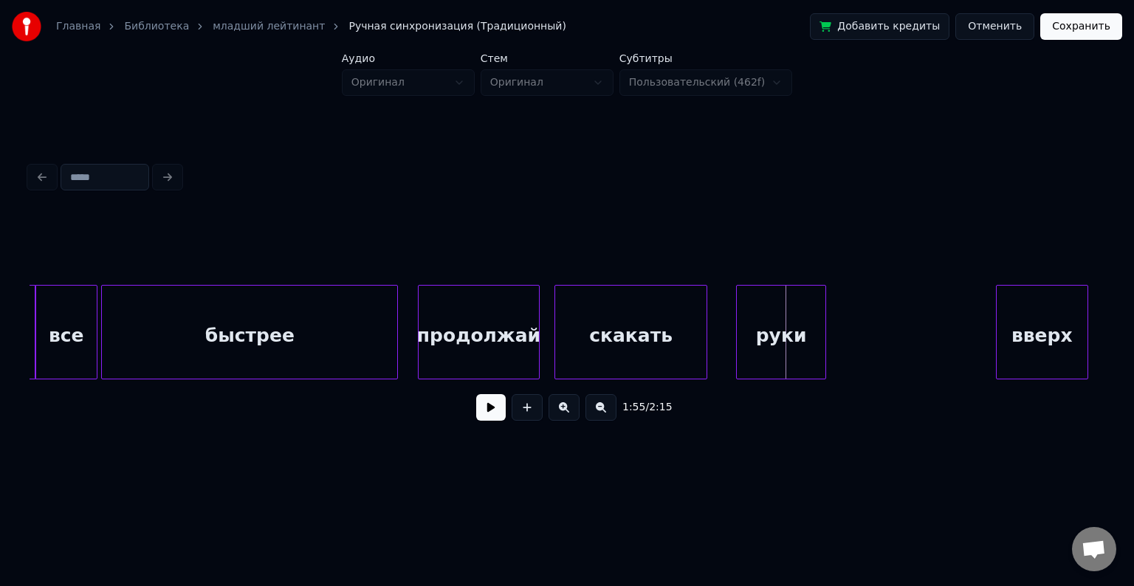
click at [773, 317] on div "руки" at bounding box center [781, 336] width 89 height 100
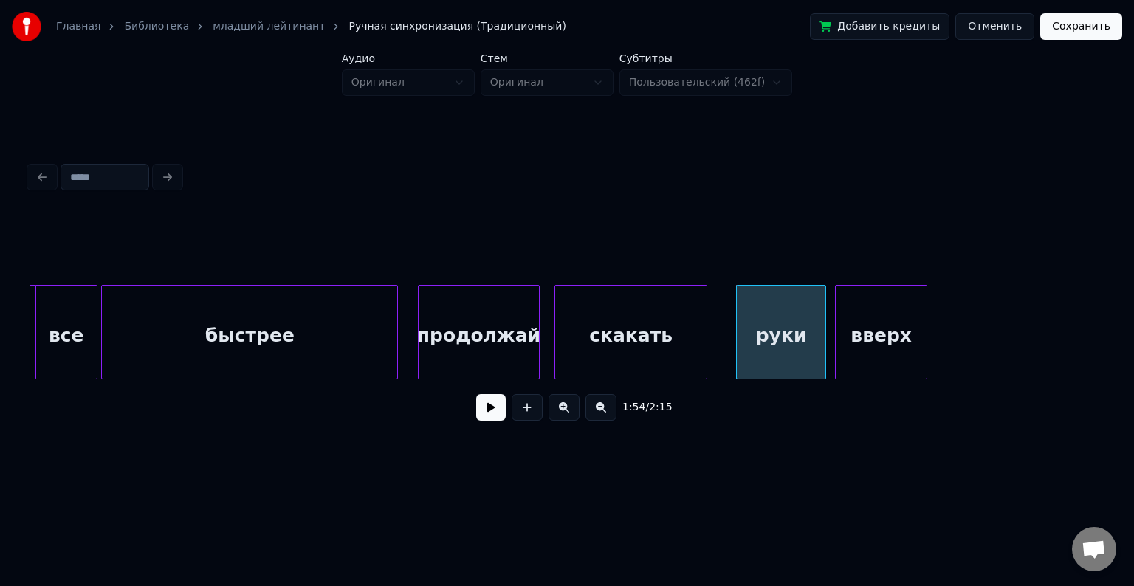
click at [880, 331] on div "вверх" at bounding box center [881, 336] width 91 height 100
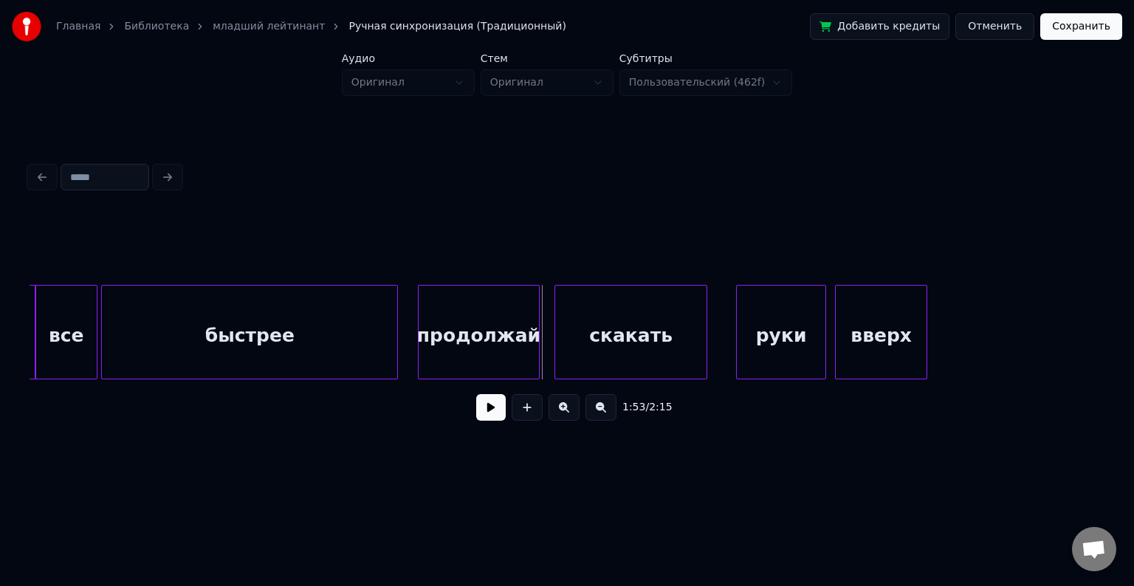
click at [489, 416] on button at bounding box center [491, 407] width 30 height 27
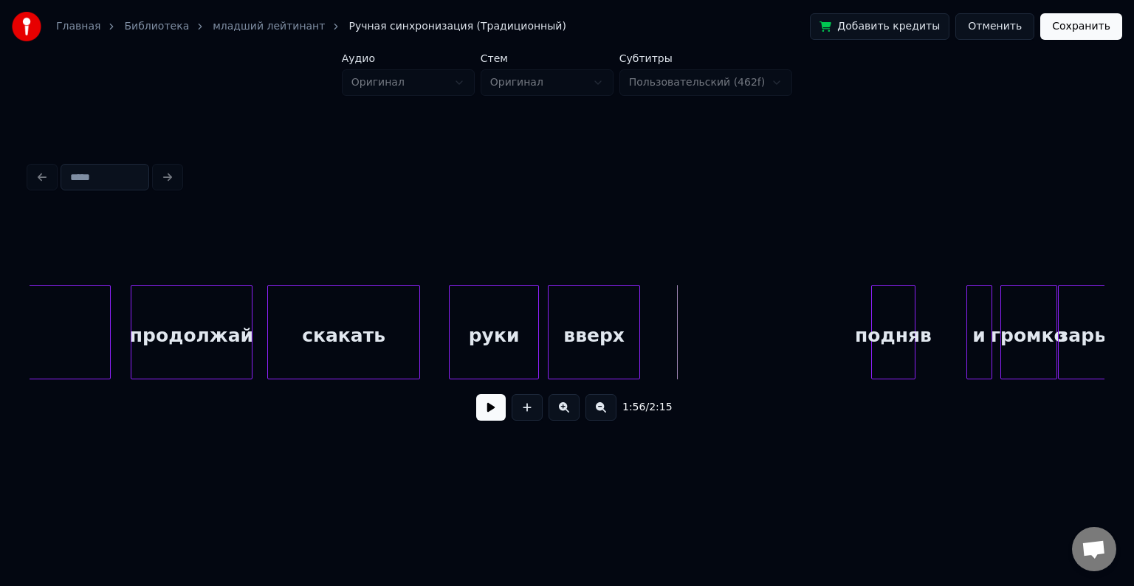
scroll to position [0, 20833]
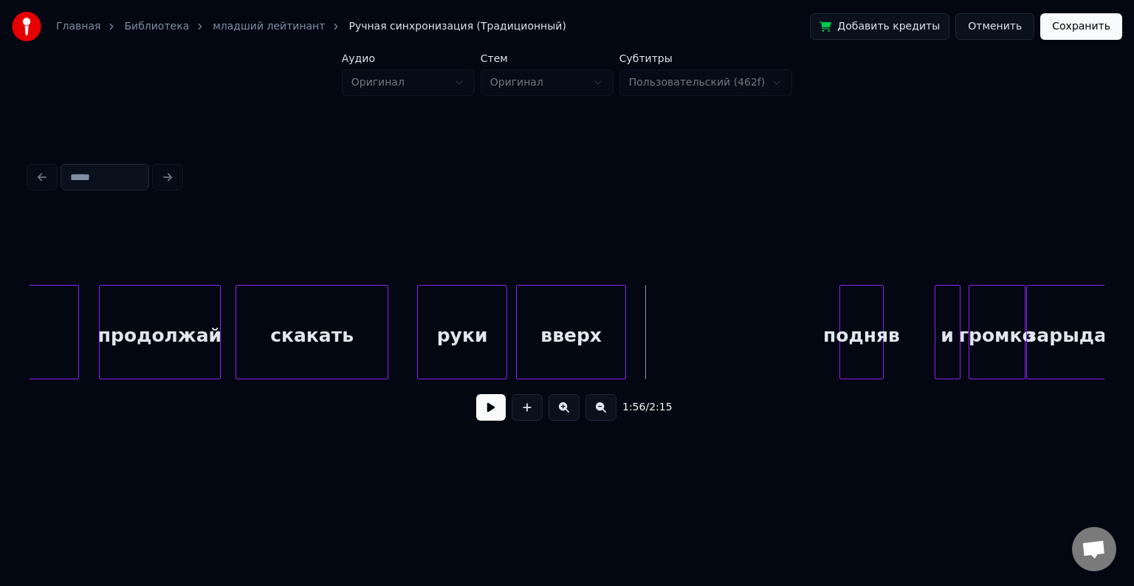
click at [625, 332] on div at bounding box center [623, 332] width 4 height 93
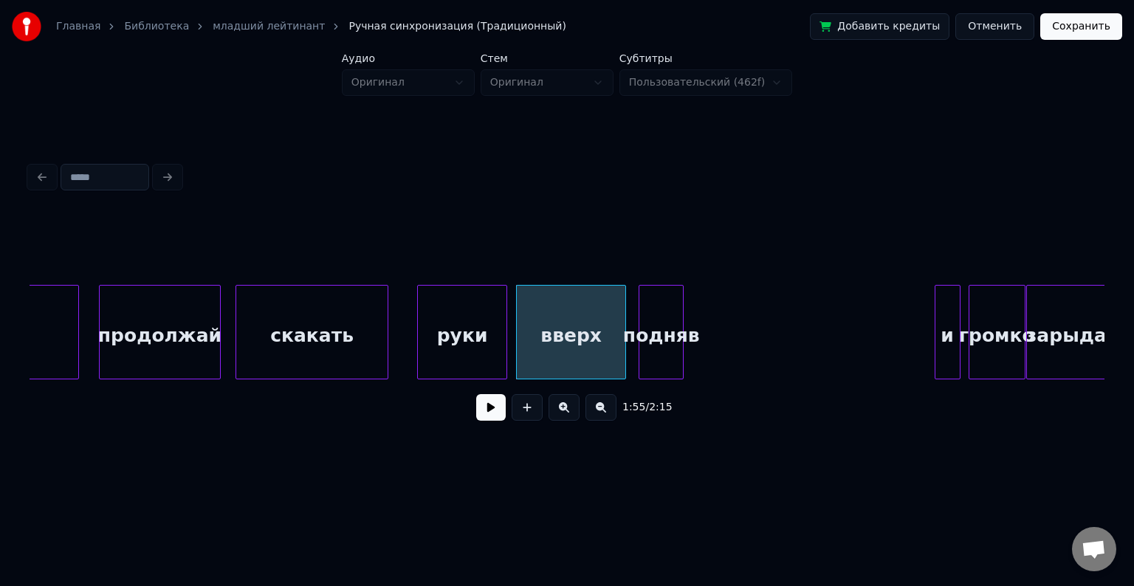
click at [668, 320] on div "подняв" at bounding box center [662, 336] width 44 height 100
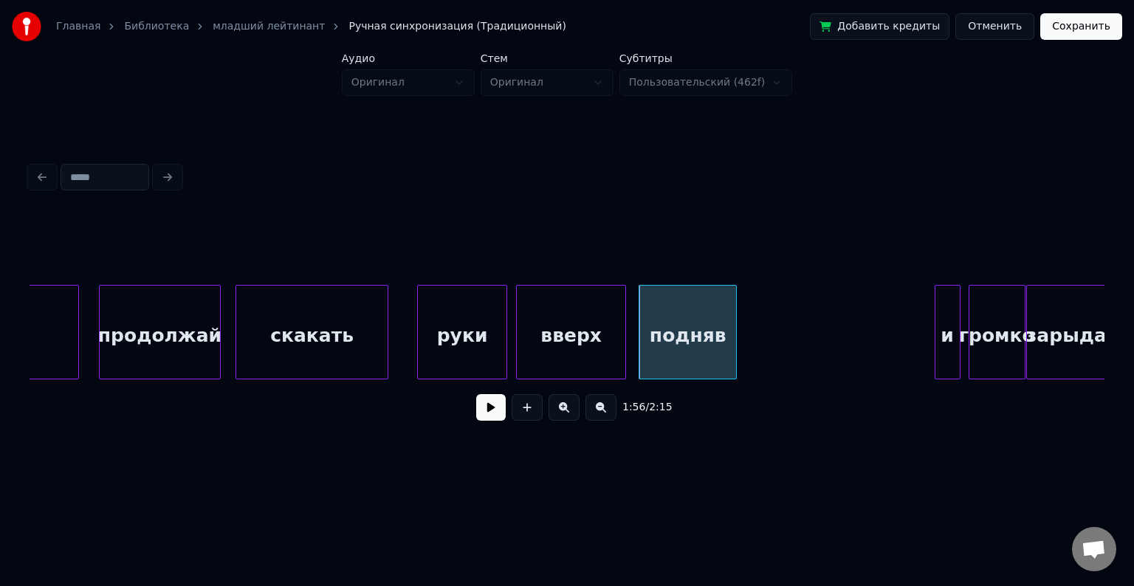
click at [733, 319] on div at bounding box center [734, 332] width 4 height 93
click at [773, 313] on div "и" at bounding box center [771, 336] width 24 height 100
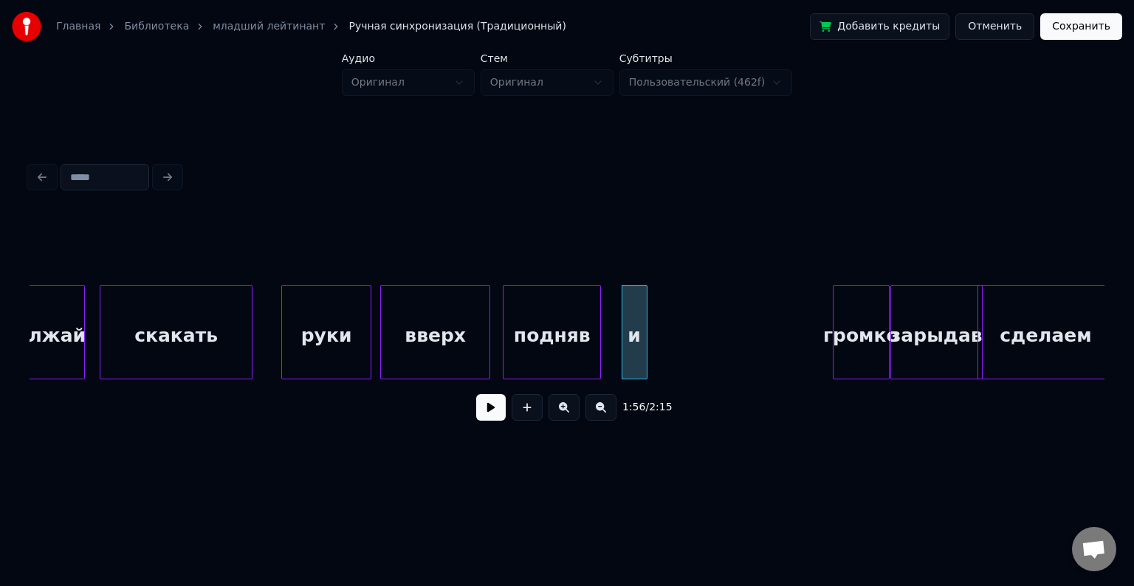
scroll to position [0, 21000]
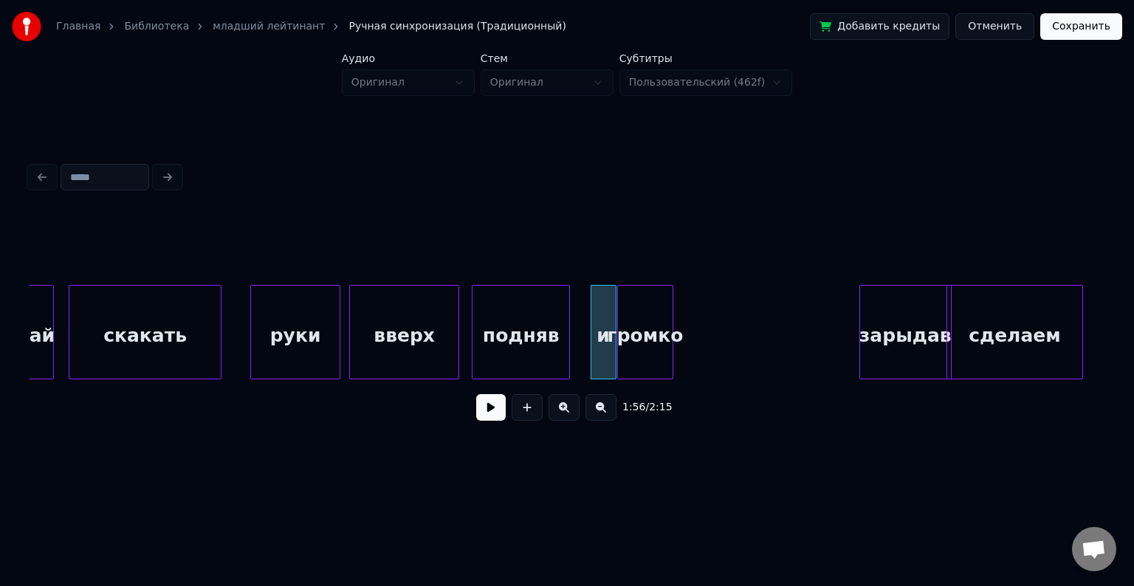
click at [652, 340] on div "громко" at bounding box center [645, 336] width 55 height 100
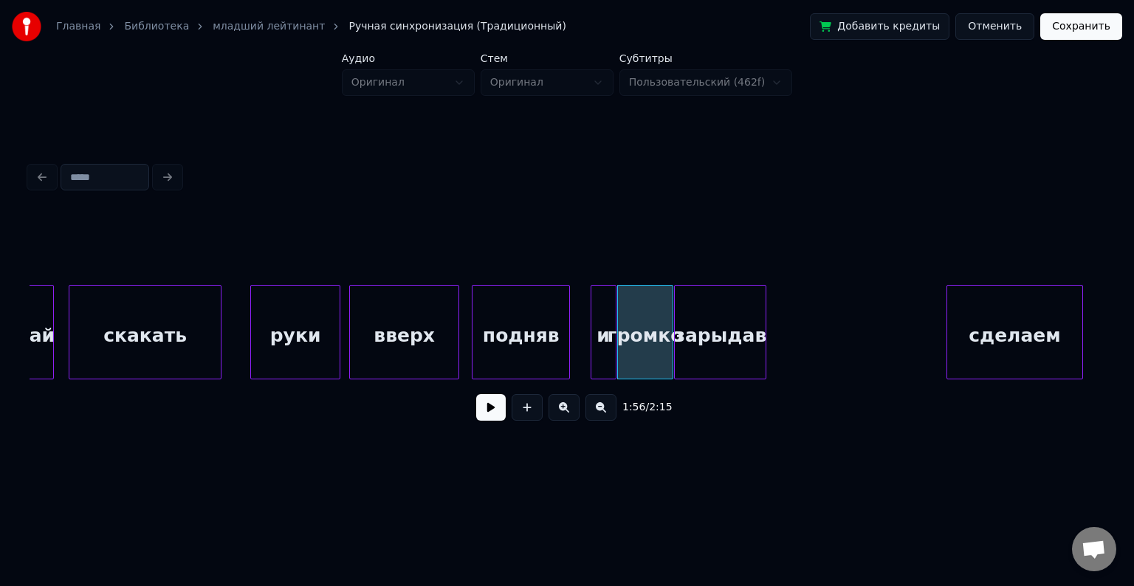
click at [721, 333] on div "зарыдав" at bounding box center [720, 336] width 91 height 100
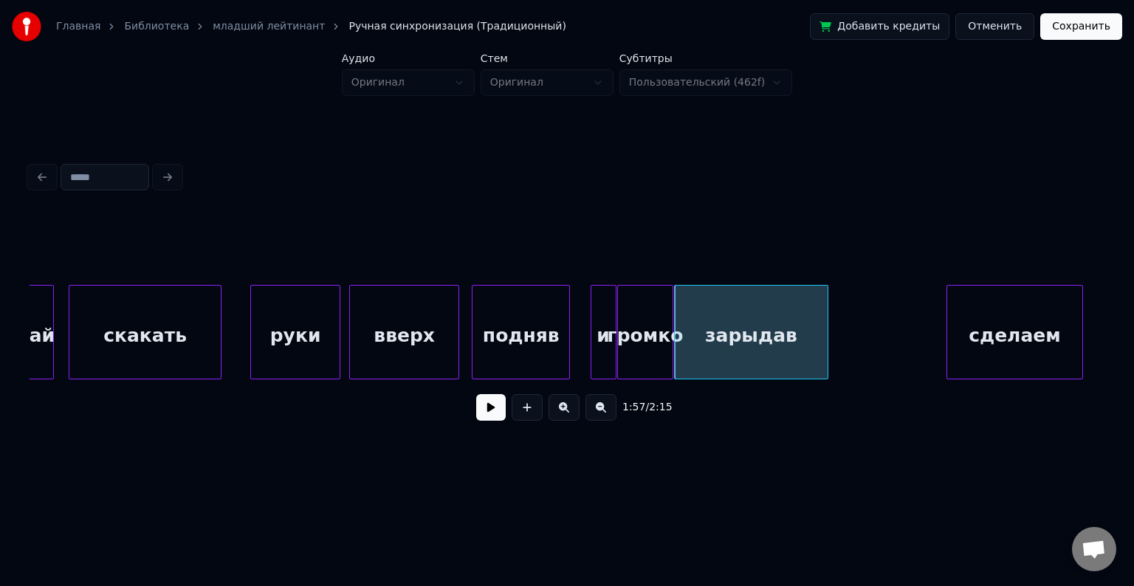
click at [826, 324] on div at bounding box center [826, 332] width 4 height 93
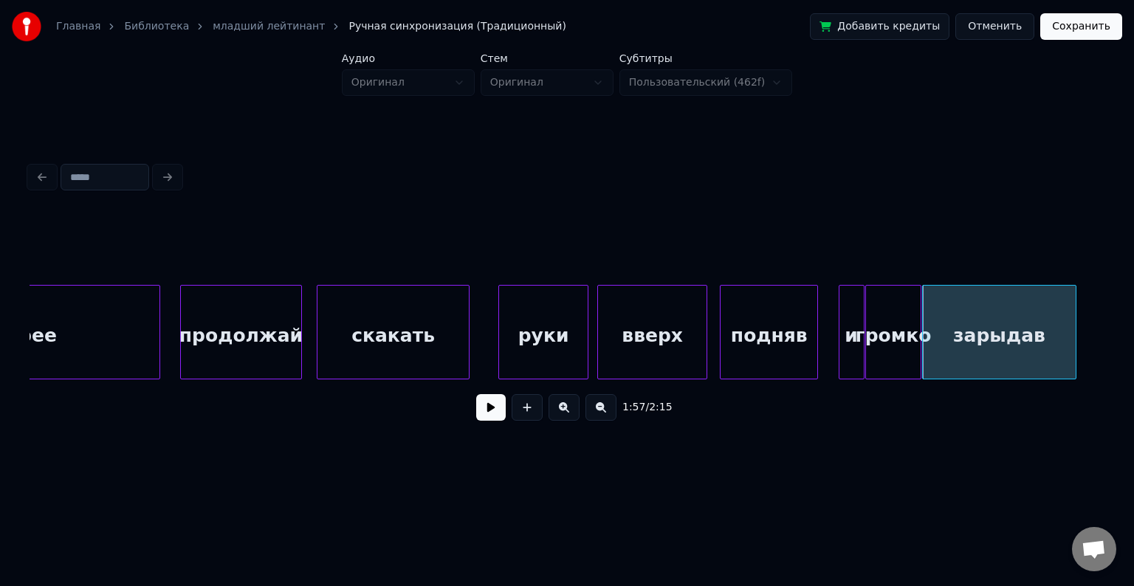
scroll to position [0, 20736]
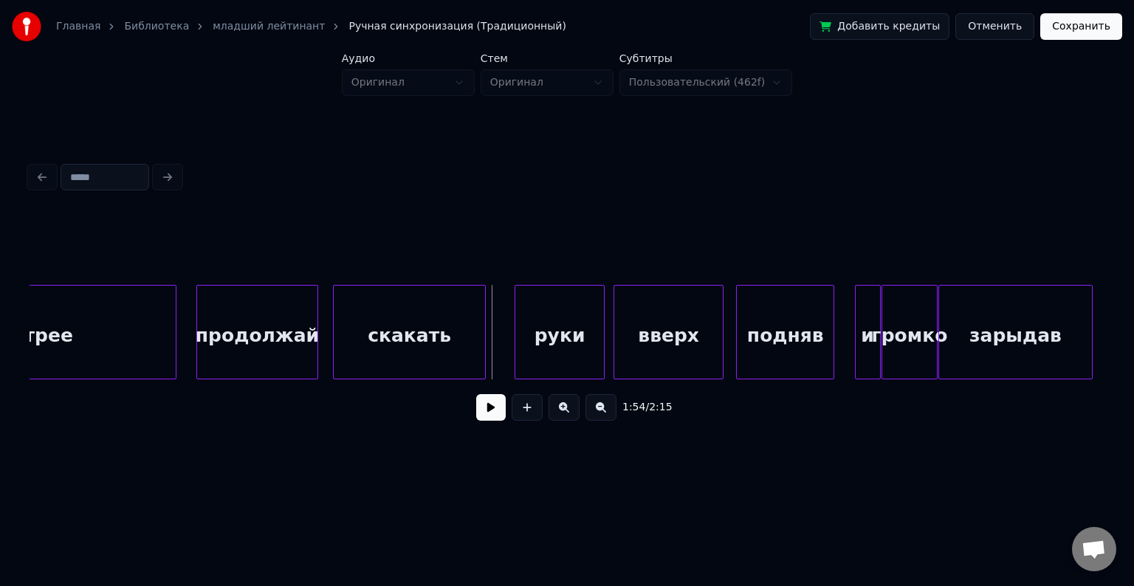
click at [499, 417] on button at bounding box center [491, 407] width 30 height 27
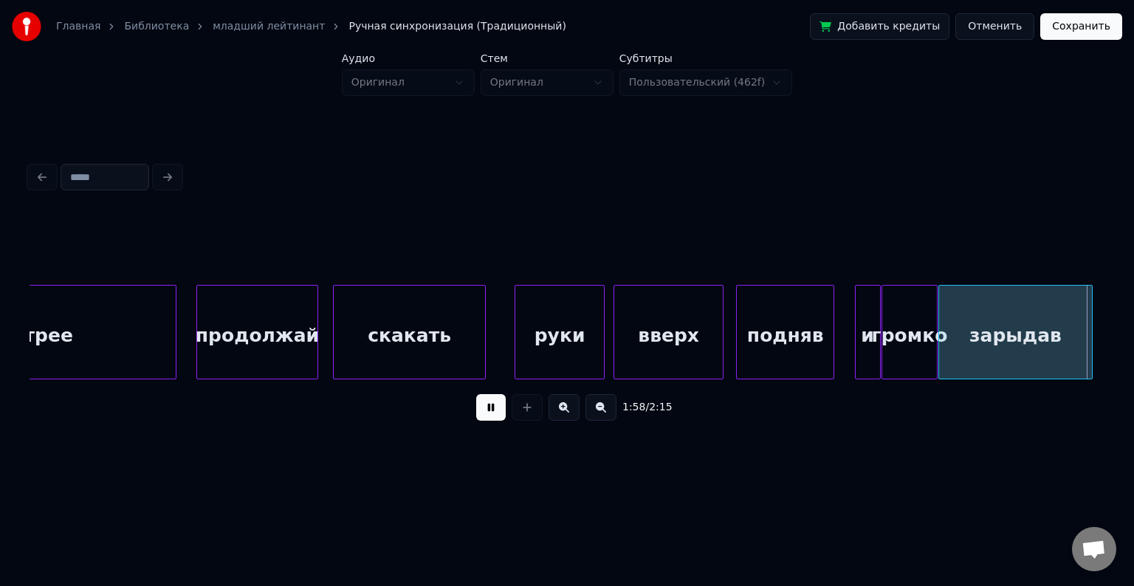
scroll to position [0, 21812]
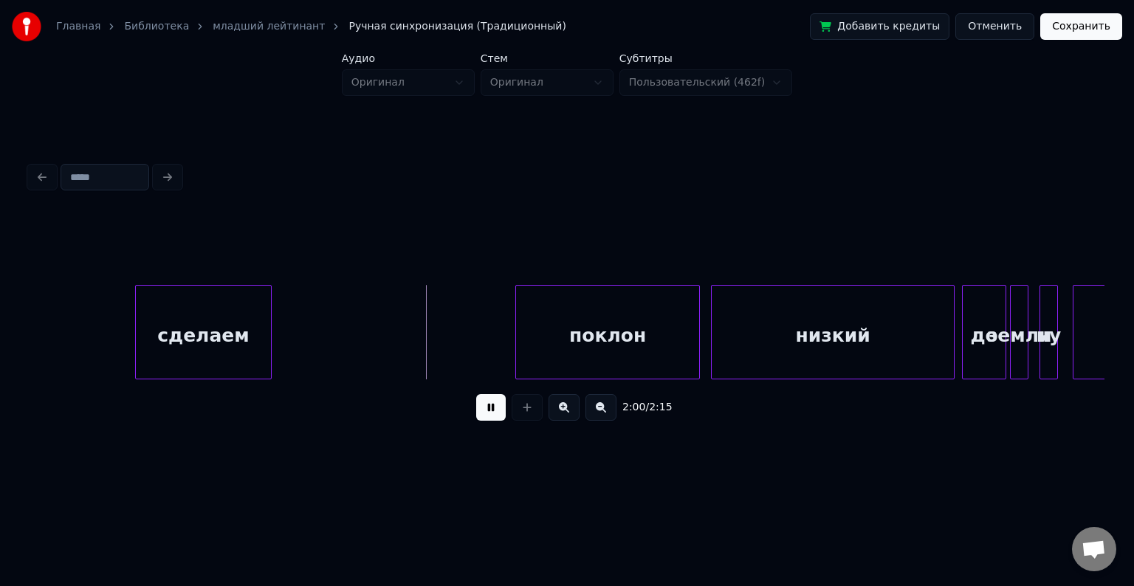
click at [496, 414] on button at bounding box center [491, 407] width 30 height 27
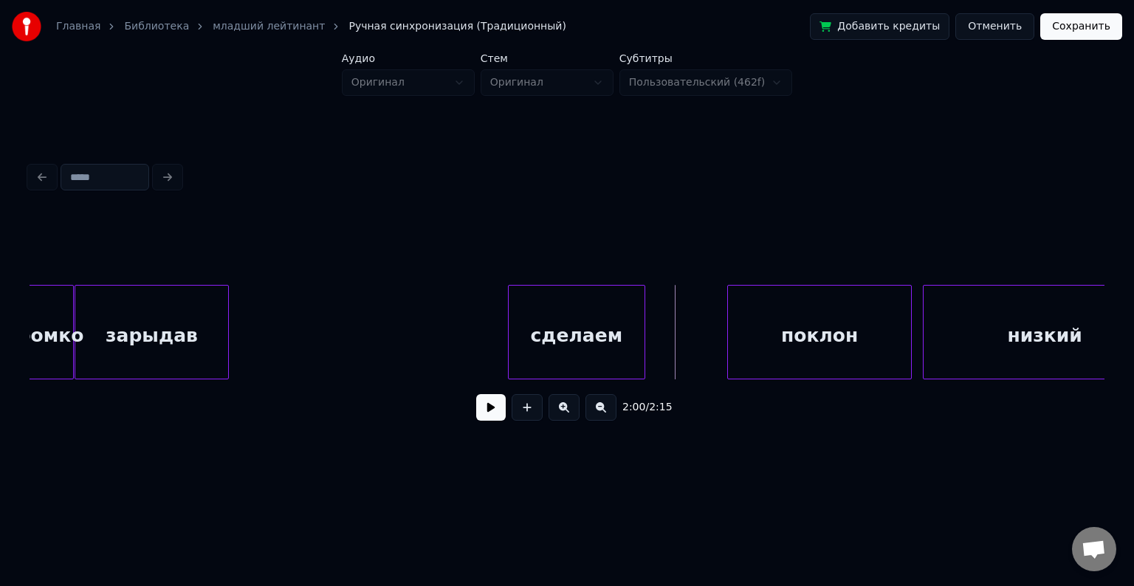
click at [644, 300] on div "сделаем" at bounding box center [576, 336] width 135 height 100
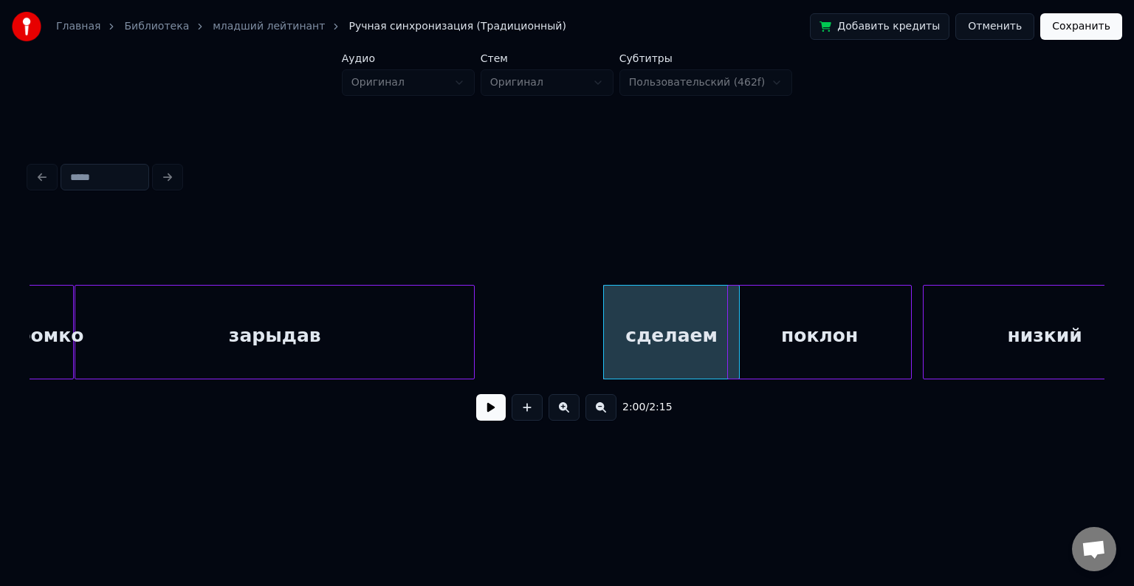
click at [473, 327] on div at bounding box center [472, 332] width 4 height 93
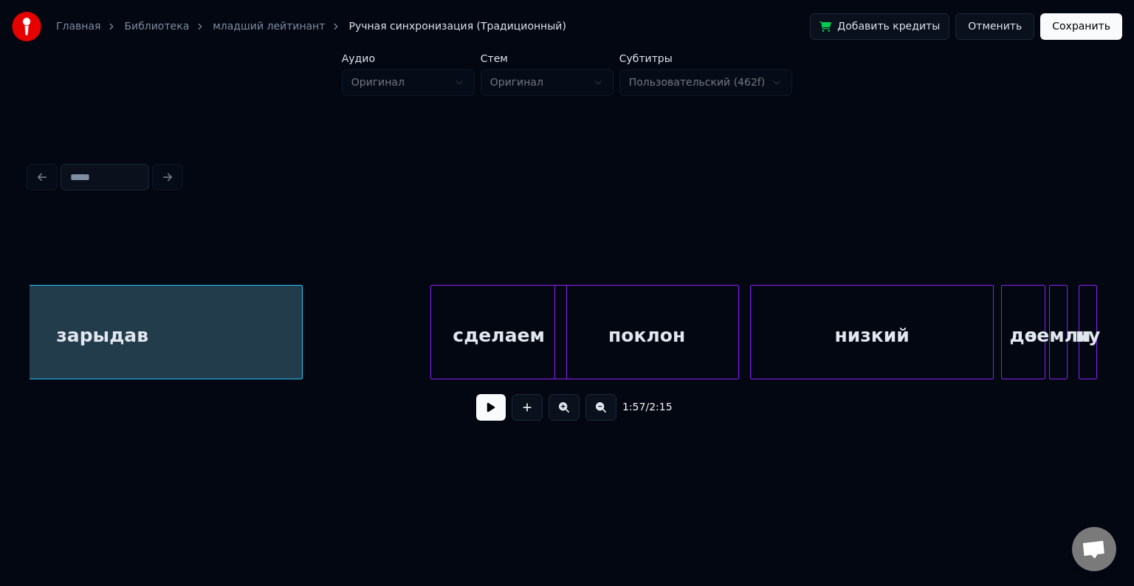
scroll to position [0, 21777]
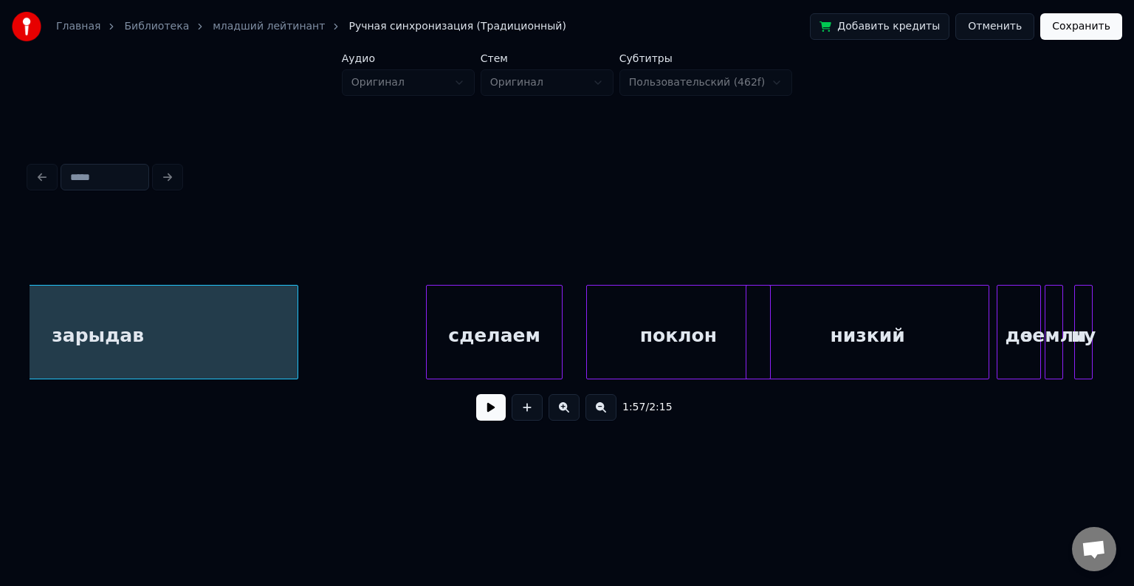
click at [632, 306] on div "поклон" at bounding box center [678, 336] width 183 height 100
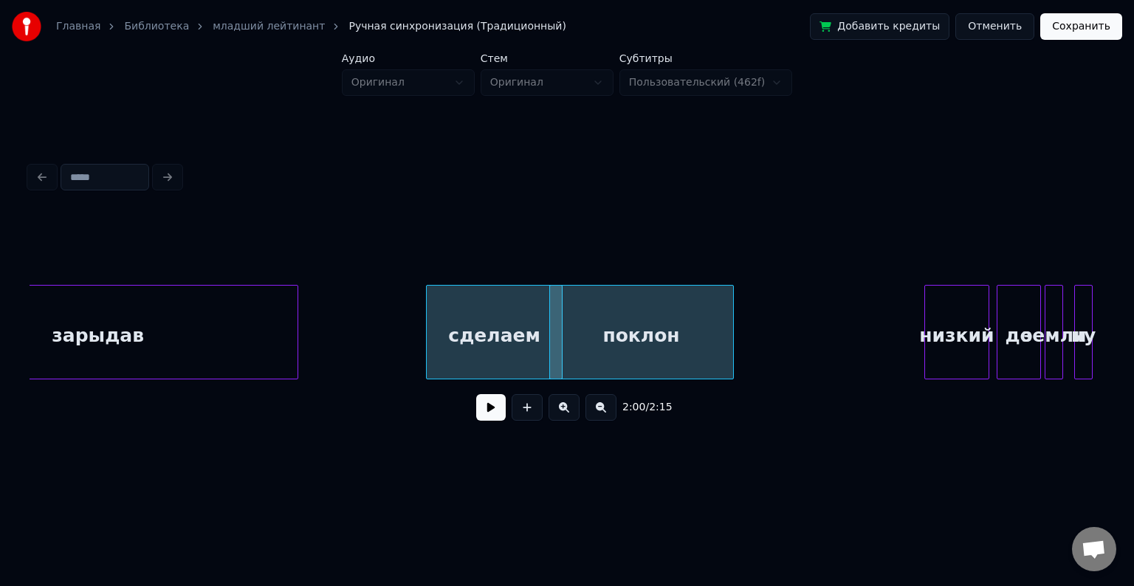
click at [928, 324] on div at bounding box center [927, 332] width 4 height 93
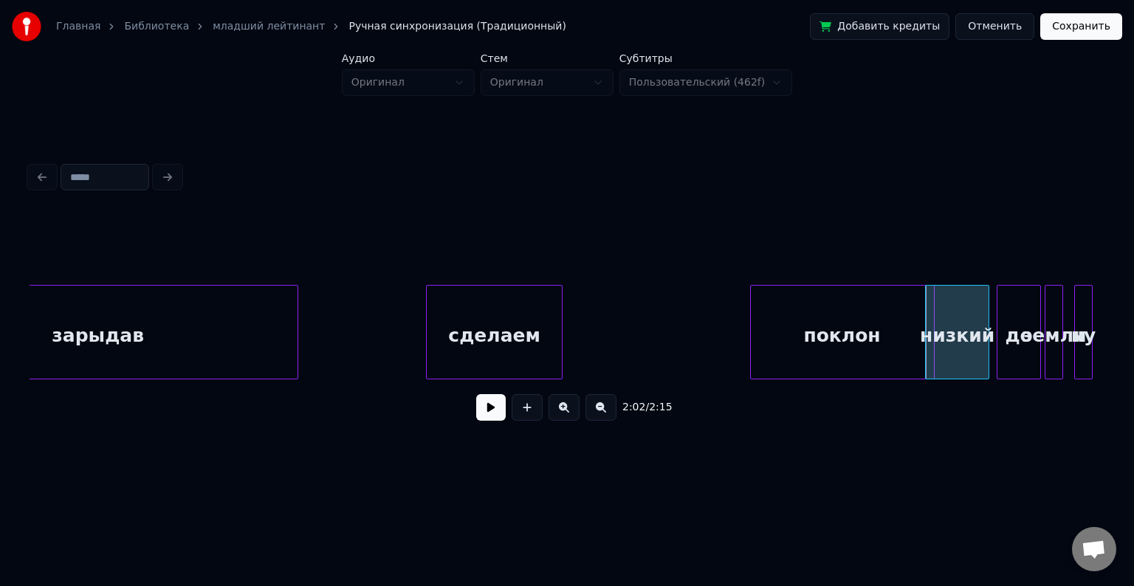
click at [860, 327] on div "поклон" at bounding box center [842, 336] width 183 height 100
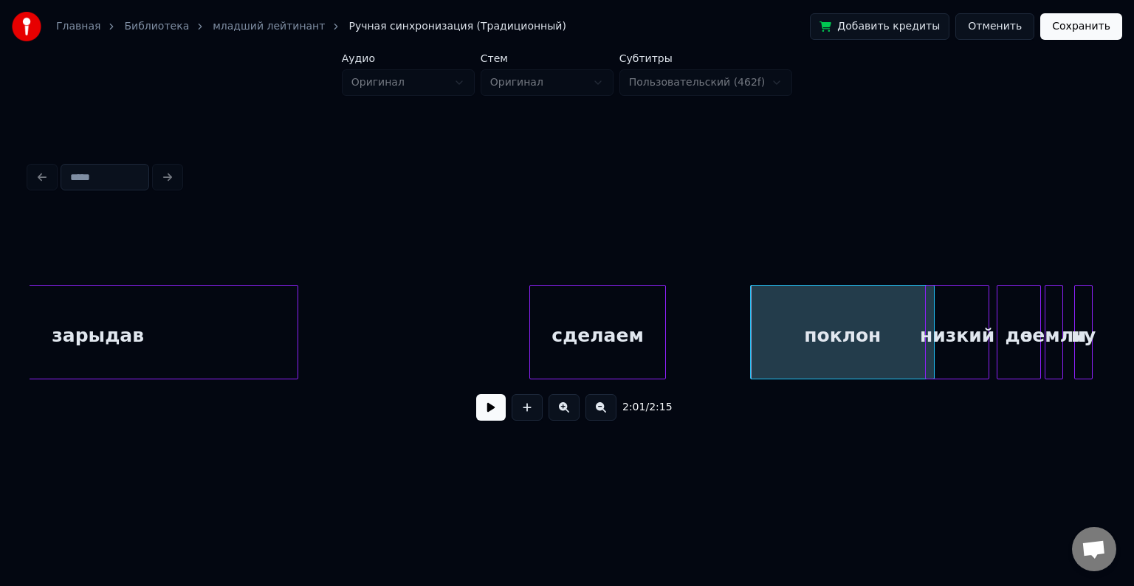
click at [582, 350] on div "сделаем" at bounding box center [597, 336] width 135 height 100
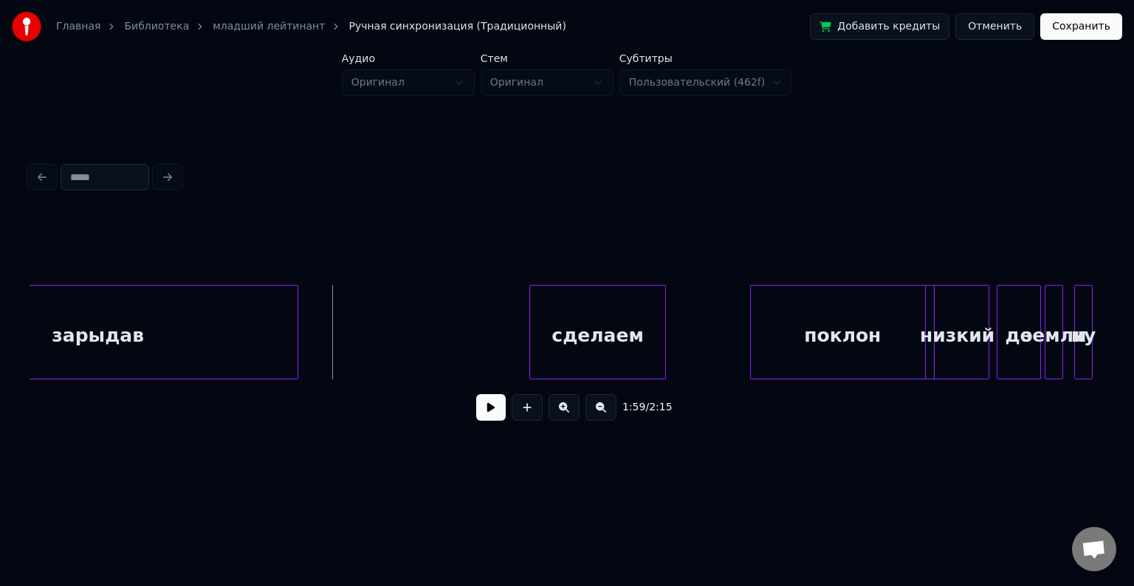
click at [485, 411] on button at bounding box center [491, 407] width 30 height 27
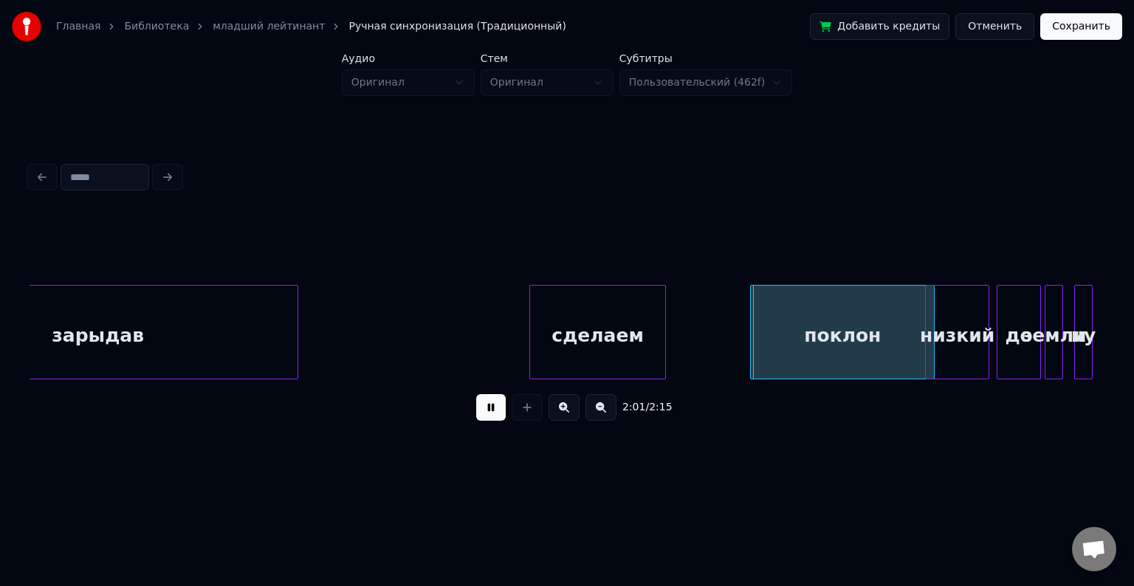
click at [485, 411] on button at bounding box center [491, 407] width 30 height 27
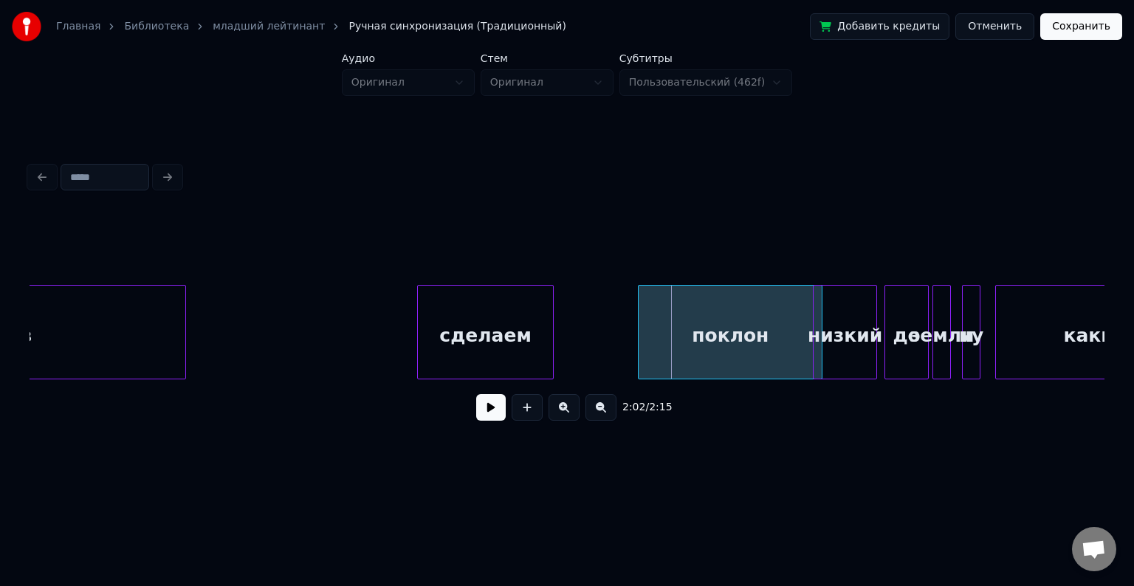
scroll to position [0, 21890]
click at [571, 330] on div at bounding box center [573, 332] width 4 height 93
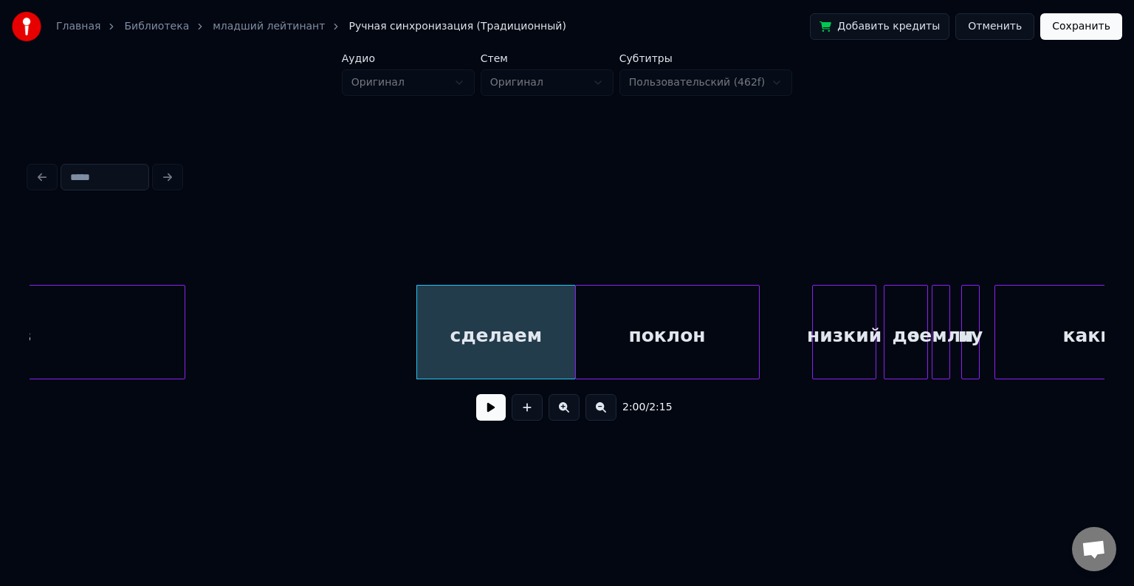
click at [620, 325] on div "поклон" at bounding box center [667, 336] width 183 height 100
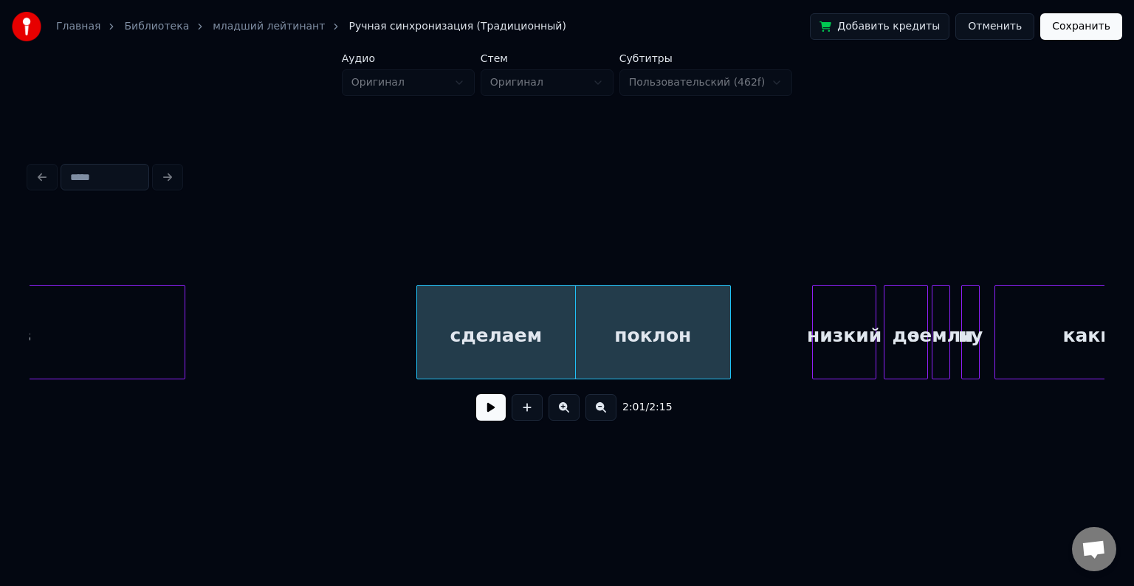
click at [728, 331] on div at bounding box center [728, 332] width 4 height 93
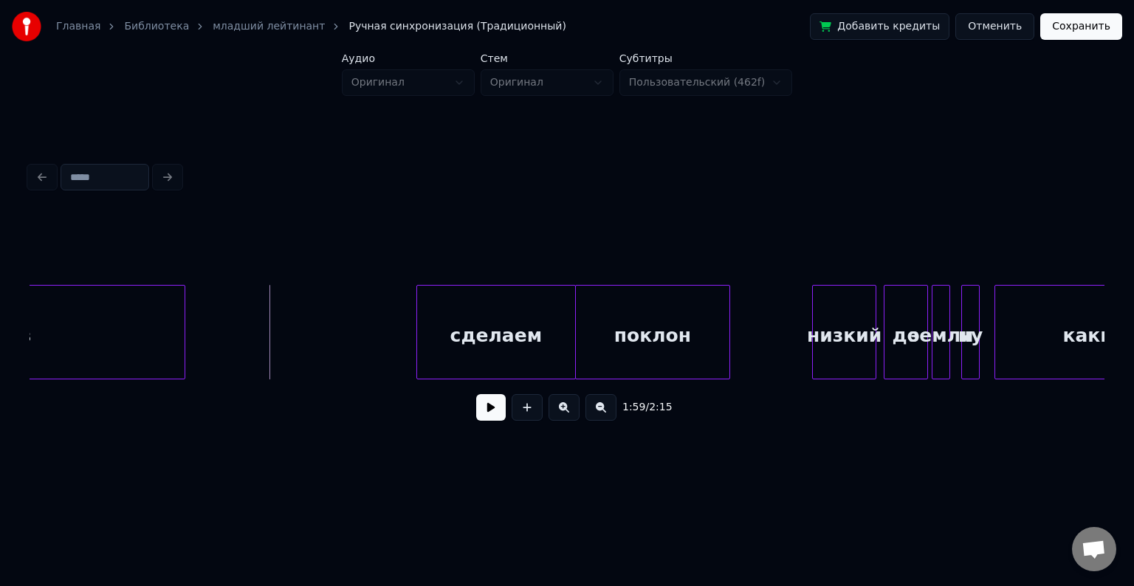
click at [479, 403] on button at bounding box center [491, 407] width 30 height 27
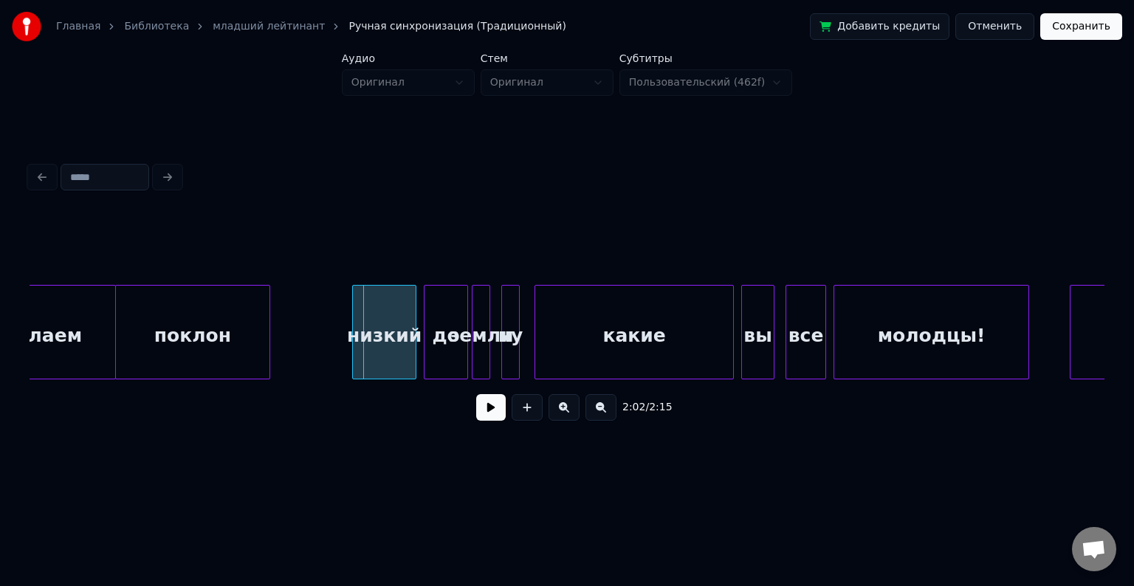
scroll to position [0, 22351]
click at [668, 328] on div at bounding box center [668, 332] width 4 height 93
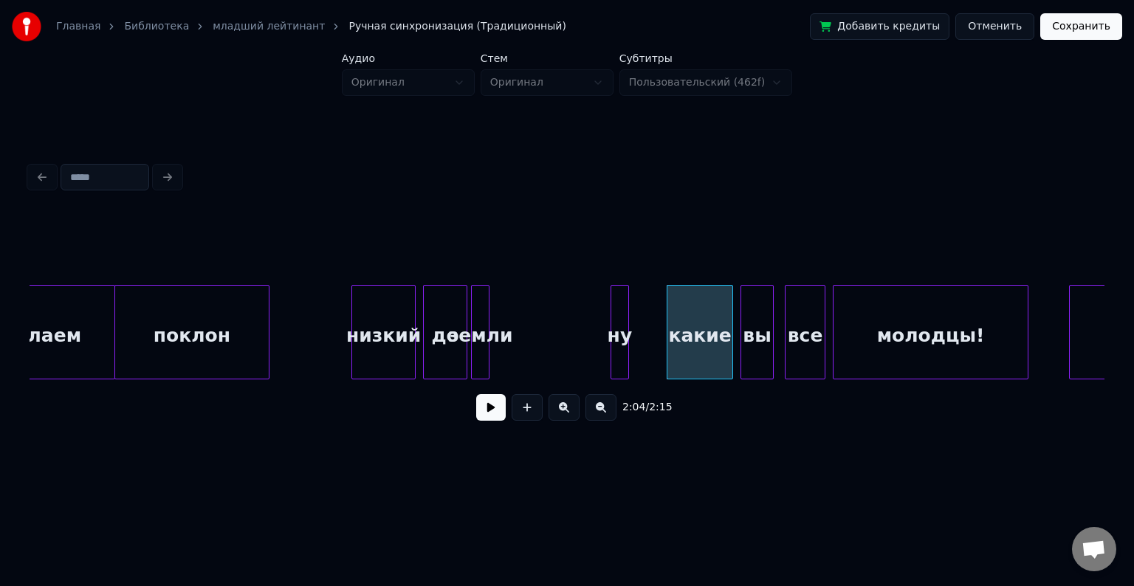
click at [629, 308] on div "ну" at bounding box center [620, 336] width 17 height 100
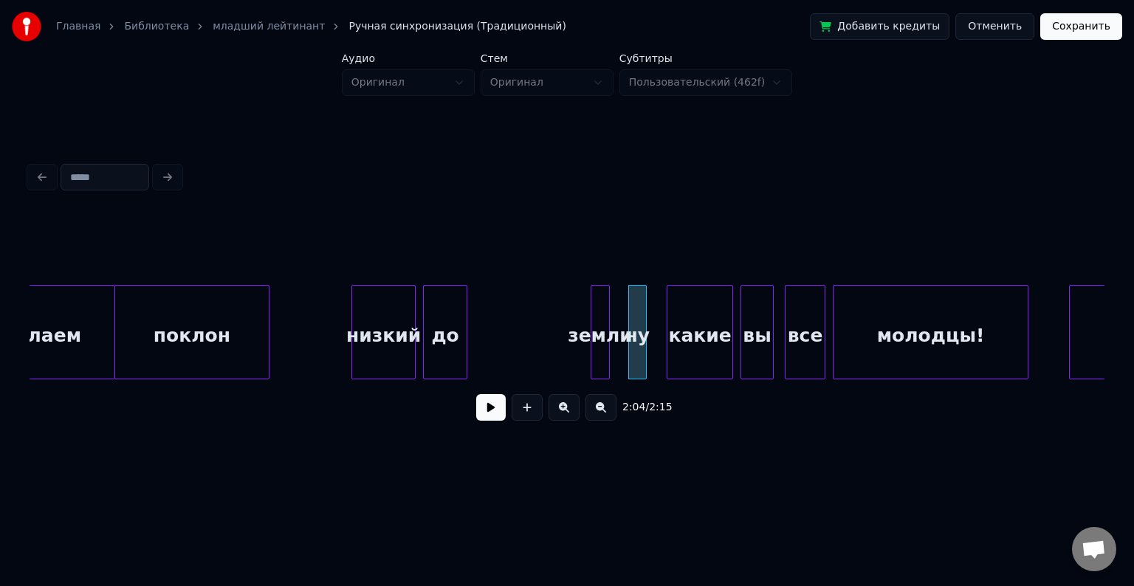
click at [599, 314] on div "земли" at bounding box center [600, 336] width 17 height 100
click at [490, 408] on button at bounding box center [491, 407] width 30 height 27
click at [658, 309] on div "ну" at bounding box center [666, 336] width 17 height 100
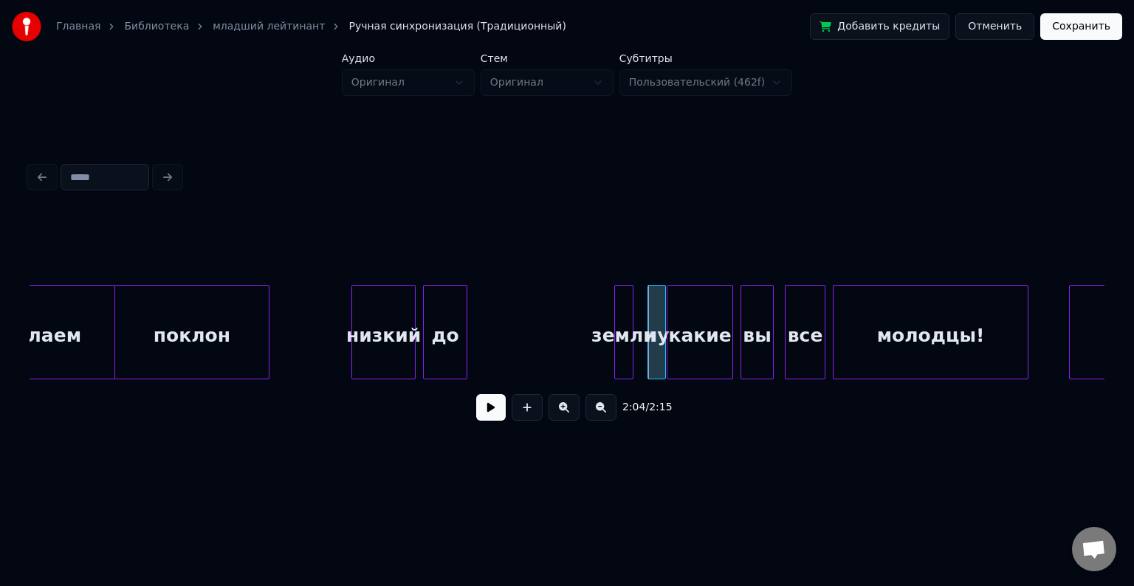
click at [626, 319] on div "земли" at bounding box center [623, 336] width 17 height 100
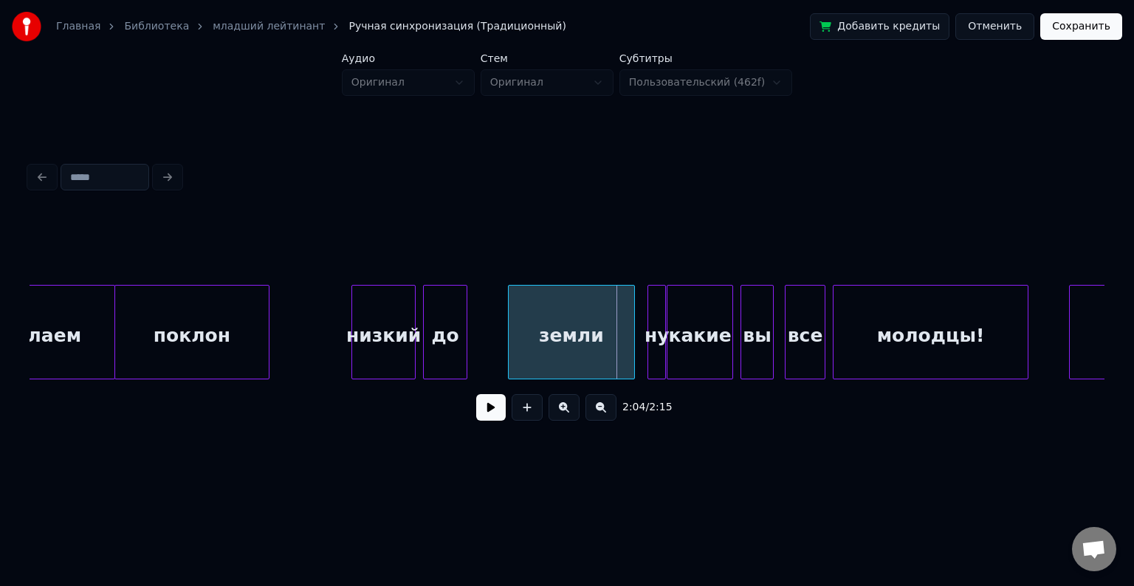
click at [511, 318] on div at bounding box center [511, 332] width 4 height 93
click at [485, 316] on div "до" at bounding box center [484, 336] width 43 height 100
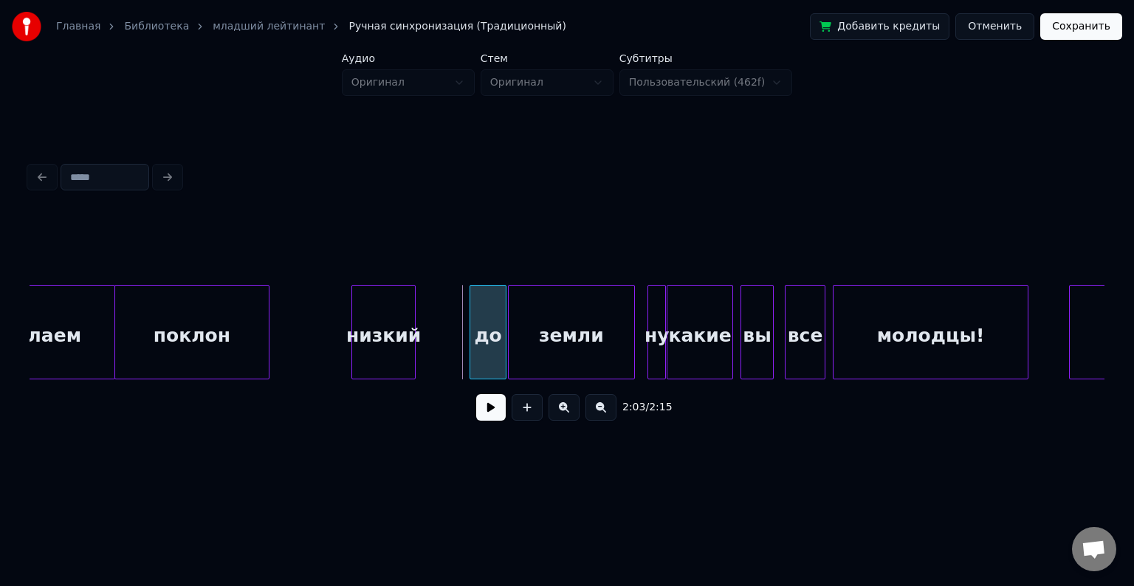
click at [472, 325] on div at bounding box center [472, 332] width 4 height 93
click at [456, 319] on div at bounding box center [454, 332] width 4 height 93
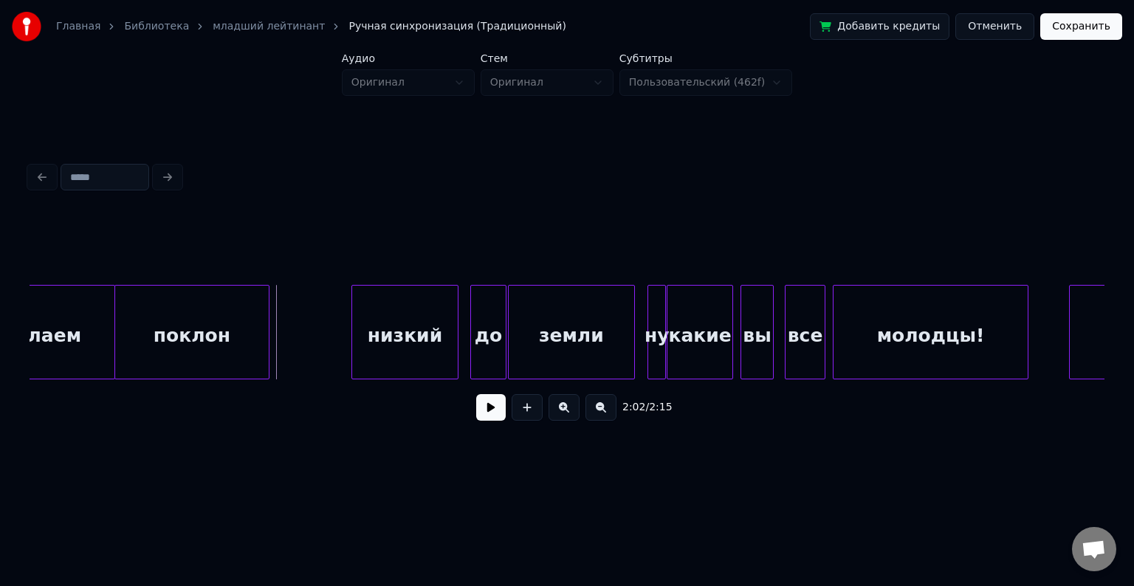
click at [487, 402] on button at bounding box center [491, 407] width 30 height 27
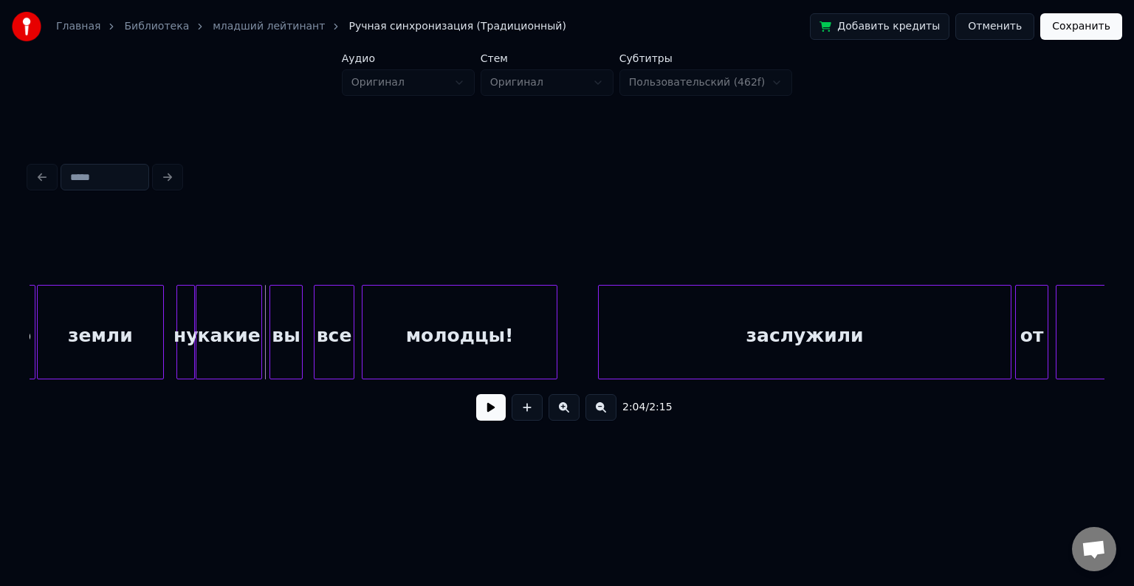
scroll to position [0, 22825]
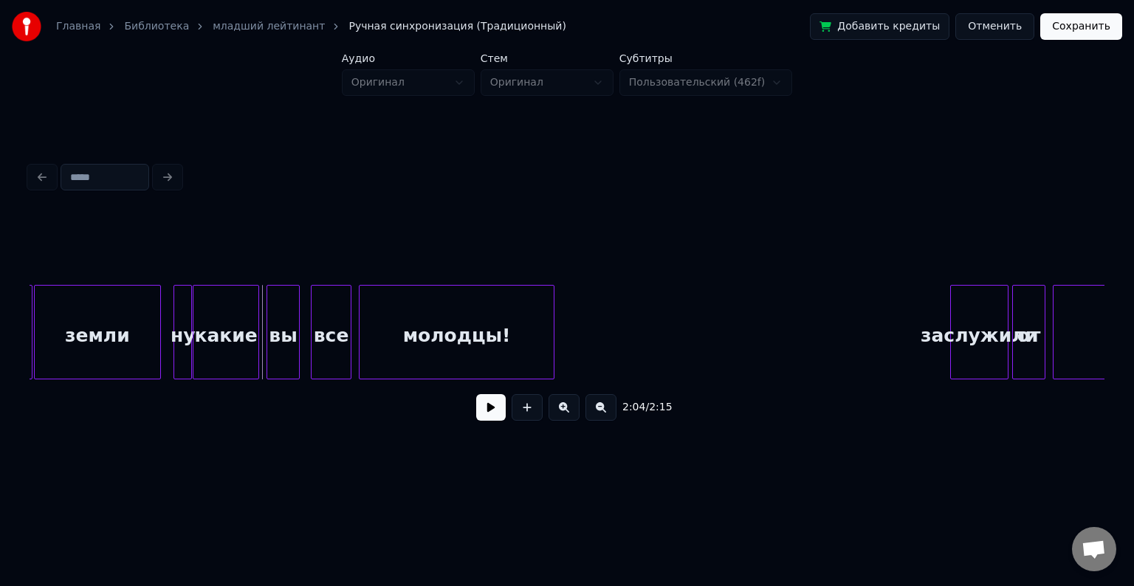
click at [952, 352] on div at bounding box center [953, 332] width 4 height 93
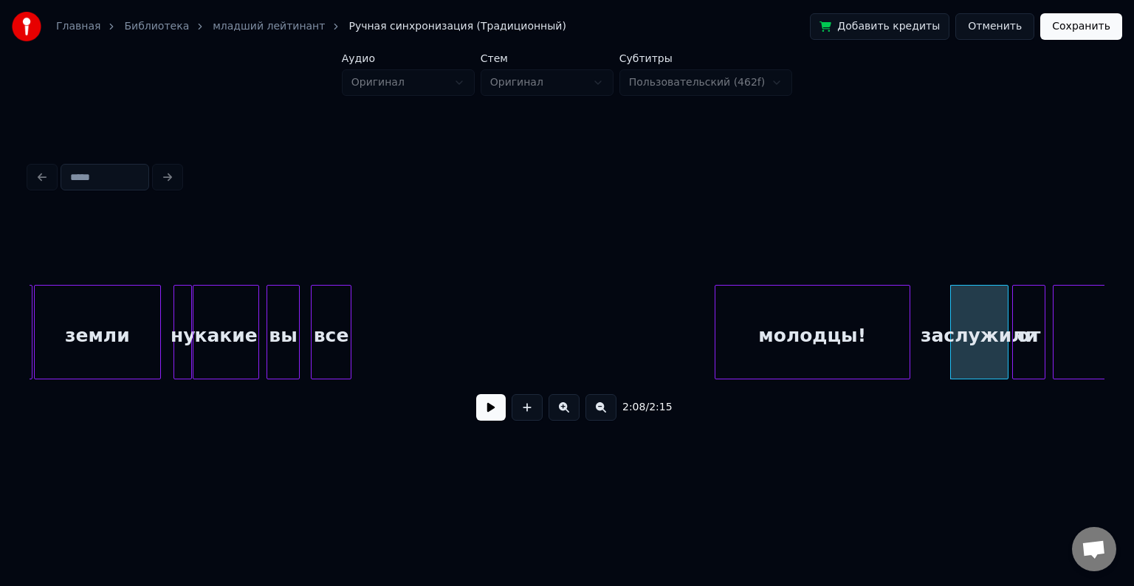
click at [836, 306] on div "молодцы!" at bounding box center [813, 336] width 194 height 100
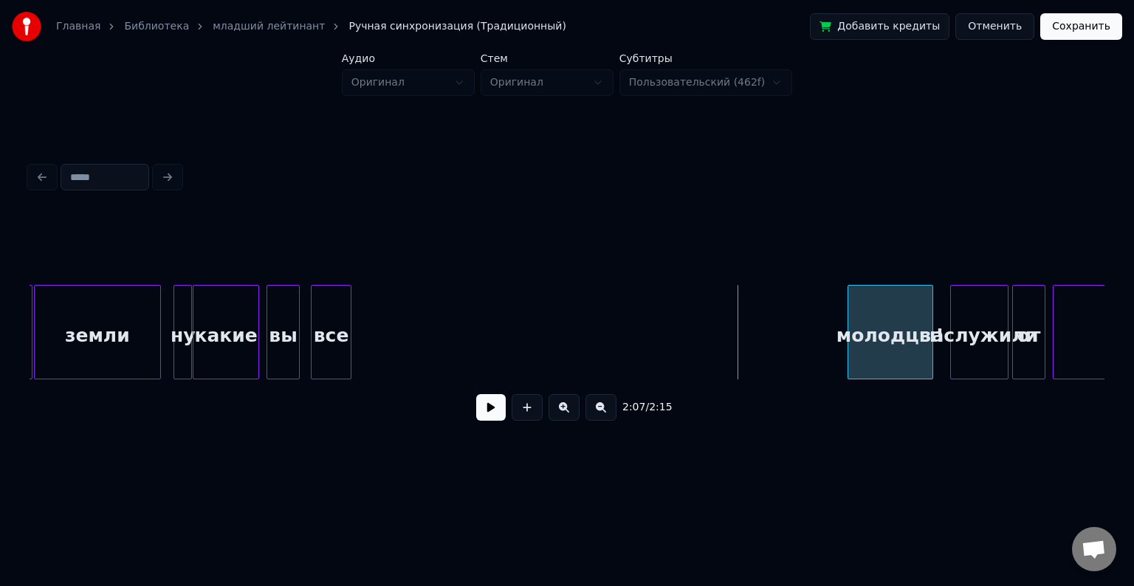
click at [853, 334] on div at bounding box center [851, 332] width 4 height 93
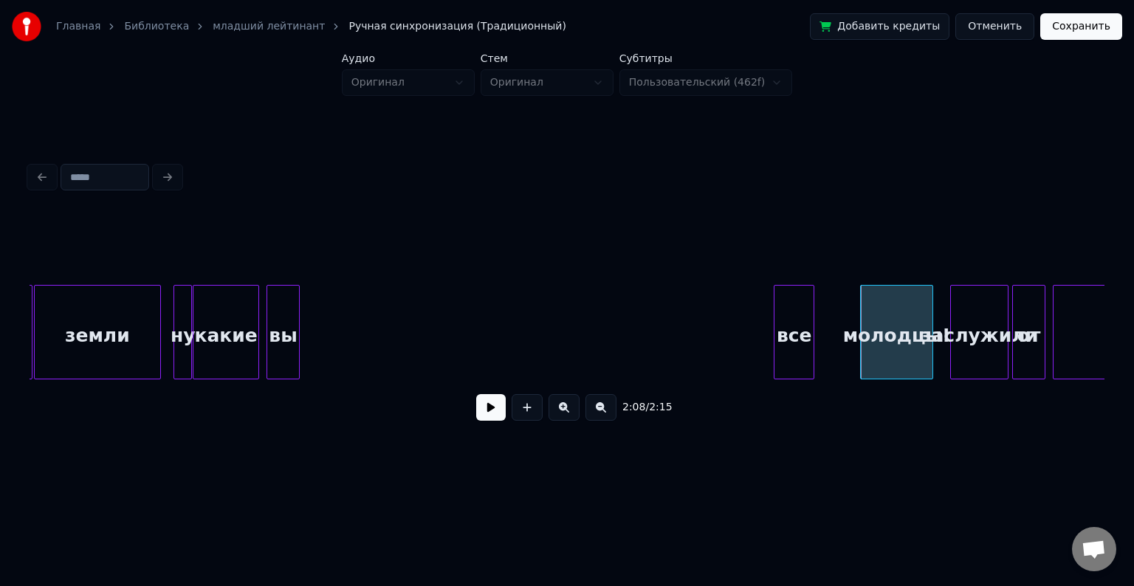
click at [783, 326] on div "все" at bounding box center [794, 336] width 39 height 100
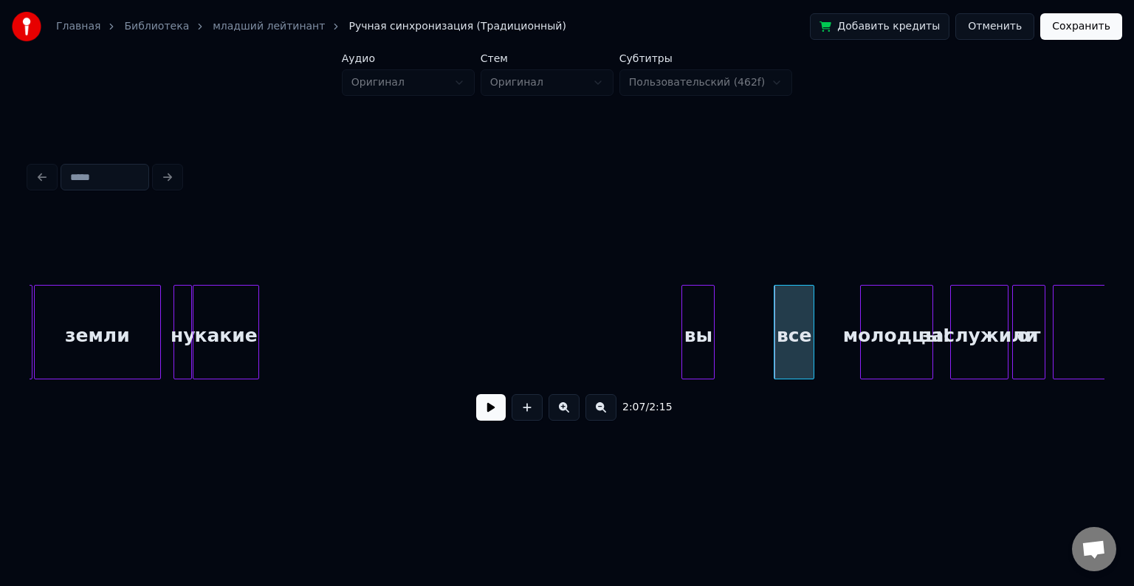
click at [711, 287] on div "вы" at bounding box center [698, 336] width 32 height 100
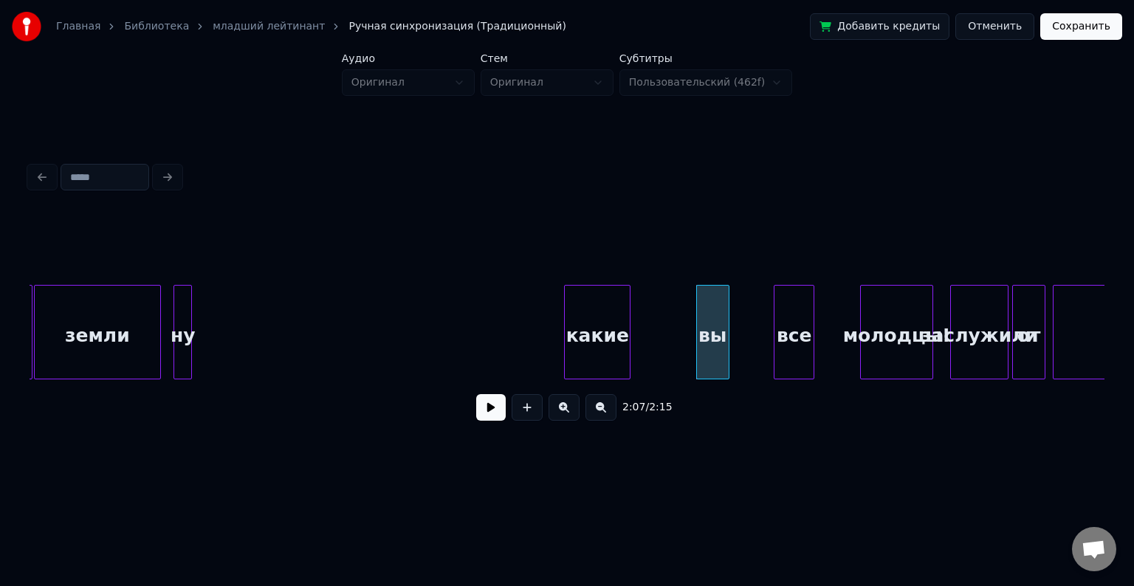
click at [617, 315] on div "какие" at bounding box center [597, 336] width 65 height 100
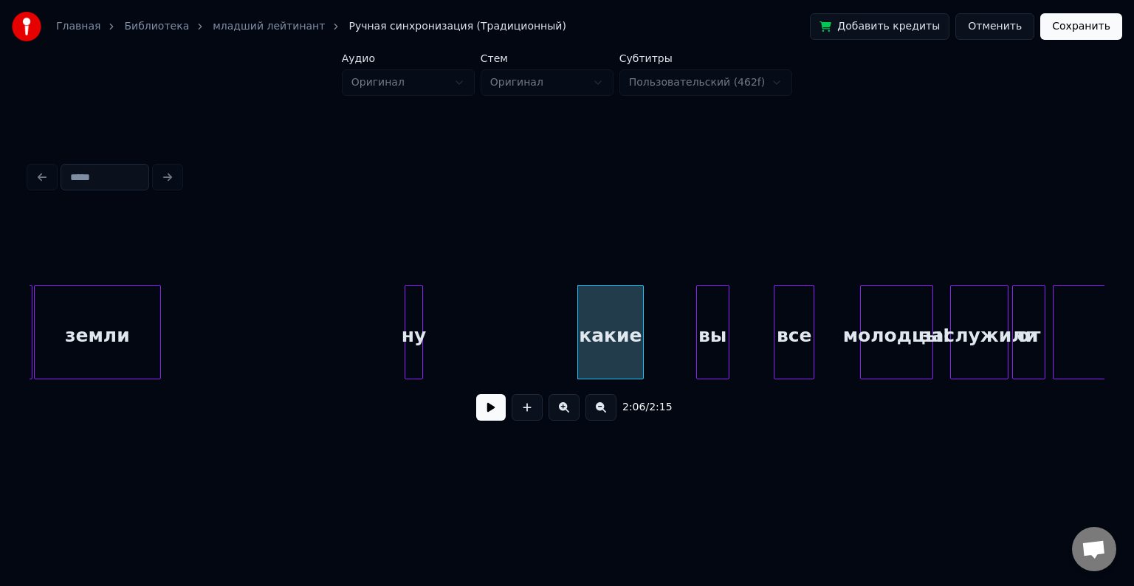
click at [411, 290] on div "ну" at bounding box center [413, 336] width 17 height 100
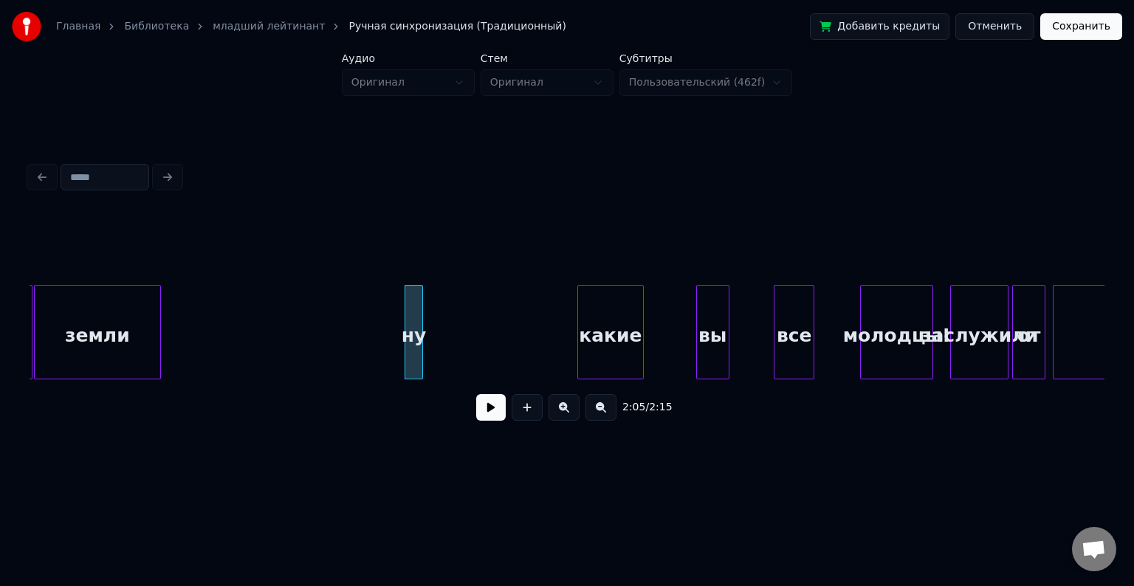
click at [481, 413] on button at bounding box center [491, 407] width 30 height 27
click at [231, 319] on div "ну" at bounding box center [233, 336] width 17 height 100
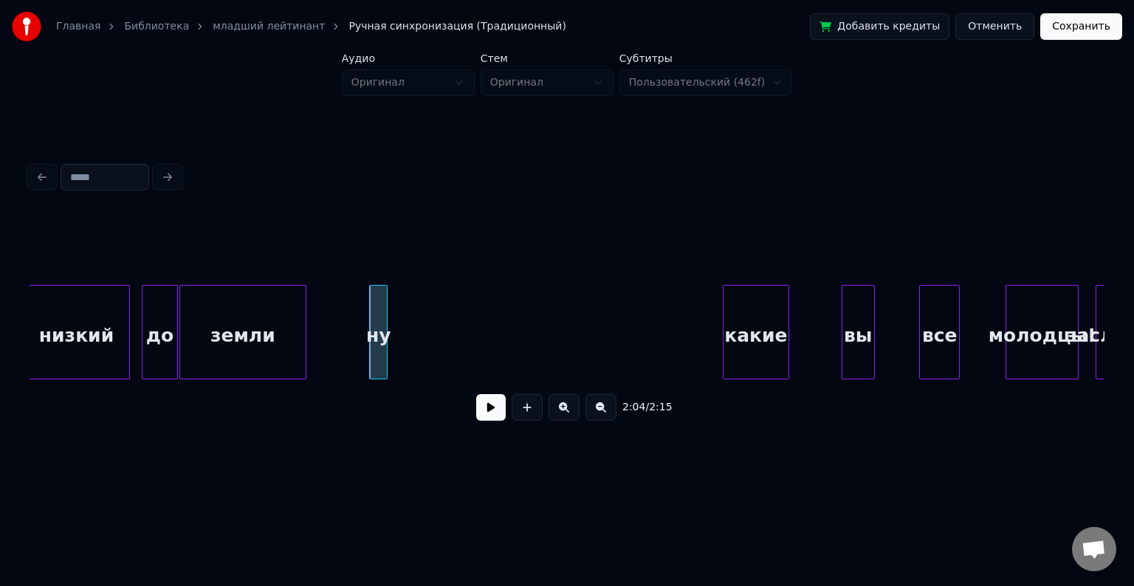
click at [485, 407] on button at bounding box center [491, 407] width 30 height 27
click at [405, 322] on div at bounding box center [405, 332] width 4 height 93
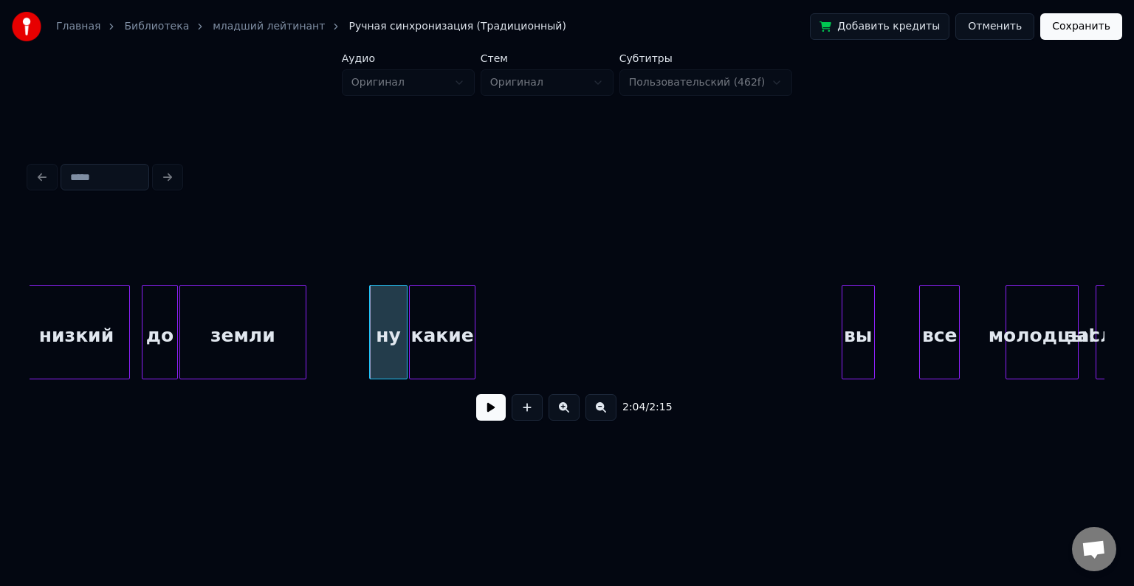
click at [446, 305] on div "какие" at bounding box center [442, 336] width 65 height 100
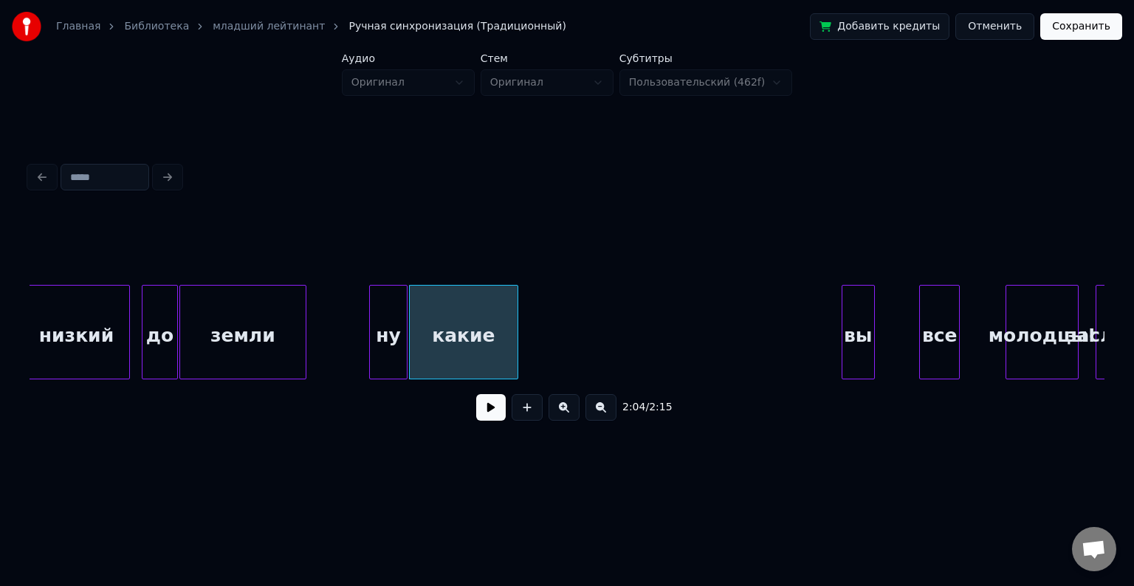
click at [518, 324] on div at bounding box center [515, 332] width 4 height 93
click at [305, 314] on div at bounding box center [303, 332] width 4 height 93
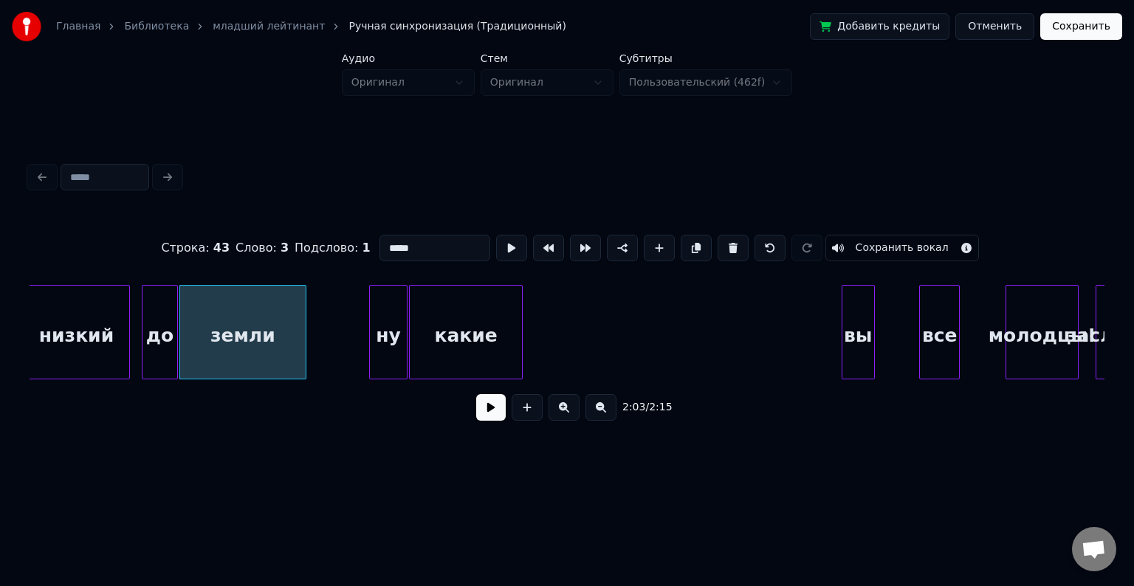
click at [485, 411] on button at bounding box center [491, 407] width 30 height 27
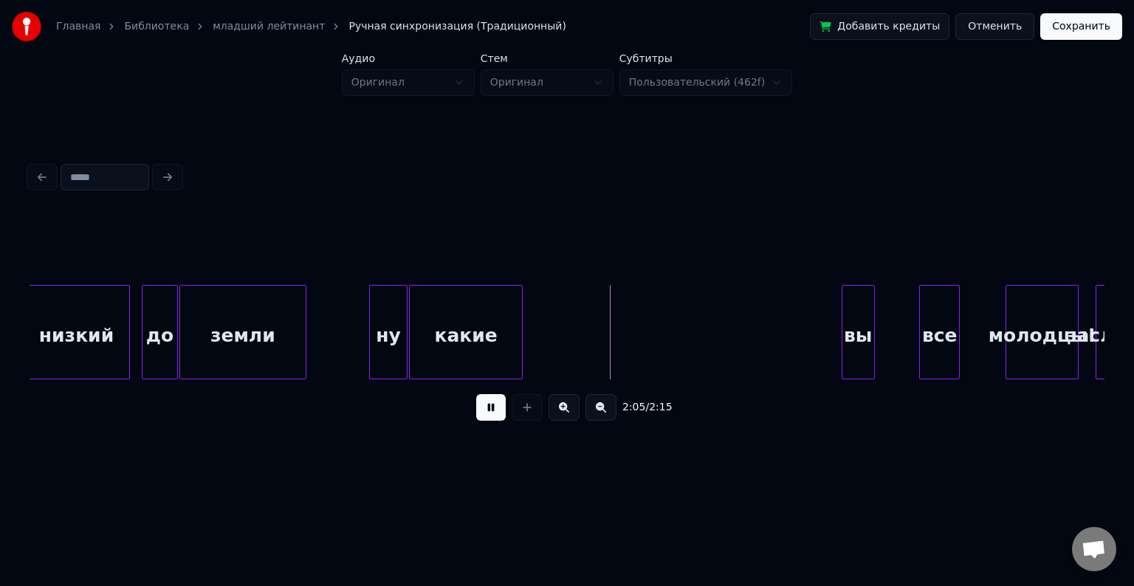
click at [485, 411] on button at bounding box center [491, 407] width 30 height 27
click at [555, 316] on div "вы" at bounding box center [558, 336] width 32 height 100
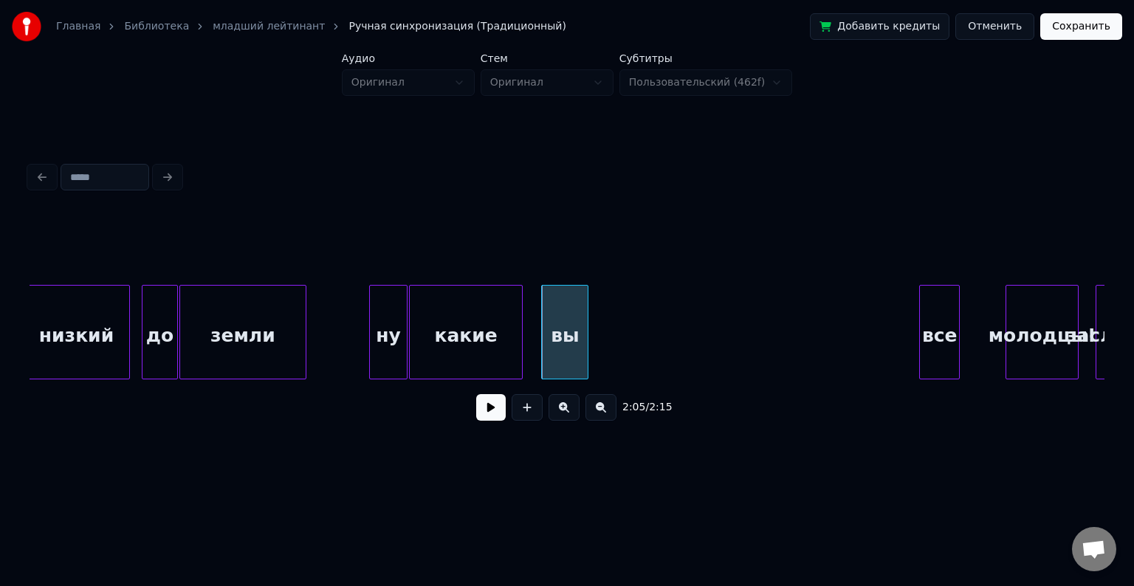
click at [586, 322] on div at bounding box center [585, 332] width 4 height 93
click at [607, 309] on div "все" at bounding box center [608, 336] width 39 height 100
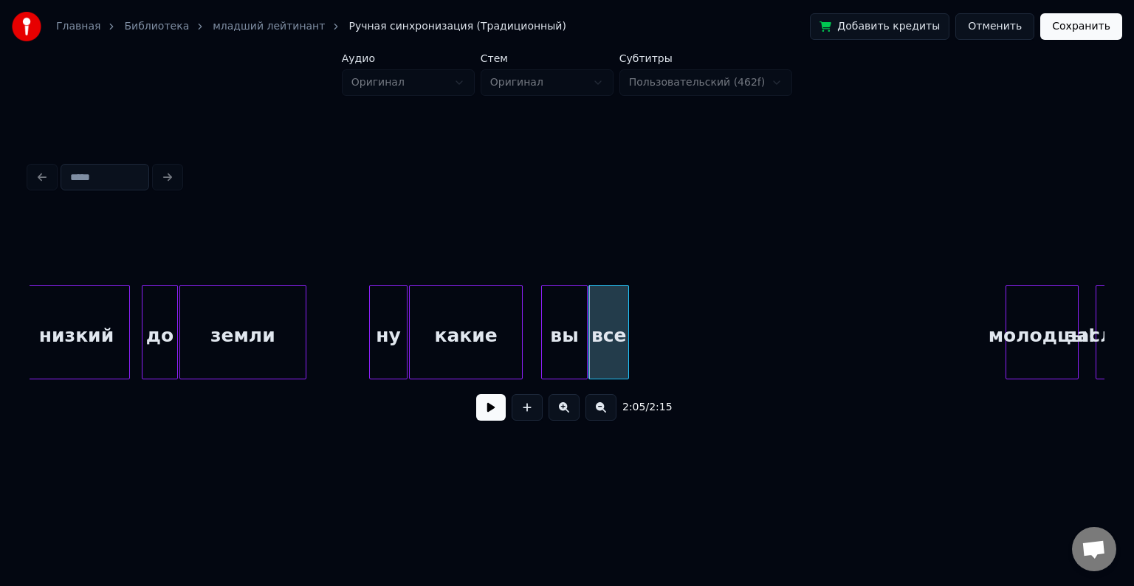
click at [484, 418] on button at bounding box center [491, 407] width 30 height 27
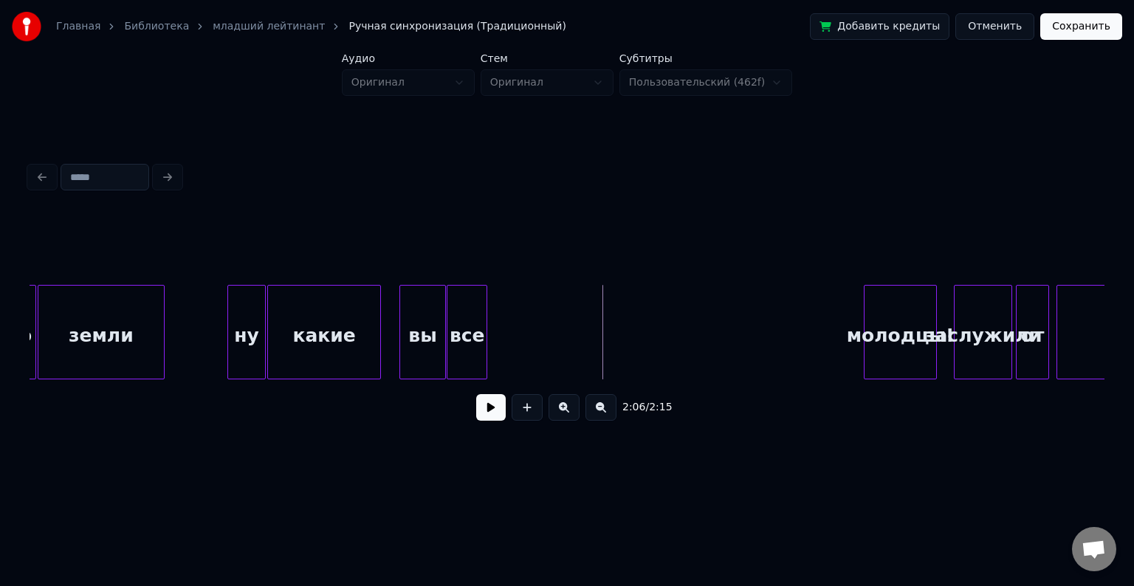
scroll to position [0, 22824]
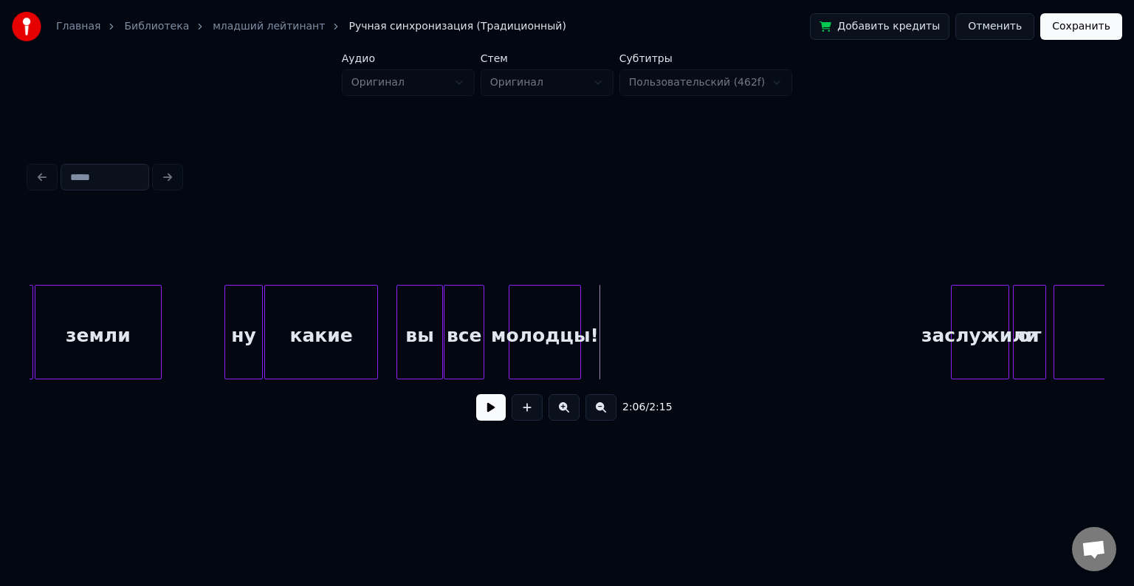
click at [537, 332] on div "молодцы!" at bounding box center [546, 336] width 72 height 100
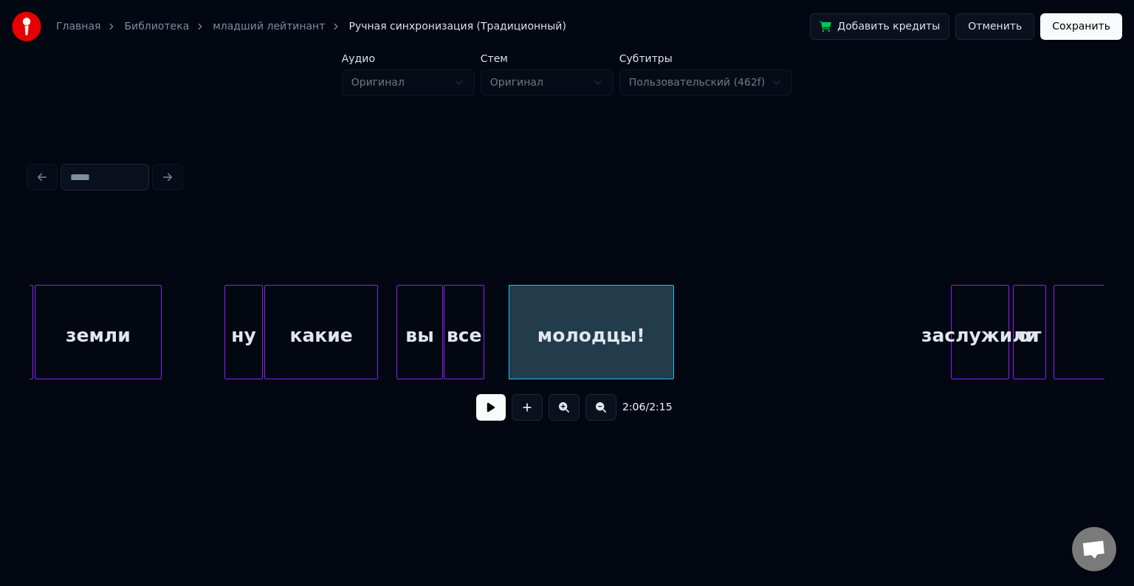
click at [669, 314] on div at bounding box center [671, 332] width 4 height 93
click at [503, 310] on div at bounding box center [502, 332] width 4 height 93
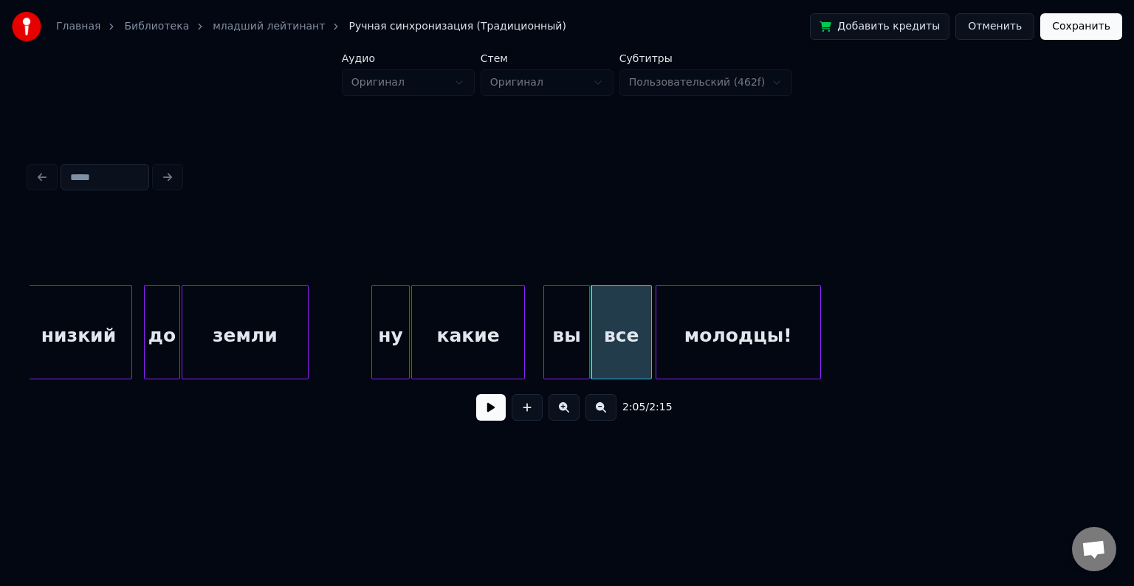
scroll to position [0, 22664]
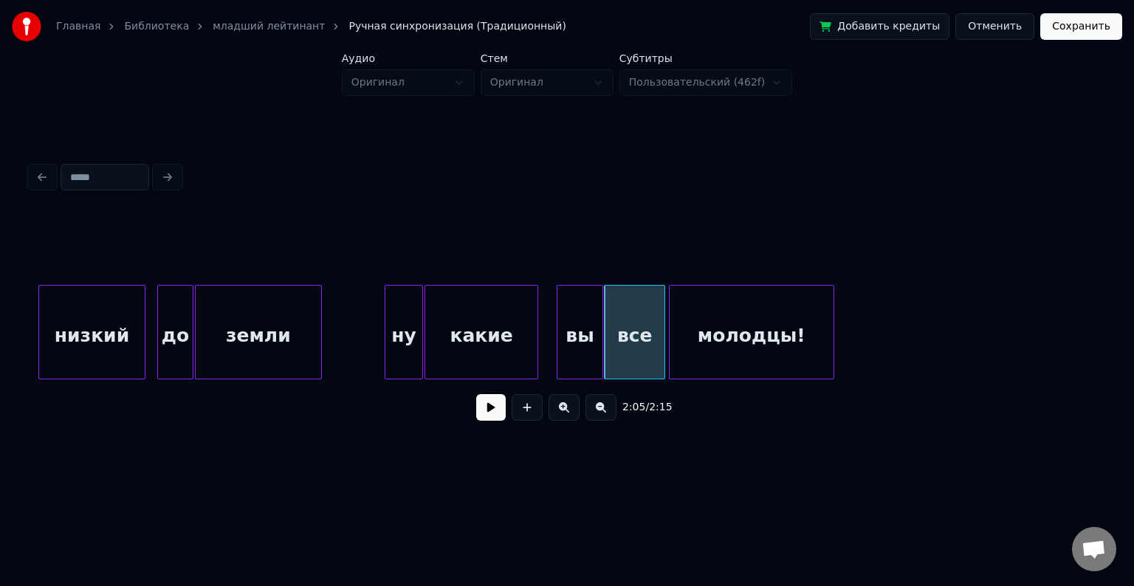
click at [494, 417] on button at bounding box center [491, 407] width 30 height 27
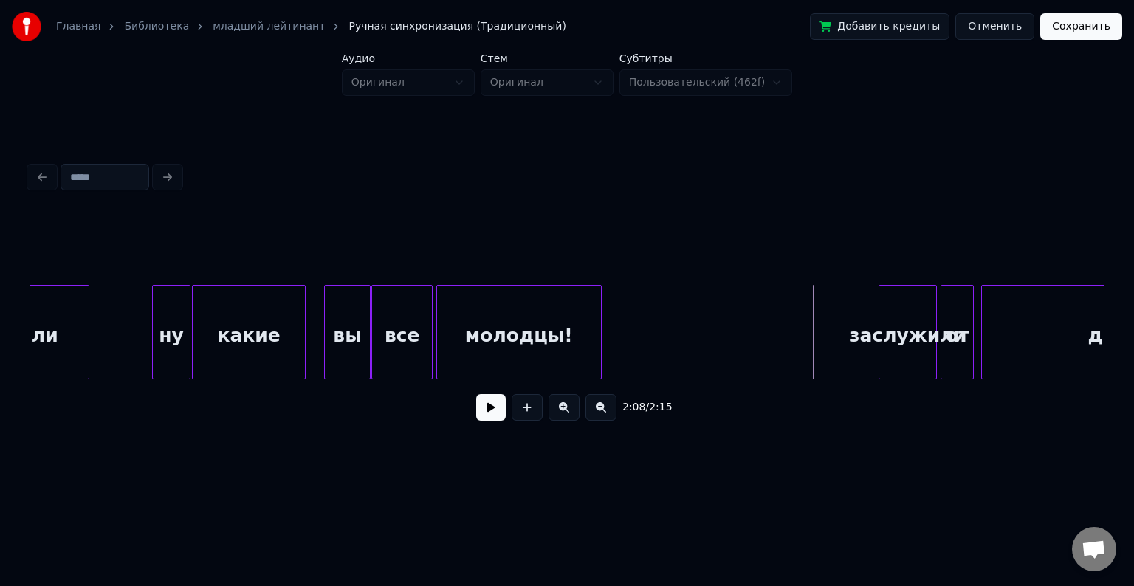
scroll to position [0, 22897]
click at [563, 313] on div "молодцы!" at bounding box center [544, 336] width 164 height 100
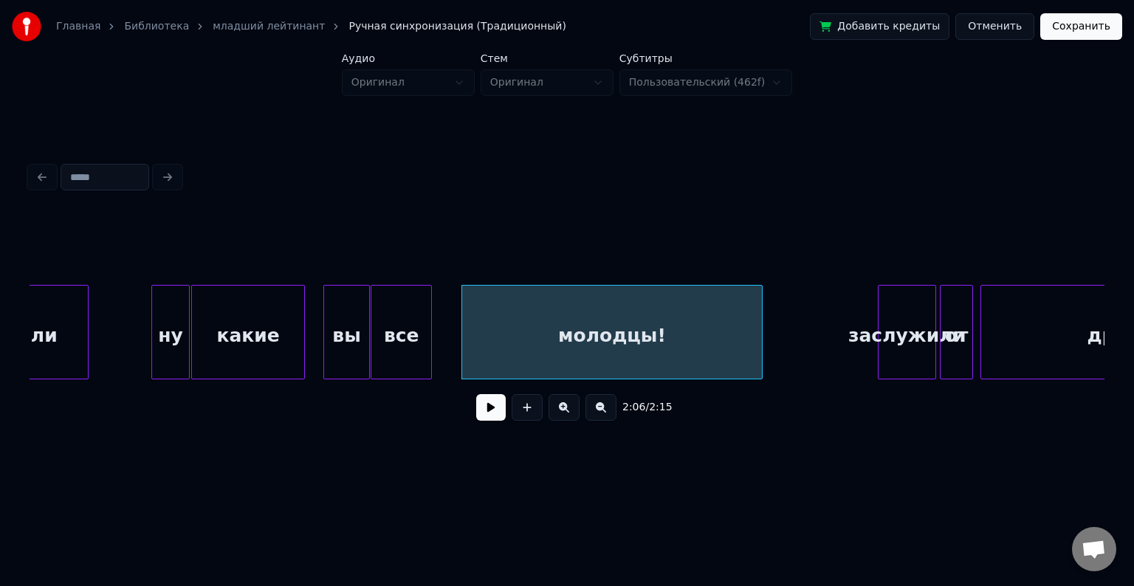
click at [762, 328] on div at bounding box center [760, 332] width 4 height 93
click at [458, 318] on div at bounding box center [457, 332] width 4 height 93
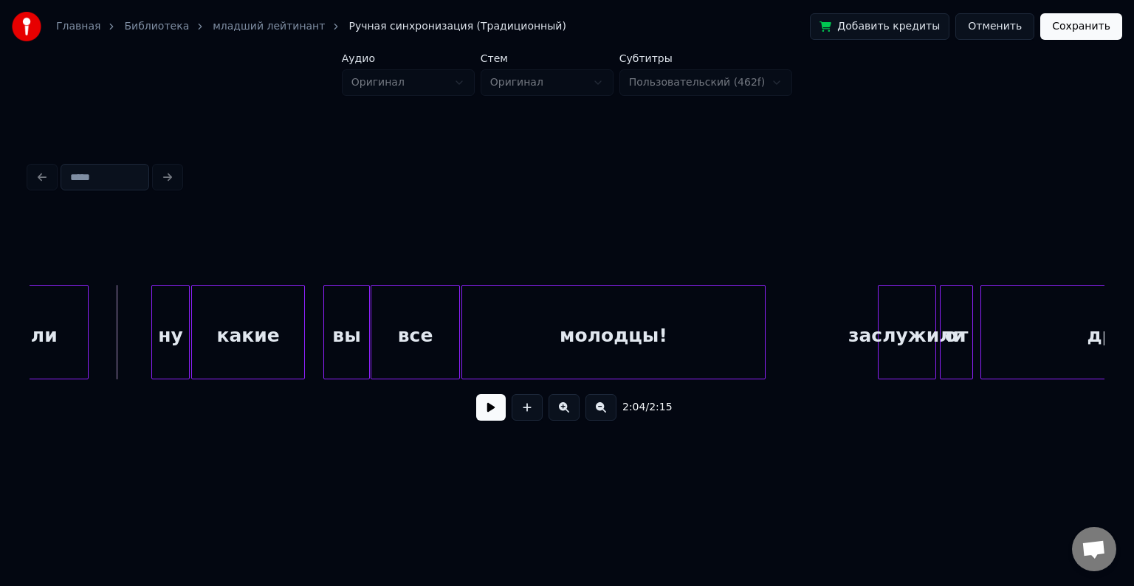
click at [490, 411] on button at bounding box center [491, 407] width 30 height 27
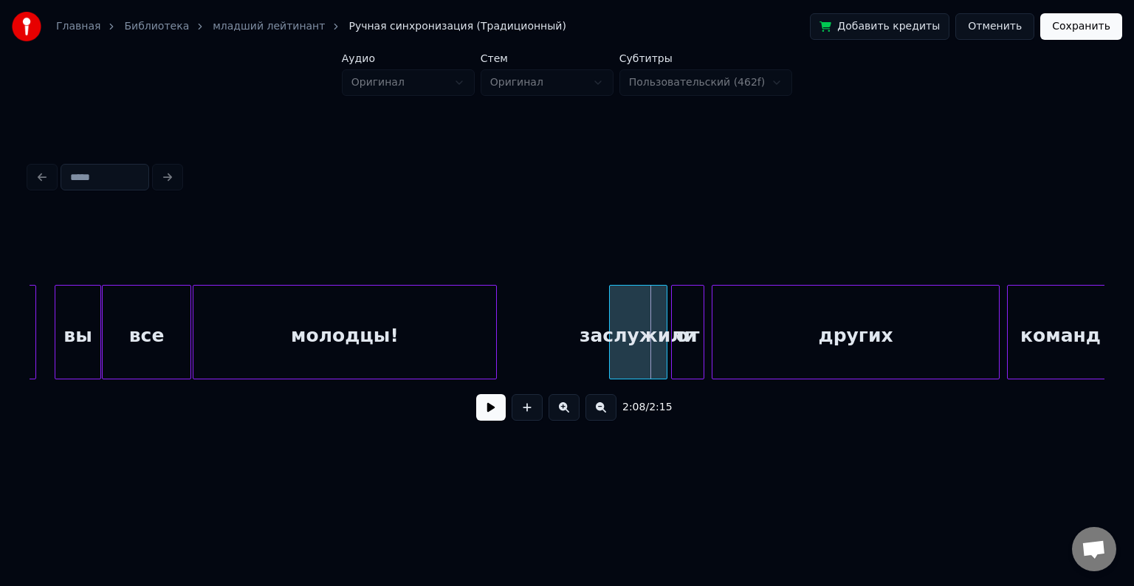
scroll to position [0, 23168]
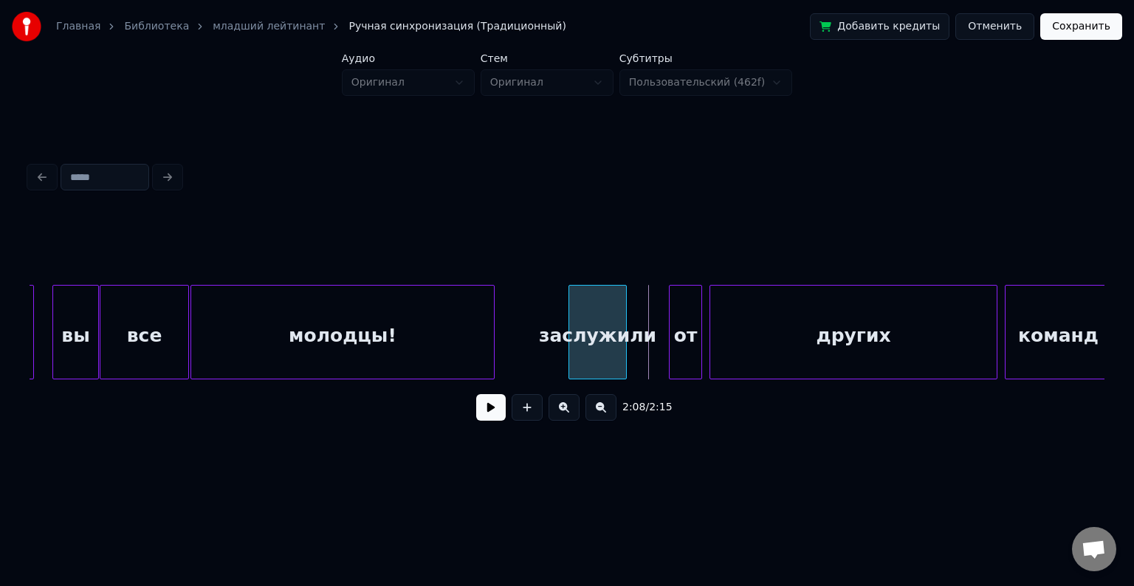
click at [584, 326] on div "заслужили" at bounding box center [597, 336] width 57 height 100
click at [771, 326] on div "других" at bounding box center [854, 336] width 287 height 100
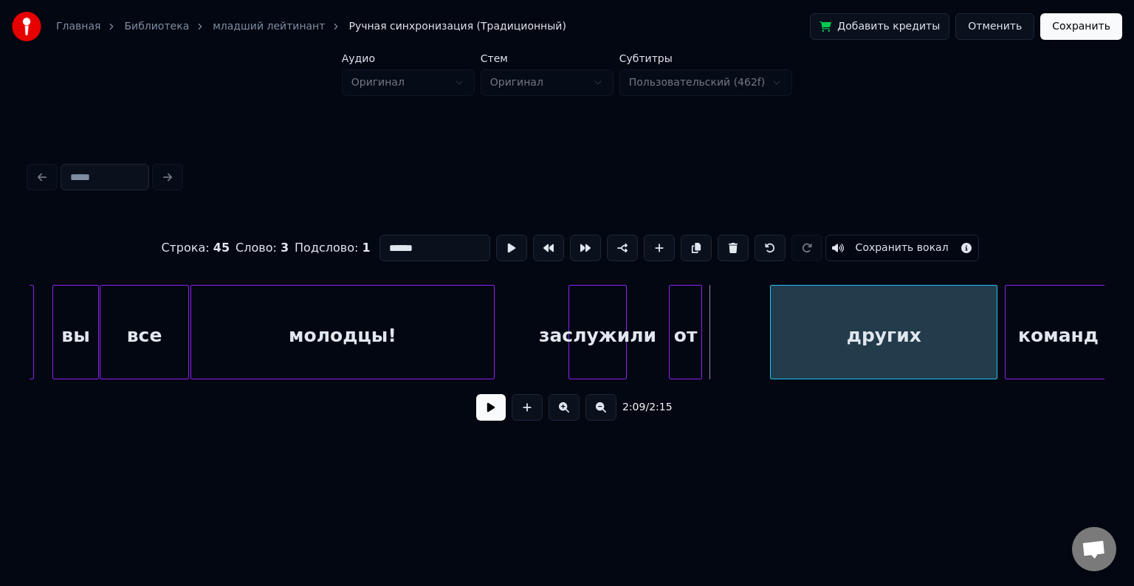
click at [771, 332] on div at bounding box center [773, 332] width 4 height 93
click at [753, 340] on div "от" at bounding box center [739, 336] width 32 height 100
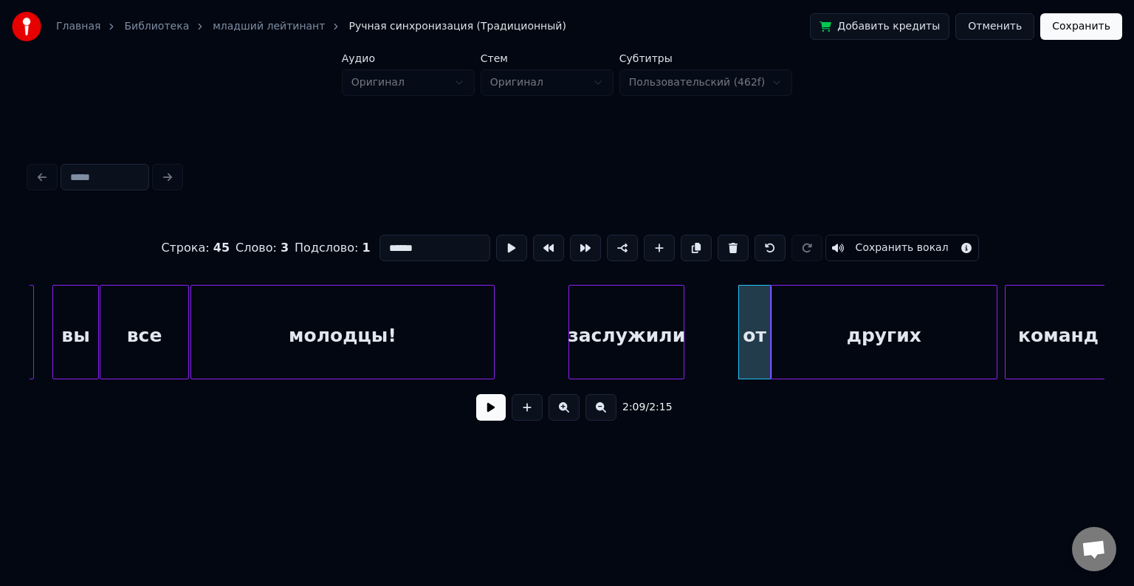
click at [682, 327] on div at bounding box center [682, 332] width 4 height 93
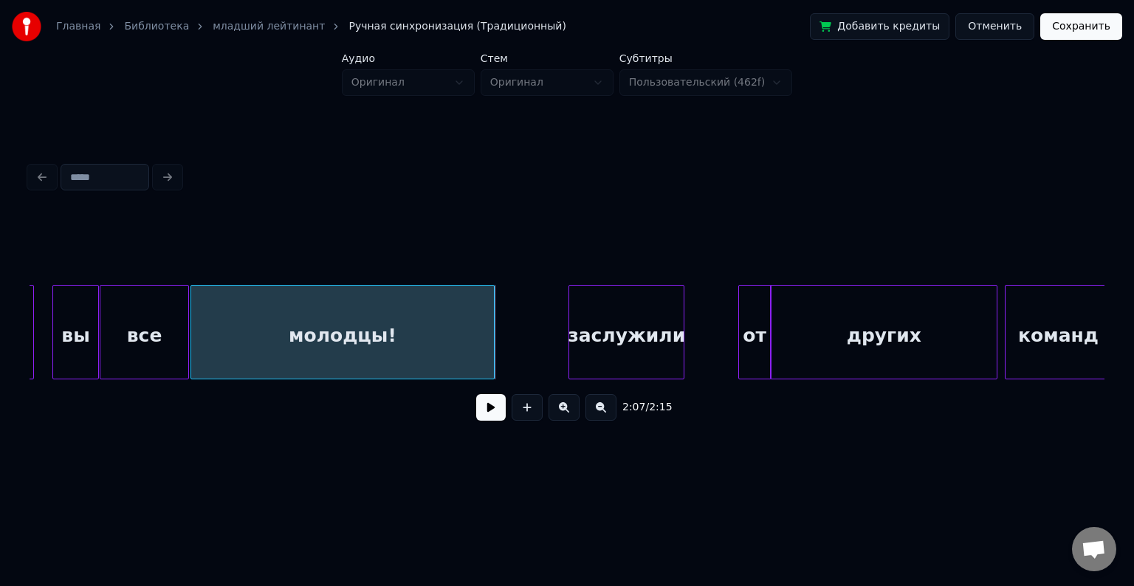
click at [489, 408] on button at bounding box center [491, 407] width 30 height 27
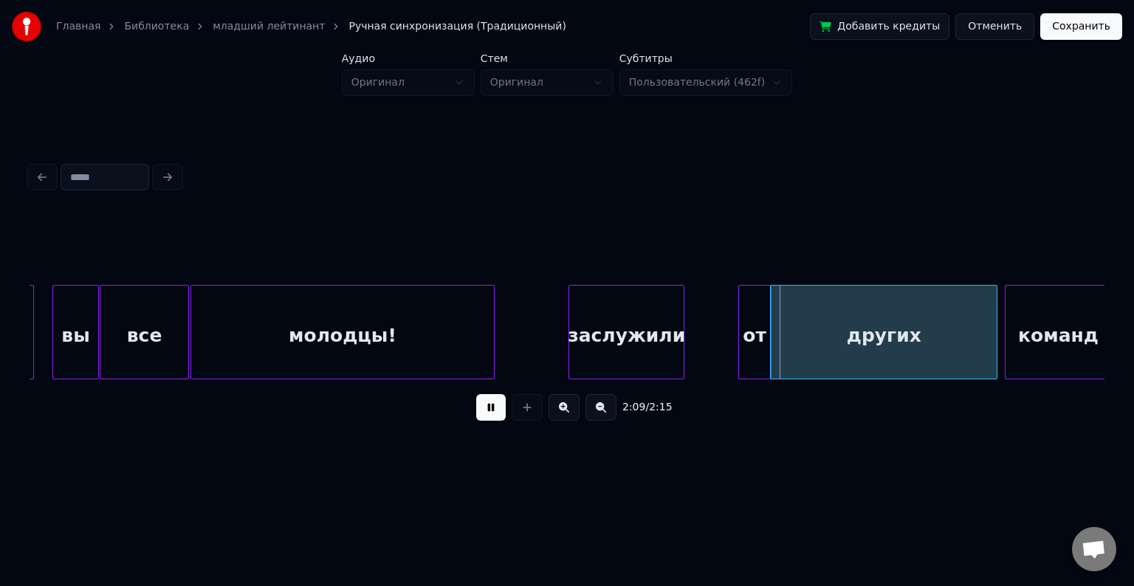
click at [489, 408] on button at bounding box center [491, 407] width 30 height 27
click at [702, 332] on div "от" at bounding box center [711, 336] width 32 height 100
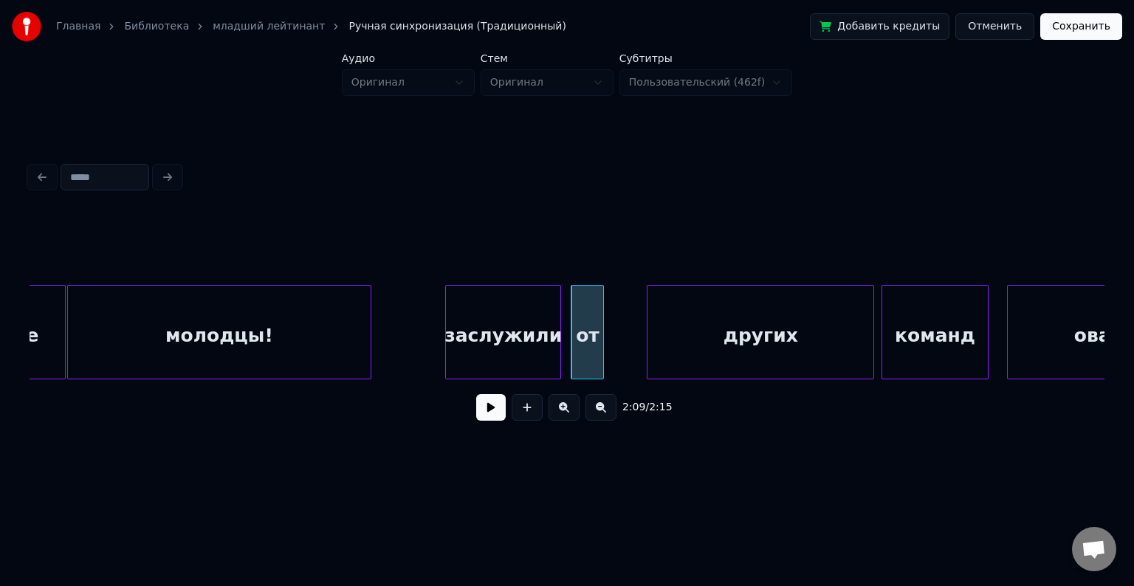
scroll to position [0, 23293]
click at [602, 332] on div "от" at bounding box center [585, 332] width 33 height 95
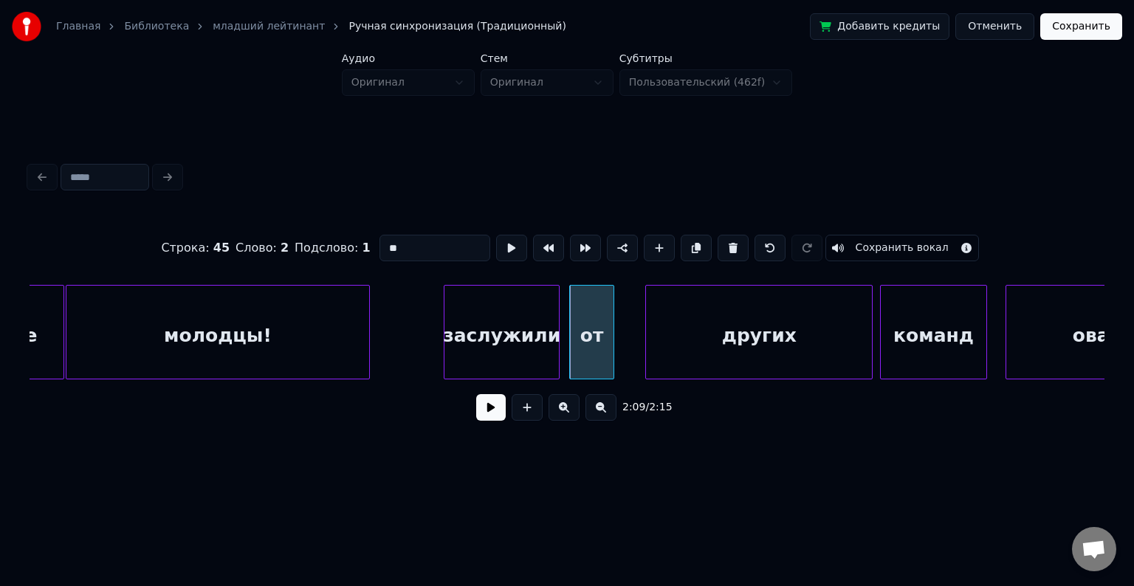
click at [612, 322] on div at bounding box center [611, 332] width 4 height 93
click at [674, 340] on div "других" at bounding box center [738, 336] width 226 height 100
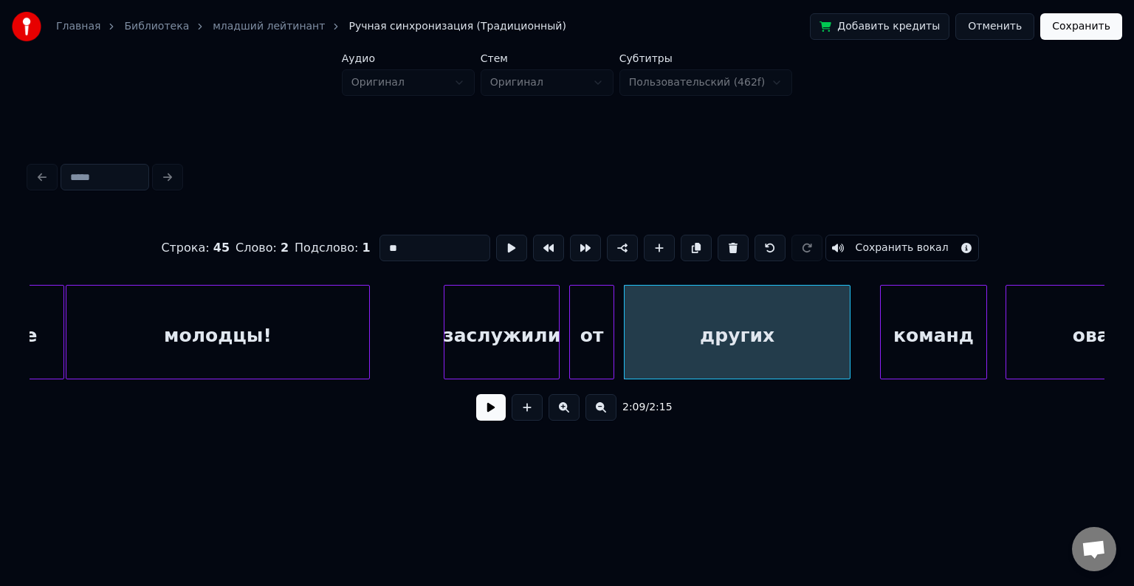
click at [850, 328] on div "других" at bounding box center [737, 332] width 227 height 95
type input "******"
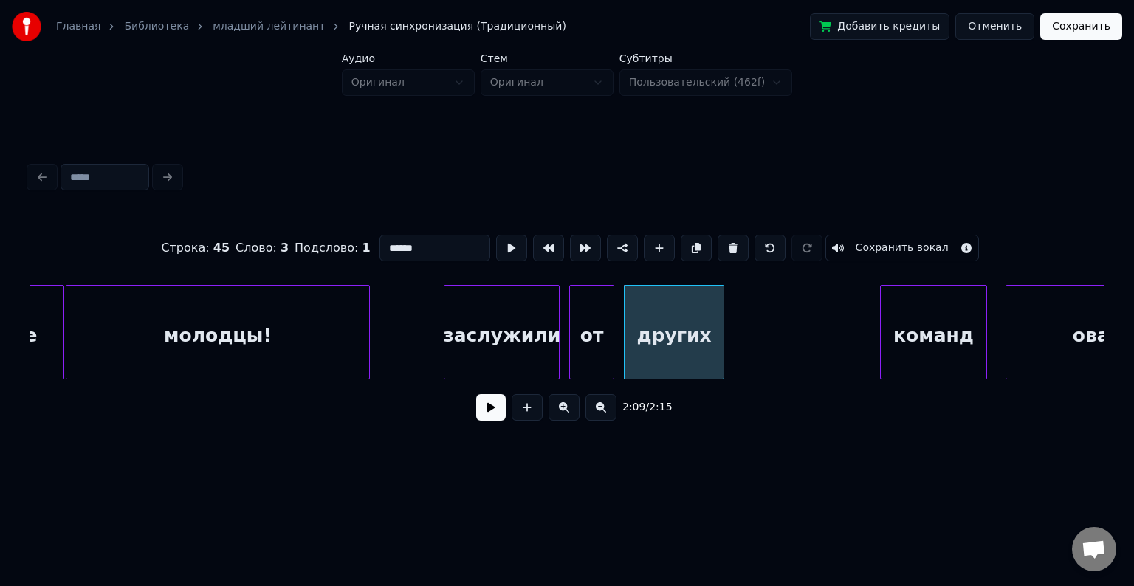
click at [720, 328] on div at bounding box center [721, 332] width 4 height 93
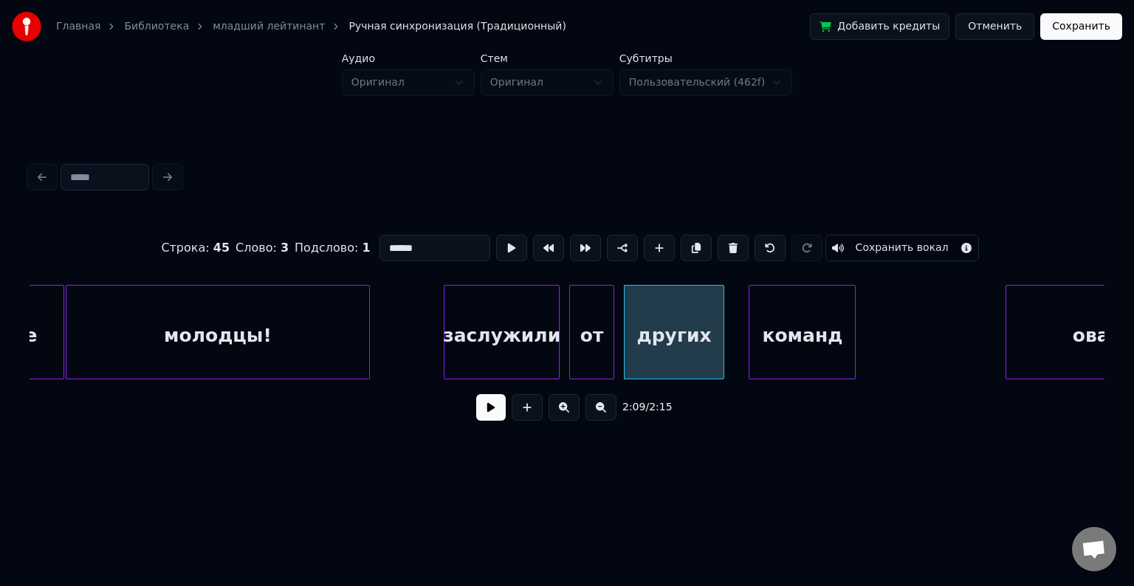
click at [784, 325] on div "команд" at bounding box center [803, 336] width 106 height 100
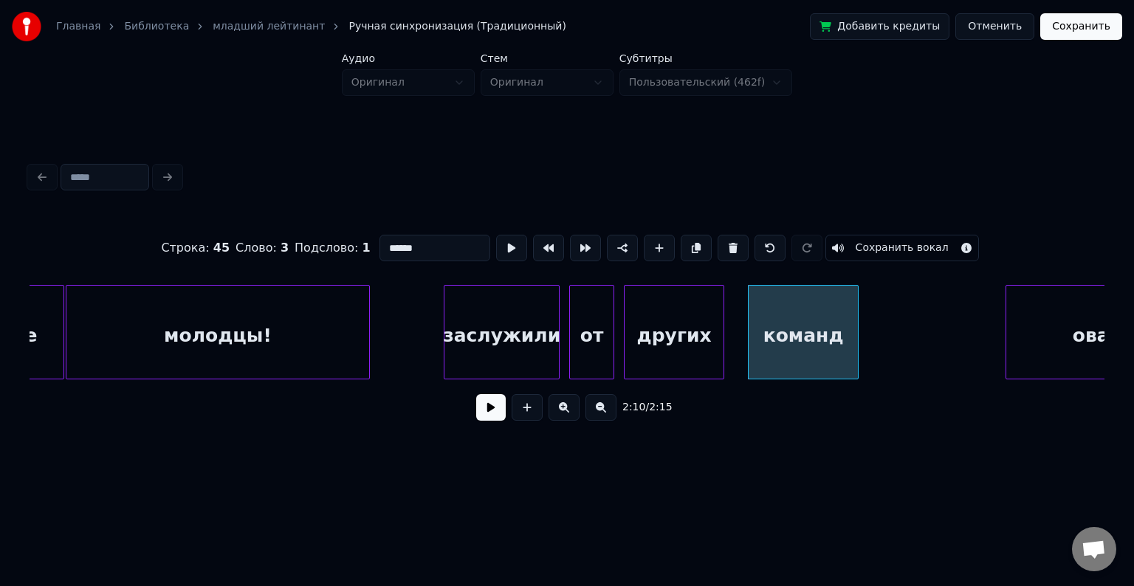
click at [855, 324] on div at bounding box center [856, 332] width 4 height 93
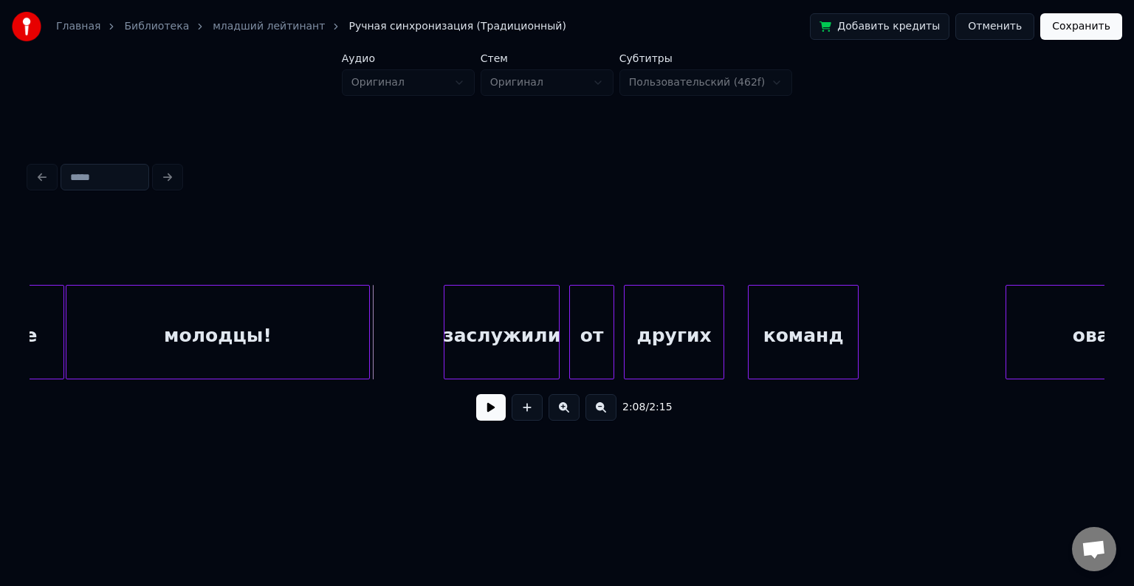
click at [498, 418] on button at bounding box center [491, 407] width 30 height 27
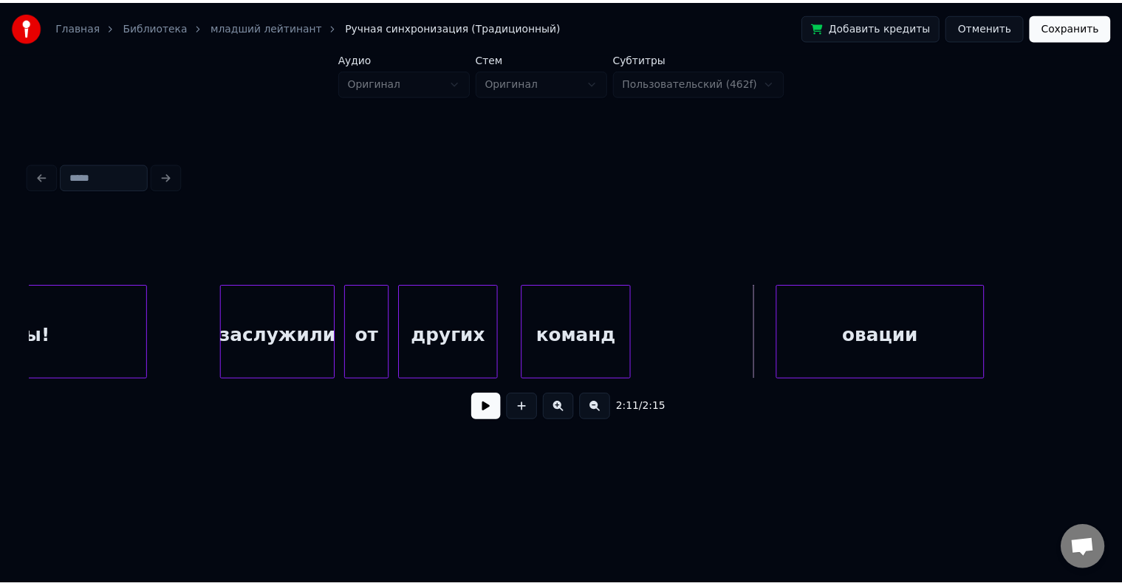
scroll to position [0, 23521]
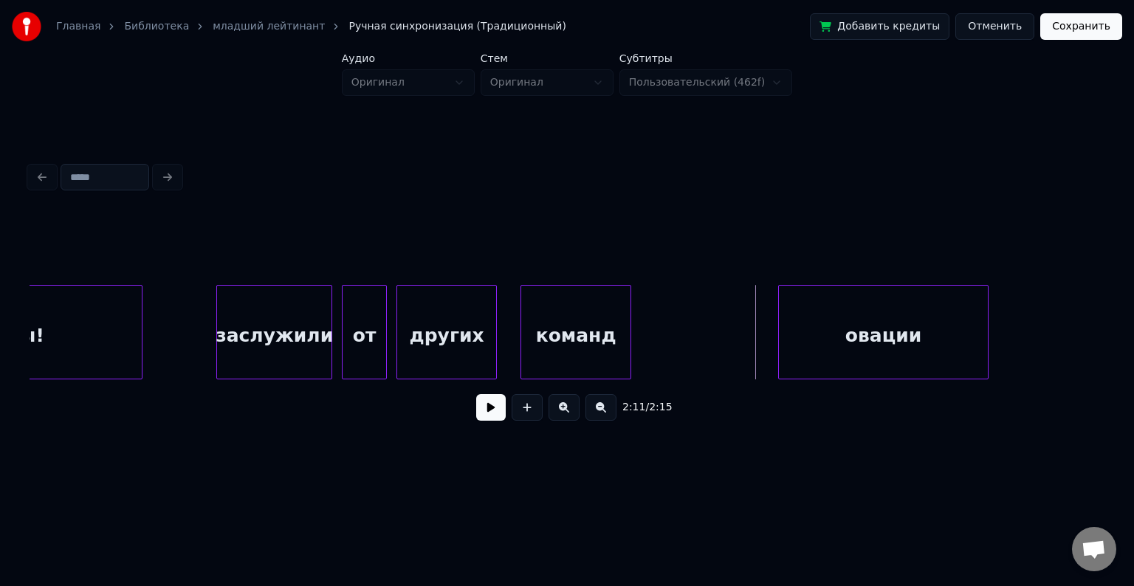
click at [495, 412] on button at bounding box center [491, 407] width 30 height 27
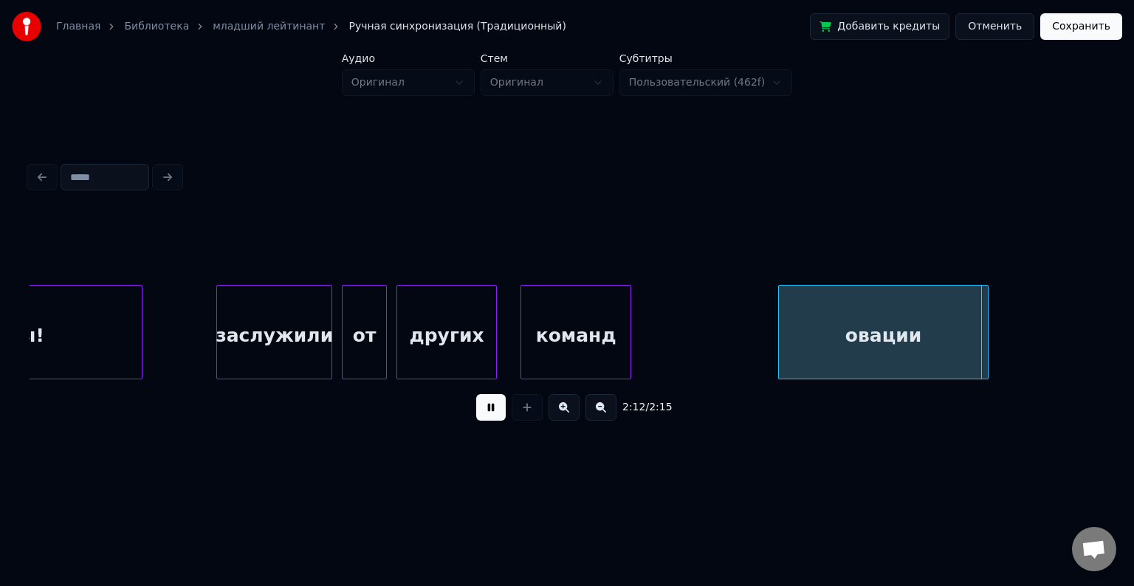
click at [499, 414] on button at bounding box center [491, 407] width 30 height 27
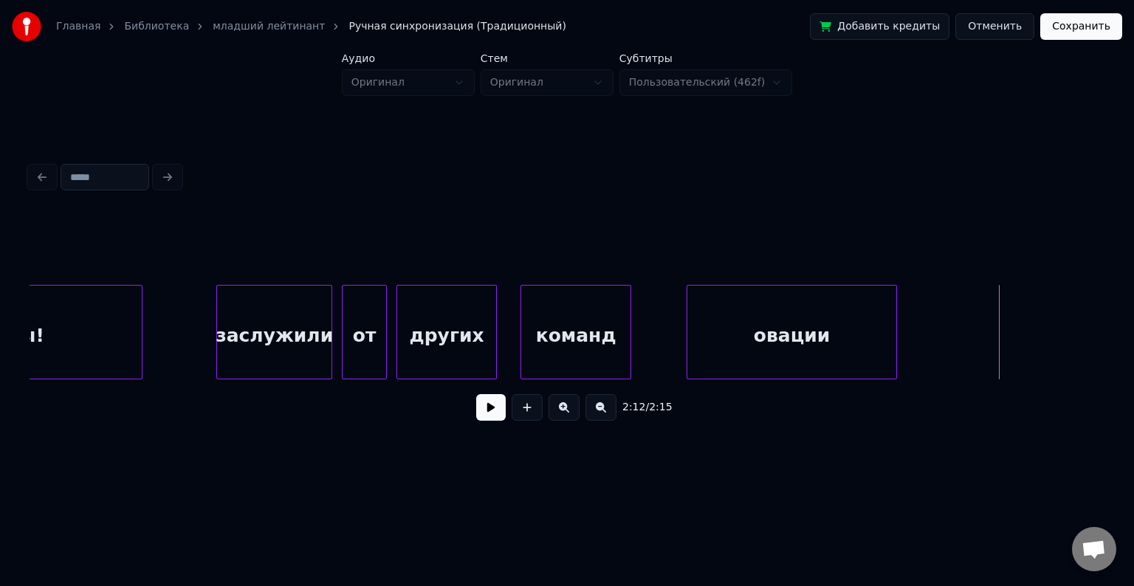
click at [793, 322] on div "овации" at bounding box center [792, 336] width 209 height 100
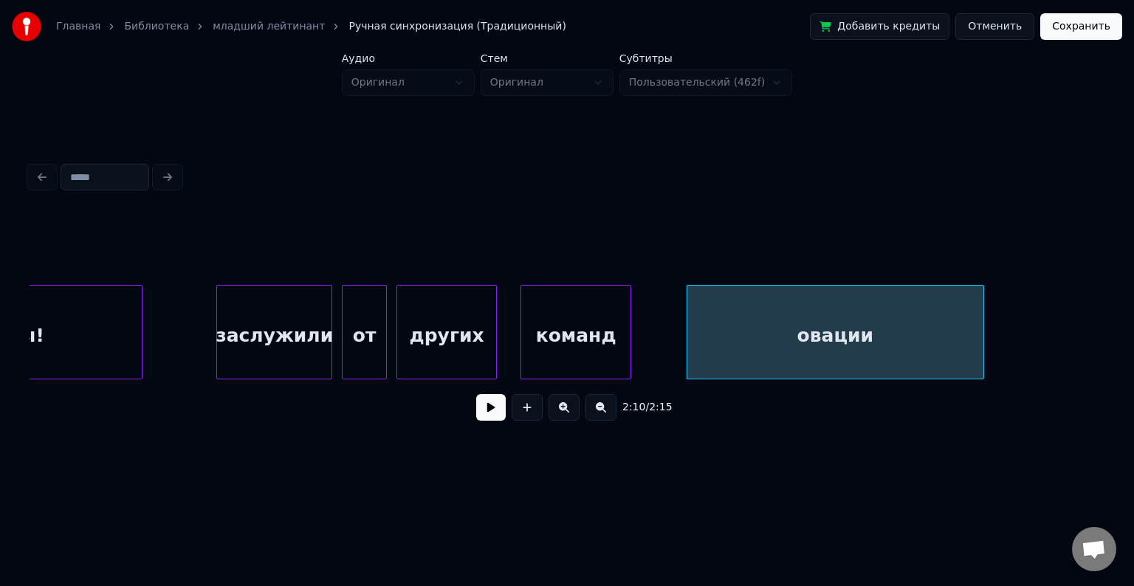
click at [982, 343] on div at bounding box center [981, 332] width 4 height 93
click at [1093, 19] on button "Сохранить" at bounding box center [1082, 26] width 82 height 27
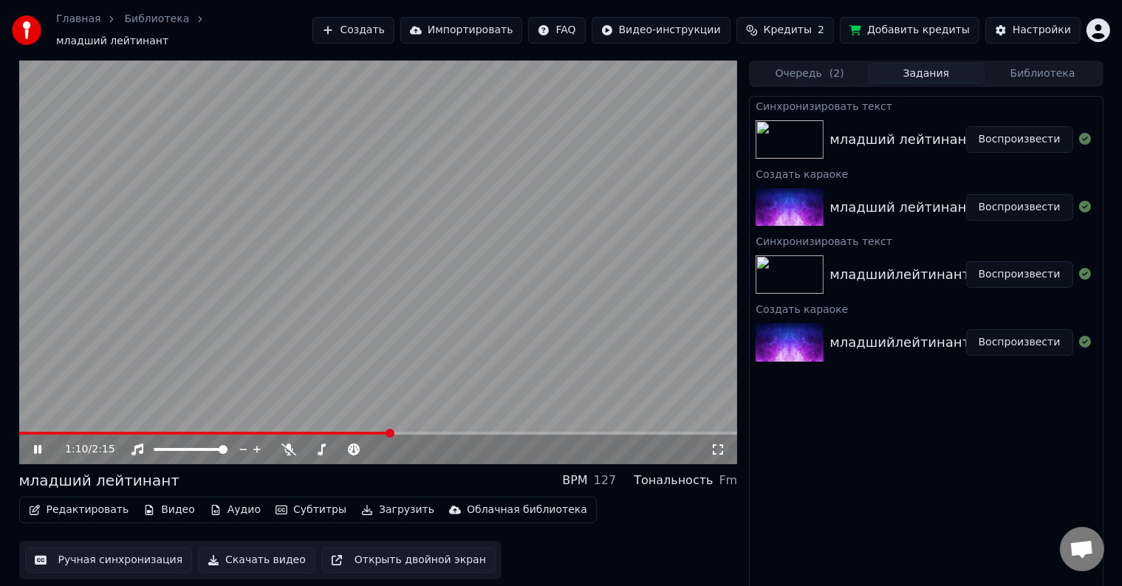
click at [389, 432] on span at bounding box center [378, 433] width 719 height 3
click at [492, 239] on video at bounding box center [378, 263] width 719 height 404
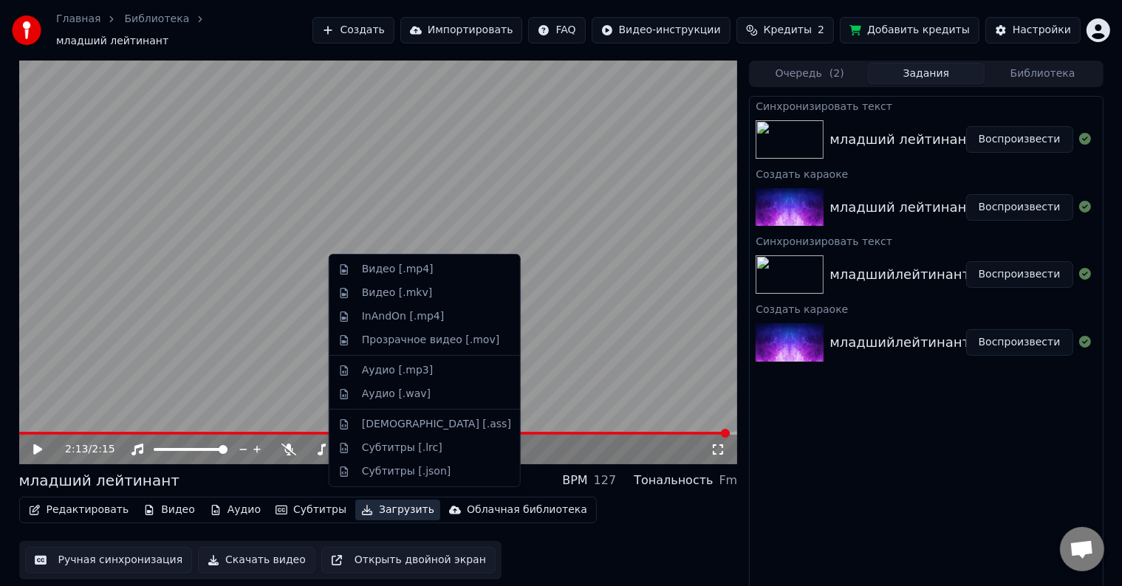
click at [357, 501] on button "Загрузить" at bounding box center [397, 510] width 85 height 21
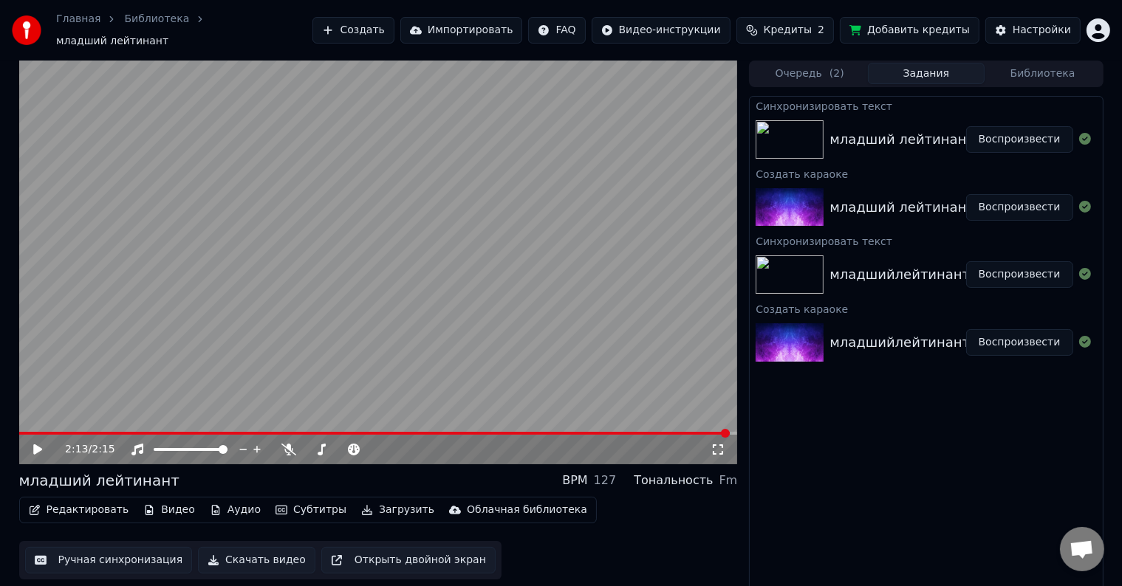
click at [236, 555] on button "Скачать видео" at bounding box center [256, 560] width 117 height 27
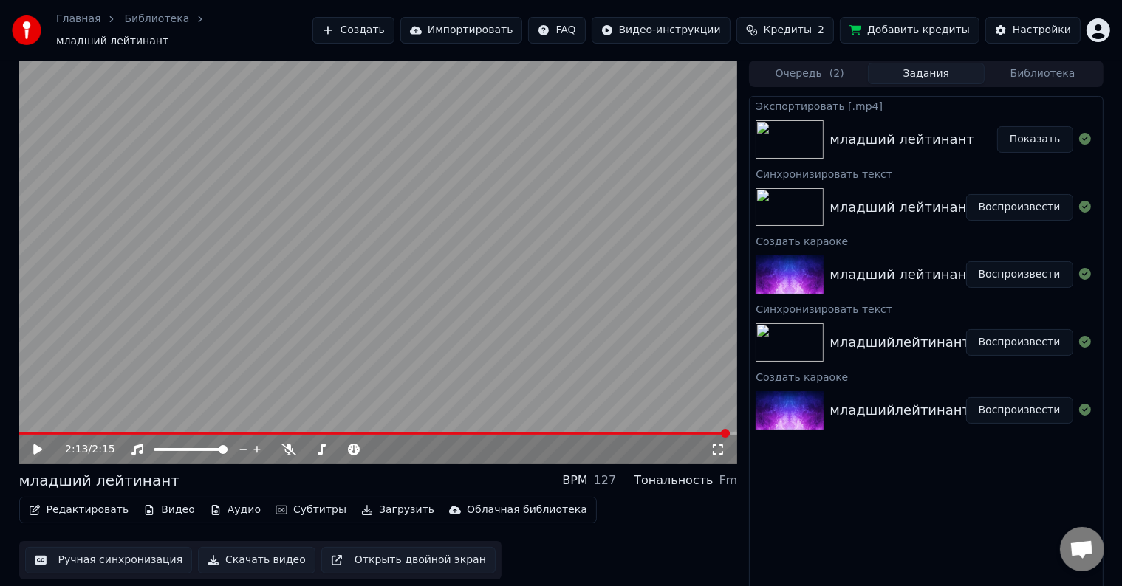
click at [1028, 132] on button "Показать" at bounding box center [1035, 139] width 76 height 27
